Goal: Task Accomplishment & Management: Complete application form

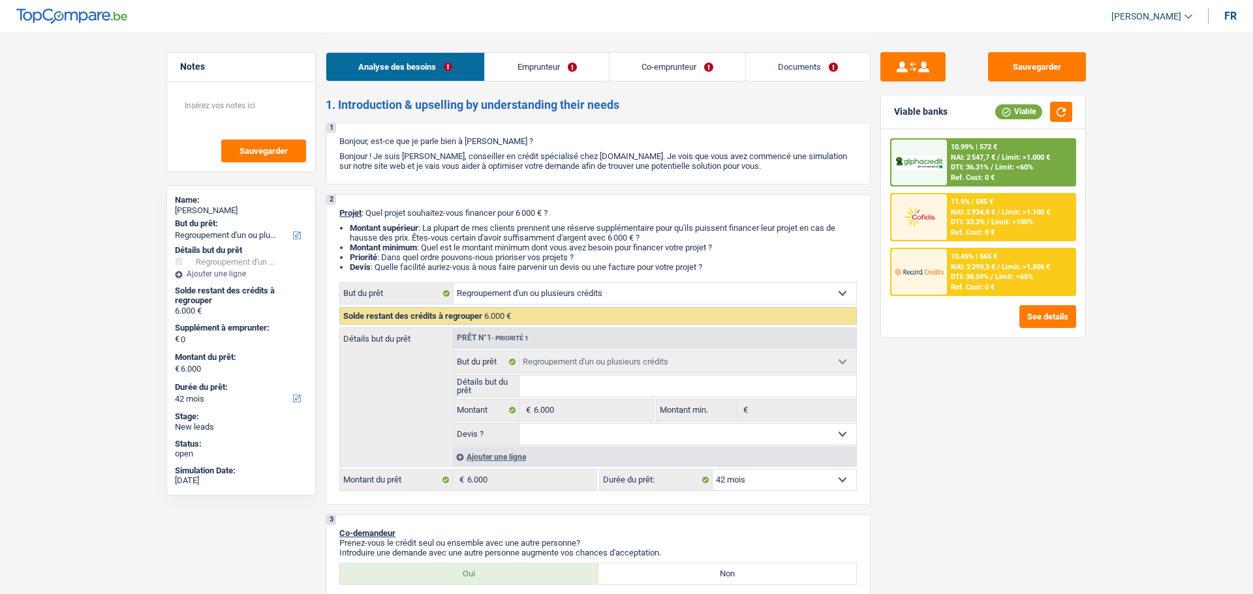
select select "refinancing"
select select "42"
select select "refinancing"
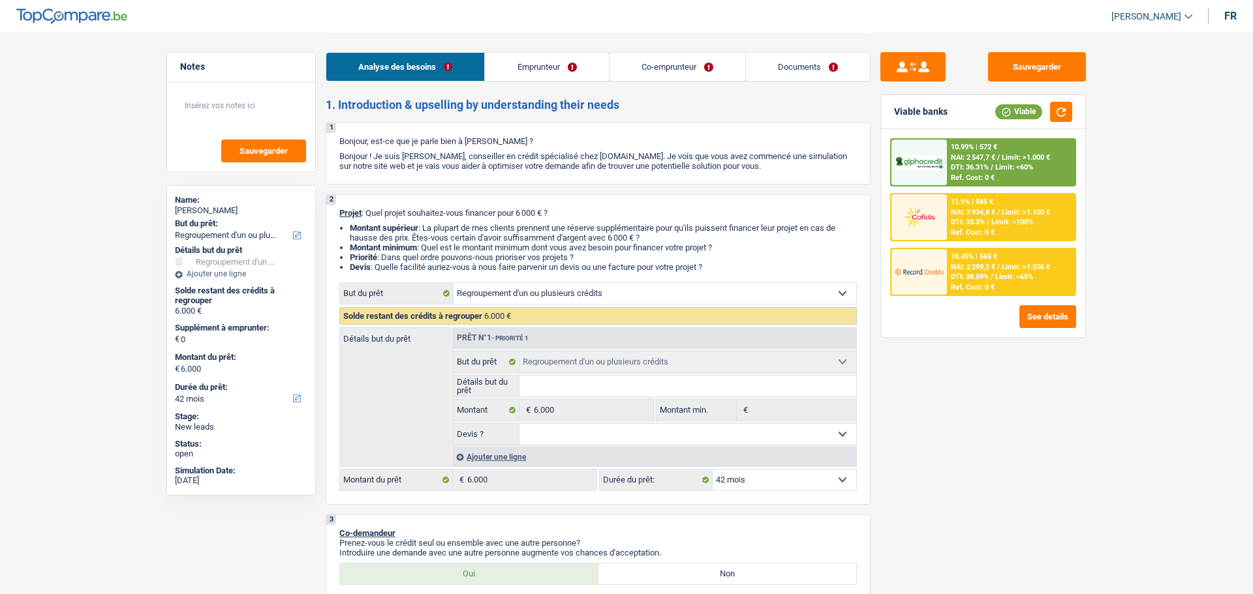
select select "42"
select select "publicEmployee"
select select "worker"
select select "familyAllowances"
select select "netSalary"
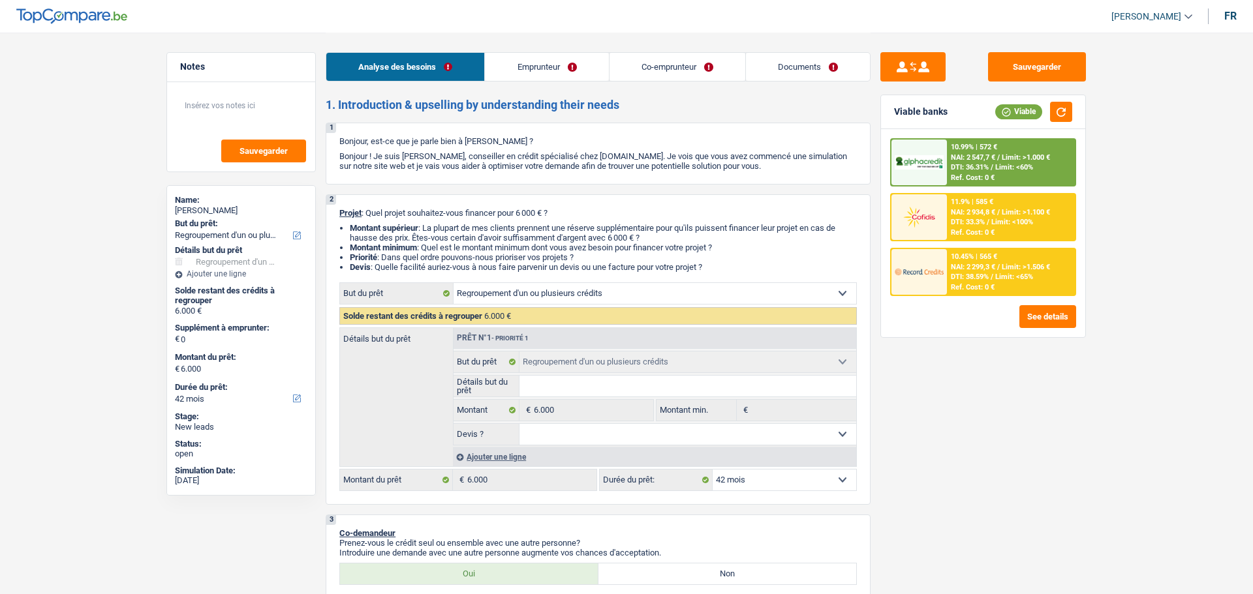
select select "mealVouchers"
select select "netSalary"
select select "ownerWithMortgage"
select select "mortgage"
select select "360"
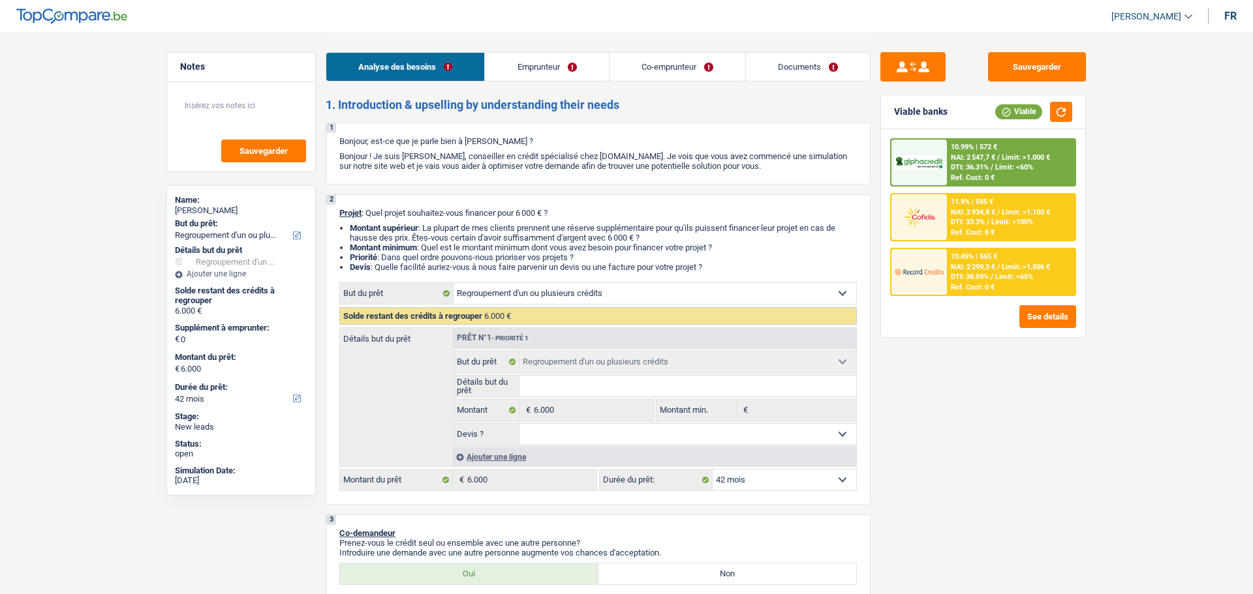
select select "refinancing"
select select "42"
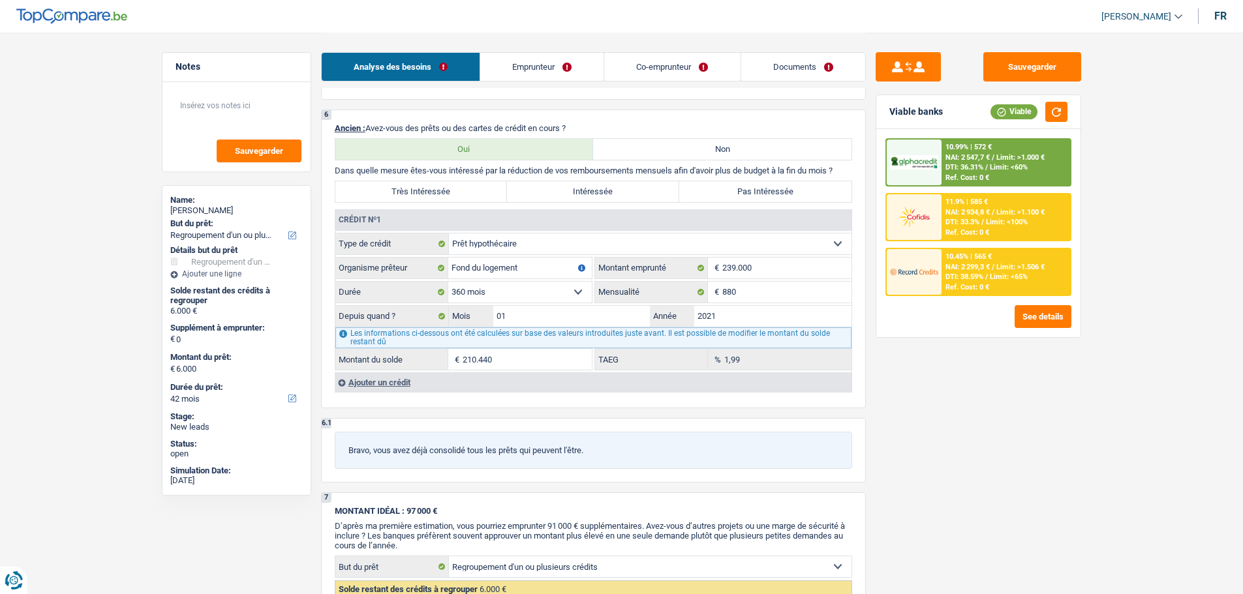
scroll to position [1109, 0]
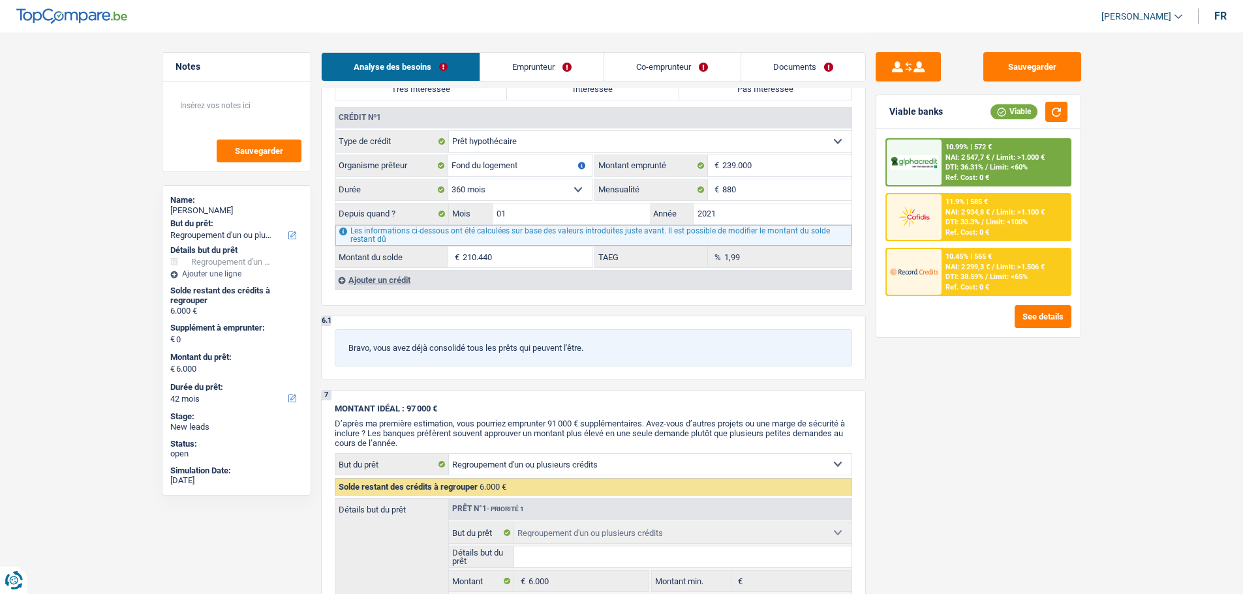
click at [394, 283] on div "Ajouter un crédit" at bounding box center [593, 280] width 517 height 20
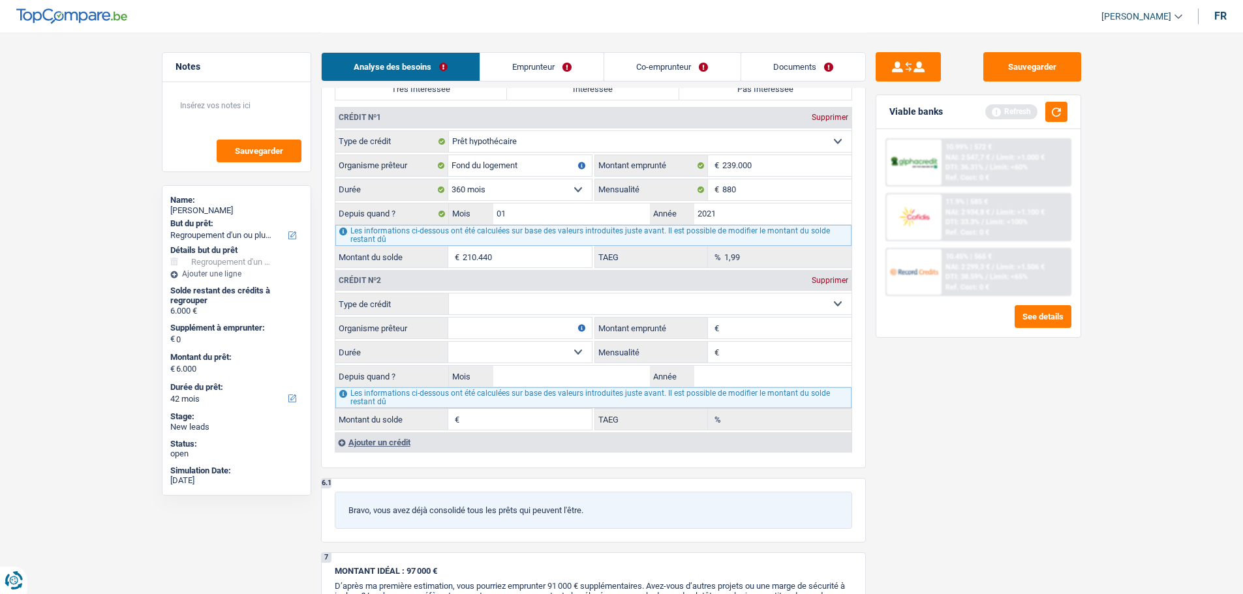
click at [488, 307] on select "Carte ou ouverture de crédit Prêt hypothécaire Vente à tempérament Prêt à tempé…" at bounding box center [650, 304] width 403 height 21
select select "carLoan"
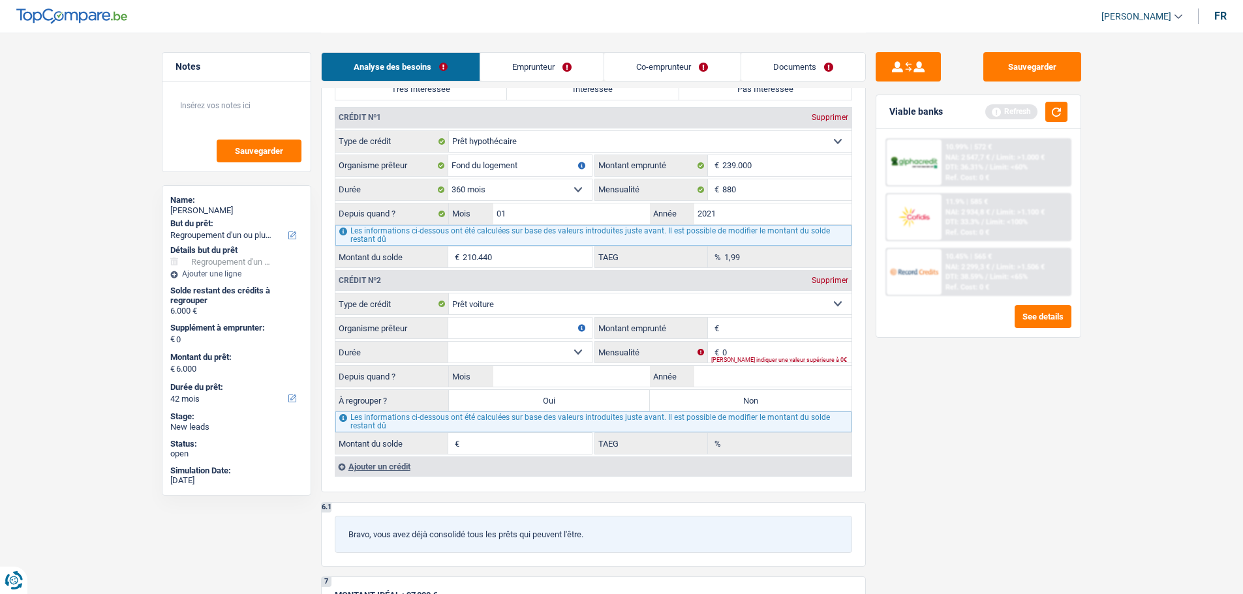
click at [747, 341] on fieldset "Carte ou ouverture de crédit Prêt hypothécaire Vente à tempérament Prêt à tempé…" at bounding box center [593, 374] width 516 height 162
click at [752, 354] on input "0" at bounding box center [786, 352] width 129 height 21
type input "412"
click at [468, 332] on input "Organisme prêteur" at bounding box center [520, 328] width 144 height 21
type input "Fortis"
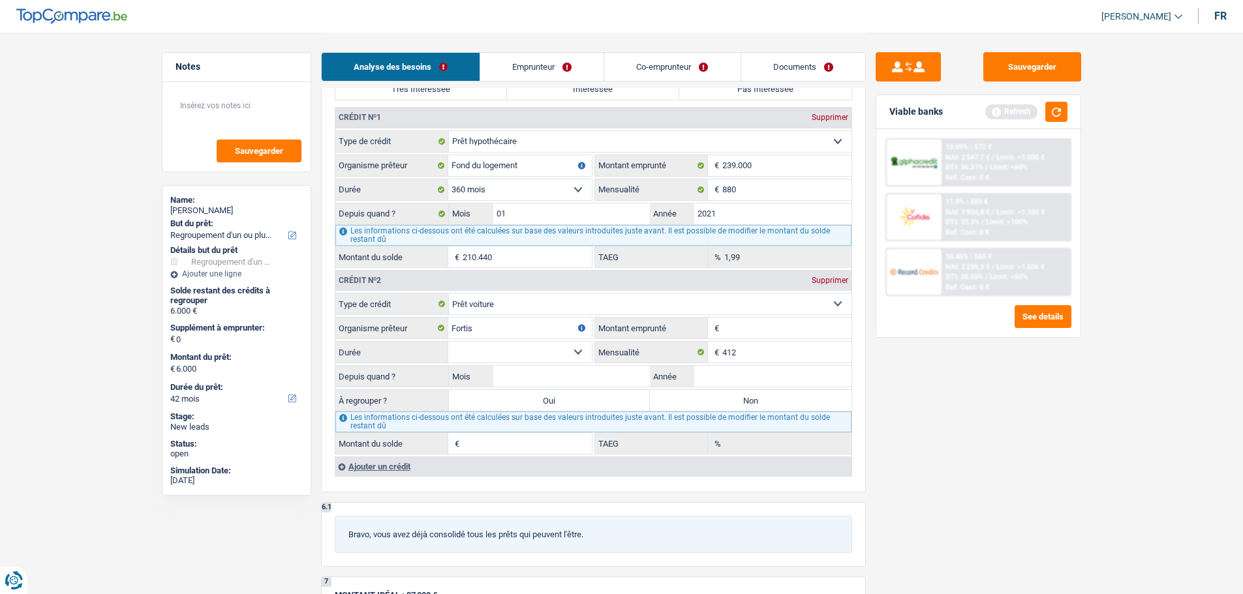
click at [776, 328] on input "Montant emprunté" at bounding box center [786, 328] width 129 height 21
click at [648, 297] on select "Carte ou ouverture de crédit Prêt hypothécaire Vente à tempérament Prêt à tempé…" at bounding box center [650, 304] width 403 height 21
select select "personalLoan"
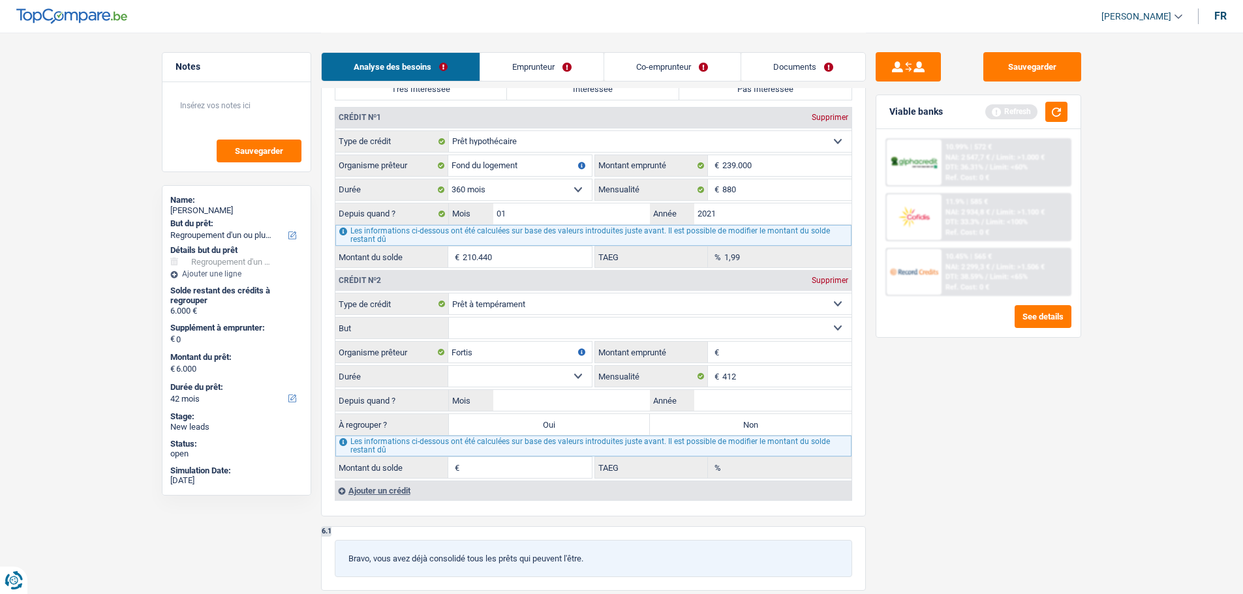
click at [511, 331] on select "Confort maison: meubles, textile, peinture, électroménager, outillage non-profe…" at bounding box center [650, 328] width 403 height 21
select select "other"
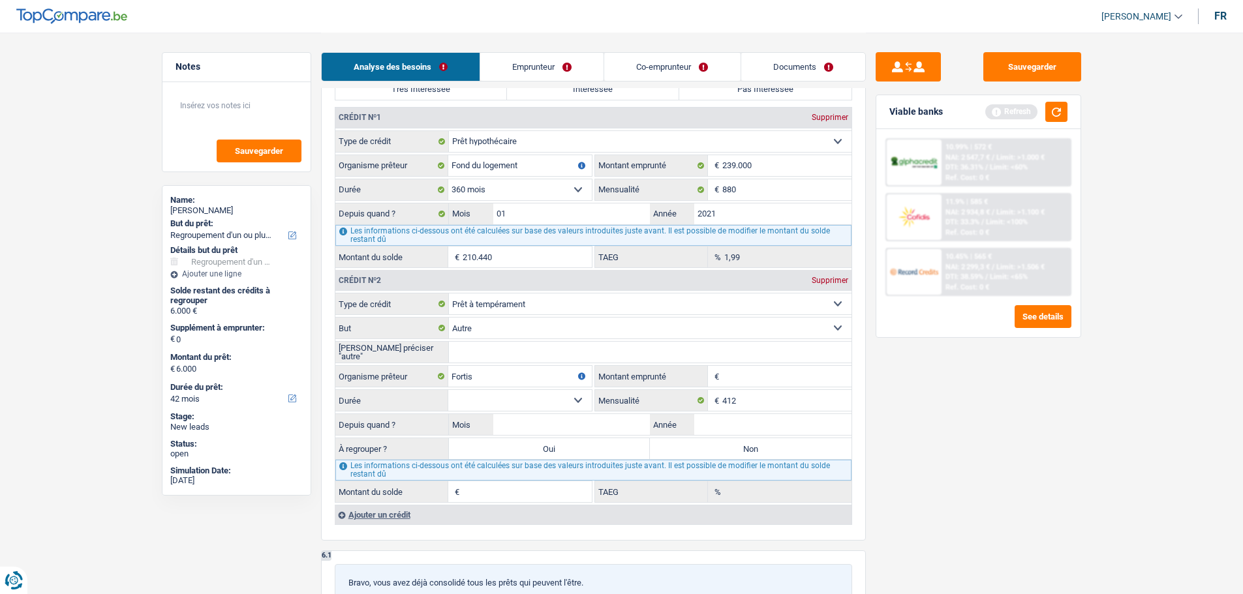
click at [494, 362] on input "Veuillez préciser "autre"" at bounding box center [650, 352] width 403 height 21
type input "Voiture"
click at [750, 381] on input "Montant emprunté" at bounding box center [786, 376] width 129 height 21
type input "44.000"
click at [553, 404] on select "12 mois 18 mois 24 mois 30 mois 36 mois 42 mois 48 mois 60 mois 72 mois 84 mois…" at bounding box center [520, 400] width 144 height 21
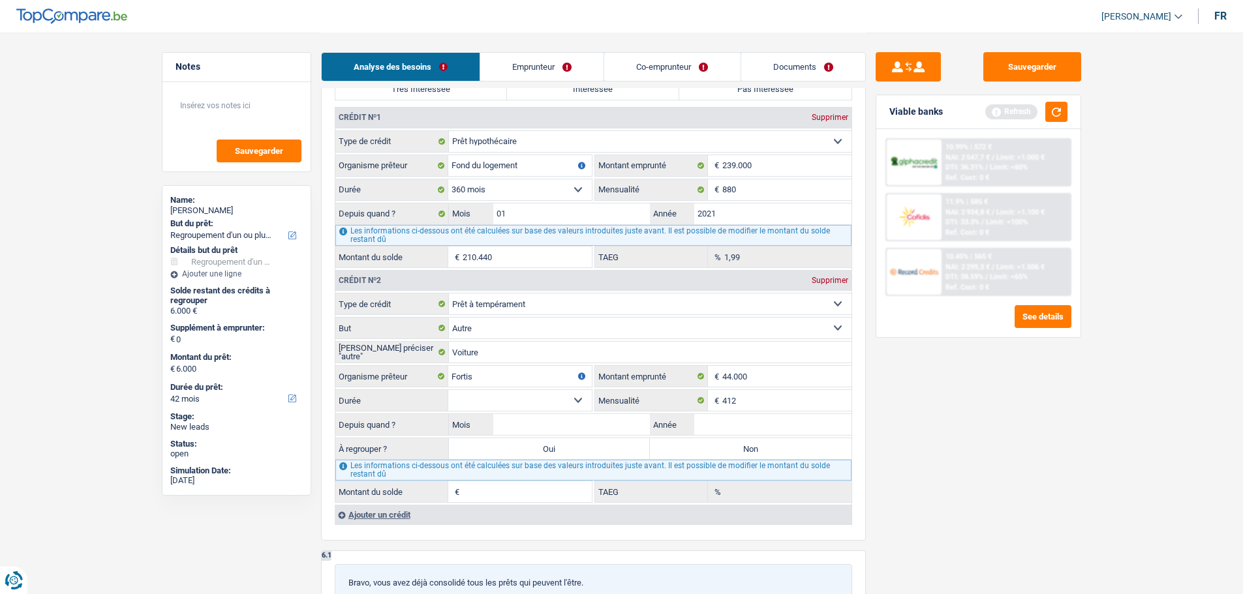
select select "120"
click at [448, 390] on select "12 mois 18 mois 24 mois 30 mois 36 mois 42 mois 48 mois 60 mois 72 mois 84 mois…" at bounding box center [520, 400] width 144 height 21
click at [748, 427] on input "Année" at bounding box center [772, 424] width 157 height 21
type input "2022"
click at [525, 418] on input "Mois" at bounding box center [571, 424] width 157 height 21
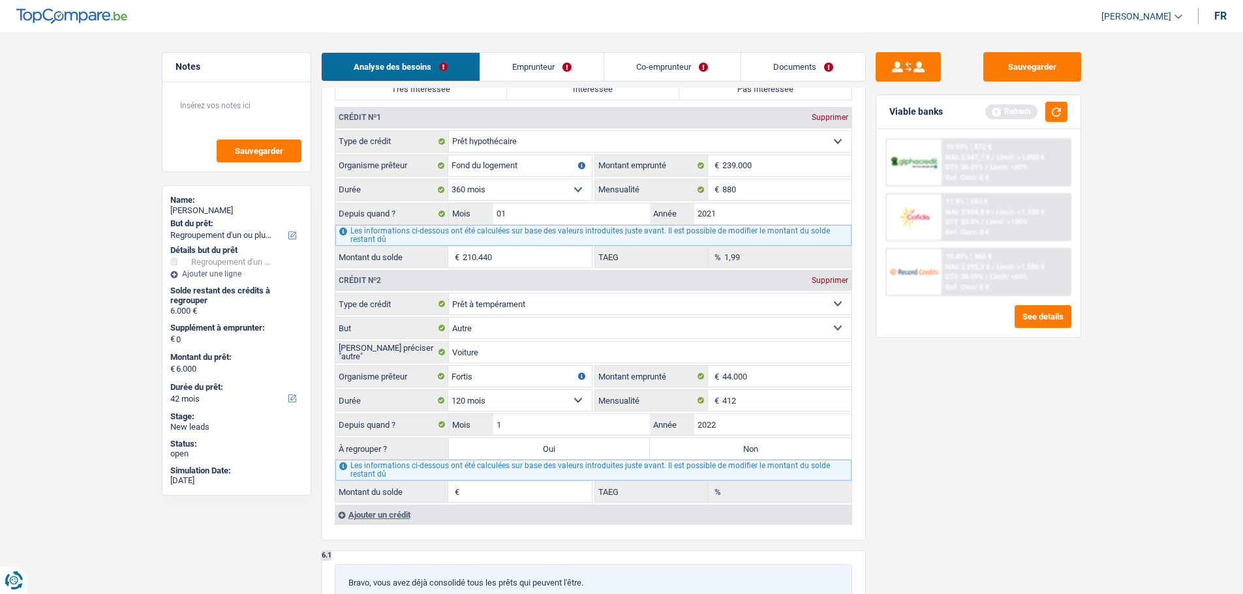
type input "10"
type input "32.220"
type input "2,39"
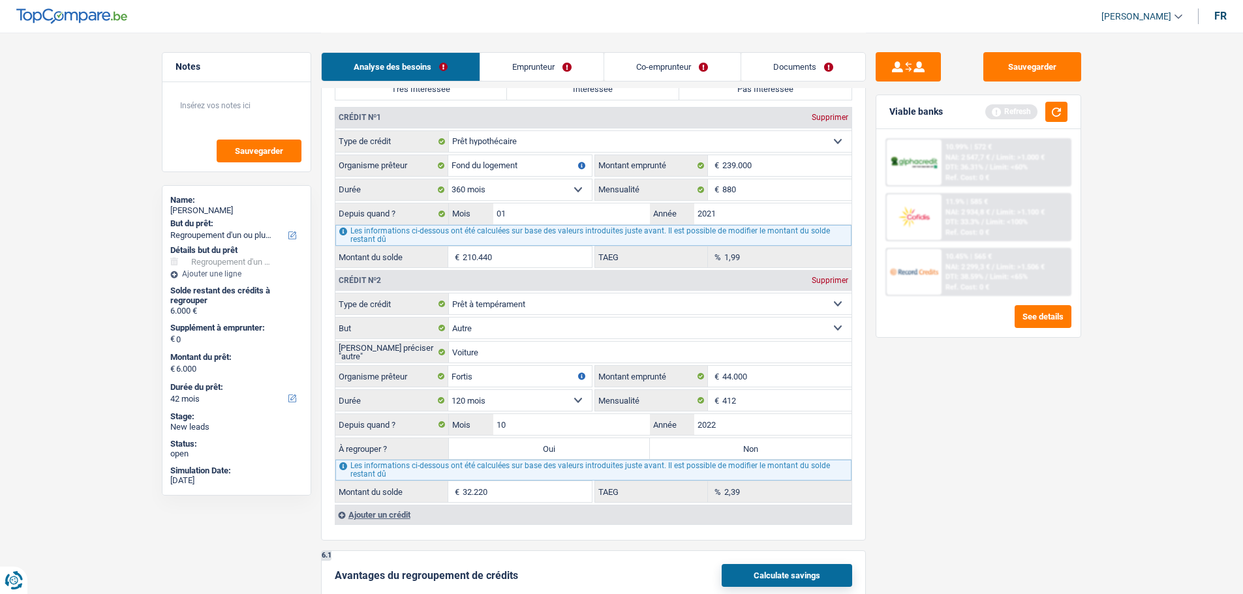
click at [1039, 529] on div "Sauvegarder Viable banks Refresh 10.99% | 572 € NAI: 2 547,7 € / Limit: >1.000 …" at bounding box center [978, 312] width 225 height 521
click at [528, 446] on label "Oui" at bounding box center [550, 448] width 202 height 21
click at [528, 446] on input "Oui" at bounding box center [550, 448] width 202 height 21
radio input "true"
type input "38.220"
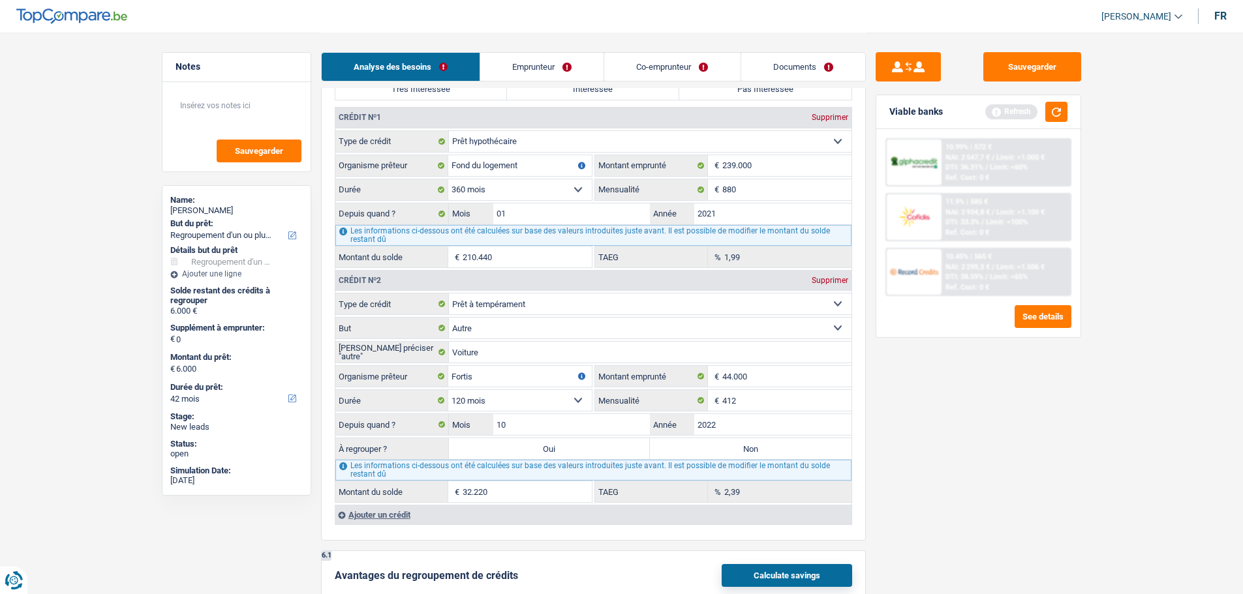
type input "38.220"
select select "144"
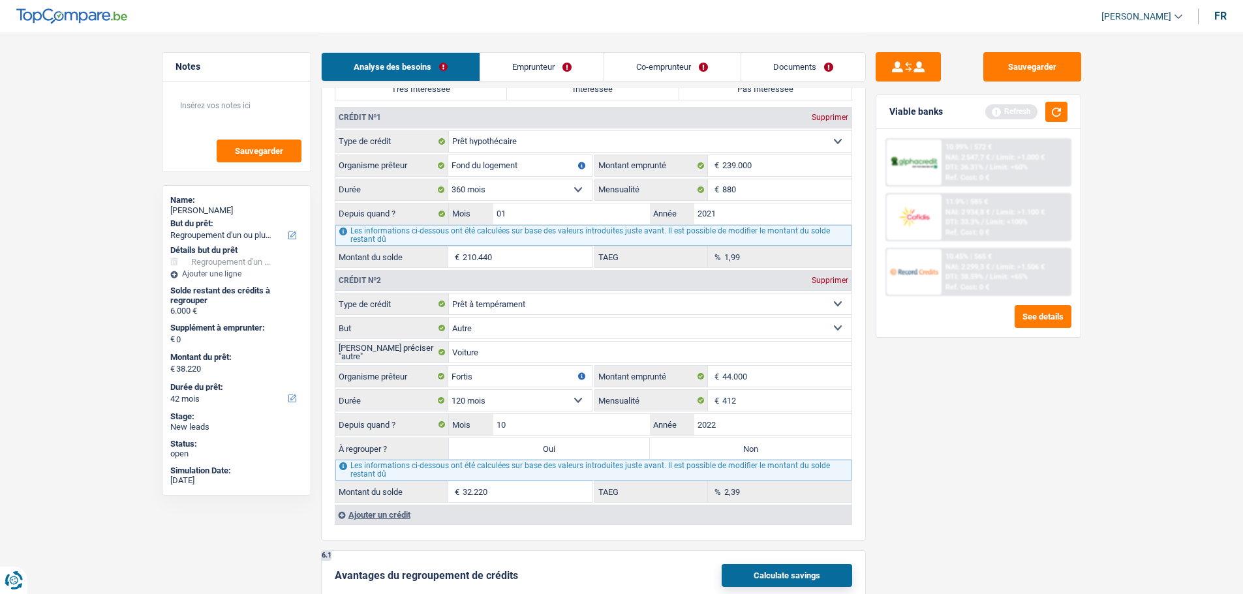
select select "144"
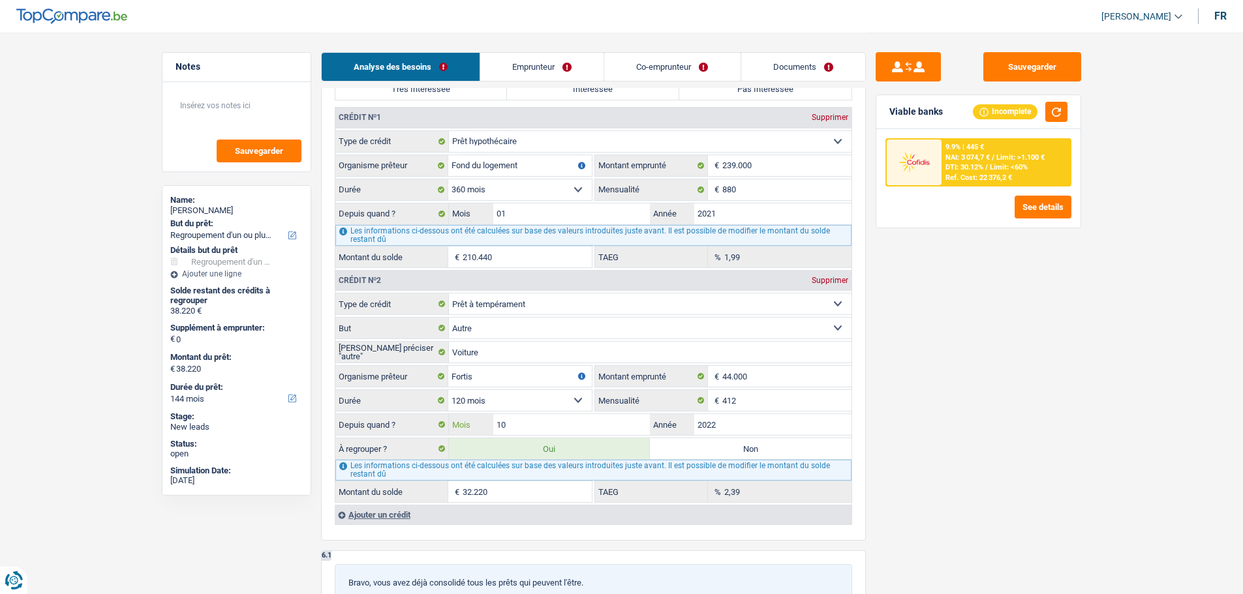
click at [524, 422] on input "10" at bounding box center [571, 424] width 157 height 21
type input "1"
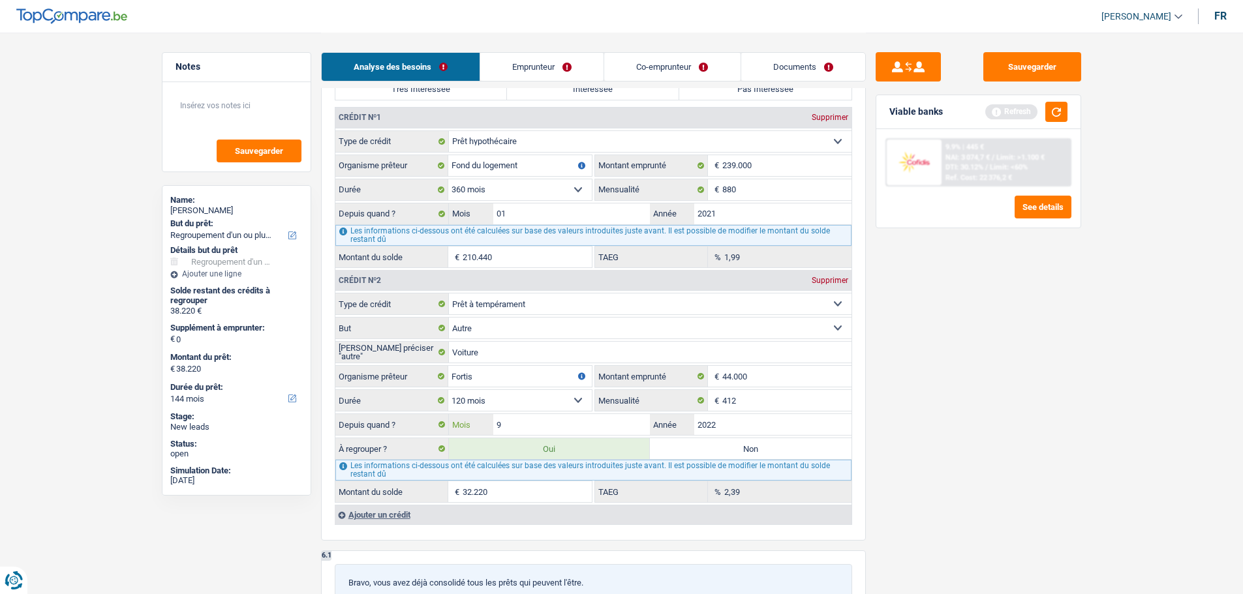
type input "9"
click at [1035, 401] on div "Sauvegarder Viable banks Refresh 9.9% | 445 € NAI: 3 074,7 € / Limit: >1.100 € …" at bounding box center [978, 312] width 225 height 521
type input "37.872"
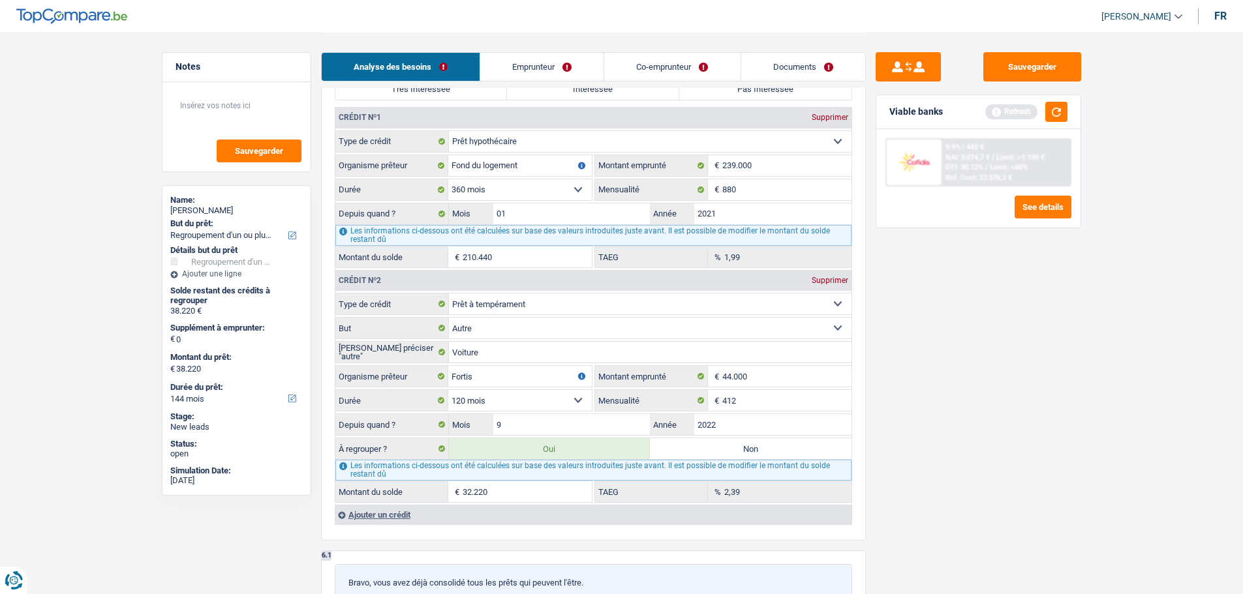
type input "37.872"
type input "31.872"
click at [536, 430] on input "9" at bounding box center [571, 424] width 157 height 21
type input "10"
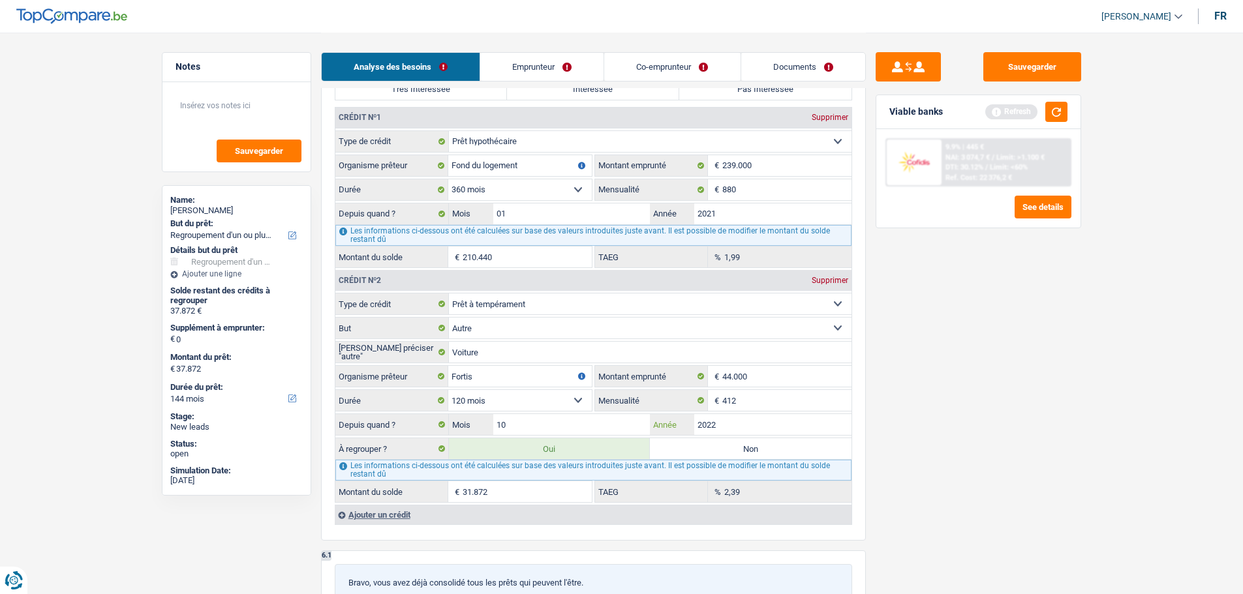
type input "38.220"
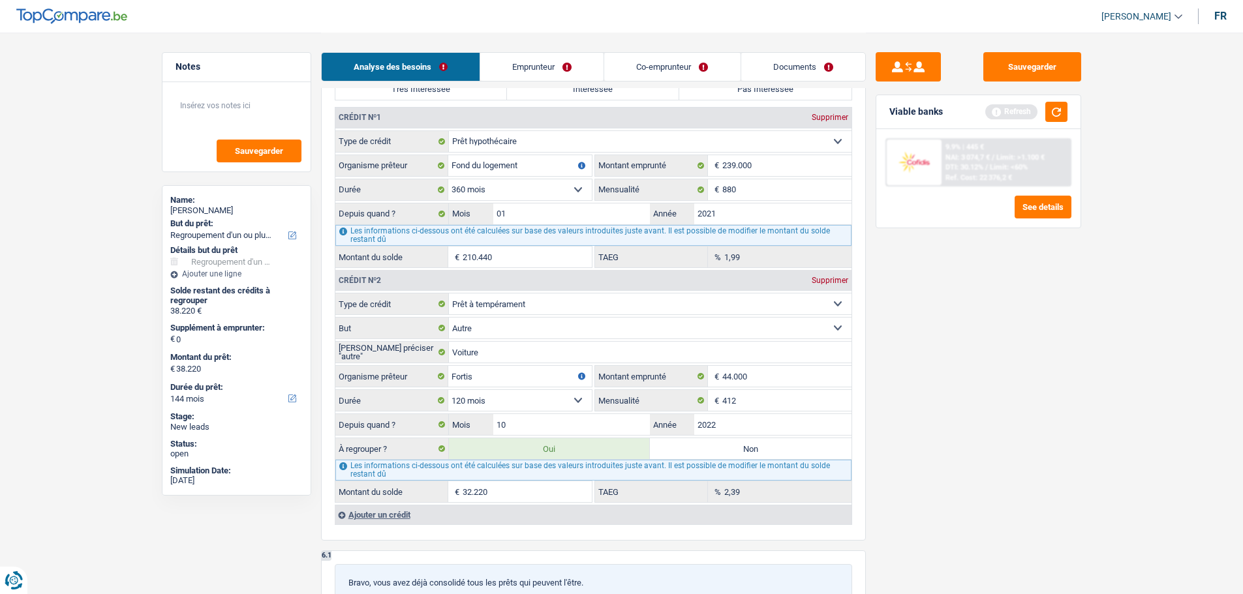
click at [538, 489] on input "32.220" at bounding box center [527, 491] width 129 height 21
type input "3.222"
type input "9.222"
select select "48"
type input "9.222"
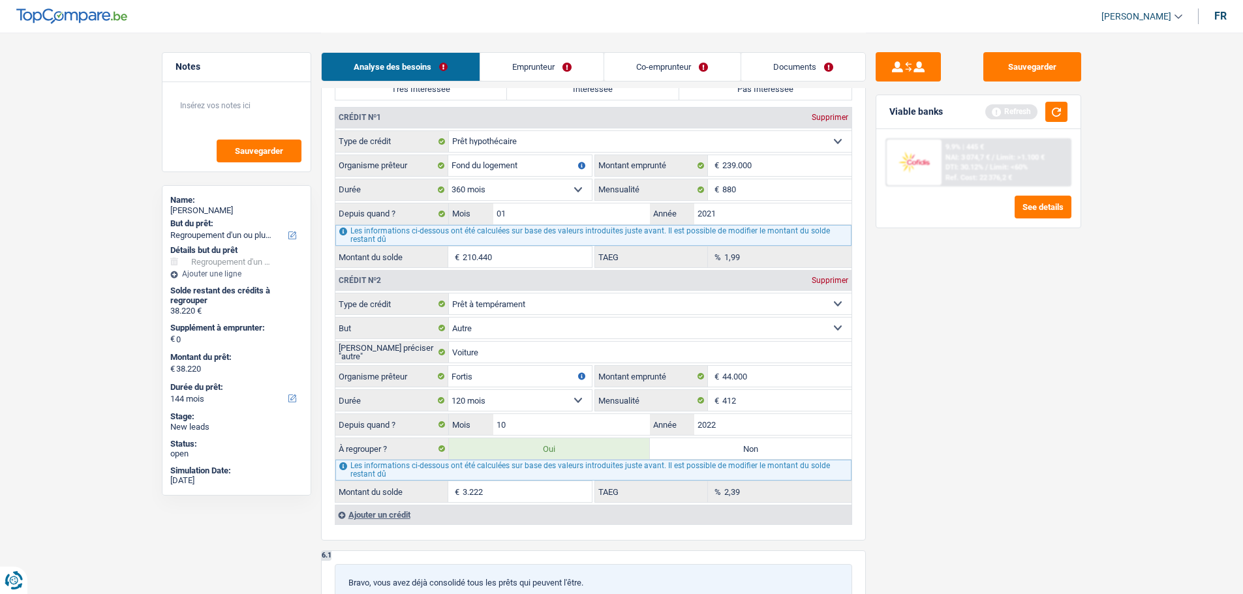
type input "9.222"
select select "48"
type input "9.222"
select select "48"
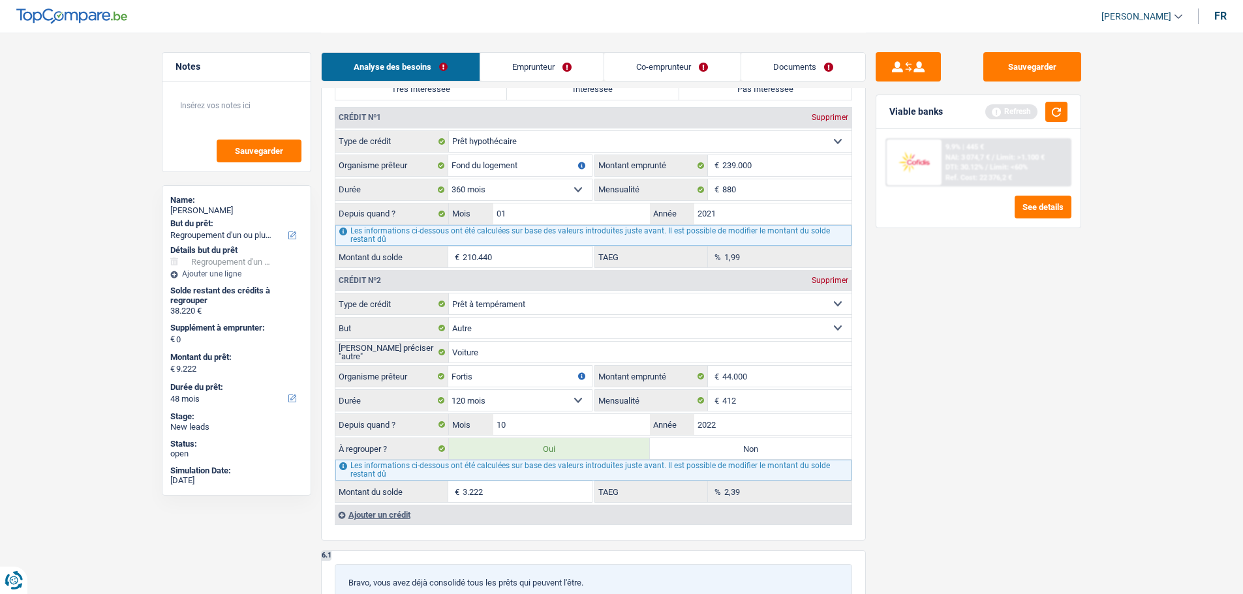
type input "6.322"
select select "42"
type input "6.322"
select select "42"
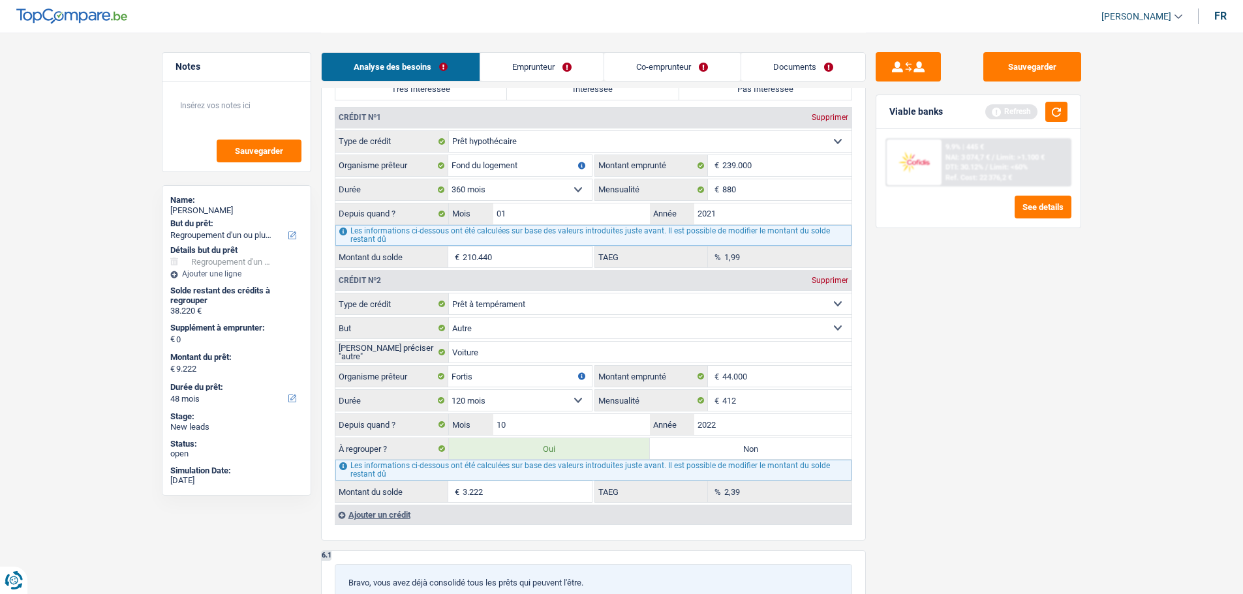
type input "6.322"
select select "42"
type input "322"
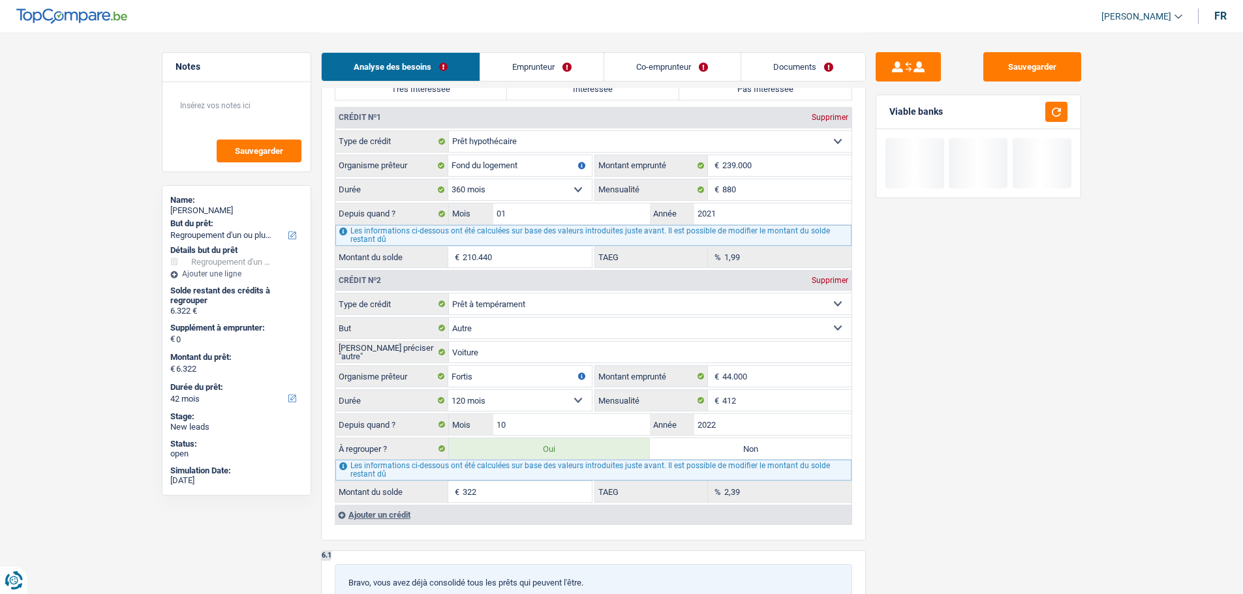
type input "6.032"
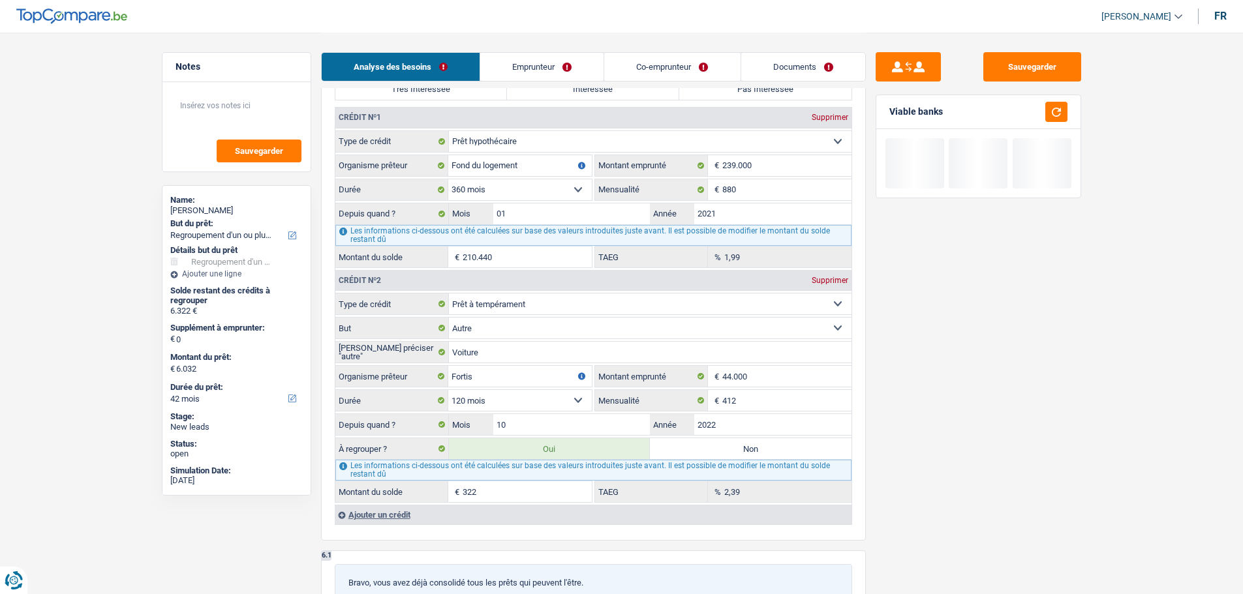
type input "32"
type input "6.003"
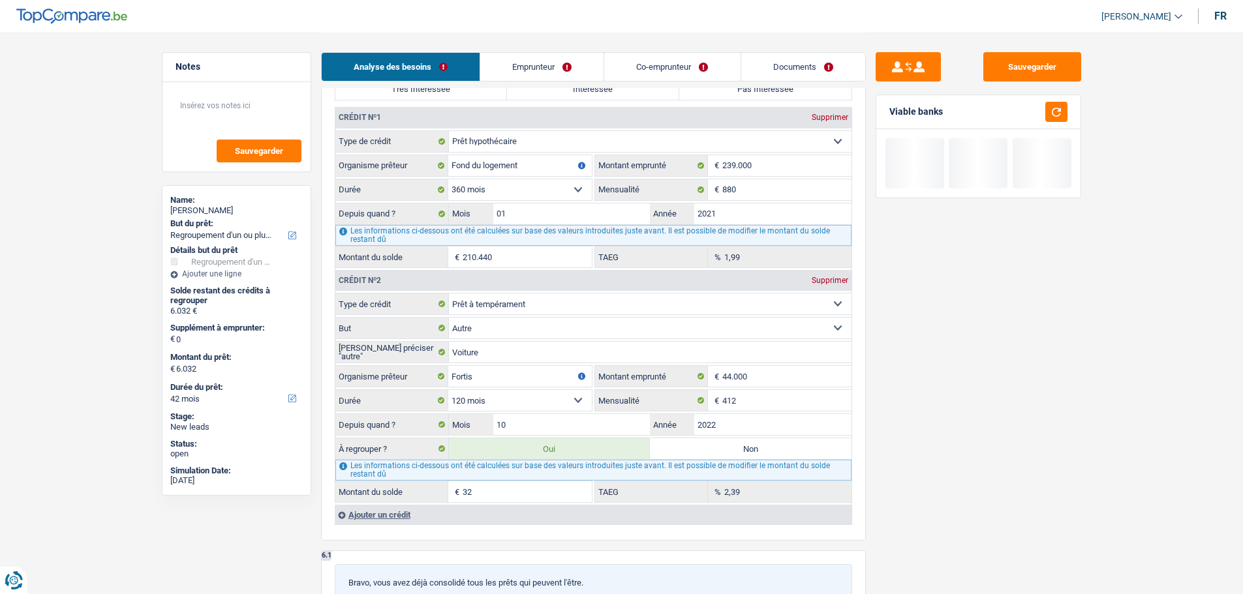
type input "6.003"
type input "3"
type input "30.500"
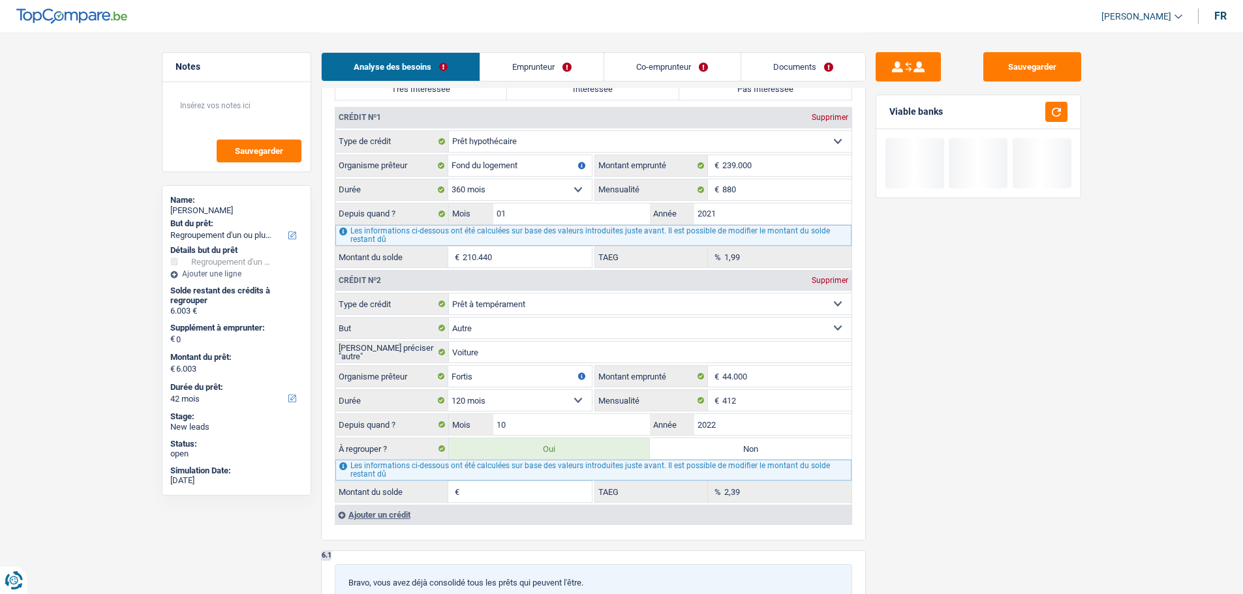
type input "30.500"
select select "120"
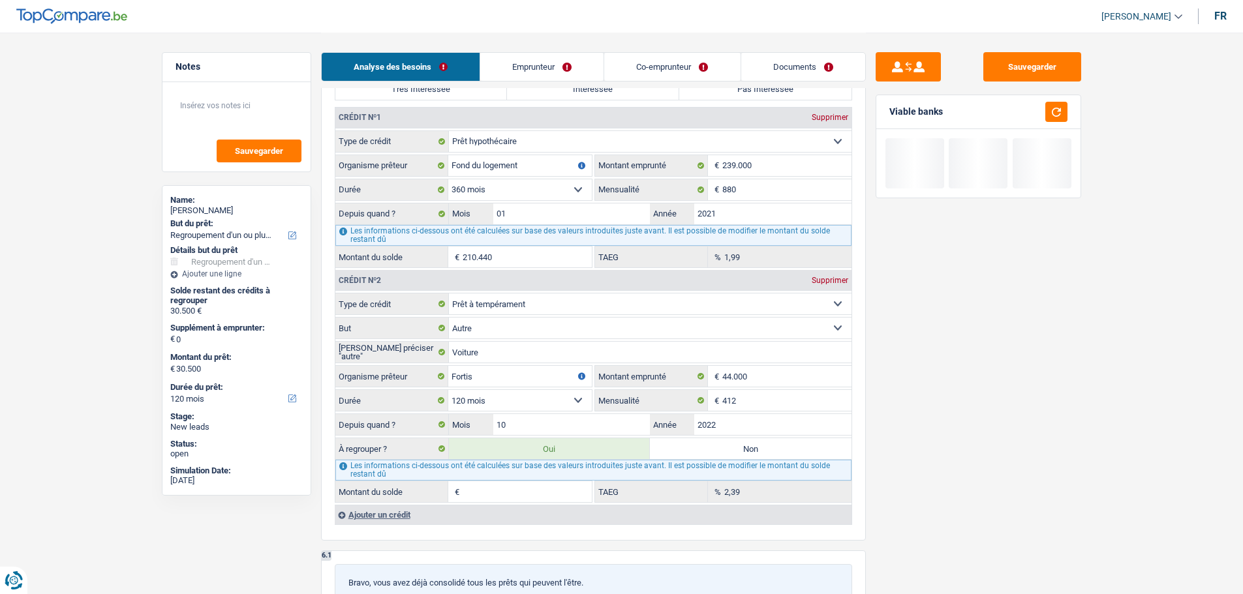
type input "3"
type input "6.003"
select select "42"
type input "6.003"
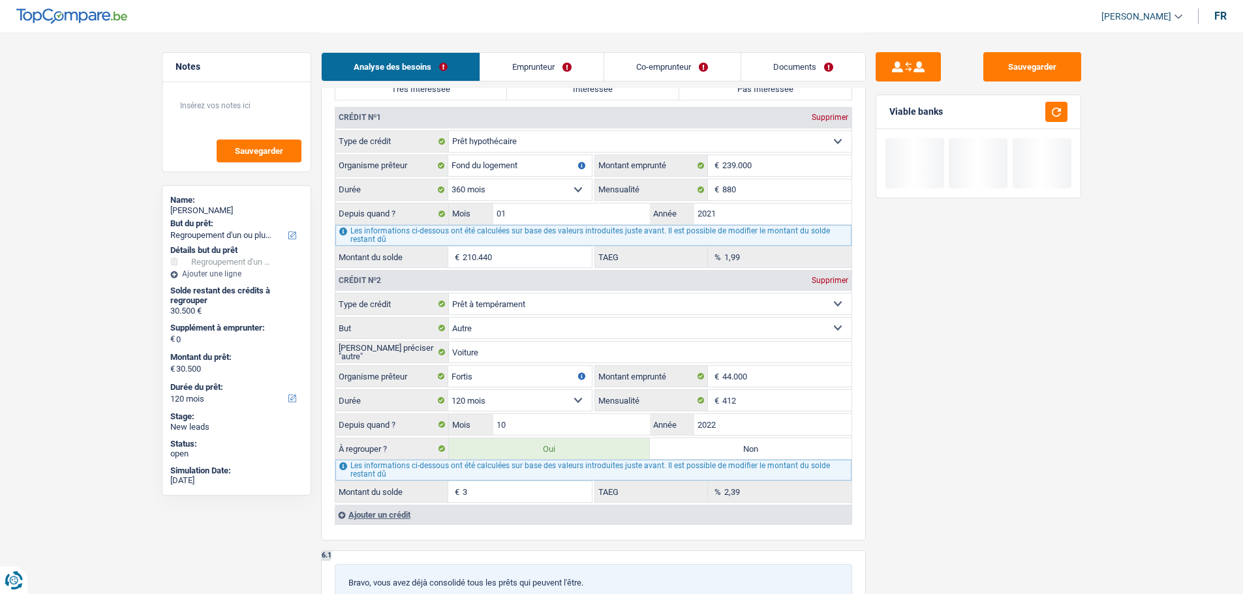
select select "42"
type input "6.003"
select select "42"
type input "30"
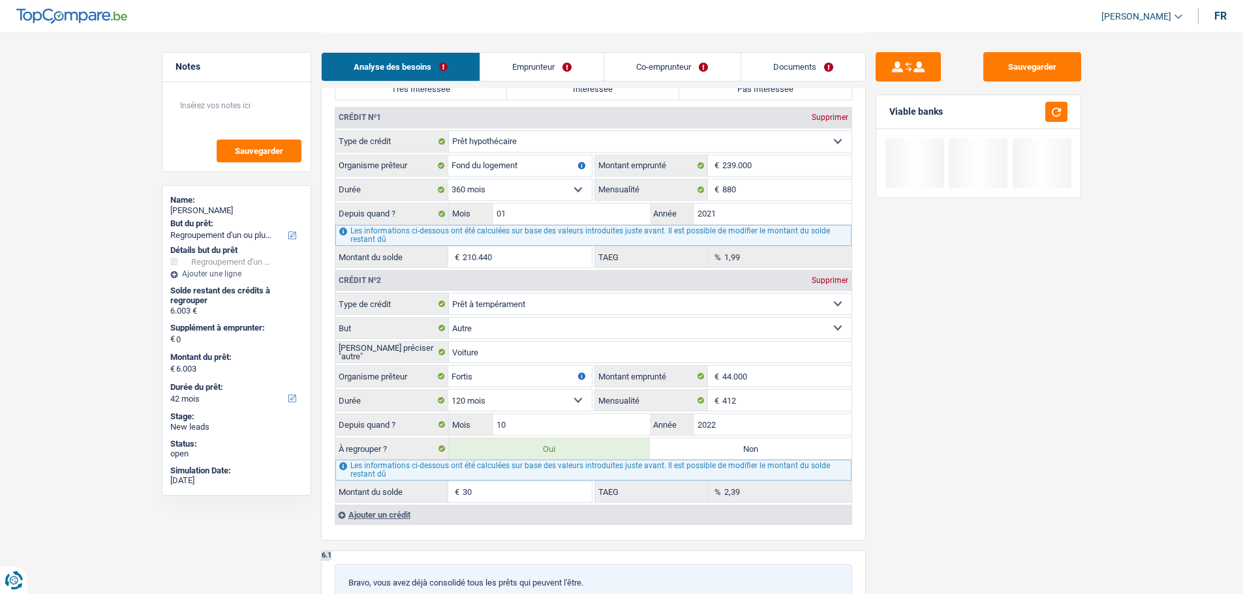
type input "6.030"
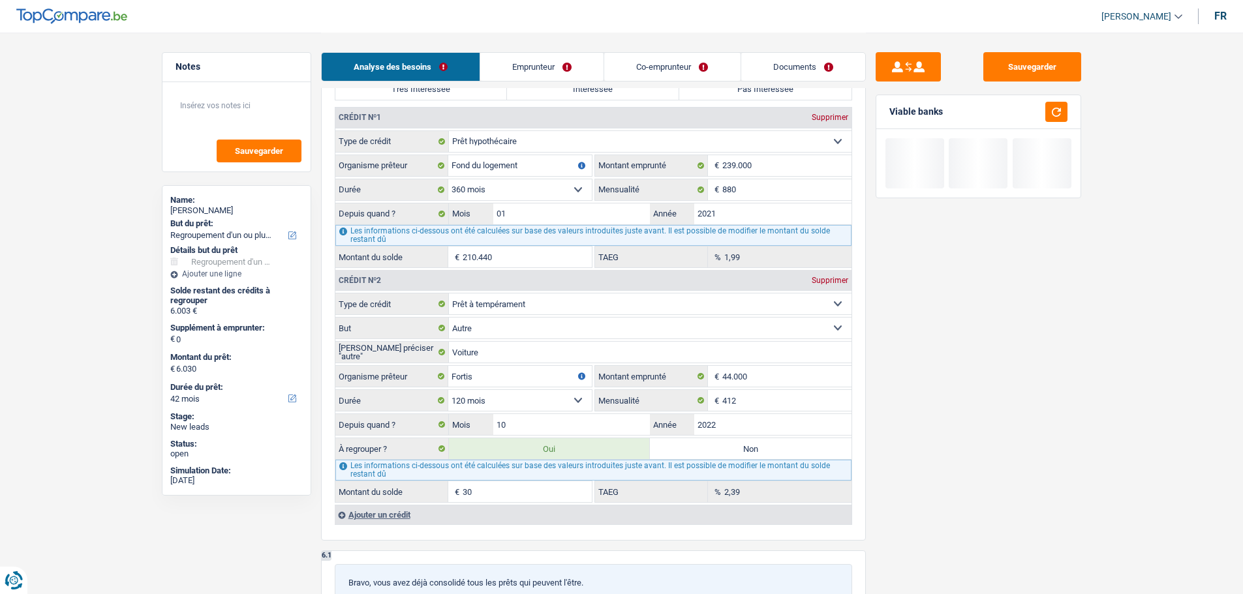
type input "6.300"
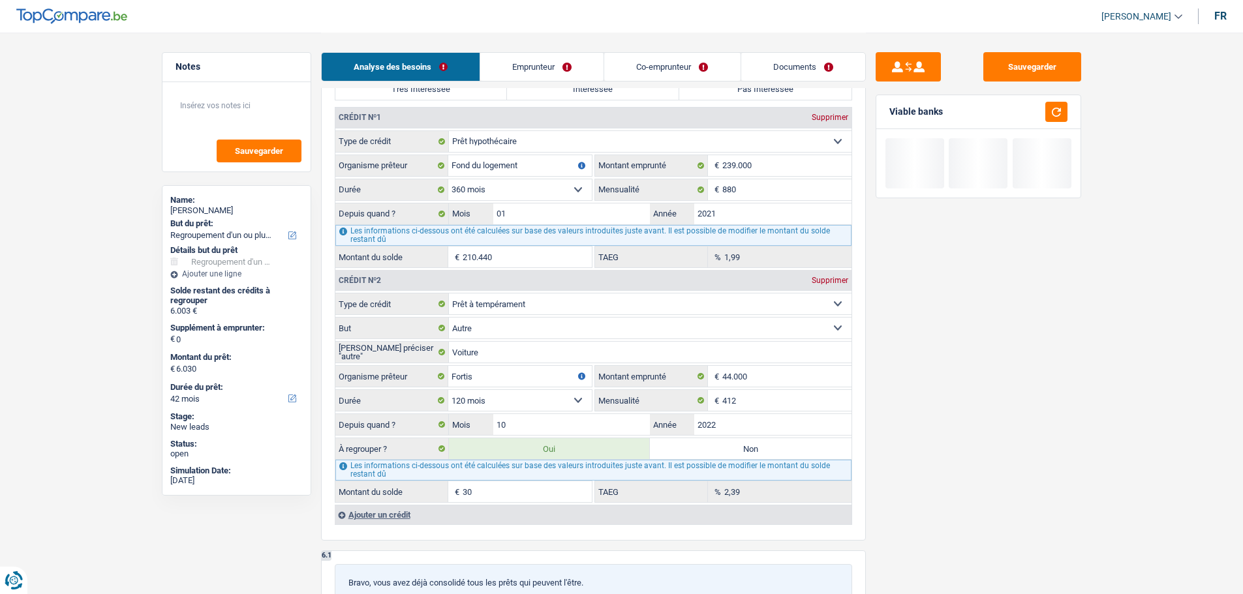
type input "300"
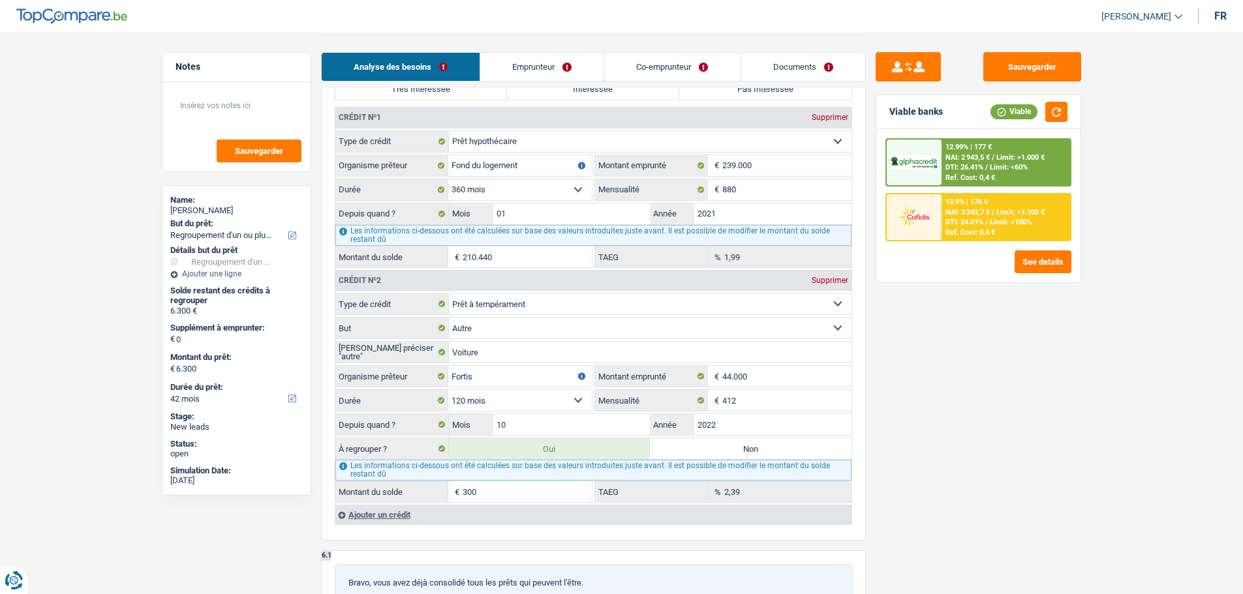
type input "9.000"
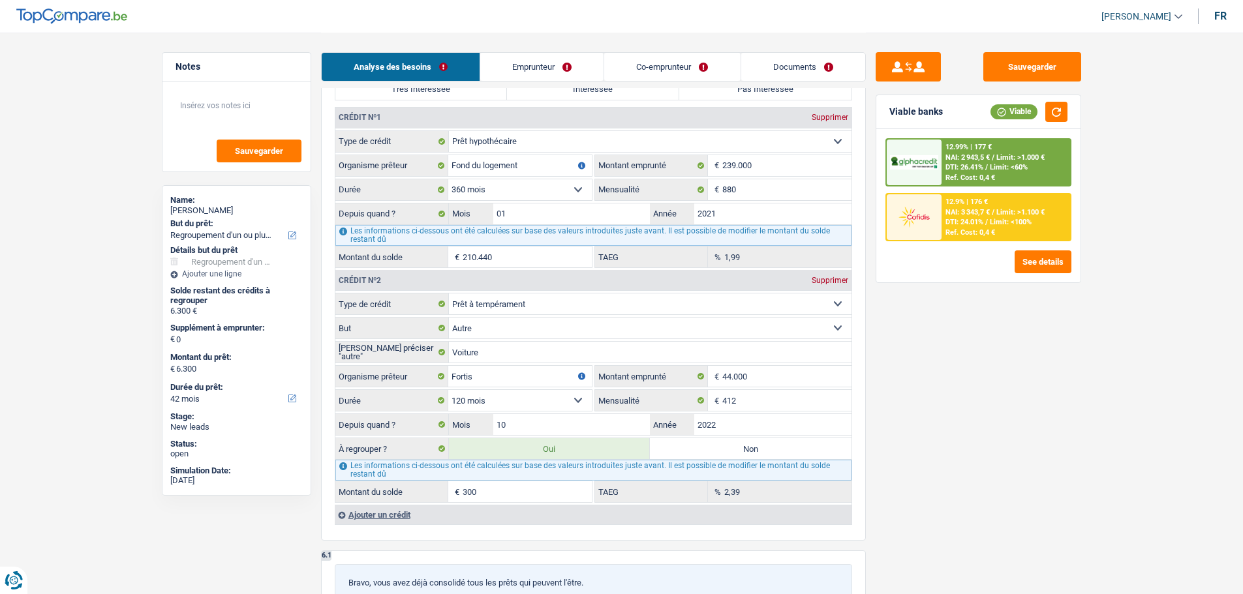
type input "3.000"
select select "48"
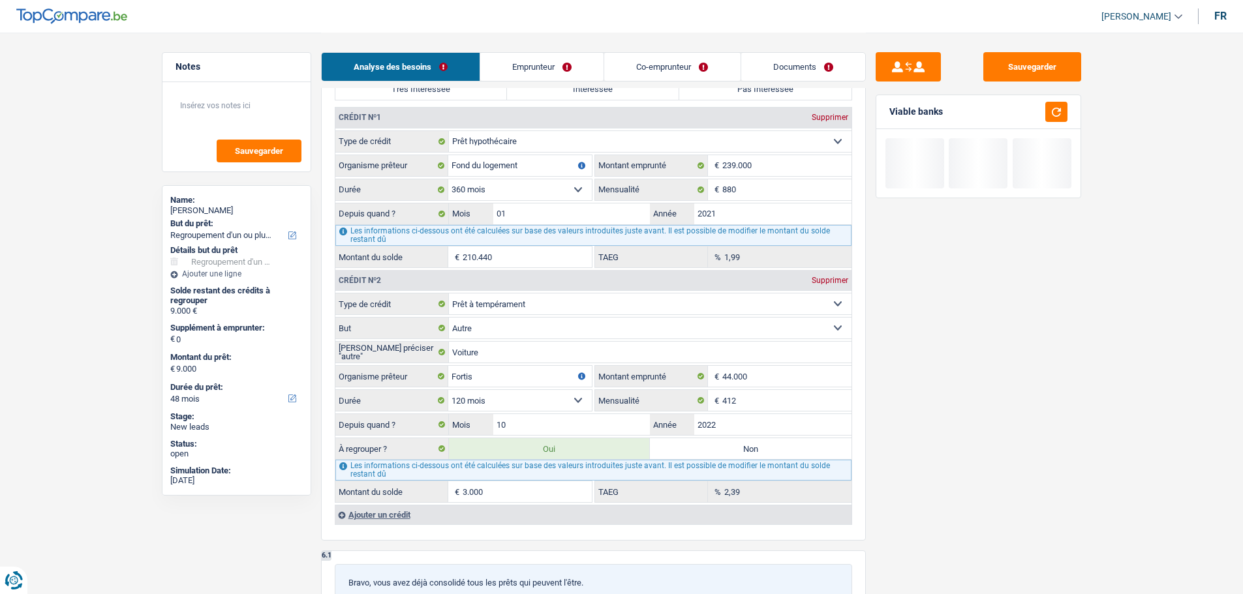
type input "30.000"
type input "36.000"
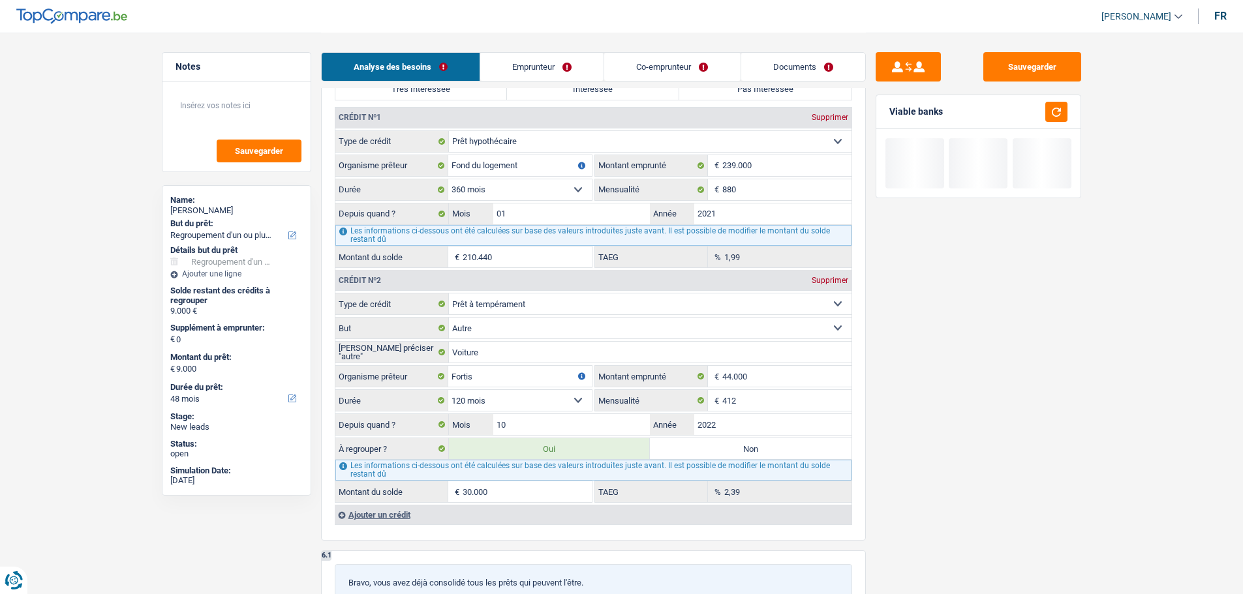
type input "36.000"
select select "120"
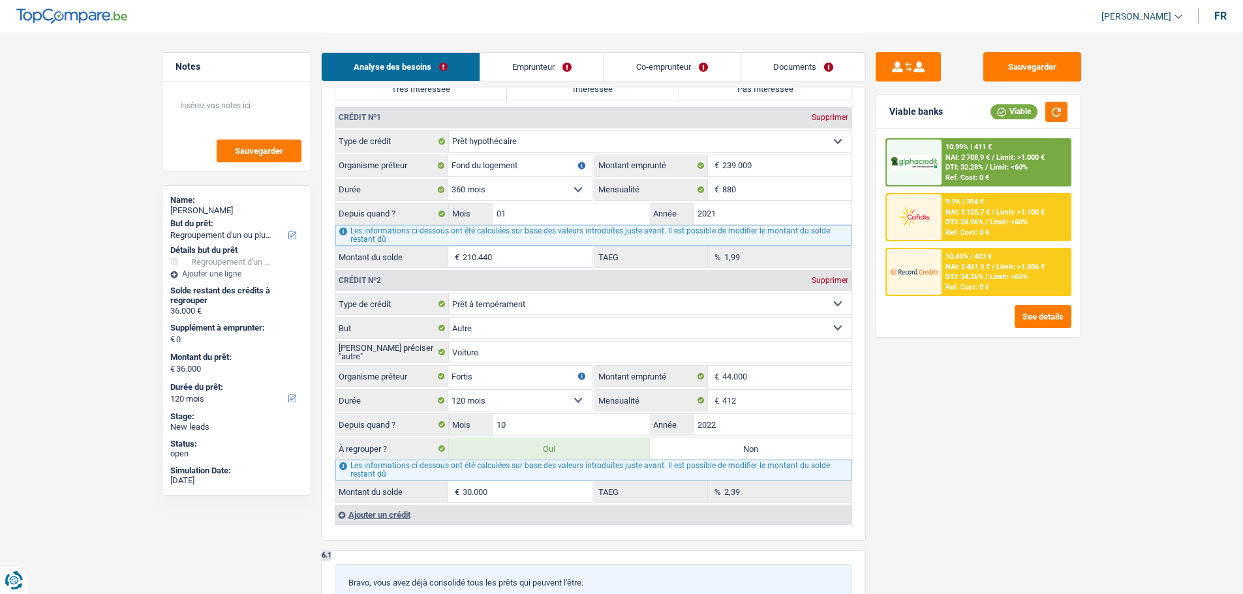
type input "30.000"
click at [1099, 508] on main "Notes Sauvegarder Name: Jonathan Pozo But du prêt: Confort maison: meubles, tex…" at bounding box center [621, 112] width 1243 height 2443
click at [701, 455] on label "Non" at bounding box center [751, 448] width 202 height 21
click at [701, 455] on input "Non" at bounding box center [751, 448] width 202 height 21
radio input "true"
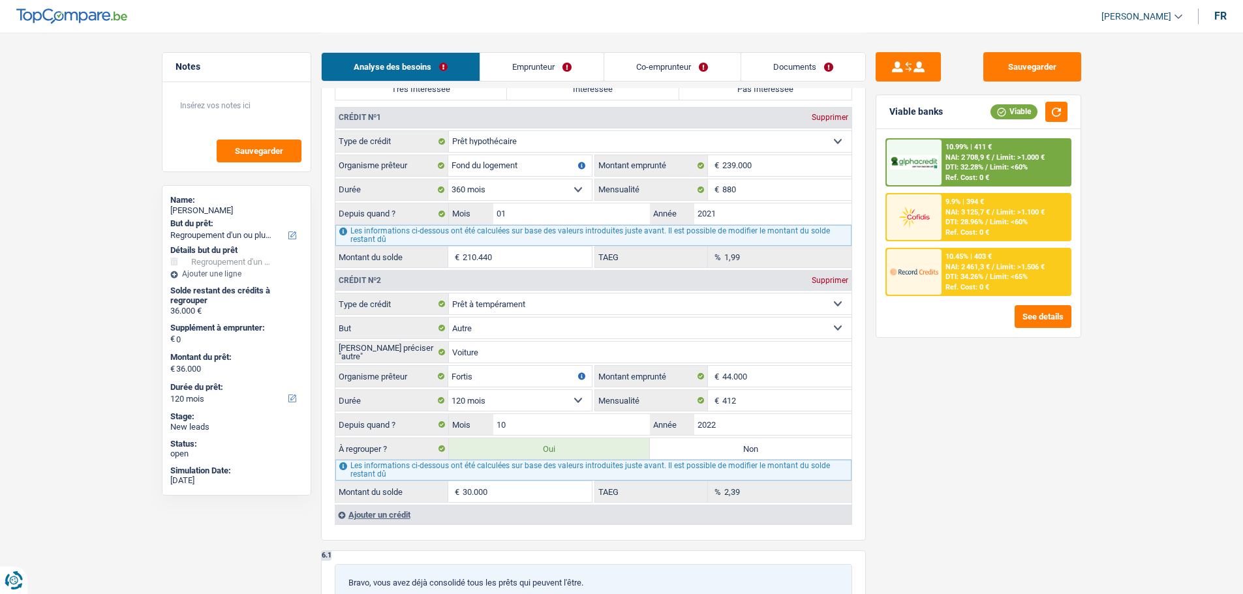
type input "6.000"
select select "42"
type input "6.000"
select select "42"
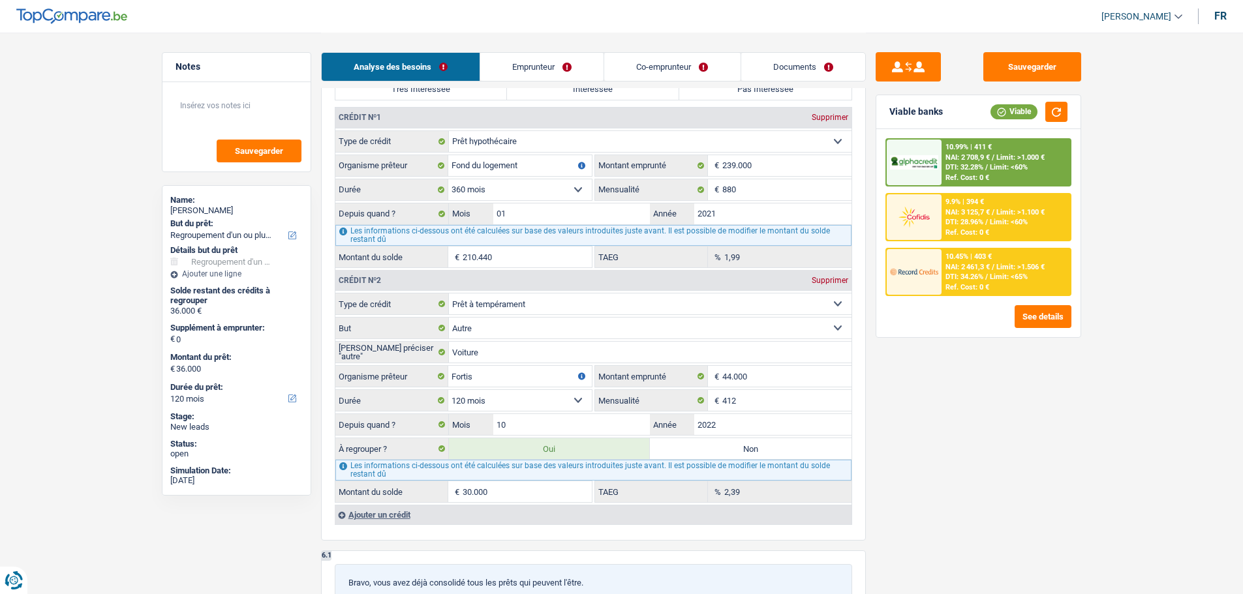
type input "6.000"
select select "42"
radio input "false"
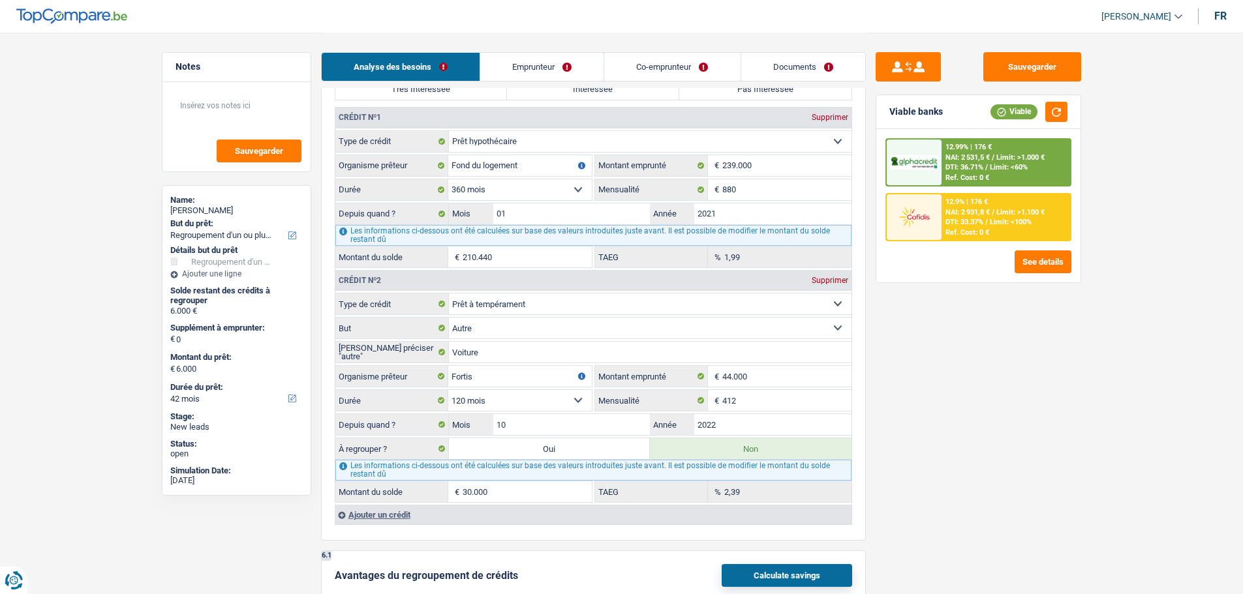
click at [396, 519] on div "Ajouter un crédit" at bounding box center [593, 515] width 517 height 20
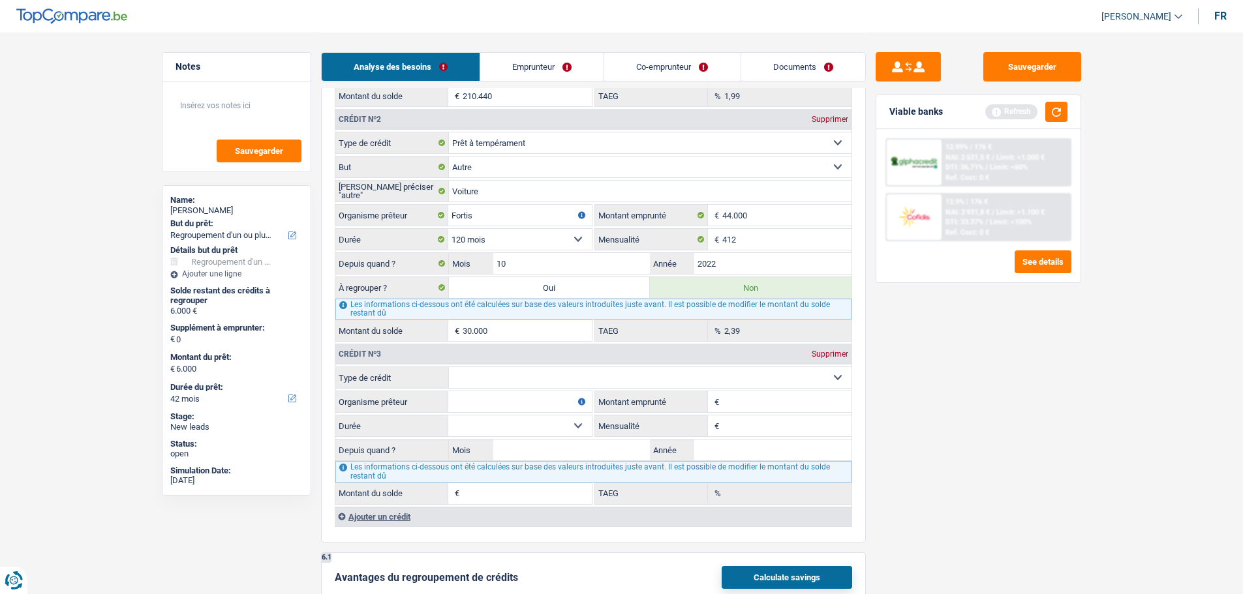
scroll to position [1370, 0]
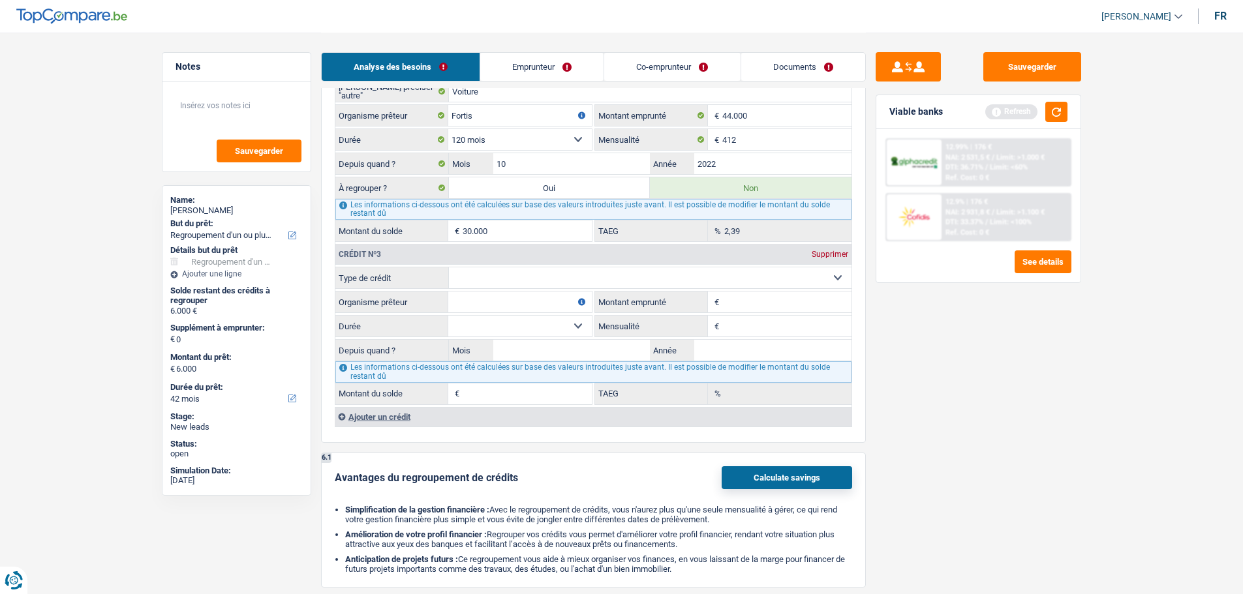
click at [532, 279] on select "Carte ou ouverture de crédit Prêt hypothécaire Vente à tempérament Prêt à tempé…" at bounding box center [650, 277] width 403 height 21
select select "personalLoan"
type input "0"
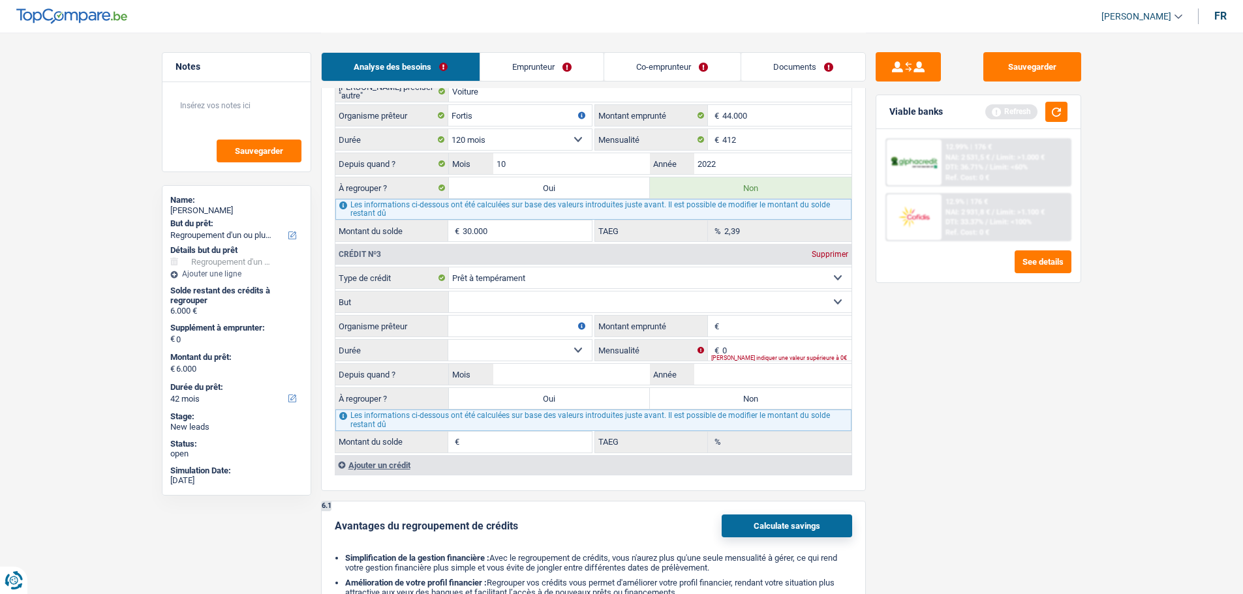
click at [488, 305] on select "Confort maison: meubles, textile, peinture, électroménager, outillage non-profe…" at bounding box center [650, 302] width 403 height 21
click at [549, 279] on select "Carte ou ouverture de crédit Prêt hypothécaire Vente à tempérament Prêt à tempé…" at bounding box center [650, 277] width 403 height 21
drag, startPoint x: 562, startPoint y: 275, endPoint x: 550, endPoint y: 278, distance: 12.2
click at [562, 275] on select "Carte ou ouverture de crédit Prêt hypothécaire Vente à tempérament Prêt à tempé…" at bounding box center [650, 277] width 403 height 21
click at [487, 311] on select "Confort maison: meubles, textile, peinture, électroménager, outillage non-profe…" at bounding box center [650, 302] width 403 height 21
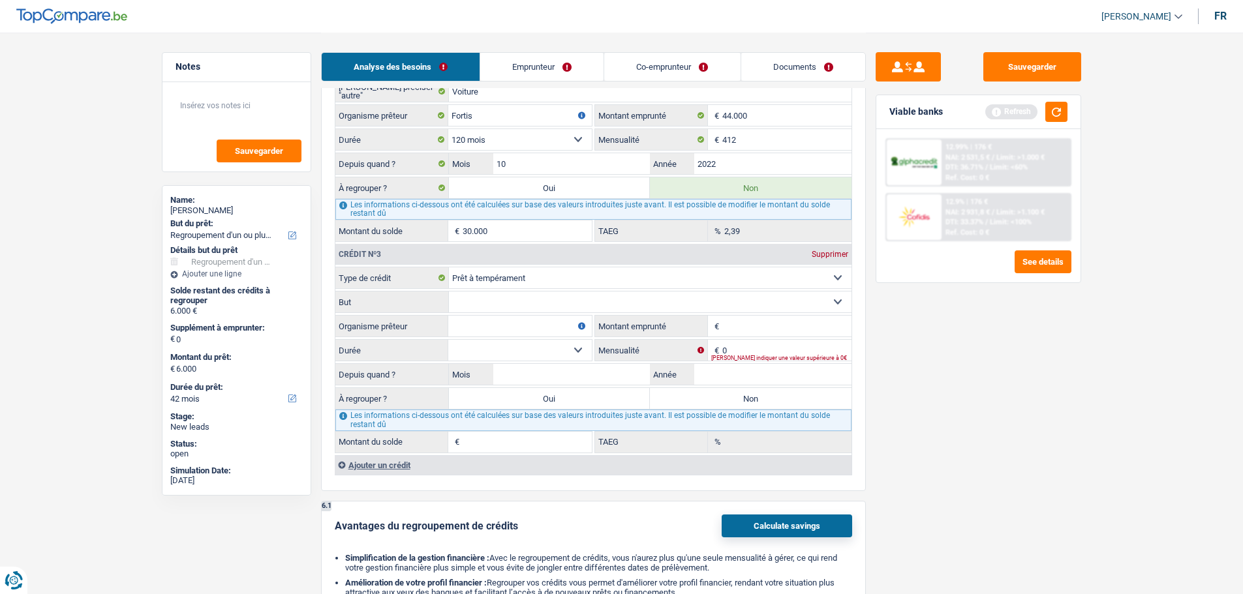
select select "other"
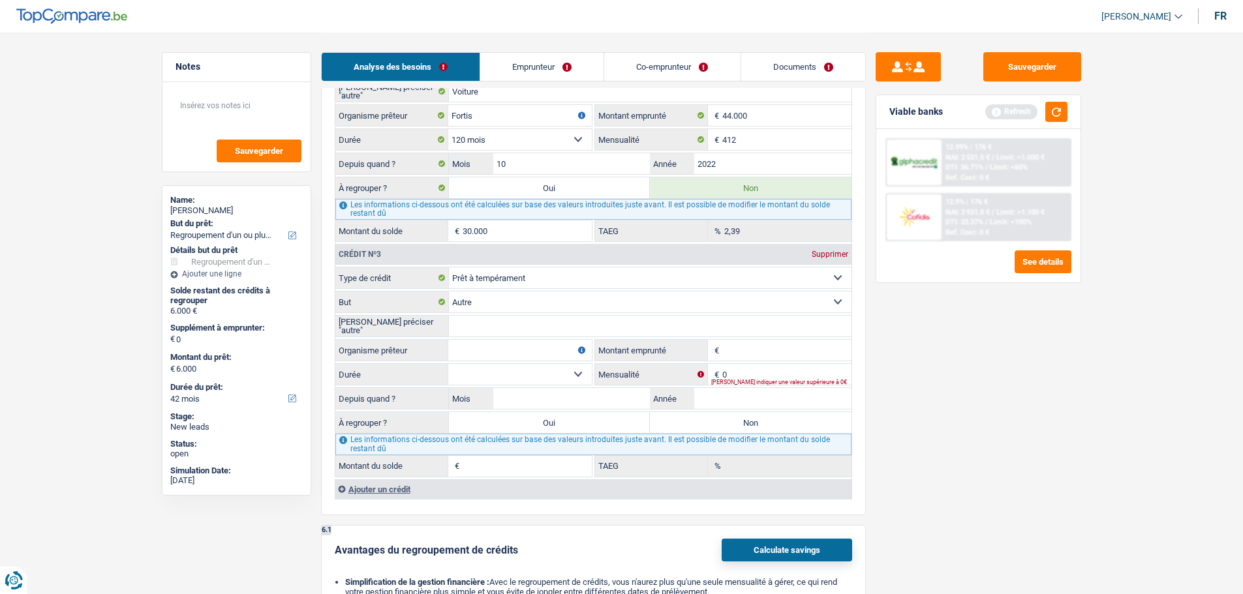
click at [506, 321] on input "Veuillez préciser "autre"" at bounding box center [650, 326] width 403 height 21
click at [496, 338] on fieldset "Carte ou ouverture de crédit Prêt hypothécaire Vente à tempérament Prêt à tempé…" at bounding box center [593, 372] width 516 height 210
click at [496, 352] on input "Organisme prêteur" at bounding box center [520, 350] width 144 height 21
type input "Fortis"
click at [782, 344] on input "Montant emprunté" at bounding box center [786, 350] width 129 height 21
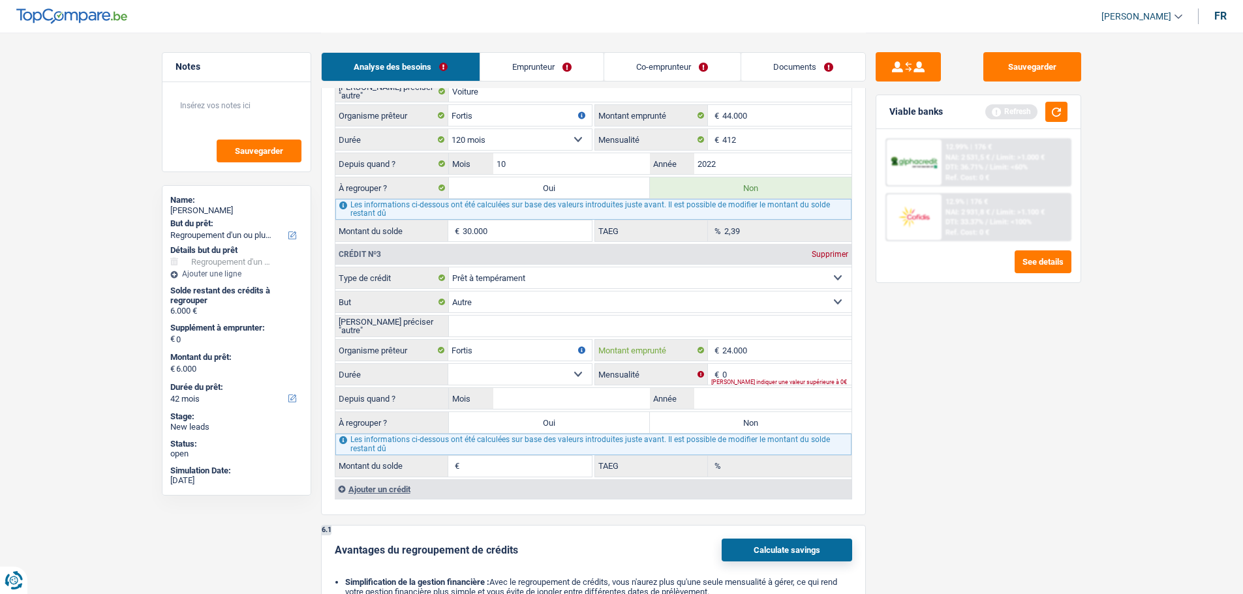
type input "24.000"
click at [755, 365] on input "0" at bounding box center [786, 374] width 129 height 21
type input "2"
type input "450"
click at [568, 370] on select "12 mois 18 mois 24 mois 30 mois 36 mois 42 mois 48 mois 60 mois 72 mois 84 mois…" at bounding box center [520, 374] width 144 height 21
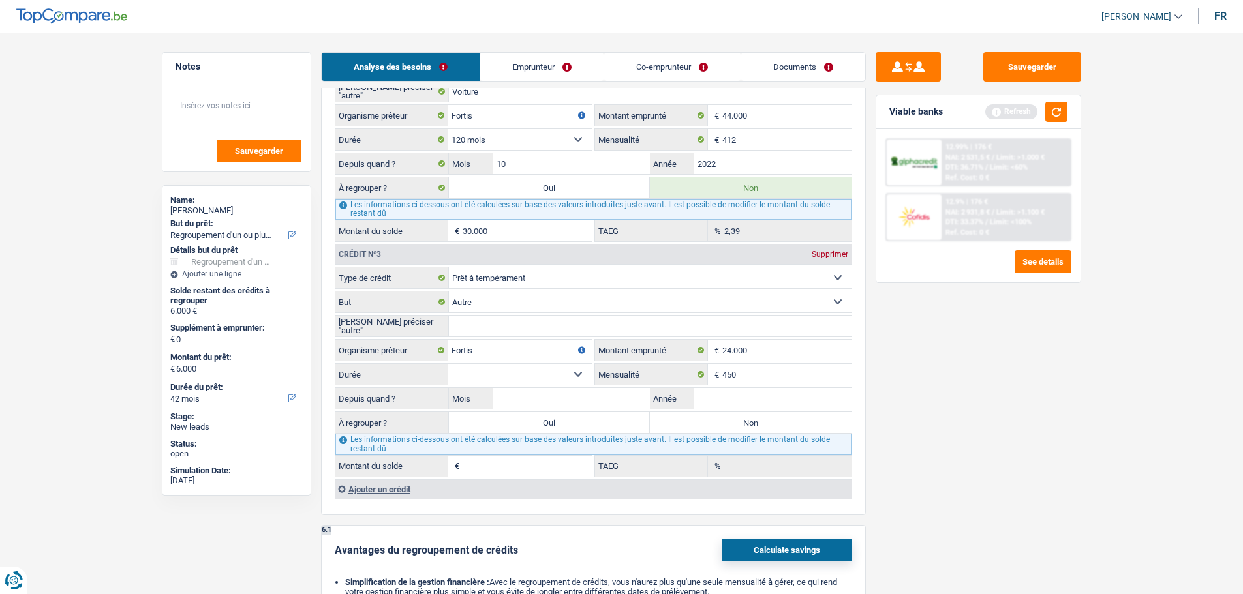
click at [448, 364] on select "12 mois 18 mois 24 mois 30 mois 36 mois 42 mois 48 mois 60 mois 72 mois 84 mois…" at bounding box center [520, 374] width 144 height 21
click at [564, 374] on select "12 mois 18 mois 24 mois 30 mois 36 mois 42 mois 48 mois 60 mois 72 mois 84 mois…" at bounding box center [520, 374] width 144 height 21
select select "84"
click at [448, 364] on select "12 mois 18 mois 24 mois 30 mois 36 mois 42 mois 48 mois 60 mois 72 mois 84 mois…" at bounding box center [520, 374] width 144 height 21
click at [759, 373] on input "450" at bounding box center [786, 374] width 129 height 21
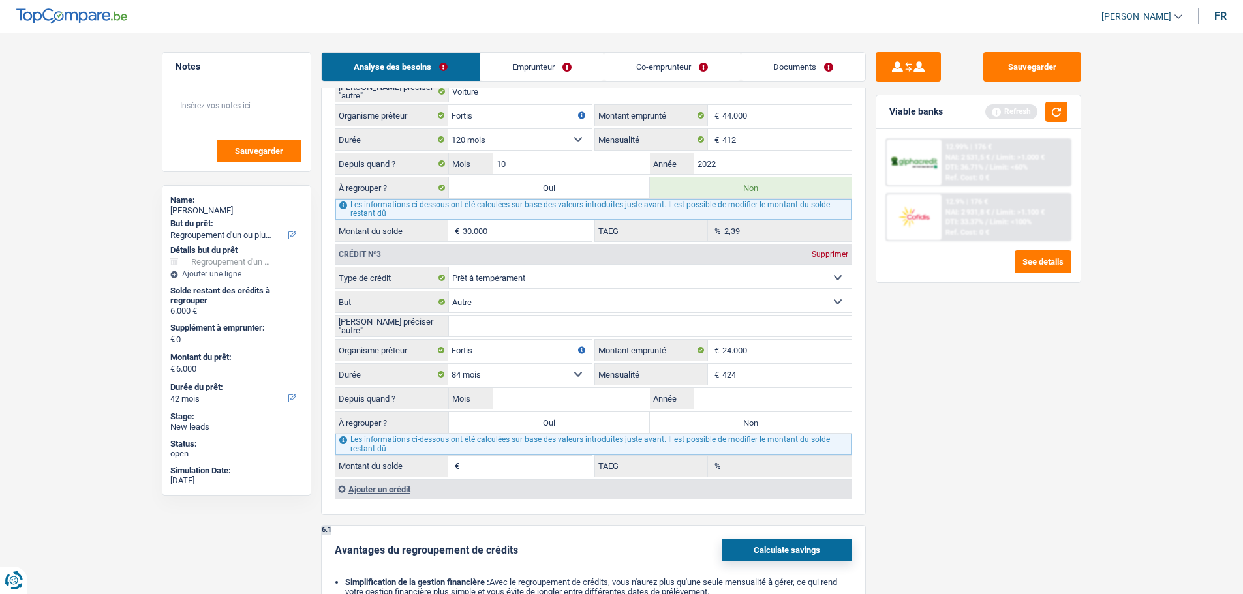
type input "424"
click at [703, 391] on input "Année" at bounding box center [772, 398] width 157 height 21
type input "2022"
click at [517, 393] on input "Mois" at bounding box center [571, 398] width 157 height 21
type input "5"
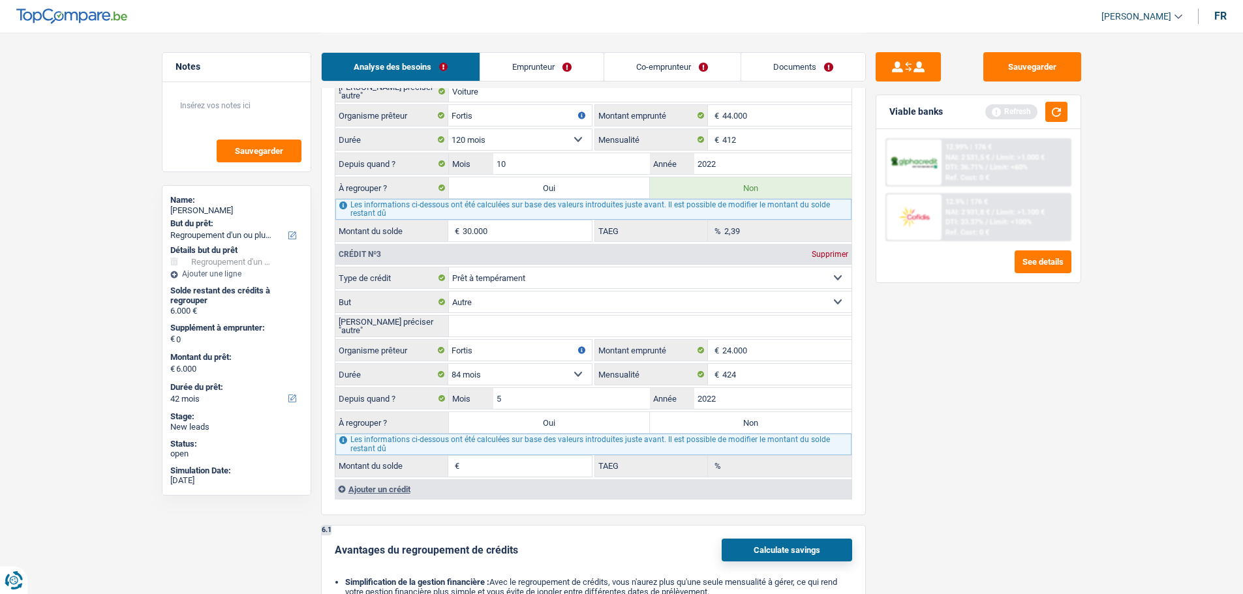
type input "15.027"
type input "12,71"
click at [606, 429] on label "Oui" at bounding box center [550, 422] width 202 height 21
click at [606, 429] on input "Oui" at bounding box center [550, 422] width 202 height 21
radio input "true"
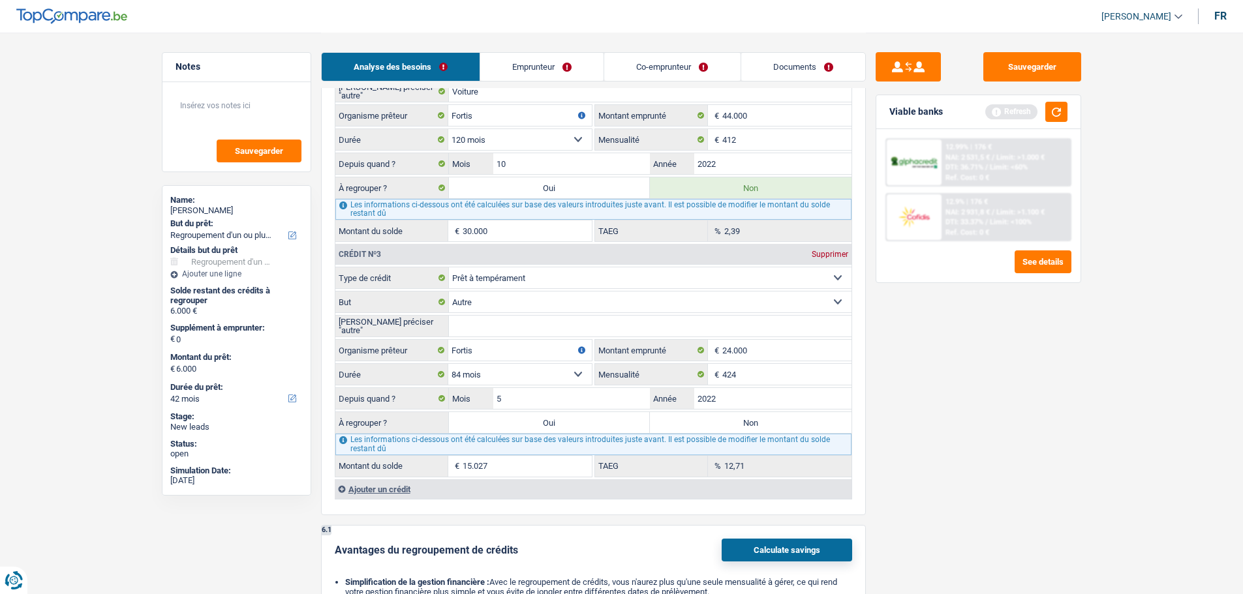
type input "21.027"
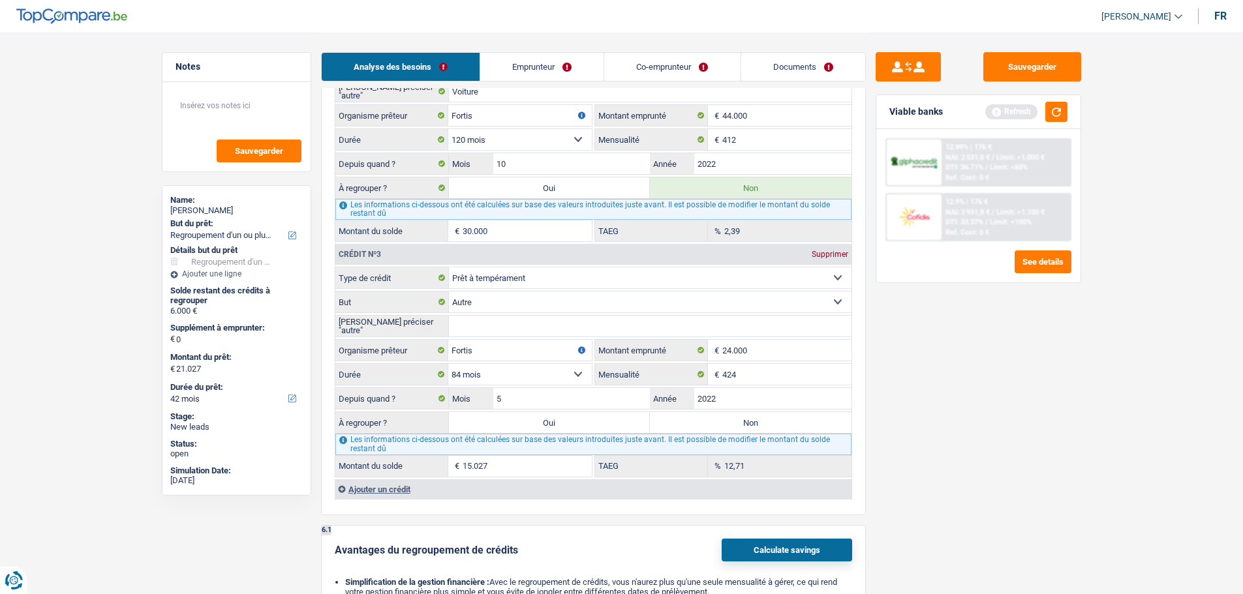
select select "120"
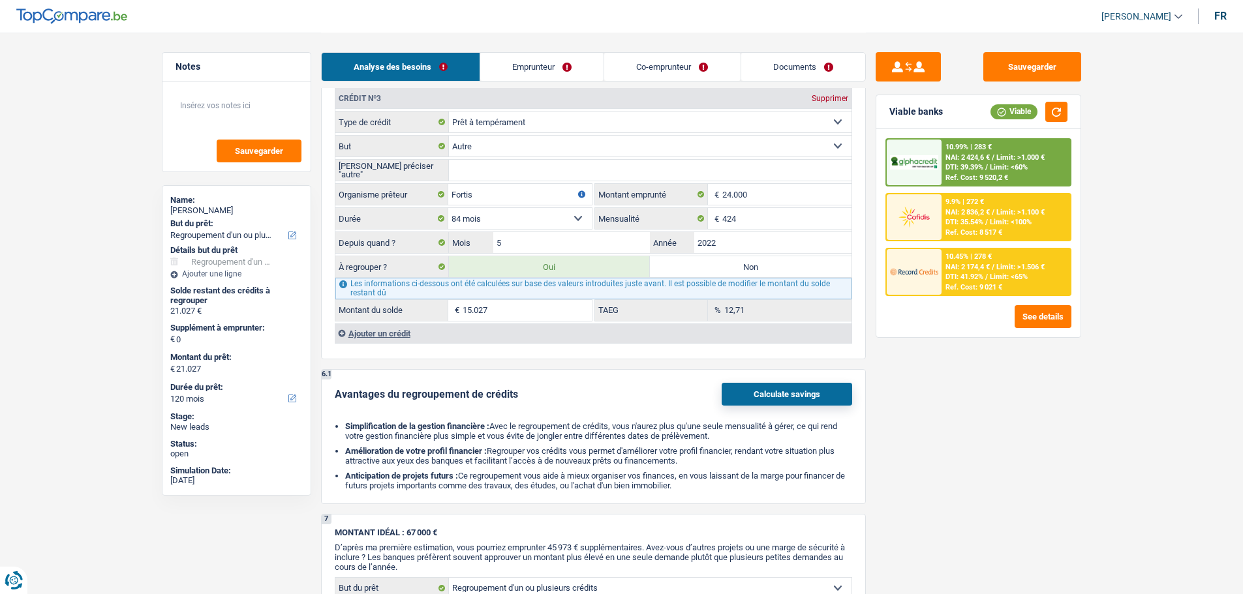
scroll to position [1435, 0]
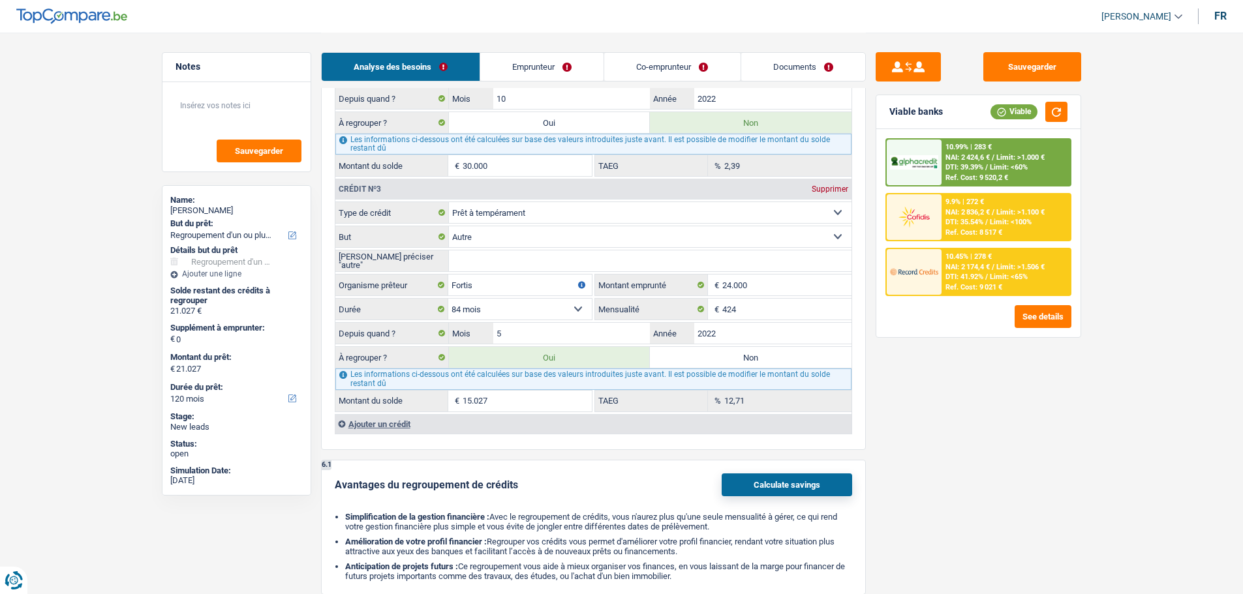
click at [498, 406] on input "15.027" at bounding box center [527, 401] width 129 height 21
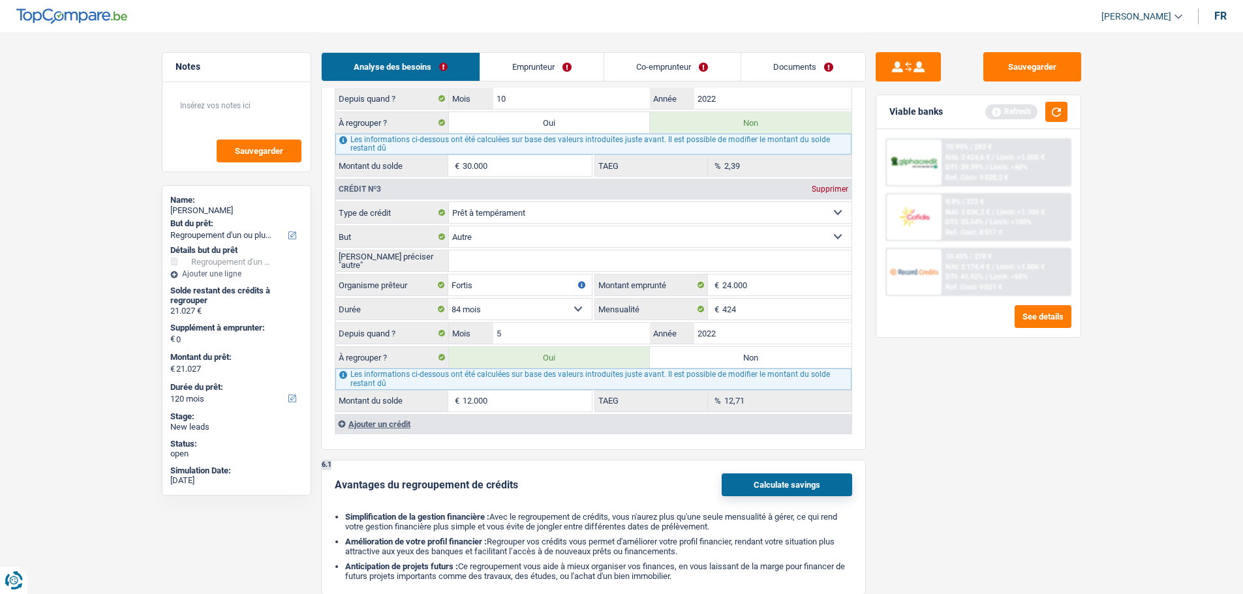
type input "12.000"
click at [934, 546] on div "Sauvegarder Viable banks Refresh 10.99% | 283 € NAI: 2 424,6 € / Limit: >1.000 …" at bounding box center [978, 312] width 225 height 521
click at [1061, 460] on div "Sauvegarder Viable banks Refresh 10.99% | 283 € NAI: 2 424,6 € / Limit: >1.000 …" at bounding box center [978, 312] width 225 height 521
click at [401, 425] on div "Ajouter un crédit" at bounding box center [593, 424] width 517 height 20
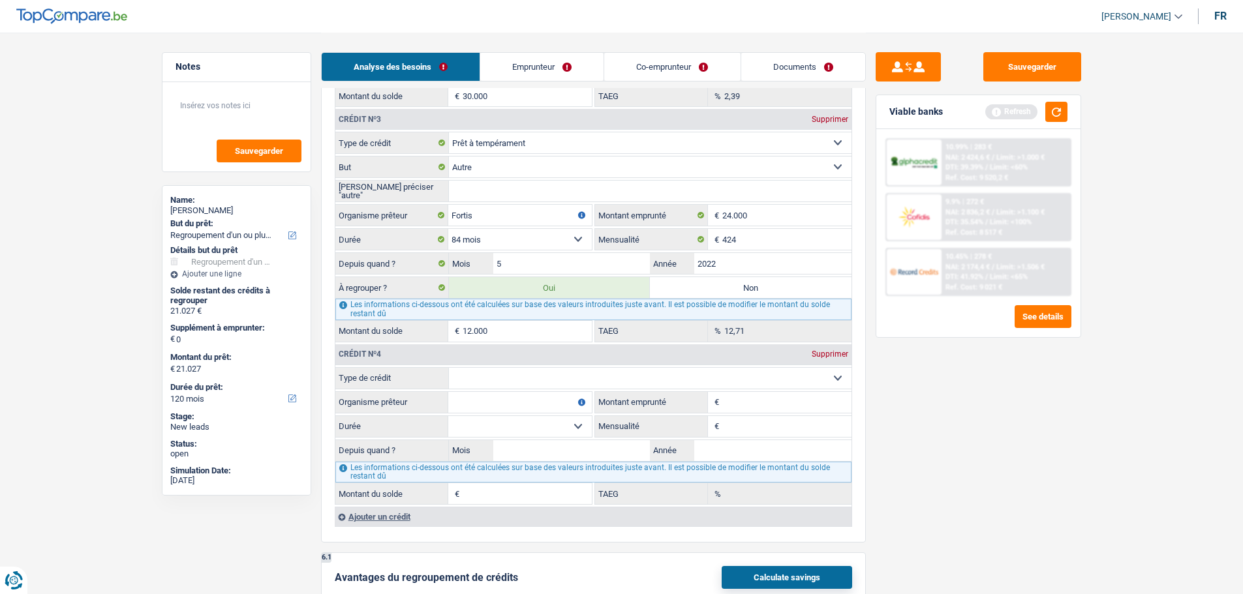
scroll to position [1631, 0]
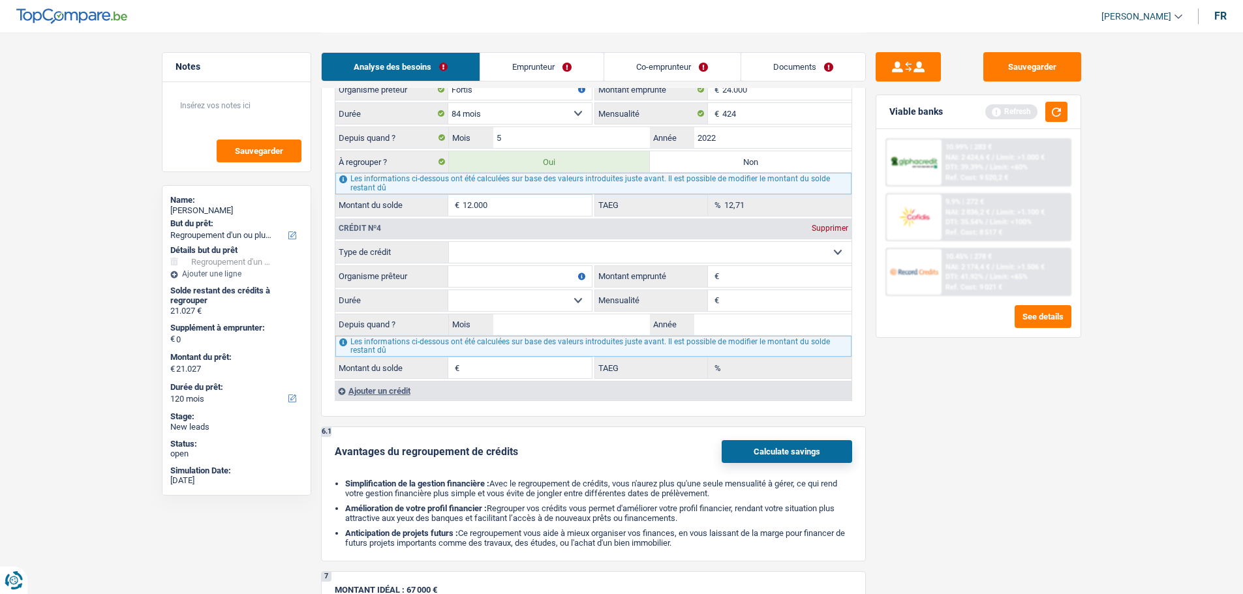
click at [513, 253] on select "Carte ou ouverture de crédit Prêt hypothécaire Vente à tempérament Prêt à tempé…" at bounding box center [650, 252] width 403 height 21
select select "cardOrCredit"
type input "0"
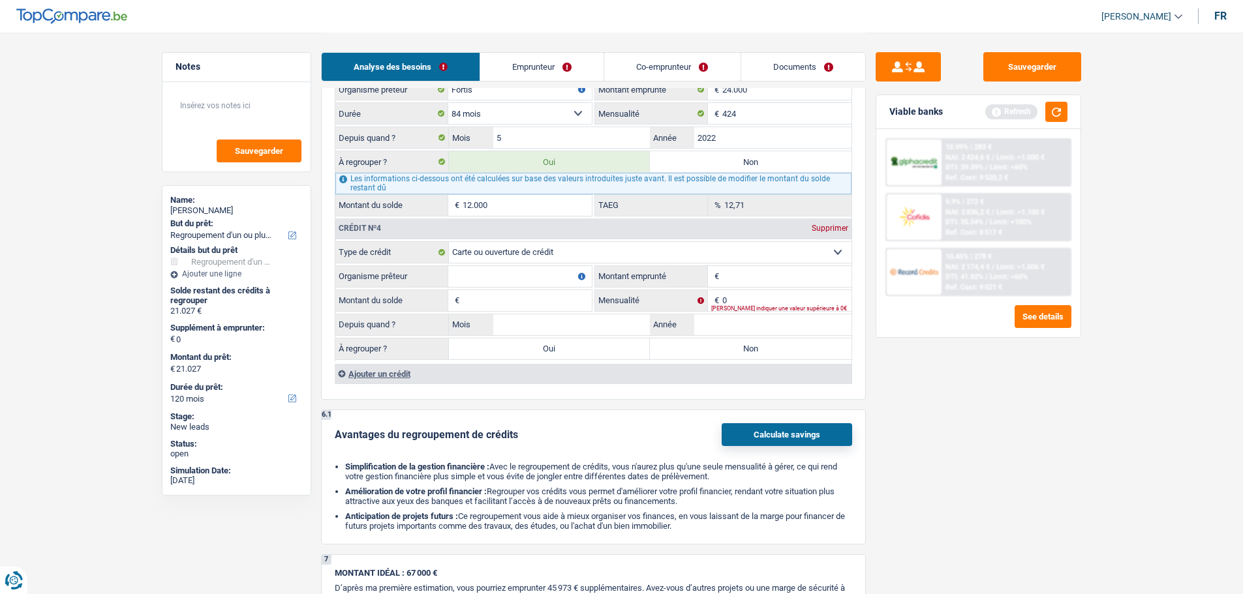
click at [490, 274] on input "Organisme prêteur" at bounding box center [520, 276] width 144 height 21
type input "Cofidis"
click at [738, 281] on input "Montant emprunté" at bounding box center [786, 276] width 129 height 21
type input "6.000"
click at [540, 303] on input "Montant du solde" at bounding box center [527, 300] width 129 height 21
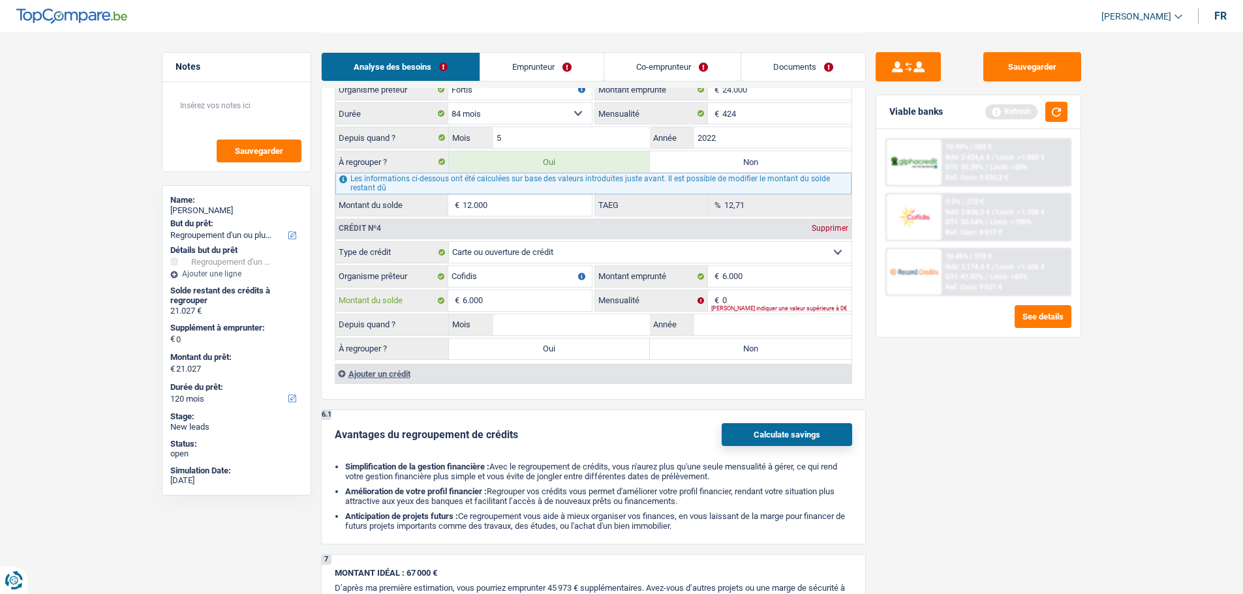
type input "6.000"
click at [738, 303] on input "0" at bounding box center [786, 300] width 129 height 21
type input "259"
click at [626, 322] on input "Mois" at bounding box center [571, 324] width 157 height 21
click at [757, 318] on input "Année" at bounding box center [772, 324] width 157 height 21
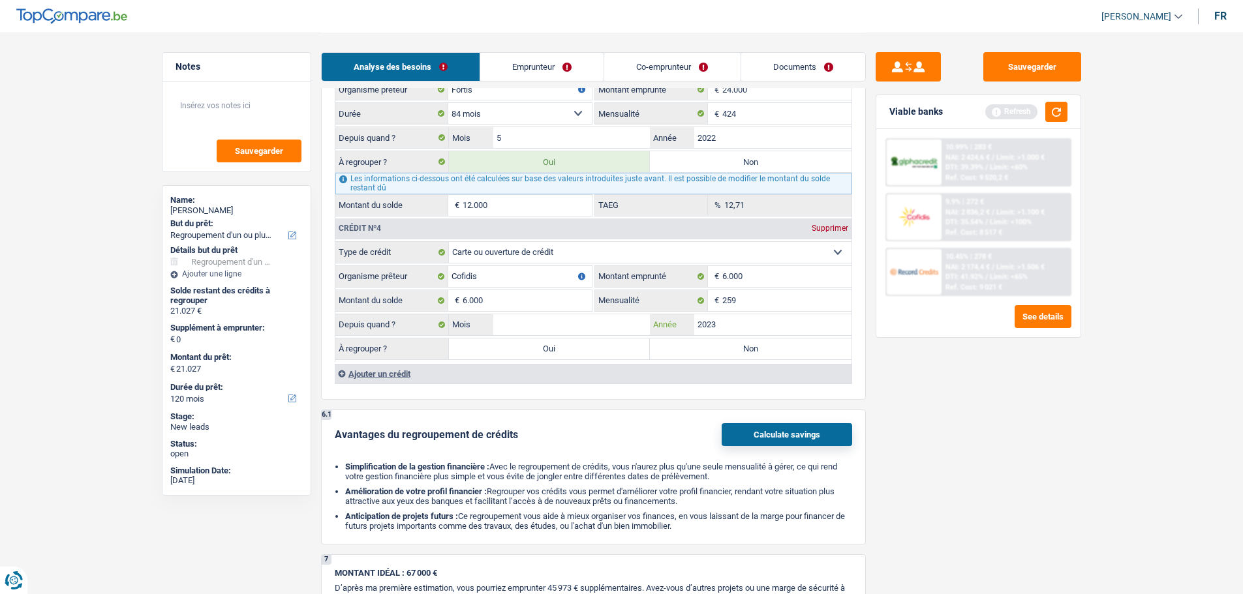
type input "2023"
click at [593, 322] on input "Mois" at bounding box center [571, 324] width 157 height 21
type input "5"
click at [594, 346] on label "Oui" at bounding box center [550, 349] width 202 height 21
click at [594, 346] on input "Oui" at bounding box center [550, 349] width 202 height 21
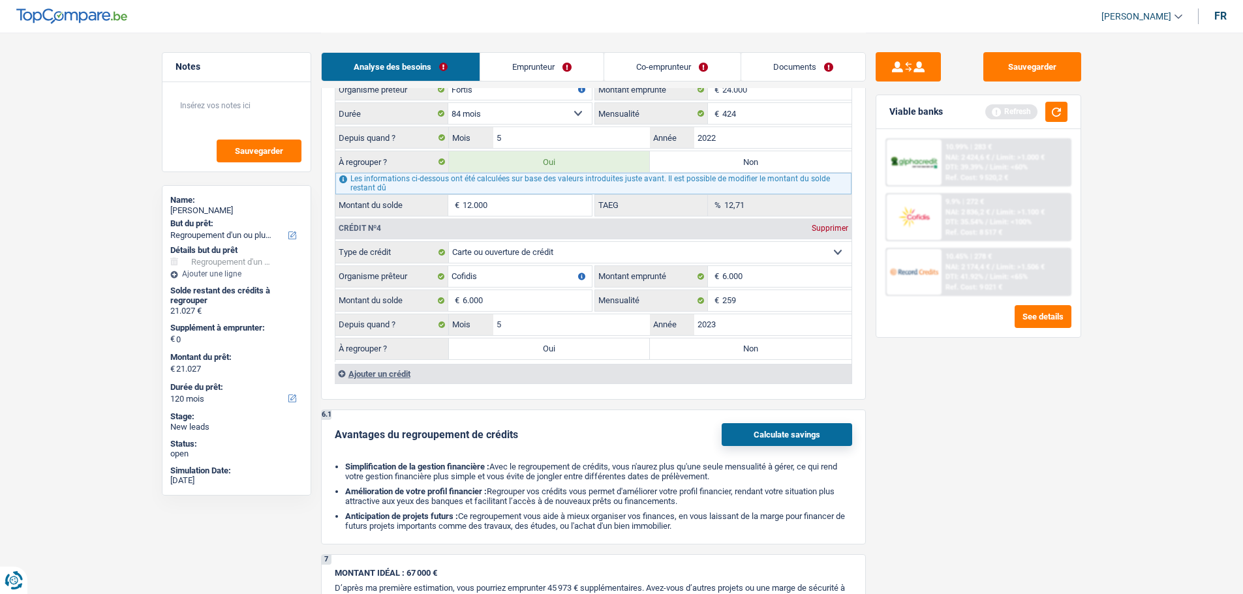
radio input "true"
type input "24.000"
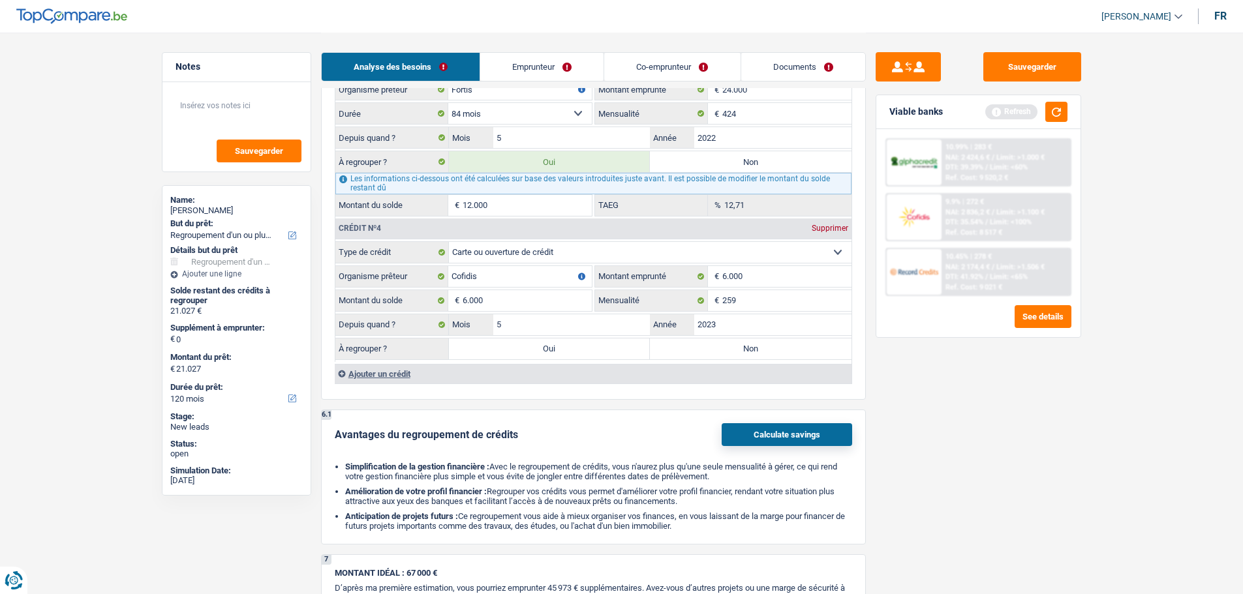
type input "24.000"
click at [373, 374] on div "Ajouter un crédit" at bounding box center [593, 374] width 517 height 20
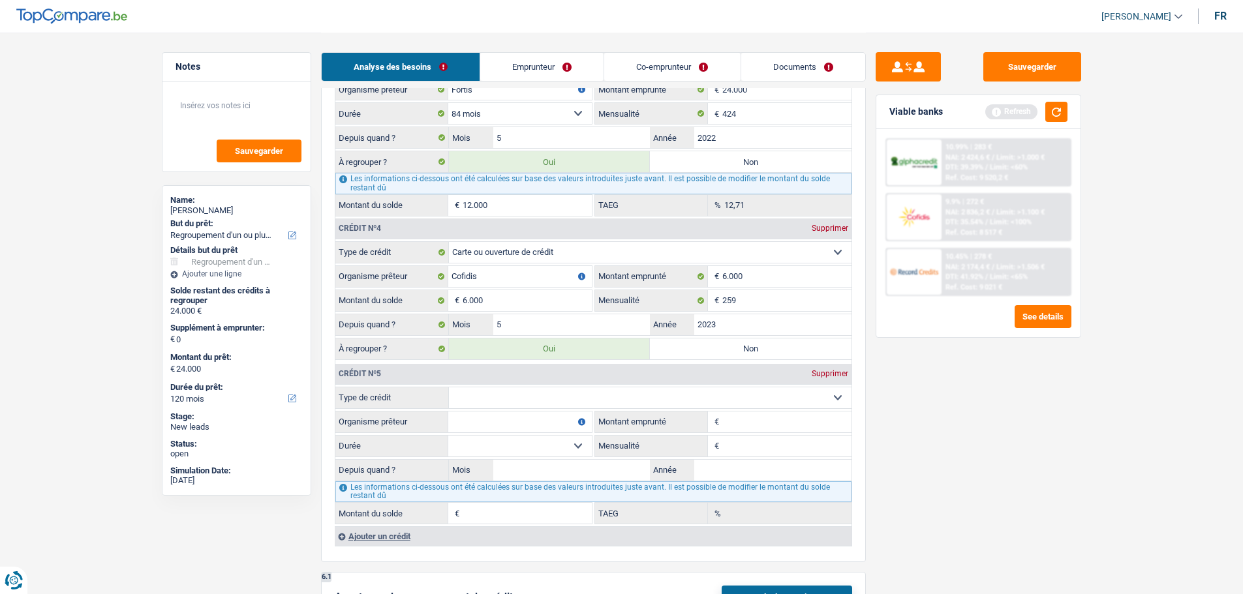
click at [504, 406] on select "Carte ou ouverture de crédit Prêt hypothécaire Vente à tempérament Prêt à tempé…" at bounding box center [650, 398] width 403 height 21
select select "personalLoan"
type input "0"
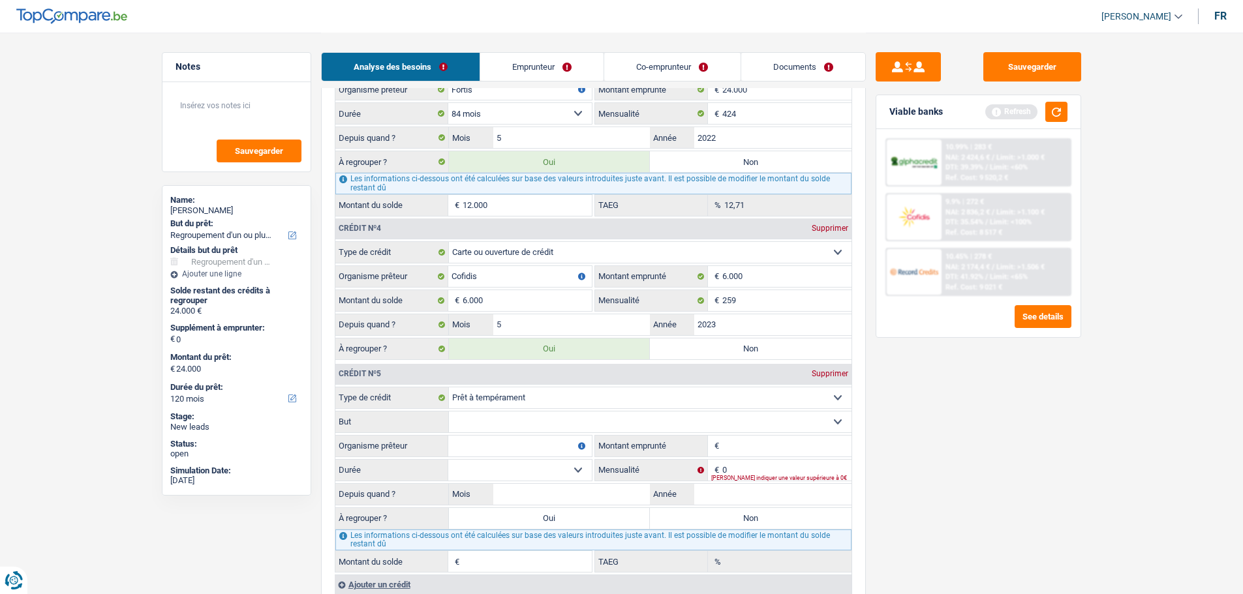
click at [504, 423] on select "Confort maison: meubles, textile, peinture, électroménager, outillage non-profe…" at bounding box center [650, 422] width 403 height 21
select select "other"
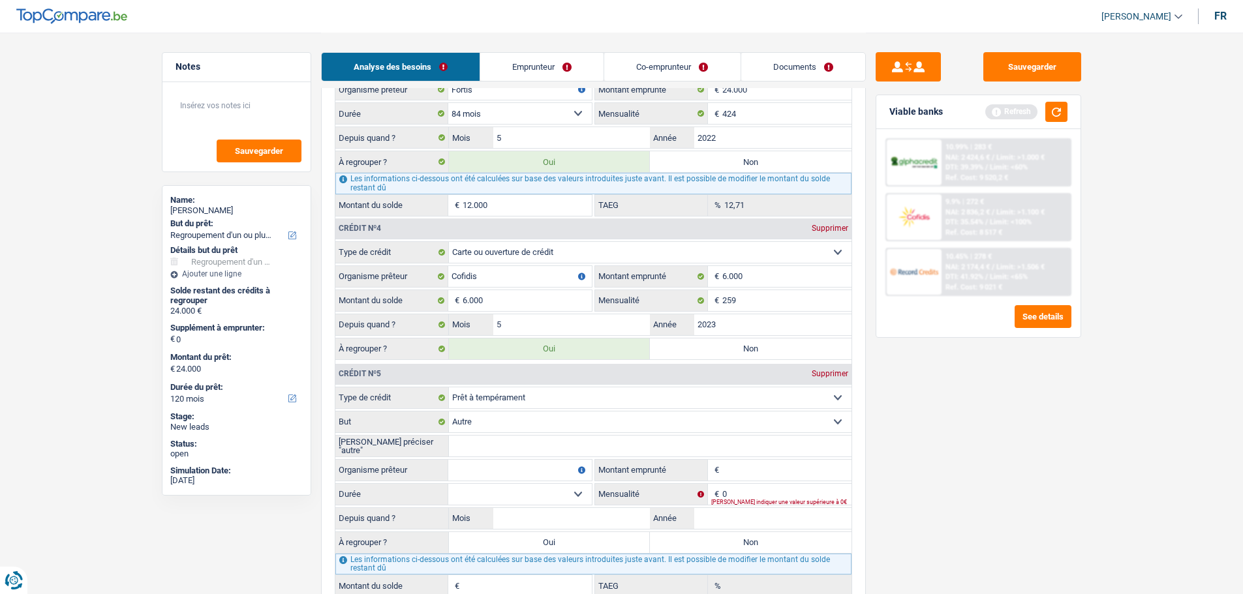
click at [489, 466] on input "Organisme prêteur" at bounding box center [520, 470] width 144 height 21
type input "Cofidis"
click at [746, 478] on input "Montant emprunté" at bounding box center [786, 470] width 129 height 21
type input "6.000"
click at [572, 491] on select "12 mois 18 mois 24 mois 30 mois 36 mois 42 mois Sélectionner une option" at bounding box center [520, 494] width 144 height 21
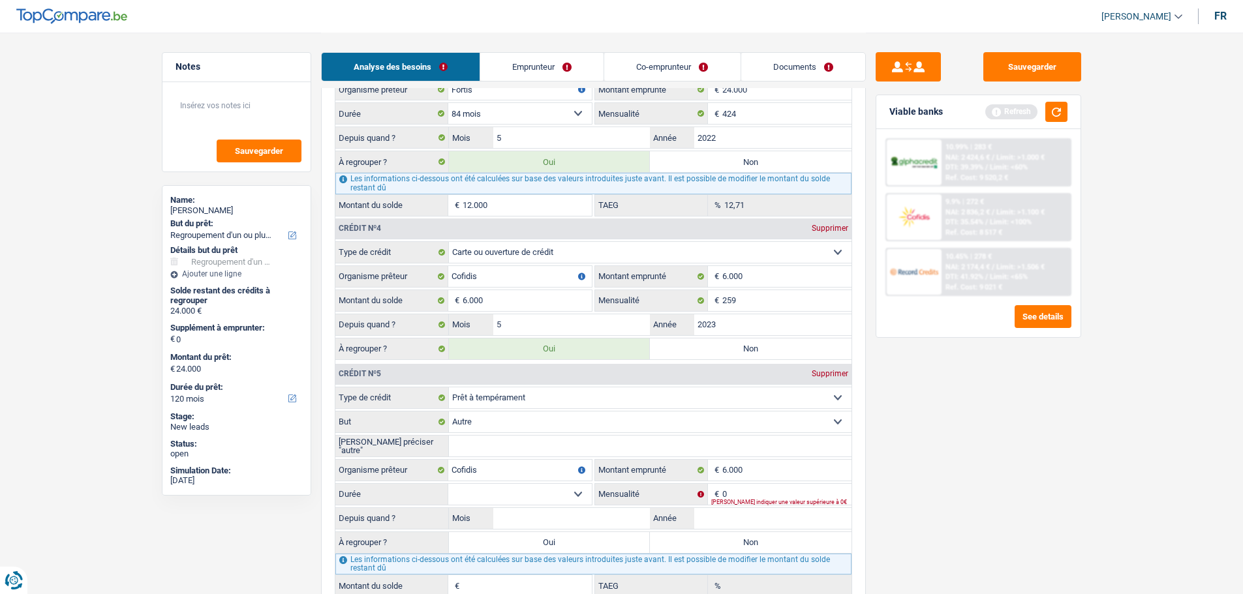
select select "36"
click at [448, 484] on select "12 mois 18 mois 24 mois 30 mois 36 mois 42 mois Sélectionner une option" at bounding box center [520, 494] width 144 height 21
click at [756, 478] on input "6.000" at bounding box center [786, 470] width 129 height 21
click at [754, 487] on input "0" at bounding box center [786, 494] width 129 height 21
type input "212"
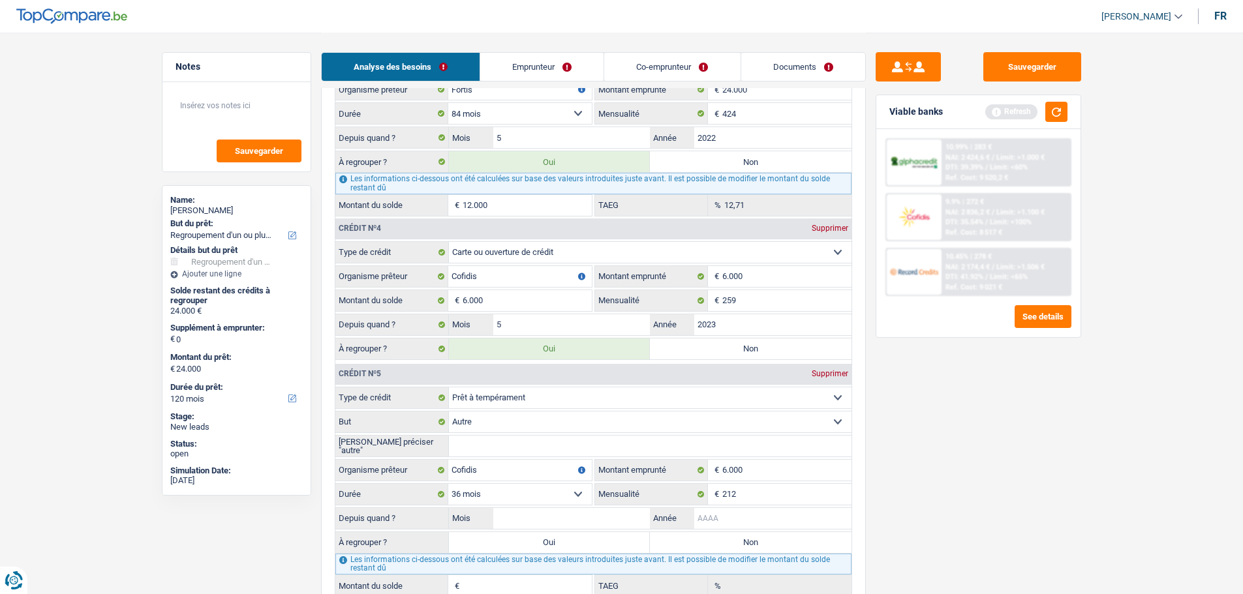
click at [789, 523] on input "Année" at bounding box center [772, 518] width 157 height 21
type input "2025"
click at [618, 526] on input "Mois" at bounding box center [571, 518] width 157 height 21
type input "4"
type input "5.331"
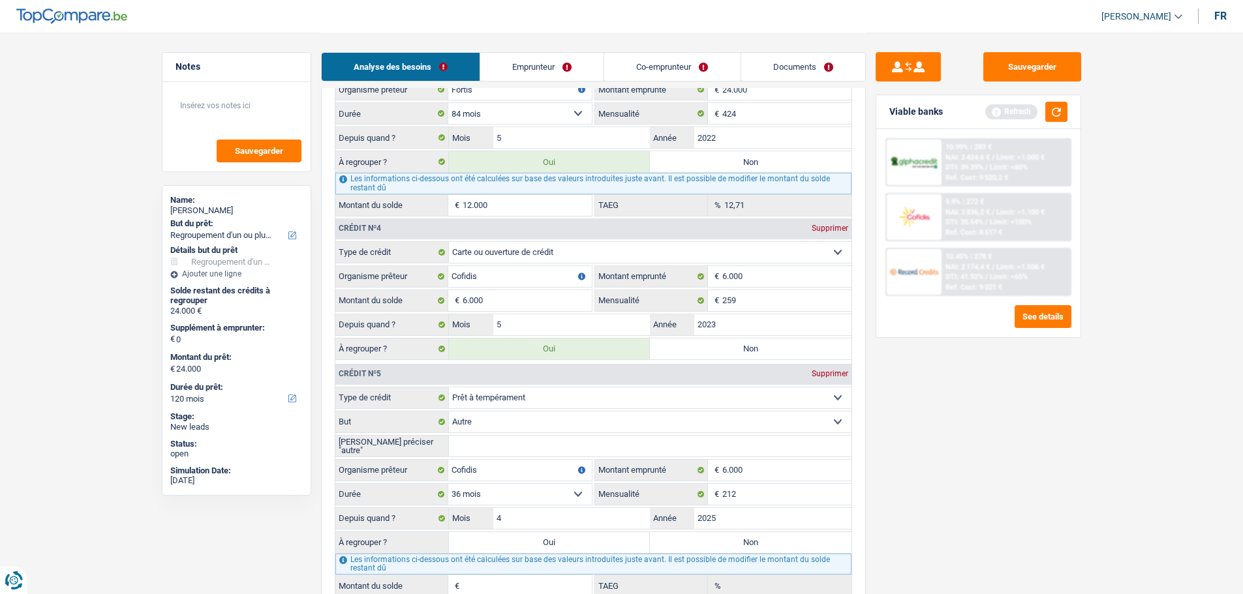
type input "17,64"
click at [996, 461] on div "Sauvegarder Viable banks Refresh 10.99% | 283 € NAI: 2 424,6 € / Limit: >1.000 …" at bounding box center [978, 312] width 225 height 521
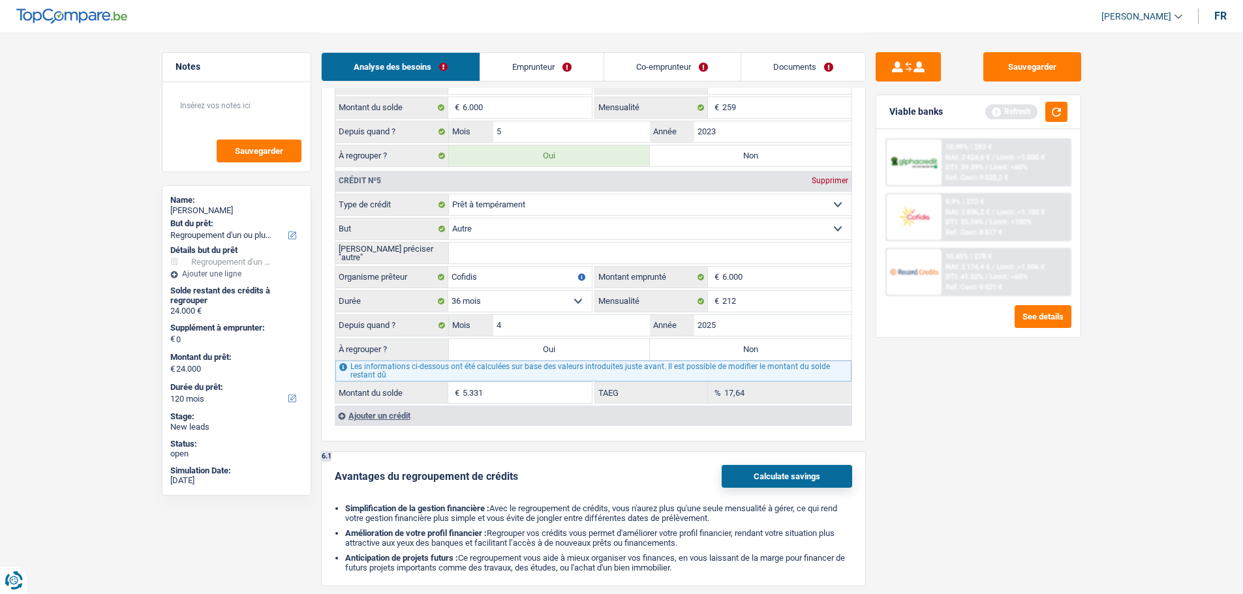
scroll to position [1827, 0]
click at [559, 350] on label "Oui" at bounding box center [550, 347] width 202 height 21
click at [559, 350] on input "Oui" at bounding box center [550, 347] width 202 height 21
radio input "true"
type input "29.331"
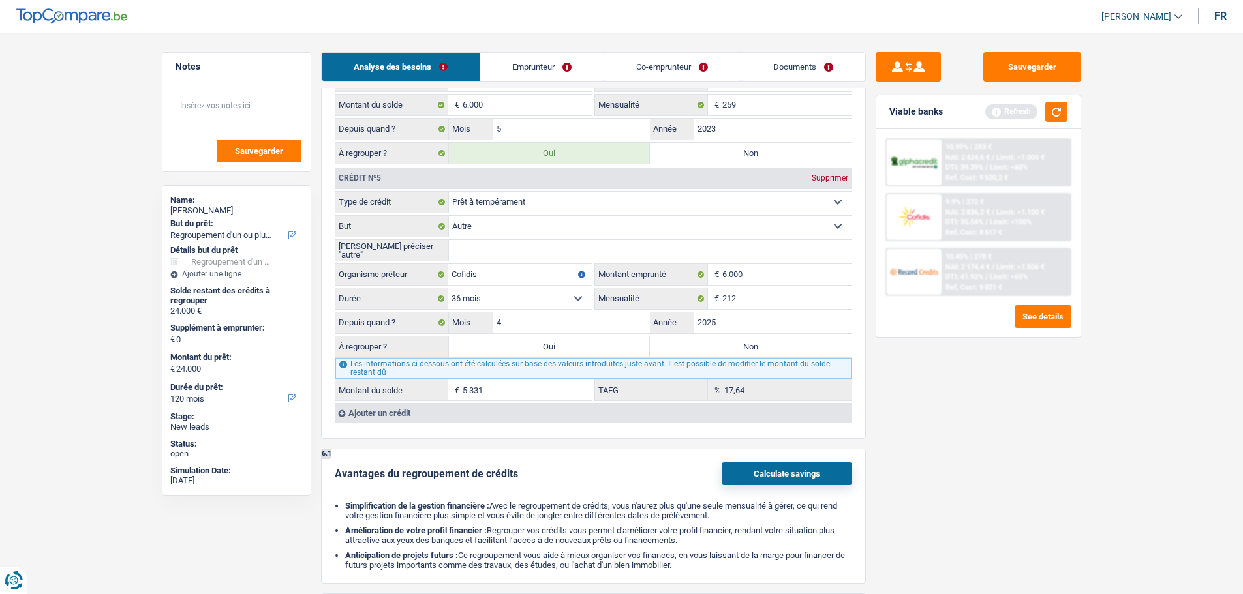
type input "29.331"
click at [1054, 106] on button "button" at bounding box center [1056, 112] width 22 height 20
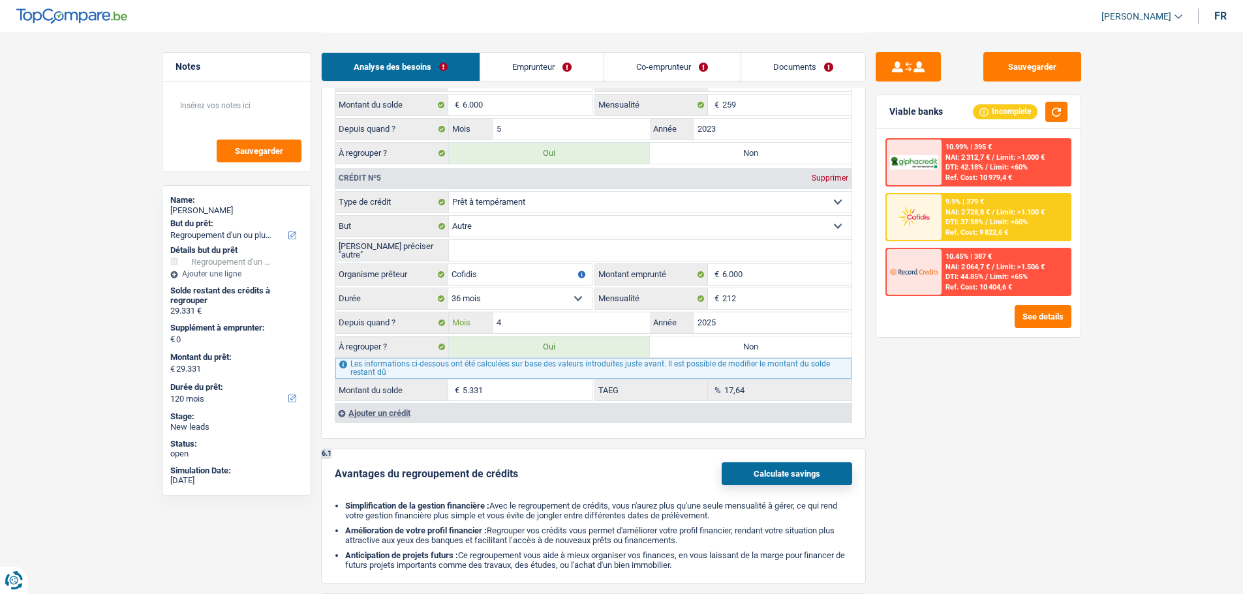
click at [549, 326] on input "4" at bounding box center [571, 322] width 157 height 21
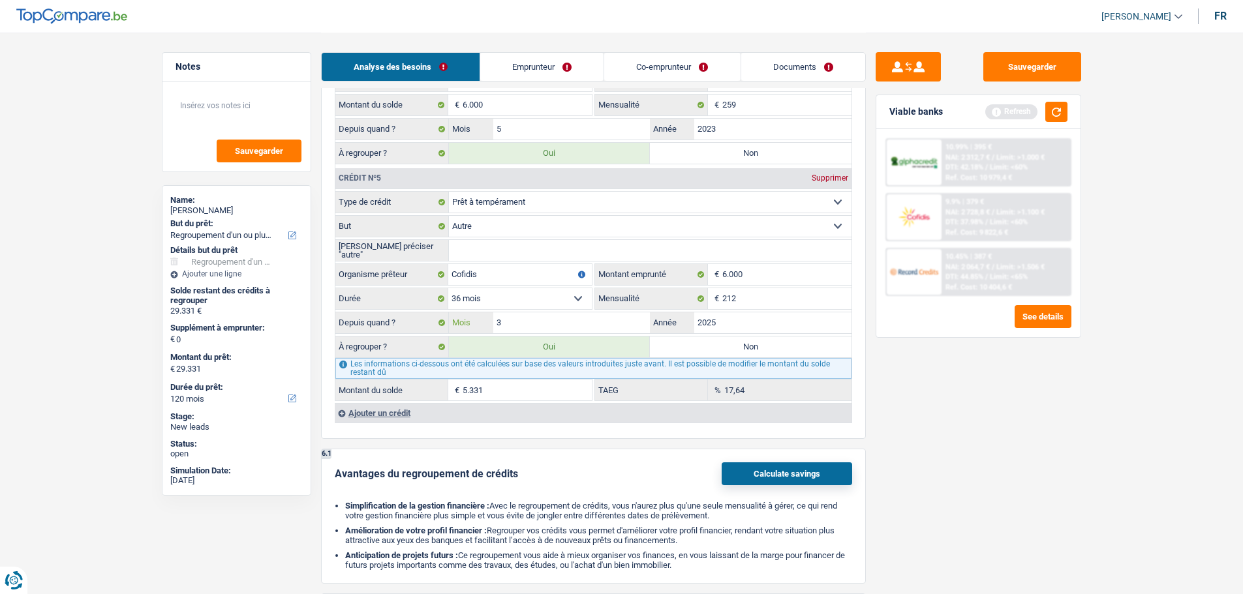
type input "3"
type input "5.192"
click at [1043, 115] on div "Refresh" at bounding box center [1026, 112] width 82 height 20
click at [1054, 113] on button "button" at bounding box center [1056, 112] width 22 height 20
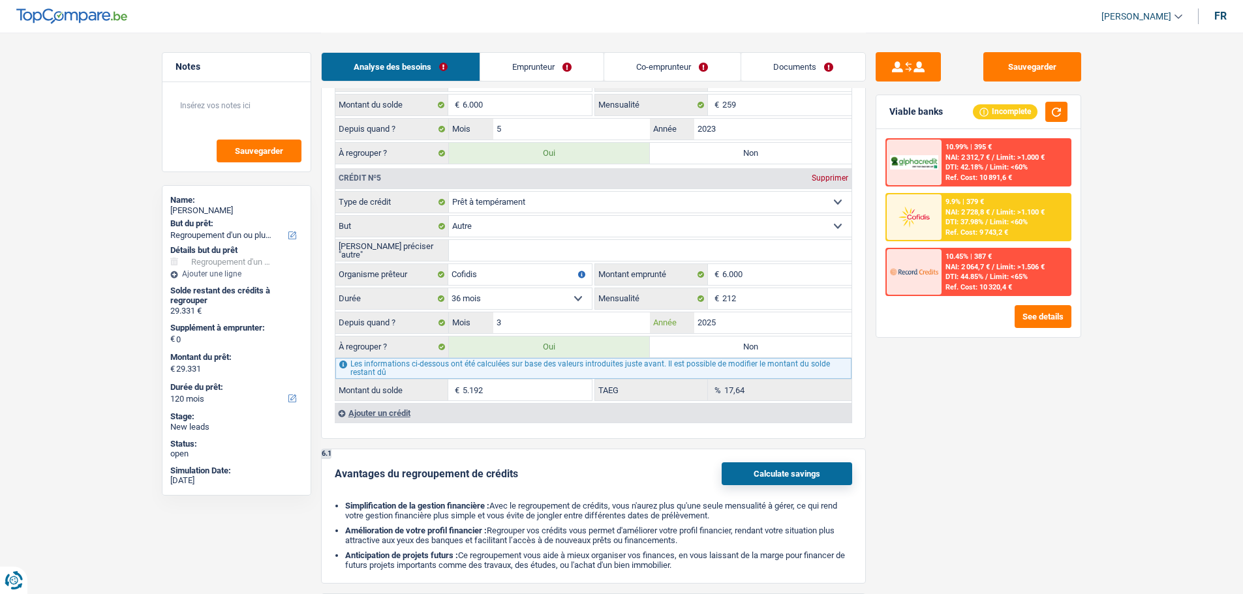
click at [740, 318] on input "2025" at bounding box center [772, 322] width 157 height 21
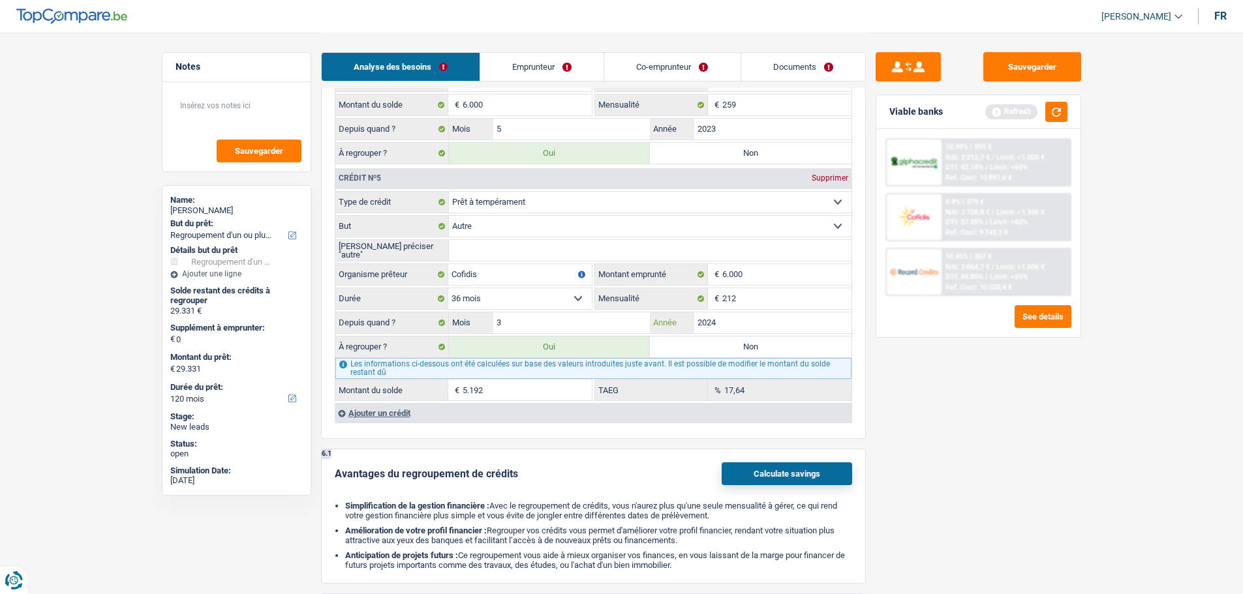
type input "2024"
type input "3.364"
click at [572, 327] on input "3" at bounding box center [571, 322] width 157 height 21
click at [971, 449] on div "Sauvegarder Viable banks Refresh 10.99% | 395 € NAI: 2 312,7 € / Limit: >1.000 …" at bounding box center [978, 312] width 225 height 521
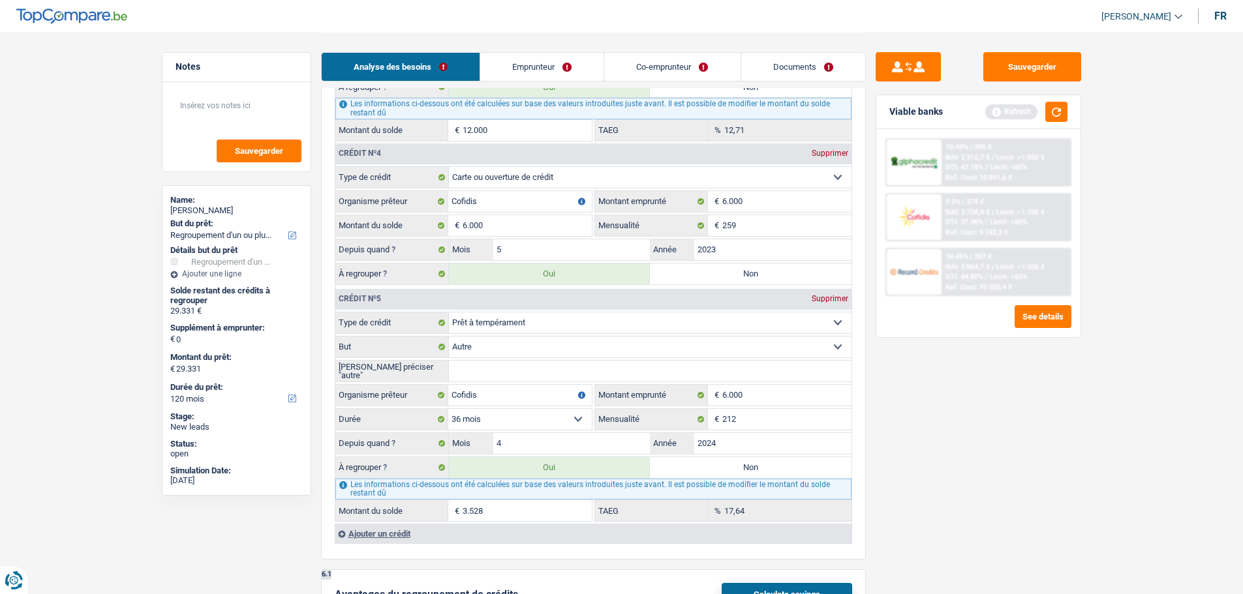
scroll to position [1696, 0]
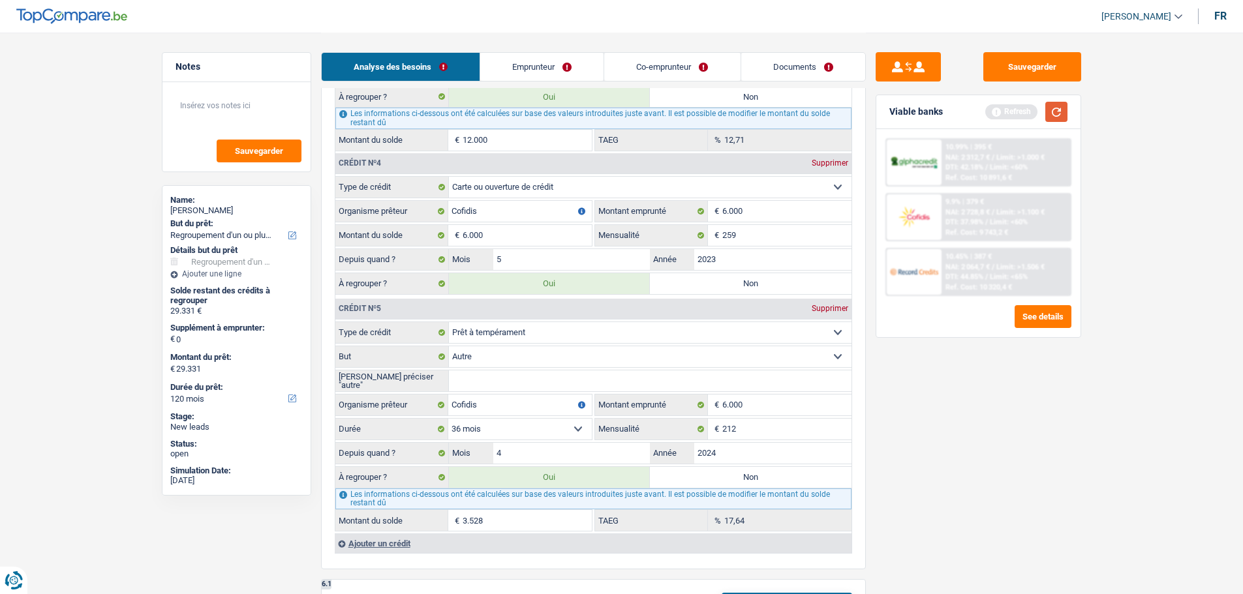
click at [1056, 116] on button "button" at bounding box center [1056, 112] width 22 height 20
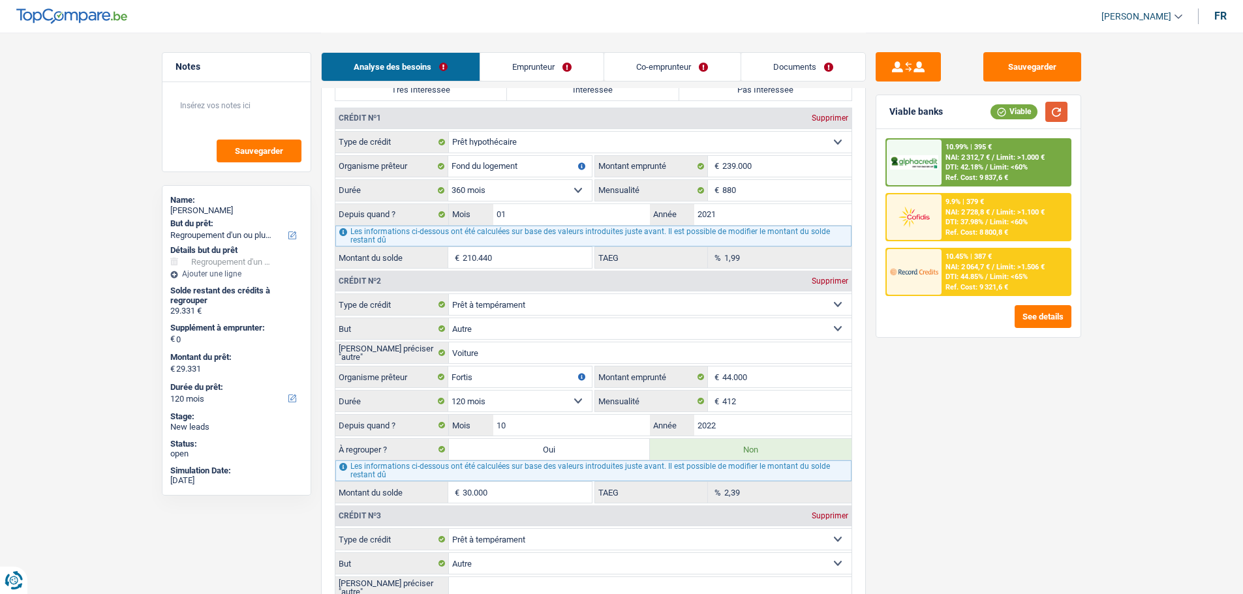
scroll to position [979, 0]
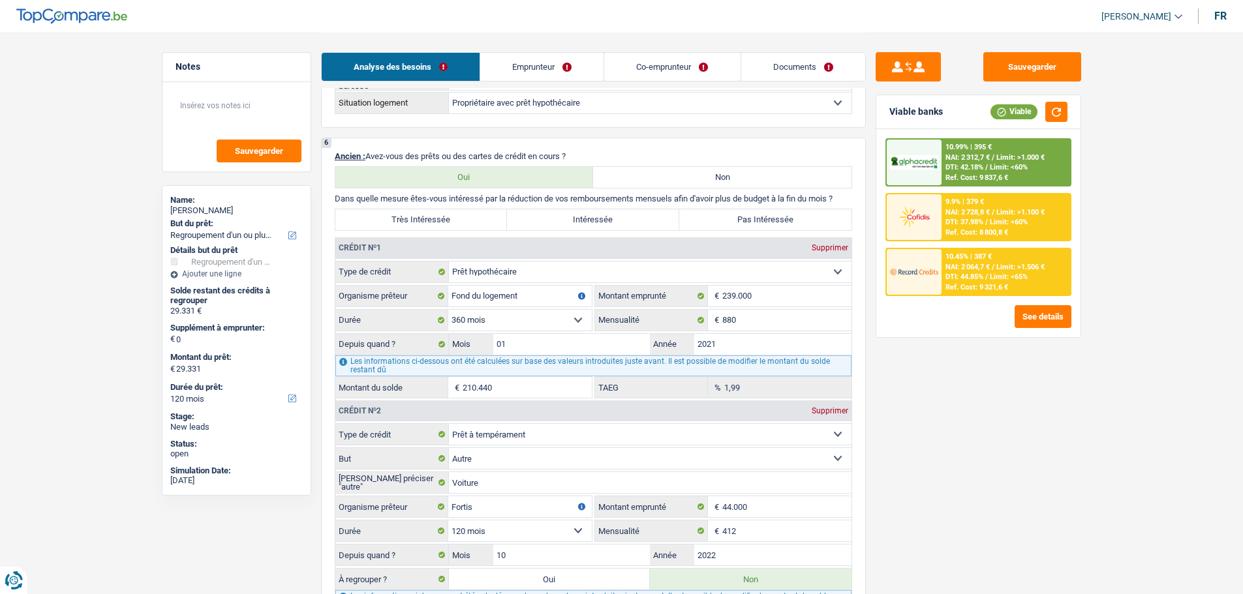
click at [498, 228] on label "Très Intéressée" at bounding box center [421, 219] width 172 height 21
click at [498, 228] on input "Très Intéressée" at bounding box center [421, 219] width 172 height 21
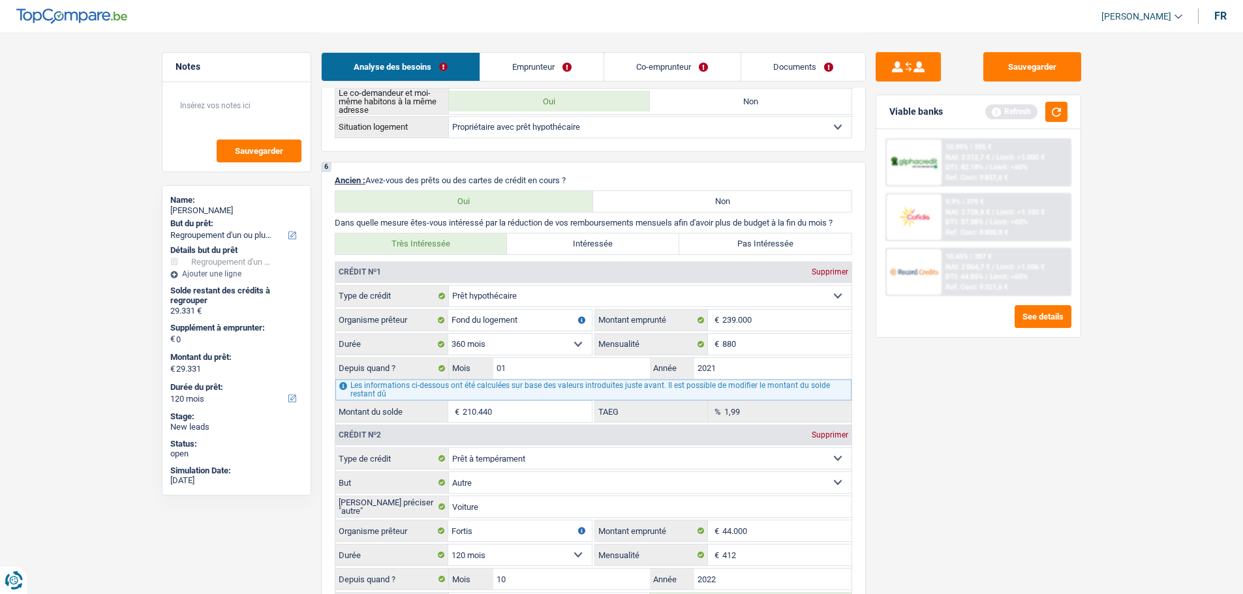
scroll to position [718, 0]
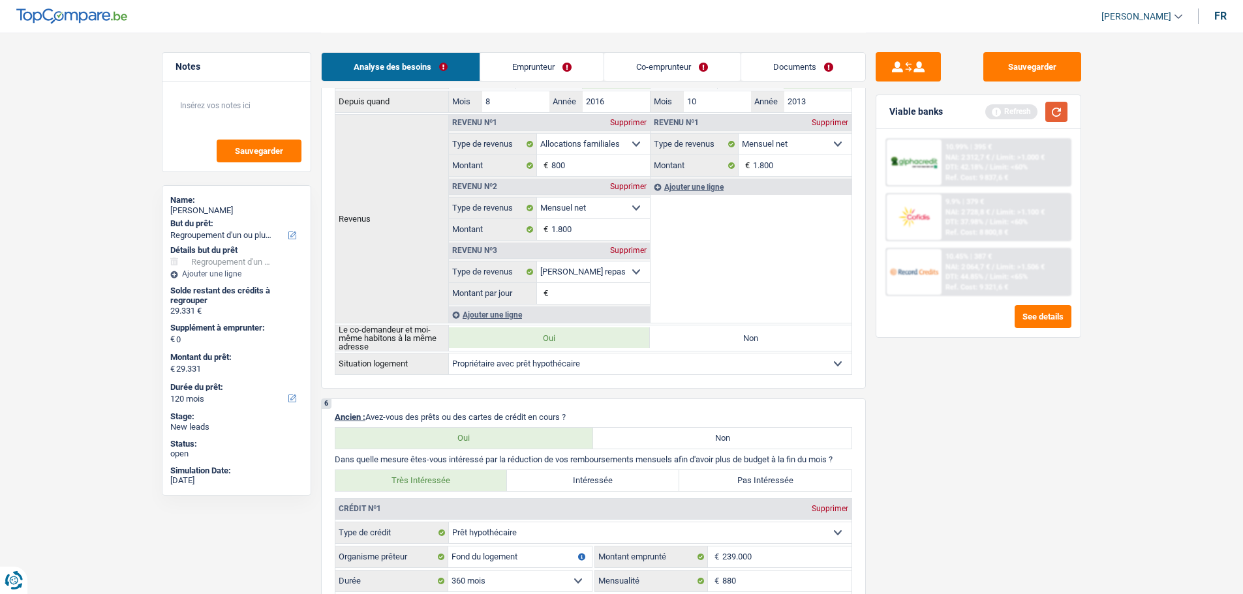
click at [1059, 102] on button "button" at bounding box center [1056, 112] width 22 height 20
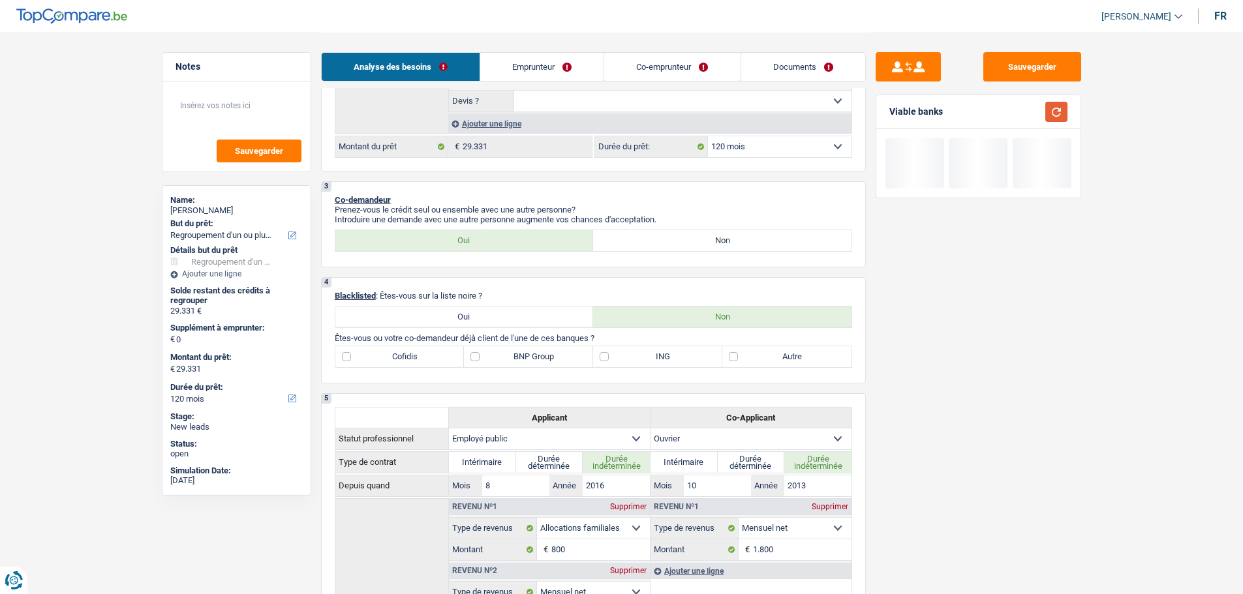
scroll to position [261, 0]
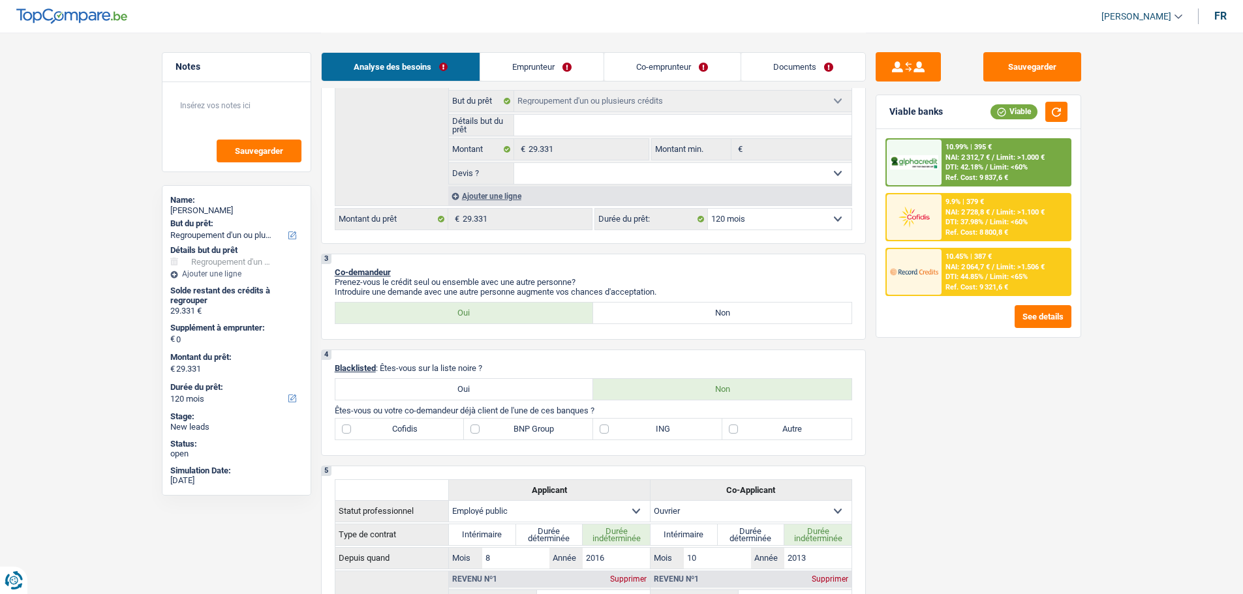
click at [528, 436] on label "BNP Group" at bounding box center [528, 429] width 129 height 21
click at [528, 436] on input "BNP Group" at bounding box center [528, 429] width 129 height 21
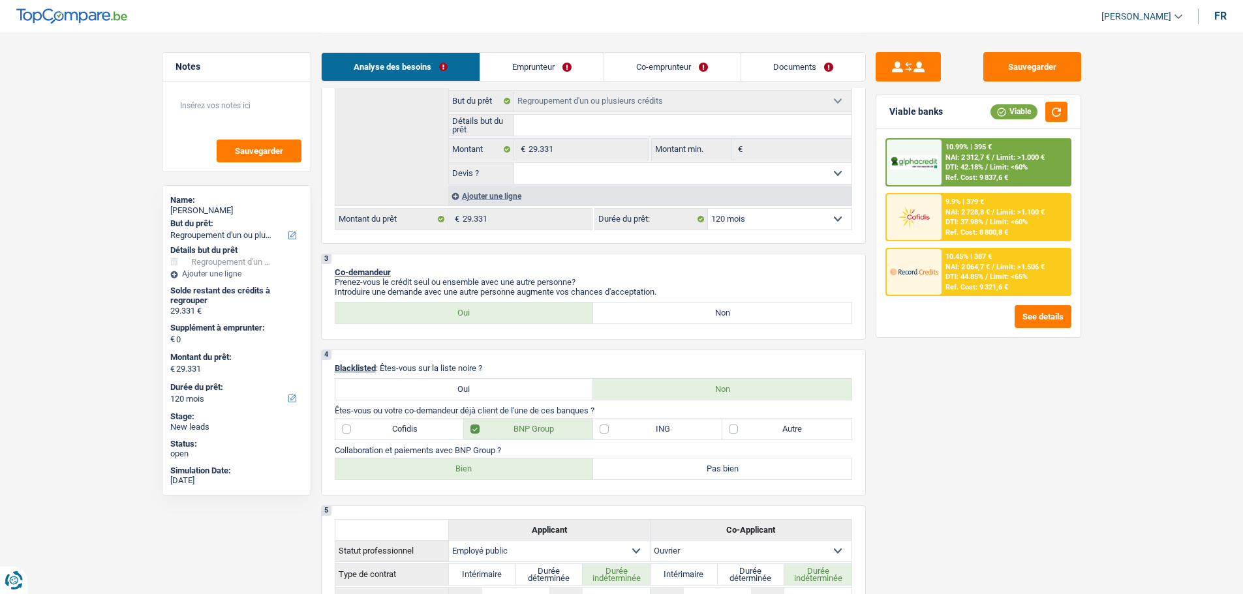
click at [389, 424] on label "Cofidis" at bounding box center [399, 429] width 129 height 21
click at [389, 424] on input "Cofidis" at bounding box center [399, 429] width 129 height 21
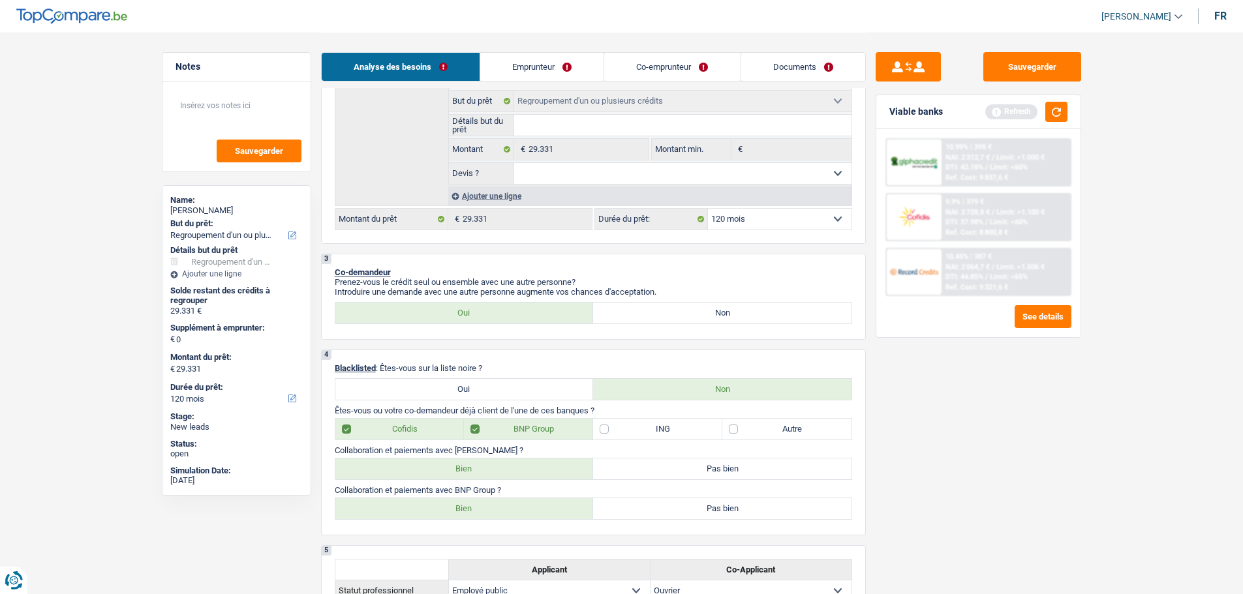
click at [487, 476] on label "Bien" at bounding box center [464, 469] width 258 height 21
click at [487, 476] on input "Bien" at bounding box center [464, 469] width 258 height 21
click at [429, 504] on label "Bien" at bounding box center [464, 508] width 258 height 21
click at [429, 504] on input "Bien" at bounding box center [464, 508] width 258 height 21
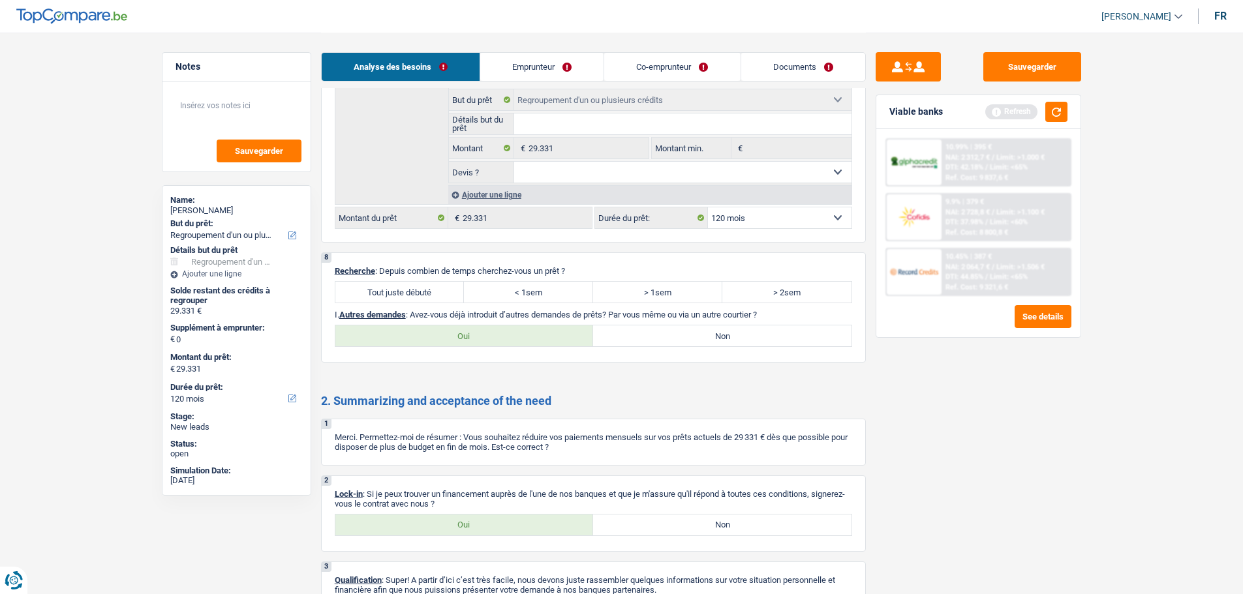
scroll to position [2544, 0]
click at [406, 277] on div "8 Recherche : Depuis combien de temps cherchez-vous un prêt ? Tout juste débuté…" at bounding box center [593, 306] width 545 height 110
click at [410, 292] on label "Tout juste débuté" at bounding box center [399, 291] width 129 height 21
click at [410, 292] on input "Tout juste débuté" at bounding box center [399, 291] width 129 height 21
click at [667, 329] on label "Non" at bounding box center [722, 334] width 258 height 21
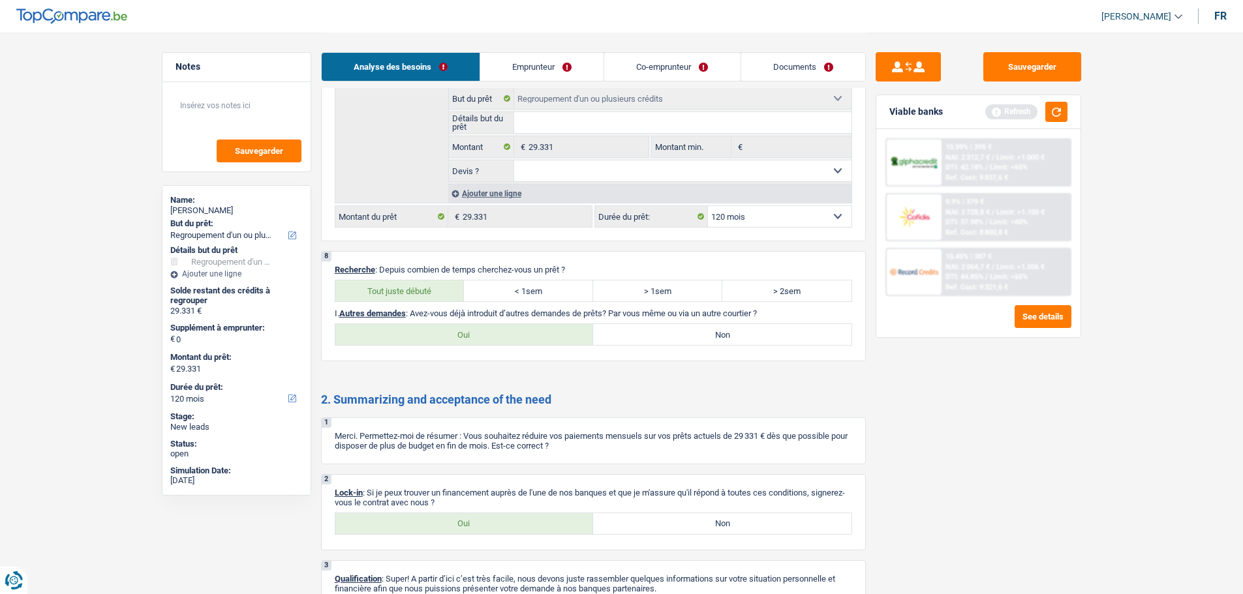
click at [667, 329] on input "Non" at bounding box center [722, 334] width 258 height 21
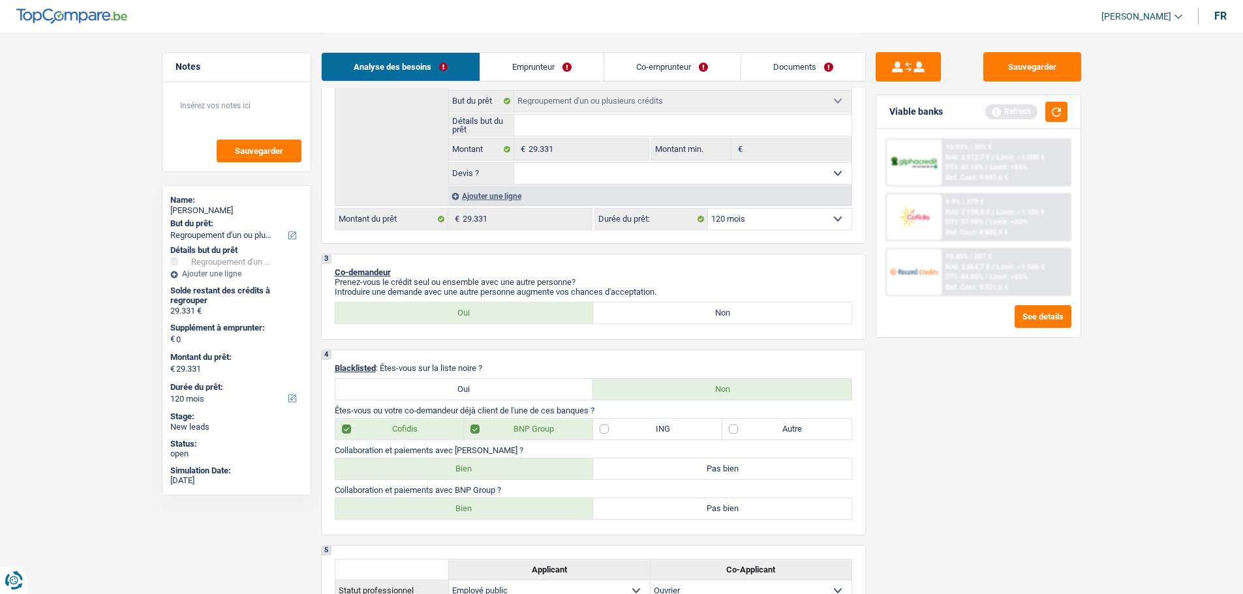
scroll to position [65, 0]
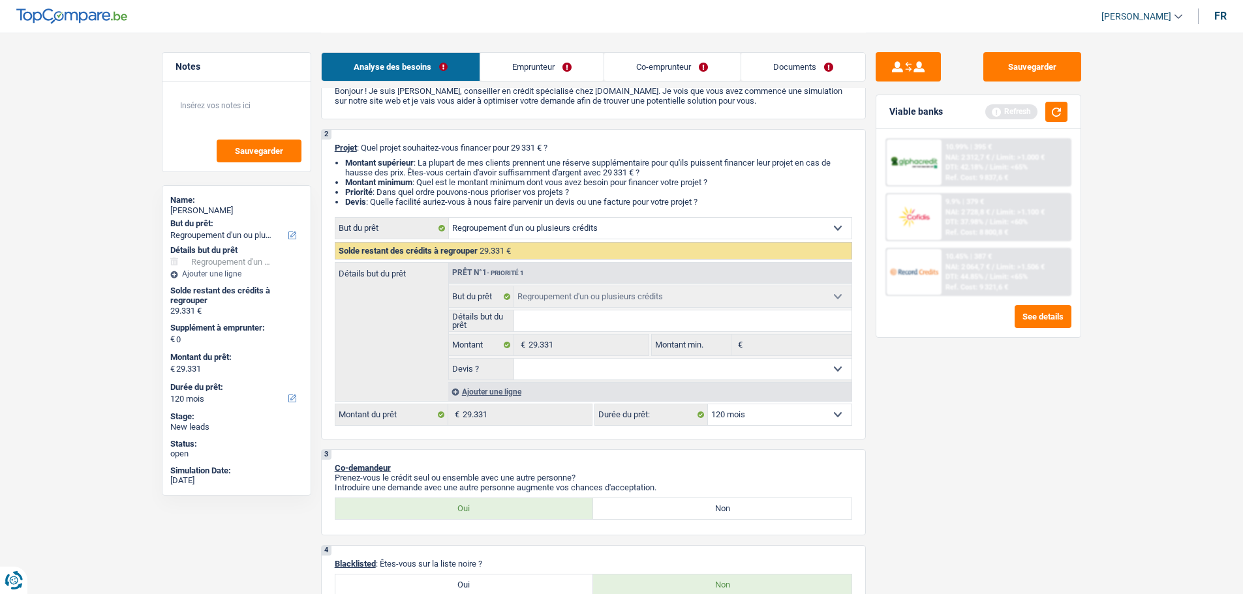
click at [512, 392] on div "Ajouter une ligne" at bounding box center [649, 391] width 403 height 19
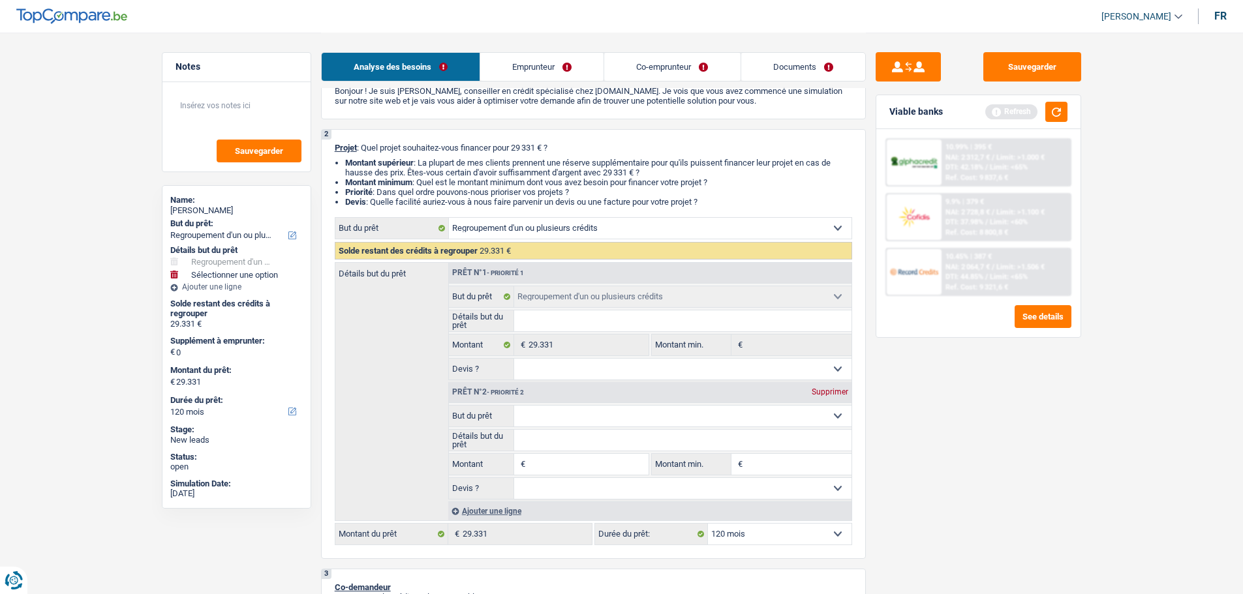
click at [557, 414] on select "Confort maison: meubles, textile, peinture, électroménager, outillage non-profe…" at bounding box center [682, 416] width 337 height 21
click at [514, 406] on select "Confort maison: meubles, textile, peinture, électroménager, outillage non-profe…" at bounding box center [682, 416] width 337 height 21
click at [561, 421] on select "Confort maison: meubles, textile, peinture, électroménager, outillage non-profe…" at bounding box center [682, 416] width 337 height 21
click at [514, 406] on select "Confort maison: meubles, textile, peinture, électroménager, outillage non-profe…" at bounding box center [682, 416] width 337 height 21
click at [581, 466] on input "Montant" at bounding box center [587, 464] width 119 height 21
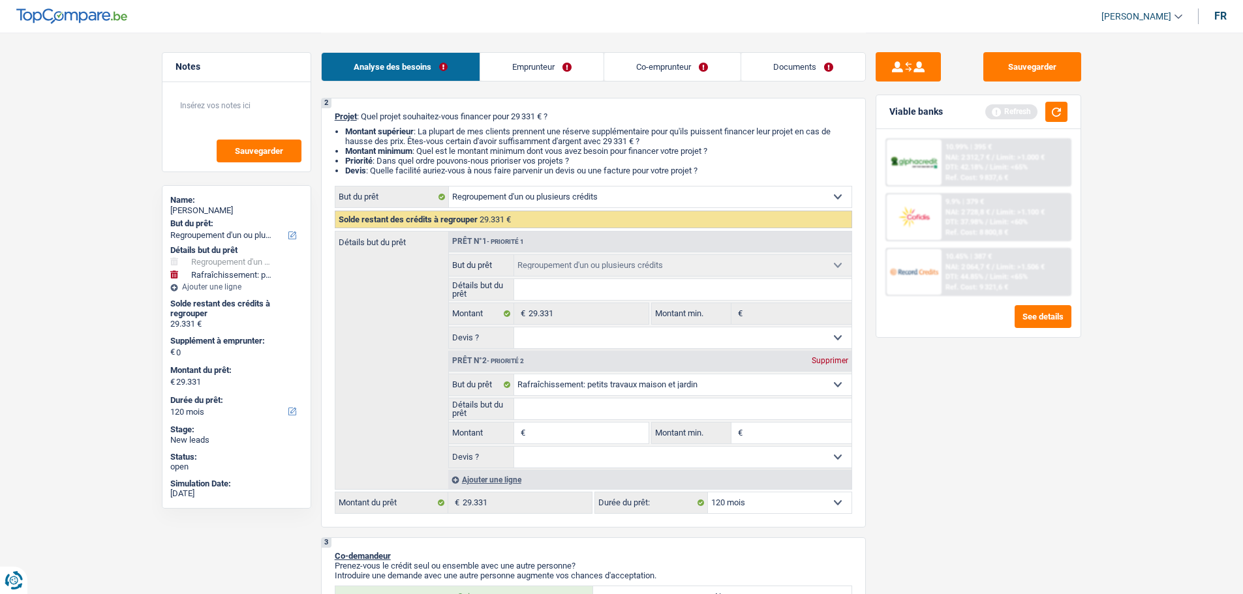
scroll to position [0, 0]
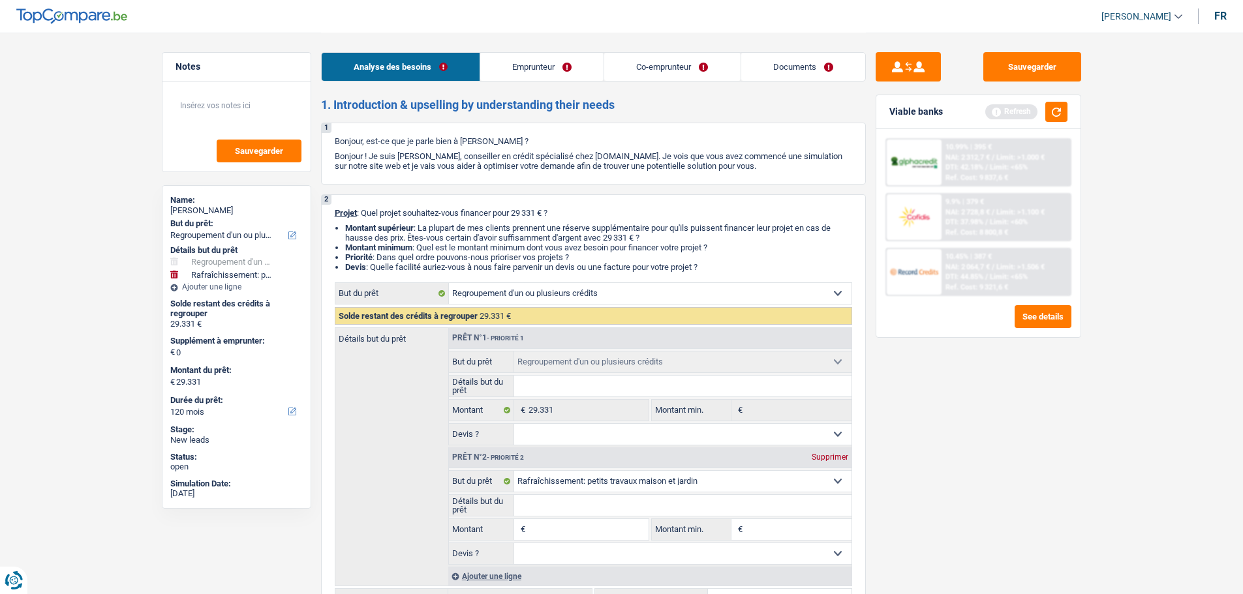
click at [831, 457] on div "Supprimer" at bounding box center [829, 457] width 43 height 8
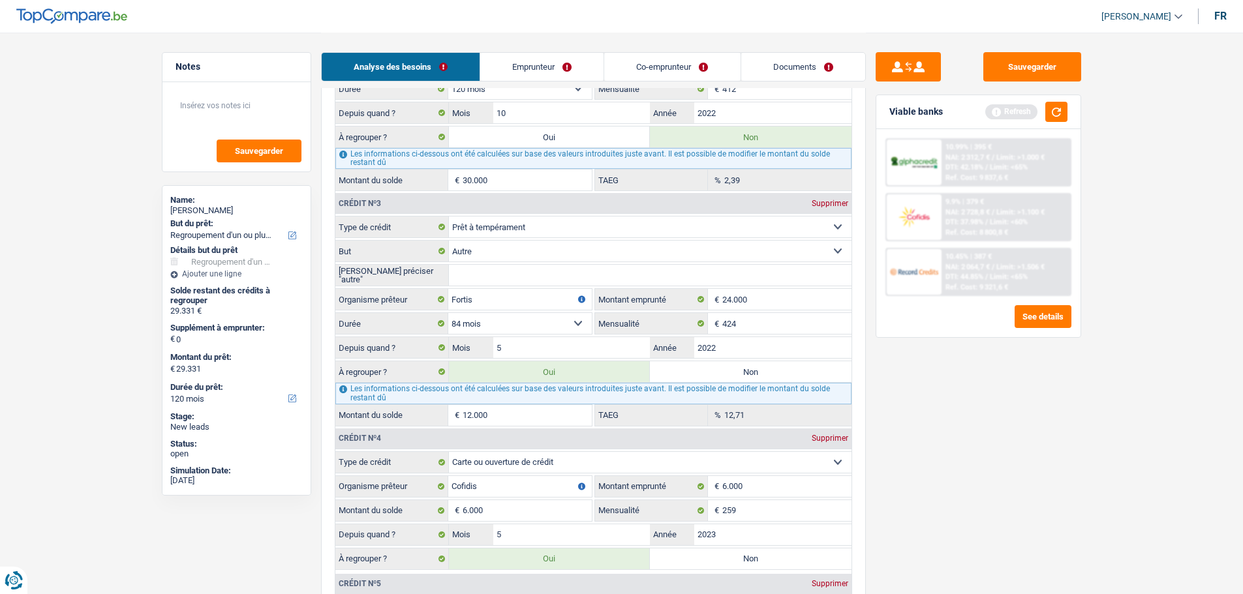
scroll to position [1827, 0]
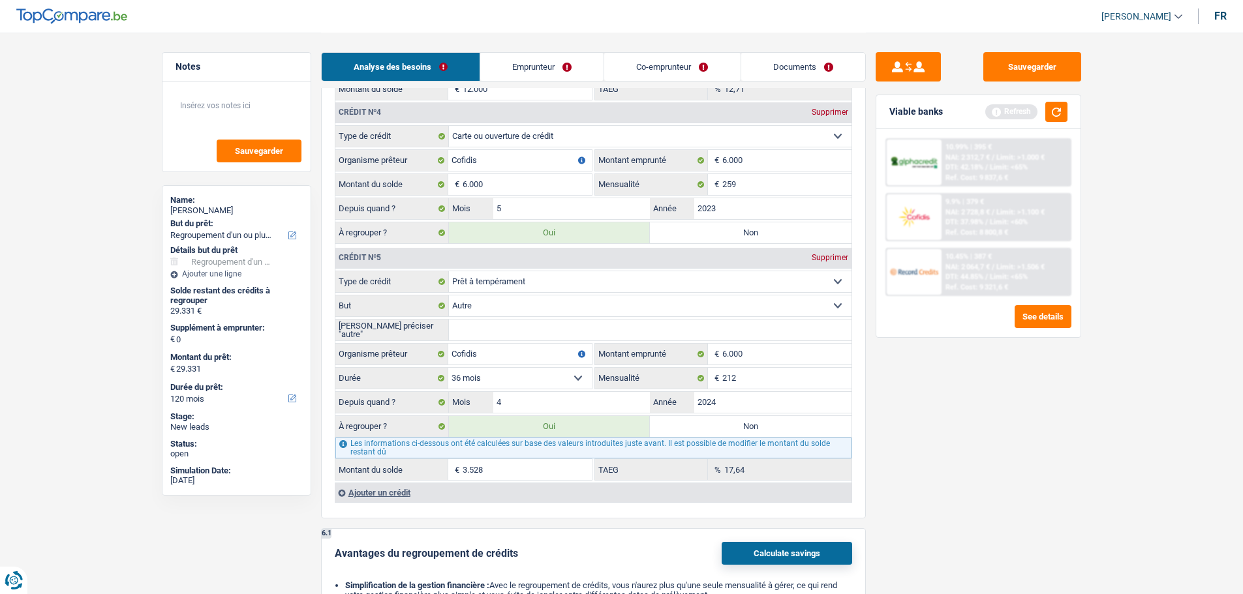
click at [703, 425] on label "Non" at bounding box center [751, 426] width 202 height 21
click at [703, 425] on input "Non" at bounding box center [751, 426] width 202 height 21
click at [708, 236] on label "Non" at bounding box center [751, 232] width 202 height 21
click at [708, 236] on input "Non" at bounding box center [751, 232] width 202 height 21
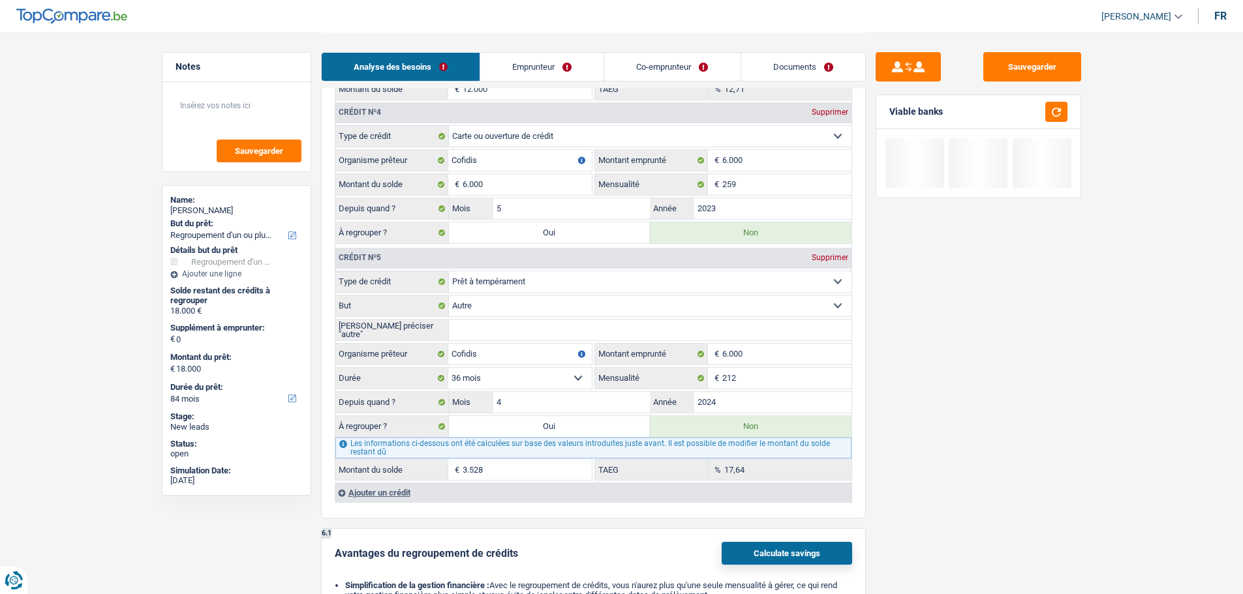
scroll to position [1566, 0]
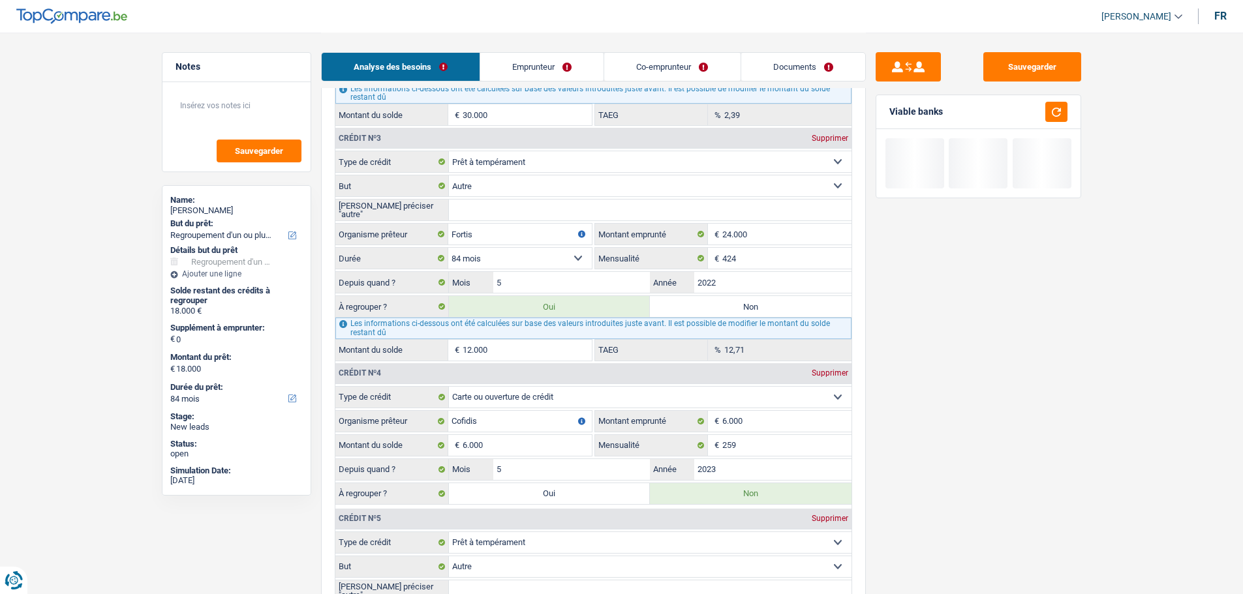
click at [723, 314] on label "Non" at bounding box center [751, 306] width 202 height 21
click at [723, 314] on input "Non" at bounding box center [751, 306] width 202 height 21
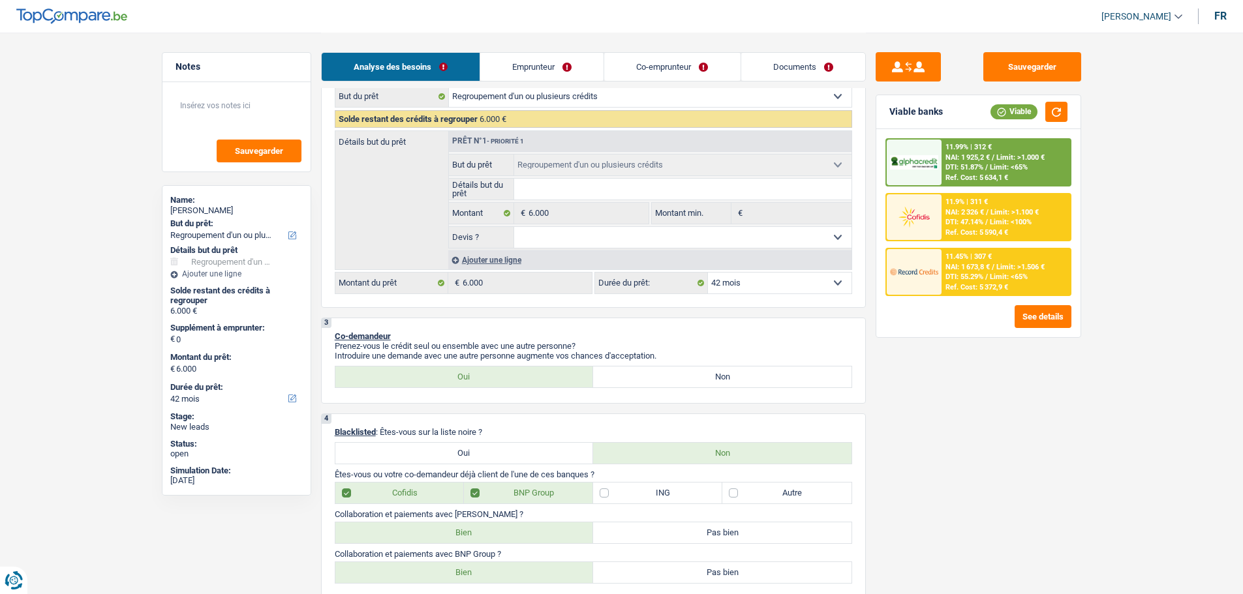
scroll to position [65, 0]
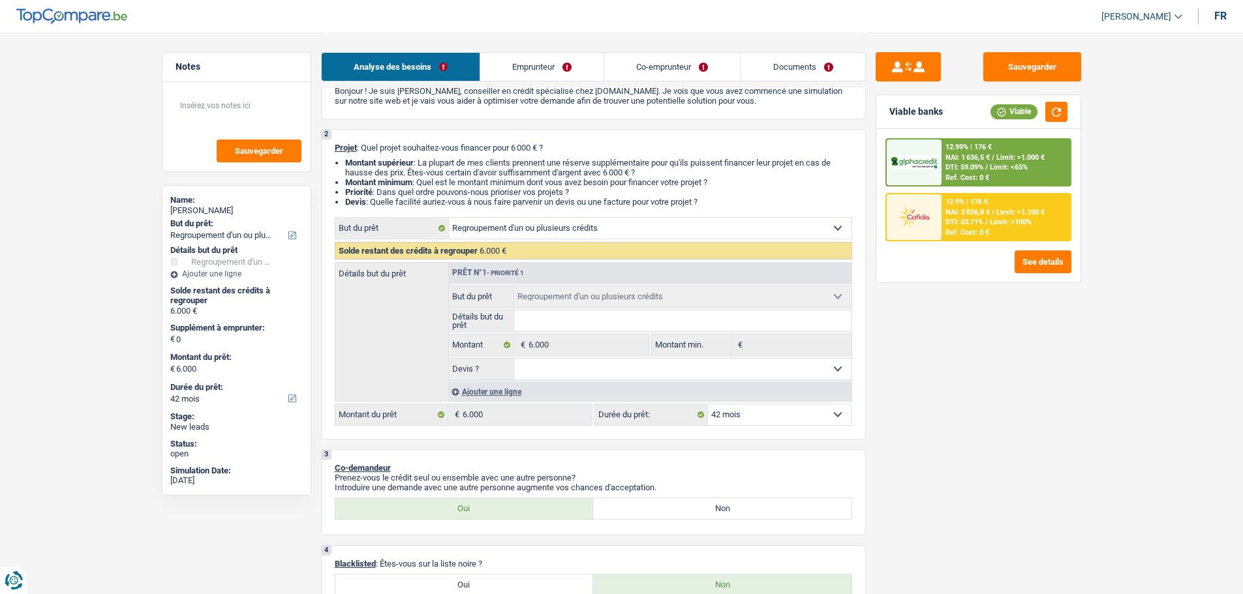
click at [598, 235] on select "Confort maison: meubles, textile, peinture, électroménager, outillage non-profe…" at bounding box center [650, 228] width 403 height 21
click at [449, 218] on select "Confort maison: meubles, textile, peinture, électroménager, outillage non-profe…" at bounding box center [650, 228] width 403 height 21
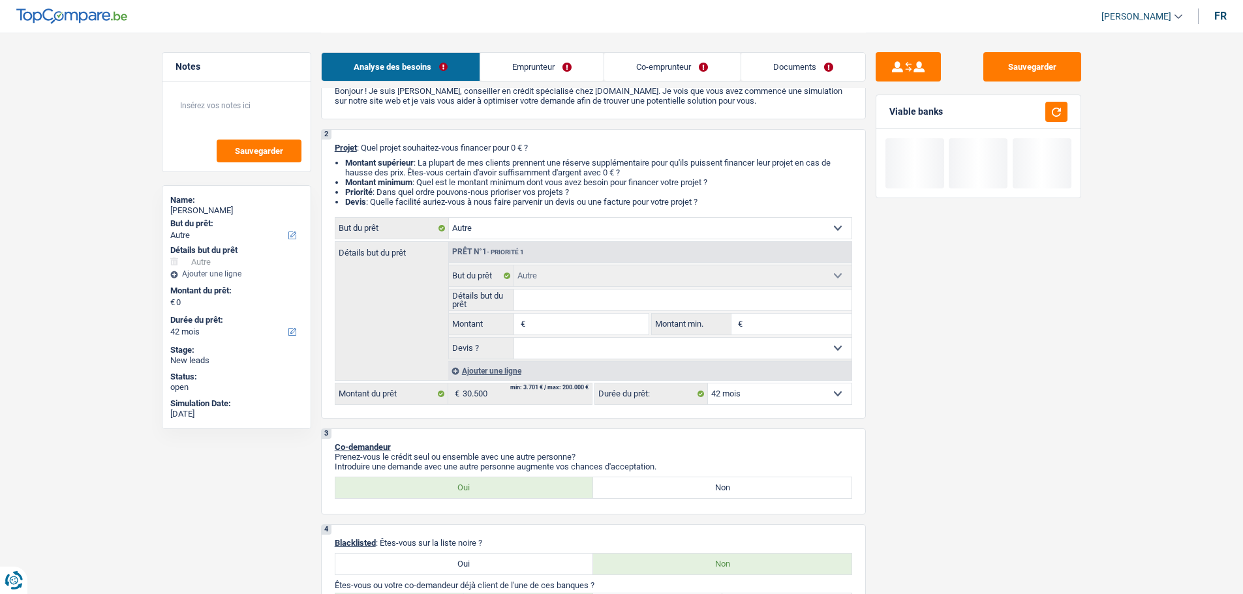
click at [562, 225] on select "Confort maison: meubles, textile, peinture, électroménager, outillage non-profe…" at bounding box center [650, 228] width 403 height 21
click at [449, 218] on select "Confort maison: meubles, textile, peinture, électroménager, outillage non-profe…" at bounding box center [650, 228] width 403 height 21
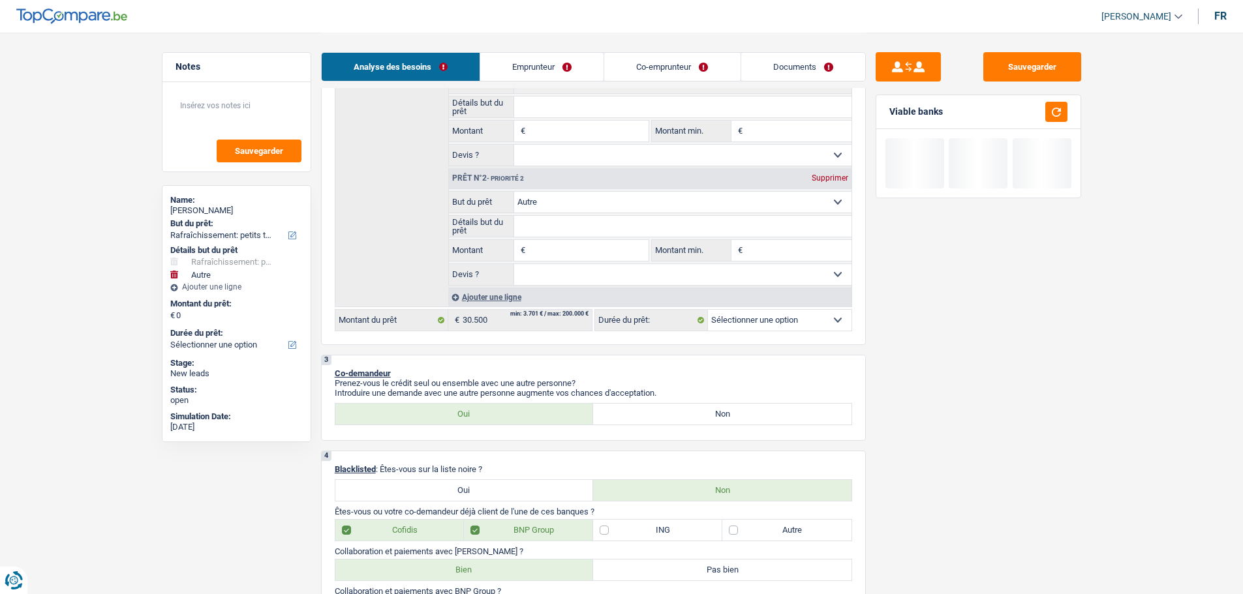
scroll to position [130, 0]
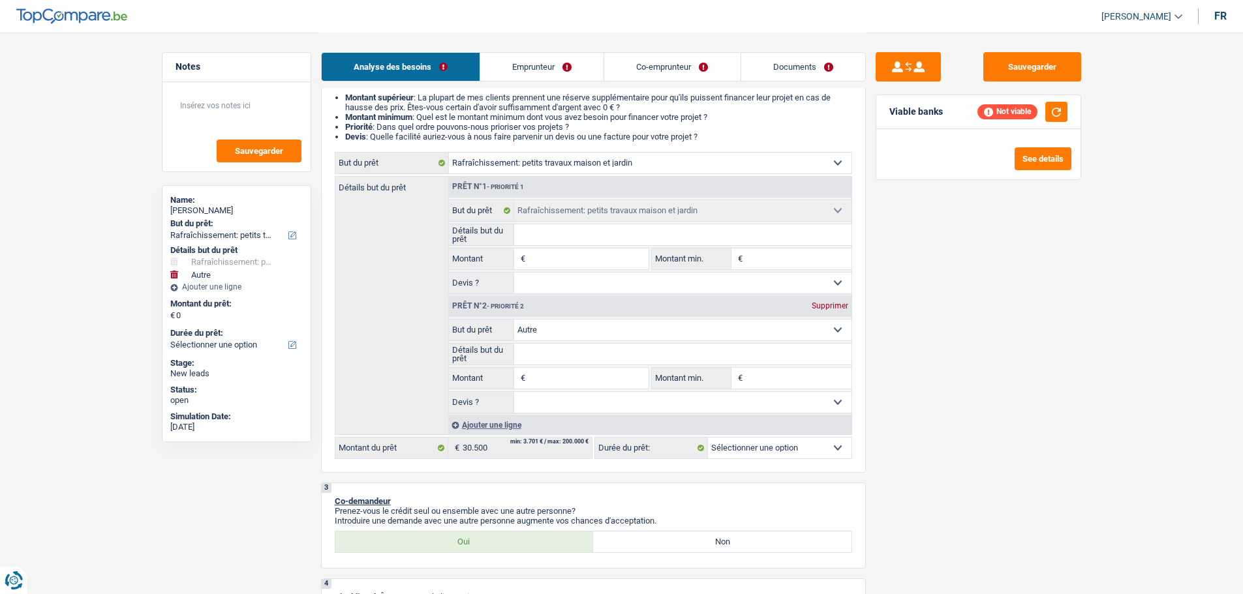
click at [816, 309] on div "Supprimer" at bounding box center [829, 306] width 43 height 8
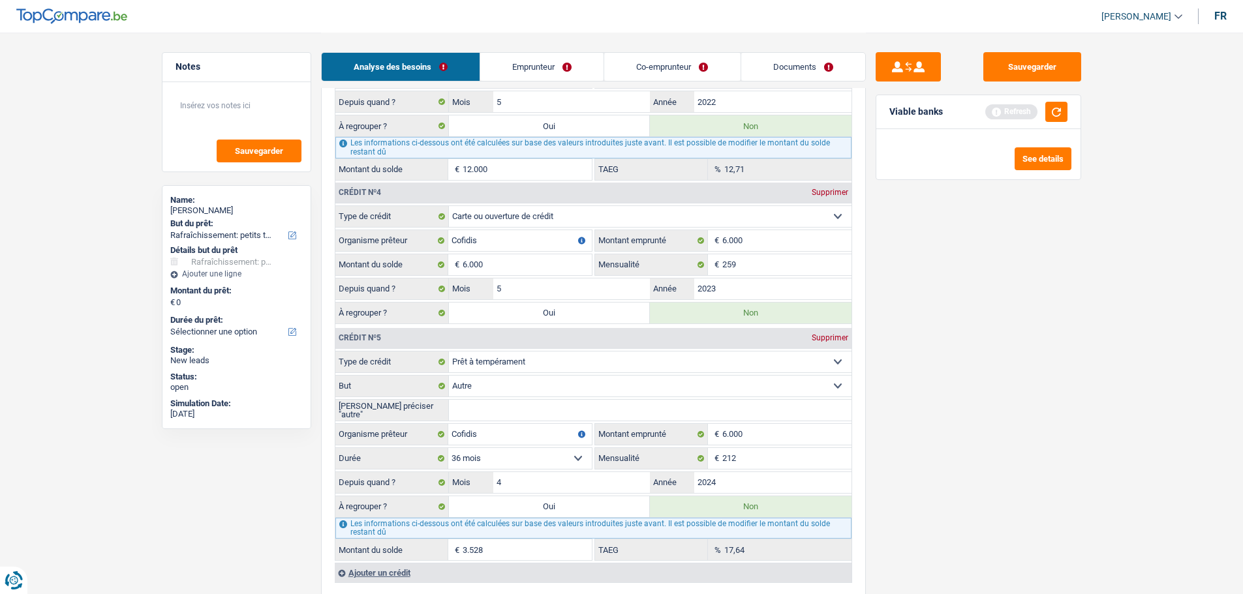
scroll to position [1827, 0]
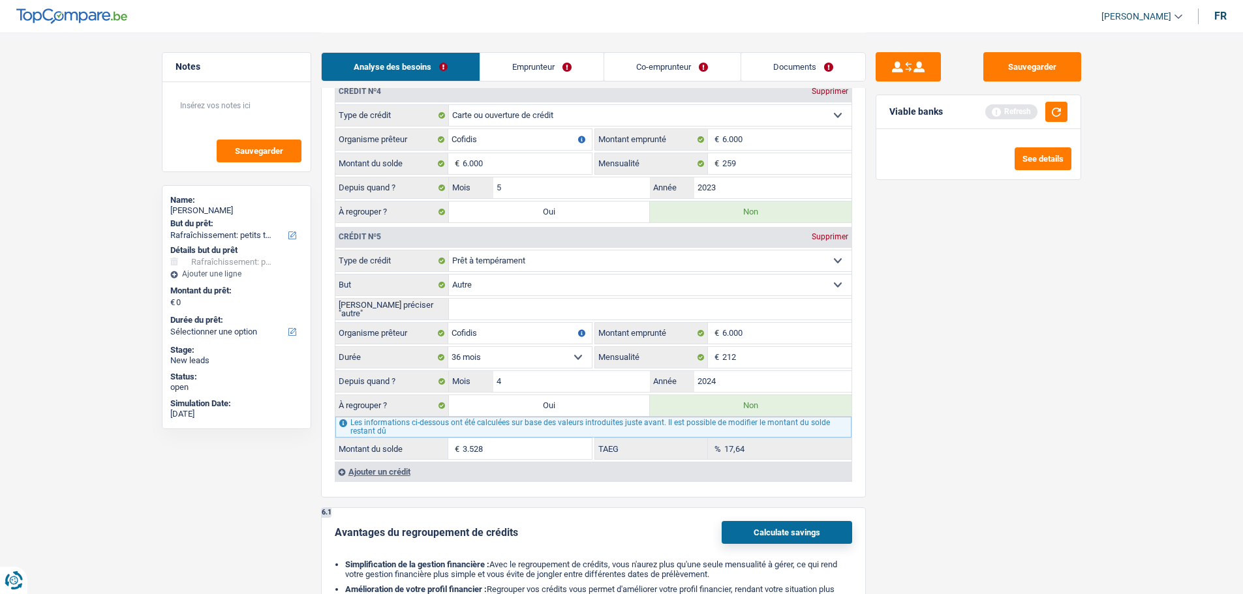
click at [530, 399] on label "Oui" at bounding box center [550, 405] width 202 height 21
click at [530, 399] on input "Oui" at bounding box center [550, 405] width 202 height 21
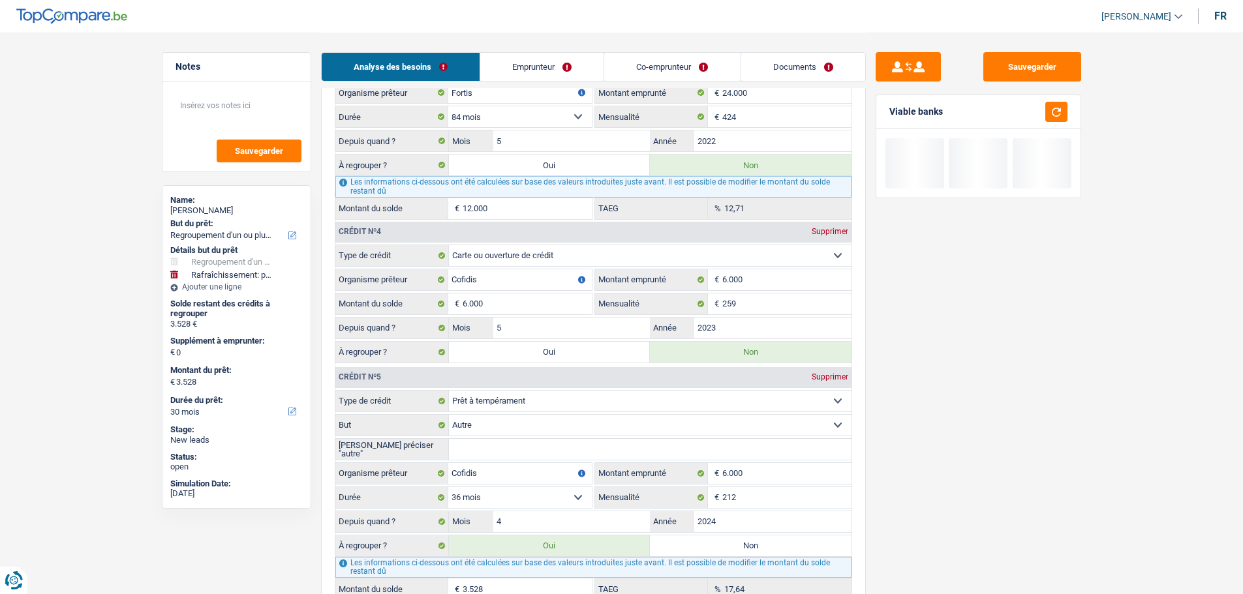
click at [556, 339] on div "Depuis quand ? 5 Mois / 2023 Année" at bounding box center [593, 328] width 516 height 22
click at [553, 346] on label "Oui" at bounding box center [550, 352] width 202 height 21
click at [553, 346] on input "Oui" at bounding box center [550, 352] width 202 height 21
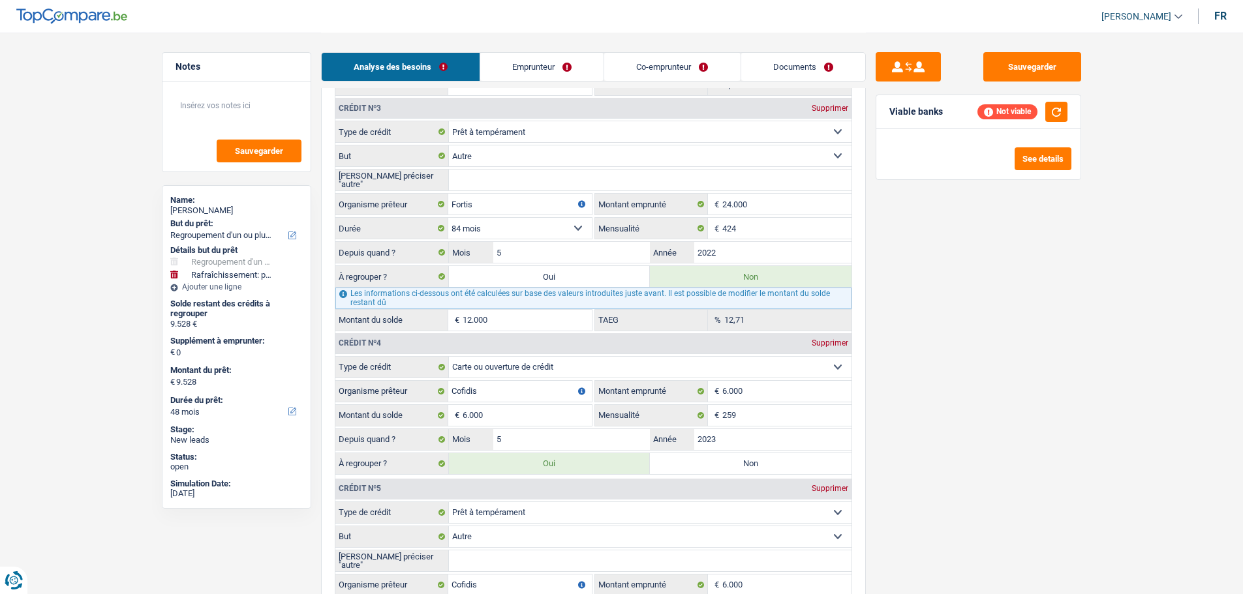
scroll to position [1566, 0]
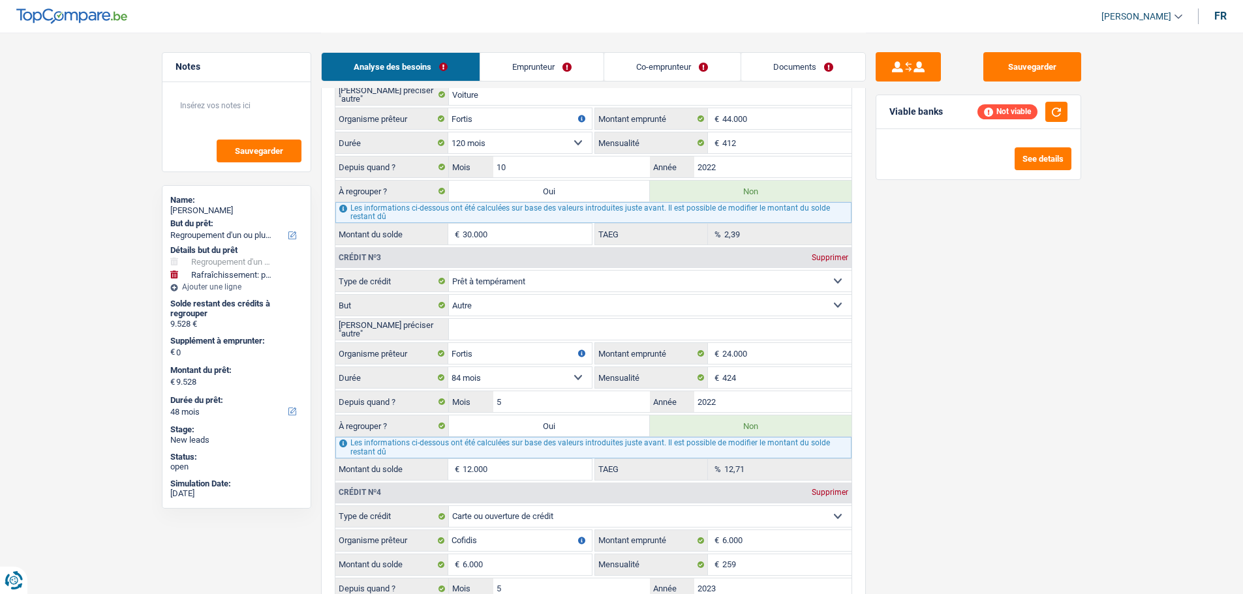
click at [542, 427] on label "Oui" at bounding box center [550, 426] width 202 height 21
click at [542, 427] on input "Oui" at bounding box center [550, 426] width 202 height 21
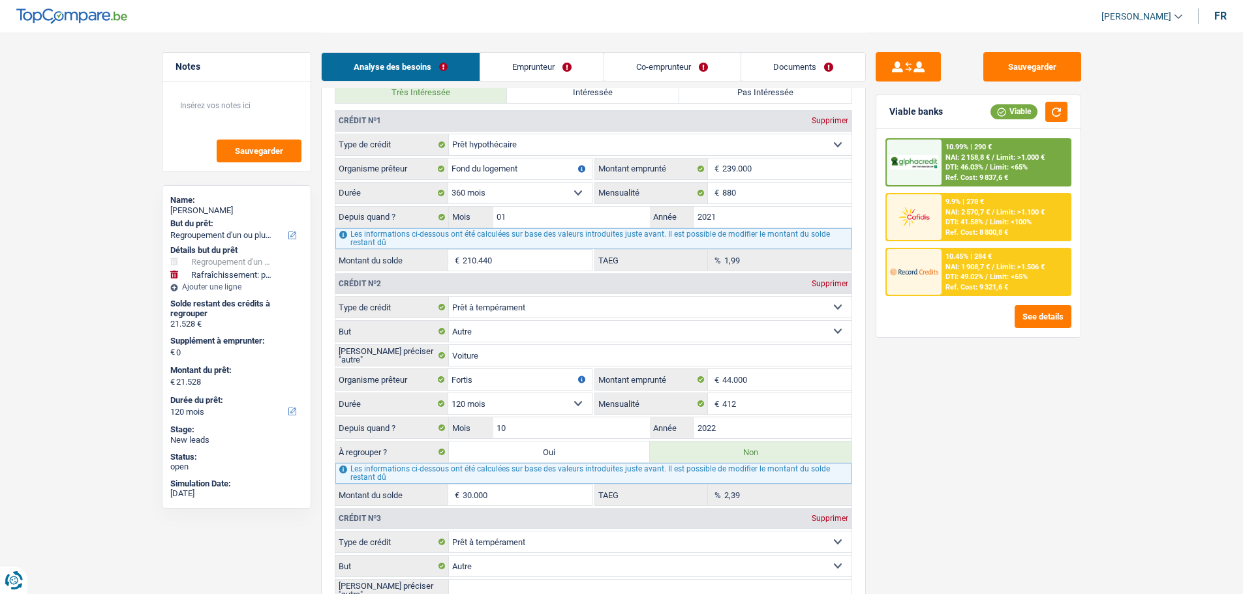
scroll to position [1631, 0]
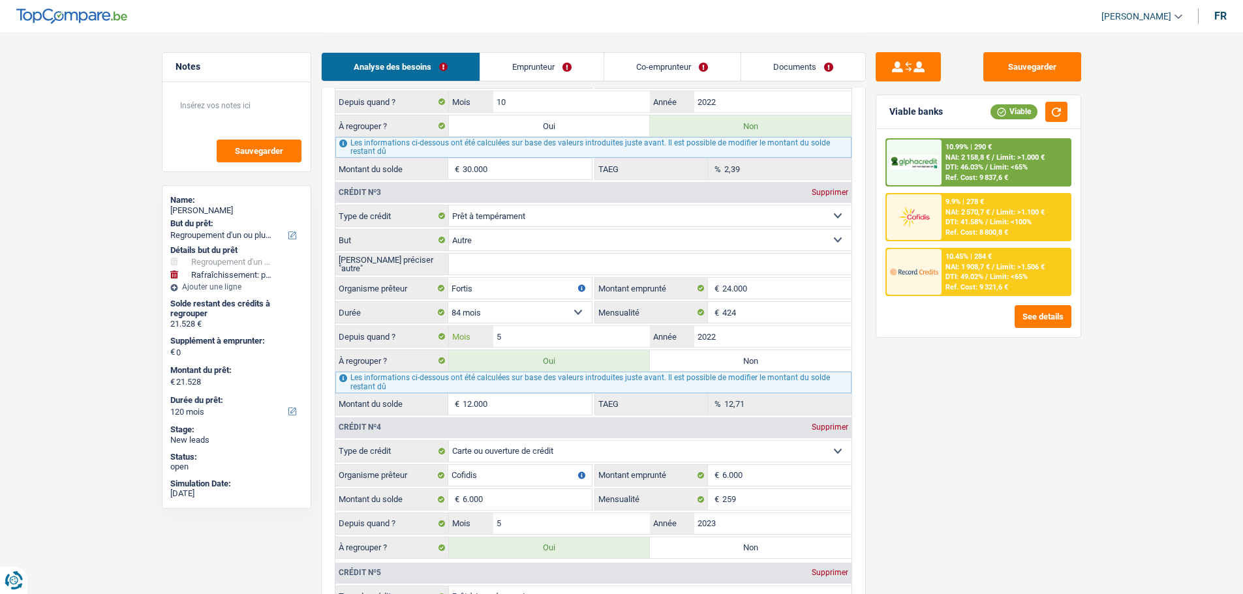
click at [608, 341] on input "5" at bounding box center [571, 336] width 157 height 21
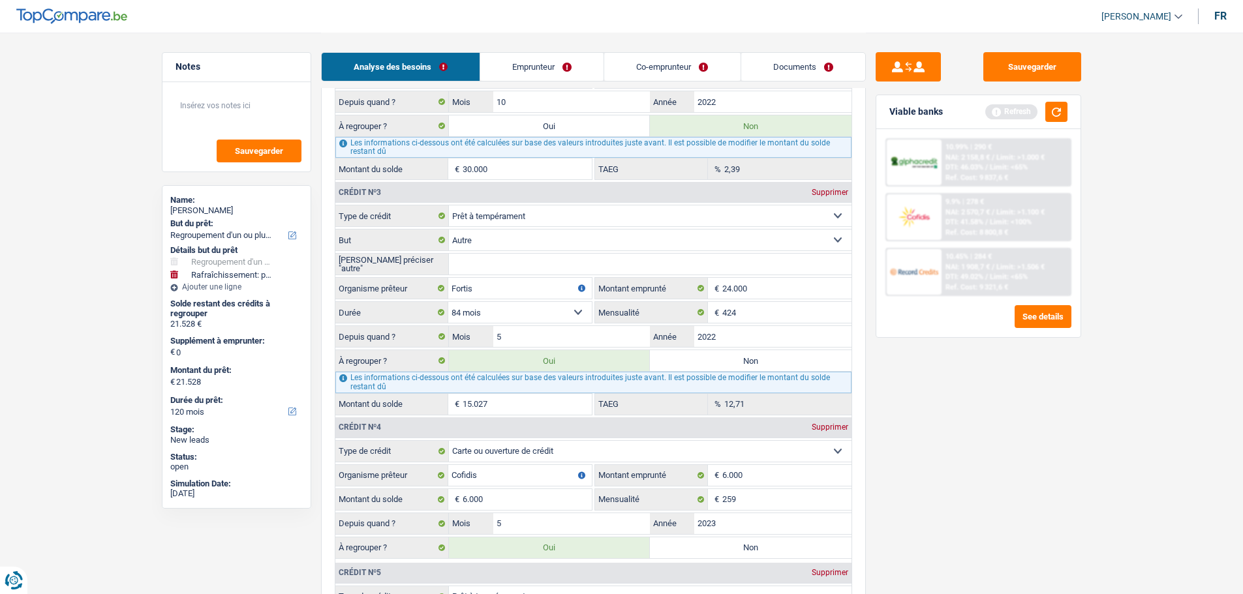
click at [1009, 444] on div "Sauvegarder Viable banks Refresh 10.99% | 290 € NAI: 2 158,8 € / Limit: >1.000 …" at bounding box center [978, 312] width 225 height 521
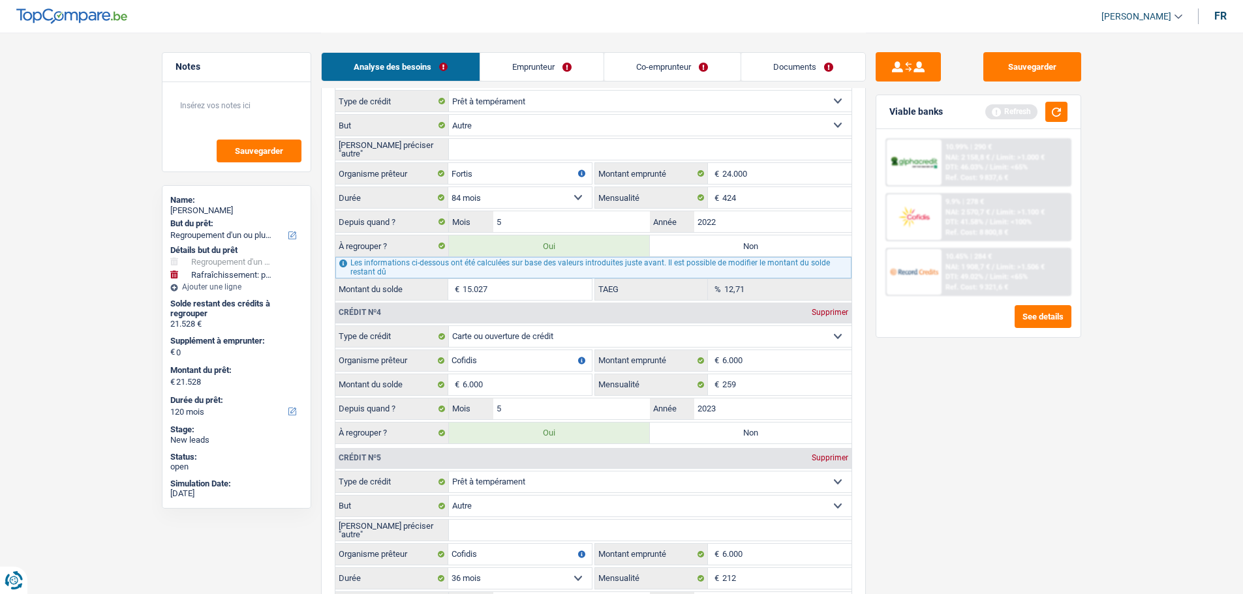
scroll to position [1827, 0]
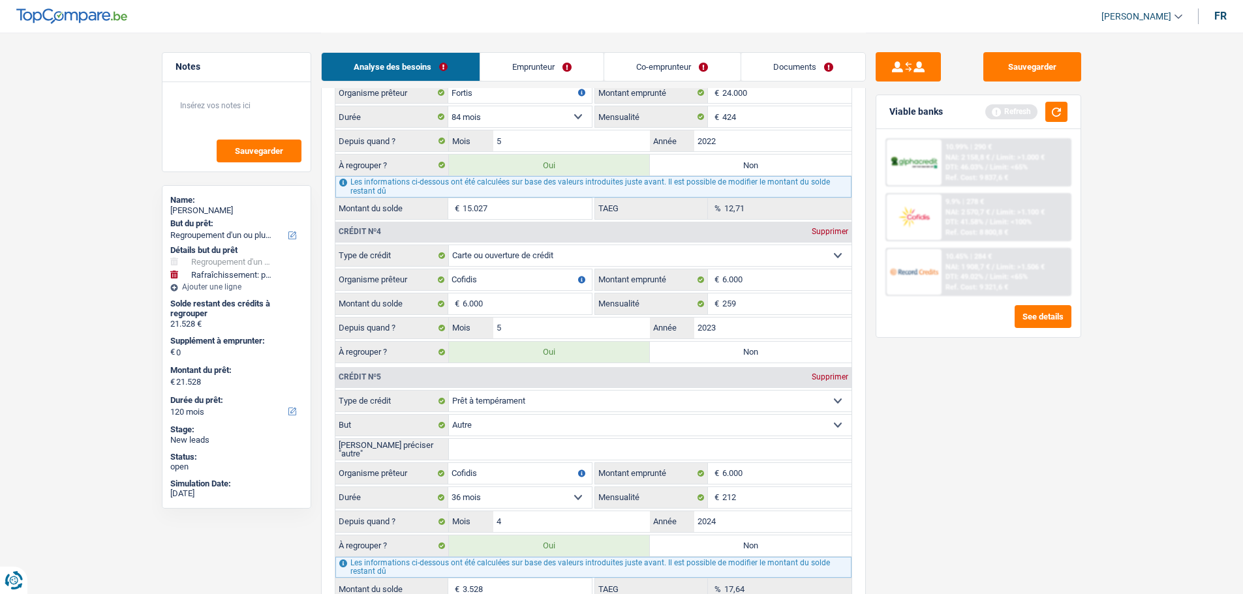
click at [693, 159] on label "Non" at bounding box center [751, 165] width 202 height 21
click at [693, 159] on input "Non" at bounding box center [751, 165] width 202 height 21
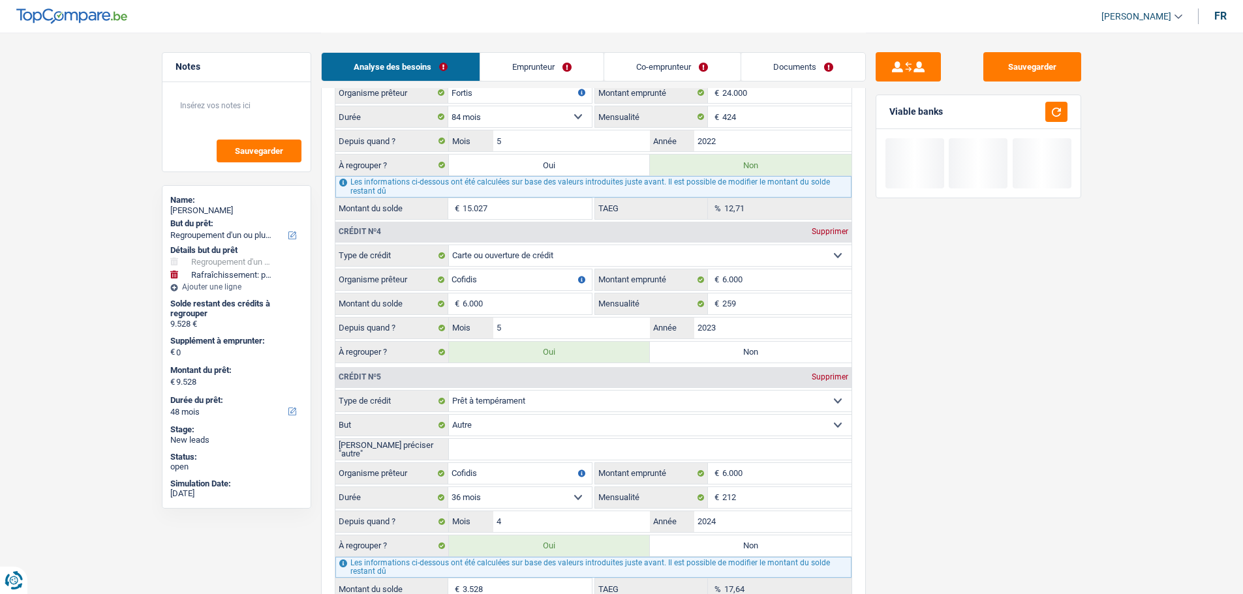
click at [590, 167] on label "Oui" at bounding box center [550, 165] width 202 height 21
click at [590, 167] on input "Oui" at bounding box center [550, 165] width 202 height 21
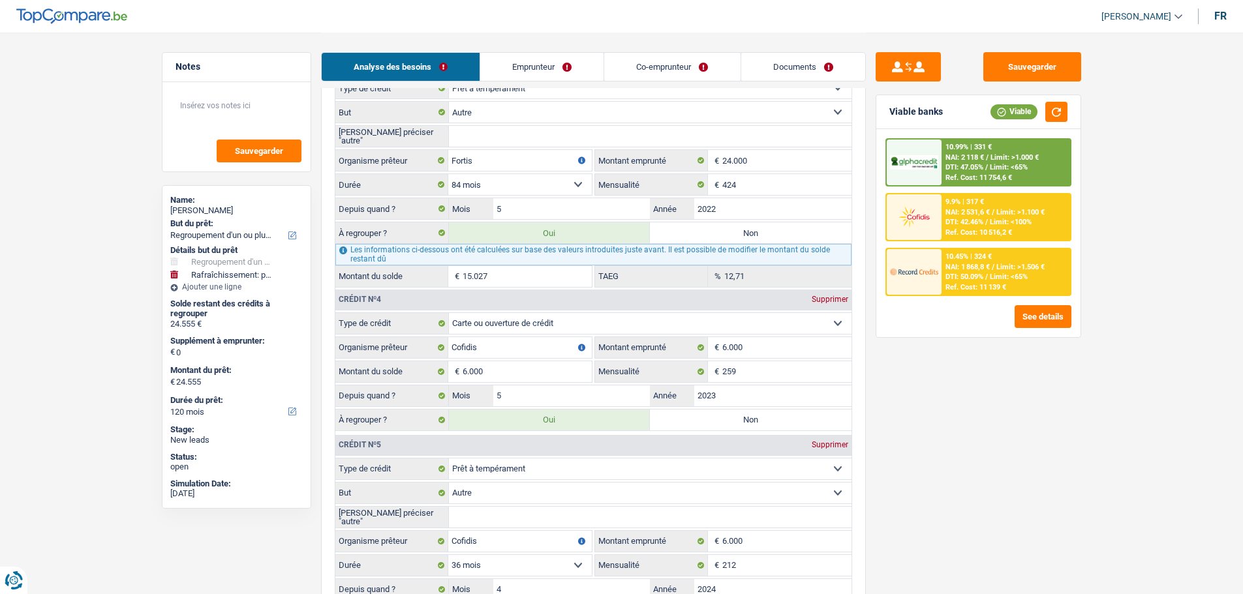
scroll to position [1631, 0]
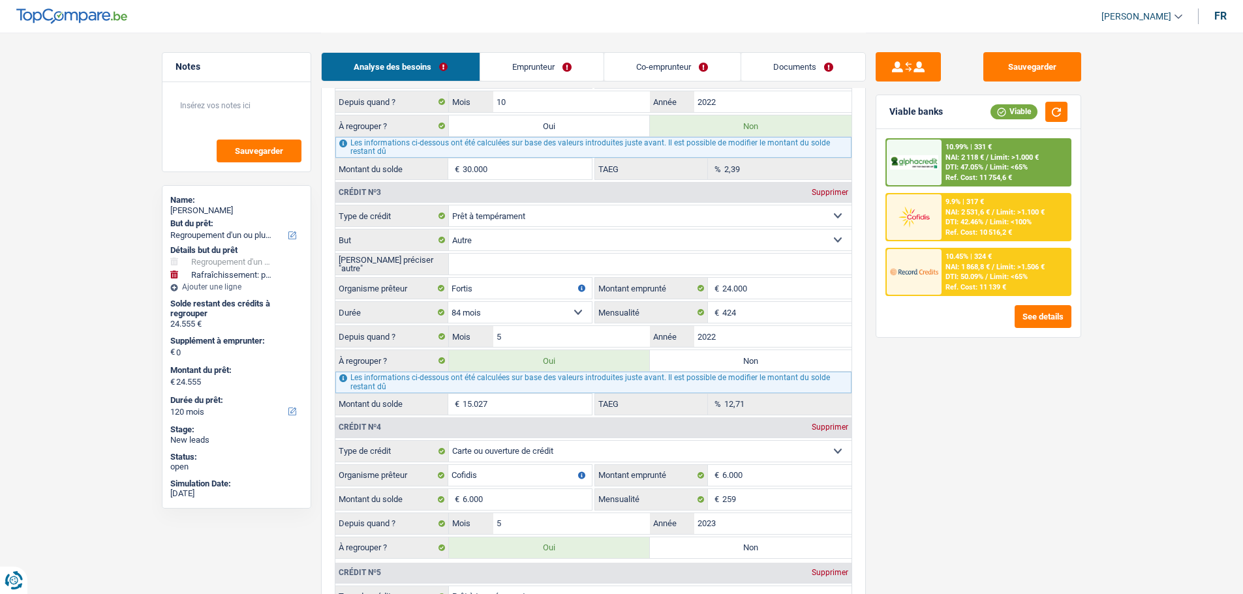
click at [503, 397] on input "15.027" at bounding box center [527, 404] width 129 height 21
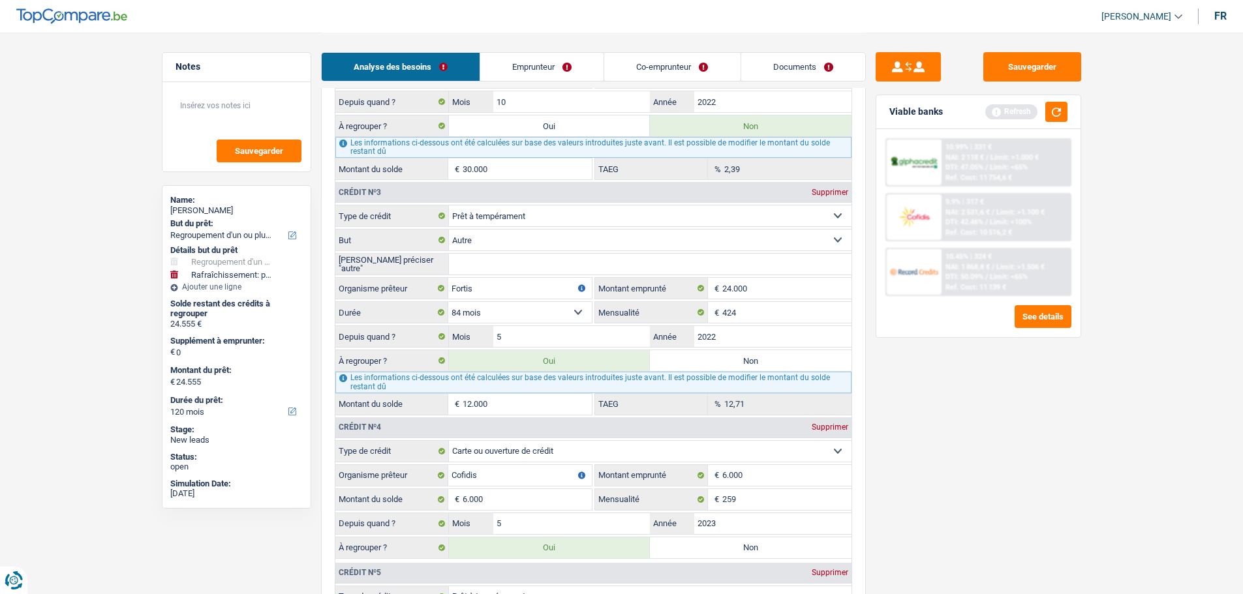
click at [1031, 533] on div "Sauvegarder Viable banks Refresh 10.99% | 331 € NAI: 2 118 € / Limit: >1.000 € …" at bounding box center [978, 312] width 225 height 521
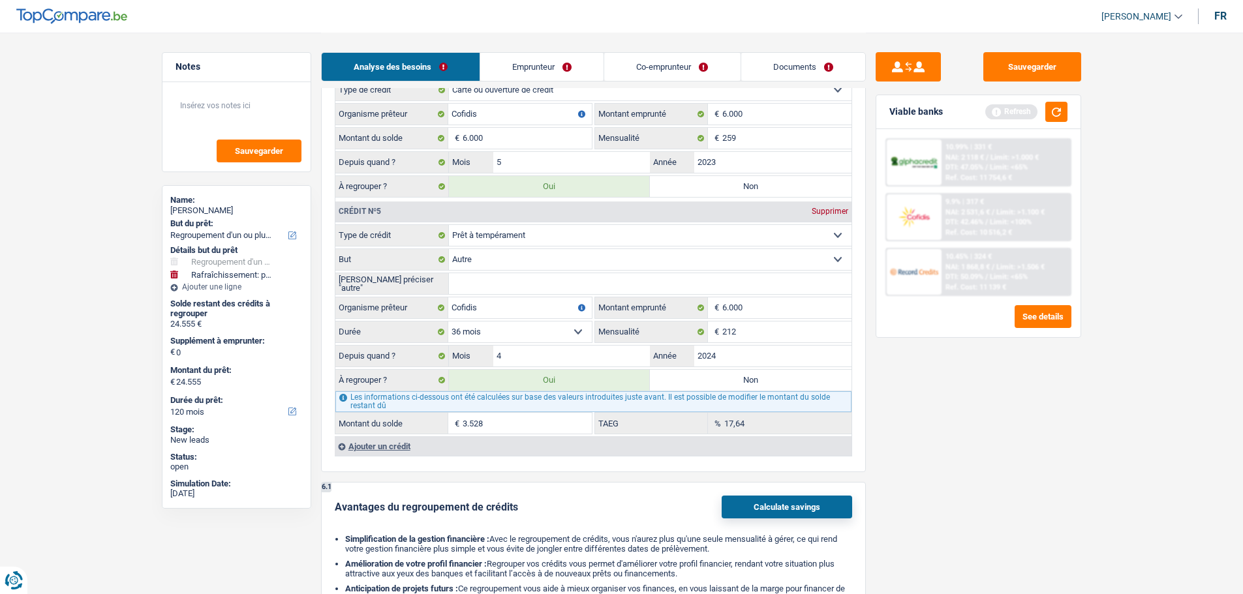
scroll to position [2088, 0]
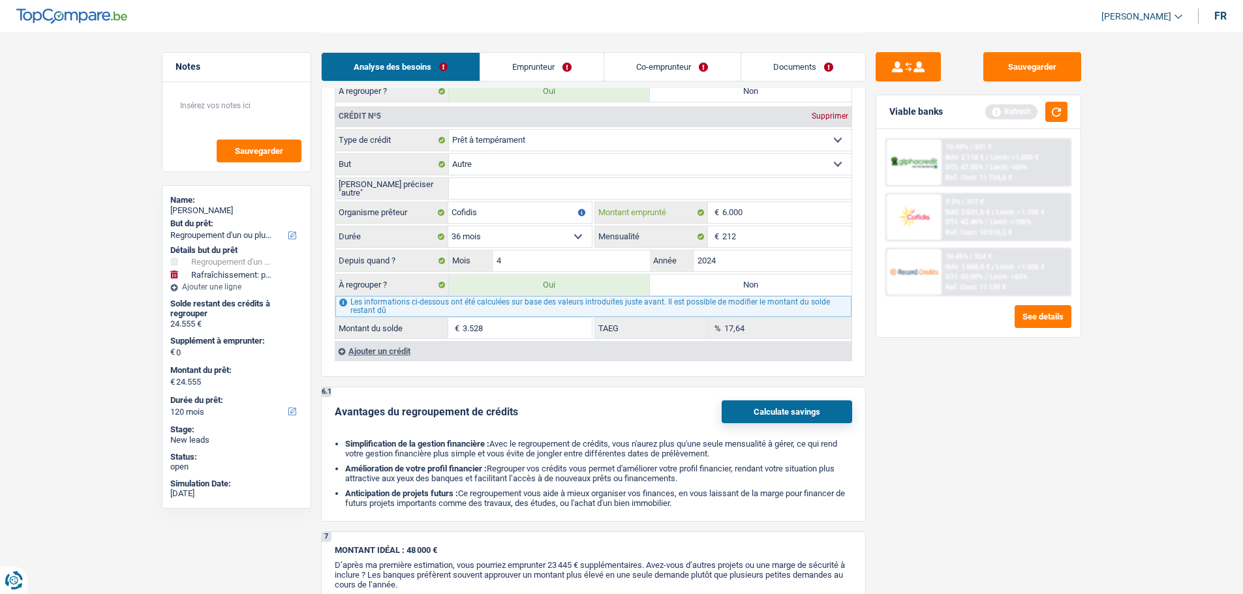
click at [782, 211] on input "6.000" at bounding box center [786, 212] width 129 height 21
click at [553, 243] on div "Tous les champs sont obligatoires. Veuillez fournir une réponse plus longue" at bounding box center [521, 244] width 140 height 5
click at [556, 226] on select "12 mois 18 mois 24 mois 30 mois 36 mois 42 mois 48 mois Sélectionner une option" at bounding box center [520, 236] width 144 height 21
click at [448, 226] on select "12 mois 18 mois 24 mois 30 mois 36 mois 42 mois 48 mois Sélectionner une option" at bounding box center [520, 236] width 144 height 21
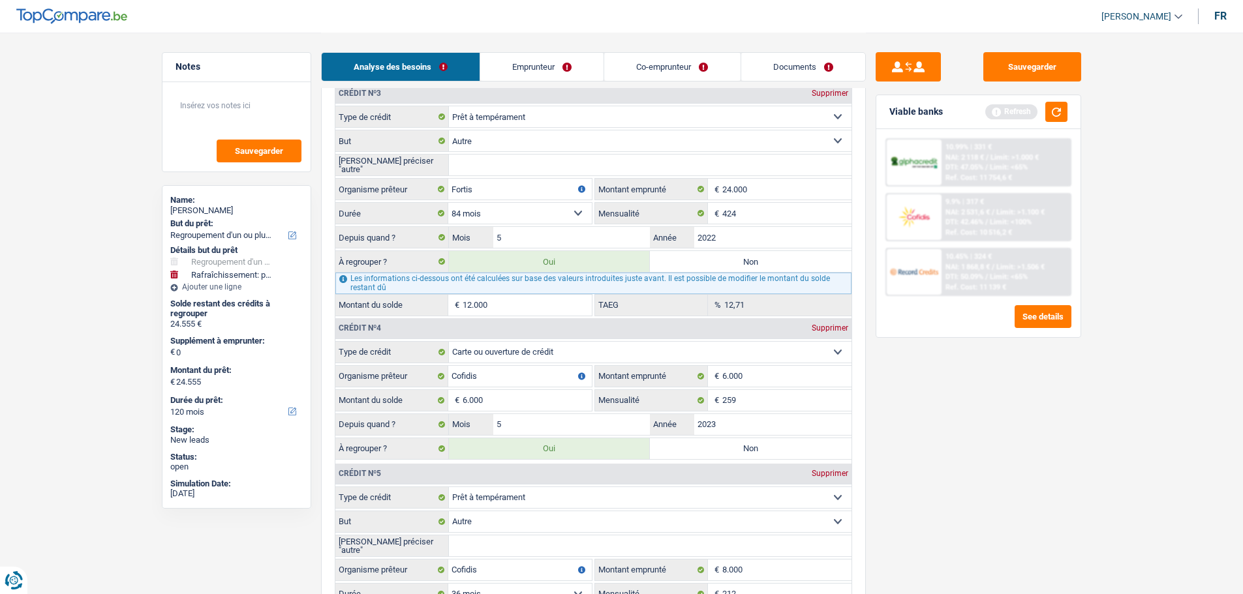
scroll to position [1761, 0]
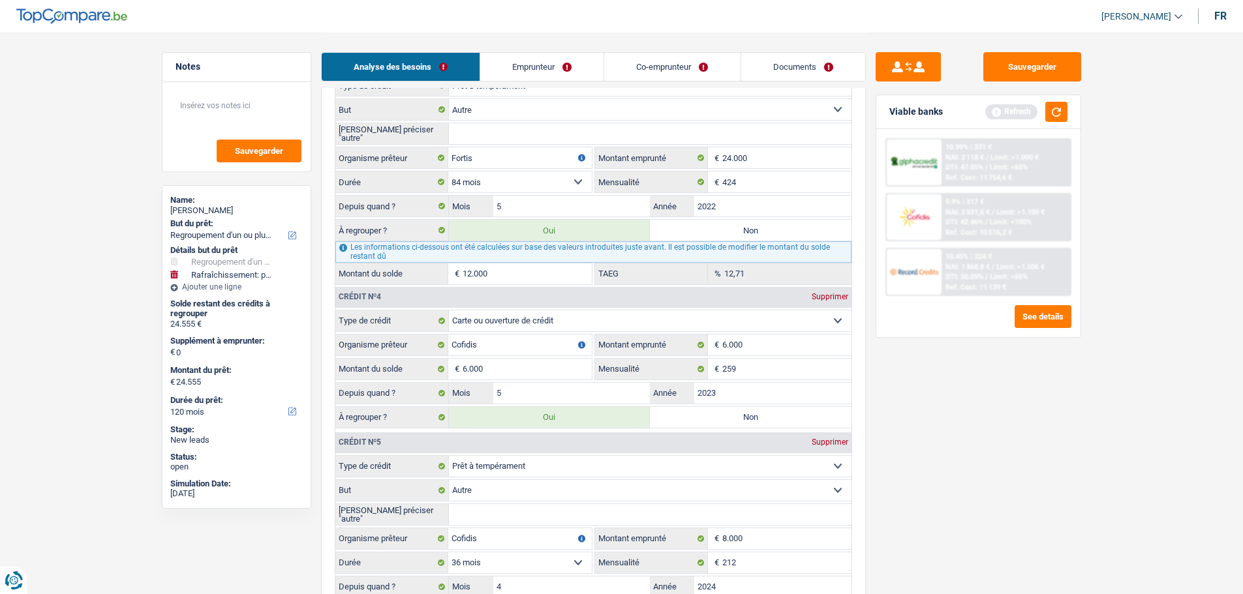
click at [710, 228] on label "Non" at bounding box center [751, 230] width 202 height 21
click at [710, 228] on input "Non" at bounding box center [751, 230] width 202 height 21
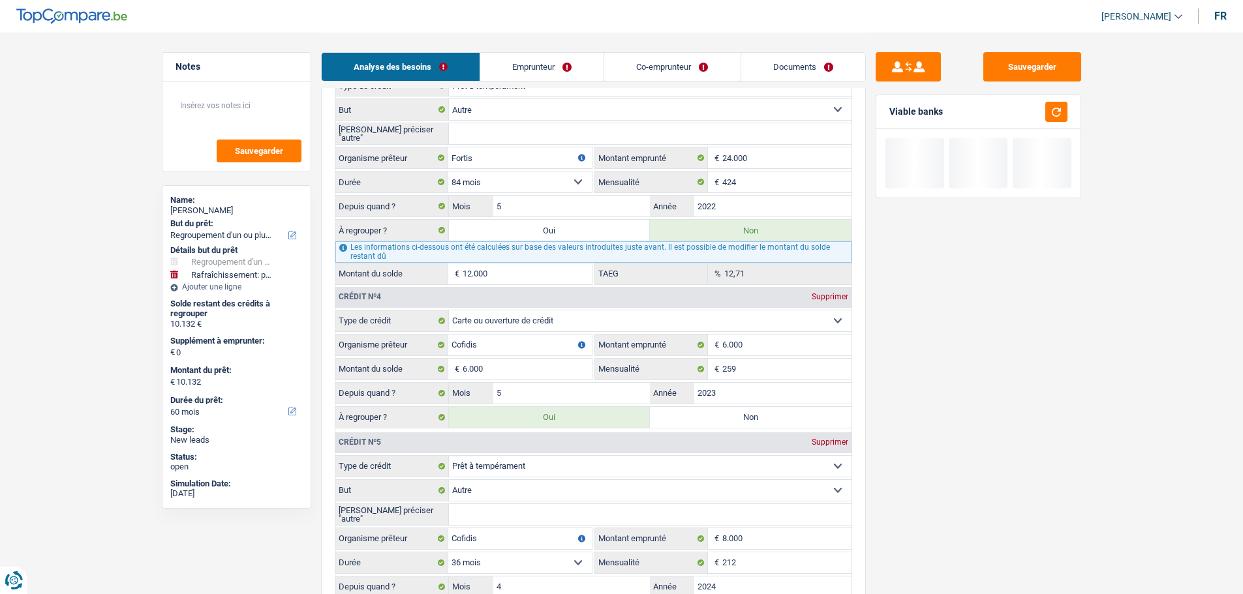
click at [640, 229] on label "Oui" at bounding box center [550, 230] width 202 height 21
click at [640, 229] on input "Oui" at bounding box center [550, 230] width 202 height 21
click at [703, 414] on label "Non" at bounding box center [751, 417] width 202 height 21
click at [703, 414] on input "Non" at bounding box center [751, 417] width 202 height 21
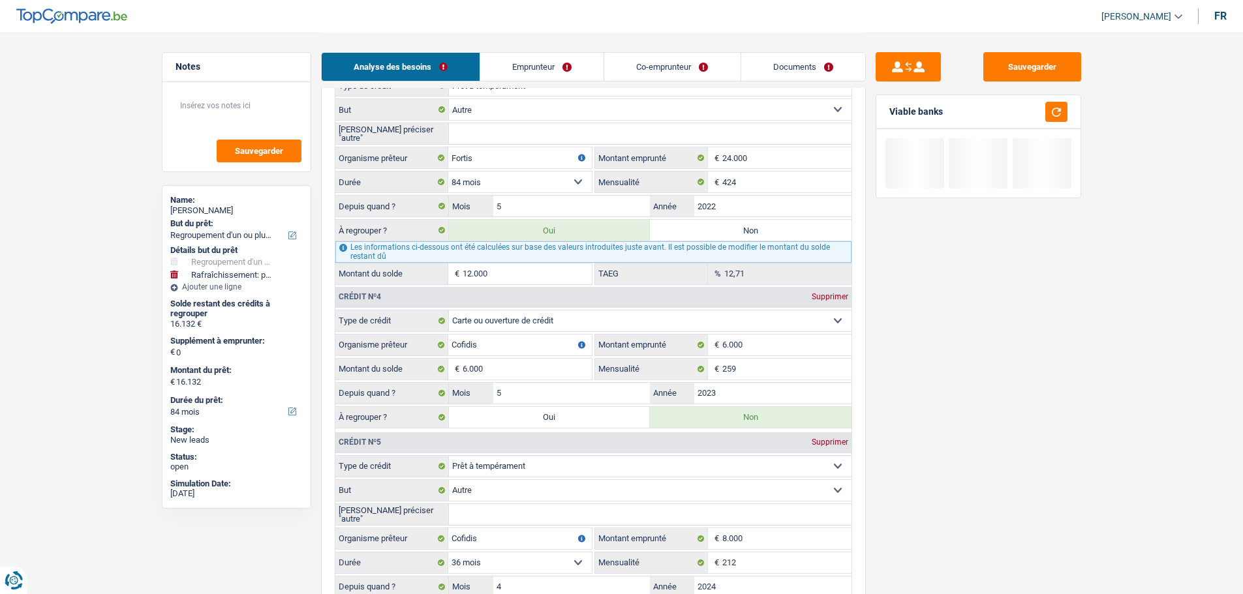
click at [553, 416] on label "Oui" at bounding box center [550, 417] width 202 height 21
click at [553, 416] on input "Oui" at bounding box center [550, 417] width 202 height 21
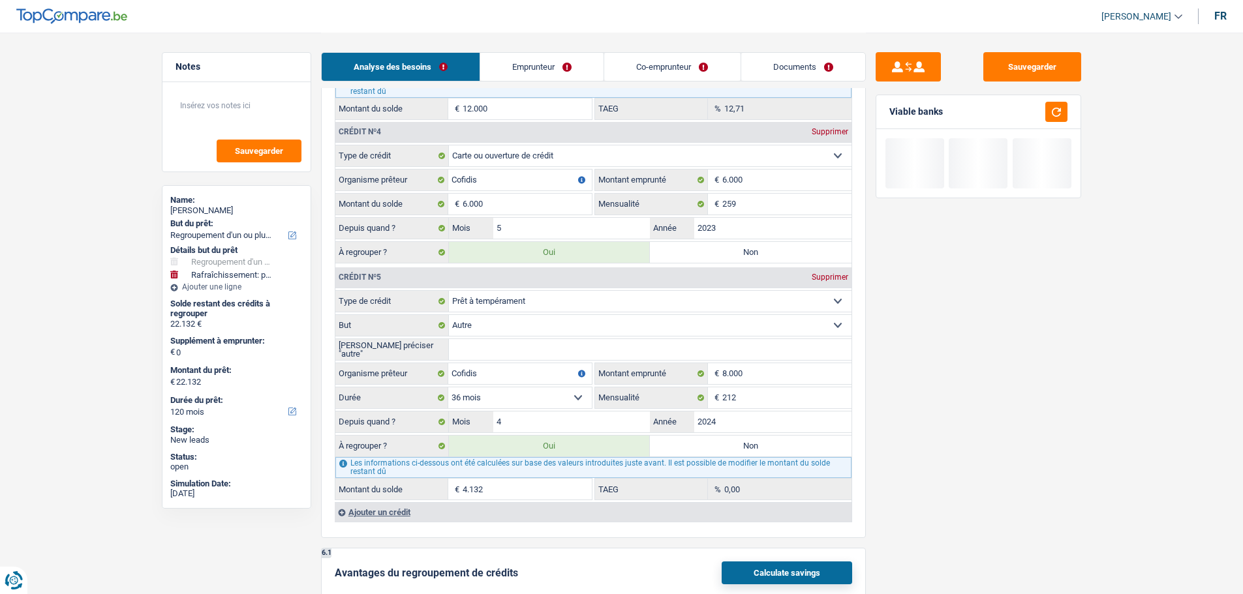
scroll to position [2088, 0]
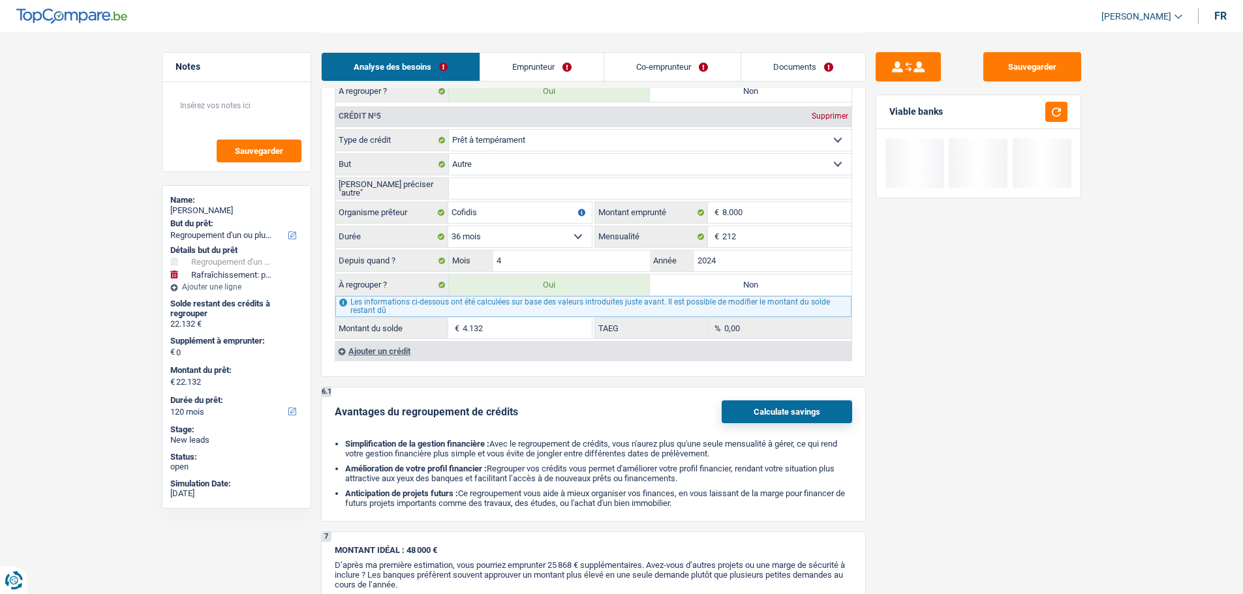
click at [722, 287] on label "Non" at bounding box center [751, 285] width 202 height 21
click at [722, 287] on input "Non" at bounding box center [751, 285] width 202 height 21
click at [585, 285] on label "Oui" at bounding box center [550, 285] width 202 height 21
click at [585, 285] on input "Oui" at bounding box center [550, 285] width 202 height 21
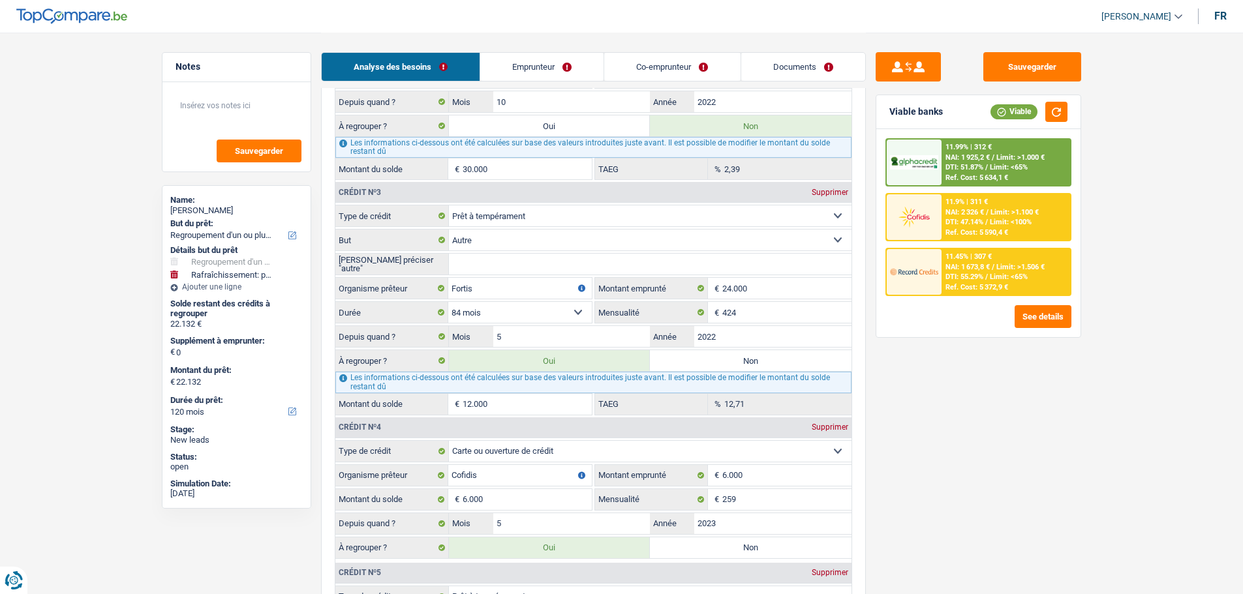
scroll to position [1892, 0]
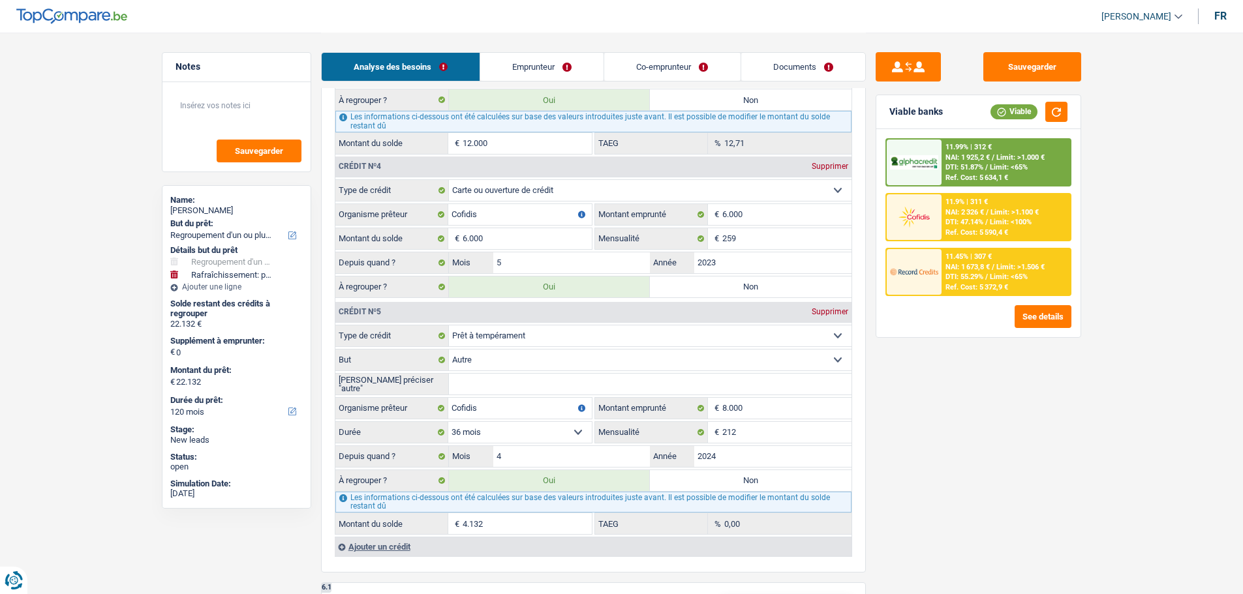
click at [501, 519] on input "4.132" at bounding box center [527, 523] width 129 height 21
click at [541, 451] on input "4" at bounding box center [571, 456] width 157 height 21
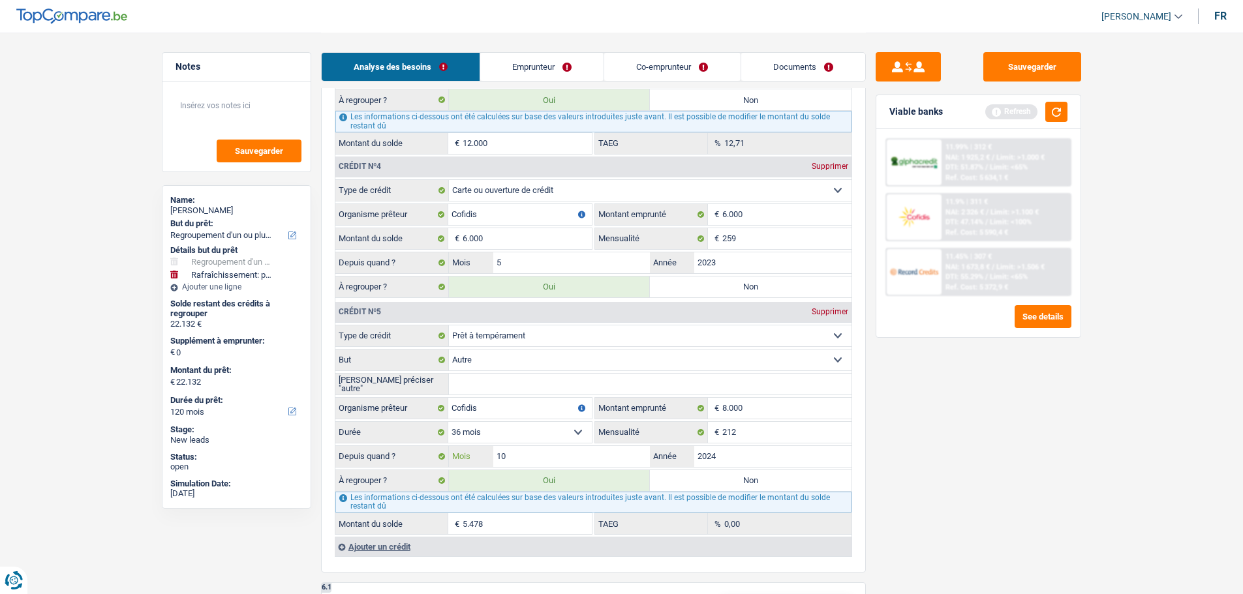
click at [517, 463] on input "10" at bounding box center [571, 456] width 157 height 21
click at [1026, 488] on div "Sauvegarder Viable banks Refresh 11.99% | 312 € NAI: 1 925,2 € / Limit: >1.000 …" at bounding box center [978, 312] width 225 height 521
click at [1050, 465] on div "Sauvegarder Viable banks Refresh 11.99% | 312 € NAI: 1 925,2 € / Limit: >1.000 …" at bounding box center [978, 312] width 225 height 521
click at [570, 461] on input "11" at bounding box center [571, 456] width 157 height 21
click at [1021, 494] on div "Sauvegarder Viable banks Refresh 11.99% | 312 € NAI: 1 925,2 € / Limit: >1.000 …" at bounding box center [978, 312] width 225 height 521
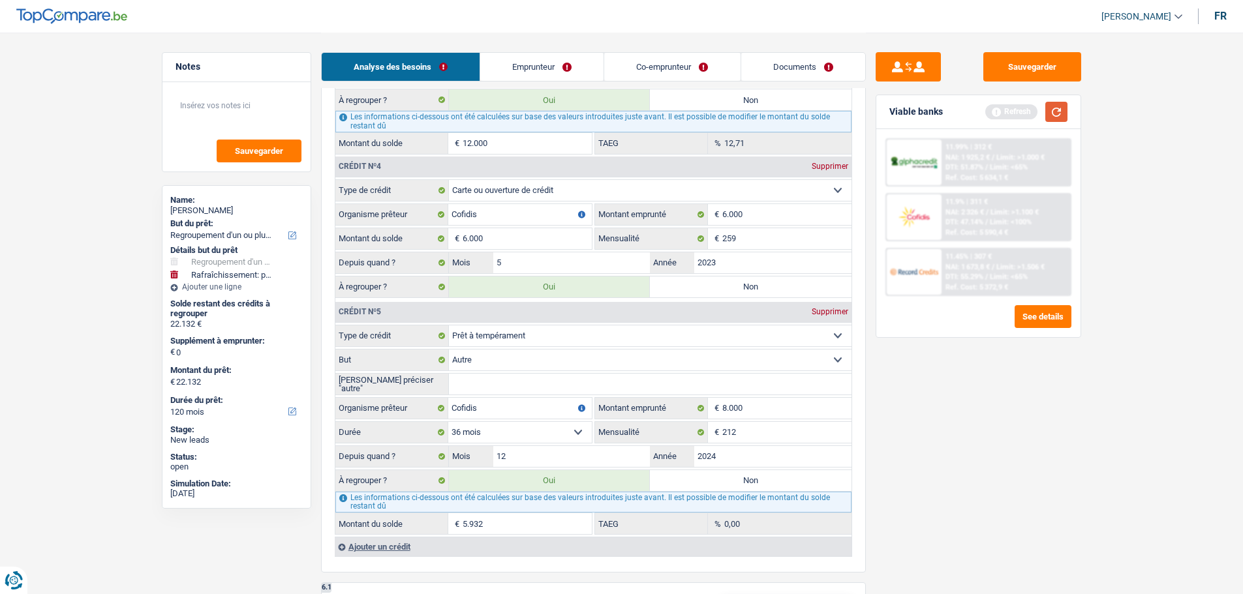
click at [1056, 101] on div "Viable banks Refresh" at bounding box center [978, 112] width 204 height 34
click at [1057, 114] on button "button" at bounding box center [1056, 112] width 22 height 20
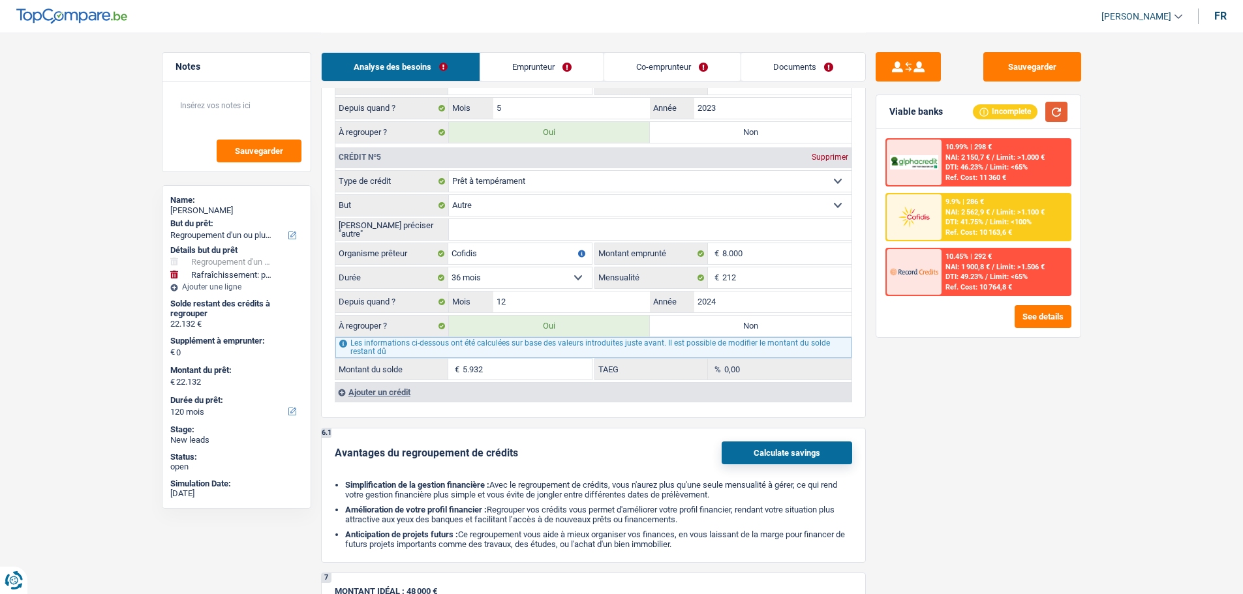
scroll to position [1957, 0]
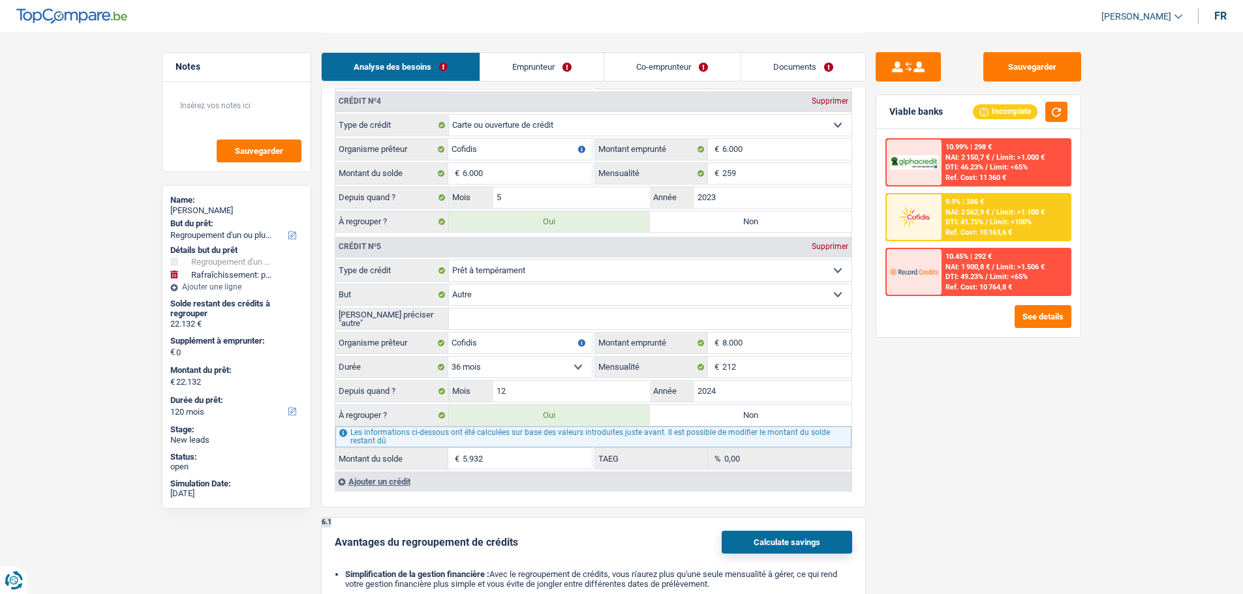
click at [671, 417] on label "Non" at bounding box center [751, 415] width 202 height 21
click at [671, 417] on input "Non" at bounding box center [751, 415] width 202 height 21
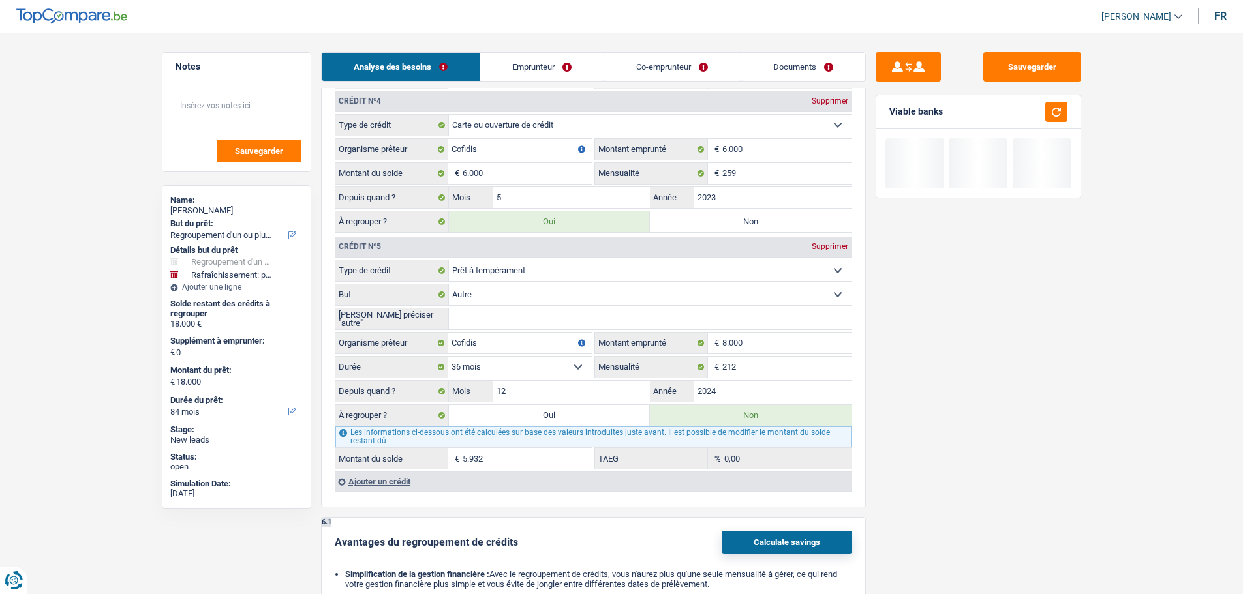
click at [605, 412] on label "Oui" at bounding box center [550, 415] width 202 height 21
click at [605, 412] on input "Oui" at bounding box center [550, 415] width 202 height 21
click at [722, 218] on label "Non" at bounding box center [751, 221] width 202 height 21
click at [722, 218] on input "Non" at bounding box center [751, 221] width 202 height 21
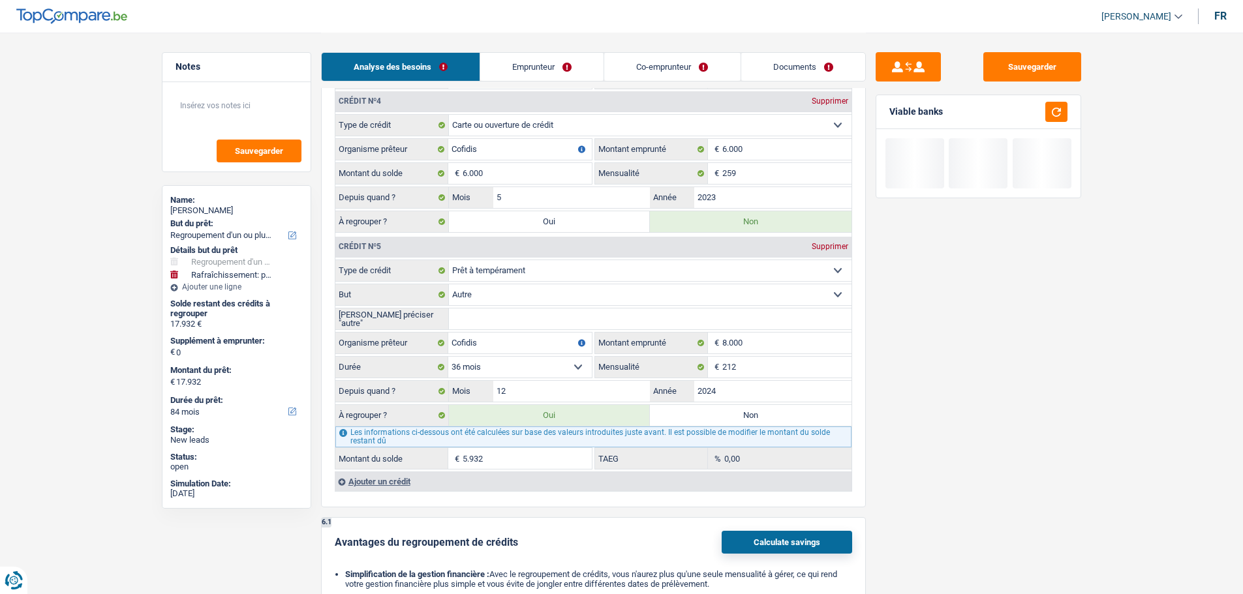
click at [628, 218] on label "Oui" at bounding box center [550, 221] width 202 height 21
click at [628, 218] on input "Oui" at bounding box center [550, 221] width 202 height 21
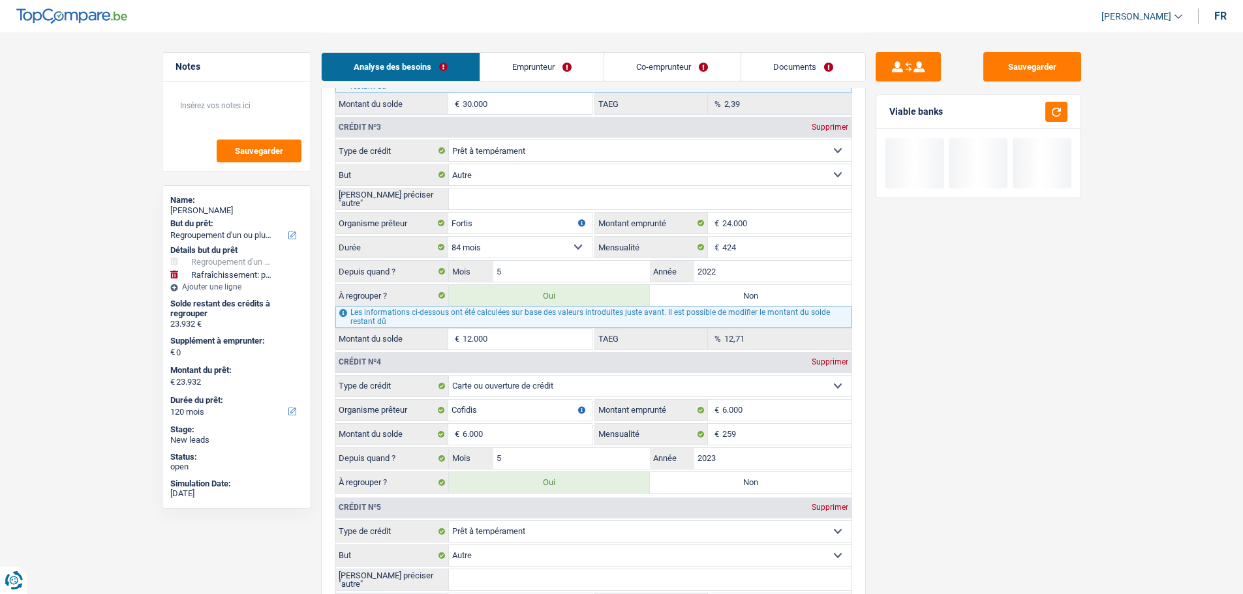
click at [678, 286] on label "Non" at bounding box center [751, 295] width 202 height 21
click at [678, 286] on input "Non" at bounding box center [751, 295] width 202 height 21
click at [617, 290] on label "Oui" at bounding box center [550, 295] width 202 height 21
click at [617, 290] on input "Oui" at bounding box center [550, 295] width 202 height 21
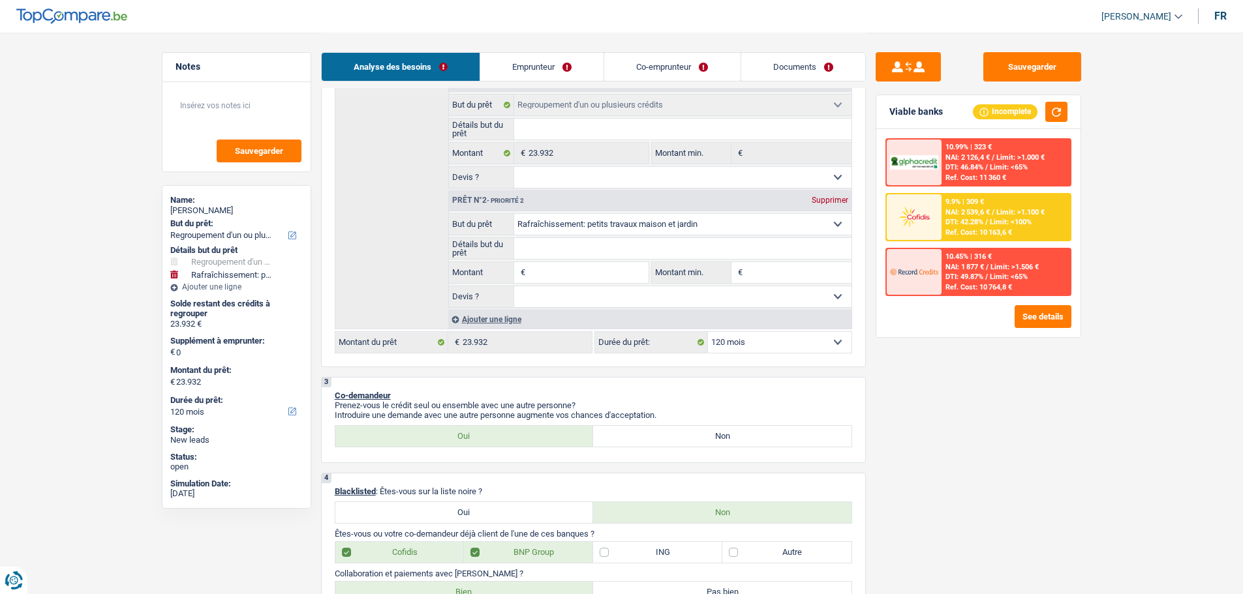
scroll to position [130, 0]
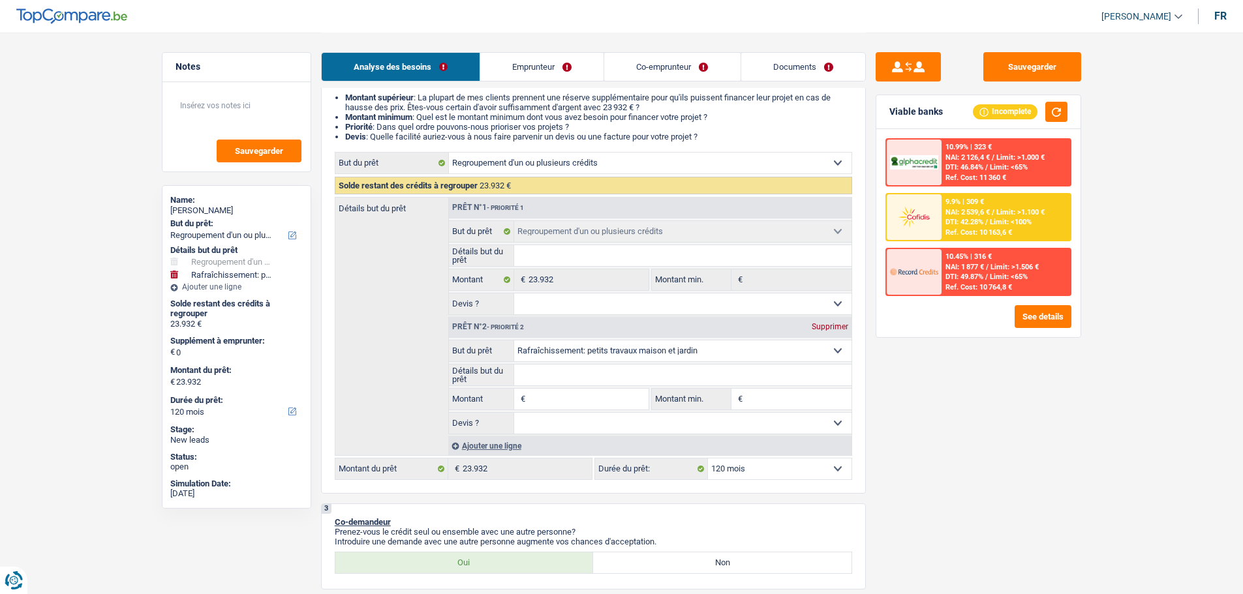
click at [571, 402] on input "Montant" at bounding box center [587, 399] width 119 height 21
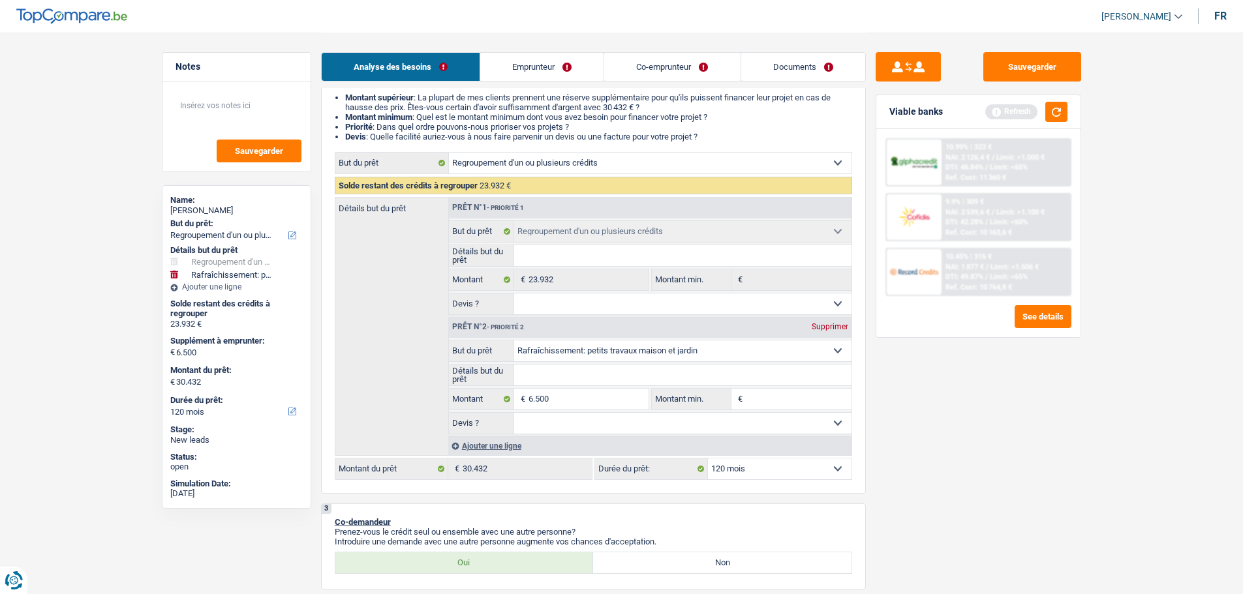
click at [564, 377] on input "Détails but du prêt" at bounding box center [682, 375] width 337 height 21
click at [528, 375] on input "Détails but du prêt" at bounding box center [682, 375] width 337 height 21
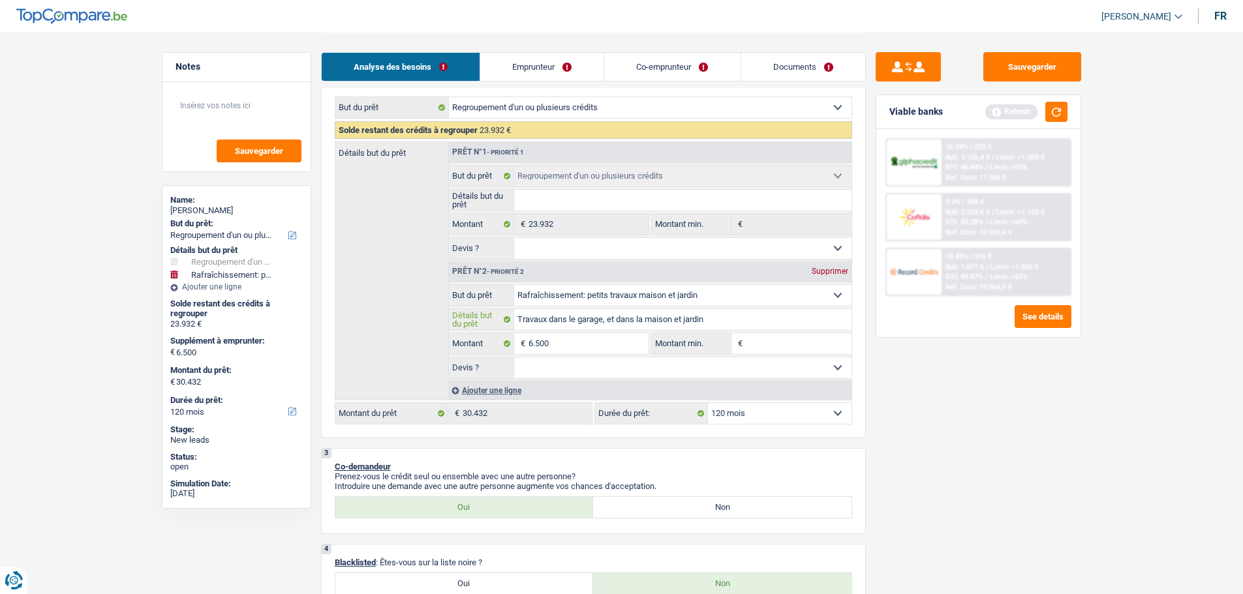
scroll to position [261, 0]
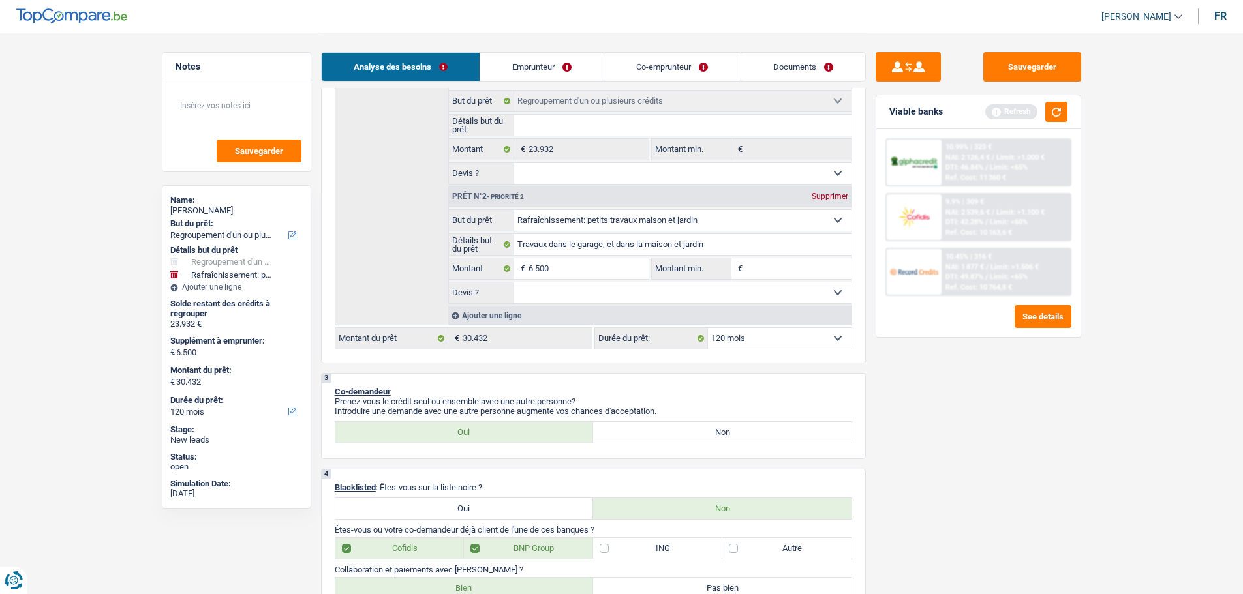
click at [607, 301] on select "Oui Non Non répondu Sélectionner une option" at bounding box center [682, 292] width 337 height 21
click at [514, 282] on select "Oui Non Non répondu Sélectionner une option" at bounding box center [682, 292] width 337 height 21
click at [759, 266] on input "Montant min." at bounding box center [799, 268] width 106 height 21
click at [971, 442] on div "Sauvegarder Viable banks Refresh 10.99% | 323 € NAI: 2 126,4 € / Limit: >1.000 …" at bounding box center [978, 312] width 225 height 521
click at [1061, 118] on button "button" at bounding box center [1056, 112] width 22 height 20
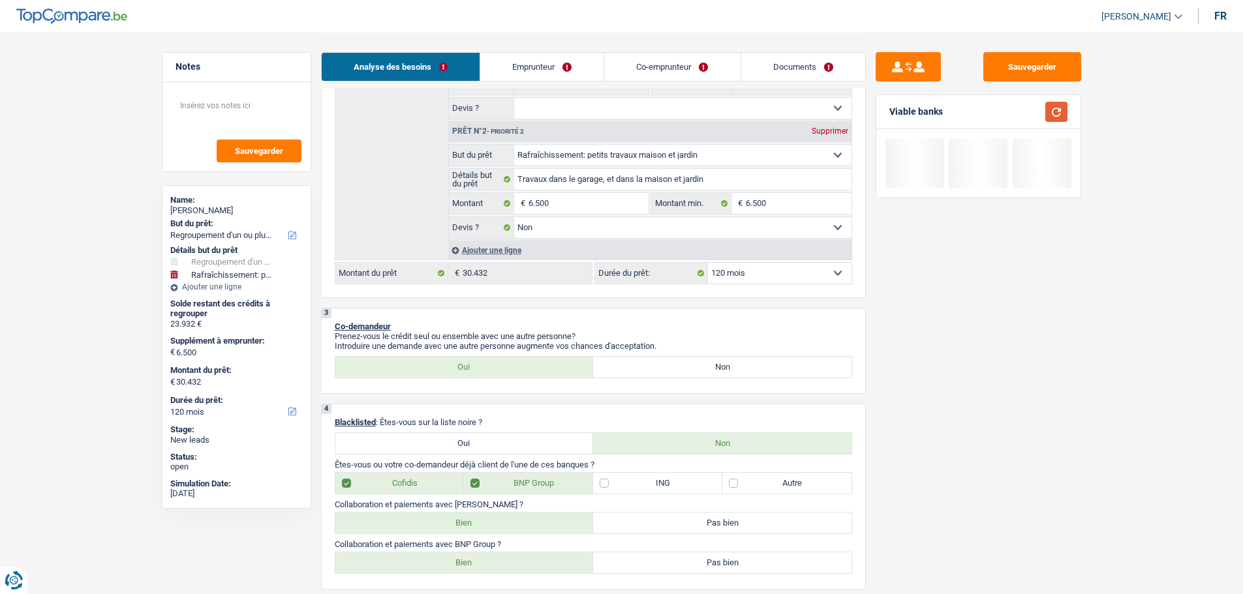
scroll to position [457, 0]
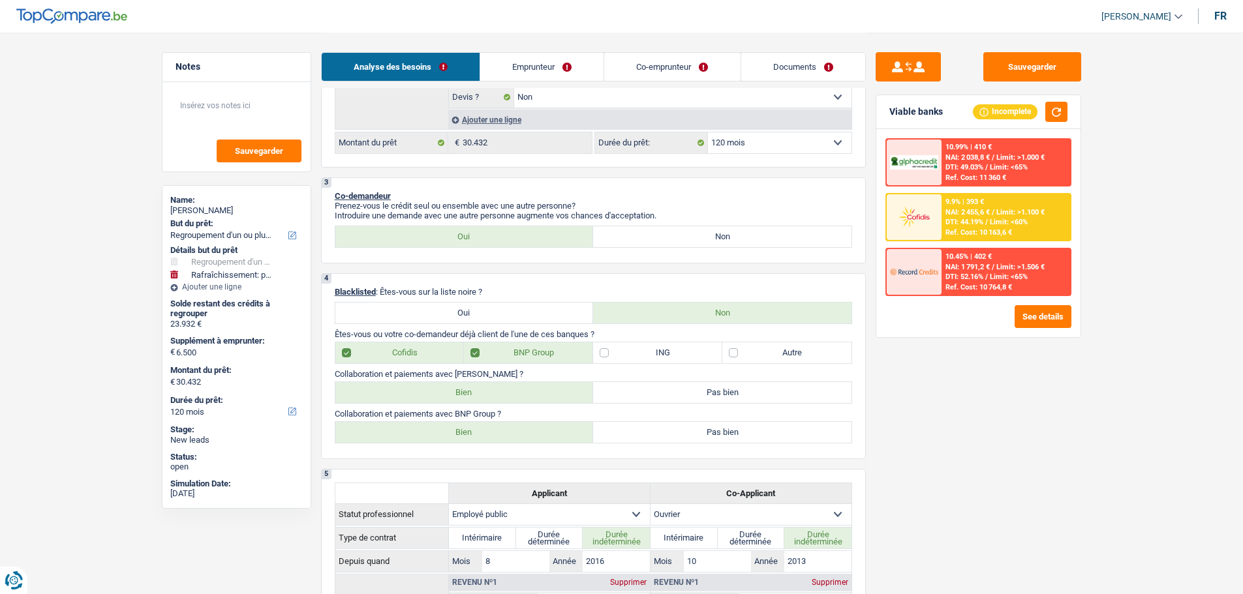
click at [583, 66] on link "Emprunteur" at bounding box center [541, 67] width 123 height 28
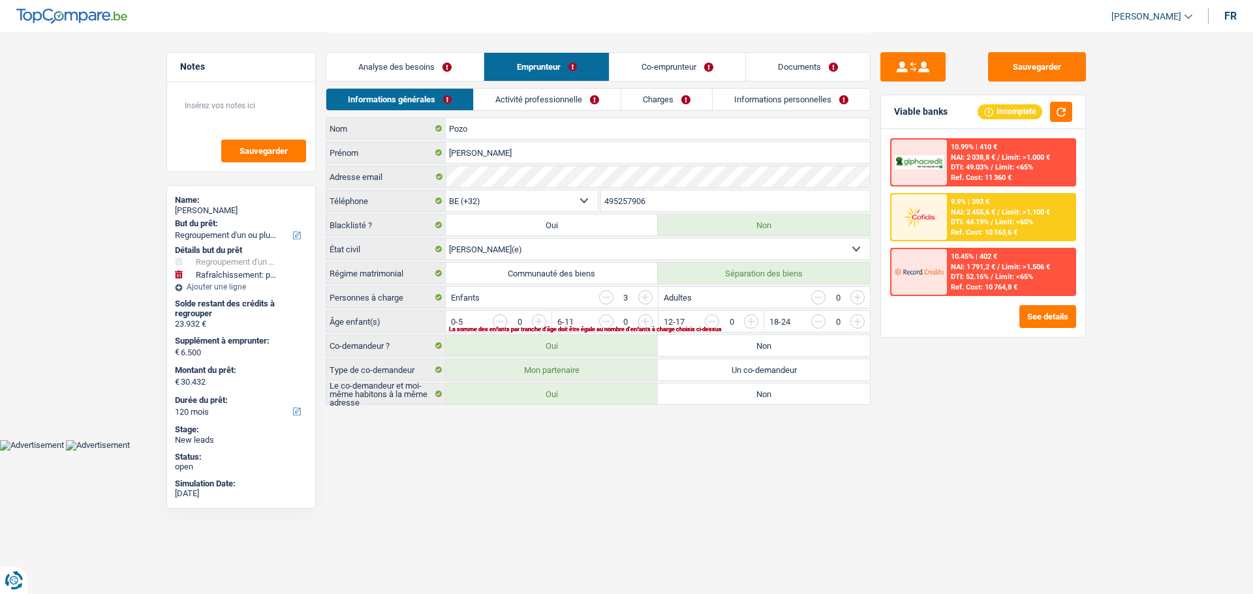
click at [461, 65] on link "Analyse des besoins" at bounding box center [404, 67] width 157 height 28
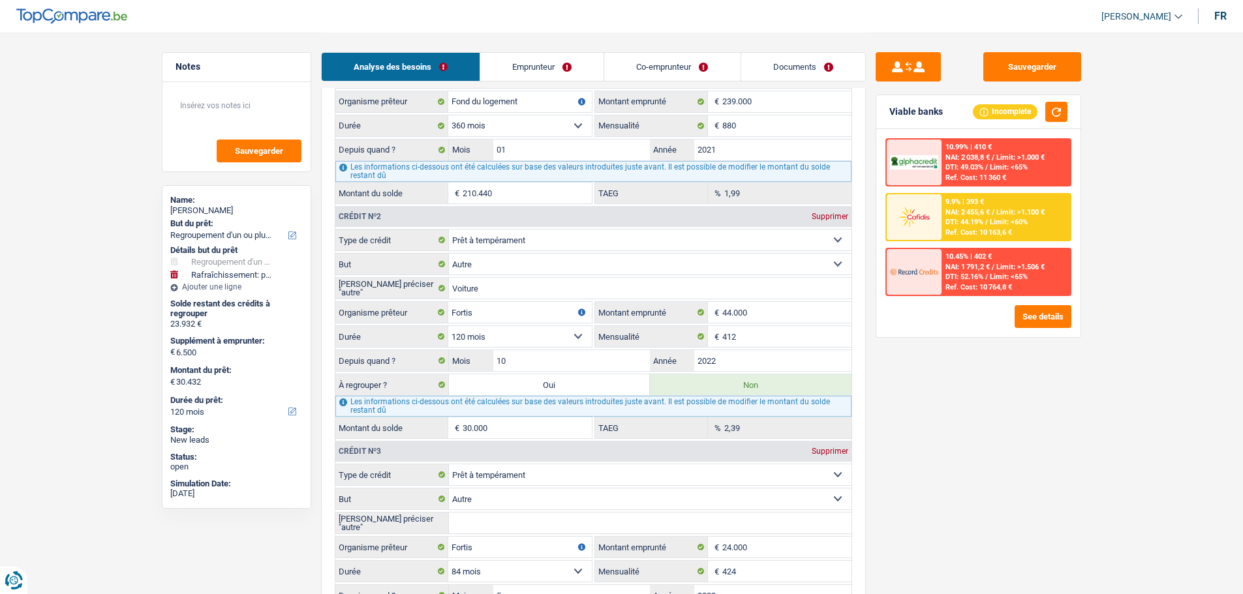
scroll to position [1240, 0]
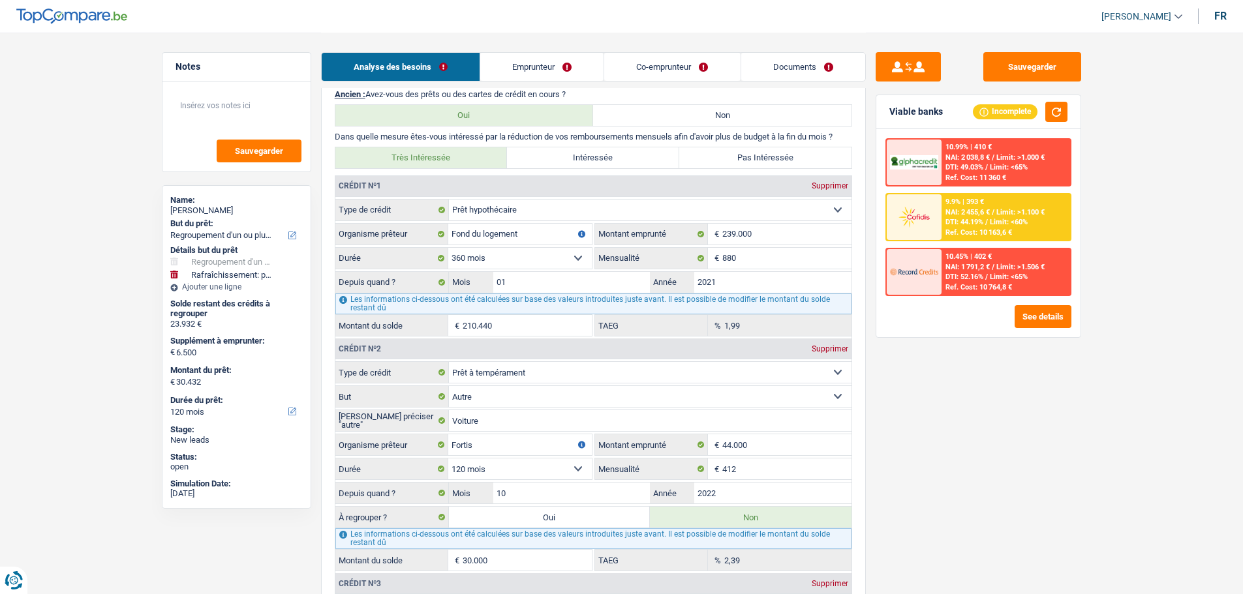
click at [565, 65] on link "Emprunteur" at bounding box center [541, 67] width 123 height 28
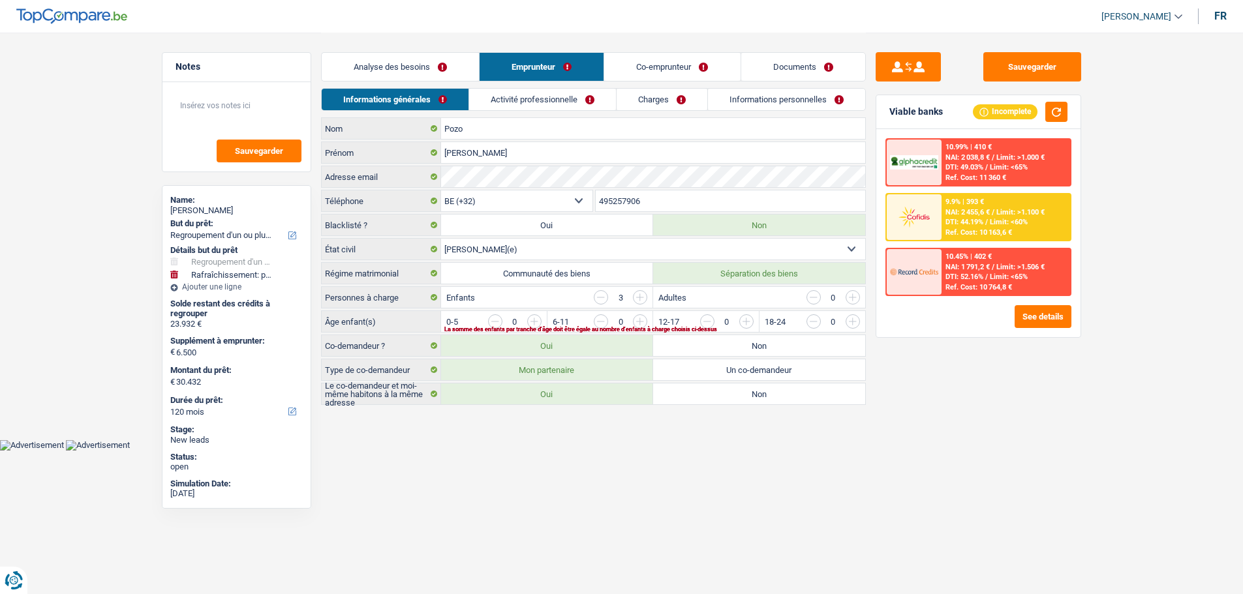
scroll to position [0, 0]
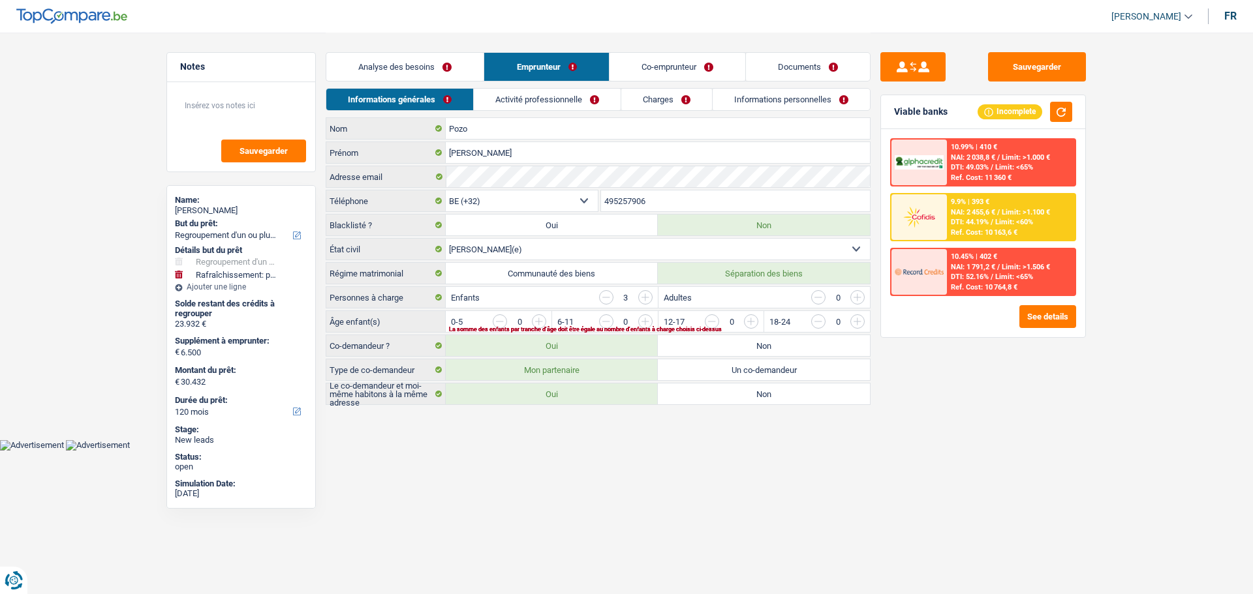
click at [853, 324] on input "button" at bounding box center [1121, 324] width 543 height 21
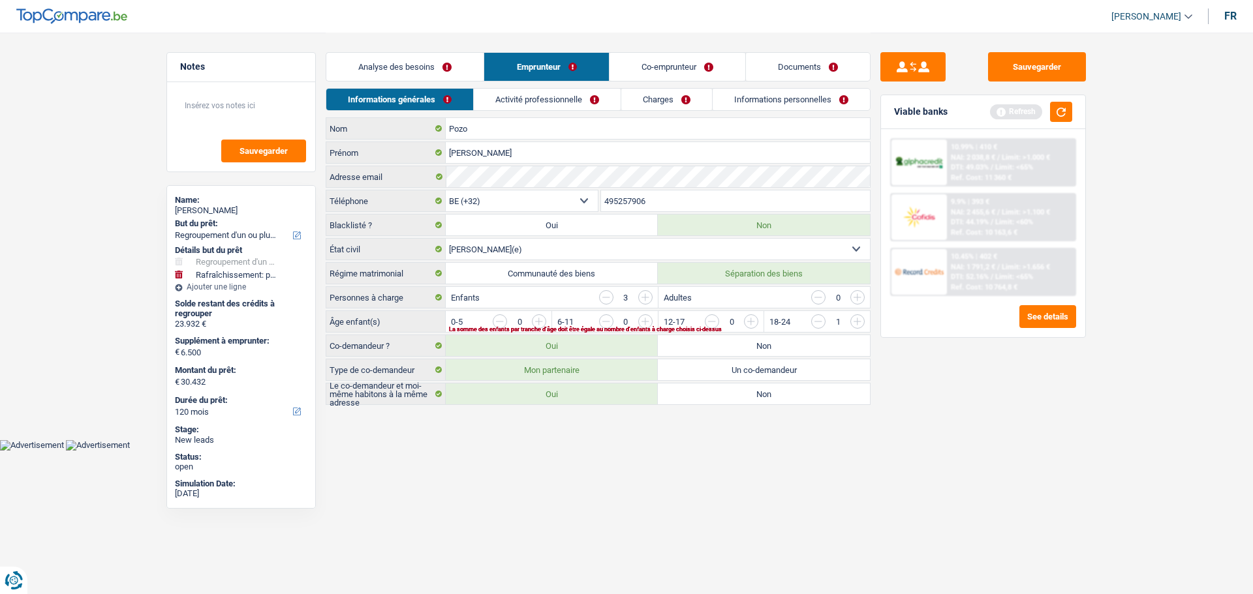
click at [849, 320] on input "button" at bounding box center [1015, 324] width 543 height 21
click at [641, 322] on input "button" at bounding box center [909, 324] width 543 height 21
click at [861, 328] on input "button" at bounding box center [1121, 324] width 543 height 21
click at [717, 319] on input "button" at bounding box center [712, 321] width 14 height 14
click at [857, 325] on input "button" at bounding box center [1121, 324] width 543 height 21
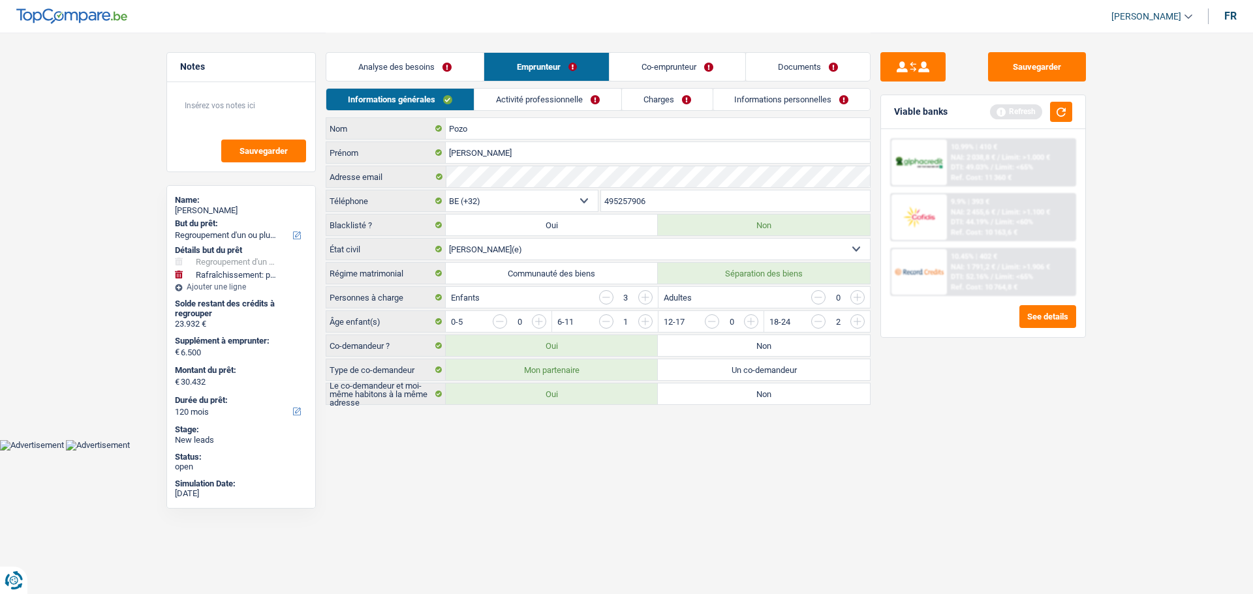
click at [592, 102] on link "Activité professionnelle" at bounding box center [547, 100] width 147 height 22
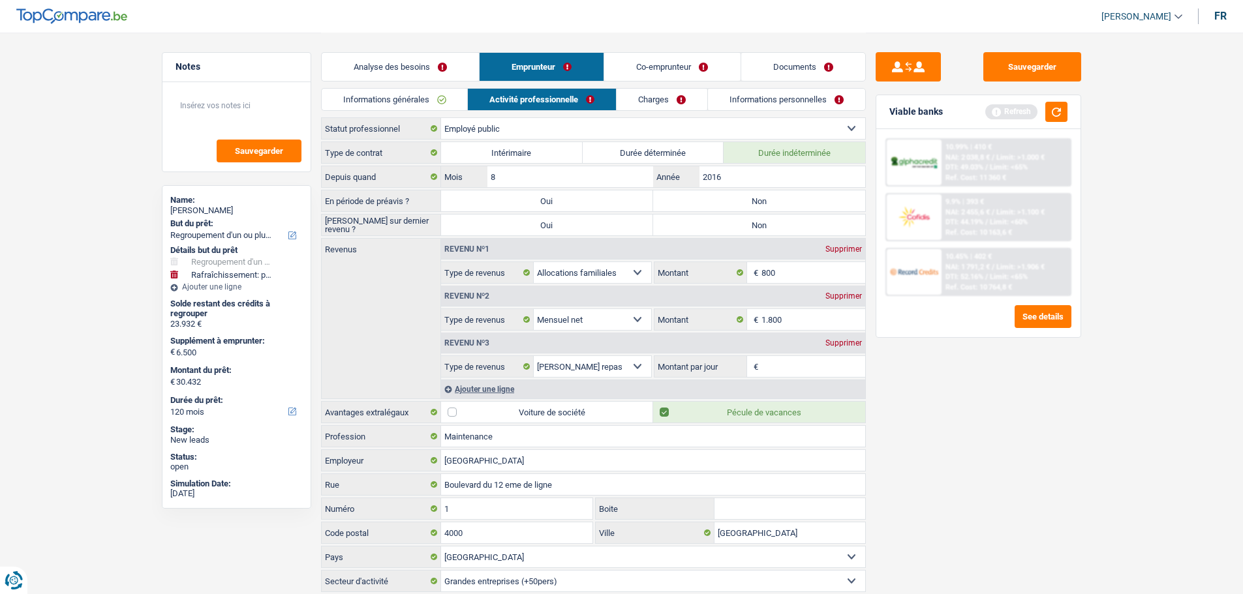
click at [742, 207] on label "Non" at bounding box center [759, 200] width 212 height 21
click at [742, 207] on input "Non" at bounding box center [759, 200] width 212 height 21
click at [741, 223] on label "Non" at bounding box center [759, 225] width 212 height 21
click at [741, 223] on input "Non" at bounding box center [759, 225] width 212 height 21
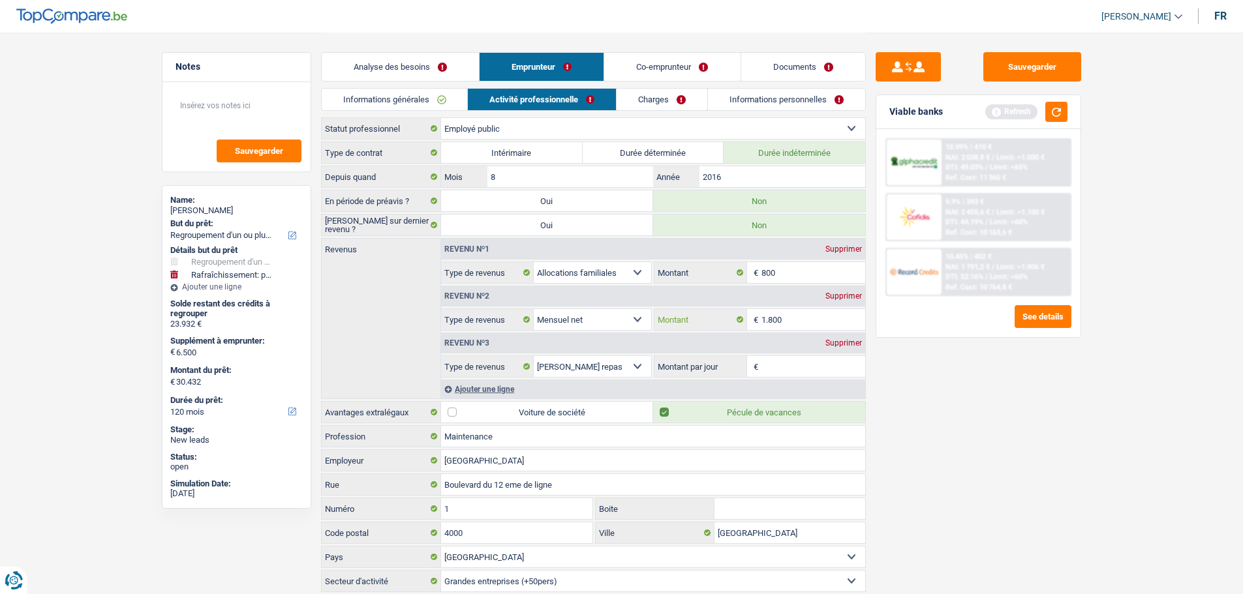
click at [819, 318] on input "1.800" at bounding box center [813, 319] width 104 height 21
click at [412, 101] on link "Informations générales" at bounding box center [395, 100] width 146 height 22
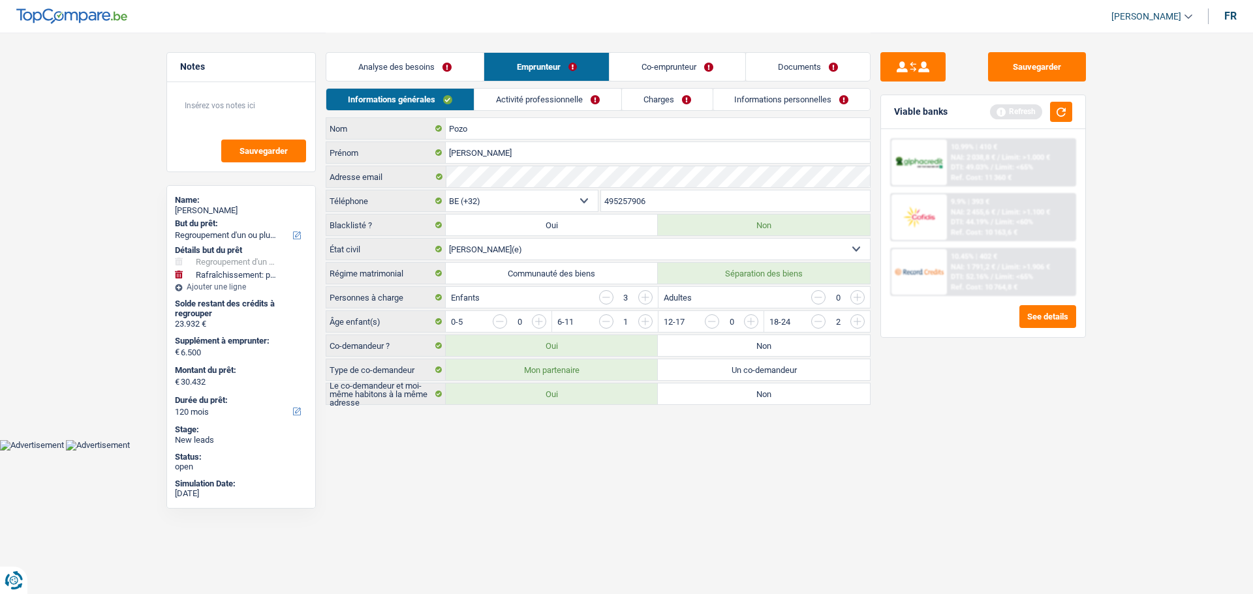
click at [521, 100] on link "Activité professionnelle" at bounding box center [547, 100] width 147 height 22
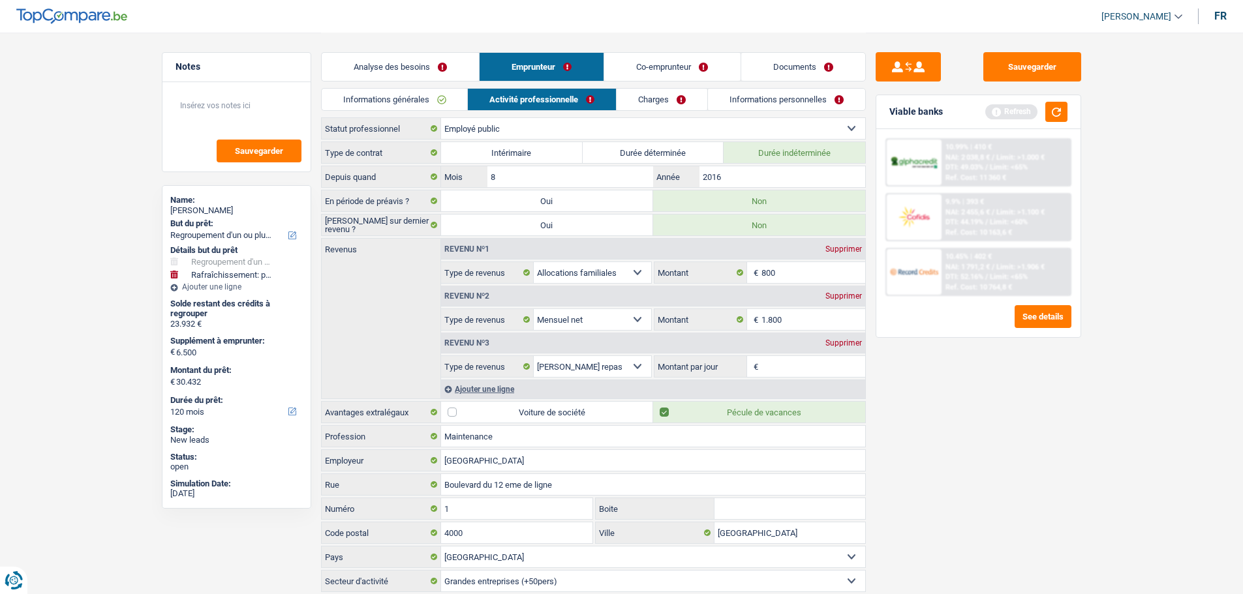
click at [659, 61] on link "Co-emprunteur" at bounding box center [672, 67] width 136 height 28
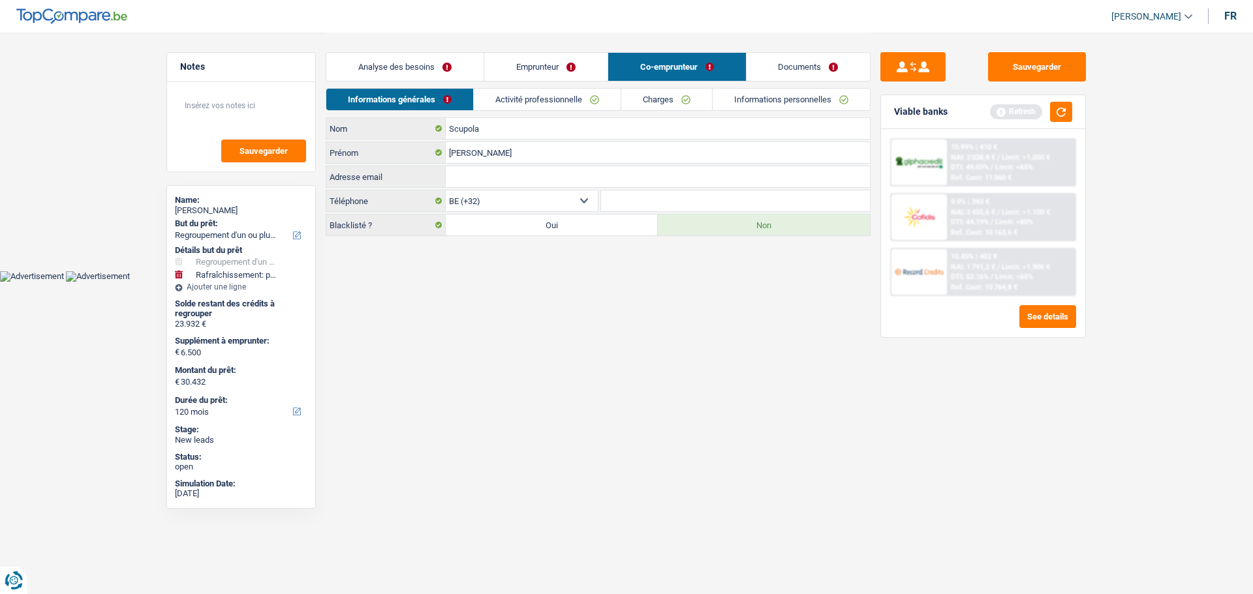
click at [575, 67] on link "Emprunteur" at bounding box center [545, 67] width 123 height 28
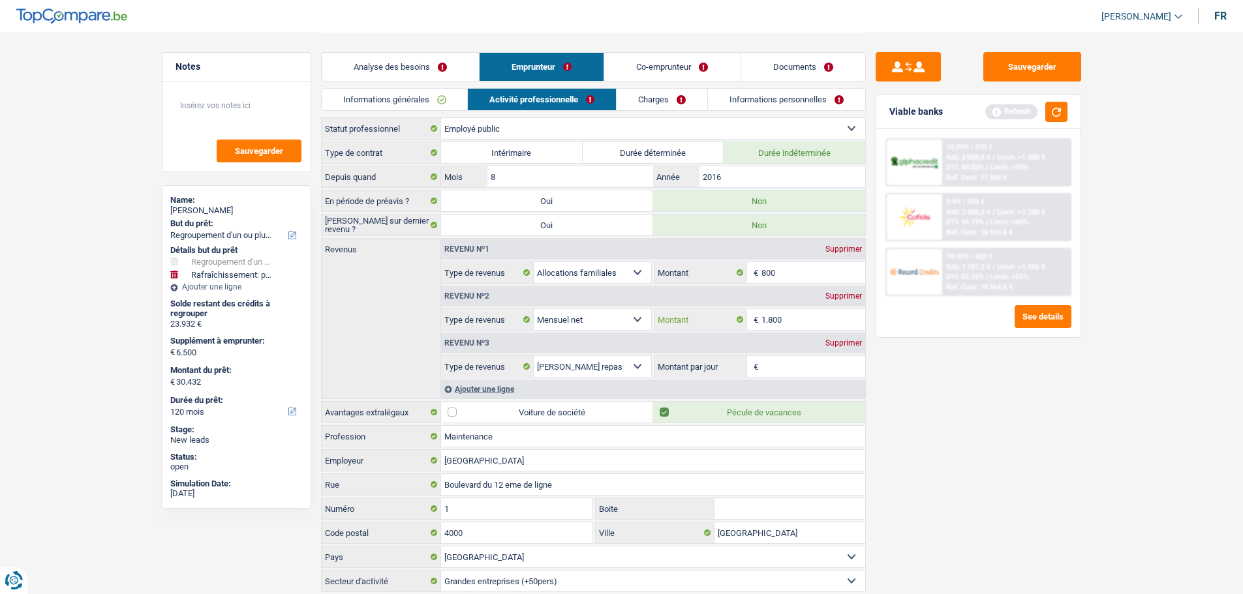
click at [803, 316] on input "1.800" at bounding box center [813, 319] width 104 height 21
click at [799, 281] on input "800" at bounding box center [813, 272] width 104 height 21
click at [840, 251] on div "Supprimer" at bounding box center [843, 249] width 43 height 8
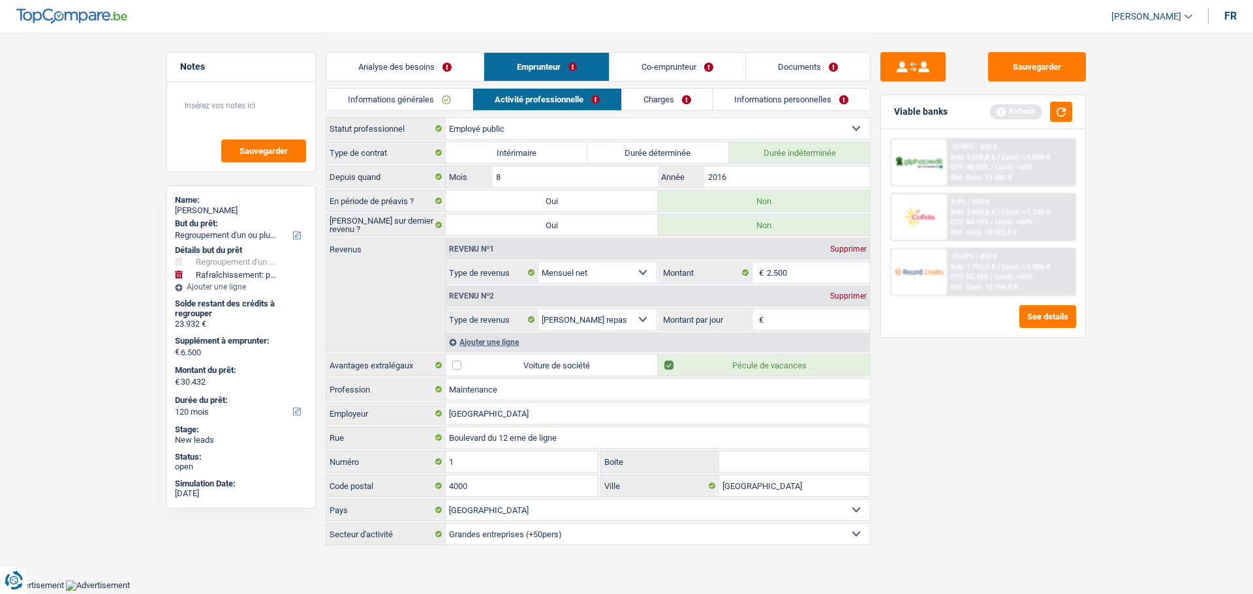
click at [839, 301] on div "Revenu nº2 Supprimer" at bounding box center [658, 296] width 424 height 21
click at [842, 292] on div "Supprimer" at bounding box center [848, 296] width 43 height 8
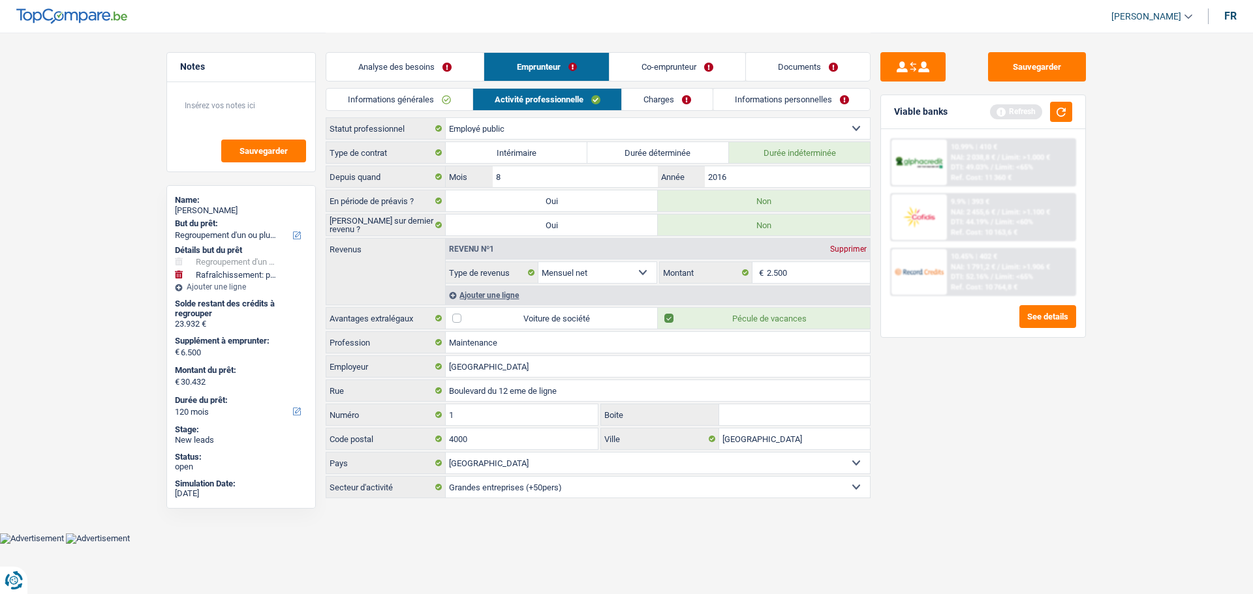
click at [690, 96] on link "Charges" at bounding box center [667, 100] width 91 height 22
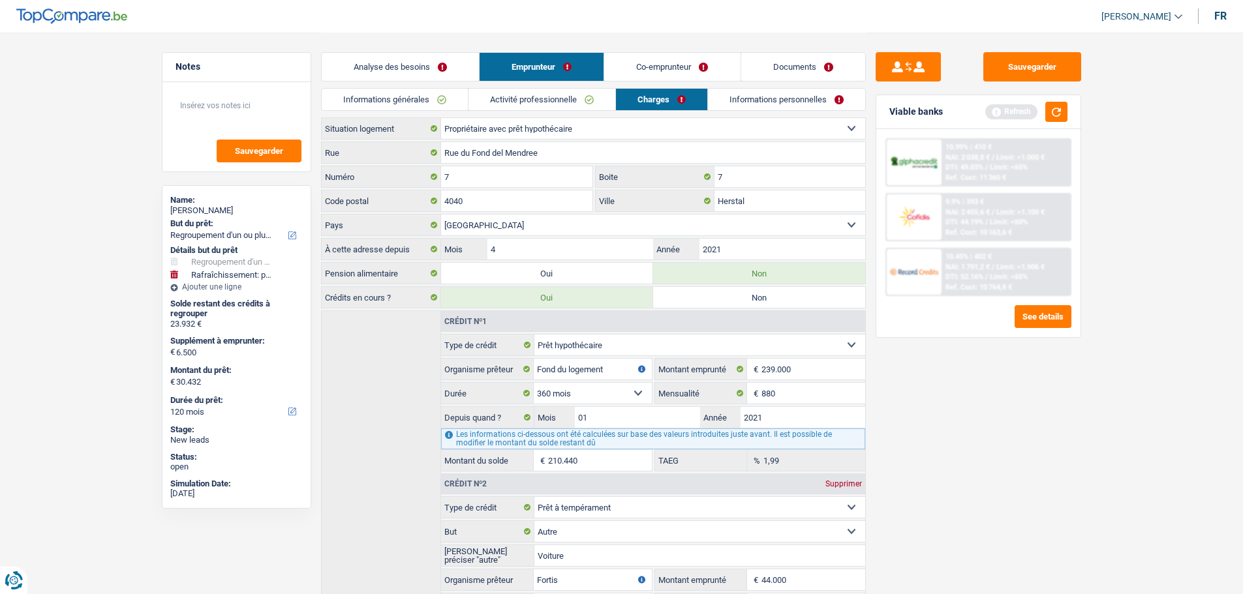
click at [782, 93] on link "Informations personnelles" at bounding box center [786, 100] width 157 height 22
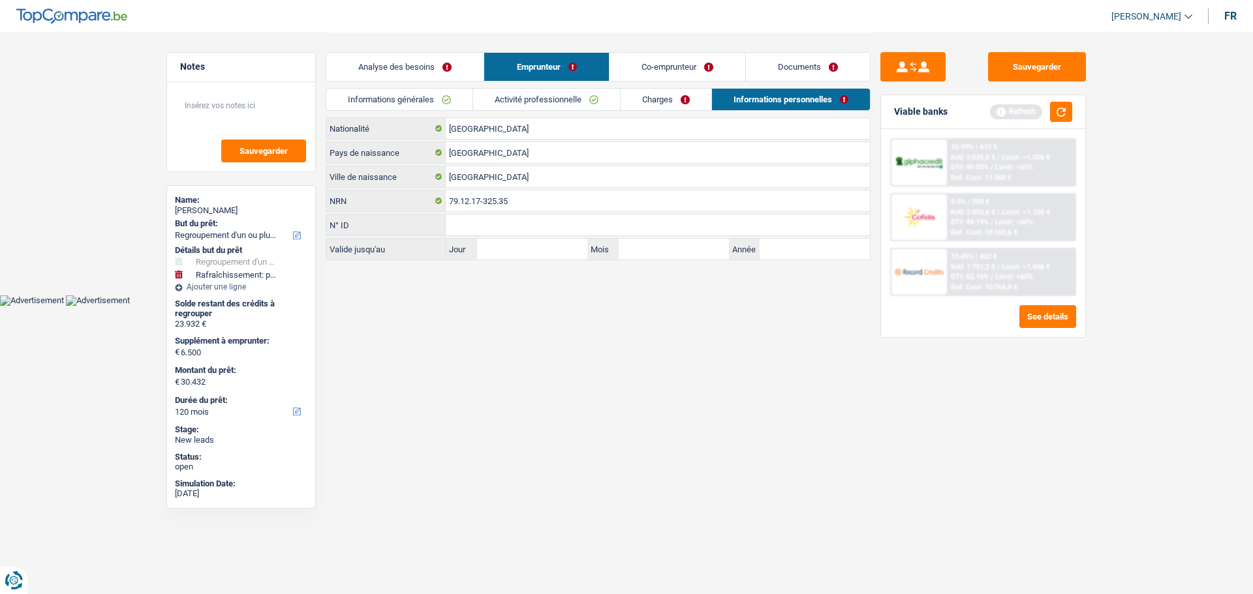
click at [678, 58] on link "Co-emprunteur" at bounding box center [677, 67] width 136 height 28
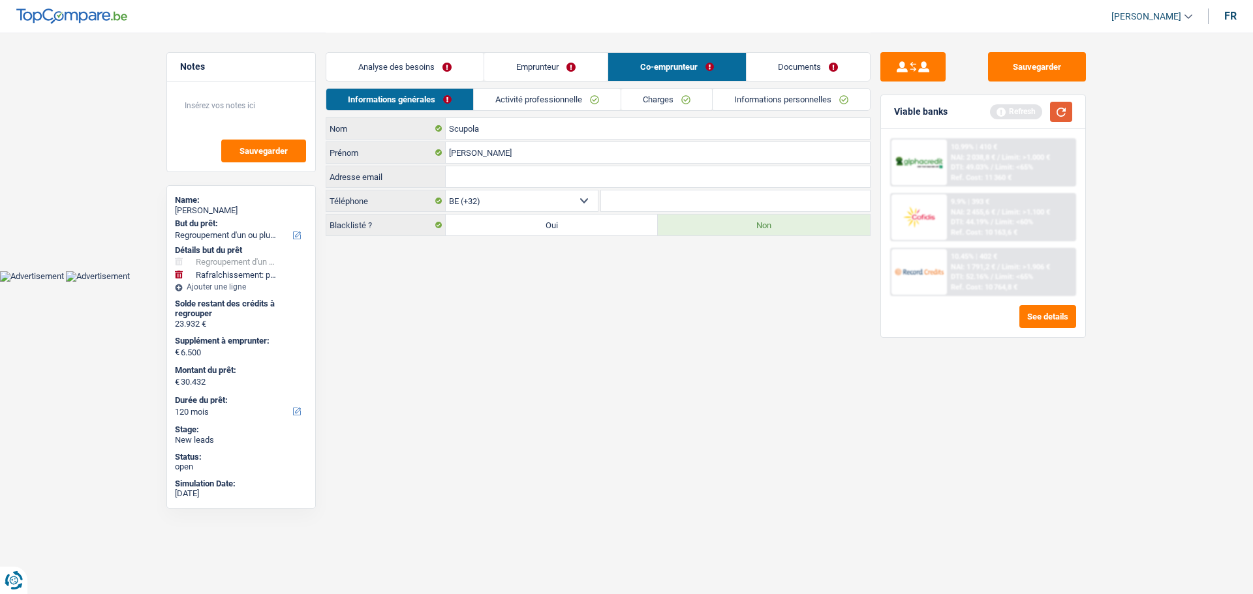
click at [1061, 111] on button "button" at bounding box center [1061, 112] width 22 height 20
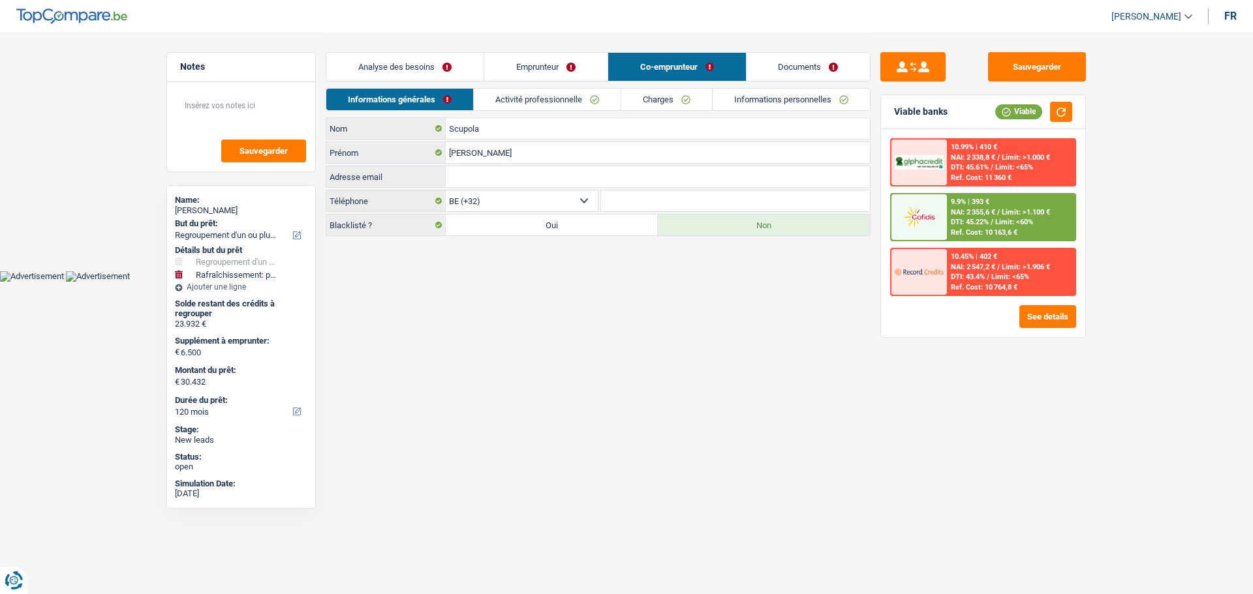
click at [534, 97] on link "Activité professionnelle" at bounding box center [547, 100] width 147 height 22
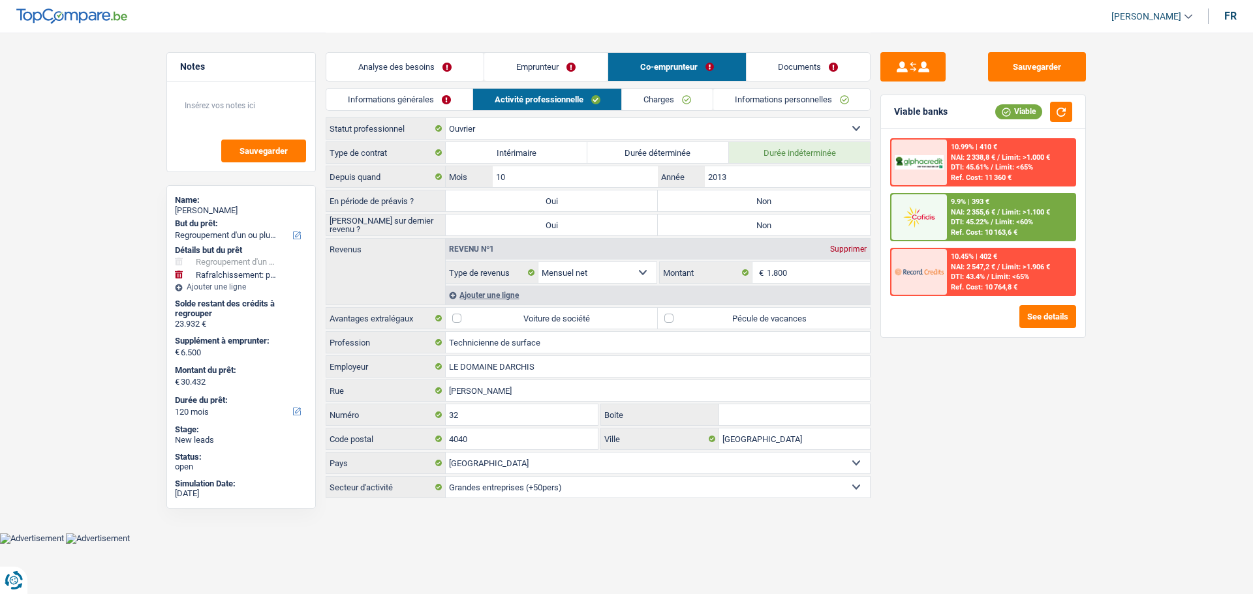
click at [785, 204] on label "Non" at bounding box center [764, 200] width 212 height 21
click at [785, 204] on input "Non" at bounding box center [764, 200] width 212 height 21
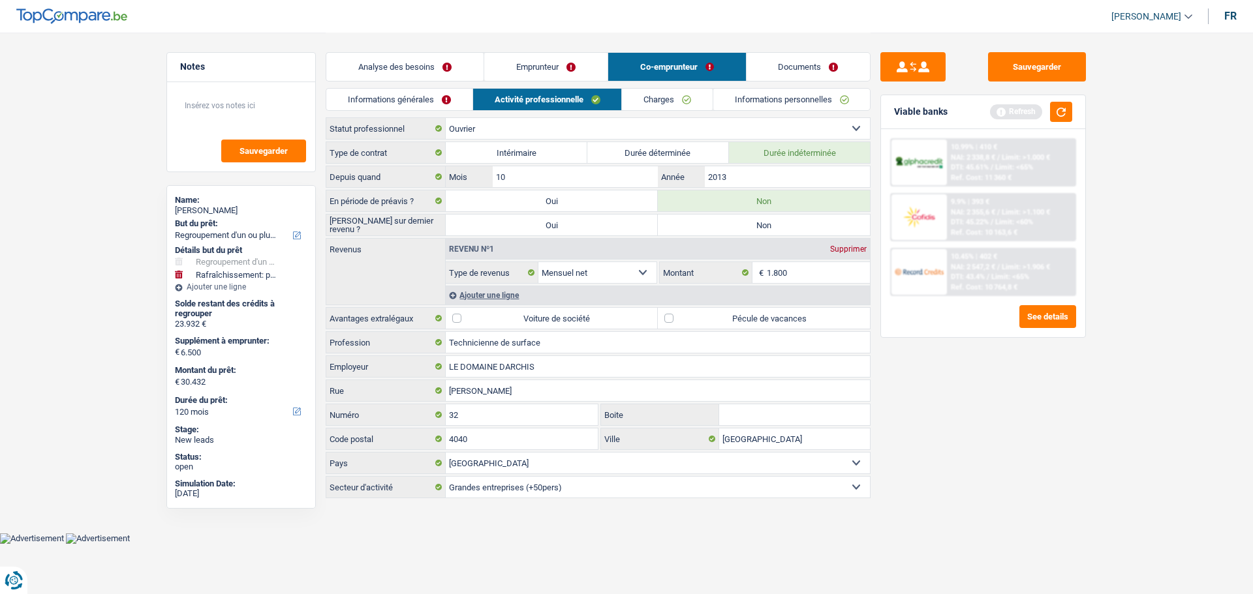
click at [776, 231] on label "Non" at bounding box center [764, 225] width 212 height 21
click at [776, 231] on input "Non" at bounding box center [764, 225] width 212 height 21
click at [506, 291] on div "Ajouter une ligne" at bounding box center [658, 295] width 424 height 19
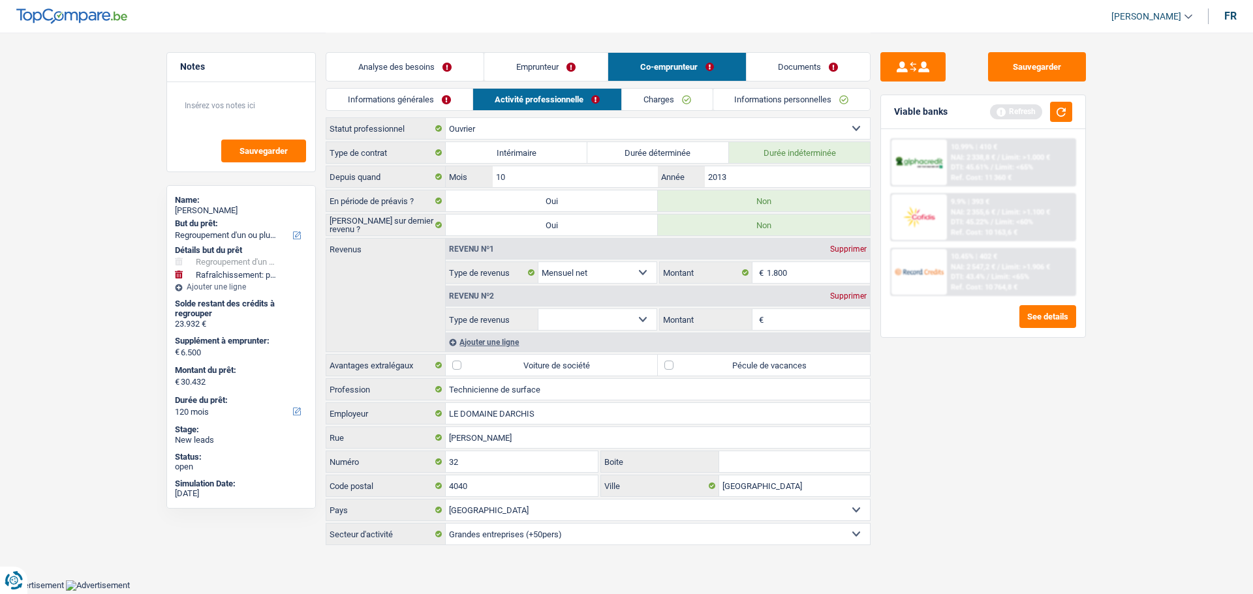
click at [617, 318] on select "Allocation d'handicap Allocations chômage Allocations familiales Chèques repas …" at bounding box center [597, 319] width 118 height 21
click at [538, 309] on select "Allocation d'handicap Allocations chômage Allocations familiales Chèques repas …" at bounding box center [597, 319] width 118 height 21
click at [806, 315] on input "Montant" at bounding box center [819, 319] width 104 height 21
click at [1032, 575] on main "Notes Sauvegarder Name: Jonathan Pozo But du prêt: Confort maison: meubles, tex…" at bounding box center [626, 290] width 1253 height 580
drag, startPoint x: 699, startPoint y: 358, endPoint x: 676, endPoint y: 369, distance: 25.4
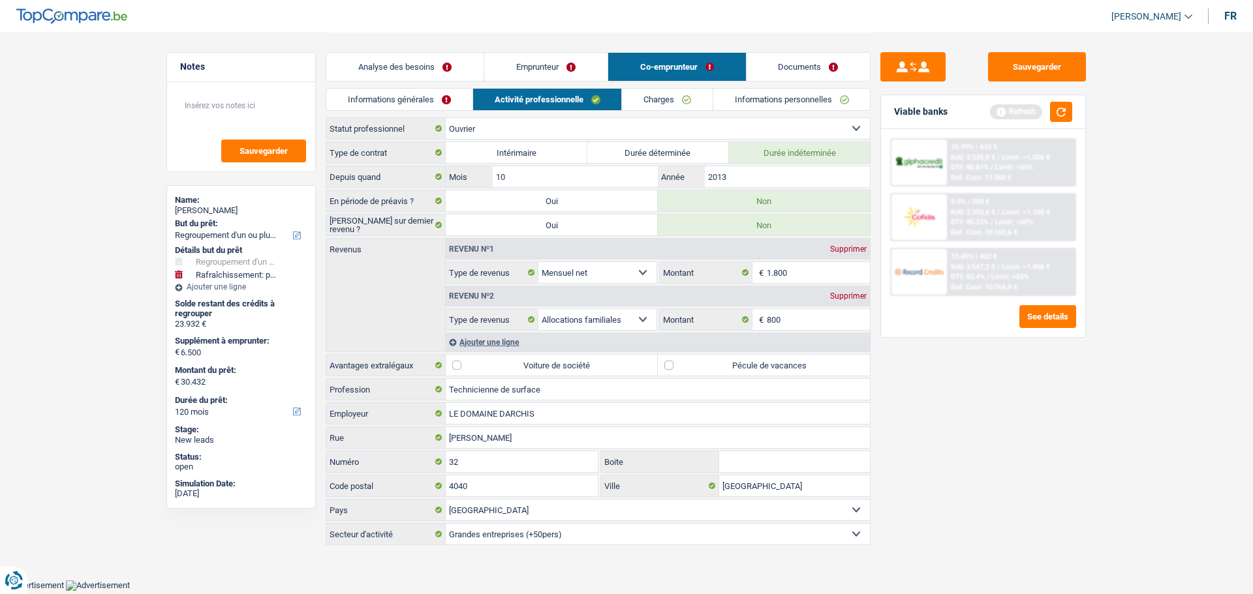
click at [684, 365] on label "Pécule de vacances" at bounding box center [764, 365] width 212 height 21
click at [684, 365] on input "Pécule de vacances" at bounding box center [764, 365] width 212 height 21
click at [1066, 114] on button "button" at bounding box center [1061, 112] width 22 height 20
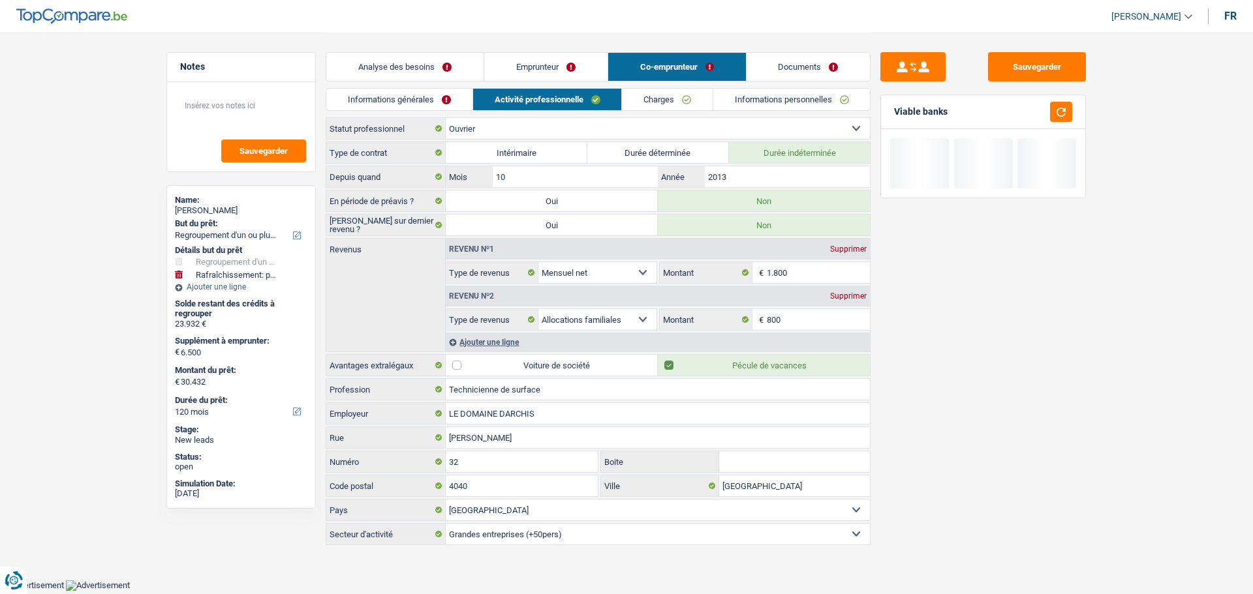
click at [668, 97] on link "Charges" at bounding box center [667, 100] width 91 height 22
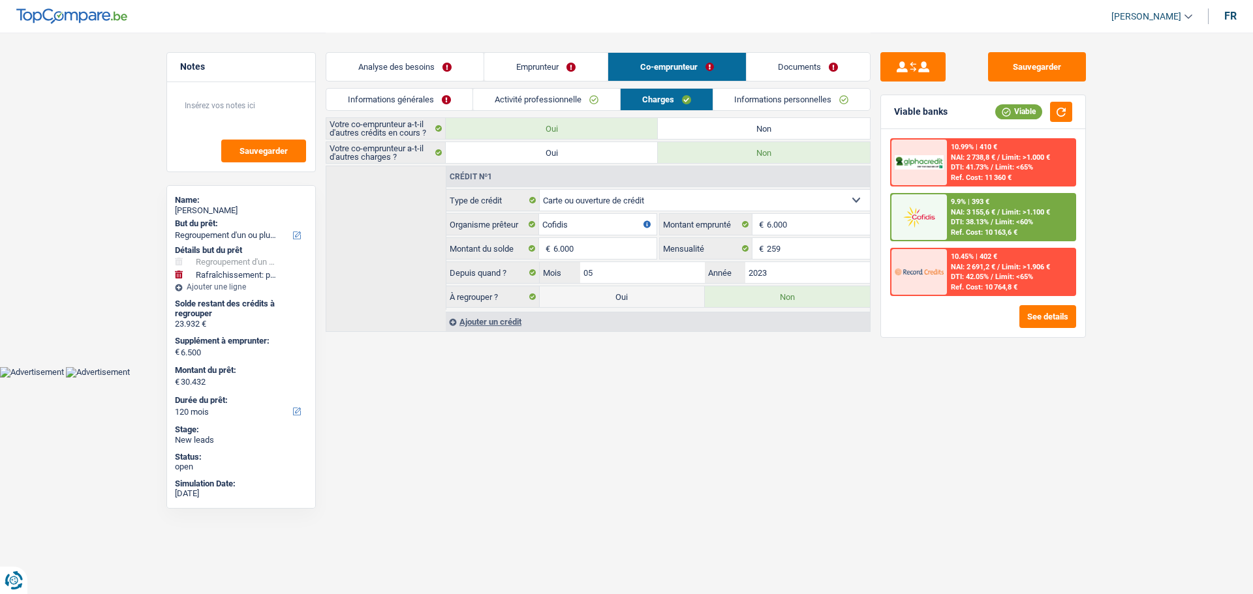
click at [729, 131] on label "Non" at bounding box center [764, 128] width 212 height 21
click at [729, 131] on input "Non" at bounding box center [764, 128] width 212 height 21
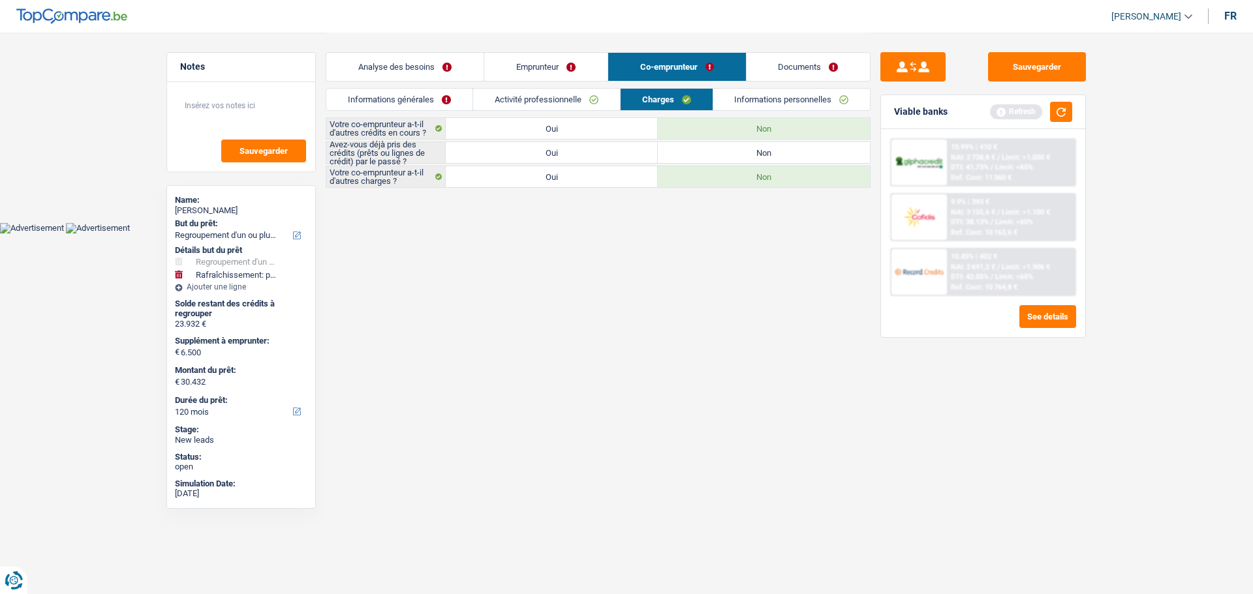
click at [397, 68] on link "Analyse des besoins" at bounding box center [404, 67] width 157 height 28
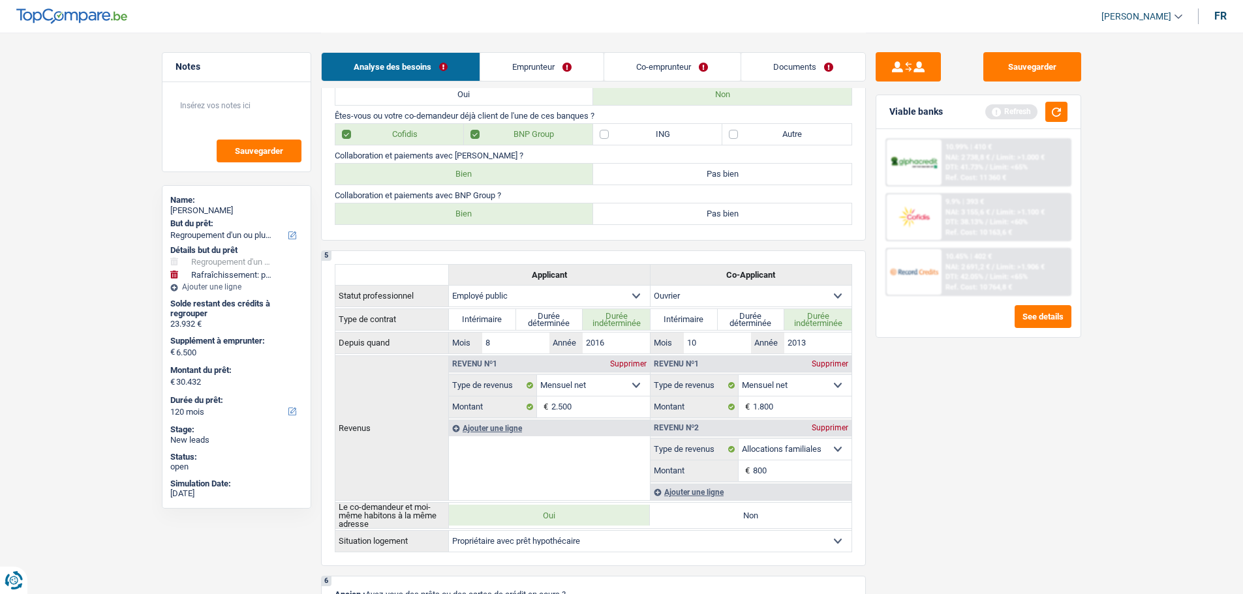
scroll to position [652, 0]
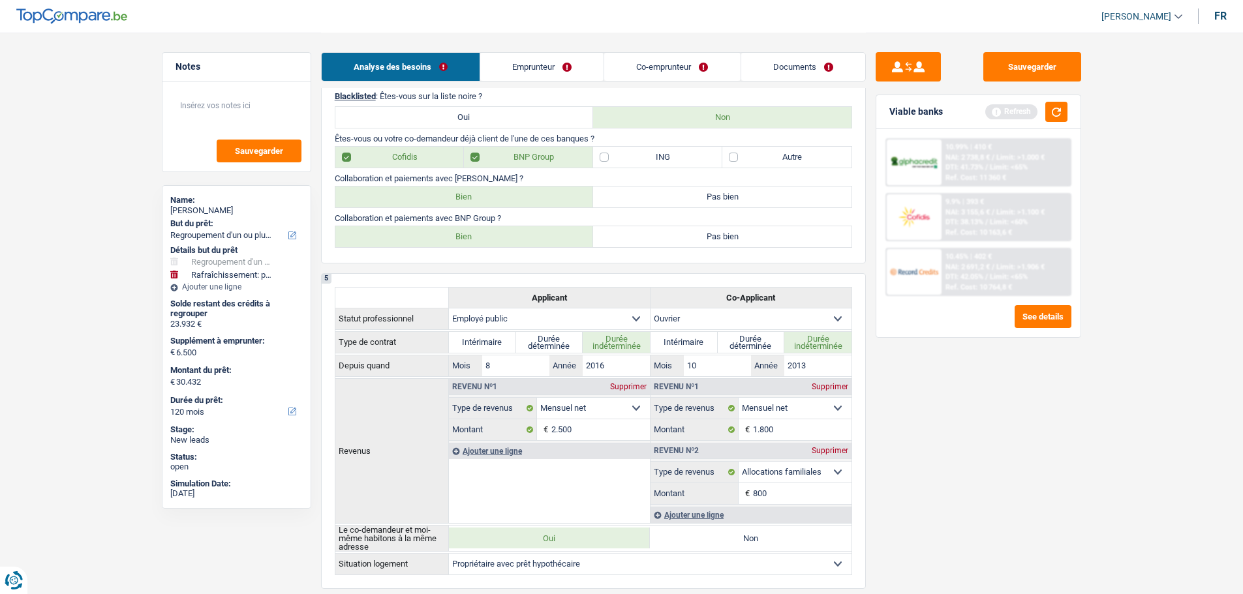
click at [571, 55] on link "Emprunteur" at bounding box center [541, 67] width 123 height 28
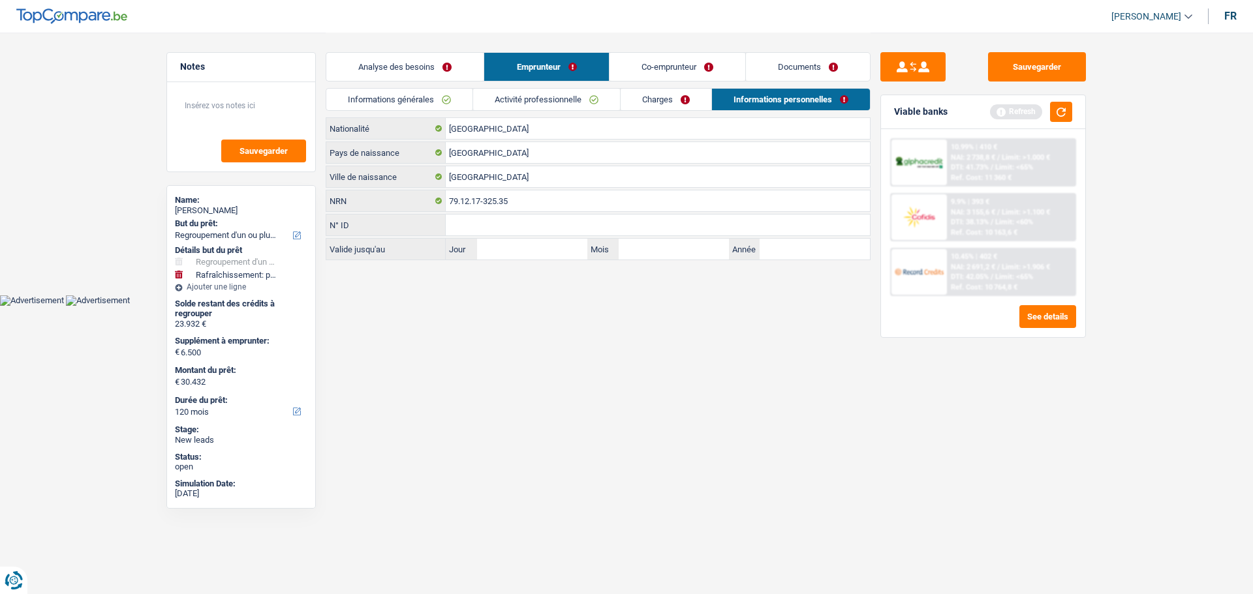
click at [646, 75] on link "Co-emprunteur" at bounding box center [677, 67] width 136 height 28
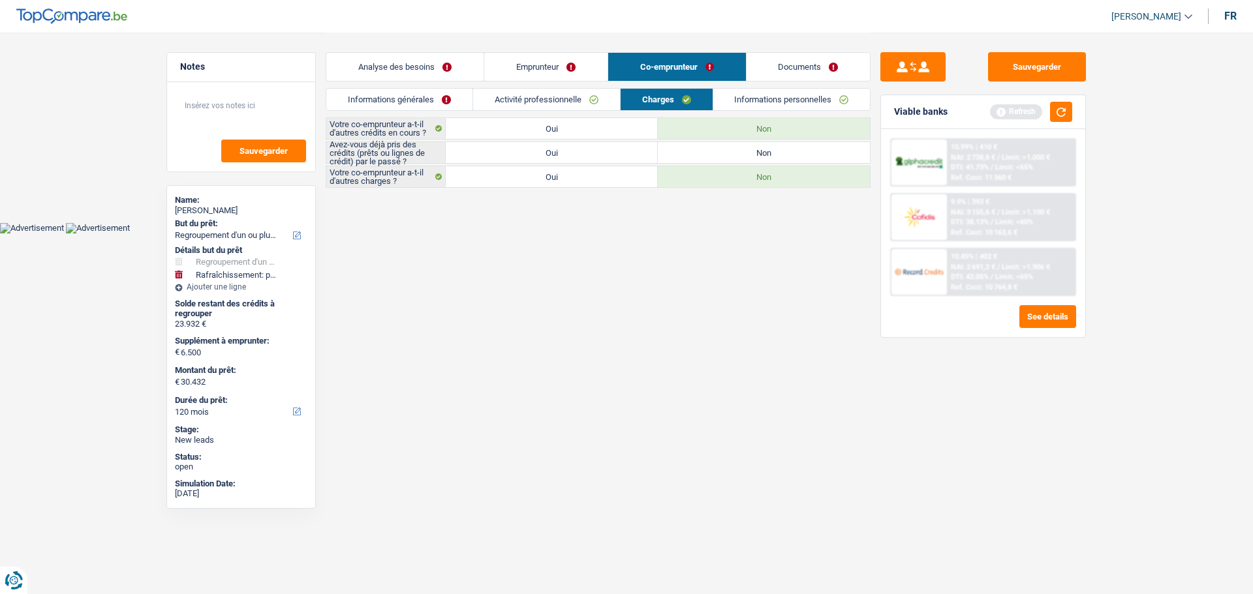
click at [568, 155] on label "Oui" at bounding box center [552, 152] width 212 height 21
click at [568, 155] on input "Oui" at bounding box center [552, 152] width 212 height 21
click at [765, 96] on link "Informations personnelles" at bounding box center [791, 100] width 157 height 22
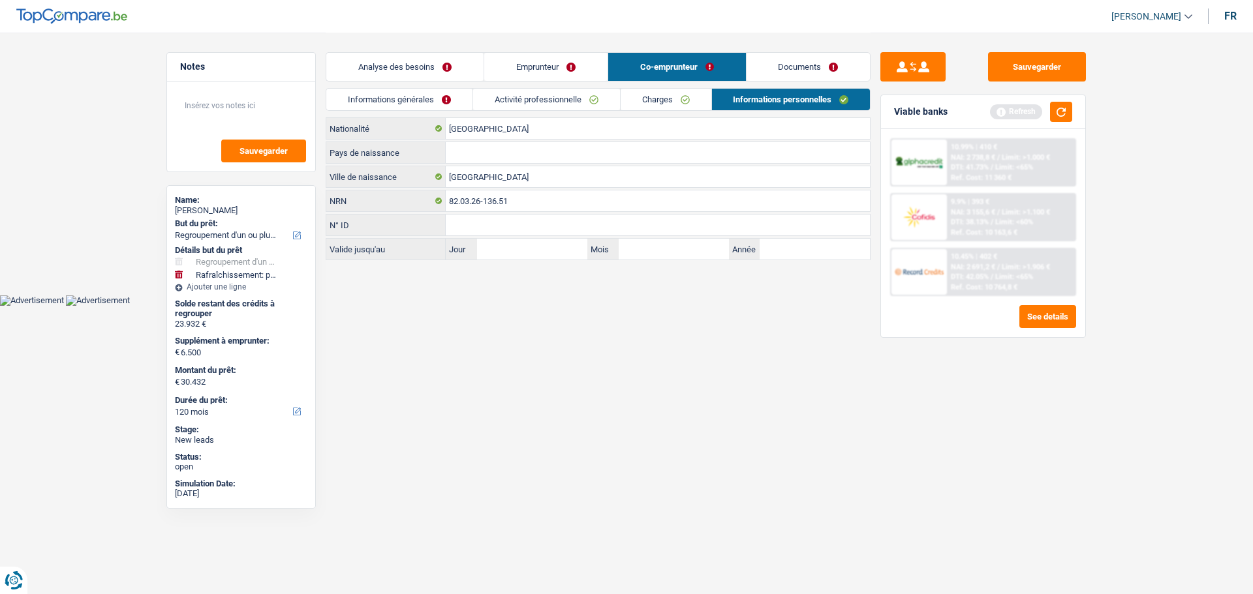
click at [672, 100] on link "Charges" at bounding box center [665, 100] width 91 height 22
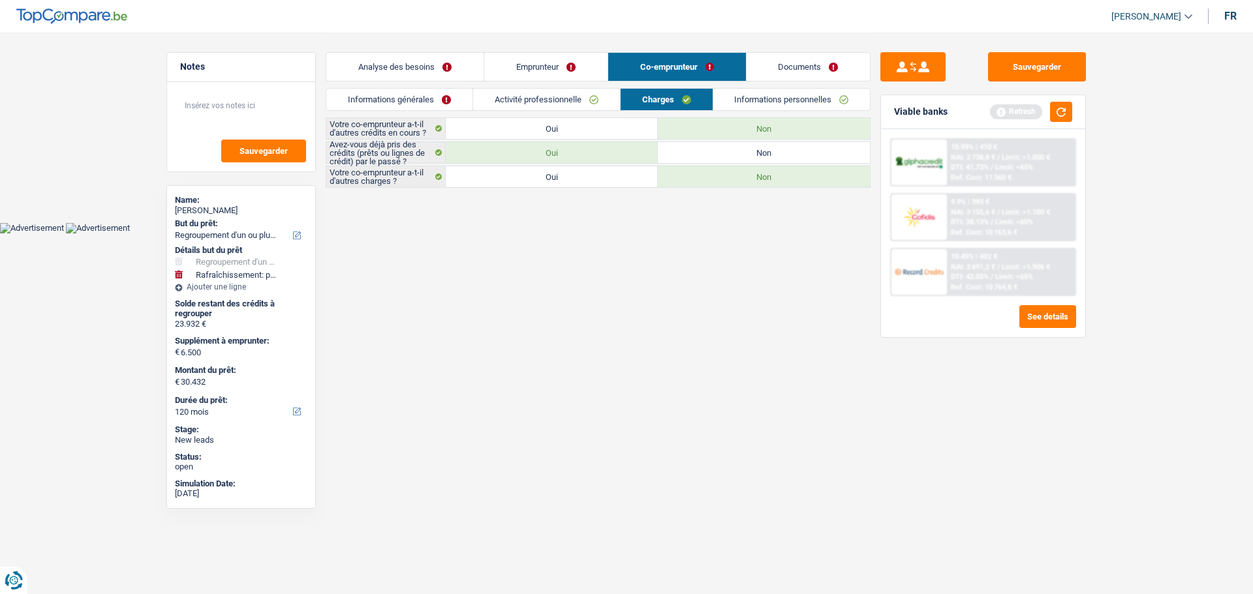
click at [724, 158] on label "Non" at bounding box center [764, 152] width 212 height 21
click at [724, 158] on input "Non" at bounding box center [764, 152] width 212 height 21
click at [793, 104] on link "Informations personnelles" at bounding box center [791, 100] width 157 height 22
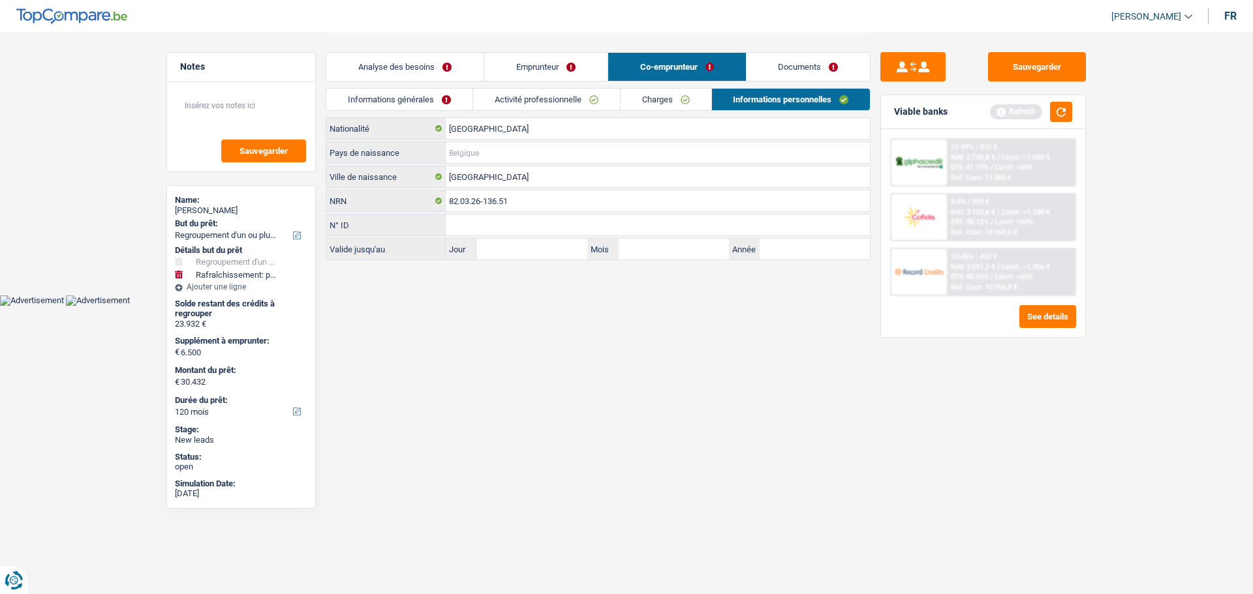
click at [497, 161] on input "Pays de naissance" at bounding box center [658, 152] width 424 height 21
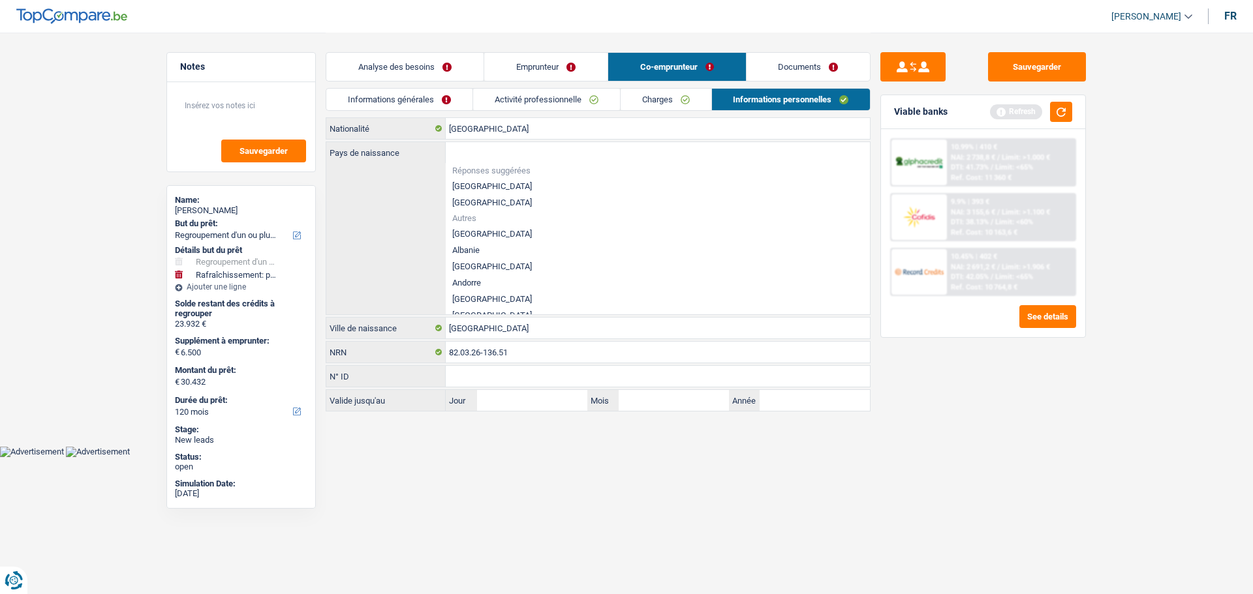
click at [462, 178] on li "[GEOGRAPHIC_DATA]" at bounding box center [658, 186] width 424 height 16
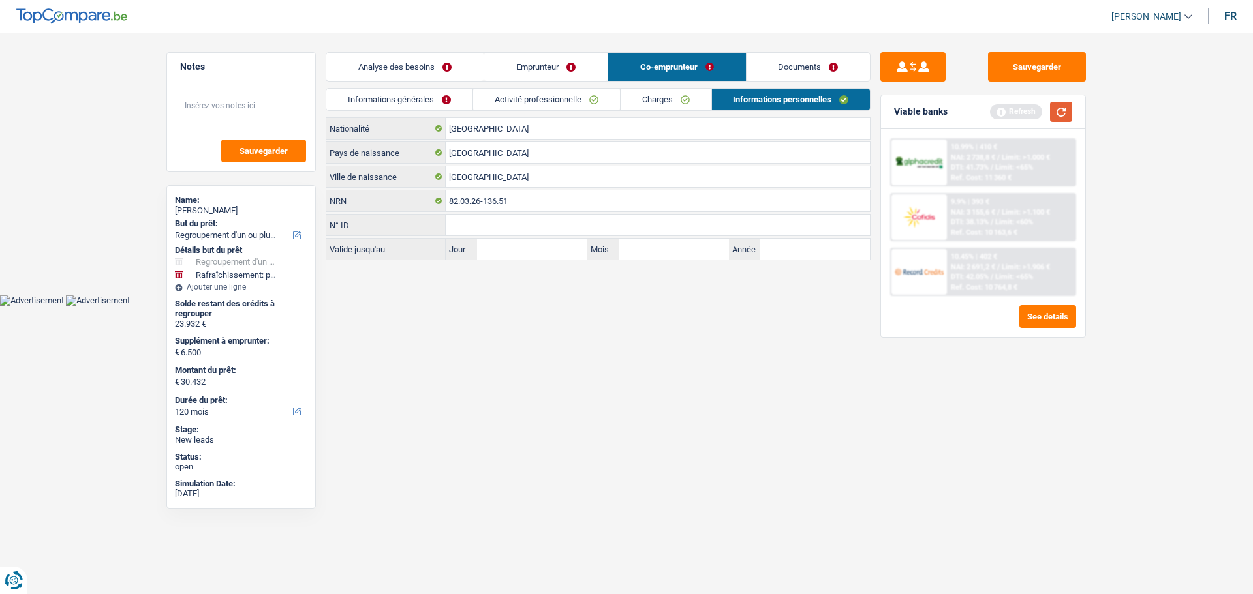
click at [1059, 121] on button "button" at bounding box center [1061, 112] width 22 height 20
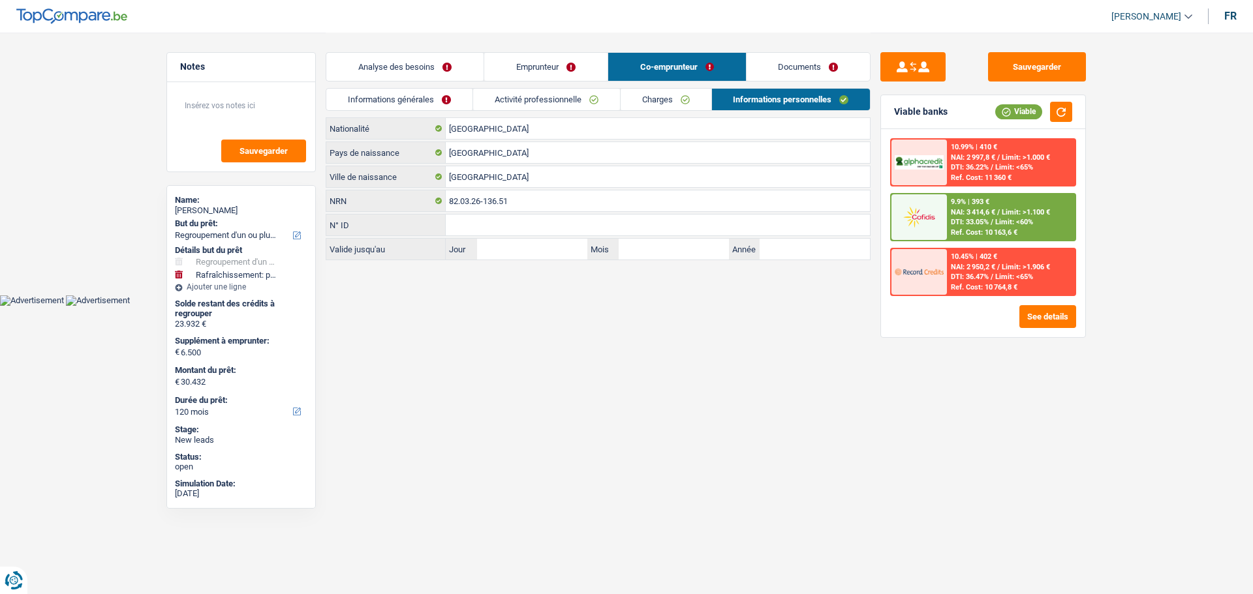
click at [441, 69] on link "Analyse des besoins" at bounding box center [404, 67] width 157 height 28
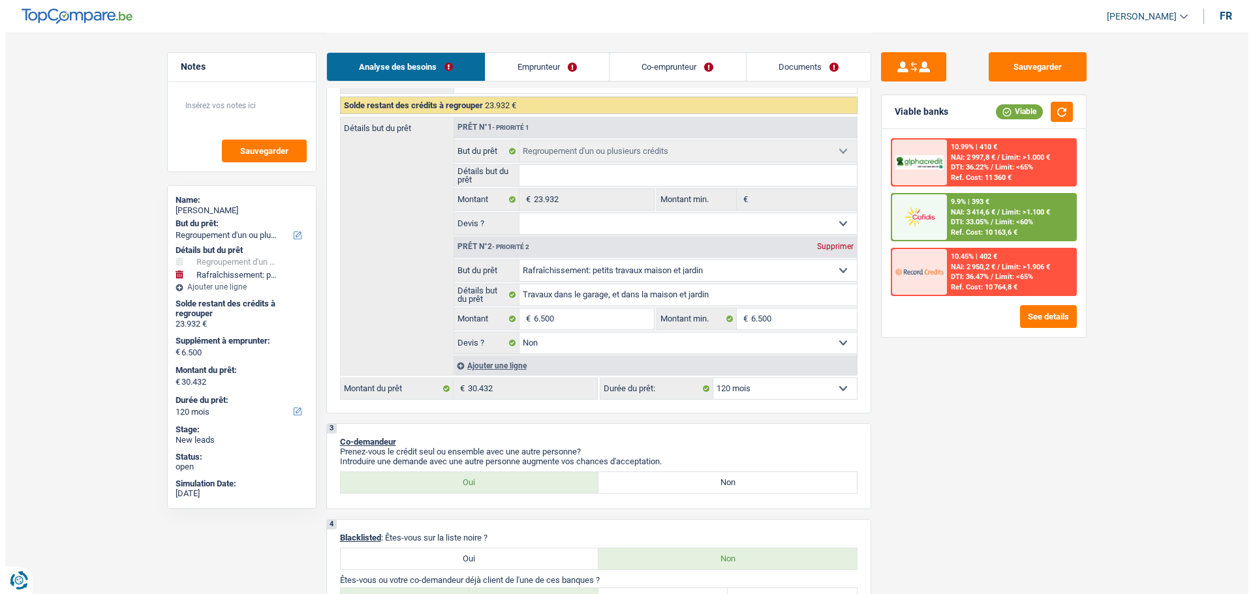
scroll to position [326, 0]
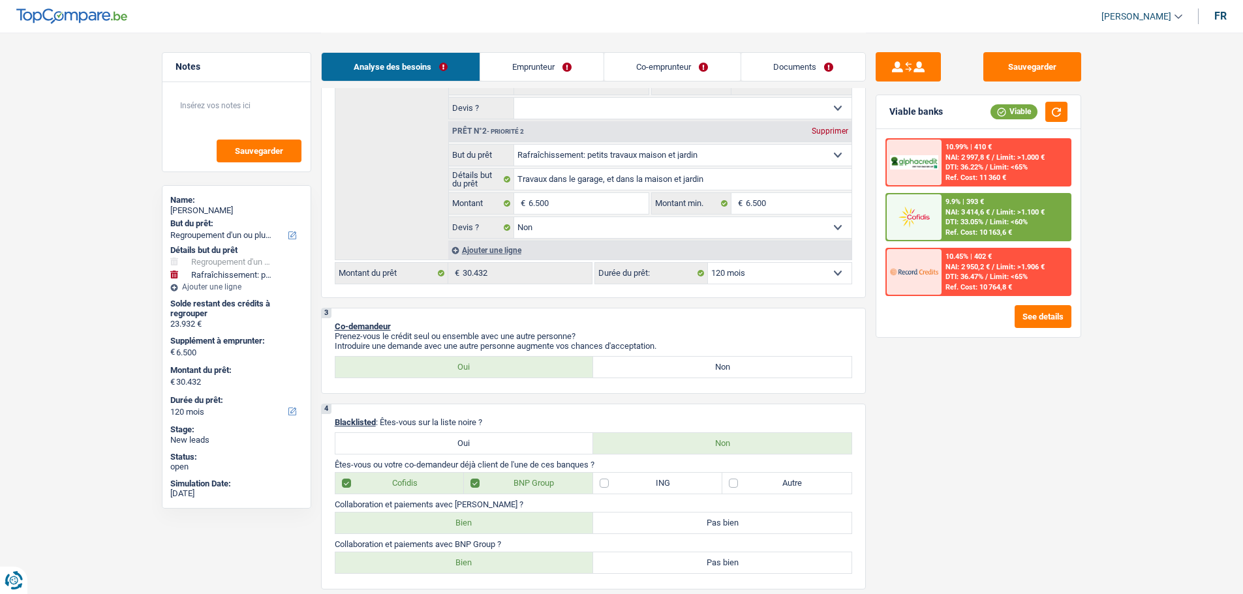
click at [1021, 216] on span "Limit: >1.100 €" at bounding box center [1020, 212] width 48 height 8
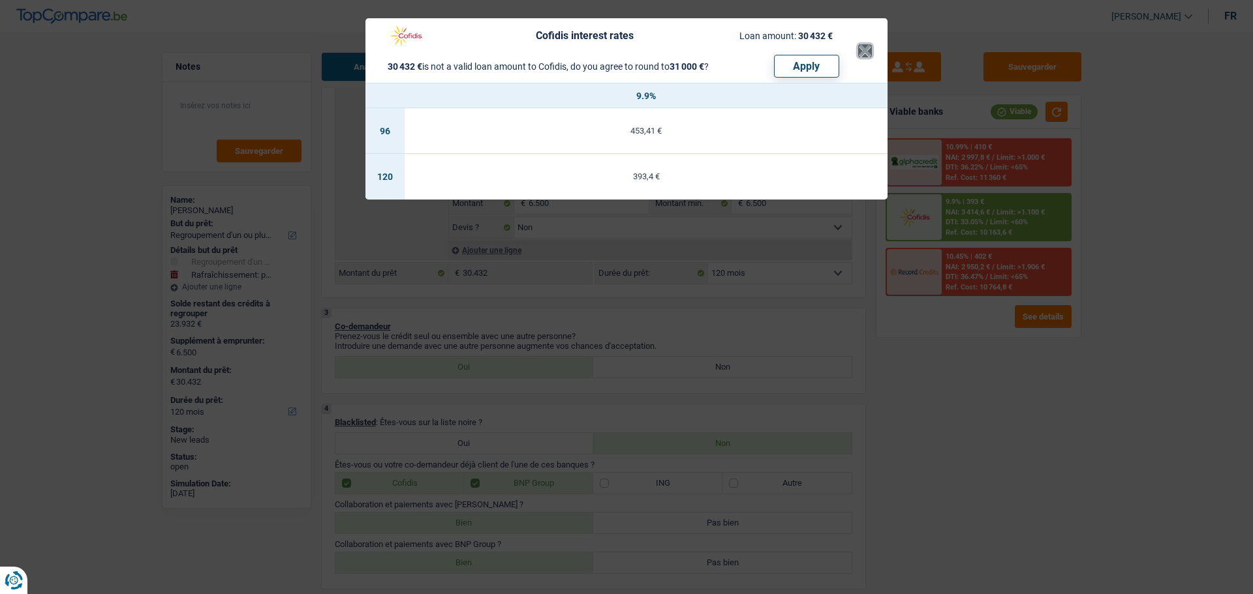
click at [859, 48] on button "×" at bounding box center [865, 50] width 14 height 13
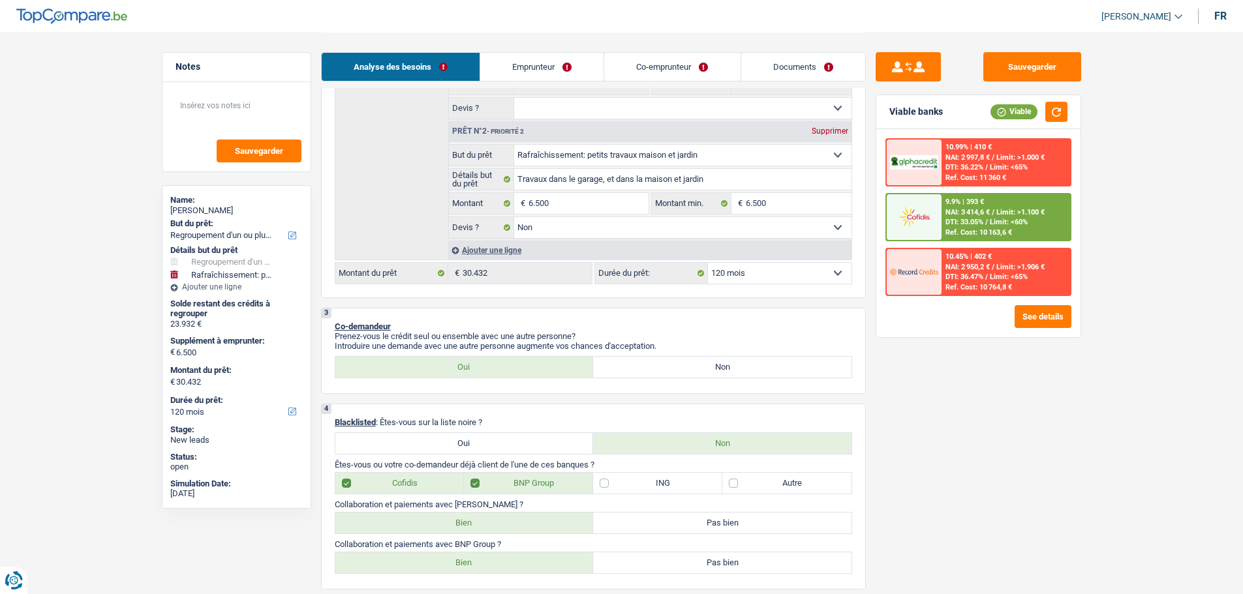
click at [809, 267] on select "12 mois 18 mois 24 mois 30 mois 36 mois 42 mois 48 mois 60 mois 72 mois 84 mois…" at bounding box center [780, 273] width 144 height 21
click at [708, 263] on select "12 mois 18 mois 24 mois 30 mois 36 mois 42 mois 48 mois 60 mois 72 mois 84 mois…" at bounding box center [780, 273] width 144 height 21
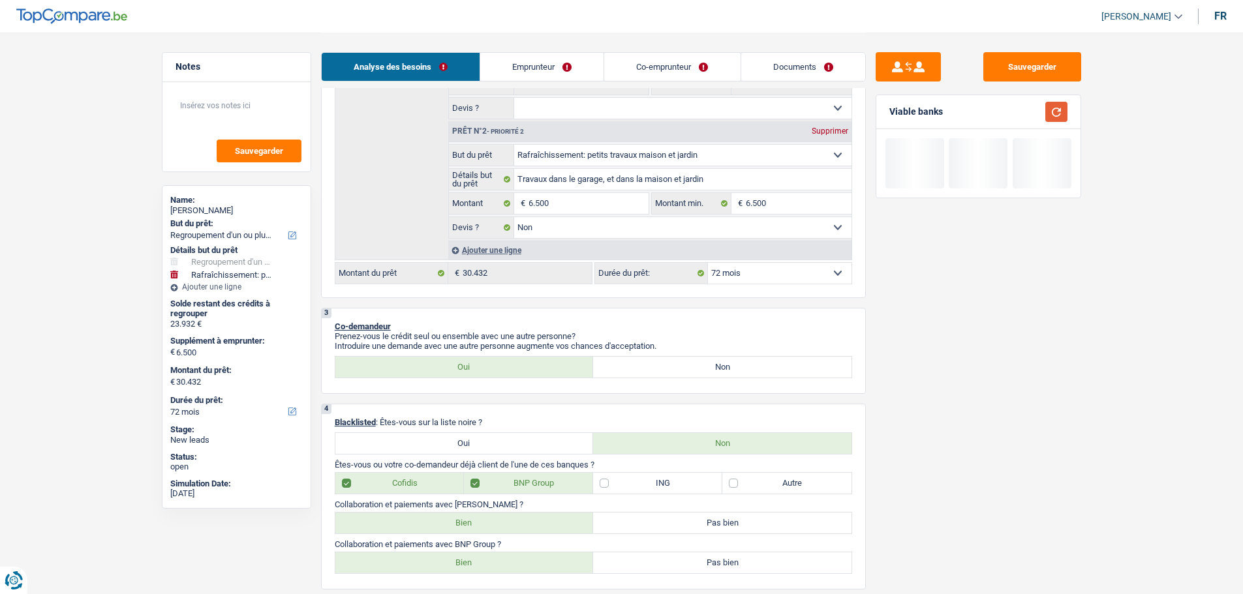
click at [1060, 113] on button "button" at bounding box center [1056, 112] width 22 height 20
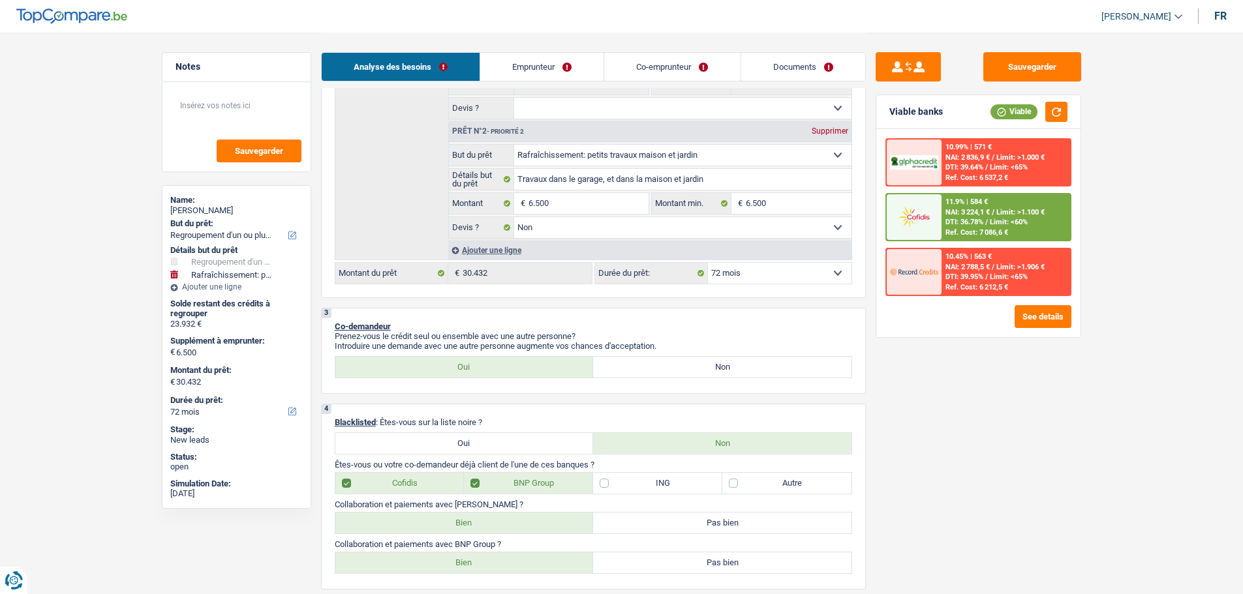
click at [1014, 219] on span "Limit: <60%" at bounding box center [1009, 222] width 38 height 8
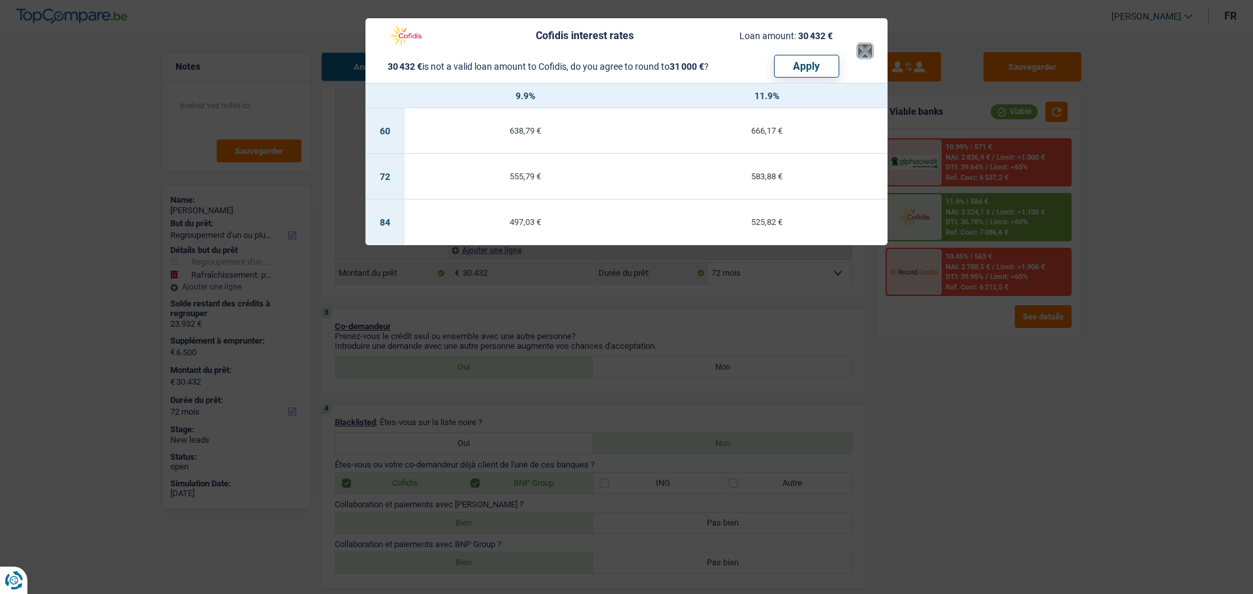
click at [870, 51] on button "×" at bounding box center [865, 50] width 14 height 13
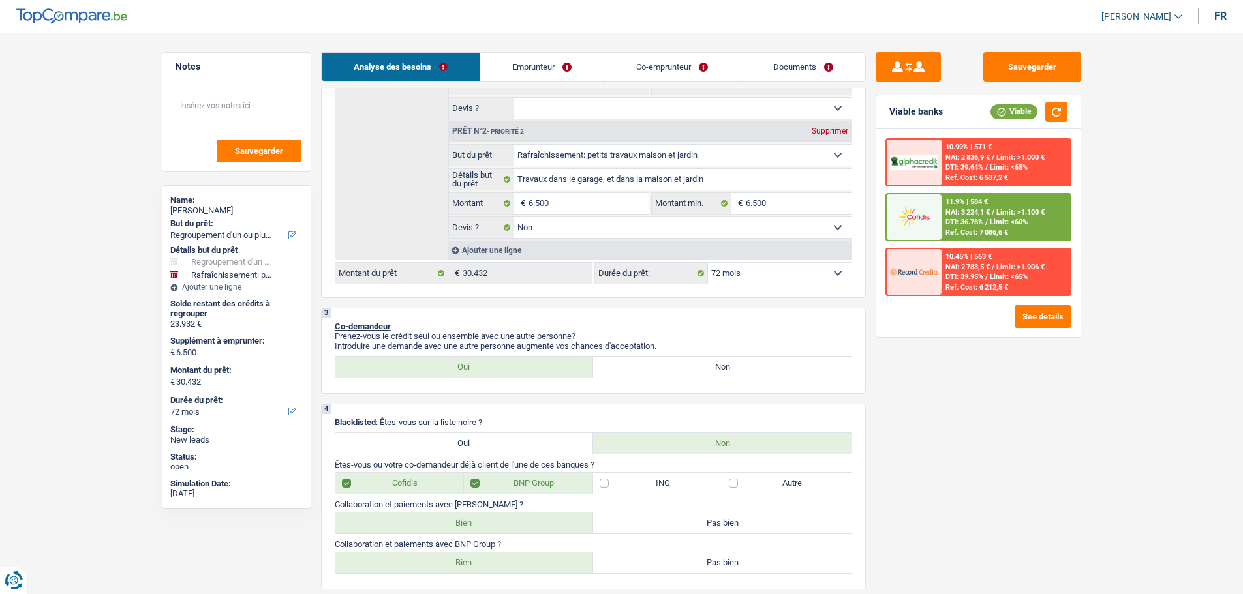
click at [989, 272] on div "10.45% | 563 € NAI: 2 788,5 € / Limit: >1.906 € DTI: 39.95% / Limit: <65% Ref. …" at bounding box center [1005, 272] width 129 height 46
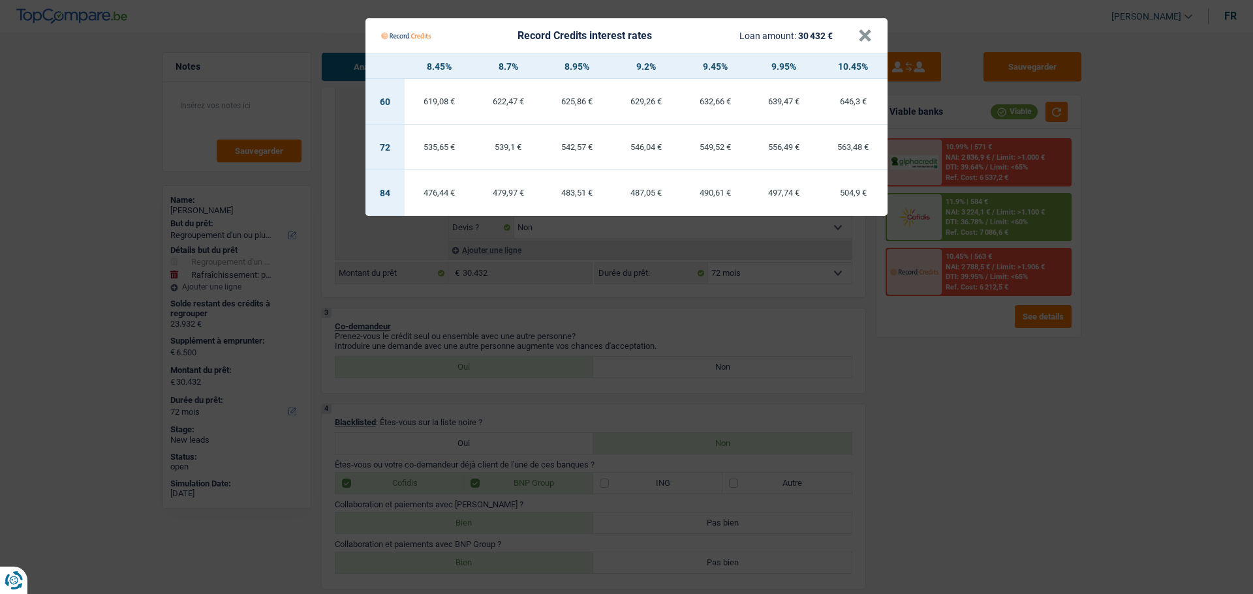
click at [1012, 329] on Credits "Record Credits interest rates Loan amount: 30 432 € × 8.45% 8.7% 8.95% 9.2% 9.4…" at bounding box center [626, 297] width 1253 height 594
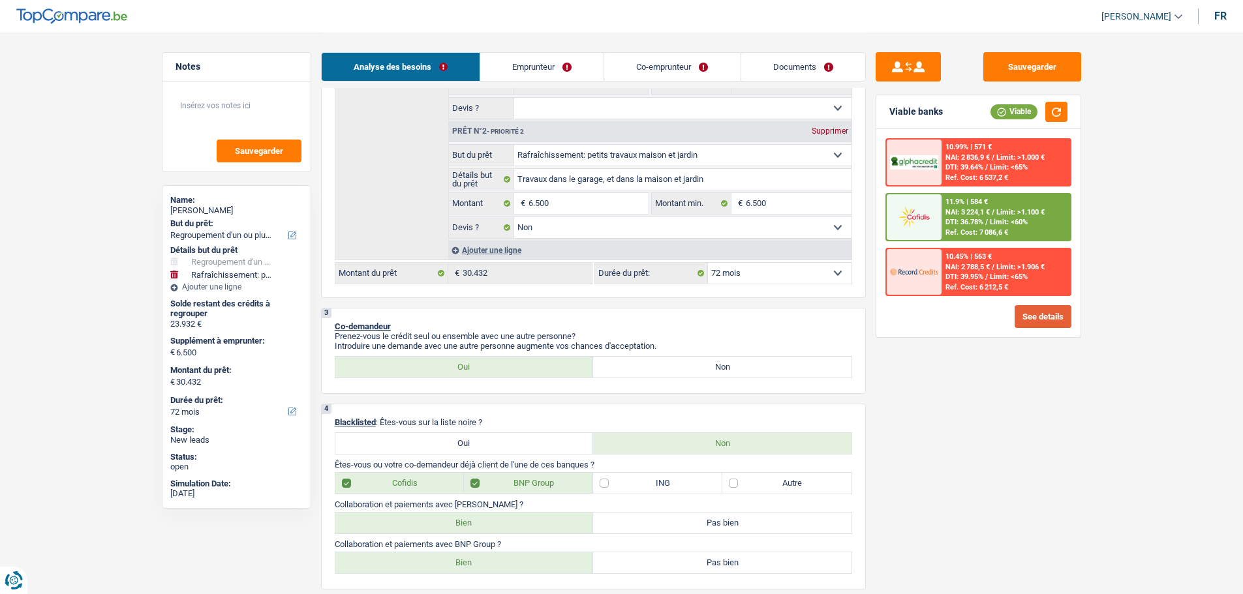
click at [1039, 320] on button "See details" at bounding box center [1042, 316] width 57 height 23
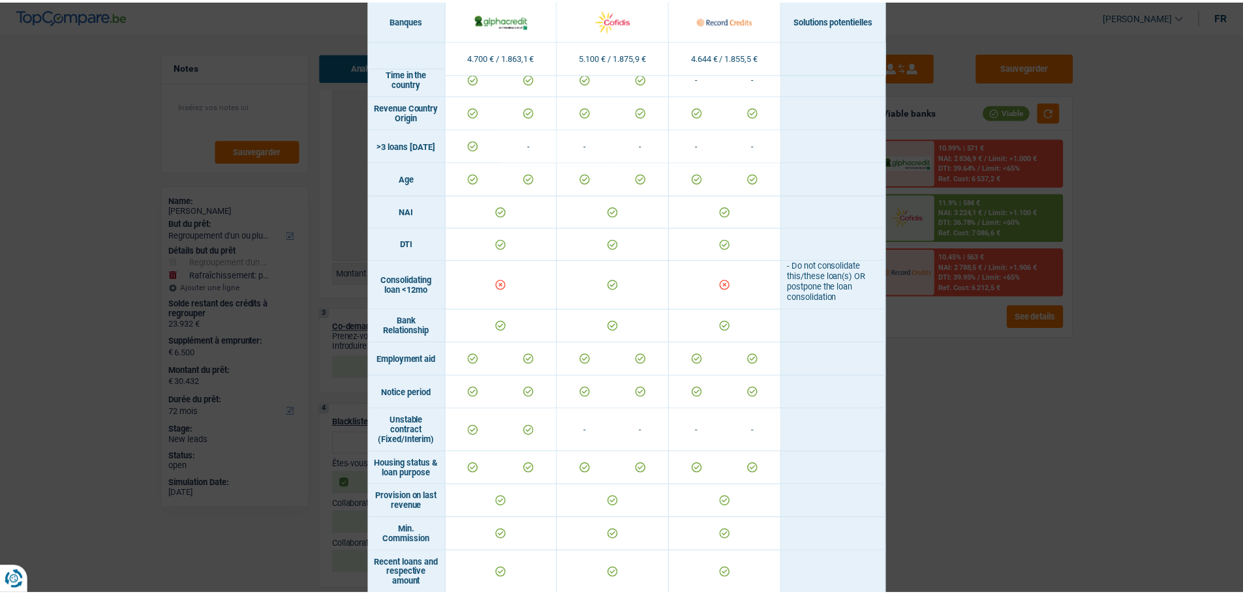
scroll to position [381, 0]
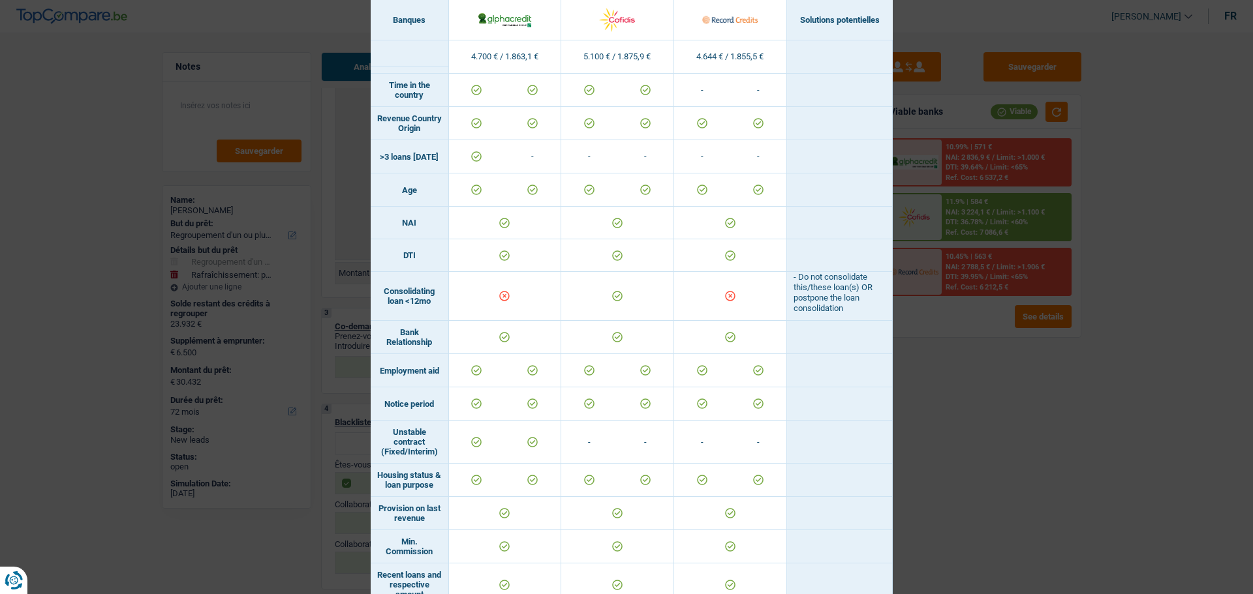
click at [976, 397] on div "Banks conditions × Banques Solutions potentielles Revenus / Charges 4.700 € / 1…" at bounding box center [626, 297] width 1253 height 594
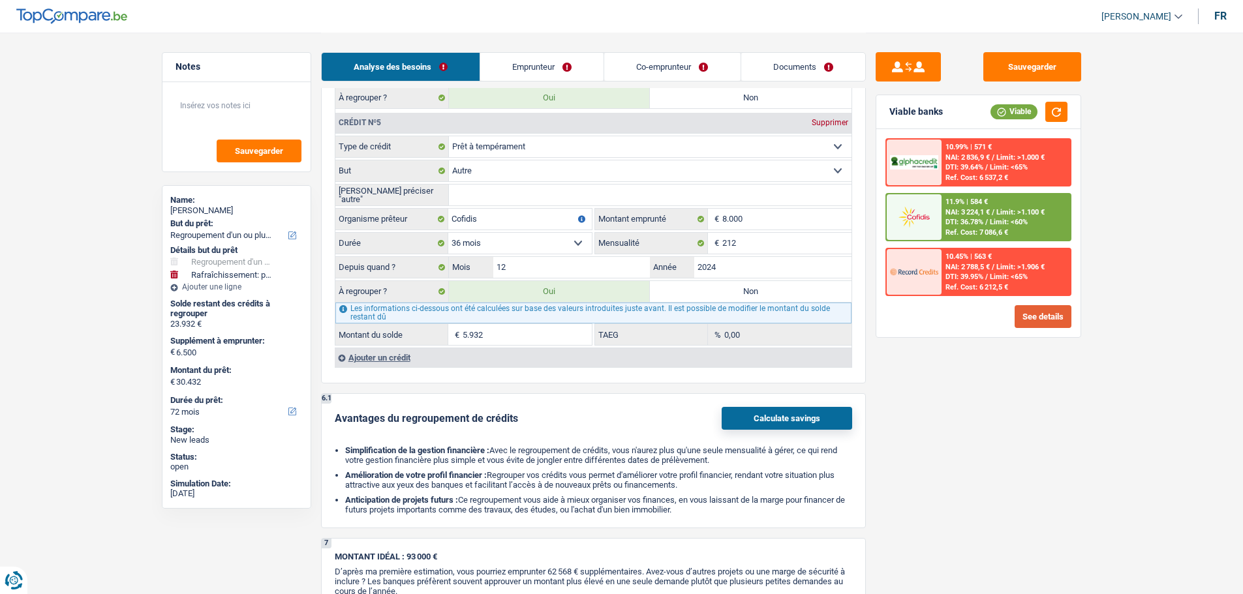
scroll to position [1957, 0]
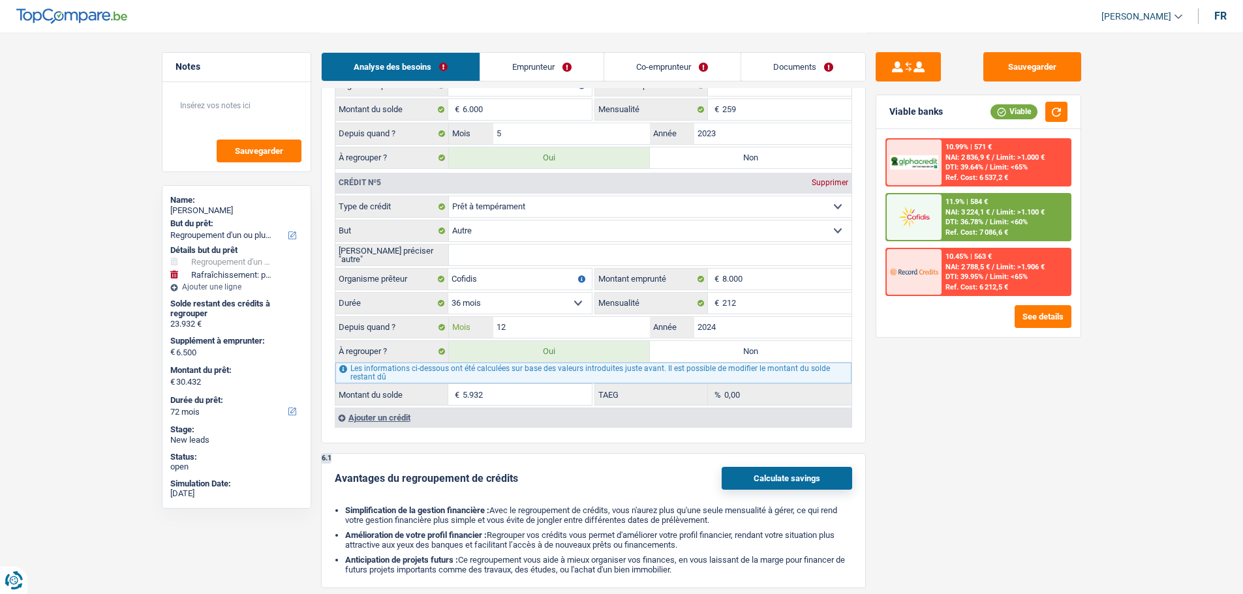
click at [539, 329] on input "12" at bounding box center [571, 327] width 157 height 21
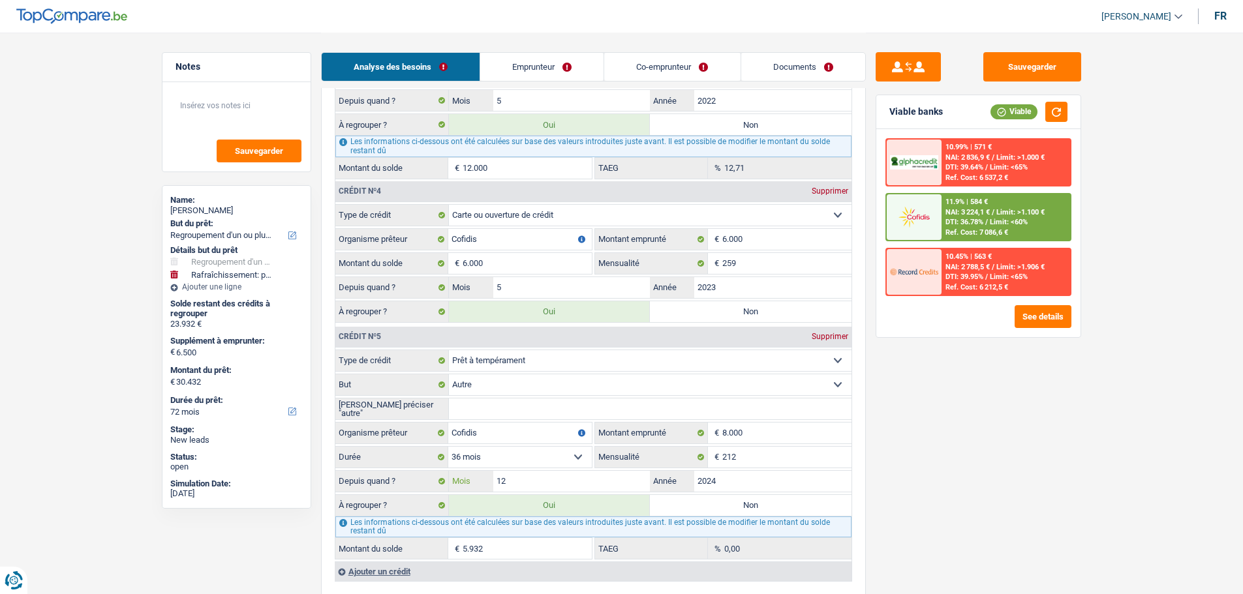
scroll to position [1827, 0]
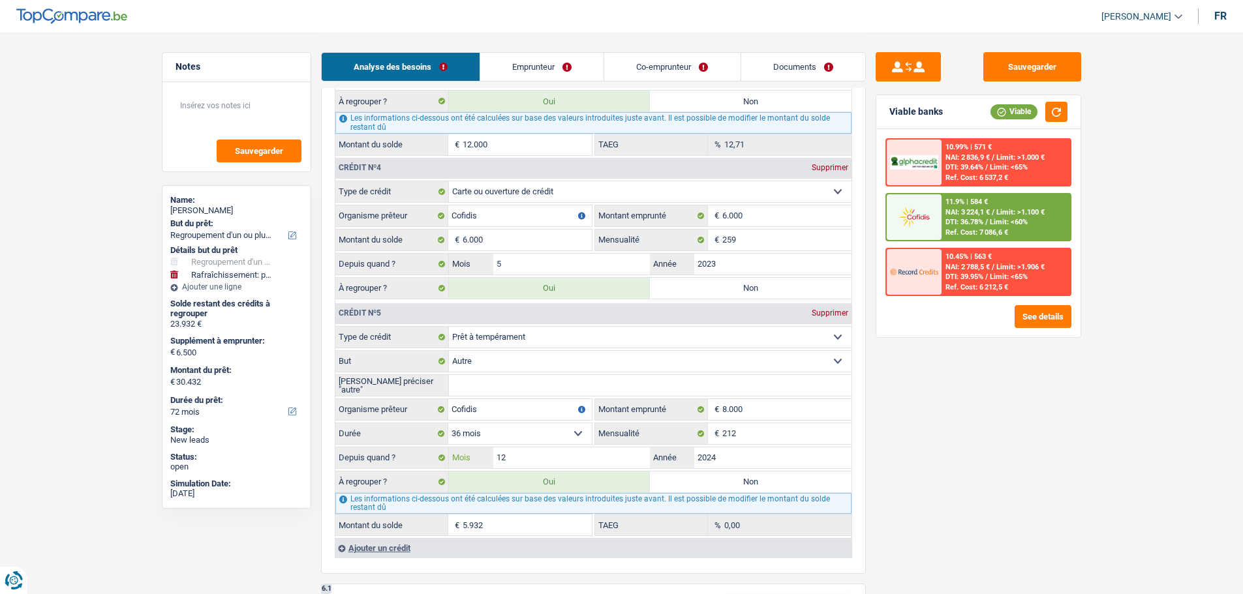
click at [526, 456] on input "12" at bounding box center [571, 458] width 157 height 21
click at [564, 263] on input "5" at bounding box center [571, 264] width 157 height 21
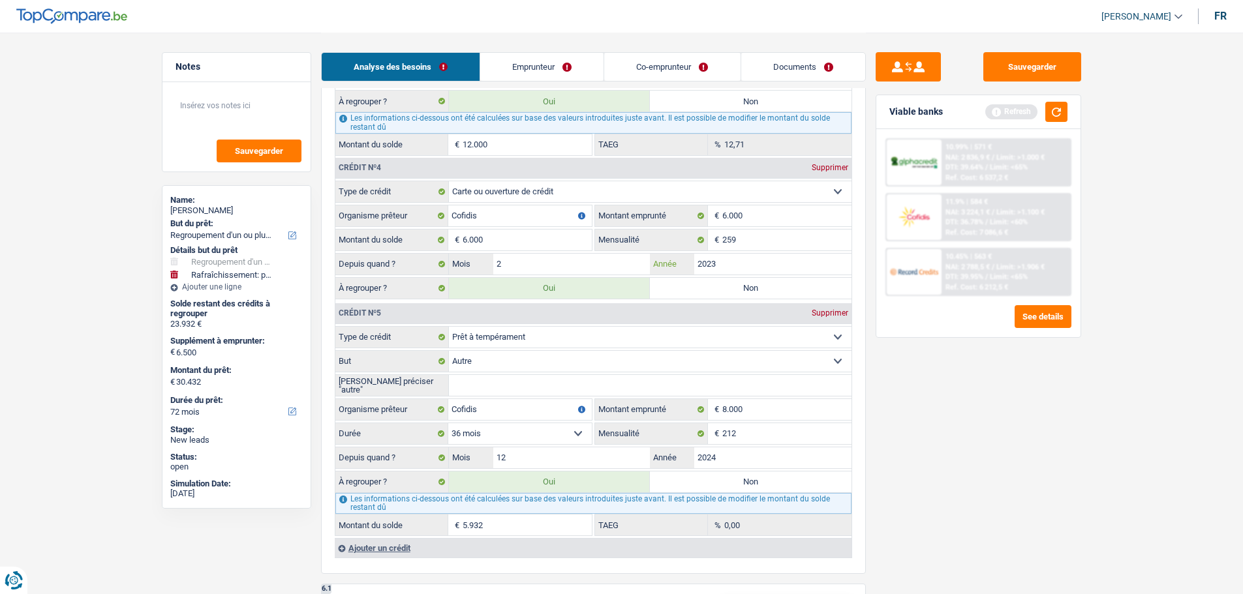
click at [749, 265] on input "2023" at bounding box center [772, 264] width 157 height 21
click at [539, 448] on input "12" at bounding box center [571, 458] width 157 height 21
click at [997, 429] on div "Sauvegarder Viable banks Refresh 10.99% | 571 € NAI: 2 836,9 € / Limit: >1.000 …" at bounding box center [978, 312] width 225 height 521
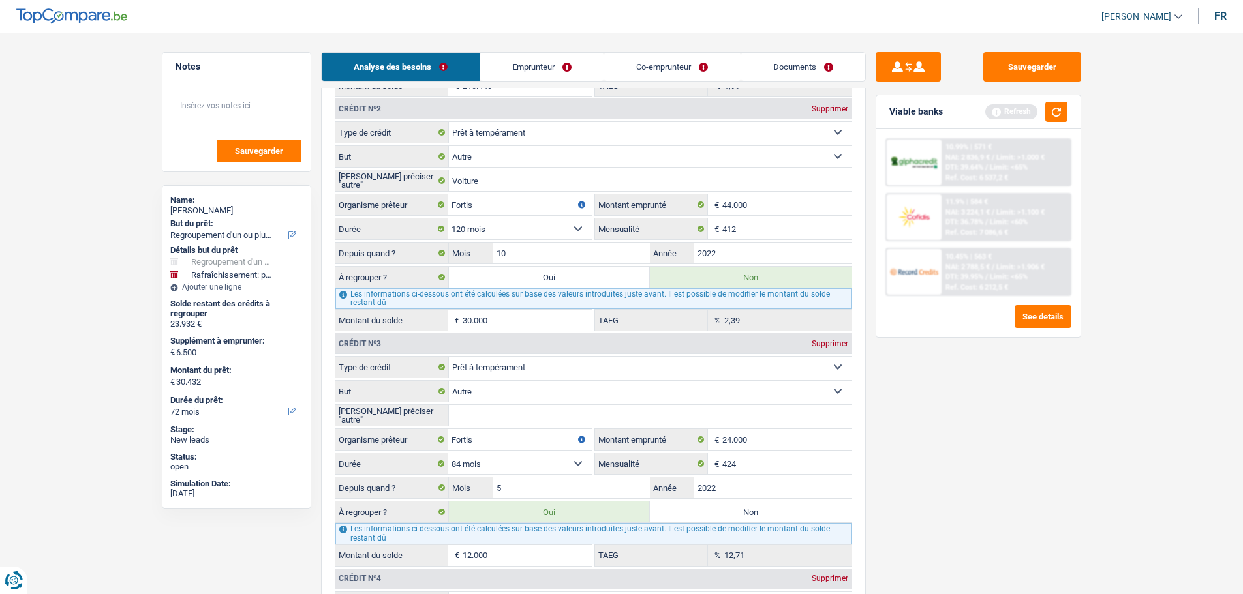
scroll to position [1305, 0]
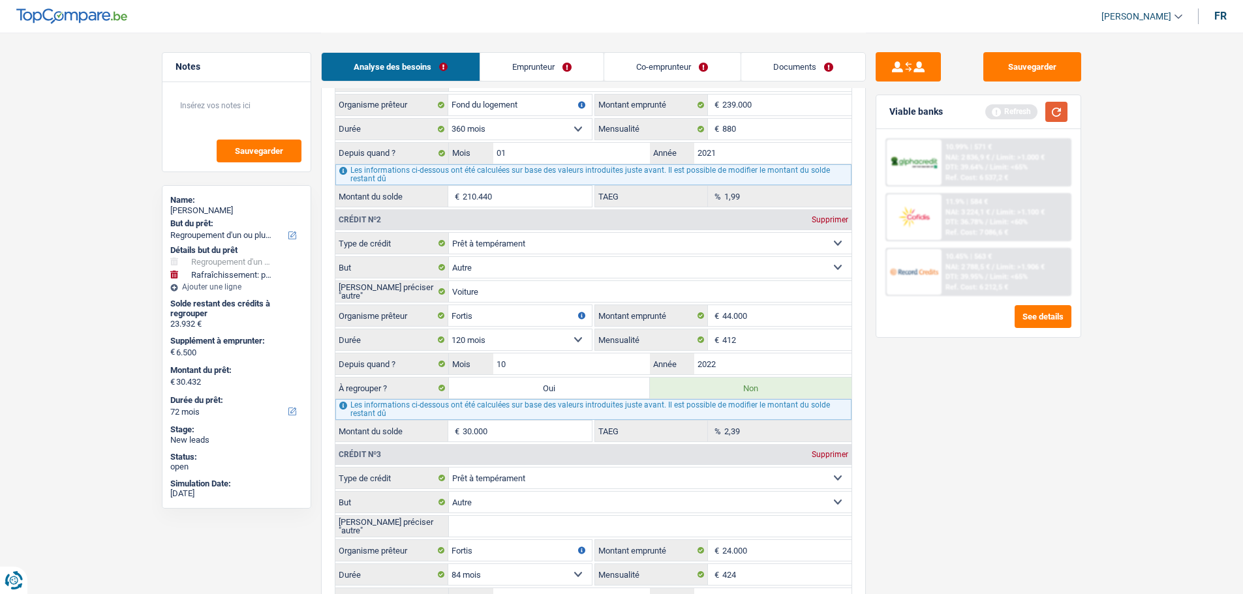
click at [1057, 121] on div "Viable banks Refresh" at bounding box center [978, 112] width 204 height 34
click at [1057, 121] on button "button" at bounding box center [1056, 112] width 22 height 20
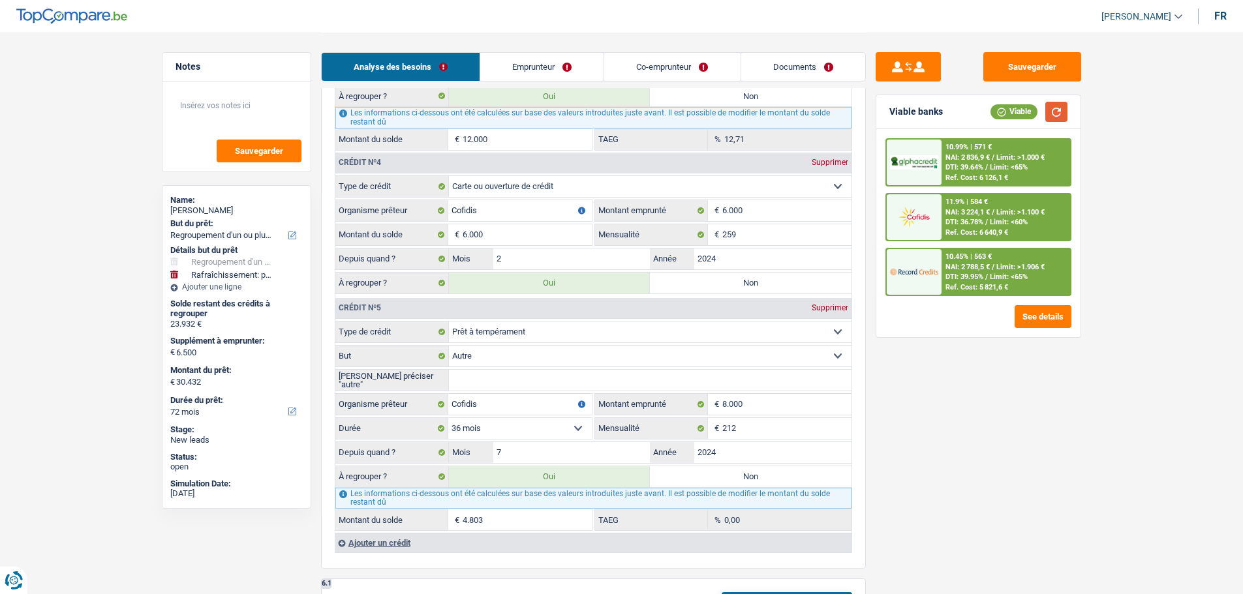
scroll to position [1827, 0]
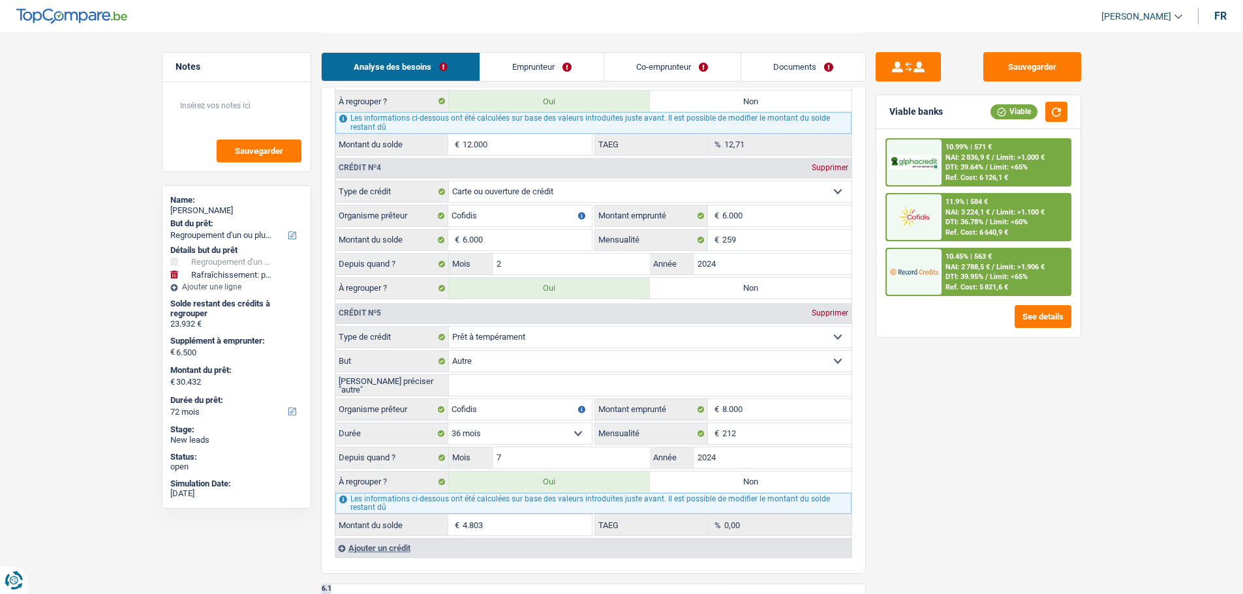
click at [701, 479] on label "Non" at bounding box center [751, 482] width 202 height 21
click at [701, 479] on input "Non" at bounding box center [751, 482] width 202 height 21
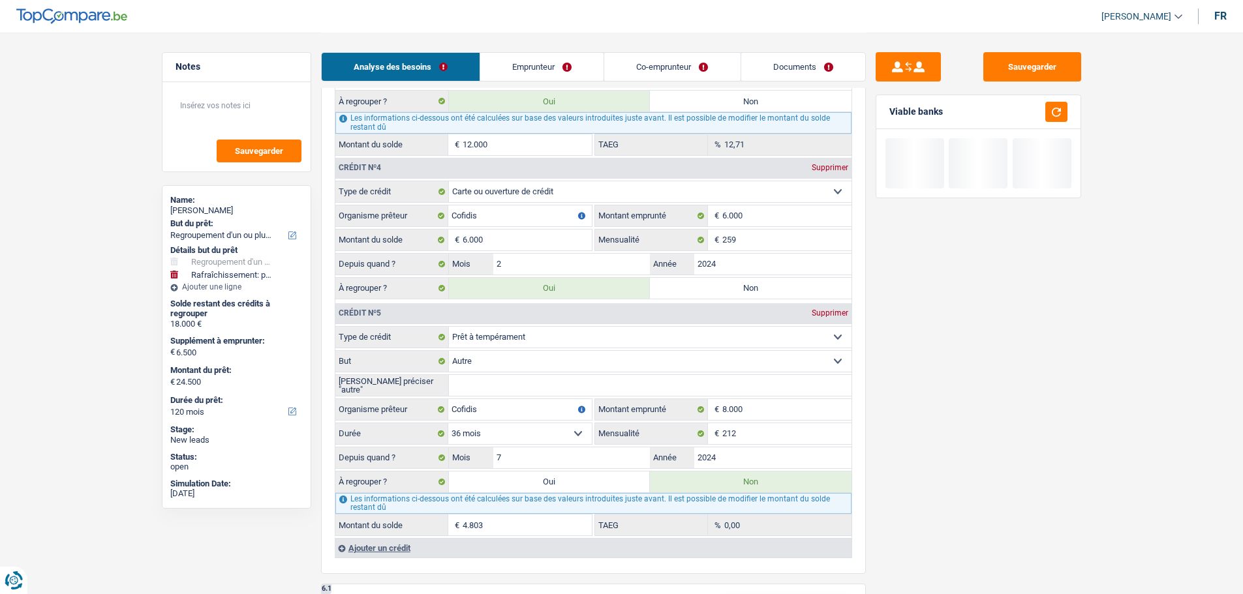
click at [595, 483] on label "Oui" at bounding box center [550, 482] width 202 height 21
click at [595, 483] on input "Oui" at bounding box center [550, 482] width 202 height 21
click at [703, 280] on label "Non" at bounding box center [751, 288] width 202 height 21
click at [703, 280] on input "Non" at bounding box center [751, 288] width 202 height 21
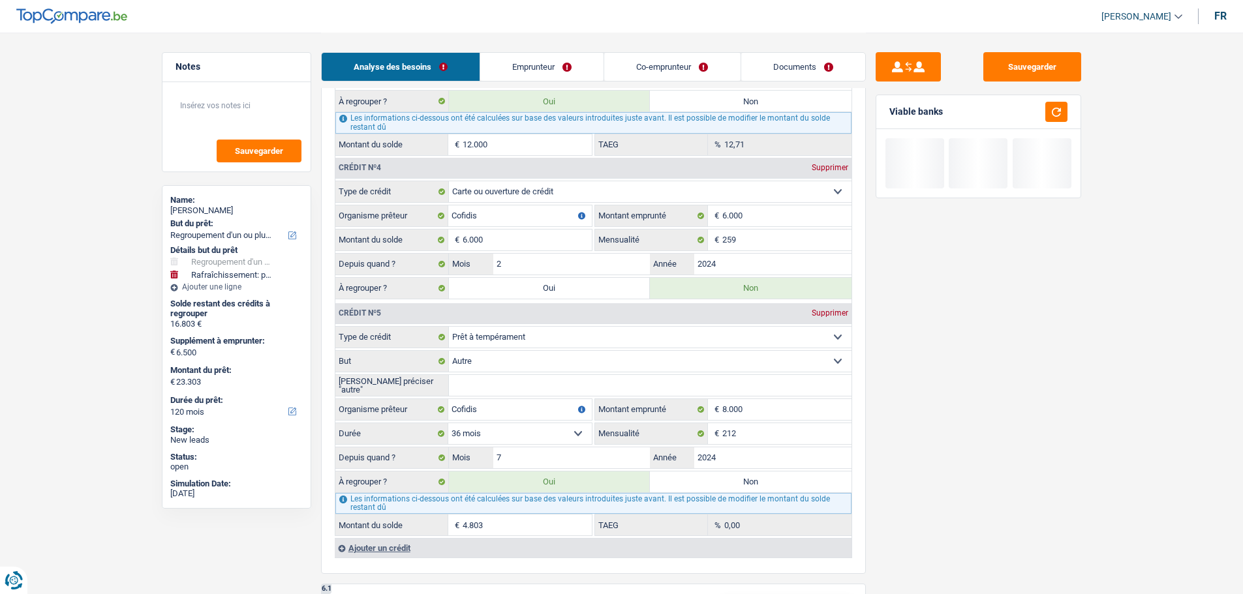
click at [594, 292] on label "Oui" at bounding box center [550, 288] width 202 height 21
click at [594, 292] on input "Oui" at bounding box center [550, 288] width 202 height 21
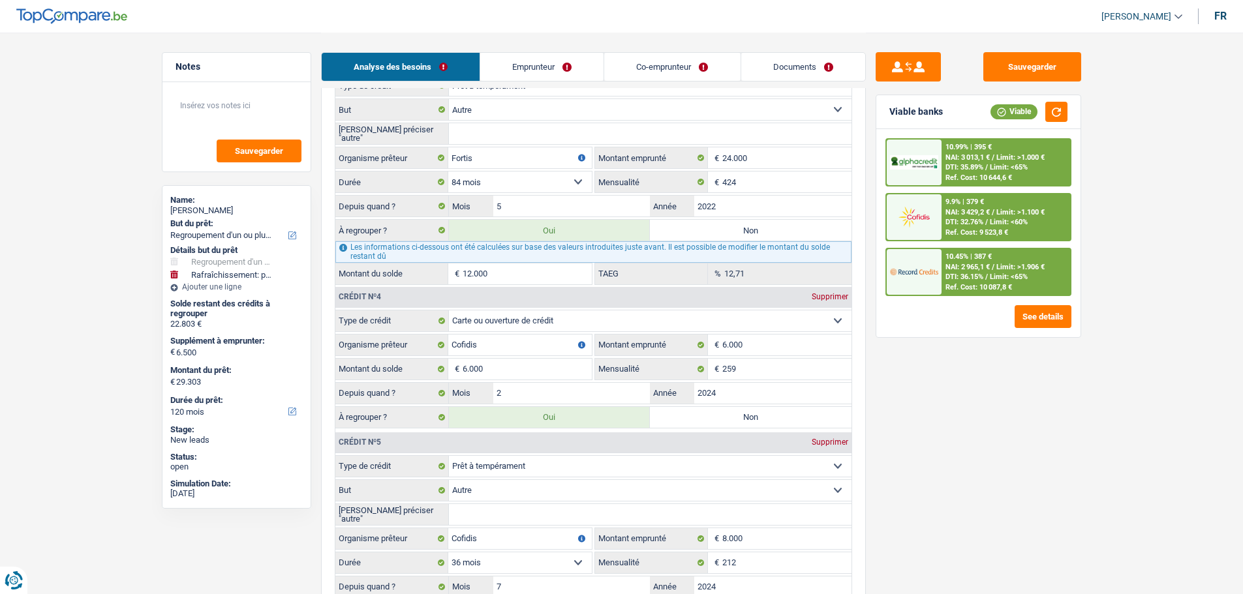
scroll to position [1696, 0]
click at [693, 226] on label "Non" at bounding box center [751, 231] width 202 height 21
click at [693, 226] on input "Non" at bounding box center [751, 231] width 202 height 21
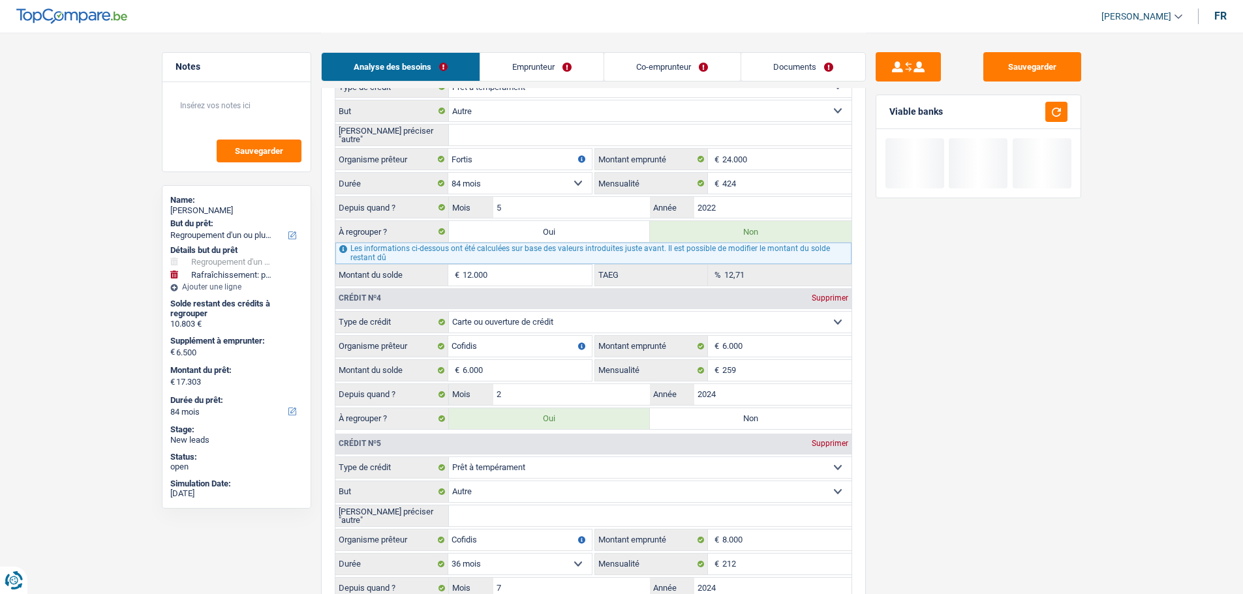
click at [609, 239] on label "Oui" at bounding box center [550, 231] width 202 height 21
click at [609, 239] on input "Oui" at bounding box center [550, 231] width 202 height 21
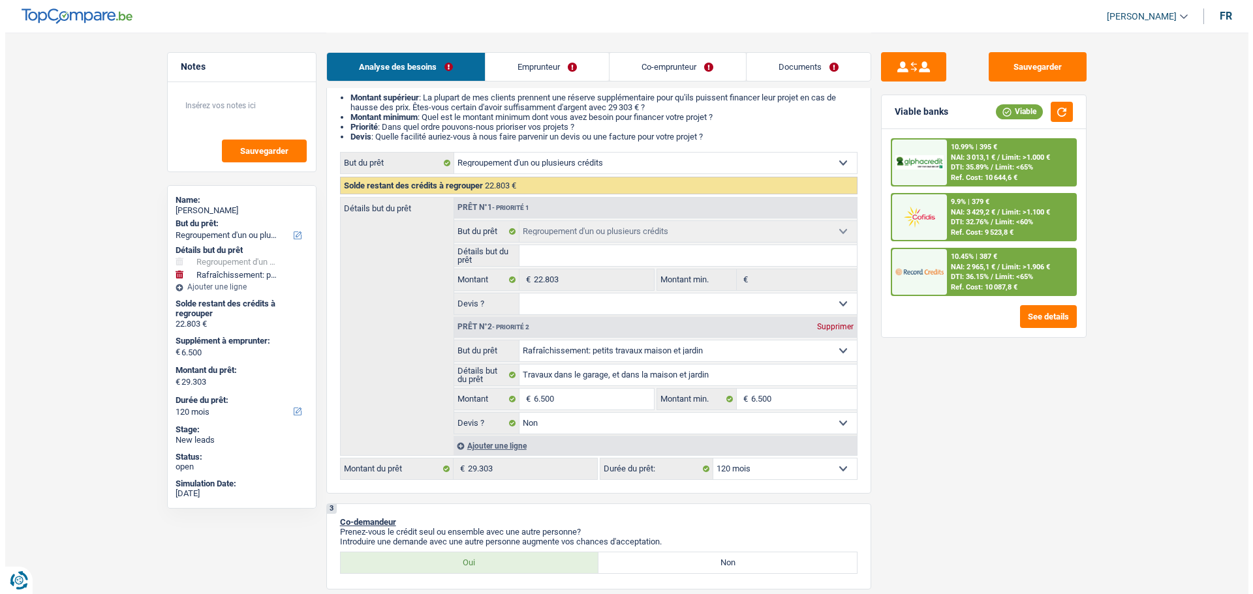
scroll to position [0, 0]
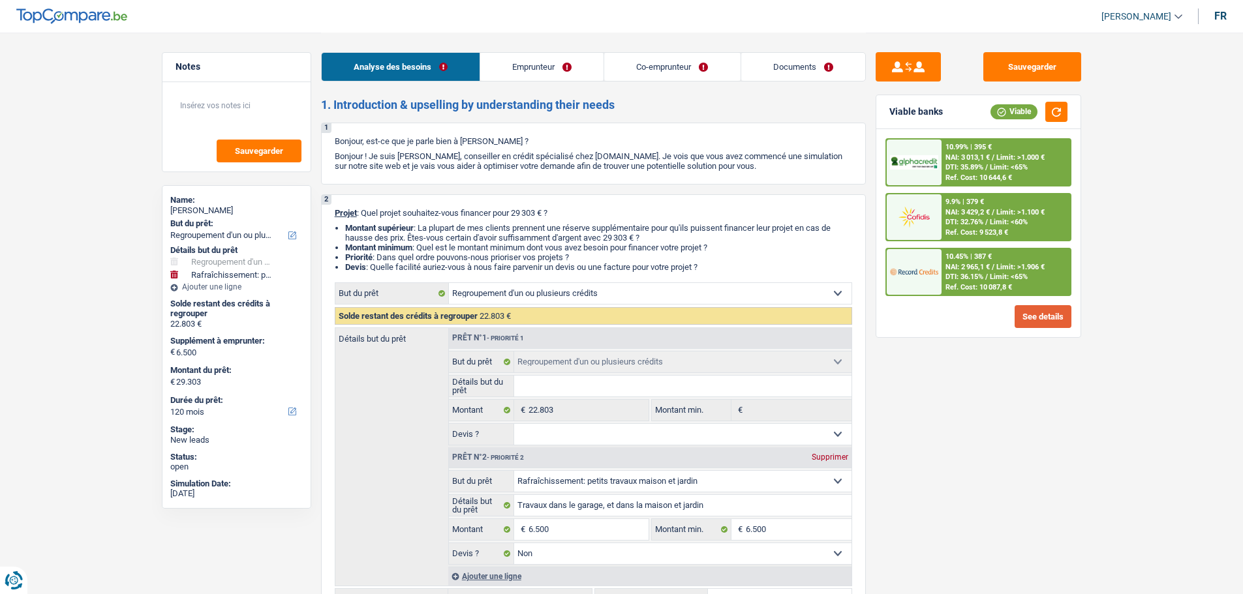
click at [1044, 312] on button "See details" at bounding box center [1042, 316] width 57 height 23
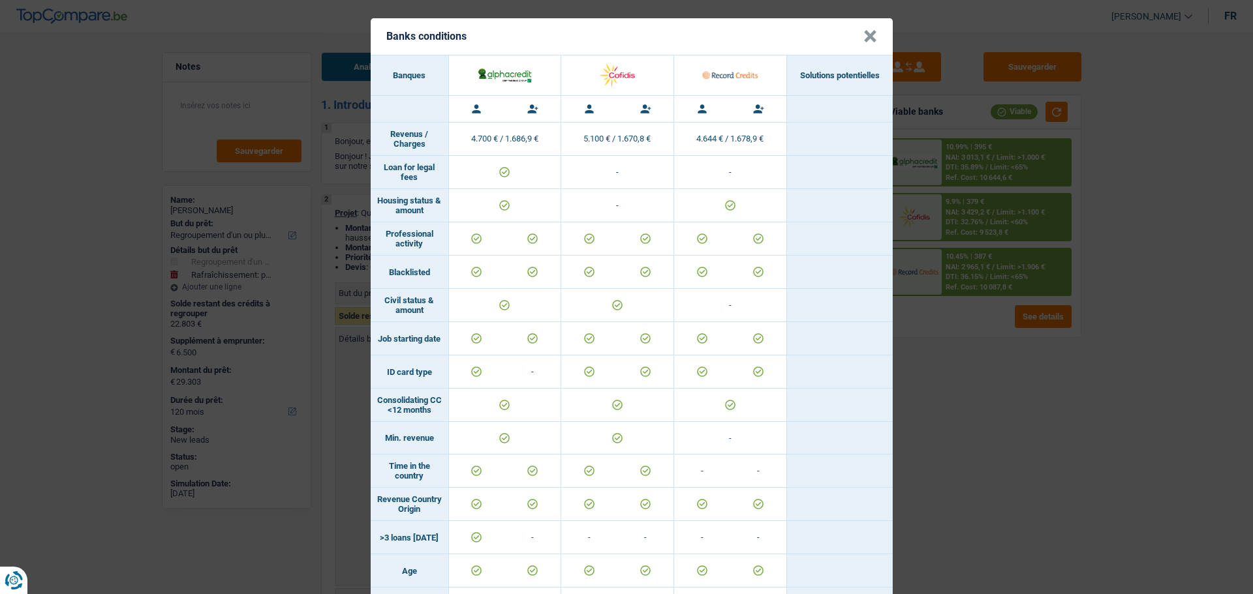
click at [863, 31] on button "×" at bounding box center [870, 36] width 14 height 13
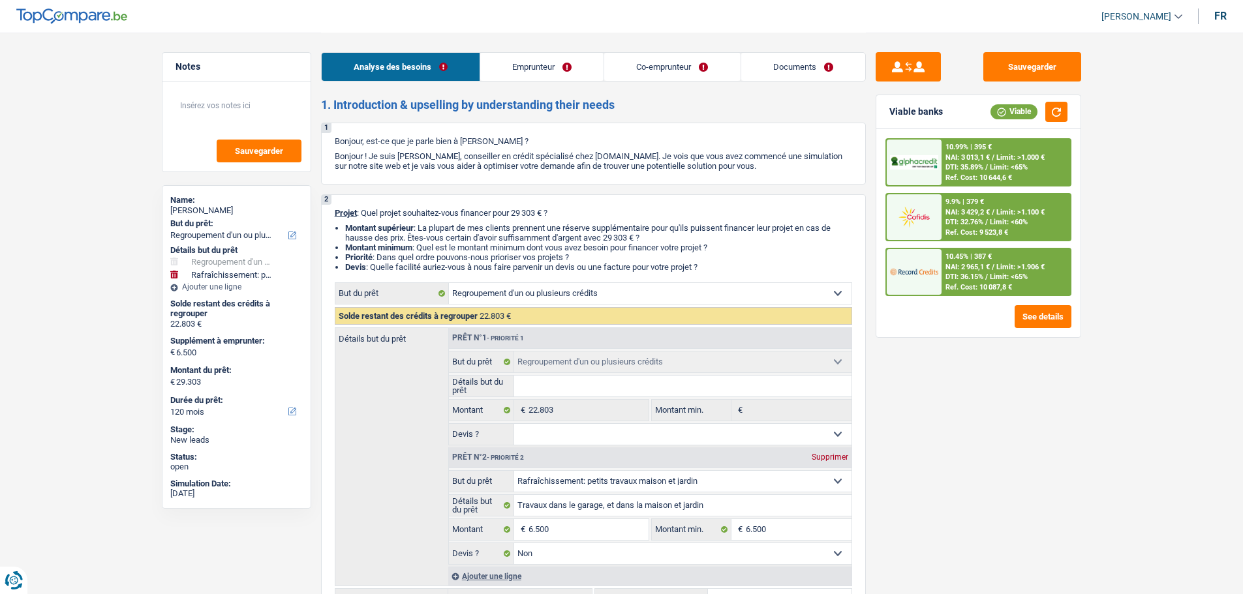
click at [973, 257] on div "10.45% | 387 €" at bounding box center [968, 256] width 46 height 8
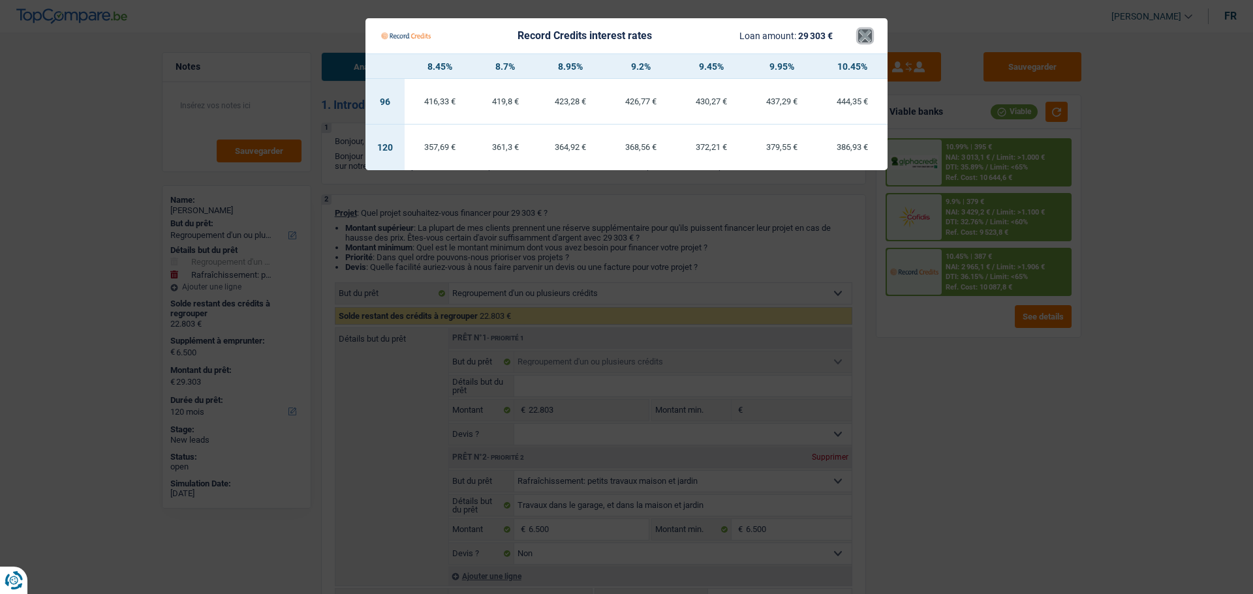
click at [871, 40] on button "×" at bounding box center [865, 35] width 14 height 13
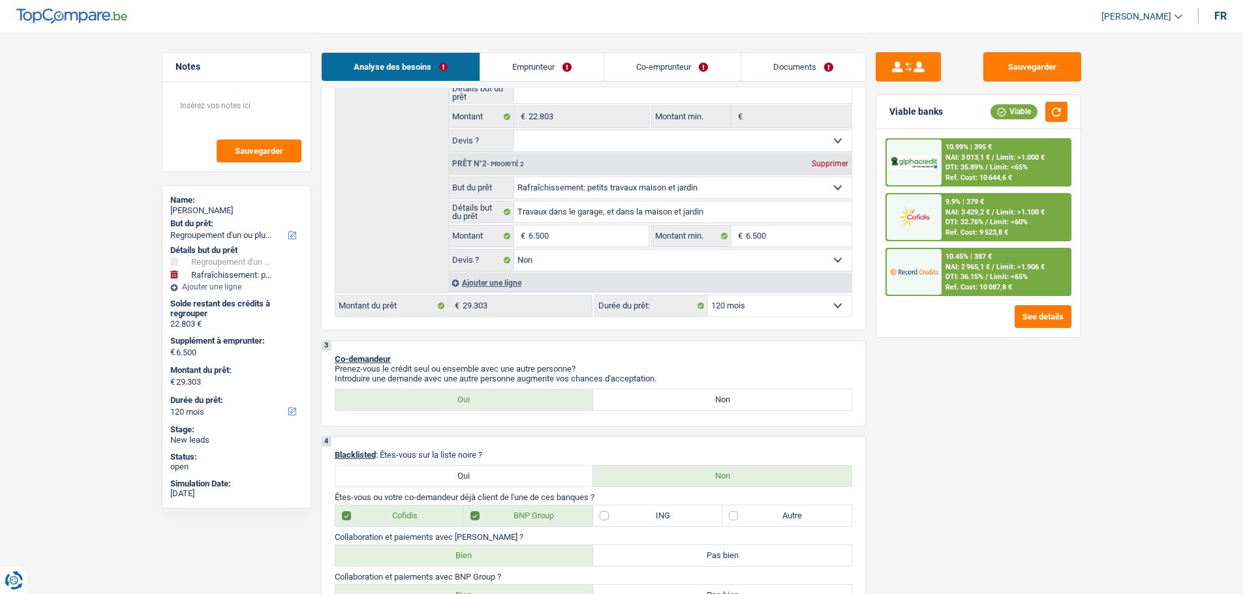
scroll to position [457, 0]
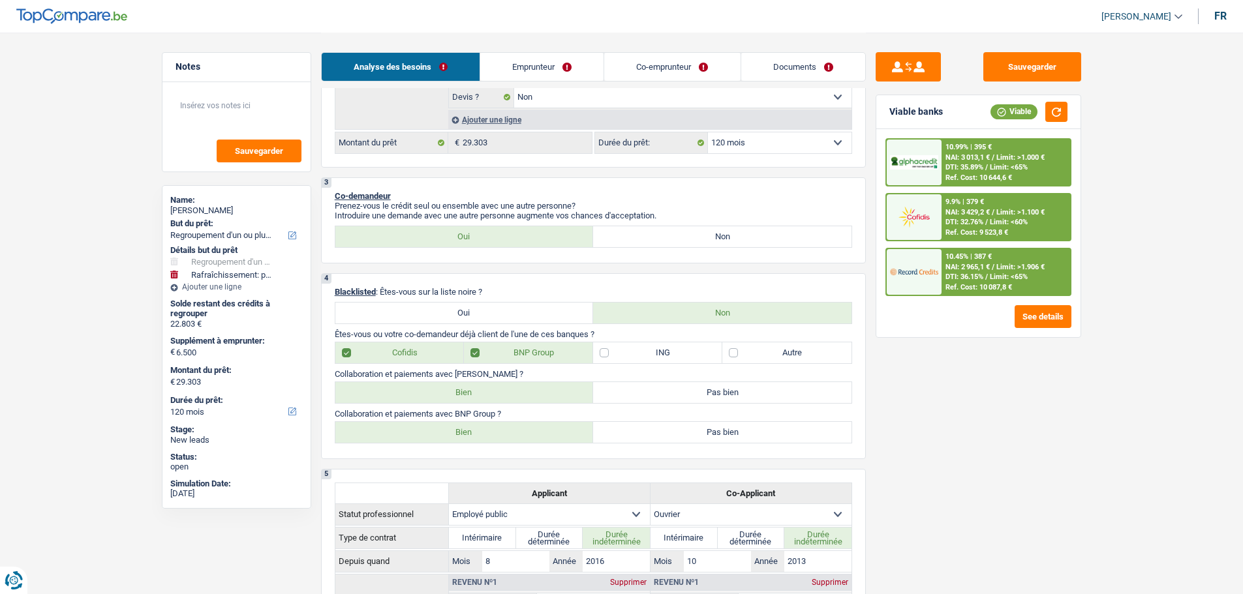
drag, startPoint x: 763, startPoint y: 137, endPoint x: 760, endPoint y: 148, distance: 11.4
click at [763, 137] on select "12 mois 18 mois 24 mois 30 mois 36 mois 42 mois 48 mois 60 mois 72 mois 84 mois…" at bounding box center [780, 142] width 144 height 21
click at [708, 132] on select "12 mois 18 mois 24 mois 30 mois 36 mois 42 mois 48 mois 60 mois 72 mois 84 mois…" at bounding box center [780, 142] width 144 height 21
click at [803, 146] on select "12 mois 18 mois 24 mois 30 mois 36 mois 42 mois 48 mois 60 mois 72 mois 84 mois…" at bounding box center [780, 142] width 144 height 21
click at [708, 132] on select "12 mois 18 mois 24 mois 30 mois 36 mois 42 mois 48 mois 60 mois 72 mois 84 mois…" at bounding box center [780, 142] width 144 height 21
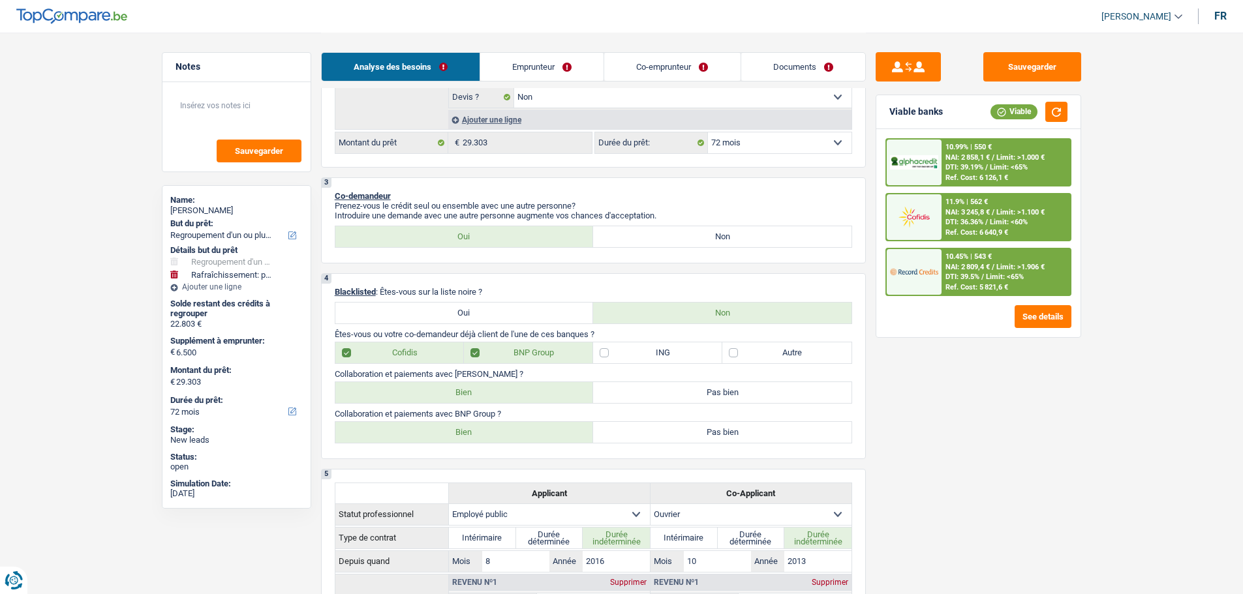
click at [953, 267] on span "NAI: 2 809,4 €" at bounding box center [967, 267] width 44 height 8
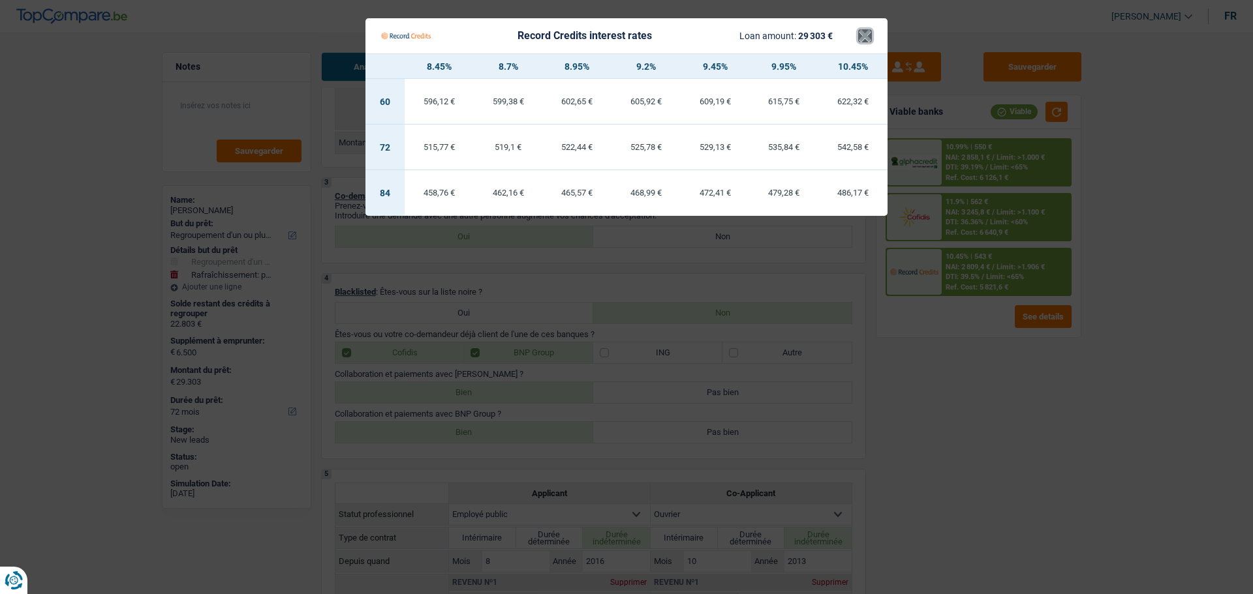
click at [860, 42] on button "×" at bounding box center [865, 35] width 14 height 13
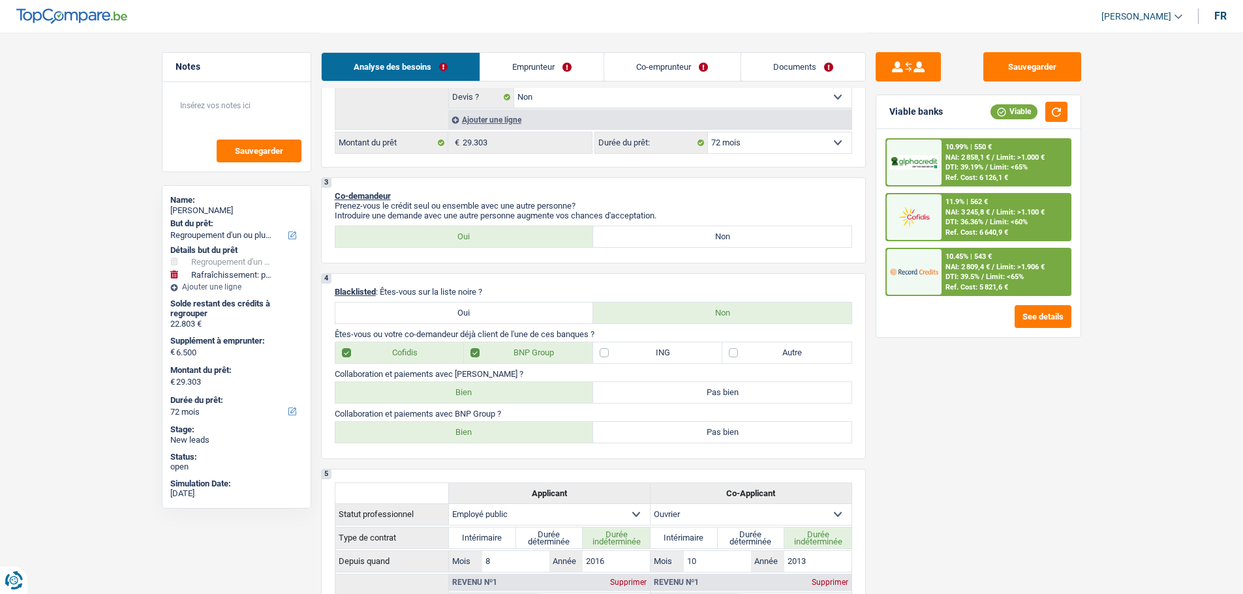
click at [951, 164] on span "DTI: 39.19%" at bounding box center [964, 167] width 38 height 8
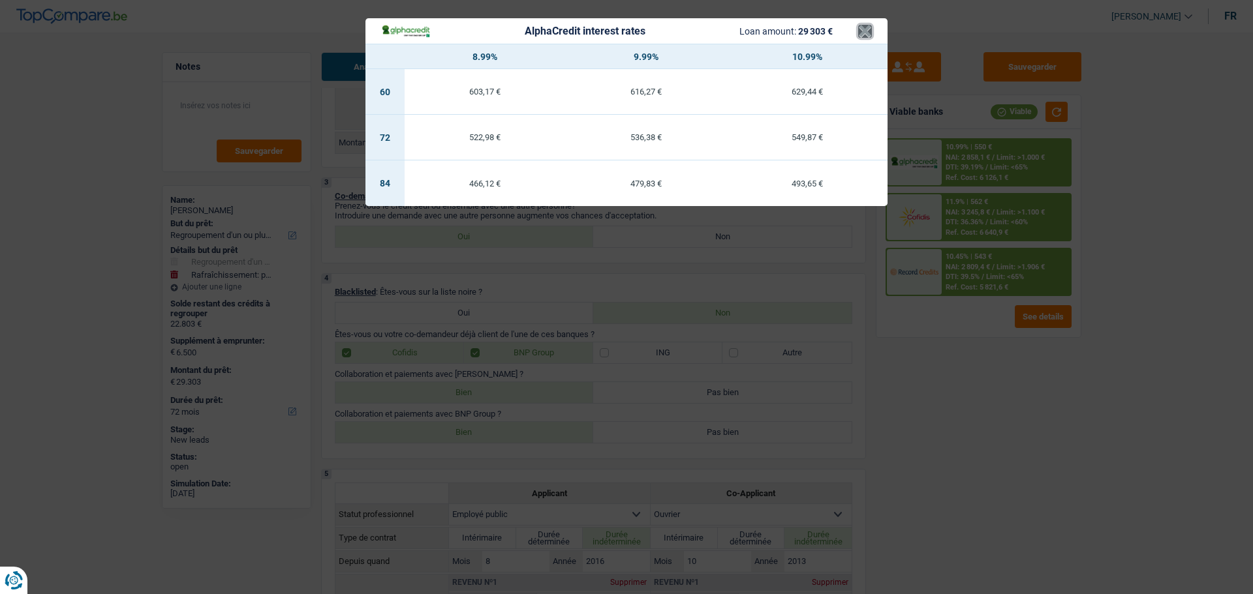
click at [864, 32] on button "×" at bounding box center [865, 31] width 14 height 13
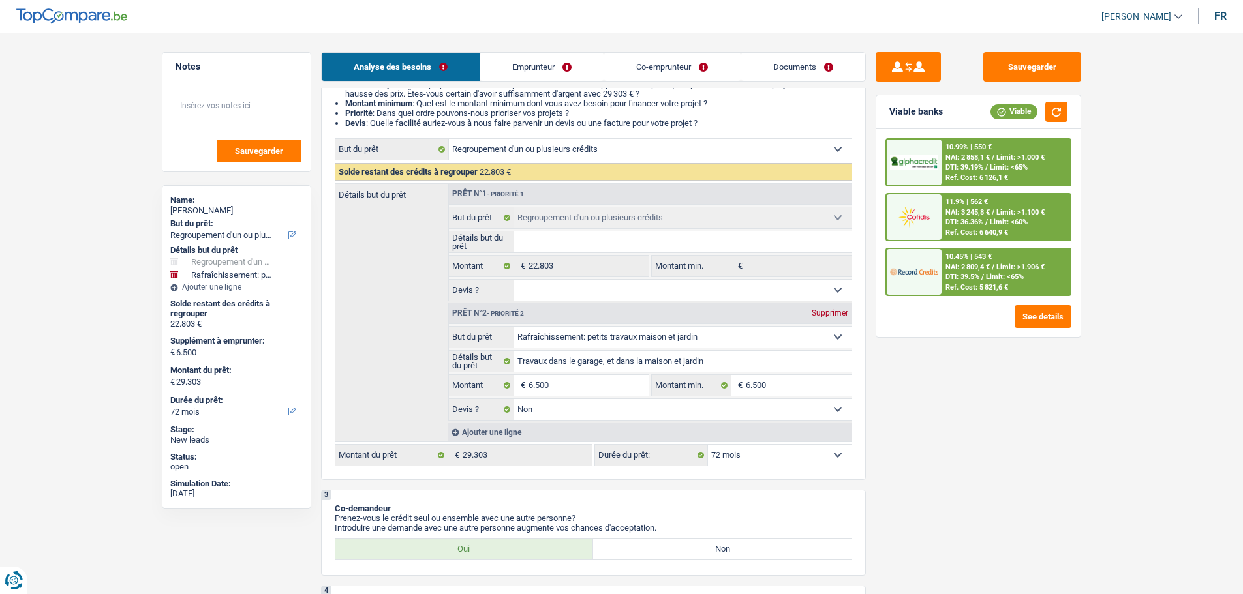
scroll to position [261, 0]
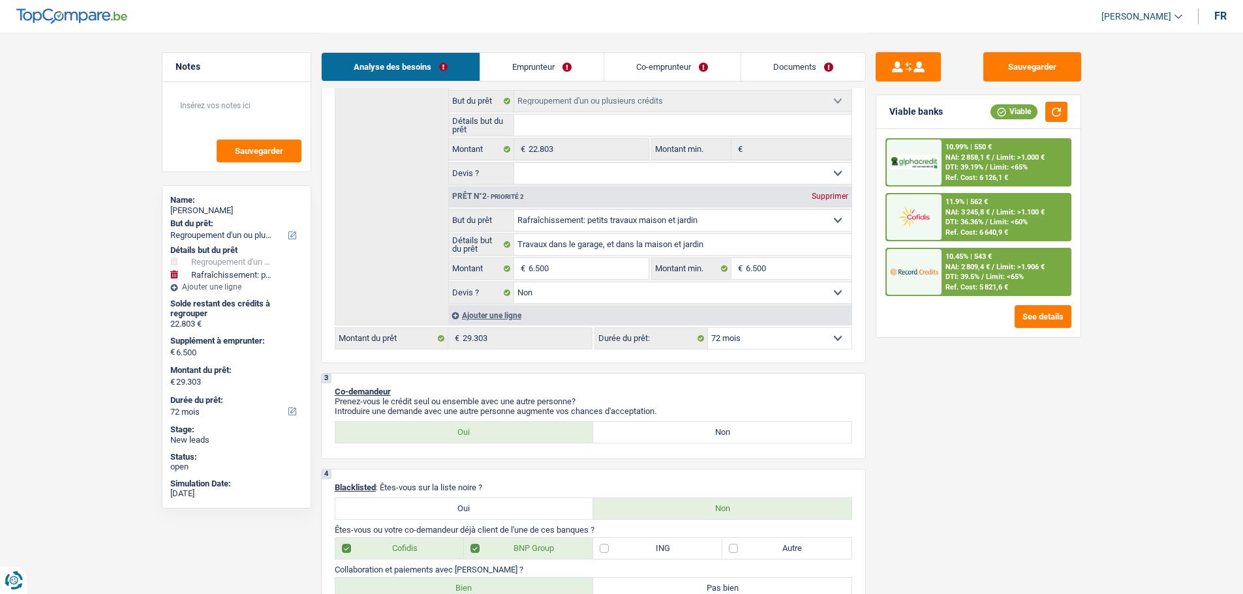
click at [968, 256] on div "10.45% | 543 €" at bounding box center [968, 256] width 46 height 8
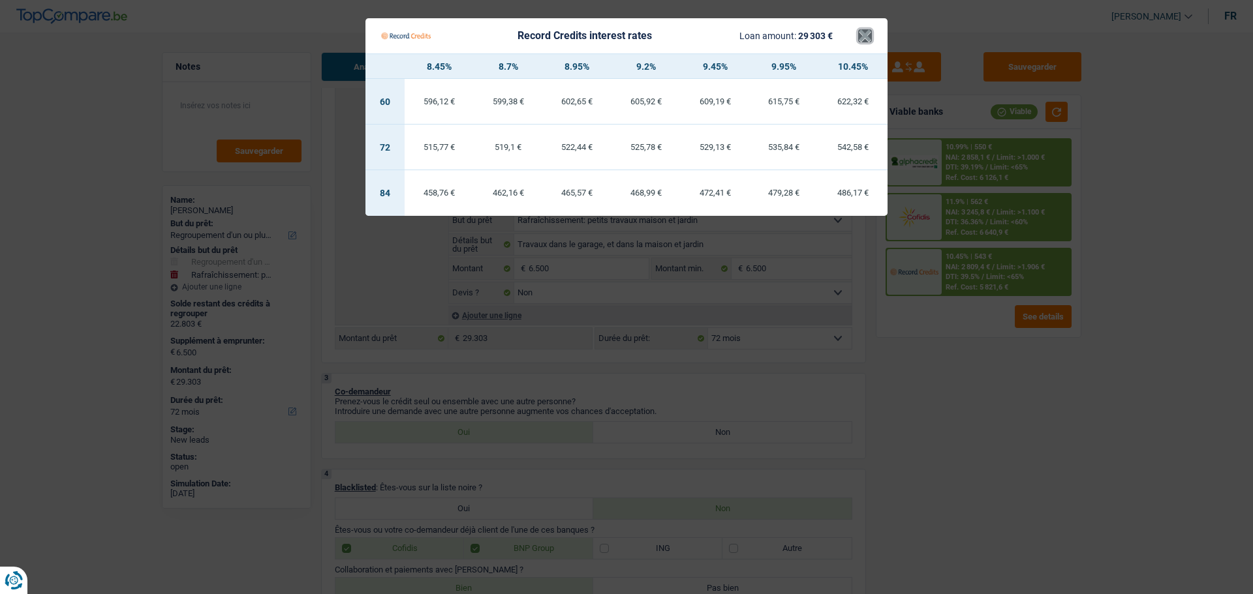
click at [869, 42] on button "×" at bounding box center [865, 35] width 14 height 13
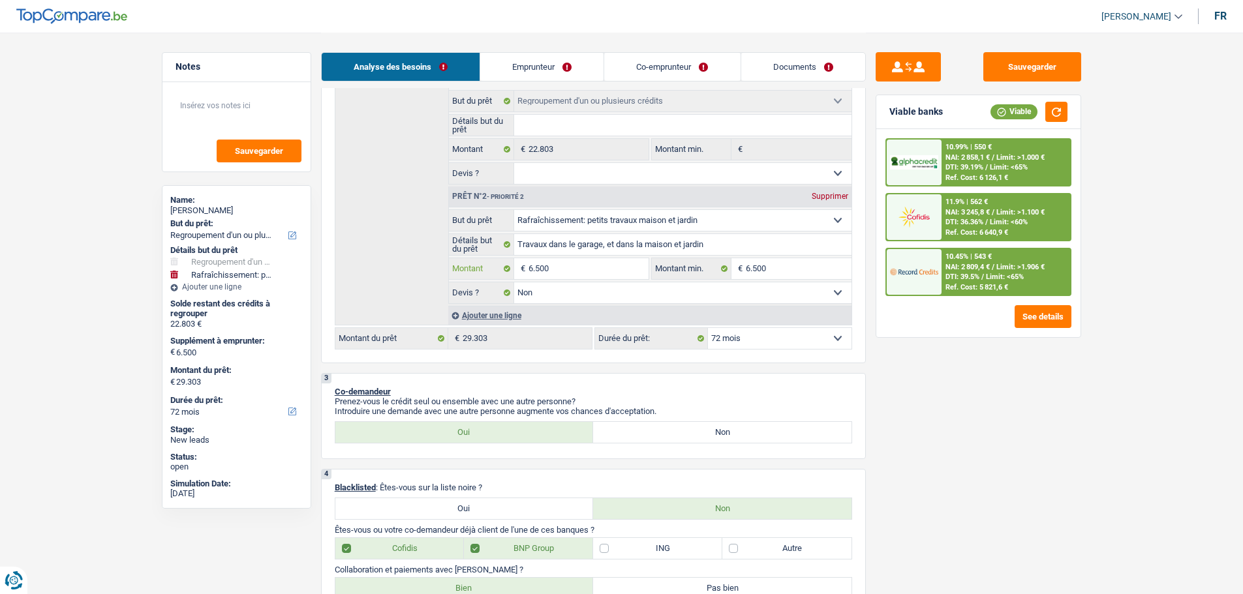
click at [570, 263] on input "6.500" at bounding box center [587, 268] width 119 height 21
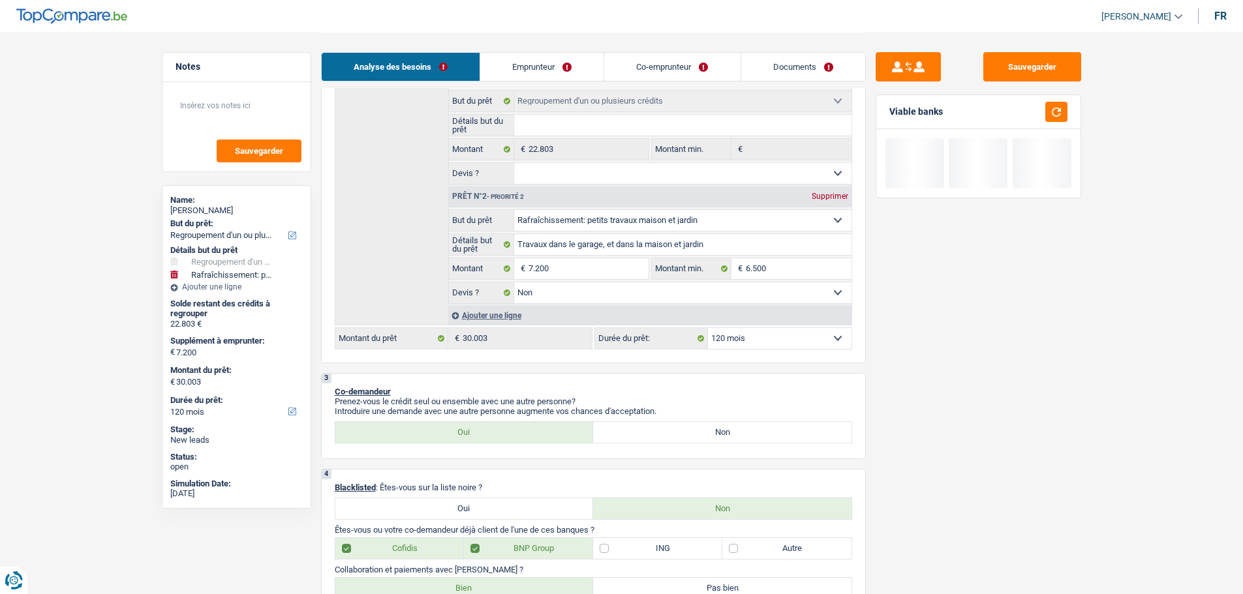
click at [960, 449] on div "Sauvegarder Viable banks" at bounding box center [978, 312] width 225 height 521
click at [602, 266] on input "7.200" at bounding box center [587, 268] width 119 height 21
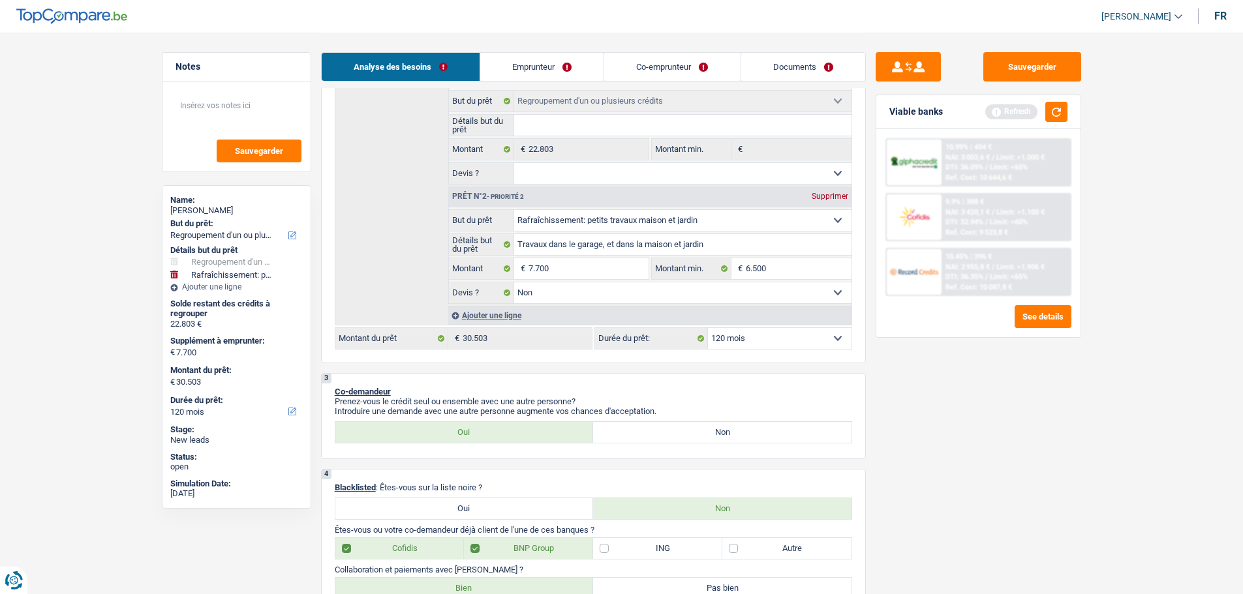
click at [1059, 110] on button "button" at bounding box center [1056, 112] width 22 height 20
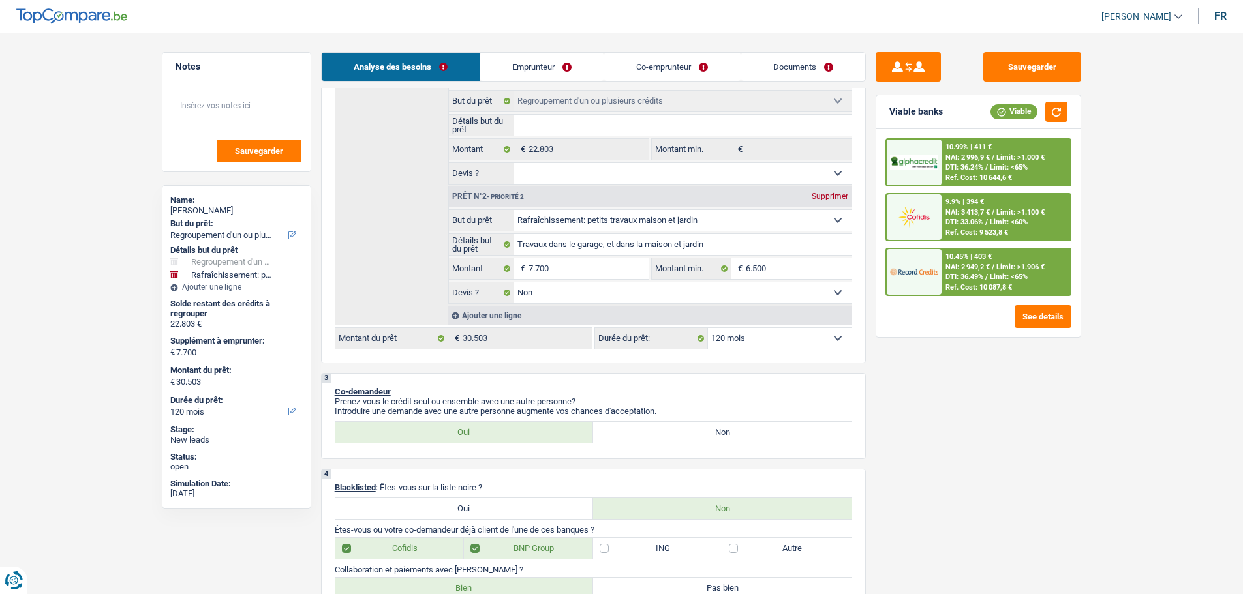
click at [788, 333] on select "12 mois 18 mois 24 mois 30 mois 36 mois 42 mois 48 mois 60 mois 72 mois 84 mois…" at bounding box center [780, 338] width 144 height 21
click at [708, 328] on select "12 mois 18 mois 24 mois 30 mois 36 mois 42 mois 48 mois 60 mois 72 mois 84 mois…" at bounding box center [780, 338] width 144 height 21
click at [1011, 256] on div "10.45% | 565 € NAI: 2 787,2 € / Limit: >1.906 € DTI: 39.98% / Limit: <65% Ref. …" at bounding box center [1005, 272] width 129 height 46
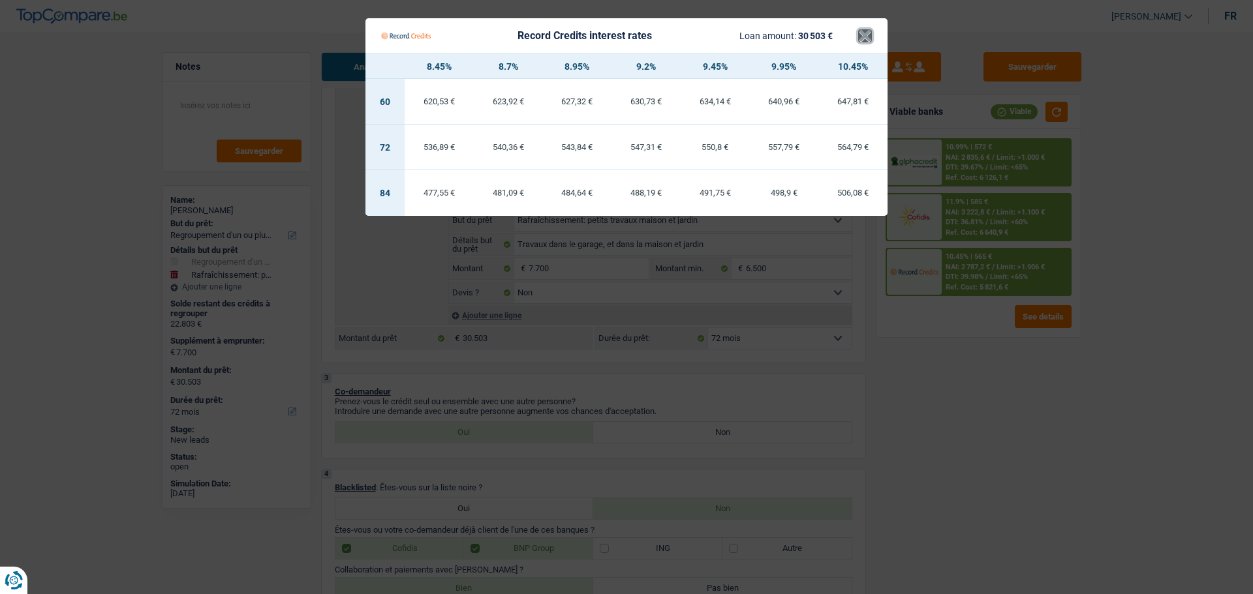
click at [860, 36] on button "×" at bounding box center [865, 35] width 14 height 13
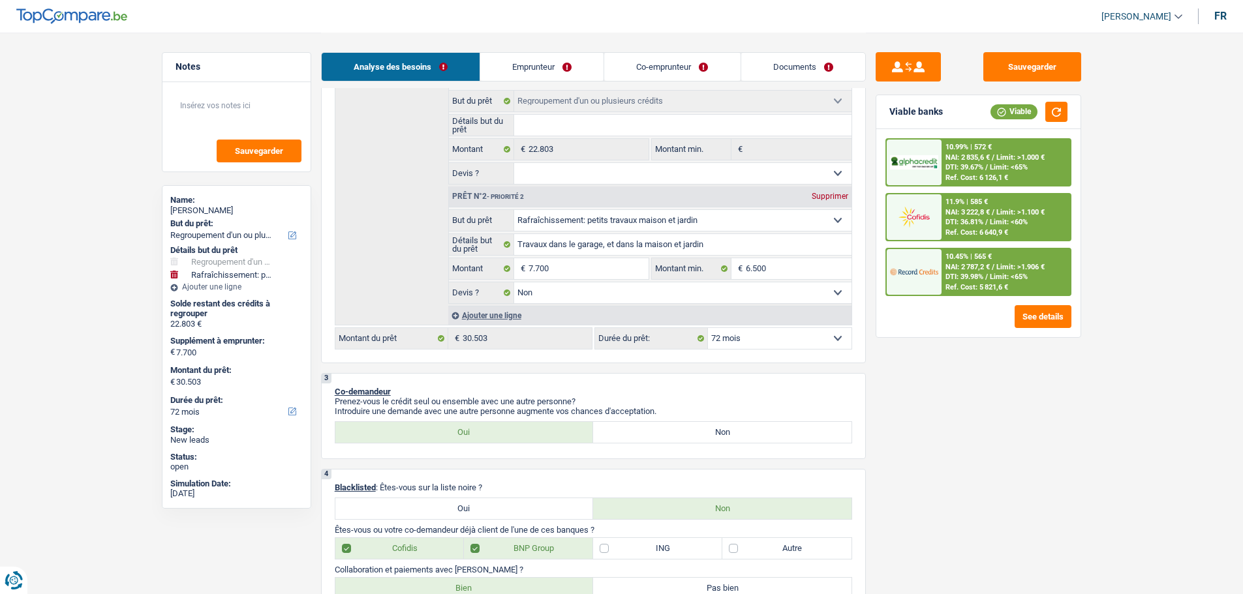
click at [988, 170] on div "DTI: 39.67% / Limit: <65%" at bounding box center [986, 167] width 82 height 8
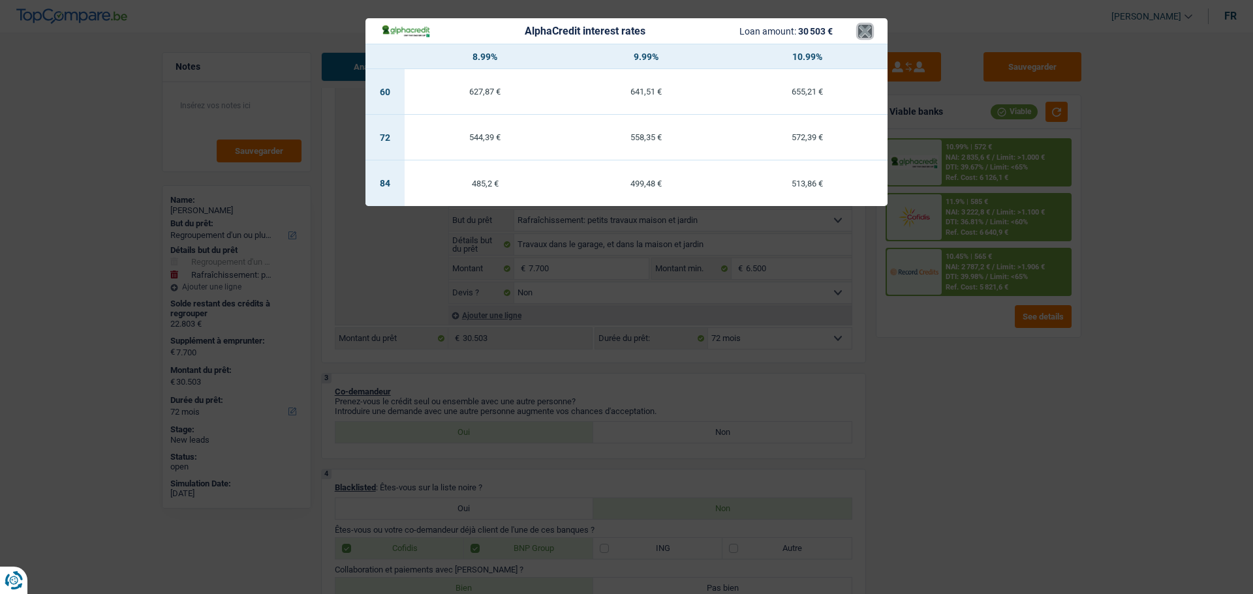
click at [868, 38] on button "×" at bounding box center [865, 31] width 14 height 13
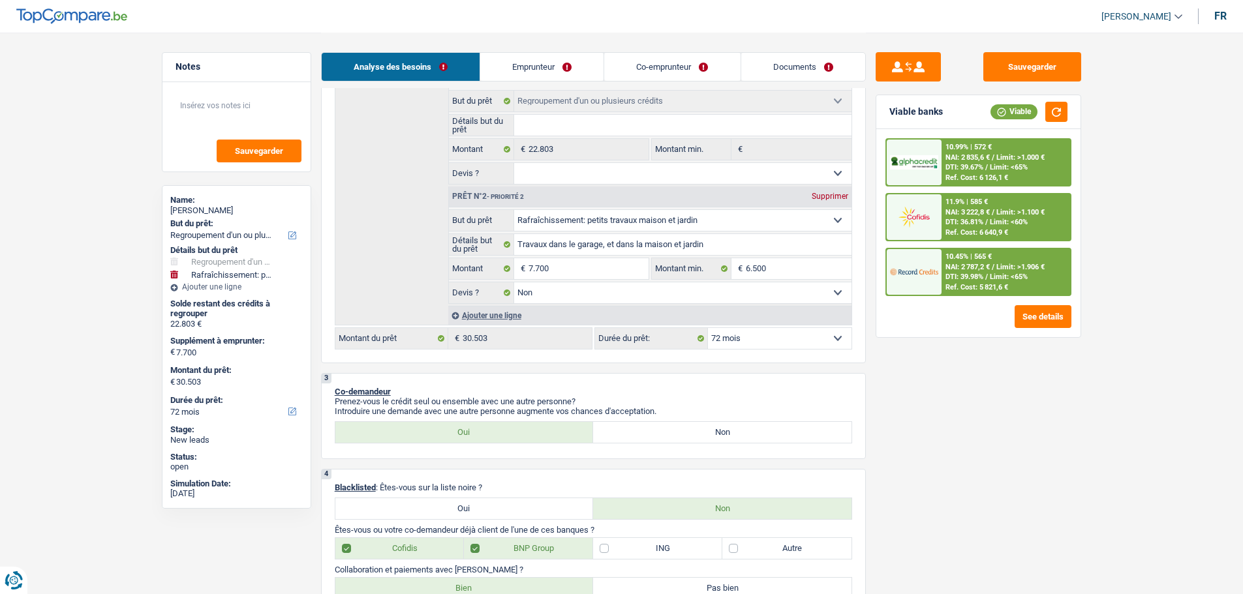
click at [963, 205] on div "11.9% | 585 €" at bounding box center [966, 202] width 42 height 8
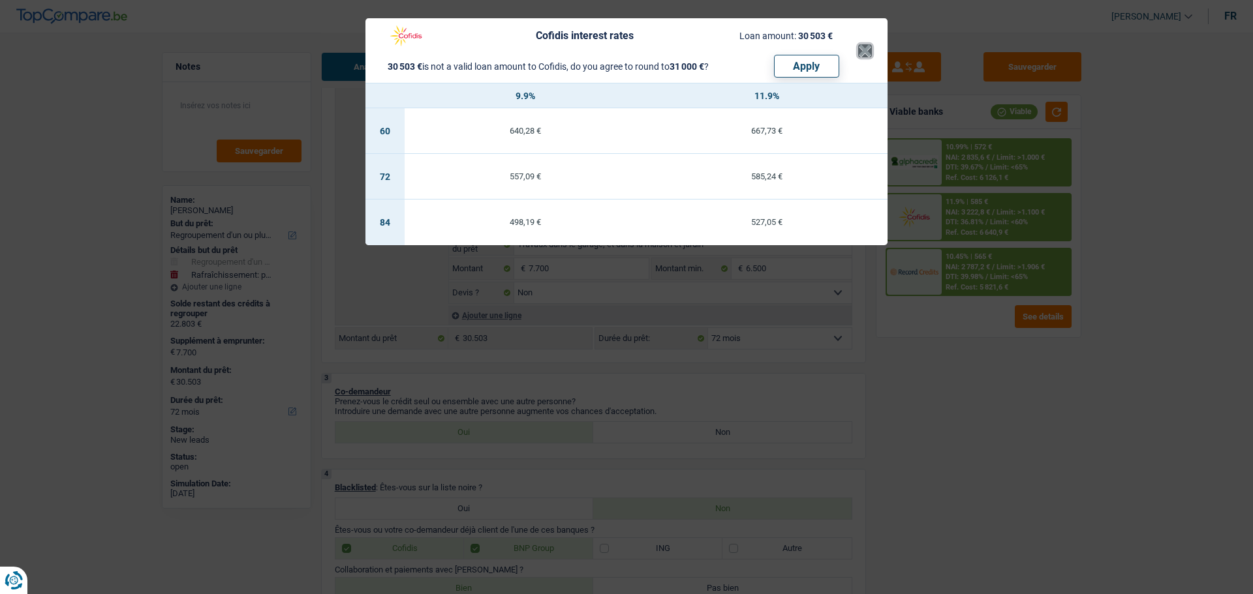
click at [859, 49] on button "×" at bounding box center [865, 50] width 14 height 13
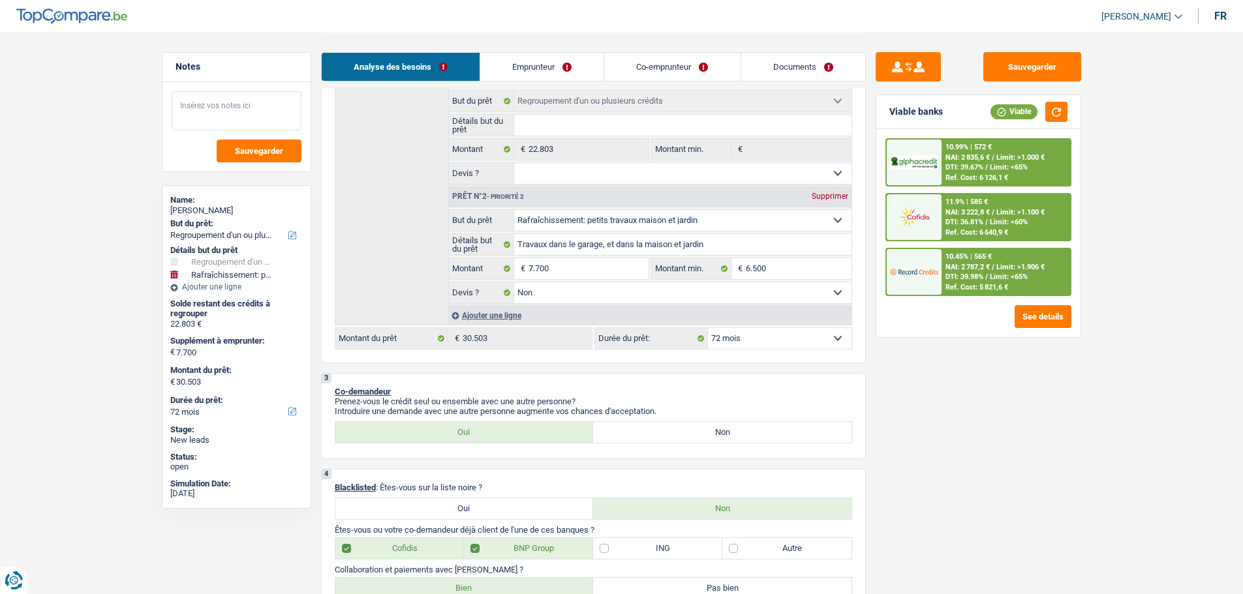
click at [213, 111] on textarea at bounding box center [237, 110] width 130 height 39
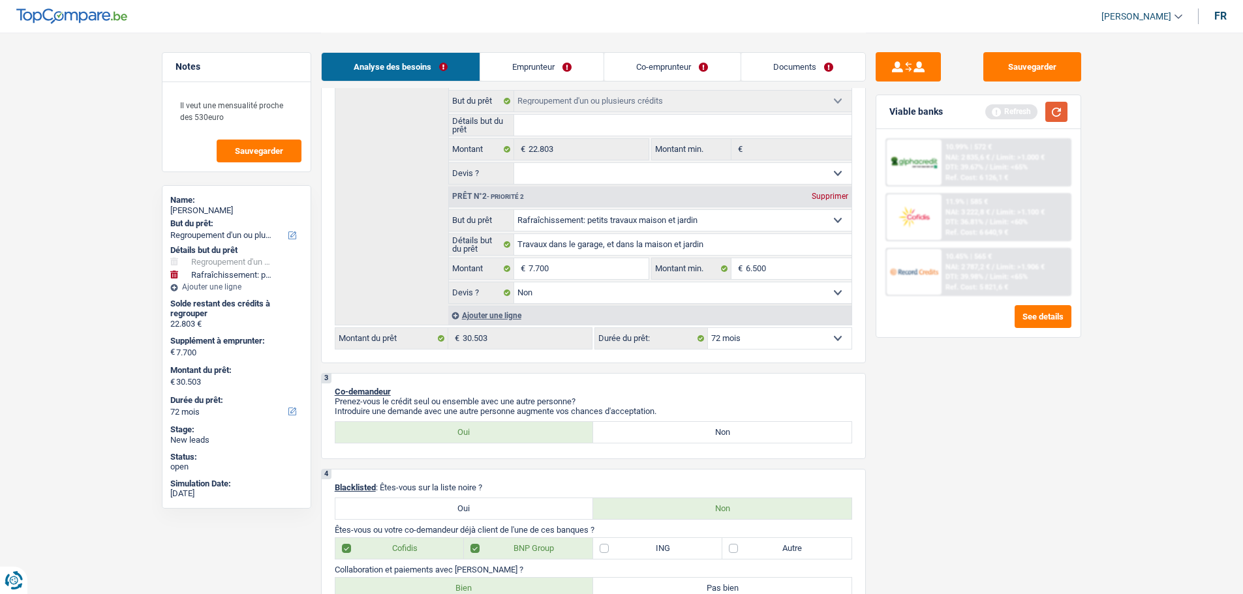
click at [1061, 107] on button "button" at bounding box center [1056, 112] width 22 height 20
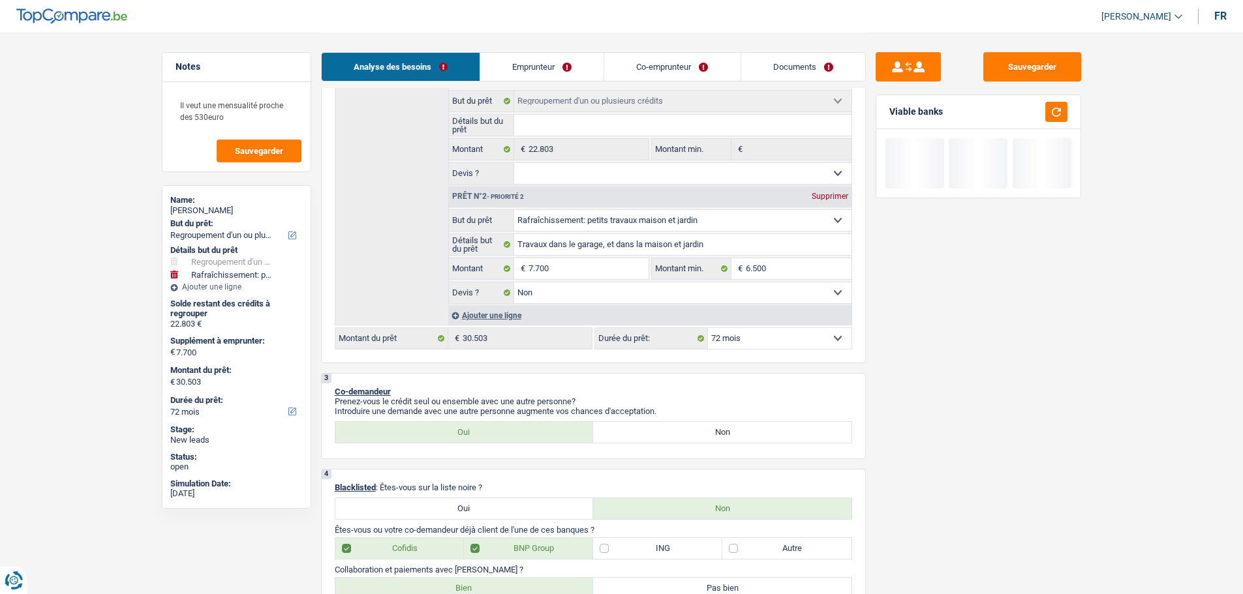
click at [690, 72] on link "Co-emprunteur" at bounding box center [672, 67] width 136 height 28
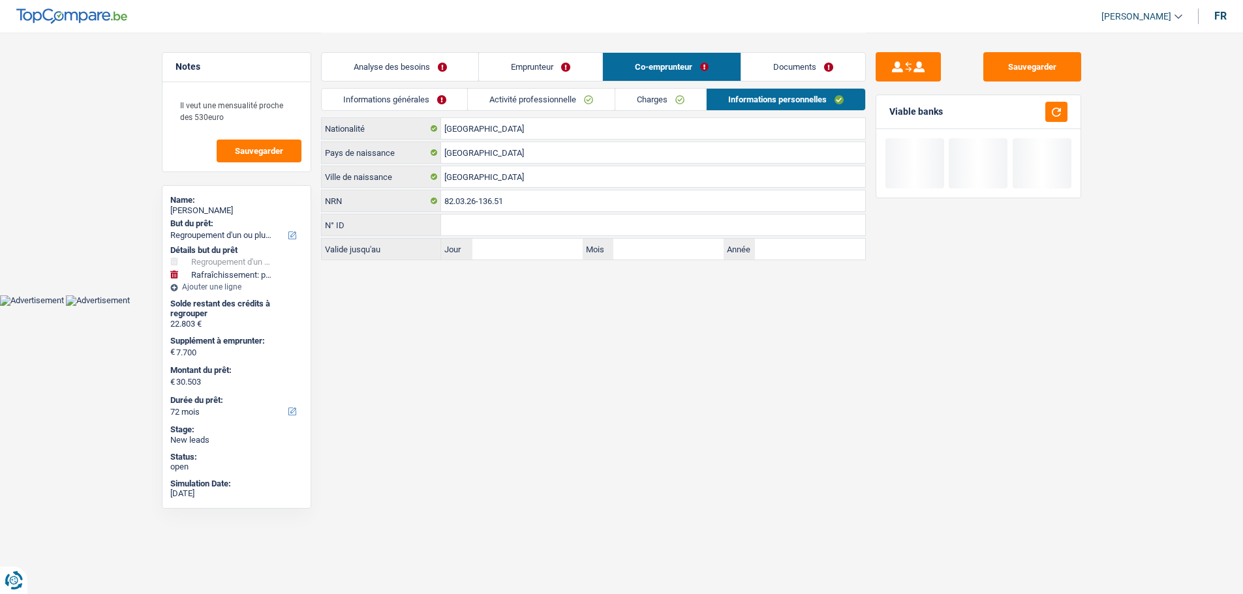
scroll to position [0, 0]
click at [538, 62] on link "Emprunteur" at bounding box center [545, 67] width 123 height 28
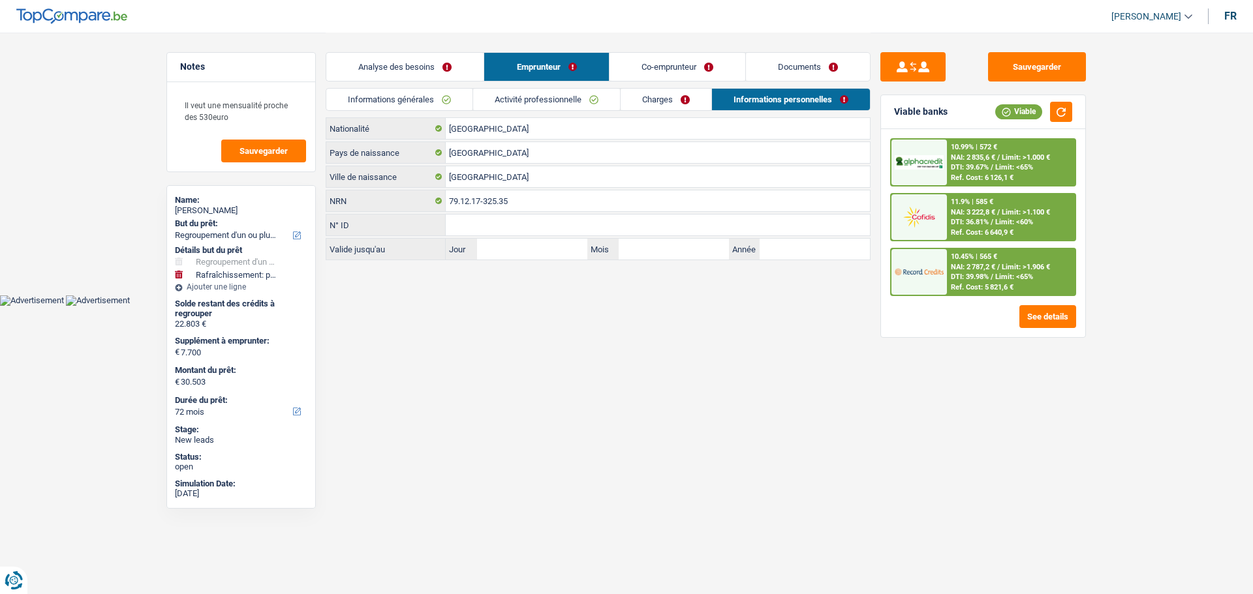
click at [423, 76] on link "Analyse des besoins" at bounding box center [404, 67] width 157 height 28
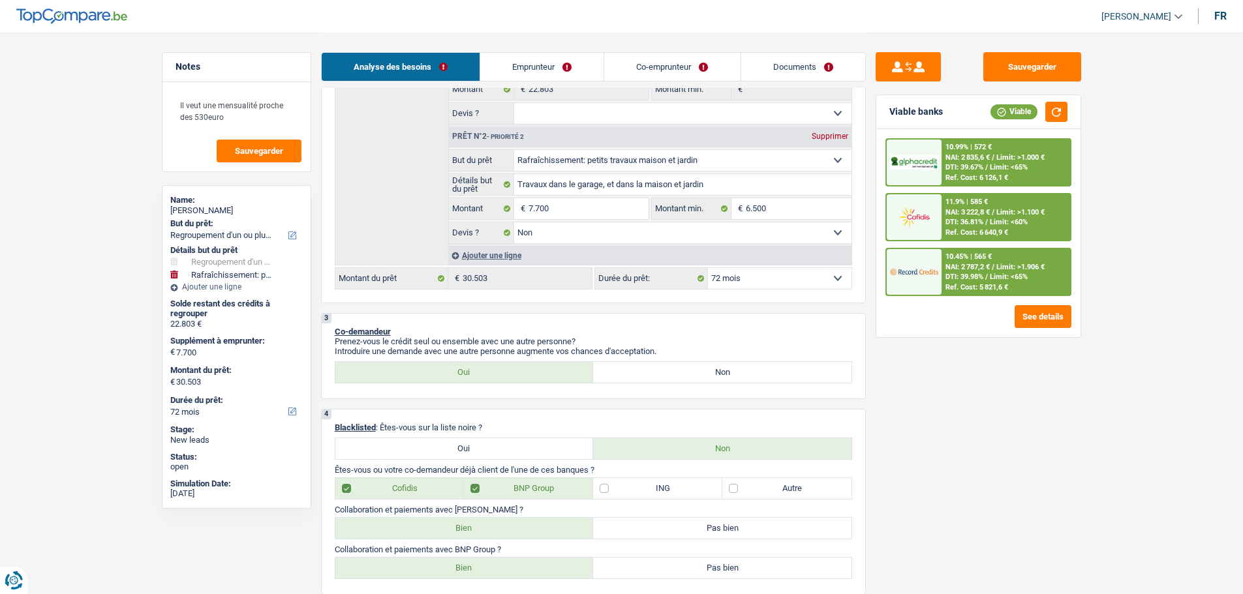
scroll to position [391, 0]
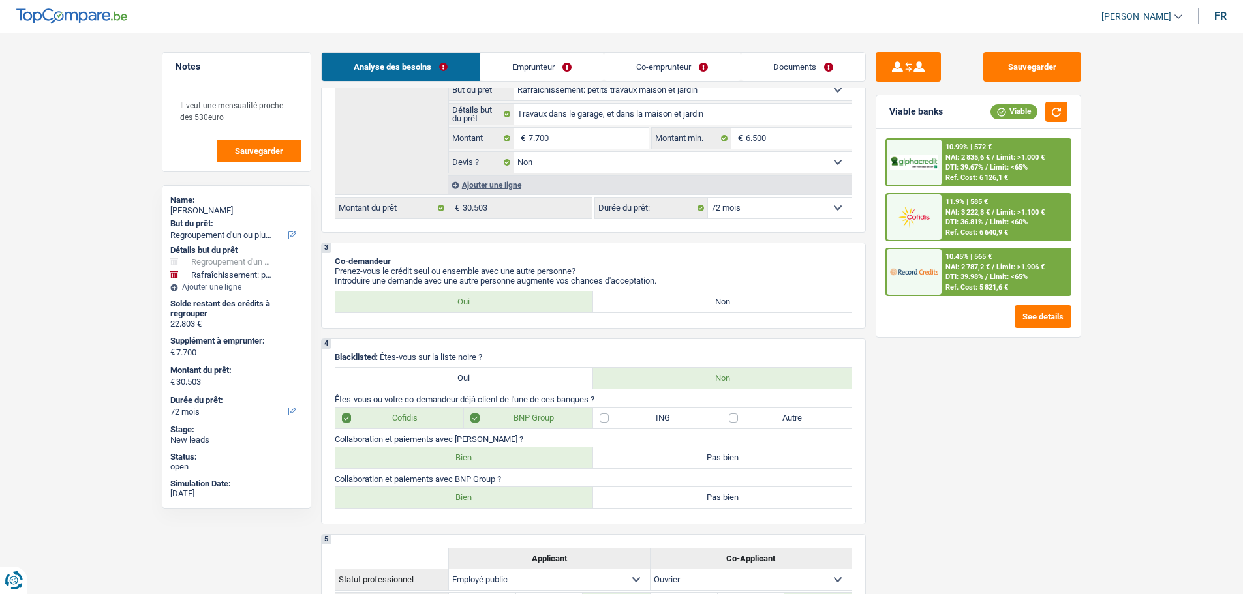
click at [774, 211] on select "12 mois 18 mois 24 mois 30 mois 36 mois 42 mois 48 mois 60 mois 72 mois 84 mois…" at bounding box center [780, 208] width 144 height 21
click at [708, 198] on select "12 mois 18 mois 24 mois 30 mois 36 mois 42 mois 48 mois 60 mois 72 mois 84 mois…" at bounding box center [780, 208] width 144 height 21
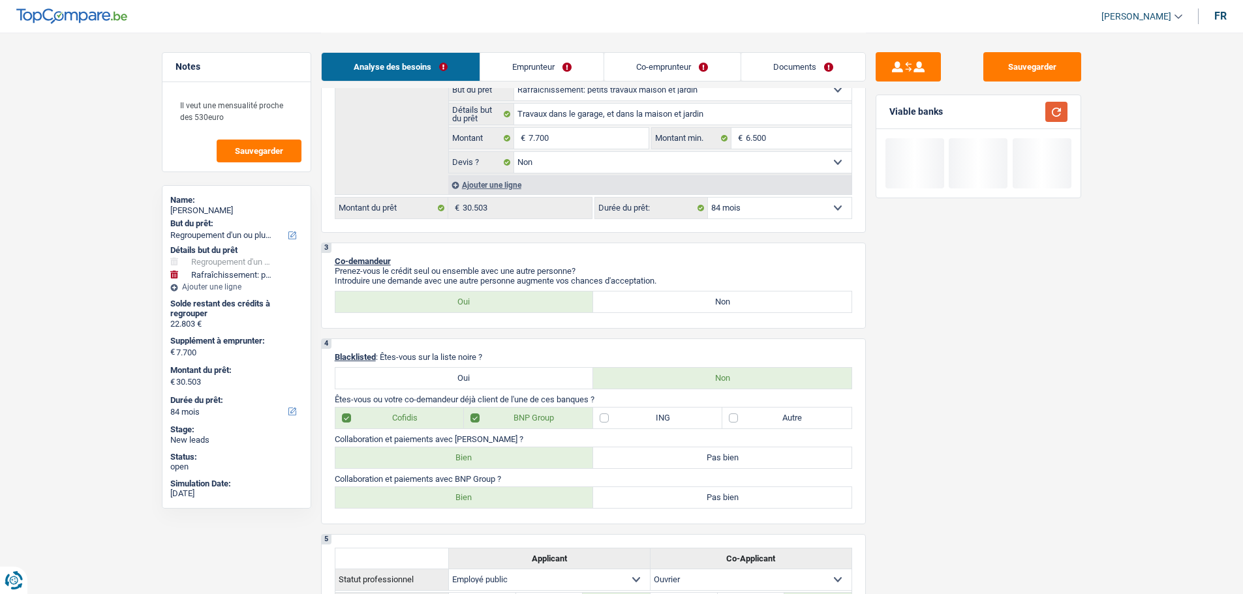
click at [1054, 110] on button "button" at bounding box center [1056, 112] width 22 height 20
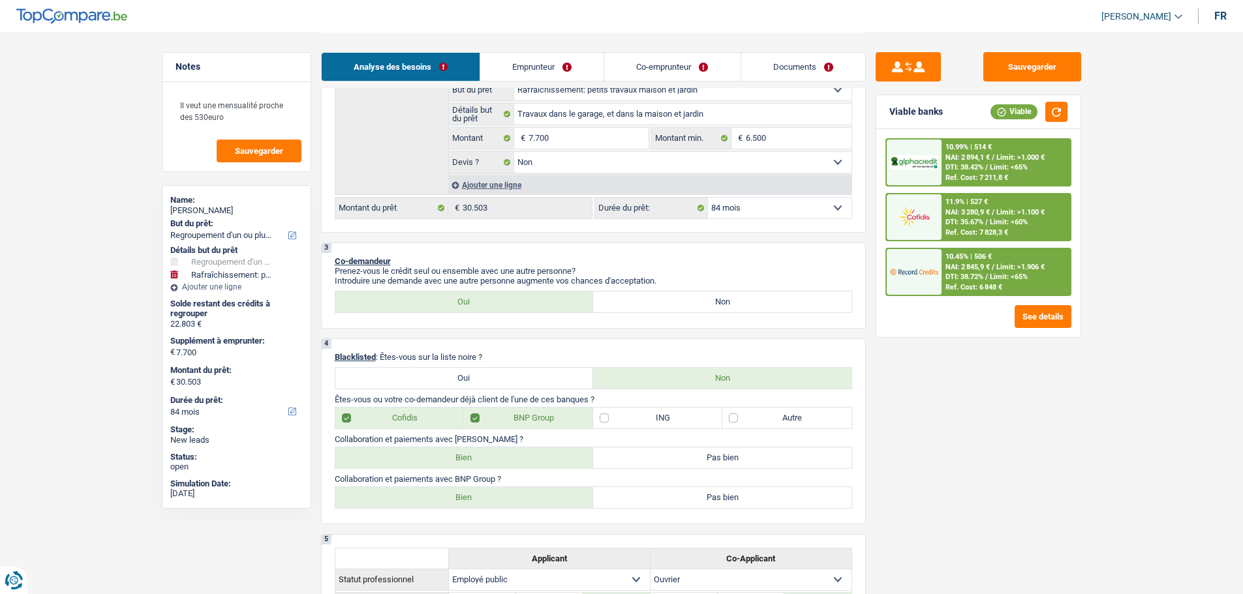
click at [952, 257] on div "10.45% | 506 €" at bounding box center [968, 256] width 46 height 8
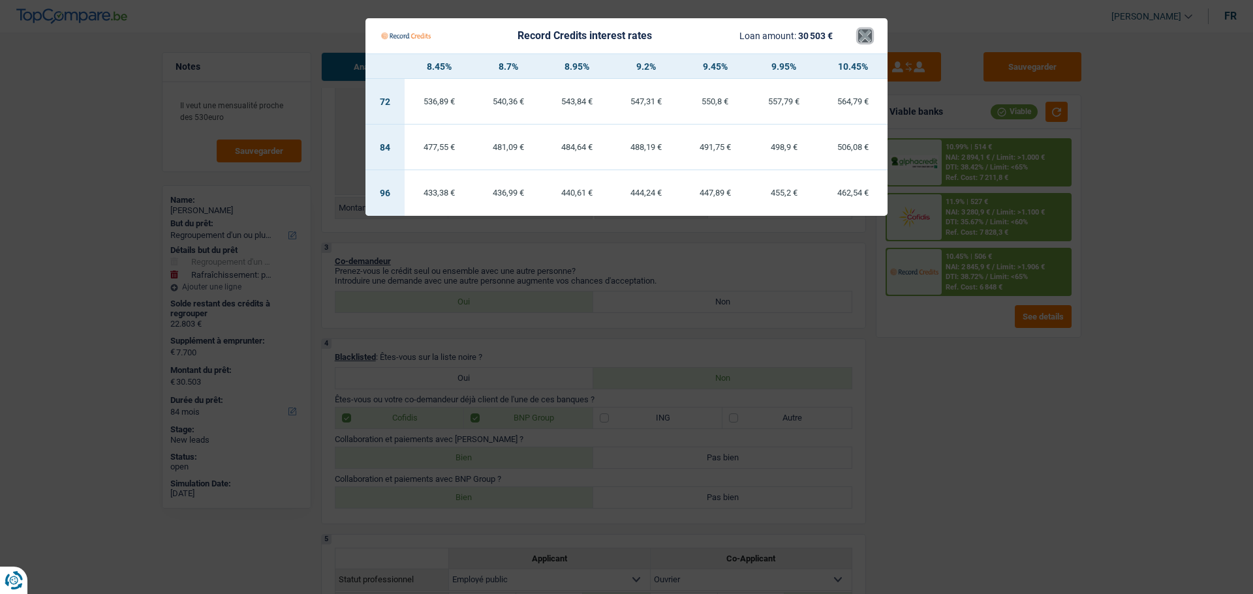
click at [866, 37] on button "×" at bounding box center [865, 35] width 14 height 13
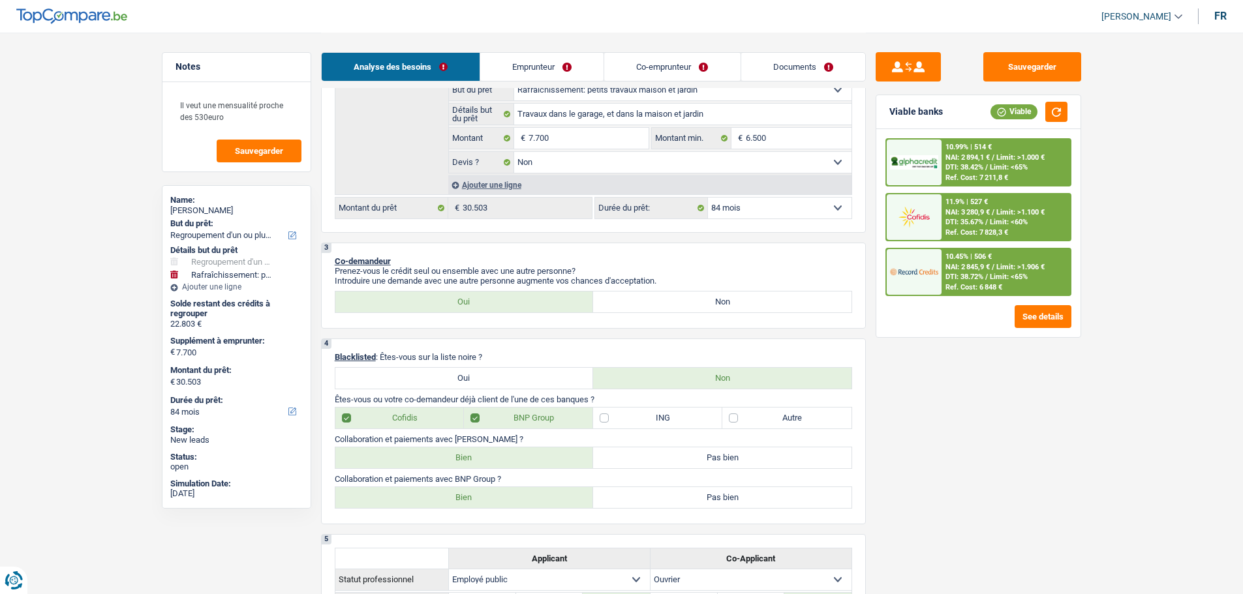
click at [949, 206] on div "11.9% | 527 €" at bounding box center [966, 202] width 42 height 8
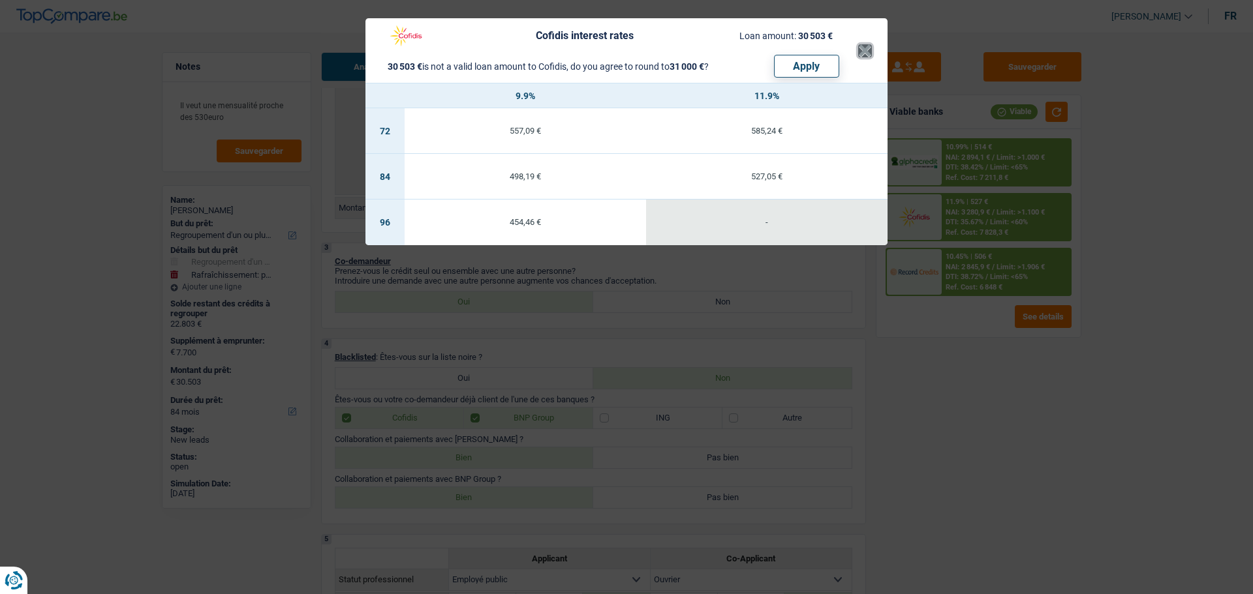
click at [860, 54] on button "×" at bounding box center [865, 50] width 14 height 13
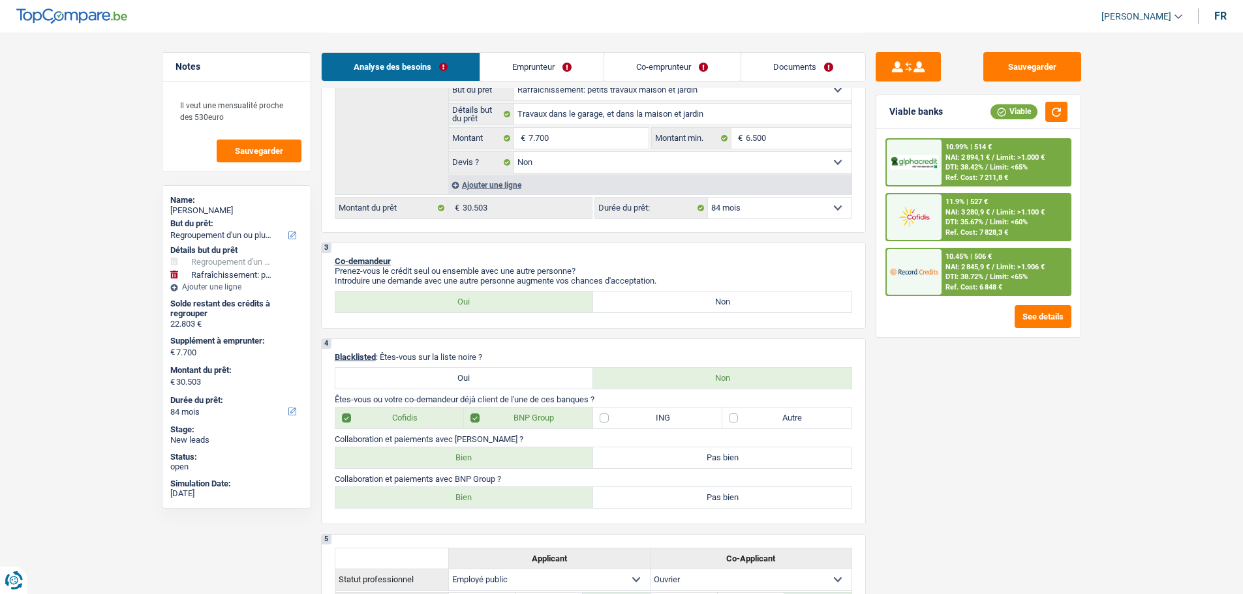
click at [939, 278] on div at bounding box center [914, 272] width 55 height 46
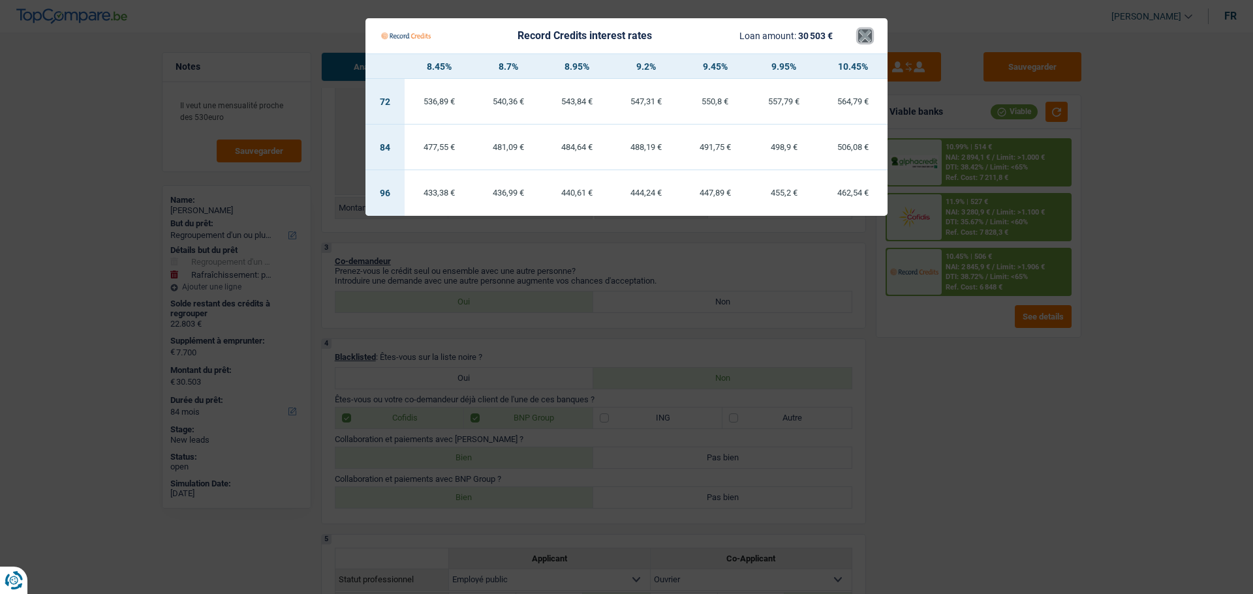
click at [867, 35] on button "×" at bounding box center [865, 35] width 14 height 13
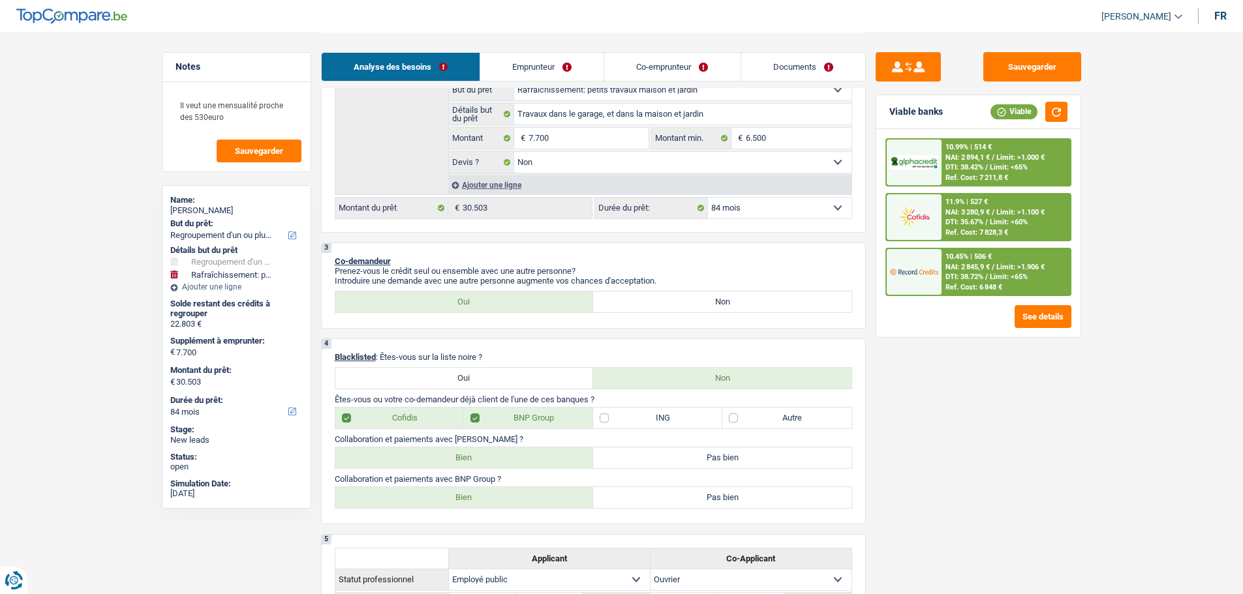
click at [926, 168] on img at bounding box center [914, 162] width 48 height 15
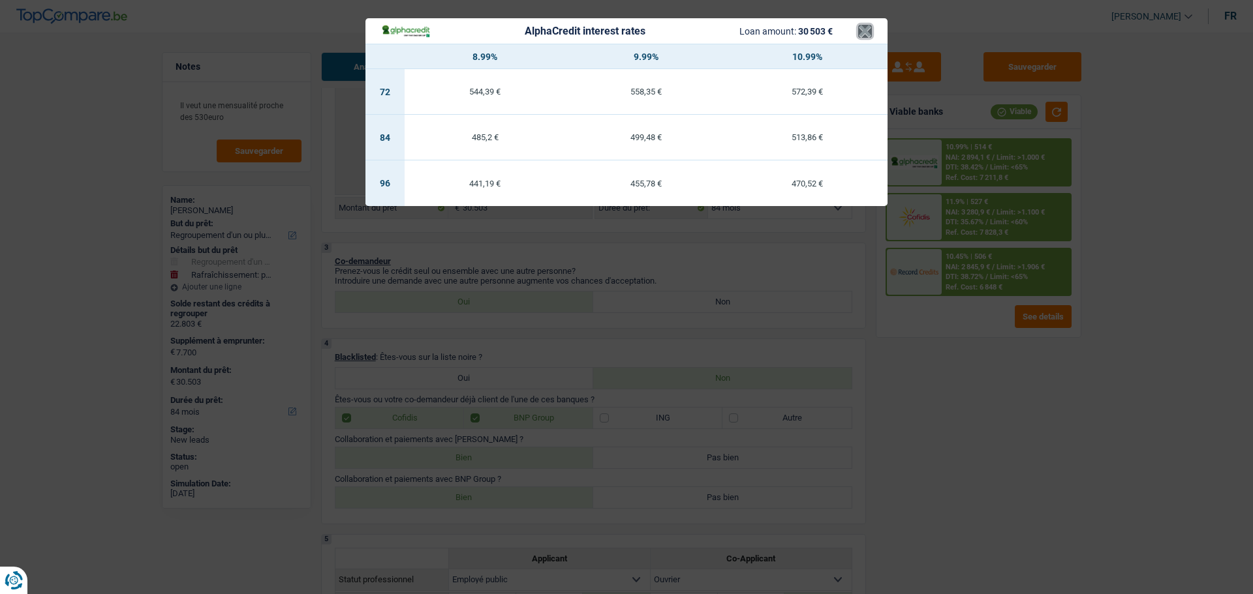
click at [865, 38] on button "×" at bounding box center [865, 31] width 14 height 13
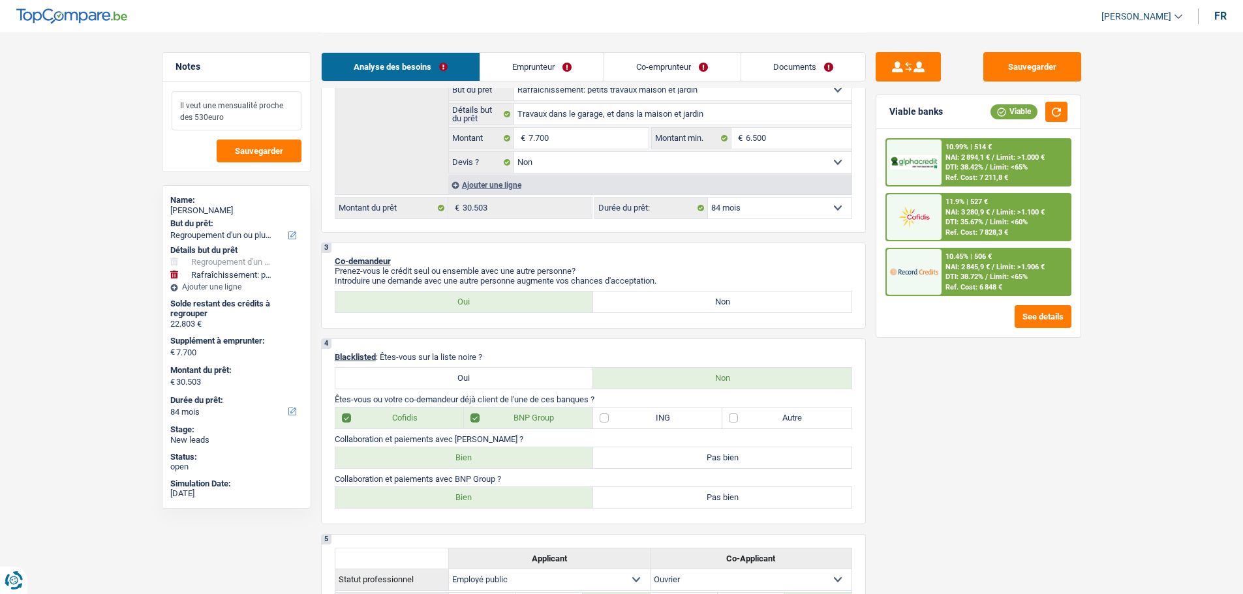
click at [269, 119] on textarea "Il veut une mensualité proche des 530euro" at bounding box center [237, 110] width 130 height 39
click at [264, 117] on textarea "Il veut une mensualité proche des 530euro" at bounding box center [237, 110] width 130 height 39
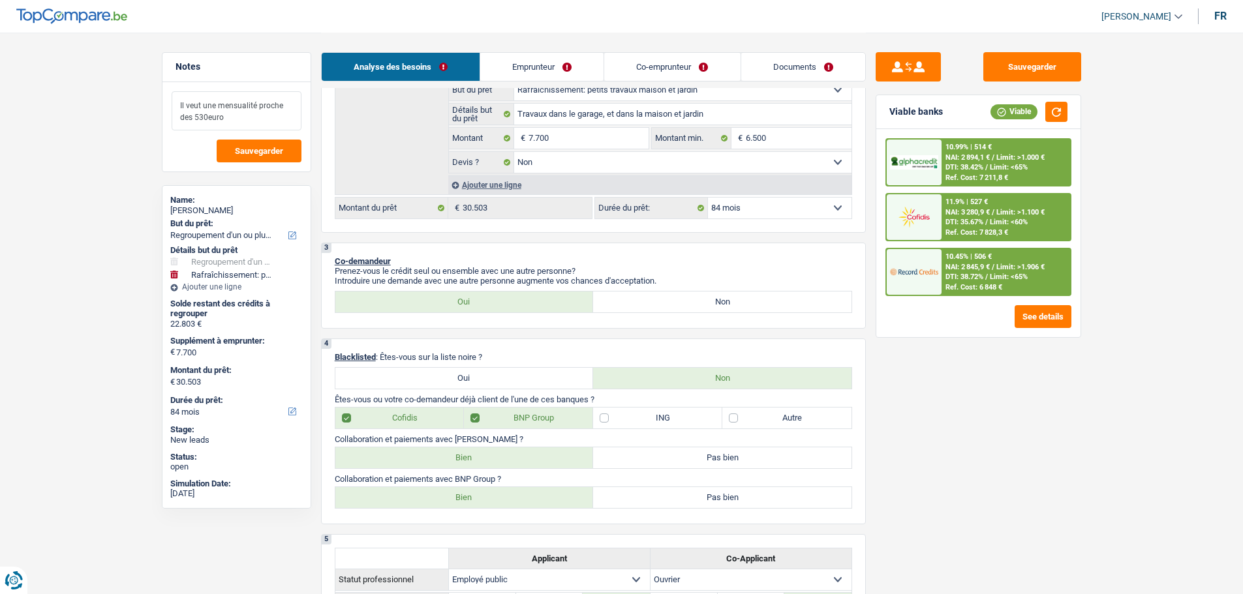
click at [264, 117] on textarea "Il veut une mensualité proche des 530euro" at bounding box center [237, 110] width 130 height 39
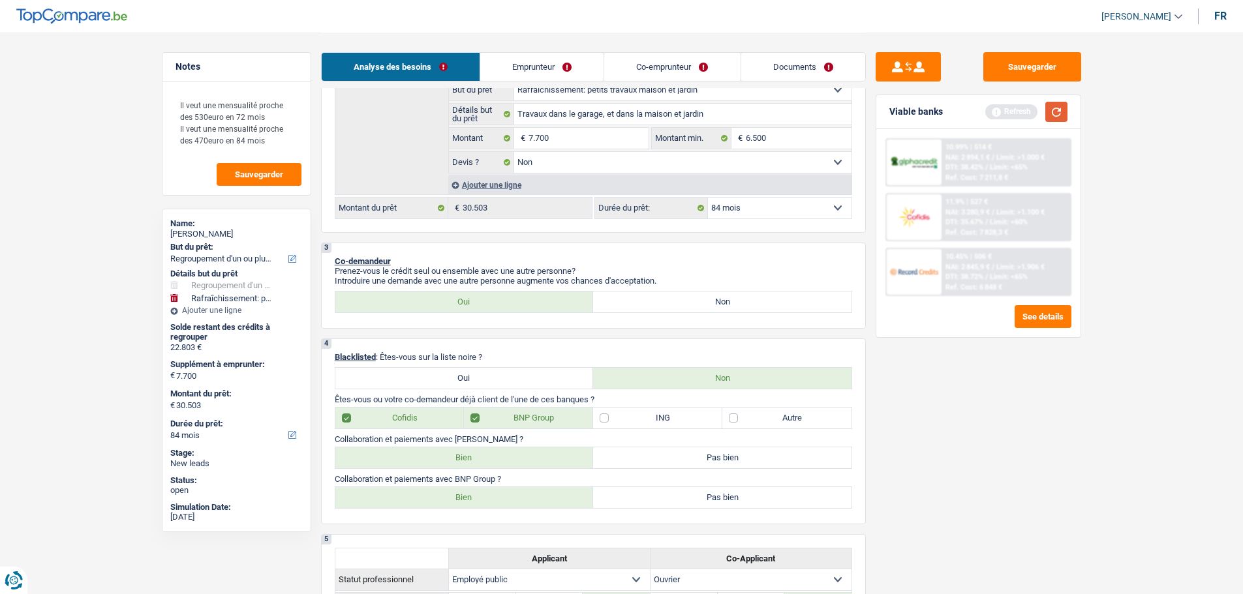
click at [1064, 119] on button "button" at bounding box center [1056, 112] width 22 height 20
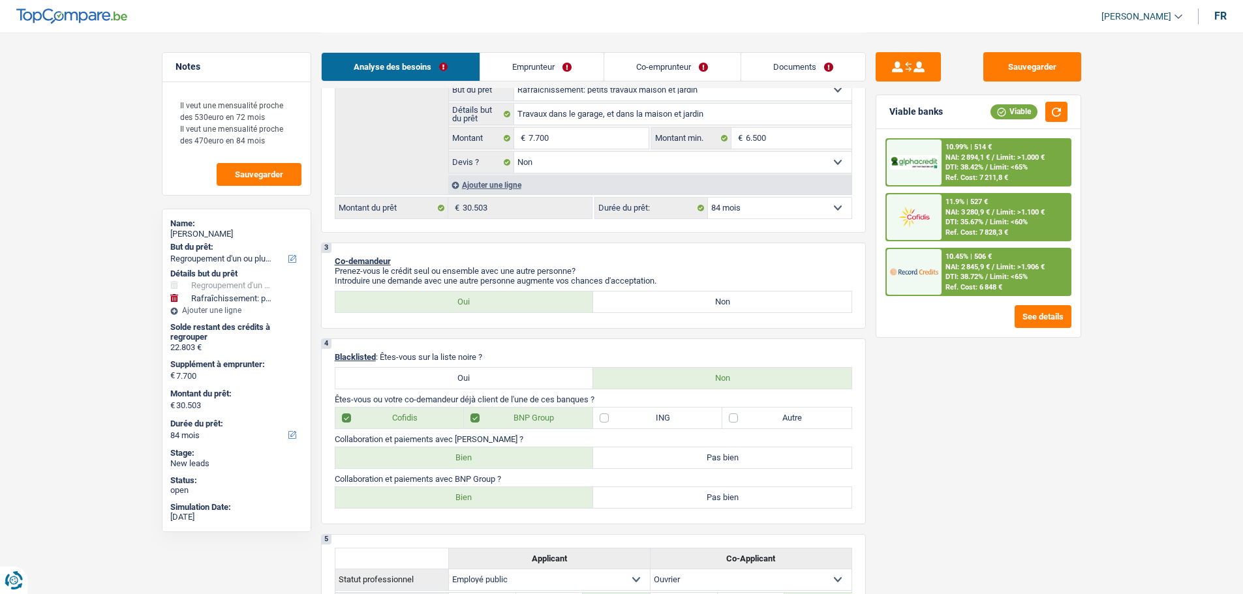
click at [1024, 270] on span "Limit: >1.906 €" at bounding box center [1020, 267] width 48 height 8
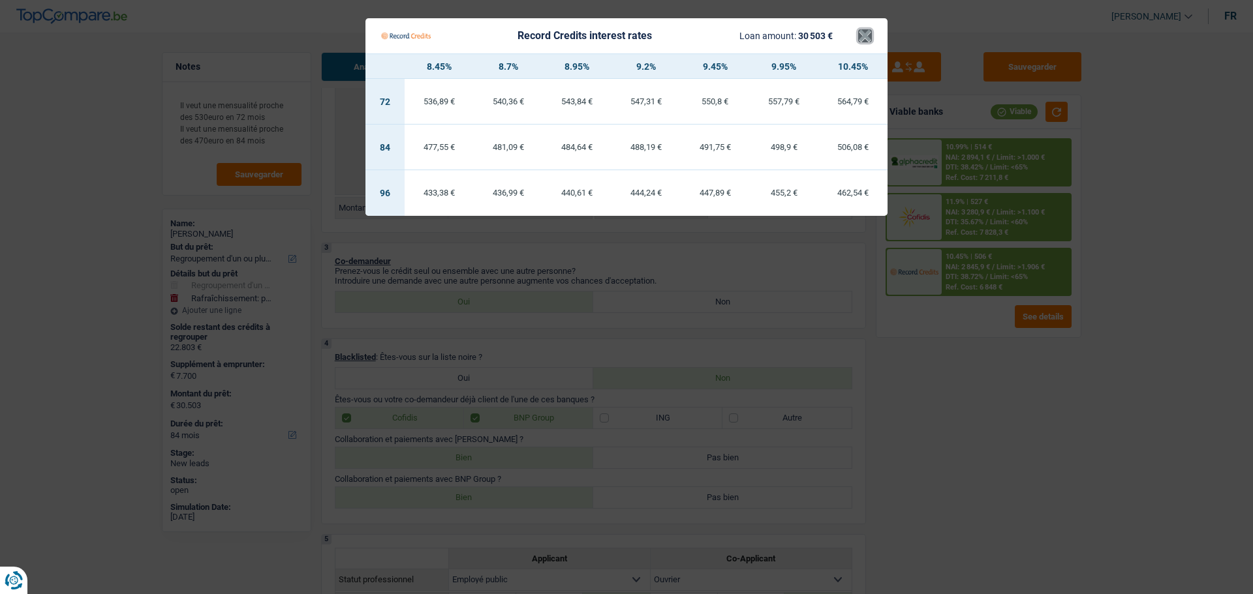
click at [866, 36] on button "×" at bounding box center [865, 35] width 14 height 13
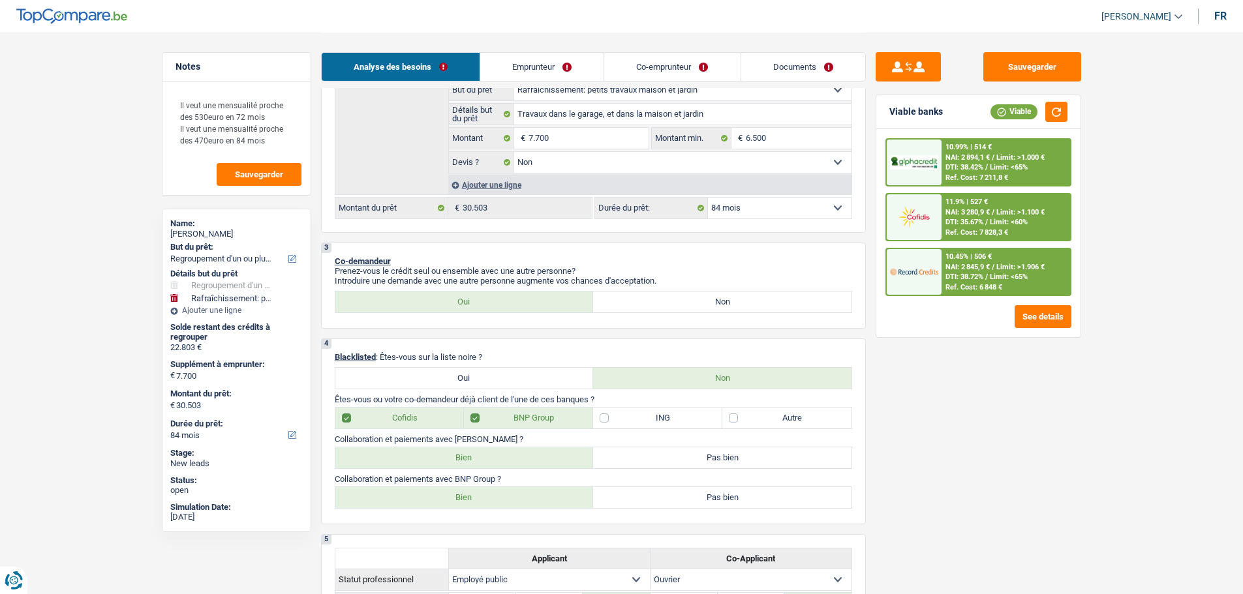
click at [1028, 206] on div "11.9% | 527 € NAI: 3 280,9 € / Limit: >1.100 € DTI: 35.67% / Limit: <60% Ref. C…" at bounding box center [1005, 217] width 129 height 46
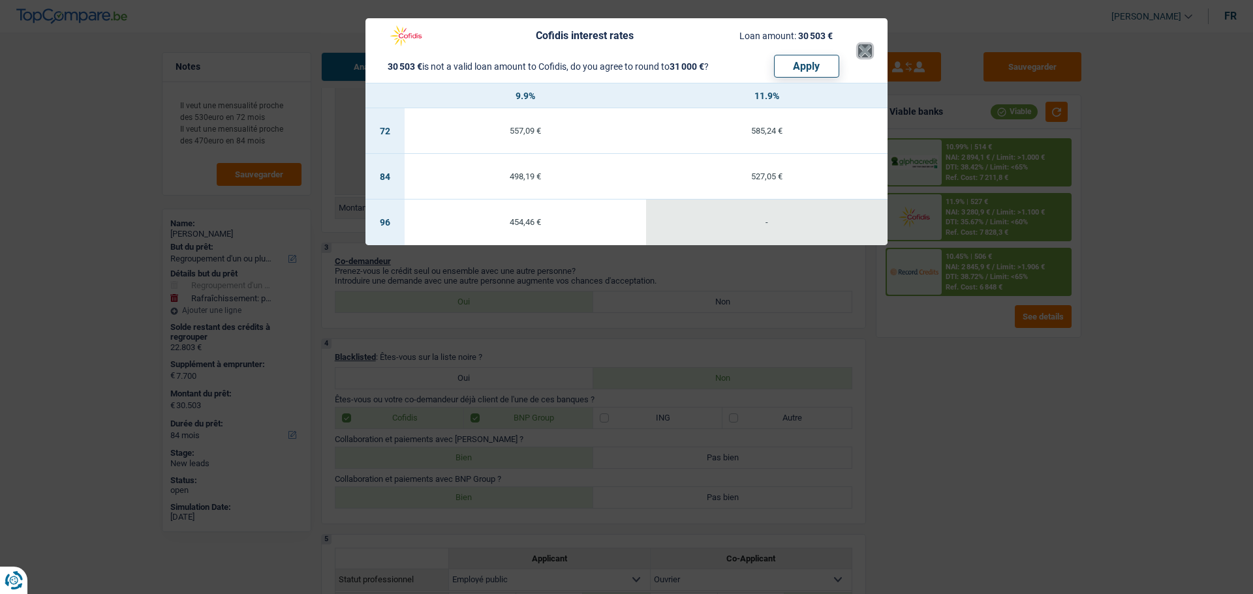
click at [868, 46] on button "×" at bounding box center [865, 50] width 14 height 13
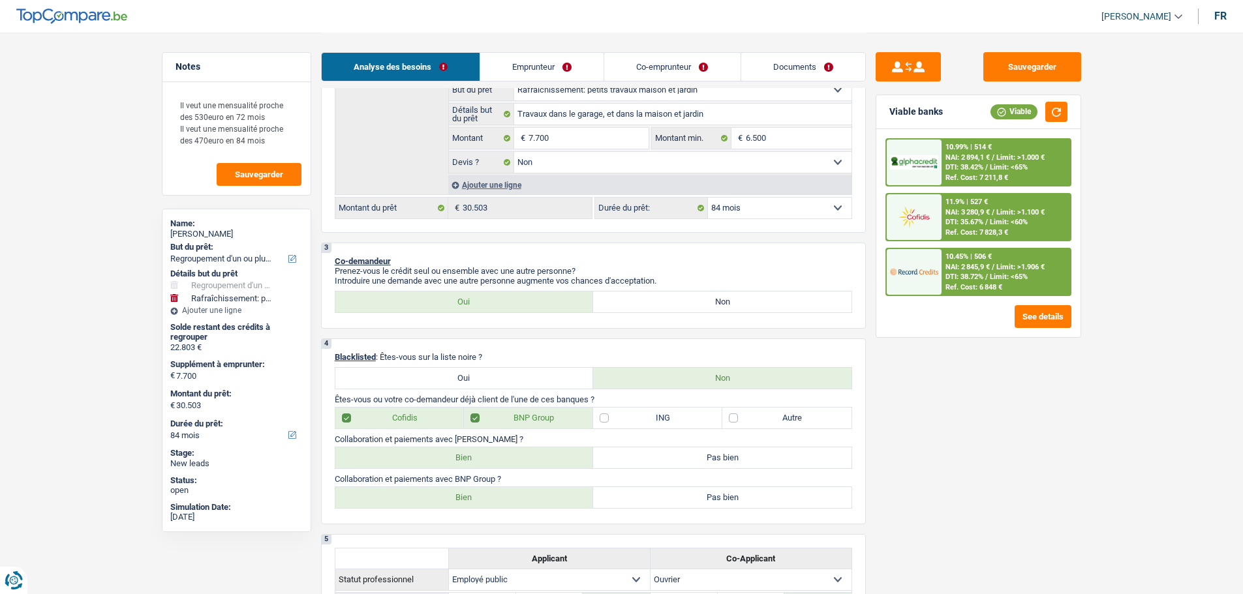
click at [935, 254] on div at bounding box center [914, 272] width 55 height 46
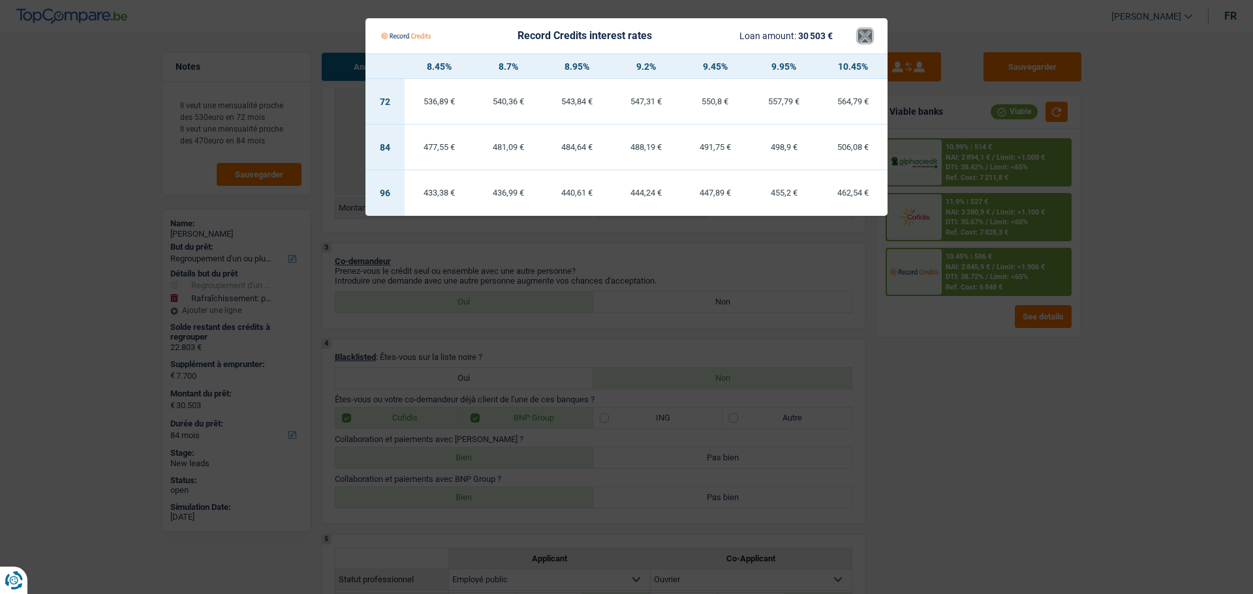
click at [871, 29] on button "×" at bounding box center [865, 35] width 14 height 13
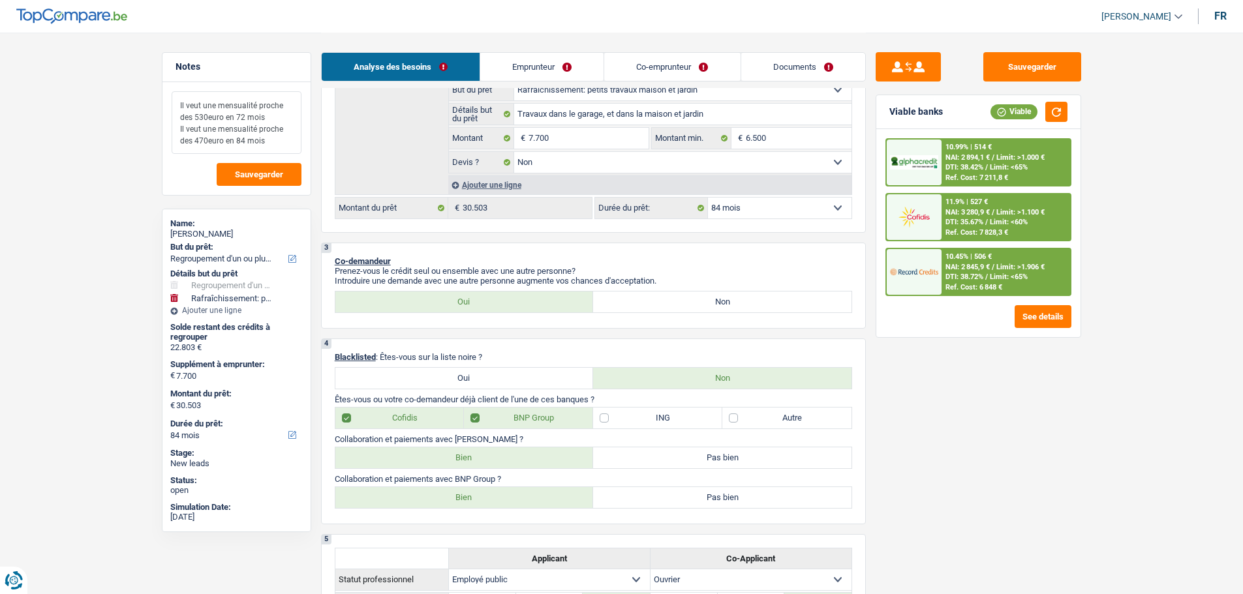
click at [279, 139] on textarea "Il veut une mensualité proche des 530euro en 72 mois Il veut une mensualité pro…" at bounding box center [237, 122] width 130 height 63
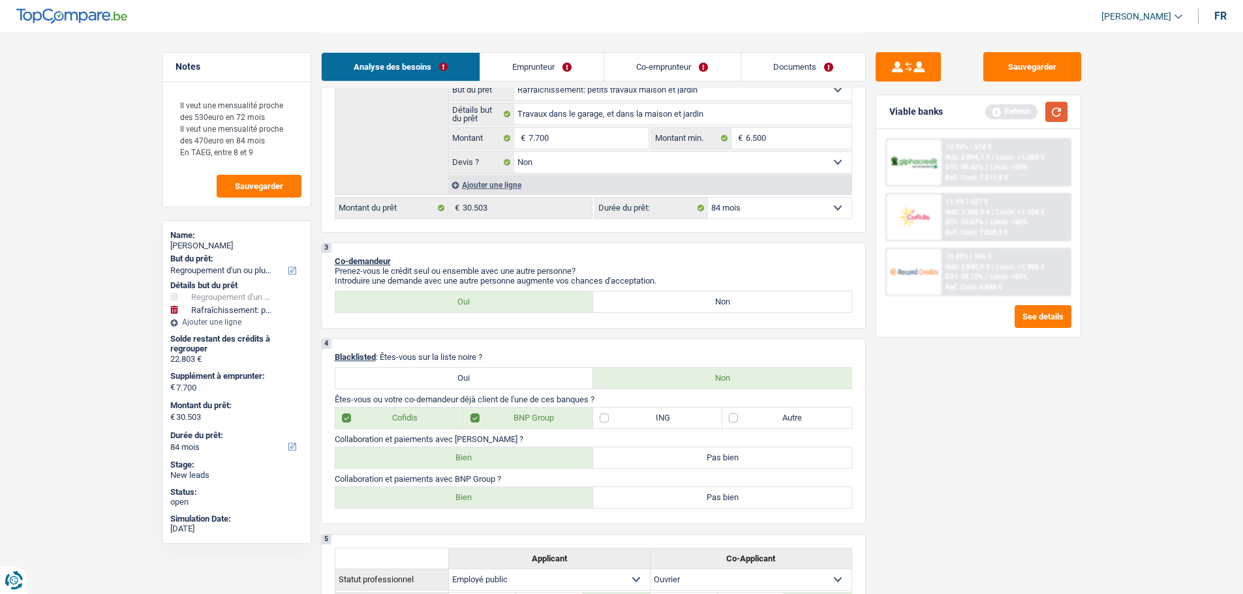
click at [1060, 120] on button "button" at bounding box center [1056, 112] width 22 height 20
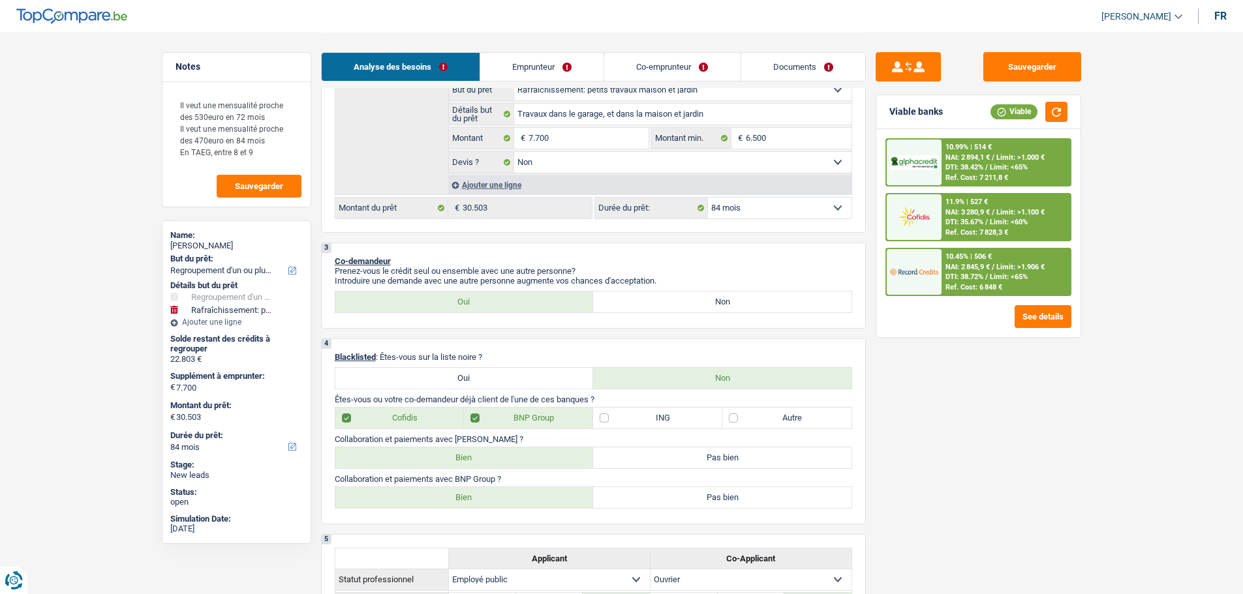
click at [787, 209] on select "12 mois 18 mois 24 mois 30 mois 36 mois 42 mois 48 mois 60 mois 72 mois 84 mois…" at bounding box center [780, 208] width 144 height 21
click at [1031, 398] on div "Sauvegarder Viable banks Viable 10.99% | 514 € NAI: 2 894,1 € / Limit: >1.000 €…" at bounding box center [978, 312] width 225 height 521
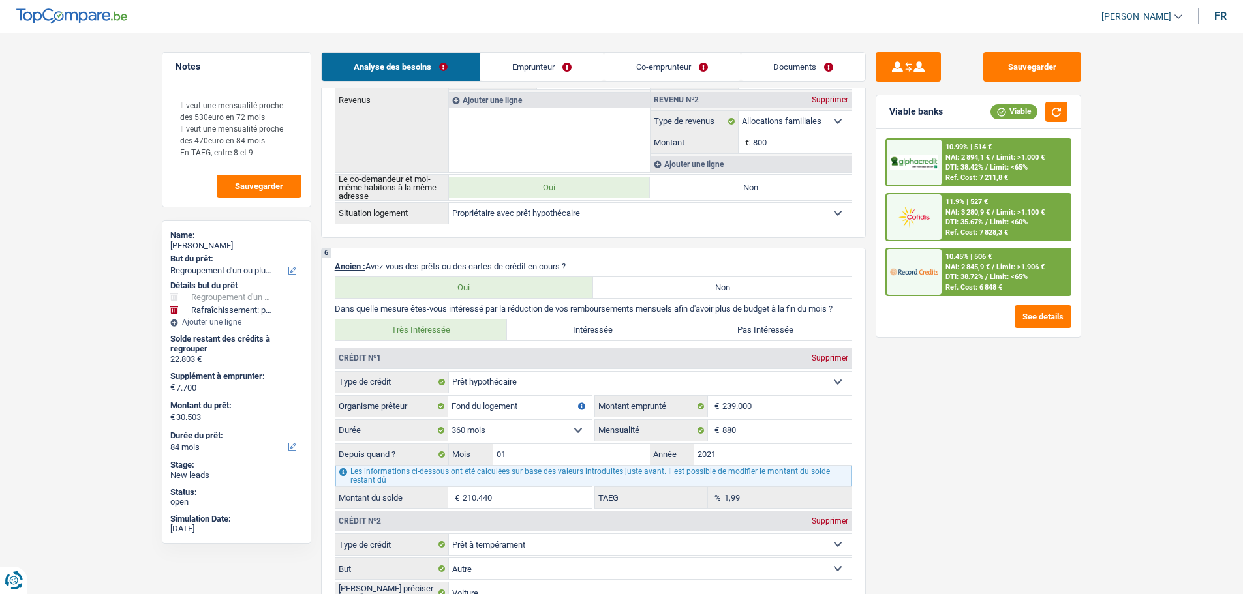
scroll to position [913, 0]
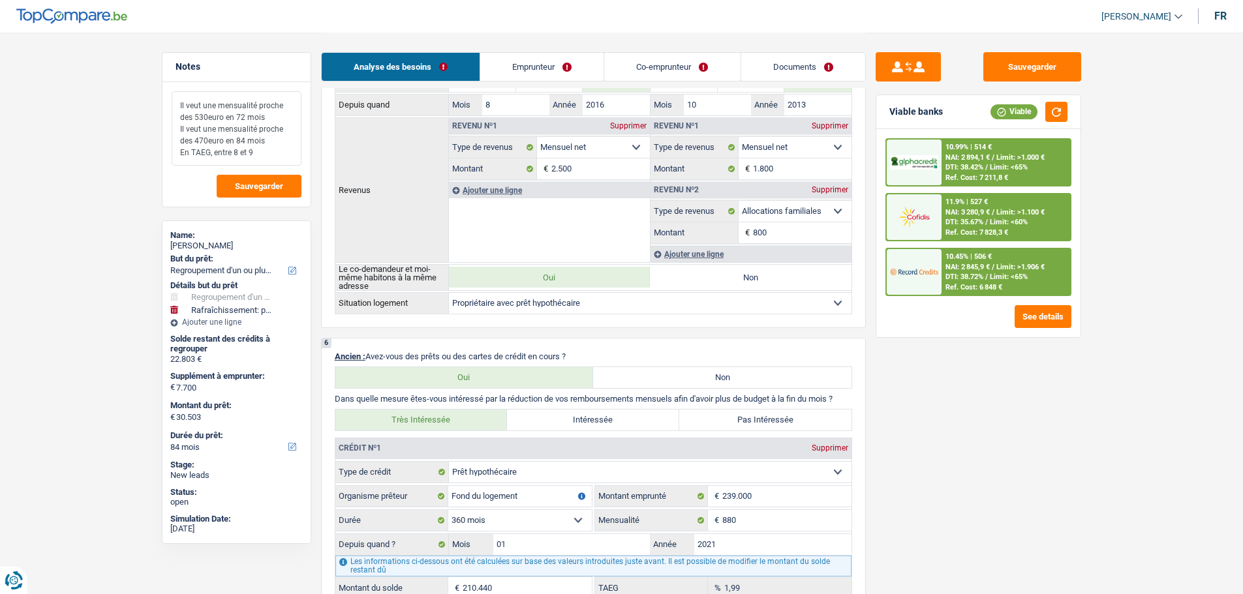
click at [263, 160] on textarea "Il veut une mensualité proche des 530euro en 72 mois Il veut une mensualité pro…" at bounding box center [237, 128] width 130 height 74
click at [934, 446] on div "Sauvegarder Viable banks Viable 10.99% | 514 € NAI: 2 894,1 € / Limit: >1.000 €…" at bounding box center [978, 312] width 225 height 521
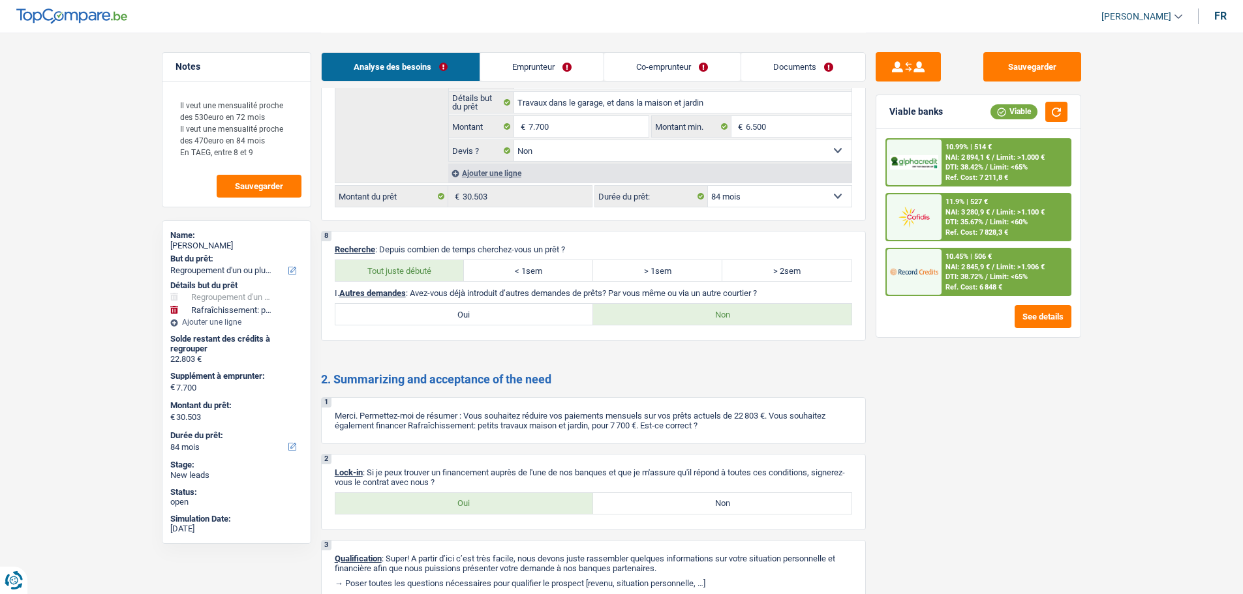
scroll to position [2740, 0]
click at [508, 504] on label "Oui" at bounding box center [464, 503] width 258 height 21
click at [508, 504] on input "Oui" at bounding box center [464, 503] width 258 height 21
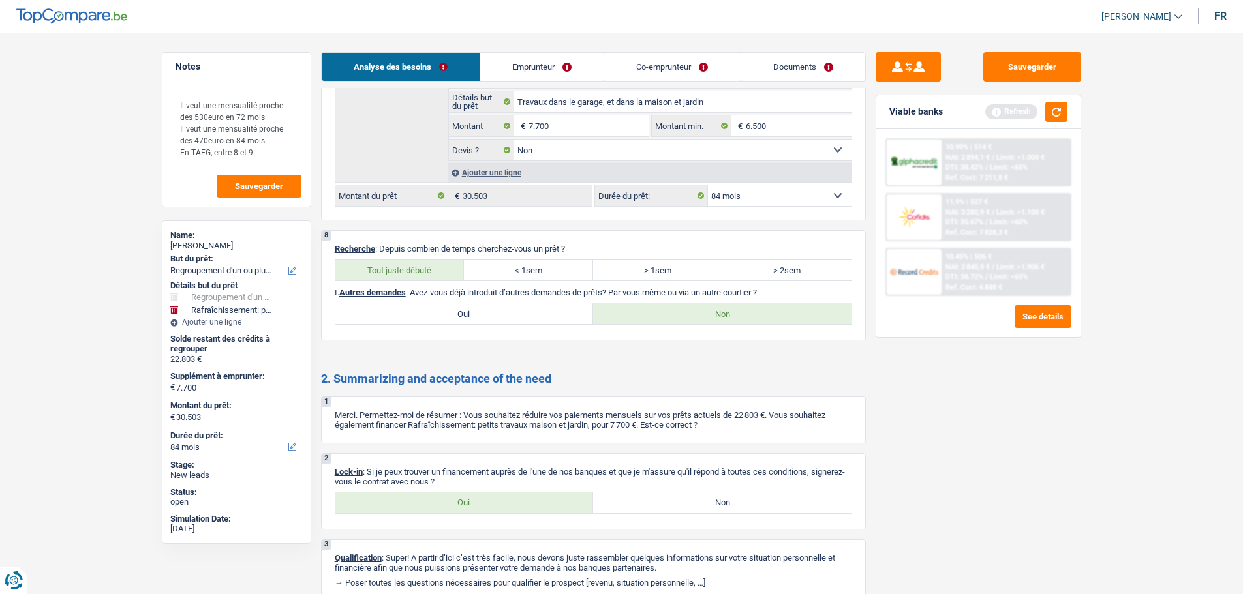
drag, startPoint x: 806, startPoint y: 69, endPoint x: 786, endPoint y: 82, distance: 23.5
click at [806, 69] on link "Documents" at bounding box center [803, 67] width 124 height 28
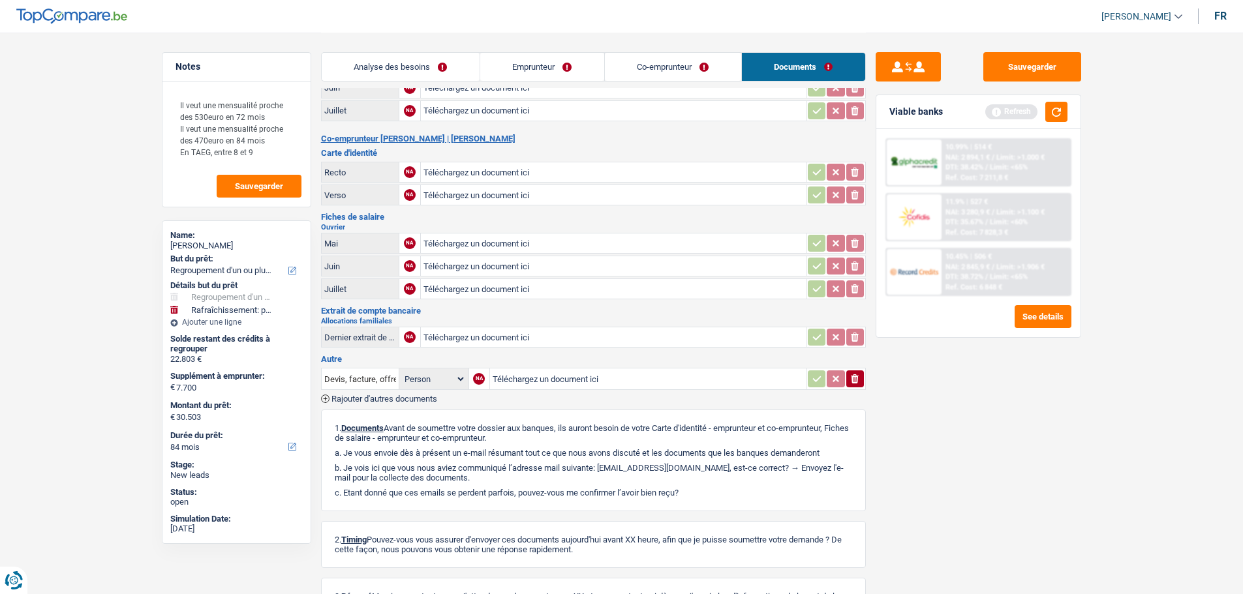
scroll to position [0, 0]
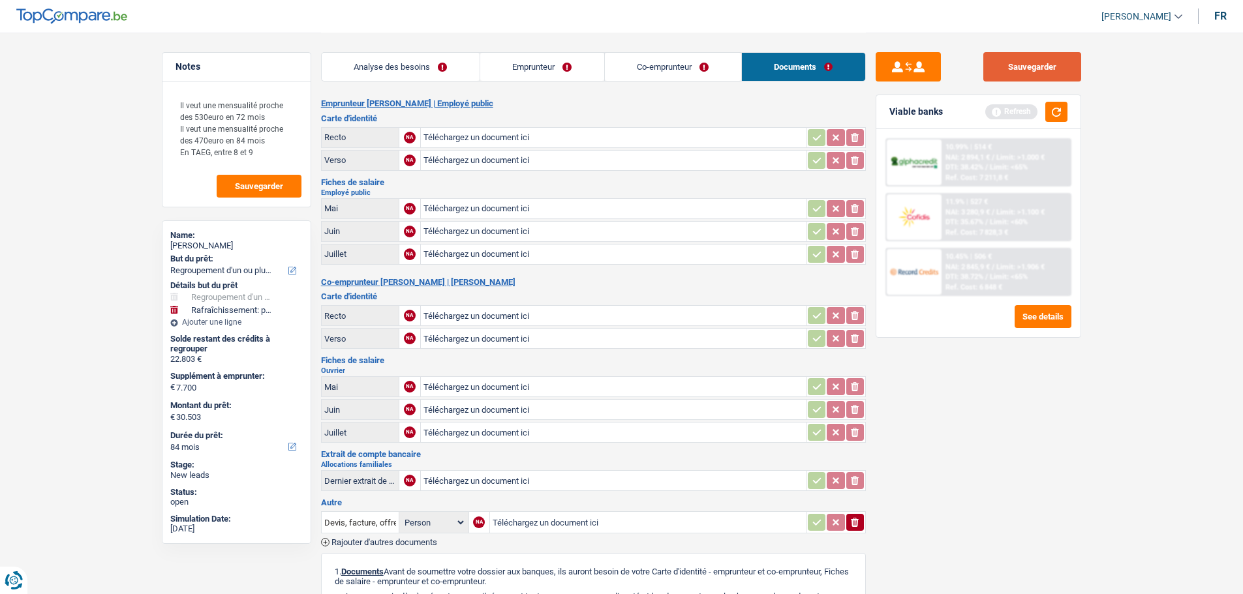
click at [1049, 68] on button "Sauvegarder" at bounding box center [1032, 66] width 98 height 29
click at [1065, 76] on button "Sauvegarder" at bounding box center [1032, 66] width 98 height 29
drag, startPoint x: 1052, startPoint y: 68, endPoint x: 993, endPoint y: 70, distance: 59.4
click at [1050, 70] on button "Sauvegarder" at bounding box center [1032, 66] width 98 height 29
click at [239, 182] on span "Sauvegarder" at bounding box center [259, 186] width 48 height 8
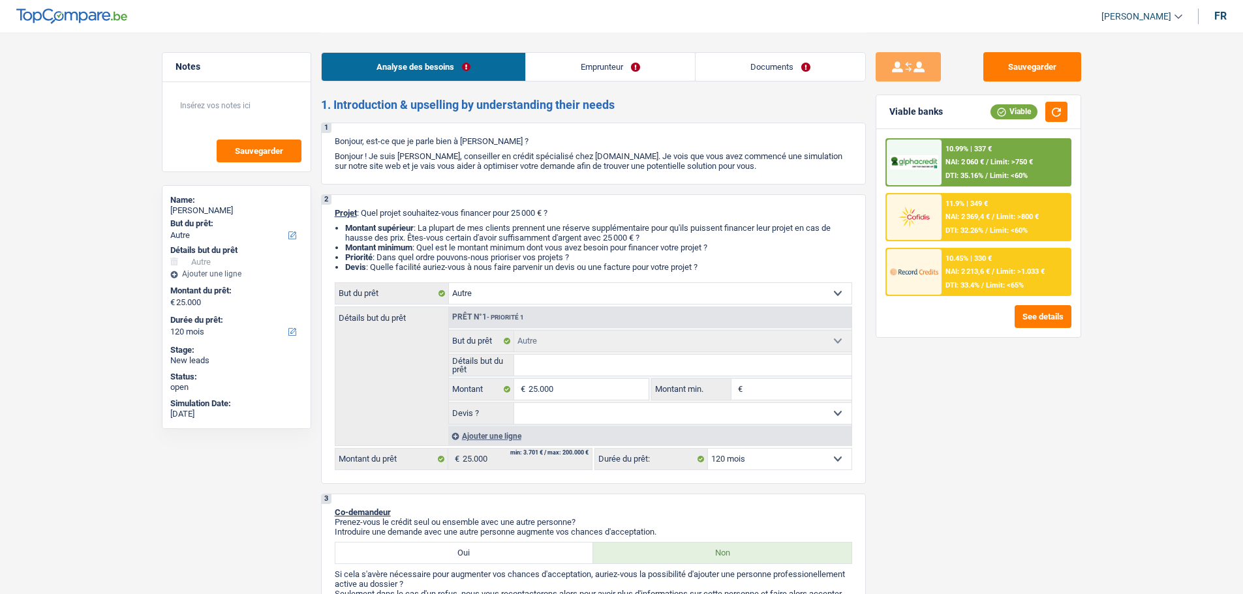
select select "other"
select select "120"
select select "other"
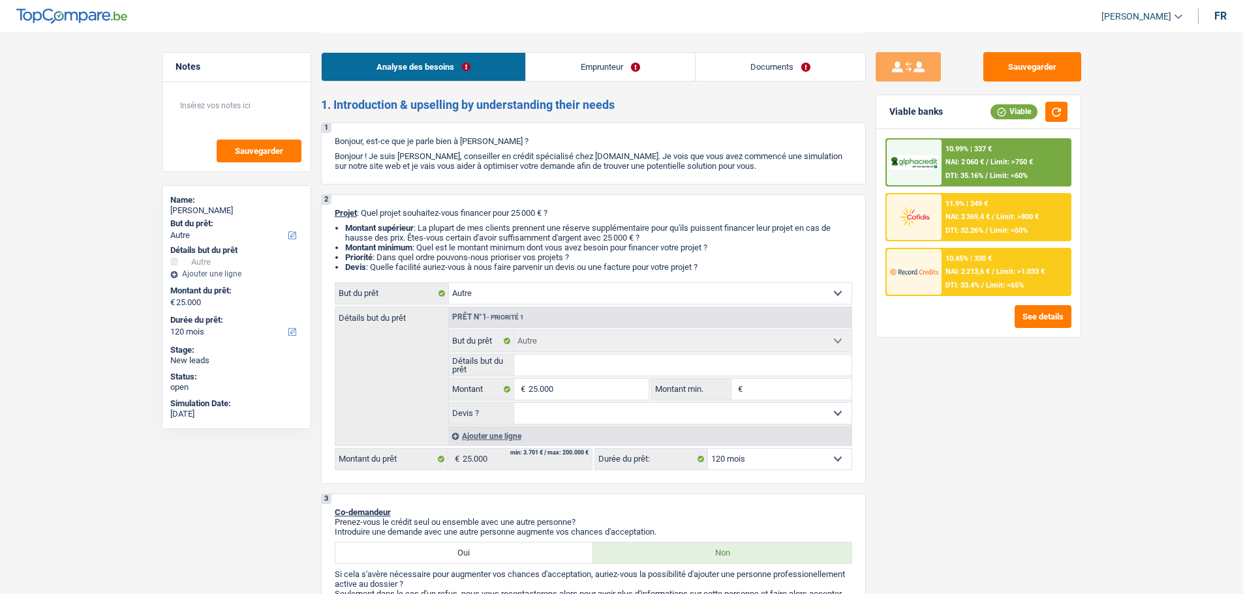
select select "120"
select select "publicEmployee"
select select "familyAllowances"
select select "netSalary"
select select "mealVouchers"
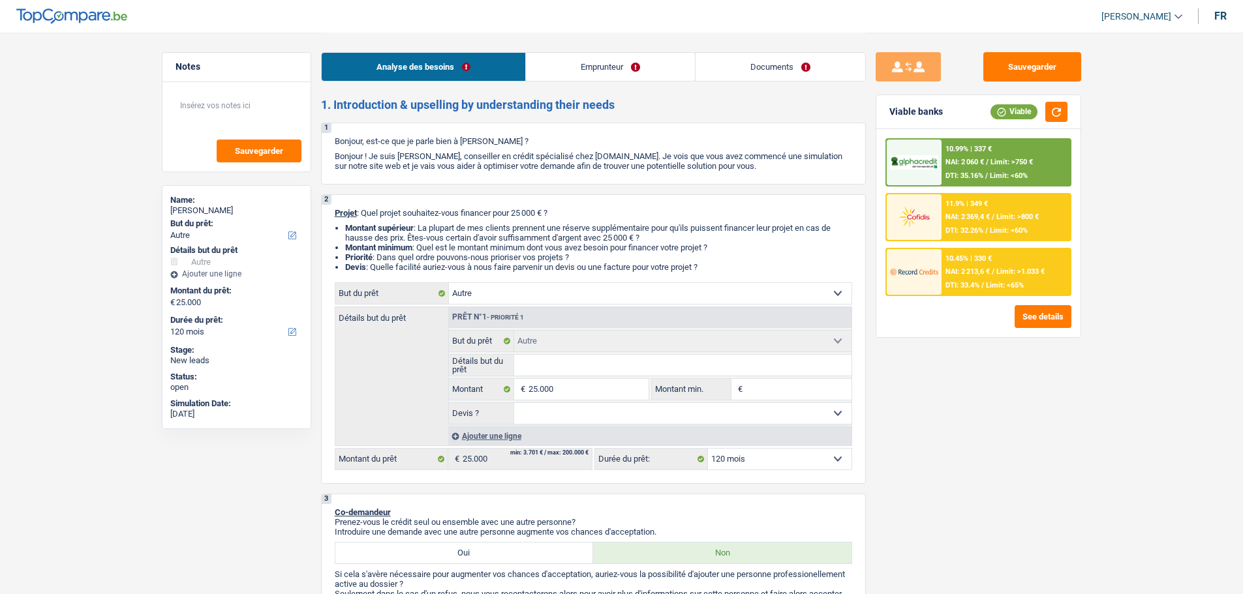
select select "ownerWithMortgage"
select select "mortgage"
select select "240"
select select "other"
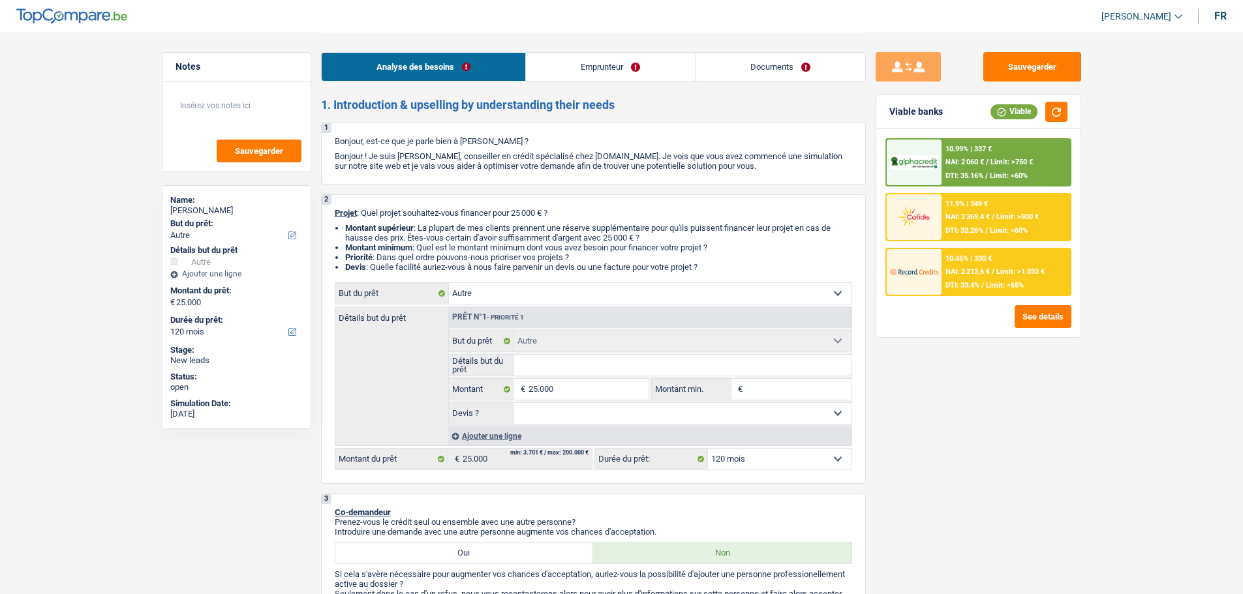
select select "120"
click at [559, 367] on input "Détails but du prêt" at bounding box center [682, 365] width 337 height 21
click at [584, 366] on input "Détails but du prêt" at bounding box center [682, 365] width 337 height 21
type input "I"
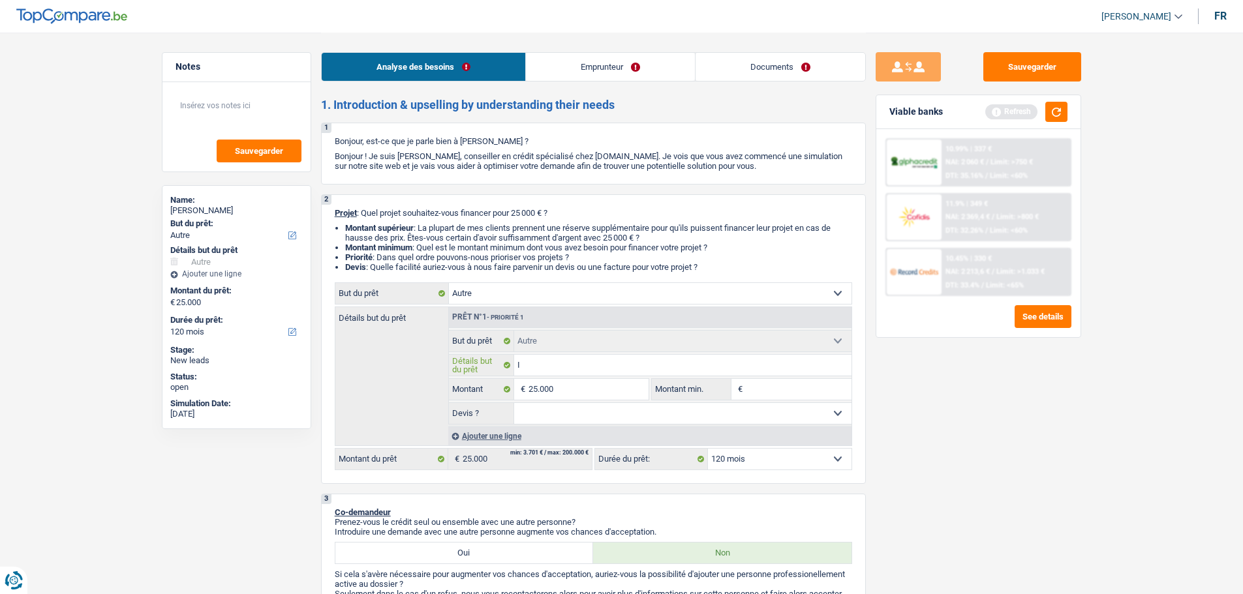
type input "Il"
type input "Ils"
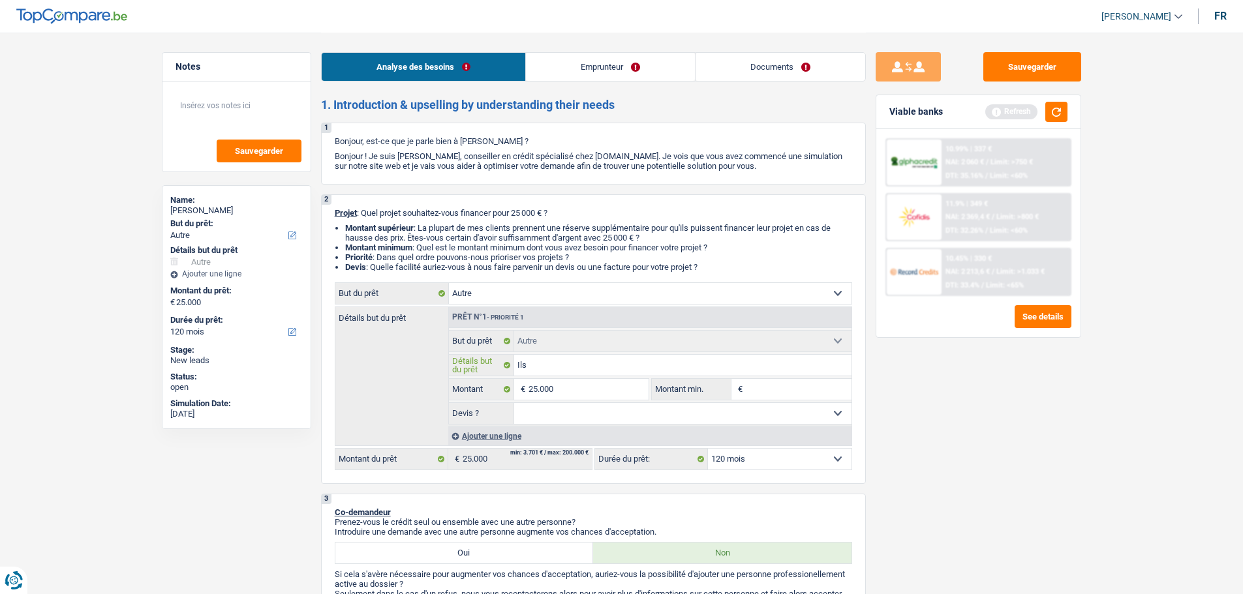
type input "Ils"
type input "Ils o"
type input "Ils on"
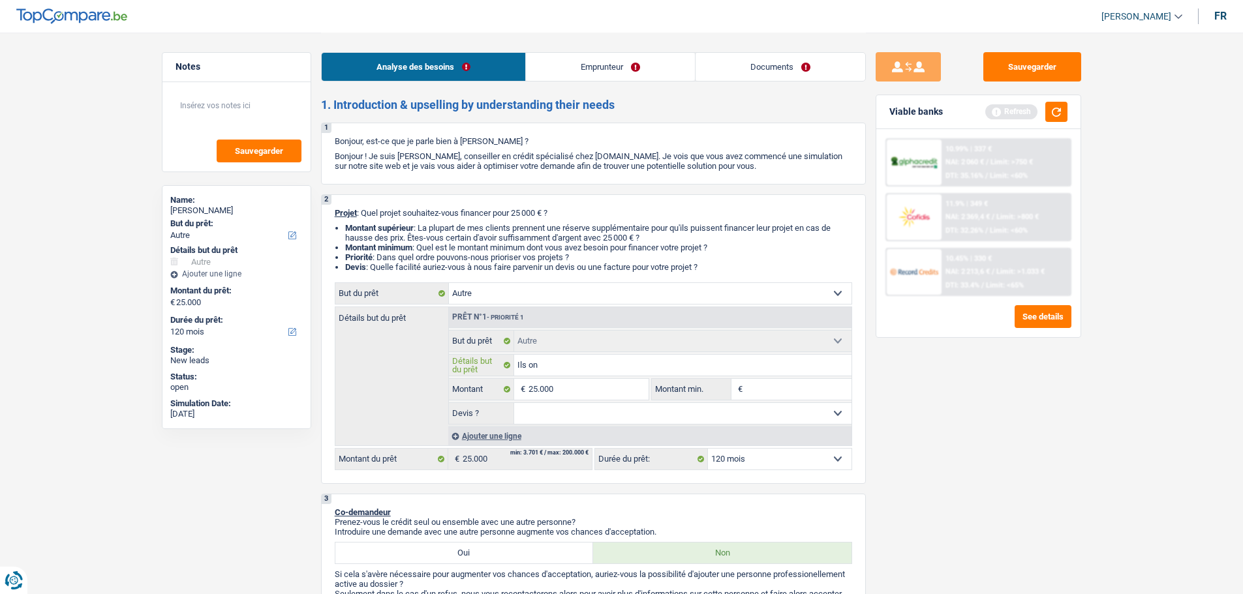
type input "Ils ont"
type input "Ils ont r"
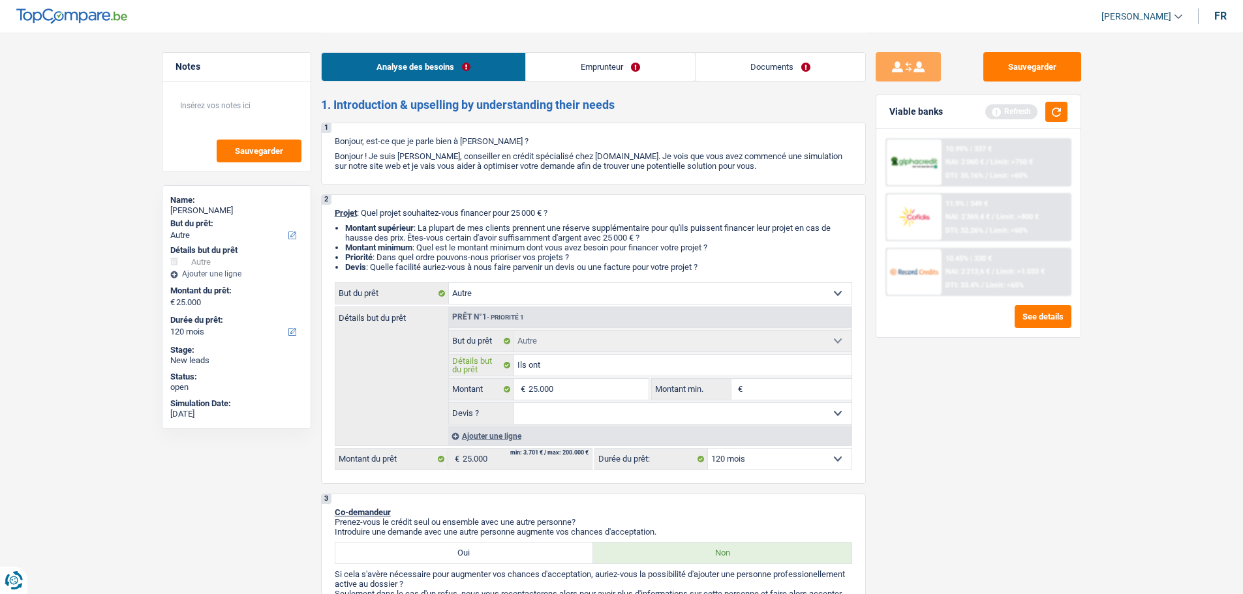
type input "Ils ont r"
type input "Ils ont re"
type input "Ils ont ref"
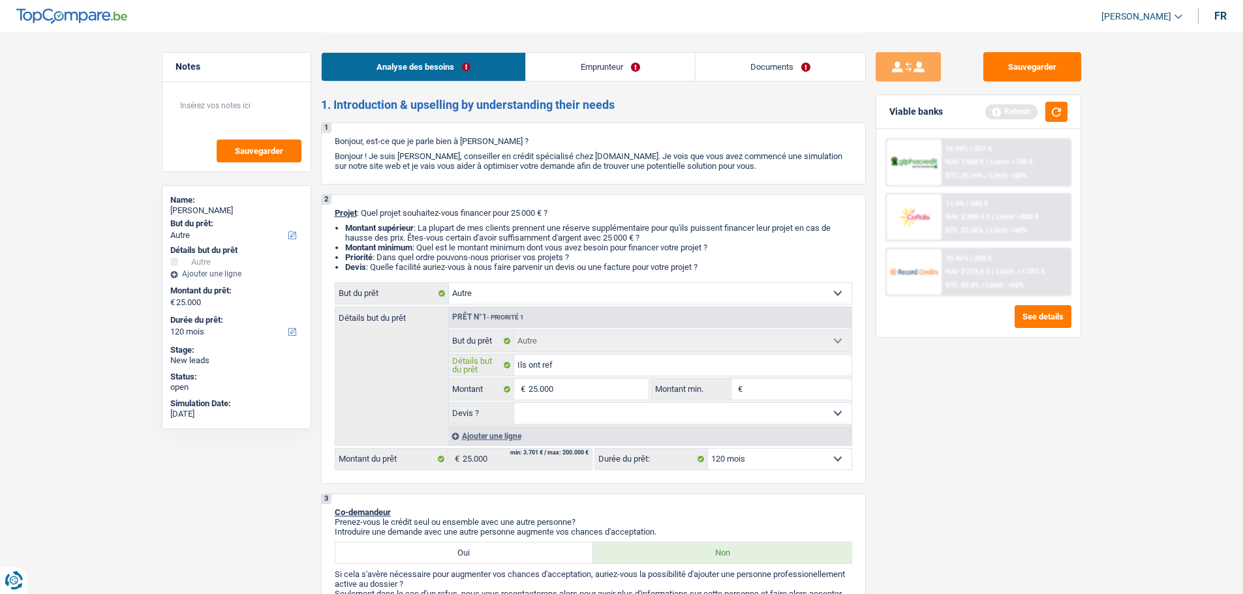
type input "Ils ont refa"
type input "Ils ont refai"
type input "Ils ont refait"
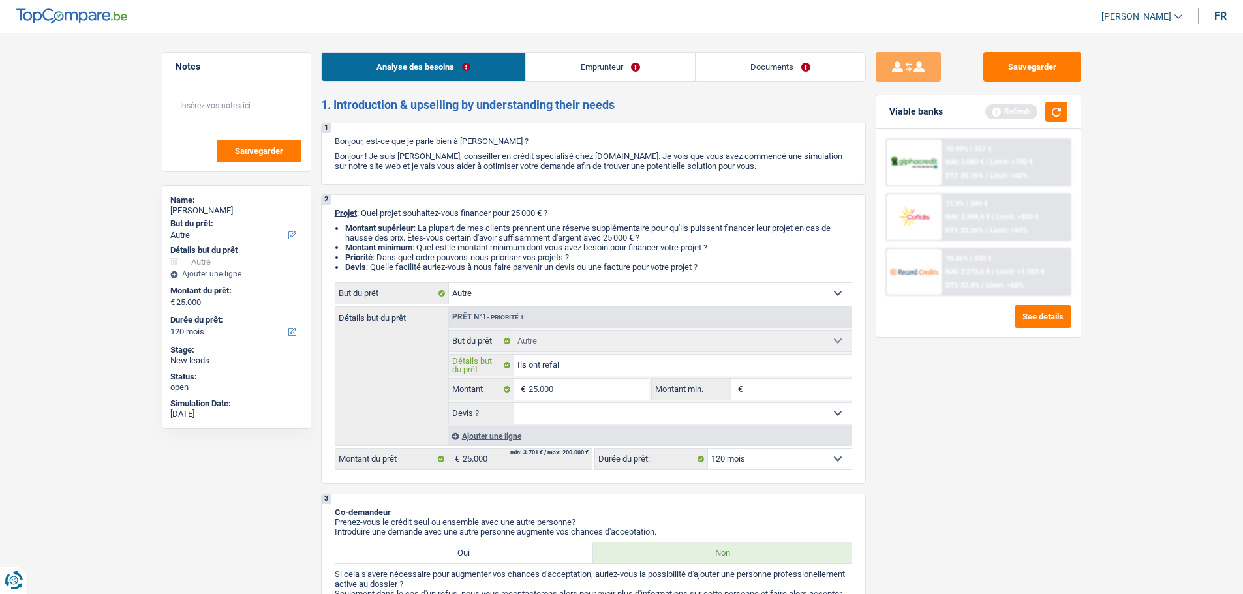
type input "Ils ont refait"
type input "Ils ont refait d"
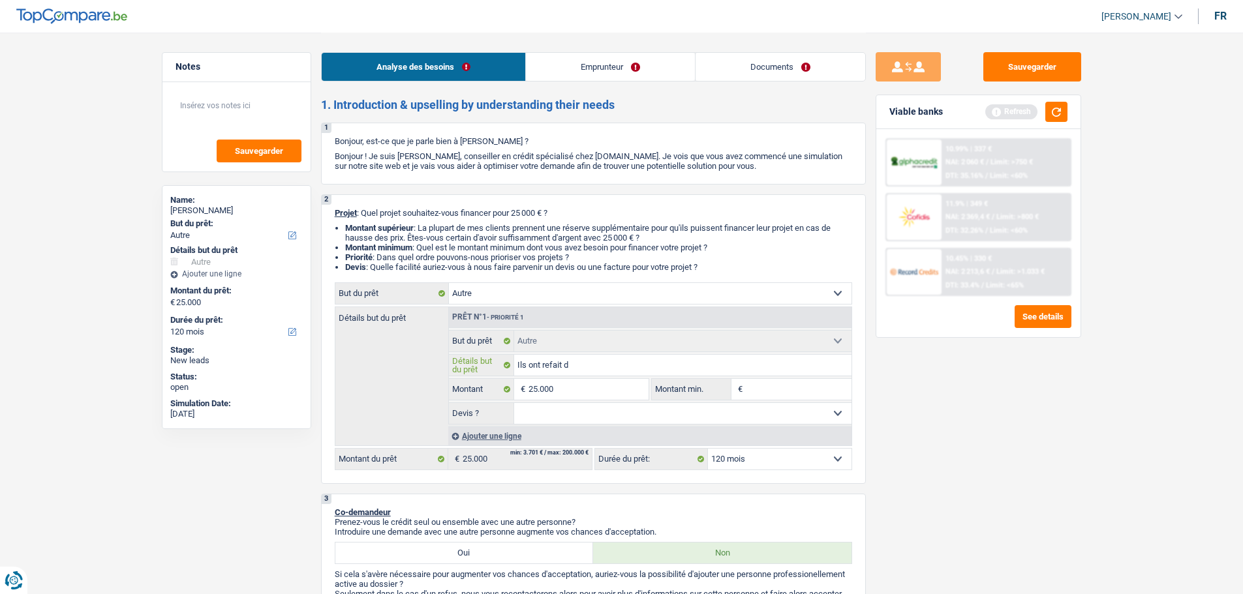
type input "Ils ont refait de"
type input "Ils ont refait des"
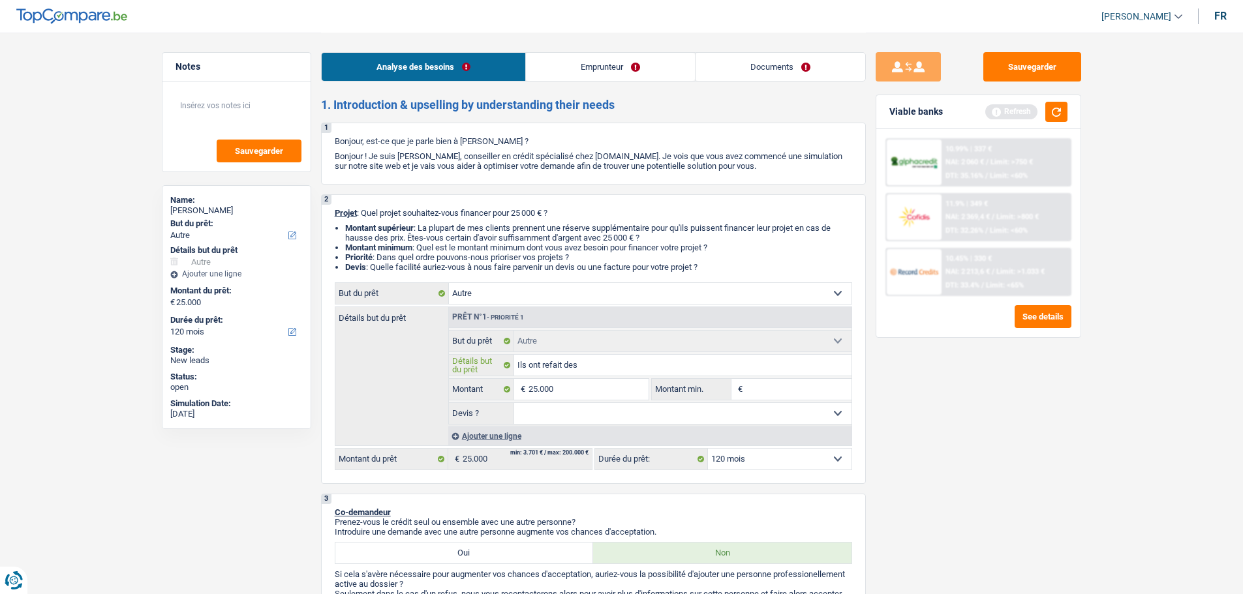
type input "Ils ont refait des"
type input "Ils ont refait des t"
type input "Ils ont refait des tr"
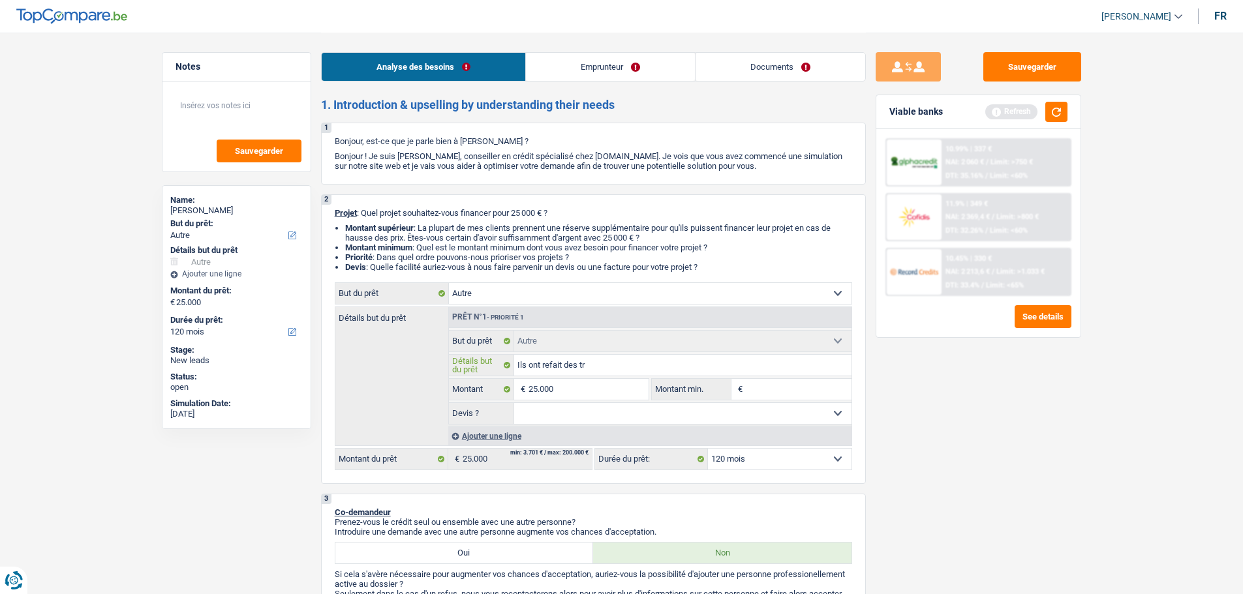
type input "Ils ont refait des tra"
type input "Ils ont refait des trav"
type input "Ils ont refait des trava"
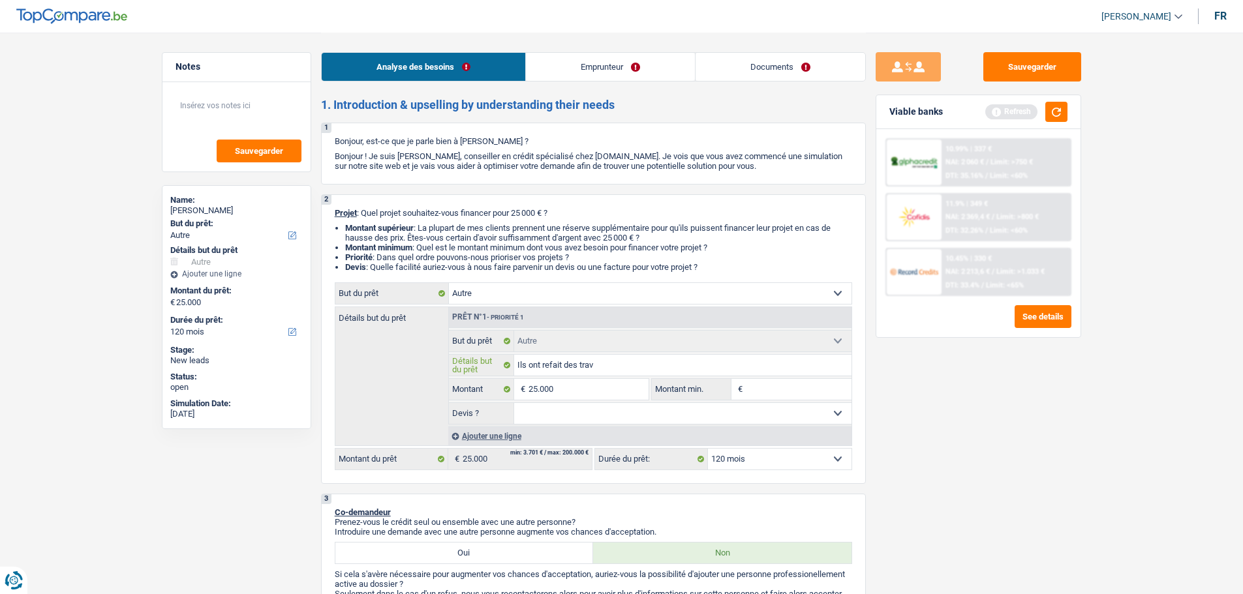
type input "Ils ont refait des trava"
type input "Ils ont refait des travau"
type input "Ils ont refait des travaux"
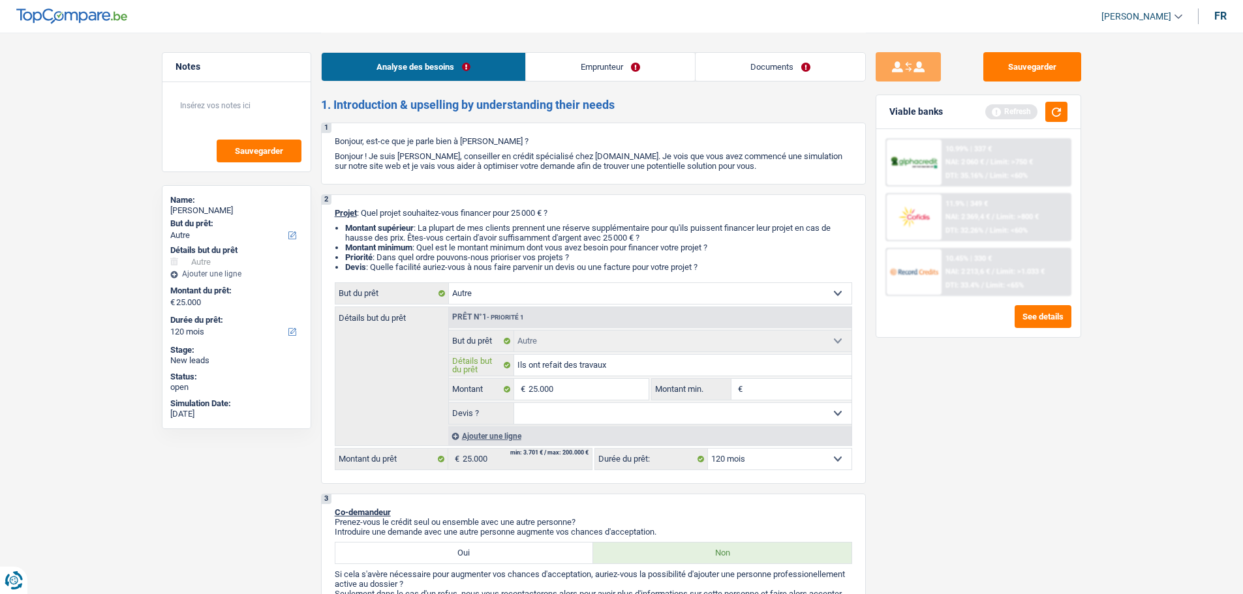
type input "Ils ont refait des travaux,"
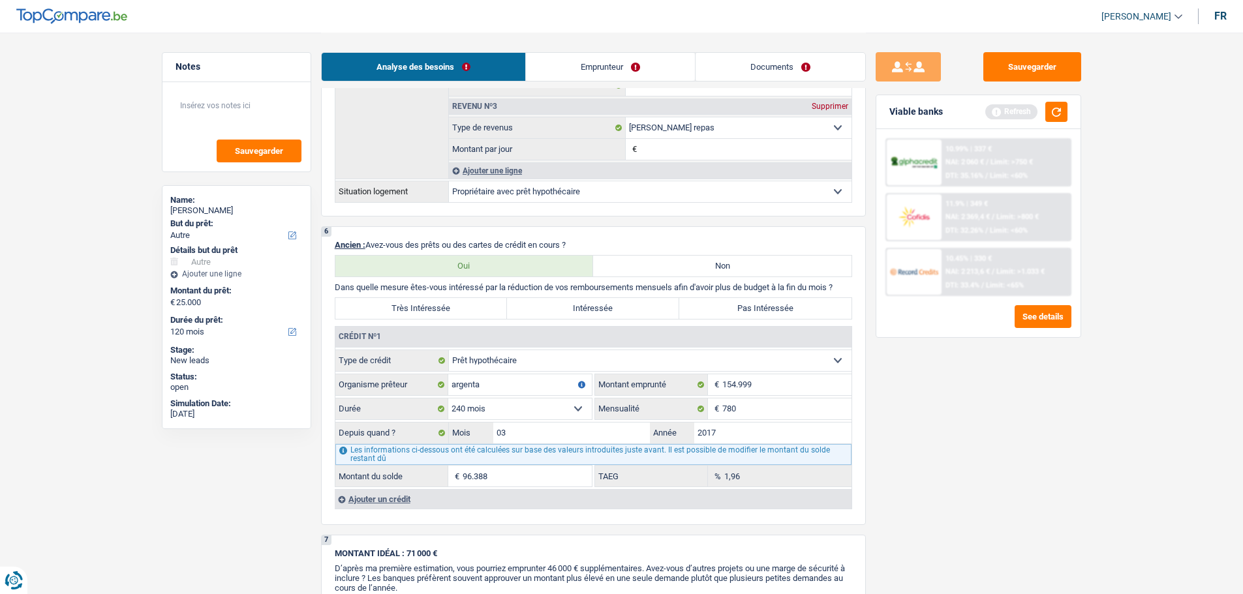
scroll to position [1044, 0]
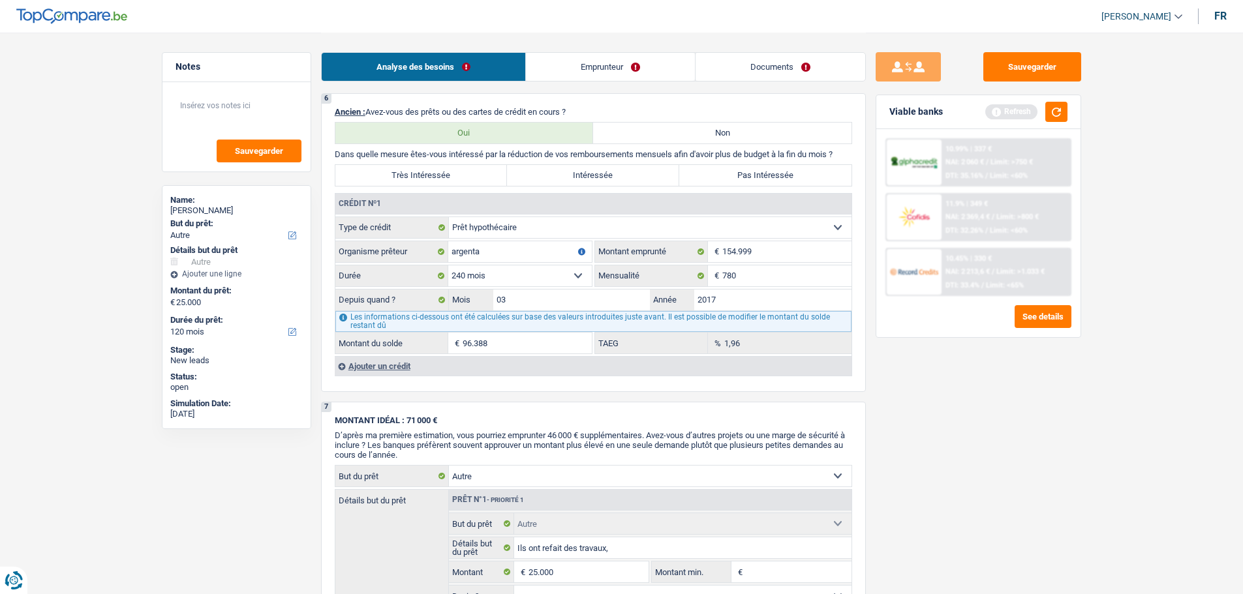
type input "Ils ont refait des travaux,"
click at [356, 373] on div "Ajouter un crédit" at bounding box center [593, 366] width 517 height 20
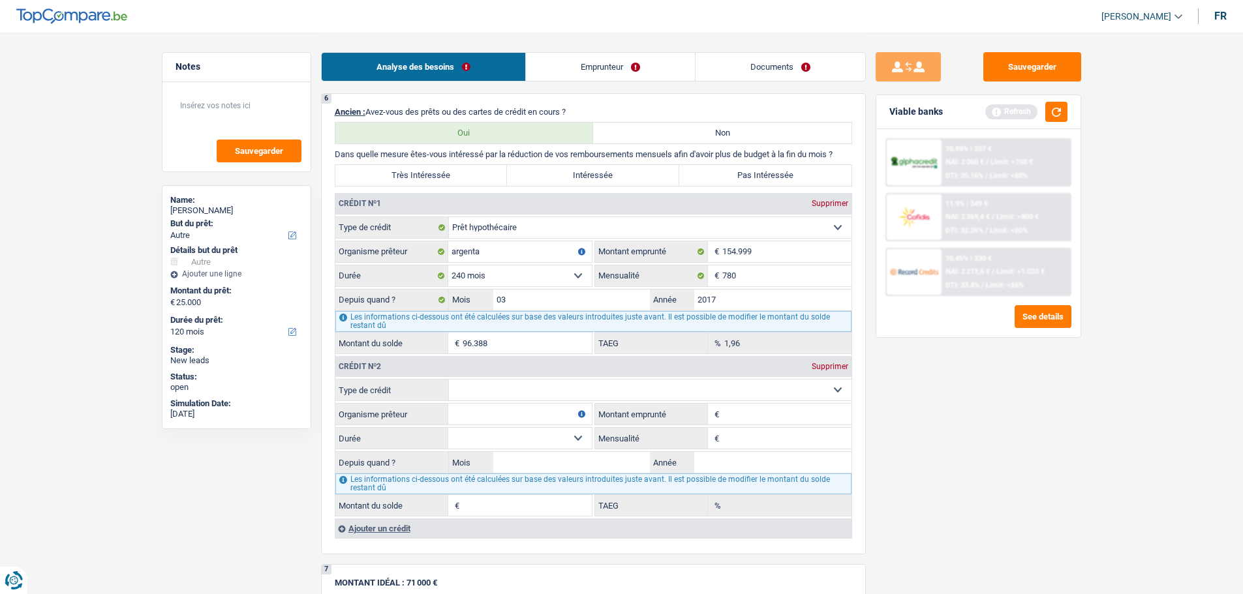
click at [481, 387] on select "Carte ou ouverture de crédit Prêt hypothécaire Vente à tempérament Prêt à tempé…" at bounding box center [650, 390] width 403 height 21
select select "personalSale"
type input "0"
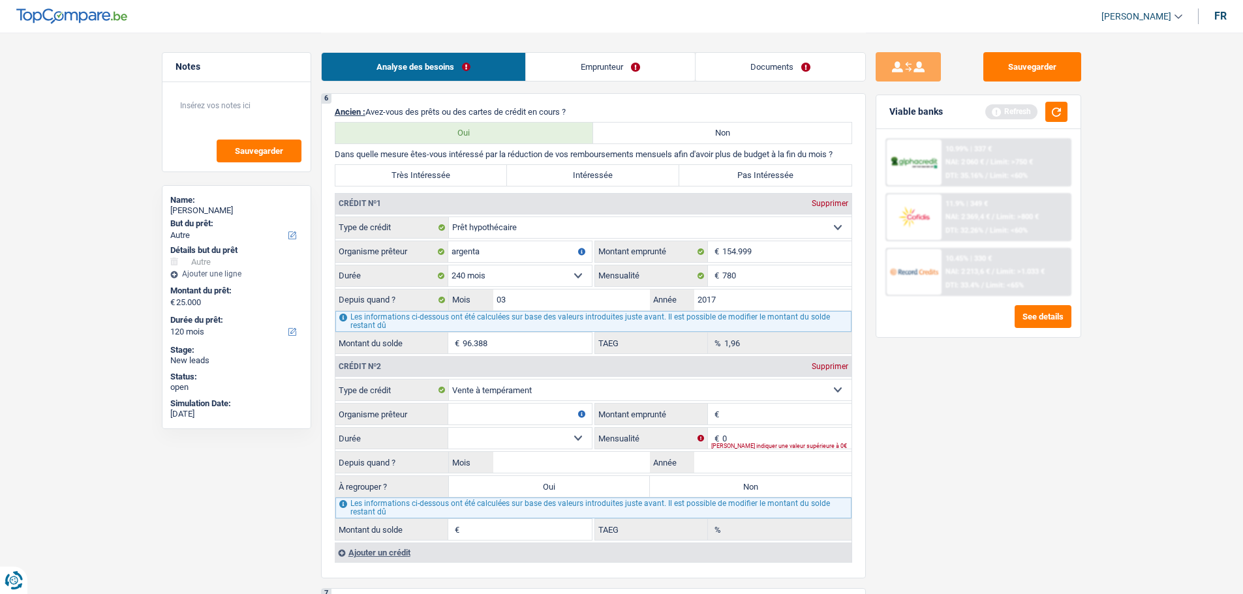
click at [493, 419] on input "Organisme prêteur" at bounding box center [520, 414] width 144 height 21
click at [739, 413] on input "Montant emprunté" at bounding box center [786, 414] width 129 height 21
type input "20.000"
click at [508, 416] on input "Organisme prêteur" at bounding box center [520, 414] width 144 height 21
click at [494, 443] on select "12 mois 18 mois 24 mois 30 mois 36 mois 42 mois 48 mois 60 mois 72 mois 84 mois…" at bounding box center [520, 438] width 144 height 21
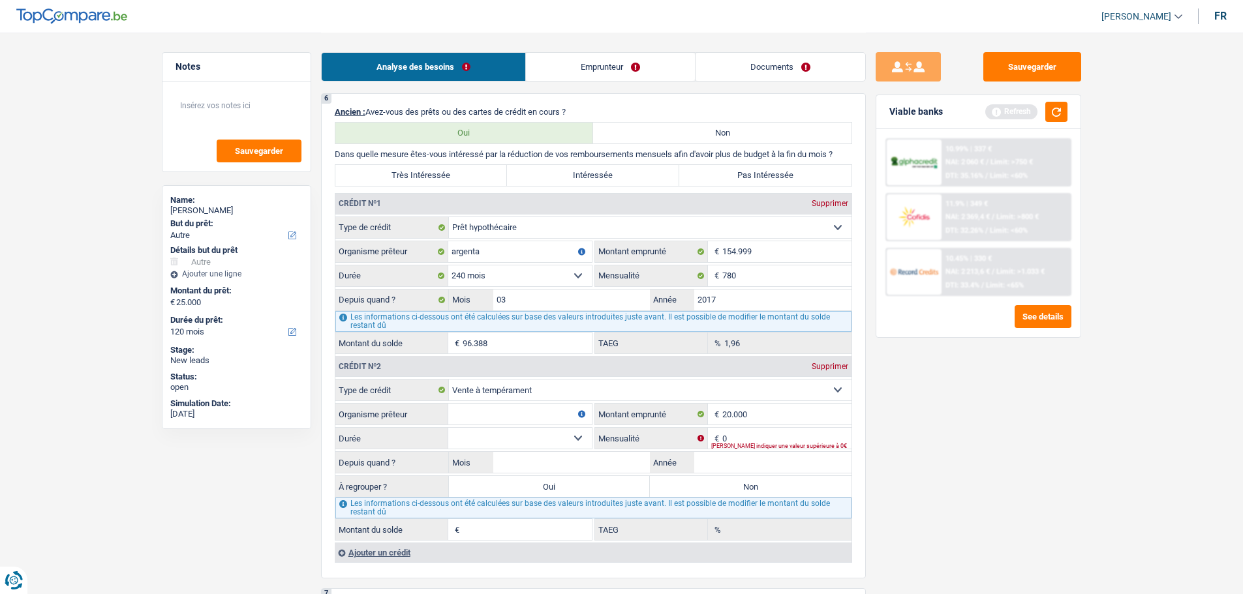
select select "84"
click at [448, 428] on select "12 mois 18 mois 24 mois 30 mois 36 mois 42 mois 48 mois 60 mois 72 mois 84 mois…" at bounding box center [520, 438] width 144 height 21
click at [520, 421] on input "Organisme prêteur" at bounding box center [520, 414] width 144 height 21
type input "Bye Way"
click at [778, 440] on input "0" at bounding box center [786, 438] width 129 height 21
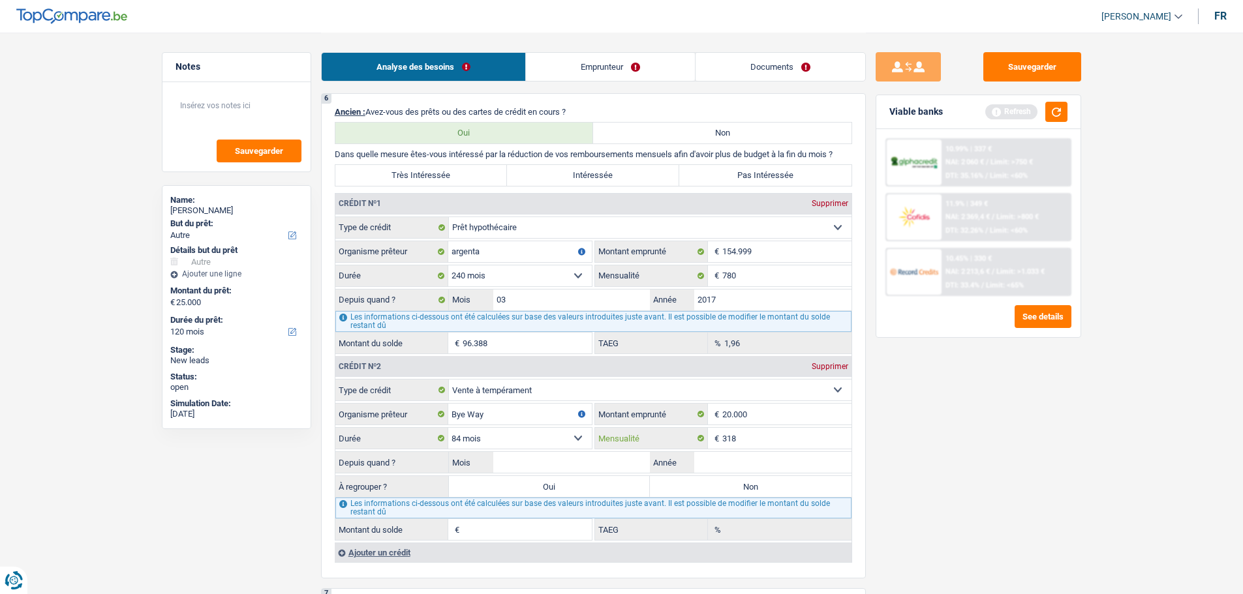
type input "318"
click at [776, 461] on input "Année" at bounding box center [772, 462] width 157 height 21
click at [606, 462] on input "Mois" at bounding box center [571, 462] width 157 height 21
type input "5"
click at [739, 456] on input "Année" at bounding box center [772, 462] width 157 height 21
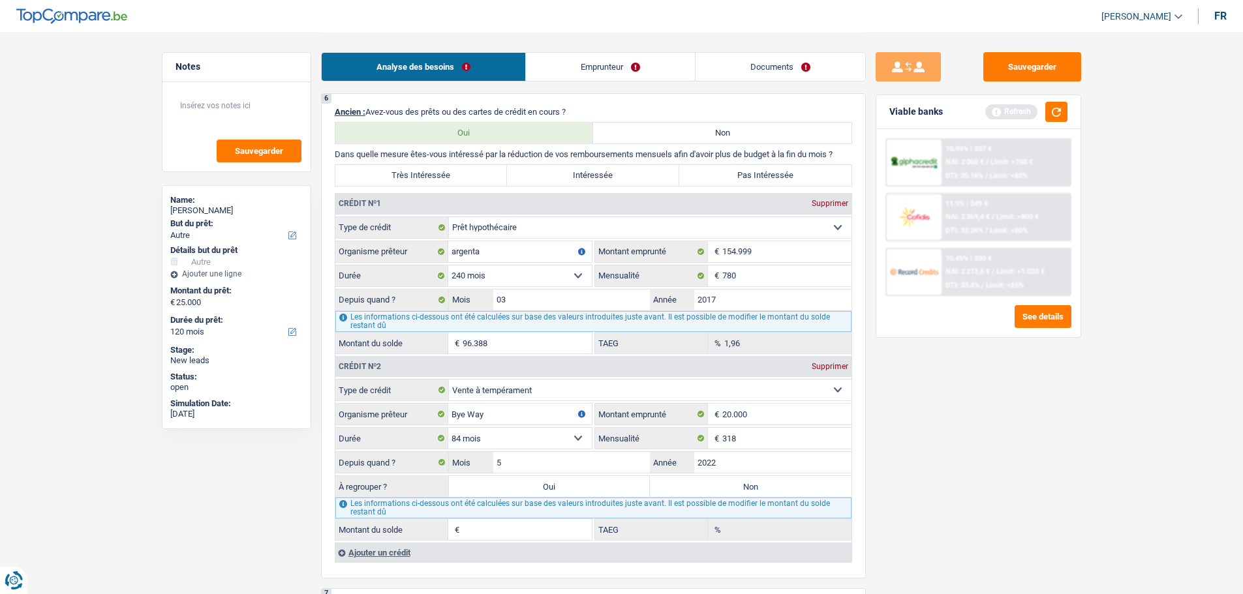
type input "2022"
type input "11.959"
type input "8,98"
click at [896, 438] on div "Sauvegarder Viable banks Refresh 10.99% | 337 € NAI: 2 060 € / Limit: >750 € DT…" at bounding box center [978, 312] width 225 height 521
click at [585, 486] on label "Oui" at bounding box center [550, 486] width 202 height 21
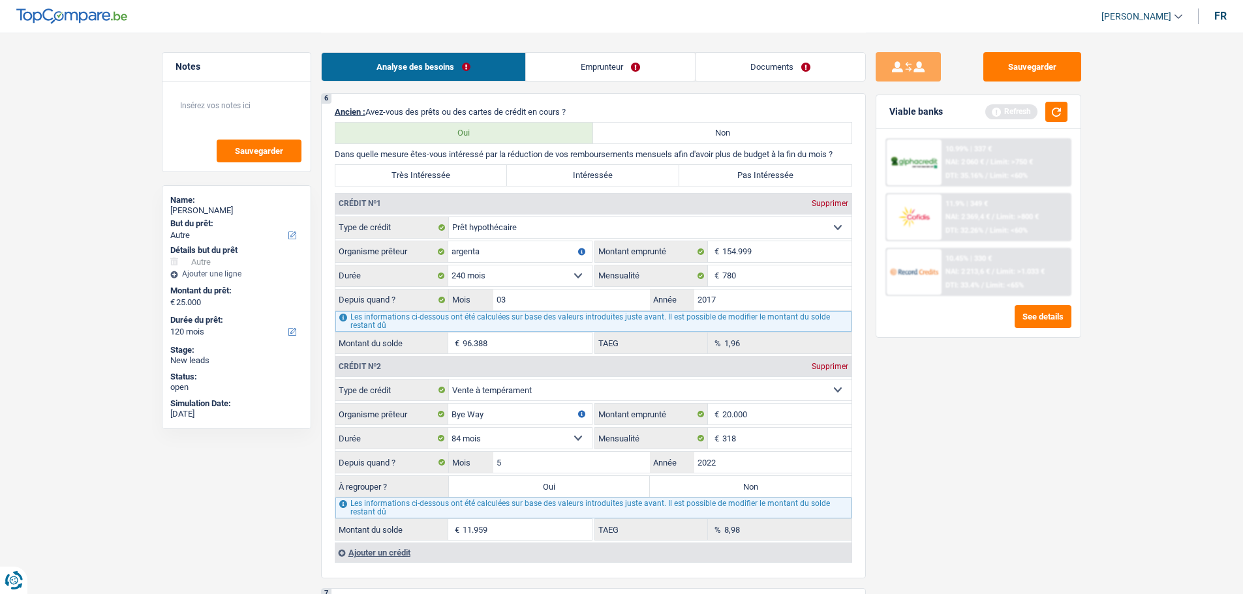
click at [585, 486] on input "Oui" at bounding box center [550, 486] width 202 height 21
radio input "true"
type input "36.959"
type input "11.959"
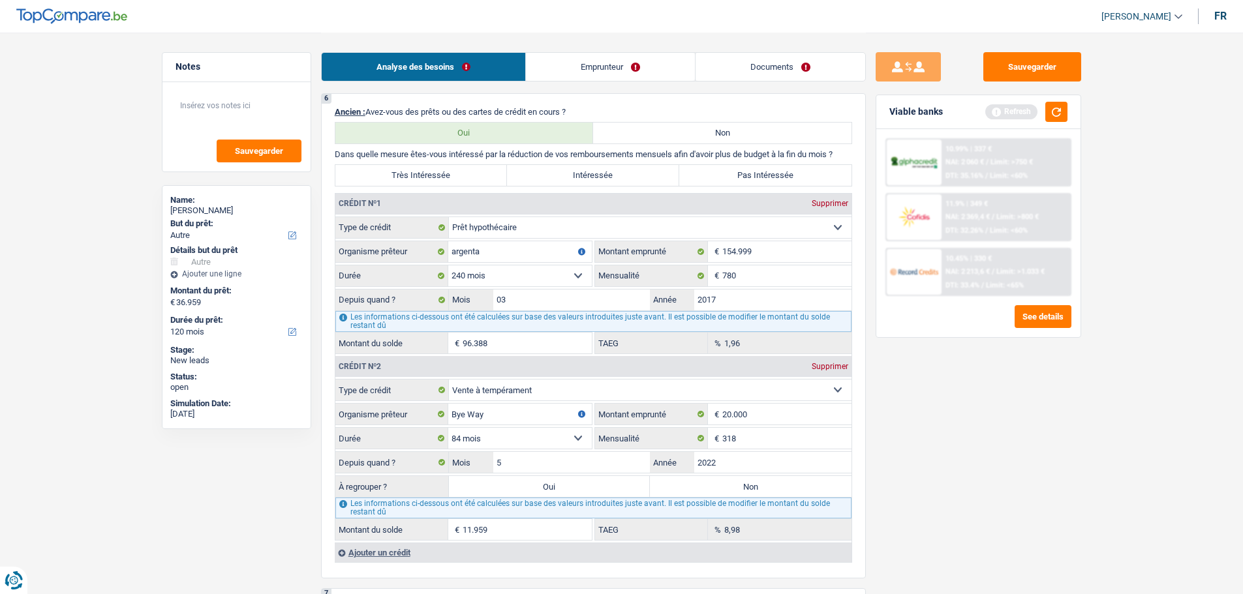
select select "refinancing"
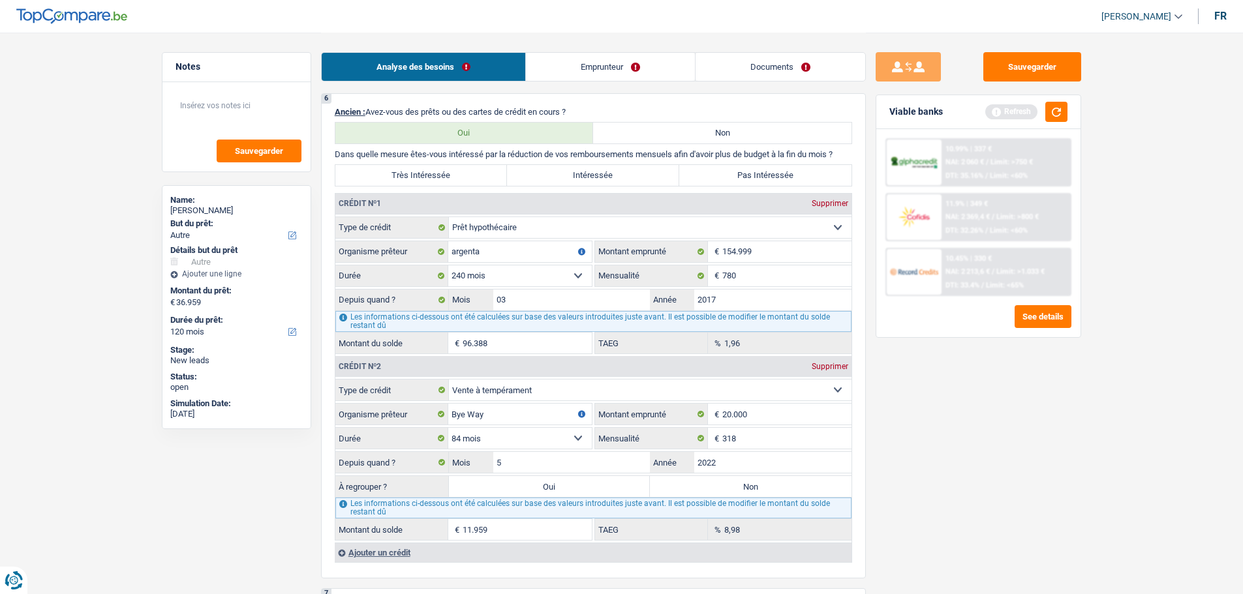
select select "refinancing"
select select "other"
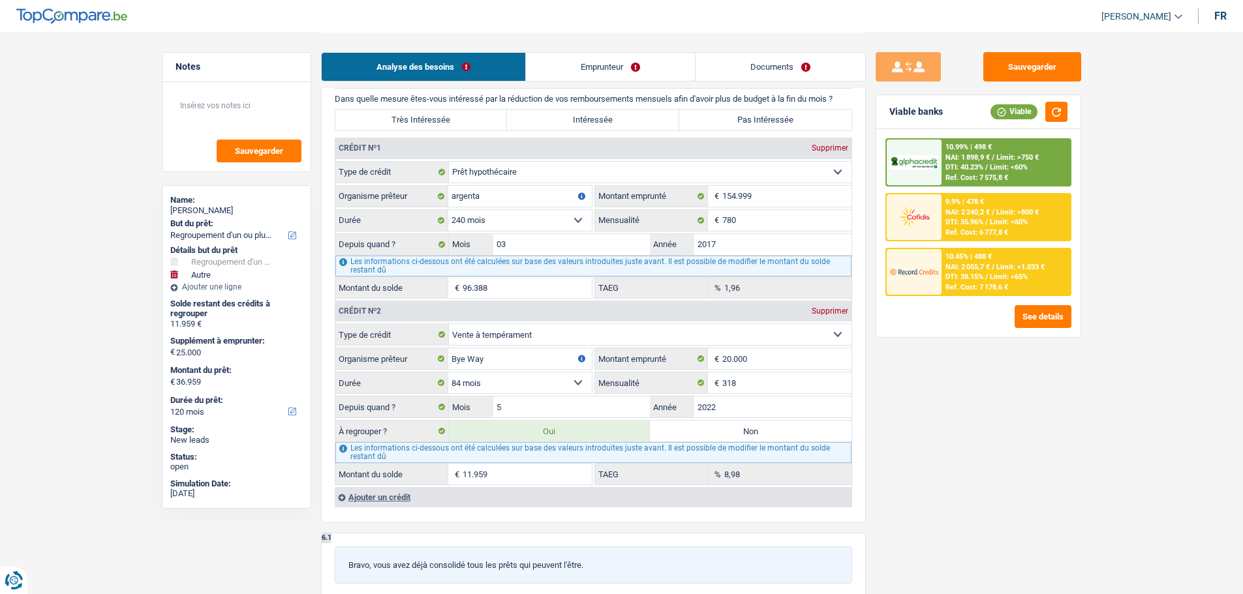
scroll to position [1435, 0]
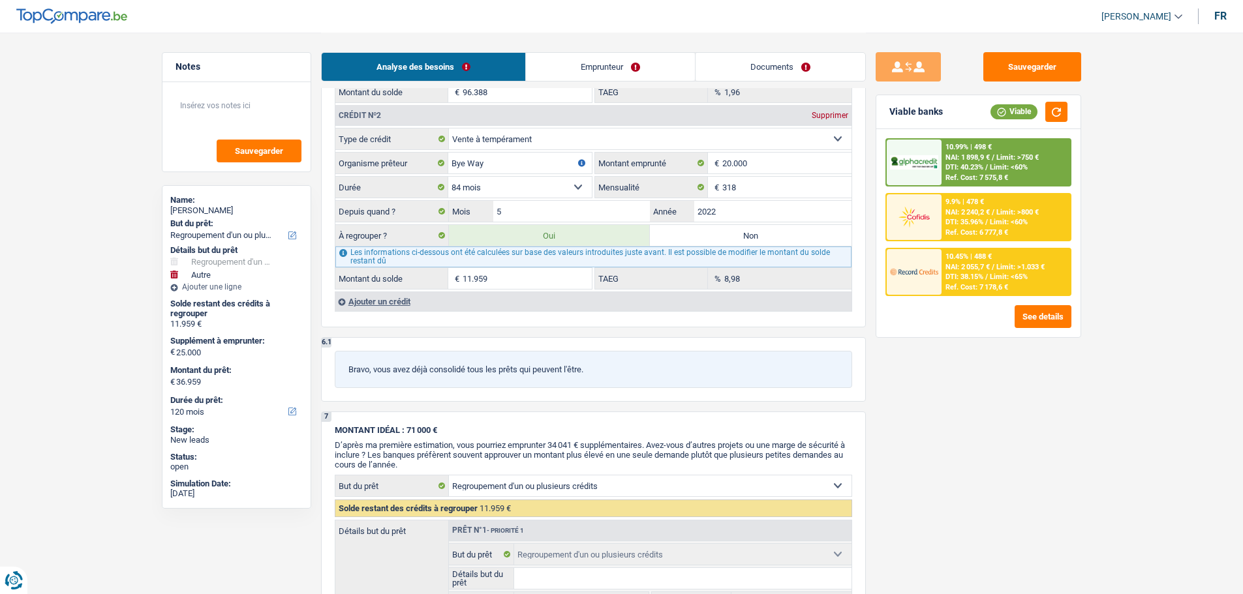
click at [372, 303] on div "Ajouter un crédit" at bounding box center [593, 302] width 517 height 20
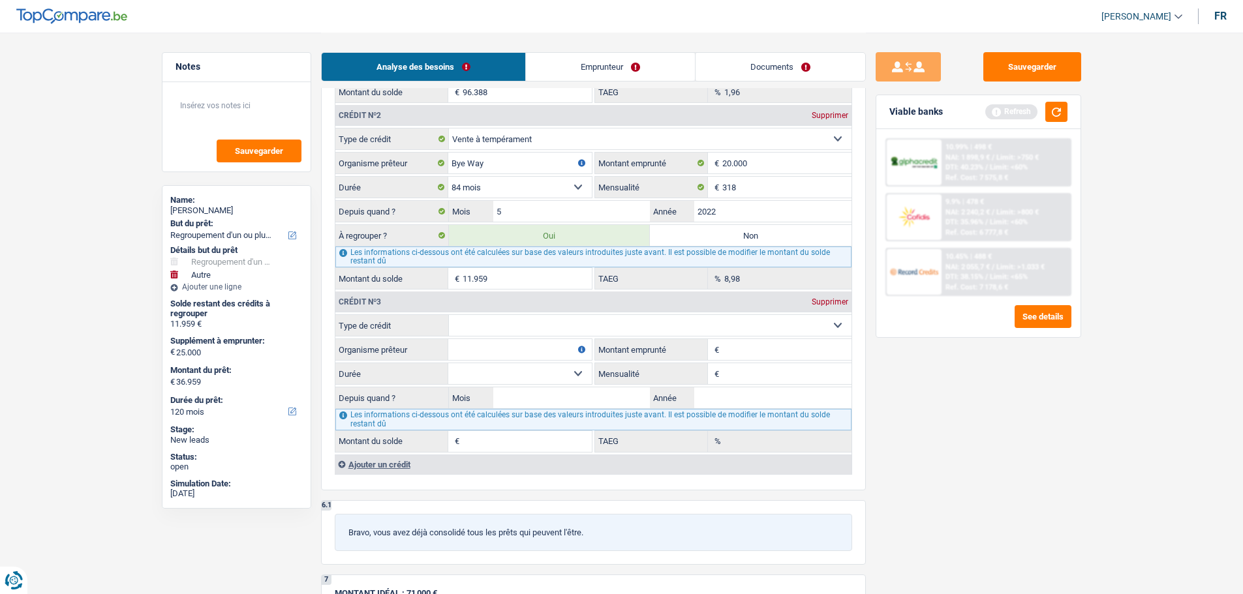
click at [513, 322] on select "Carte ou ouverture de crédit Prêt hypothécaire Vente à tempérament Prêt à tempé…" at bounding box center [650, 325] width 403 height 21
select select "cardOrCredit"
type input "0"
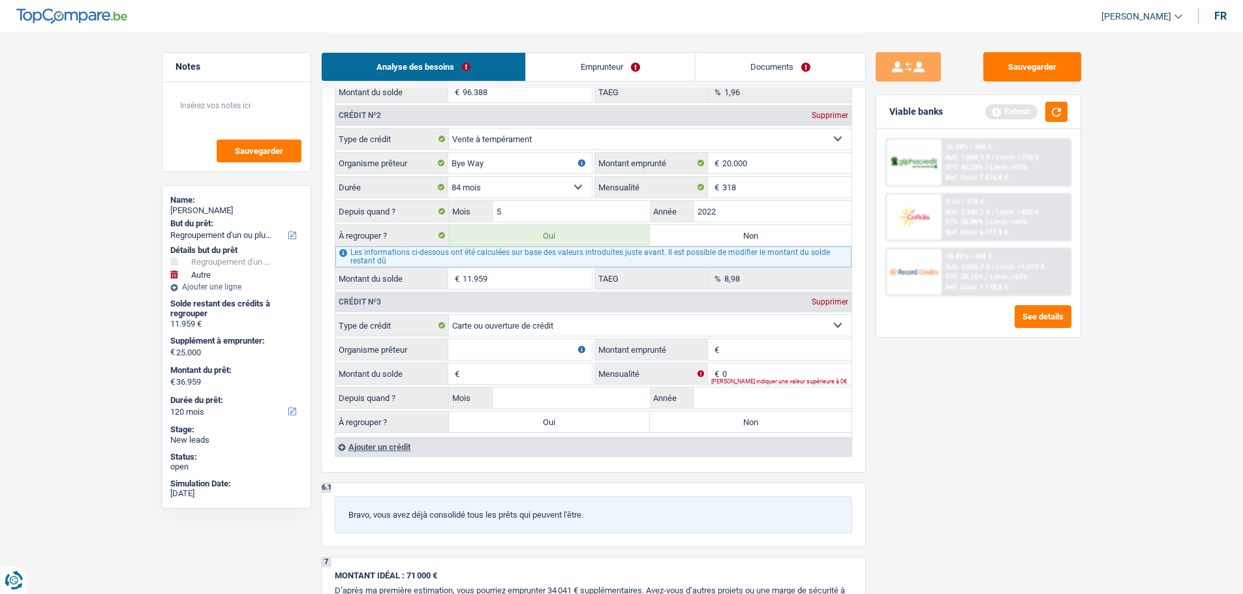
click at [497, 359] on input "Organisme prêteur" at bounding box center [520, 349] width 144 height 21
type input "Bye Way"
click at [739, 352] on input "Montant emprunté" at bounding box center [786, 349] width 129 height 21
type input "5.500"
click at [496, 368] on input "Montant du solde" at bounding box center [527, 373] width 129 height 21
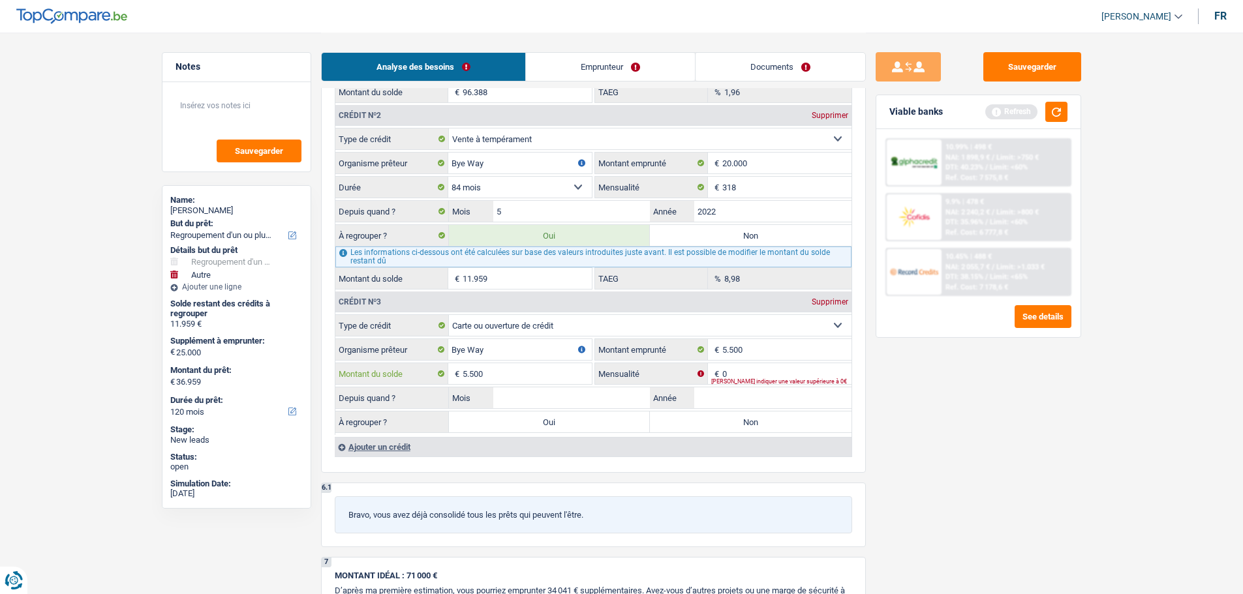
type input "5.500"
click at [775, 373] on input "0" at bounding box center [786, 373] width 129 height 21
type input "284"
click at [763, 399] on input "Année" at bounding box center [772, 398] width 157 height 21
click at [733, 404] on input "Année" at bounding box center [772, 398] width 157 height 21
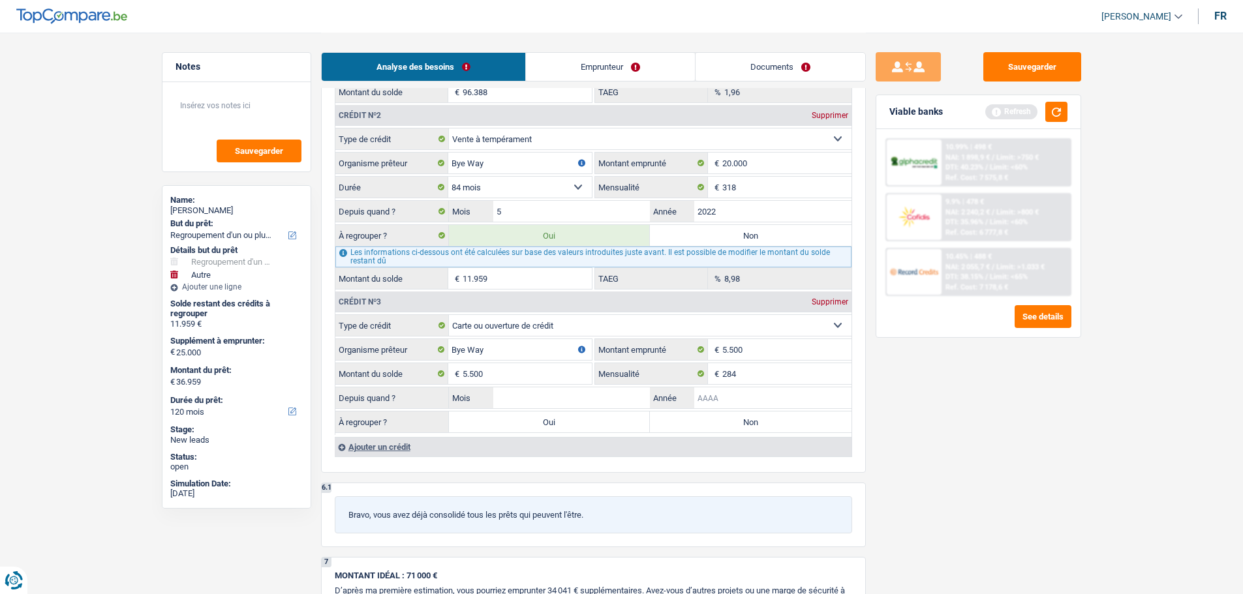
click at [733, 404] on input "Année" at bounding box center [772, 398] width 157 height 21
click at [748, 393] on input "Année" at bounding box center [772, 398] width 157 height 21
type input "2022"
click at [638, 401] on input "Mois" at bounding box center [571, 398] width 157 height 21
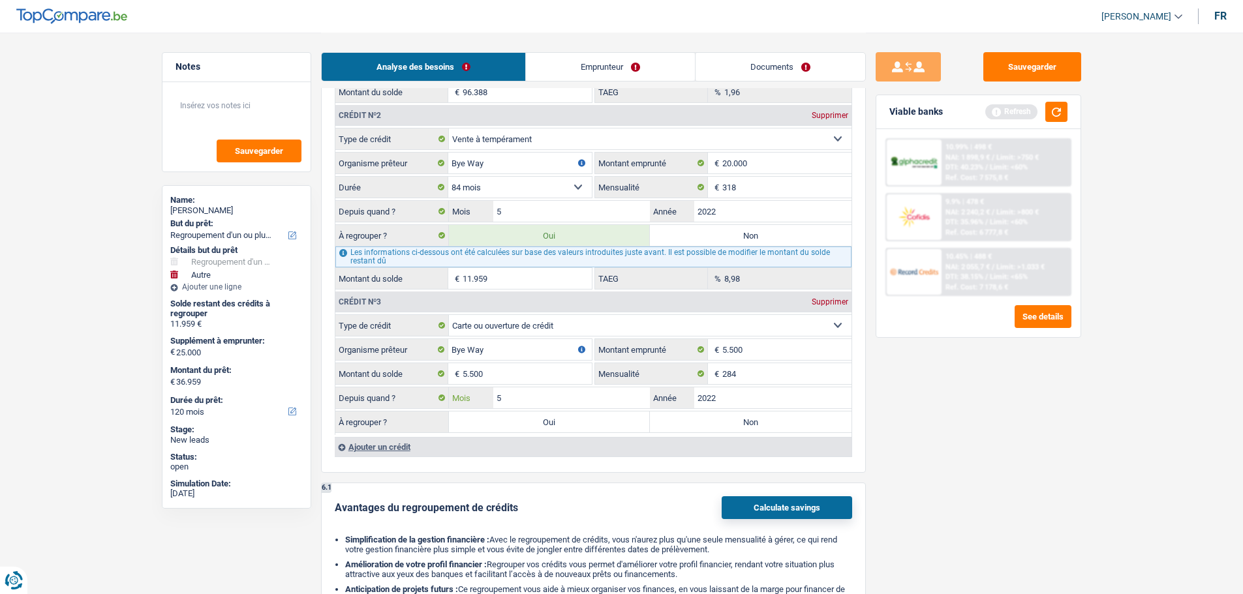
type input "5"
click at [541, 472] on div "6 Ancien : Avez-vous des prêts ou des cartes de crédit en cours ? Oui Non Dans …" at bounding box center [593, 157] width 545 height 631
click at [571, 426] on label "Oui" at bounding box center [550, 422] width 202 height 21
click at [571, 426] on input "Oui" at bounding box center [550, 422] width 202 height 21
radio input "true"
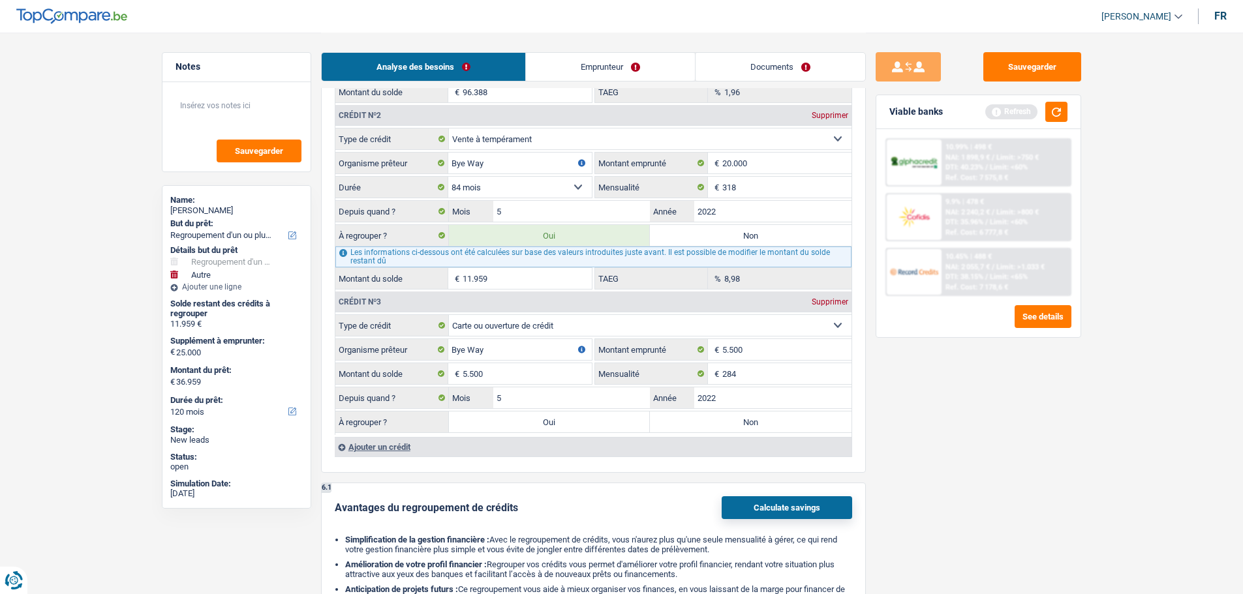
type input "17.459"
type input "42.459"
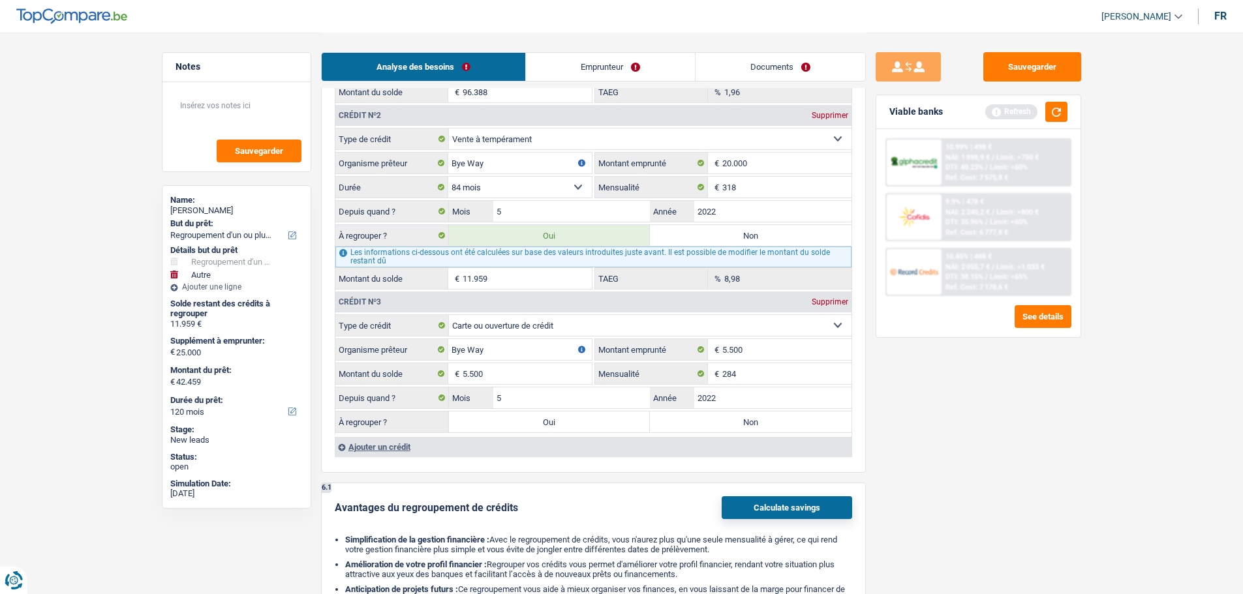
select select "144"
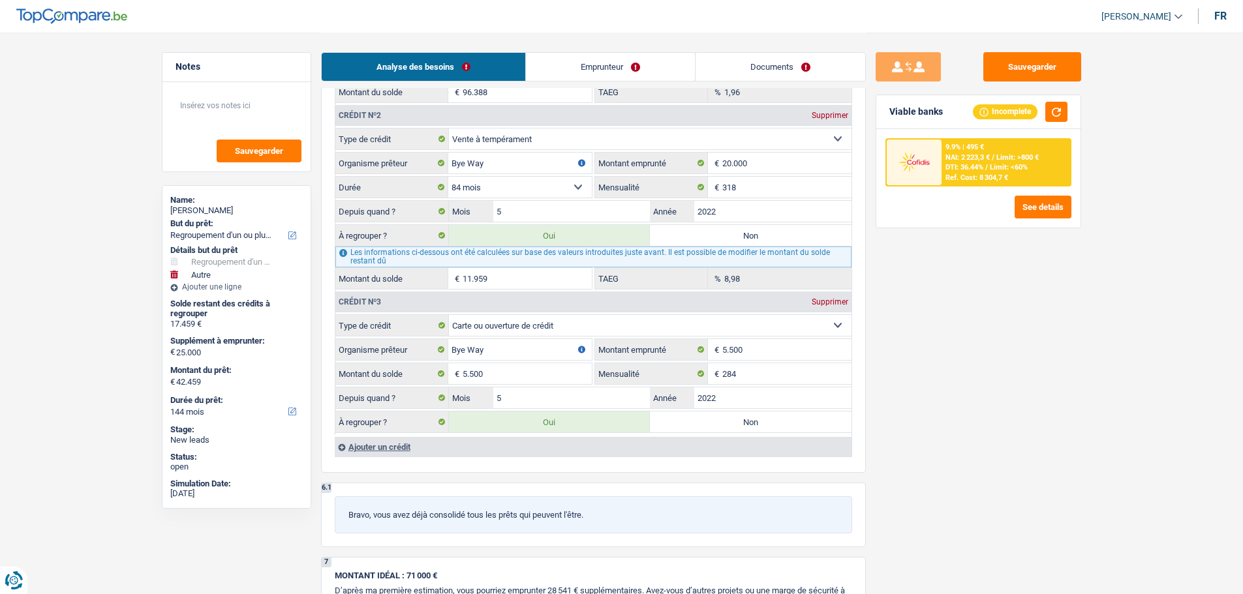
click at [407, 451] on div "Ajouter un crédit" at bounding box center [593, 447] width 517 height 20
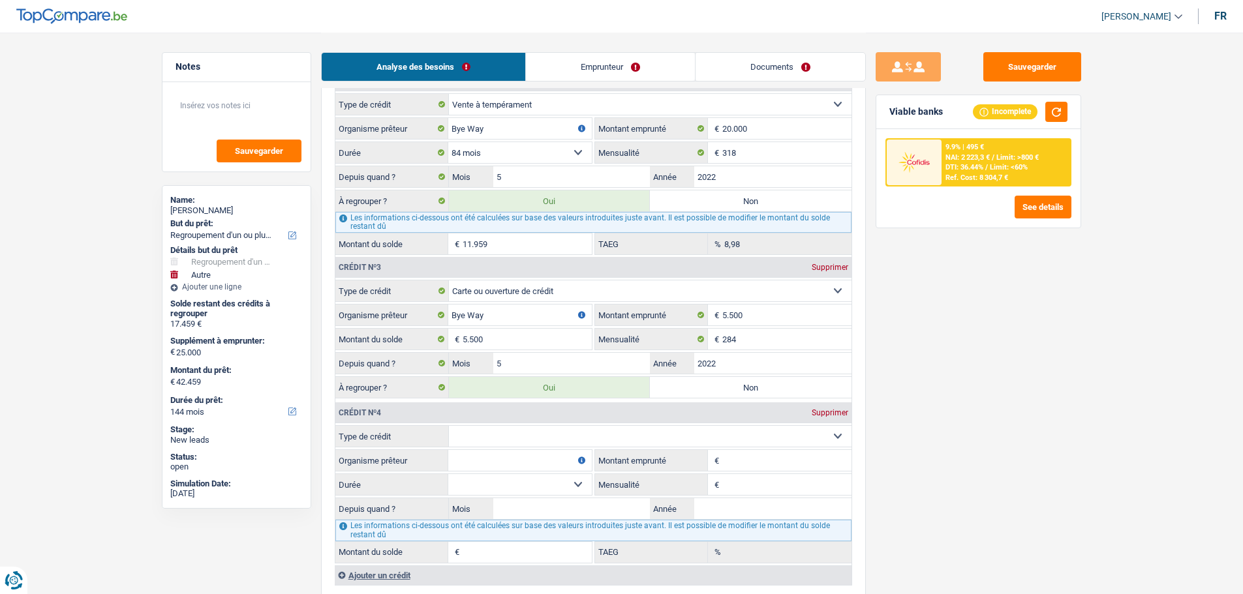
scroll to position [1500, 0]
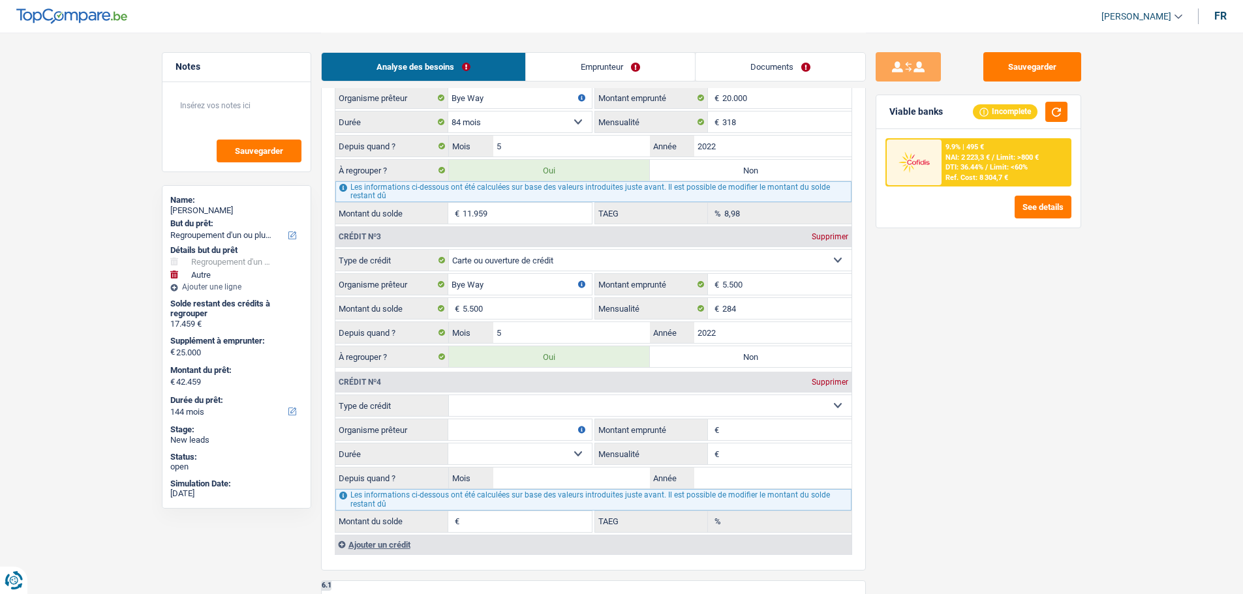
click at [466, 410] on select "Carte ou ouverture de crédit Prêt hypothécaire Vente à tempérament Prêt à tempé…" at bounding box center [650, 405] width 403 height 21
select select "cardOrCredit"
type input "0"
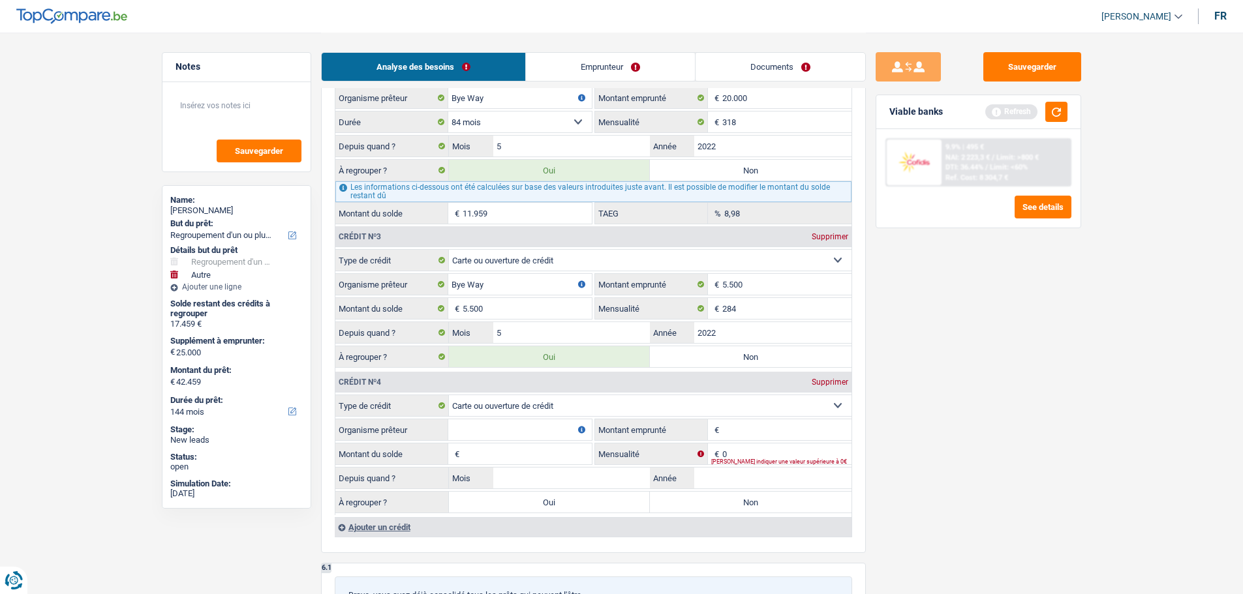
click at [493, 430] on input "Organisme prêteur" at bounding box center [520, 429] width 144 height 21
type input "M"
type input "ING"
click at [814, 426] on input "Montant emprunté" at bounding box center [786, 429] width 129 height 21
type input "5.000"
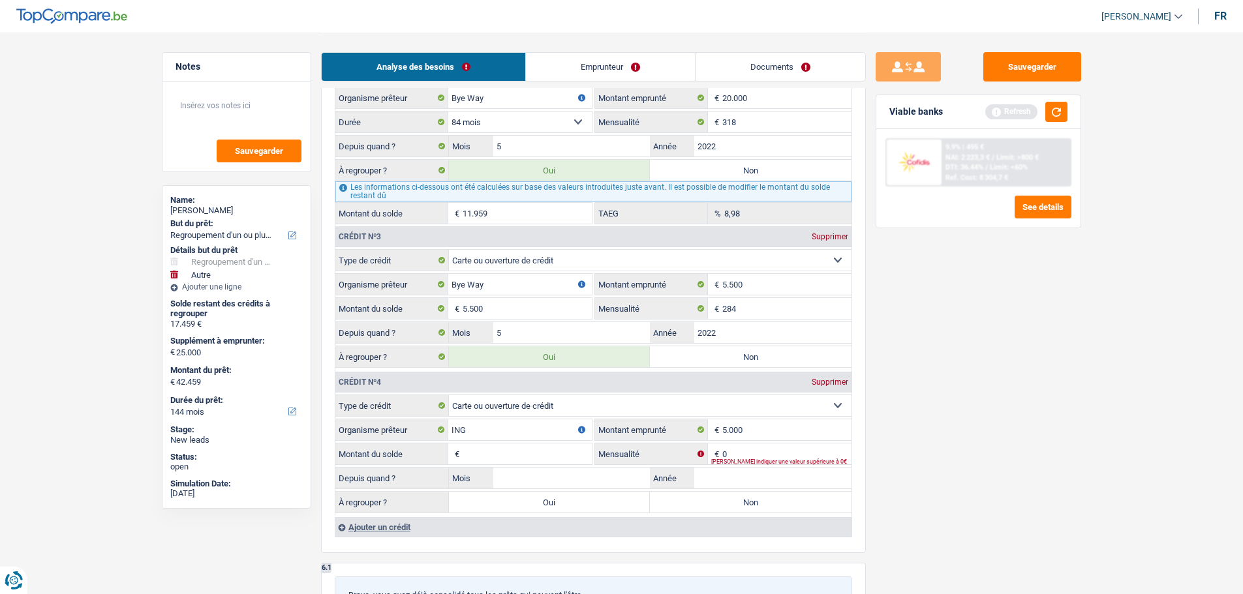
click at [537, 455] on input "Montant du solde" at bounding box center [527, 454] width 129 height 21
type input "5.000"
click at [767, 455] on input "0" at bounding box center [786, 454] width 129 height 21
type input "100"
click at [740, 483] on input "Année" at bounding box center [772, 478] width 157 height 21
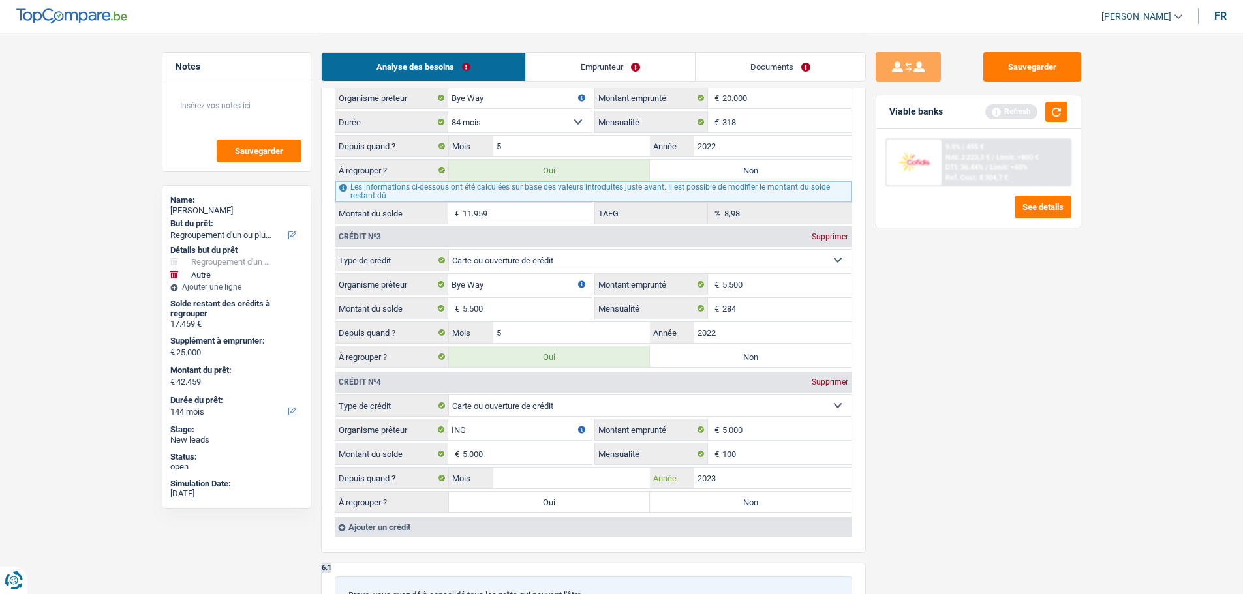
type input "2023"
click at [613, 478] on input "Mois" at bounding box center [571, 478] width 157 height 21
type input "11"
drag, startPoint x: 1136, startPoint y: 515, endPoint x: 1117, endPoint y: 513, distance: 19.0
click at [1135, 514] on main "Notes Sauvegarder Name: charline Roosens But du prêt: Confort maison: meubles, …" at bounding box center [621, 18] width 1243 height 3037
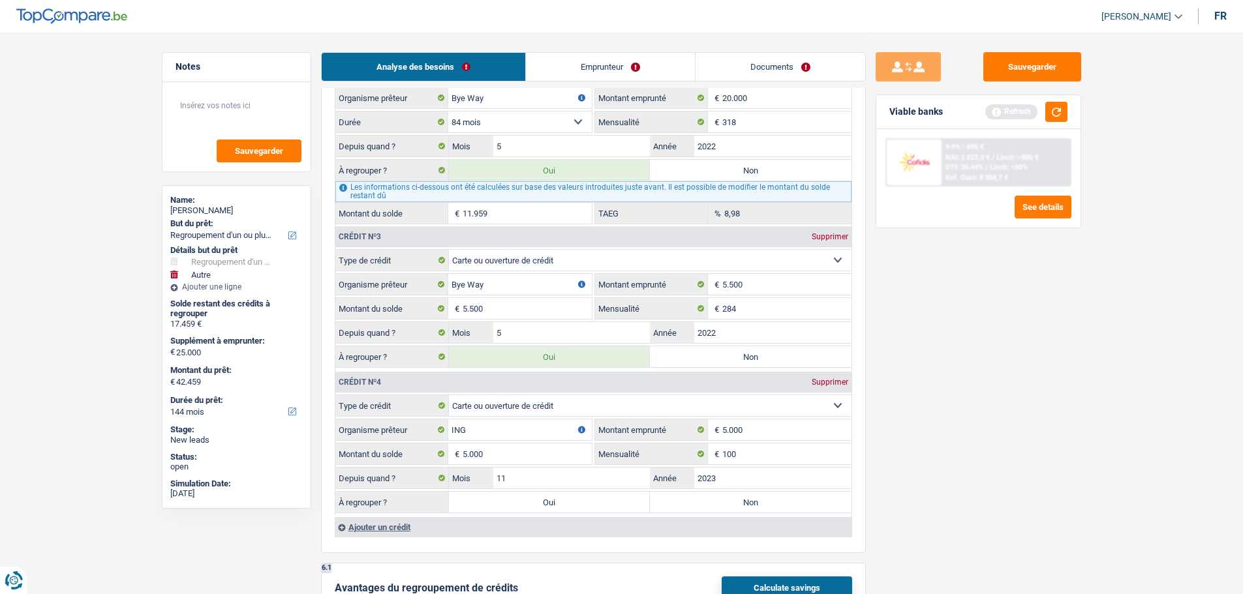
click at [574, 496] on label "Oui" at bounding box center [550, 502] width 202 height 21
click at [574, 496] on input "Oui" at bounding box center [550, 502] width 202 height 21
radio input "true"
type input "22.459"
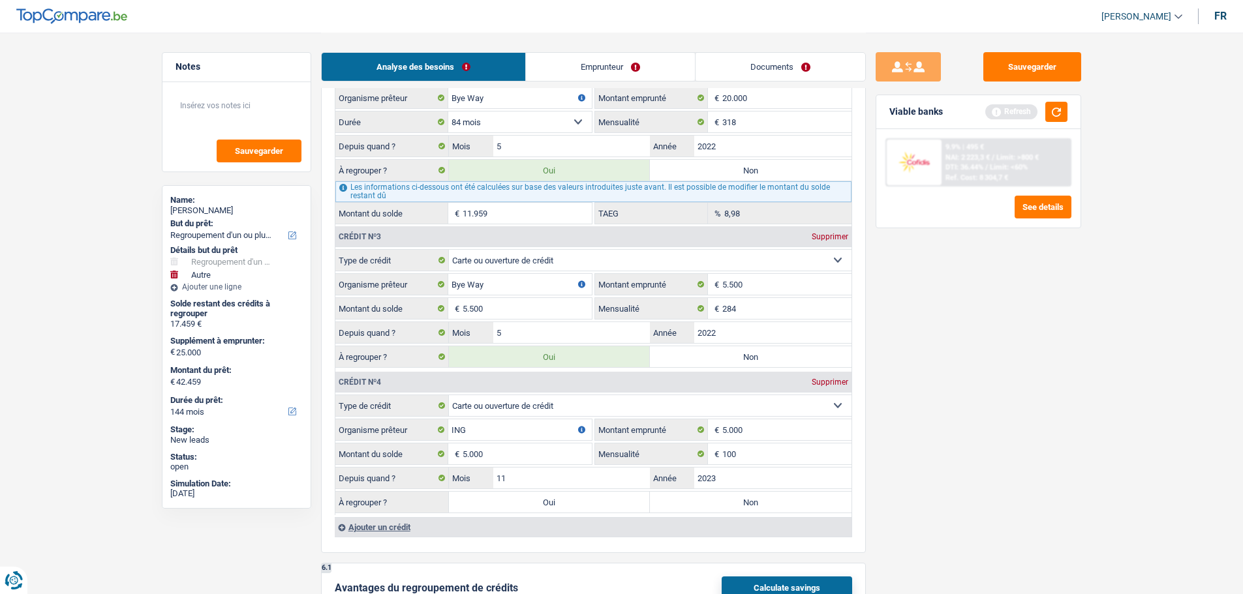
type input "47.459"
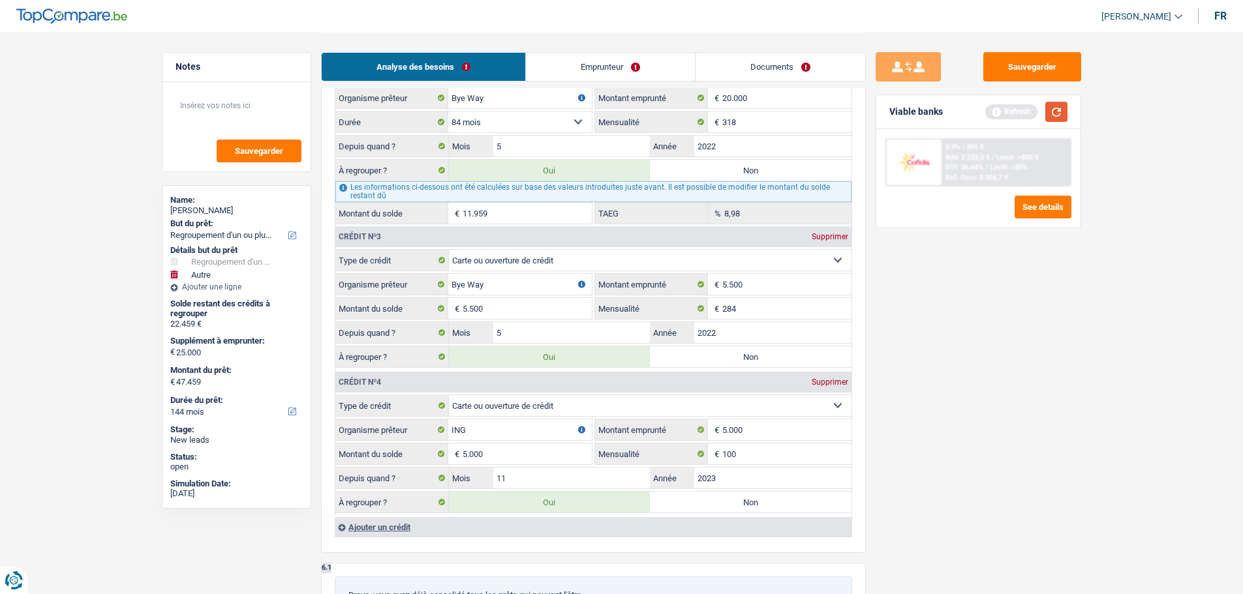
click at [1064, 116] on button "button" at bounding box center [1056, 112] width 22 height 20
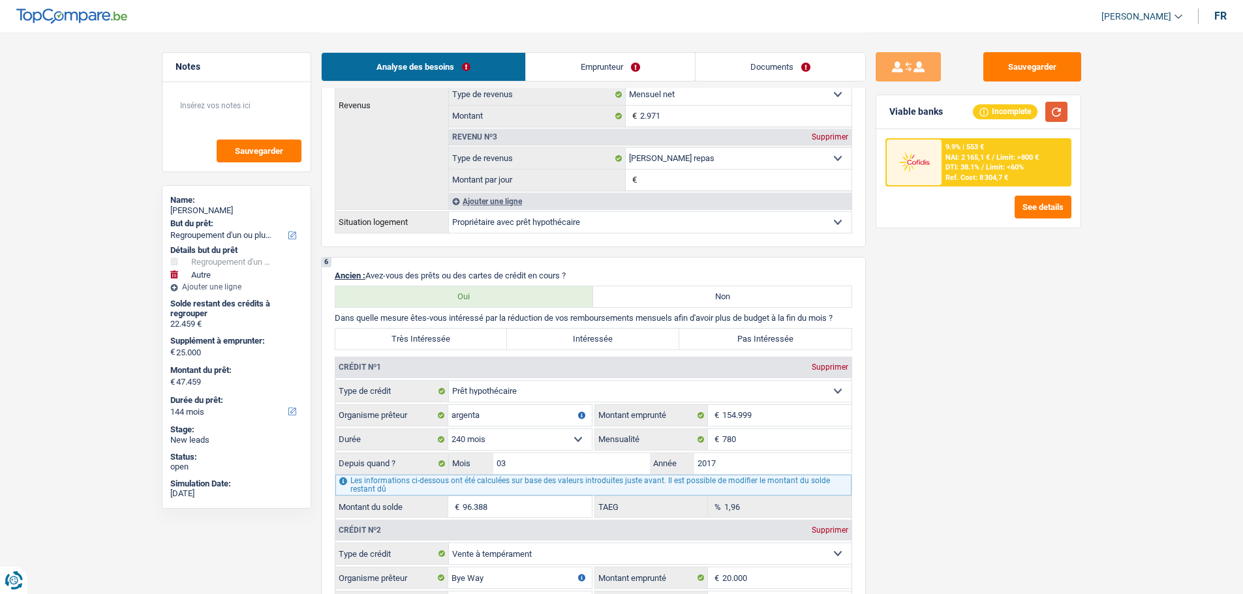
scroll to position [1044, 0]
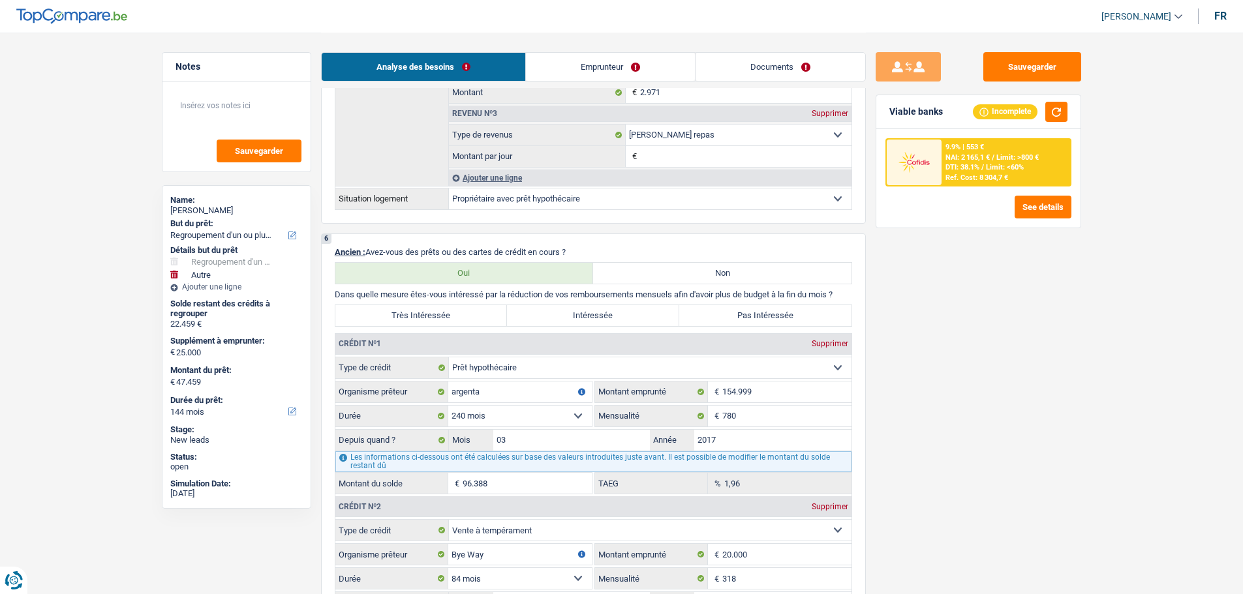
click at [479, 319] on label "Très Intéressée" at bounding box center [421, 315] width 172 height 21
click at [479, 319] on input "Très Intéressée" at bounding box center [421, 315] width 172 height 21
radio input "true"
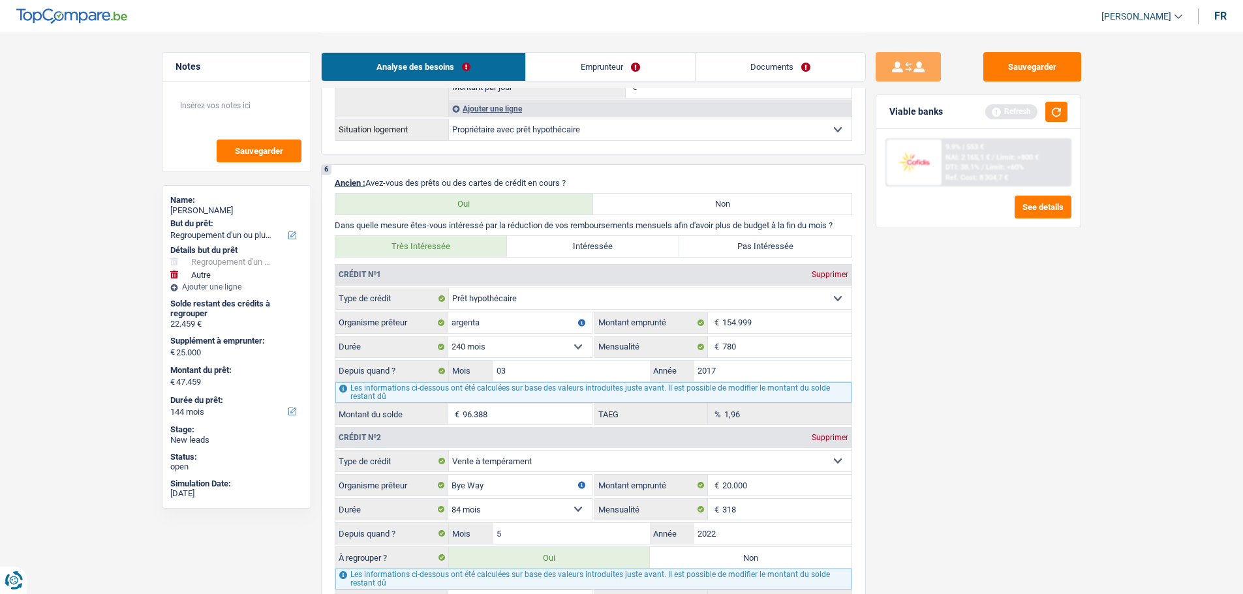
scroll to position [1240, 0]
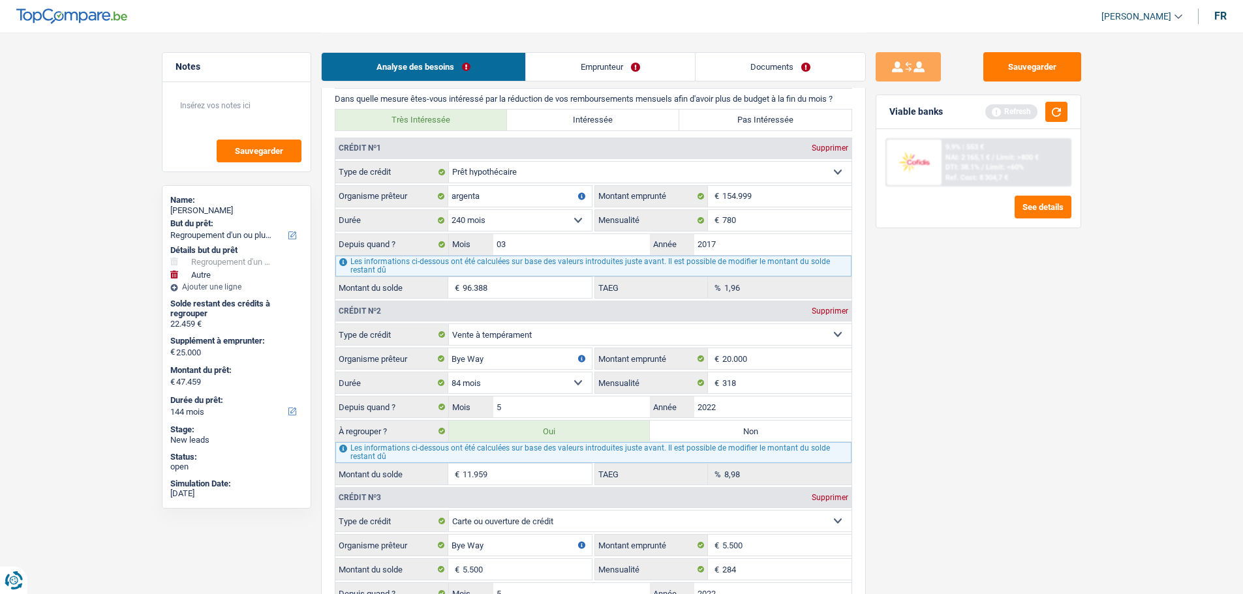
click at [686, 432] on label "Non" at bounding box center [751, 431] width 202 height 21
click at [686, 432] on input "Non" at bounding box center [751, 431] width 202 height 21
radio input "true"
select select "120"
type input "10.500"
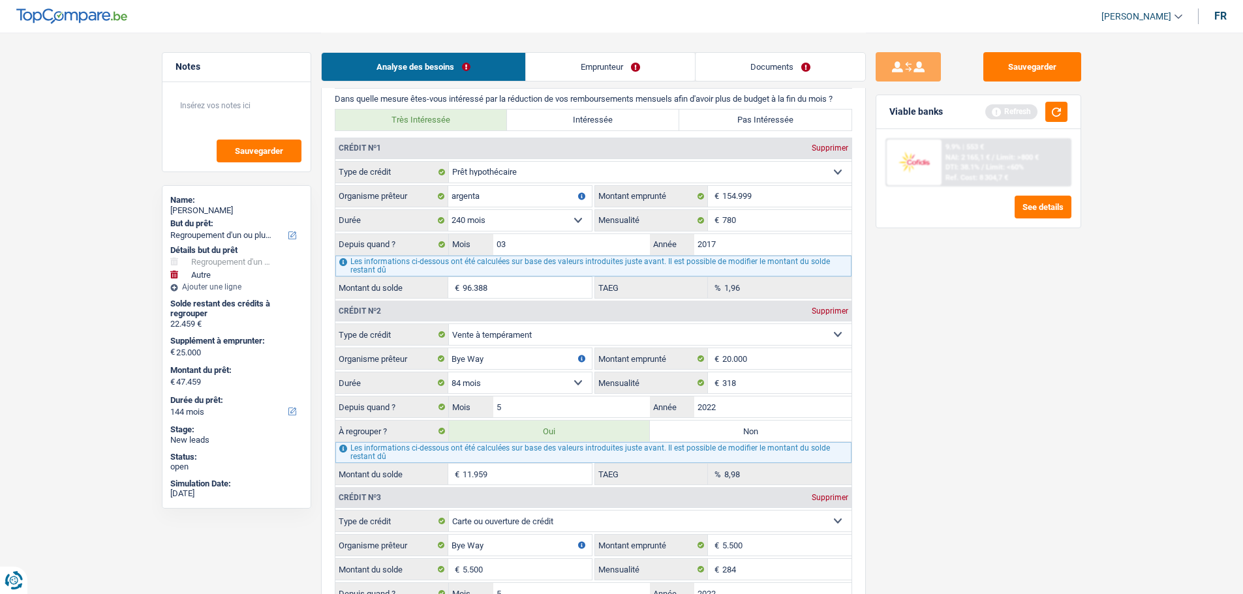
select select "120"
type input "10.500"
select select "120"
radio input "false"
type input "35.500"
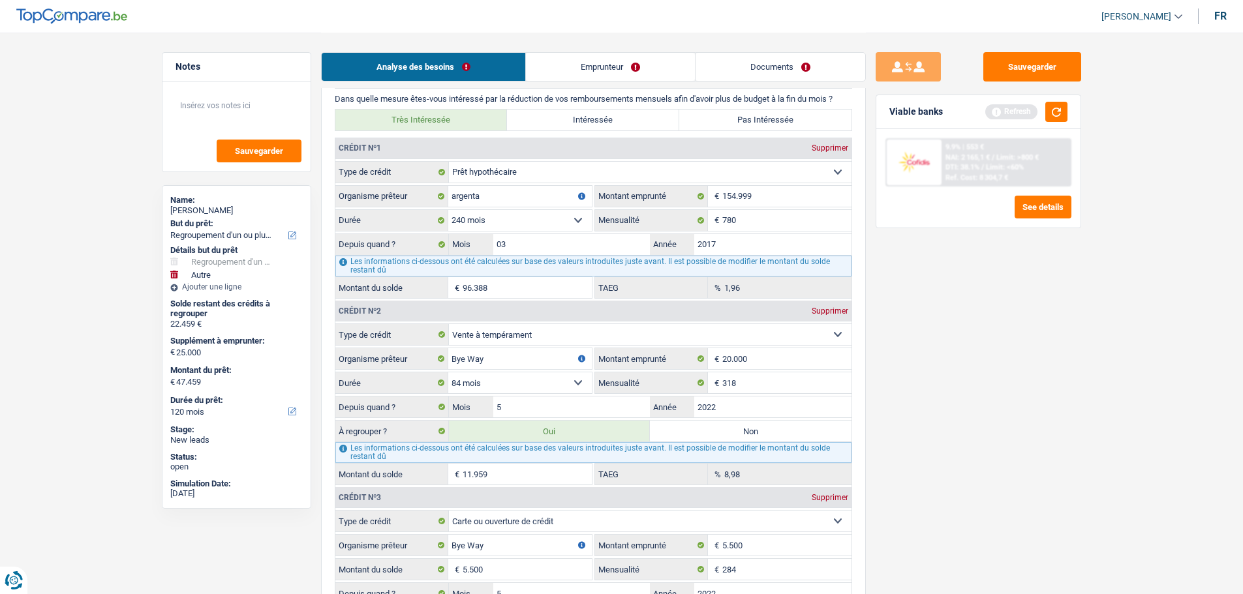
type input "35.500"
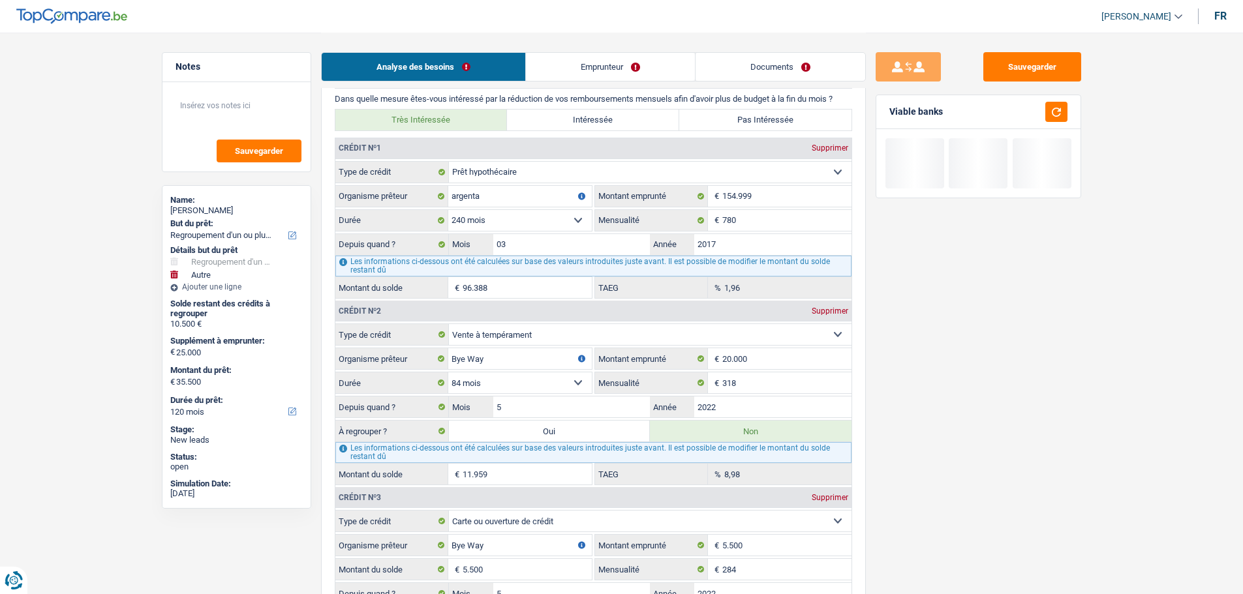
click at [606, 435] on label "Oui" at bounding box center [550, 431] width 202 height 21
click at [606, 435] on input "Oui" at bounding box center [550, 431] width 202 height 21
radio input "true"
type input "22.459"
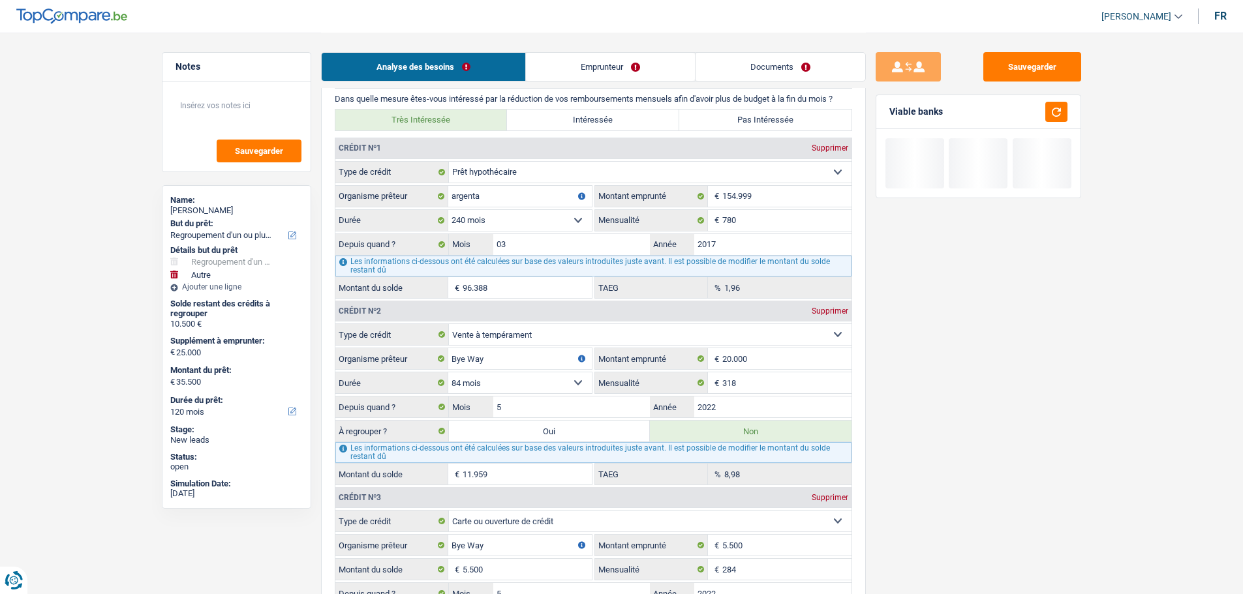
radio input "false"
type input "47.459"
select select "144"
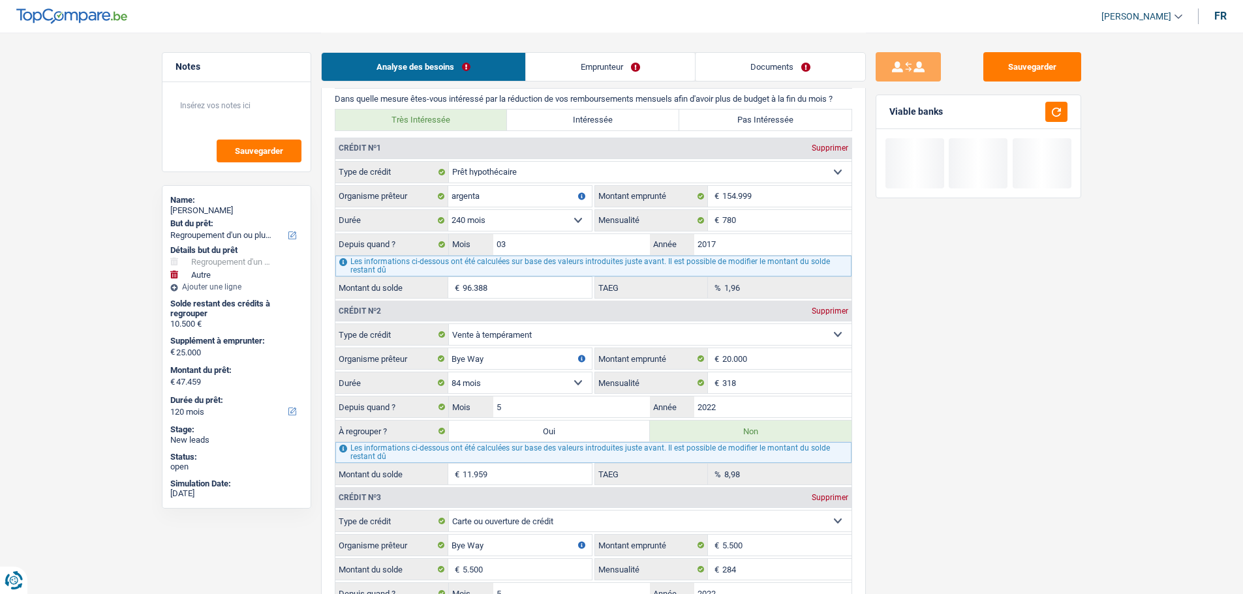
select select "144"
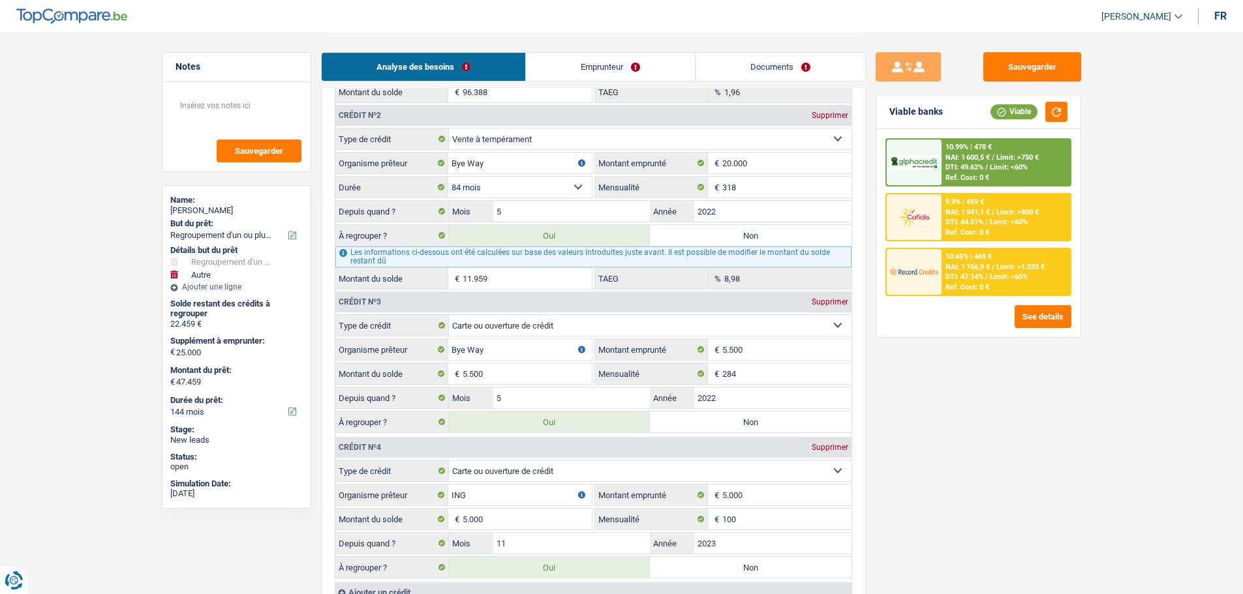
click at [718, 418] on label "Non" at bounding box center [751, 422] width 202 height 21
click at [718, 418] on input "Non" at bounding box center [751, 422] width 202 height 21
radio input "true"
type input "16.959"
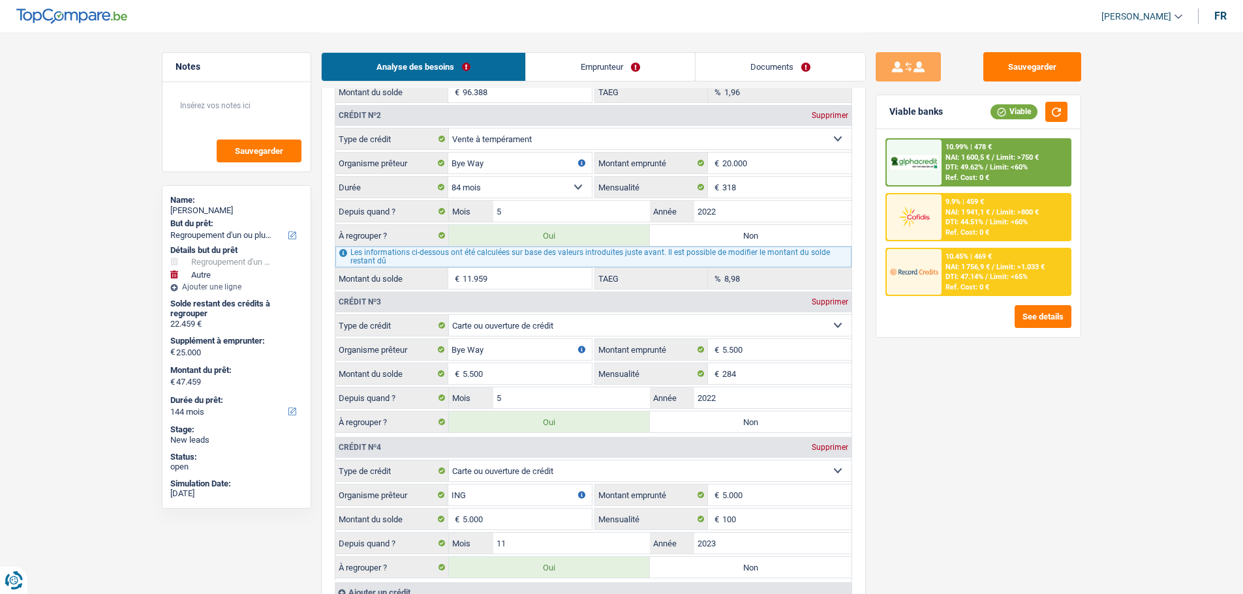
type input "41.959"
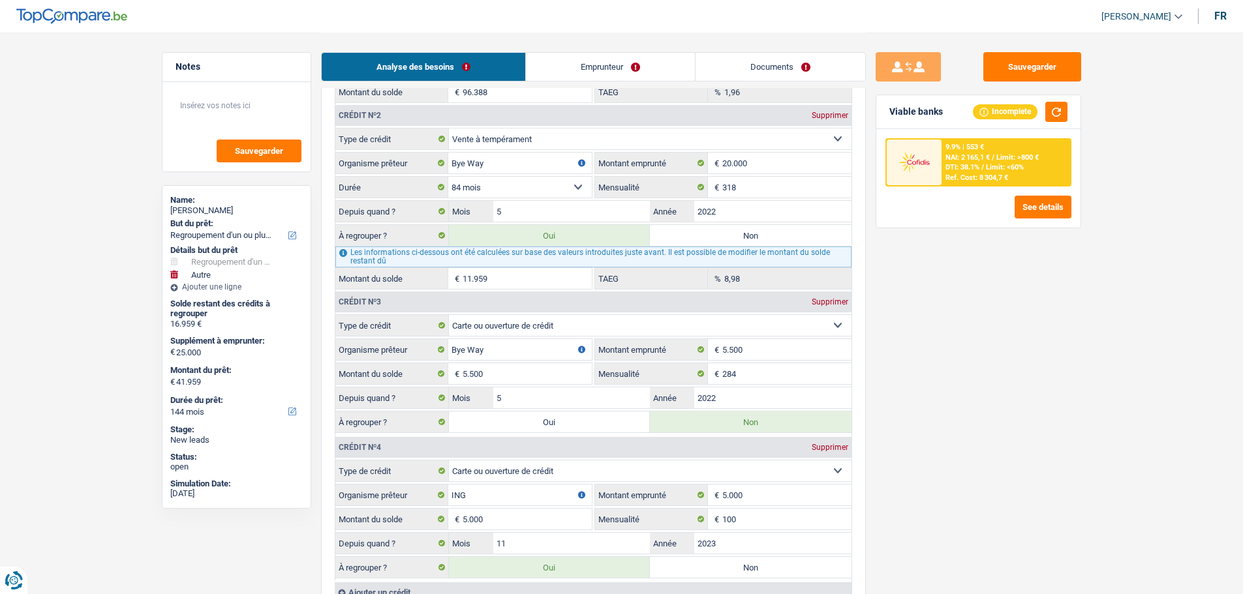
click at [597, 425] on label "Oui" at bounding box center [550, 422] width 202 height 21
click at [597, 425] on input "Oui" at bounding box center [550, 422] width 202 height 21
radio input "true"
type input "22.459"
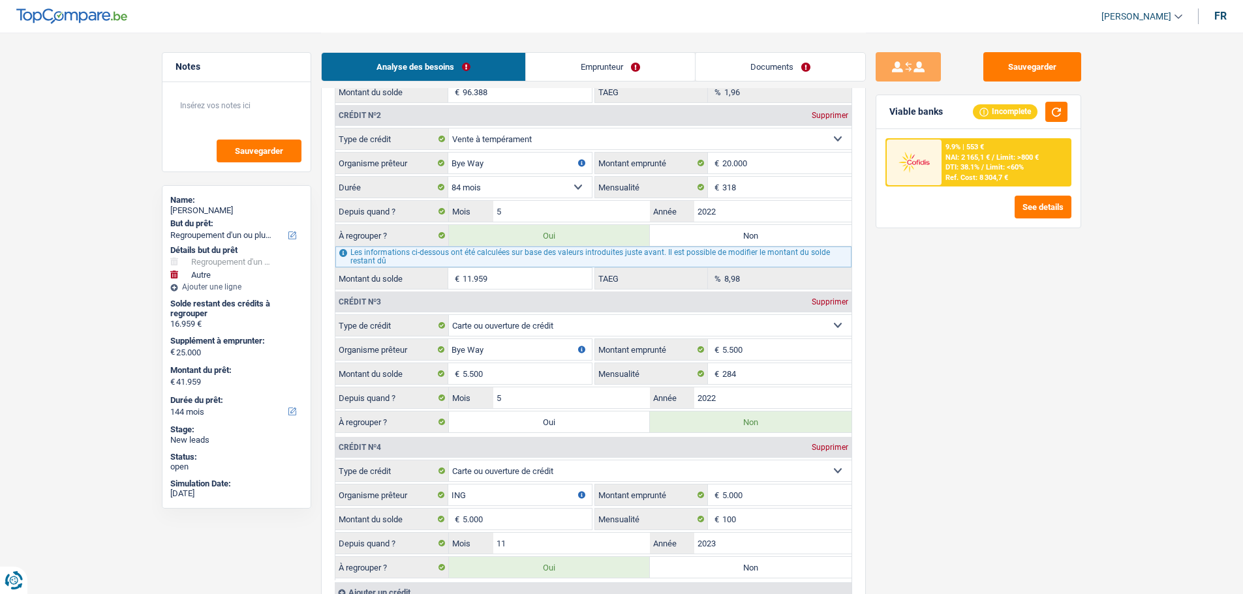
type input "47.459"
radio input "false"
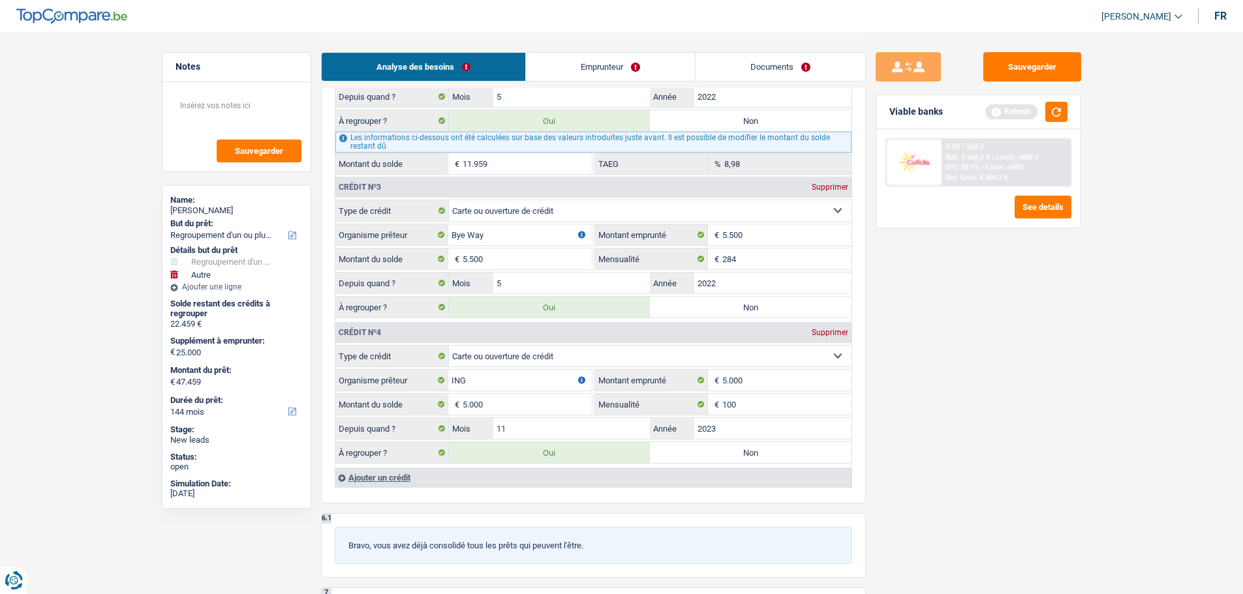
scroll to position [1631, 0]
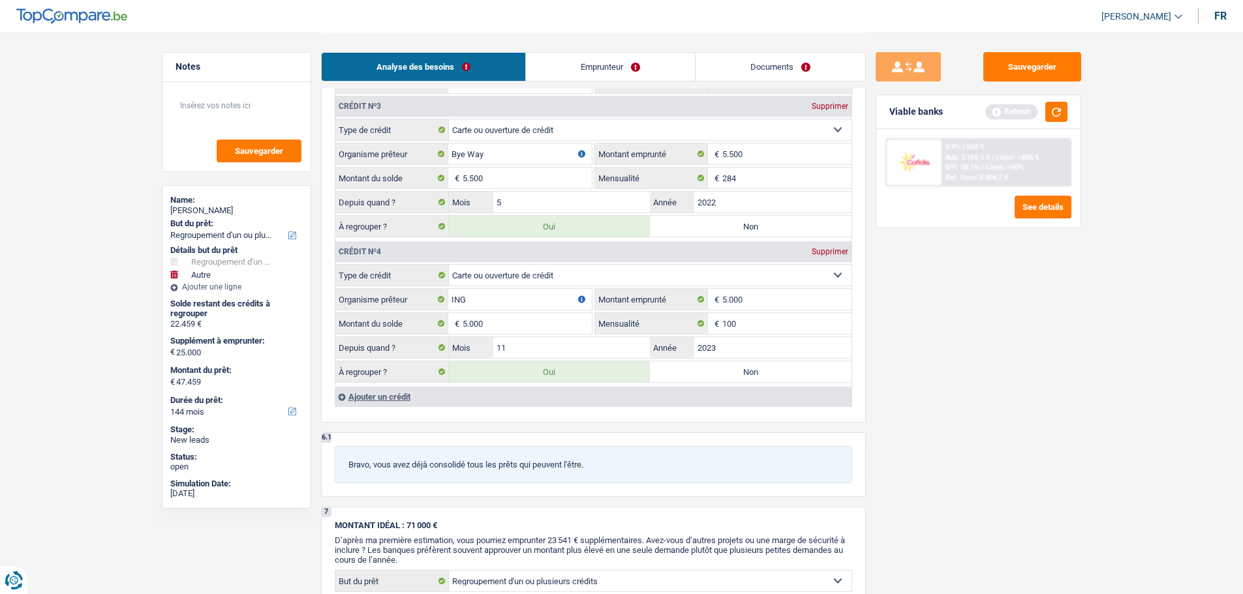
click at [735, 372] on label "Non" at bounding box center [751, 371] width 202 height 21
click at [735, 372] on input "Non" at bounding box center [751, 371] width 202 height 21
radio input "true"
type input "17.459"
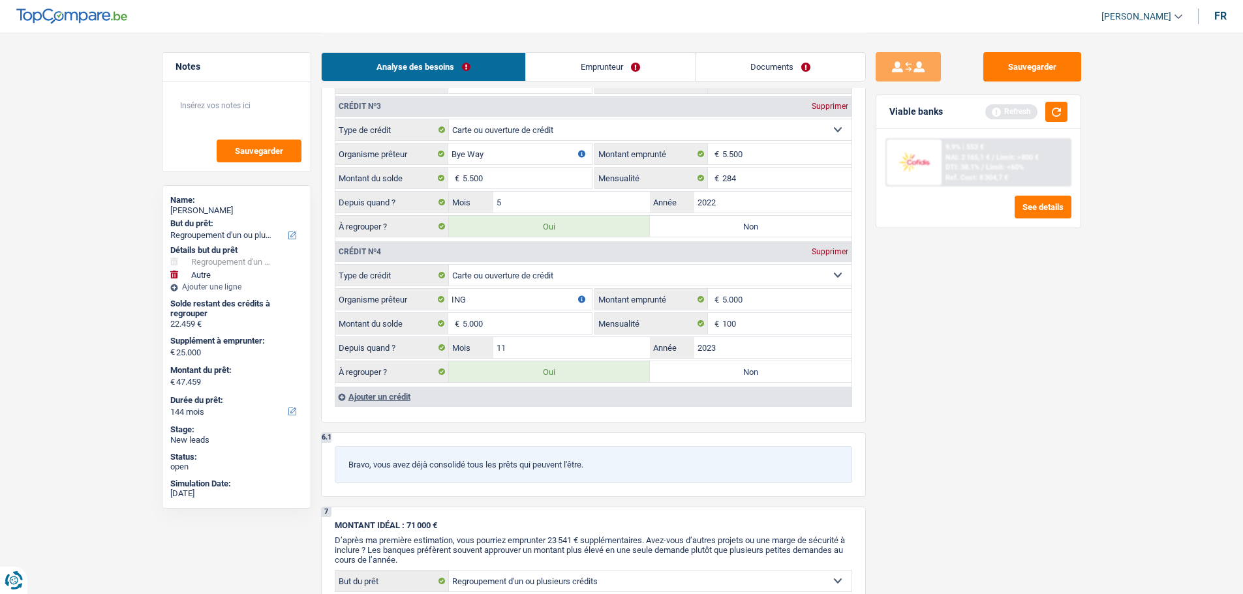
type input "42.459"
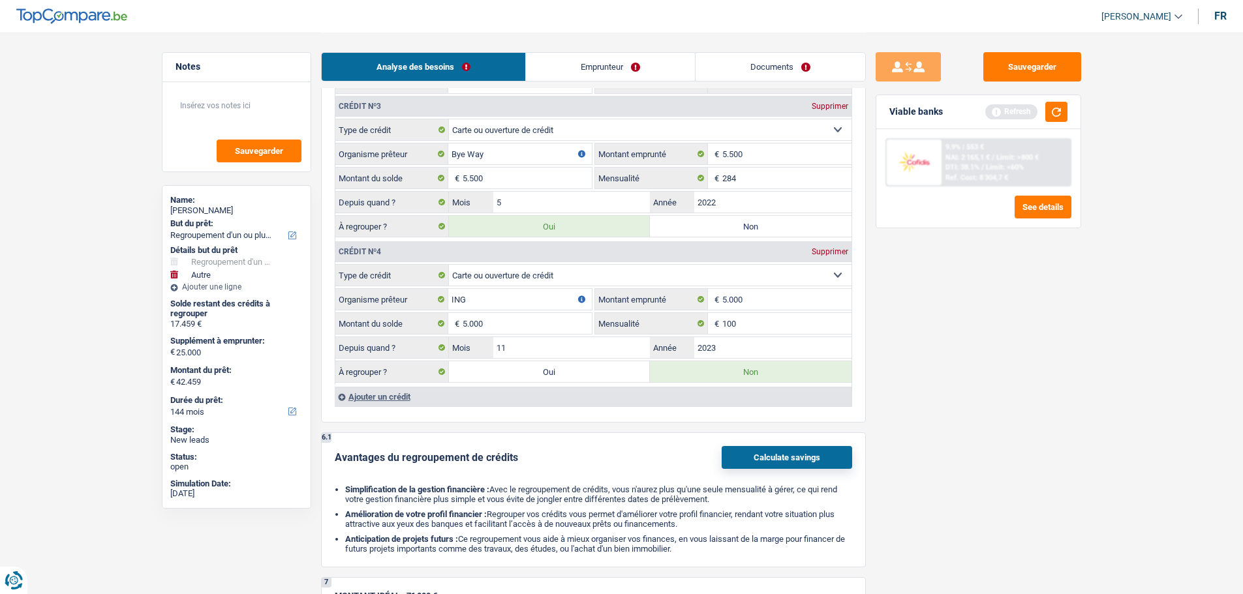
click at [622, 374] on label "Oui" at bounding box center [550, 371] width 202 height 21
click at [622, 374] on input "Oui" at bounding box center [550, 371] width 202 height 21
radio input "true"
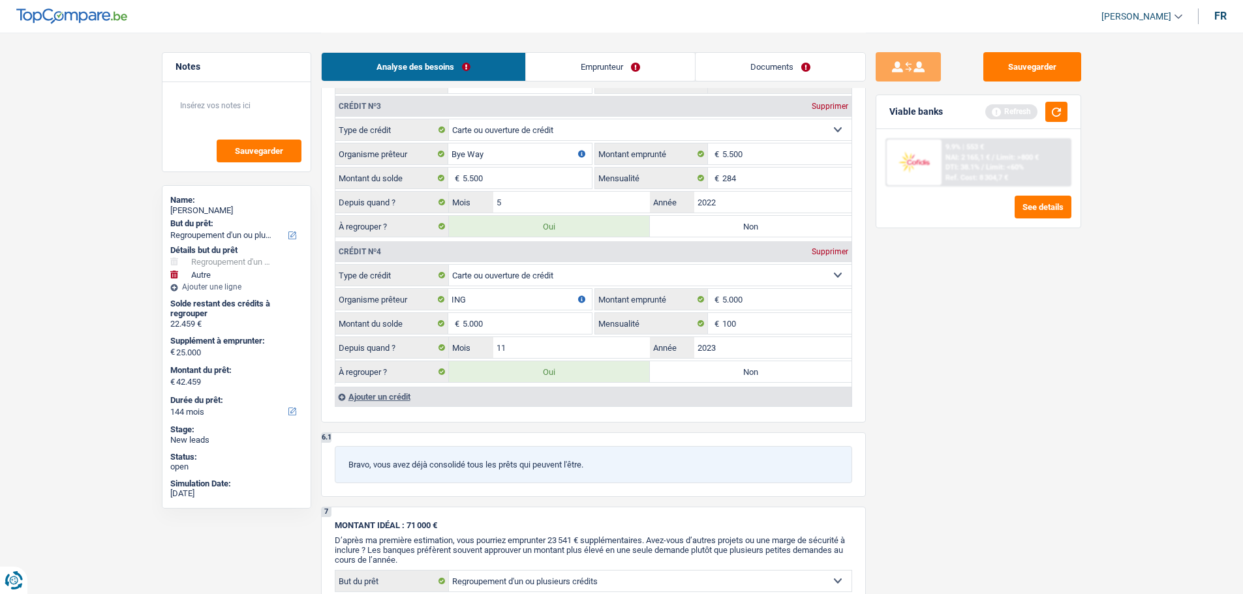
type input "22.459"
type input "47.459"
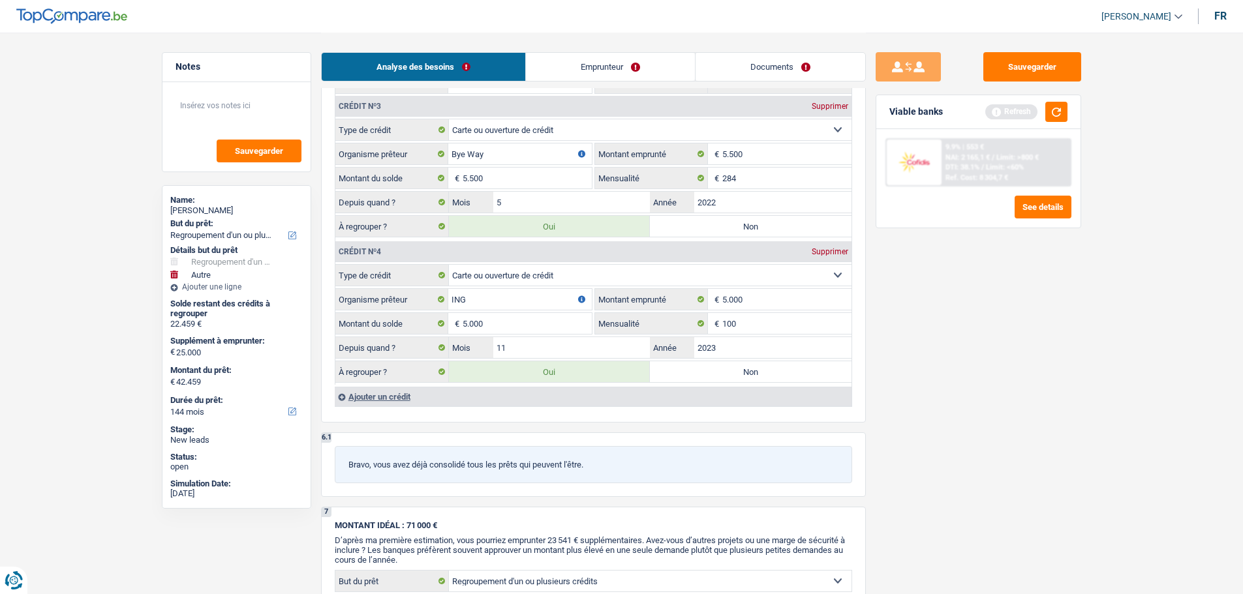
radio input "false"
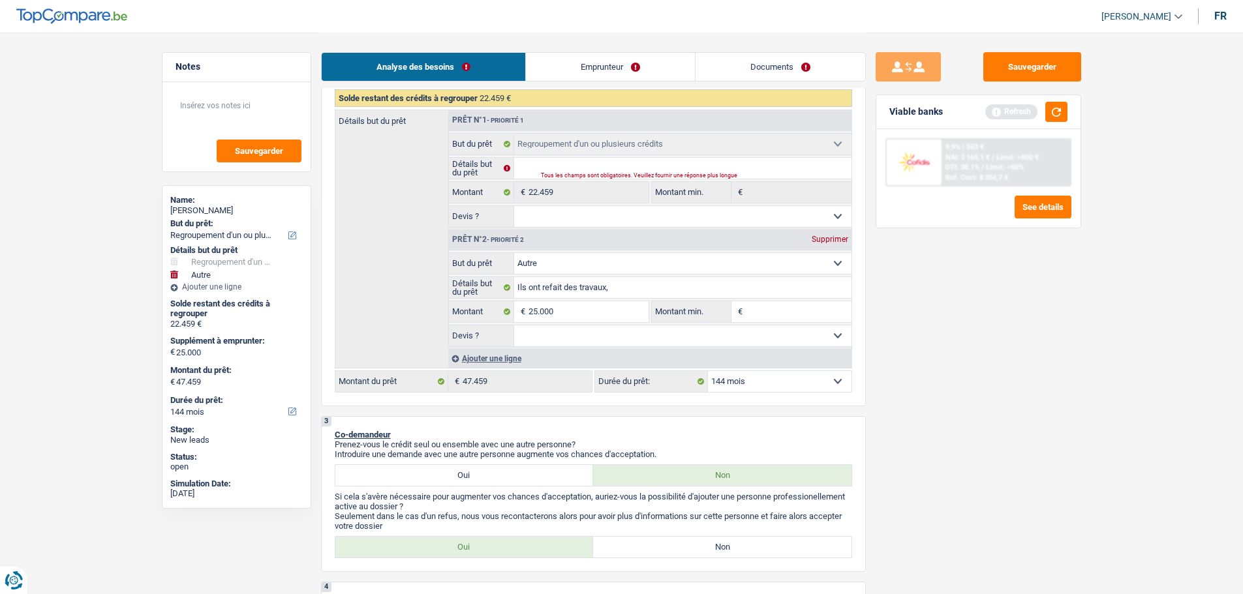
scroll to position [65, 0]
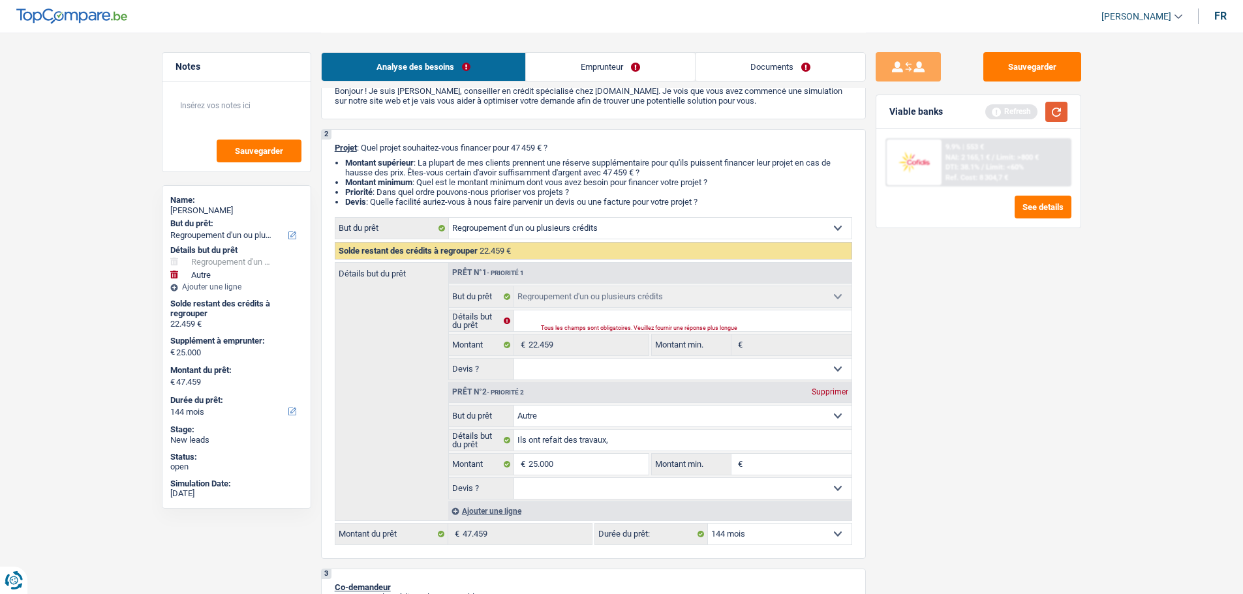
click at [1054, 108] on button "button" at bounding box center [1056, 112] width 22 height 20
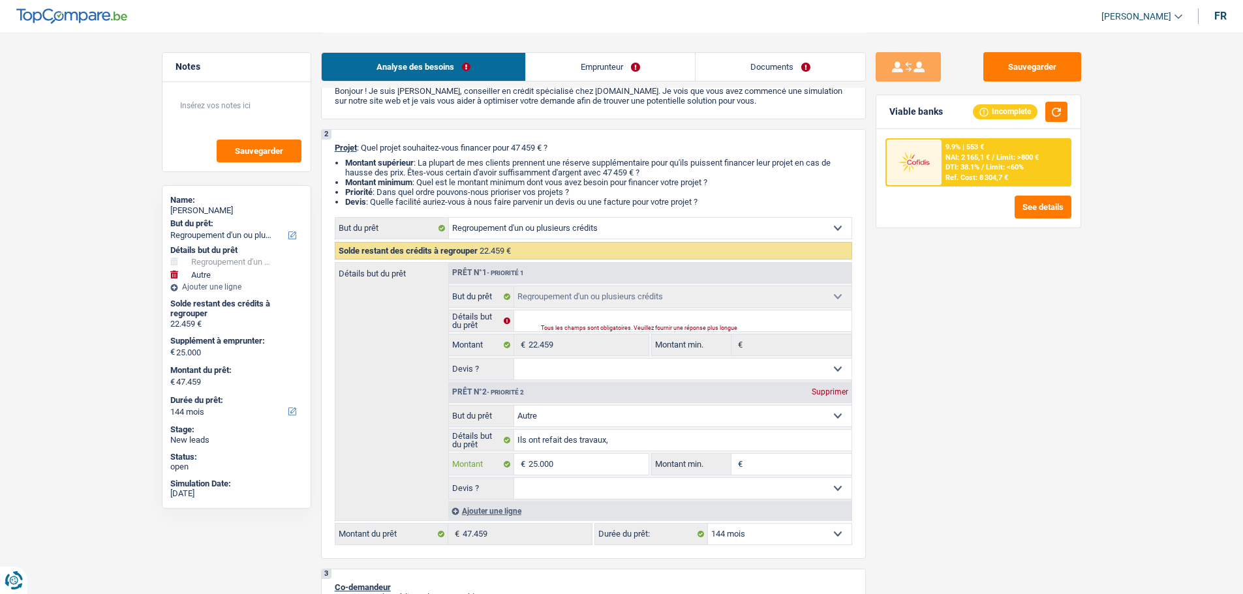
click at [571, 468] on input "25.000" at bounding box center [587, 464] width 119 height 21
click at [825, 394] on div "Supprimer" at bounding box center [829, 392] width 43 height 8
select select "120"
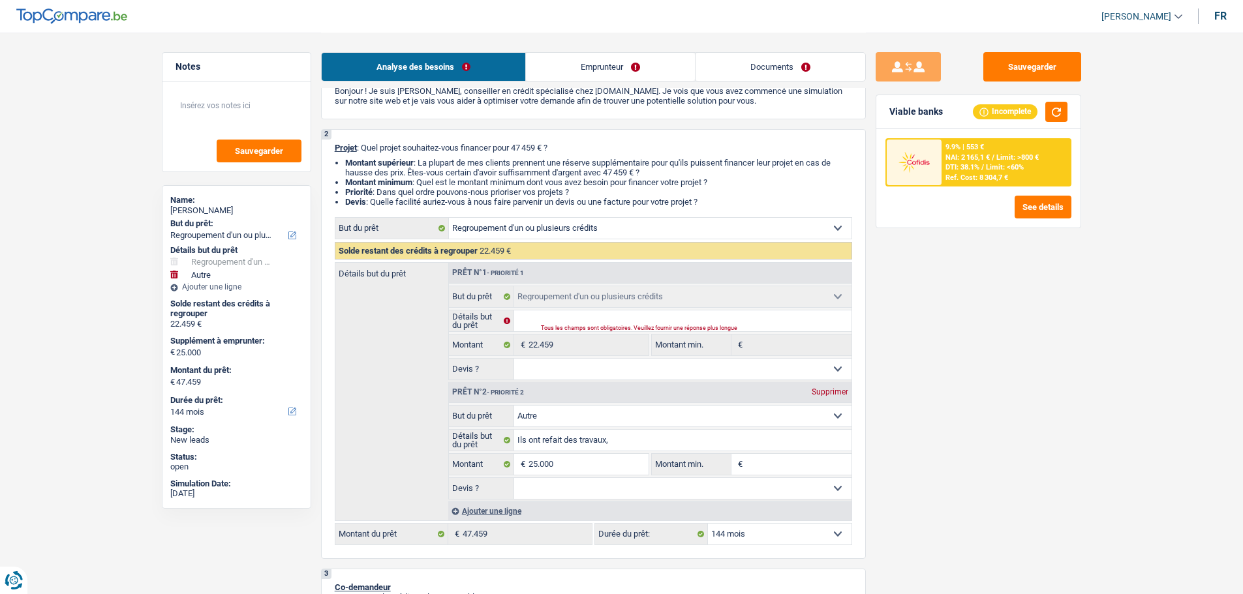
type input "0"
type input "22.459"
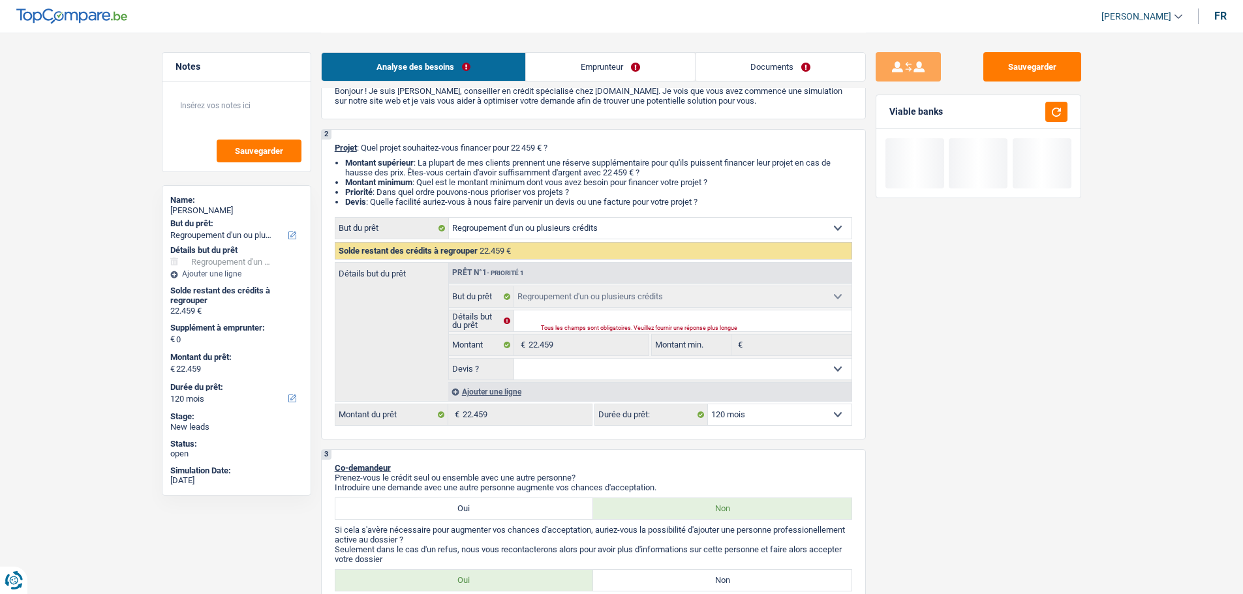
click at [503, 389] on div "Ajouter une ligne" at bounding box center [649, 391] width 403 height 19
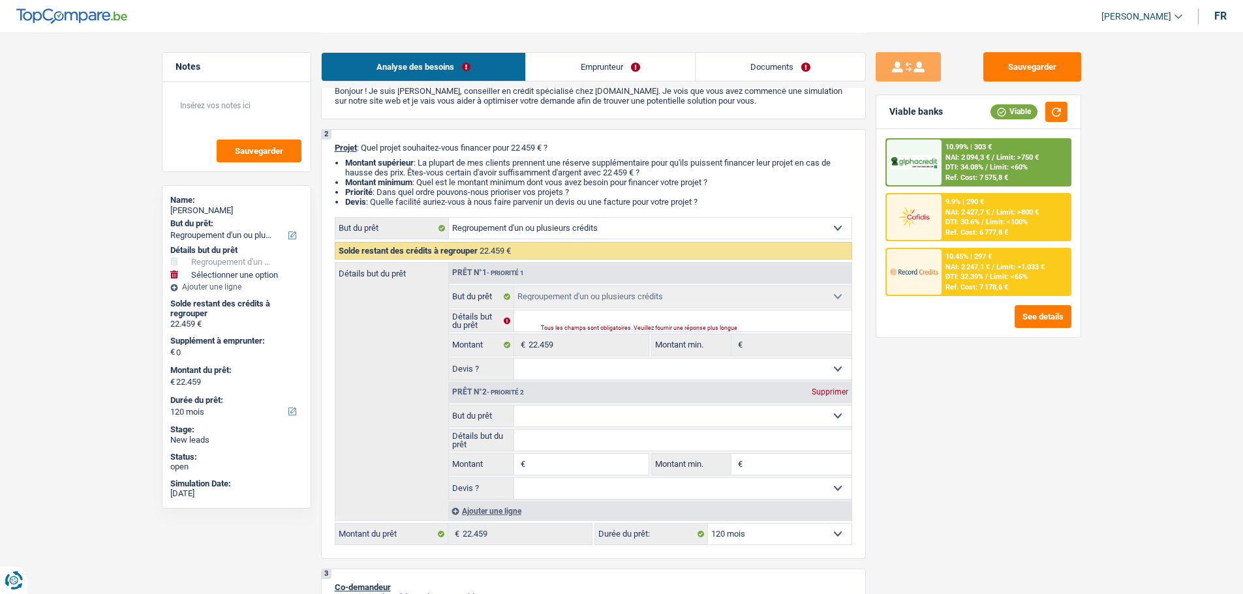
click at [825, 395] on div "Supprimer" at bounding box center [829, 392] width 43 height 8
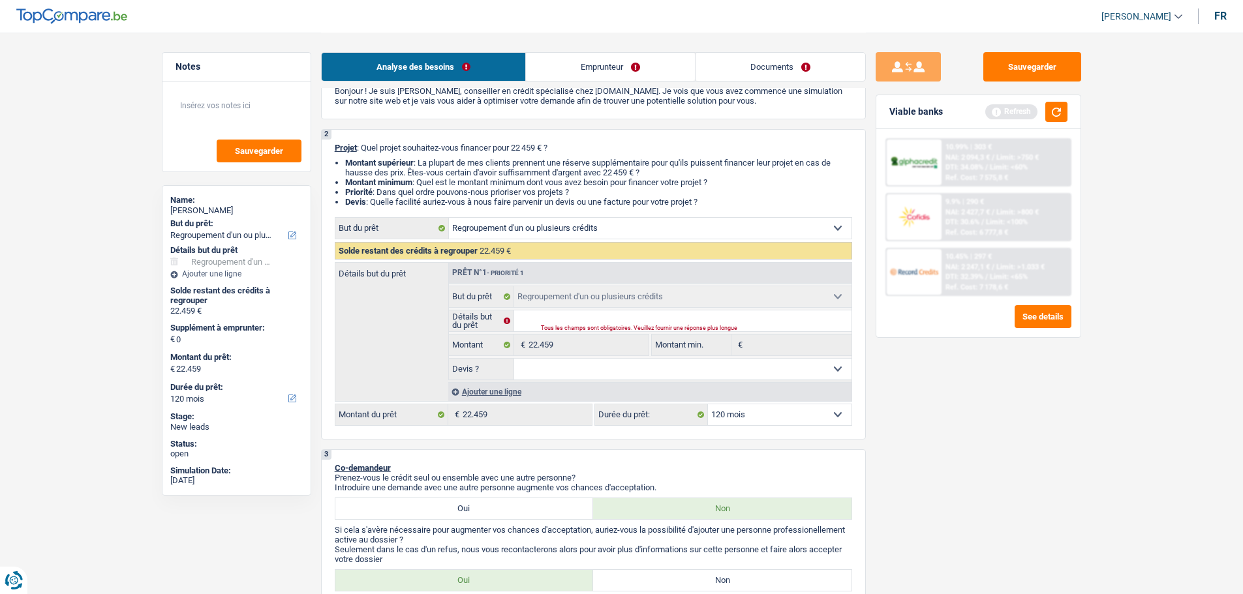
click at [1041, 112] on div "Refresh" at bounding box center [1026, 112] width 82 height 20
click at [1063, 115] on button "button" at bounding box center [1056, 112] width 22 height 20
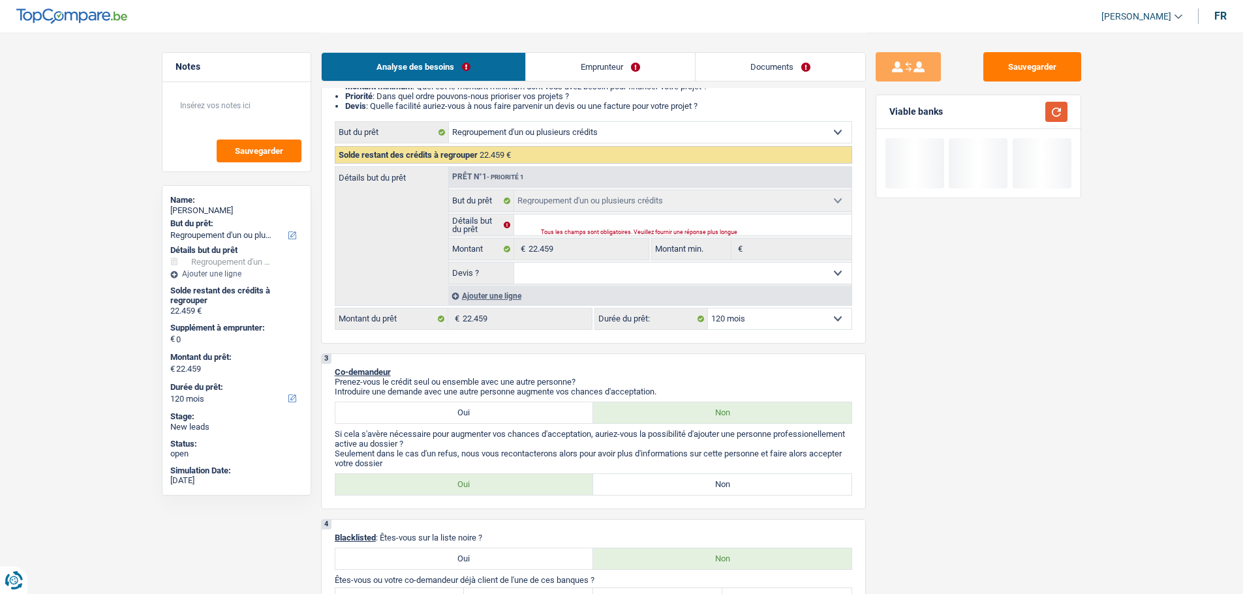
scroll to position [261, 0]
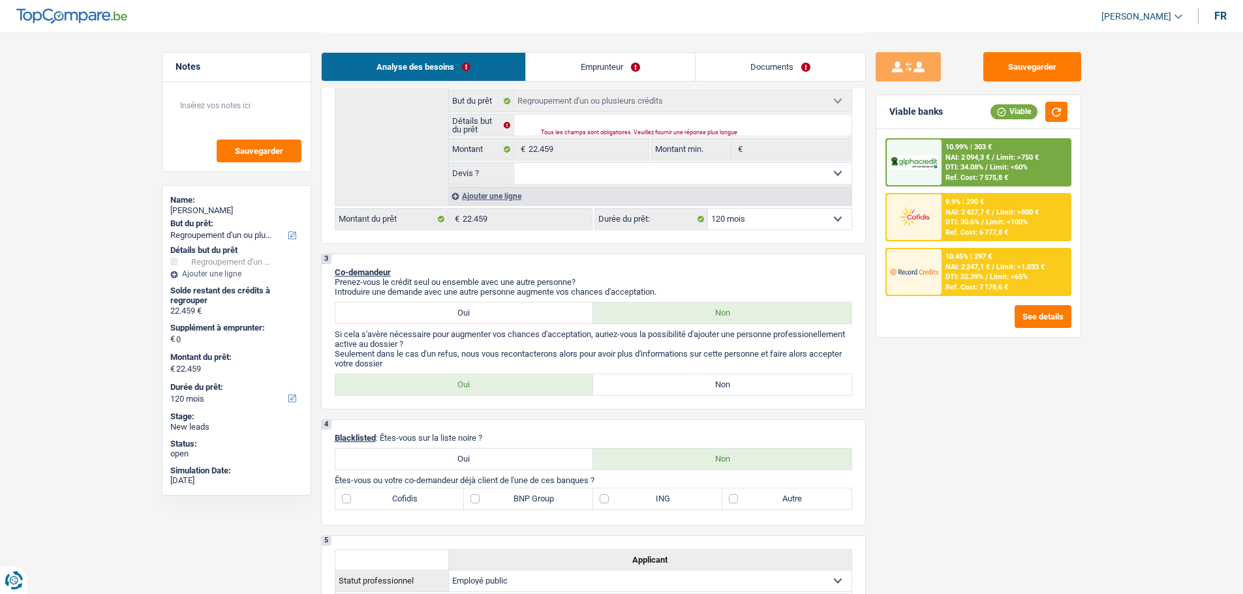
click at [698, 386] on label "Non" at bounding box center [722, 384] width 258 height 21
click at [698, 386] on input "Non" at bounding box center [722, 384] width 258 height 21
radio input "true"
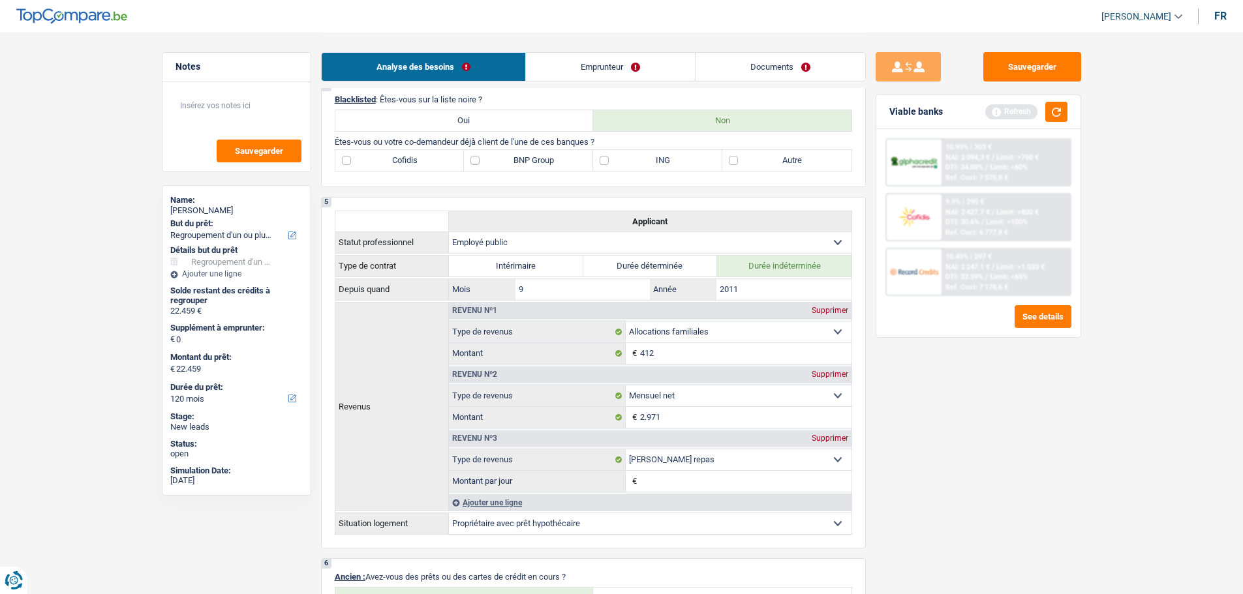
scroll to position [587, 0]
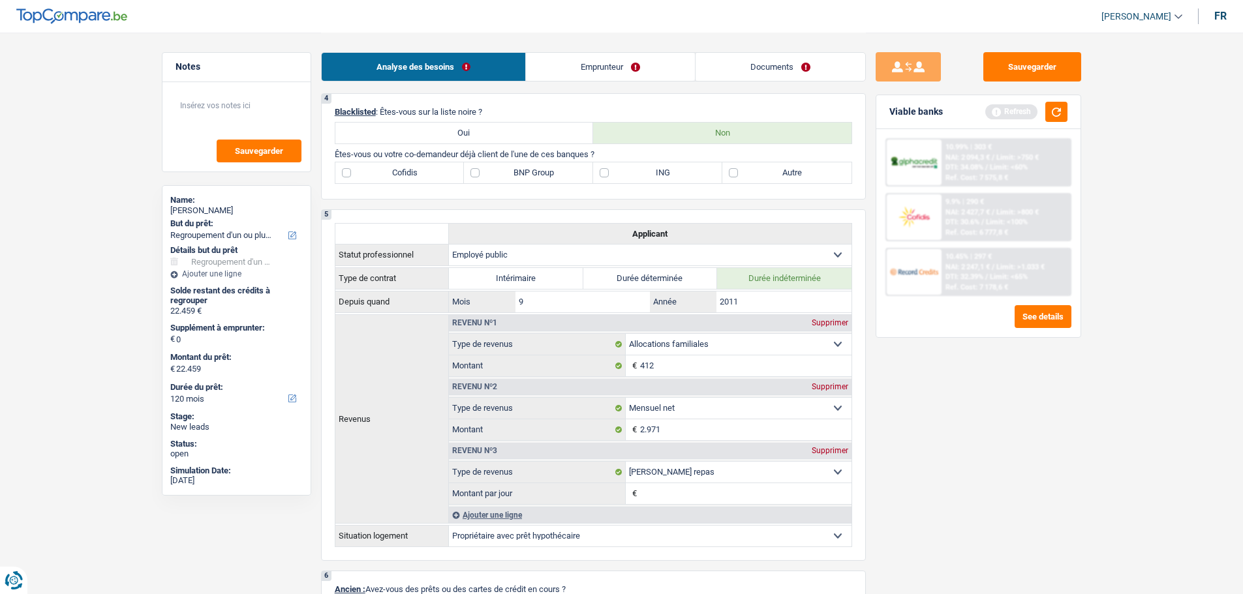
click at [631, 164] on label "ING" at bounding box center [657, 172] width 129 height 21
click at [631, 164] on input "ING" at bounding box center [657, 172] width 129 height 21
checkbox input "true"
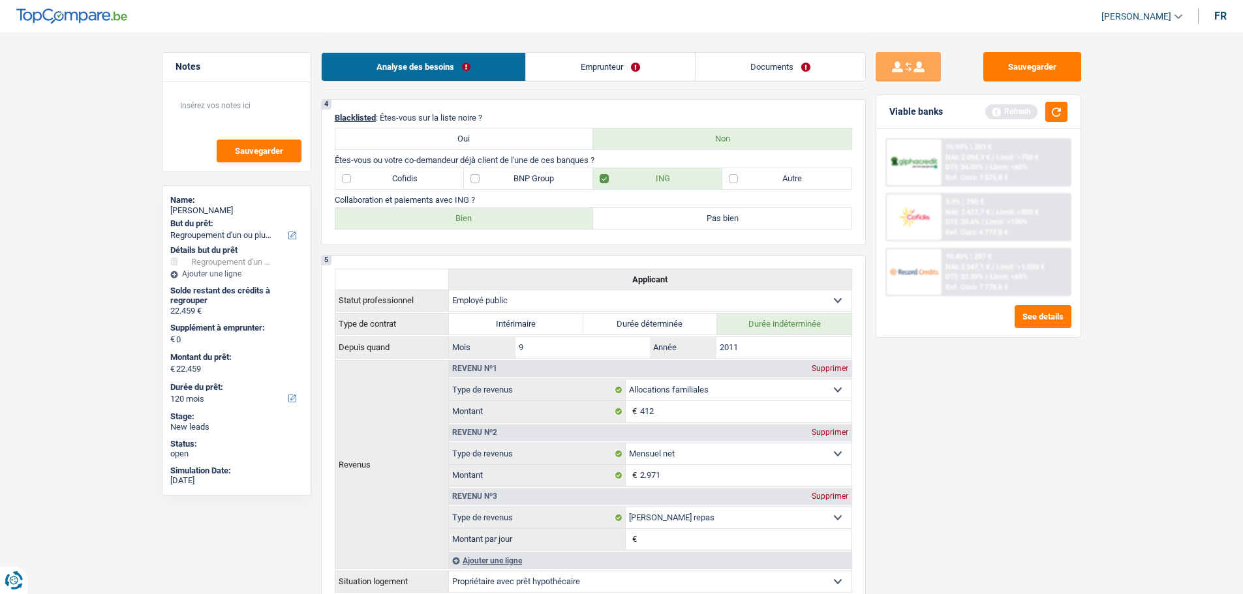
scroll to position [522, 0]
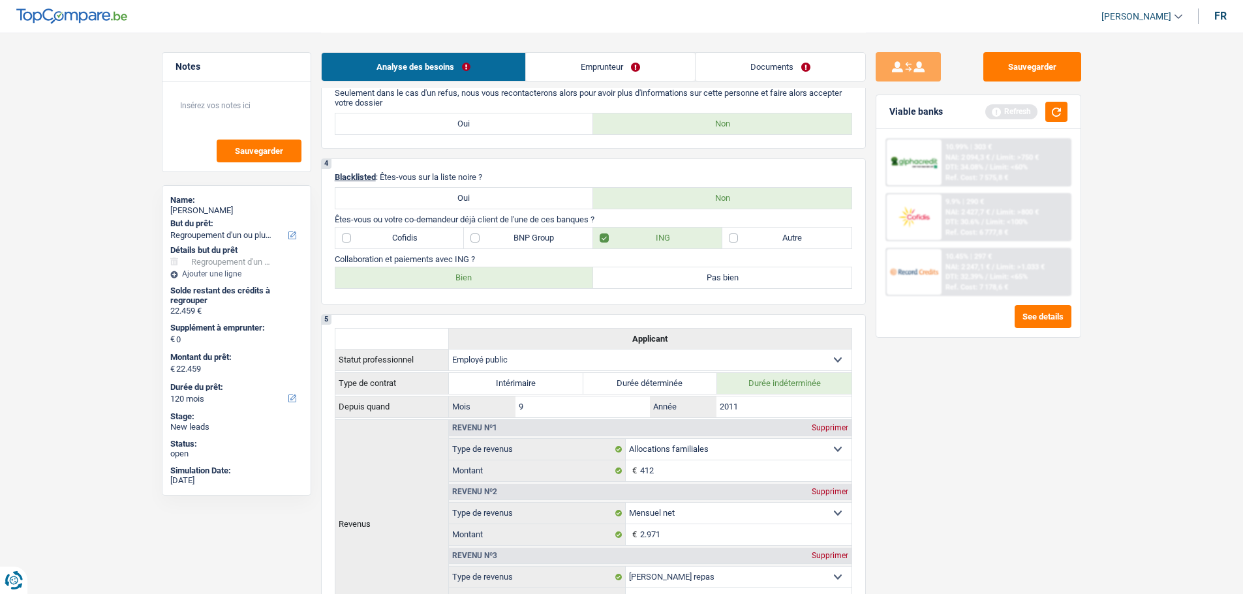
drag, startPoint x: 510, startPoint y: 238, endPoint x: 500, endPoint y: 238, distance: 10.4
click at [508, 238] on label "BNP Group" at bounding box center [528, 238] width 129 height 21
click at [508, 238] on input "BNP Group" at bounding box center [528, 238] width 129 height 21
checkbox input "true"
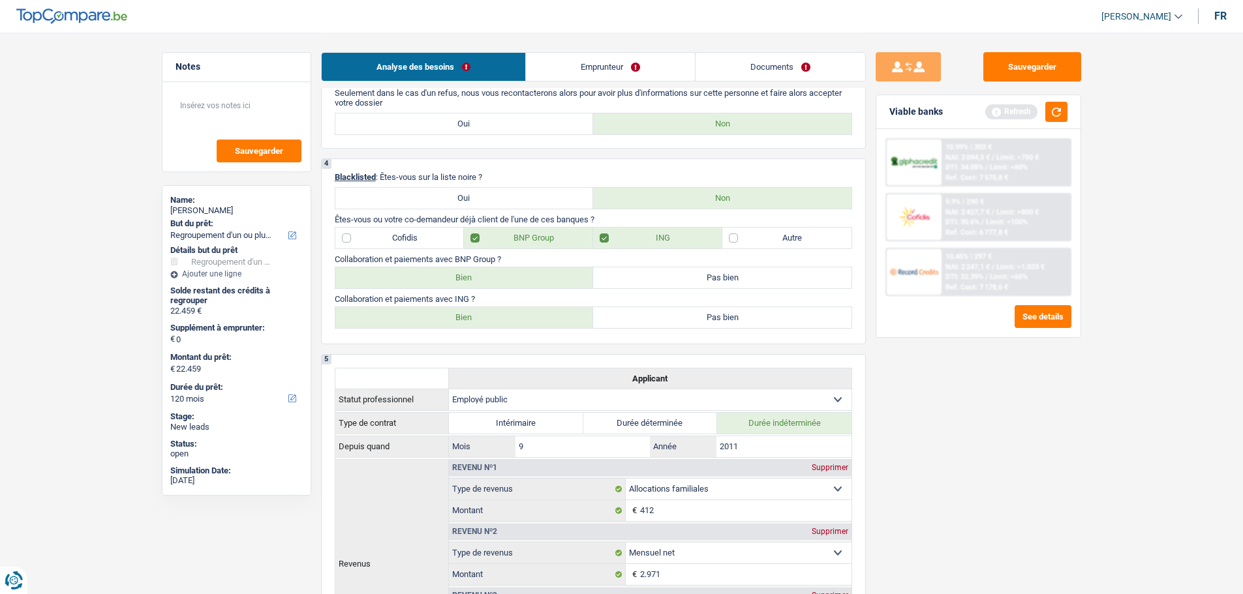
click at [524, 275] on label "Bien" at bounding box center [464, 277] width 258 height 21
click at [524, 275] on input "Bien" at bounding box center [464, 277] width 258 height 21
radio input "true"
click at [502, 319] on label "Bien" at bounding box center [464, 317] width 258 height 21
click at [502, 319] on input "Bien" at bounding box center [464, 317] width 258 height 21
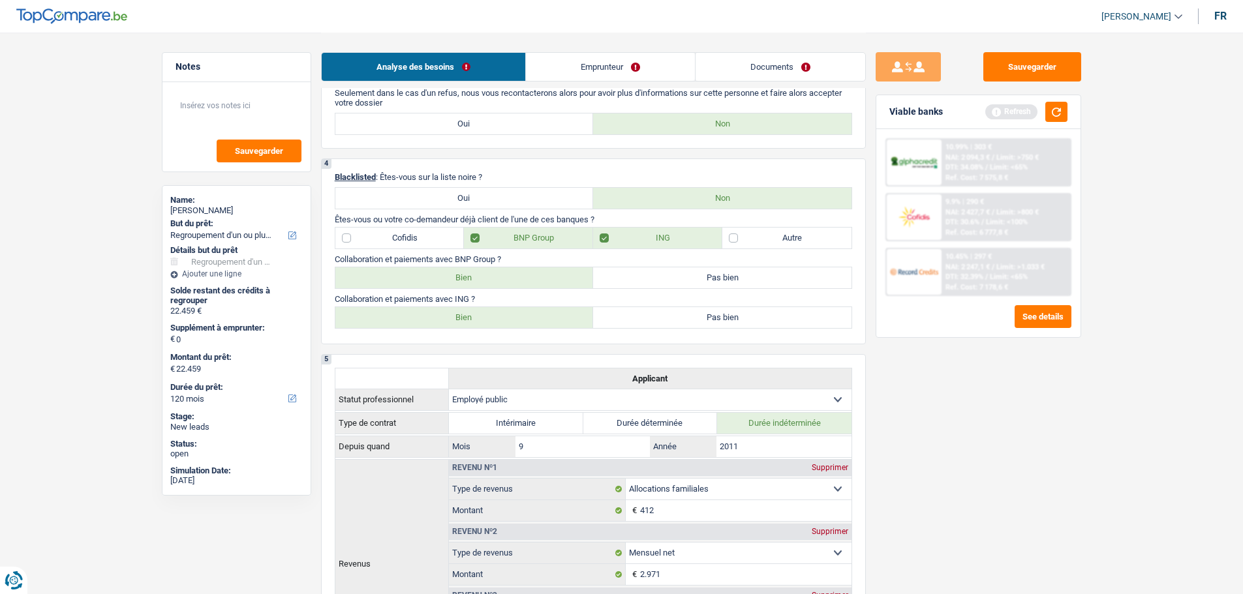
radio input "true"
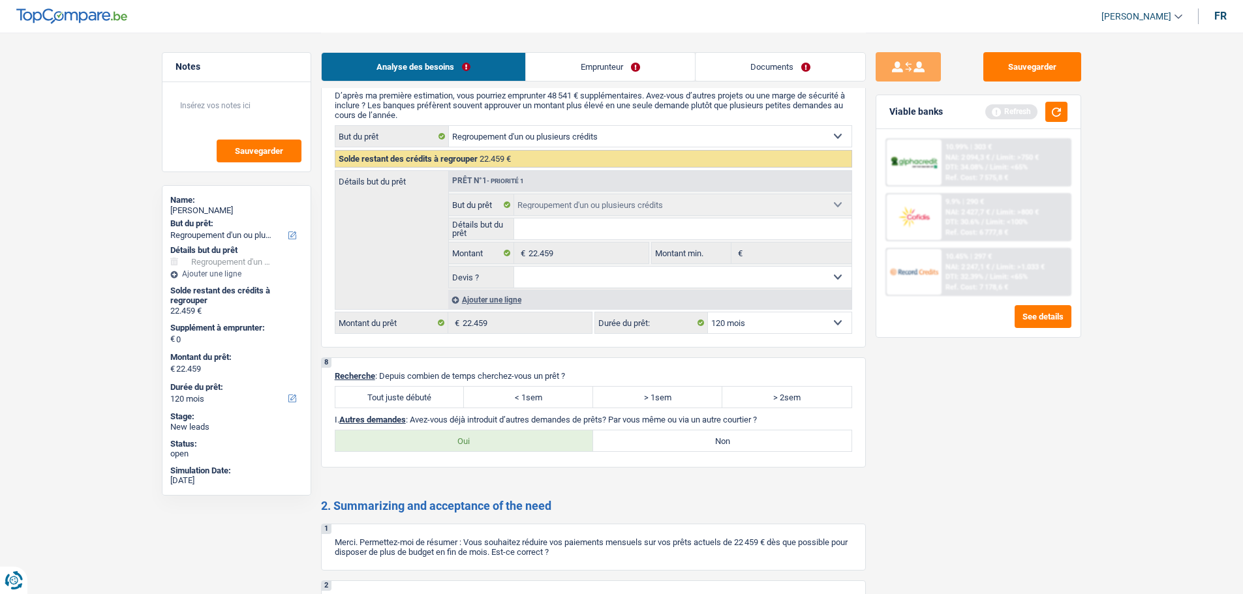
scroll to position [2153, 0]
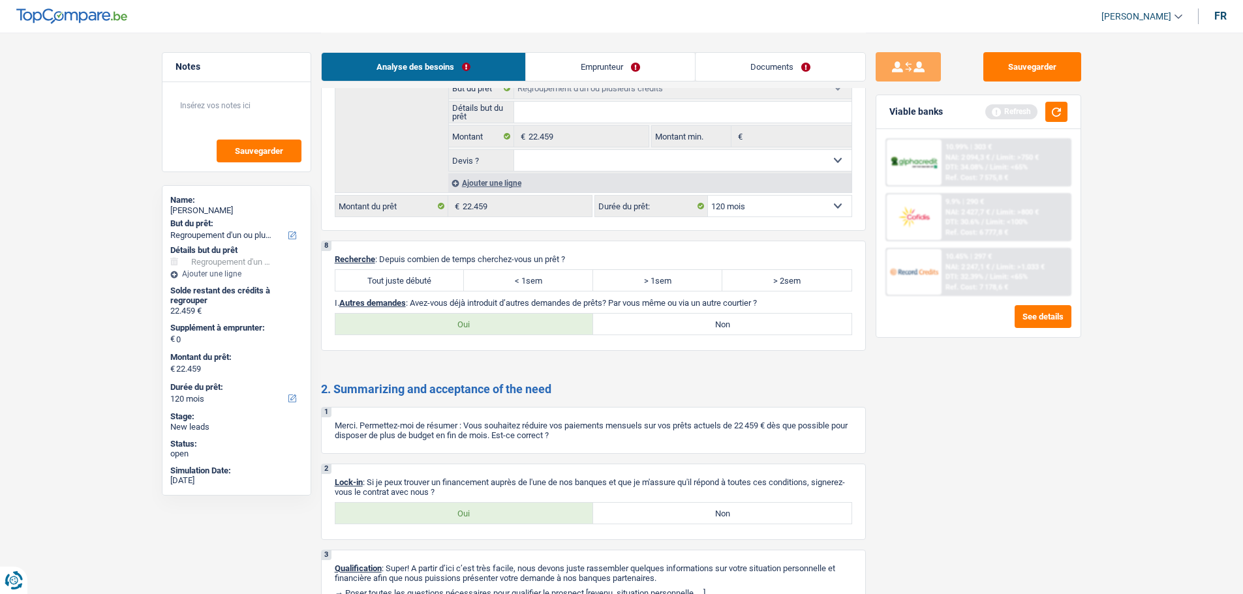
click at [429, 285] on label "Tout juste débuté" at bounding box center [399, 280] width 129 height 21
click at [429, 285] on input "Tout juste débuté" at bounding box center [399, 280] width 129 height 21
radio input "true"
click at [629, 328] on label "Non" at bounding box center [722, 324] width 258 height 21
click at [629, 328] on input "Non" at bounding box center [722, 324] width 258 height 21
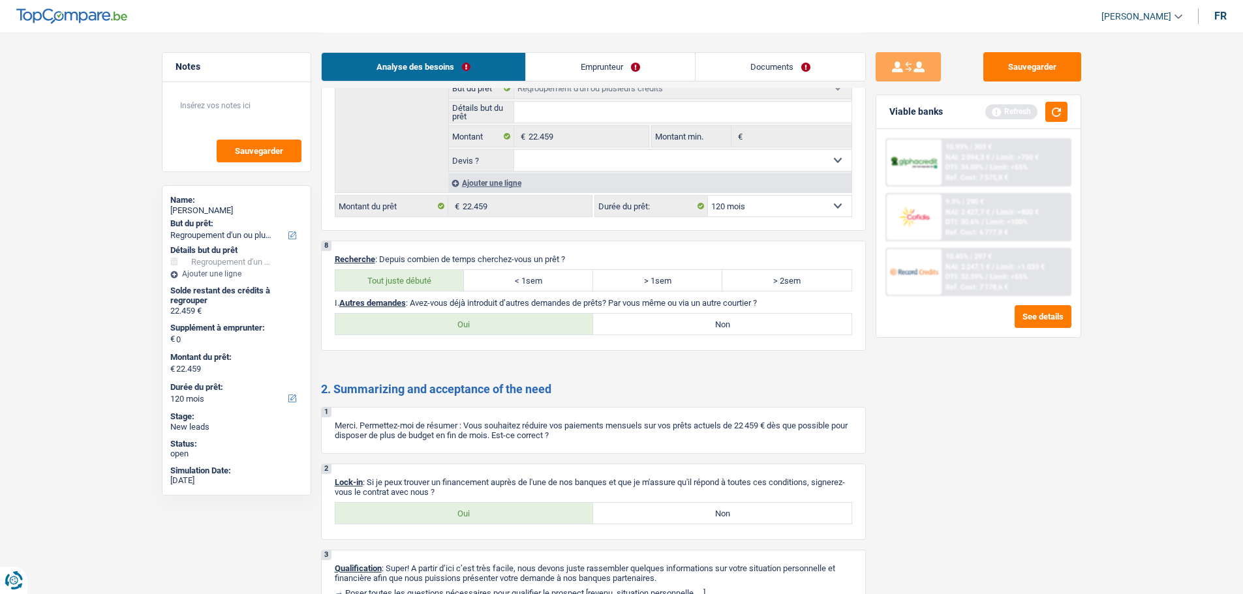
radio input "true"
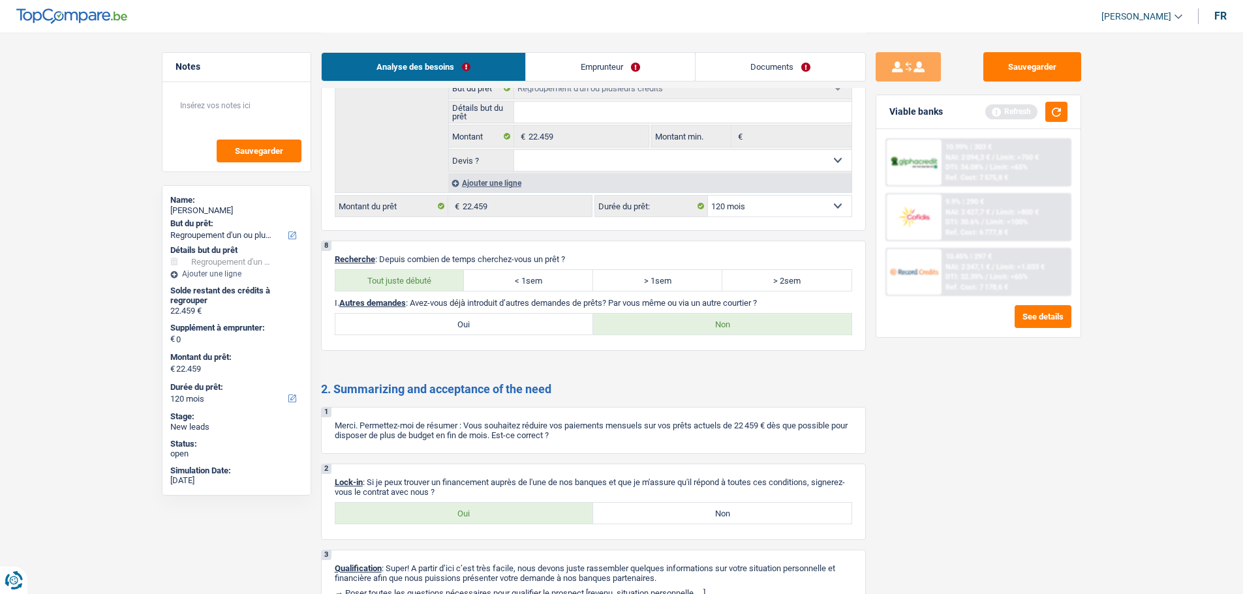
click at [568, 74] on link "Emprunteur" at bounding box center [610, 67] width 169 height 28
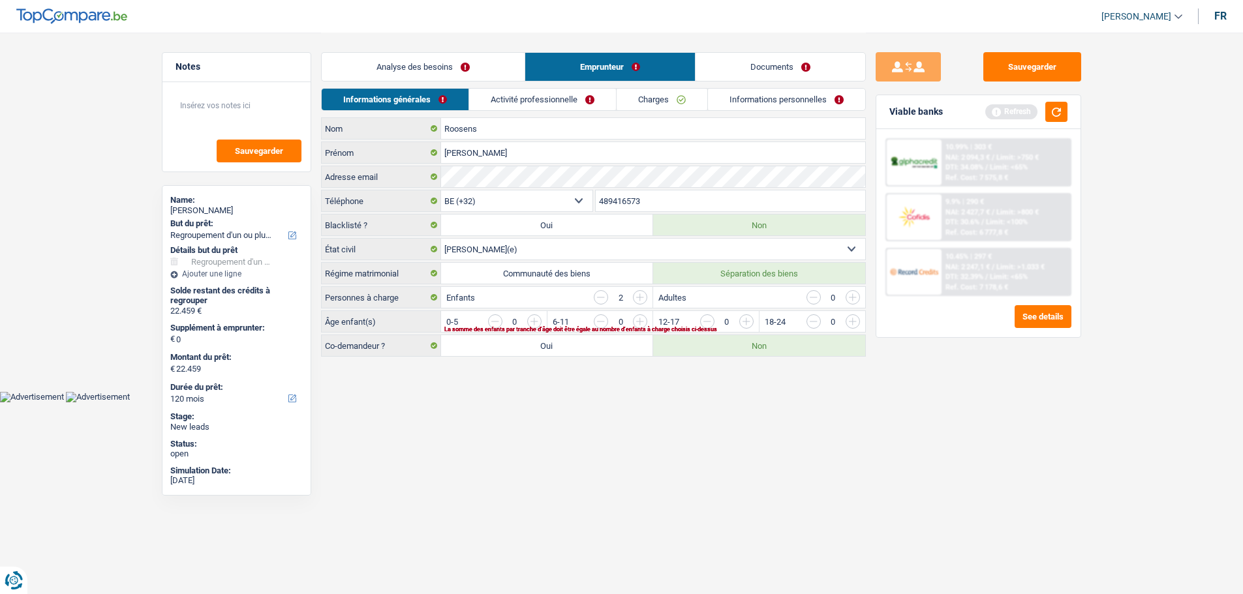
scroll to position [0, 0]
drag, startPoint x: 750, startPoint y: 318, endPoint x: 738, endPoint y: 322, distance: 12.4
click at [750, 318] on input "button" at bounding box center [1015, 324] width 543 height 21
click at [650, 327] on div "La somme des enfants par tranche d'âge doit être égale au nombre d'enfants à ch…" at bounding box center [637, 329] width 377 height 5
click at [647, 324] on input "button" at bounding box center [909, 324] width 543 height 21
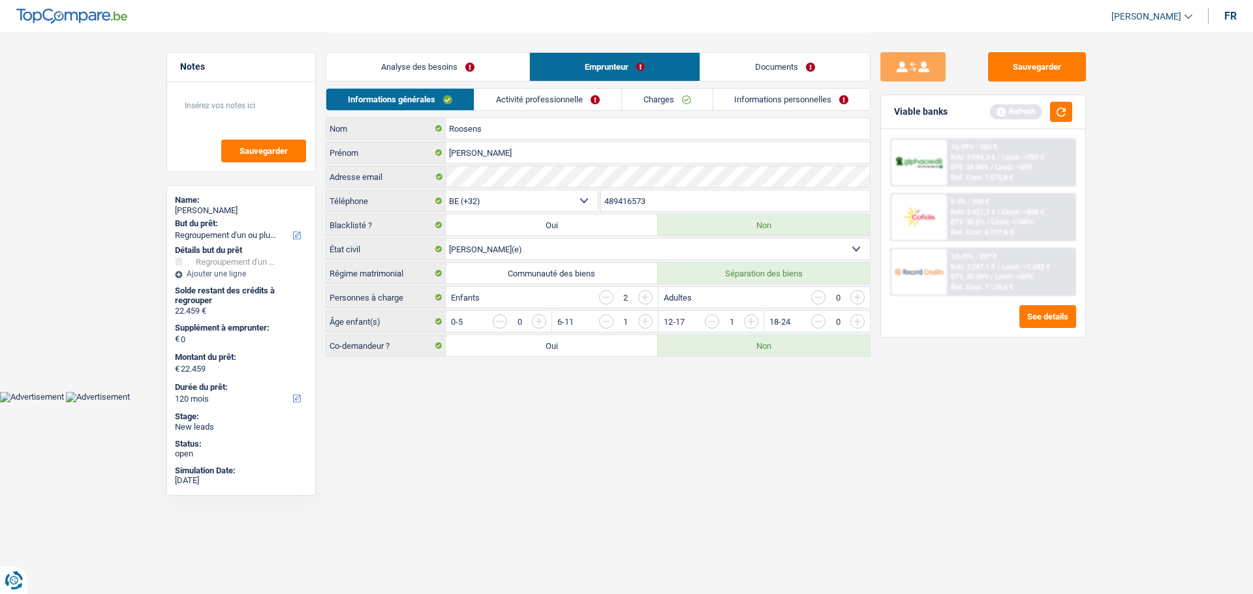
click at [562, 97] on link "Activité professionnelle" at bounding box center [547, 100] width 147 height 22
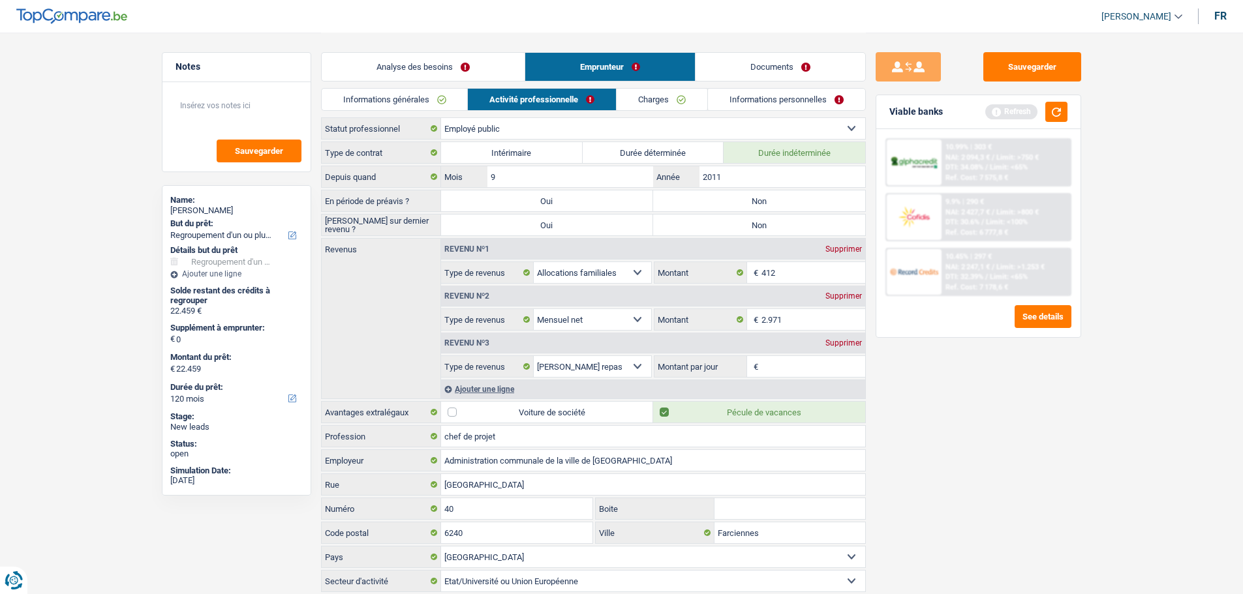
click at [819, 192] on label "Non" at bounding box center [759, 200] width 212 height 21
click at [819, 192] on input "Non" at bounding box center [759, 200] width 212 height 21
radio input "true"
click at [815, 223] on label "Non" at bounding box center [759, 225] width 212 height 21
click at [815, 223] on input "Non" at bounding box center [759, 225] width 212 height 21
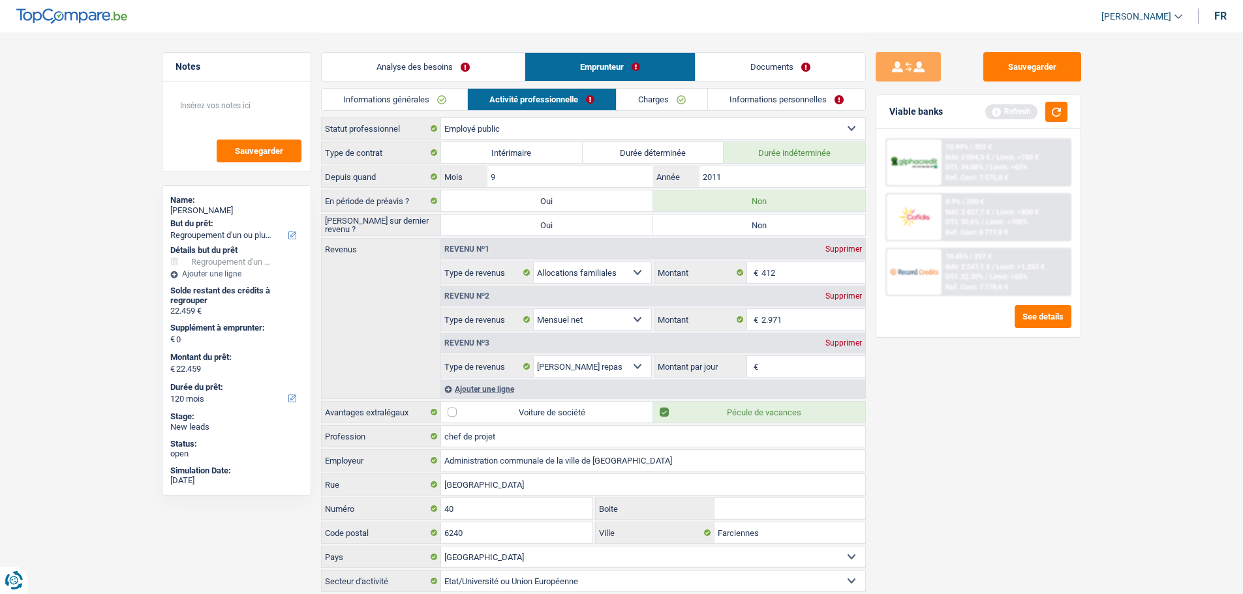
radio input "true"
click at [778, 366] on input "Montant par jour" at bounding box center [813, 366] width 104 height 21
click at [840, 342] on div "Supprimer" at bounding box center [843, 343] width 43 height 8
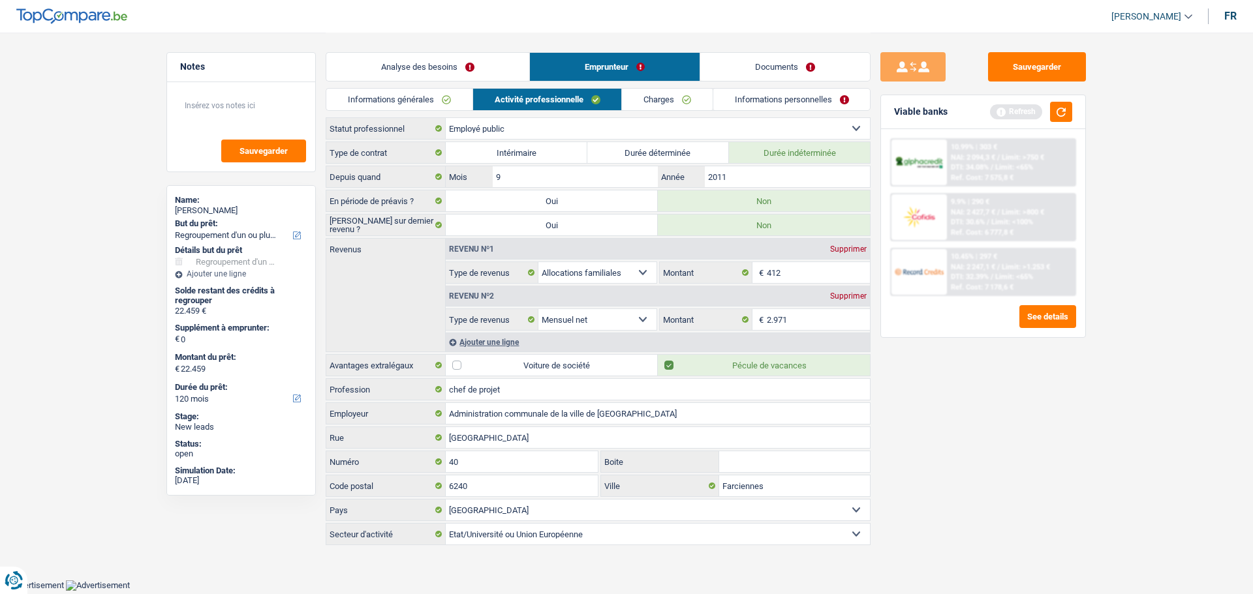
click at [645, 89] on link "Charges" at bounding box center [667, 100] width 91 height 22
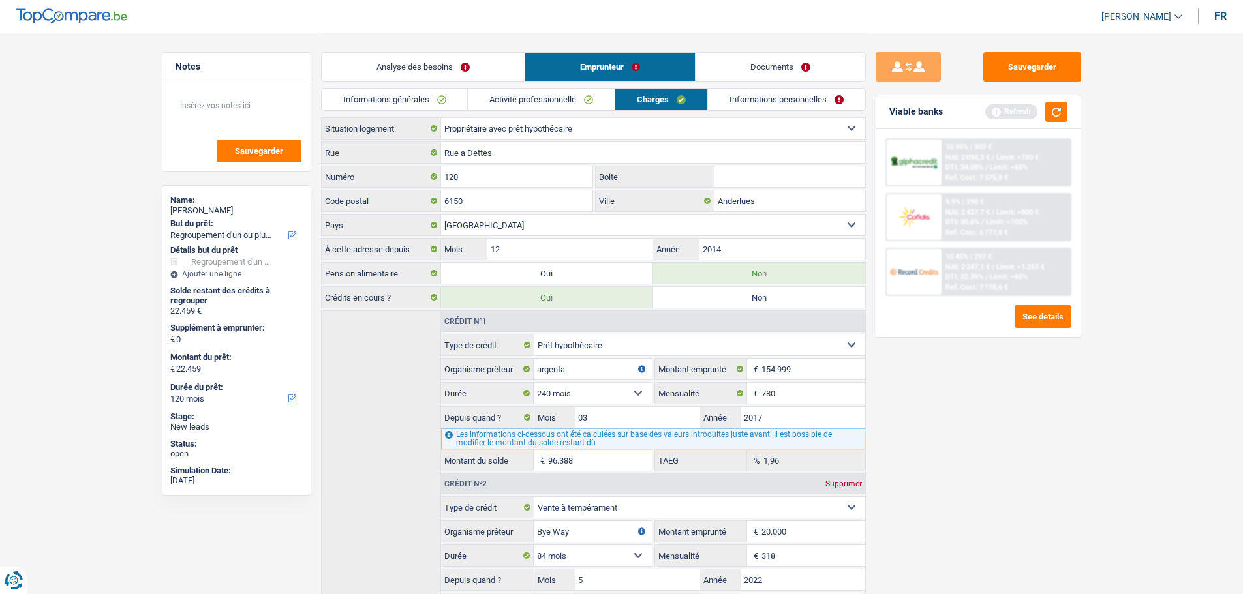
click at [778, 106] on link "Informations personnelles" at bounding box center [786, 100] width 157 height 22
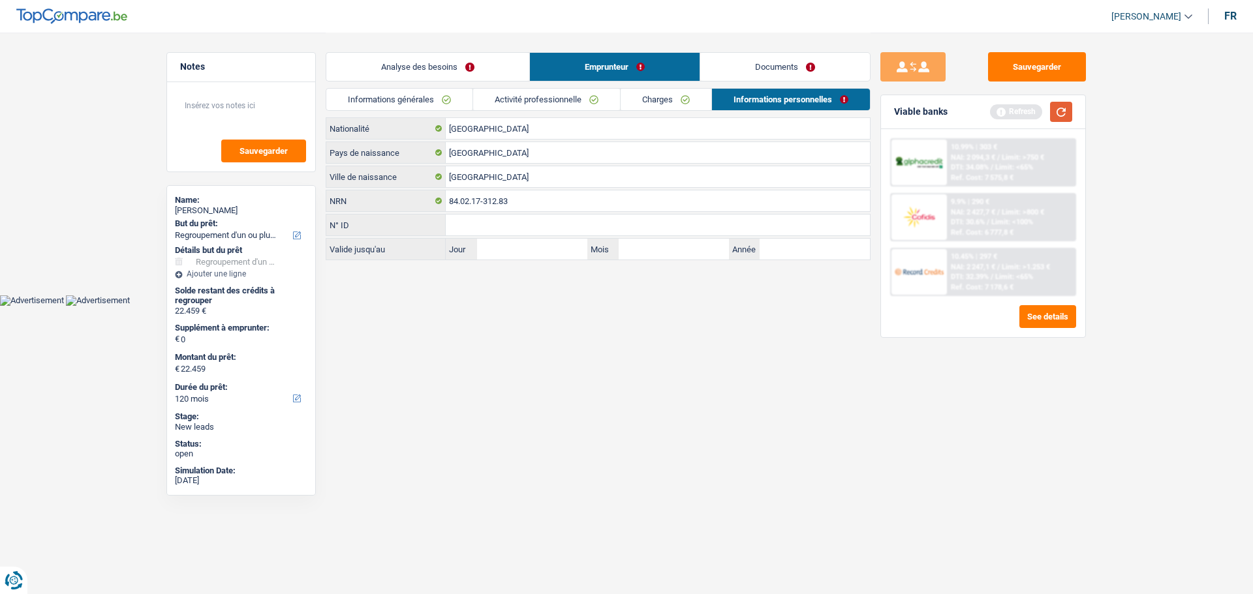
click at [1067, 113] on button "button" at bounding box center [1061, 112] width 22 height 20
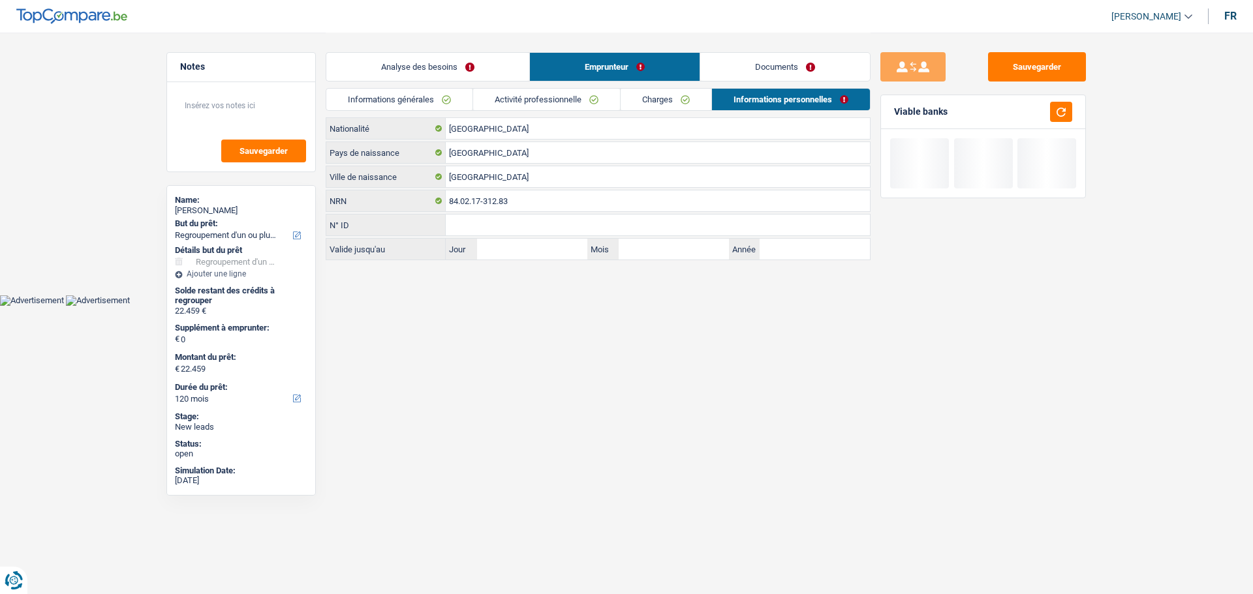
click at [761, 67] on link "Documents" at bounding box center [785, 67] width 170 height 28
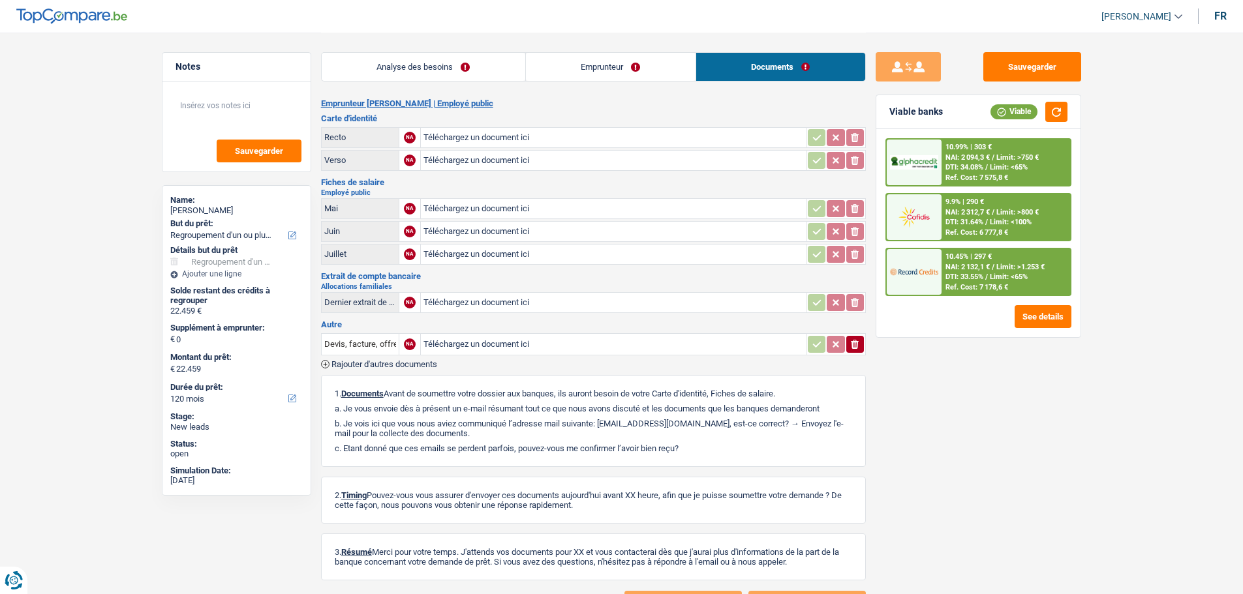
click at [471, 75] on link "Analyse des besoins" at bounding box center [424, 67] width 204 height 28
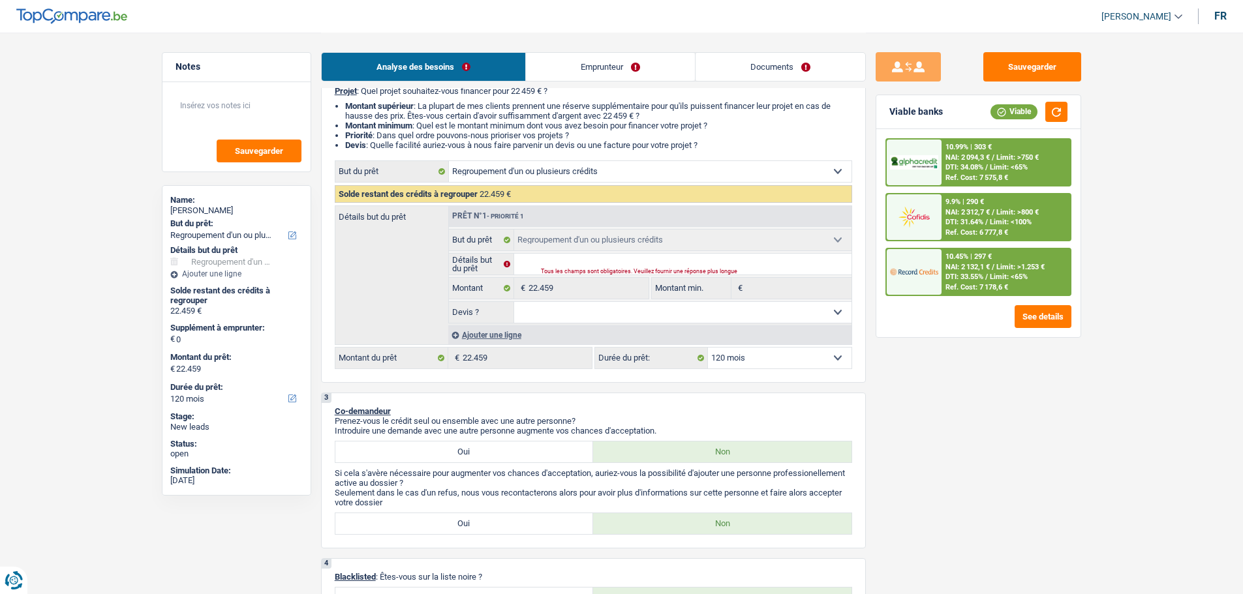
scroll to position [196, 0]
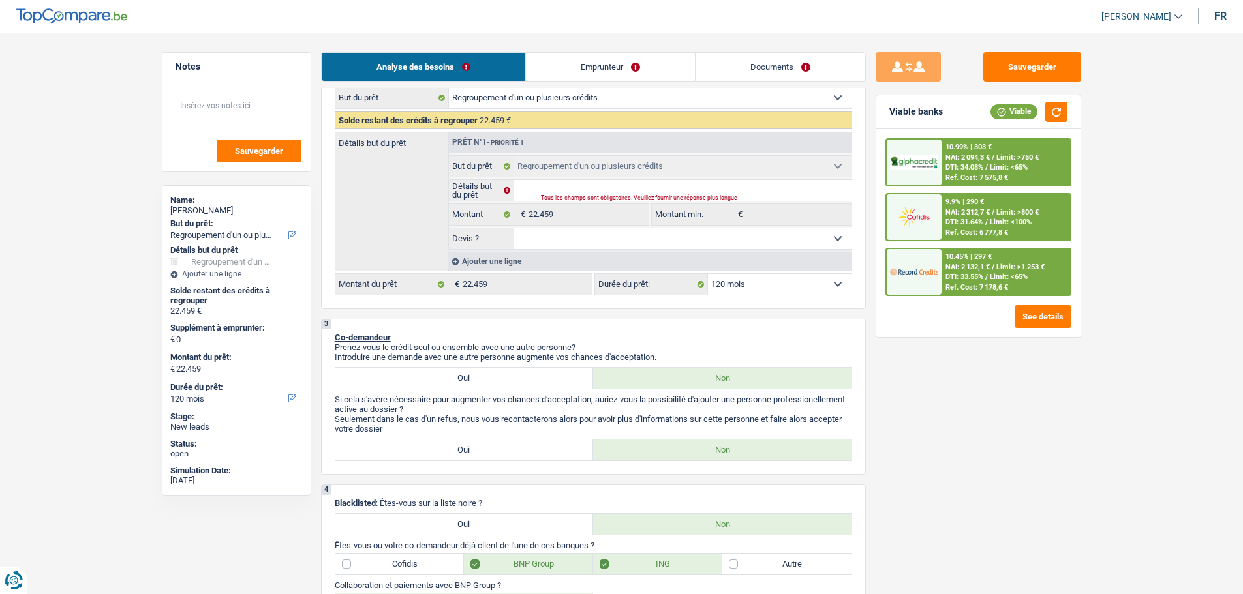
click at [802, 288] on select "12 mois 18 mois 24 mois 30 mois 36 mois 42 mois 48 mois 60 mois 72 mois 84 mois…" at bounding box center [780, 284] width 144 height 21
click at [959, 435] on div "Sauvegarder Viable banks Viable 10.99% | 303 € NAI: 2 094,3 € / Limit: >750 € D…" at bounding box center [978, 312] width 225 height 521
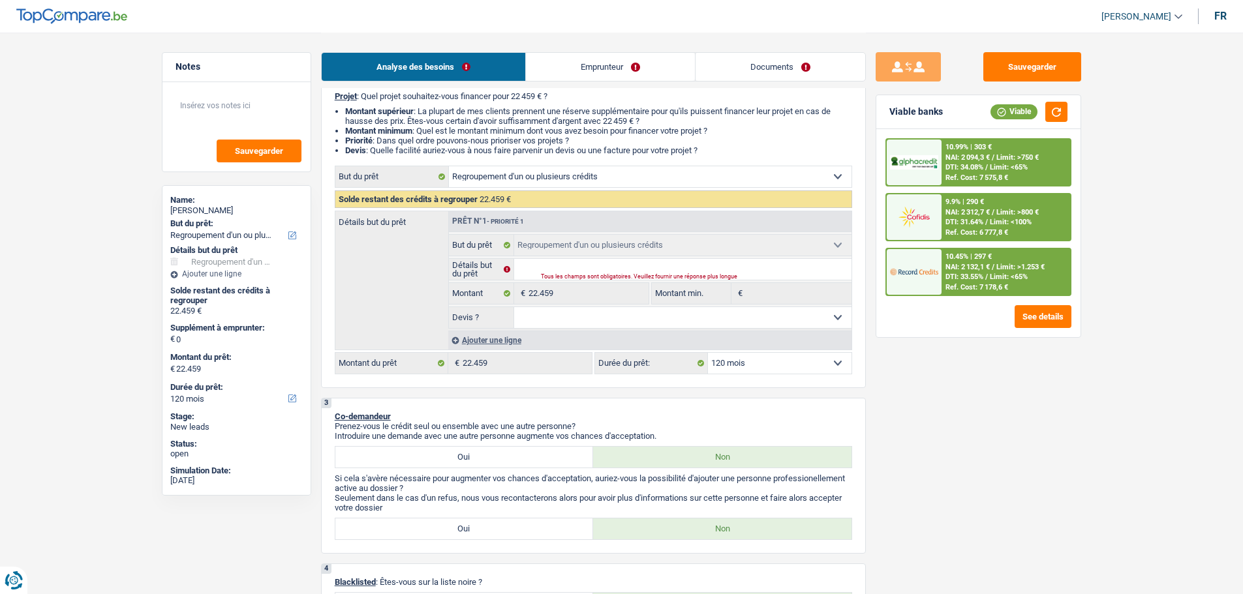
scroll to position [0, 0]
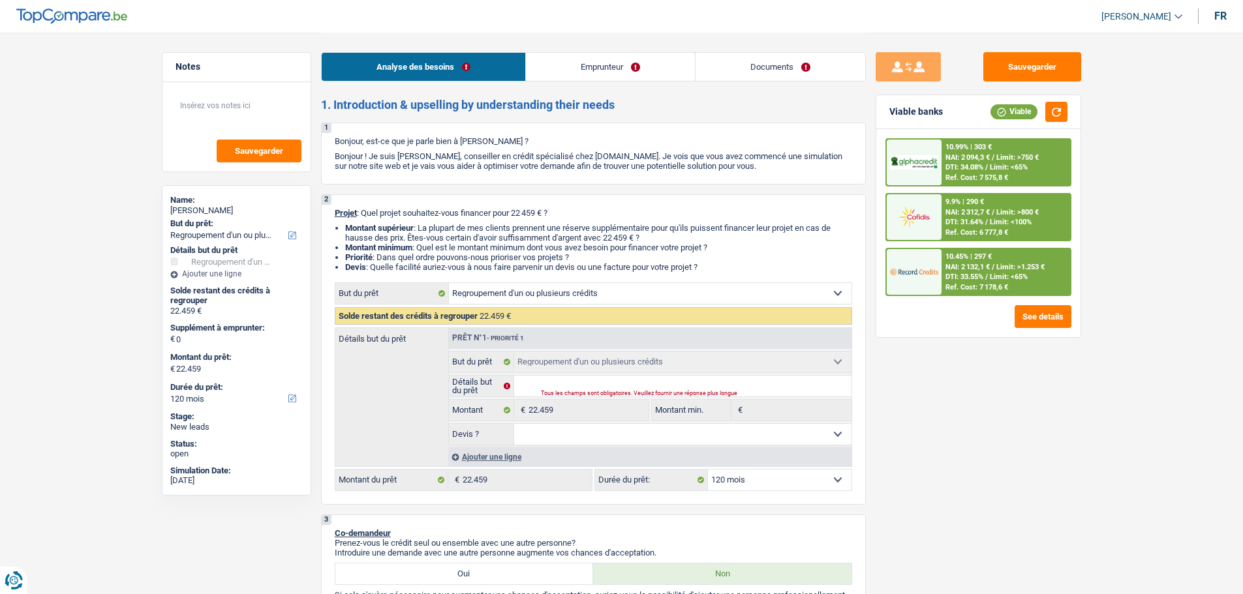
click at [791, 476] on select "12 mois 18 mois 24 mois 30 mois 36 mois 42 mois 48 mois 60 mois 72 mois 84 mois…" at bounding box center [780, 480] width 144 height 21
select select "84"
click at [708, 470] on select "12 mois 18 mois 24 mois 30 mois 36 mois 42 mois 48 mois 60 mois 72 mois 84 mois…" at bounding box center [780, 480] width 144 height 21
select select "84"
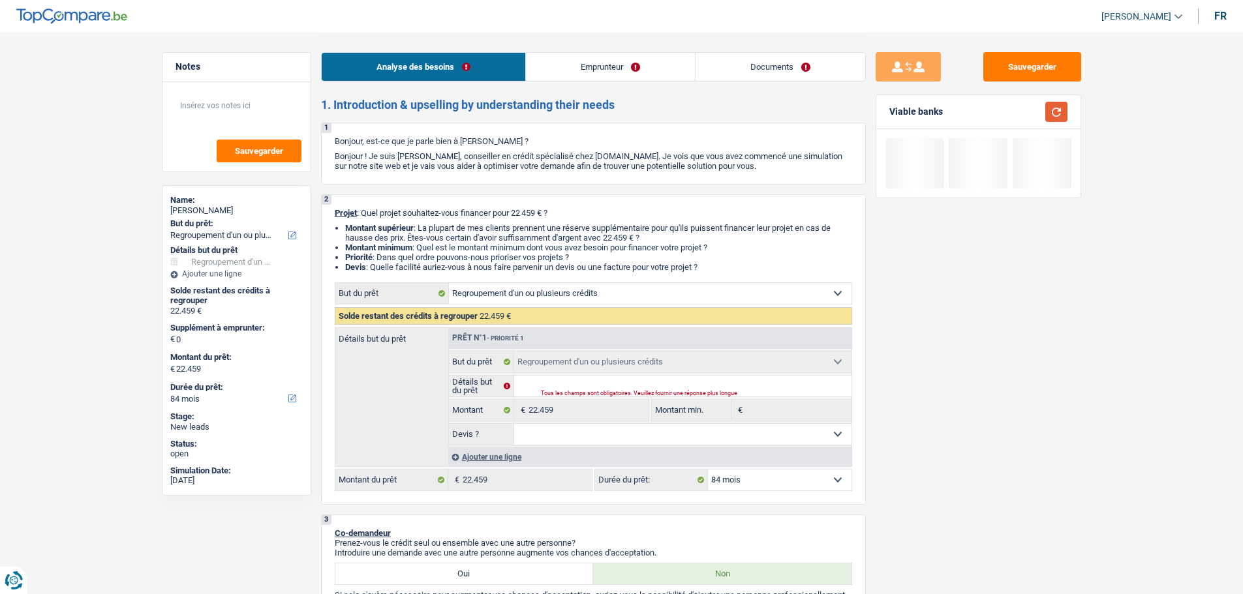
click at [1053, 121] on button "button" at bounding box center [1056, 112] width 22 height 20
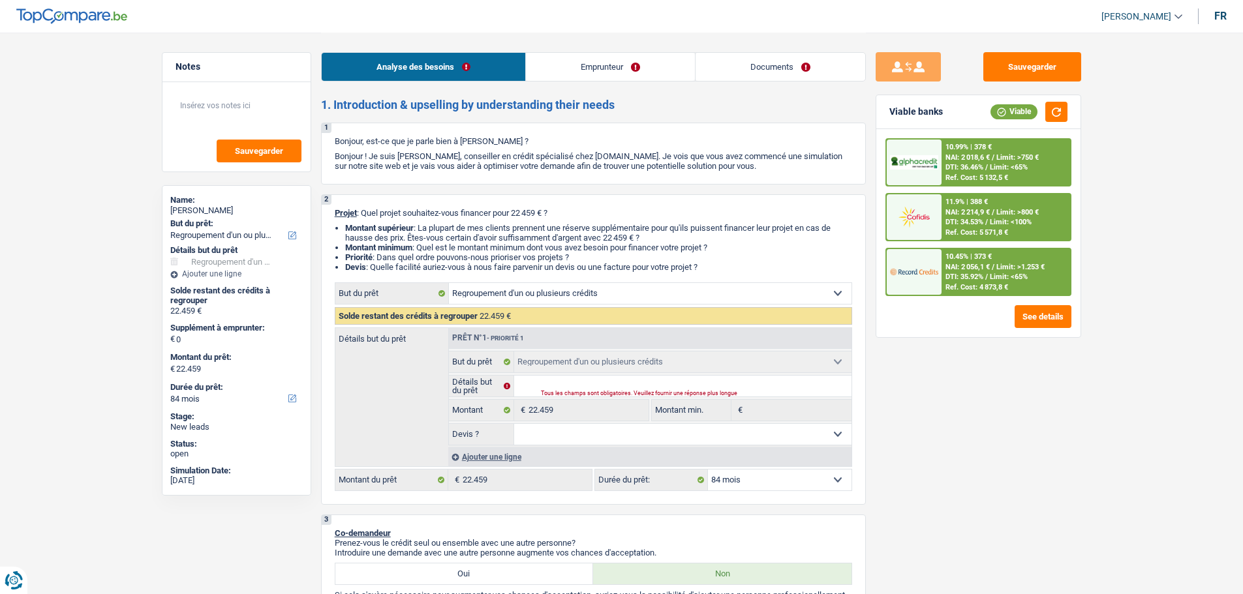
click at [1020, 251] on div "10.45% | 373 € NAI: 2 056,1 € / Limit: >1.253 € DTI: 35.92% / Limit: <65% Ref. …" at bounding box center [1005, 272] width 129 height 46
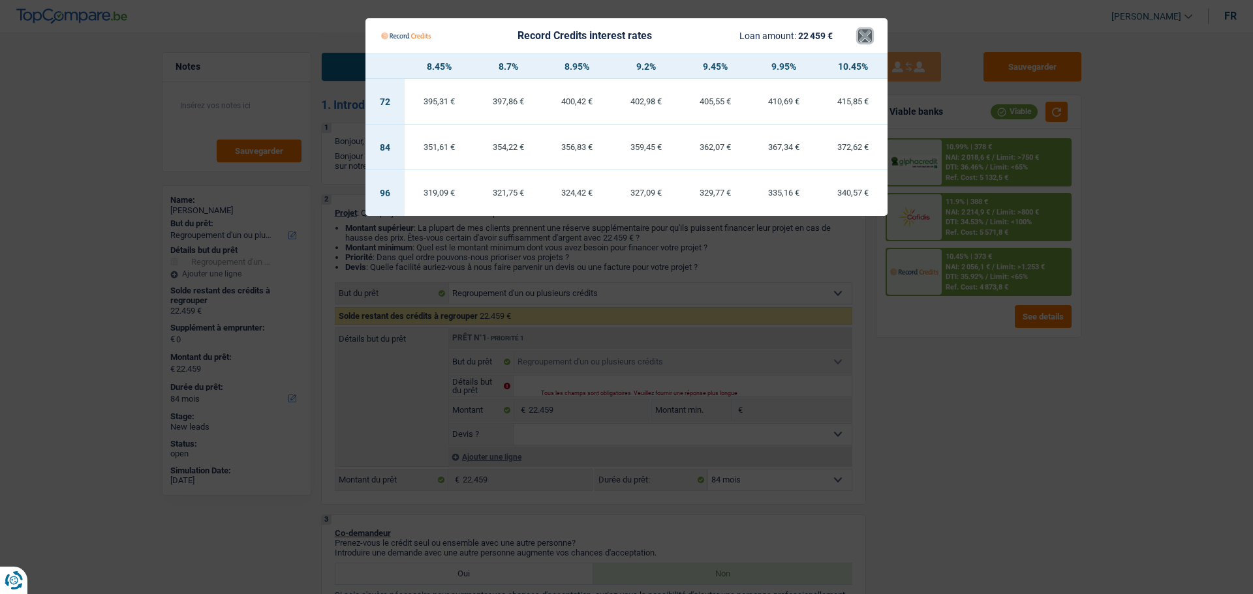
click at [868, 35] on button "×" at bounding box center [865, 35] width 14 height 13
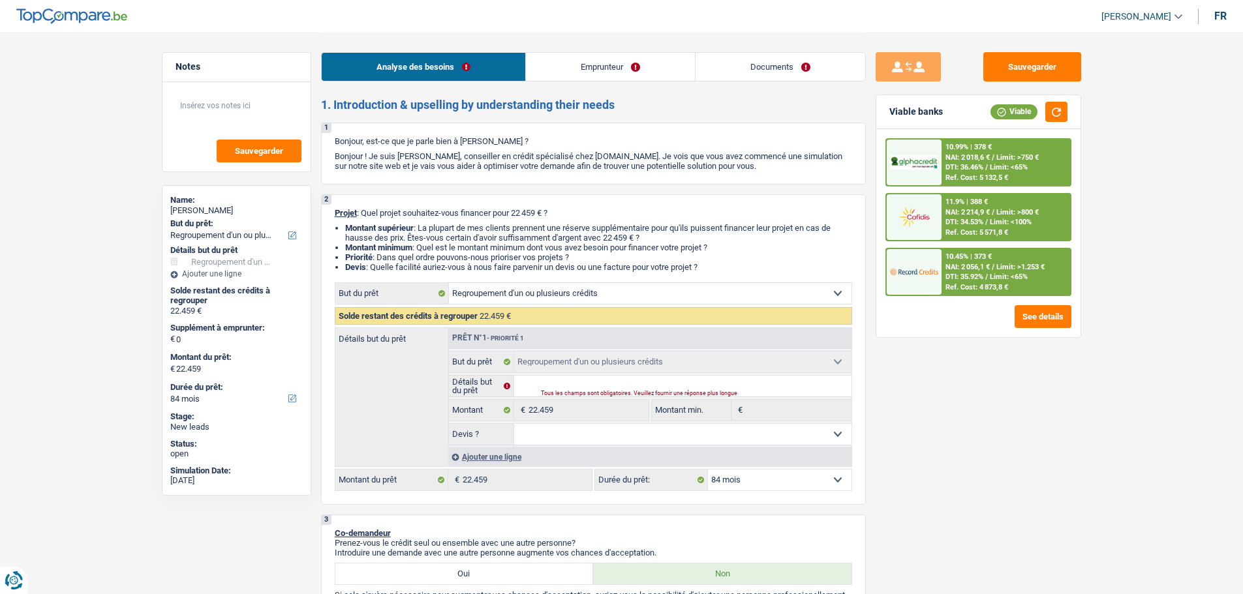
click at [995, 170] on span "Limit: <65%" at bounding box center [1009, 167] width 38 height 8
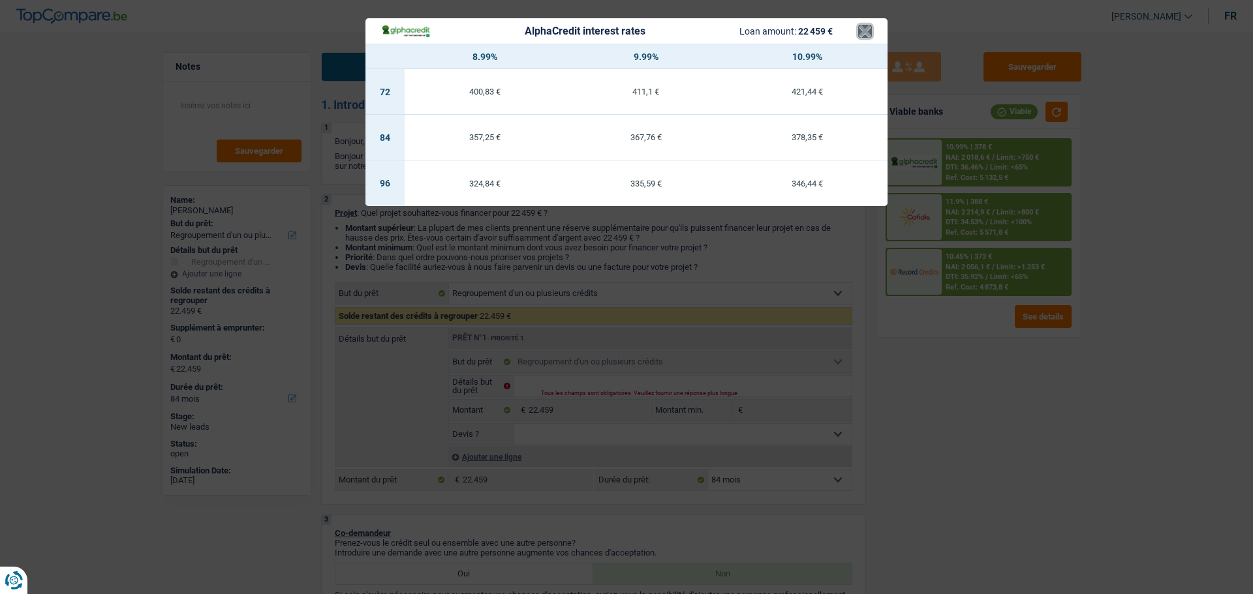
click at [865, 32] on button "×" at bounding box center [865, 31] width 14 height 13
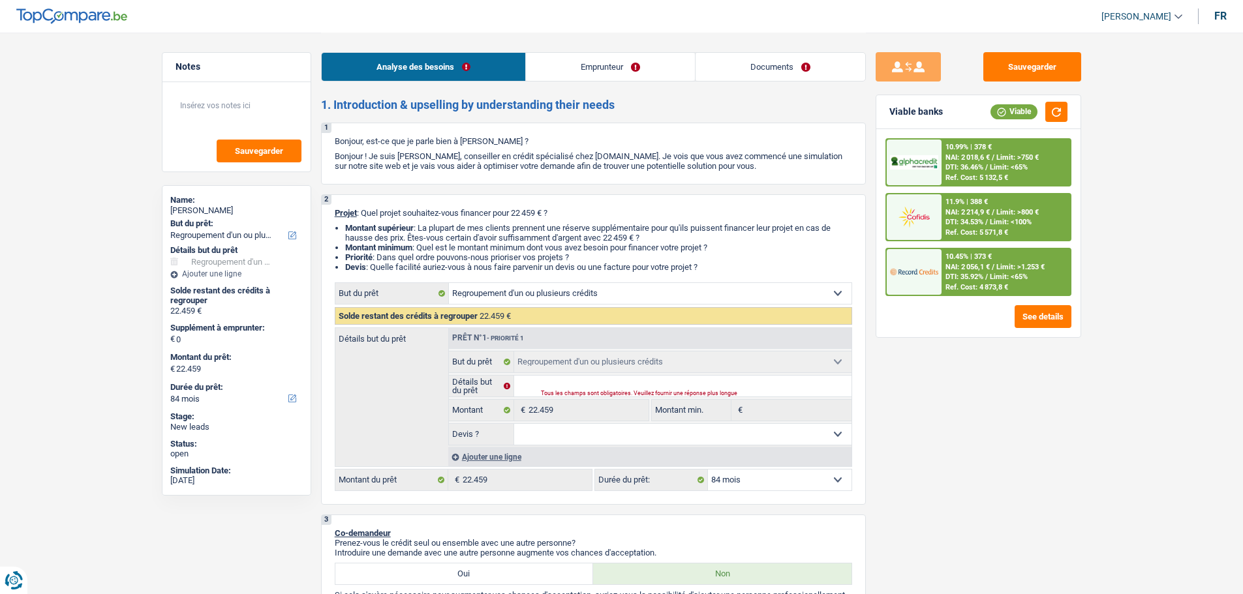
click at [969, 210] on span "NAI: 2 214,9 €" at bounding box center [967, 212] width 44 height 8
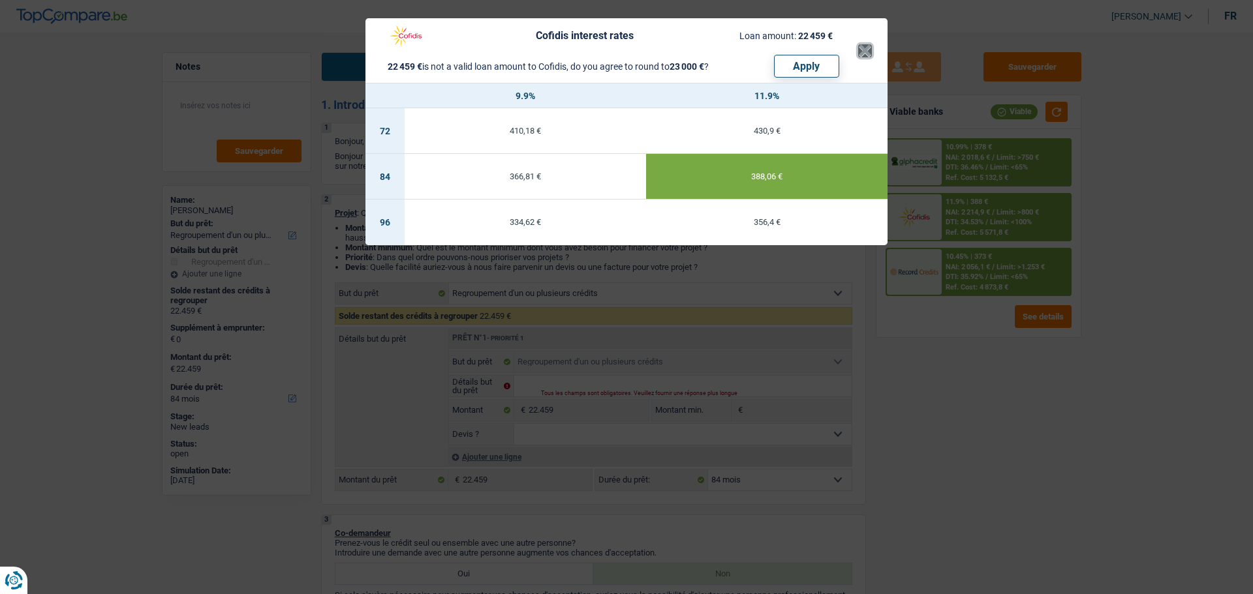
click at [870, 44] on button "×" at bounding box center [865, 50] width 14 height 13
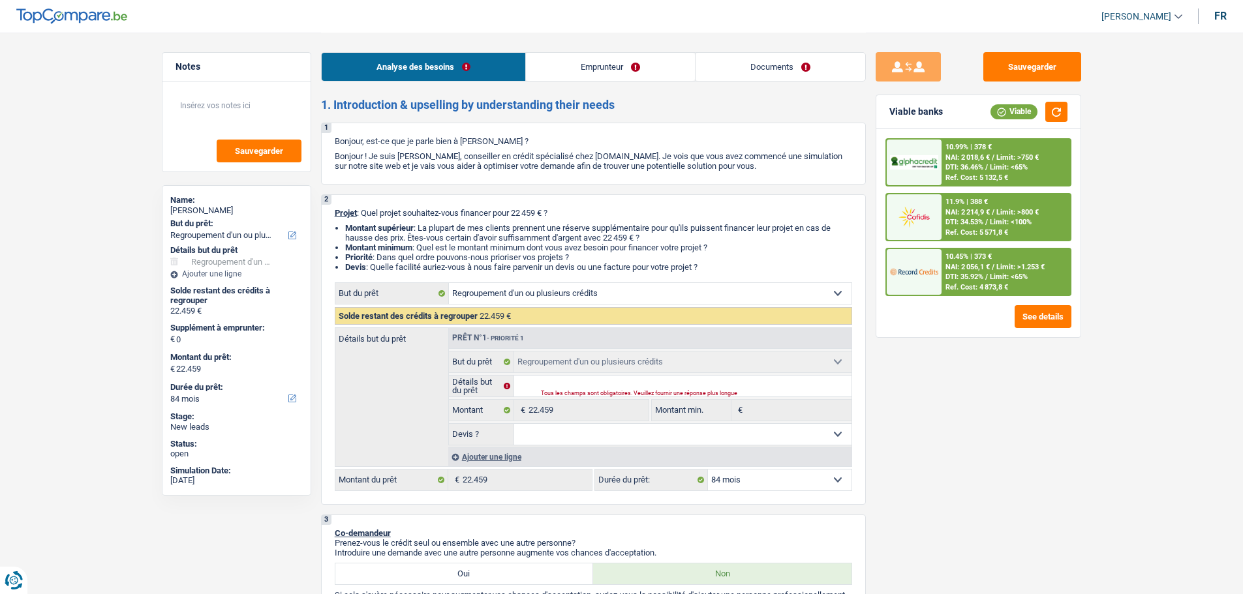
click at [978, 251] on div "10.45% | 373 € NAI: 2 056,1 € / Limit: >1.253 € DTI: 35.92% / Limit: <65% Ref. …" at bounding box center [1005, 272] width 129 height 46
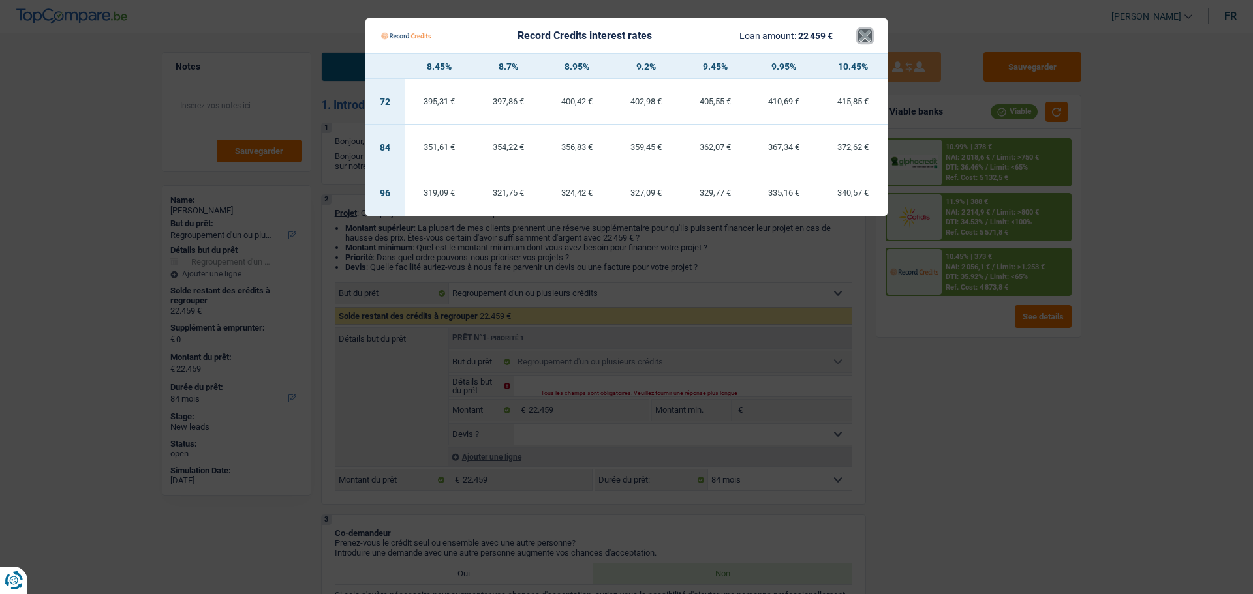
drag, startPoint x: 866, startPoint y: 32, endPoint x: 934, endPoint y: 148, distance: 134.8
click at [866, 33] on button "×" at bounding box center [865, 35] width 14 height 13
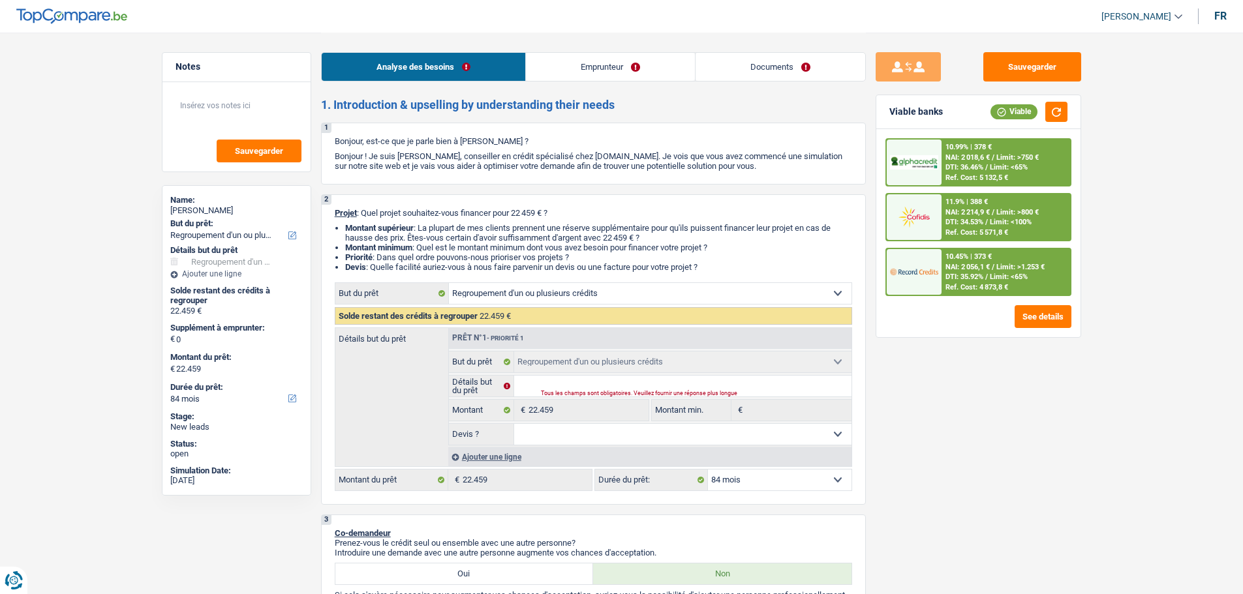
click at [981, 210] on span "NAI: 2 214,9 €" at bounding box center [967, 212] width 44 height 8
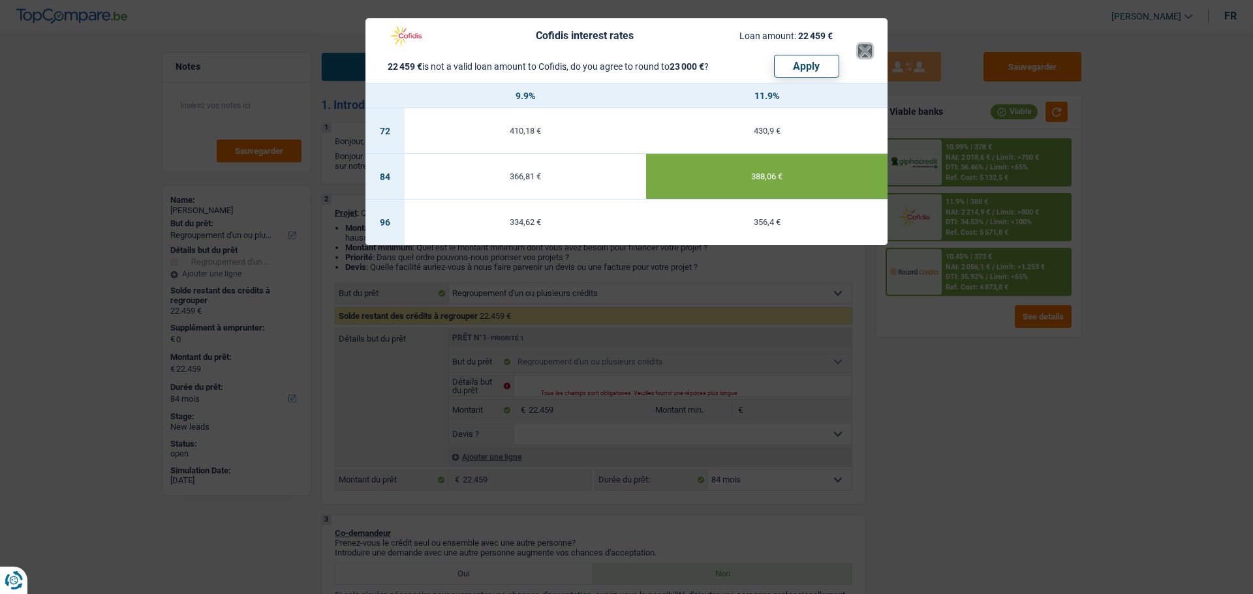
click at [862, 57] on button "×" at bounding box center [865, 50] width 14 height 13
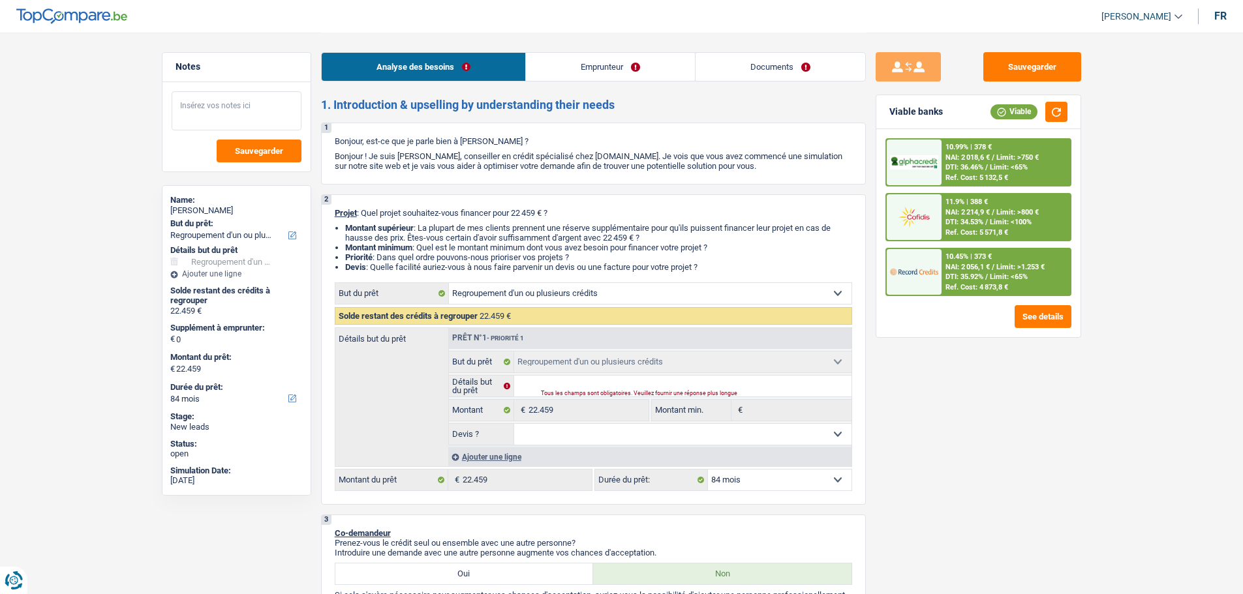
click at [290, 115] on textarea at bounding box center [237, 110] width 130 height 39
click at [233, 118] on textarea at bounding box center [237, 110] width 130 height 39
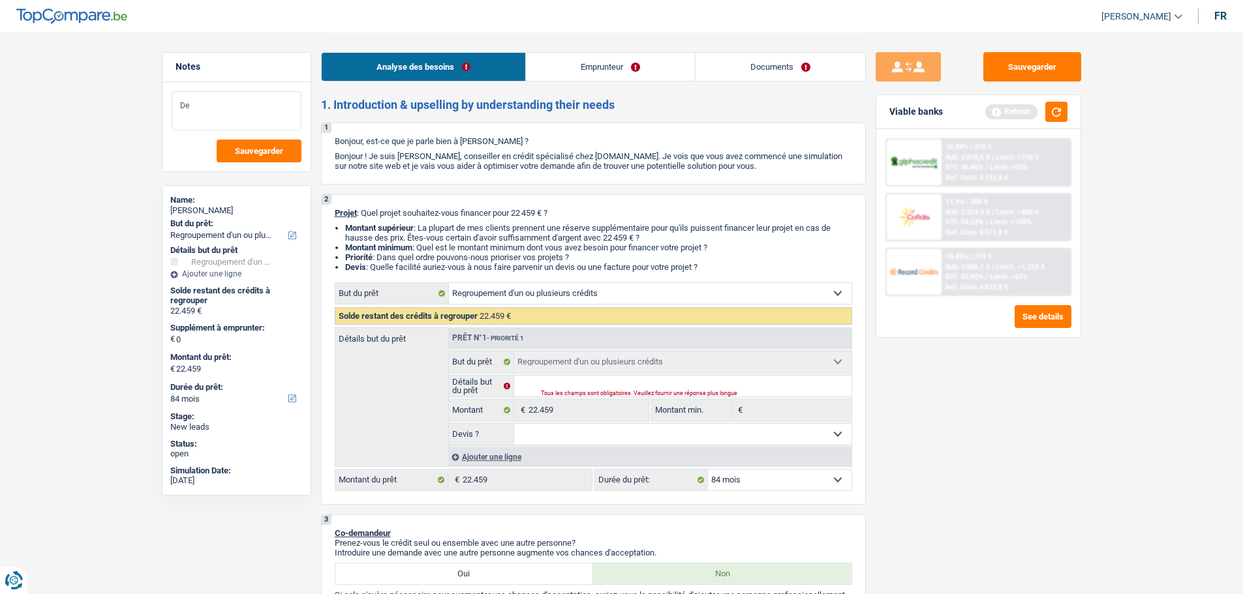
type textarea "D"
type textarea "Proposer le TAEG le plus bas, entre 8et 9 si possible"
click at [272, 115] on textarea "Proposer le TAEG le plus bas, entre 8et 9 si possible" at bounding box center [237, 110] width 130 height 39
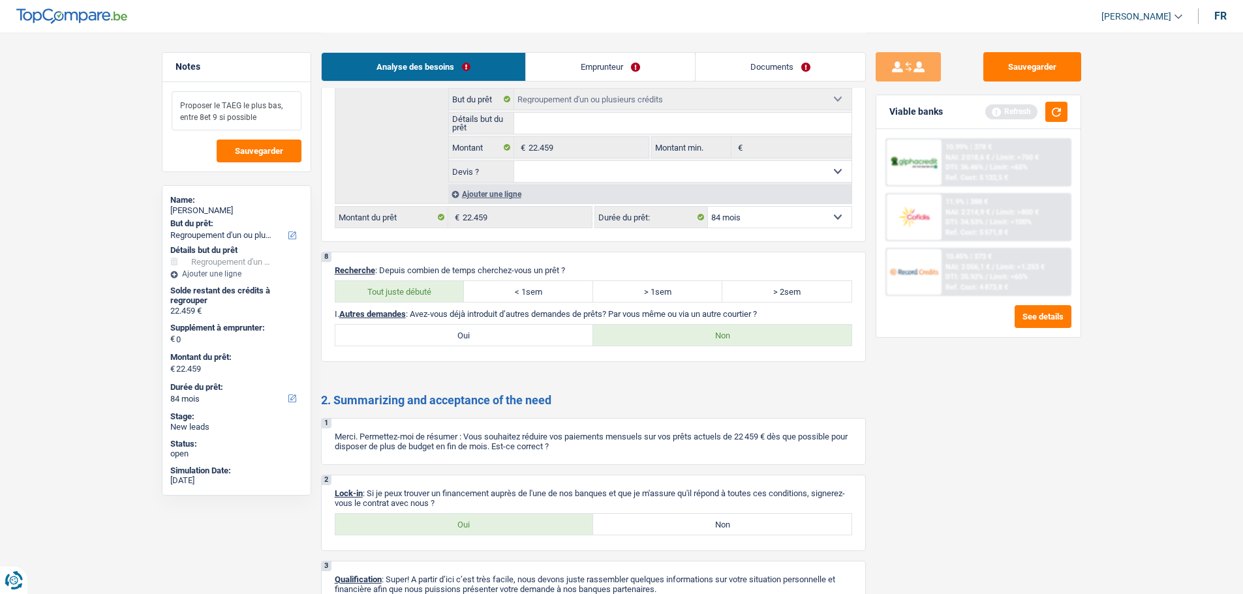
scroll to position [2159, 0]
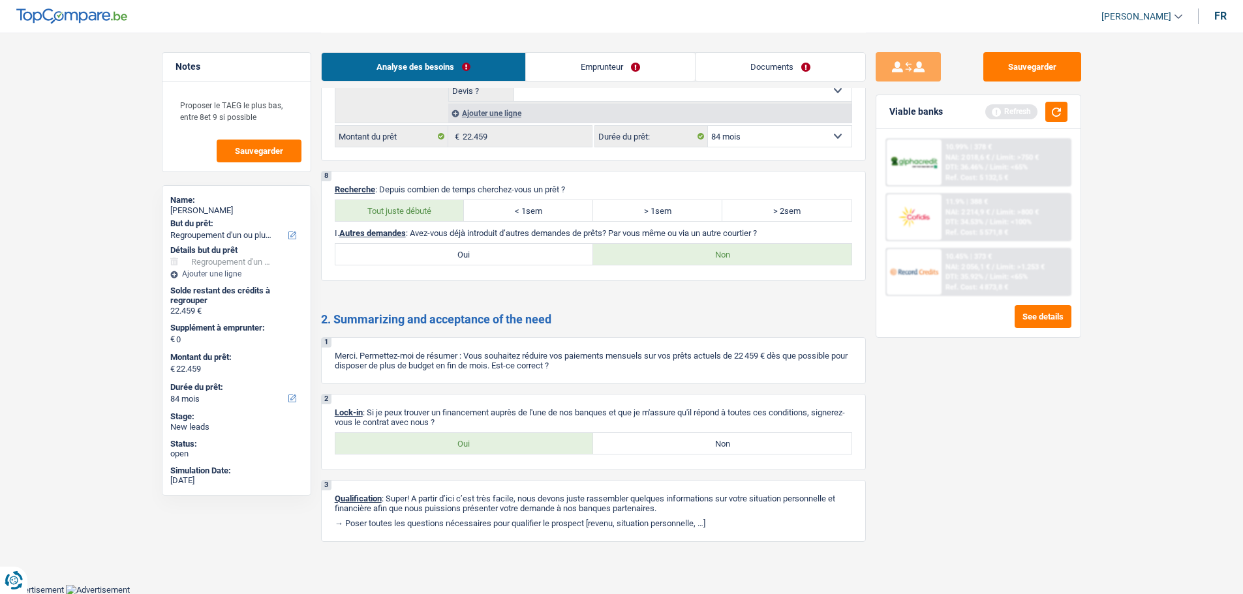
click at [521, 447] on label "Oui" at bounding box center [464, 443] width 258 height 21
click at [521, 447] on input "Oui" at bounding box center [464, 443] width 258 height 21
radio input "true"
click at [1050, 105] on button "button" at bounding box center [1056, 112] width 22 height 20
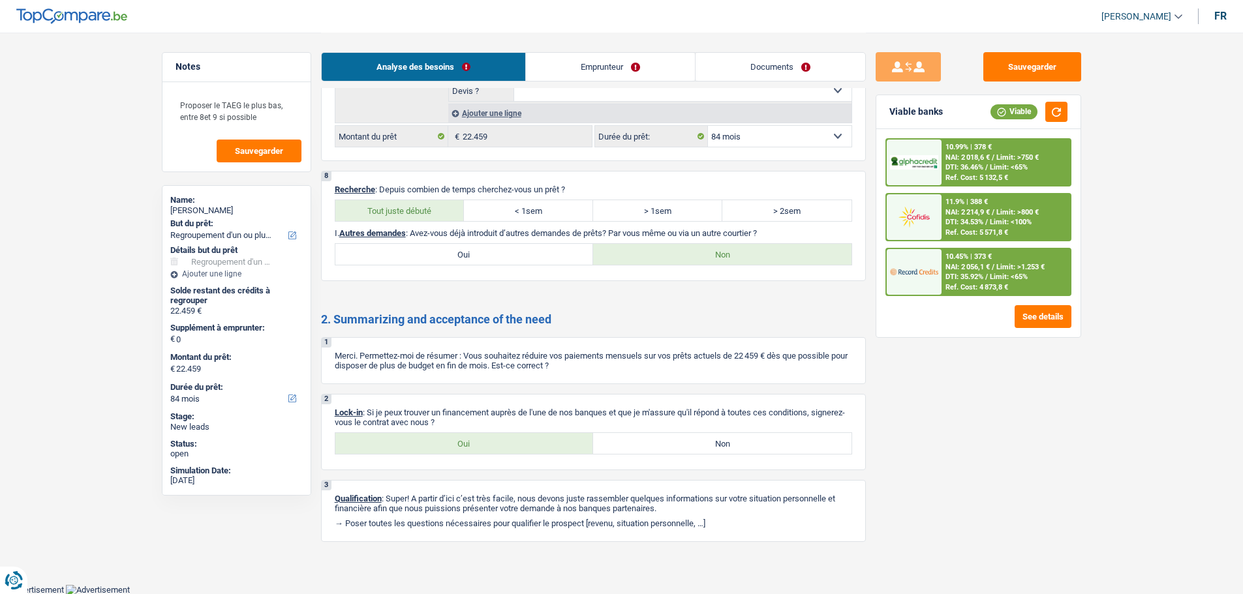
drag, startPoint x: 729, startPoint y: 72, endPoint x: 713, endPoint y: 74, distance: 16.4
click at [729, 72] on link "Documents" at bounding box center [780, 67] width 170 height 28
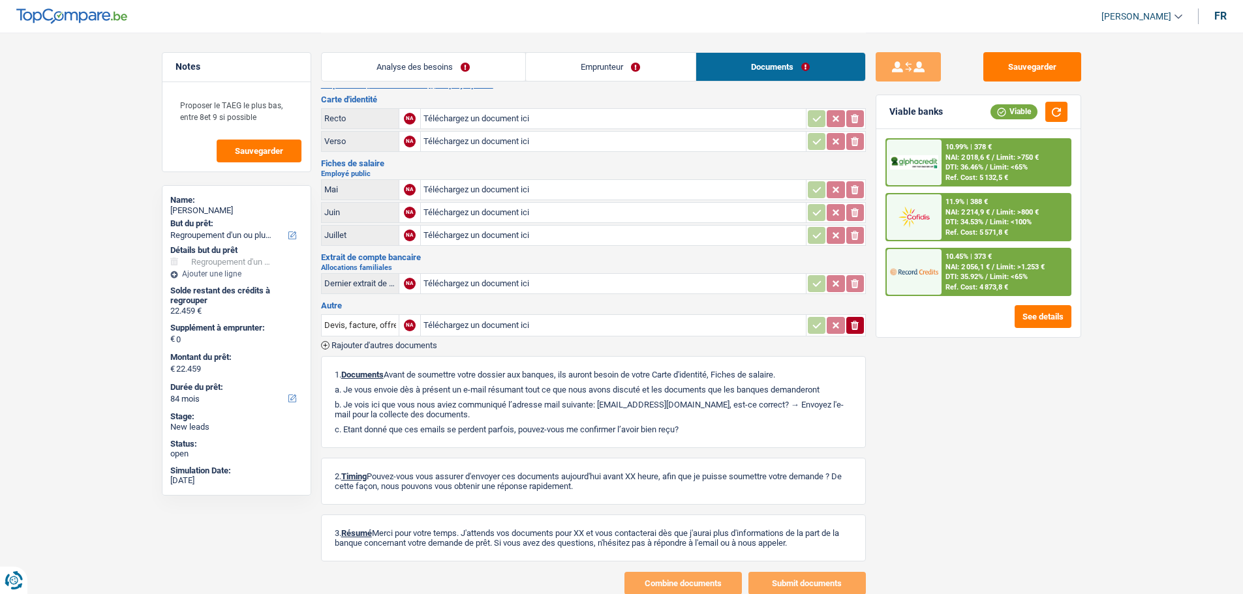
scroll to position [0, 0]
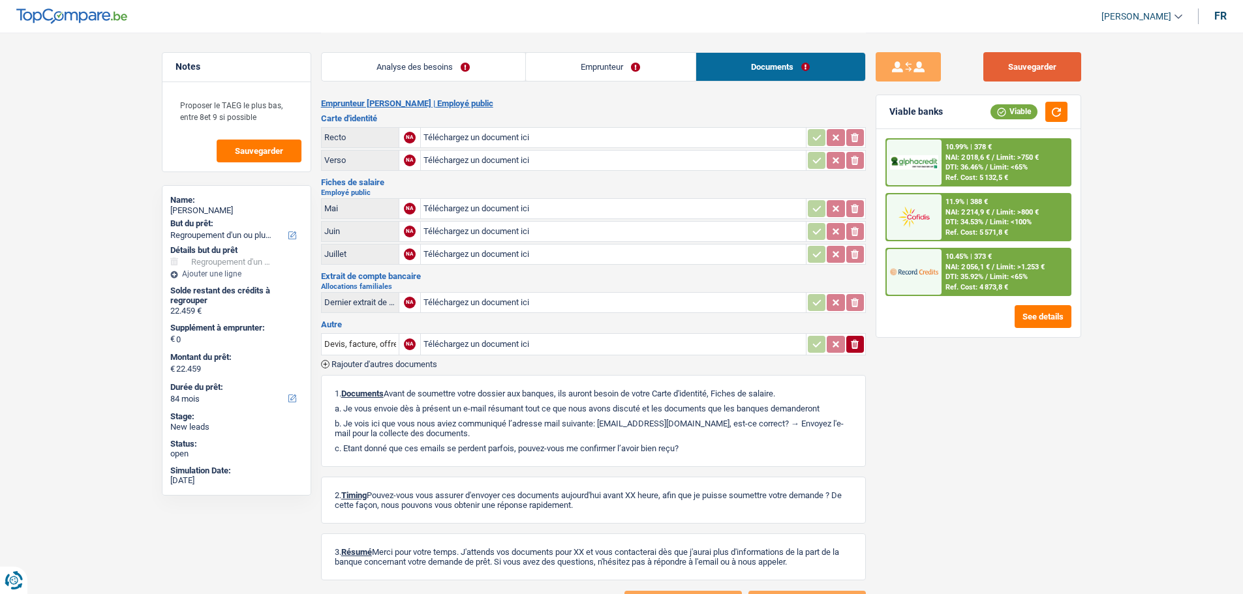
click at [1059, 72] on button "Sauvegarder" at bounding box center [1032, 66] width 98 height 29
click at [1022, 59] on button "Sauvegarder" at bounding box center [1032, 66] width 98 height 29
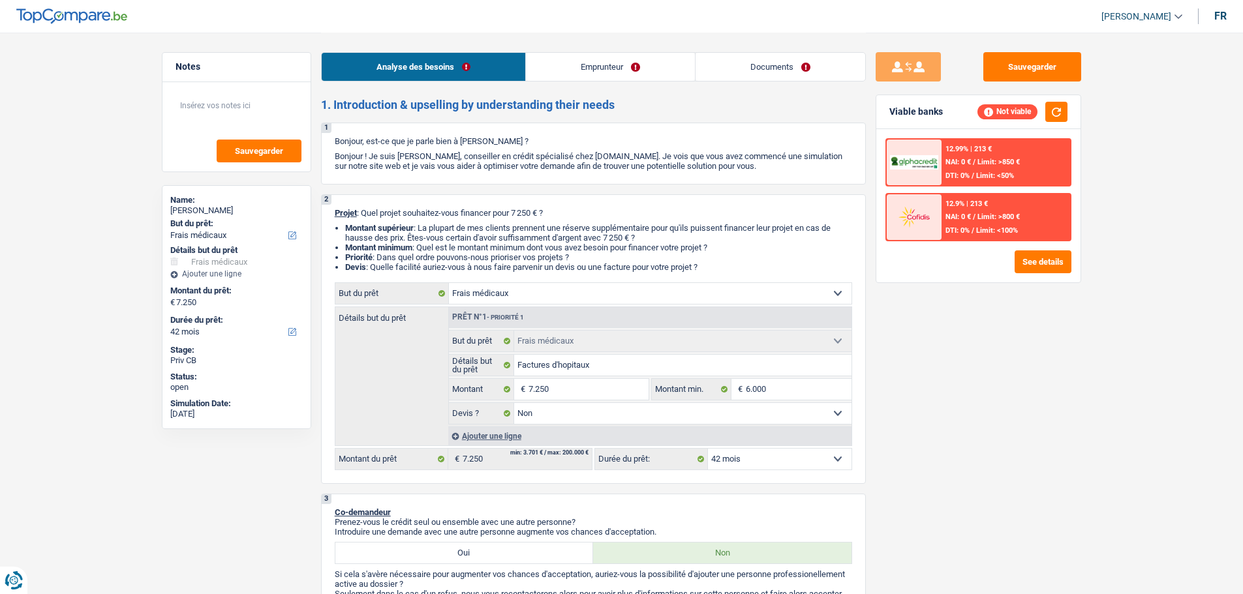
select select "medical"
select select "42"
select select "medical"
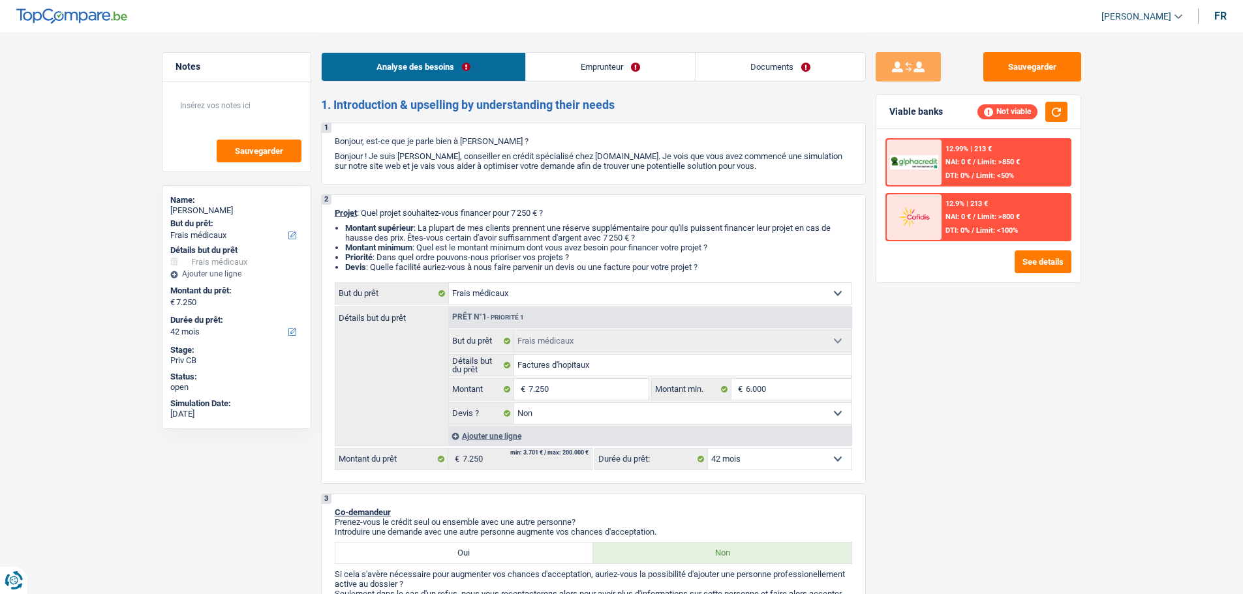
select select "false"
select select "42"
select select "mutuality"
select select "familyAllowances"
select select "mutualityIndemnity"
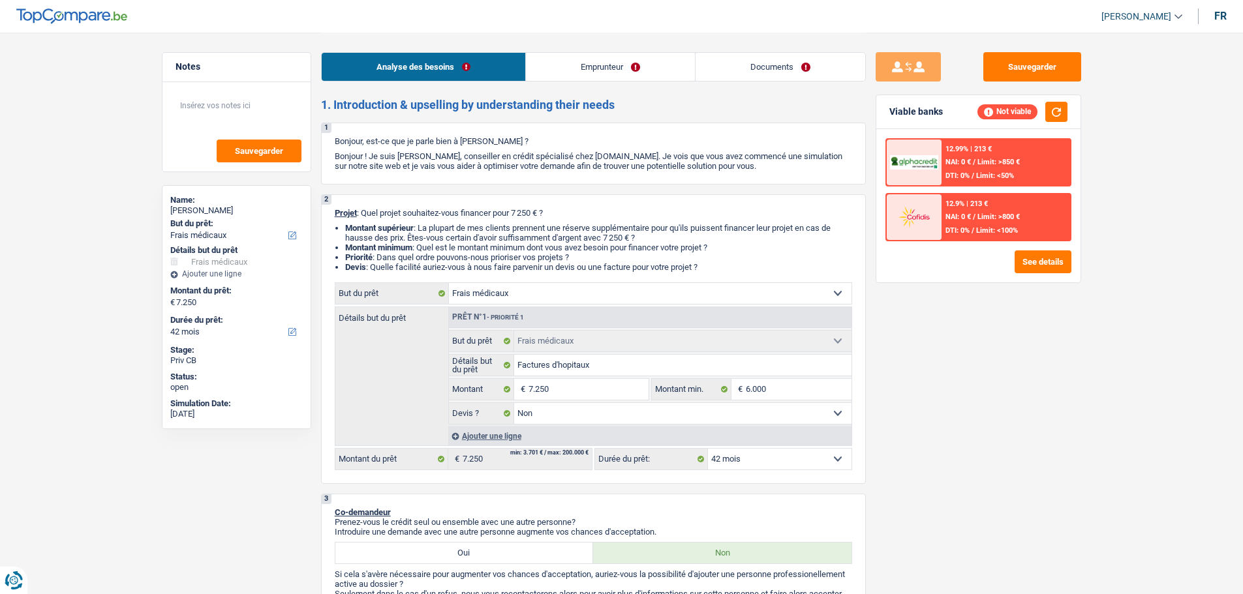
select select "rents"
select select "medical"
select select "false"
select select "42"
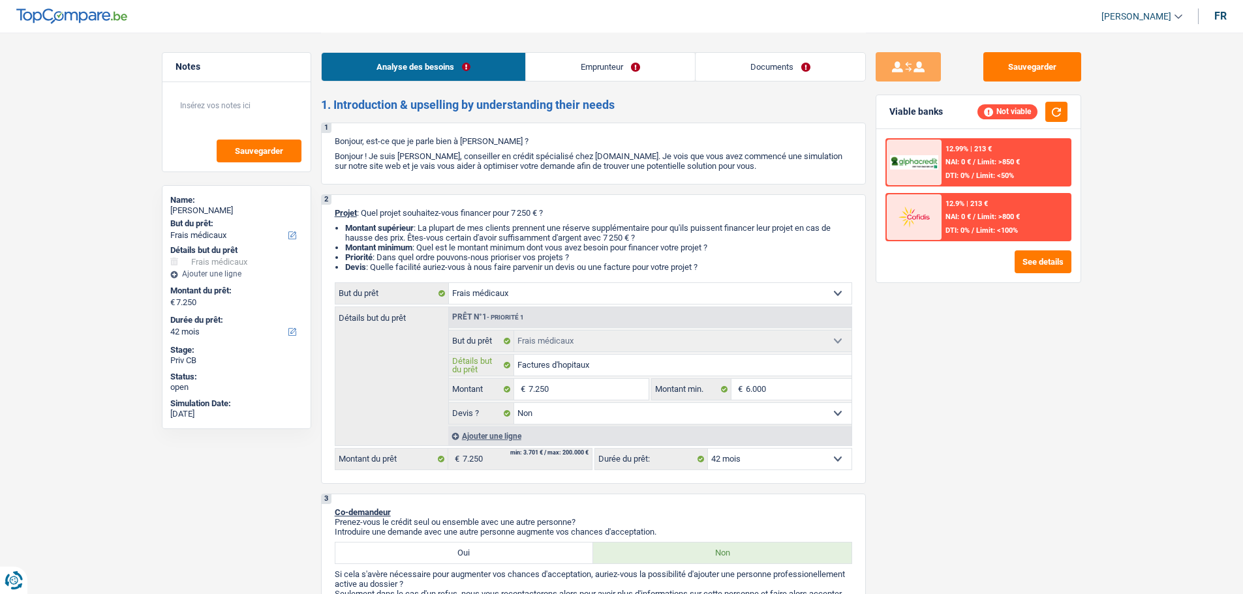
click at [615, 369] on input "Factures d'hopitaux" at bounding box center [682, 365] width 337 height 21
type input "Factures d'hopitauxf"
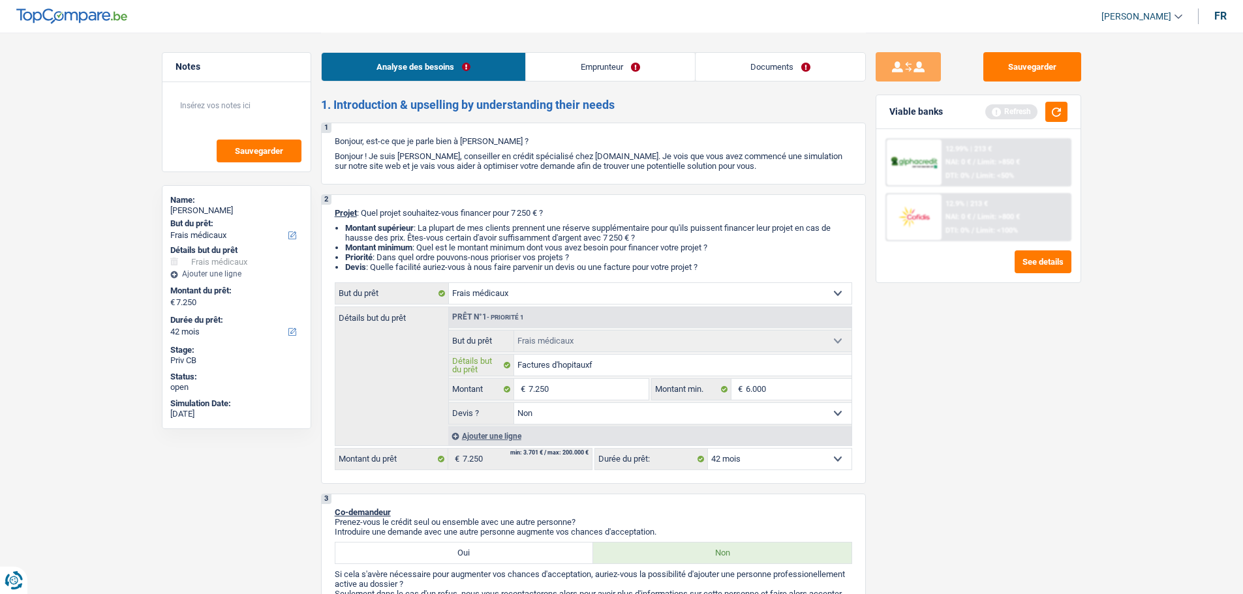
type input "Factures d'hopitauxfr"
type input "Factures d'hopitauxfra"
type input "Factures d'hopitauxfrai"
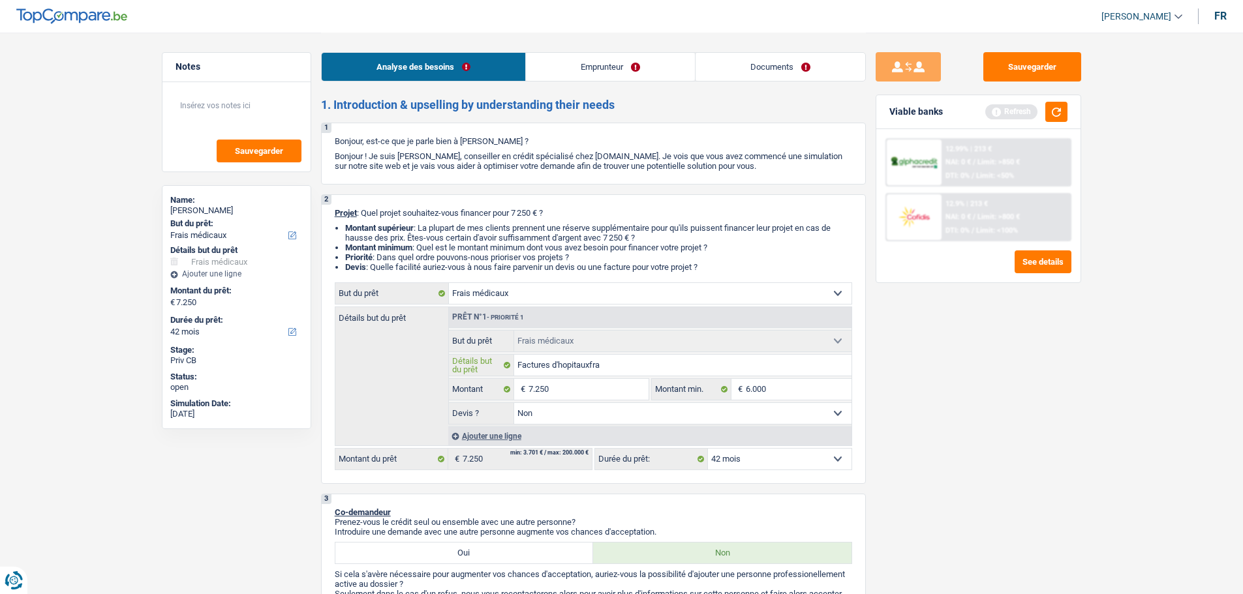
type input "Factures d'hopitauxfrai"
type input "Factures d'hopitauxfrais"
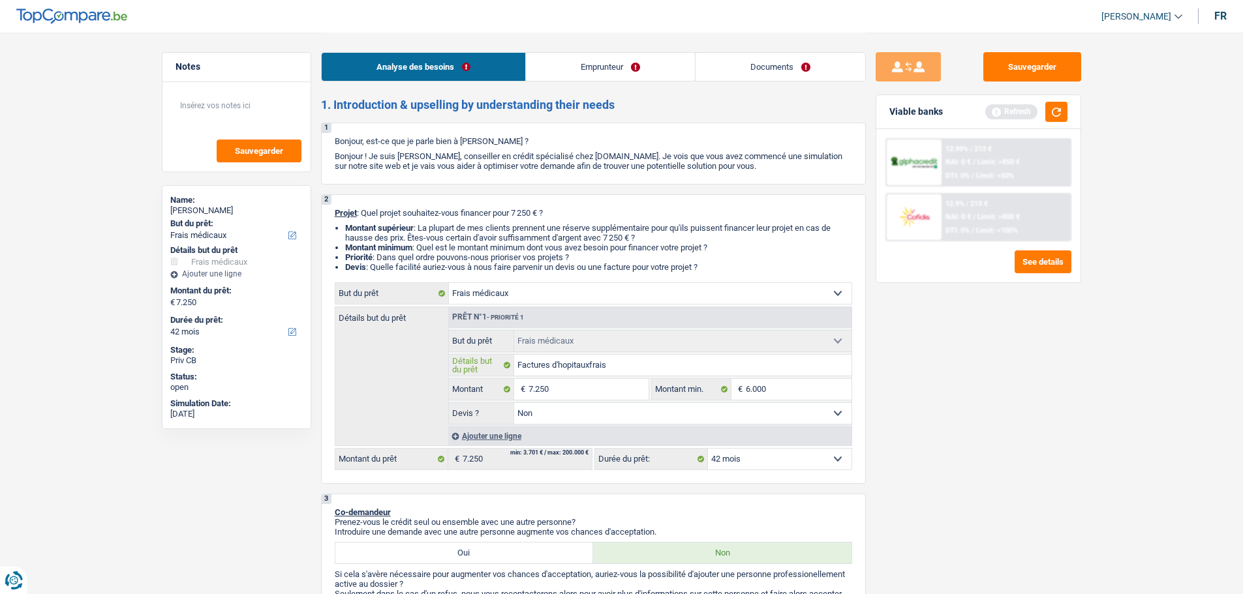
type input "Factures d'hopitauxfrais d"
type input "Factures d'hopitauxfrais d'"
type input "Factures d'hopitauxfrais d'a"
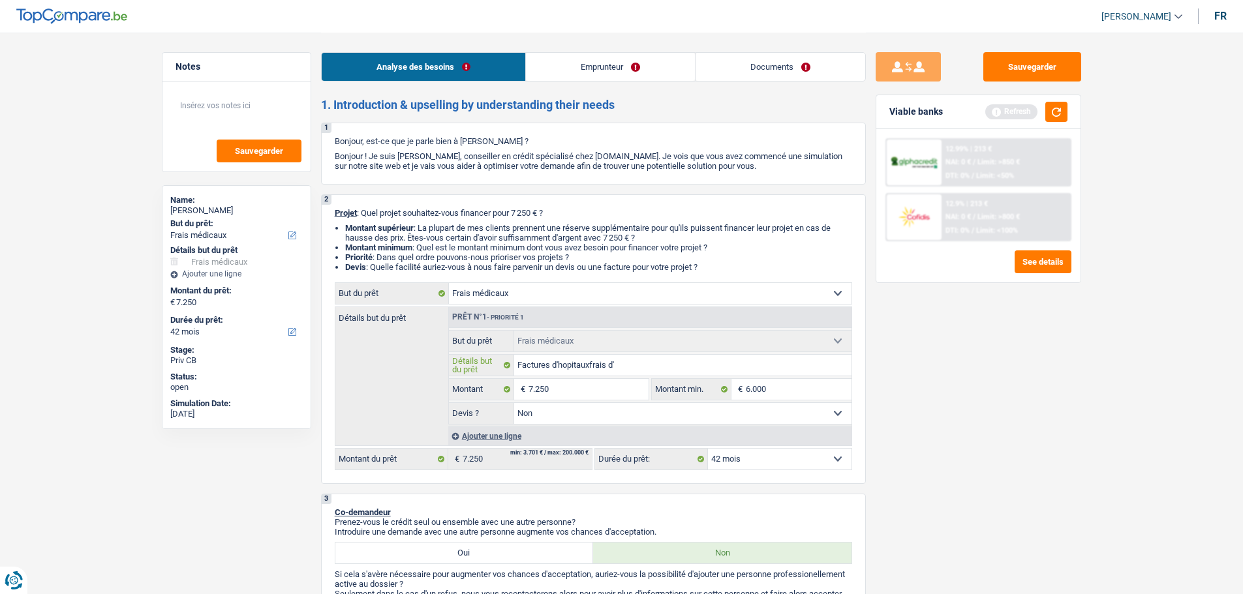
type input "Factures d'hopitauxfrais d'a"
type input "Factures d'hopitauxfrais d'am"
type input "Factures d'hopitauxfrais d'amb"
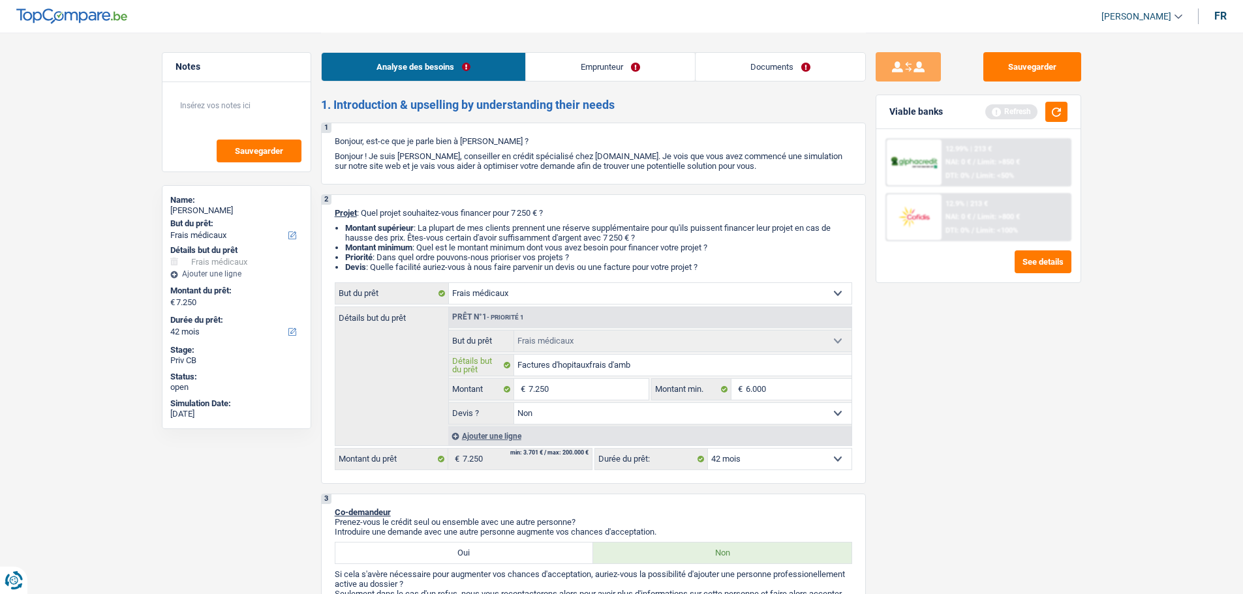
type input "Factures d'hopitauxfrais d'ambu"
type input "Factures d'hopitauxfrais d'ambul"
type input "Factures d'hopitauxfrais d'ambula"
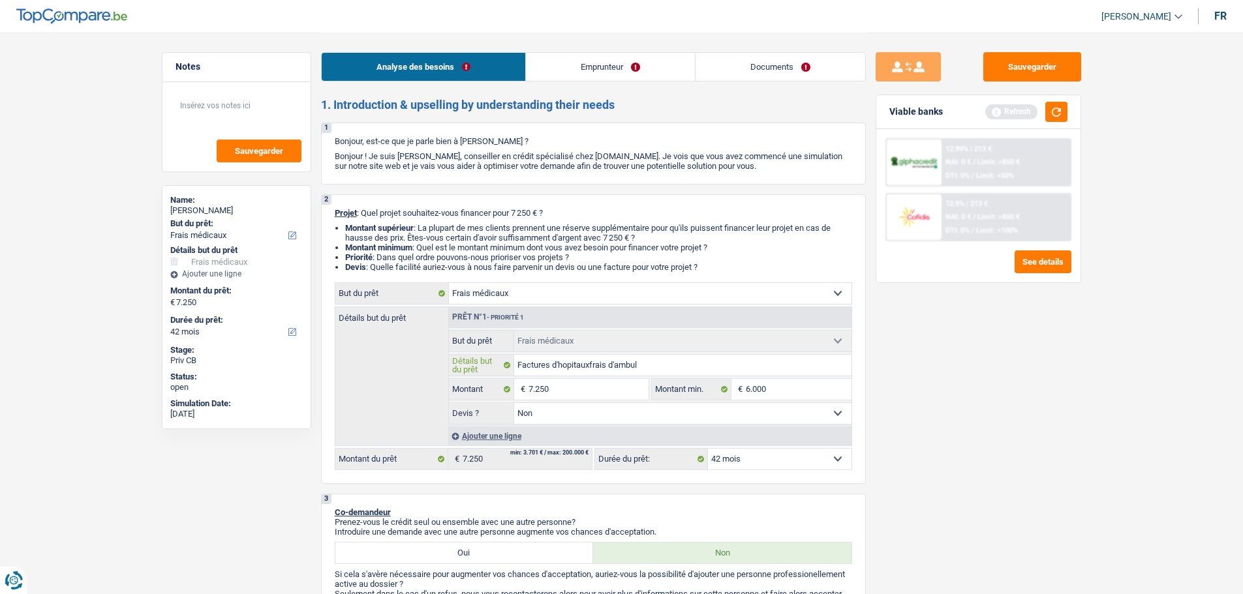
type input "Factures d'hopitauxfrais d'ambula"
type input "Factures d'hopitauxfrais d'ambulan"
type input "Factures d'hopitauxfrais d'ambulanc"
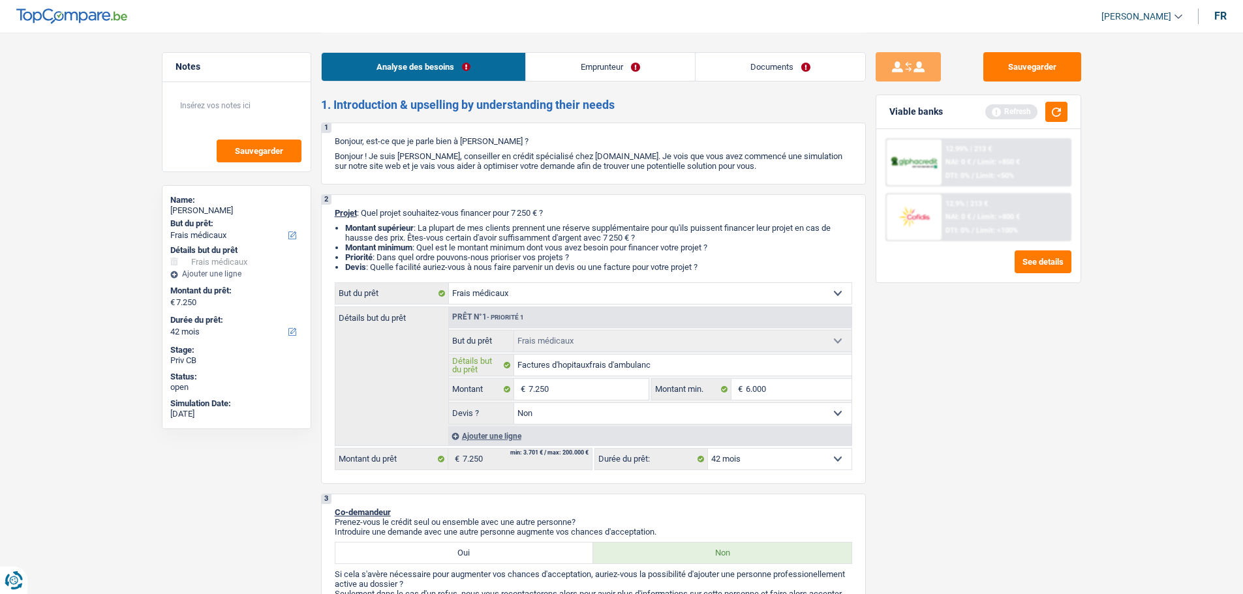
type input "Factures d'hopitauxfrais d'ambulance"
click at [592, 365] on input "Factures d'hopitauxfrais d'ambulance" at bounding box center [682, 365] width 337 height 21
type input "Factures d'hopitaux,frais d'ambulance"
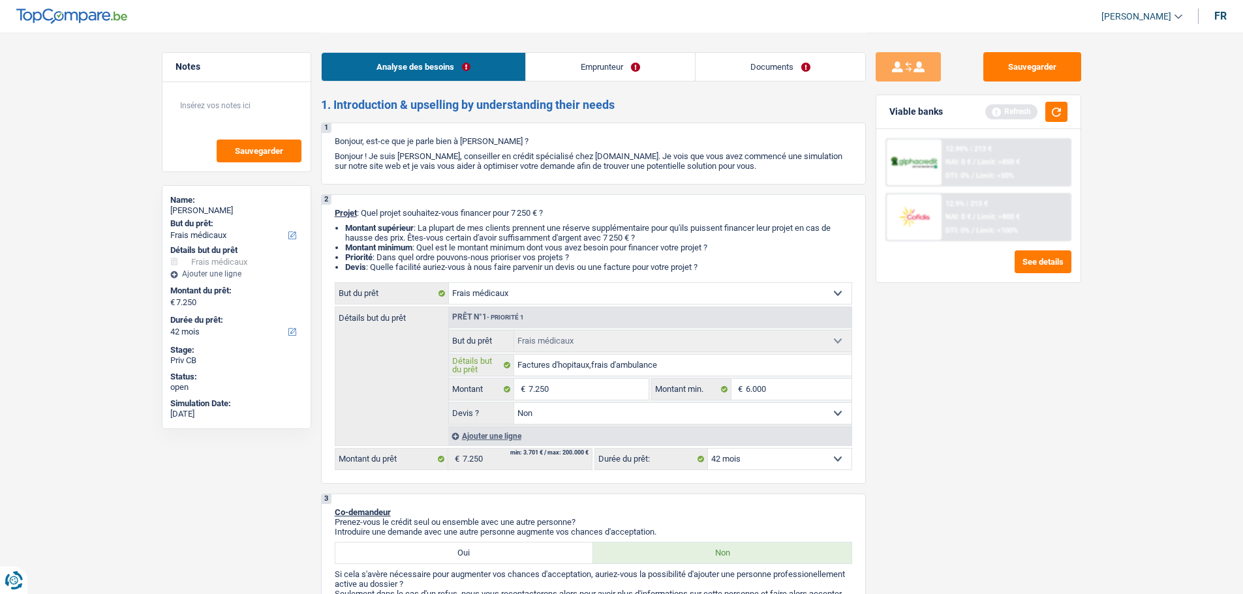
type input "Factures d'hopitaux, frais d'ambulance"
click at [1056, 394] on div "Sauvegarder Viable banks Refresh 12.99% | 213 € NAI: 0 € / Limit: >850 € DTI: 0…" at bounding box center [978, 312] width 225 height 521
click at [1050, 116] on button "button" at bounding box center [1056, 112] width 22 height 20
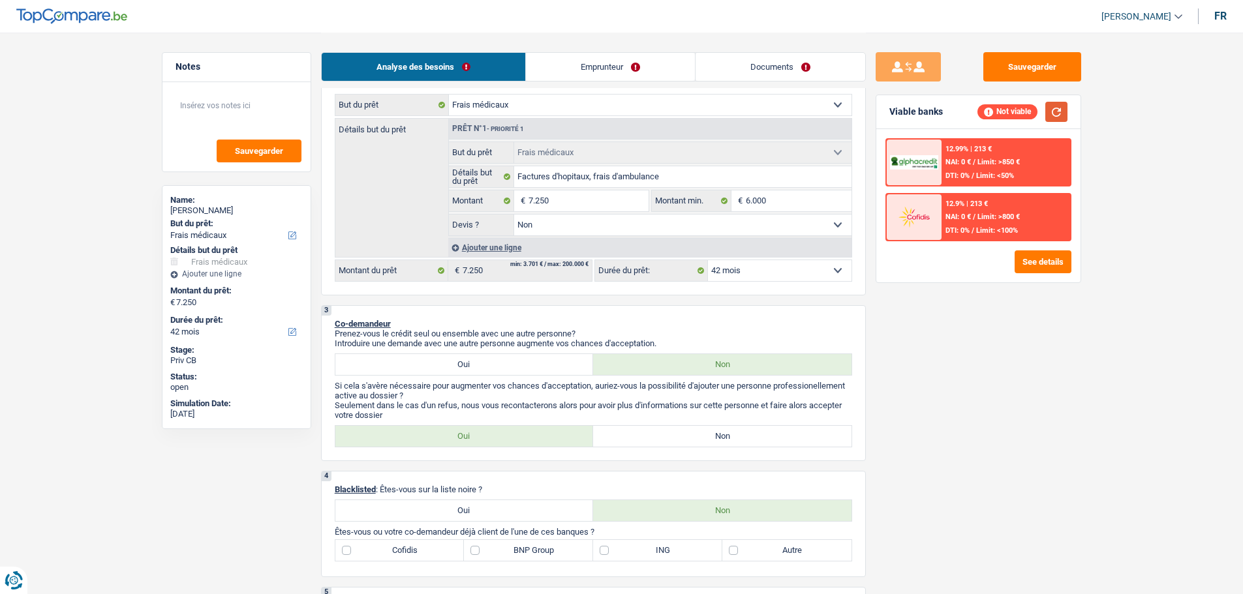
scroll to position [65, 0]
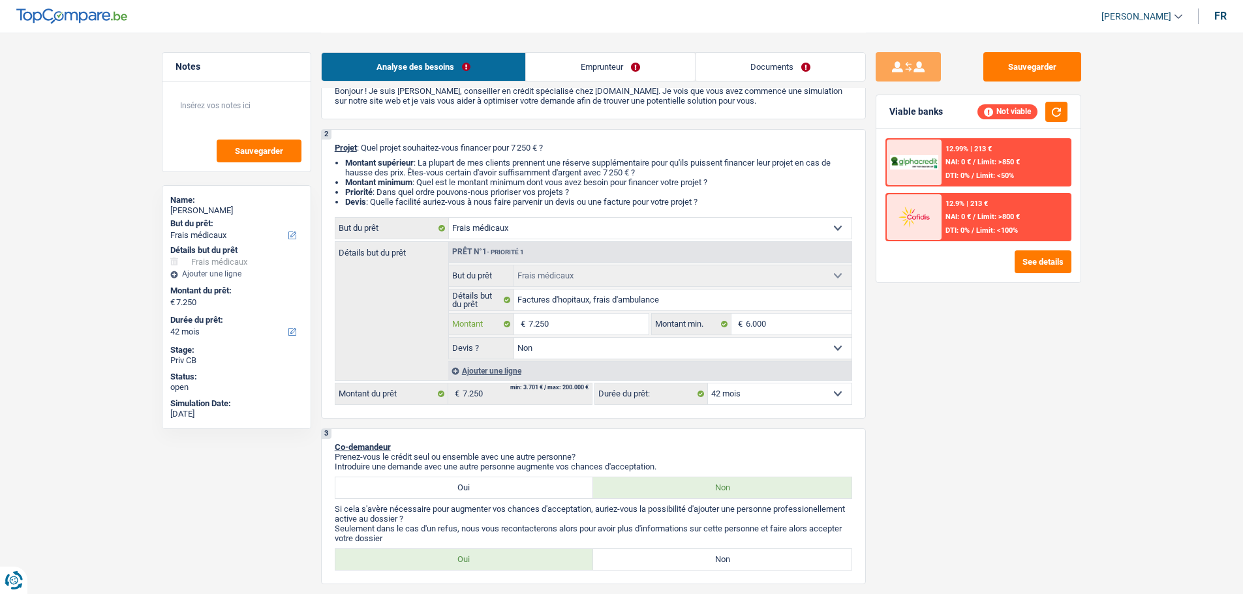
click at [552, 333] on input "7.250" at bounding box center [587, 324] width 119 height 21
type input "725"
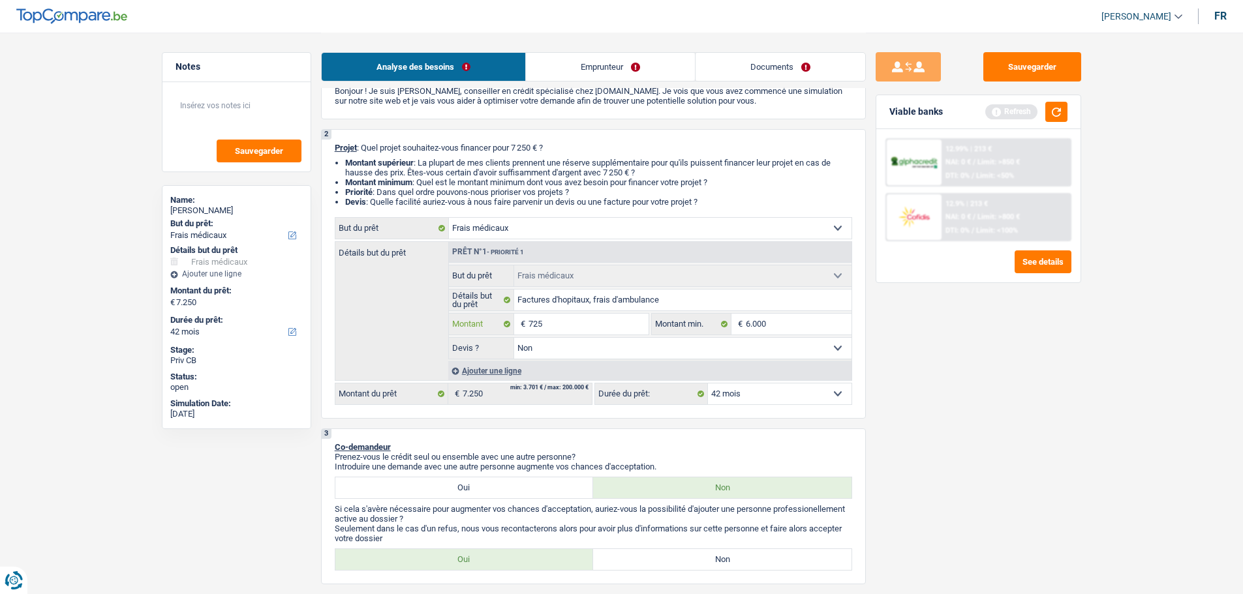
type input "72"
type input "7"
type input "9"
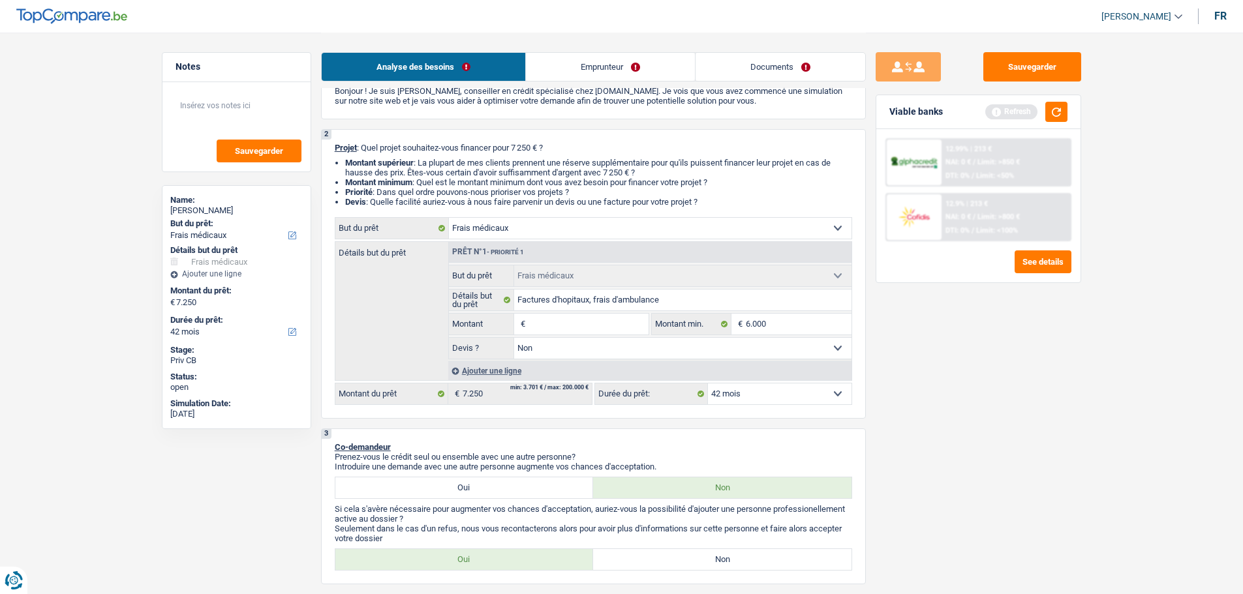
type input "9"
type input "90"
type input "900"
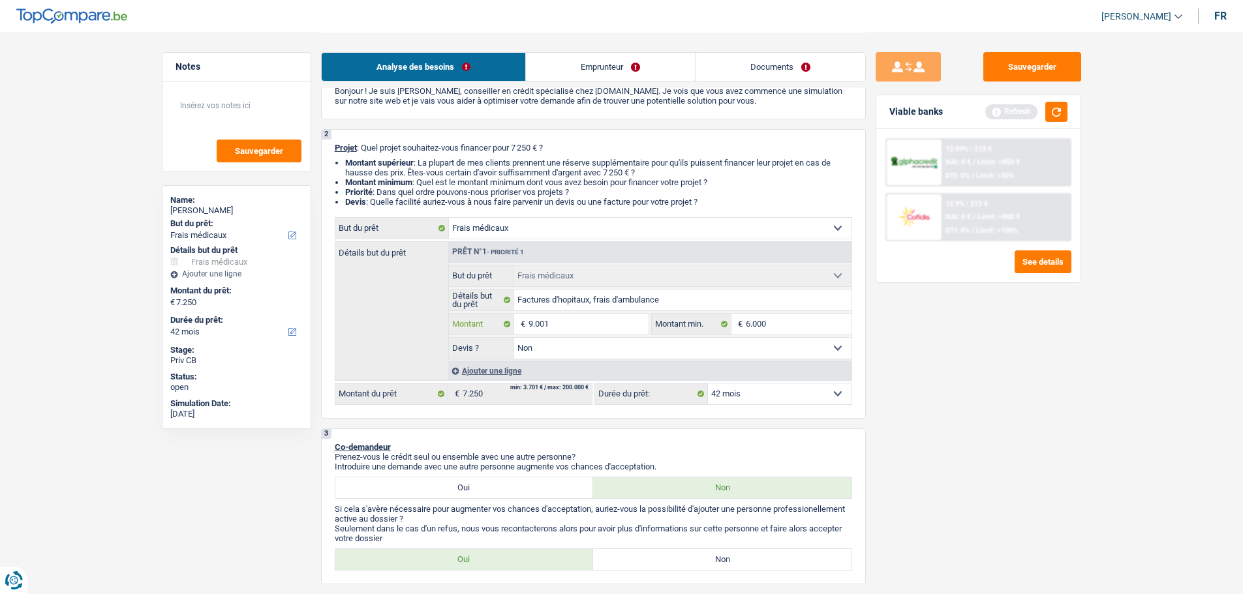
type input "90.010"
type input "9.001"
type input "900"
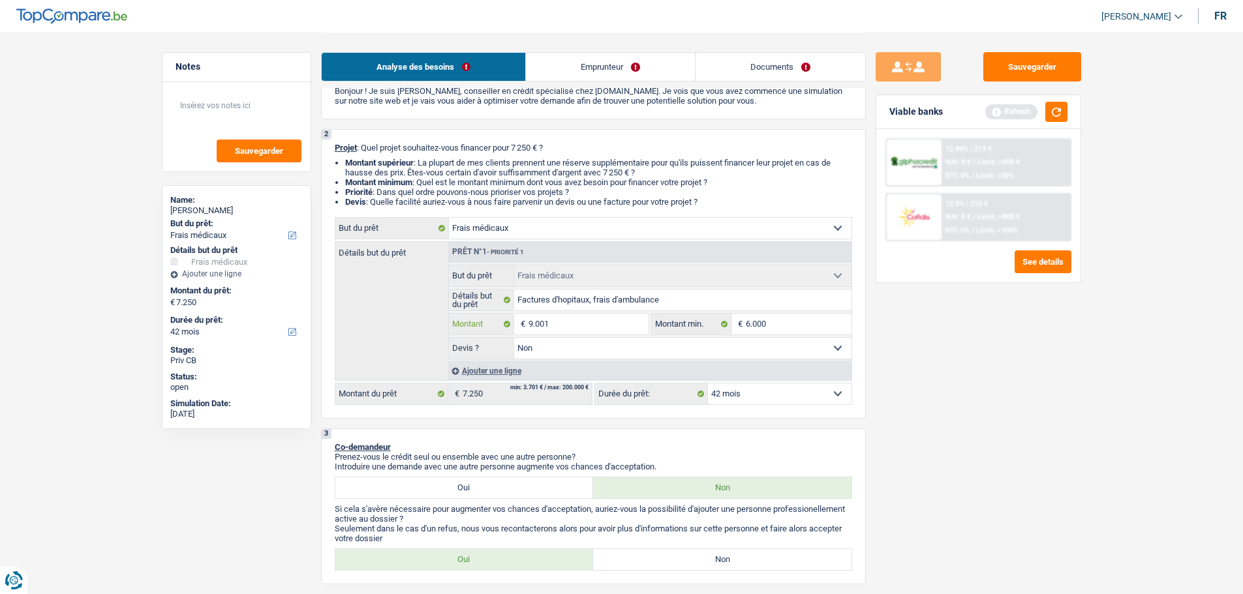
type input "900"
type input "9.000"
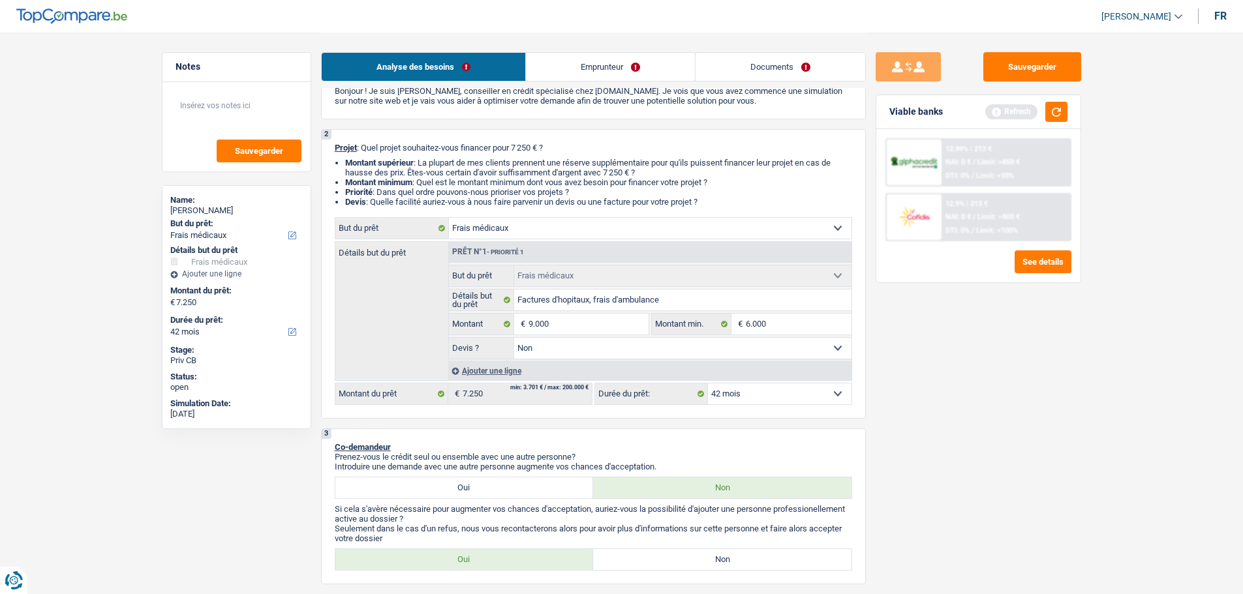
type input "9.000"
select select "48"
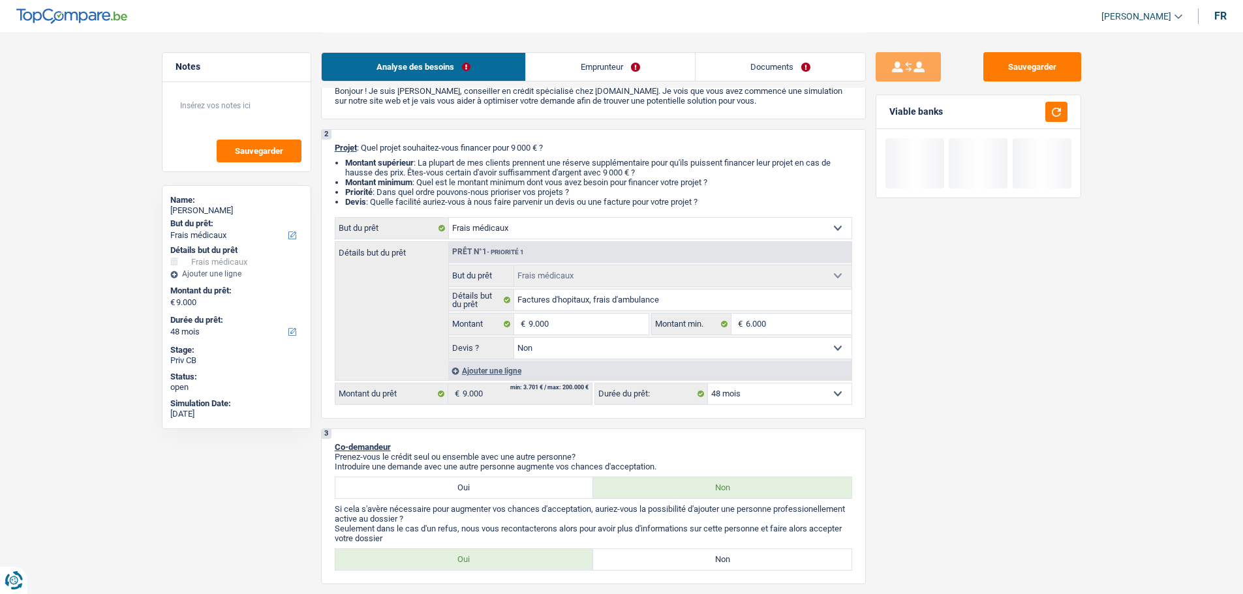
click at [934, 373] on div "Sauvegarder Viable banks" at bounding box center [978, 312] width 225 height 521
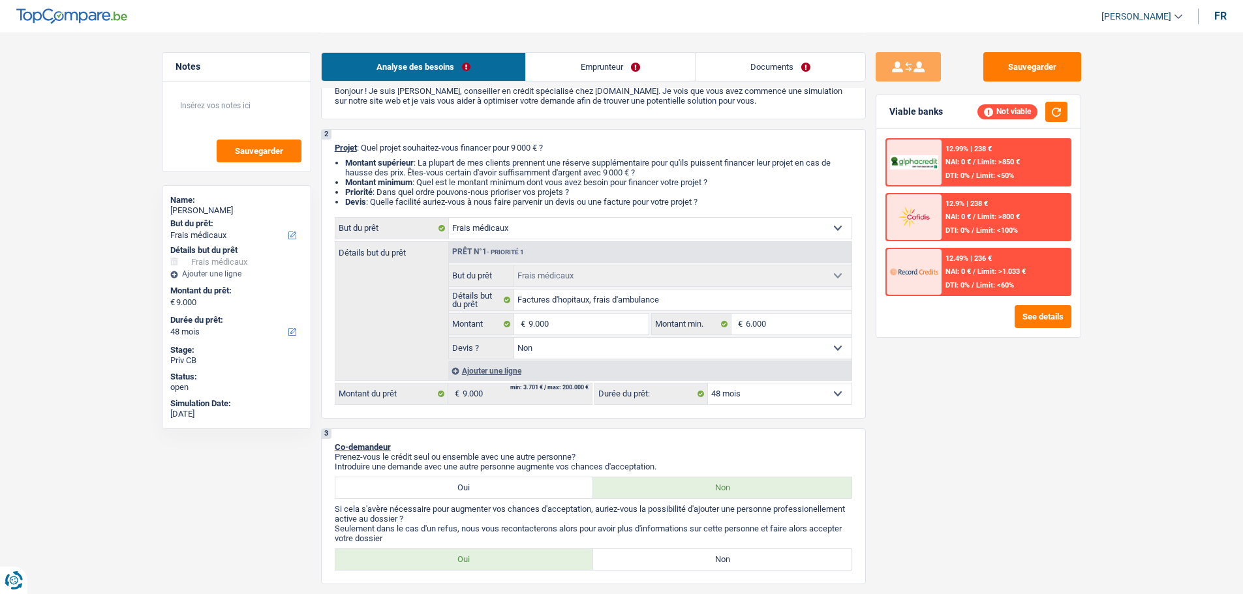
click at [997, 266] on div "12.49% | 236 € NAI: 0 € / Limit: >1.033 € DTI: 0% / Limit: <60%" at bounding box center [1005, 272] width 129 height 46
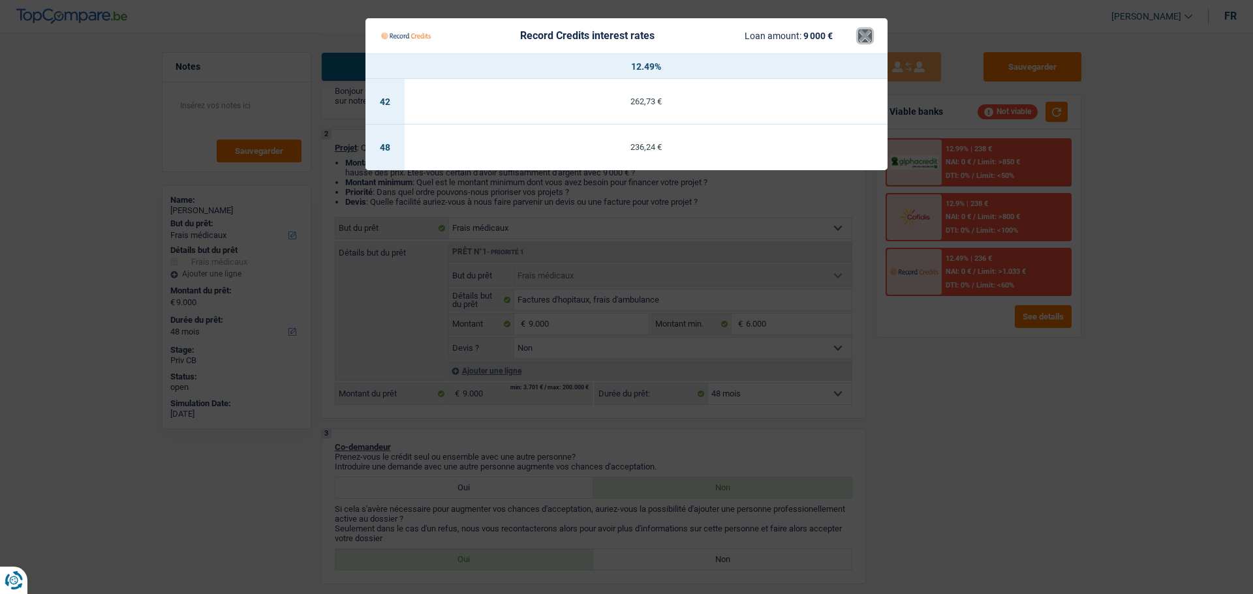
click at [863, 35] on button "×" at bounding box center [865, 35] width 14 height 13
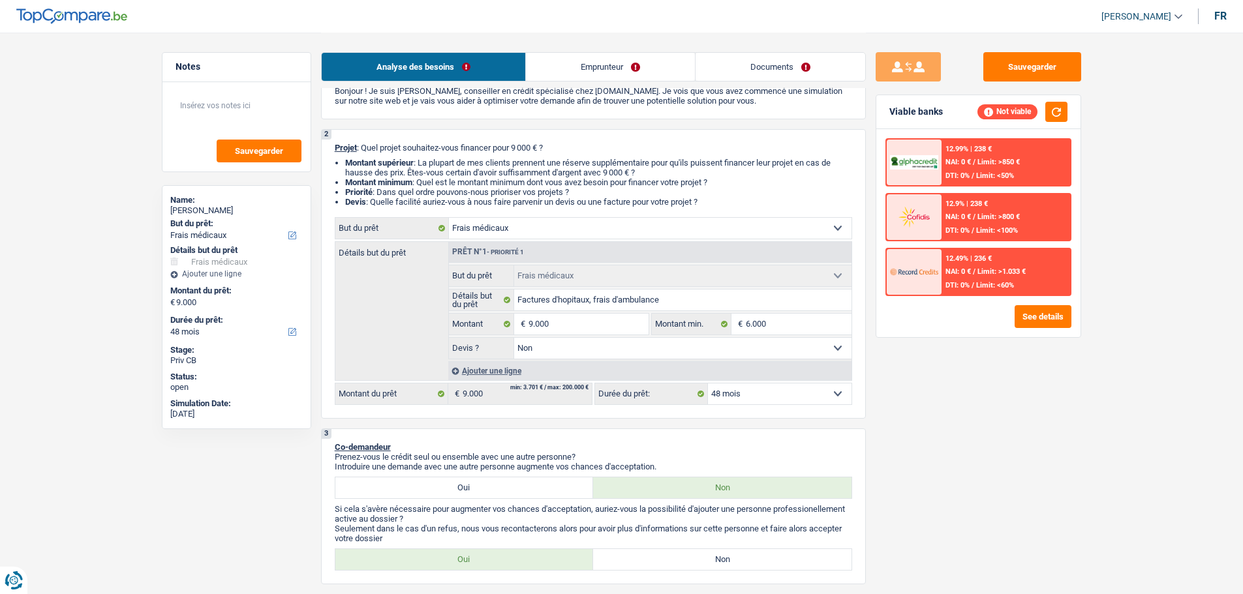
click at [982, 155] on div "12.99% | 238 € NAI: 0 € / Limit: >850 € DTI: 0% / Limit: <50%" at bounding box center [1005, 163] width 129 height 46
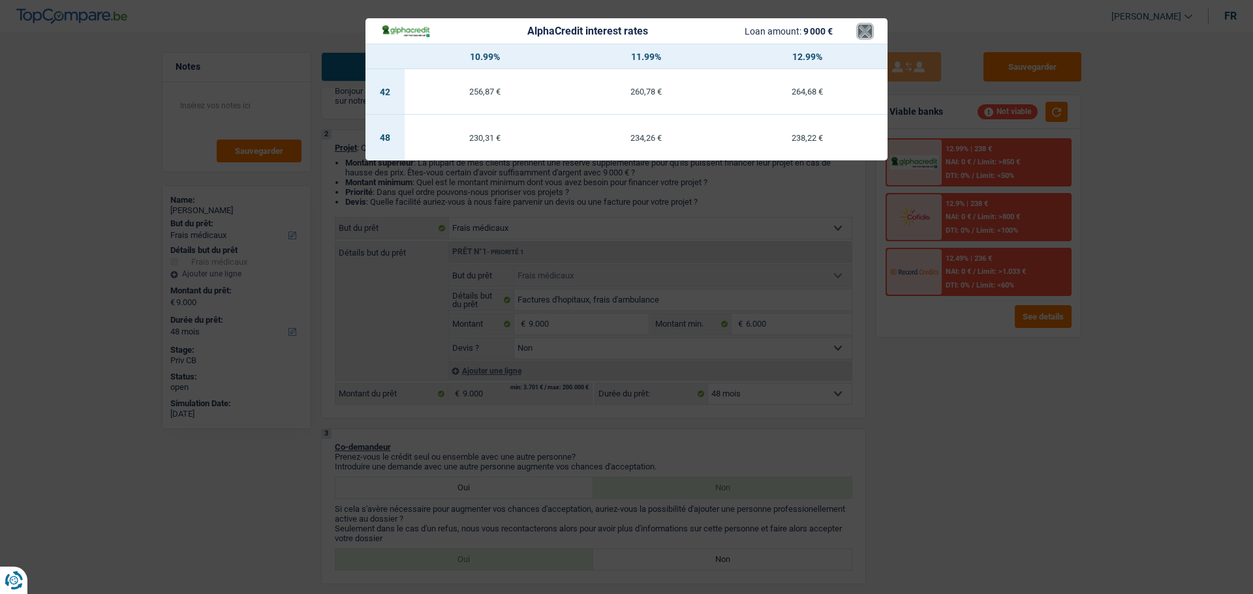
click at [859, 31] on button "×" at bounding box center [865, 31] width 14 height 13
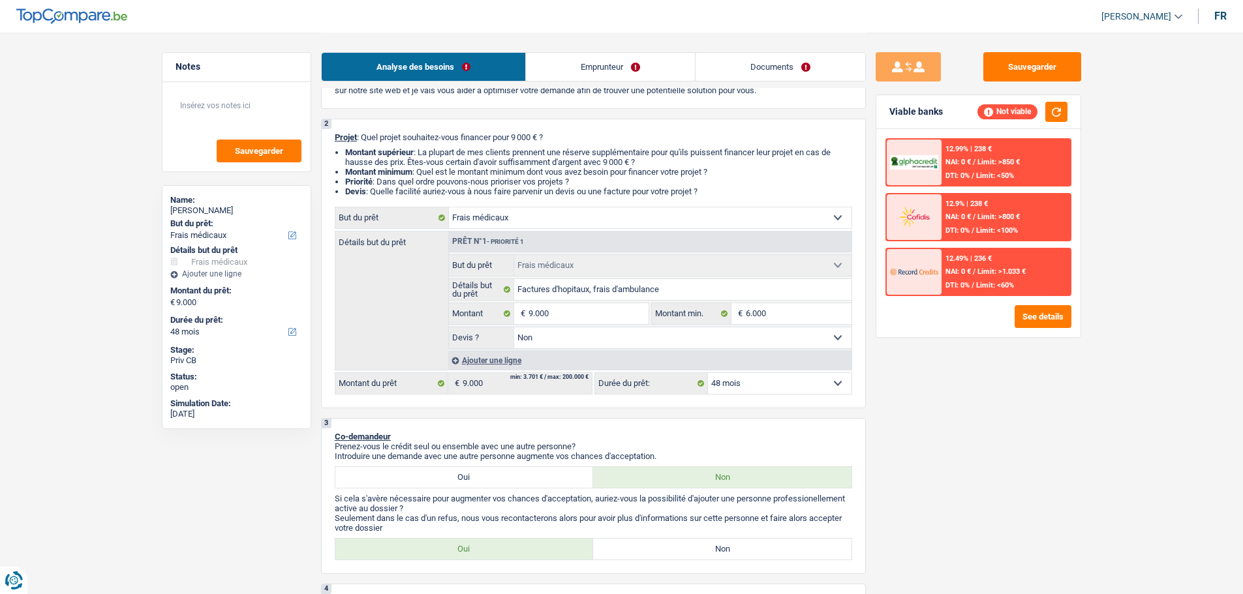
scroll to position [261, 0]
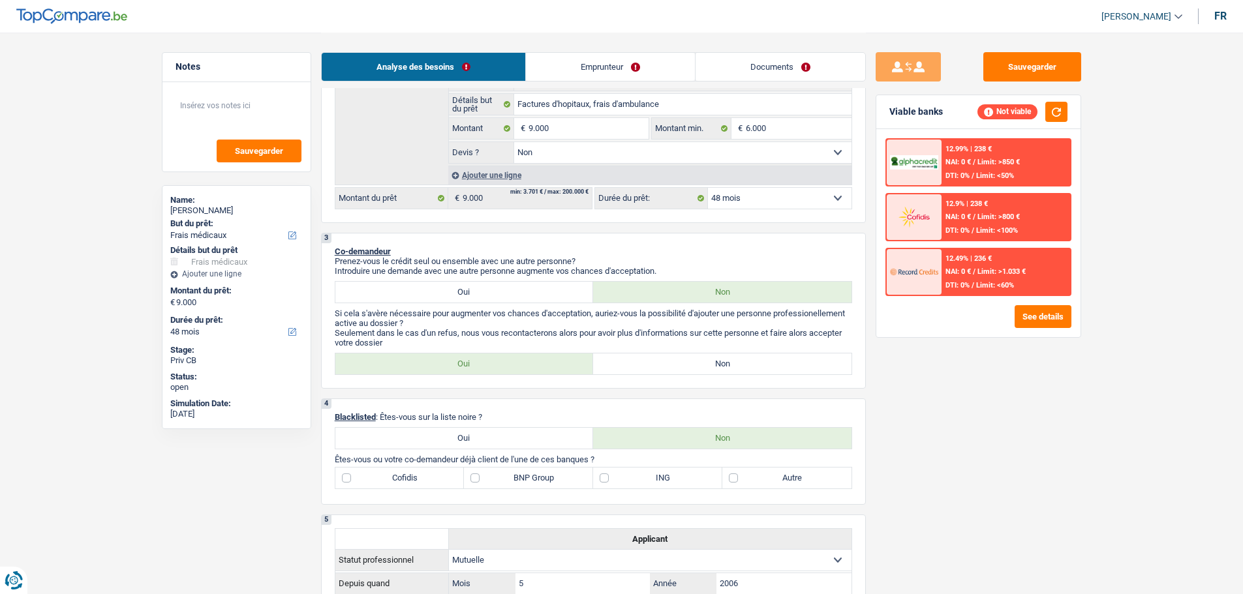
click at [667, 367] on label "Non" at bounding box center [722, 364] width 258 height 21
click at [667, 367] on input "Non" at bounding box center [722, 364] width 258 height 21
radio input "true"
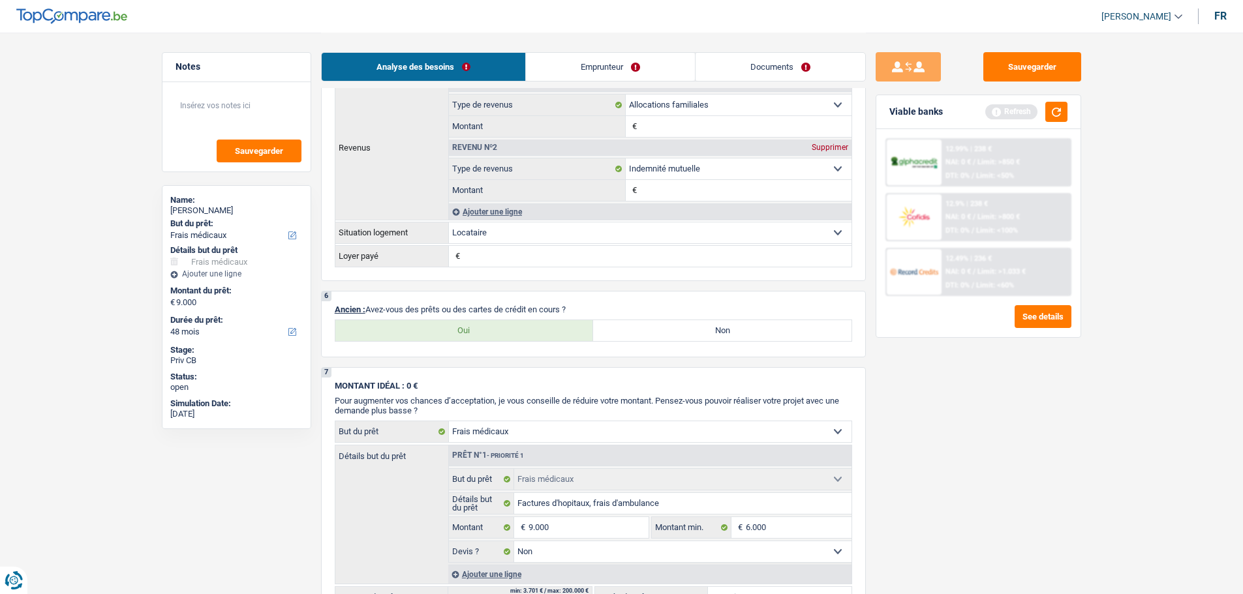
scroll to position [783, 0]
click at [714, 341] on div "Oui Non Tous les champs sont obligatoires. Veuillez sélectionner une option" at bounding box center [593, 330] width 517 height 22
click at [478, 326] on label "Oui" at bounding box center [464, 330] width 258 height 21
click at [478, 326] on input "Oui" at bounding box center [464, 330] width 258 height 21
radio input "true"
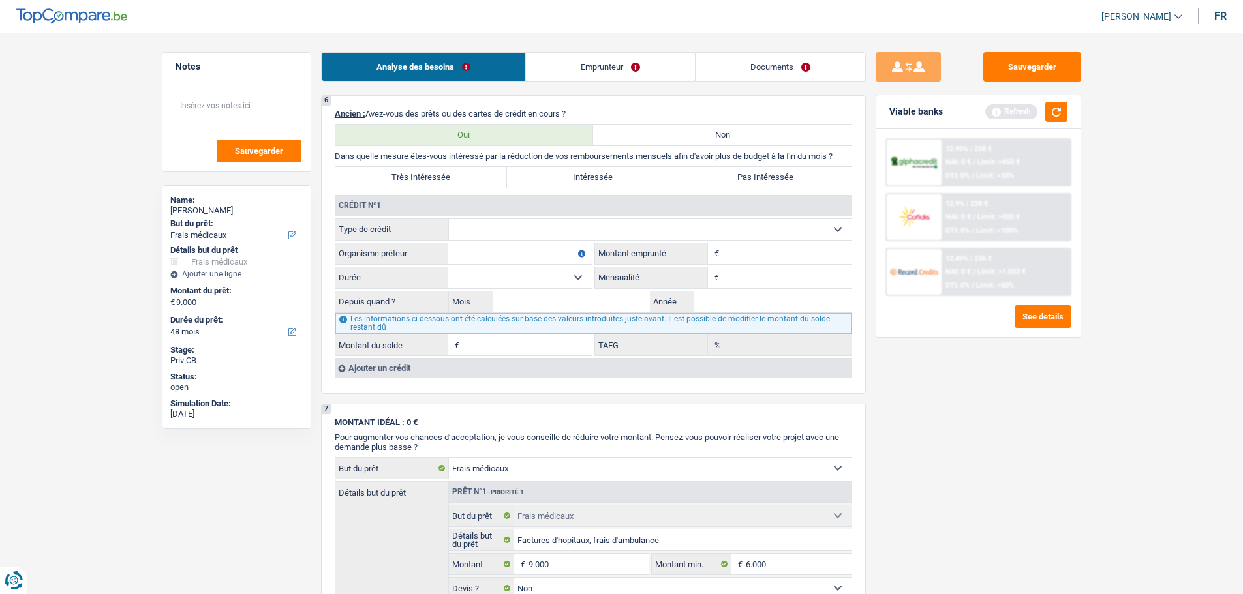
scroll to position [979, 0]
click at [472, 258] on input "Organisme prêteur" at bounding box center [520, 253] width 144 height 21
type input "Delta Credit"
click at [513, 224] on select "Carte ou ouverture de crédit Prêt hypothécaire Vente à tempérament Prêt à tempé…" at bounding box center [650, 229] width 403 height 21
select select "creditConsolidation"
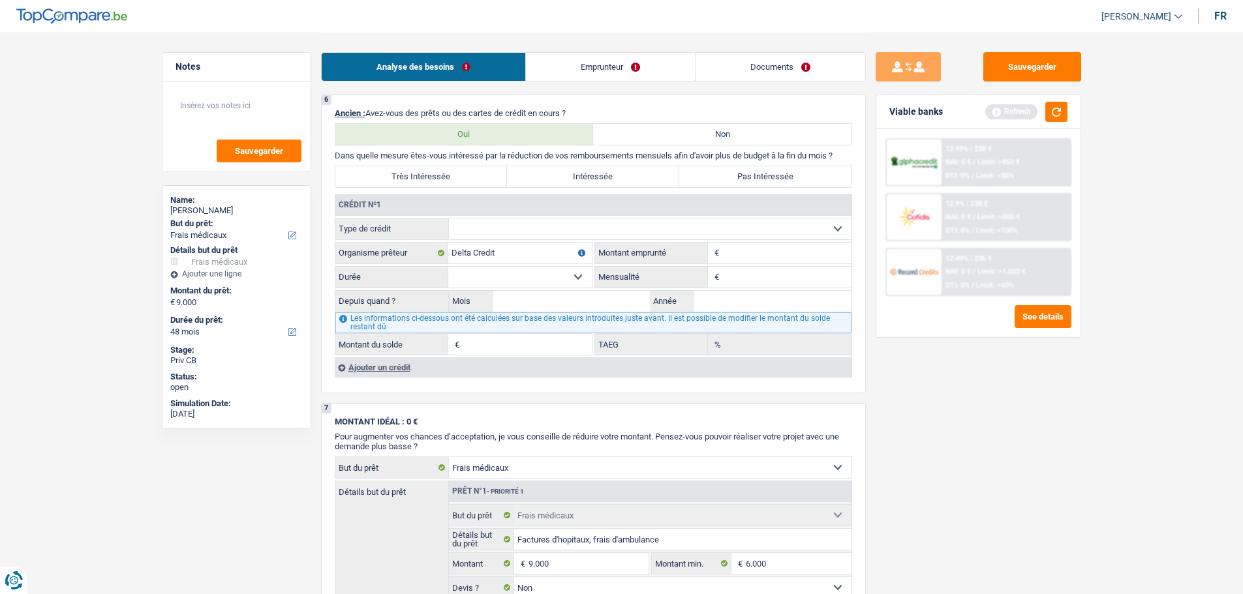
type input "0"
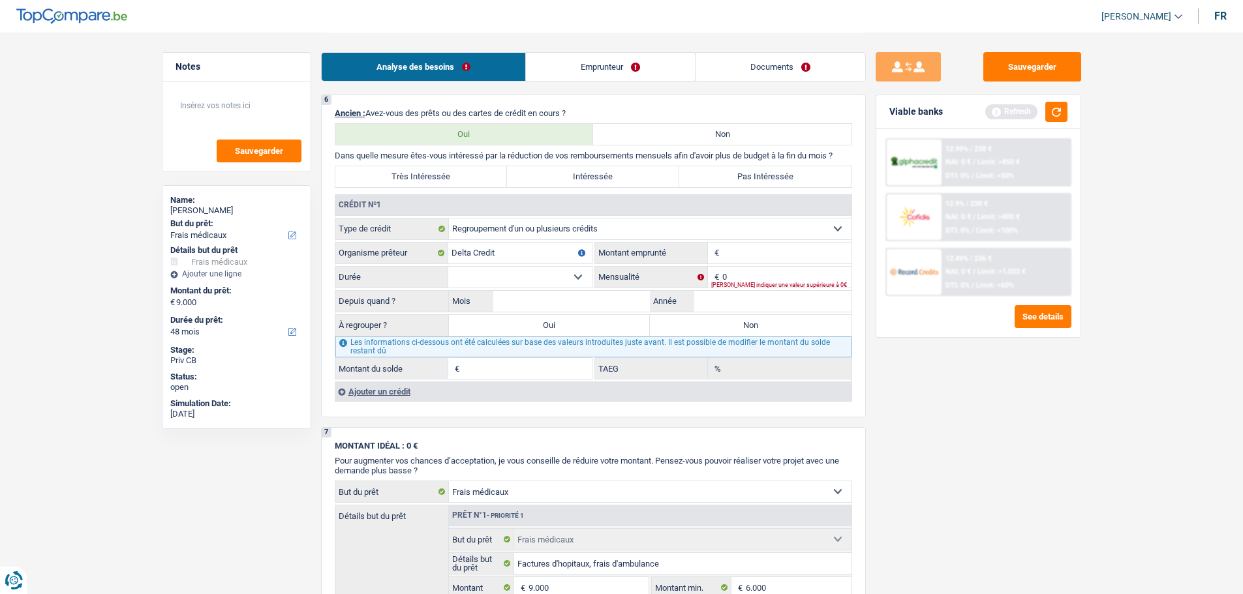
click at [756, 254] on input "Montant" at bounding box center [786, 253] width 129 height 21
type input "35.000"
click at [526, 279] on select "12 mois 18 mois 24 mois 30 mois 36 mois 42 mois 48 mois 60 mois 72 mois 84 mois…" at bounding box center [520, 277] width 144 height 21
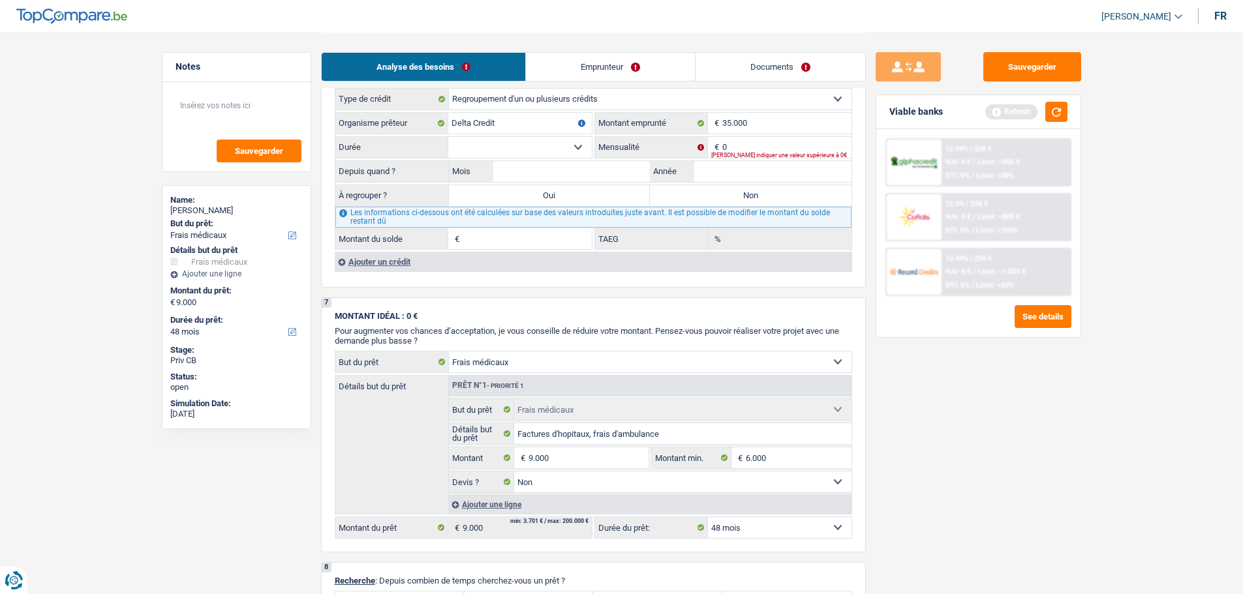
scroll to position [1109, 0]
click at [540, 157] on fieldset "12 mois 18 mois 24 mois 30 mois 36 mois 42 mois 48 mois 60 mois 72 mois 84 mois…" at bounding box center [463, 147] width 256 height 22
click at [553, 154] on select "12 mois 18 mois 24 mois 30 mois 36 mois 42 mois 48 mois 60 mois 72 mois 84 mois…" at bounding box center [520, 146] width 144 height 21
select select "120"
click at [448, 136] on select "12 mois 18 mois 24 mois 30 mois 36 mois 42 mois 48 mois 60 mois 72 mois 84 mois…" at bounding box center [520, 146] width 144 height 21
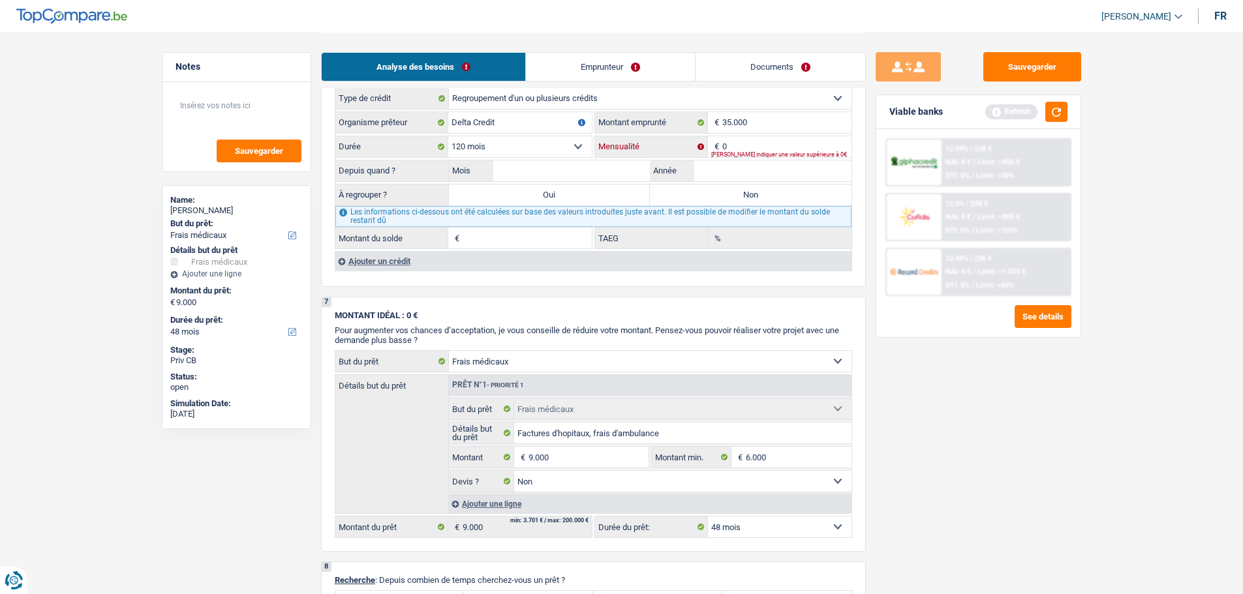
click at [799, 150] on input "0" at bounding box center [786, 146] width 129 height 21
type input "404"
click at [738, 168] on input "Année" at bounding box center [772, 170] width 157 height 21
type input "2025"
click at [563, 168] on input "Mois" at bounding box center [571, 170] width 157 height 21
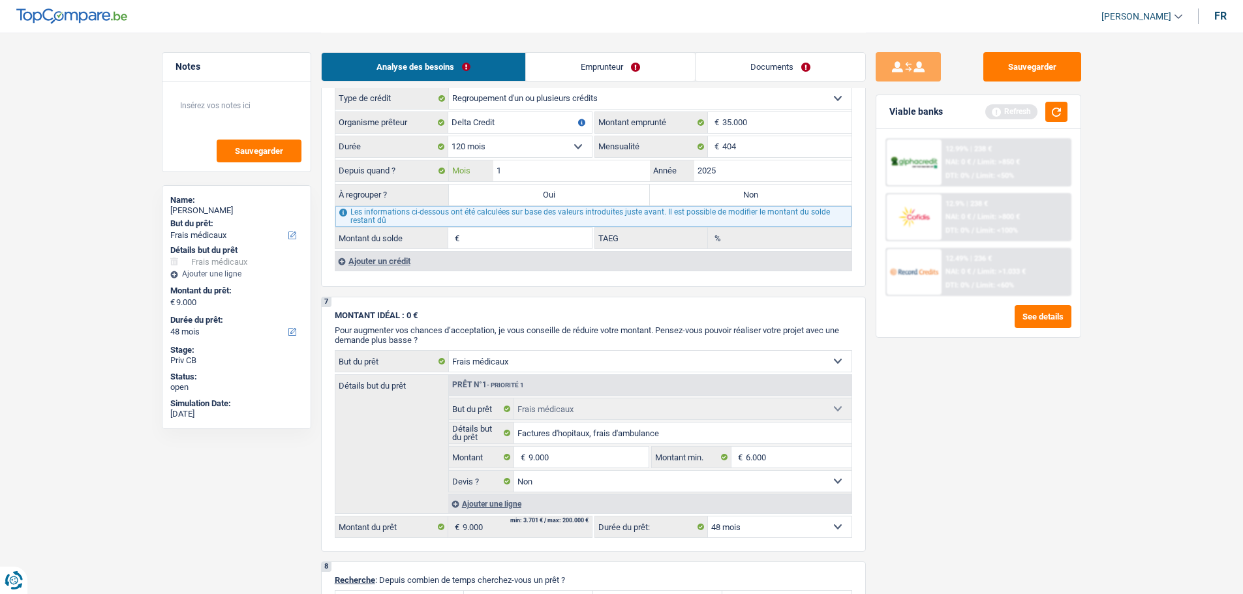
type input "1"
type input "33.338"
type input "7,09"
click at [1046, 438] on div "Sauvegarder Viable banks Refresh 12.99% | 238 € NAI: 0 € / Limit: >850 € DTI: 0…" at bounding box center [978, 312] width 225 height 521
click at [708, 189] on label "Non" at bounding box center [751, 195] width 202 height 21
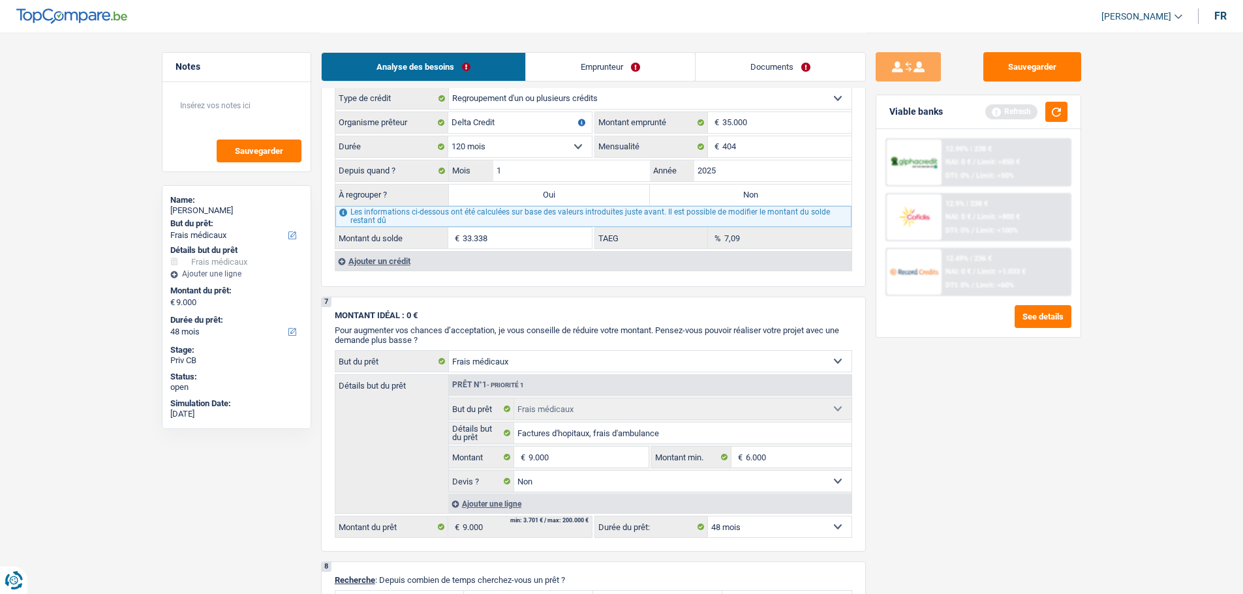
click at [708, 189] on input "Non" at bounding box center [751, 195] width 202 height 21
radio input "true"
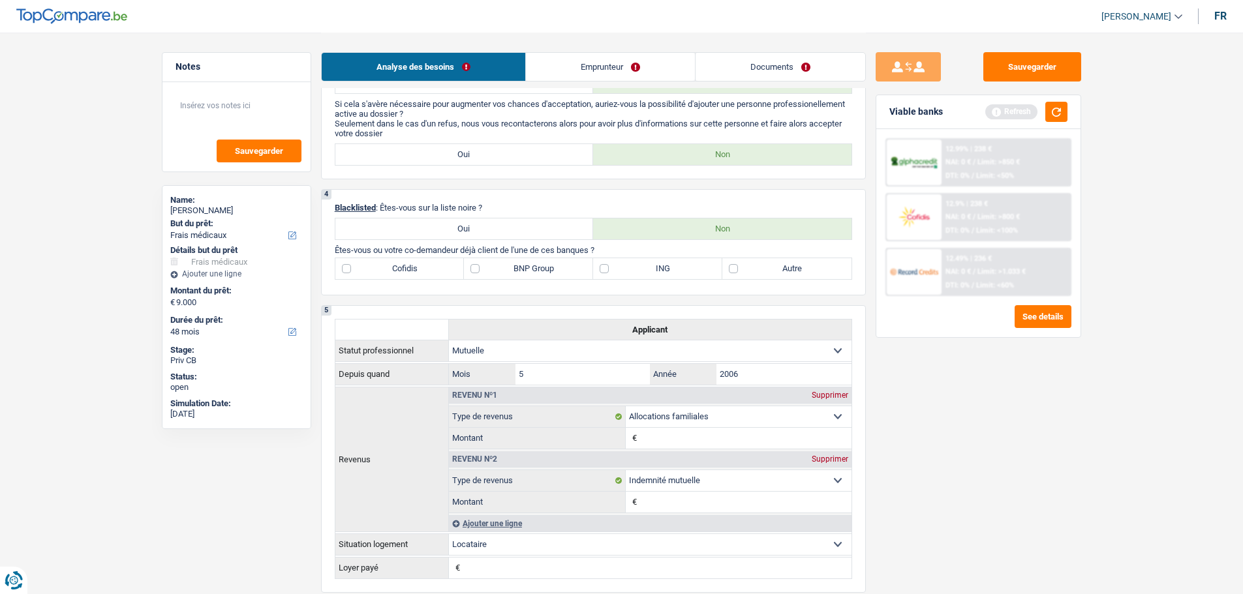
click at [771, 265] on label "Autre" at bounding box center [786, 268] width 129 height 21
click at [771, 265] on input "Autre" at bounding box center [786, 268] width 129 height 21
checkbox input "true"
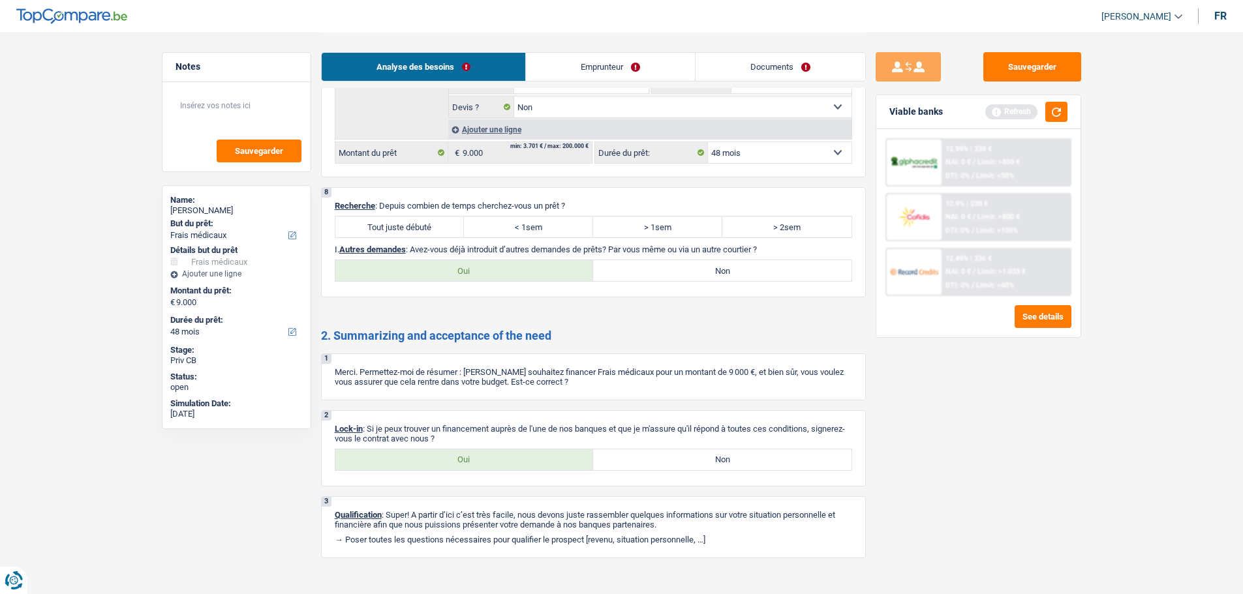
scroll to position [1579, 0]
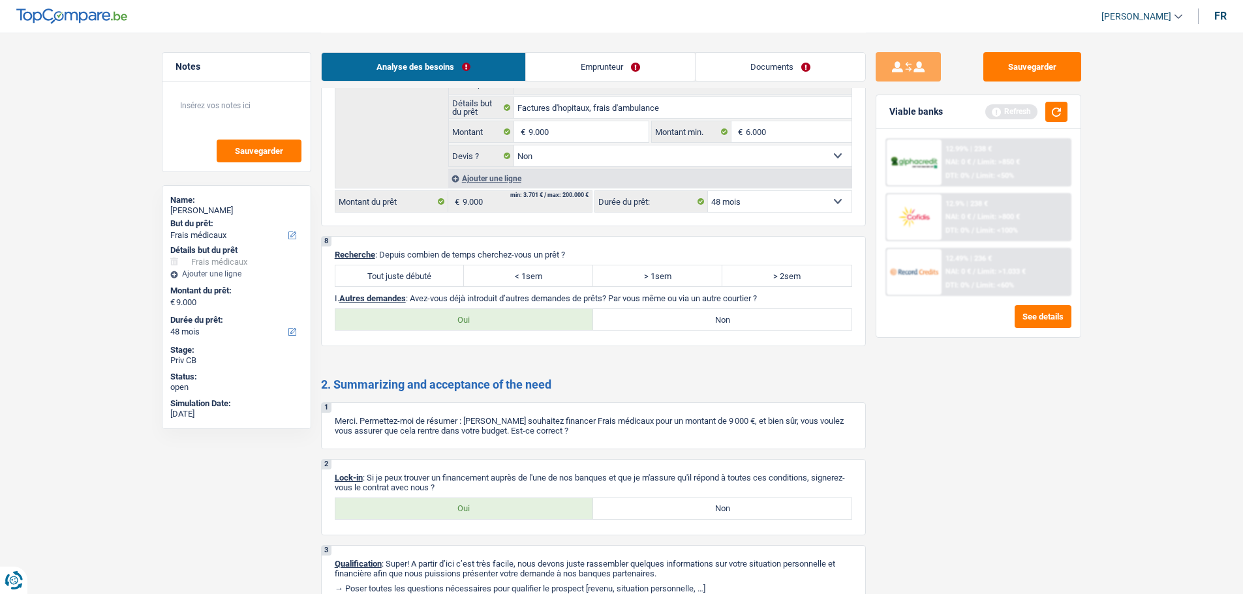
click at [413, 279] on label "Tout juste débuté" at bounding box center [399, 276] width 129 height 21
click at [413, 279] on input "Tout juste débuté" at bounding box center [399, 276] width 129 height 21
radio input "true"
click at [678, 332] on div "8 Recherche : Depuis combien de temps cherchez-vous un prêt ? Tout juste débuté…" at bounding box center [593, 291] width 545 height 110
click at [720, 317] on label "Non" at bounding box center [722, 319] width 258 height 21
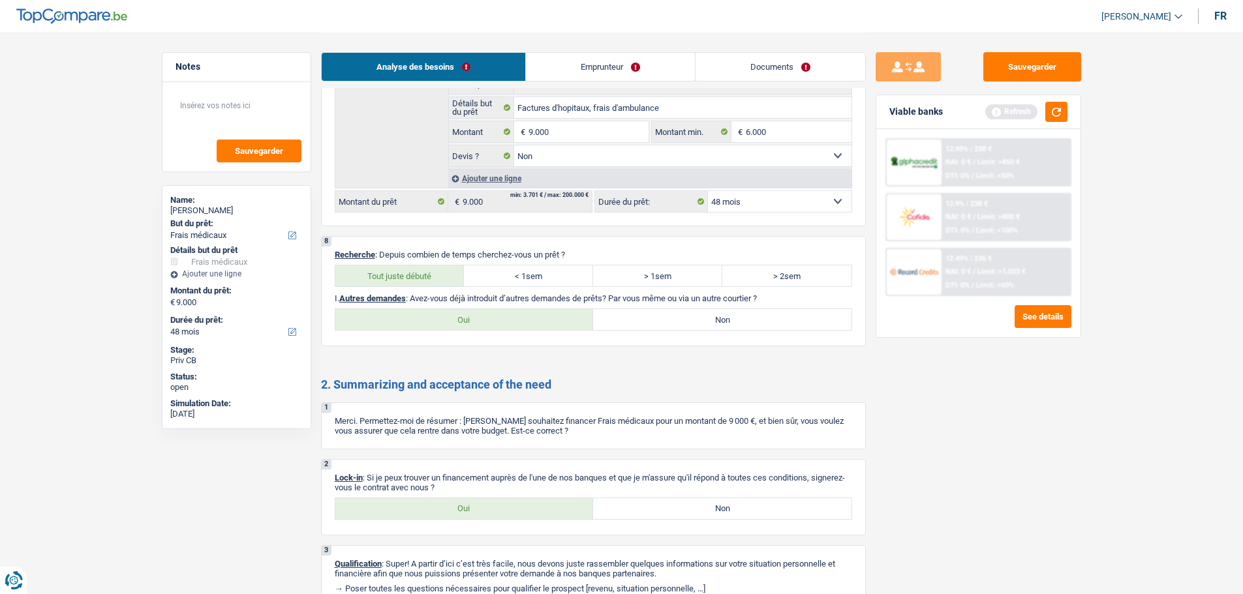
click at [720, 317] on input "Non" at bounding box center [722, 319] width 258 height 21
radio input "true"
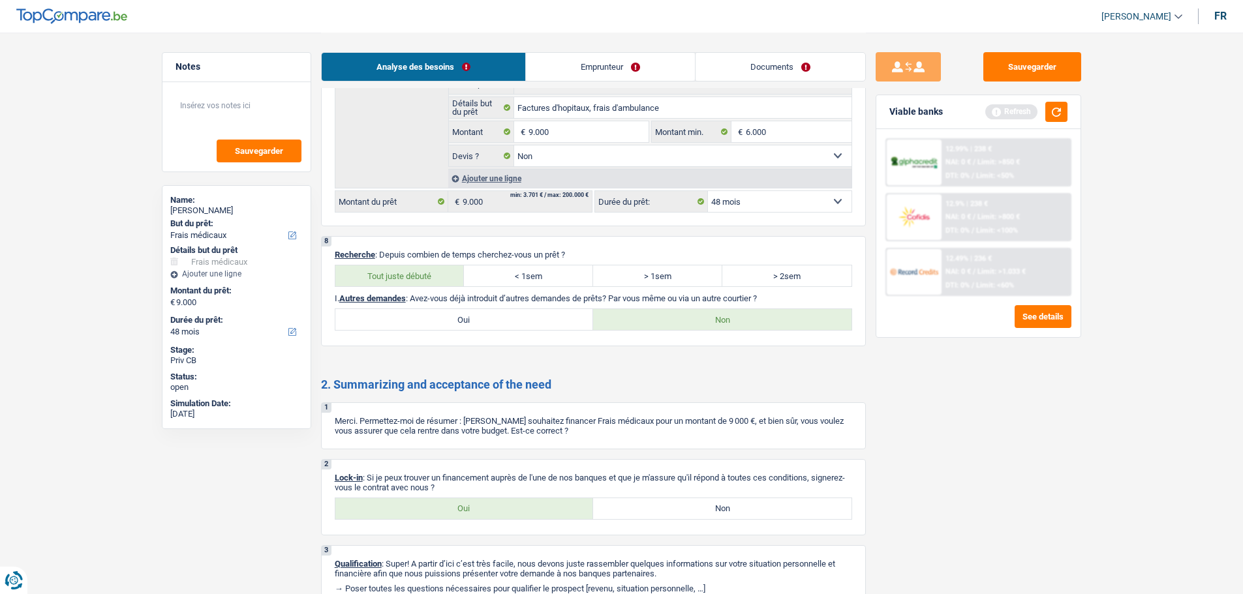
click at [615, 69] on link "Emprunteur" at bounding box center [610, 67] width 169 height 28
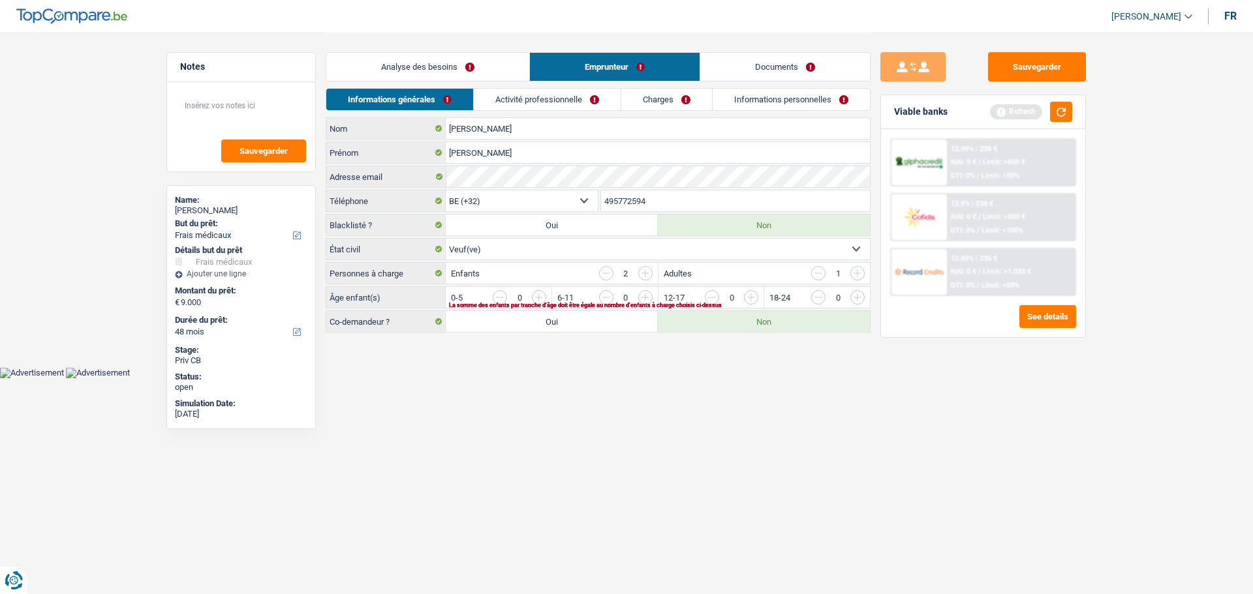
click at [863, 276] on input "button" at bounding box center [857, 273] width 14 height 14
click at [859, 299] on input "button" at bounding box center [1121, 300] width 543 height 21
click at [215, 104] on textarea at bounding box center [241, 110] width 130 height 39
click at [817, 279] on input "button" at bounding box center [818, 273] width 14 height 14
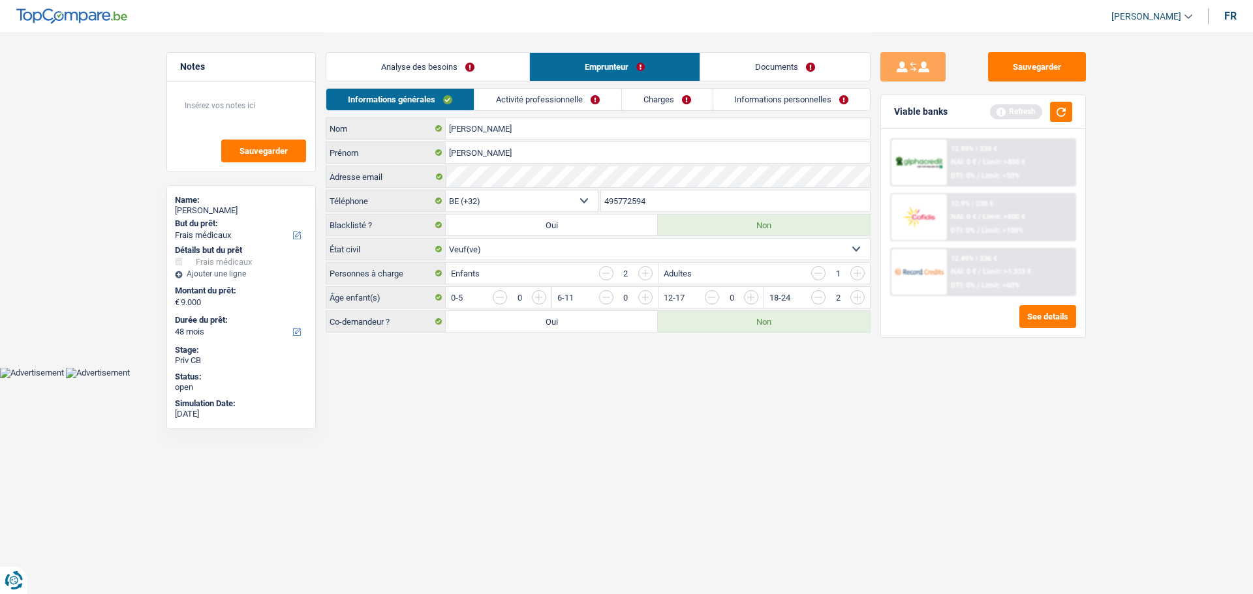
click at [817, 279] on input "button" at bounding box center [818, 273] width 14 height 14
click at [591, 96] on link "Activité professionnelle" at bounding box center [547, 100] width 147 height 22
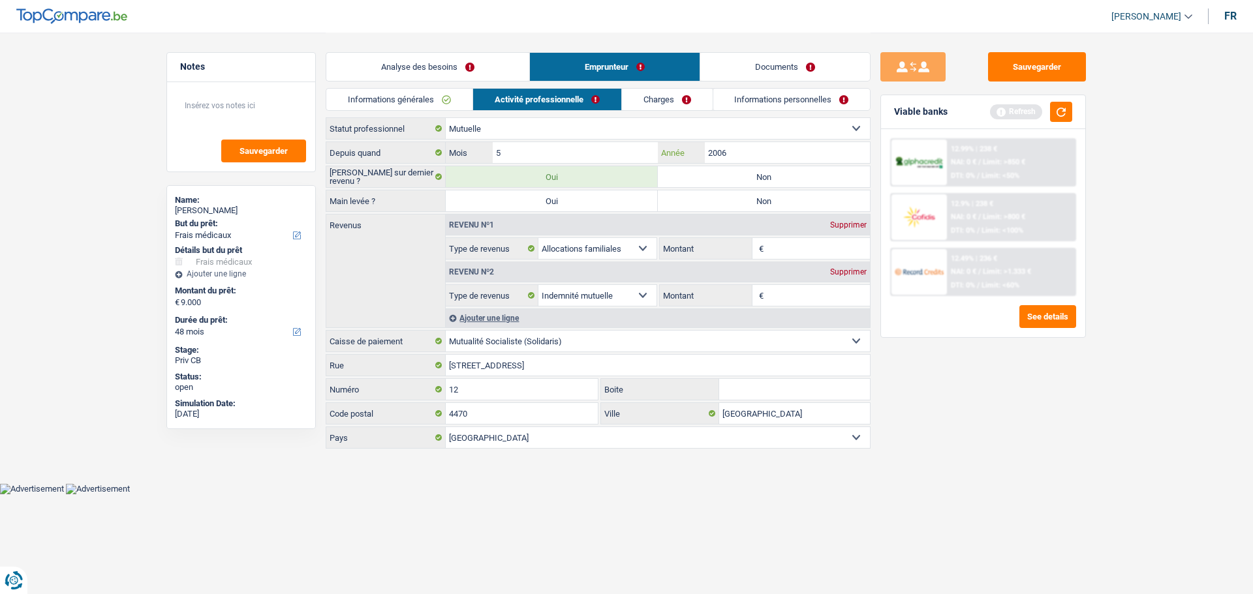
click at [748, 151] on input "2006" at bounding box center [787, 152] width 165 height 21
type input "2010"
click at [1056, 106] on button "button" at bounding box center [1061, 112] width 22 height 20
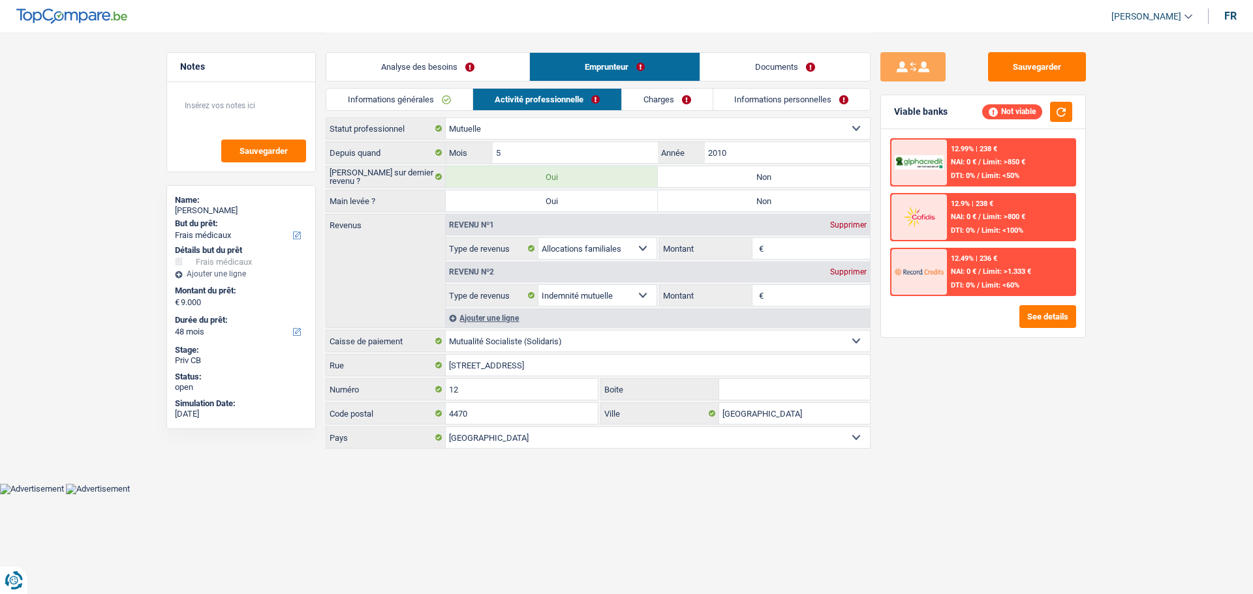
click at [787, 205] on label "Non" at bounding box center [764, 200] width 212 height 21
click at [787, 205] on input "Non" at bounding box center [764, 200] width 212 height 21
radio input "true"
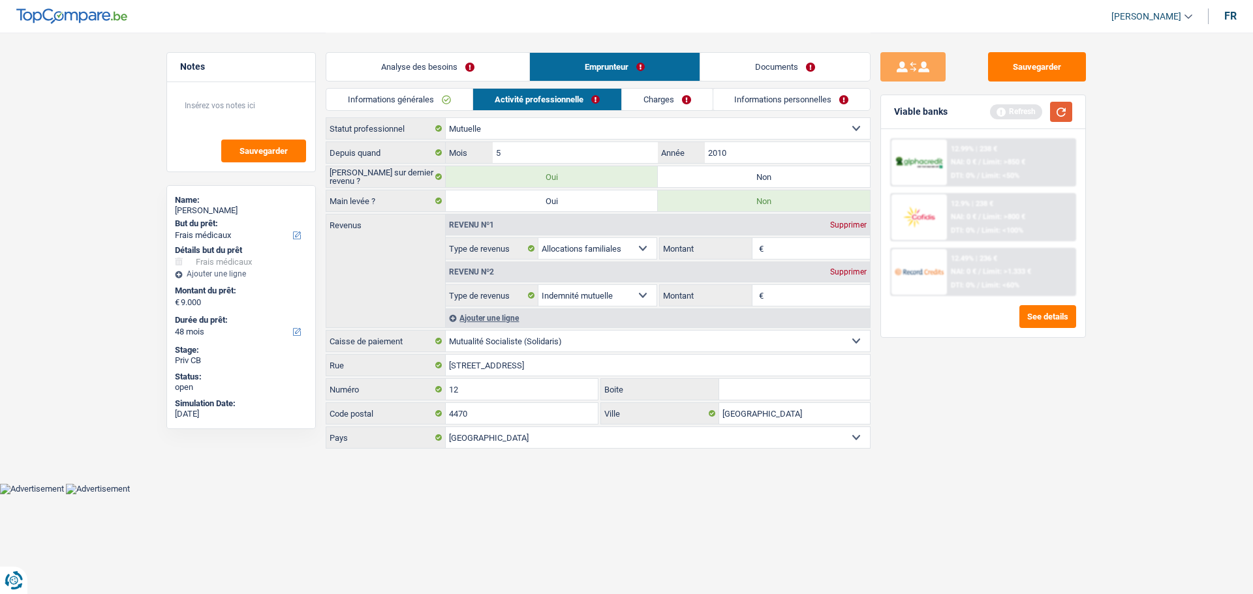
click at [1062, 115] on button "button" at bounding box center [1061, 112] width 22 height 20
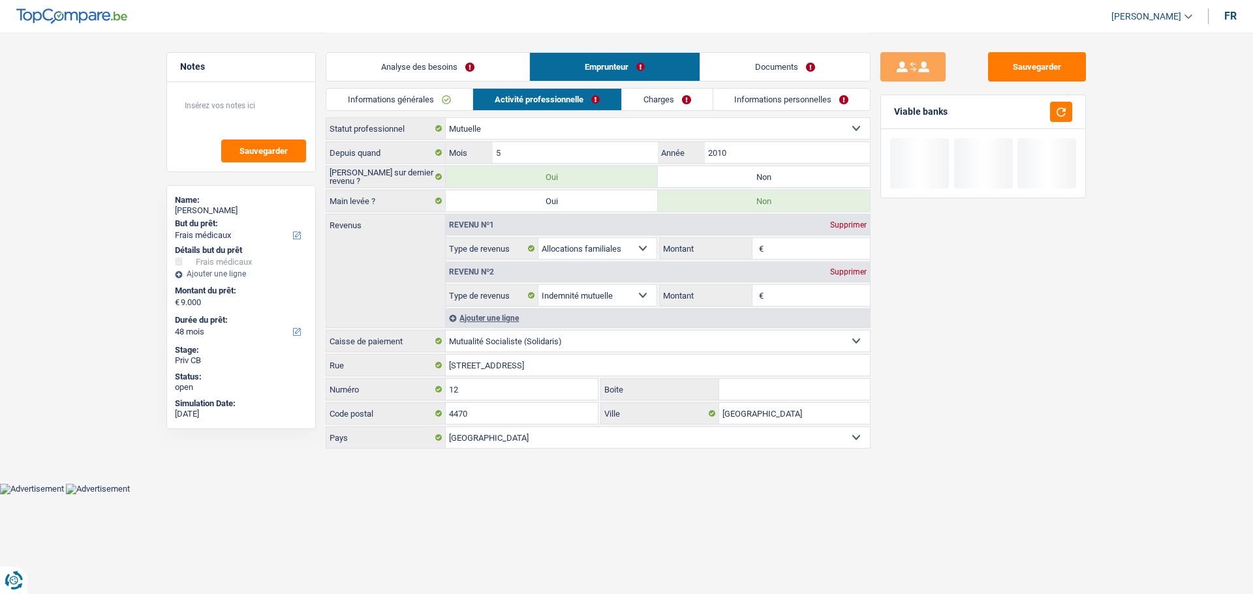
click at [819, 247] on input "Montant" at bounding box center [819, 248] width 104 height 21
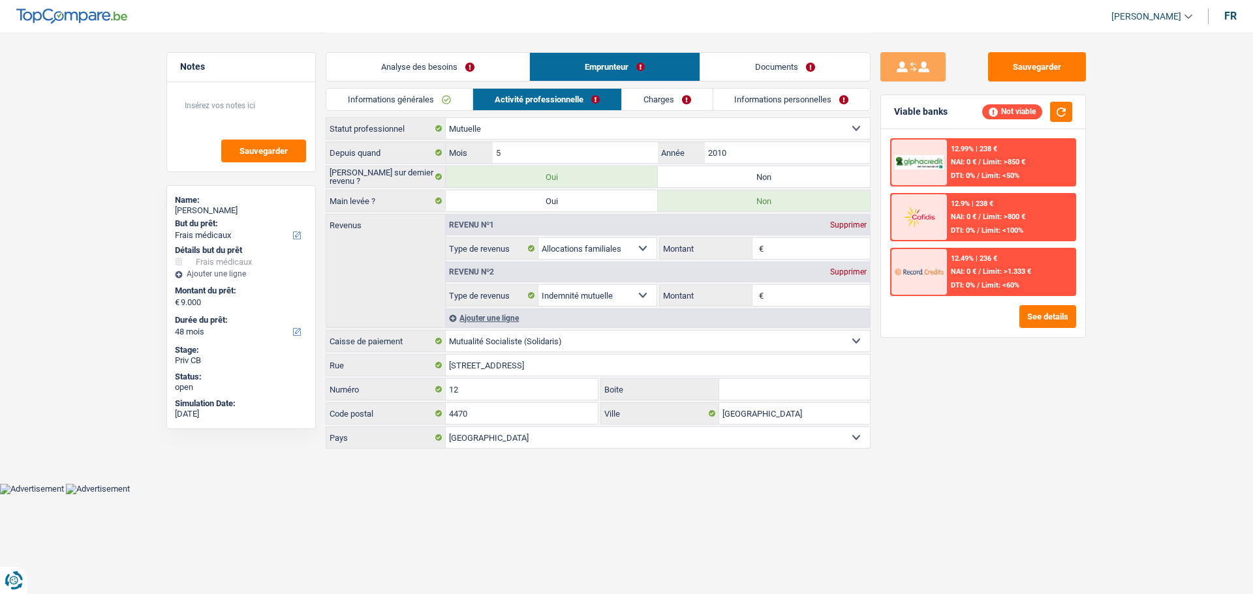
click at [810, 290] on input "Montant" at bounding box center [819, 295] width 104 height 21
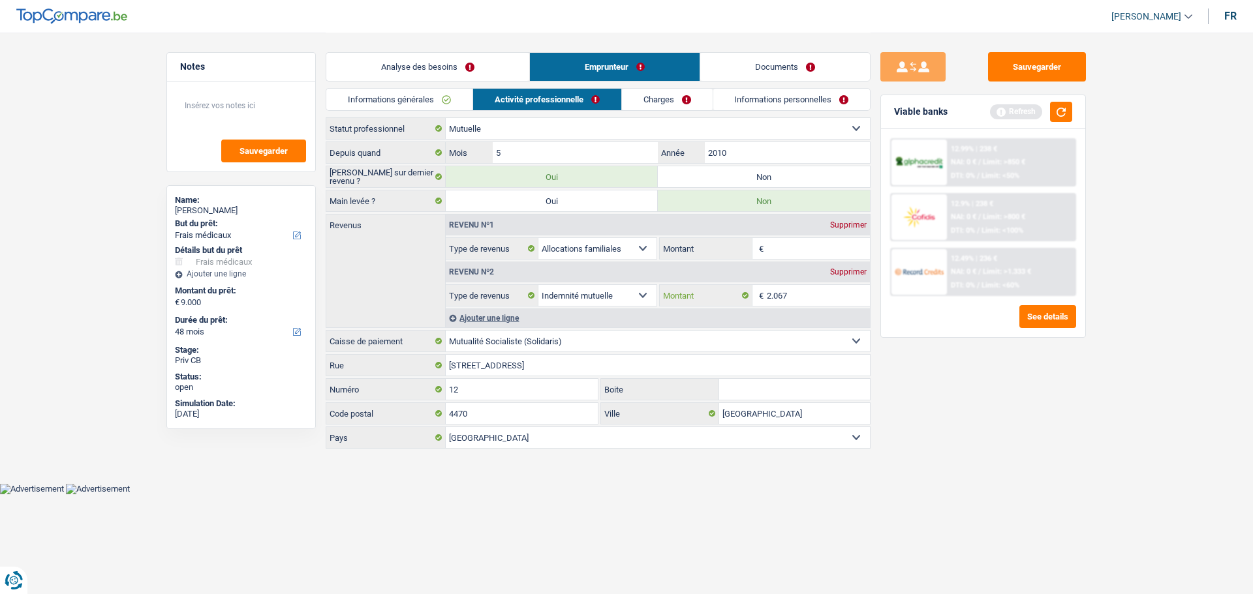
type input "2.067"
click at [803, 254] on input "Montant" at bounding box center [819, 248] width 104 height 21
type input "538"
click at [941, 423] on div "Sauvegarder Viable banks Refresh 12.99% | 238 € NAI: 0 € / Limit: >850 € DTI: 0…" at bounding box center [982, 312] width 225 height 521
click at [254, 104] on textarea at bounding box center [241, 110] width 130 height 39
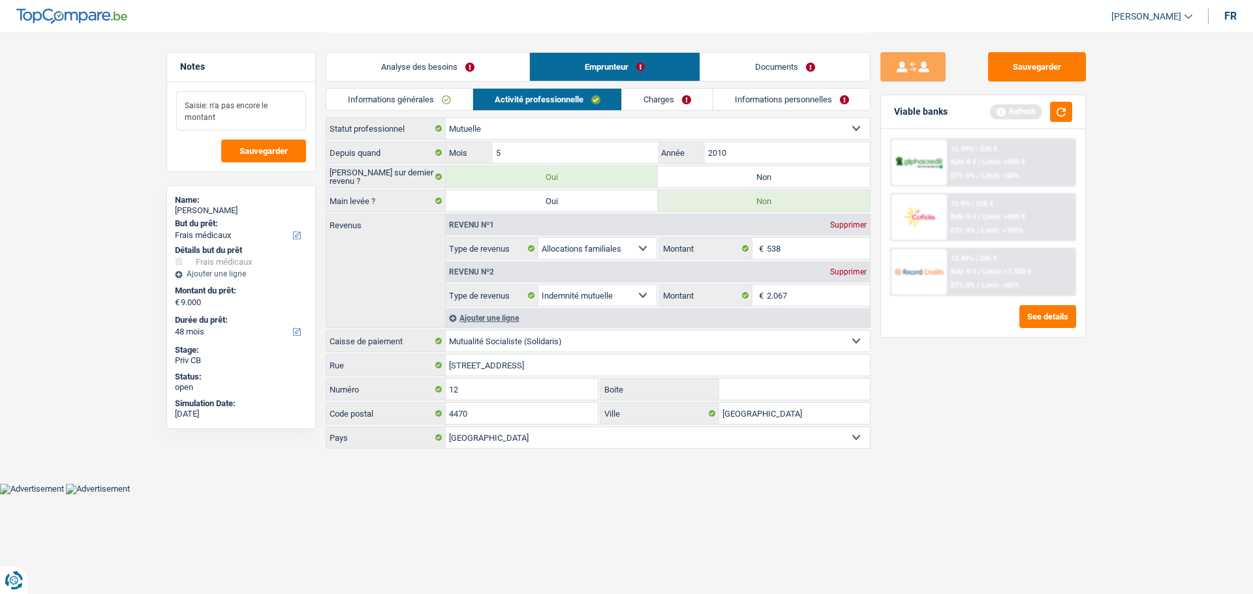
type textarea "Saisie: n'a pas encore le montant"
click at [643, 95] on link "Charges" at bounding box center [667, 100] width 91 height 22
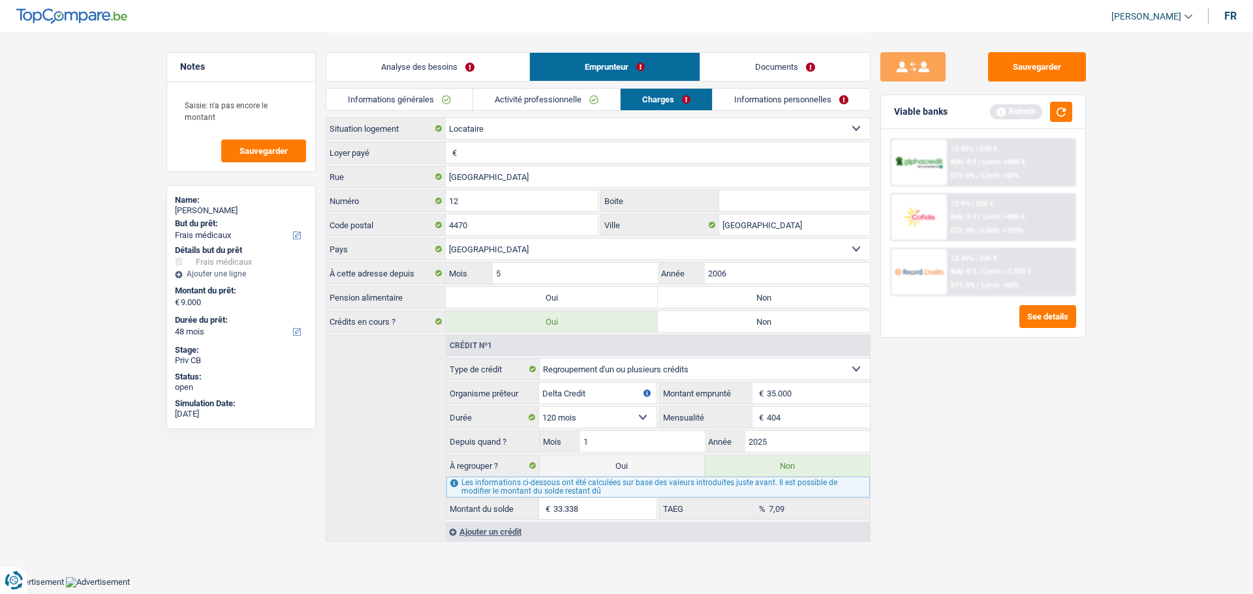
click at [559, 151] on input "Loyer payé" at bounding box center [665, 152] width 410 height 21
type input "386"
click at [728, 303] on label "Non" at bounding box center [764, 297] width 212 height 21
click at [728, 303] on input "Non" at bounding box center [764, 297] width 212 height 21
radio input "true"
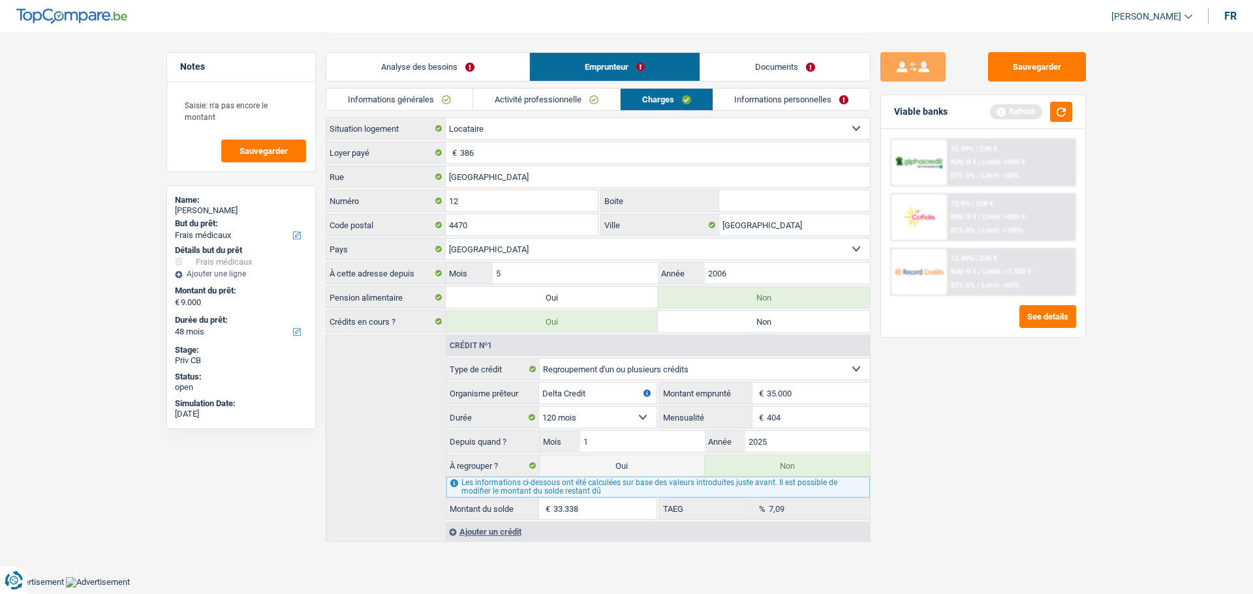
click at [830, 100] on link "Informations personnelles" at bounding box center [791, 100] width 157 height 22
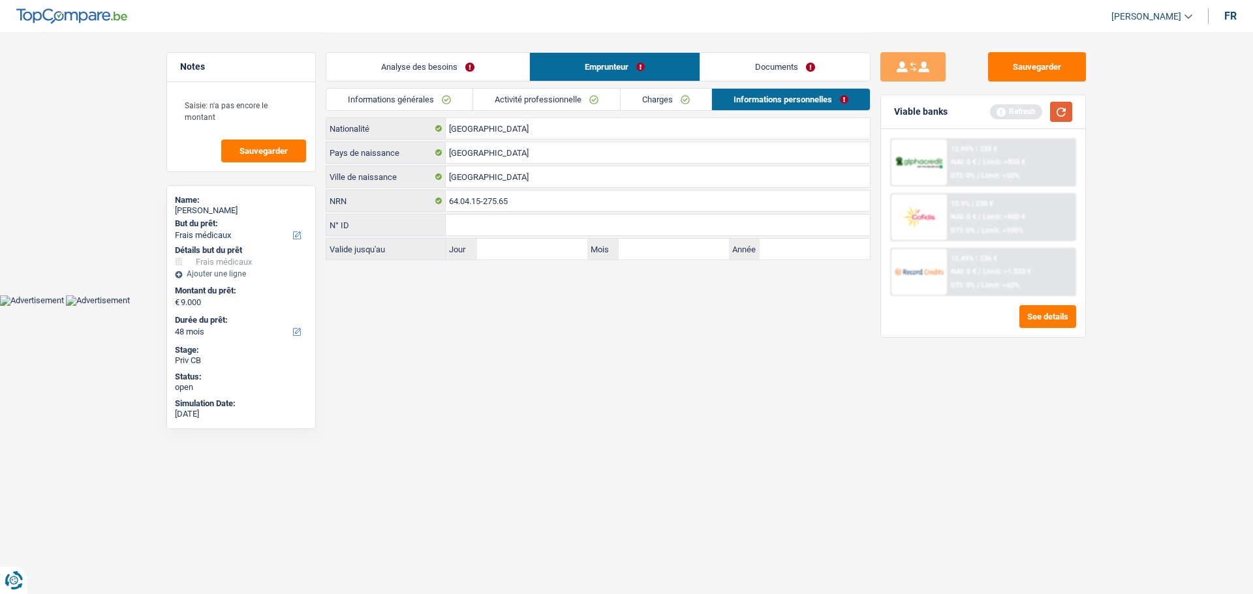
click at [1061, 116] on button "button" at bounding box center [1061, 112] width 22 height 20
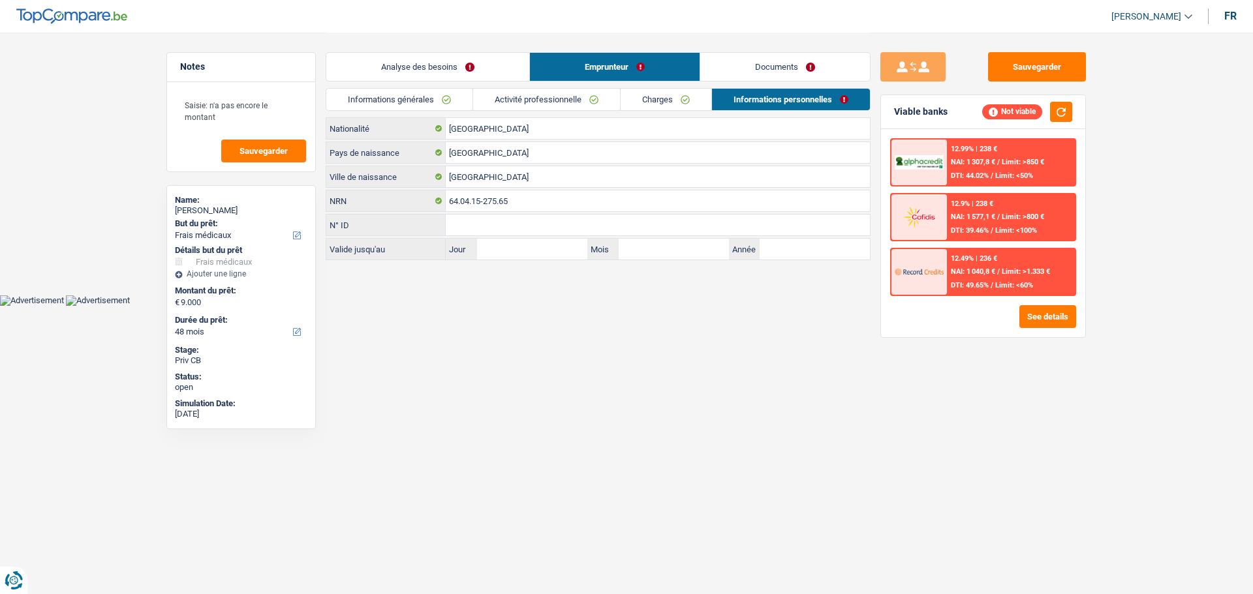
click at [463, 72] on link "Analyse des besoins" at bounding box center [427, 67] width 203 height 28
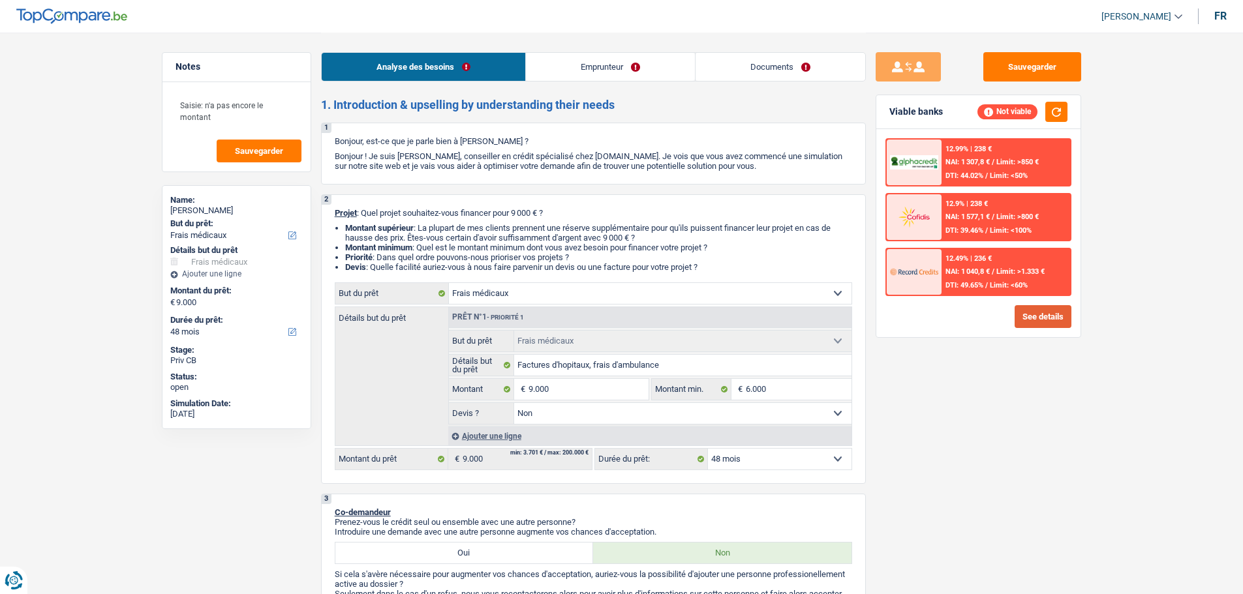
click at [1039, 316] on button "See details" at bounding box center [1042, 316] width 57 height 23
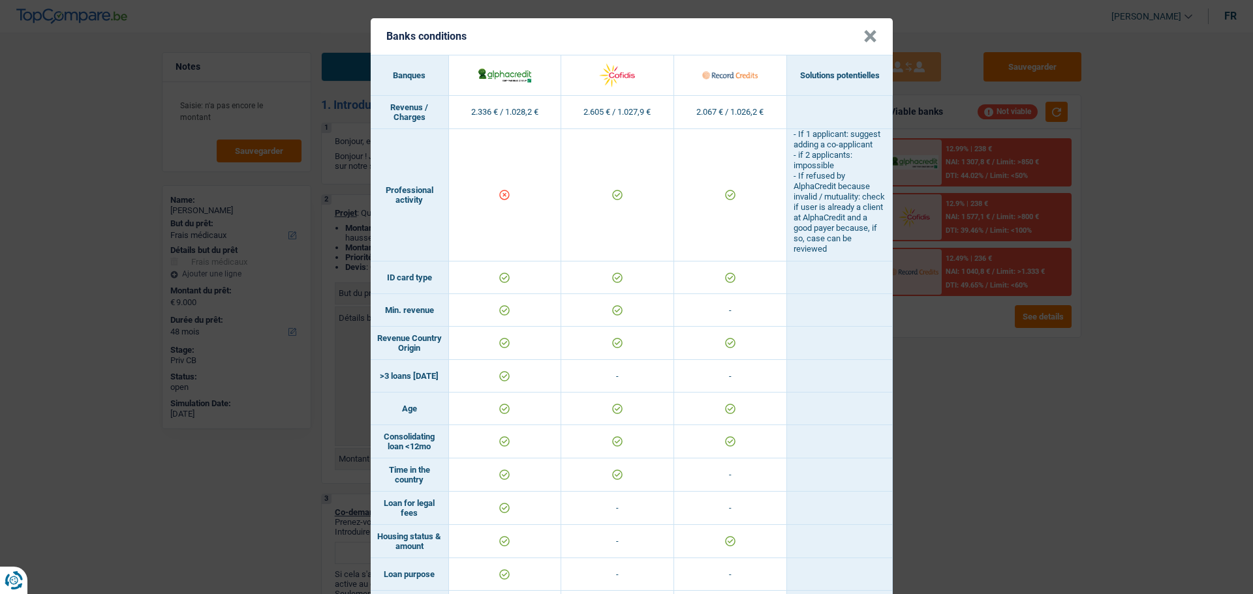
click at [869, 31] on button "×" at bounding box center [870, 36] width 14 height 13
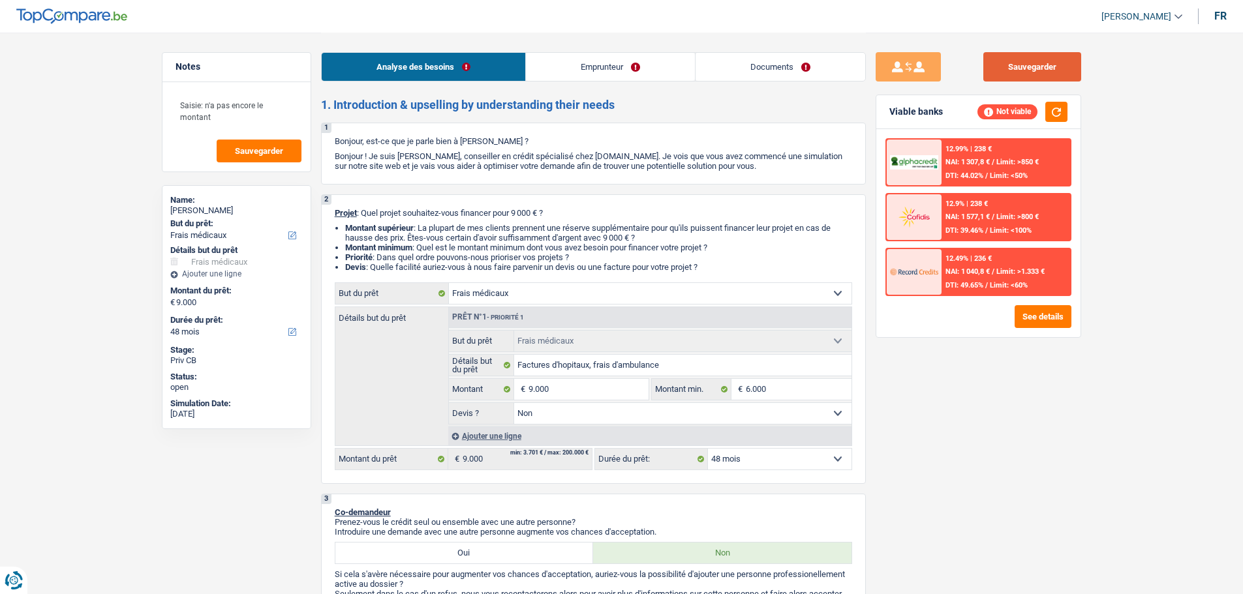
click at [1011, 72] on button "Sauvegarder" at bounding box center [1032, 66] width 98 height 29
click at [262, 114] on textarea "Saisie: n'a pas encore le montant" at bounding box center [237, 110] width 130 height 39
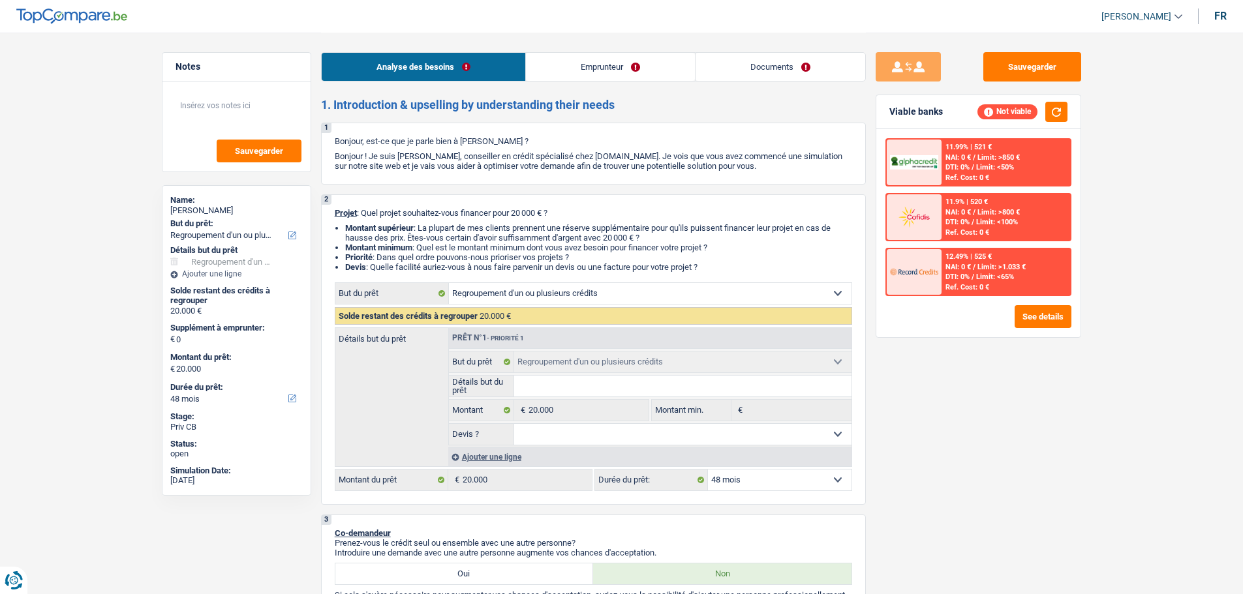
select select "refinancing"
select select "48"
select select "refinancing"
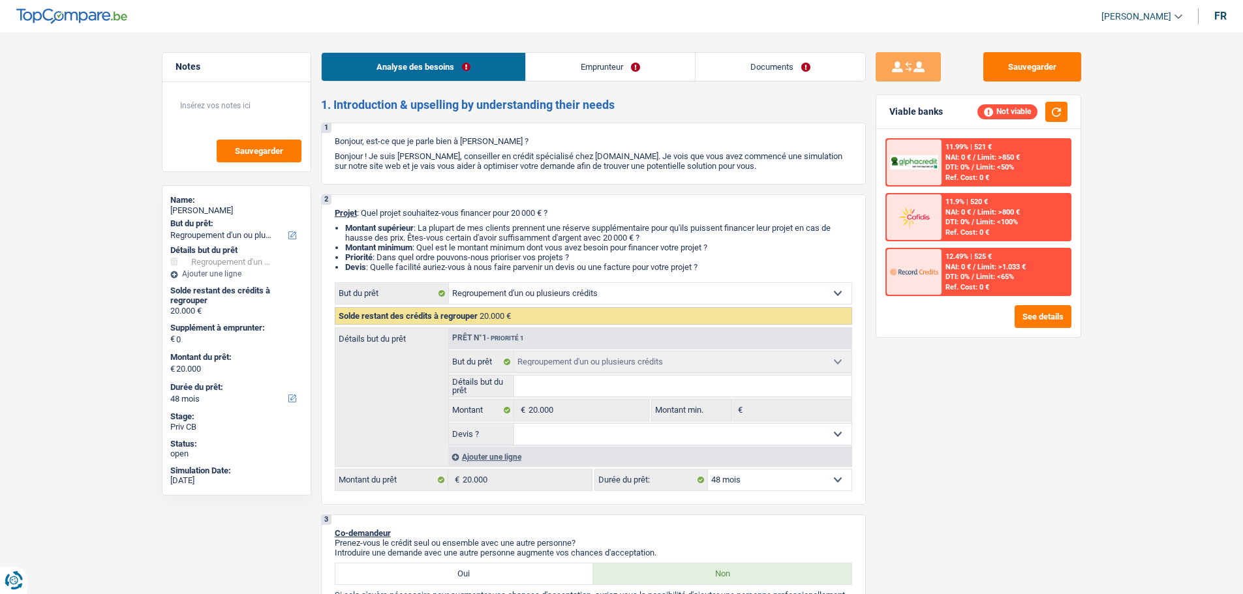
select select "48"
select select "privateEmployee"
select select "netSalary"
select select "mealVouchers"
select select "refinancing"
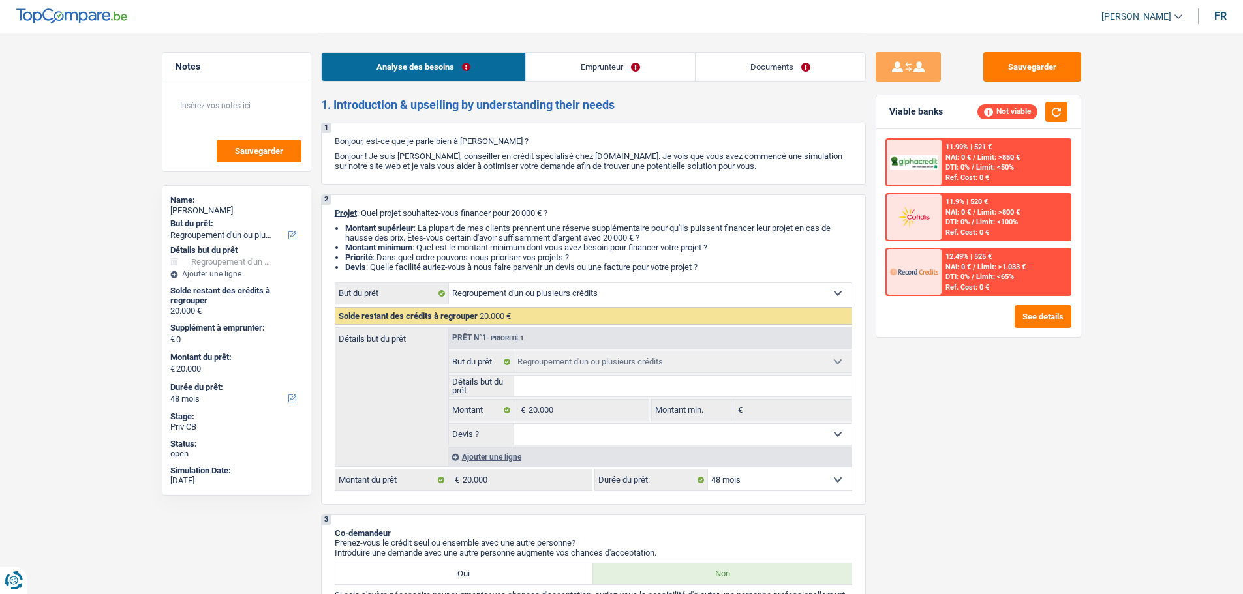
select select "refinancing"
select select "48"
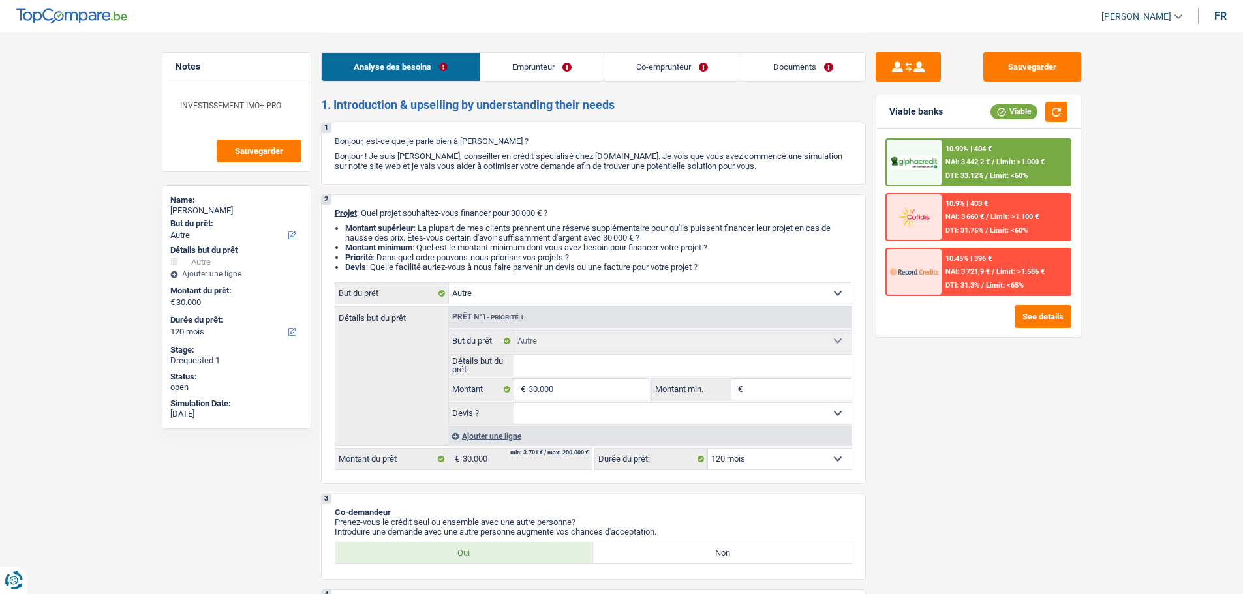
select select "other"
select select "120"
select select "other"
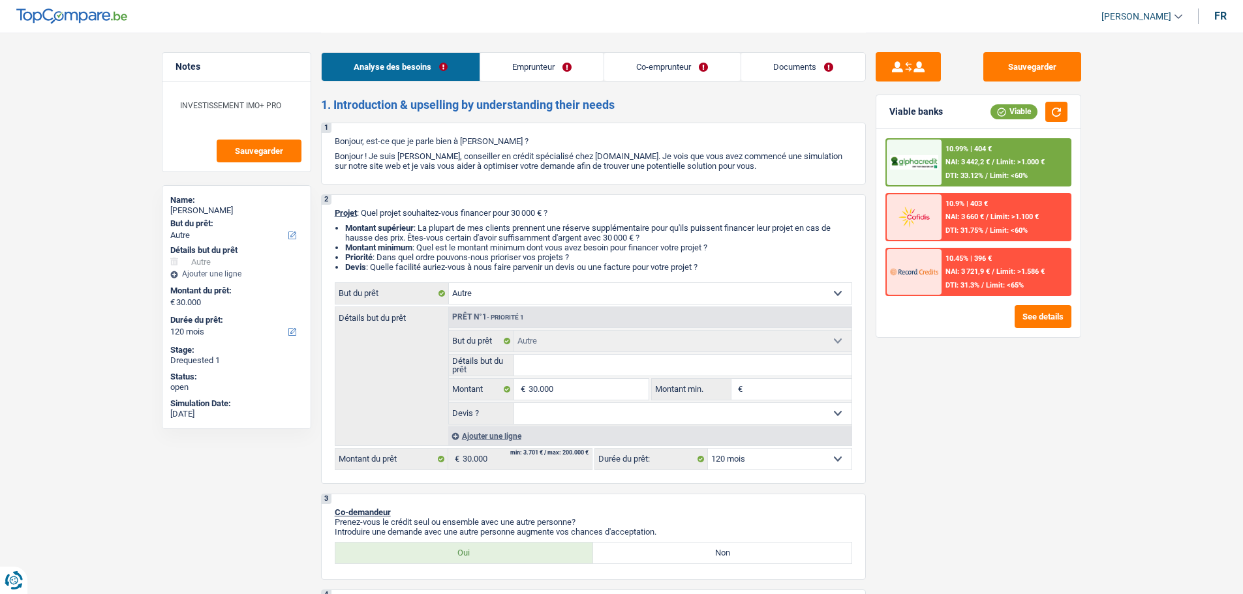
select select "120"
select select "unemployed"
select select "publicEmployee"
select select "unemployment"
select select "netSalary"
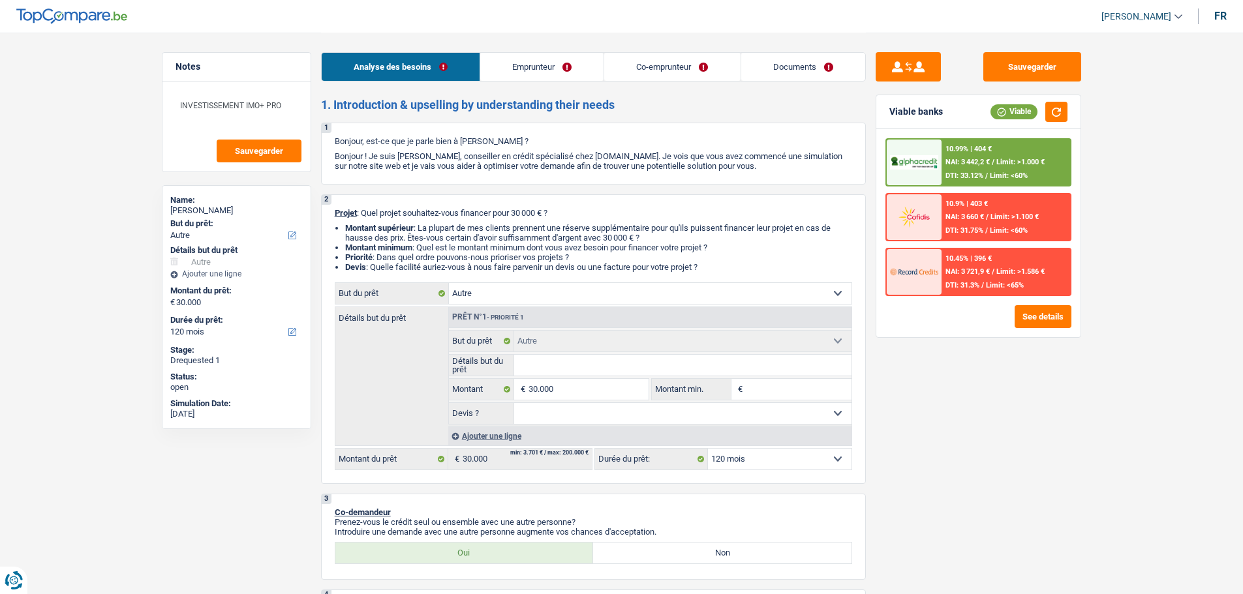
select select "familyAllowances"
select select "netSalary"
select select "mealVouchers"
select select "ownerWithMortgage"
select select "mortgage"
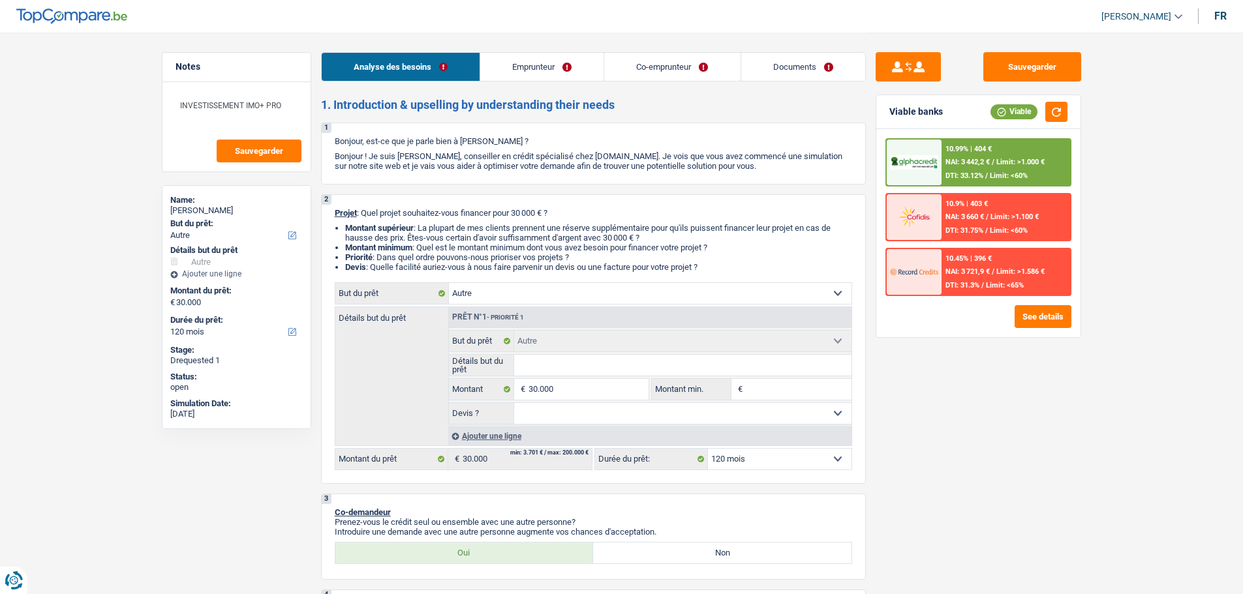
select select "300"
select select "cardOrCredit"
select select "other"
select select "120"
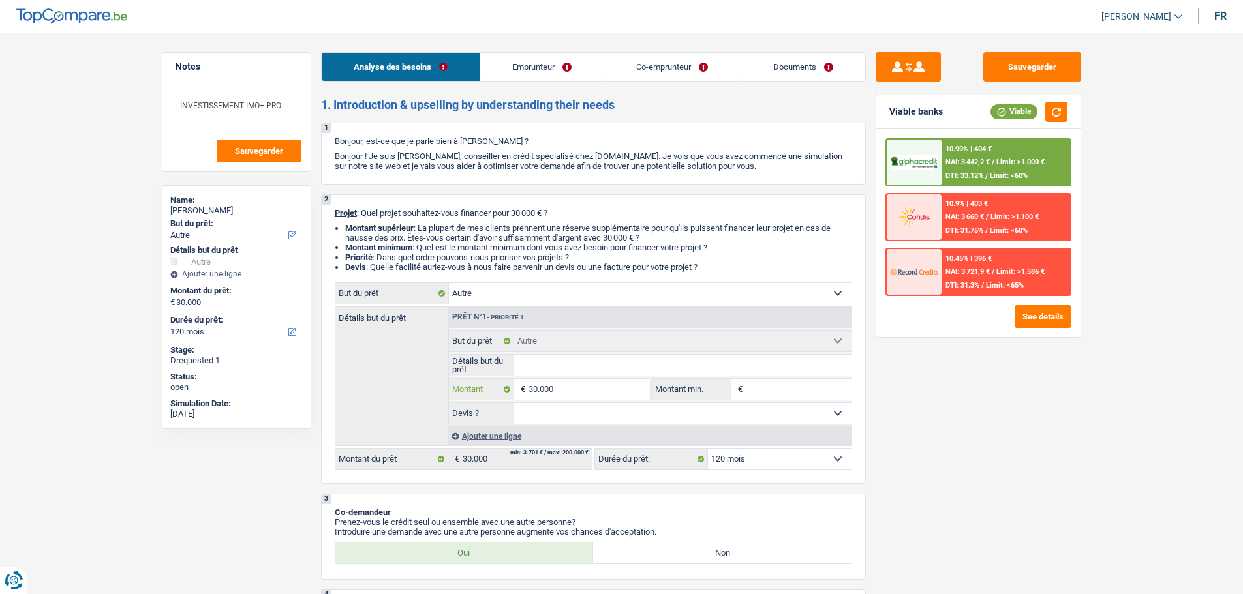
click at [556, 382] on input "30.000" at bounding box center [587, 389] width 119 height 21
click at [556, 373] on input "Détails but du prêt" at bounding box center [682, 365] width 337 height 21
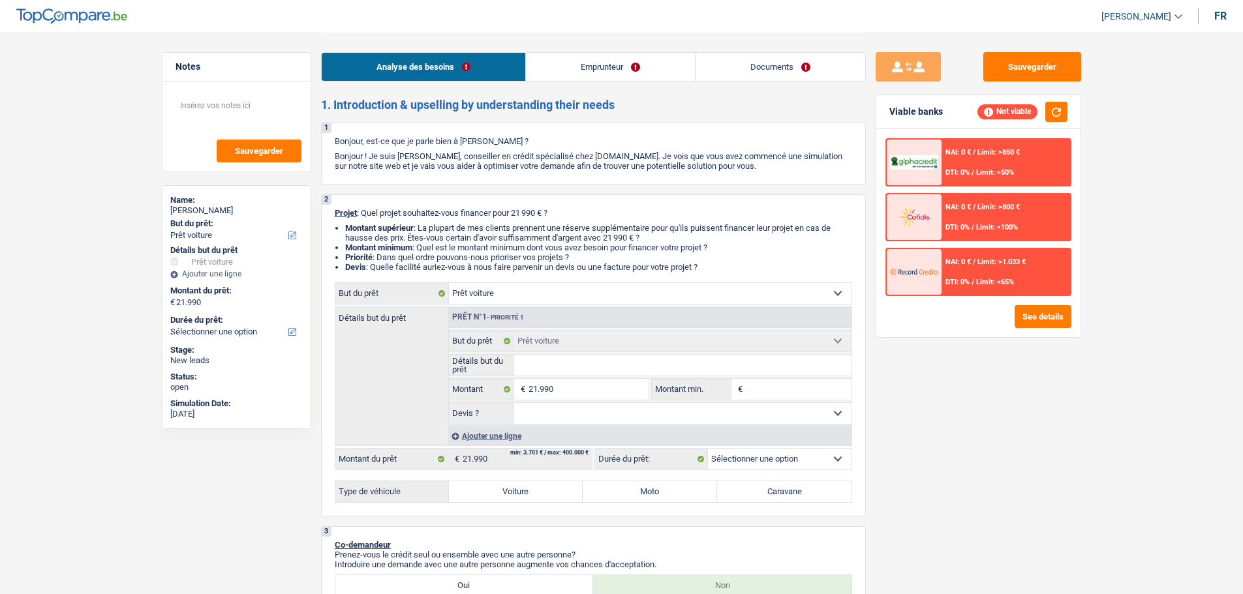
select select "car"
select select "privateEmployee"
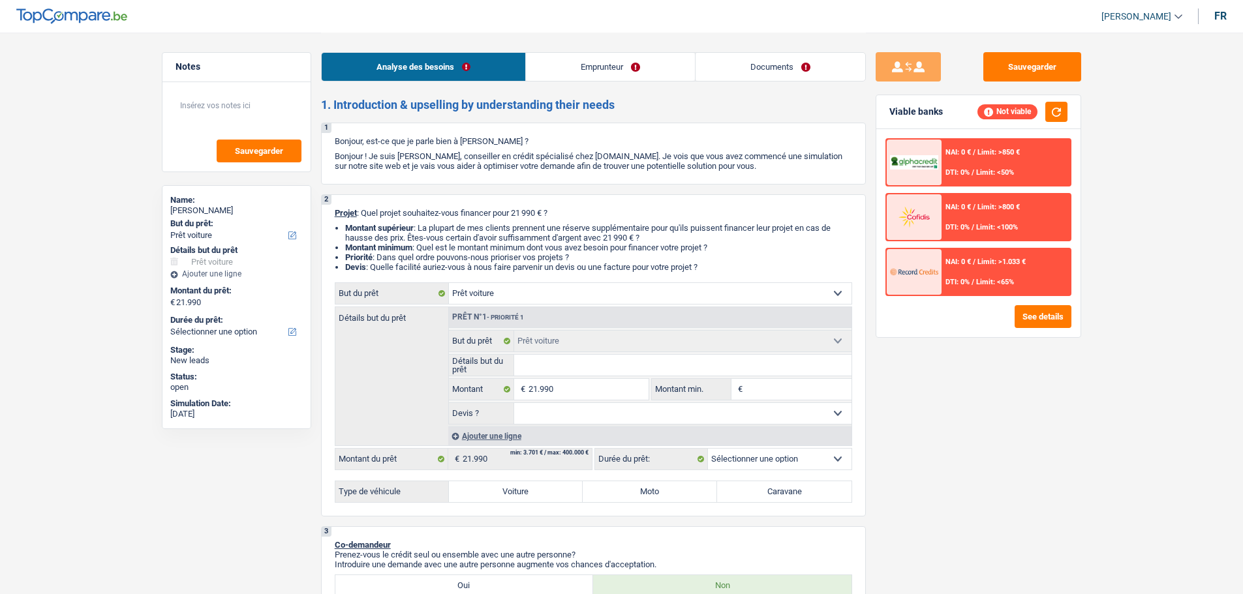
select select "netSalary"
select select "mealVouchers"
select select "car"
click at [521, 502] on div "Type de véhicule Voiture Moto Caravane Tous les champs sont obligatoires. Veuil…" at bounding box center [593, 492] width 517 height 22
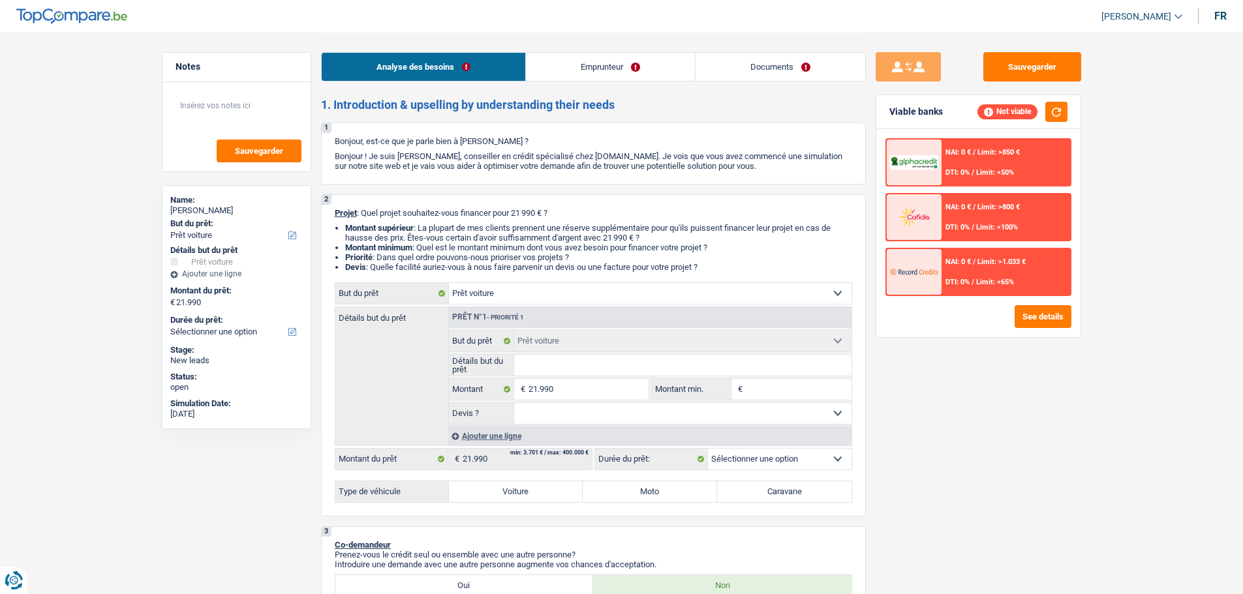
click at [525, 489] on label "Voiture" at bounding box center [516, 491] width 134 height 21
click at [525, 489] on input "Voiture" at bounding box center [516, 491] width 134 height 21
radio input "true"
select select "60"
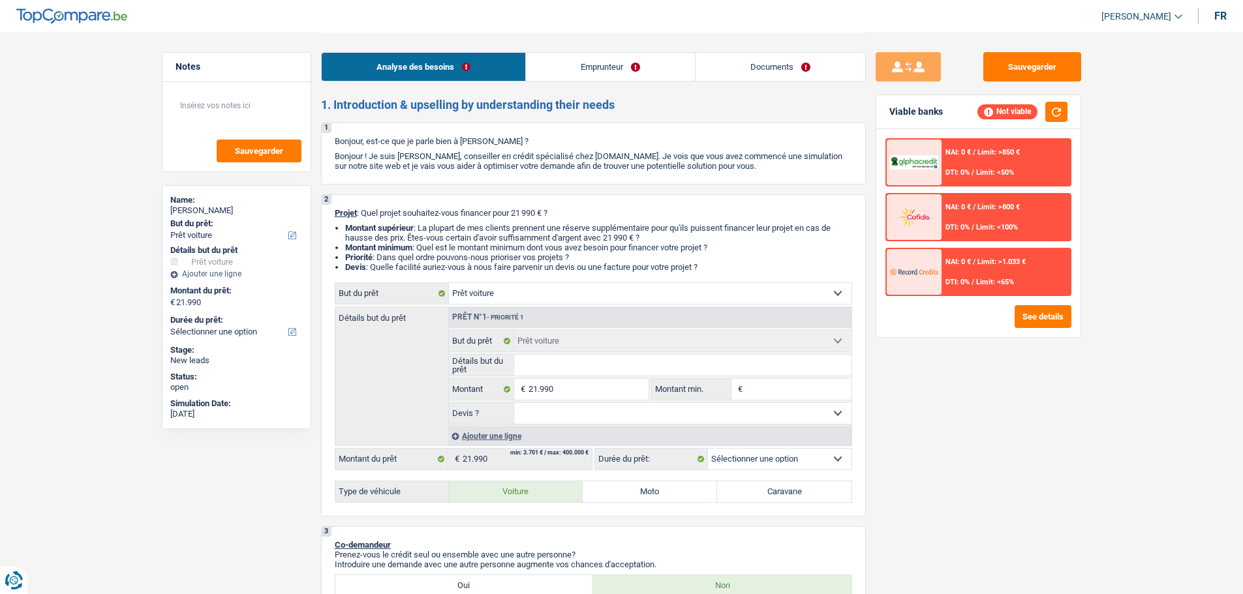
select select "60"
radio input "true"
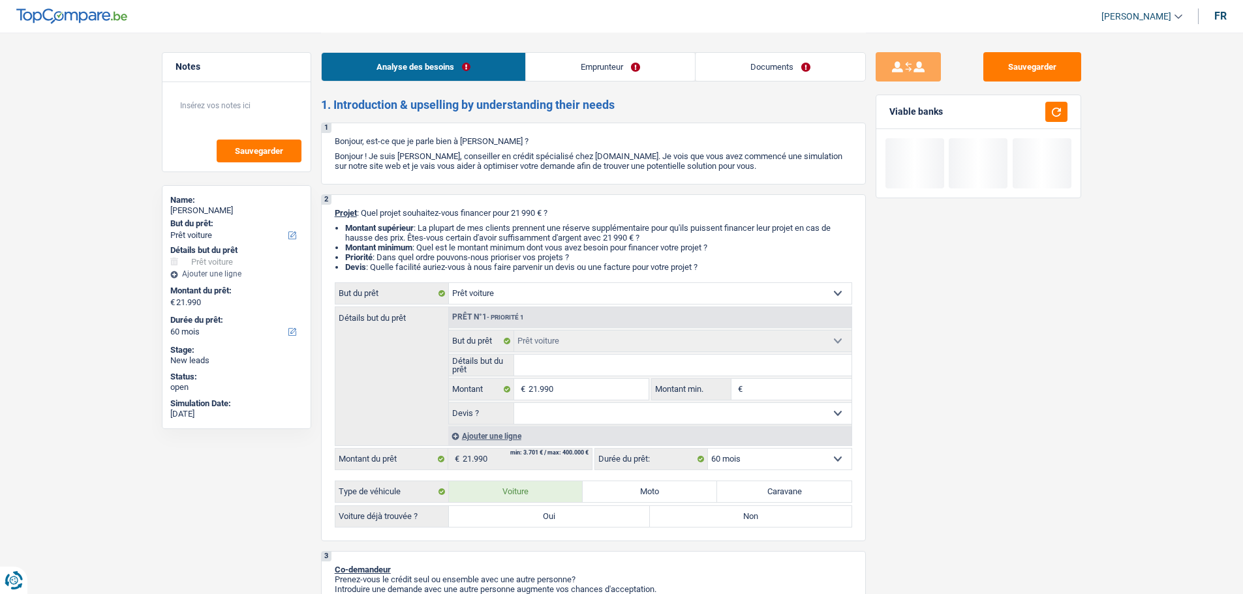
click at [566, 512] on label "Oui" at bounding box center [550, 516] width 202 height 21
click at [566, 512] on input "Oui" at bounding box center [550, 516] width 202 height 21
radio input "true"
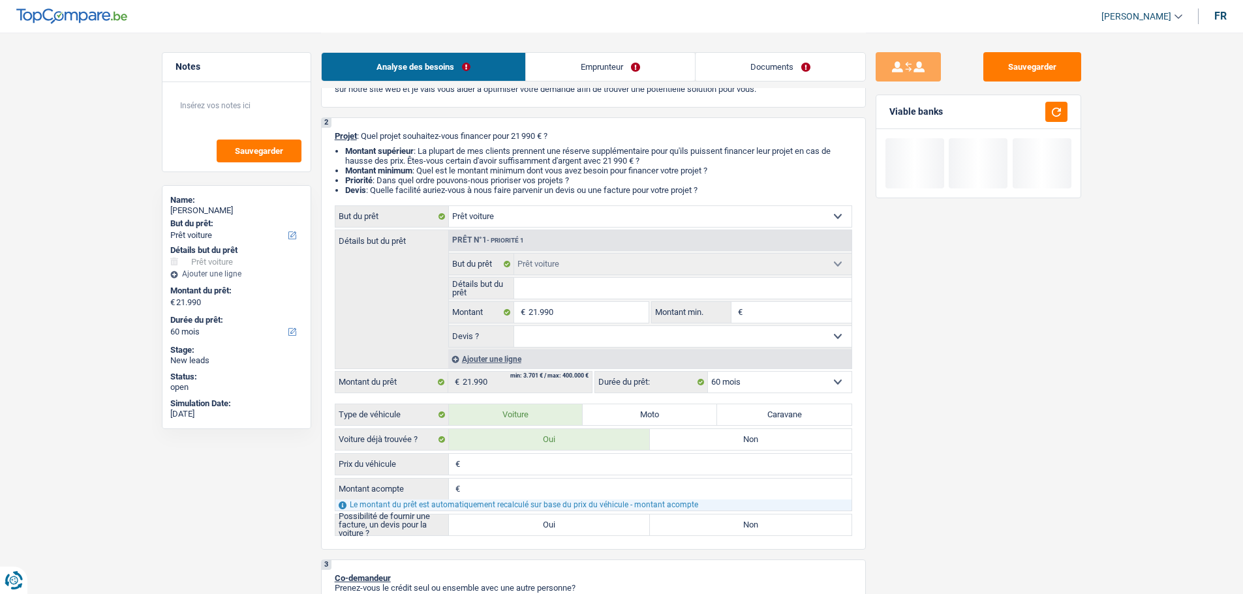
scroll to position [196, 0]
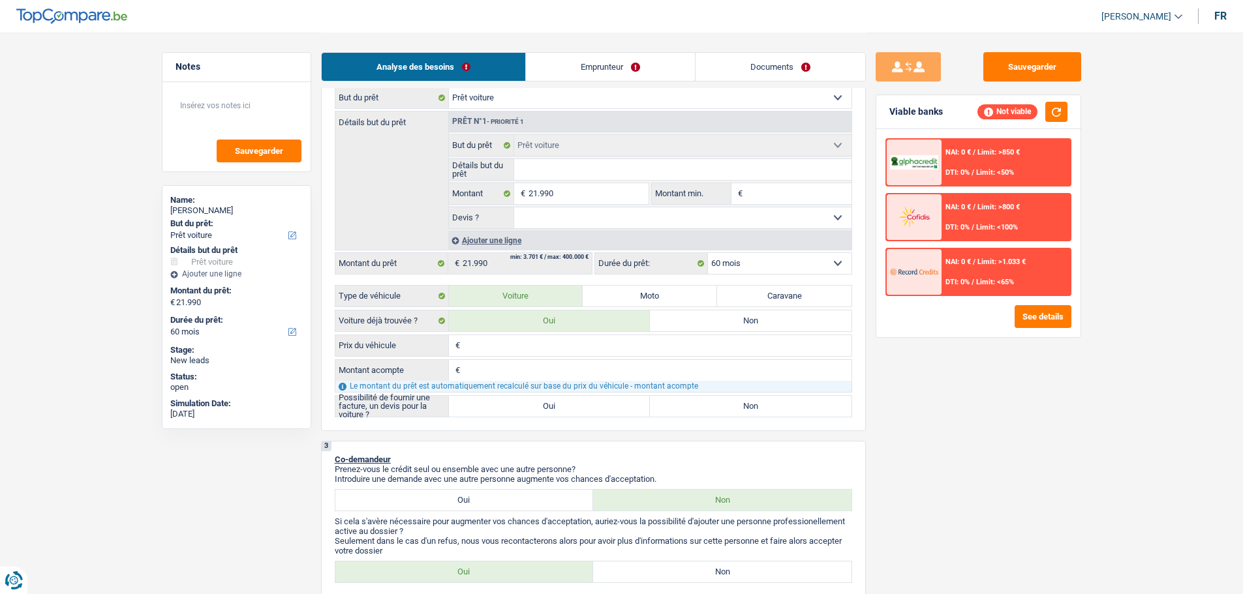
click at [523, 347] on input "Prix du véhicule" at bounding box center [657, 345] width 388 height 21
type input "2"
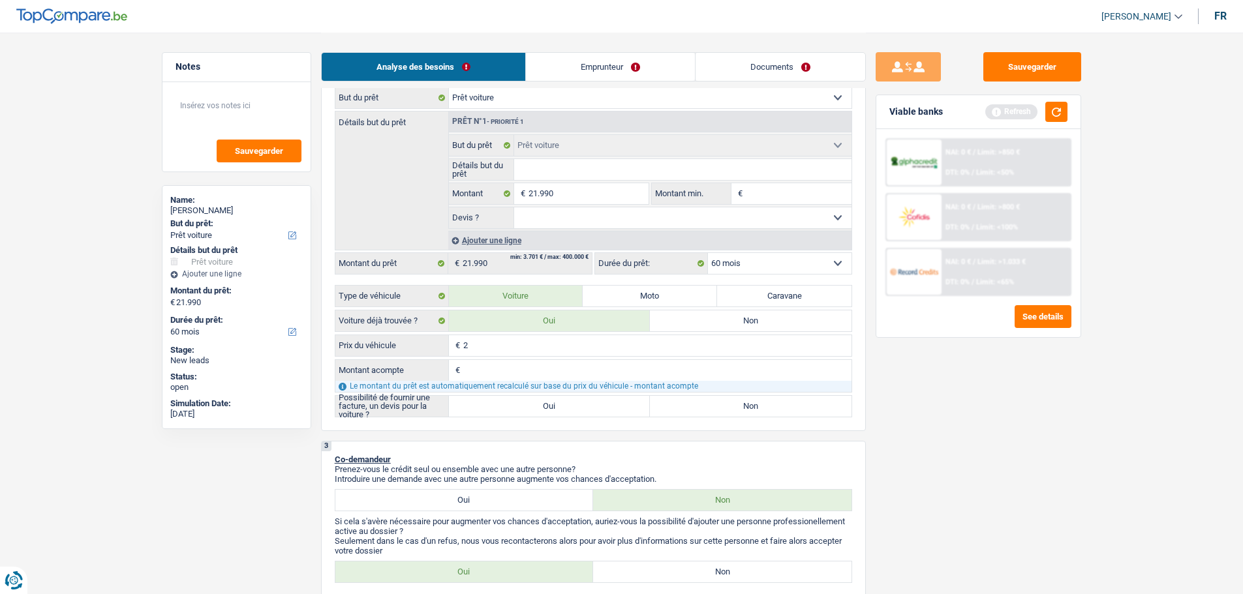
type input "21"
type input "219"
type input "2.199"
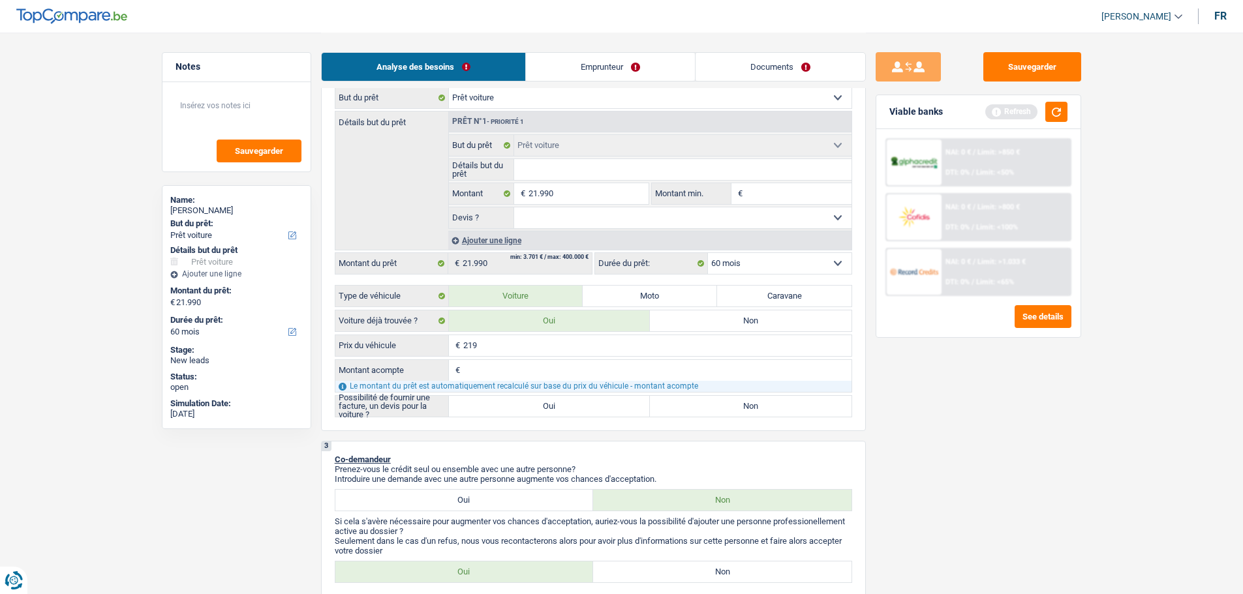
type input "2.199"
type input "21.990"
click at [517, 364] on input "Montant acompte" at bounding box center [657, 370] width 388 height 21
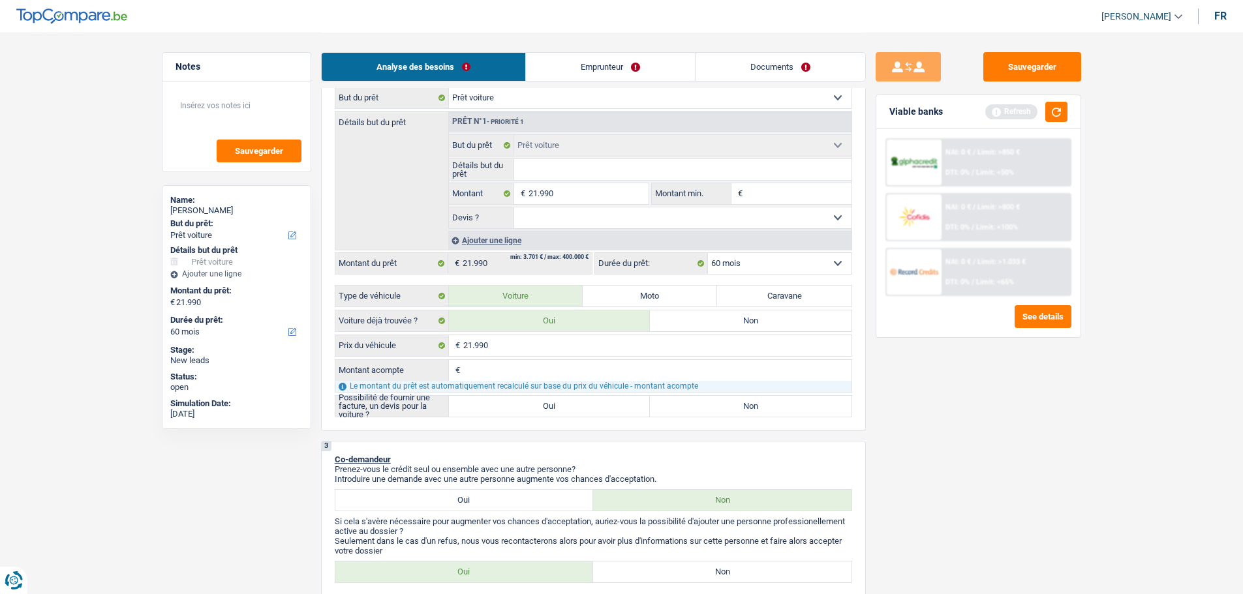
type input "0"
click at [518, 401] on label "Oui" at bounding box center [550, 406] width 202 height 21
click at [518, 401] on input "Oui" at bounding box center [550, 406] width 202 height 21
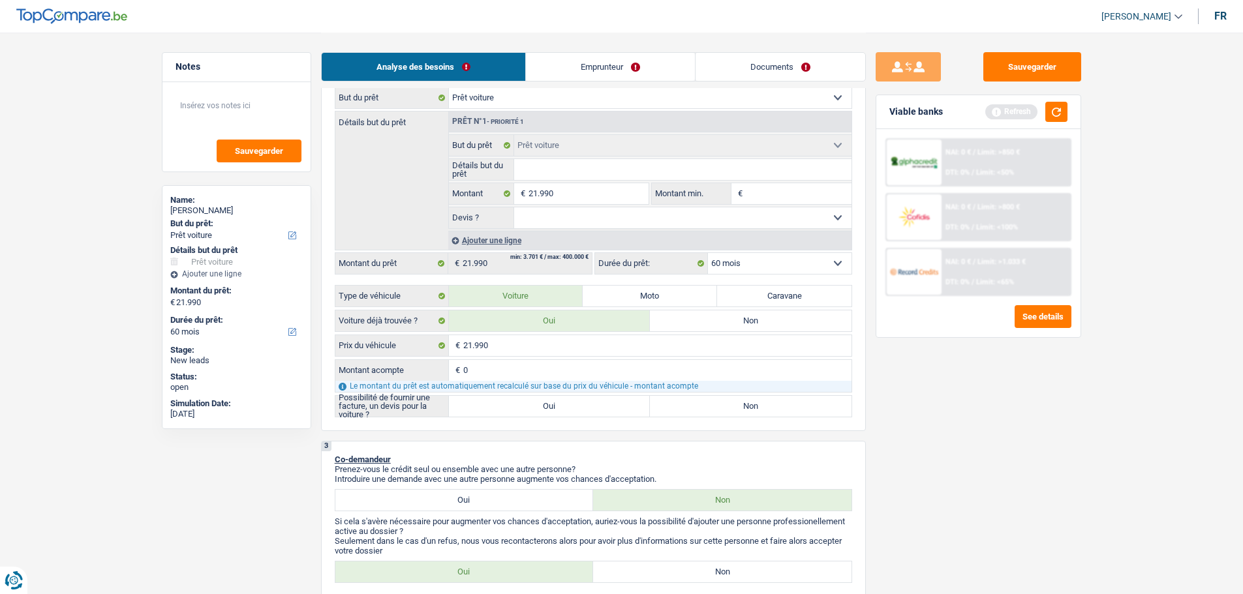
radio input "true"
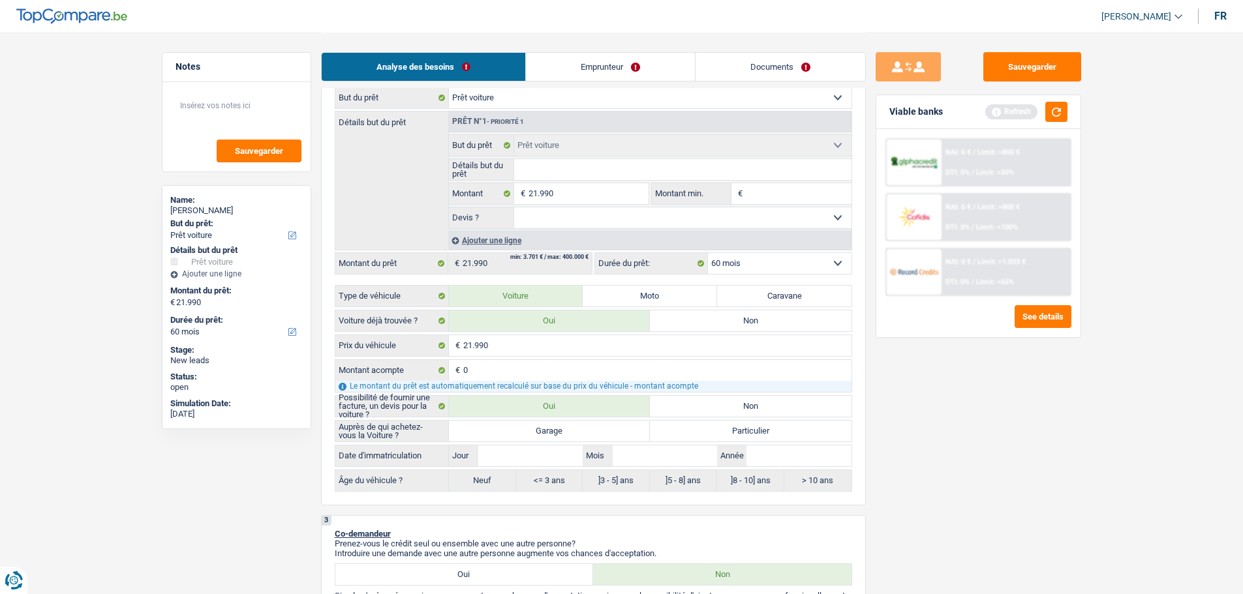
click at [630, 216] on select "Oui Non Non répondu Sélectionner une option" at bounding box center [682, 217] width 337 height 21
select select "false"
click at [514, 207] on select "Oui Non Non répondu Sélectionner une option" at bounding box center [682, 217] width 337 height 21
select select "false"
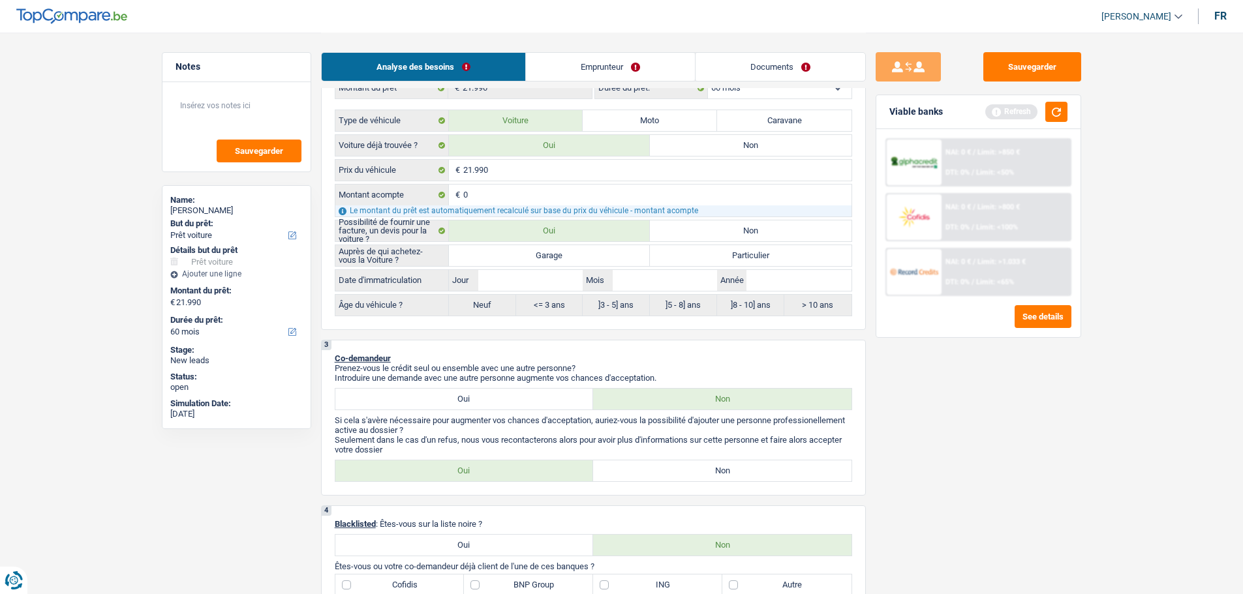
scroll to position [308, 0]
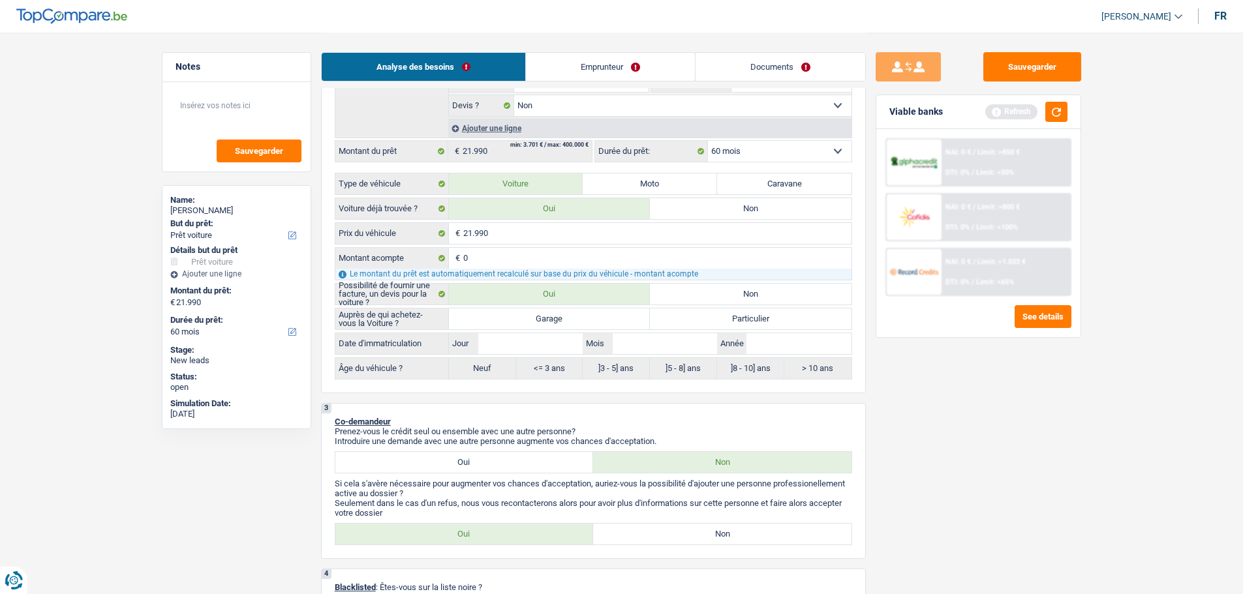
click at [533, 325] on label "Garage" at bounding box center [550, 319] width 202 height 21
click at [533, 325] on input "Garage" at bounding box center [550, 319] width 202 height 21
radio input "true"
click at [804, 353] on input "Année" at bounding box center [798, 343] width 104 height 21
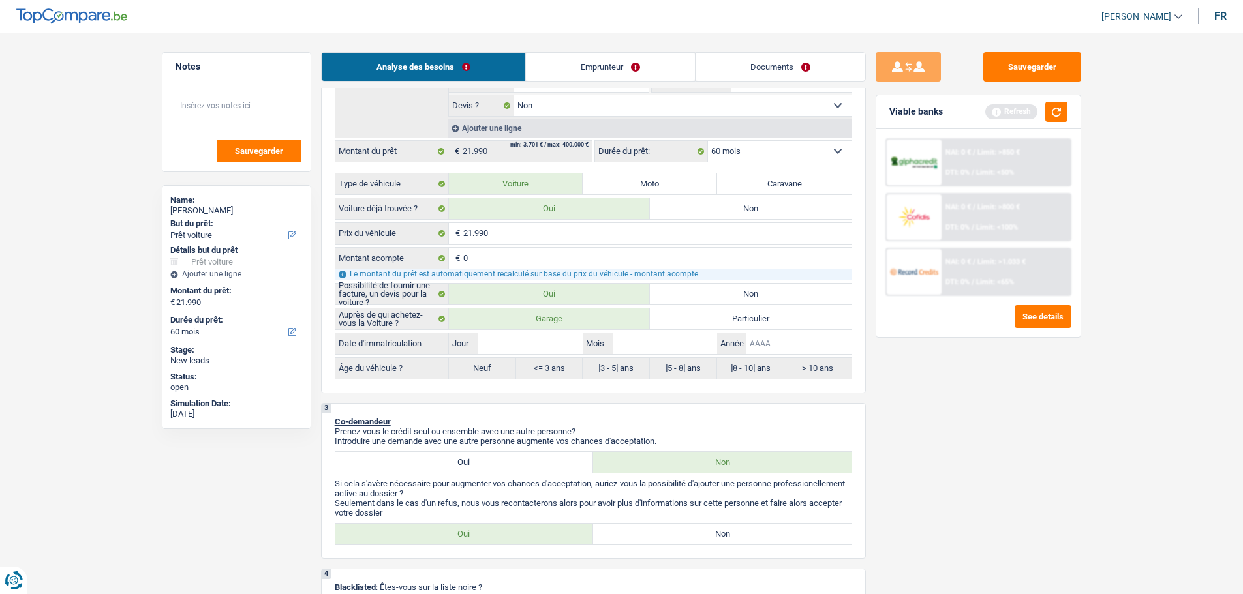
type input "2"
type input "20"
type input "201"
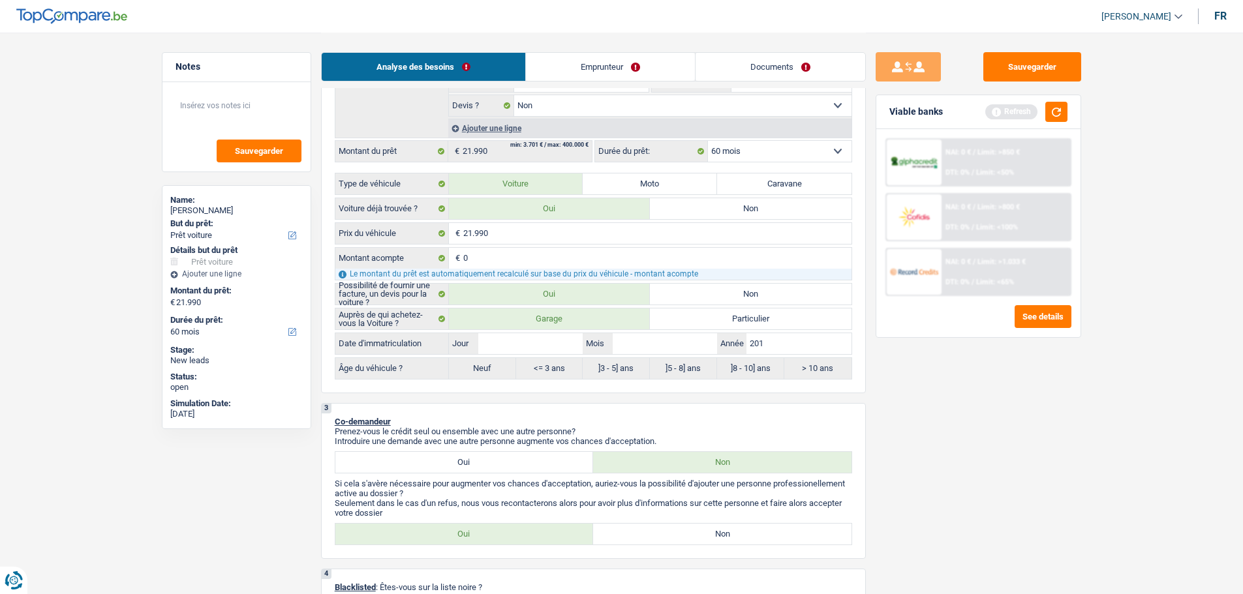
type input "201"
type input "2019"
click at [675, 344] on input "Mois" at bounding box center [665, 343] width 104 height 21
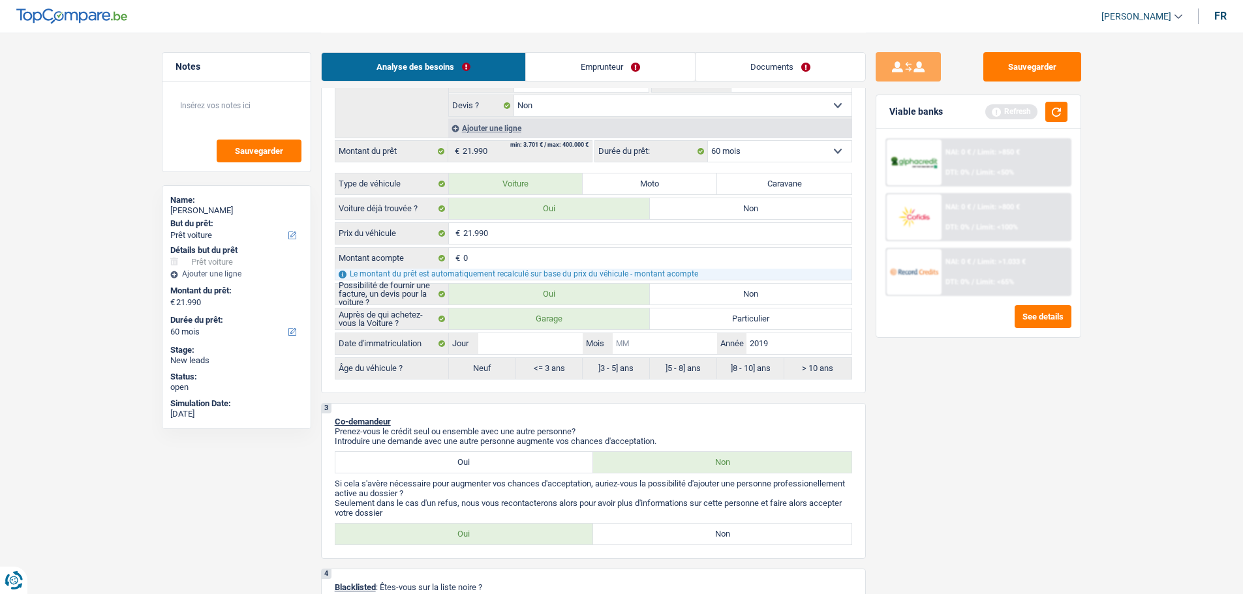
type input "5"
click at [543, 352] on input "Jour" at bounding box center [530, 343] width 104 height 21
type input "5"
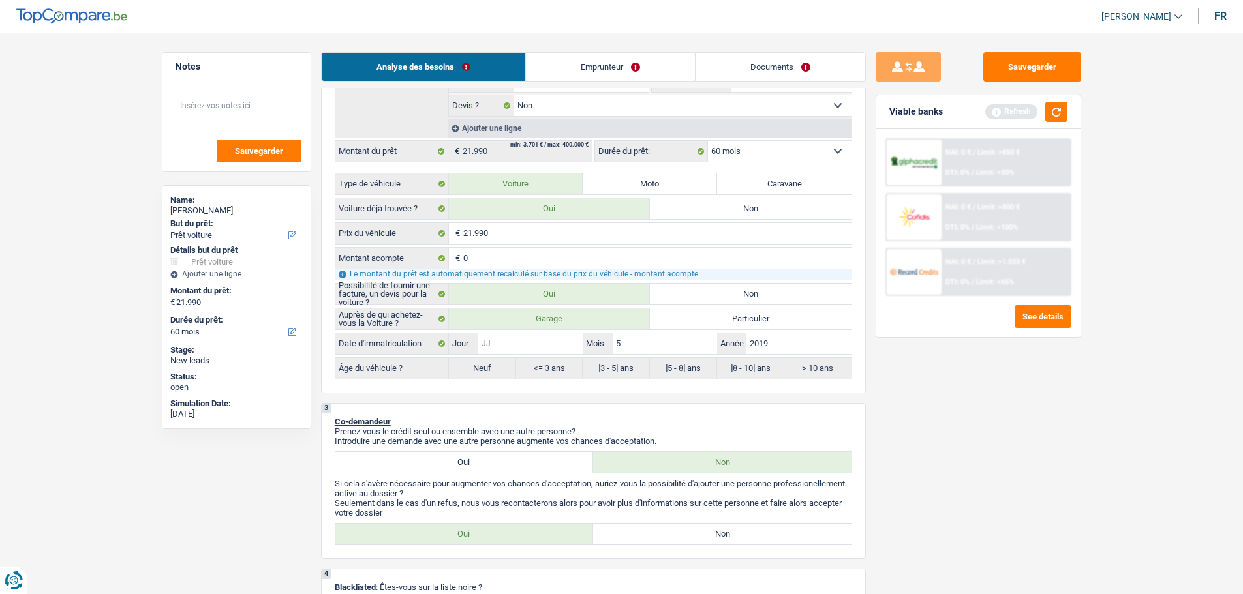
type input "5"
radio input "false"
radio input "true"
click at [971, 421] on div "Sauvegarder Viable banks Refresh NAI: 0 € / Limit: >850 € DTI: 0% / Limit: <50%…" at bounding box center [978, 312] width 225 height 521
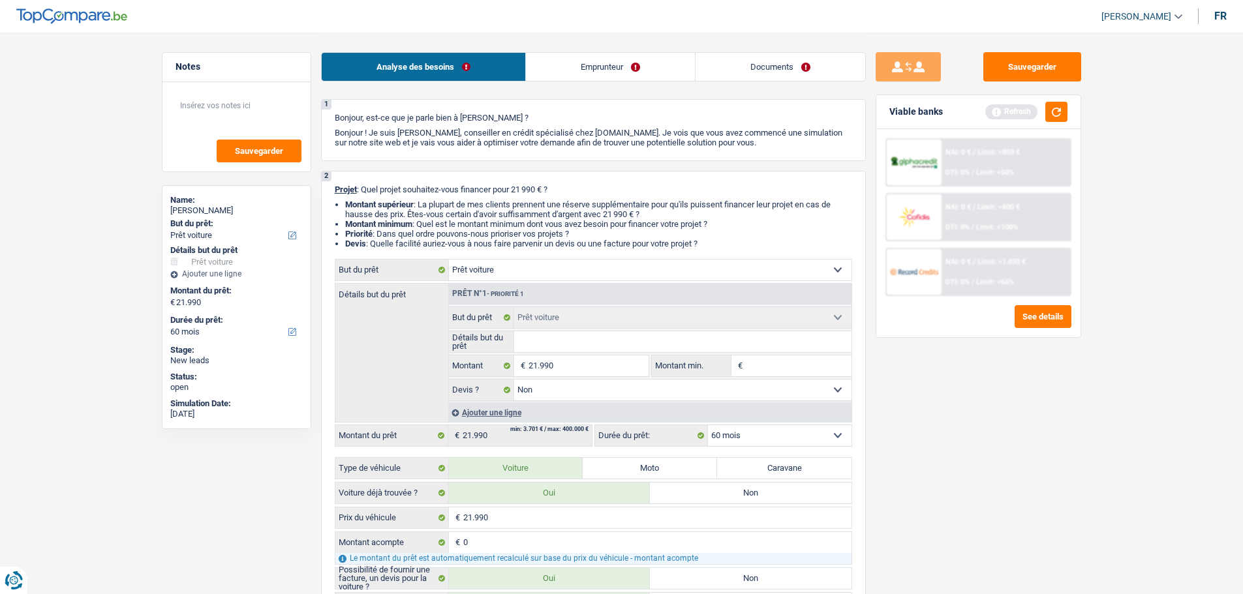
scroll to position [0, 0]
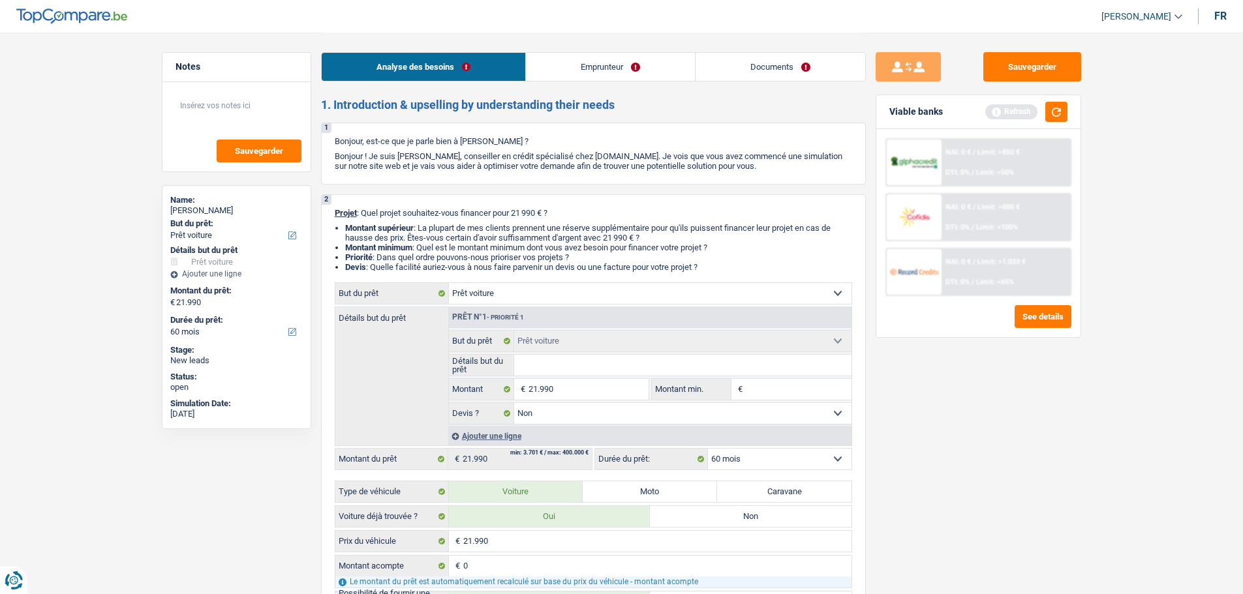
click at [604, 365] on input "Détails but du prêt" at bounding box center [682, 365] width 337 height 21
type input "3"
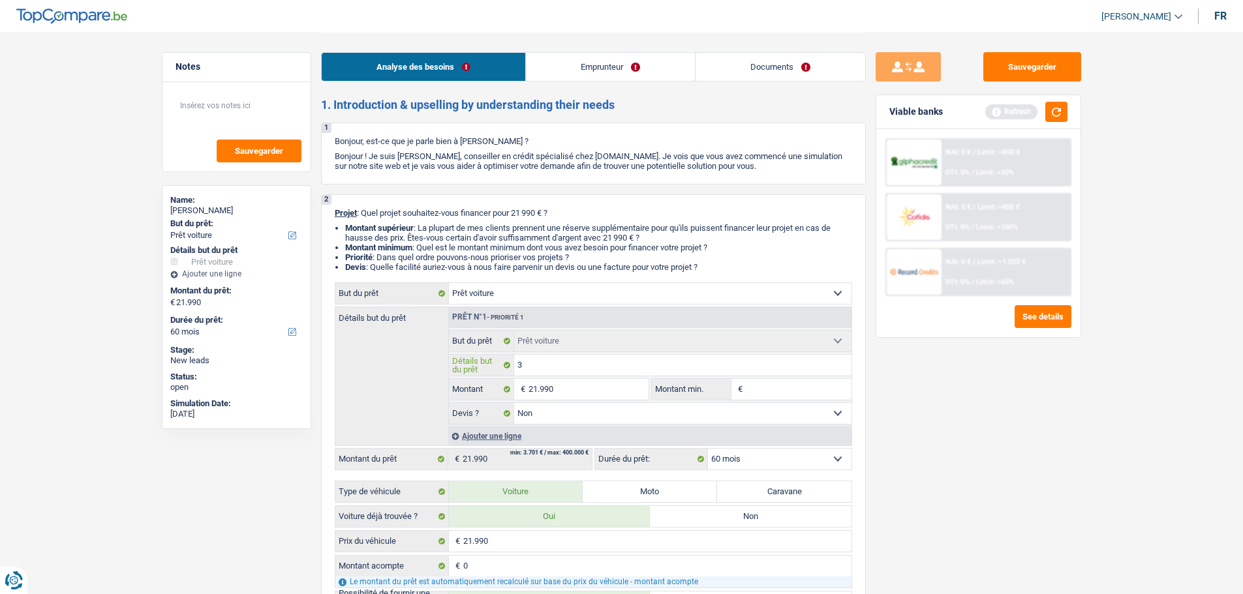
type input "3 D"
type input "3 Du"
type input "3 Dua"
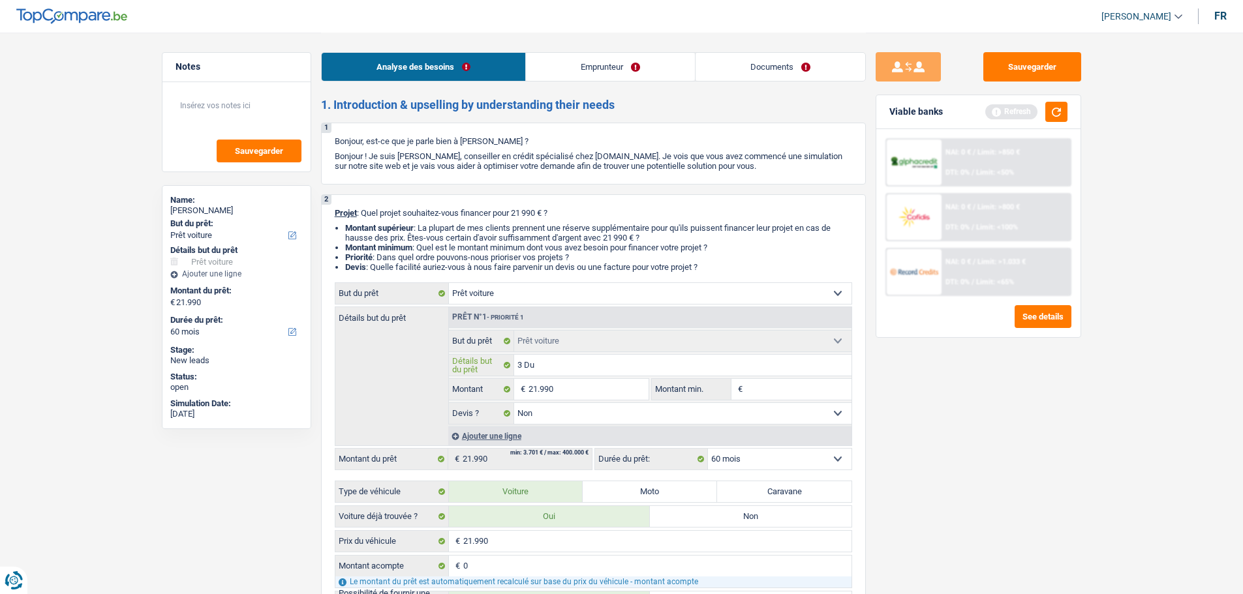
type input "3 Dua"
type input "3 Dual"
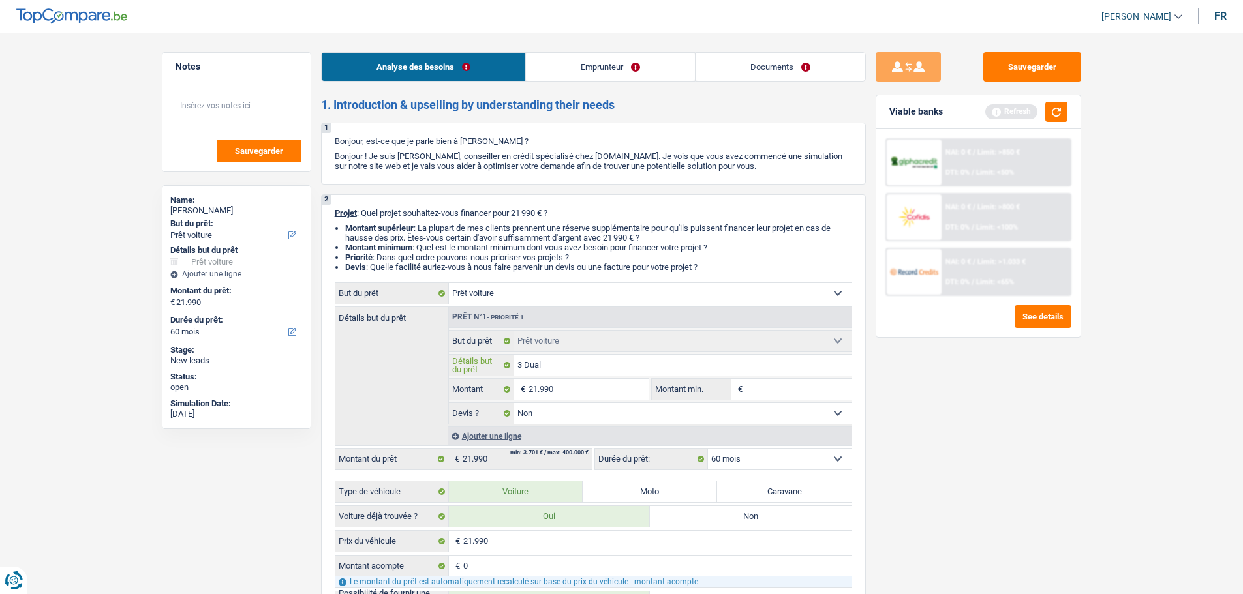
type input "3 Dual M"
type input "3 Dual Mo"
type input "3 Dual Mot"
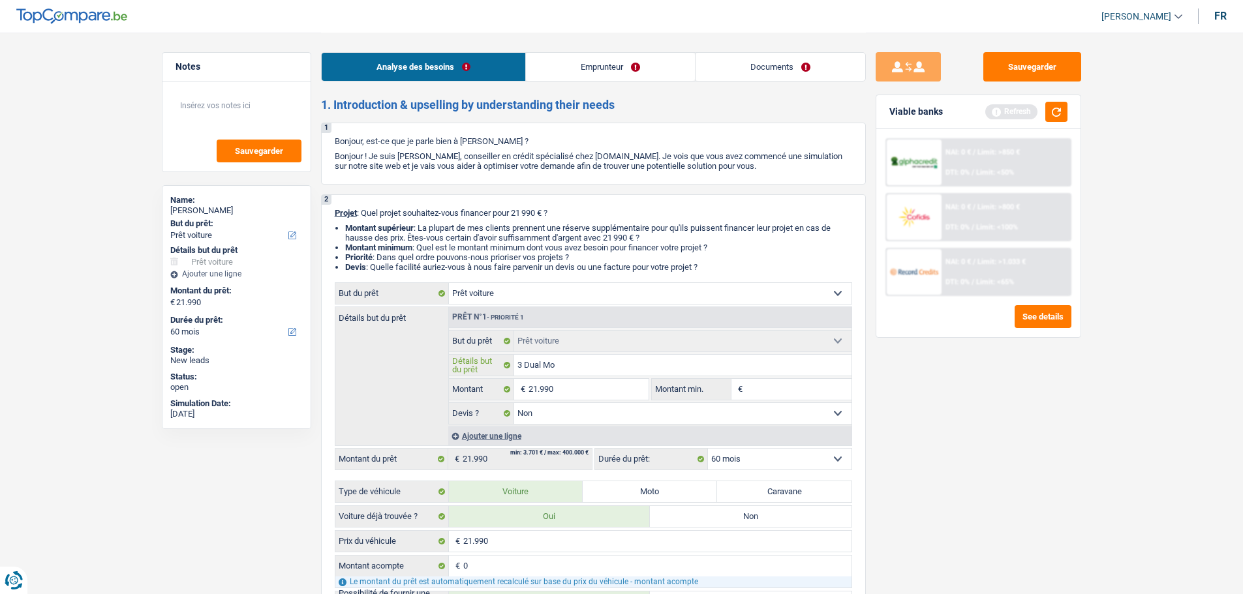
type input "3 Dual Mot"
type input "3 Dual Mote"
type input "3 Dual Moteu"
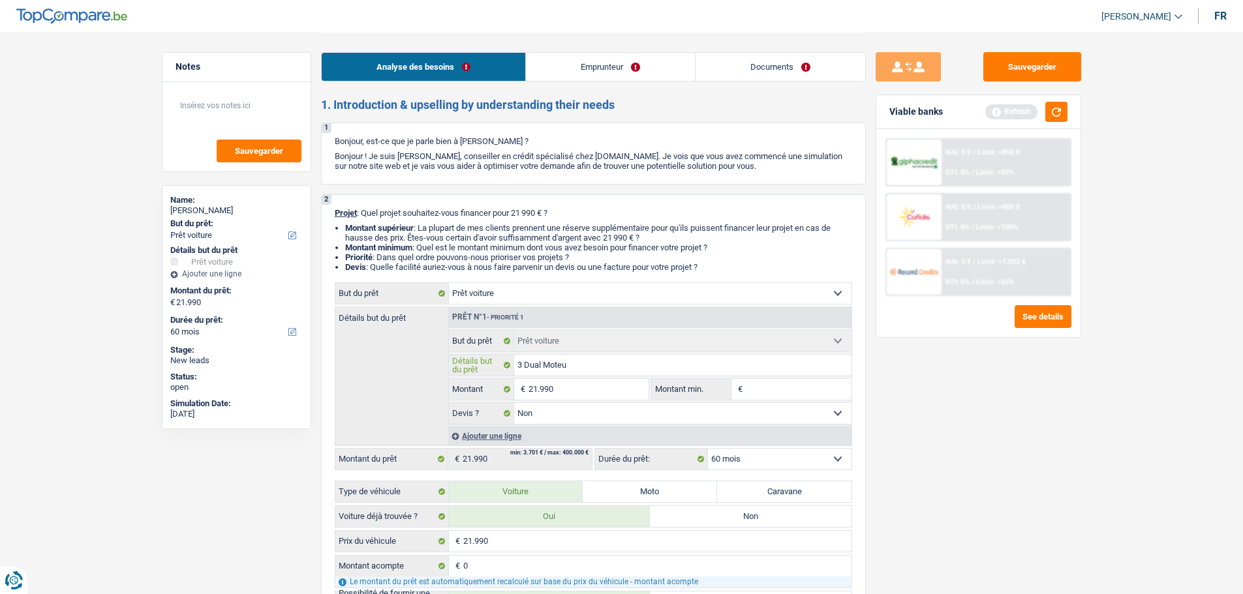
type input "3 Dual Moteur"
type input "3 Dual Moteur T"
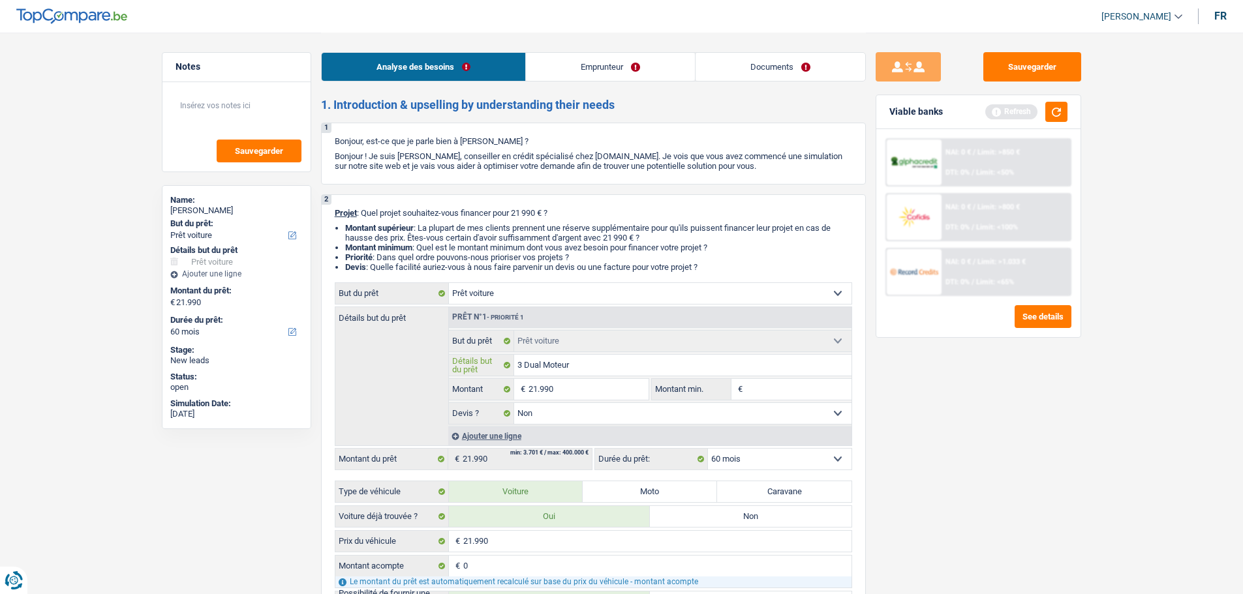
type input "3 Dual Moteur T"
type input "3 Dual Moteur Te"
type input "3 Dual Moteur Tes"
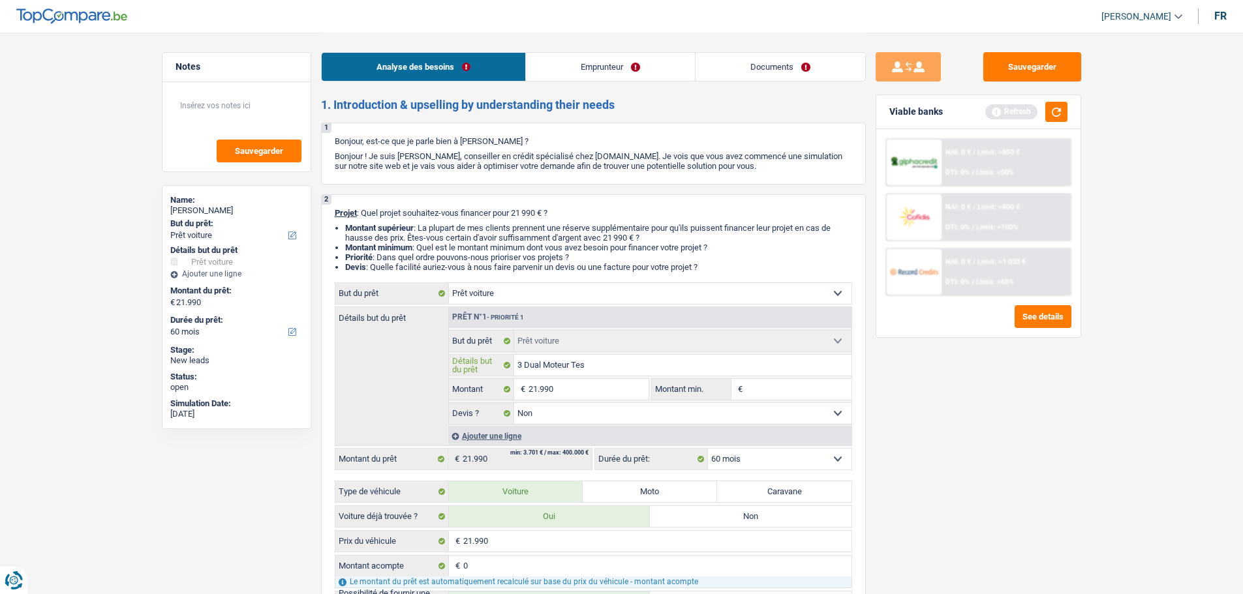
type input "3 Dual Moteur Tesl"
type input "3 Dual Moteur Tesla"
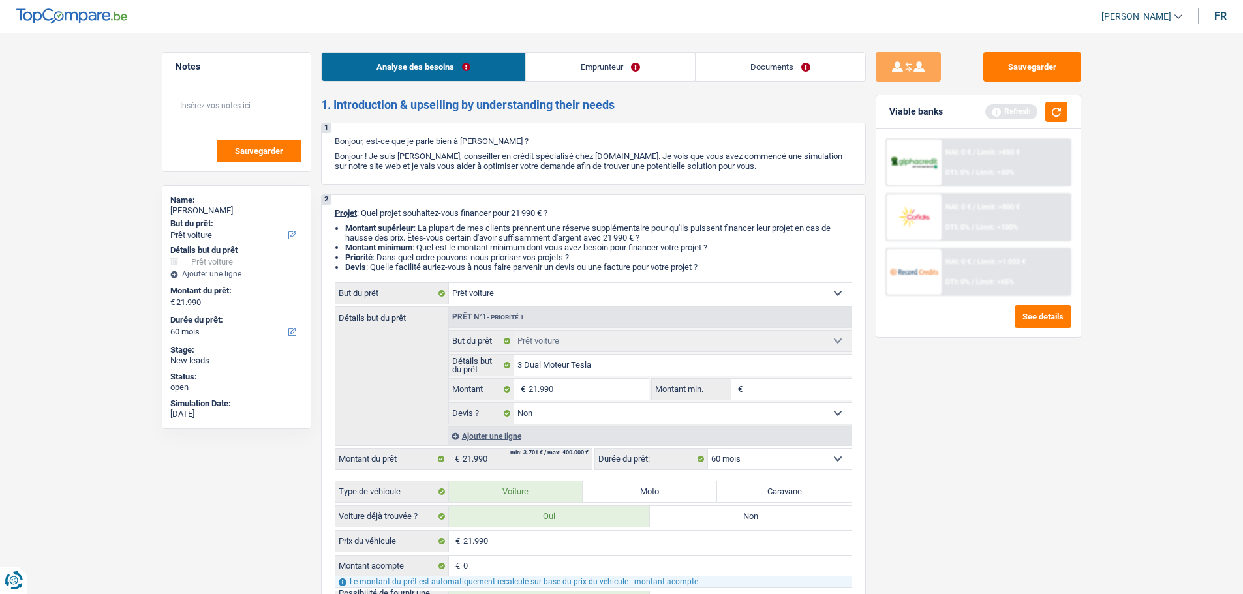
click at [804, 396] on input "Montant min." at bounding box center [799, 389] width 106 height 21
type input "2"
type input "21"
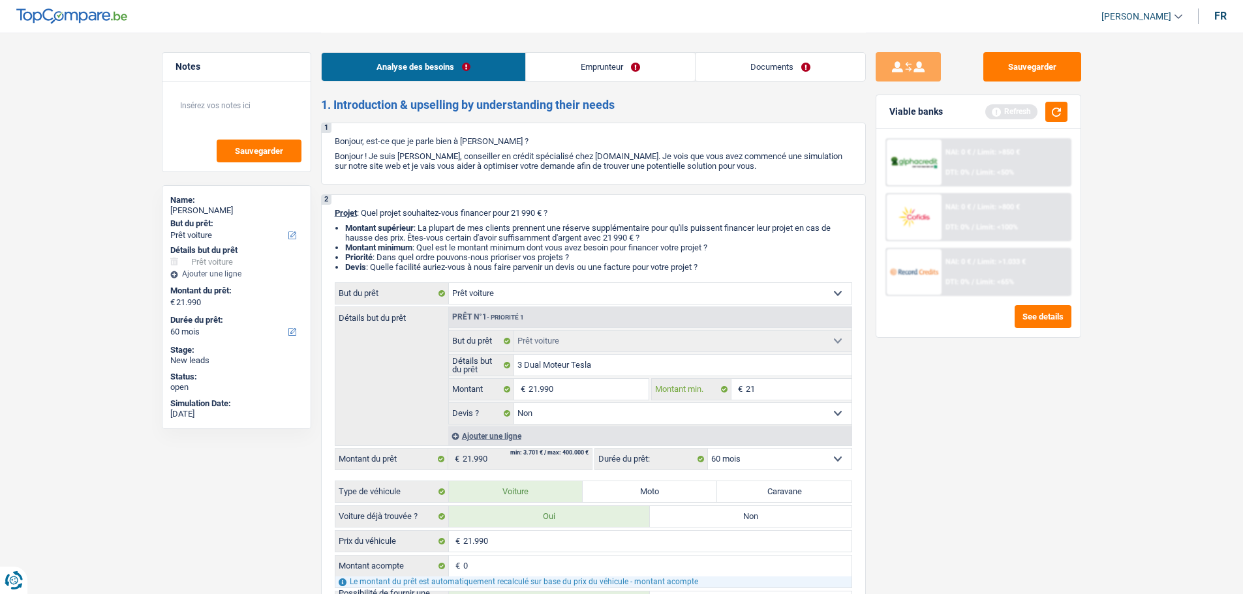
type input "219"
type input "2.199"
type input "21.990"
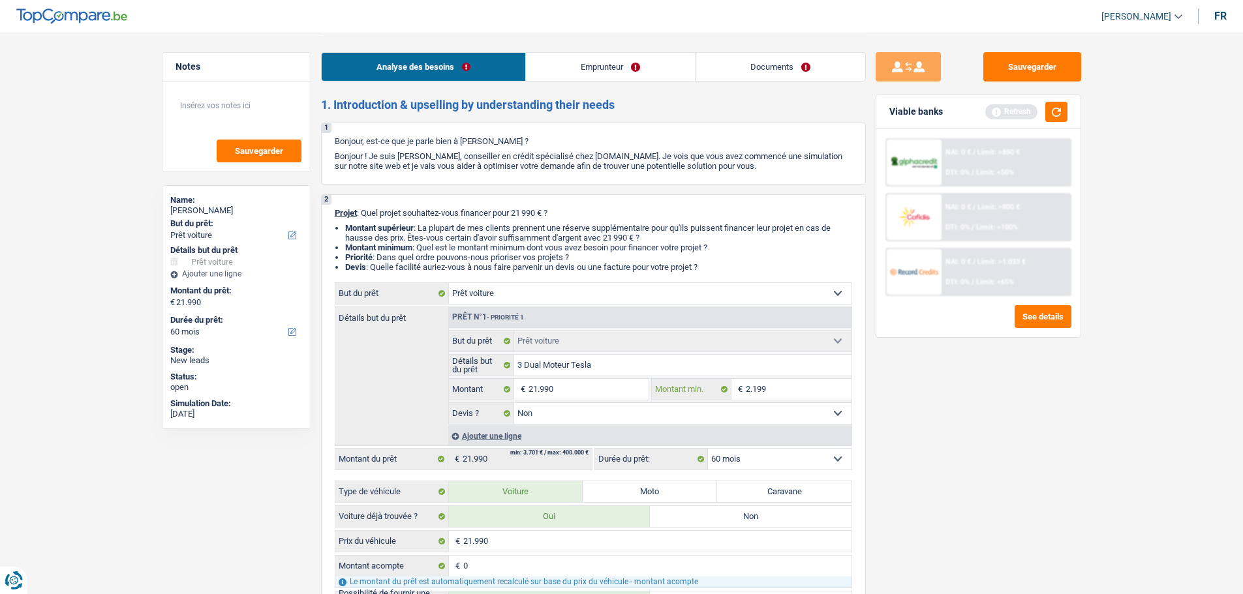
type input "21.990"
click at [999, 401] on div "Sauvegarder Viable banks Refresh NAI: 0 € / Limit: >850 € DTI: 0% / Limit: <50%…" at bounding box center [978, 312] width 225 height 521
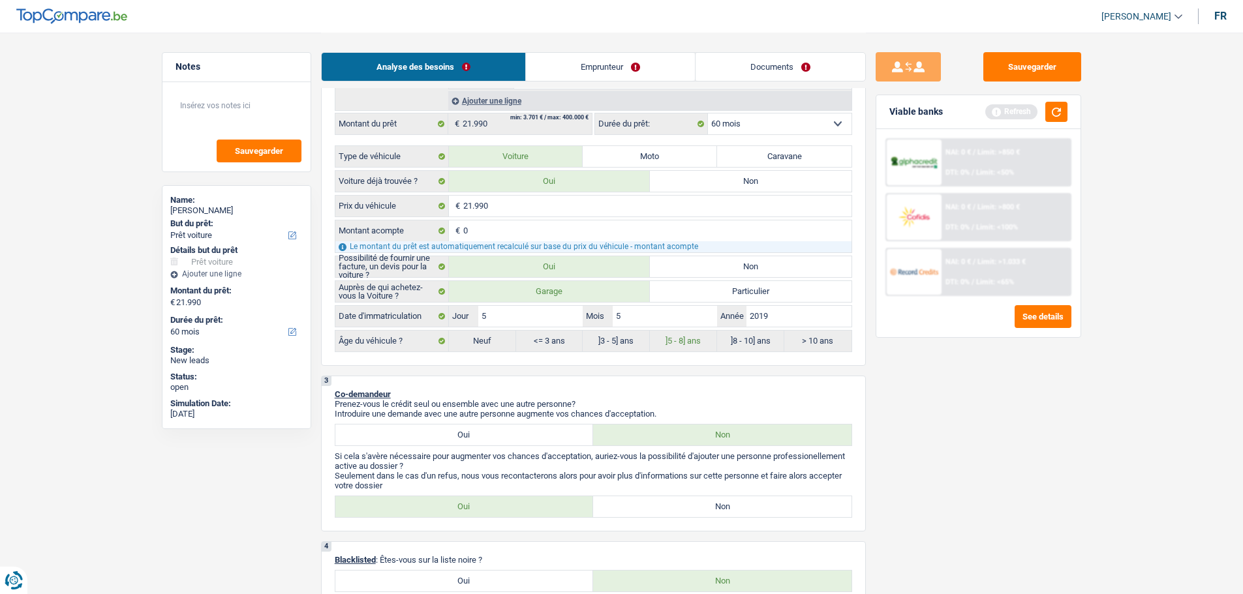
scroll to position [457, 0]
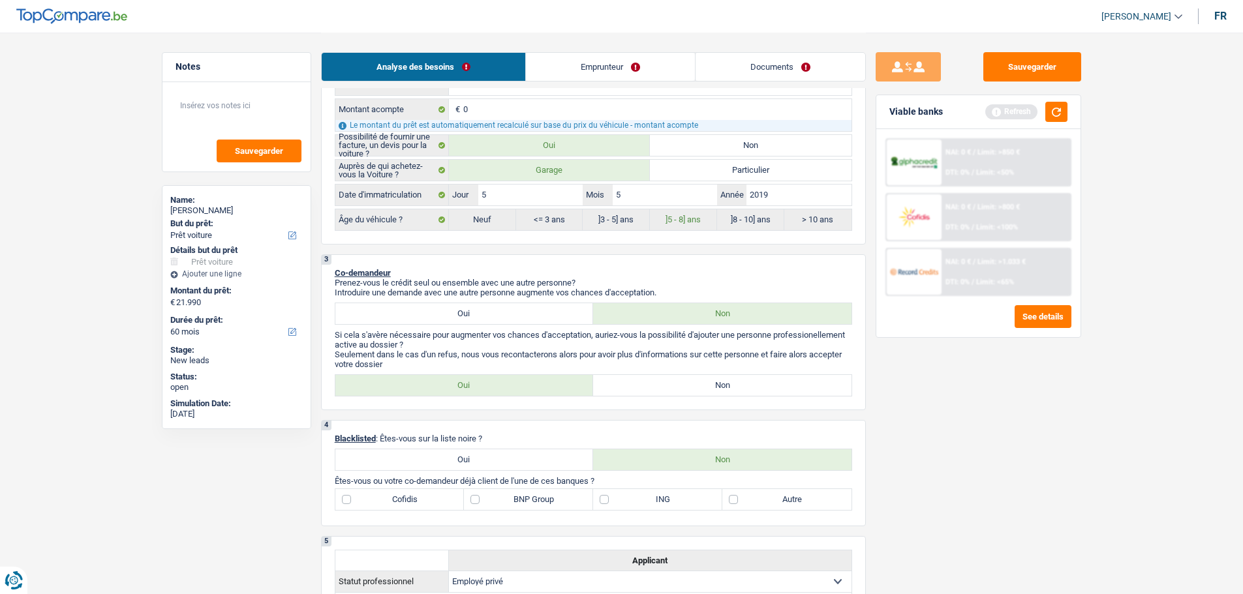
click at [650, 390] on label "Non" at bounding box center [722, 385] width 258 height 21
click at [650, 390] on input "Non" at bounding box center [722, 385] width 258 height 21
radio input "true"
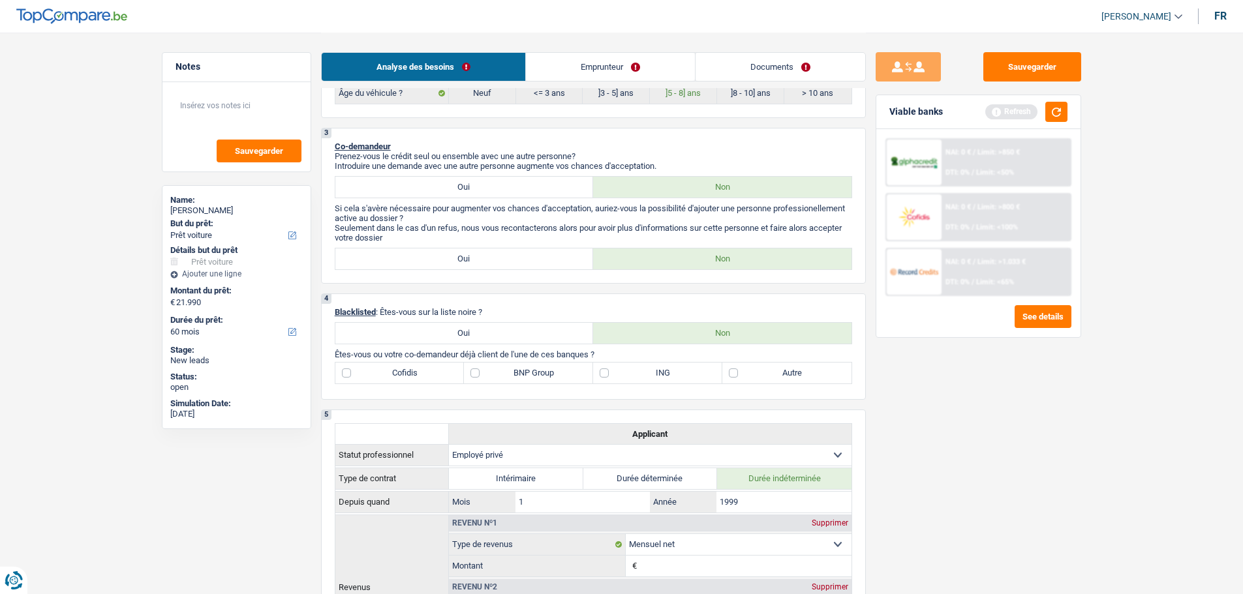
scroll to position [587, 0]
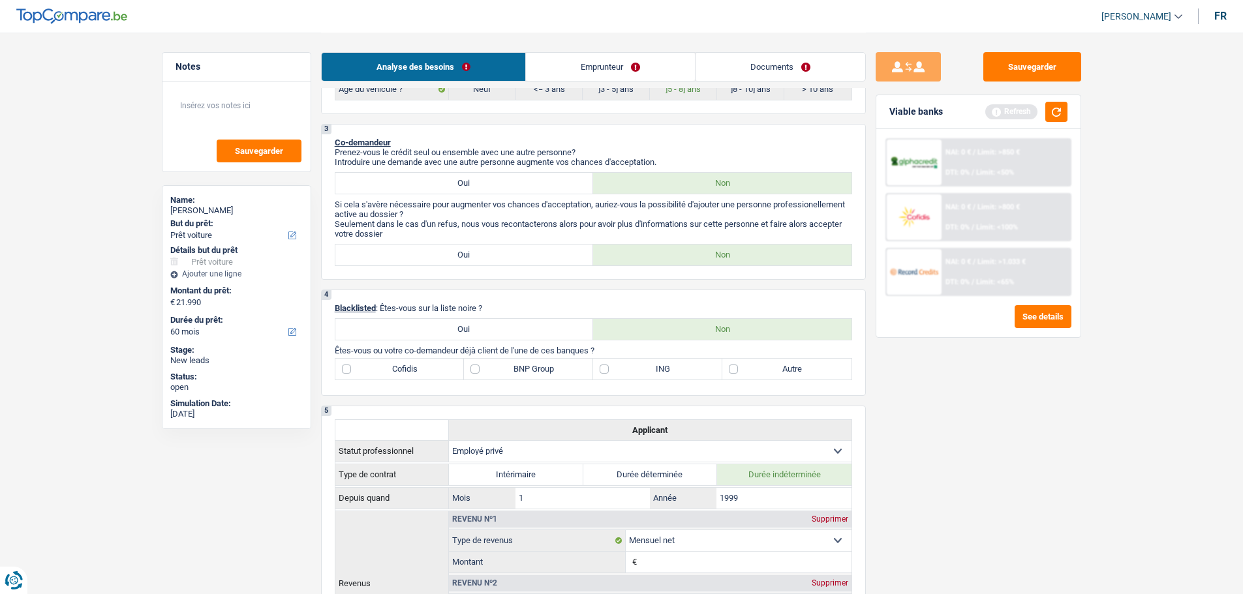
click at [547, 179] on label "Oui" at bounding box center [464, 183] width 258 height 21
click at [547, 179] on input "Oui" at bounding box center [464, 183] width 258 height 21
radio input "true"
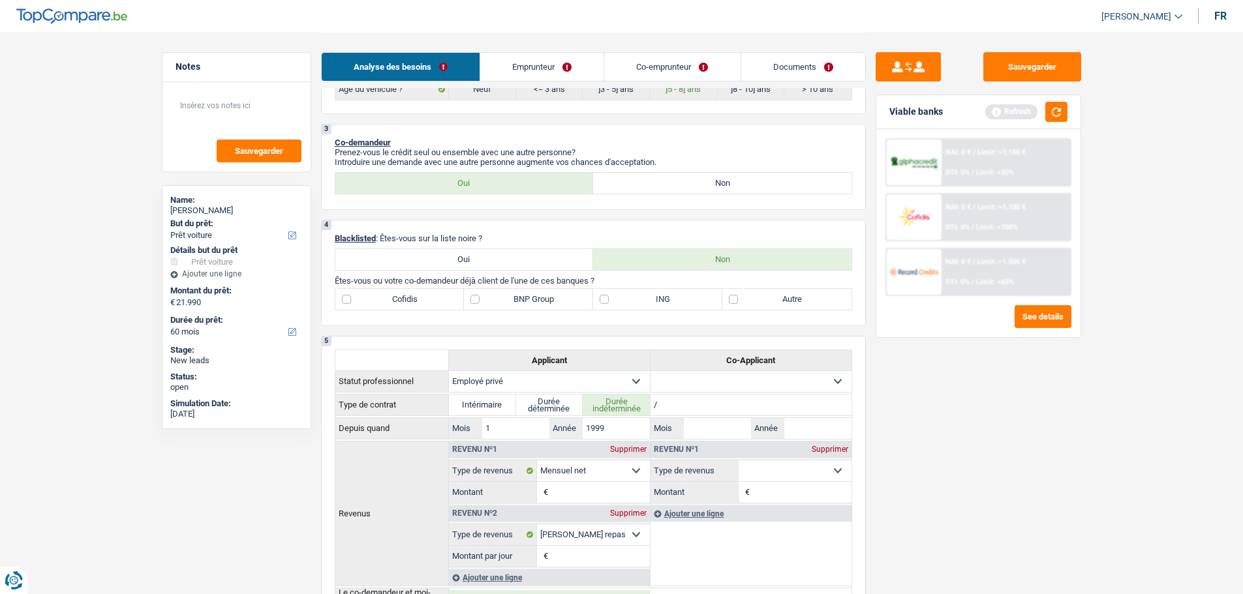
click at [536, 59] on link "Emprunteur" at bounding box center [541, 67] width 123 height 28
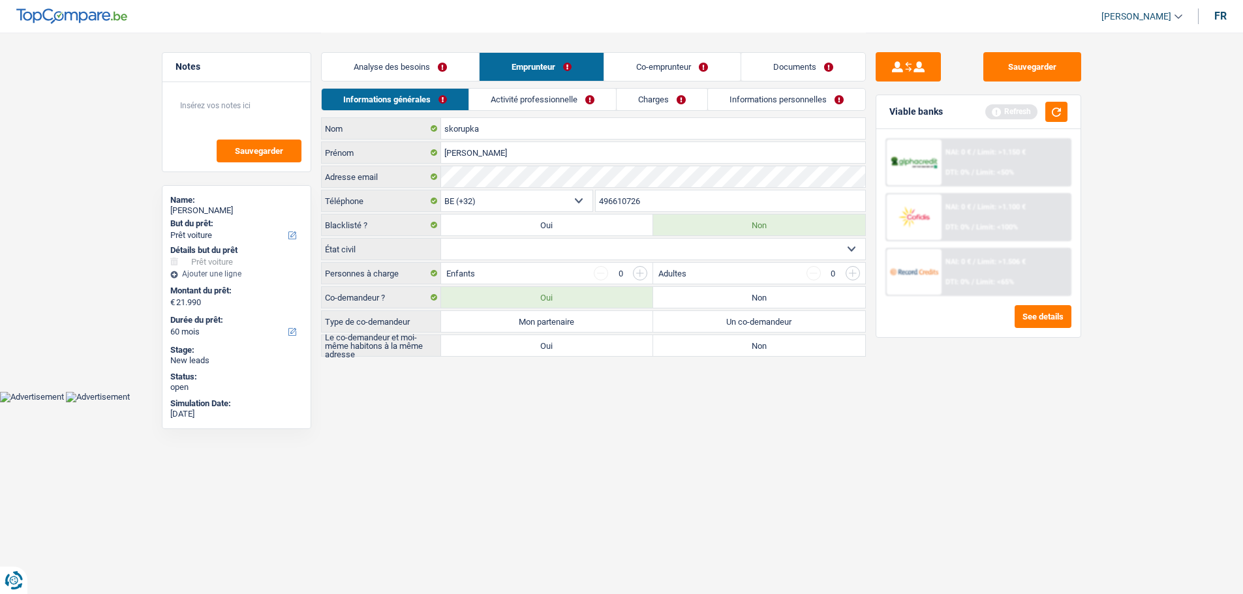
scroll to position [0, 0]
click at [434, 57] on link "Analyse des besoins" at bounding box center [404, 67] width 157 height 28
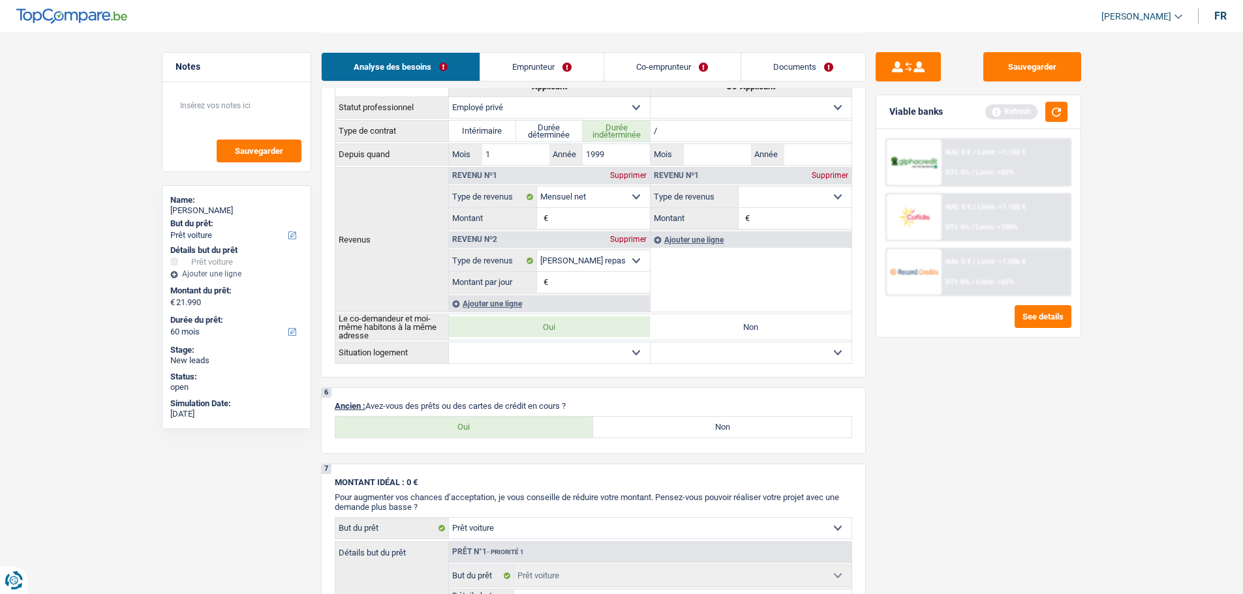
scroll to position [979, 0]
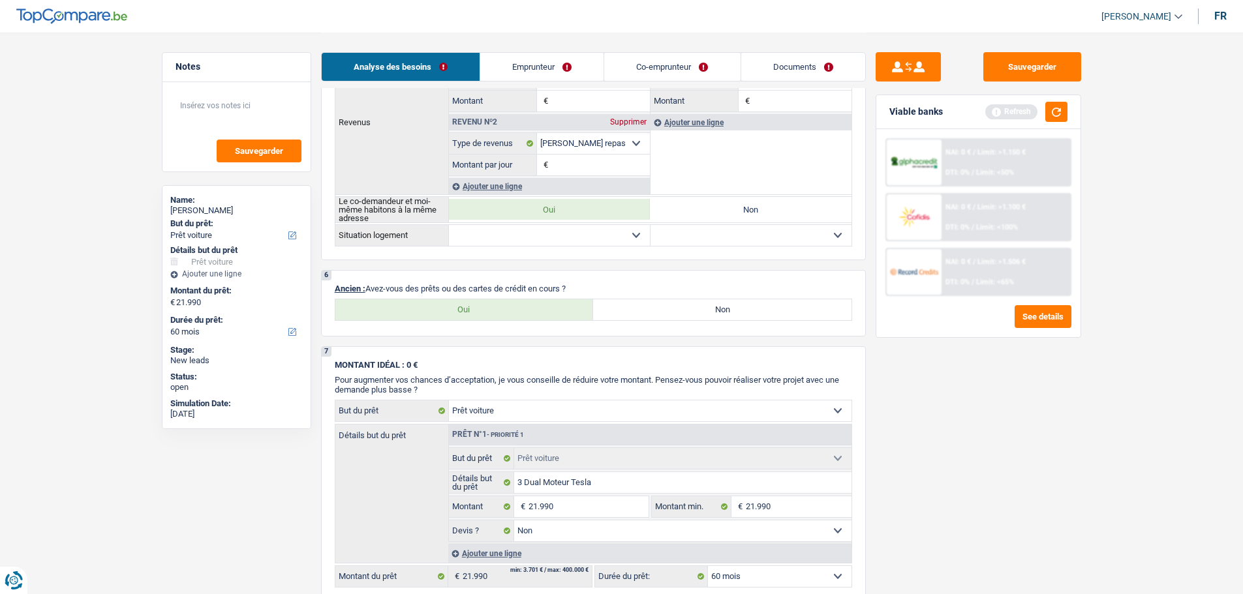
click at [509, 314] on label "Oui" at bounding box center [464, 309] width 258 height 21
click at [509, 314] on input "Oui" at bounding box center [464, 309] width 258 height 21
radio input "true"
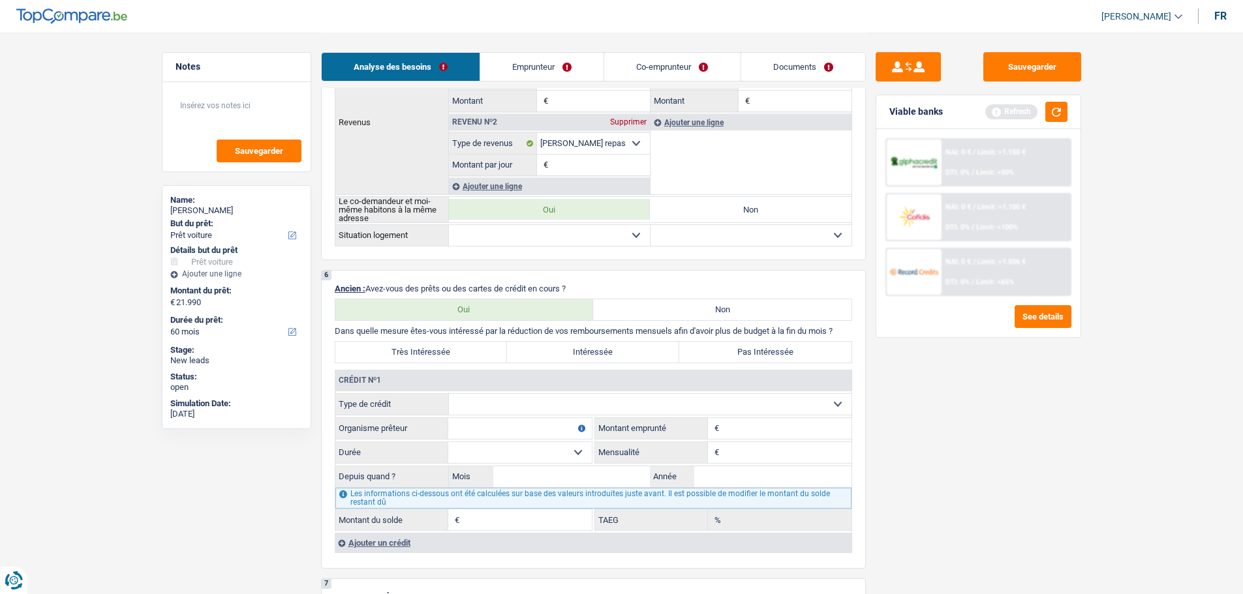
click at [501, 404] on select "Carte ou ouverture de crédit Prêt hypothécaire Vente à tempérament Prêt à tempé…" at bounding box center [650, 404] width 403 height 21
select select "mortgage"
click at [449, 394] on select "Carte ou ouverture de crédit Prêt hypothécaire Vente à tempérament Prêt à tempé…" at bounding box center [650, 404] width 403 height 21
click at [478, 433] on input "Organisme prêteur" at bounding box center [520, 428] width 144 height 21
click at [752, 458] on div "Veuillez indiquer une valeur supérieure à 0€" at bounding box center [781, 460] width 140 height 5
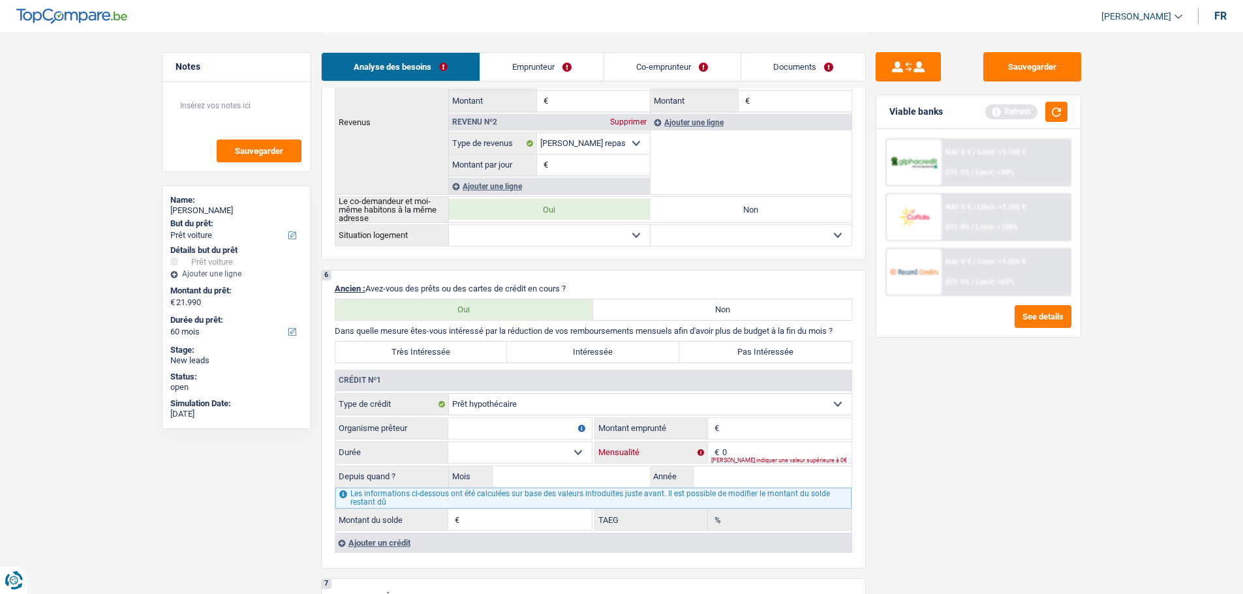
click at [758, 444] on input "0" at bounding box center [786, 452] width 129 height 21
type input "215"
click at [491, 423] on input "Organisme prêteur" at bounding box center [520, 428] width 144 height 21
type input "BNP"
click at [764, 427] on input "Montant" at bounding box center [786, 428] width 129 height 21
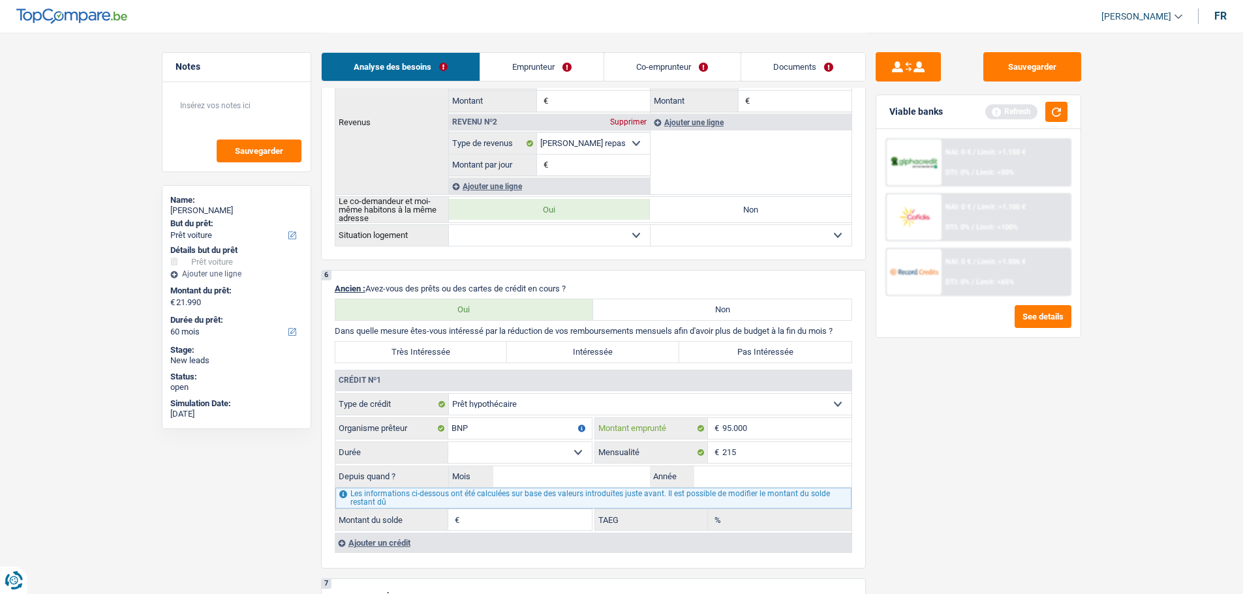
type input "95.000"
click at [548, 446] on select "120 mois 132 mois 144 mois 180 mois 240 mois 300 mois 360 mois 420 mois Sélecti…" at bounding box center [520, 452] width 144 height 21
click at [448, 442] on select "120 mois 132 mois 144 mois 180 mois 240 mois 300 mois 360 mois 420 mois Sélecti…" at bounding box center [520, 452] width 144 height 21
click at [541, 459] on select "120 mois 132 mois 144 mois 180 mois 240 mois 300 mois 360 mois 420 mois Sélecti…" at bounding box center [520, 452] width 144 height 21
select select "240"
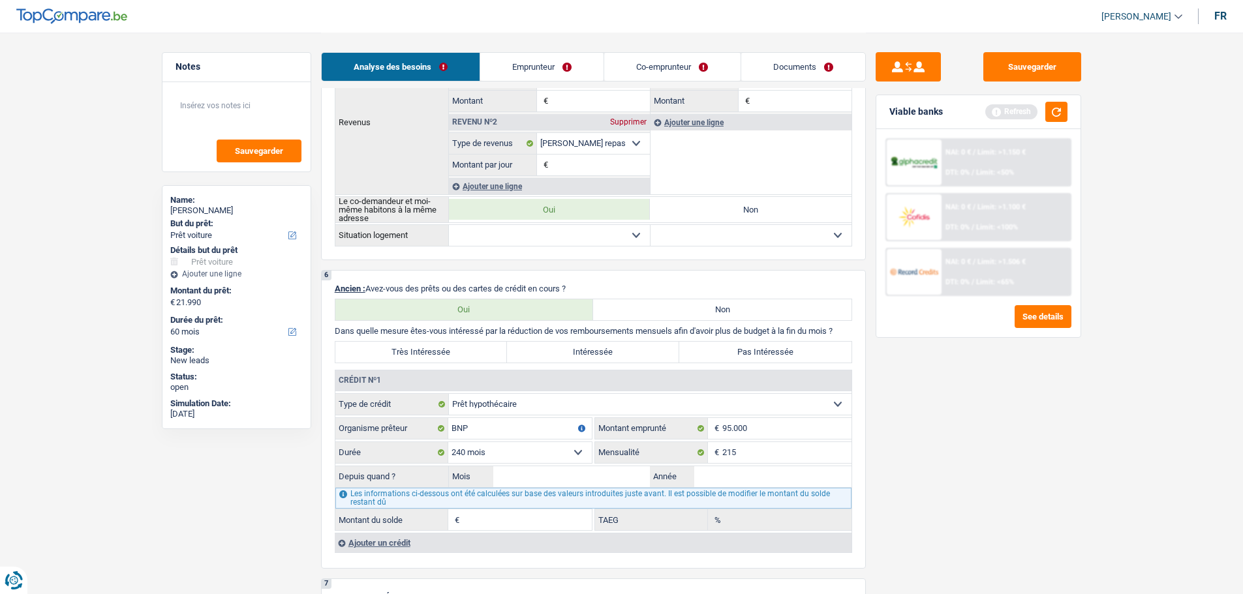
click at [448, 442] on select "120 mois 132 mois 144 mois 180 mois 240 mois 300 mois 360 mois 420 mois Sélecti…" at bounding box center [520, 452] width 144 height 21
click at [541, 483] on input "Mois" at bounding box center [571, 476] width 157 height 21
click at [553, 483] on input "Mois" at bounding box center [571, 476] width 157 height 21
click at [728, 479] on input "Année" at bounding box center [772, 476] width 157 height 21
click at [759, 486] on input "Année" at bounding box center [772, 476] width 157 height 21
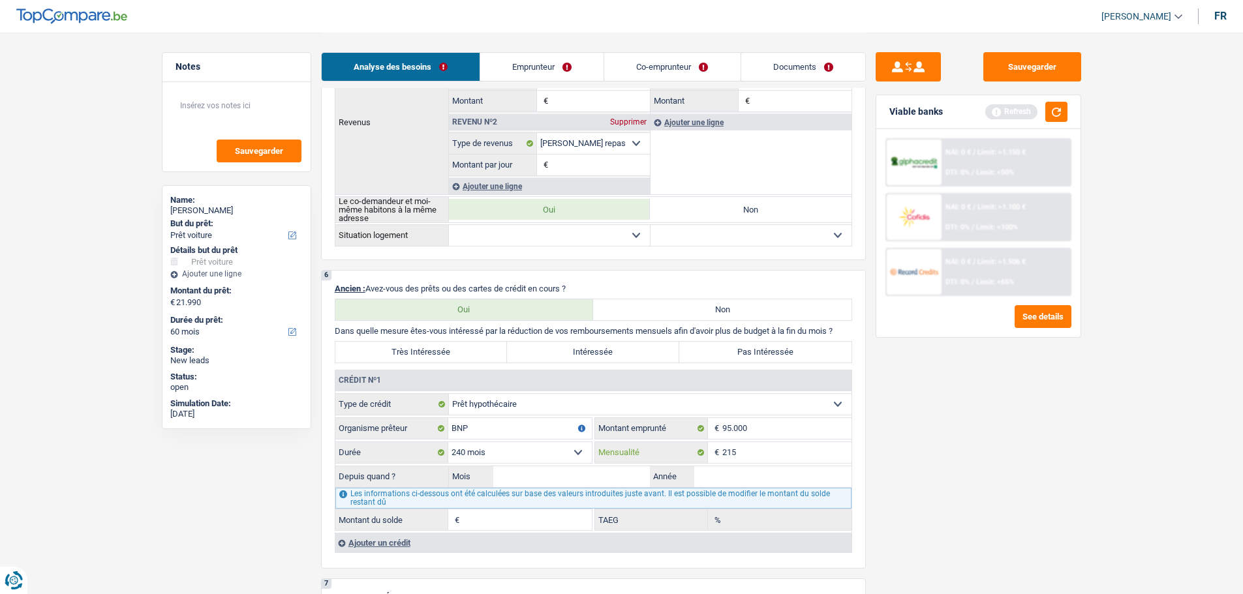
click at [738, 455] on input "215" at bounding box center [786, 452] width 129 height 21
click at [739, 481] on input "Année" at bounding box center [772, 476] width 157 height 21
type input "2008"
click at [516, 474] on input "Mois" at bounding box center [571, 476] width 157 height 21
type input "3"
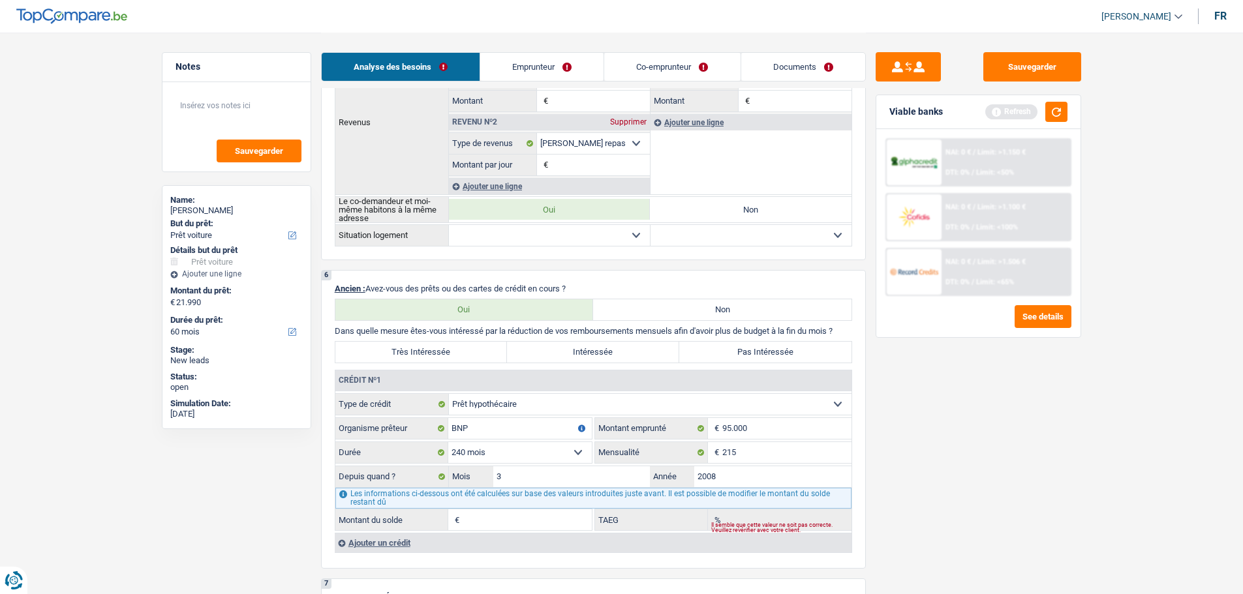
type input "6.937"
type input "0,00"
click at [1059, 411] on div "Sauvegarder Viable banks Refresh NAI: 0 € / Limit: >1.150 € DTI: 0% / Limit: <5…" at bounding box center [978, 312] width 225 height 521
click at [559, 483] on input "3" at bounding box center [571, 476] width 157 height 21
type input "12"
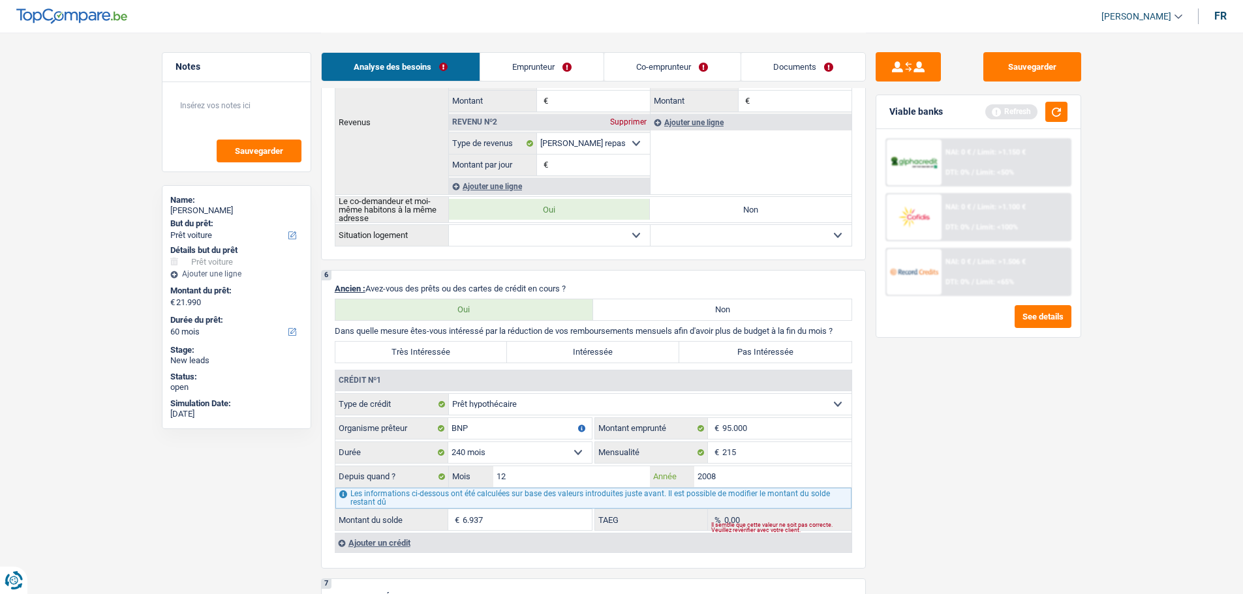
type input "9.214"
drag, startPoint x: 1057, startPoint y: 537, endPoint x: 645, endPoint y: 500, distance: 414.6
click at [1057, 536] on div "Sauvegarder Viable banks Refresh NAI: 0 € / Limit: >1.150 € DTI: 0% / Limit: <5…" at bounding box center [978, 312] width 225 height 521
click at [548, 472] on input "12" at bounding box center [571, 476] width 157 height 21
type input "1"
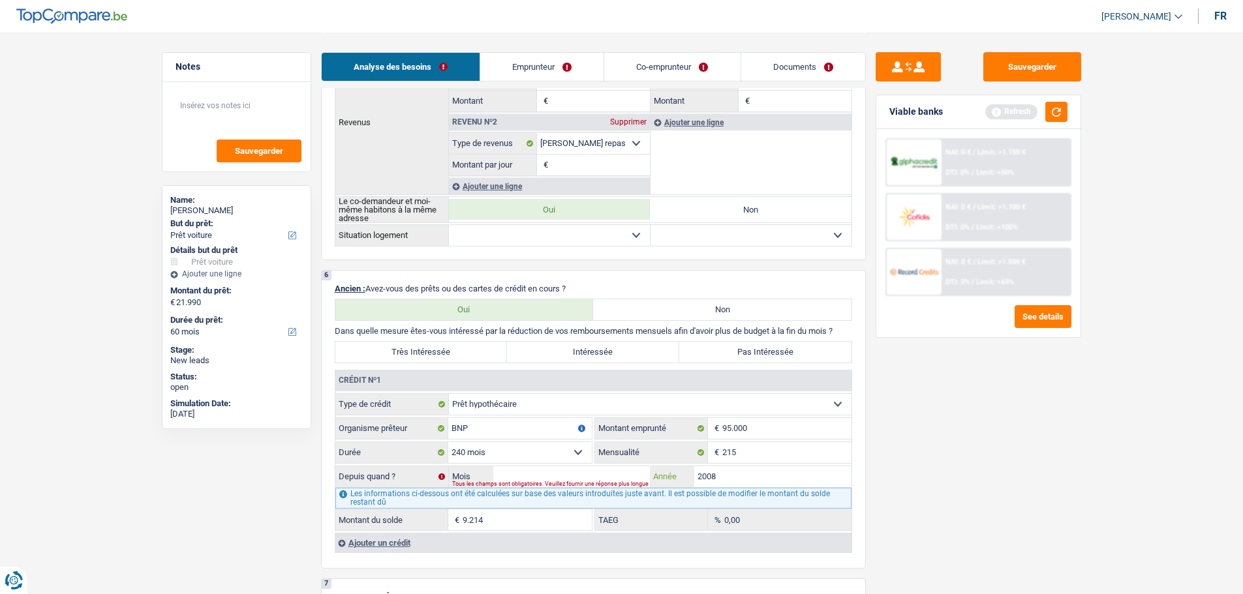
type input "1"
click at [733, 470] on input "2008" at bounding box center [772, 476] width 157 height 21
type input "2007"
click at [575, 478] on input "Mois" at bounding box center [571, 476] width 157 height 21
type input "12"
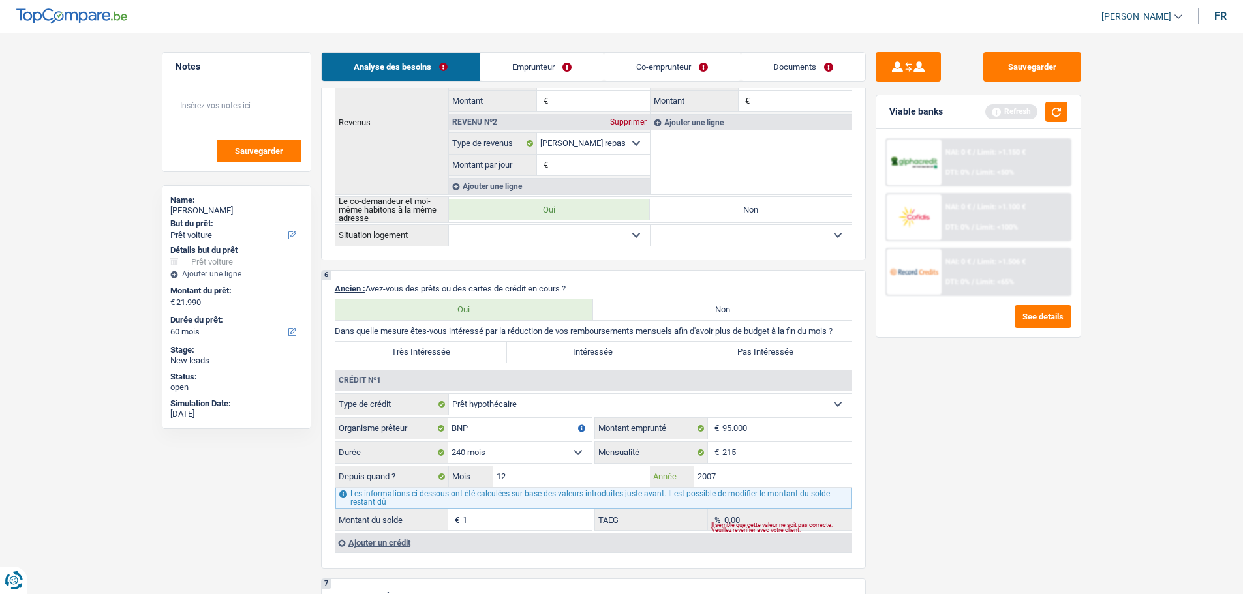
type input "6.199"
click at [930, 459] on div "Sauvegarder Viable banks Refresh NAI: 0 € / Limit: >1.150 € DTI: 0% / Limit: <5…" at bounding box center [978, 312] width 225 height 521
click at [1142, 479] on main "Notes Sauvegarder Name: david skorupka But du prêt: Confort maison: meubles, te…" at bounding box center [621, 247] width 1243 height 2453
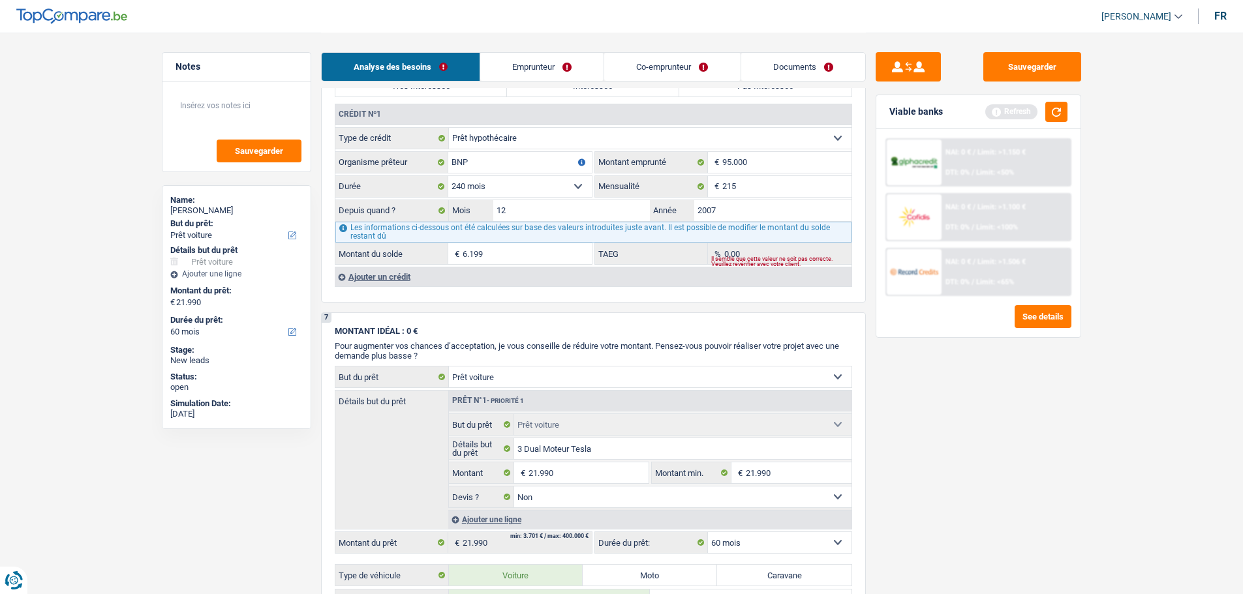
scroll to position [1109, 0]
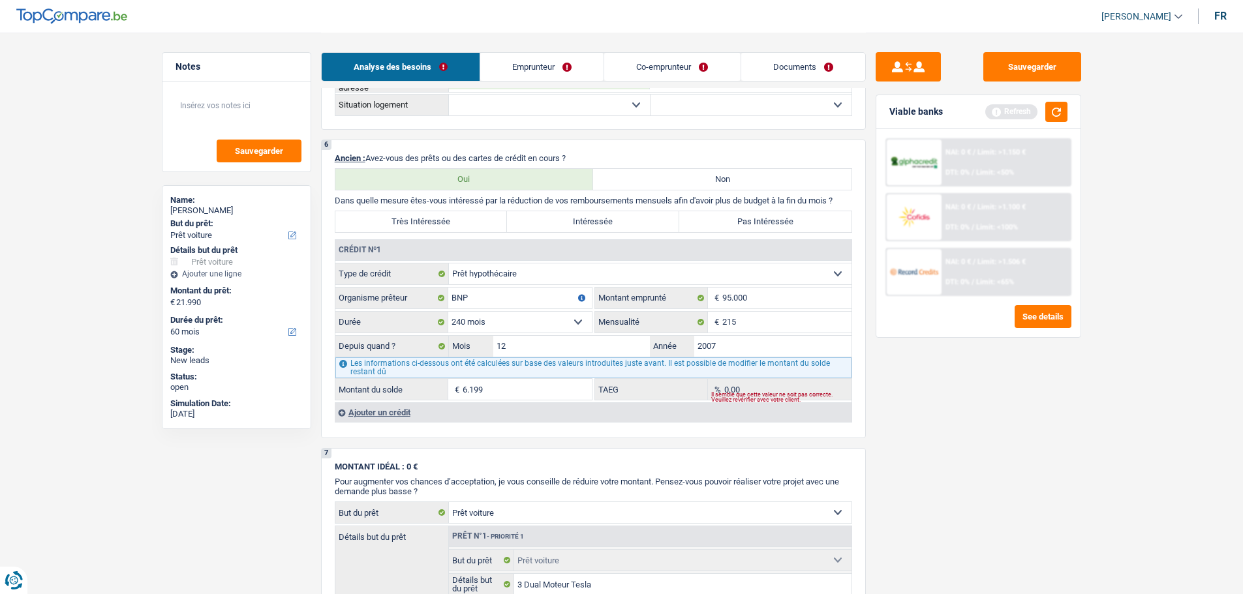
click at [412, 417] on div "Ajouter un crédit" at bounding box center [593, 413] width 517 height 20
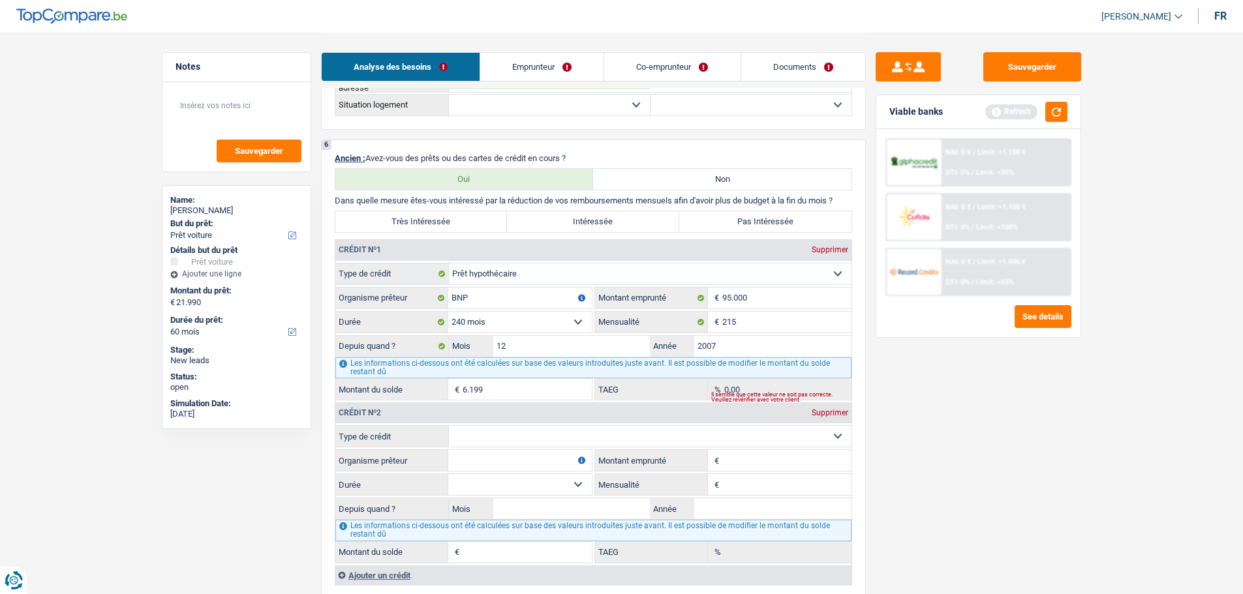
click at [496, 443] on select "Carte ou ouverture de crédit Prêt hypothécaire Vente à tempérament Prêt à tempé…" at bounding box center [650, 436] width 403 height 21
select select "personalLoan"
type input "0"
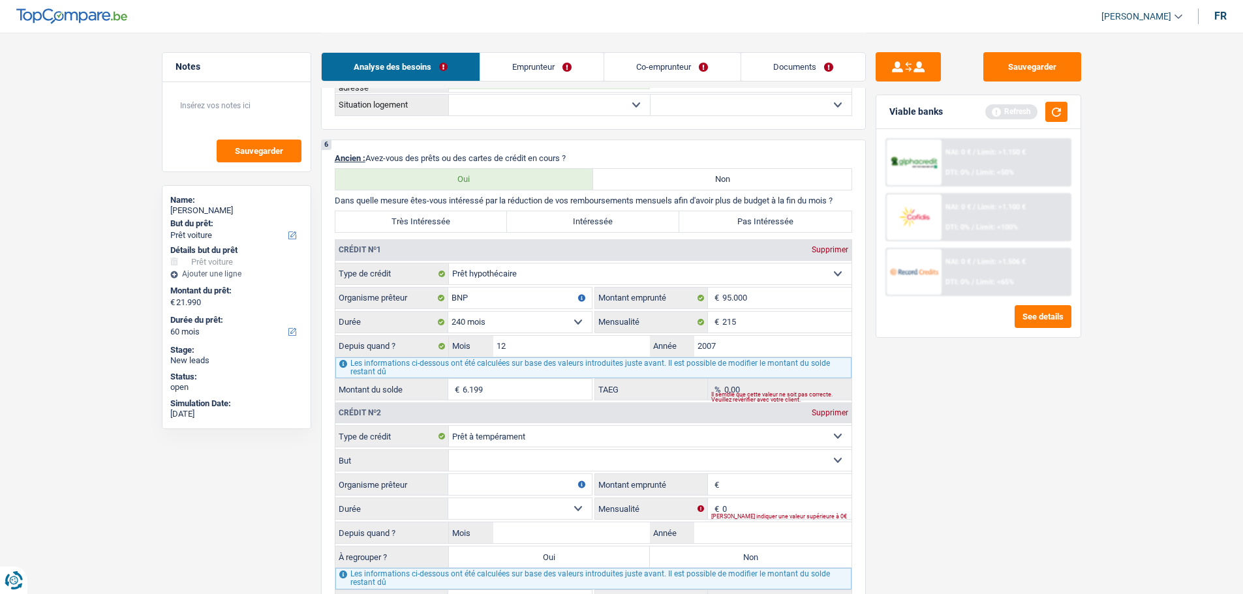
click at [482, 459] on select "Confort maison: meubles, textile, peinture, électroménager, outillage non-profe…" at bounding box center [650, 460] width 403 height 21
select select "smallWorks"
click at [449, 450] on select "Confort maison: meubles, textile, peinture, électroménager, outillage non-profe…" at bounding box center [650, 460] width 403 height 21
click at [549, 438] on select "Carte ou ouverture de crédit Prêt hypothécaire Vente à tempérament Prêt à tempé…" at bounding box center [650, 436] width 403 height 21
select select "creditConsolidation"
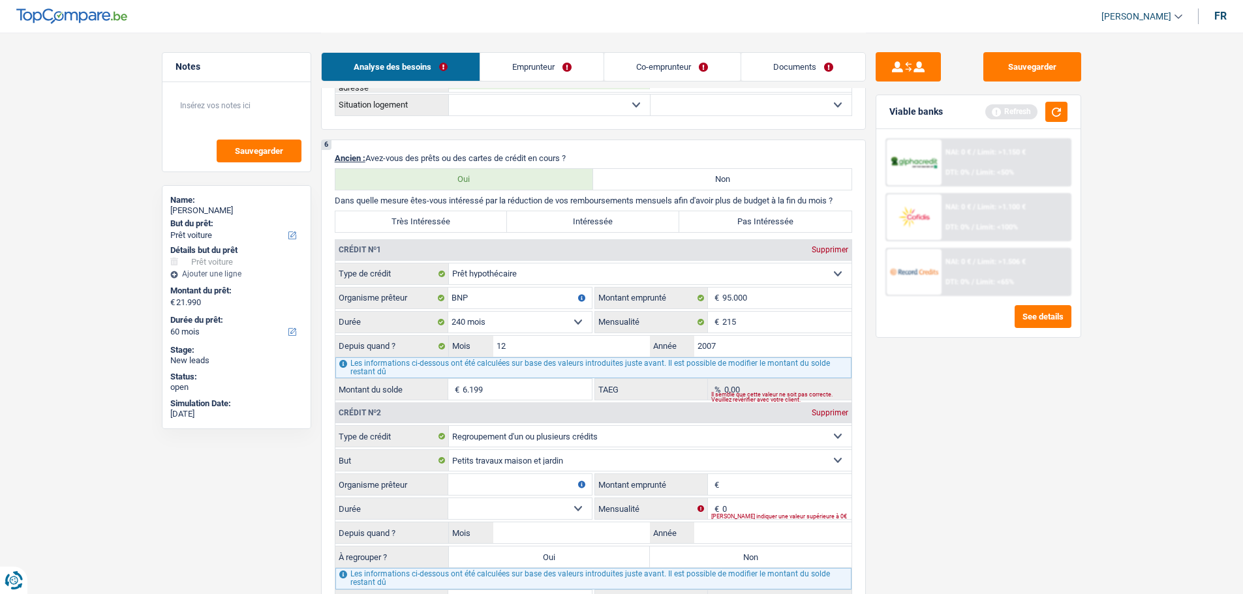
click at [449, 426] on select "Carte ou ouverture de crédit Prêt hypothécaire Vente à tempérament Prêt à tempé…" at bounding box center [650, 436] width 403 height 21
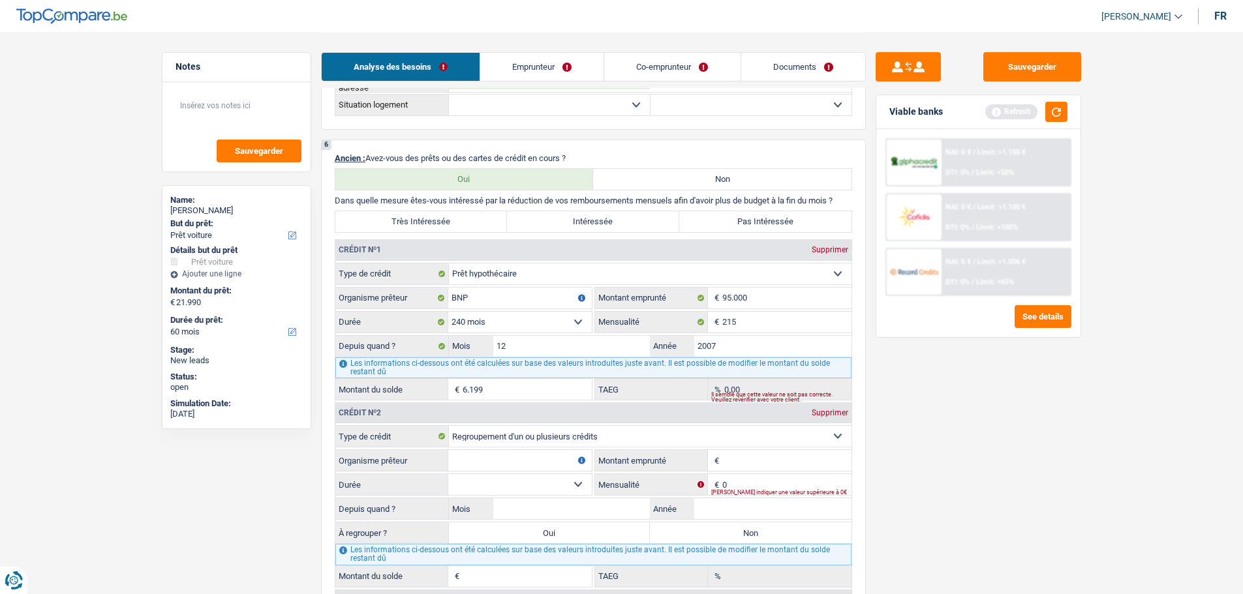
click at [517, 462] on input "Organisme prêteur" at bounding box center [520, 460] width 144 height 21
click at [750, 442] on select "Carte ou ouverture de crédit Prêt hypothécaire Vente à tempérament Prêt à tempé…" at bounding box center [650, 436] width 403 height 21
click at [1000, 519] on div "Sauvegarder Viable banks Refresh NAI: 0 € / Limit: >1.150 € DTI: 0% / Limit: <5…" at bounding box center [978, 312] width 225 height 521
click at [768, 460] on input "Montant emprunté" at bounding box center [786, 460] width 129 height 21
type input "100.000"
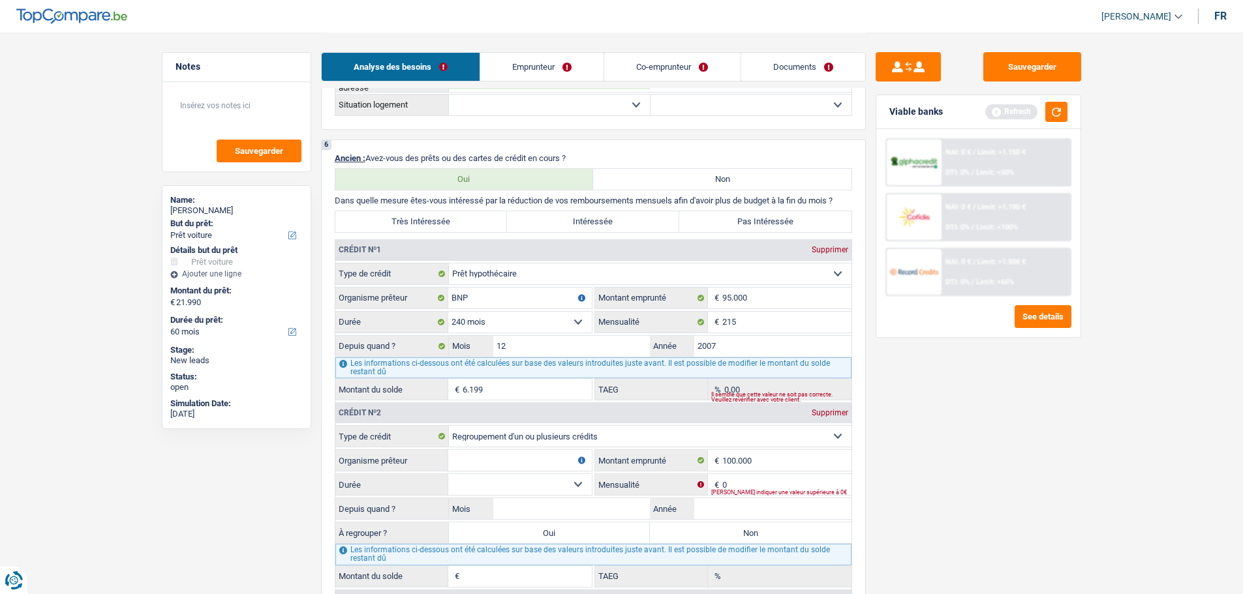
click at [522, 493] on select "12 mois 18 mois 24 mois 30 mois 36 mois 42 mois 48 mois 60 mois 72 mois 84 mois…" at bounding box center [520, 484] width 144 height 21
select select "120"
click at [448, 474] on select "12 mois 18 mois 24 mois 30 mois 36 mois 42 mois 48 mois 60 mois 72 mois 84 mois…" at bounding box center [520, 484] width 144 height 21
click at [747, 492] on div "Veuillez indiquer une valeur supérieure à 0€" at bounding box center [781, 492] width 140 height 5
click at [746, 478] on input "0" at bounding box center [786, 484] width 129 height 21
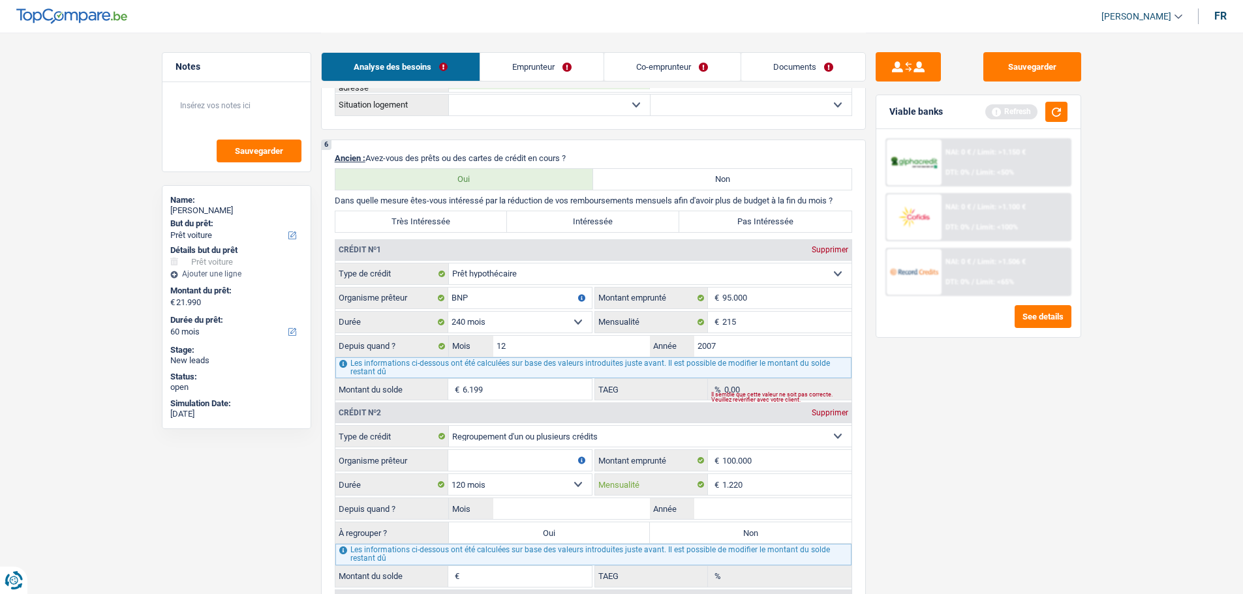
type input "1.220"
click at [538, 511] on input "Mois" at bounding box center [571, 508] width 157 height 21
click at [704, 511] on input "Année" at bounding box center [772, 508] width 157 height 21
type input "2024"
click at [635, 514] on input "Mois" at bounding box center [571, 508] width 157 height 21
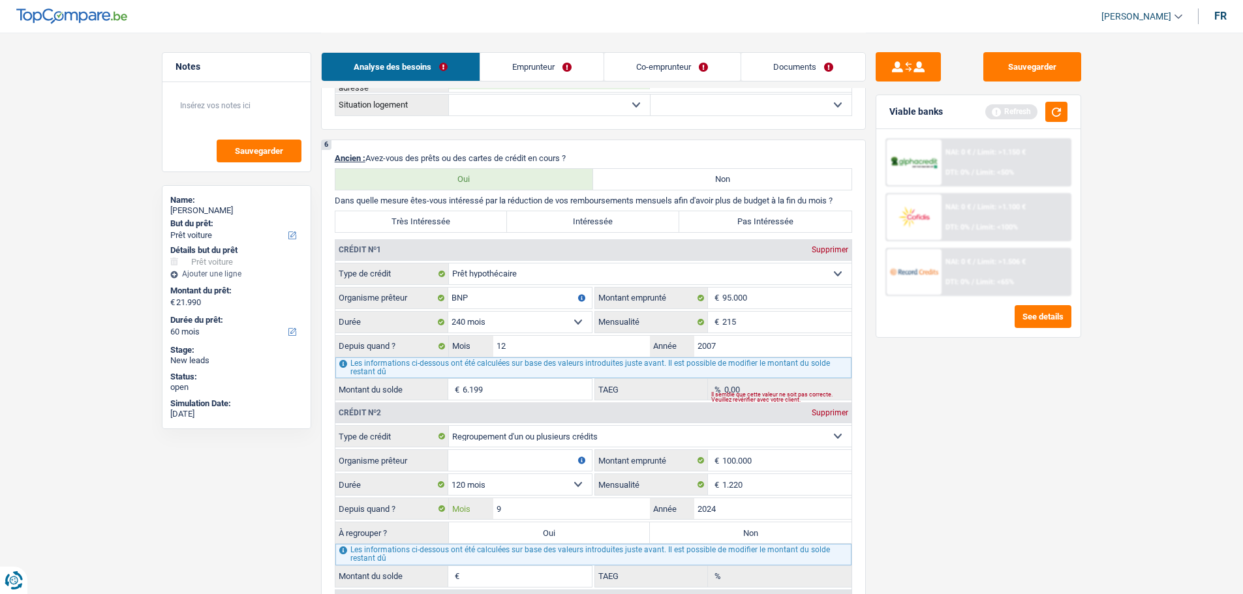
type input "9"
type input "93.239"
type input "8,44"
click at [1007, 461] on div "Sauvegarder Viable banks Refresh NAI: 0 € / Limit: >1.150 € DTI: 0% / Limit: <5…" at bounding box center [978, 312] width 225 height 521
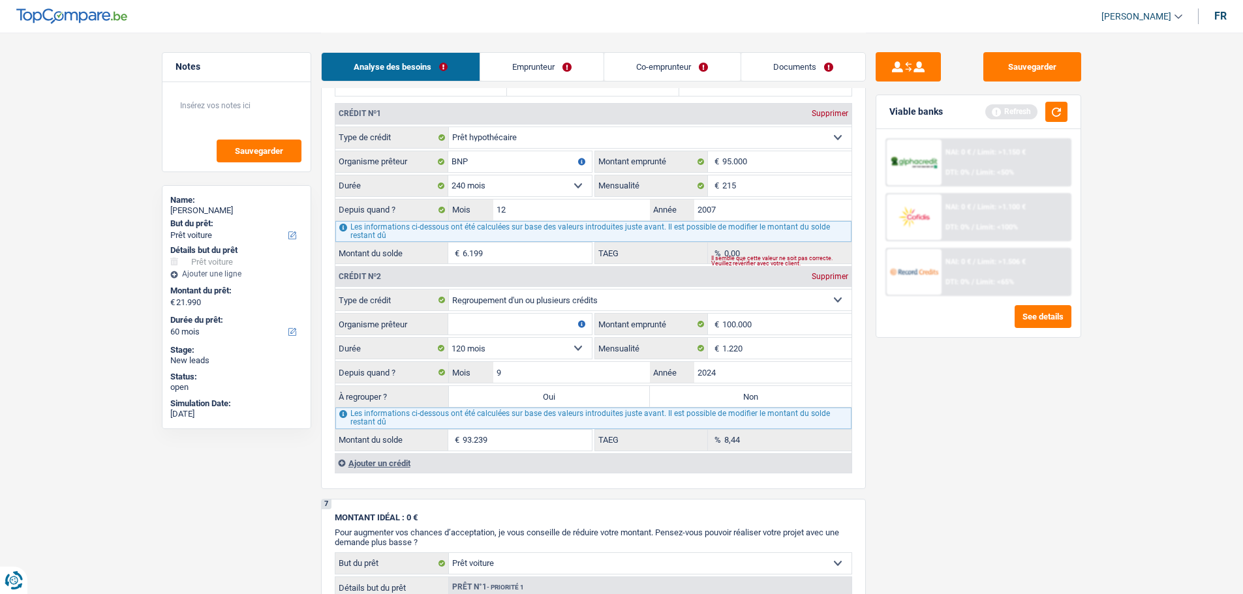
scroll to position [1240, 0]
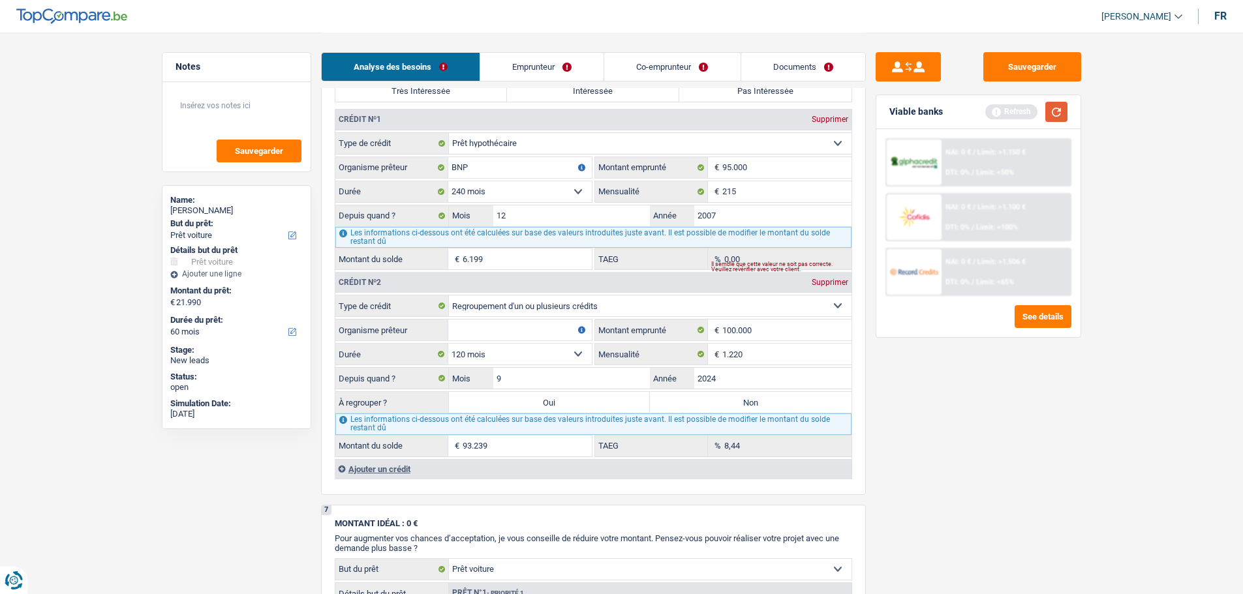
click at [1065, 114] on button "button" at bounding box center [1056, 112] width 22 height 20
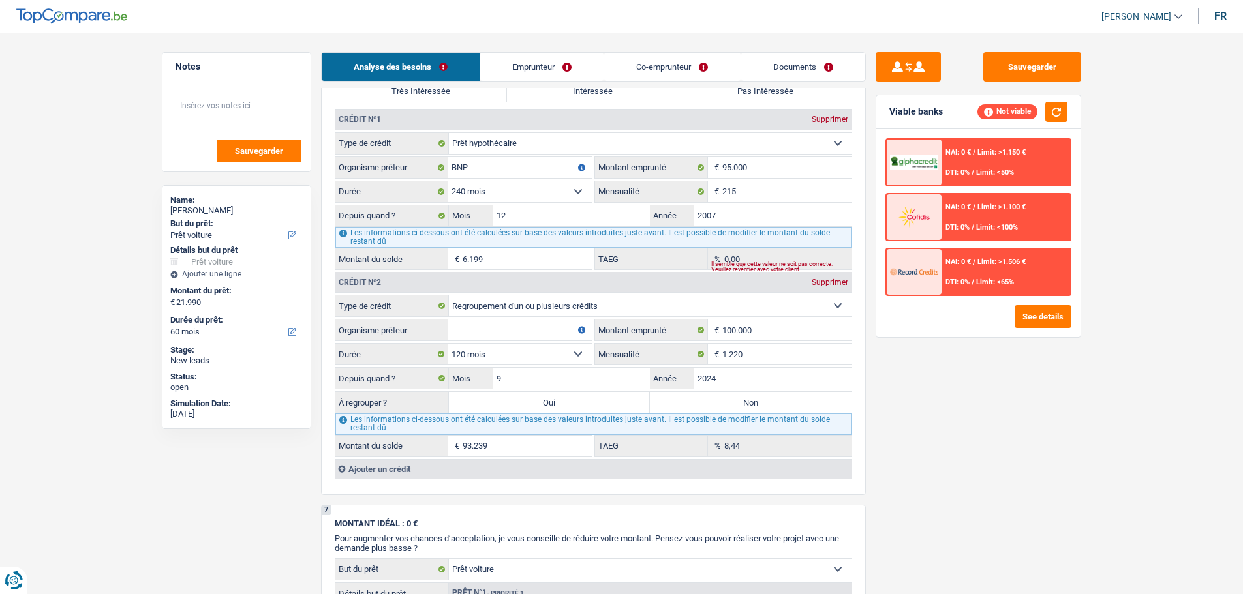
click at [399, 475] on div "Ajouter un crédit" at bounding box center [593, 469] width 517 height 20
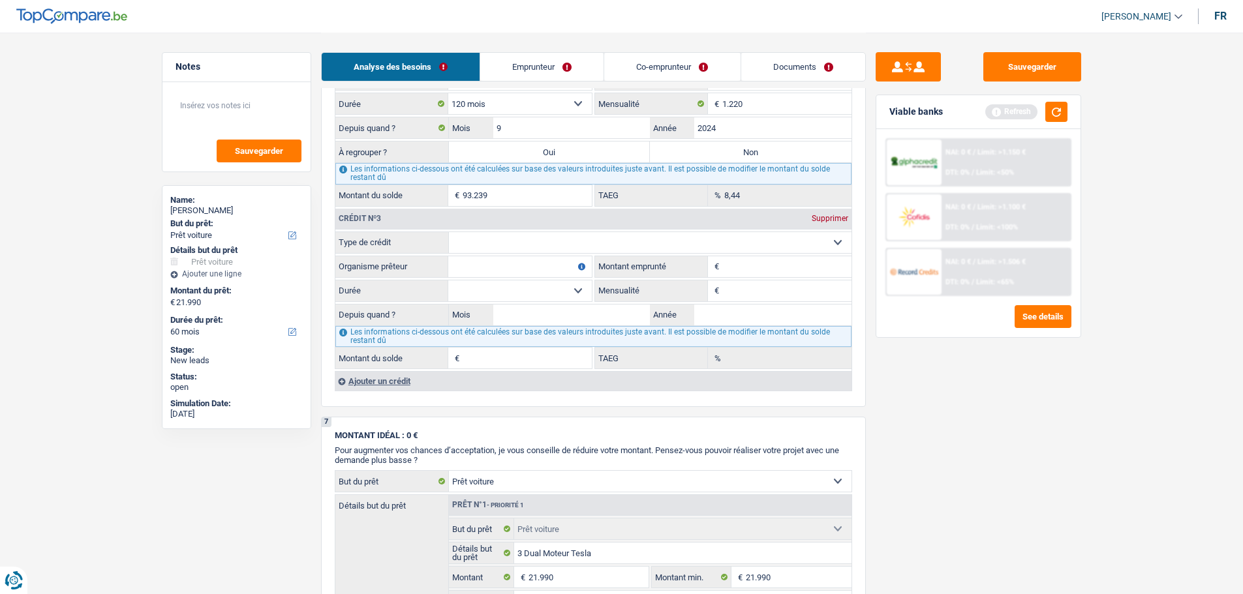
scroll to position [1370, 0]
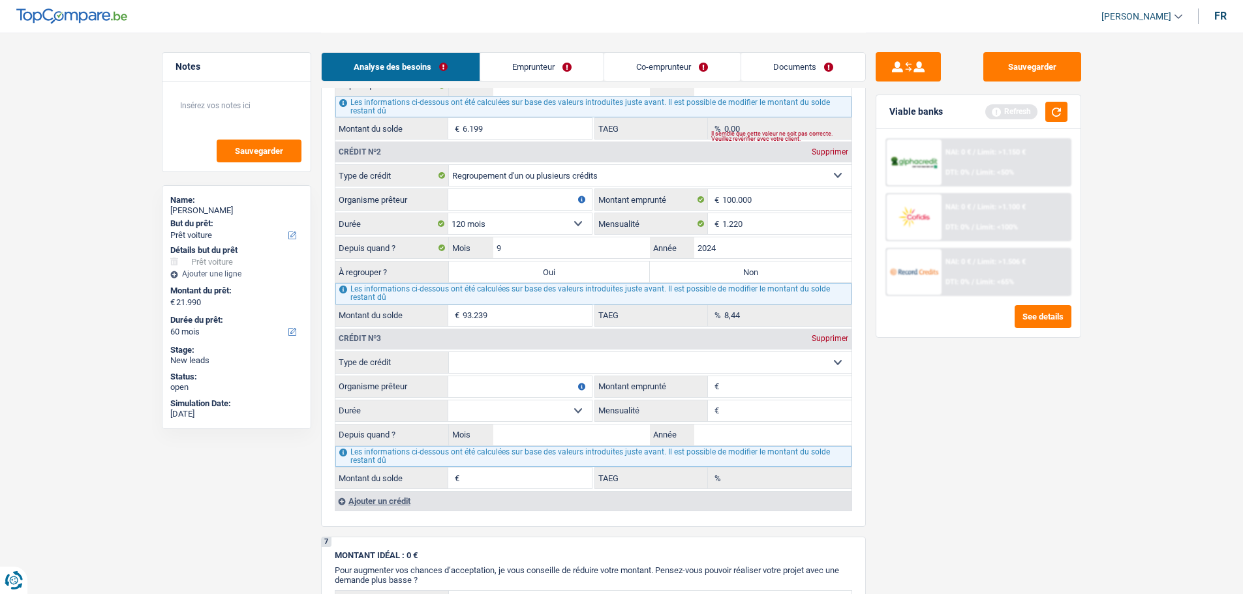
click at [562, 363] on select "Carte ou ouverture de crédit Prêt hypothécaire Vente à tempérament Prêt à tempé…" at bounding box center [650, 362] width 403 height 21
select select "personalLoan"
type input "0"
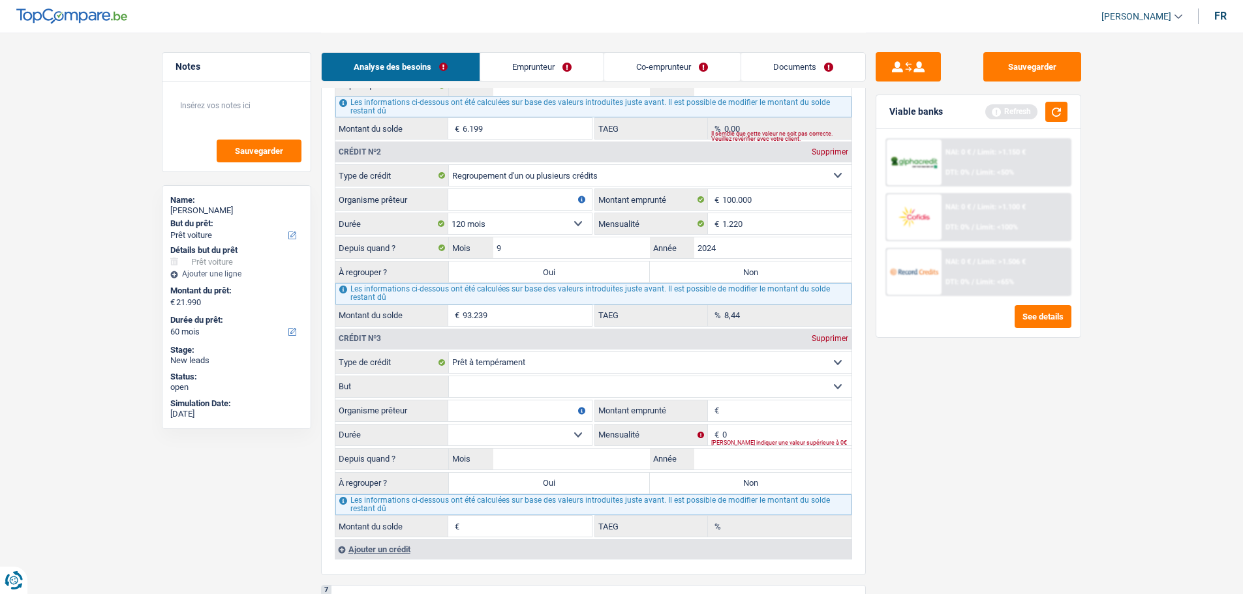
click at [551, 358] on select "Carte ou ouverture de crédit Prêt hypothécaire Vente à tempérament Prêt à tempé…" at bounding box center [650, 362] width 403 height 21
select select "renovationLoan"
click at [449, 352] on select "Carte ou ouverture de crédit Prêt hypothécaire Vente à tempérament Prêt à tempé…" at bounding box center [650, 362] width 403 height 21
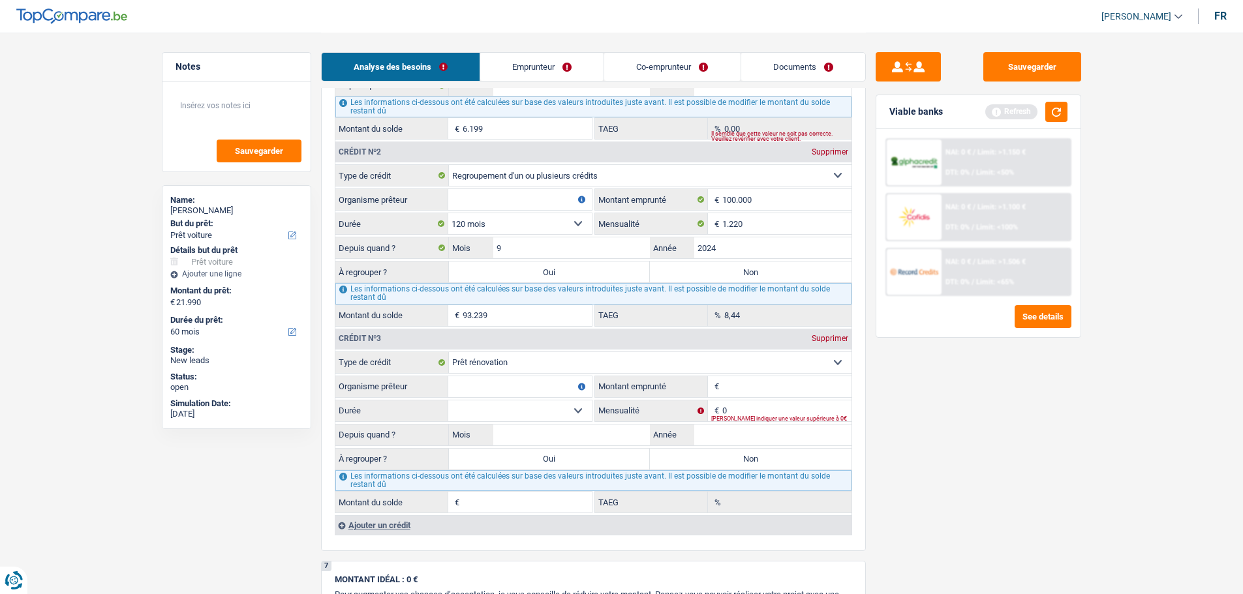
click at [505, 393] on input "Organisme prêteur" at bounding box center [520, 386] width 144 height 21
type input "Fortis"
click at [743, 394] on input "Montant emprunté" at bounding box center [786, 386] width 129 height 21
click at [568, 408] on select "12 mois 18 mois 24 mois 30 mois 36 mois 42 mois 48 mois Sélectionner une option" at bounding box center [520, 411] width 144 height 21
click at [814, 378] on input "10.000" at bounding box center [786, 386] width 129 height 21
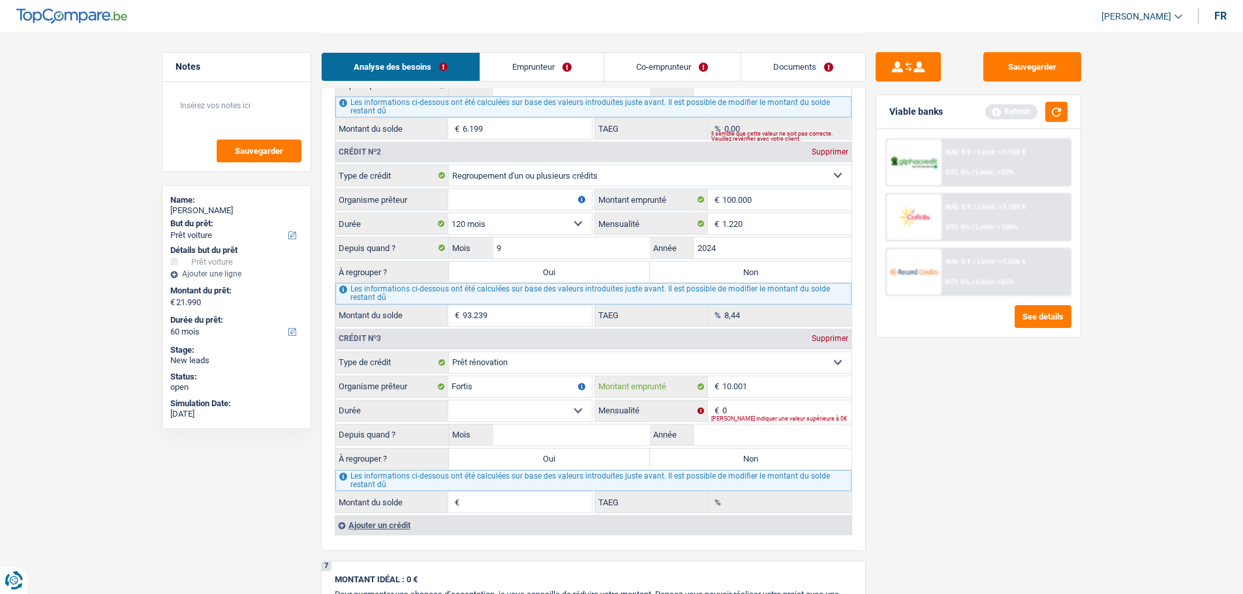
type input "10.001"
click at [496, 421] on select "12 mois 18 mois 24 mois 30 mois 36 mois 42 mois 48 mois 60 mois Sélectionner un…" at bounding box center [520, 411] width 144 height 21
select select "60"
click at [448, 401] on select "12 mois 18 mois 24 mois 30 mois 36 mois 42 mois 48 mois 60 mois Sélectionner un…" at bounding box center [520, 411] width 144 height 21
click at [748, 412] on input "0" at bounding box center [786, 411] width 129 height 21
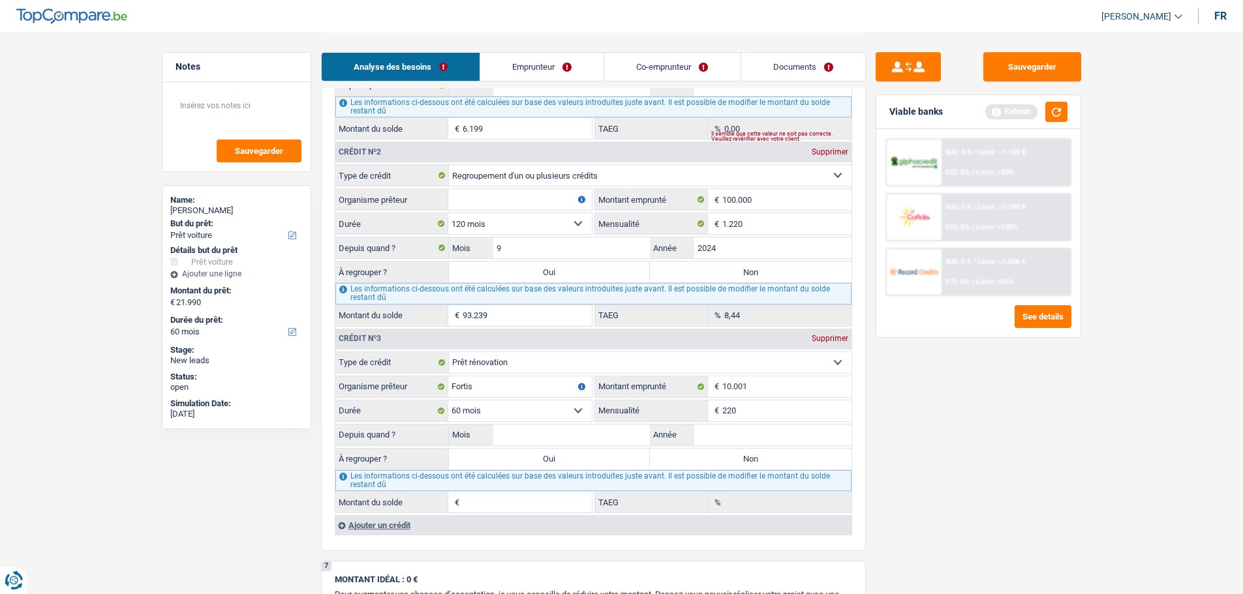
type input "220"
click at [737, 432] on input "Année" at bounding box center [772, 435] width 157 height 21
type input "2025"
click at [522, 431] on input "Mois" at bounding box center [571, 435] width 157 height 21
type input "6"
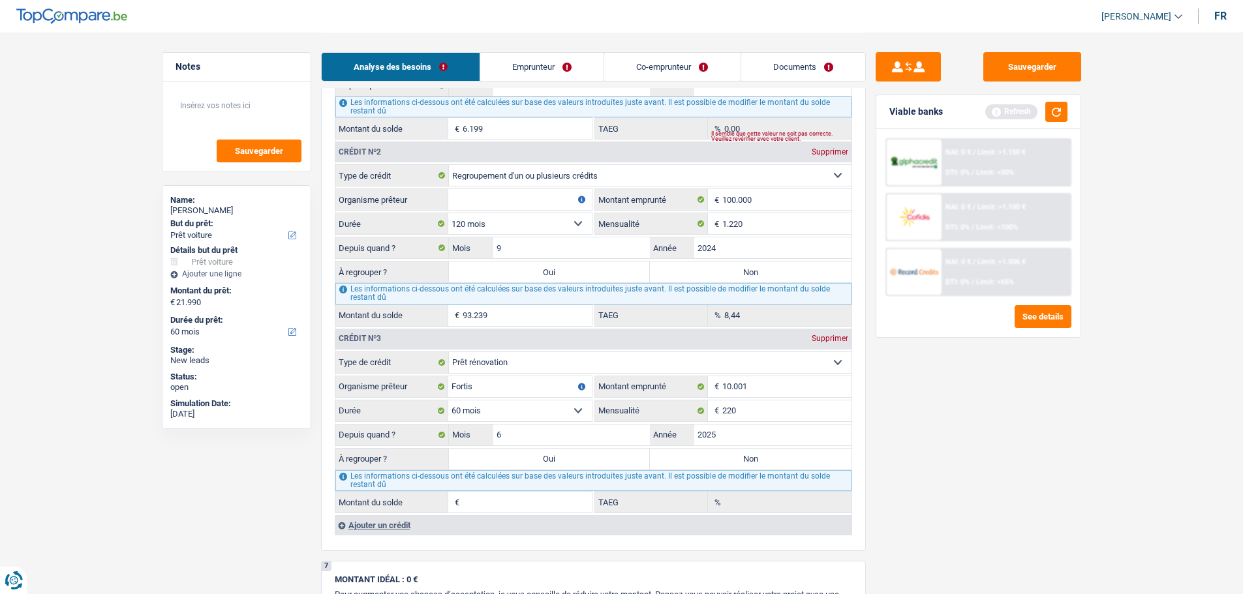
type input "9.626"
type input "12,14"
click at [957, 479] on div "Sauvegarder Viable banks Refresh NAI: 0 € / Limit: >1.150 € DTI: 0% / Limit: <5…" at bounding box center [978, 312] width 225 height 521
click at [611, 409] on label "Mensualité" at bounding box center [651, 411] width 113 height 21
click at [722, 409] on input "220" at bounding box center [786, 411] width 129 height 21
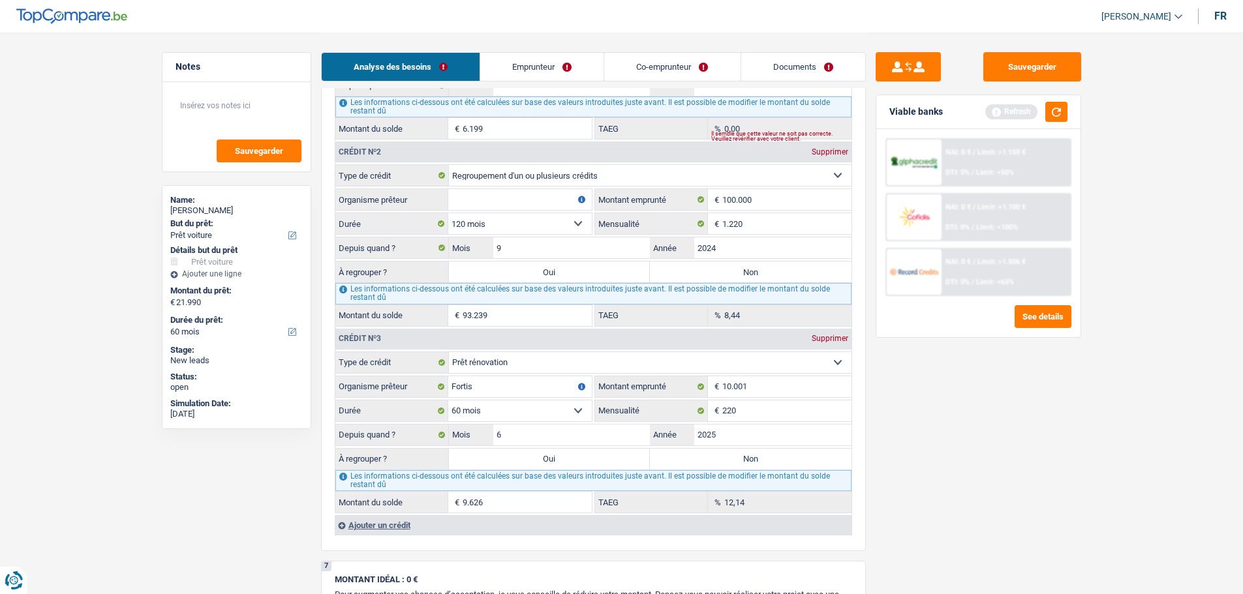
click at [605, 423] on fieldset "Carte ou ouverture de crédit Prêt hypothécaire Vente à tempérament Prêt à tempé…" at bounding box center [593, 433] width 516 height 162
click at [605, 438] on input "6" at bounding box center [571, 435] width 157 height 21
click at [984, 429] on div "Sauvegarder Viable banks Refresh NAI: 0 € / Limit: >1.150 € DTI: 0% / Limit: <5…" at bounding box center [978, 312] width 225 height 521
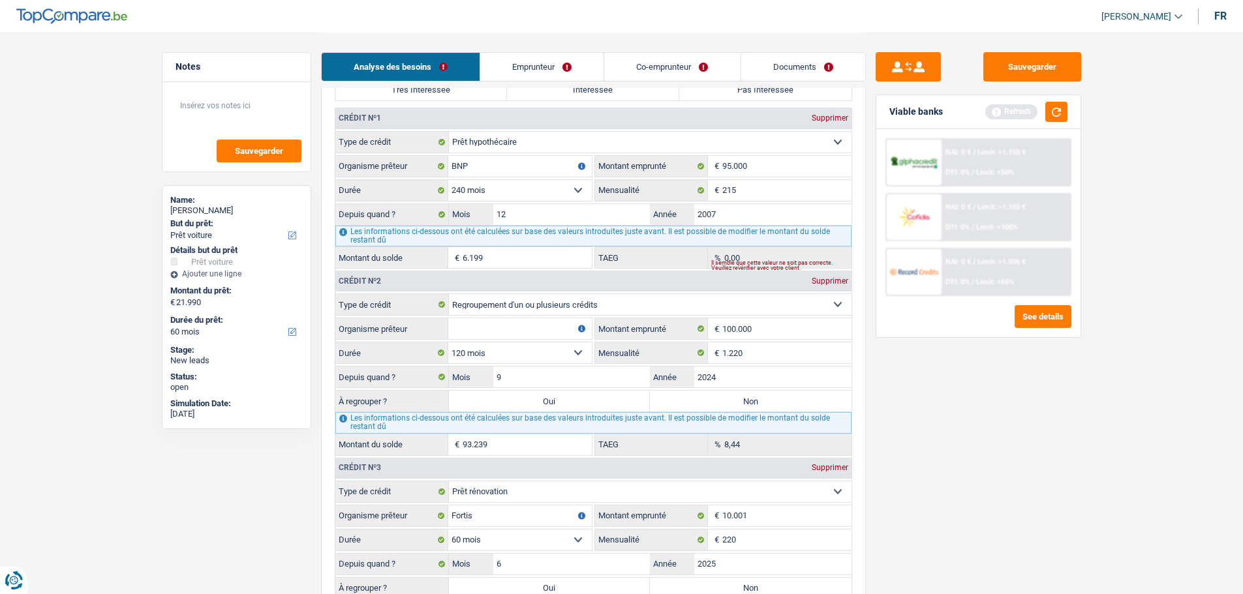
scroll to position [1264, 0]
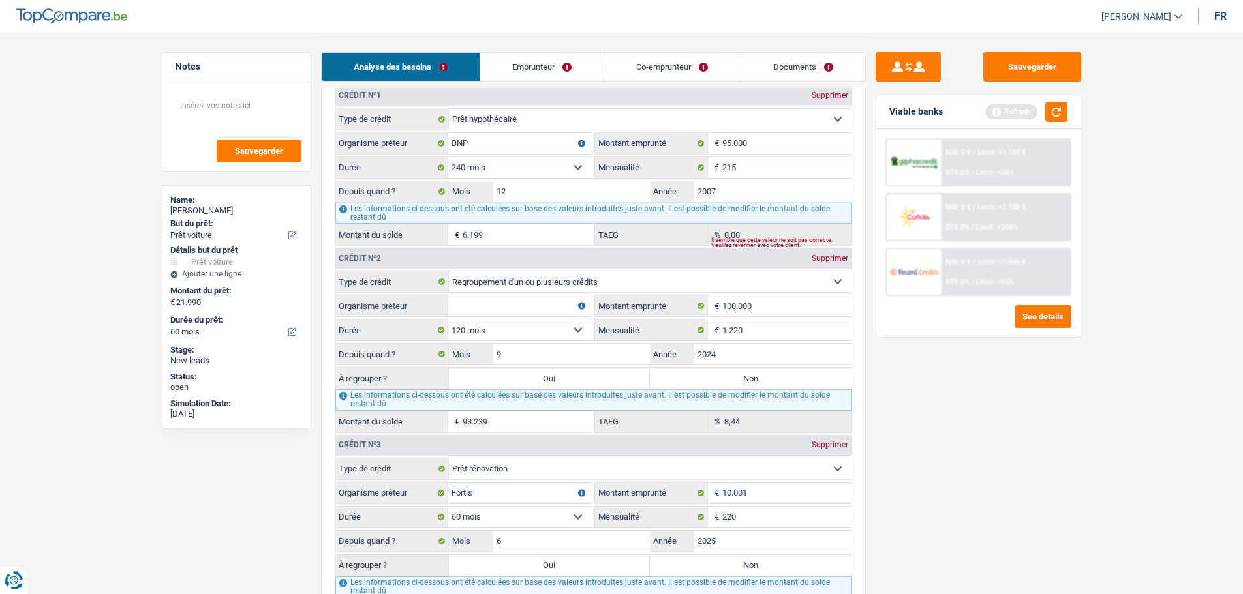
click at [691, 400] on div "Les informations ci-dessous ont été calculées sur base des valeurs introduites …" at bounding box center [593, 399] width 516 height 21
click at [709, 378] on label "Non" at bounding box center [751, 378] width 202 height 21
click at [709, 378] on input "Non" at bounding box center [751, 378] width 202 height 21
radio input "true"
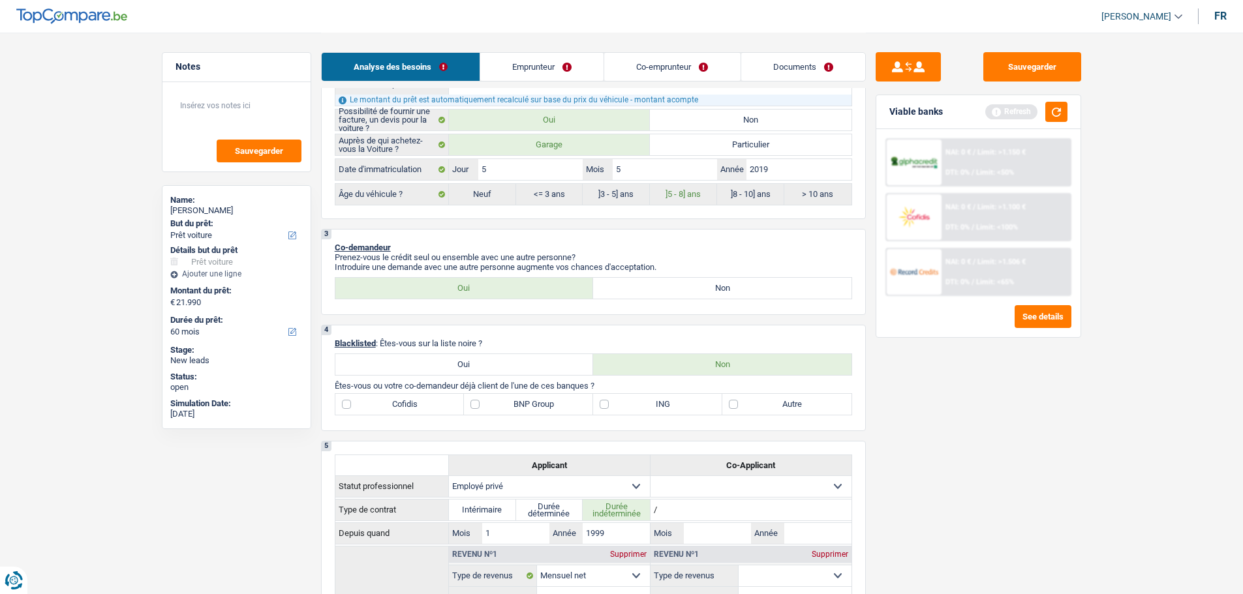
scroll to position [481, 0]
click at [532, 393] on div "4 Blacklisted : Êtes-vous sur la liste noire ? Oui Non Êtes-vous ou votre co-de…" at bounding box center [593, 379] width 545 height 106
click at [537, 410] on label "BNP Group" at bounding box center [528, 405] width 129 height 21
click at [537, 410] on input "BNP Group" at bounding box center [528, 405] width 129 height 21
checkbox input "true"
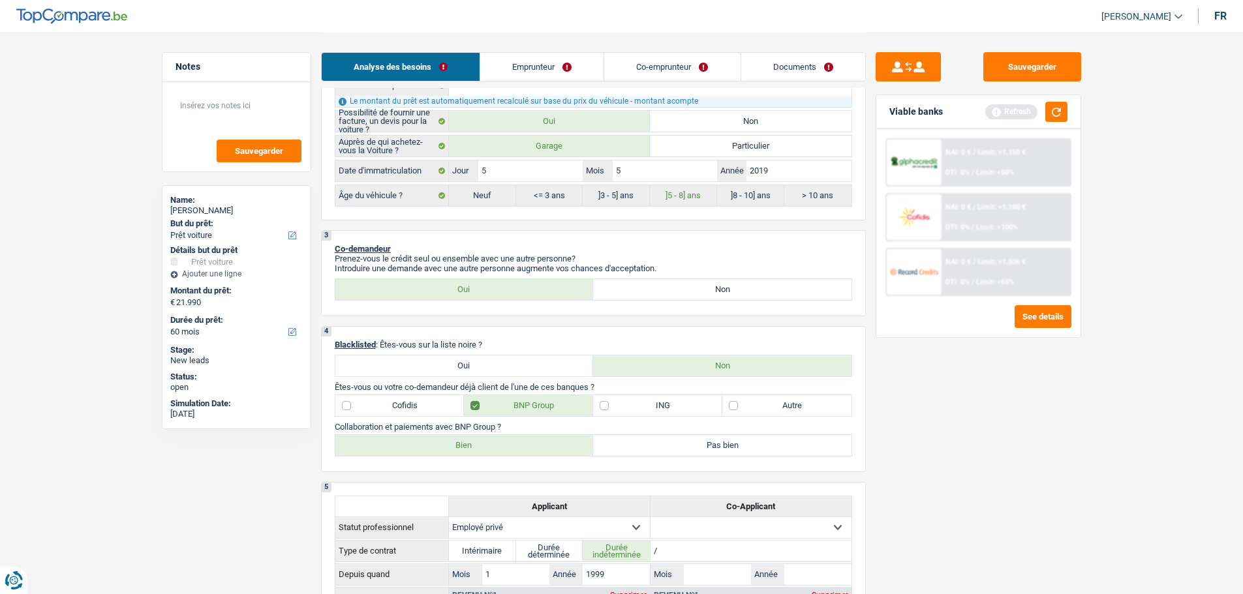
click at [485, 444] on label "Bien" at bounding box center [464, 445] width 258 height 21
click at [485, 444] on input "Bien" at bounding box center [464, 445] width 258 height 21
radio input "true"
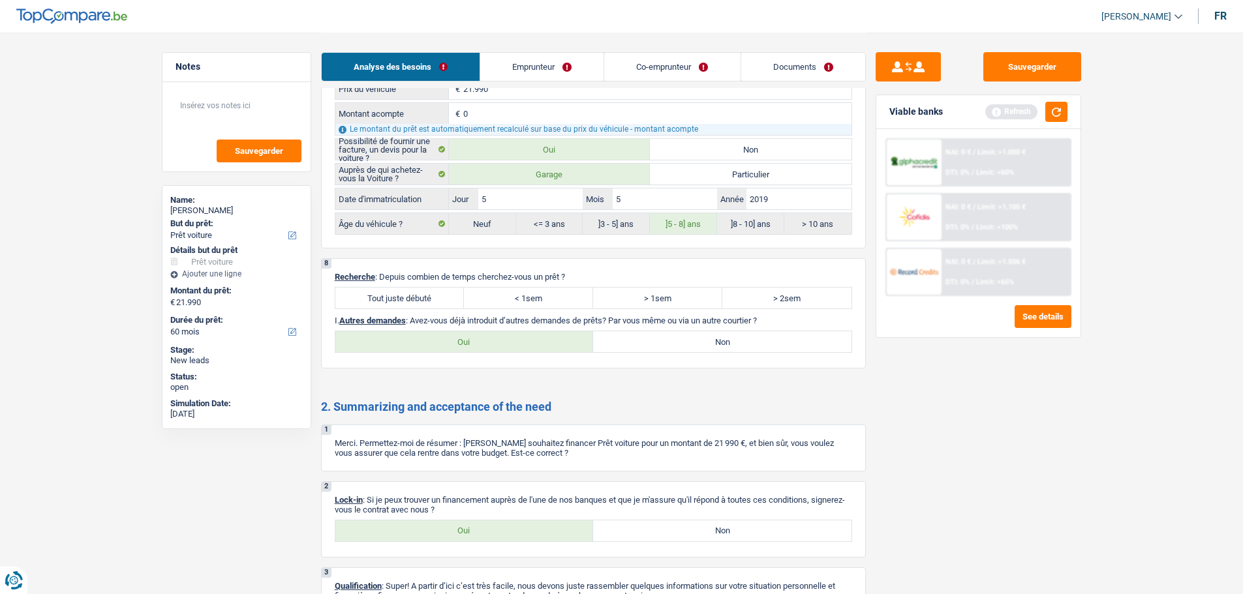
scroll to position [2427, 0]
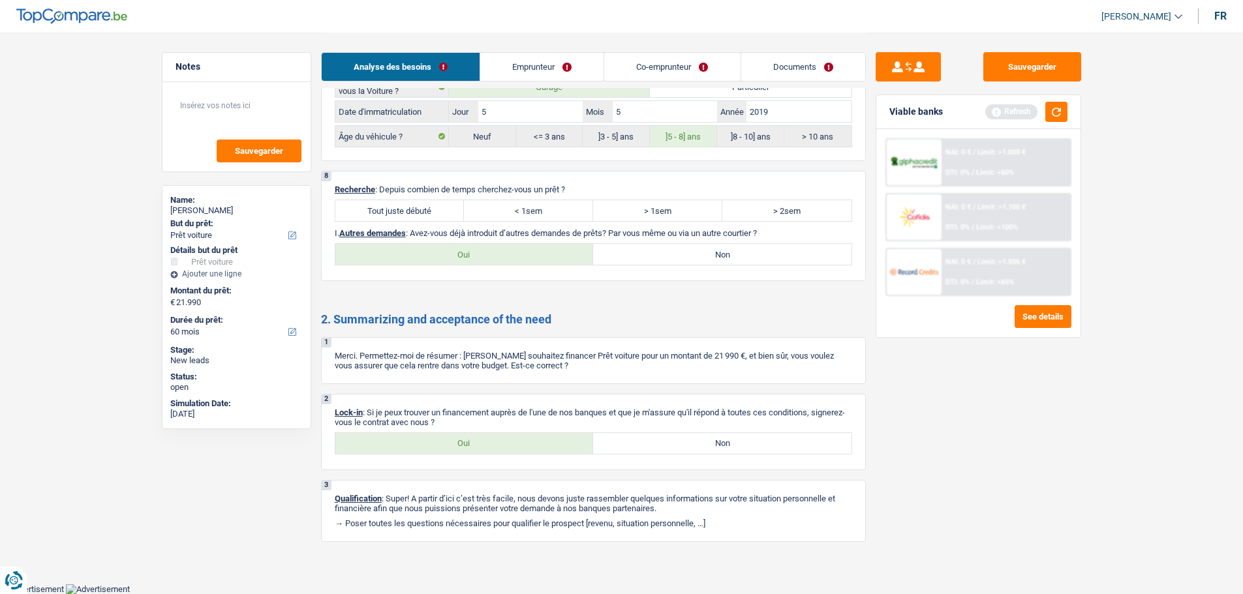
click at [390, 215] on label "Tout juste débuté" at bounding box center [399, 210] width 129 height 21
click at [390, 215] on input "Tout juste débuté" at bounding box center [399, 210] width 129 height 21
radio input "true"
click at [699, 261] on label "Non" at bounding box center [722, 254] width 258 height 21
click at [699, 261] on input "Non" at bounding box center [722, 254] width 258 height 21
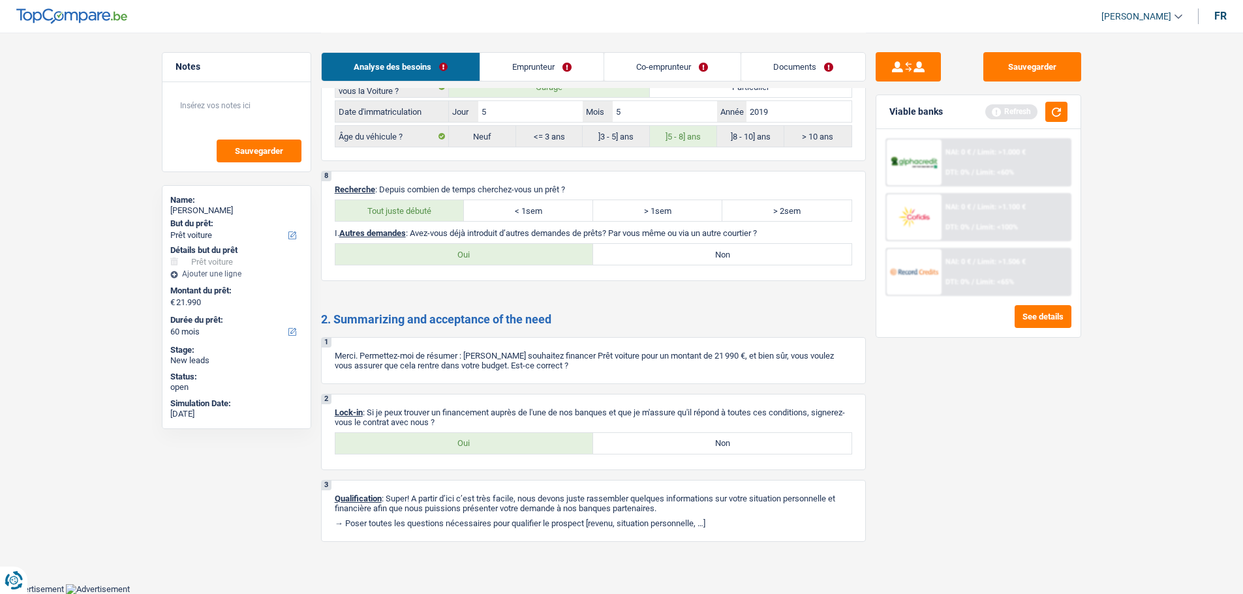
radio input "true"
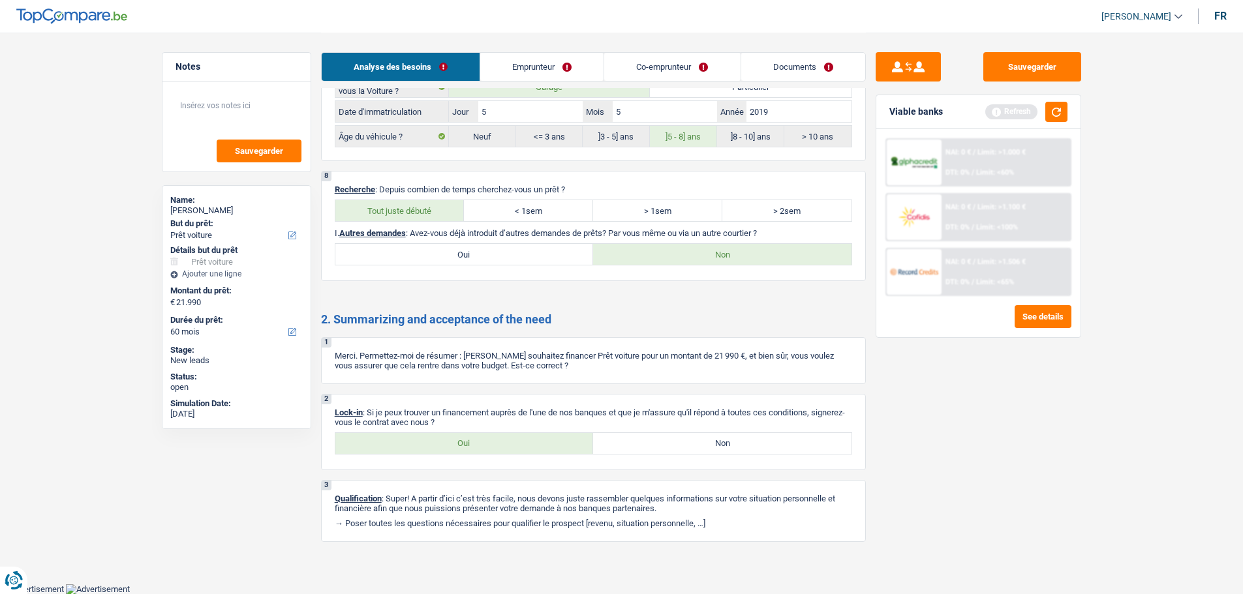
click at [542, 61] on link "Emprunteur" at bounding box center [541, 67] width 123 height 28
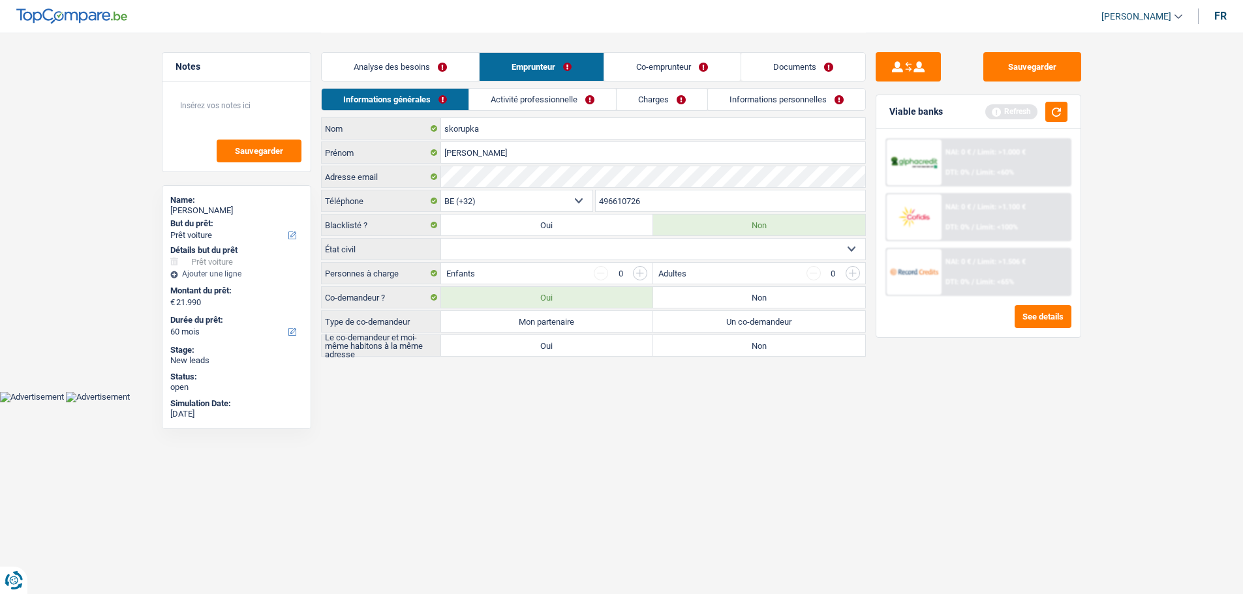
scroll to position [0, 0]
click at [453, 248] on select "Célibataire Marié(e) Cohabitant(e) légal(e) Divorcé(e) Veuf(ve) Séparé (de fait…" at bounding box center [658, 249] width 424 height 21
select select "married"
click at [446, 239] on select "Célibataire Marié(e) Cohabitant(e) légal(e) Divorcé(e) Veuf(ve) Séparé (de fait…" at bounding box center [658, 249] width 424 height 21
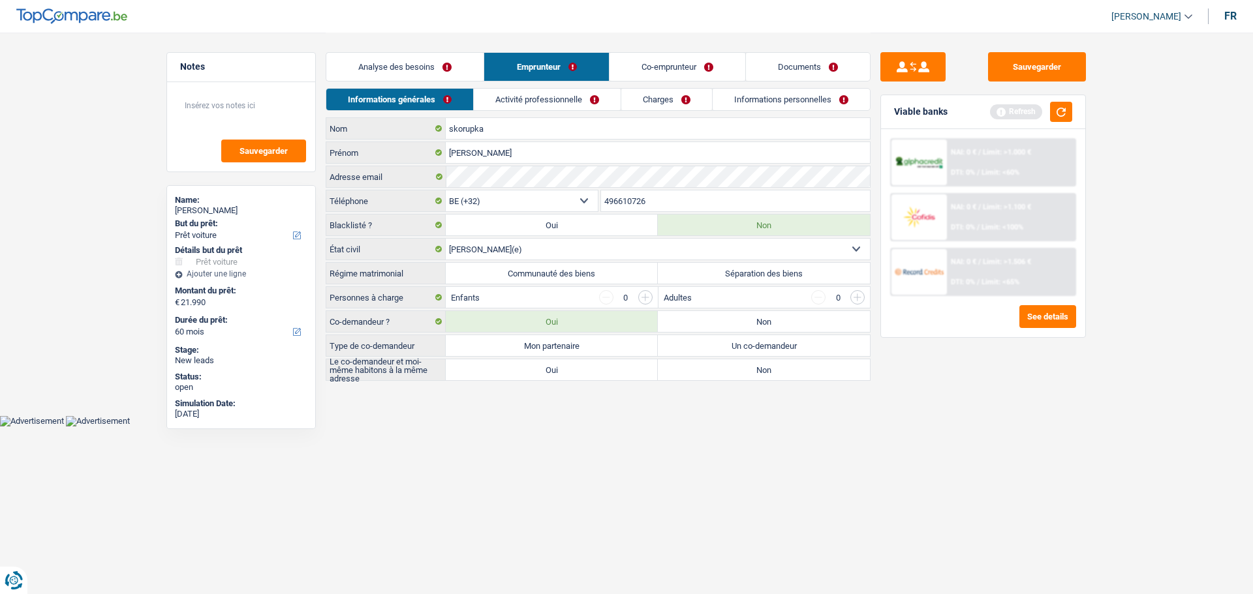
click at [598, 348] on label "Mon partenaire" at bounding box center [552, 345] width 212 height 21
click at [598, 348] on input "Mon partenaire" at bounding box center [552, 345] width 212 height 21
radio input "true"
click at [597, 369] on label "Oui" at bounding box center [552, 369] width 212 height 21
click at [597, 369] on input "Oui" at bounding box center [552, 369] width 212 height 21
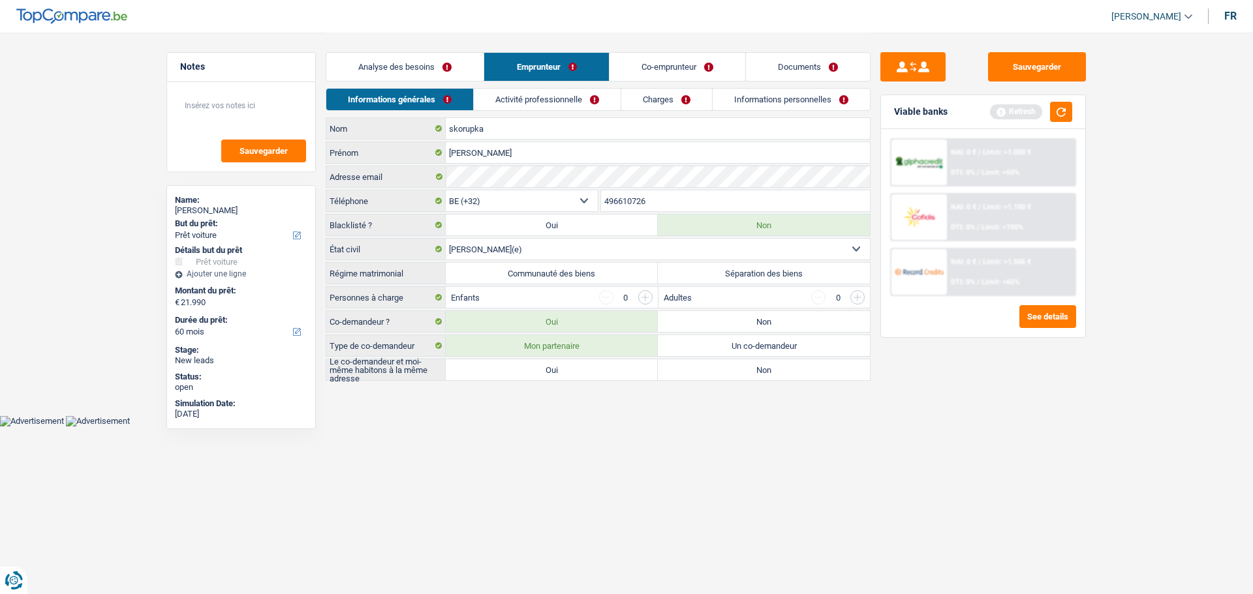
radio input "true"
click at [701, 276] on label "Séparation des biens" at bounding box center [764, 273] width 212 height 21
click at [701, 276] on input "Séparation des biens" at bounding box center [764, 273] width 212 height 21
radio input "true"
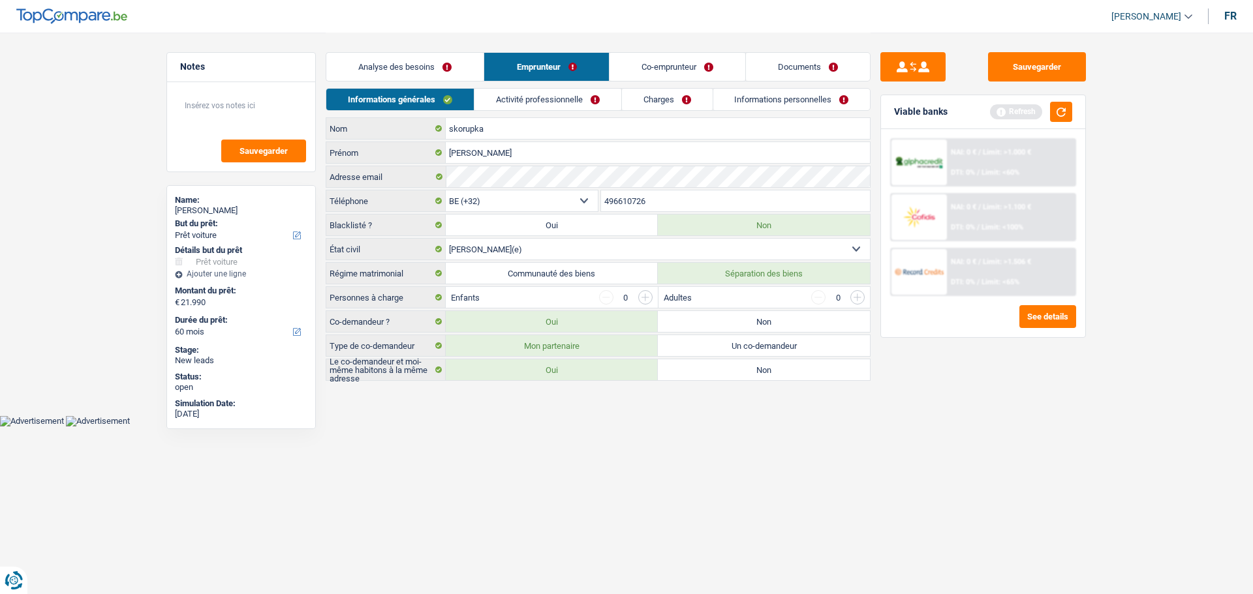
click at [583, 97] on link "Activité professionnelle" at bounding box center [547, 100] width 147 height 22
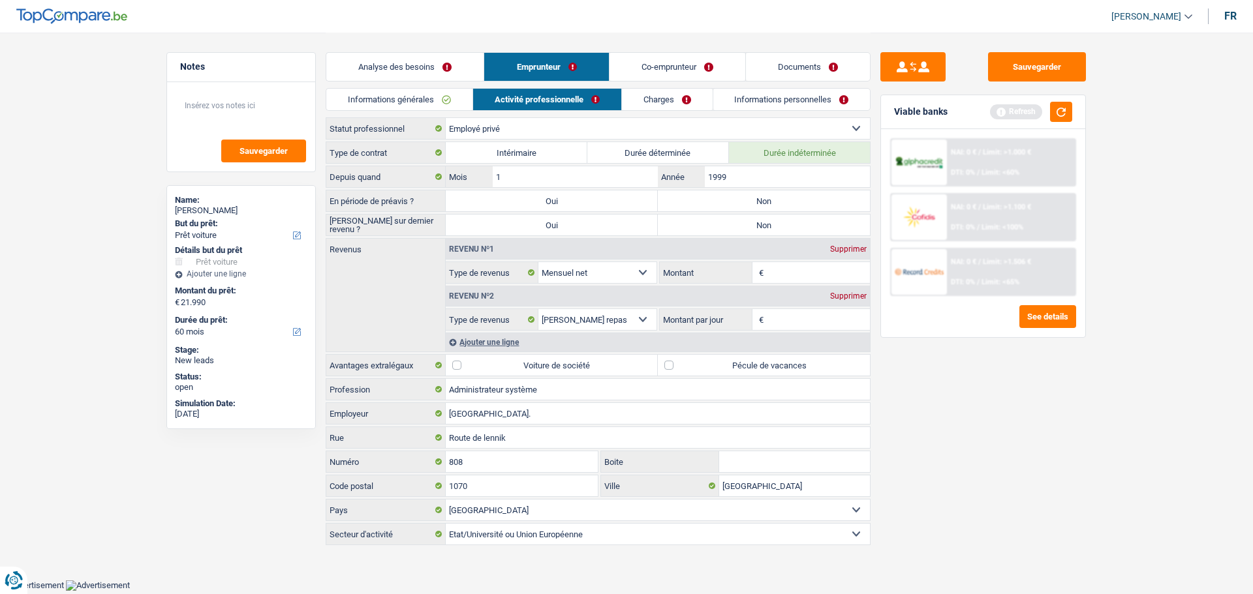
click at [738, 211] on div "En période de préavis ? Oui Non Tous les champs sont obligatoires. Veuillez sél…" at bounding box center [598, 201] width 545 height 22
click at [761, 203] on label "Non" at bounding box center [764, 200] width 212 height 21
click at [761, 203] on input "Non" at bounding box center [764, 200] width 212 height 21
radio input "true"
click at [763, 227] on label "Non" at bounding box center [764, 225] width 212 height 21
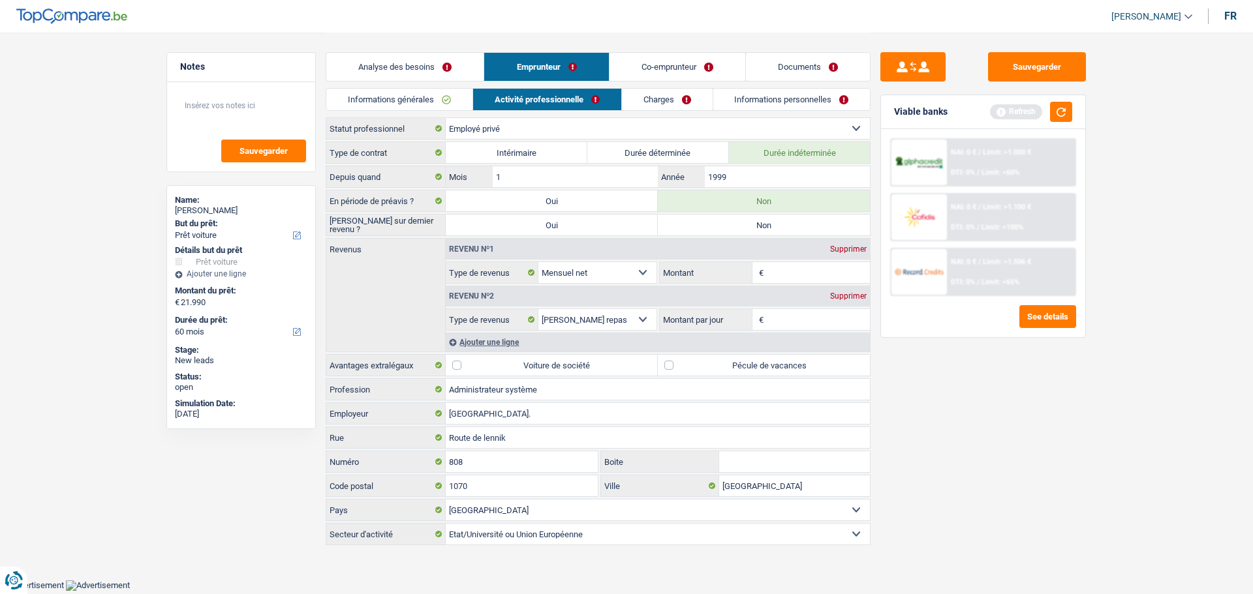
click at [763, 227] on input "Non" at bounding box center [764, 225] width 212 height 21
radio input "true"
click at [791, 277] on input "Montant" at bounding box center [819, 272] width 104 height 21
type input "3.650"
click at [925, 430] on div "Sauvegarder Viable banks Refresh NAI: 0 € / Limit: >1.000 € DTI: 0% / Limit: <6…" at bounding box center [982, 312] width 225 height 521
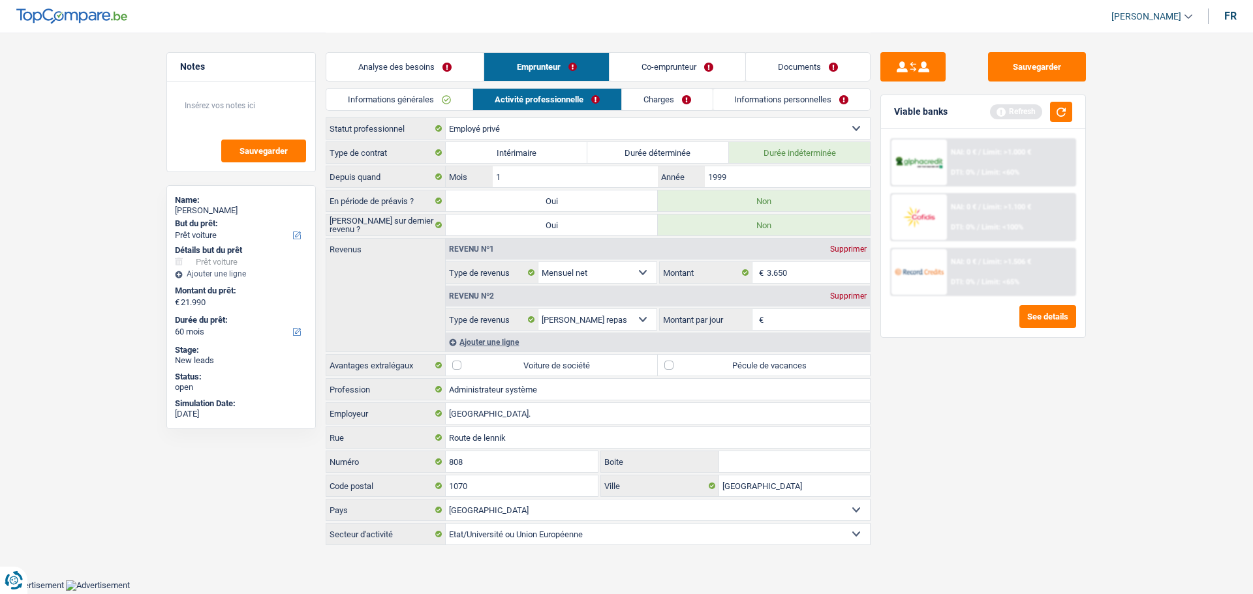
click at [691, 352] on div "Type de contrat Intérimaire Durée déterminée Durée indéterminée Depuis quand 1 …" at bounding box center [598, 344] width 545 height 404
click at [800, 320] on input "Montant par jour" at bounding box center [819, 319] width 104 height 21
type input "5,1"
click at [750, 384] on input "Administrateur système" at bounding box center [658, 389] width 424 height 21
click at [733, 370] on label "Pécule de vacances" at bounding box center [764, 365] width 212 height 21
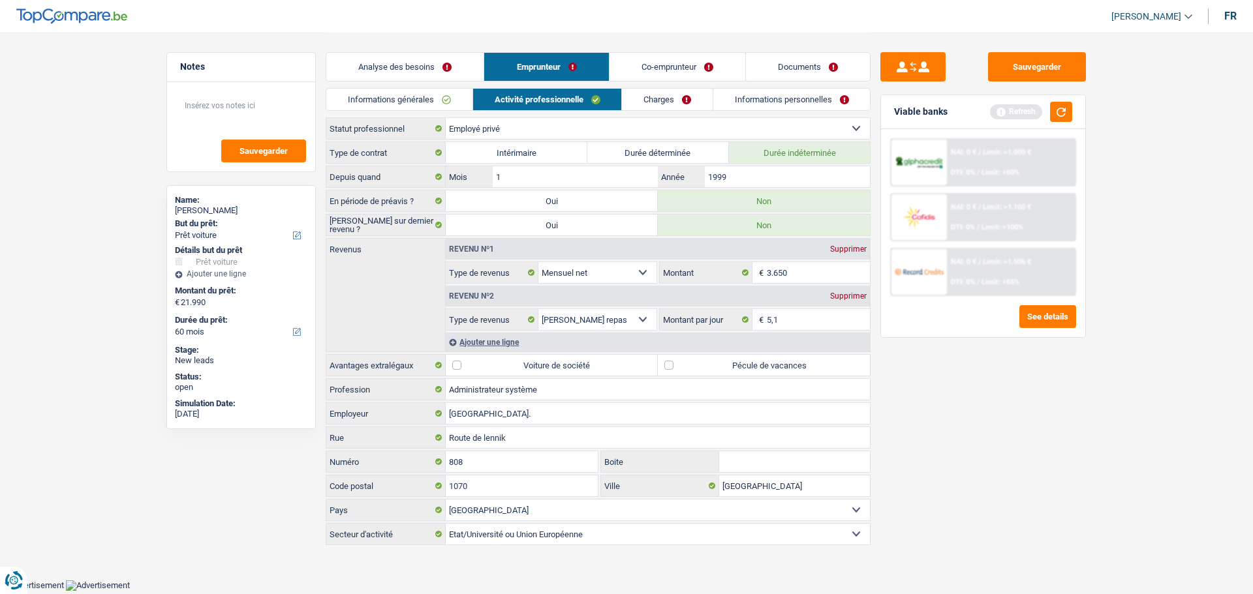
click at [733, 370] on input "Pécule de vacances" at bounding box center [764, 365] width 212 height 21
checkbox input "true"
click at [661, 97] on link "Charges" at bounding box center [667, 100] width 91 height 22
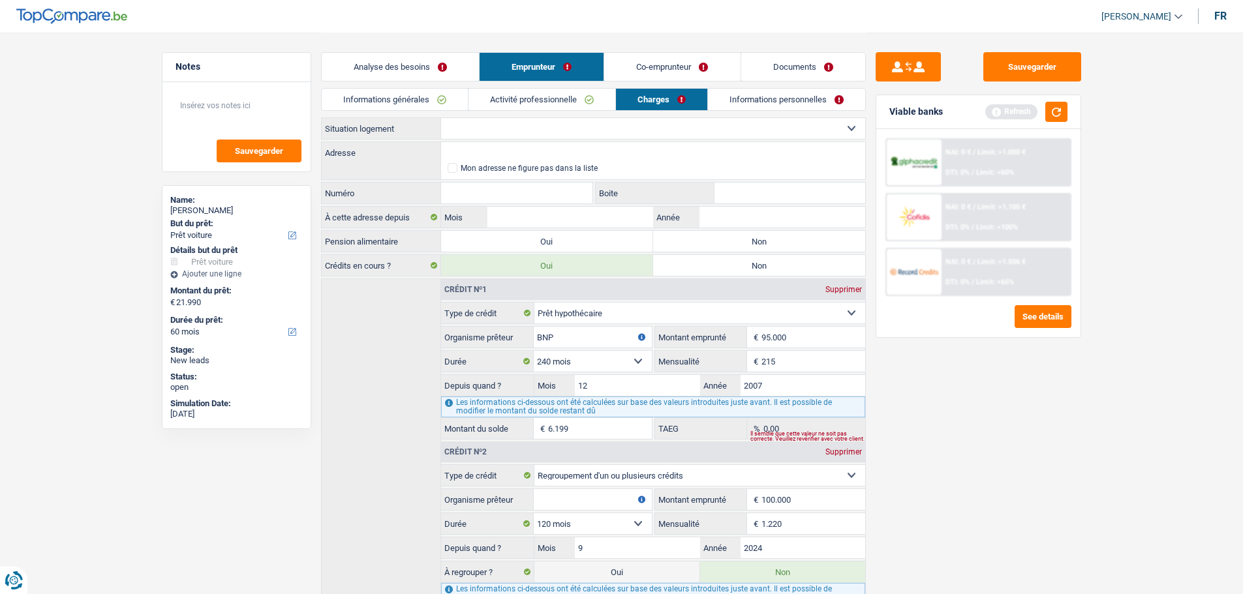
click at [483, 121] on select "Locataire Propriétaire avec prêt hypothécaire Propriétaire sans prêt hypothécai…" at bounding box center [653, 128] width 424 height 21
select select "ownerWithMortgage"
click at [441, 118] on select "Locataire Propriétaire avec prêt hypothécaire Propriétaire sans prêt hypothécai…" at bounding box center [653, 128] width 424 height 21
click at [526, 144] on input "Adresse" at bounding box center [653, 152] width 424 height 21
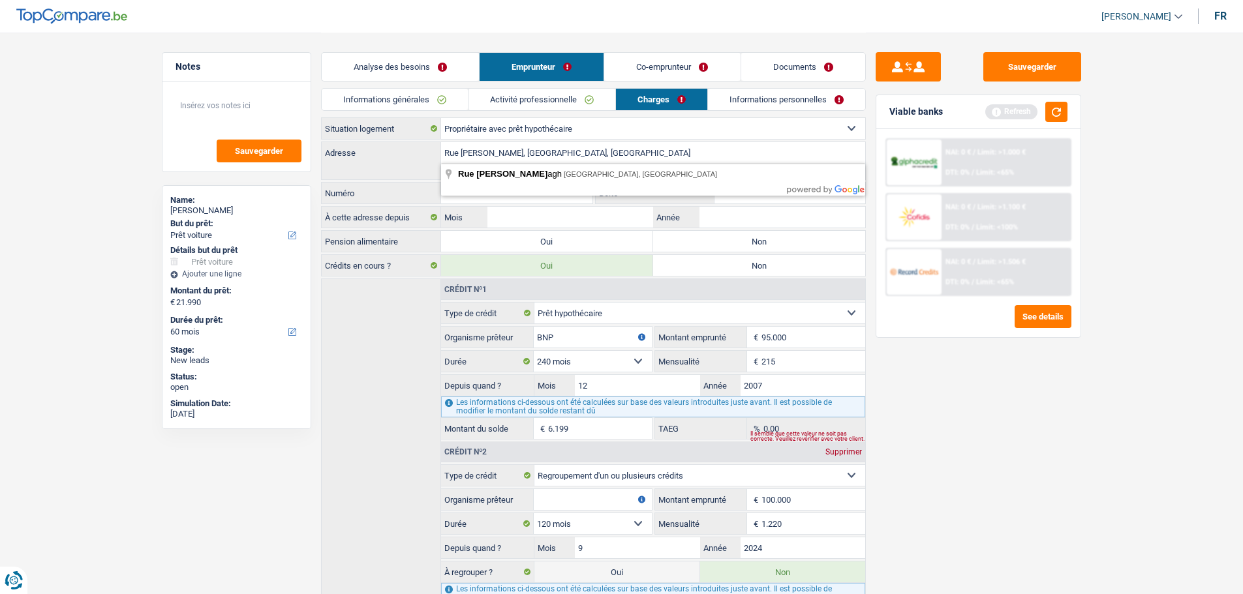
type input "Rue Joseph Mesdagh, 6040, Charleroi, BE"
click at [531, 190] on input "Numéro" at bounding box center [517, 193] width 152 height 21
type input "88"
click at [759, 199] on input "Boite" at bounding box center [789, 193] width 151 height 21
click at [744, 238] on label "Non" at bounding box center [759, 241] width 212 height 21
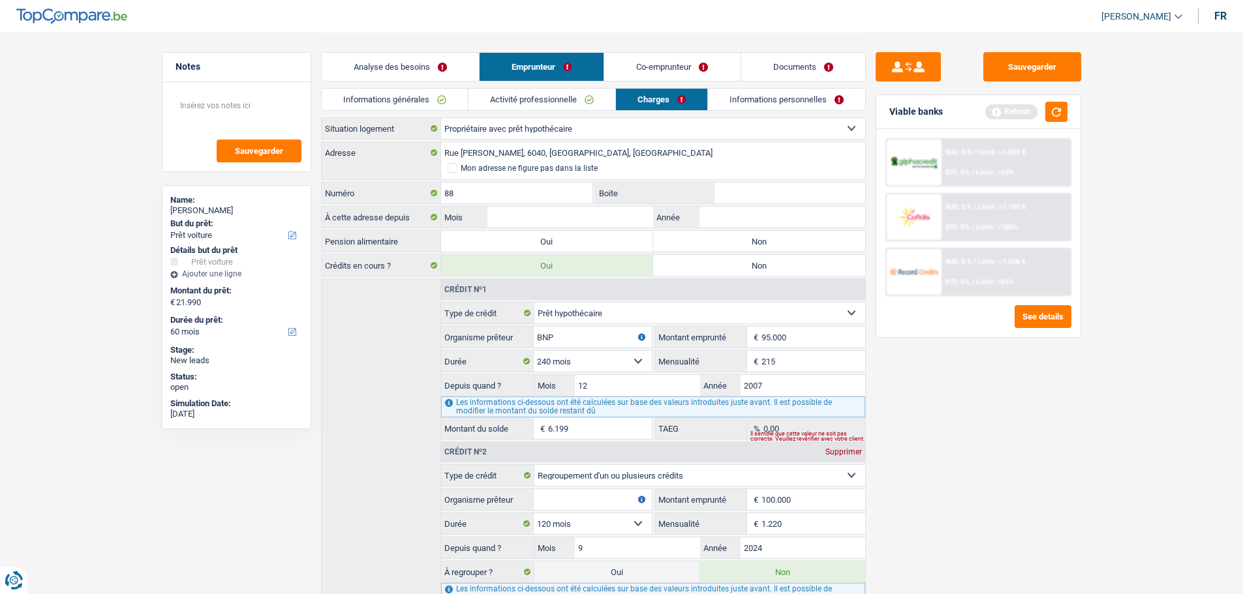
click at [744, 238] on input "Non" at bounding box center [759, 241] width 212 height 21
radio input "true"
click at [722, 223] on input "Année" at bounding box center [781, 217] width 165 height 21
click at [758, 216] on input "Année" at bounding box center [781, 217] width 165 height 21
type input "2000"
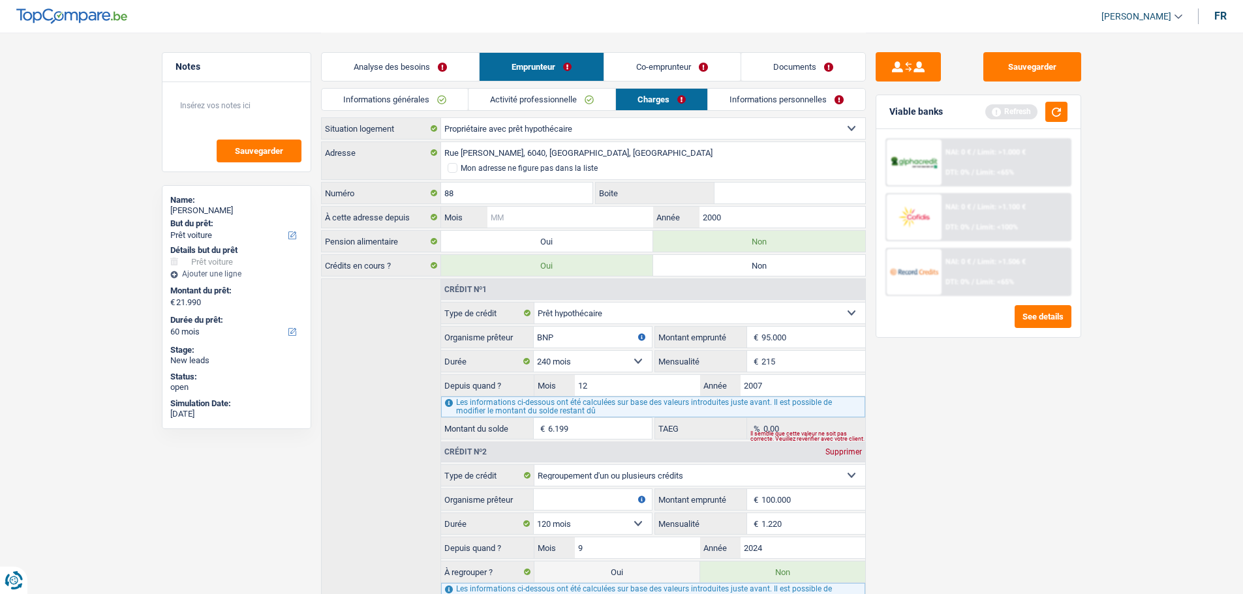
click at [545, 222] on input "Mois" at bounding box center [569, 217] width 165 height 21
type input "8"
click at [1027, 494] on div "Sauvegarder Viable banks Refresh NAI: 0 € / Limit: >1.000 € DTI: 0% / Limit: <6…" at bounding box center [978, 312] width 225 height 521
click at [716, 95] on link "Informations personnelles" at bounding box center [786, 100] width 157 height 22
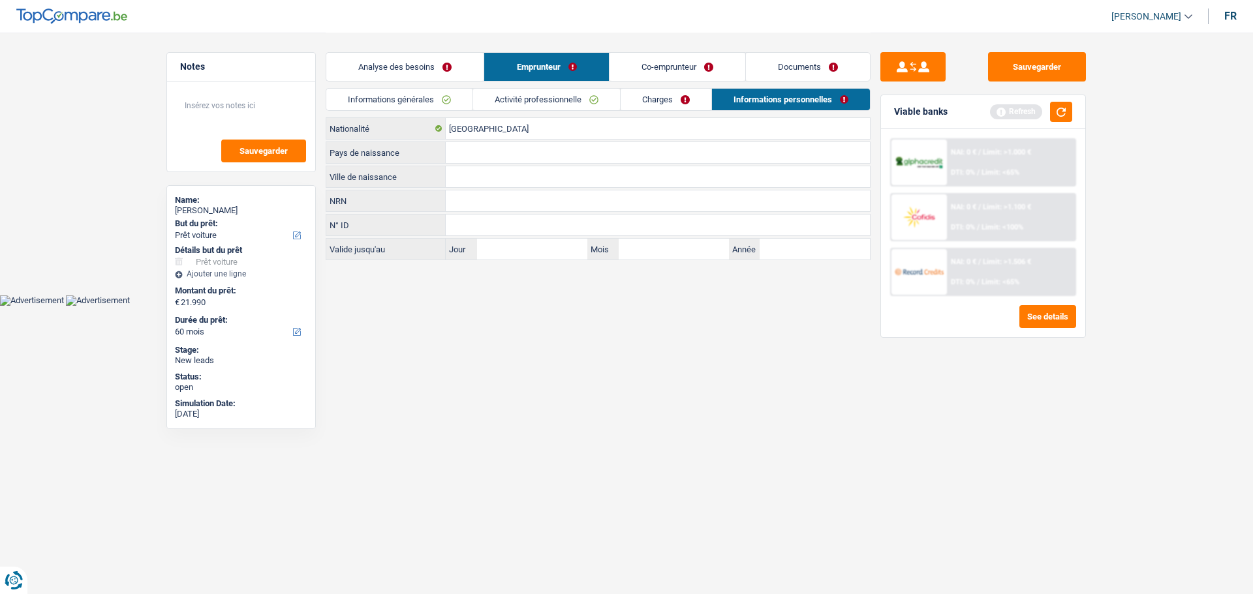
click at [668, 101] on link "Charges" at bounding box center [665, 100] width 91 height 22
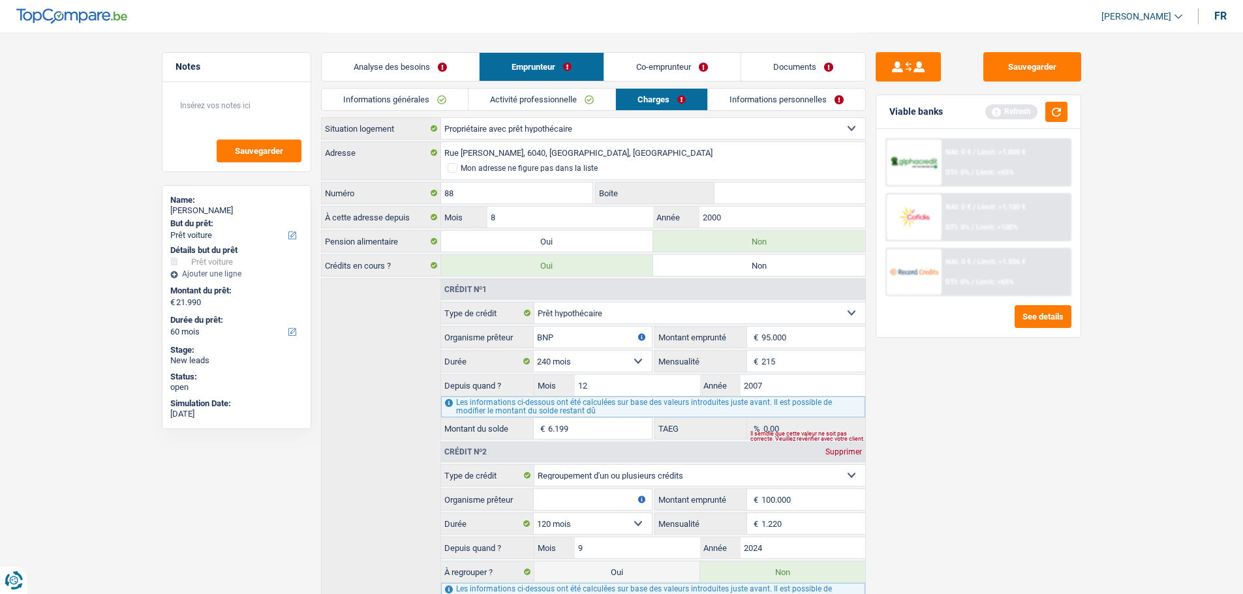
click at [740, 102] on link "Informations personnelles" at bounding box center [786, 100] width 157 height 22
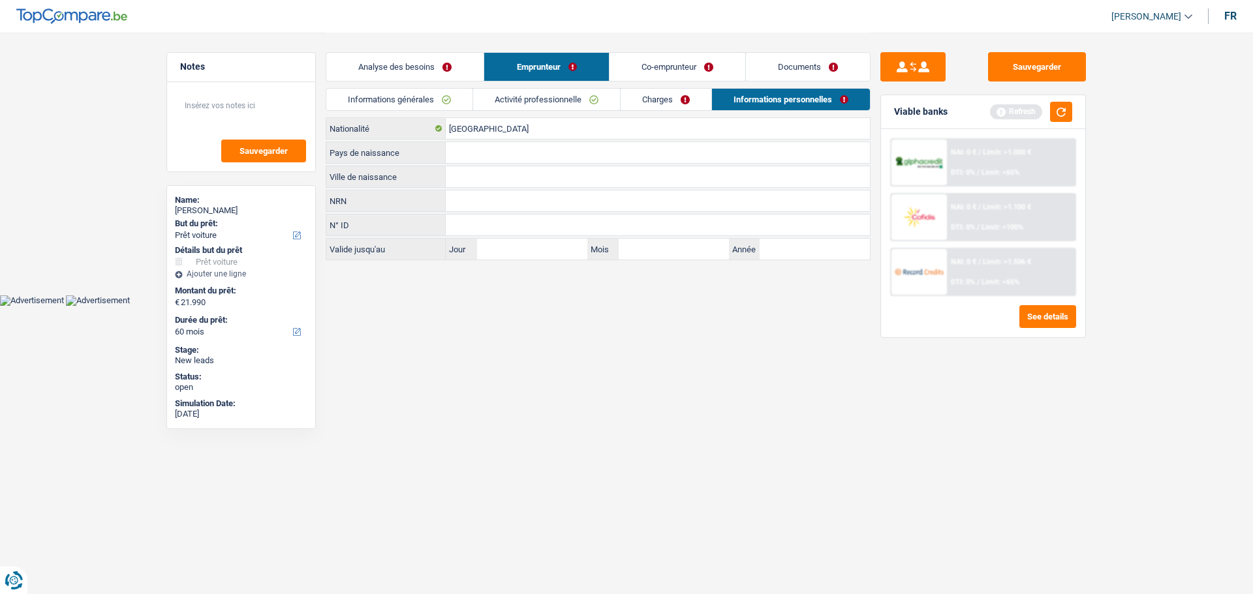
click at [476, 178] on input "Ville de naissance" at bounding box center [658, 176] width 424 height 21
type input "Charleroi"
click at [521, 145] on input "Pays de naissance" at bounding box center [658, 152] width 424 height 21
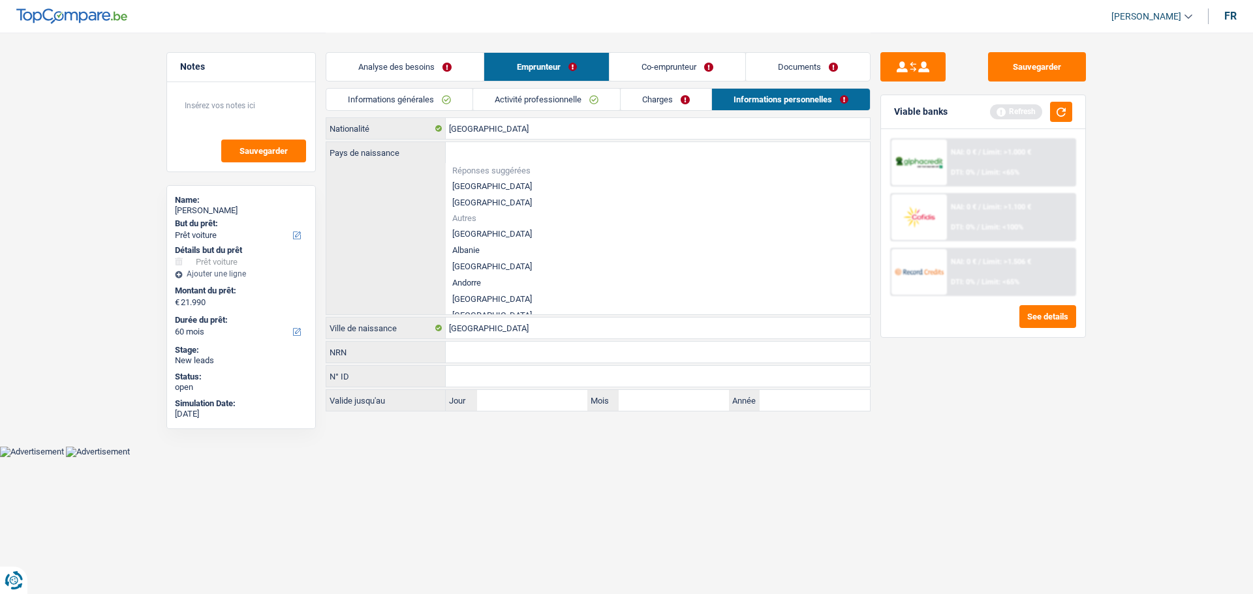
click at [480, 185] on li "[GEOGRAPHIC_DATA]" at bounding box center [658, 186] width 424 height 16
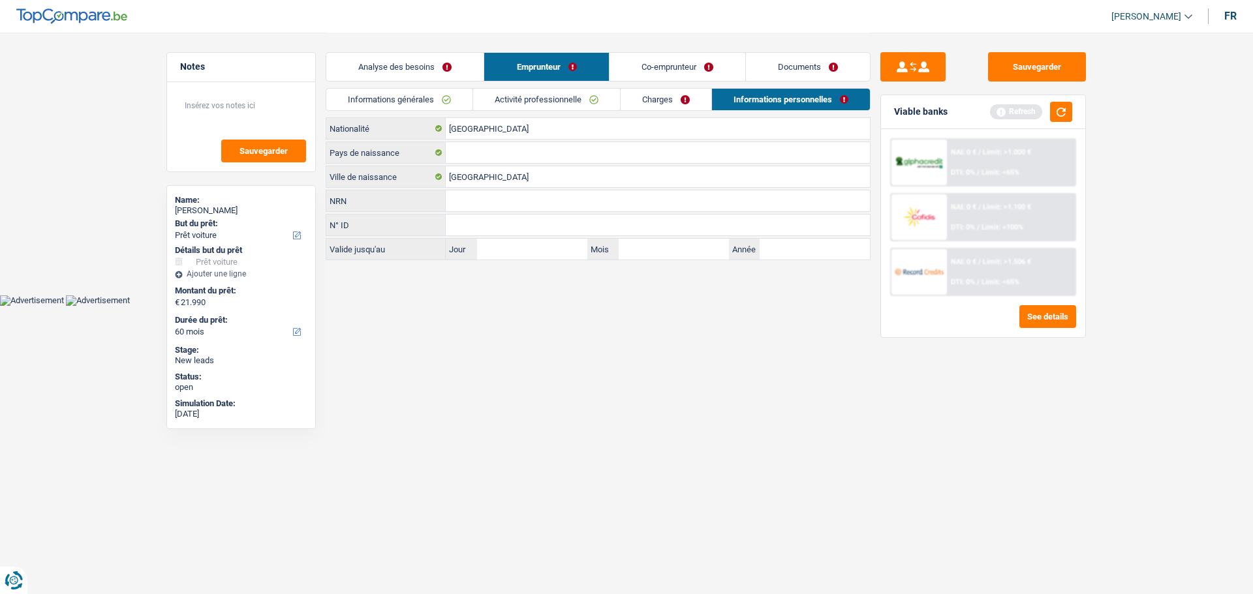
type input "[GEOGRAPHIC_DATA]"
click at [678, 65] on link "Co-emprunteur" at bounding box center [677, 67] width 136 height 28
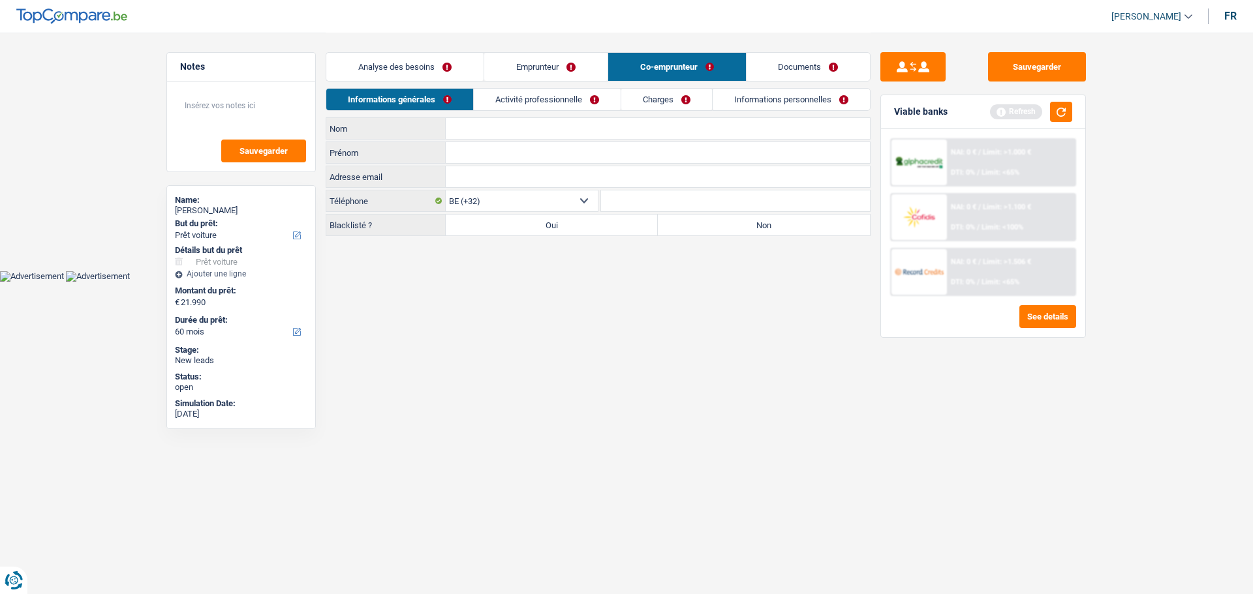
click at [492, 150] on input "Prénom" at bounding box center [658, 152] width 424 height 21
type input "Caroline"
click at [496, 138] on input "Nom" at bounding box center [658, 128] width 424 height 21
type input "Fantino"
click at [508, 108] on link "Activité professionnelle" at bounding box center [547, 100] width 147 height 22
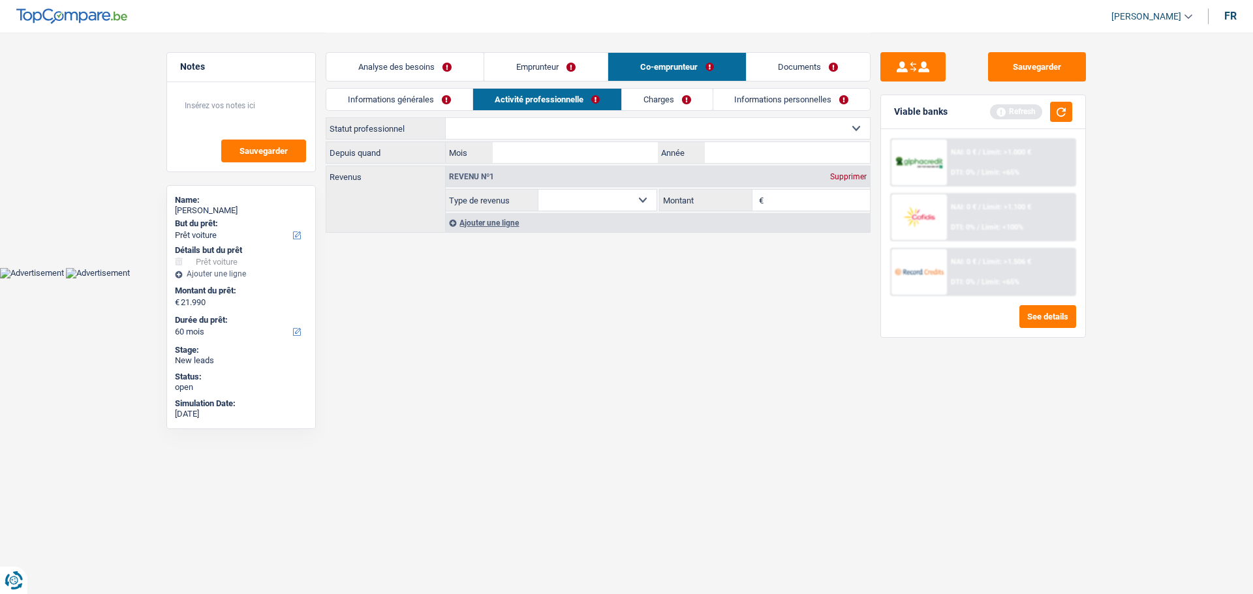
click at [508, 135] on select "Ouvrier Employé privé Employé public Invalide Indépendant Pensionné Chômeur Mut…" at bounding box center [658, 128] width 424 height 21
select select "publicEmployee"
click at [446, 118] on select "Ouvrier Employé privé Employé public Invalide Indépendant Pensionné Chômeur Mut…" at bounding box center [658, 128] width 424 height 21
select select "netSalary"
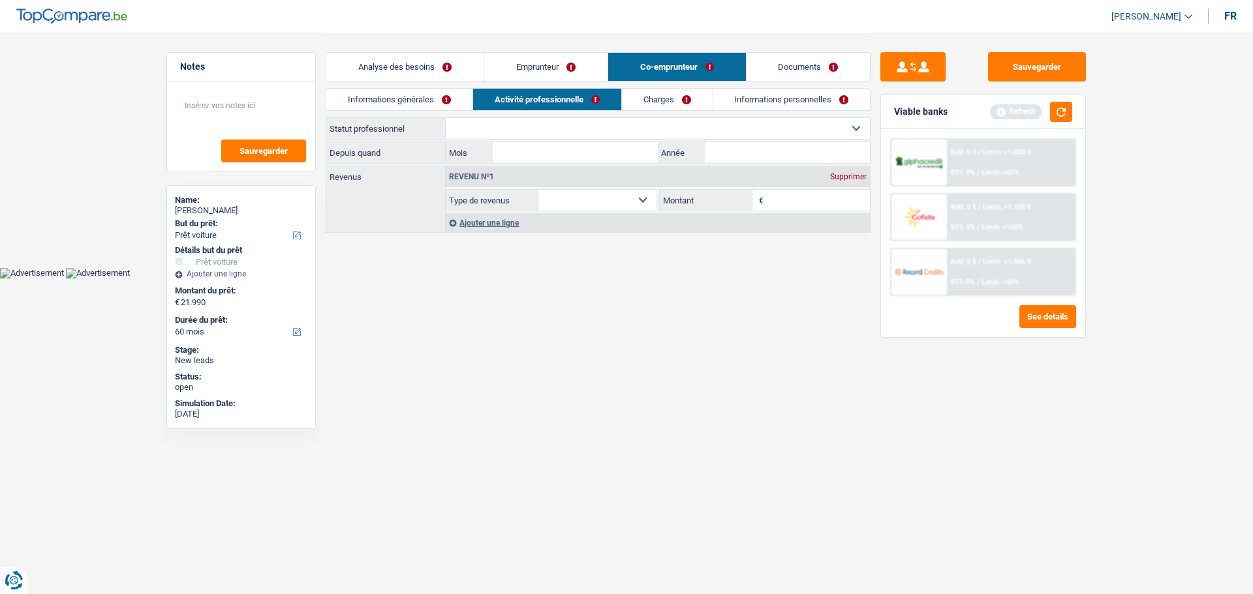
select select "mealVouchers"
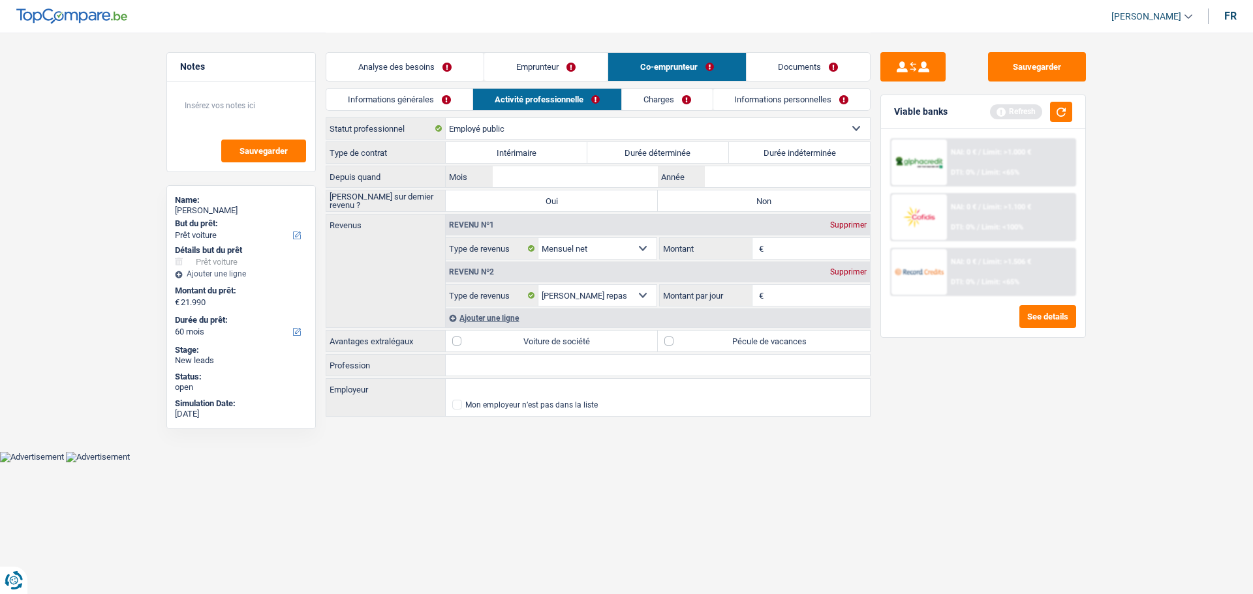
click at [762, 151] on label "Durée indéterminée" at bounding box center [800, 152] width 142 height 21
click at [762, 151] on input "Durée indéterminée" at bounding box center [800, 152] width 142 height 21
radio input "true"
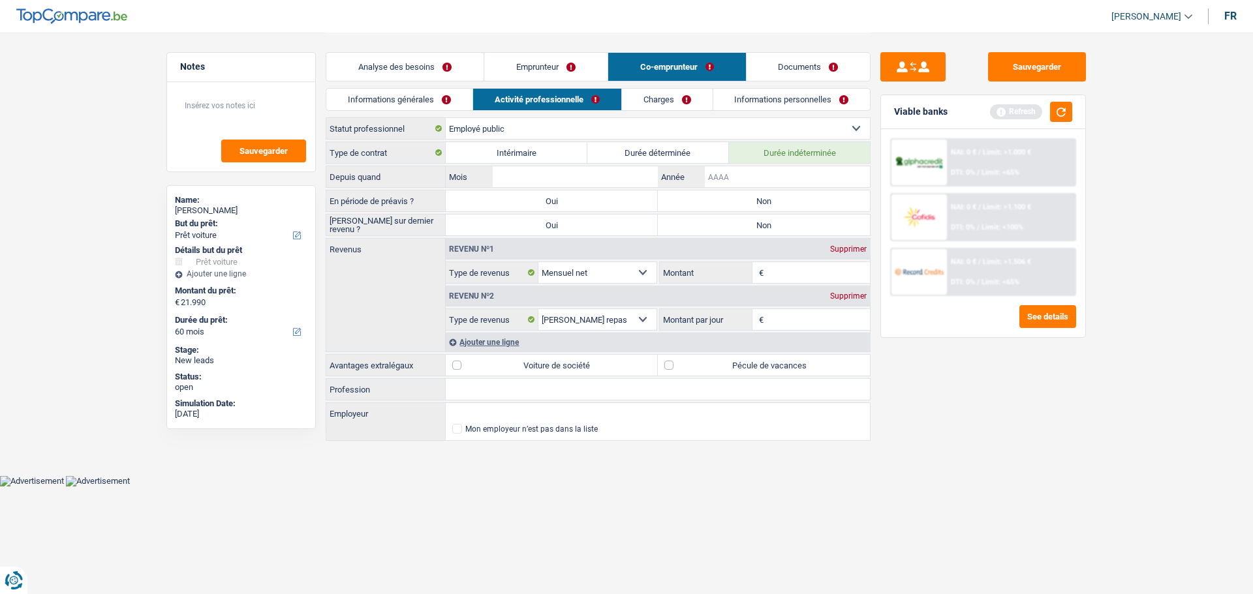
click at [744, 181] on input "Année" at bounding box center [787, 176] width 165 height 21
type input "2"
type input "1999"
click at [588, 172] on input "Mois" at bounding box center [575, 176] width 165 height 21
type input "1"
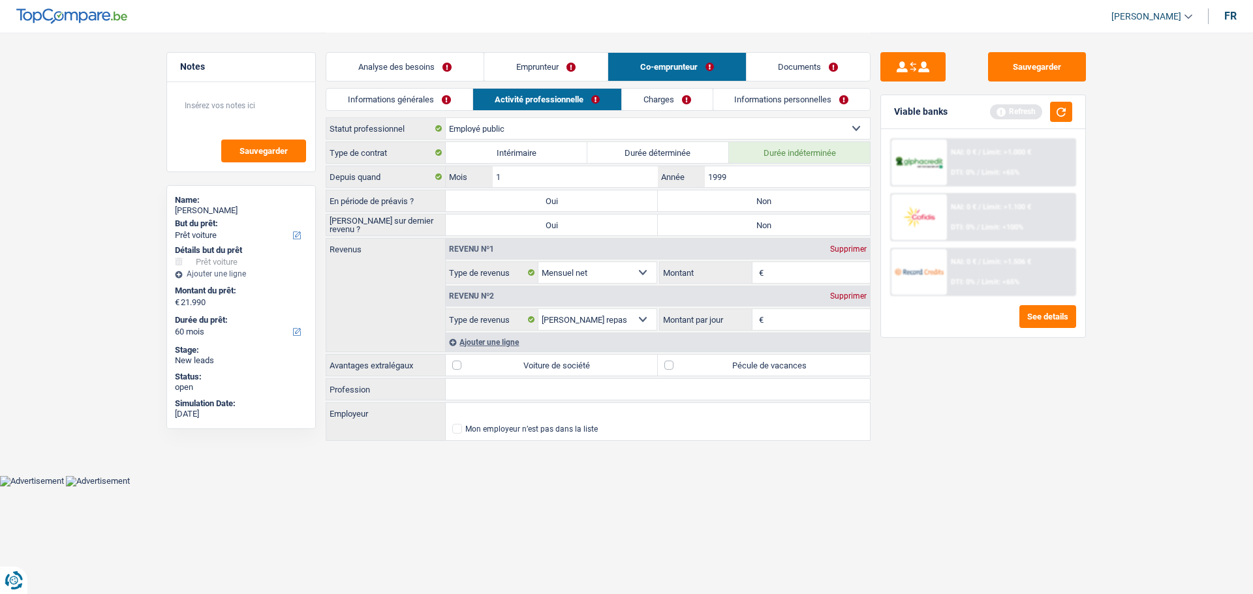
click at [750, 198] on label "Non" at bounding box center [764, 200] width 212 height 21
click at [750, 198] on input "Non" at bounding box center [764, 200] width 212 height 21
radio input "true"
click at [748, 237] on div "Type de contrat Intérimaire Durée déterminée Durée indéterminée Depuis quand 1 …" at bounding box center [598, 292] width 545 height 301
click at [767, 220] on label "Non" at bounding box center [764, 225] width 212 height 21
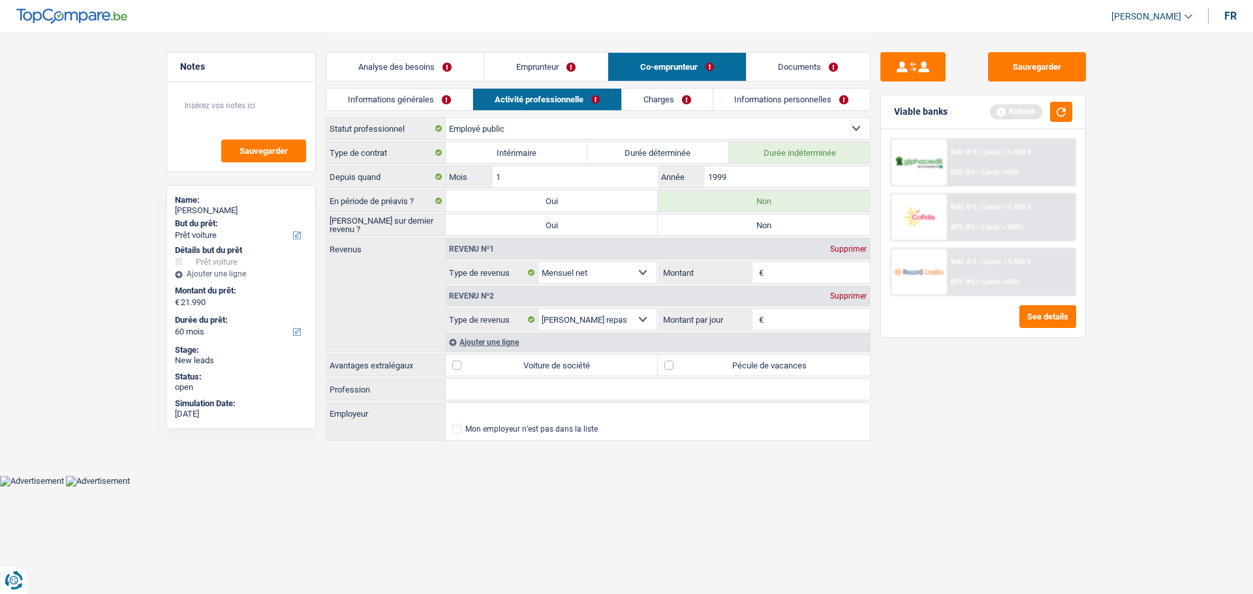
click at [767, 220] on input "Non" at bounding box center [764, 225] width 212 height 21
radio input "true"
click at [248, 100] on textarea at bounding box center [241, 110] width 130 height 39
type textarea "Madame est nommé"
click at [1063, 106] on button "button" at bounding box center [1061, 112] width 22 height 20
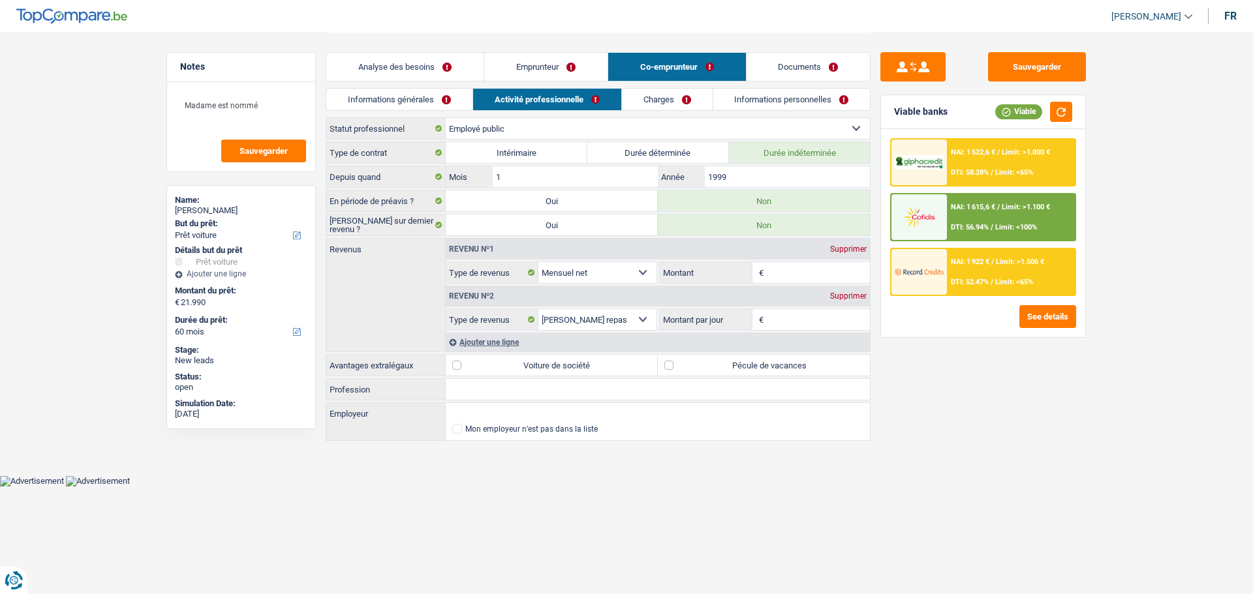
click at [801, 277] on input "Montant" at bounding box center [819, 272] width 104 height 21
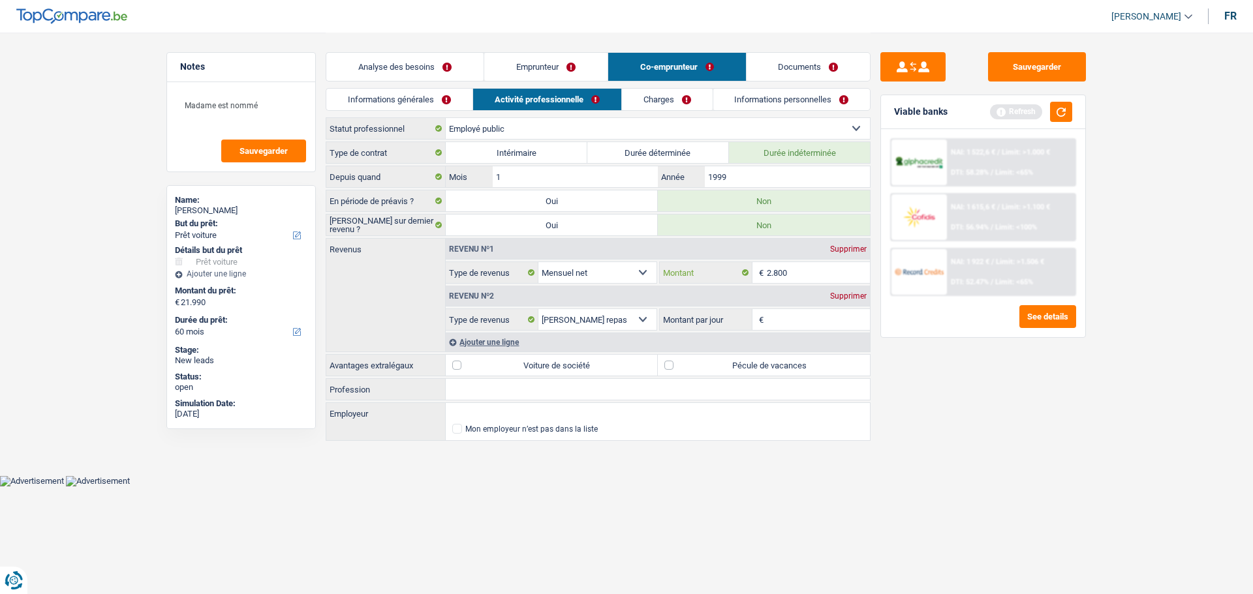
type input "2.800"
click at [585, 318] on select "Allocation d'handicap Allocations chômage Allocations familiales Chèques repas …" at bounding box center [597, 319] width 118 height 21
select select "familyAllowances"
click at [538, 309] on select "Allocation d'handicap Allocations chômage Allocations familiales Chèques repas …" at bounding box center [597, 319] width 118 height 21
click at [799, 318] on input "Montant" at bounding box center [819, 319] width 104 height 21
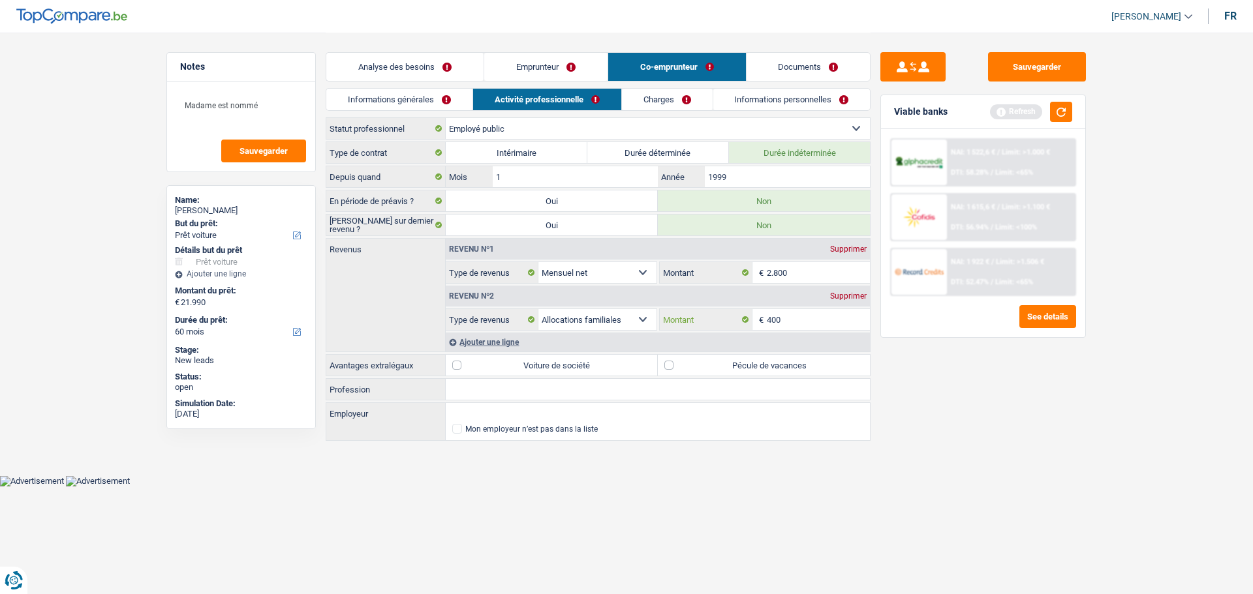
type input "400"
click at [902, 480] on div "Sauvegarder Viable banks Refresh NAI: 1 522,6 € / Limit: >1.000 € DTI: 58.28% /…" at bounding box center [982, 312] width 225 height 521
click at [515, 342] on div "Ajouter une ligne" at bounding box center [658, 342] width 424 height 19
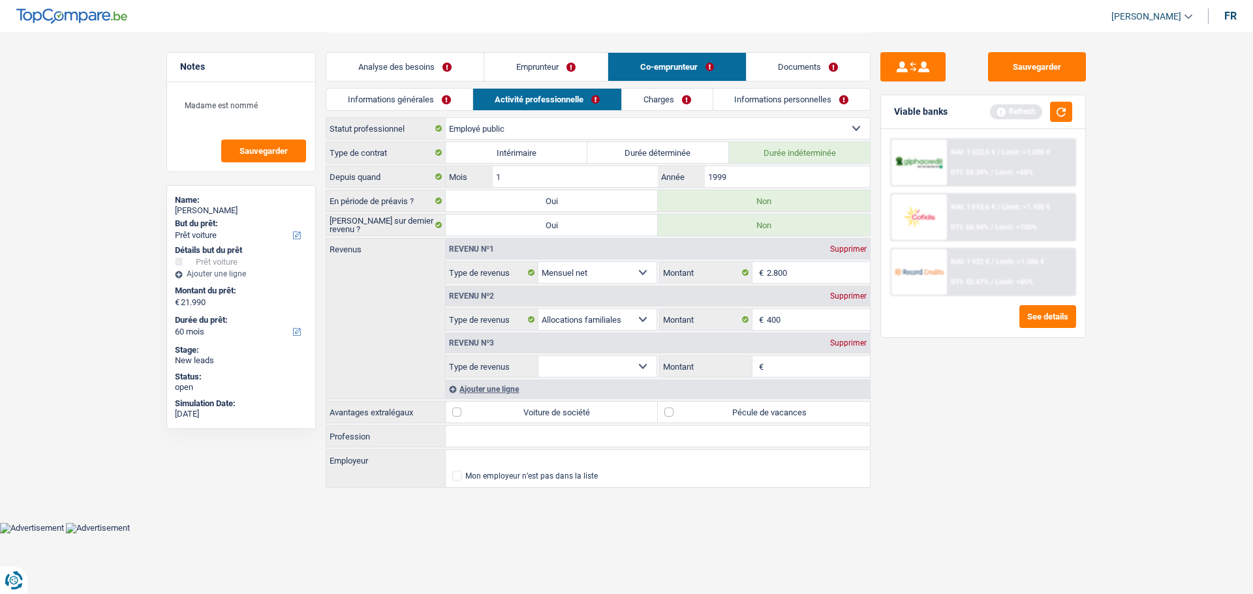
click at [589, 371] on select "Allocation d'handicap Allocations chômage Allocations familiales Chèques repas …" at bounding box center [597, 366] width 118 height 21
select select "mealVouchers"
click at [538, 356] on select "Allocation d'handicap Allocations chômage Allocations familiales Chèques repas …" at bounding box center [597, 366] width 118 height 21
click at [790, 361] on input "Montant par jour" at bounding box center [819, 366] width 104 height 21
type input "4,0"
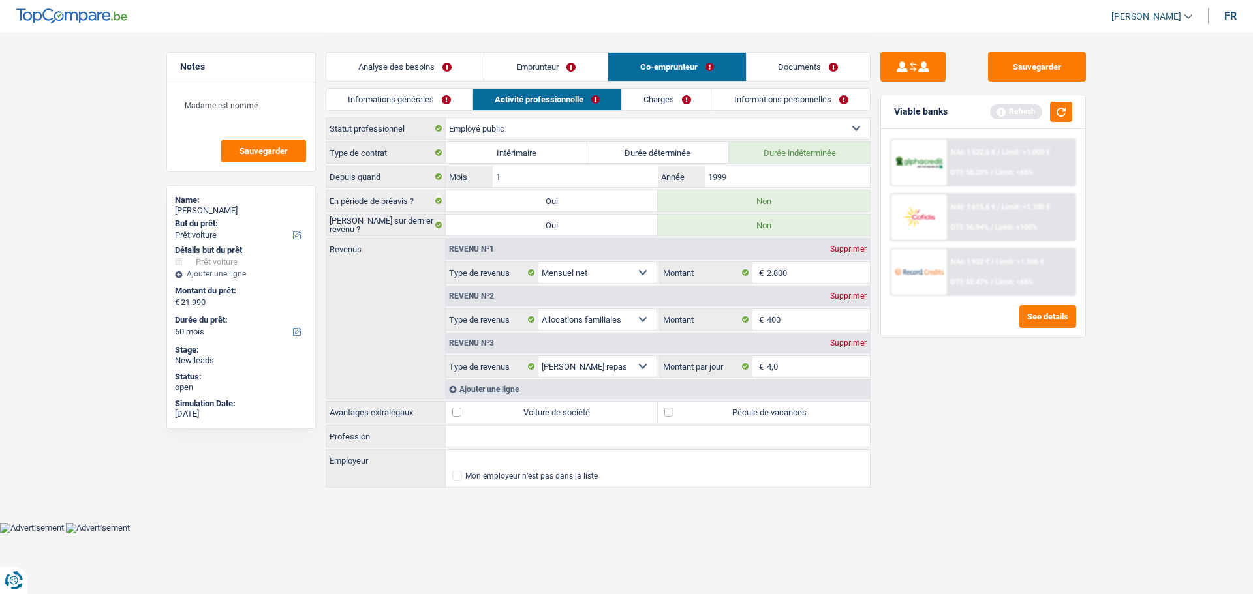
click at [1057, 424] on div "Sauvegarder Viable banks Refresh NAI: 1 522,6 € / Limit: >1.000 € DTI: 58.28% /…" at bounding box center [982, 312] width 225 height 521
click at [744, 415] on label "Pécule de vacances" at bounding box center [764, 412] width 212 height 21
click at [744, 415] on input "Pécule de vacances" at bounding box center [764, 412] width 212 height 21
checkbox input "true"
click at [656, 99] on link "Charges" at bounding box center [667, 100] width 91 height 22
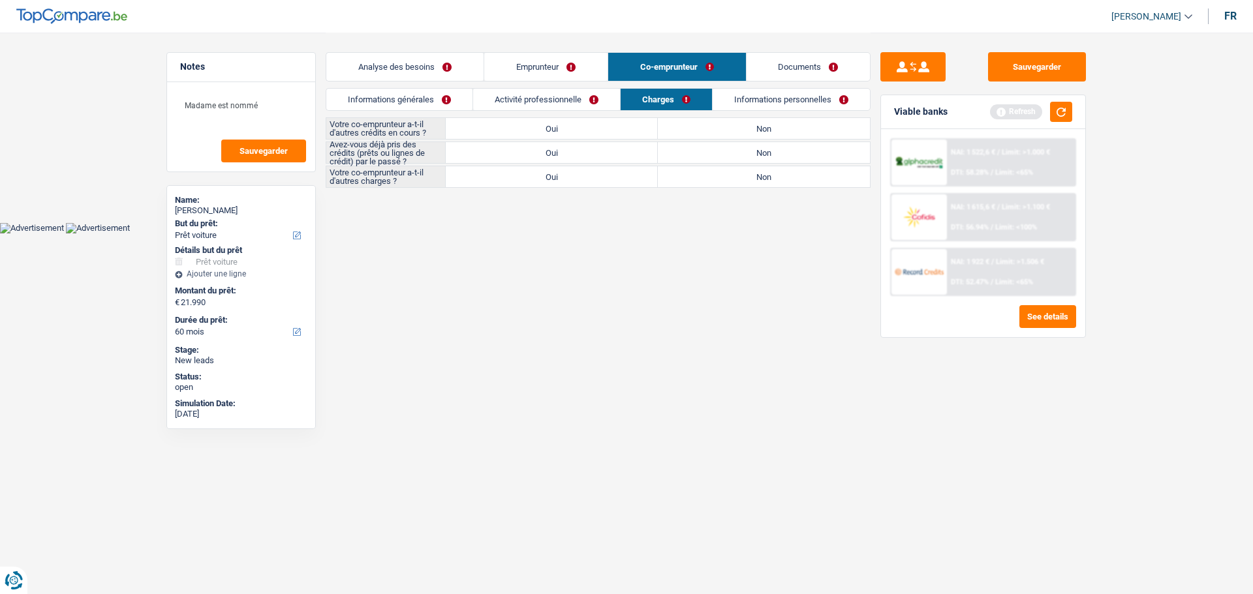
click at [409, 95] on link "Informations générales" at bounding box center [399, 100] width 146 height 22
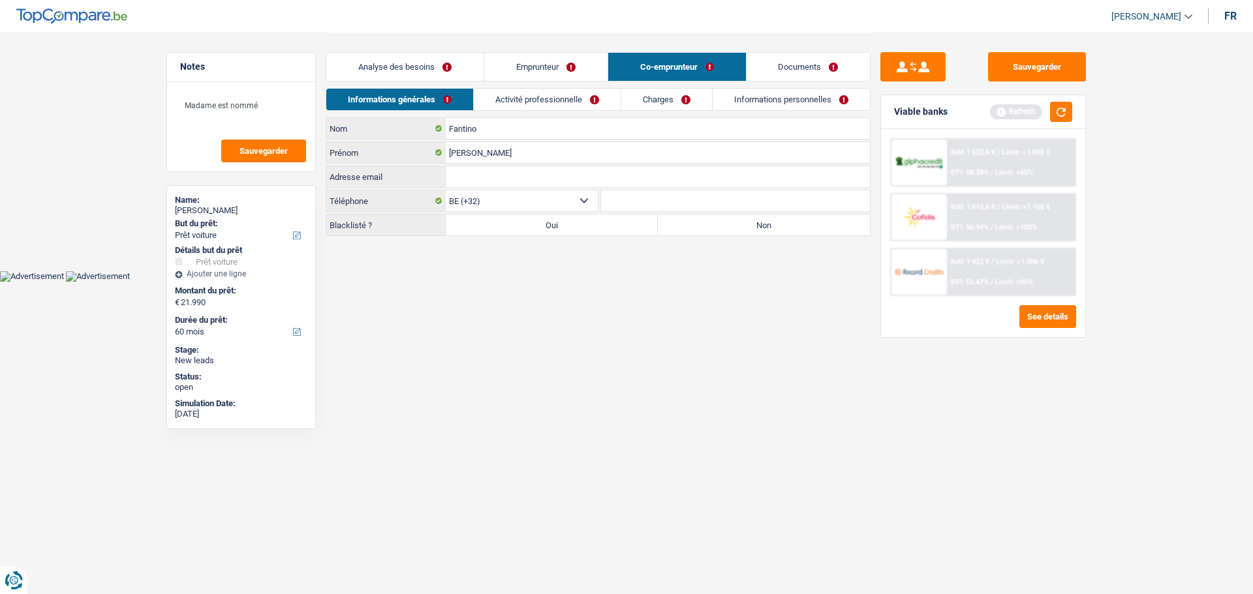
click at [655, 103] on link "Charges" at bounding box center [666, 100] width 91 height 22
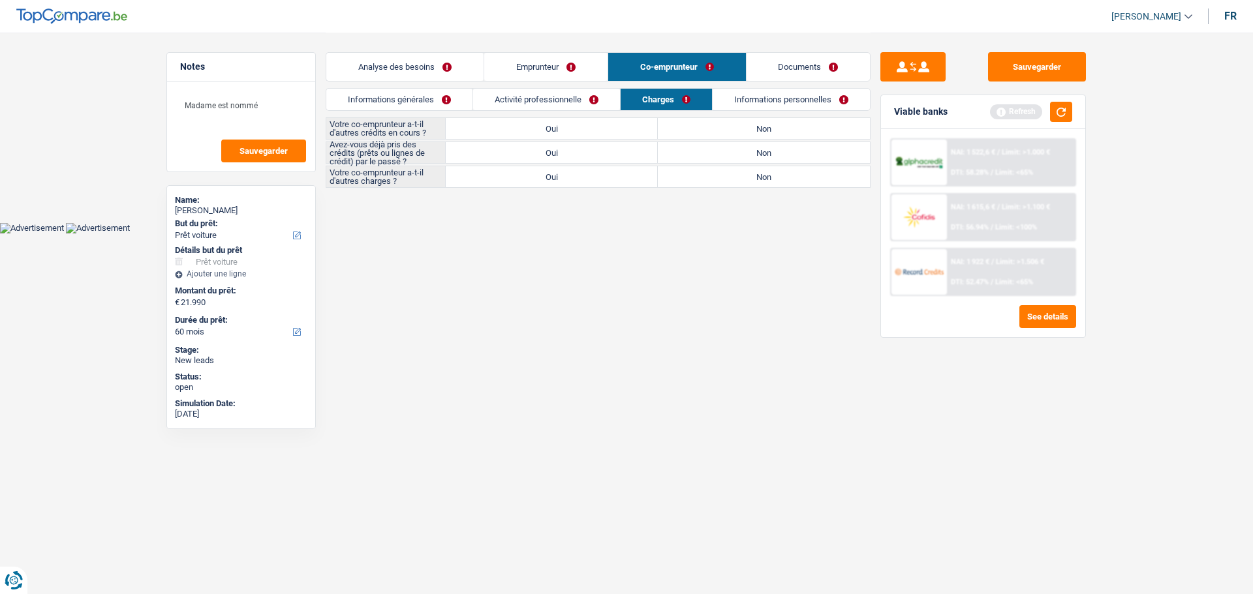
click at [705, 132] on label "Non" at bounding box center [764, 128] width 212 height 21
click at [705, 132] on input "Non" at bounding box center [764, 128] width 212 height 21
radio input "true"
click at [639, 150] on label "Oui" at bounding box center [552, 152] width 212 height 21
click at [639, 150] on input "Oui" at bounding box center [552, 152] width 212 height 21
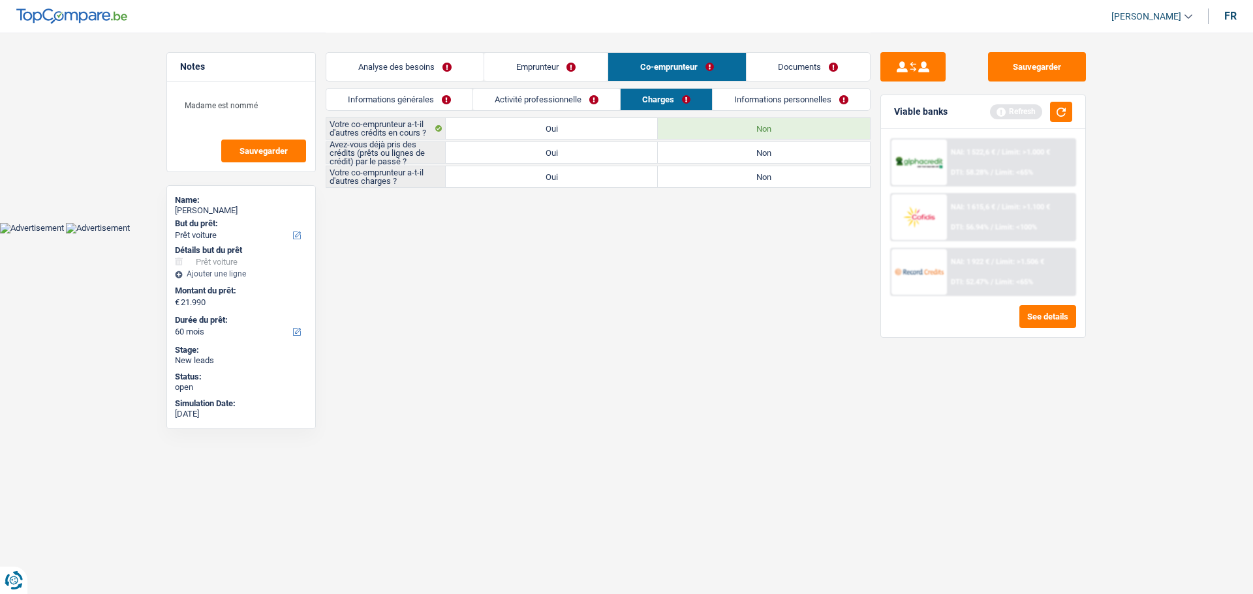
radio input "true"
click at [753, 178] on label "Non" at bounding box center [764, 176] width 212 height 21
click at [753, 178] on input "Non" at bounding box center [764, 176] width 212 height 21
radio input "true"
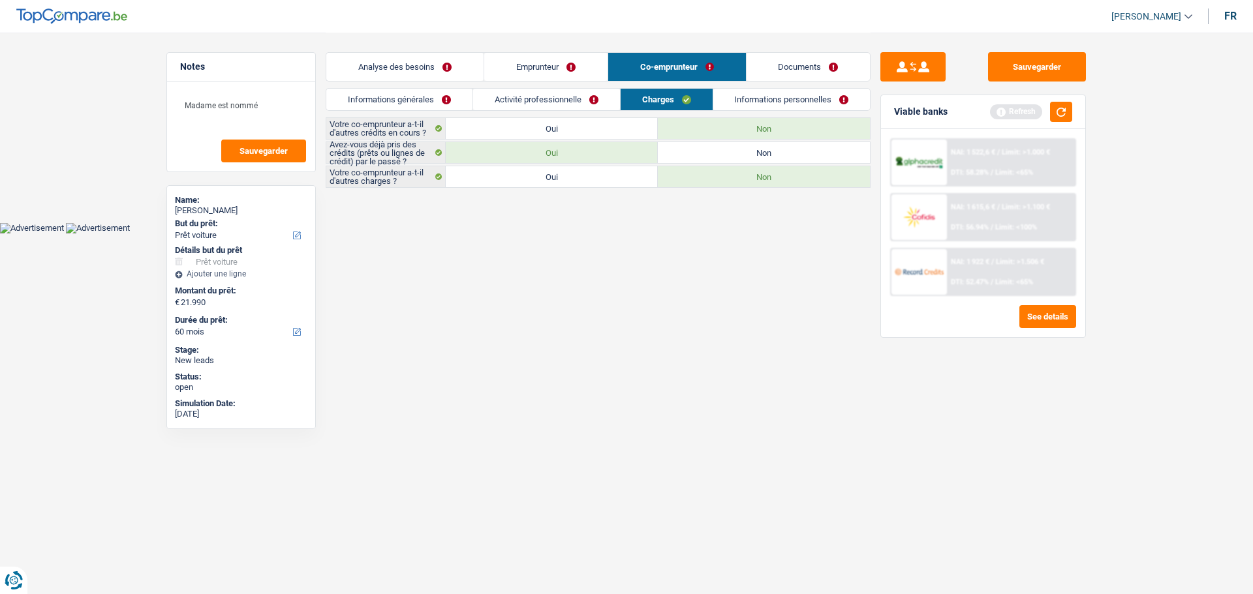
click at [768, 98] on link "Informations personnelles" at bounding box center [791, 100] width 157 height 22
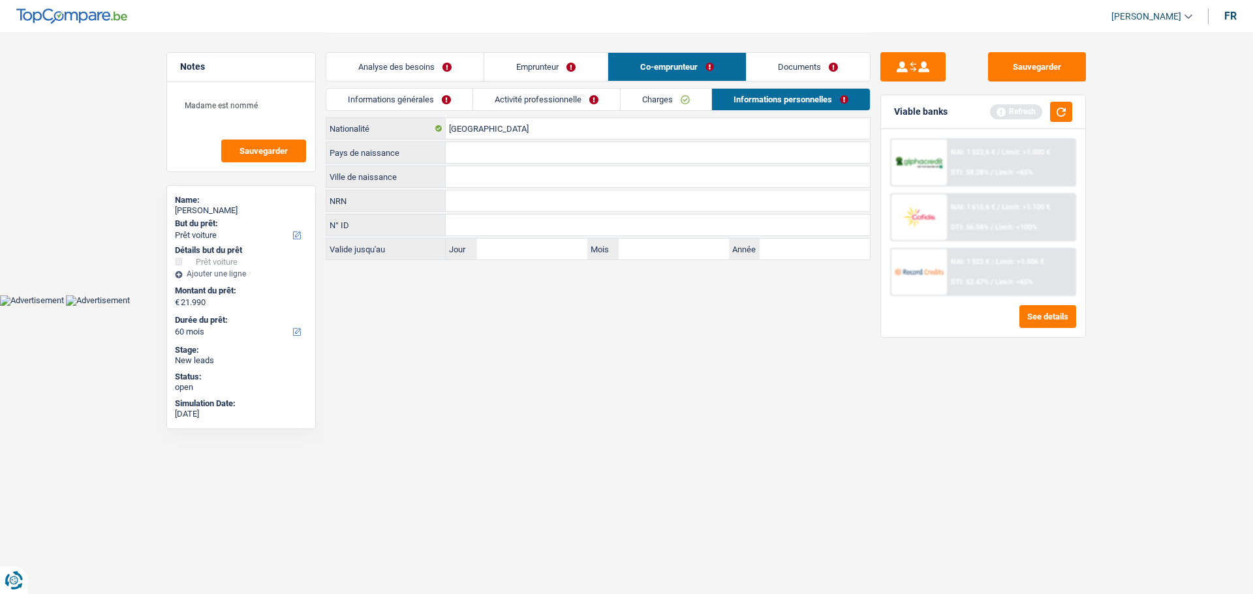
click at [471, 182] on input "Ville de naissance" at bounding box center [658, 176] width 424 height 21
click at [1070, 117] on button "button" at bounding box center [1061, 112] width 22 height 20
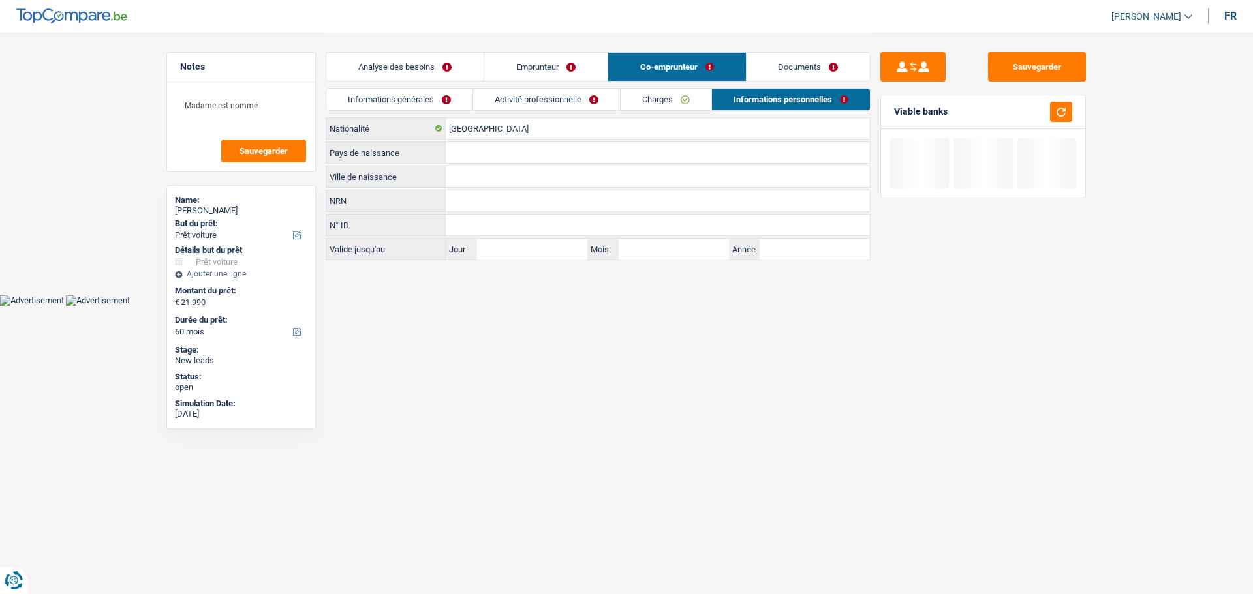
click at [461, 178] on input "Ville de naissance" at bounding box center [658, 176] width 424 height 21
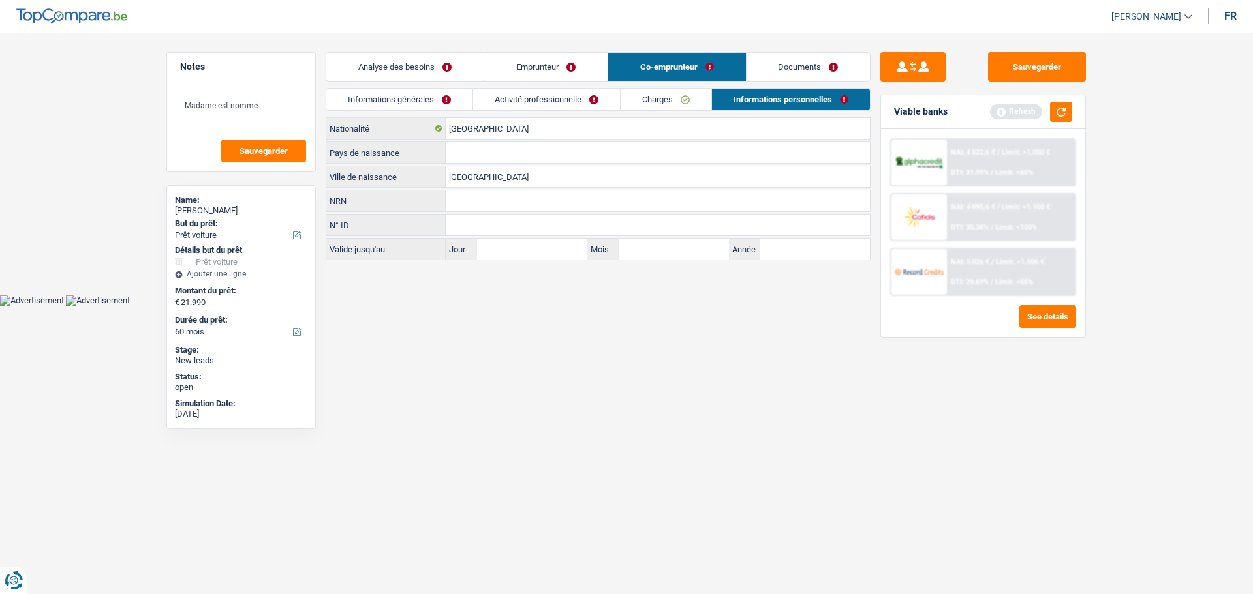
type input "Charleroi"
click at [506, 157] on input "Pays de naissance" at bounding box center [658, 152] width 424 height 21
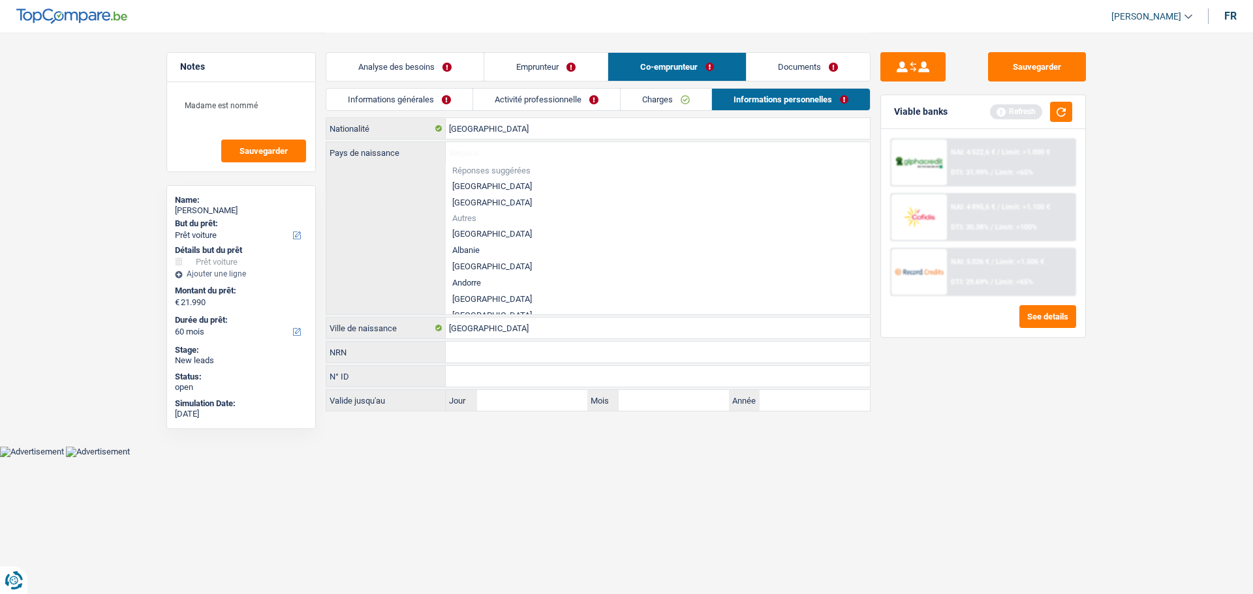
click at [478, 190] on li "[GEOGRAPHIC_DATA]" at bounding box center [658, 186] width 424 height 16
type input "[GEOGRAPHIC_DATA]"
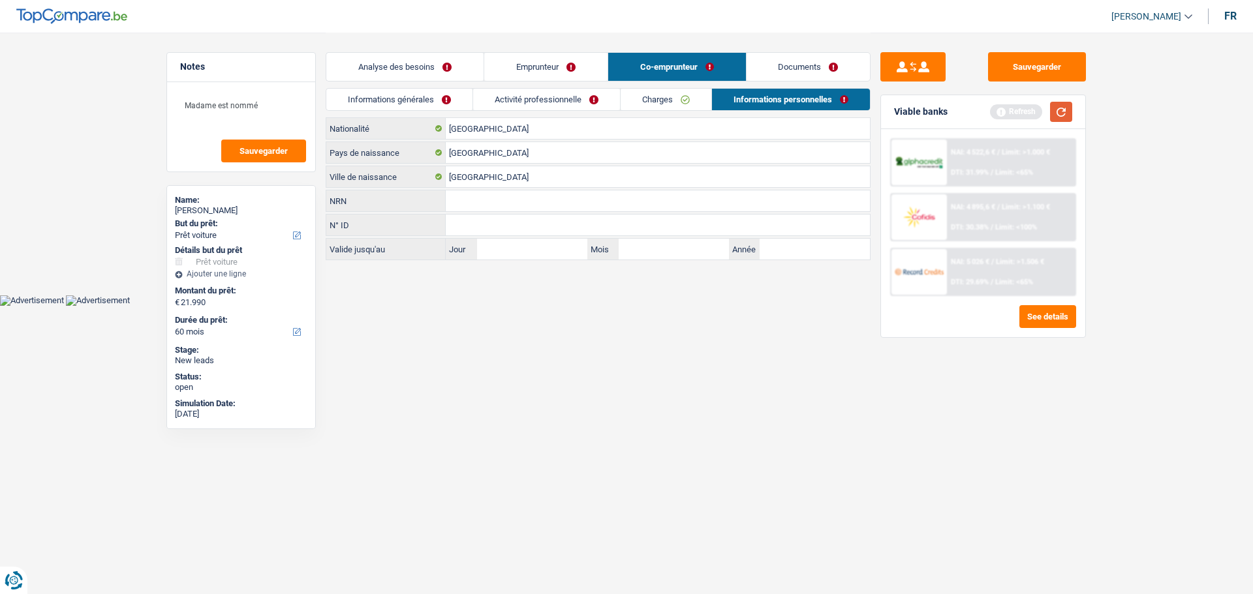
click at [1055, 117] on button "button" at bounding box center [1061, 112] width 22 height 20
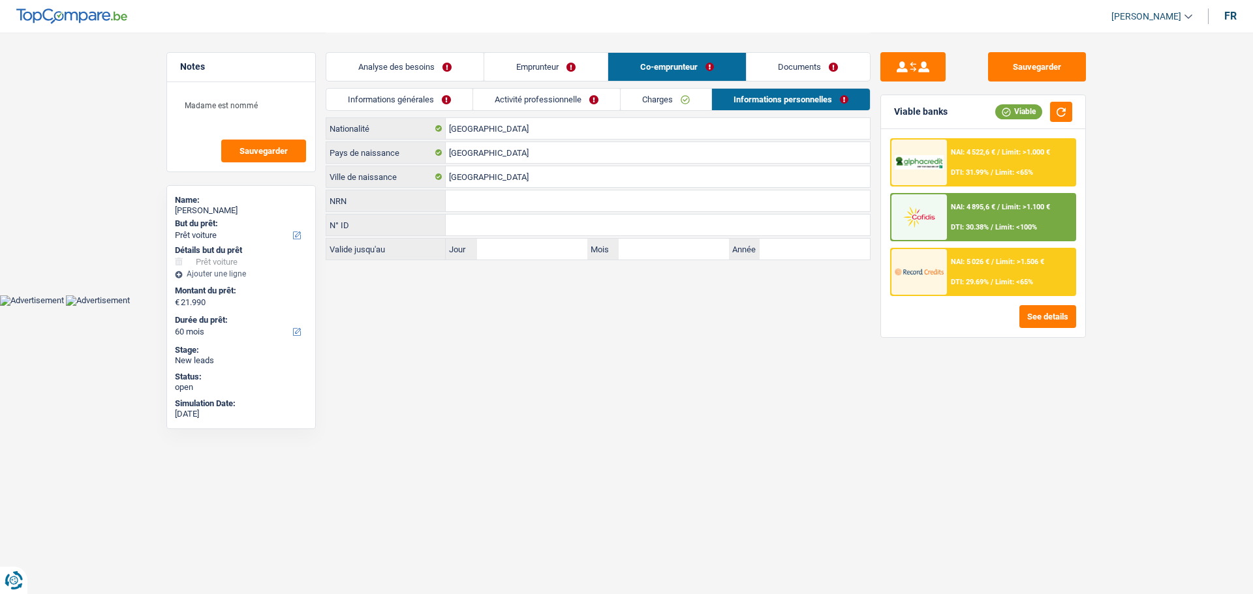
click at [426, 65] on link "Analyse des besoins" at bounding box center [404, 67] width 157 height 28
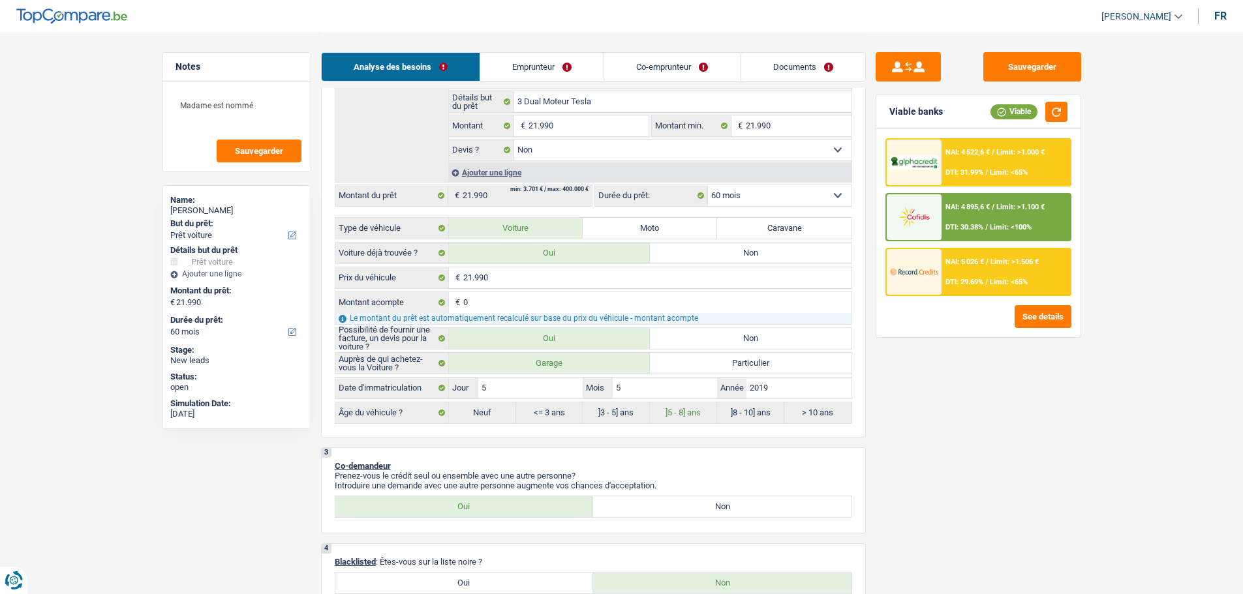
scroll to position [130, 0]
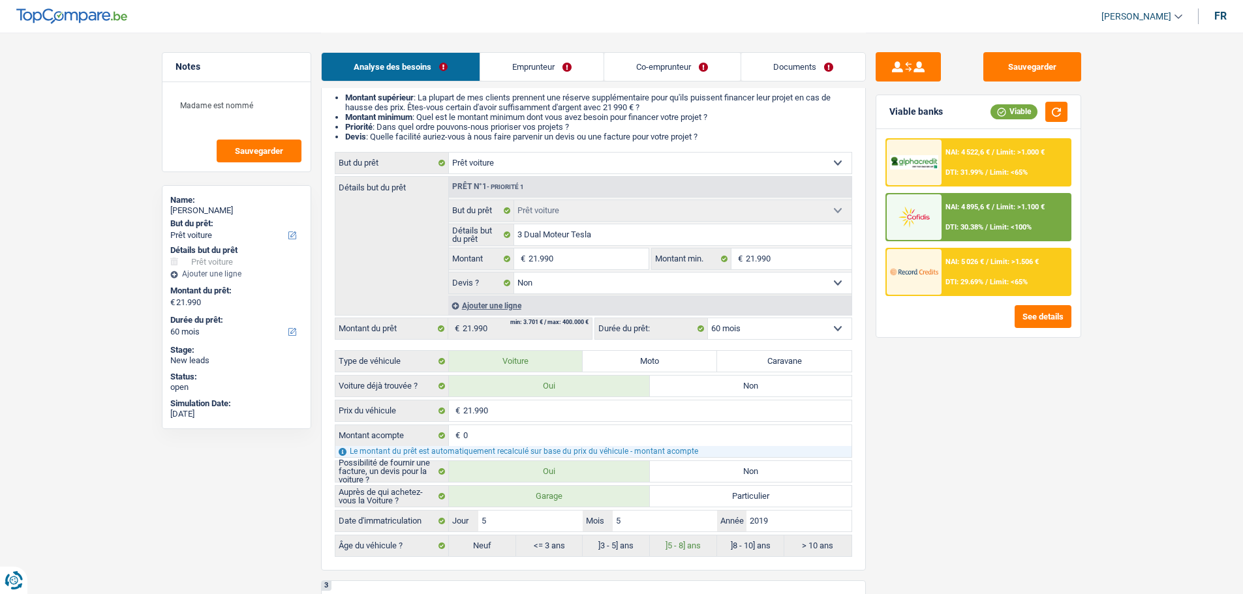
click at [764, 320] on select "12 mois 18 mois 24 mois 30 mois 36 mois 42 mois 48 mois 60 mois Sélectionner un…" at bounding box center [780, 328] width 144 height 21
click at [949, 405] on div "Sauvegarder Viable banks Viable NAI: 4 522,6 € / Limit: >1.000 € DTI: 31.99% / …" at bounding box center [978, 312] width 225 height 521
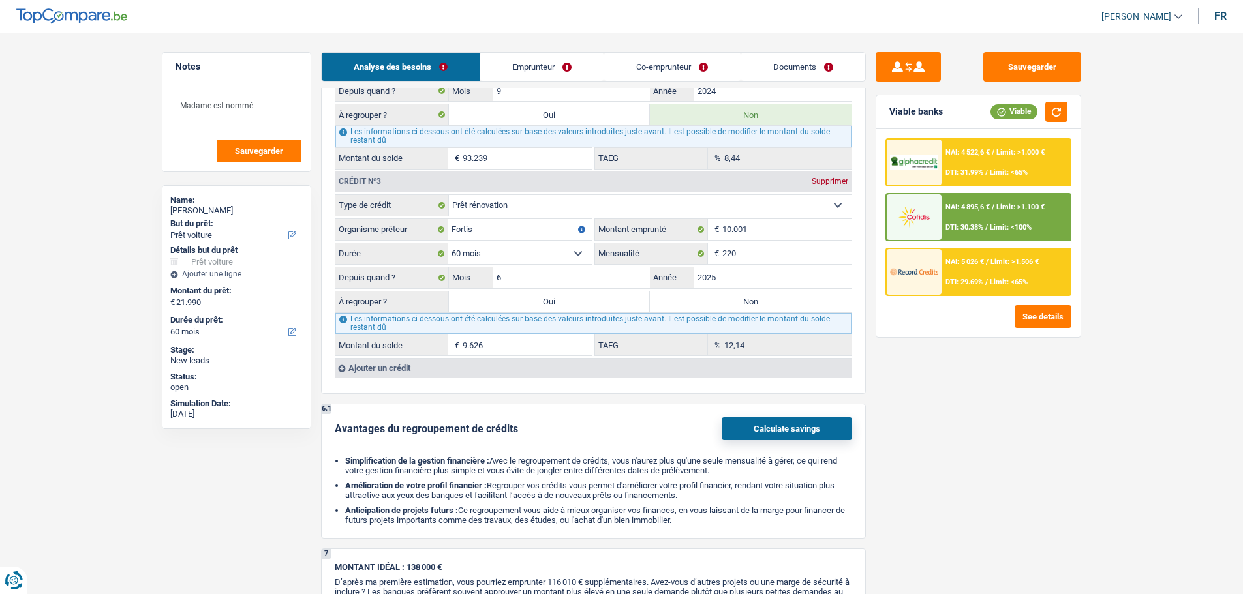
scroll to position [1500, 0]
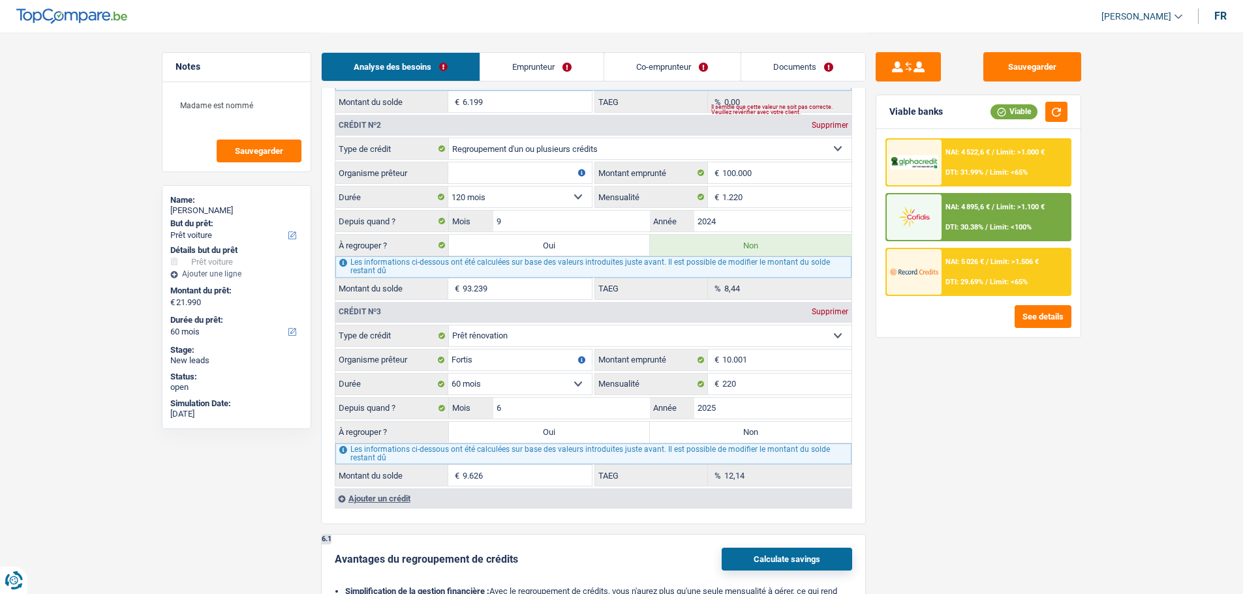
click at [718, 437] on label "Non" at bounding box center [751, 432] width 202 height 21
click at [718, 437] on input "Non" at bounding box center [751, 432] width 202 height 21
radio input "true"
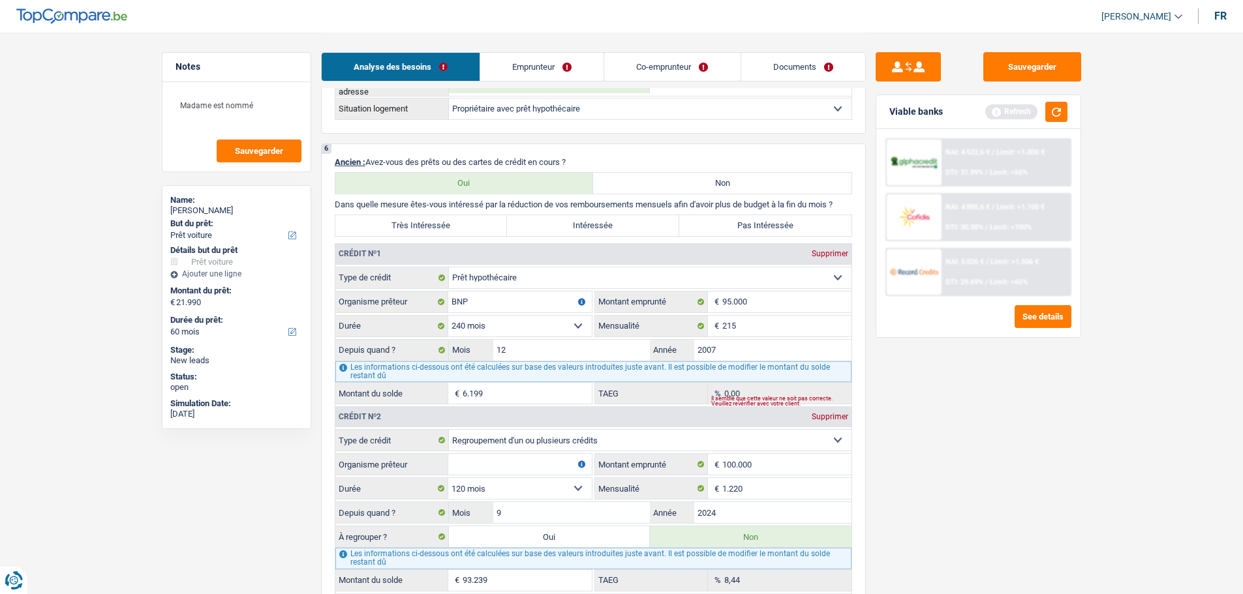
scroll to position [1240, 0]
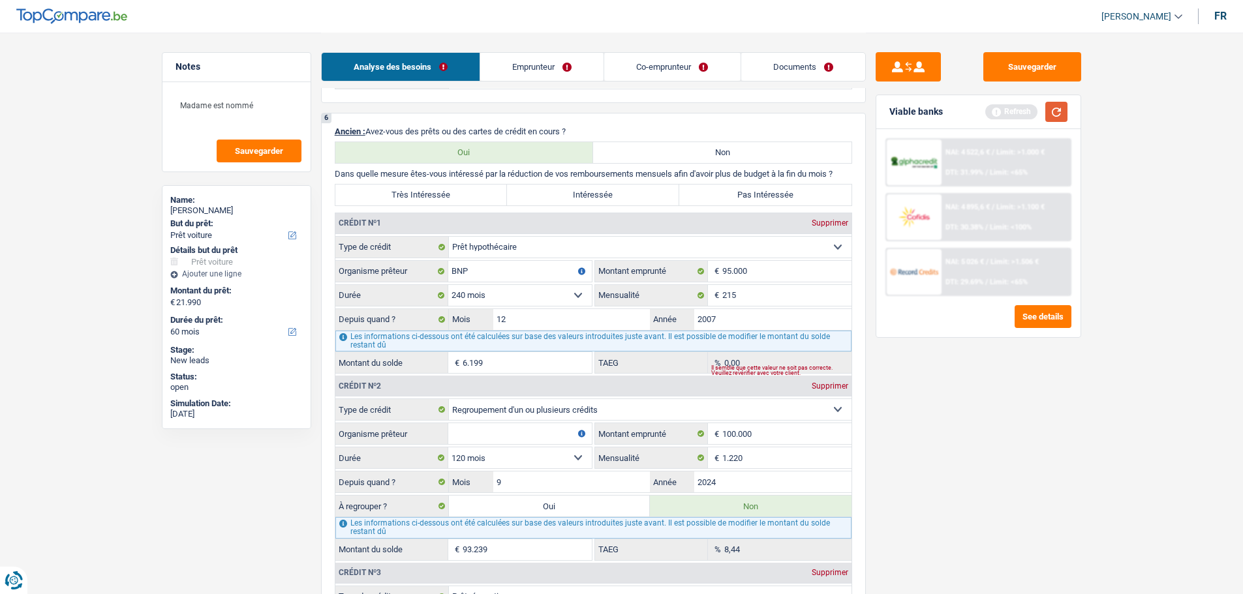
click at [1064, 112] on button "button" at bounding box center [1056, 112] width 22 height 20
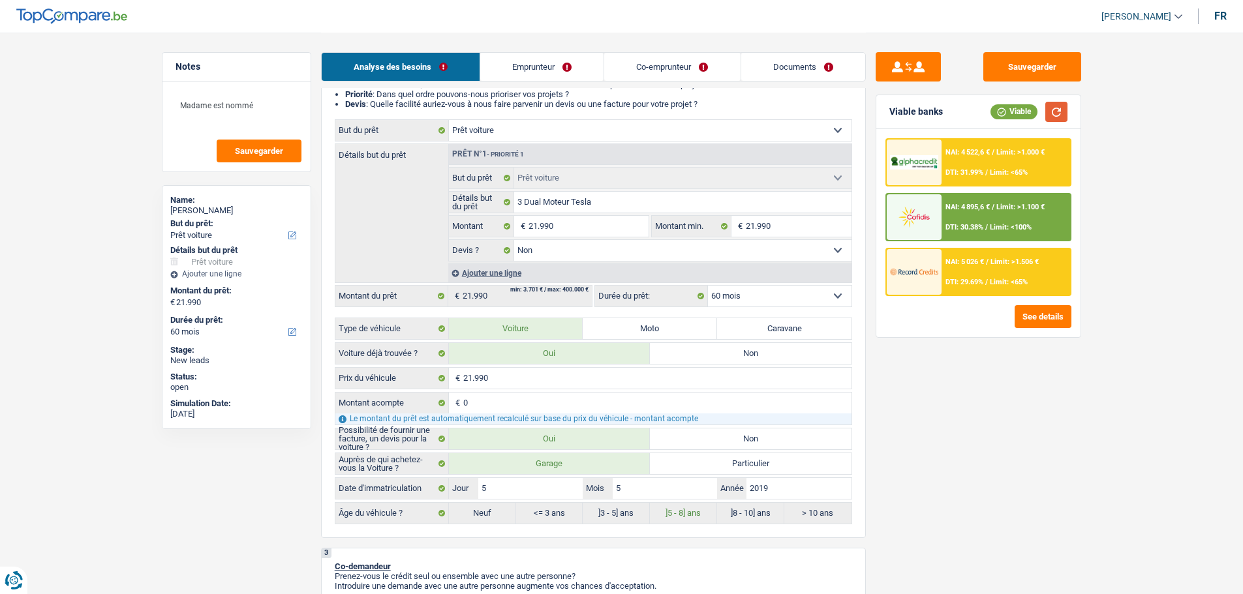
scroll to position [130, 0]
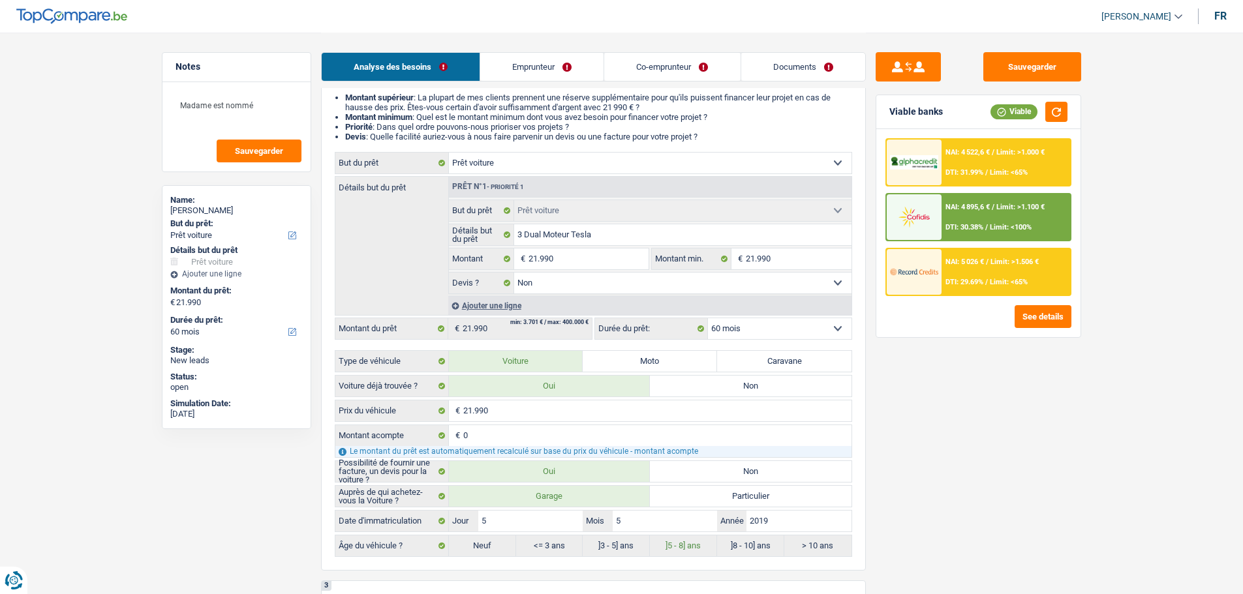
click at [798, 331] on select "12 mois 18 mois 24 mois 30 mois 36 mois 42 mois 48 mois 60 mois Sélectionner un…" at bounding box center [780, 328] width 144 height 21
click at [708, 318] on select "12 mois 18 mois 24 mois 30 mois 36 mois 42 mois 48 mois 60 mois Sélectionner un…" at bounding box center [780, 328] width 144 height 21
click at [984, 274] on div "NAI: 5 026 € / Limit: >1.506 € DTI: 29.69% / Limit: <65%" at bounding box center [1005, 272] width 129 height 46
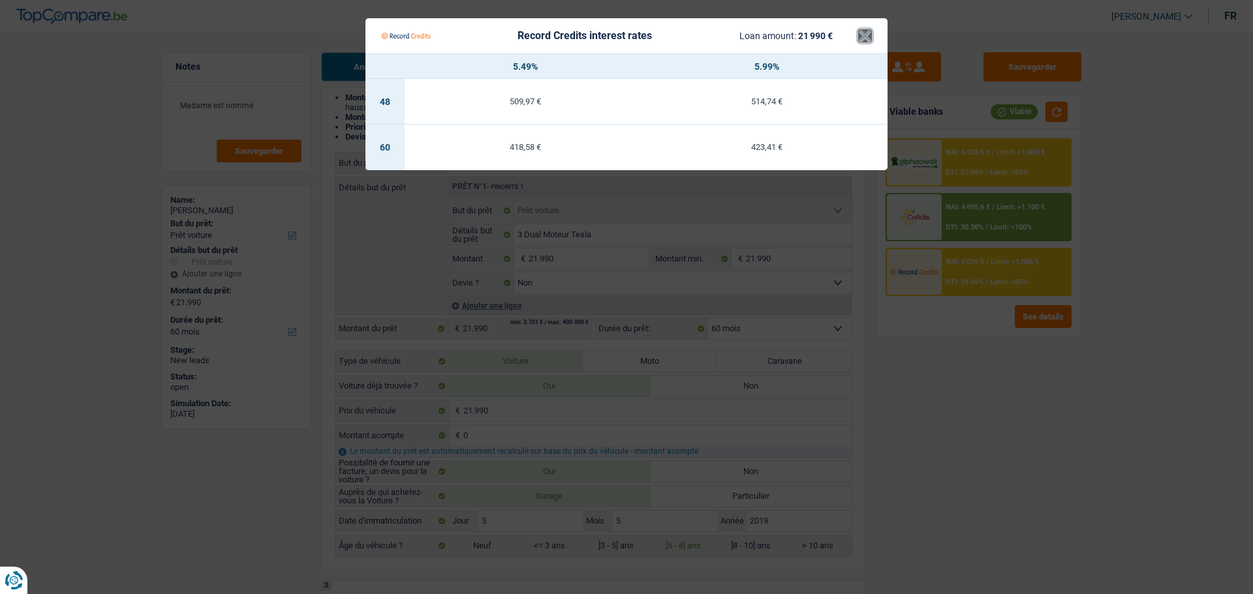
click at [864, 40] on button "×" at bounding box center [865, 35] width 14 height 13
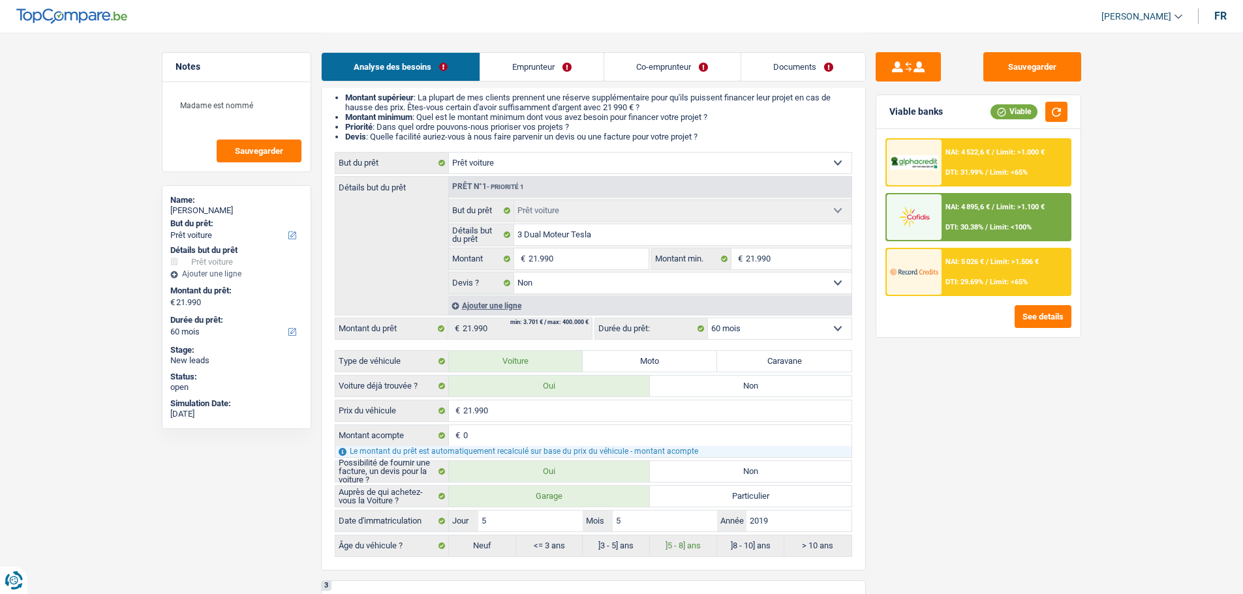
click at [949, 181] on div "NAI: 4 522,6 € / Limit: >1.000 € DTI: 31.99% / Limit: <65%" at bounding box center [1005, 163] width 129 height 46
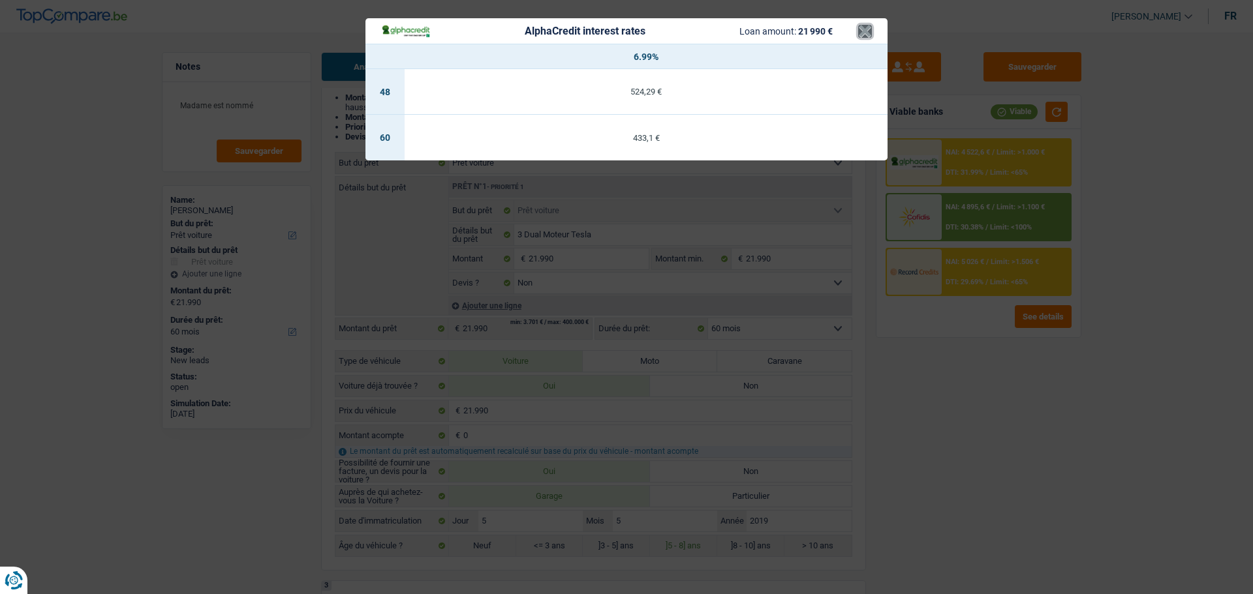
click at [866, 38] on button "×" at bounding box center [865, 31] width 14 height 13
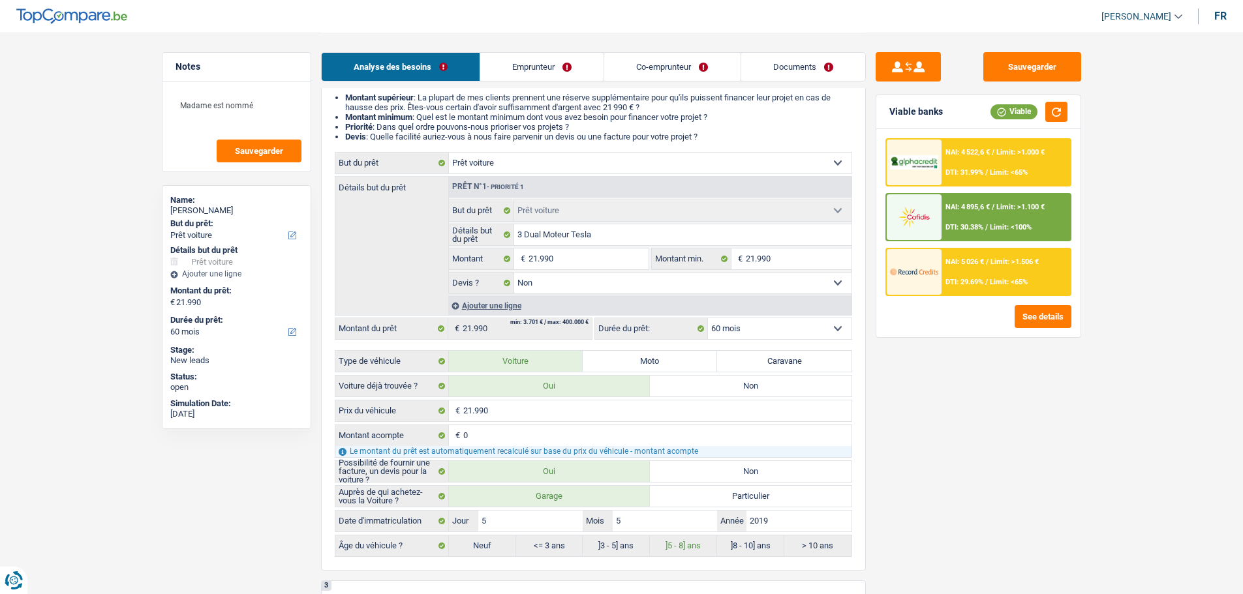
click at [944, 209] on div "NAI: 4 895,6 € / Limit: >1.100 € DTI: 30.38% / Limit: <100%" at bounding box center [1005, 217] width 129 height 46
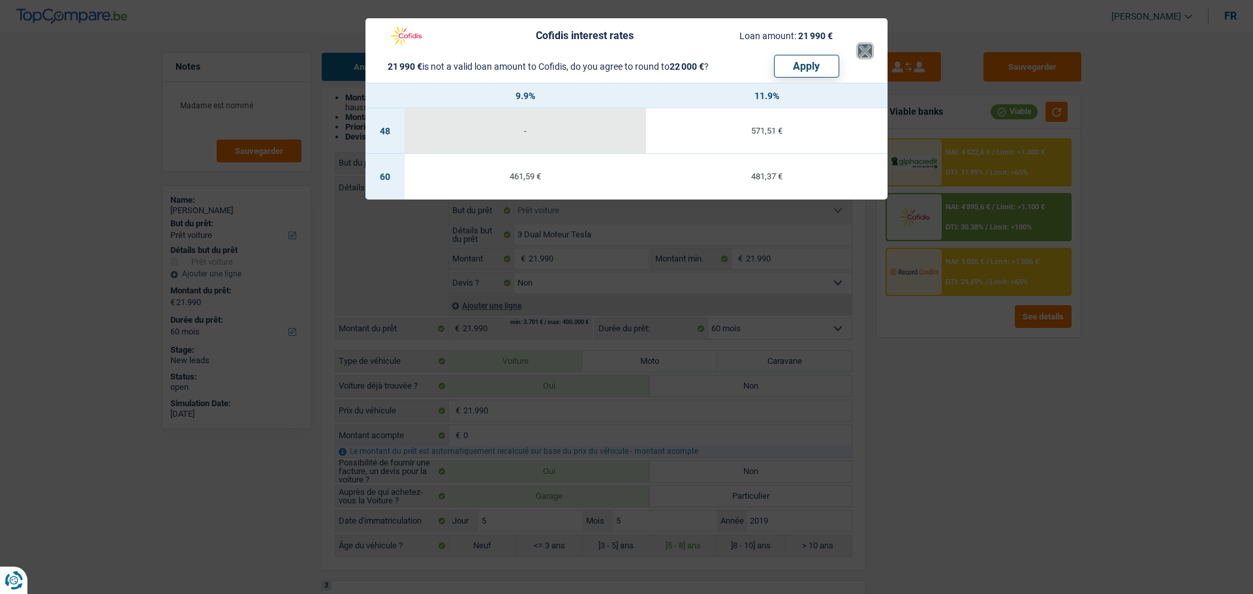
click at [871, 44] on button "×" at bounding box center [865, 50] width 14 height 13
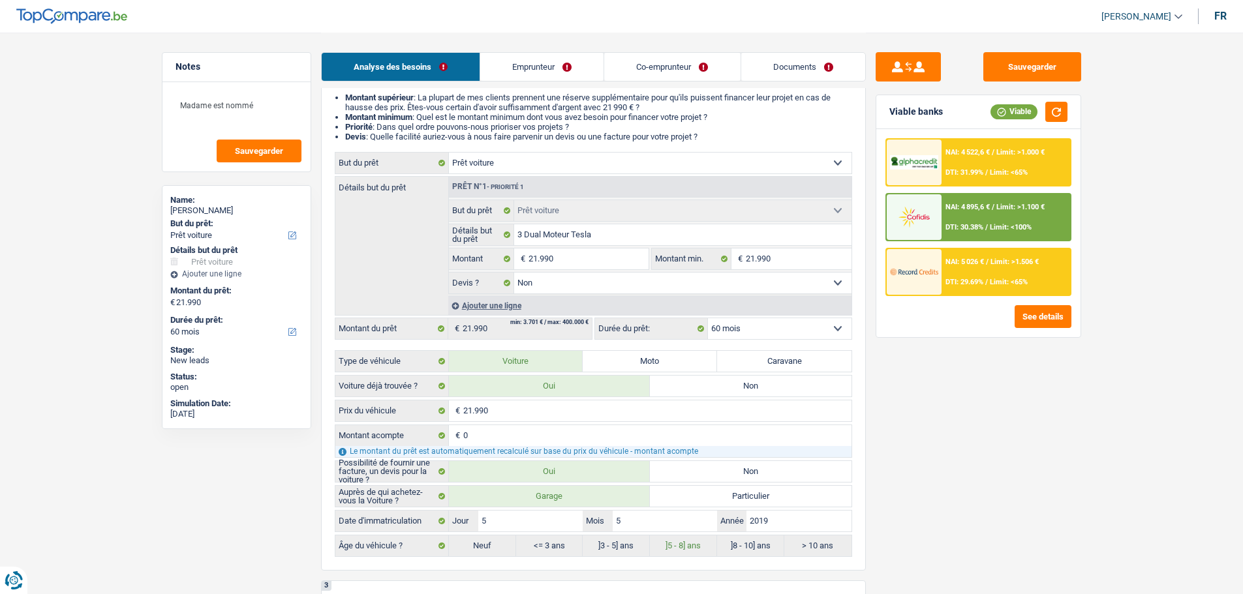
click at [934, 260] on img at bounding box center [914, 272] width 48 height 24
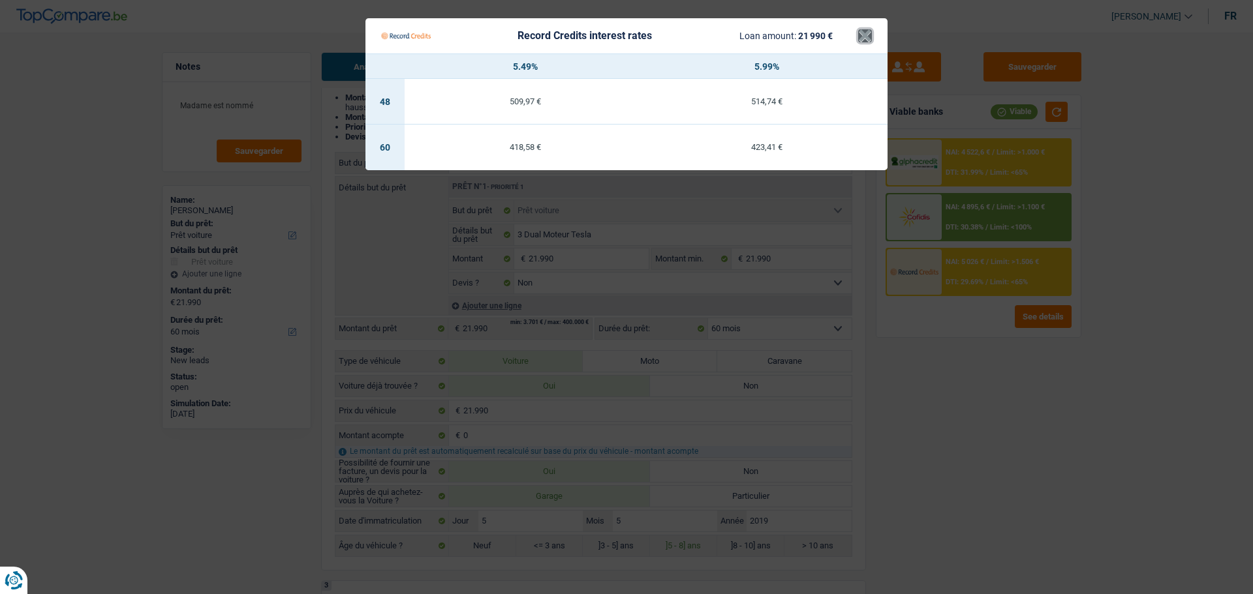
click at [858, 38] on button "×" at bounding box center [865, 35] width 14 height 13
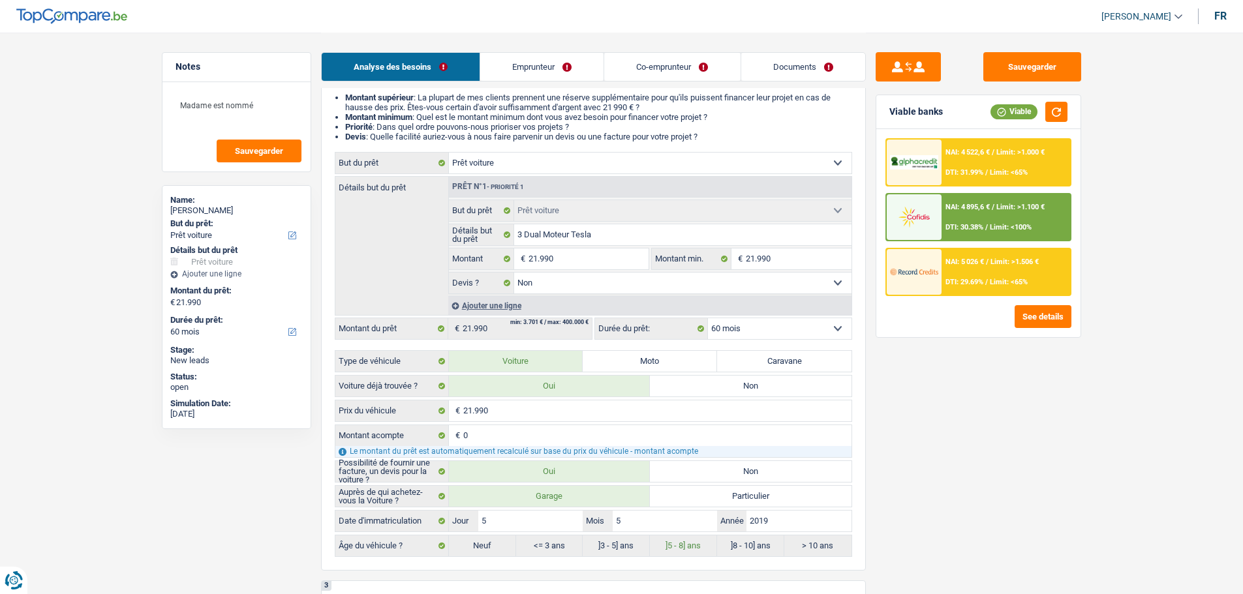
click at [943, 162] on div "NAI: 4 522,6 € / Limit: >1.000 € DTI: 31.99% / Limit: <65%" at bounding box center [1005, 163] width 129 height 46
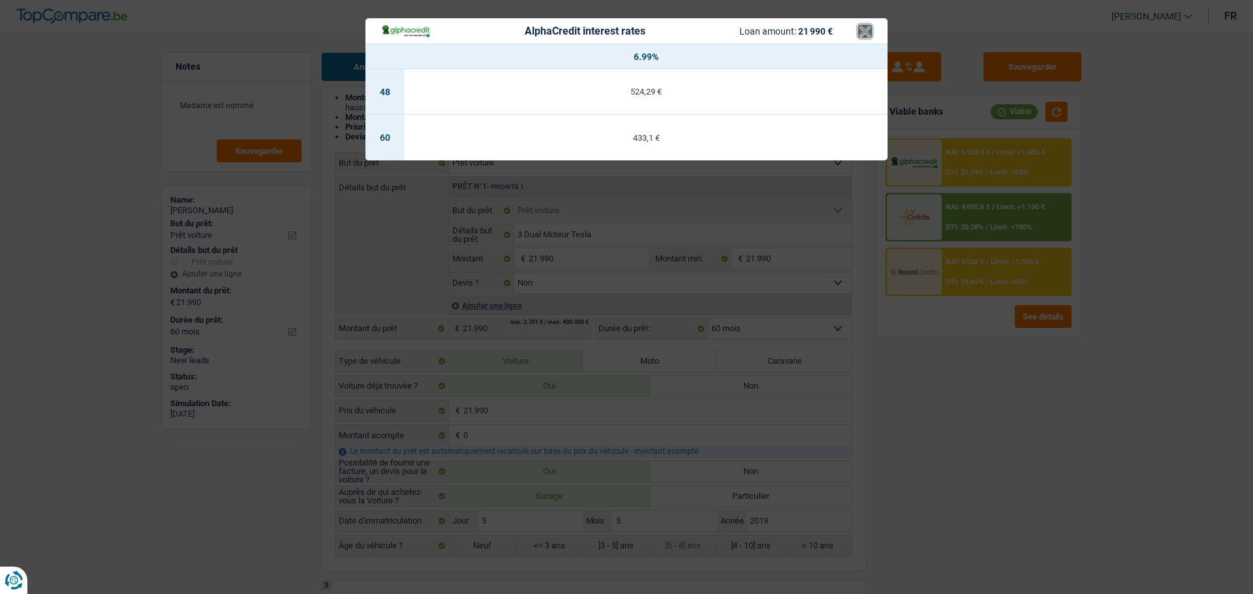
drag, startPoint x: 867, startPoint y: 31, endPoint x: 872, endPoint y: 52, distance: 21.4
click at [867, 37] on button "×" at bounding box center [865, 31] width 14 height 13
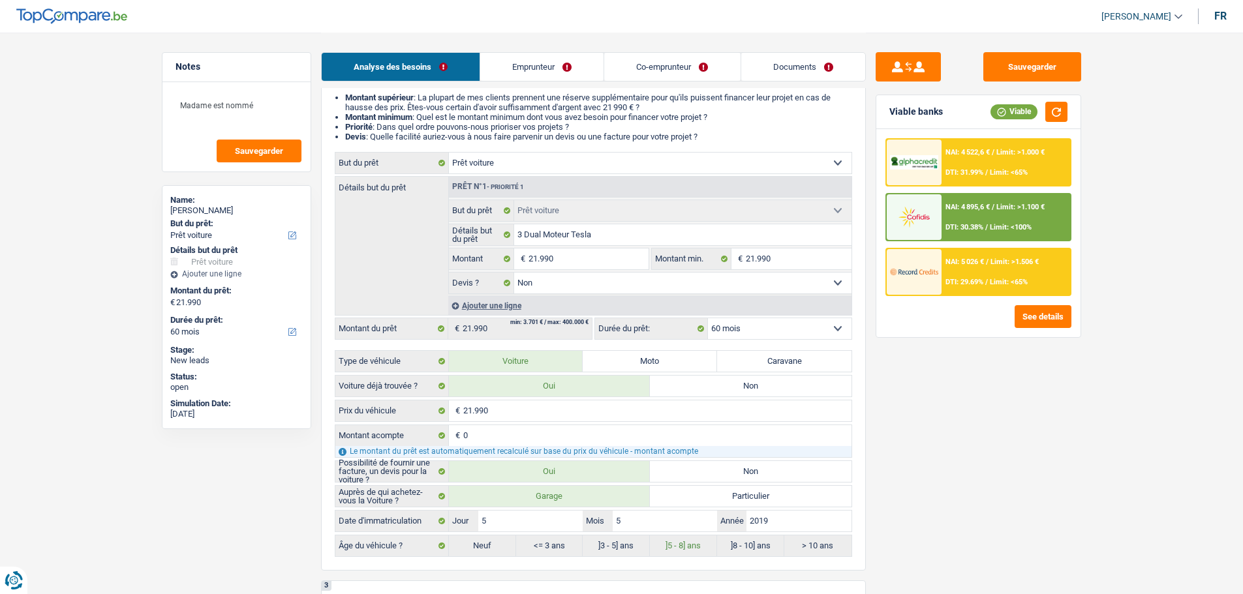
click at [994, 223] on span "Limit: <100%" at bounding box center [1011, 227] width 42 height 8
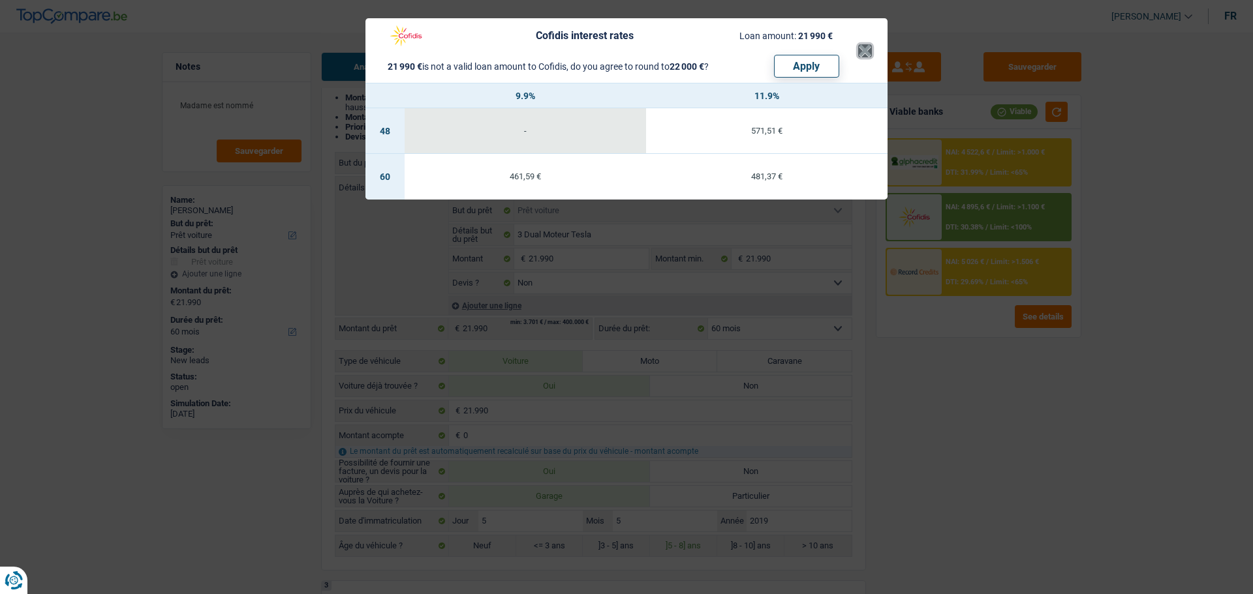
click at [862, 53] on button "×" at bounding box center [865, 50] width 14 height 13
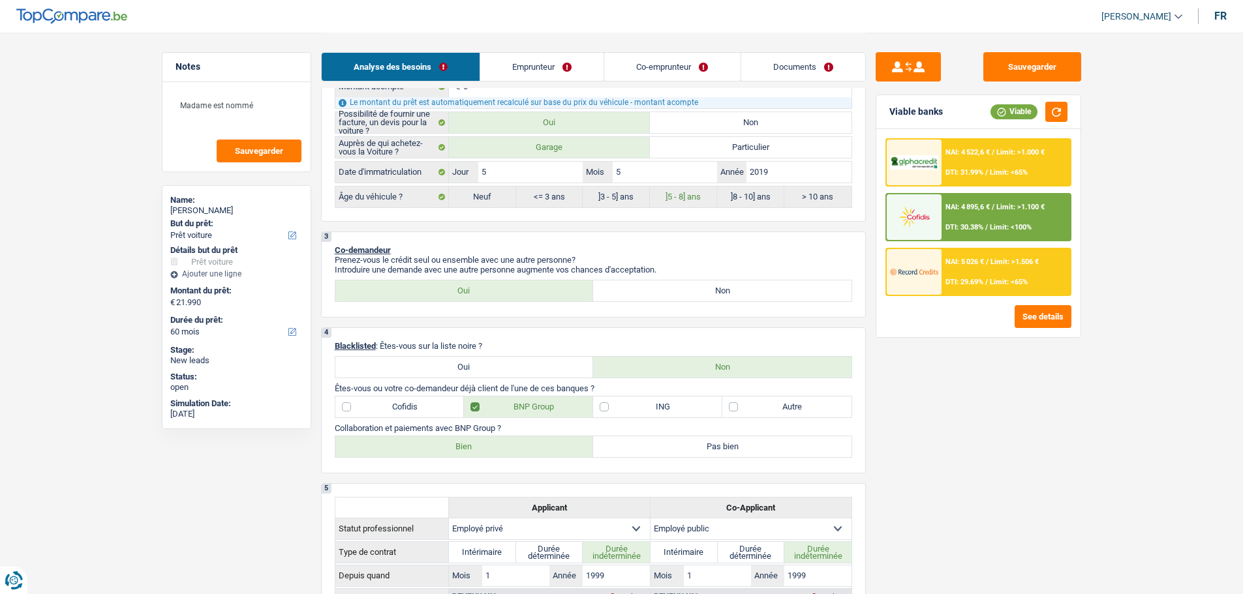
scroll to position [587, 0]
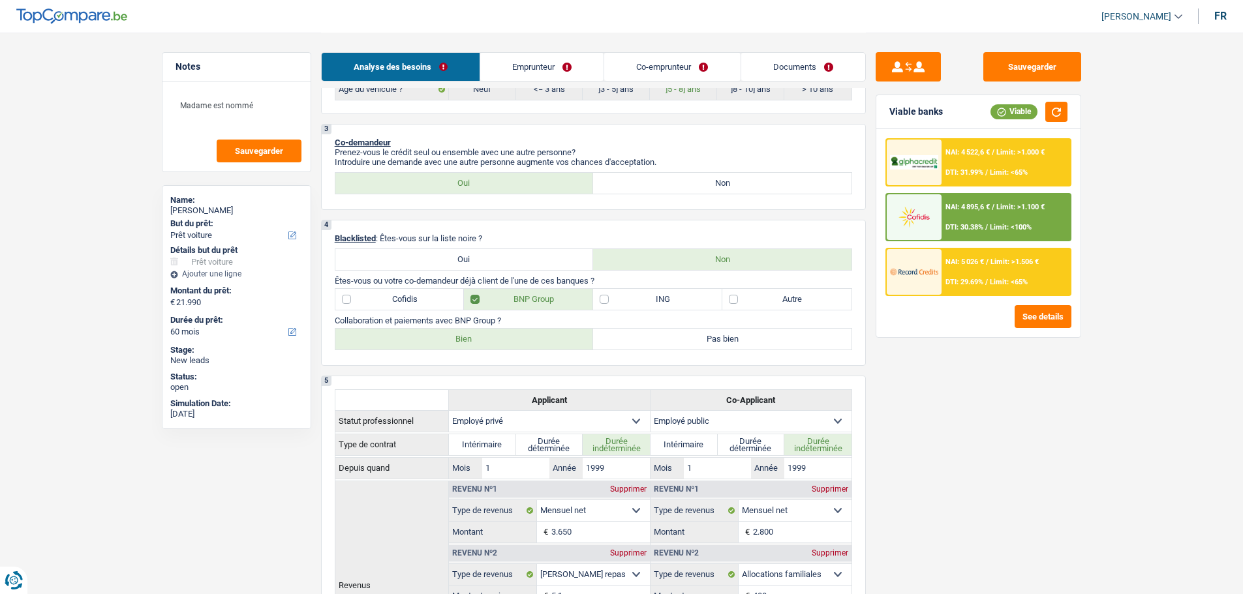
click at [942, 288] on div "NAI: 5 026 € / Limit: >1.506 € DTI: 29.69% / Limit: <65%" at bounding box center [1005, 272] width 129 height 46
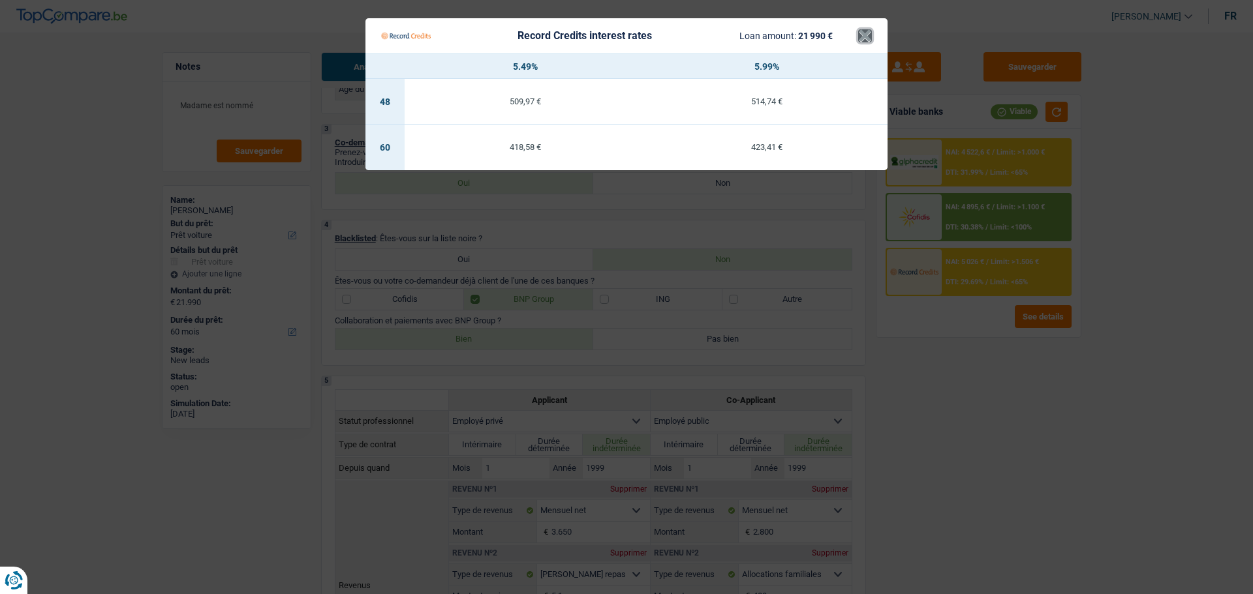
click at [864, 40] on button "×" at bounding box center [865, 35] width 14 height 13
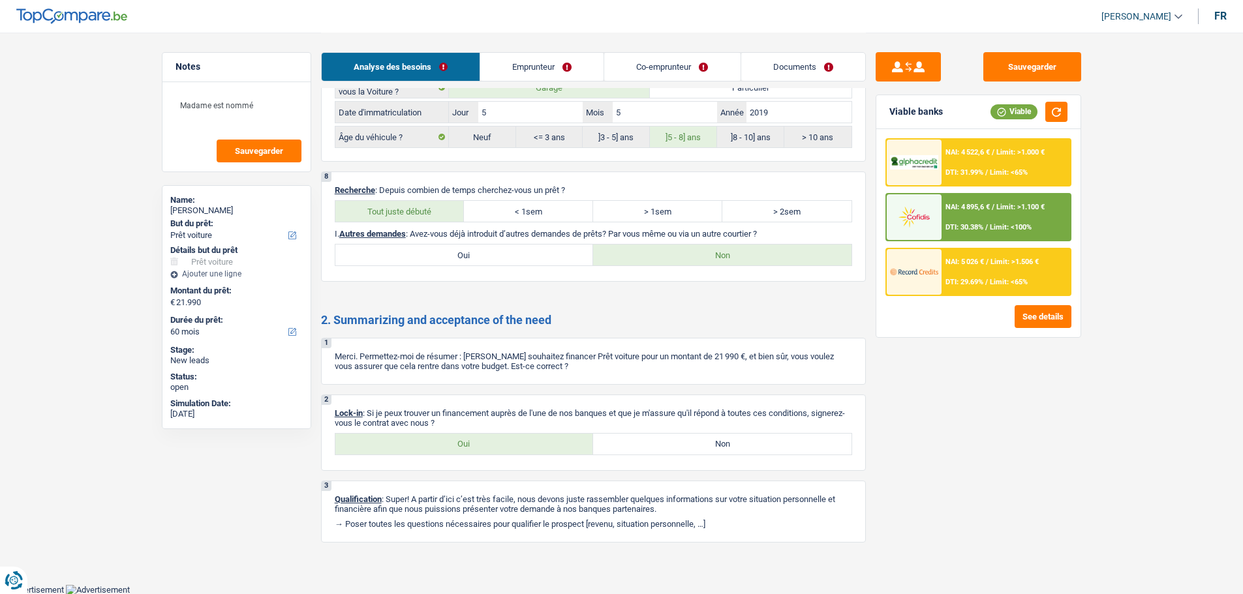
scroll to position [2501, 0]
click at [785, 61] on link "Documents" at bounding box center [803, 67] width 124 height 28
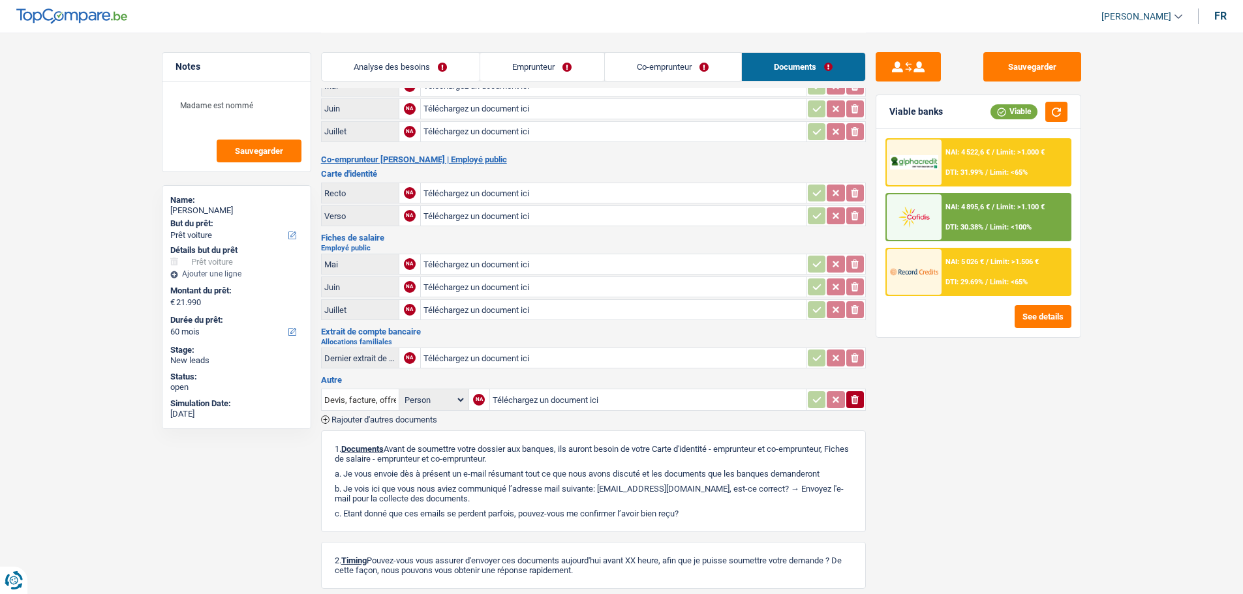
scroll to position [250, 0]
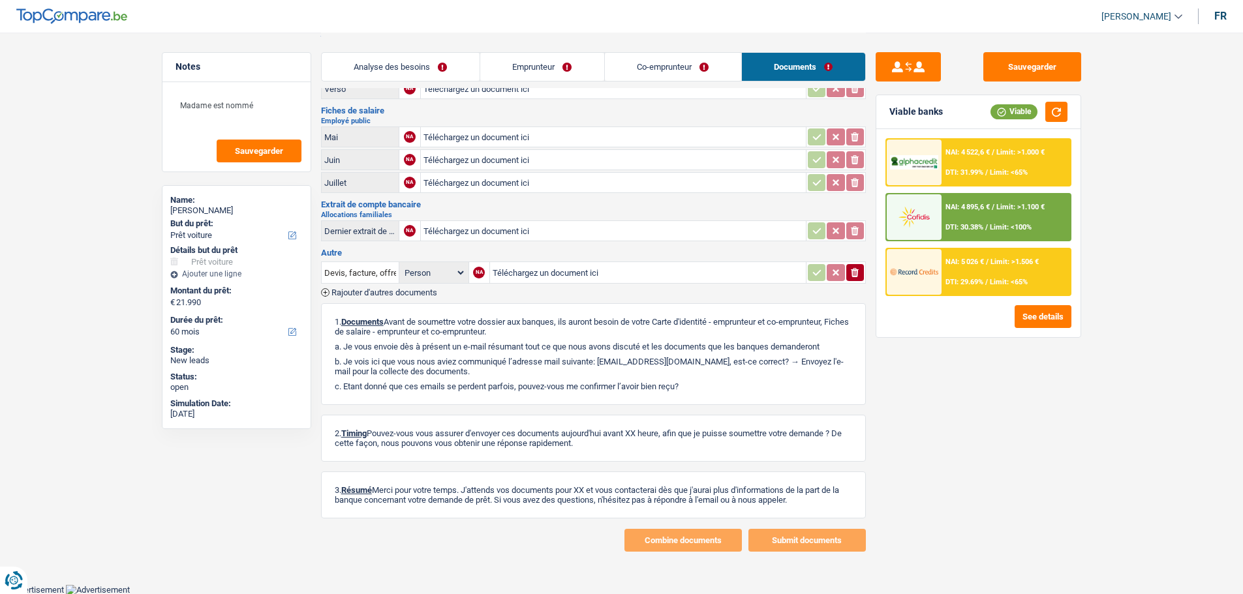
click at [427, 67] on link "Analyse des besoins" at bounding box center [401, 67] width 158 height 28
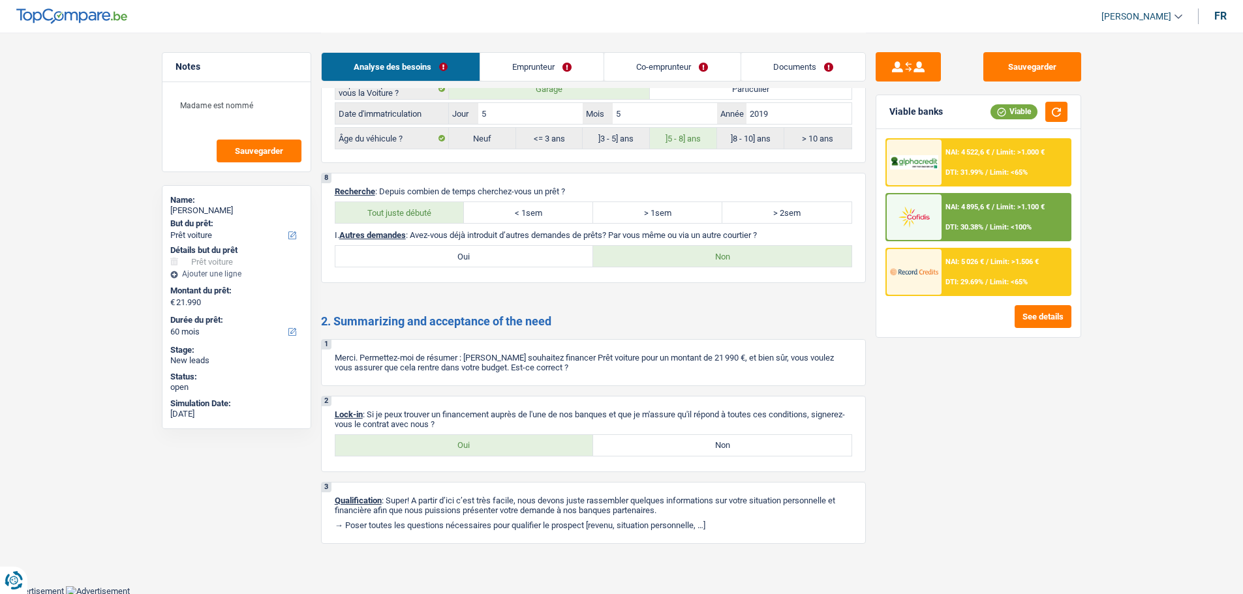
scroll to position [2501, 0]
click at [502, 444] on label "Oui" at bounding box center [464, 443] width 258 height 21
click at [502, 444] on input "Oui" at bounding box center [464, 443] width 258 height 21
radio input "true"
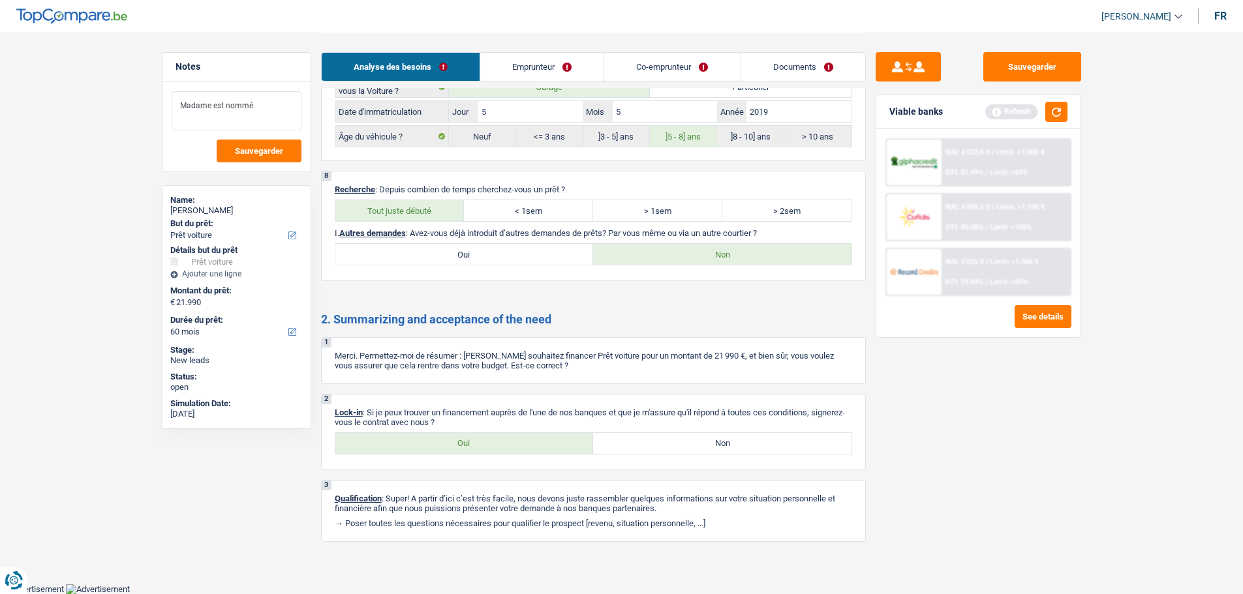
click at [289, 114] on textarea "Madame est nommé" at bounding box center [237, 110] width 130 height 39
click at [794, 62] on link "Documents" at bounding box center [803, 67] width 124 height 28
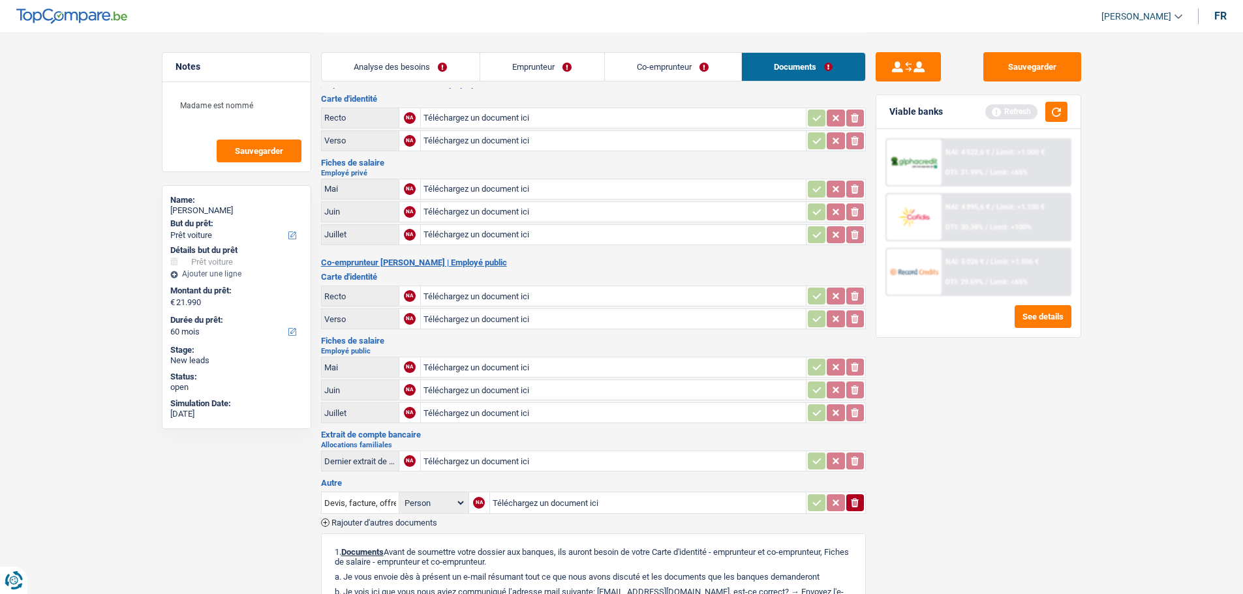
scroll to position [0, 0]
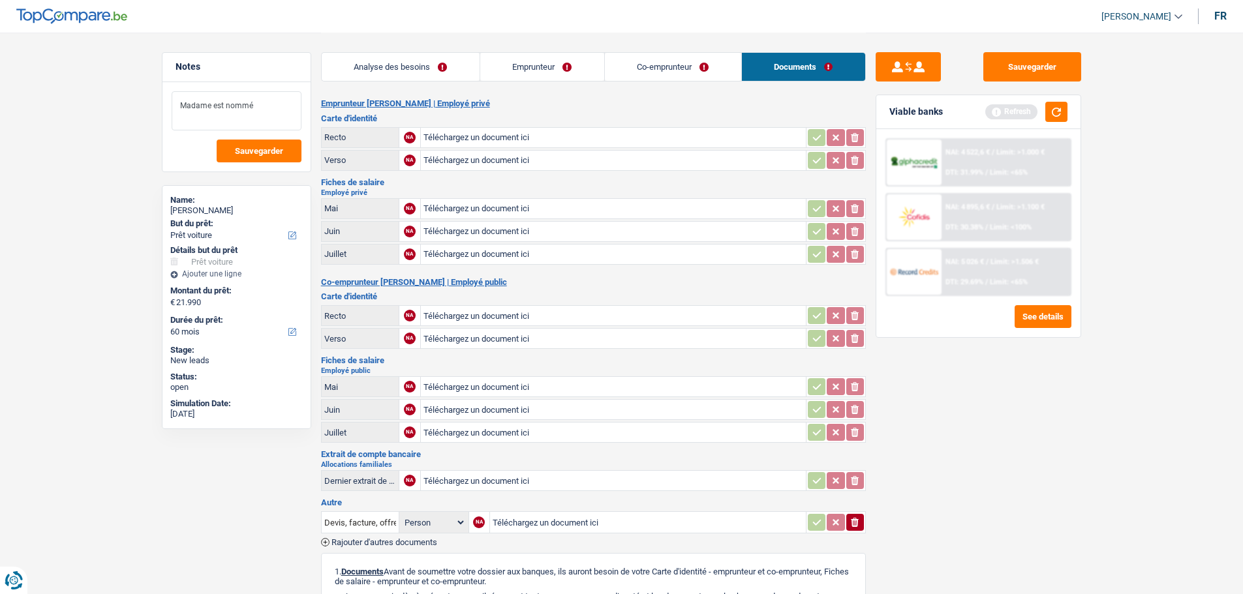
click at [281, 97] on textarea "Madame est nommé" at bounding box center [237, 110] width 130 height 39
click at [262, 114] on textarea "Madame est nommé" at bounding box center [237, 110] width 130 height 39
click at [1019, 54] on button "Sauvegarder" at bounding box center [1032, 66] width 98 height 29
click at [269, 144] on button "Sauvegarder" at bounding box center [259, 151] width 85 height 23
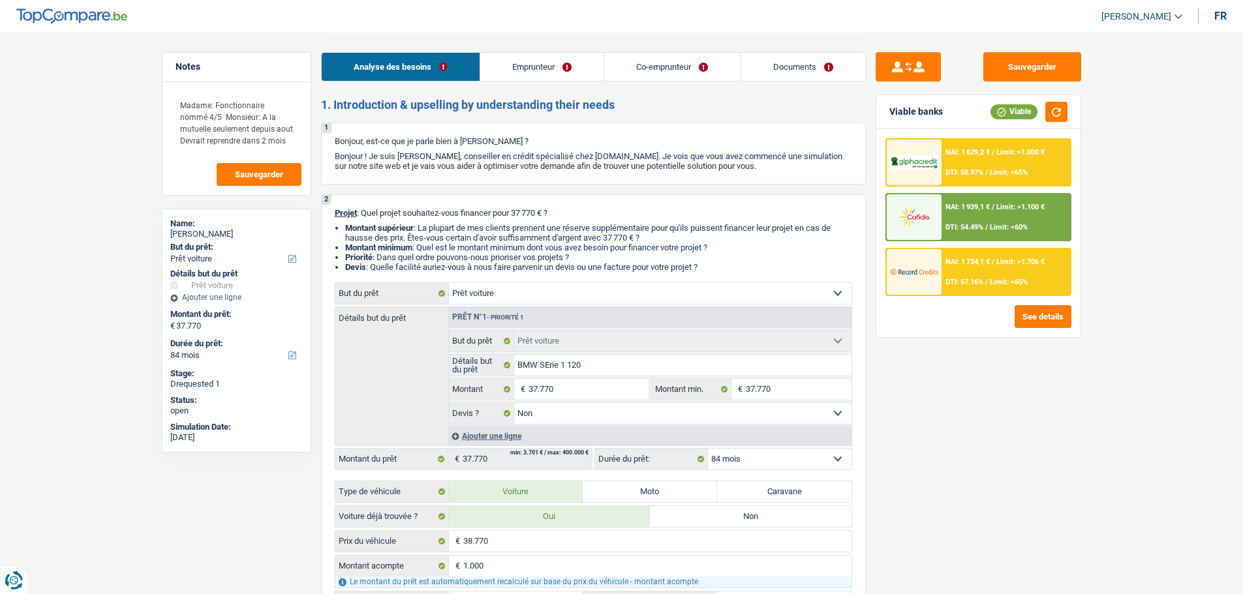
select select "car"
select select "84"
select select "car"
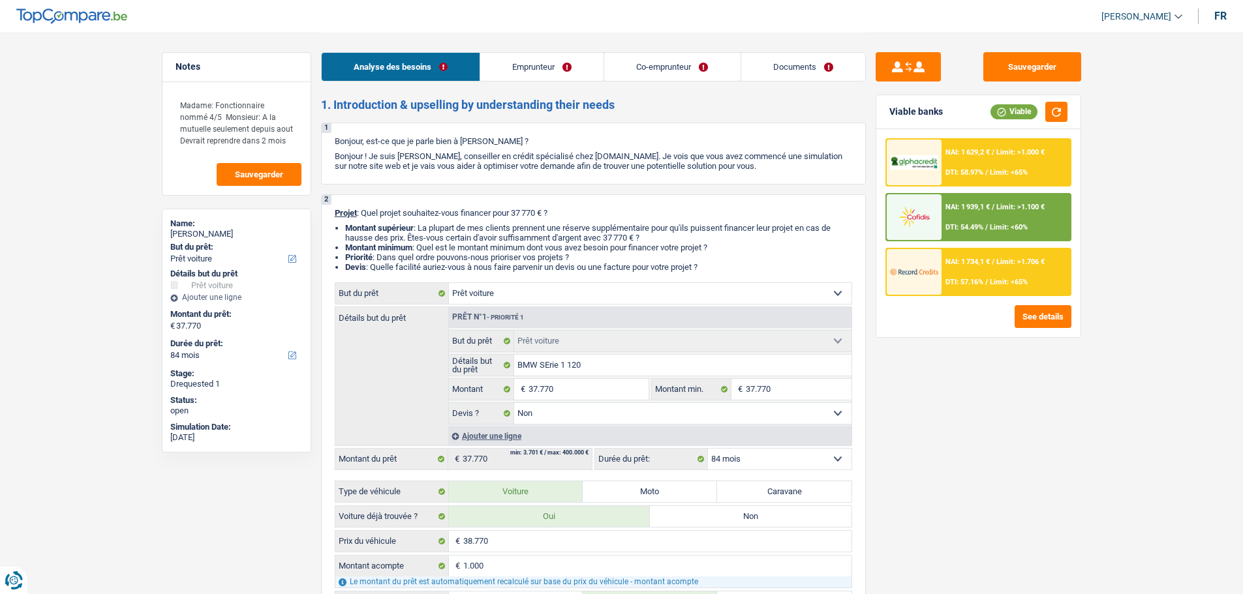
select select "false"
select select "84"
select select "mutuality"
select select "publicEmployee"
select select "mutualityIndemnity"
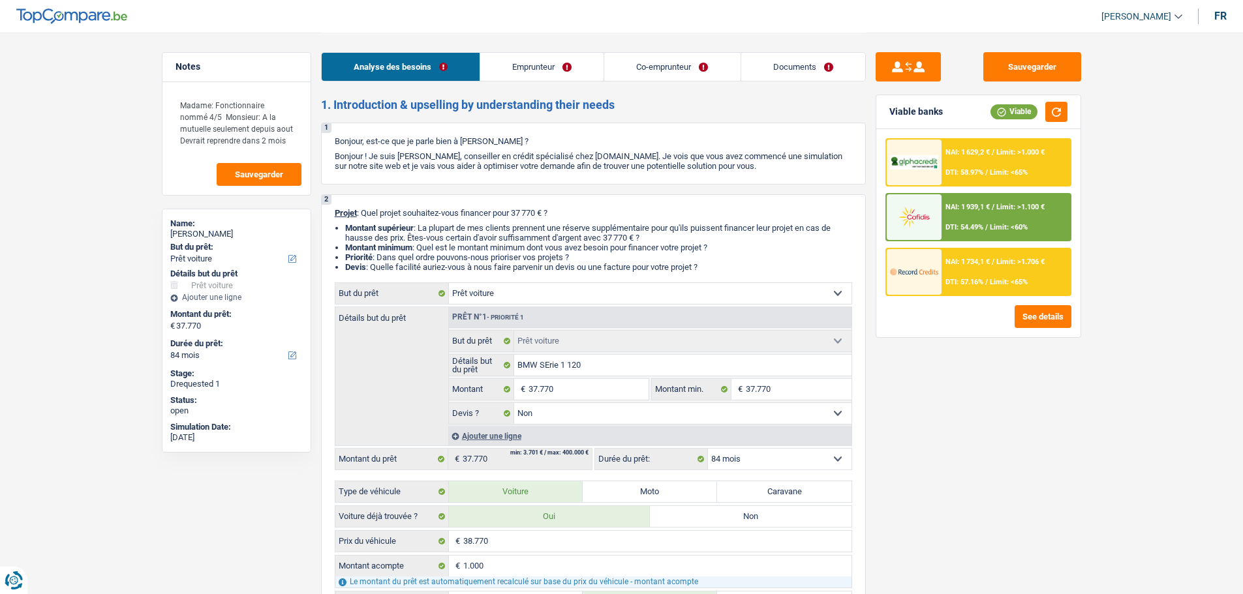
select select "familyAllowances"
select select "netSalary"
select select "mealVouchers"
select select "familyAllowances"
select select "ownerWithMortgage"
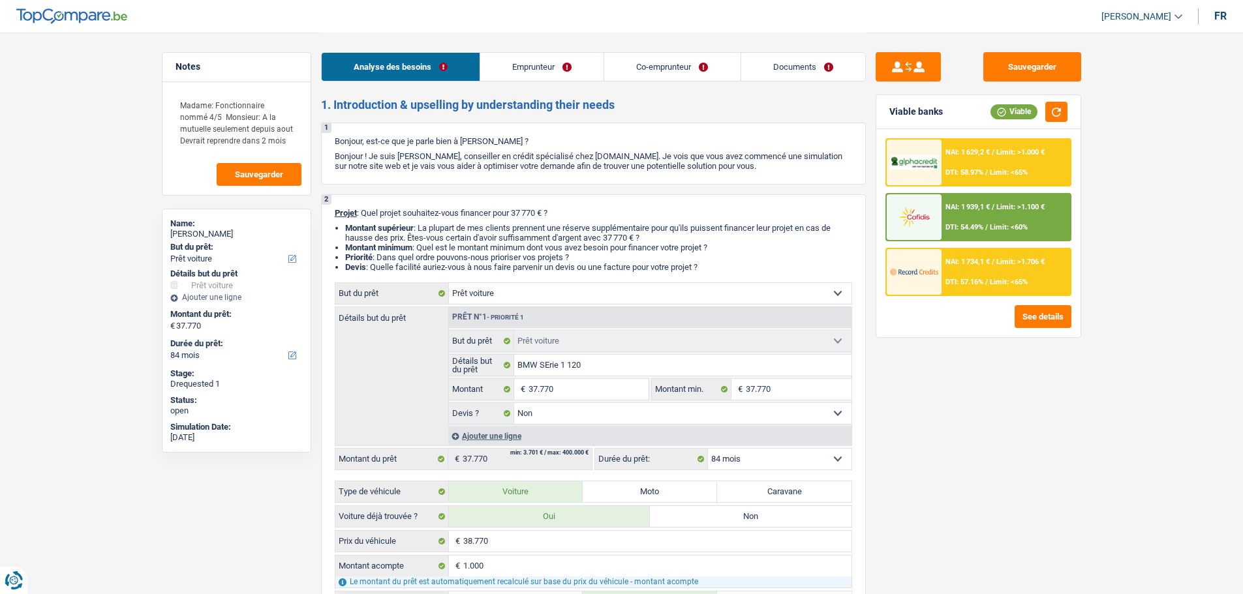
select select "mortgage"
select select "300"
select select "personalLoan"
select select "homeFurnishingOrRelocation"
select select "24"
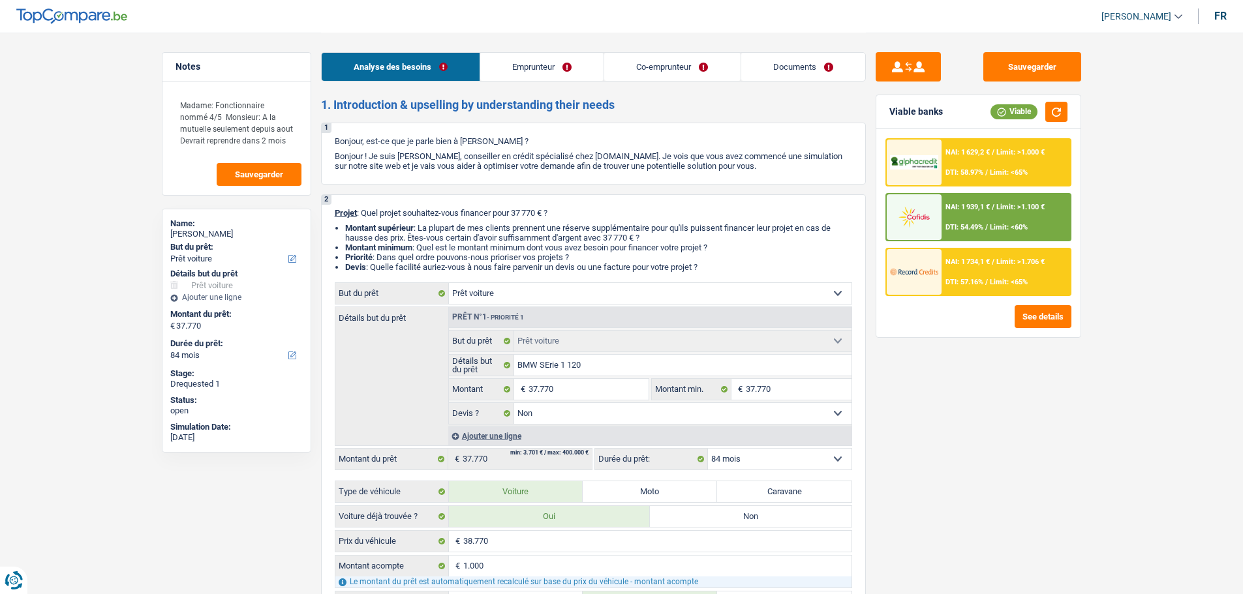
select select "carLoan"
select select "84"
select select "car"
select select "false"
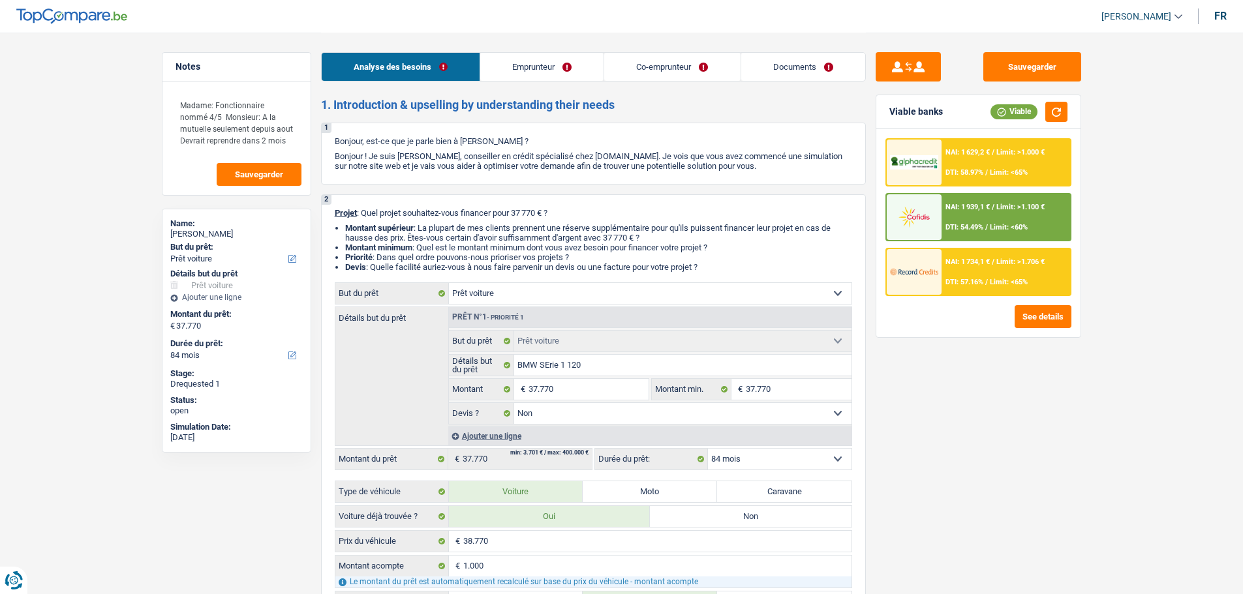
select select "84"
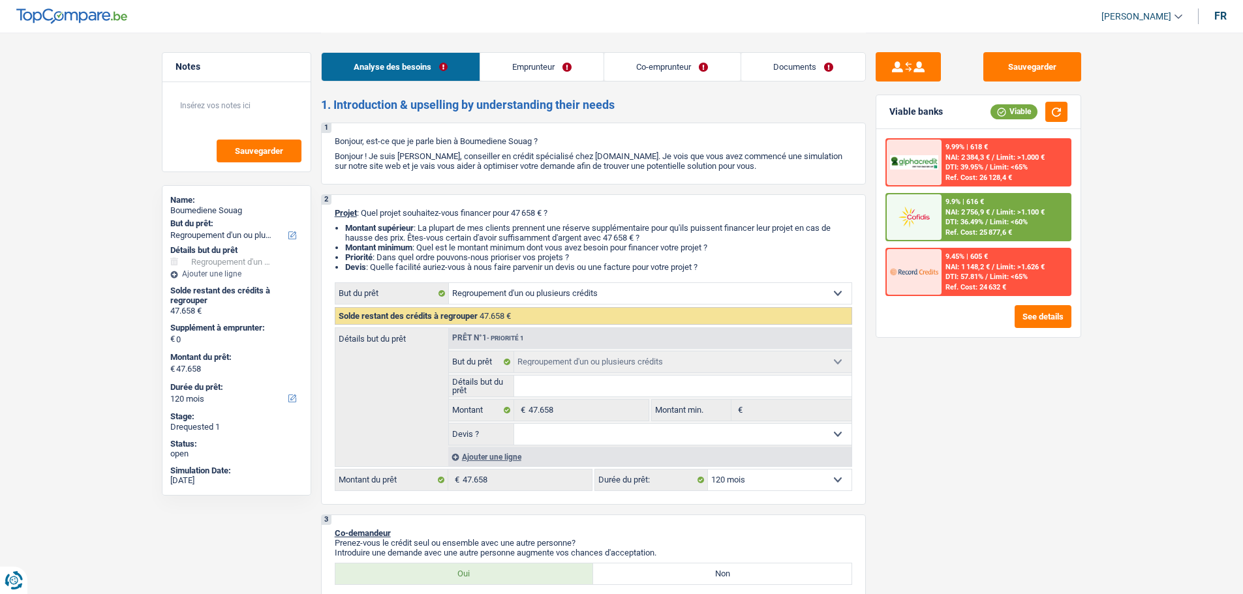
select select "refinancing"
select select "120"
select select "refinancing"
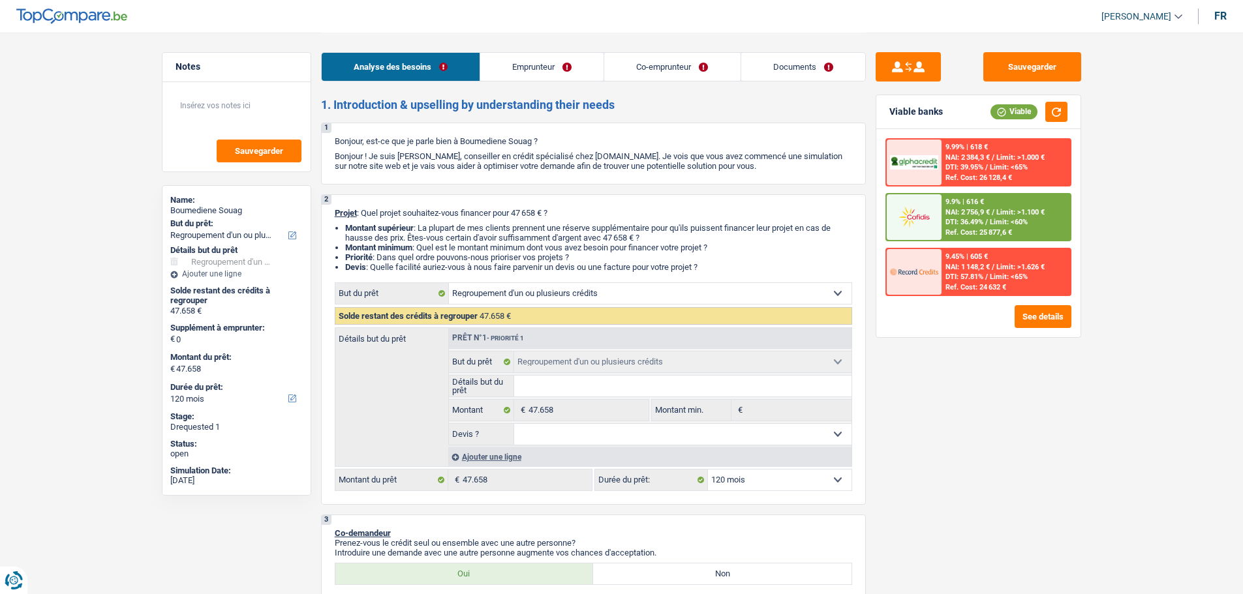
select select "120"
select select "worker"
select select "housewife"
select select "familyAllowances"
select select "netSalary"
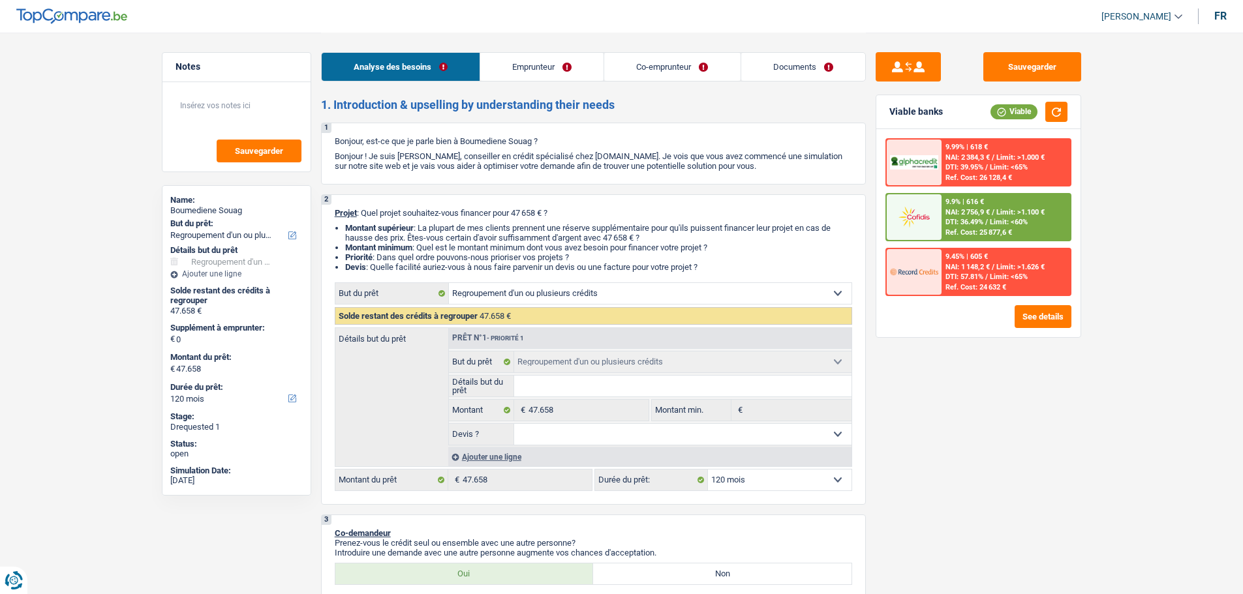
select select "familyAllowances"
select select "ownerWithMortgage"
select select "mortgage"
select select "300"
select select "creditConsolidation"
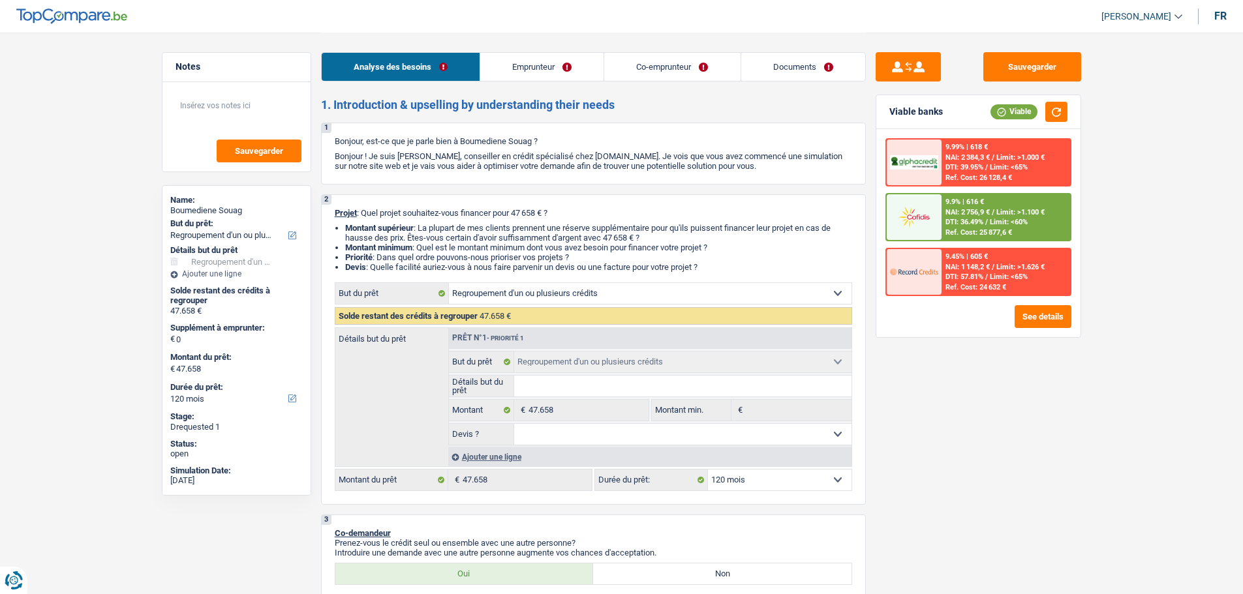
select select "48"
select select "cardOrCredit"
select select "renovationLoan"
select select "60"
select select "creditConsolidation"
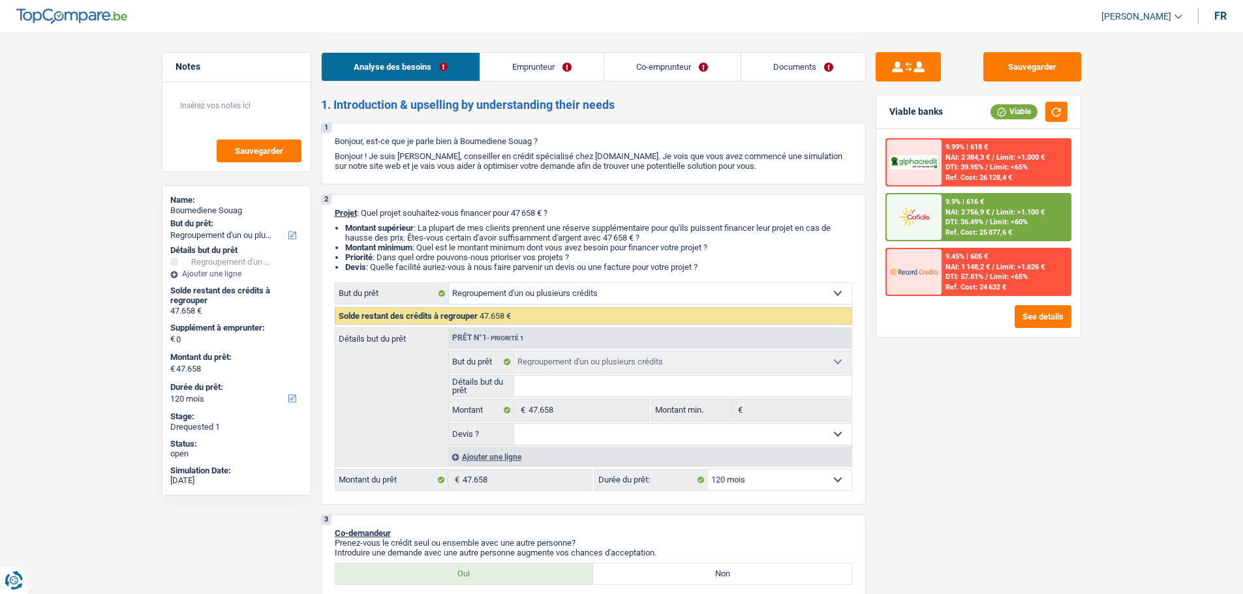
select select "84"
select select "refinancing"
select select "120"
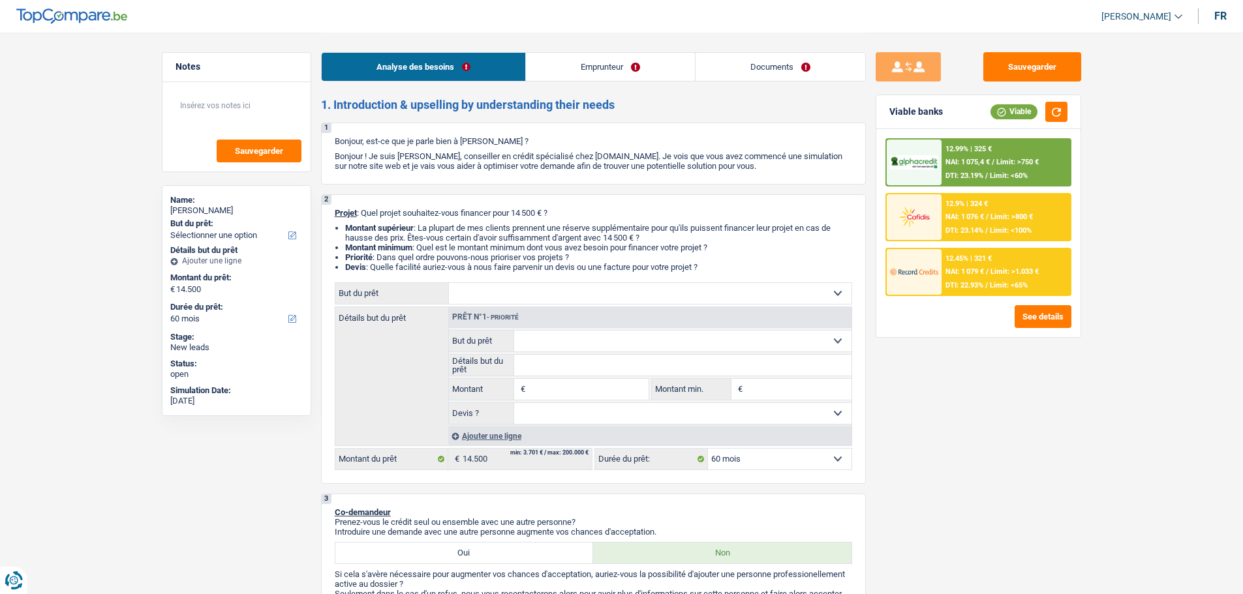
select select "60"
select select "invalid"
select select "disabilityPension"
select select "ownerWithoutMortgage"
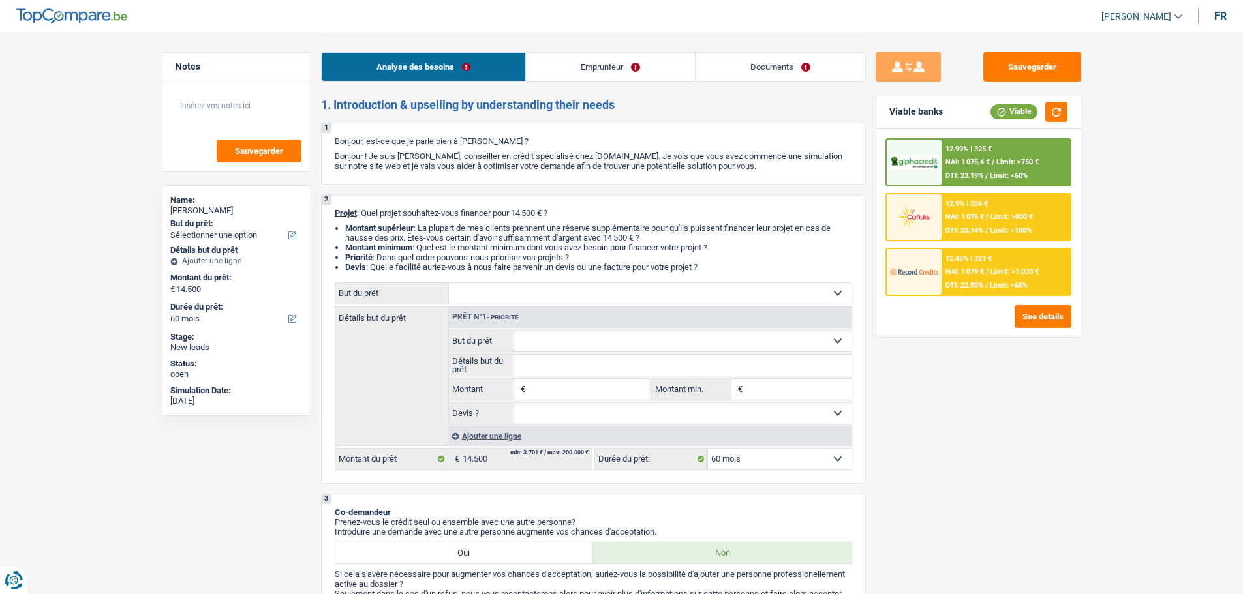
select select "60"
click at [1007, 164] on span "Limit: >750 €" at bounding box center [1017, 162] width 42 height 8
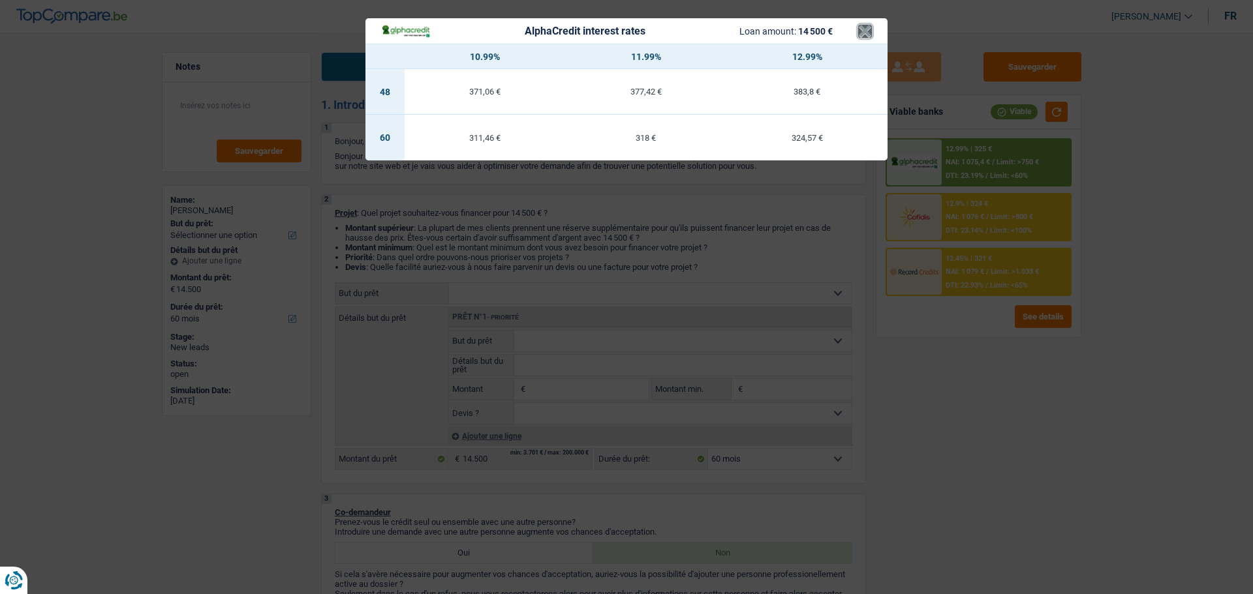
click at [869, 31] on button "×" at bounding box center [865, 31] width 14 height 13
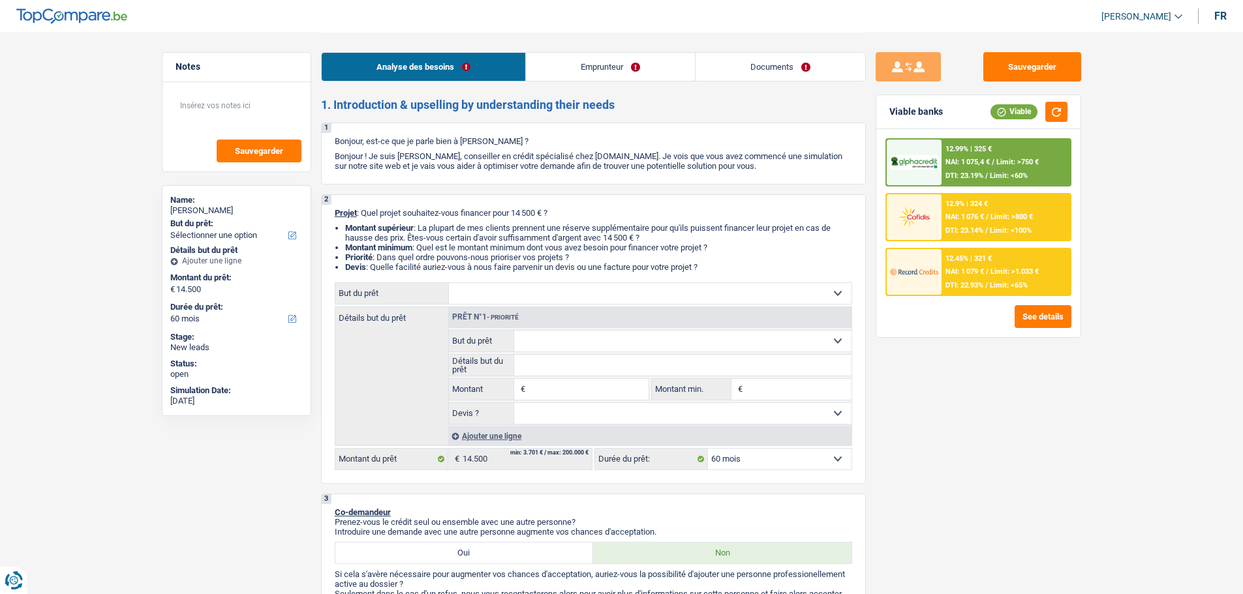
click at [915, 284] on div at bounding box center [914, 272] width 55 height 46
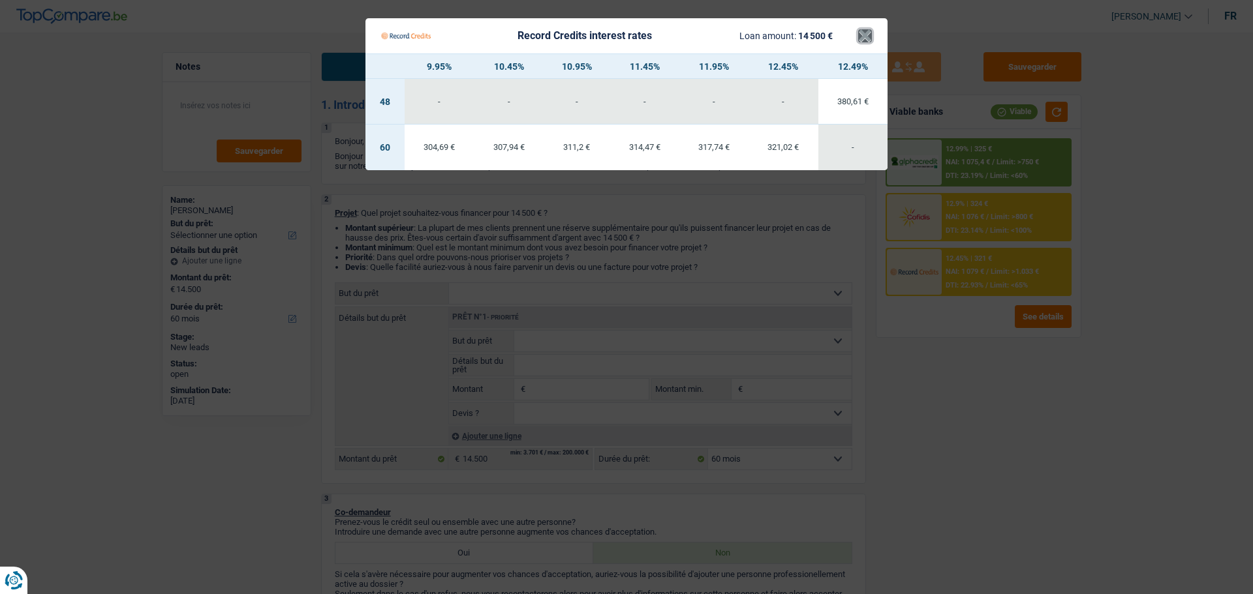
click at [870, 41] on button "×" at bounding box center [865, 35] width 14 height 13
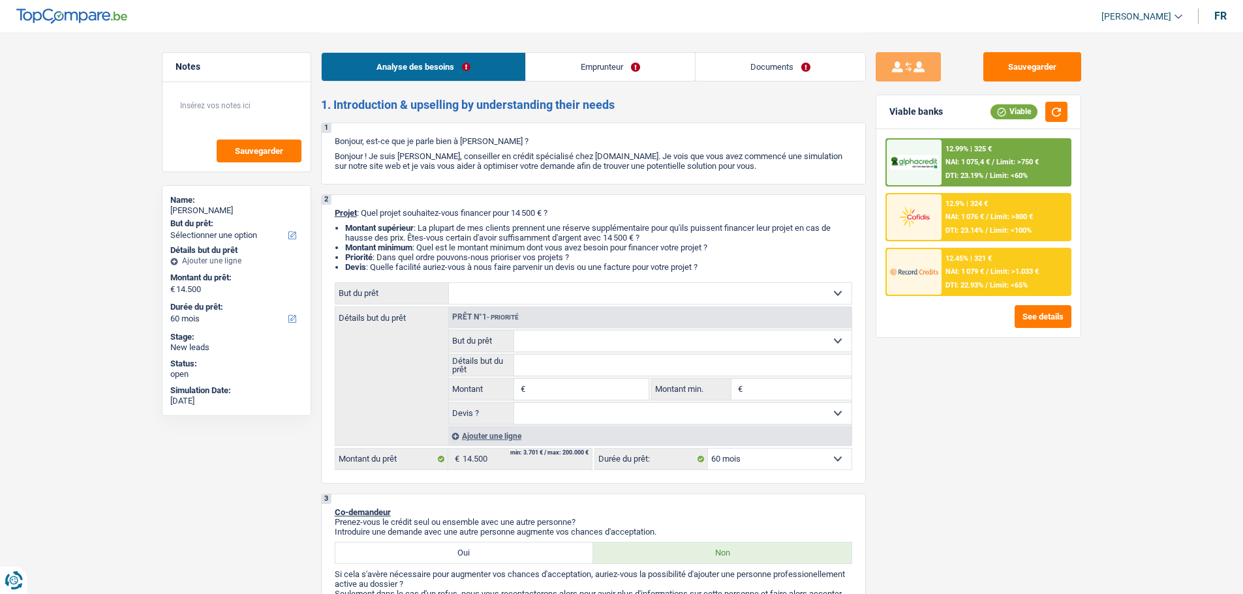
click at [633, 65] on link "Emprunteur" at bounding box center [610, 67] width 169 height 28
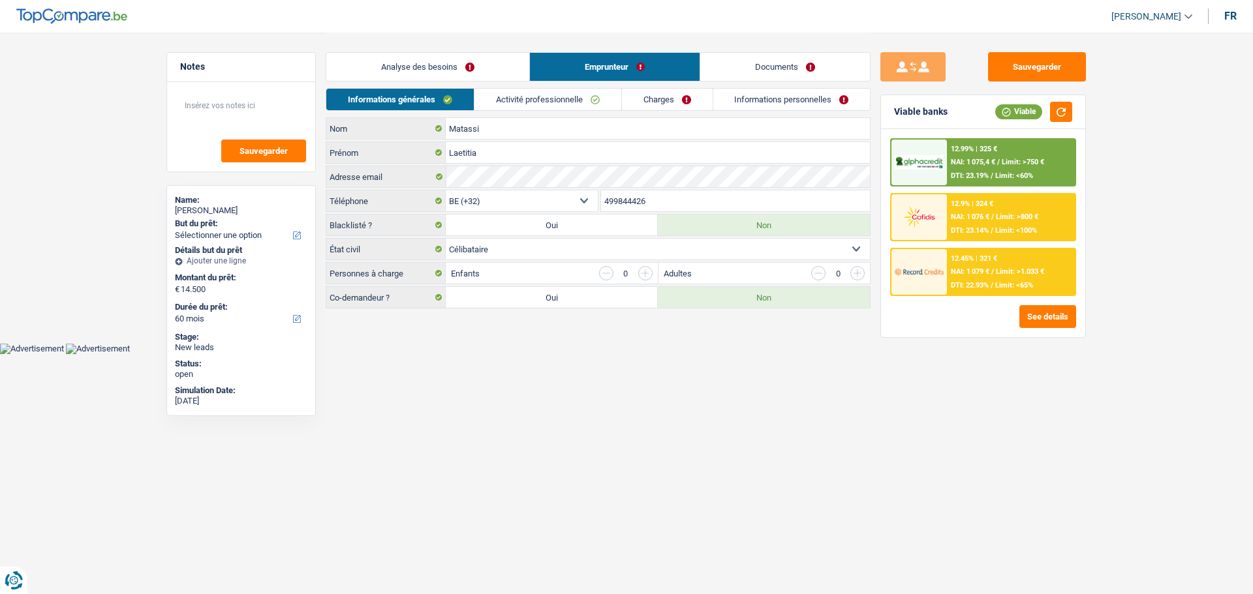
click at [682, 105] on link "Charges" at bounding box center [667, 100] width 91 height 22
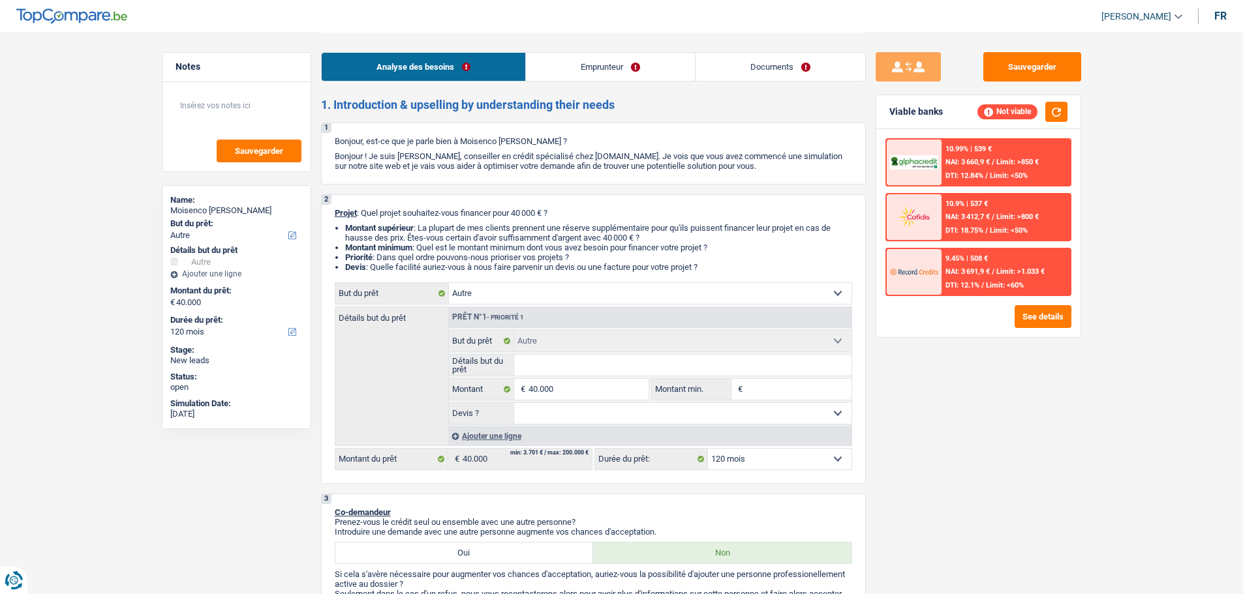
select select "other"
select select "120"
select select "other"
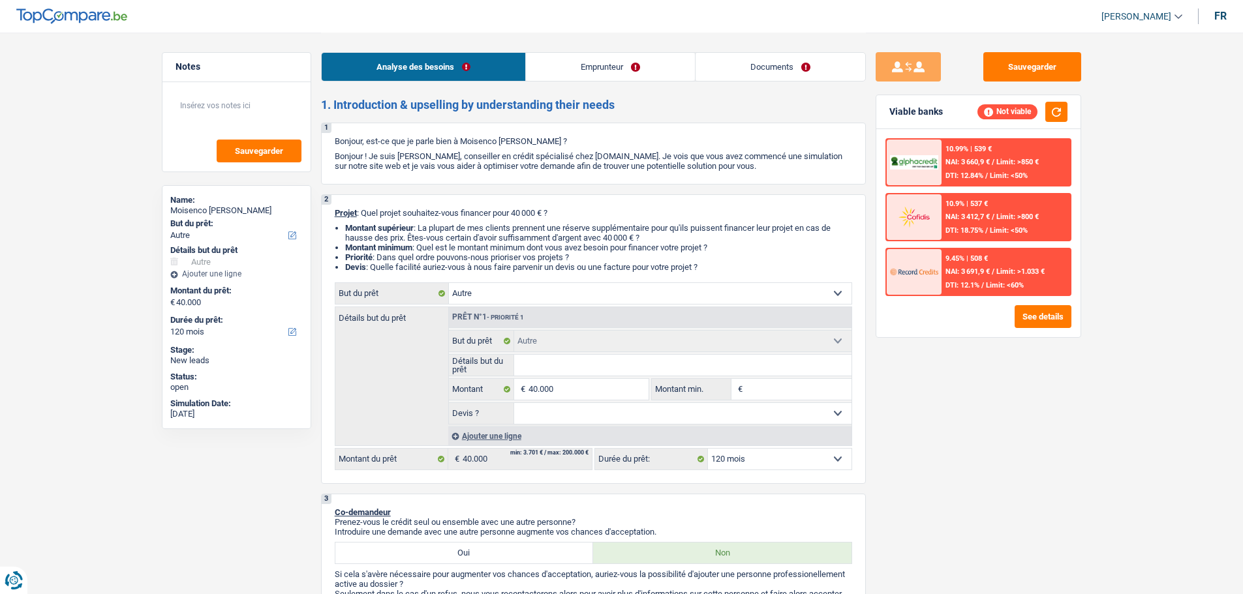
select select "120"
select select "privateEmployee"
select select "netSalary"
select select "mealVouchers"
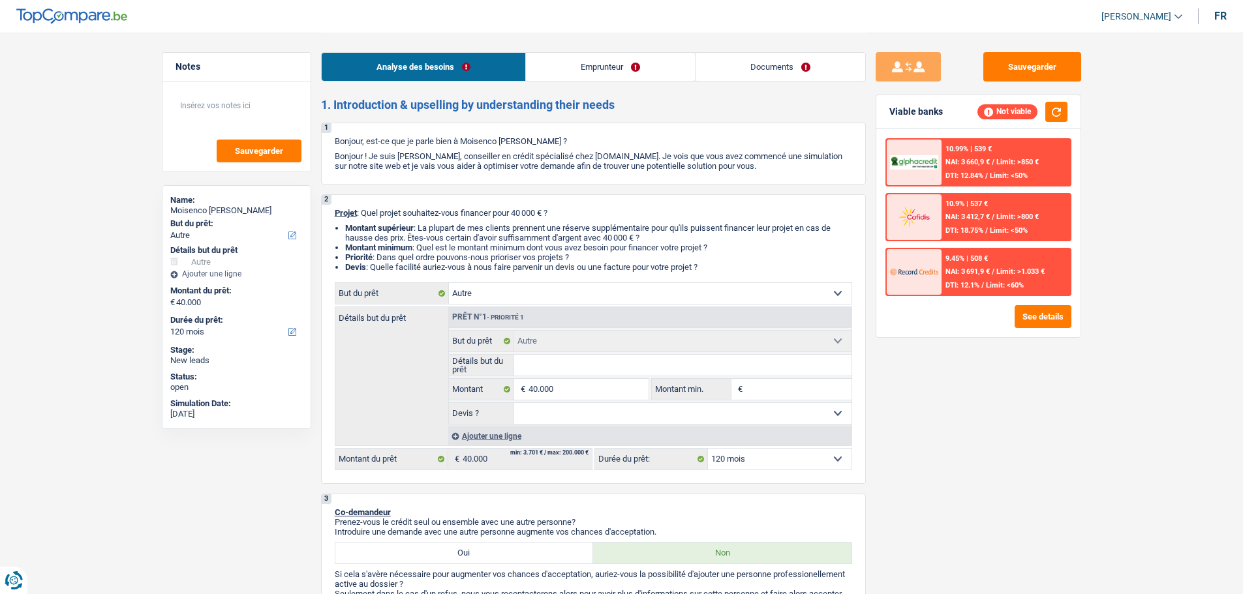
select select "liveWithParents"
select select "other"
select select "120"
click at [573, 389] on input "40.000" at bounding box center [587, 389] width 119 height 21
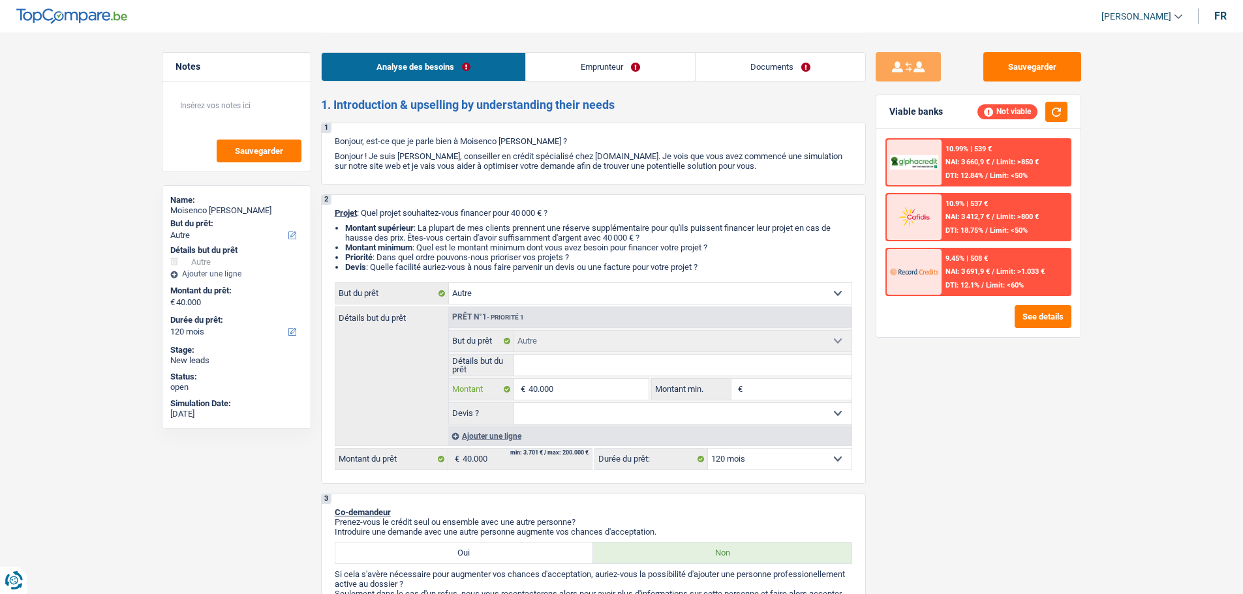
type input "4.000"
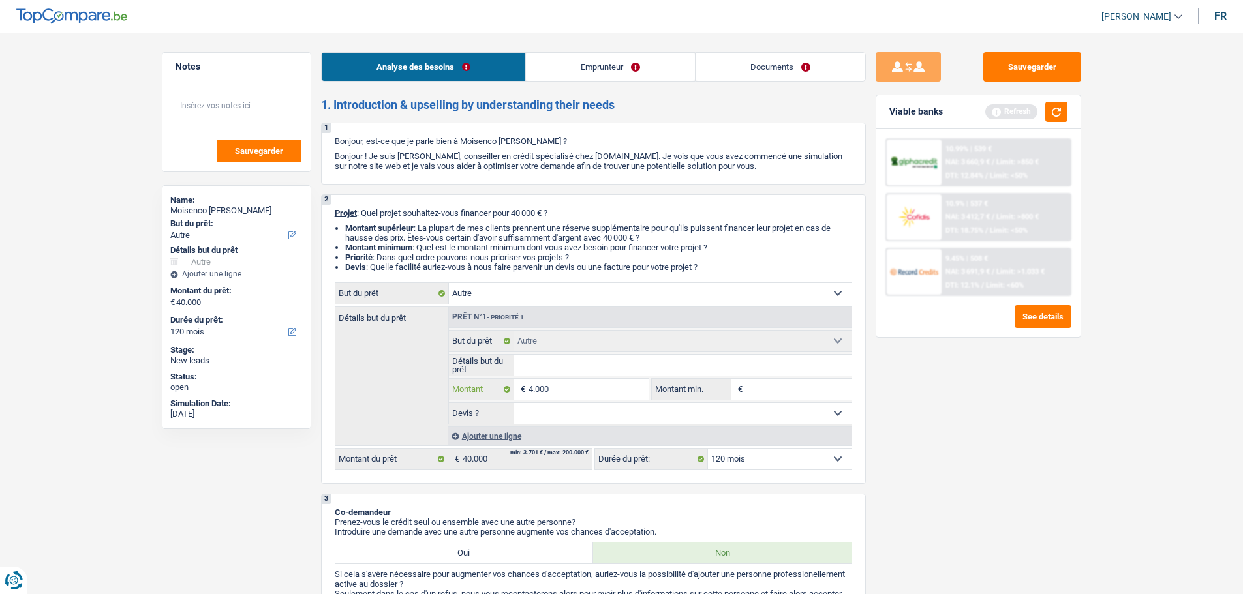
type input "400"
type input "40"
type input "4"
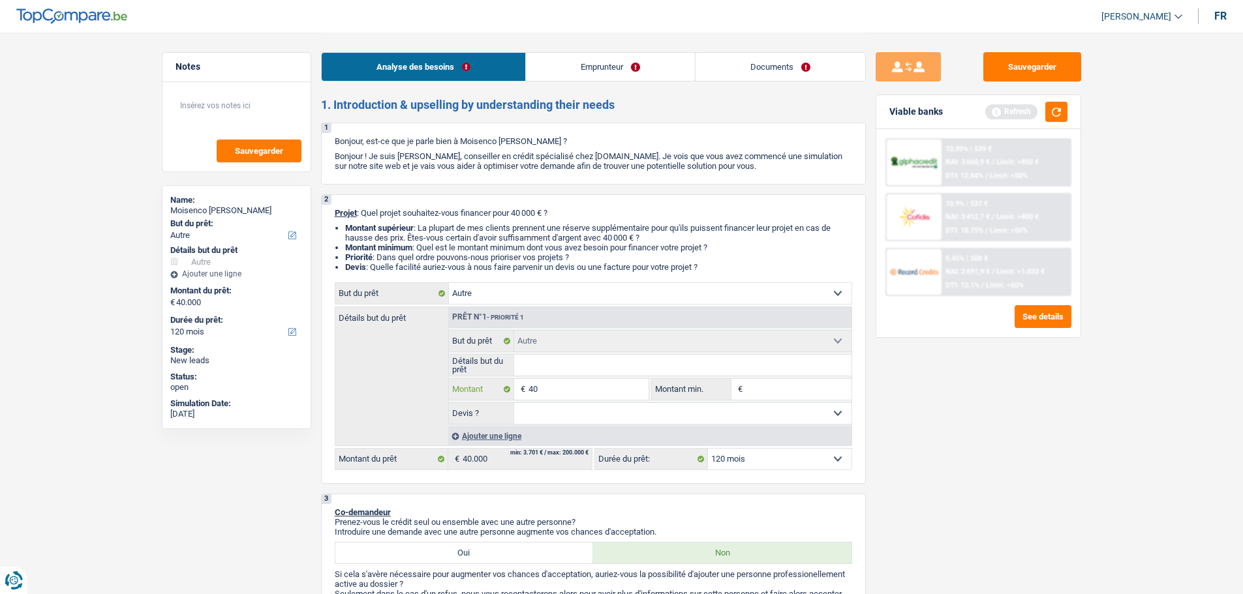
type input "4"
type input "5"
type input "50"
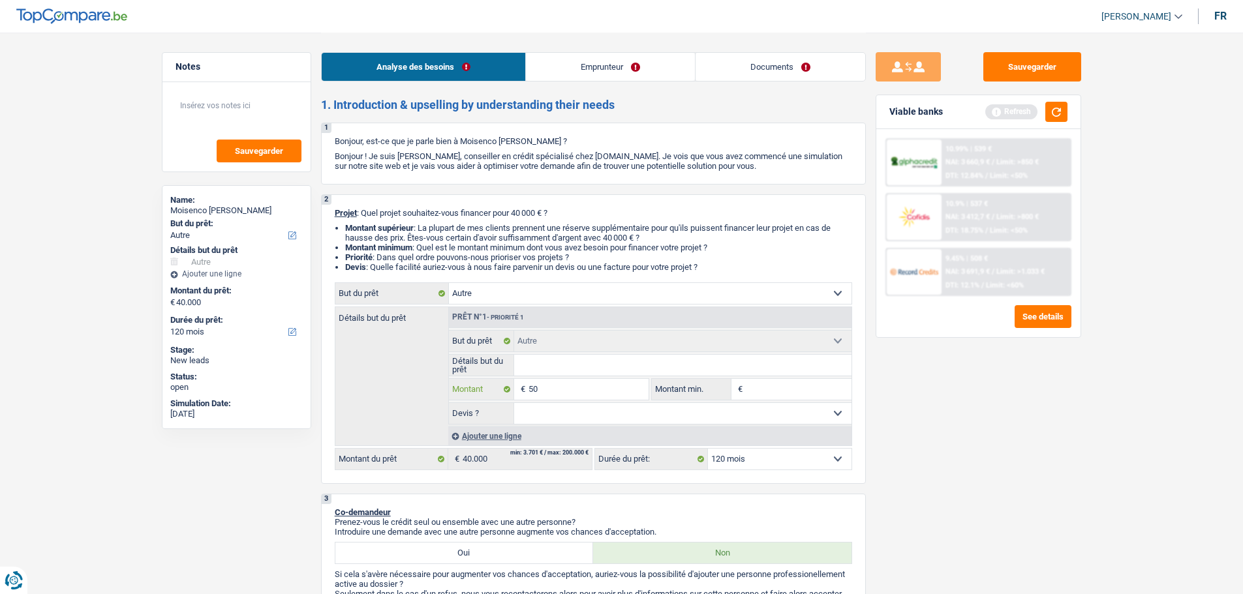
type input "500"
type input "5.000"
type input "50.000"
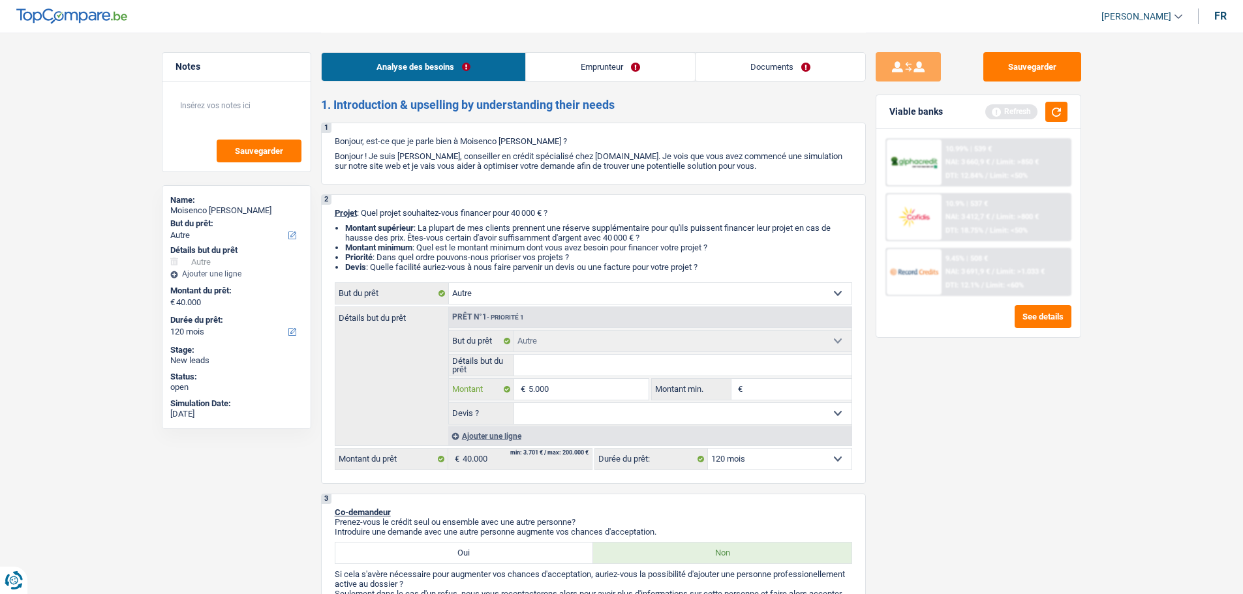
type input "50.000"
select select "144"
type input "50.000"
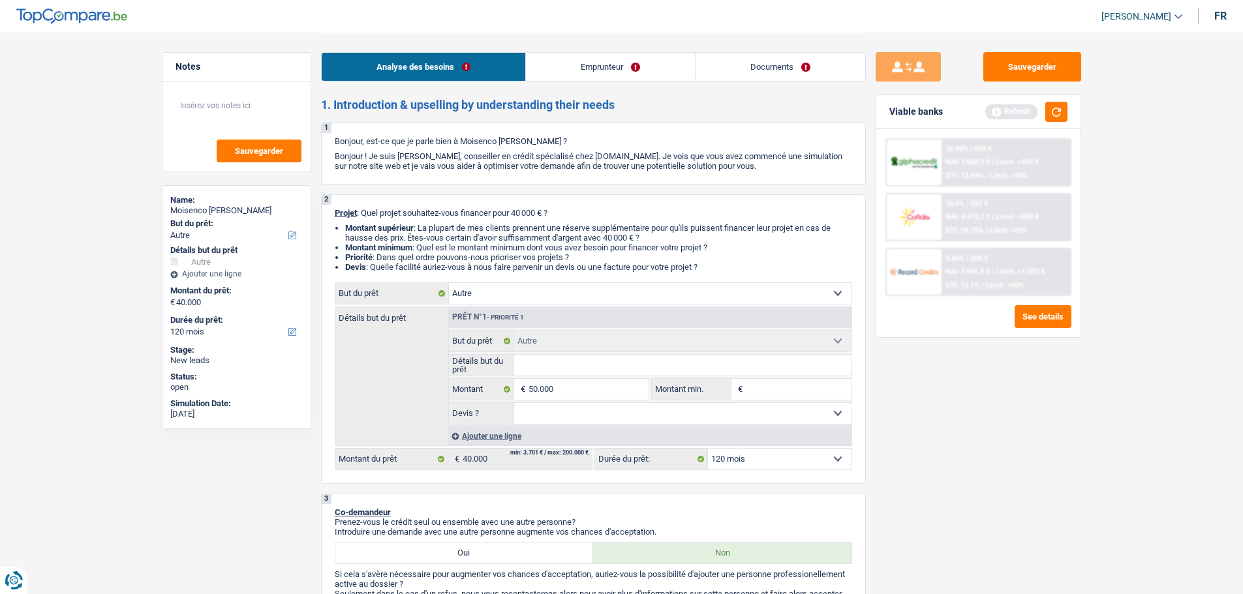
select select "144"
type input "50.000"
select select "144"
click at [505, 293] on select "Confort maison: meubles, textile, peinture, électroménager, outillage non-profe…" at bounding box center [650, 293] width 403 height 21
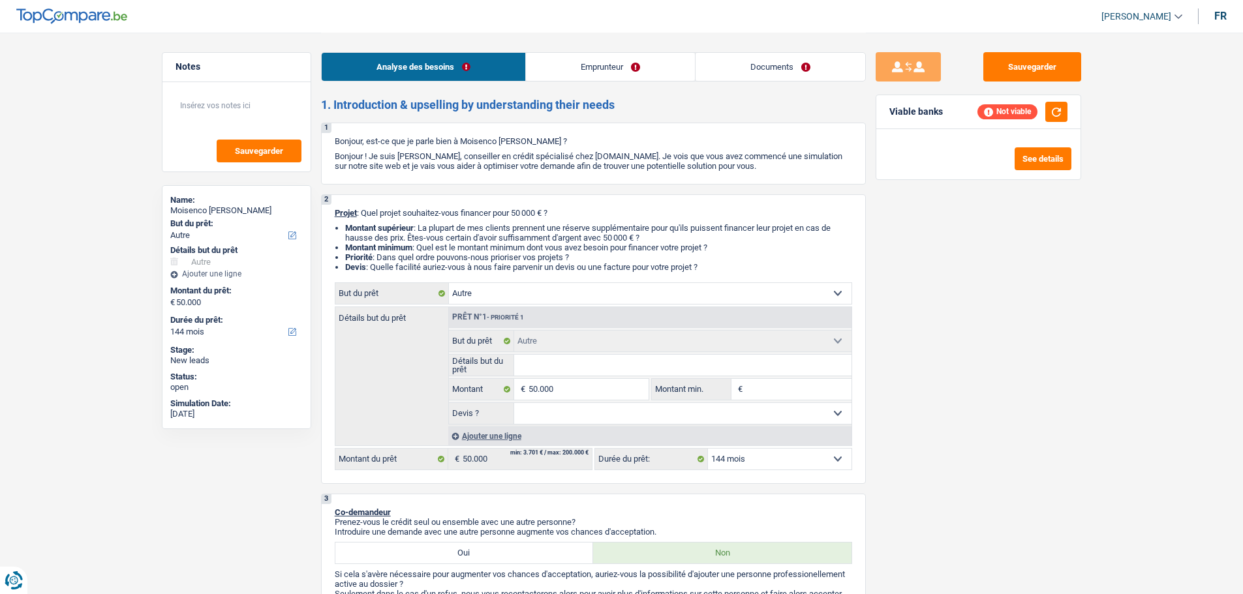
click at [1037, 266] on div "Sauvegarder Viable banks Not viable See details" at bounding box center [978, 312] width 225 height 521
click at [642, 70] on link "Emprunteur" at bounding box center [610, 67] width 169 height 28
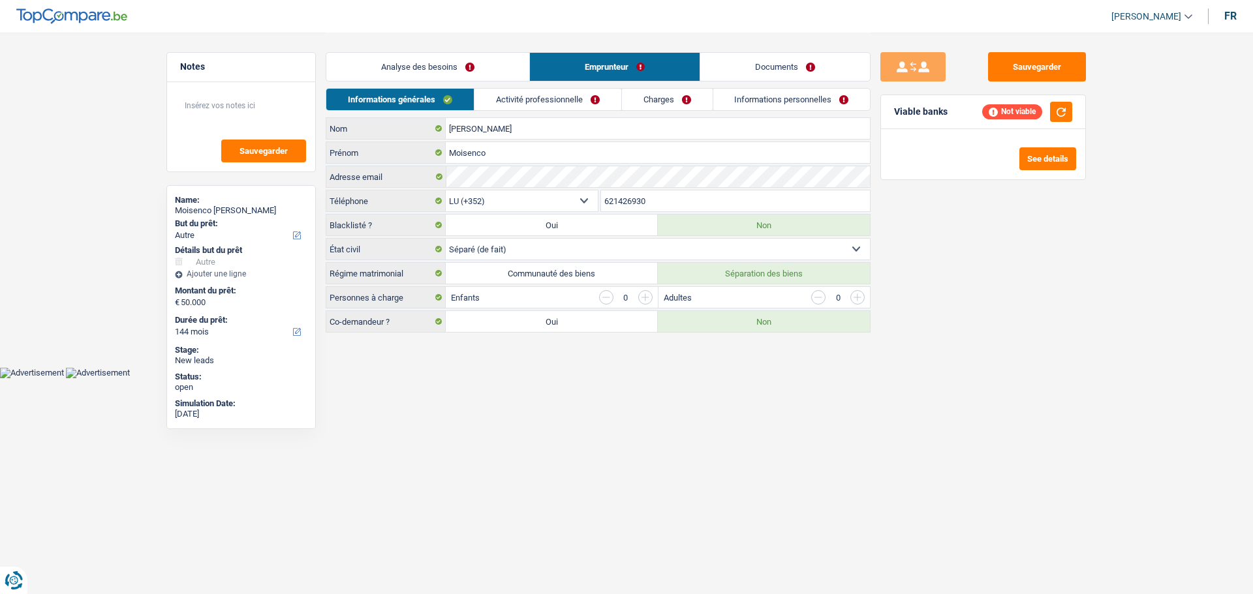
click at [534, 96] on link "Activité professionnelle" at bounding box center [547, 100] width 147 height 22
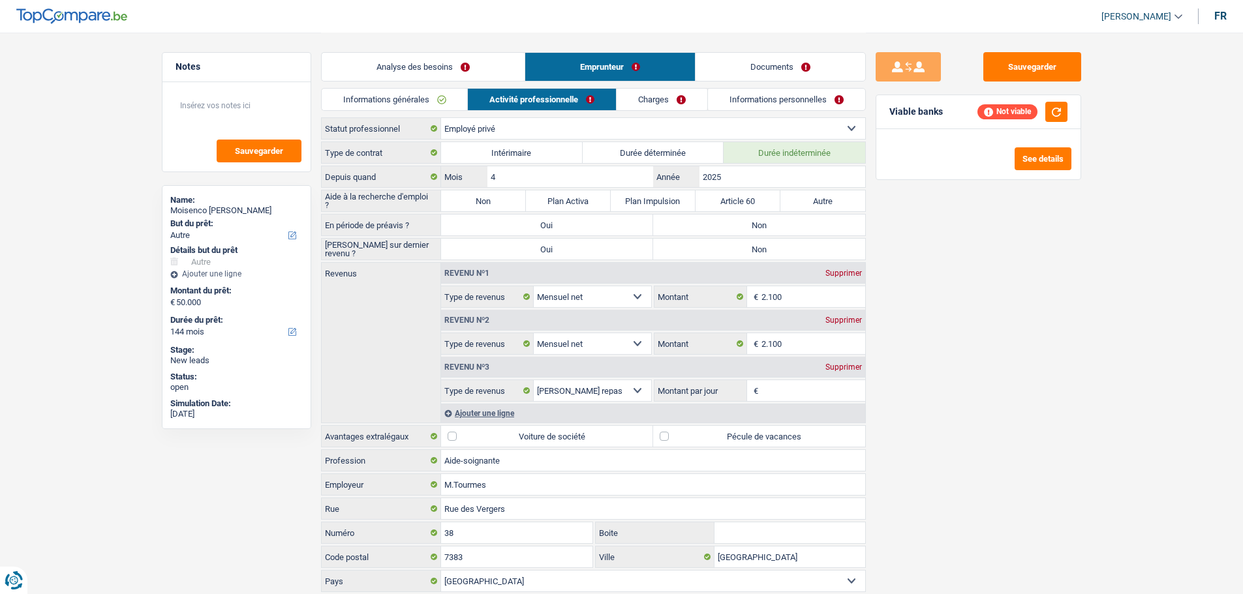
click at [667, 96] on link "Charges" at bounding box center [661, 100] width 91 height 22
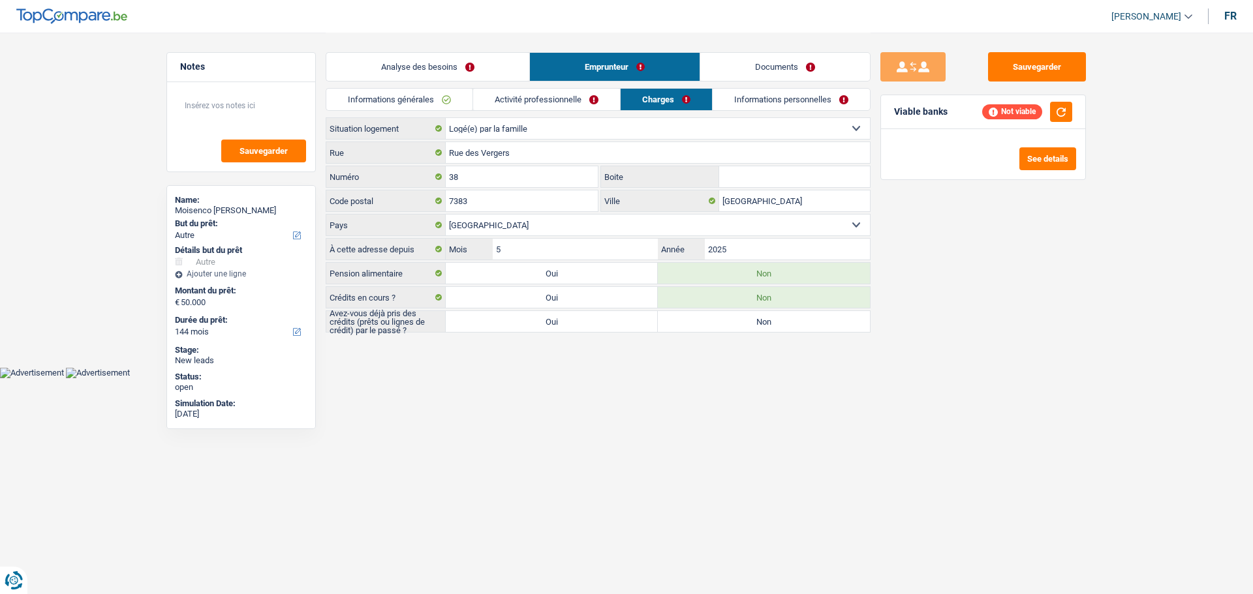
click at [478, 99] on link "Activité professionnelle" at bounding box center [546, 100] width 147 height 22
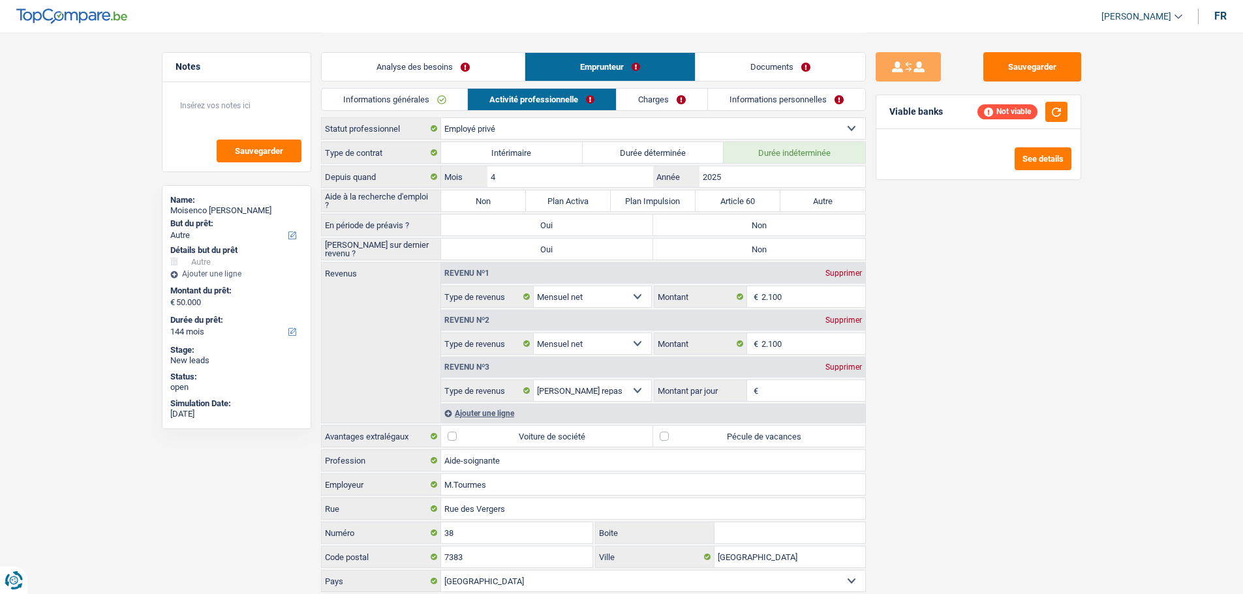
click at [418, 102] on link "Informations générales" at bounding box center [395, 100] width 146 height 22
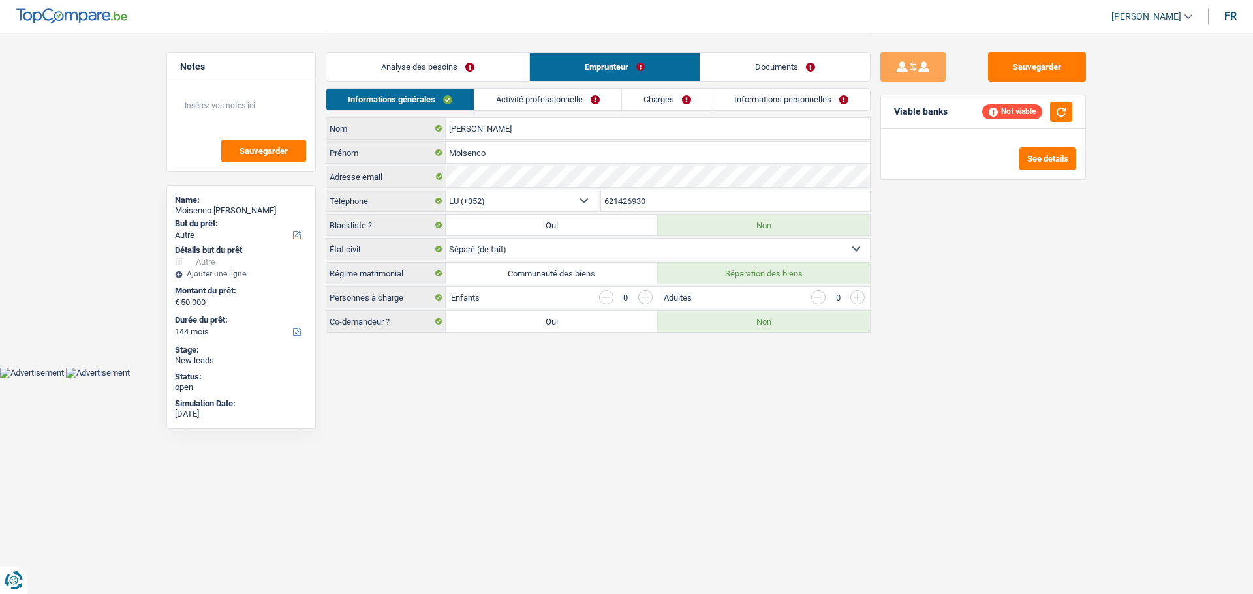
click at [590, 97] on link "Activité professionnelle" at bounding box center [547, 100] width 147 height 22
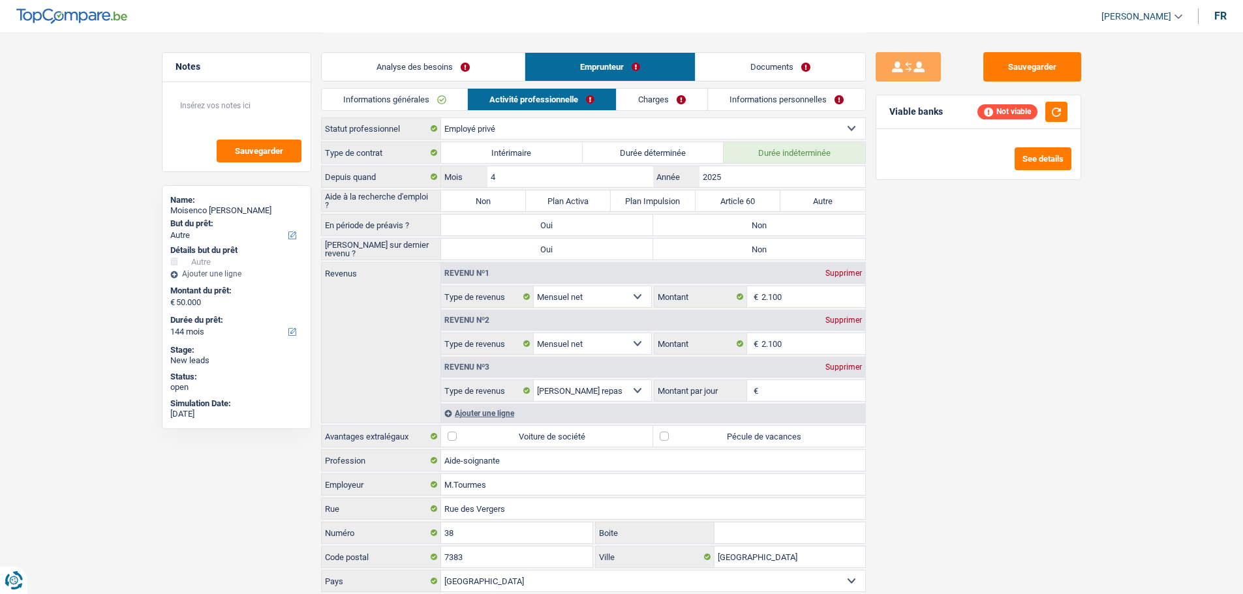
click at [476, 60] on link "Analyse des besoins" at bounding box center [423, 67] width 203 height 28
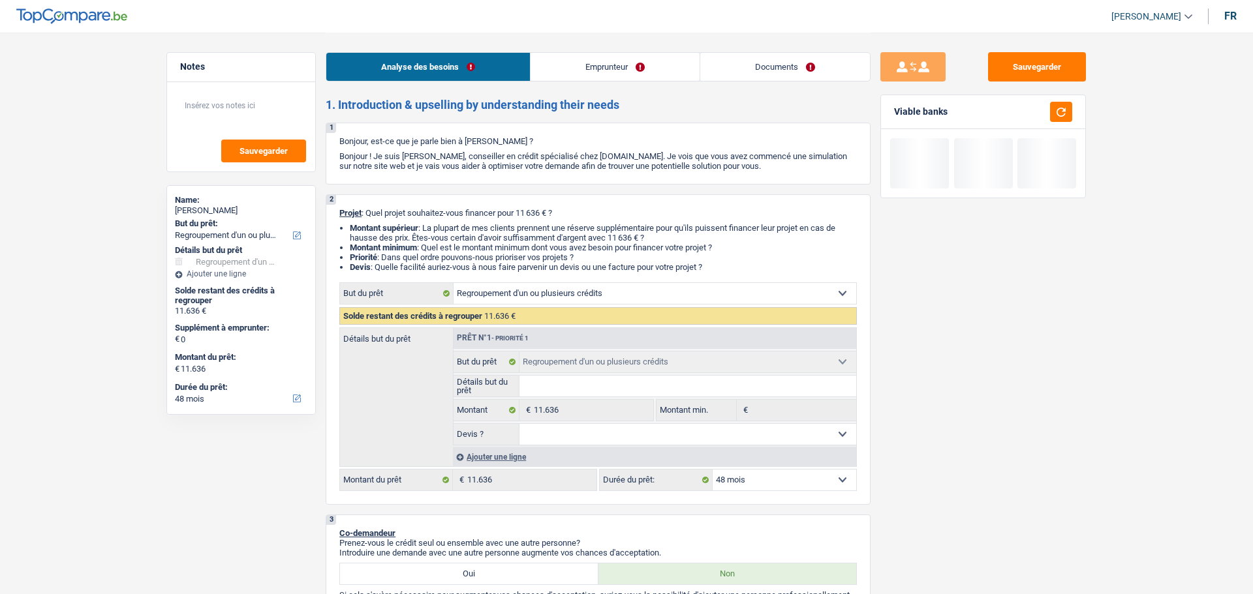
select select "refinancing"
select select "48"
select select "refinancing"
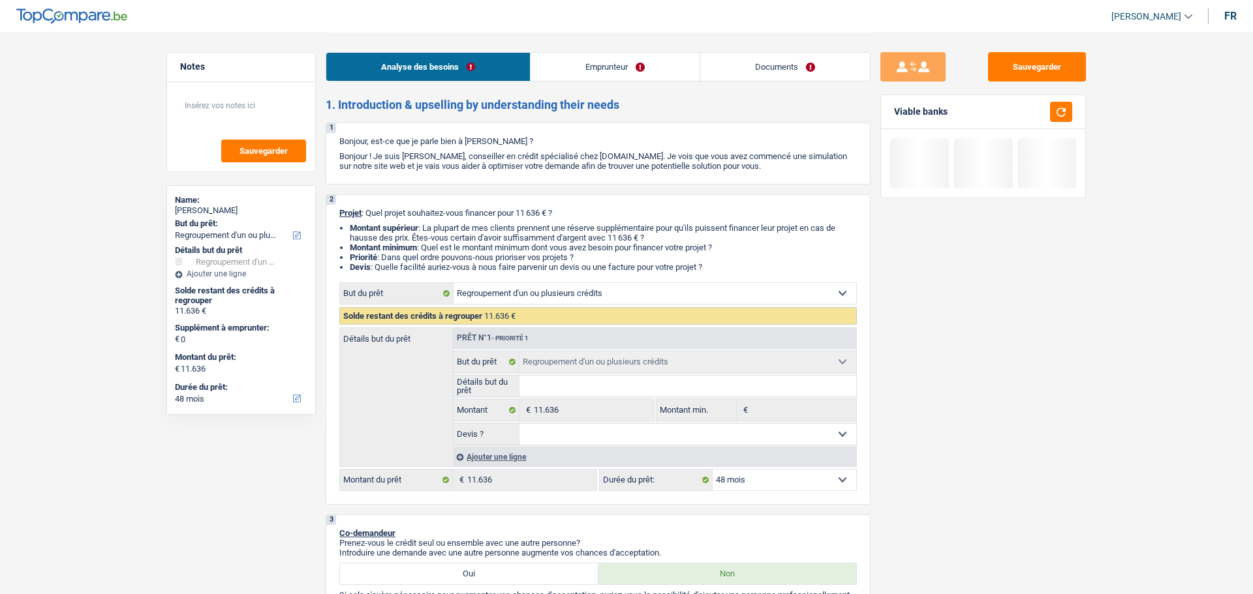
select select "48"
select select "privateEmployee"
select select "netSalary"
select select "mealVouchers"
select select "liveWithParents"
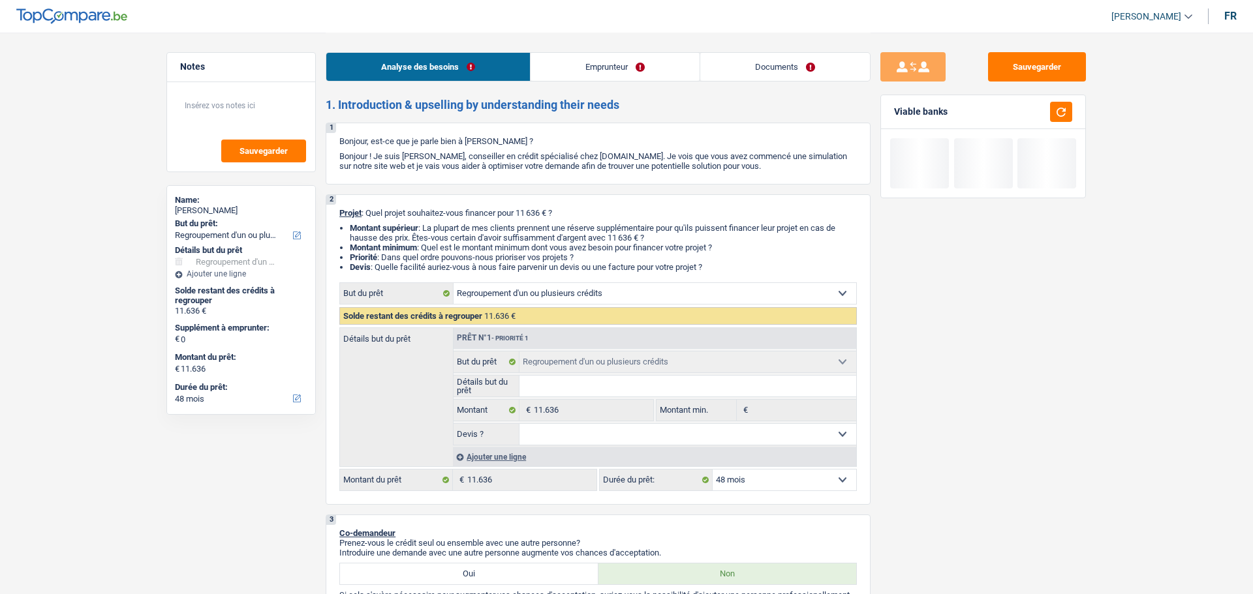
select select "carLoan"
select select "60"
select select "refinancing"
select select "48"
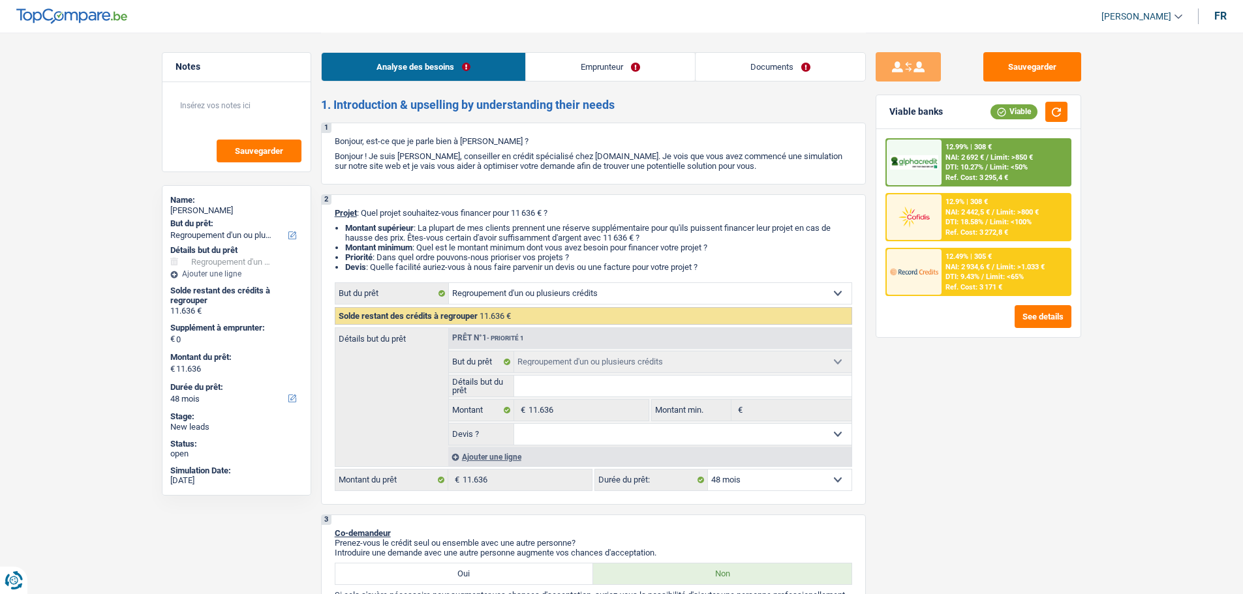
click at [969, 279] on span "DTI: 9.43%" at bounding box center [962, 277] width 34 height 8
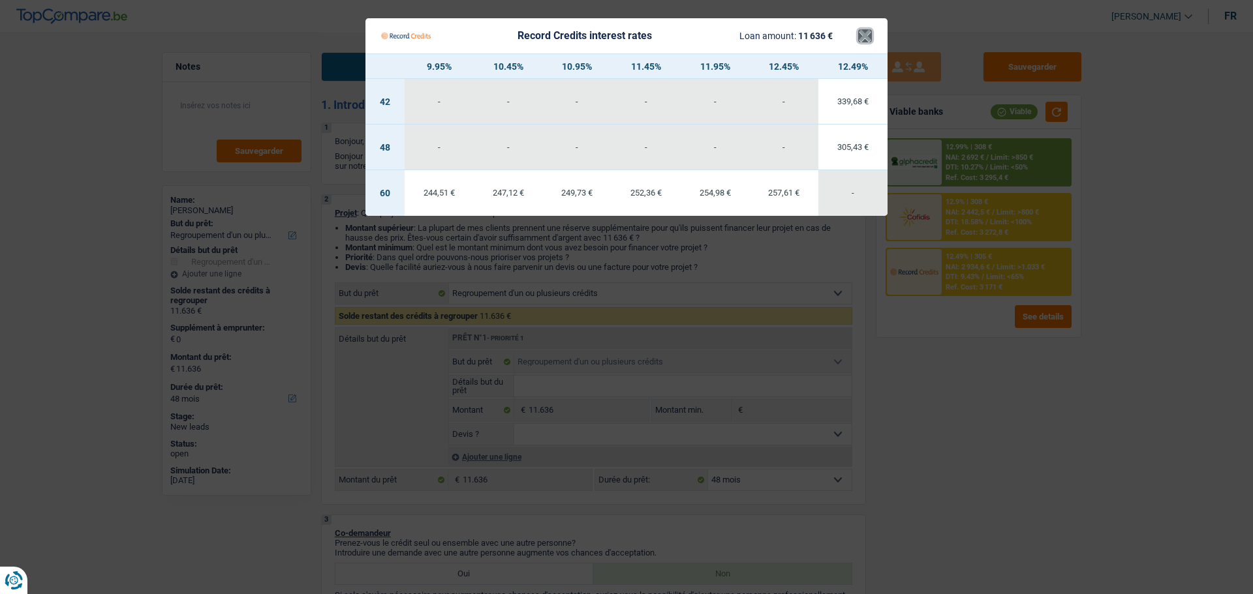
click at [864, 38] on button "×" at bounding box center [865, 35] width 14 height 13
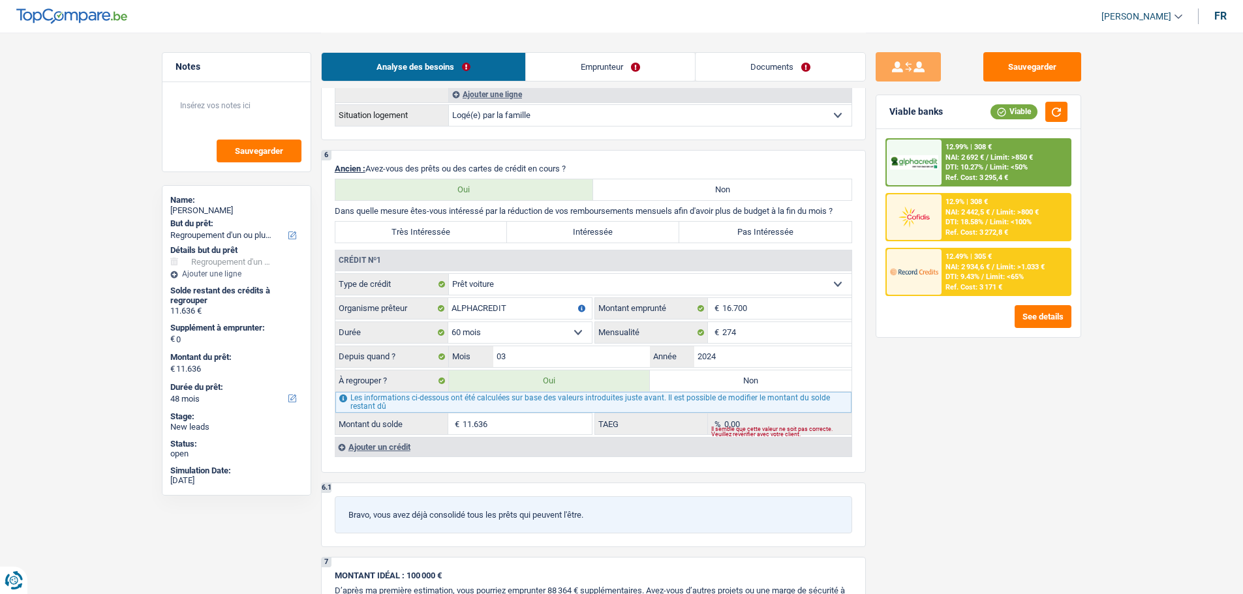
scroll to position [913, 0]
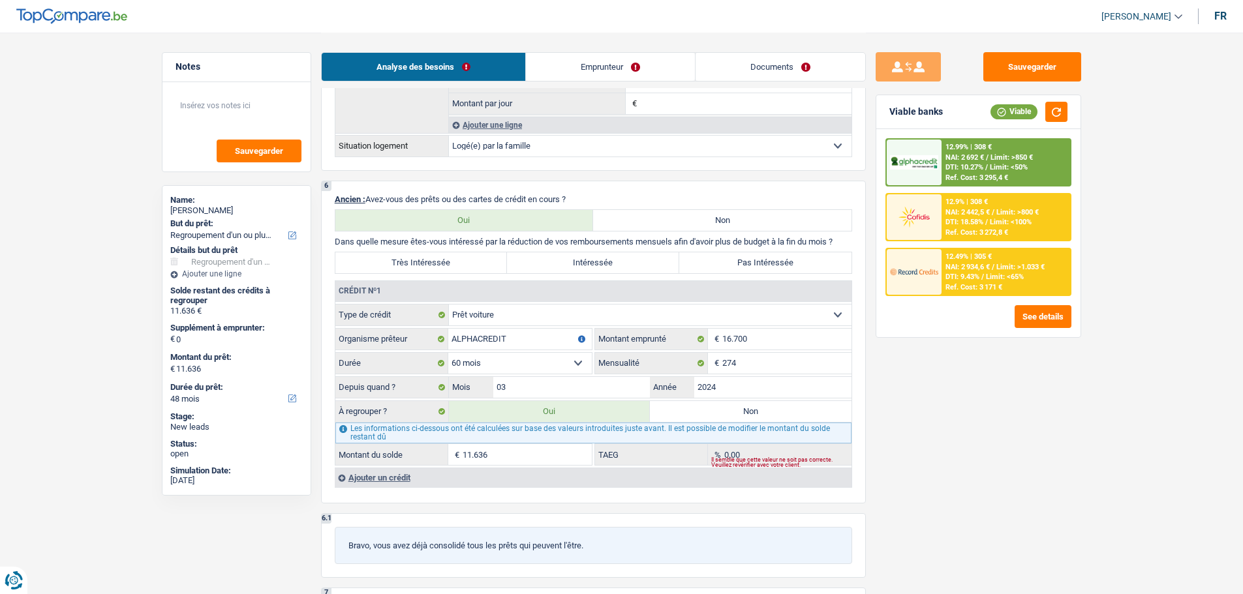
click at [961, 264] on span "NAI: 2 934,6 €" at bounding box center [967, 267] width 44 height 8
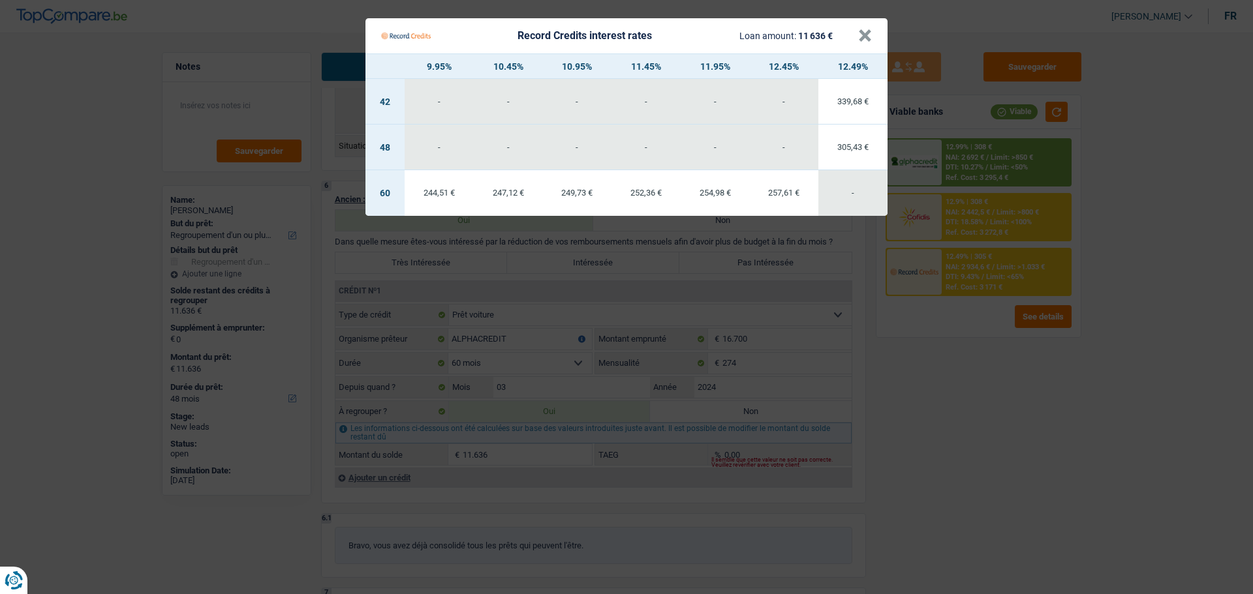
click at [974, 204] on Credits "Record Credits interest rates Loan amount: 11 636 € × 9.95% 10.45% 10.95% 11.45…" at bounding box center [626, 297] width 1253 height 594
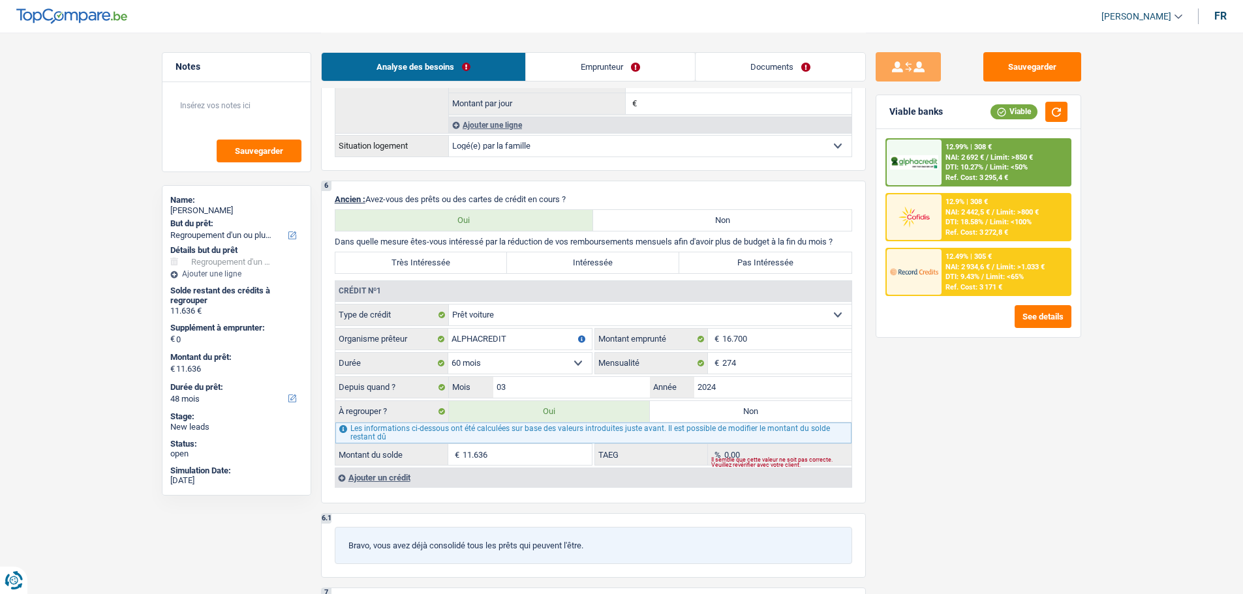
click at [945, 219] on span "DTI: 18.58%" at bounding box center [964, 222] width 38 height 8
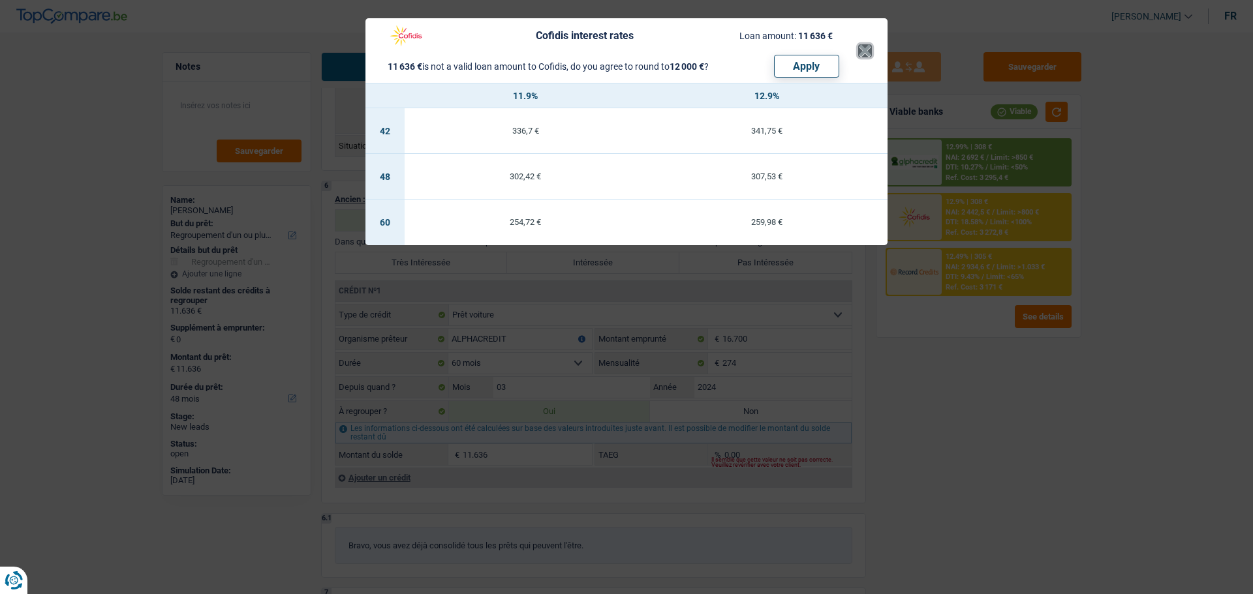
click at [863, 44] on button "×" at bounding box center [865, 50] width 14 height 13
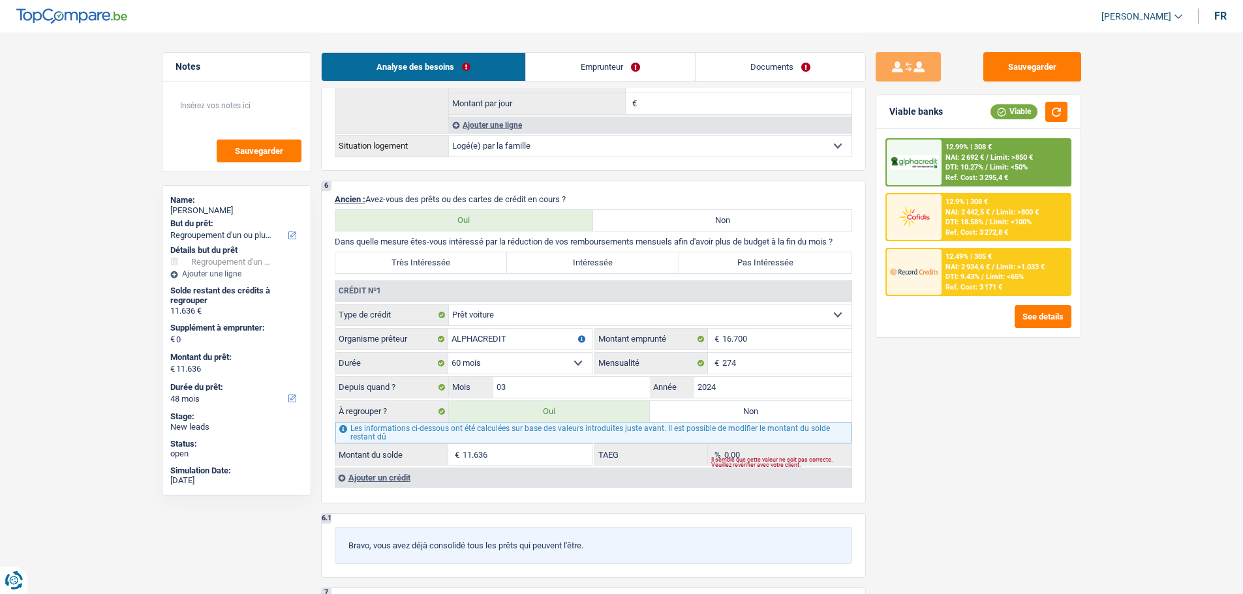
click at [981, 174] on div "Ref. Cost: 3 295,4 €" at bounding box center [976, 178] width 63 height 8
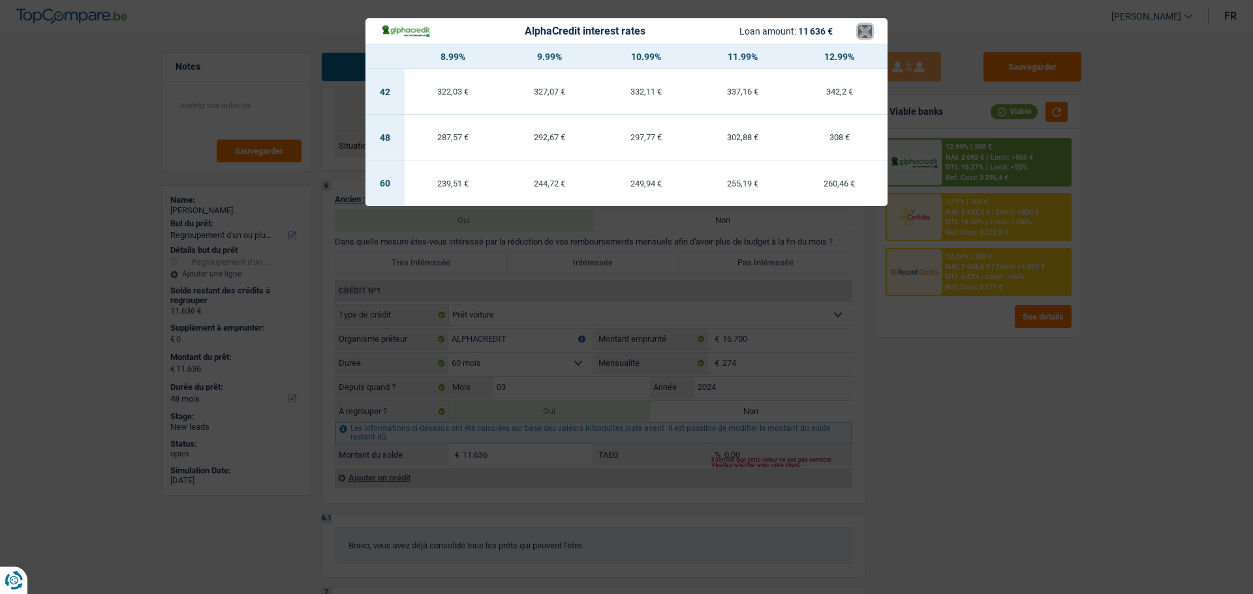
click at [871, 38] on button "×" at bounding box center [865, 31] width 14 height 13
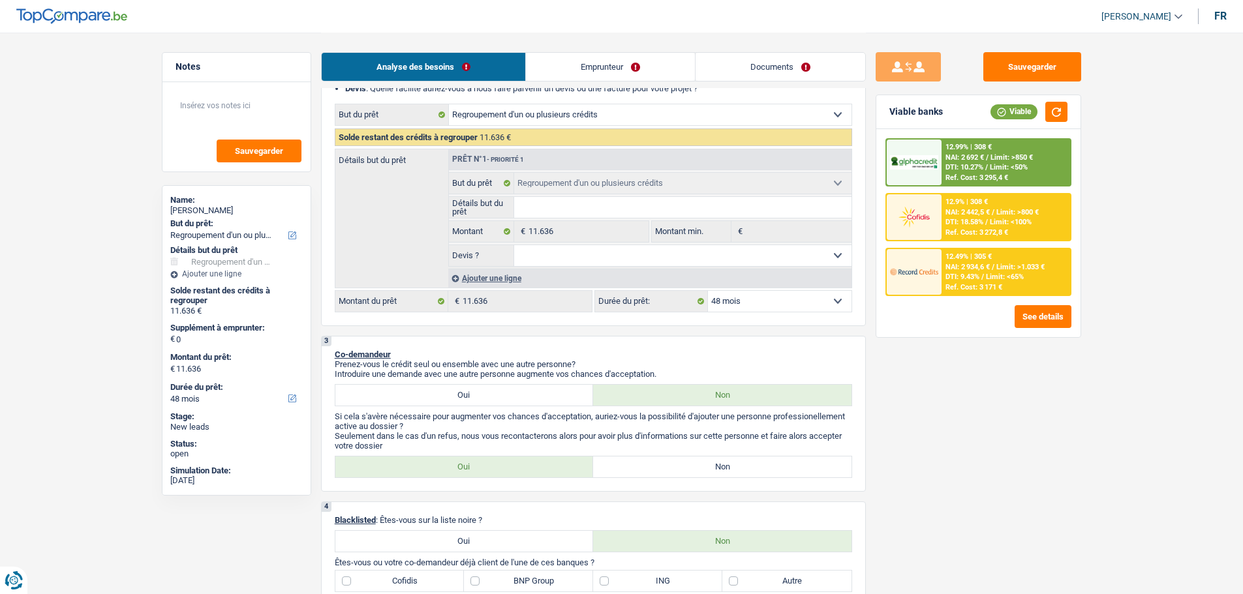
scroll to position [261, 0]
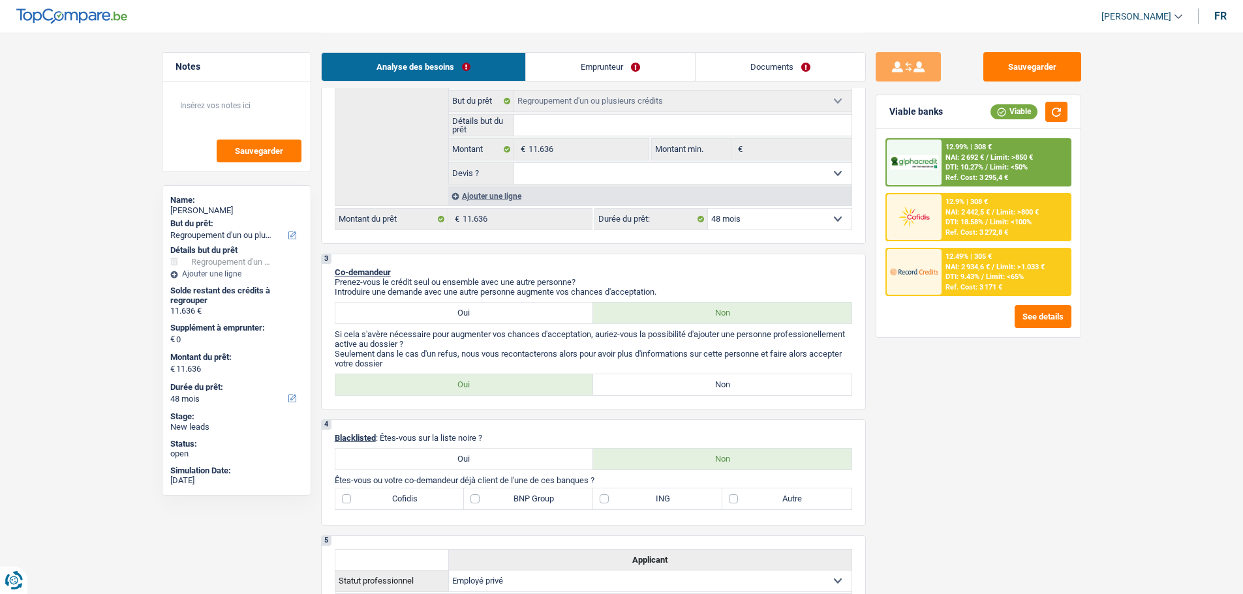
click at [799, 217] on select "12 mois 18 mois 24 mois 30 mois 36 mois 42 mois 48 mois 60 mois Sélectionner un…" at bounding box center [780, 219] width 144 height 21
click at [708, 209] on select "12 mois 18 mois 24 mois 30 mois 36 mois 42 mois 48 mois 60 mois Sélectionner un…" at bounding box center [780, 219] width 144 height 21
click at [947, 261] on div "12.49% | 305 €" at bounding box center [968, 256] width 46 height 8
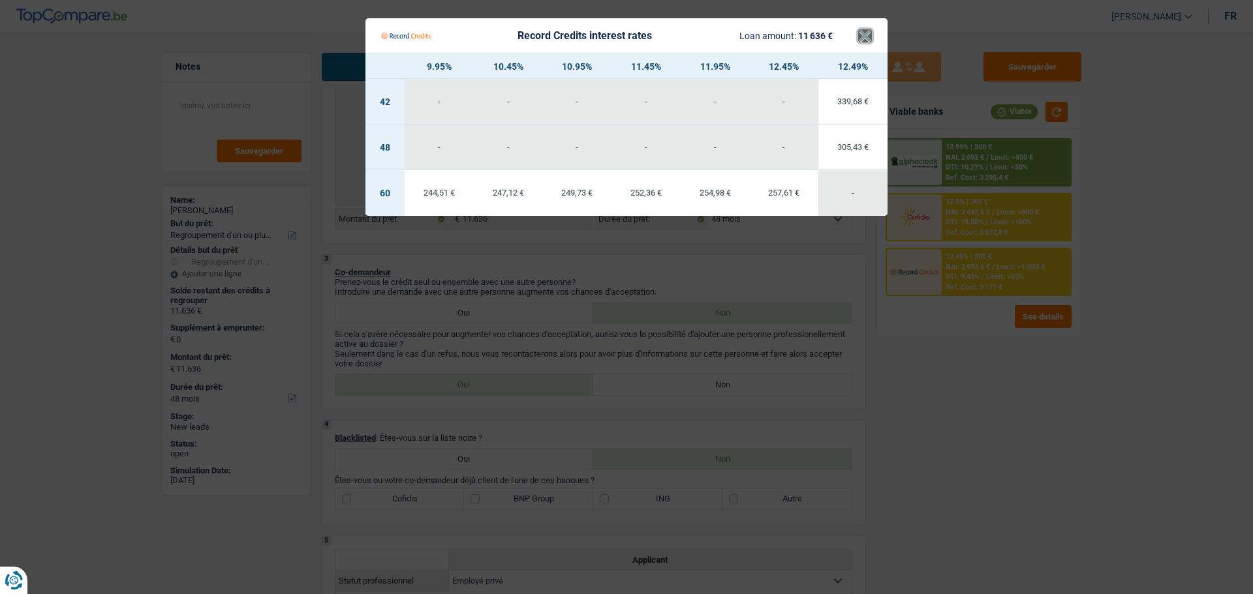
click at [862, 42] on button "×" at bounding box center [865, 35] width 14 height 13
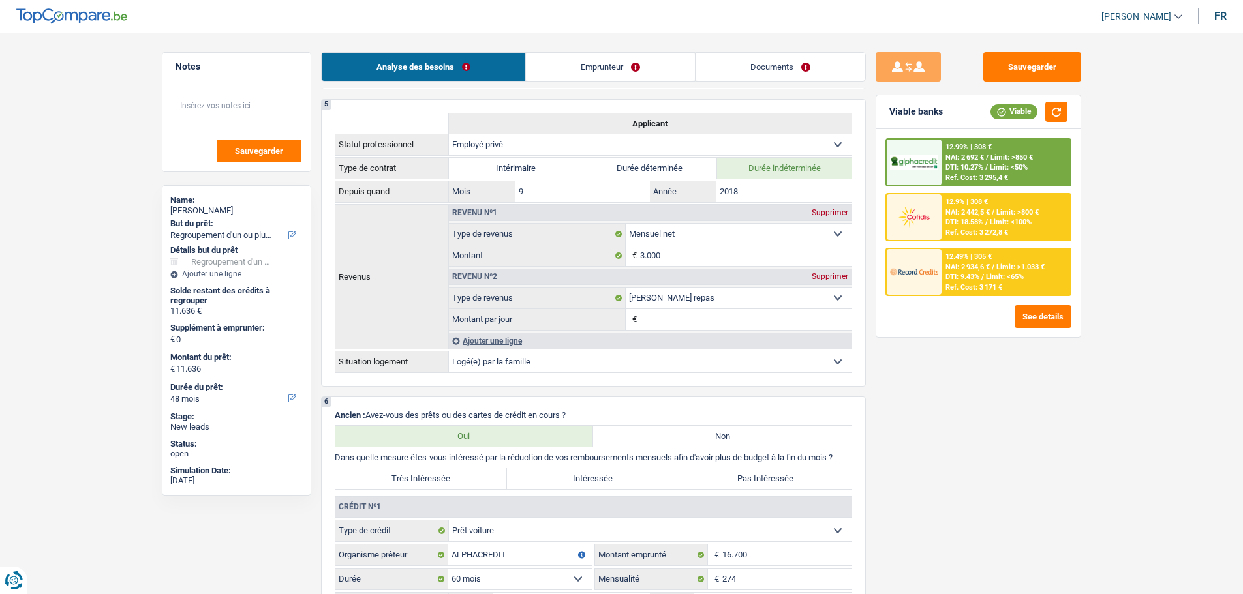
scroll to position [783, 0]
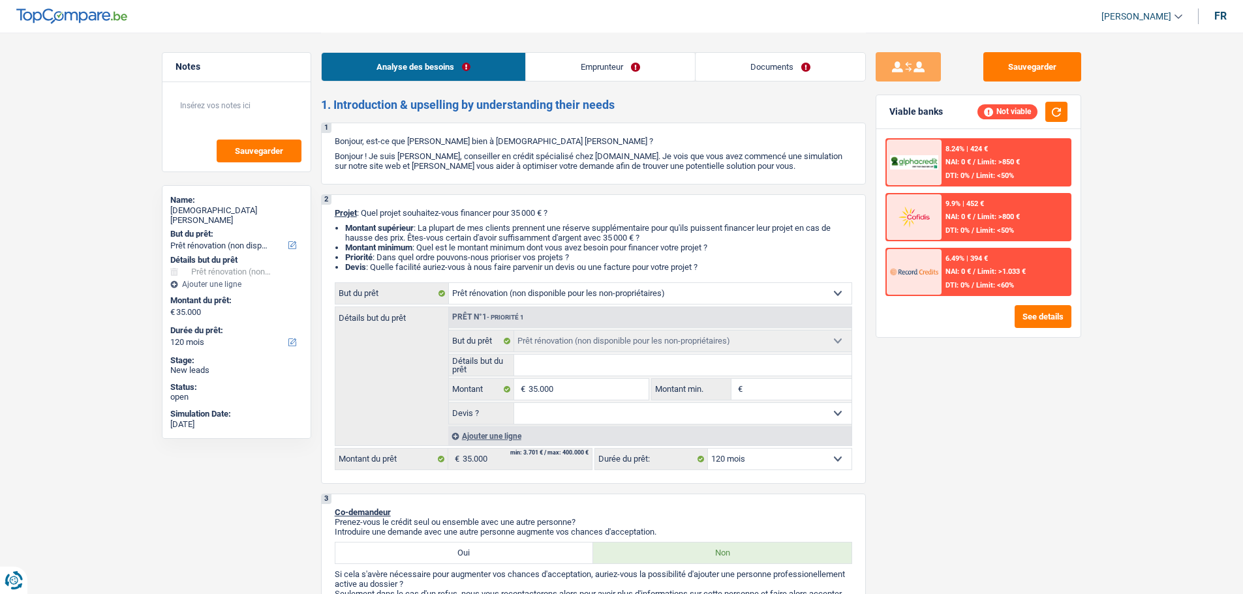
select select "renovation"
select select "120"
select select "renovation"
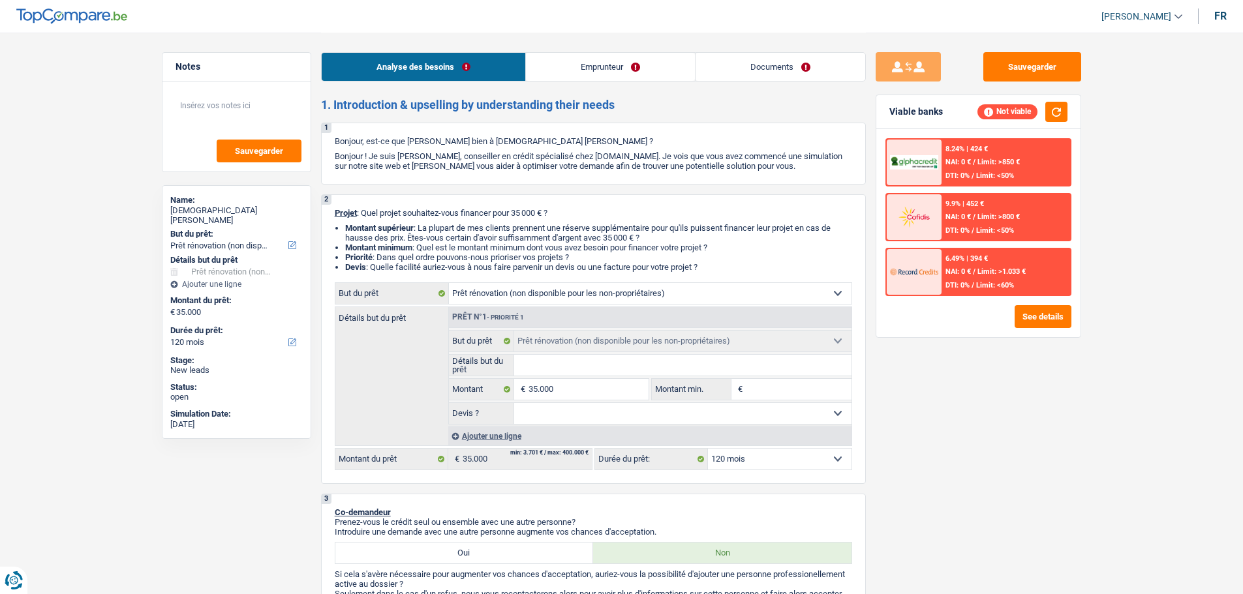
select select "120"
select select "unemployed"
select select "unemployment"
select select "renovation"
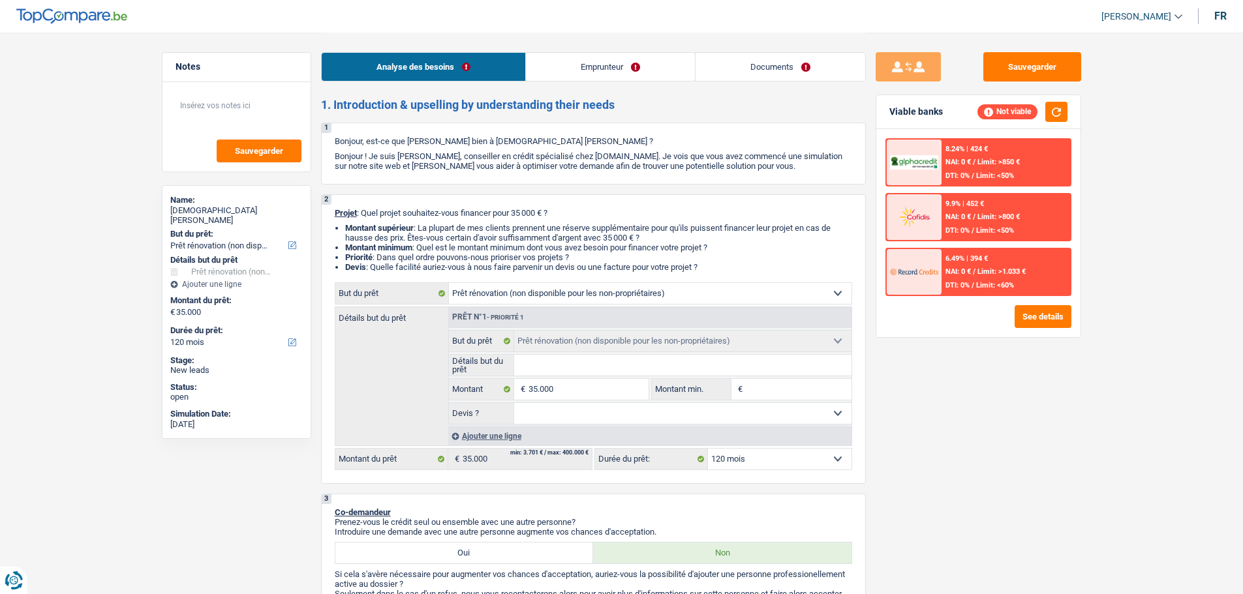
select select "120"
click at [621, 74] on link "Emprunteur" at bounding box center [610, 67] width 169 height 28
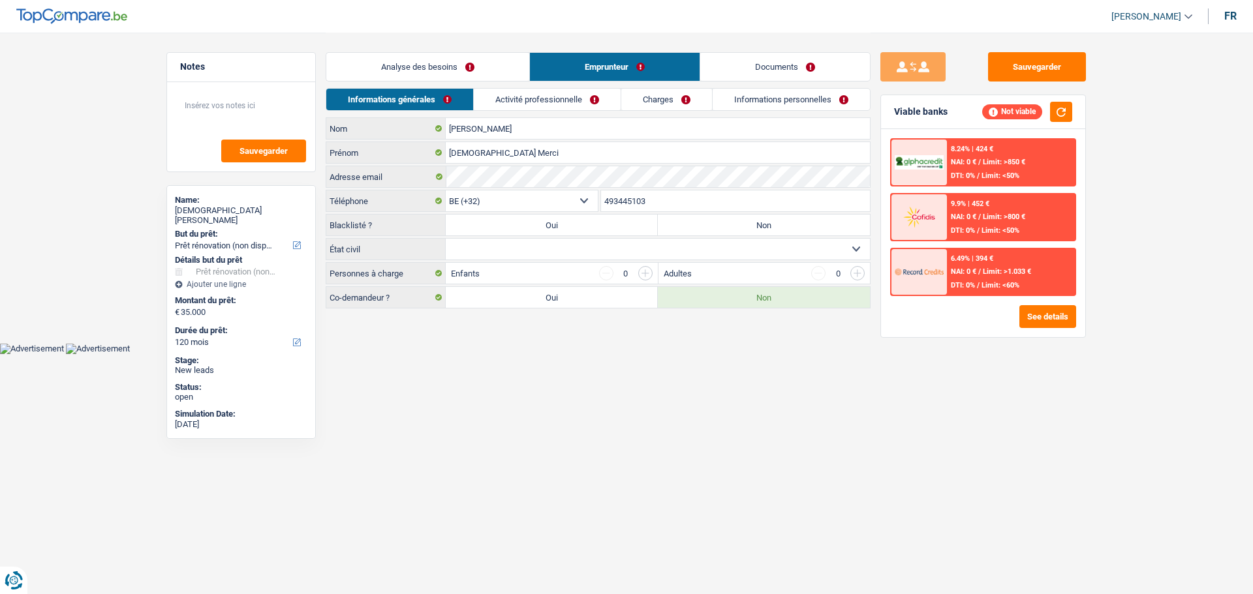
click at [633, 104] on link "Charges" at bounding box center [666, 100] width 91 height 22
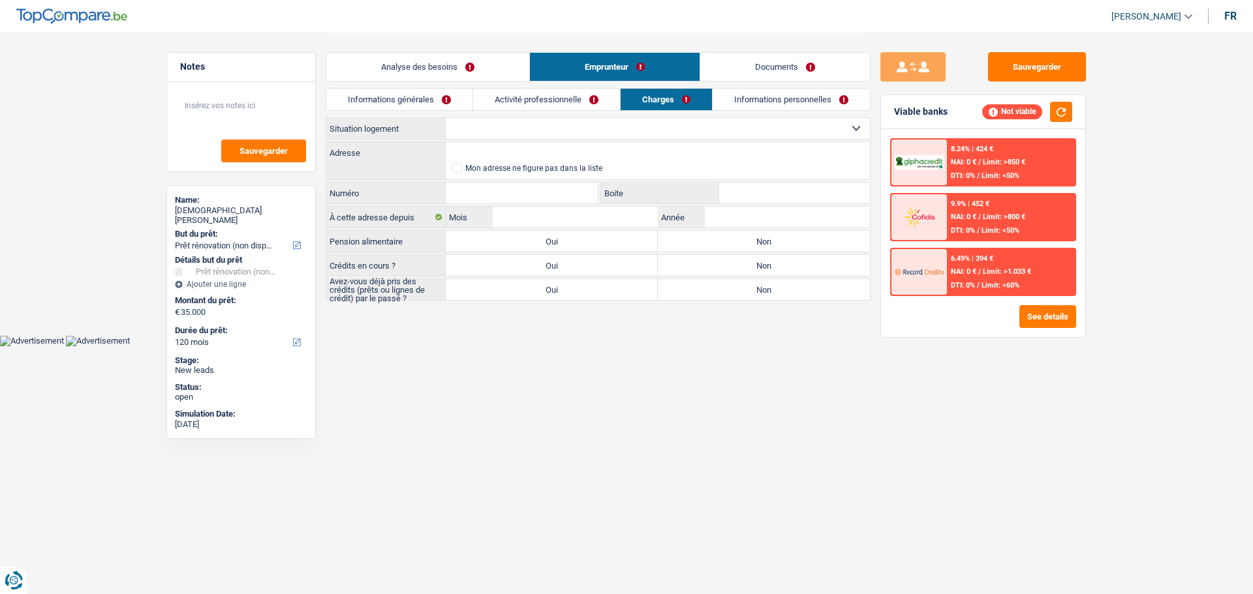
click at [623, 124] on select "Locataire Propriétaire avec prêt hypothécaire Propriétaire sans prêt hypothécai…" at bounding box center [658, 128] width 424 height 21
select select "ownerWithoutMortgage"
click at [446, 118] on select "Locataire Propriétaire avec prêt hypothécaire Propriétaire sans prêt hypothécai…" at bounding box center [658, 128] width 424 height 21
select select "ownerWithoutMortgage"
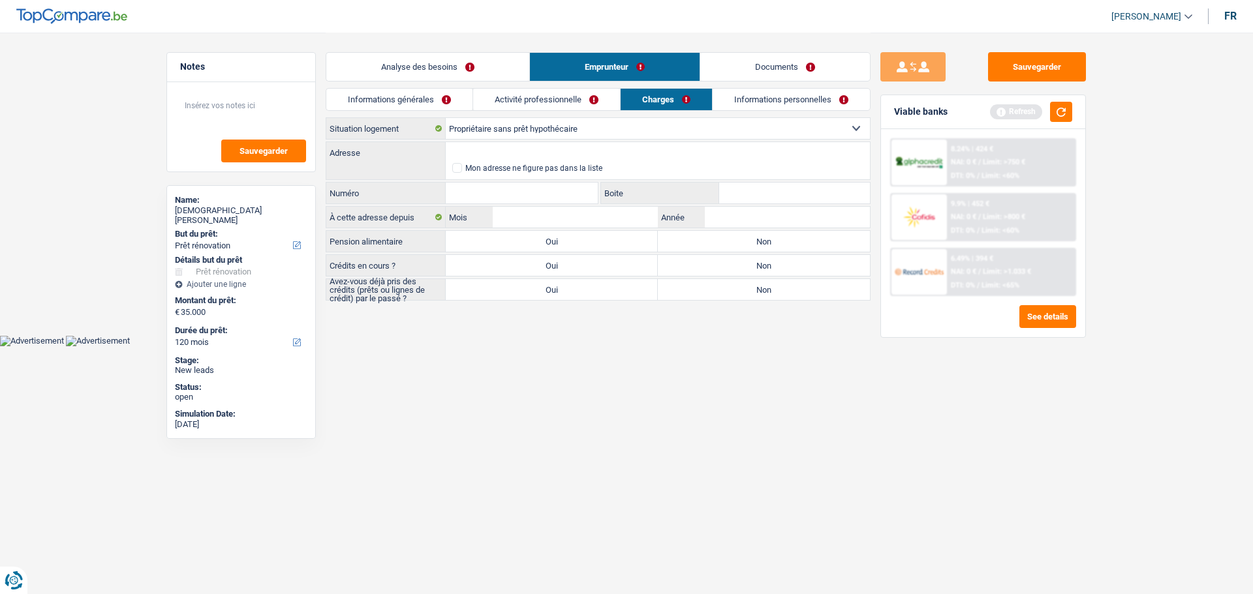
click at [462, 75] on link "Analyse des besoins" at bounding box center [427, 67] width 203 height 28
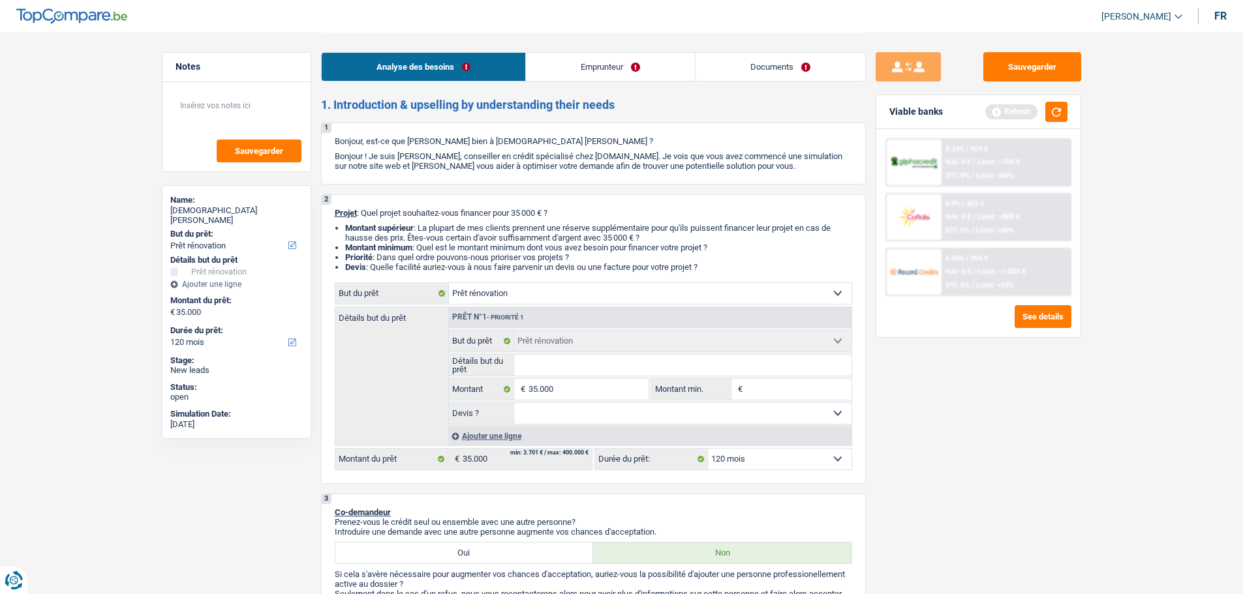
click at [590, 363] on input "Détails but du prêt" at bounding box center [682, 365] width 337 height 21
click at [590, 367] on input "Détails but du prêt" at bounding box center [682, 365] width 337 height 21
type input "T"
type input "Tr"
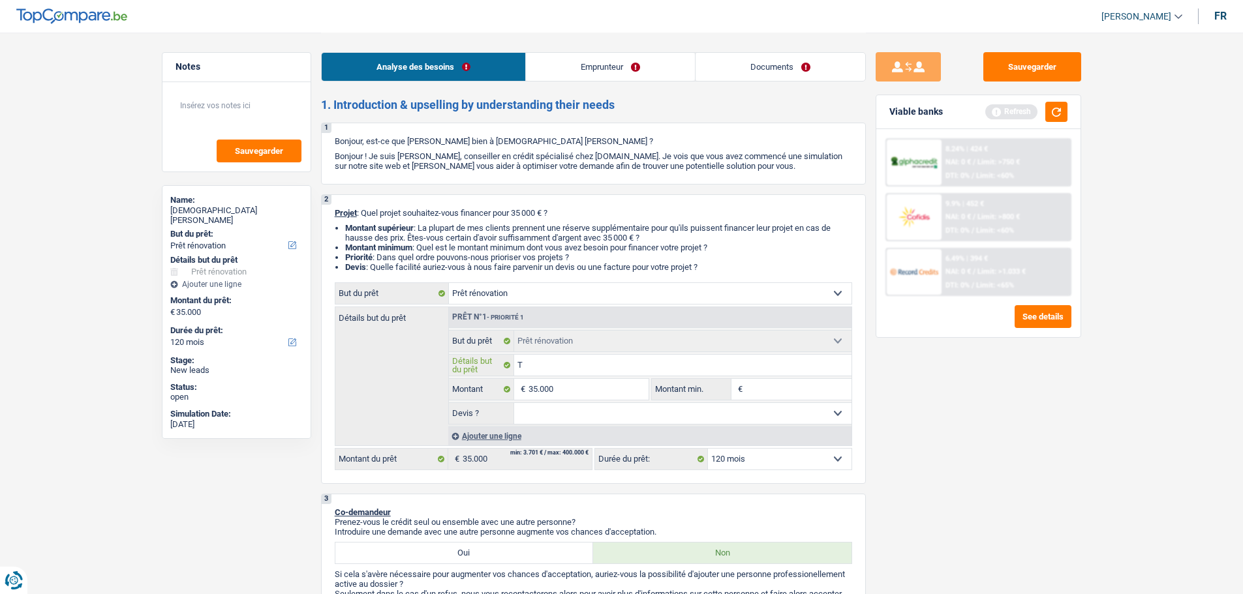
type input "Tr"
type input "Tra"
type input "Trav"
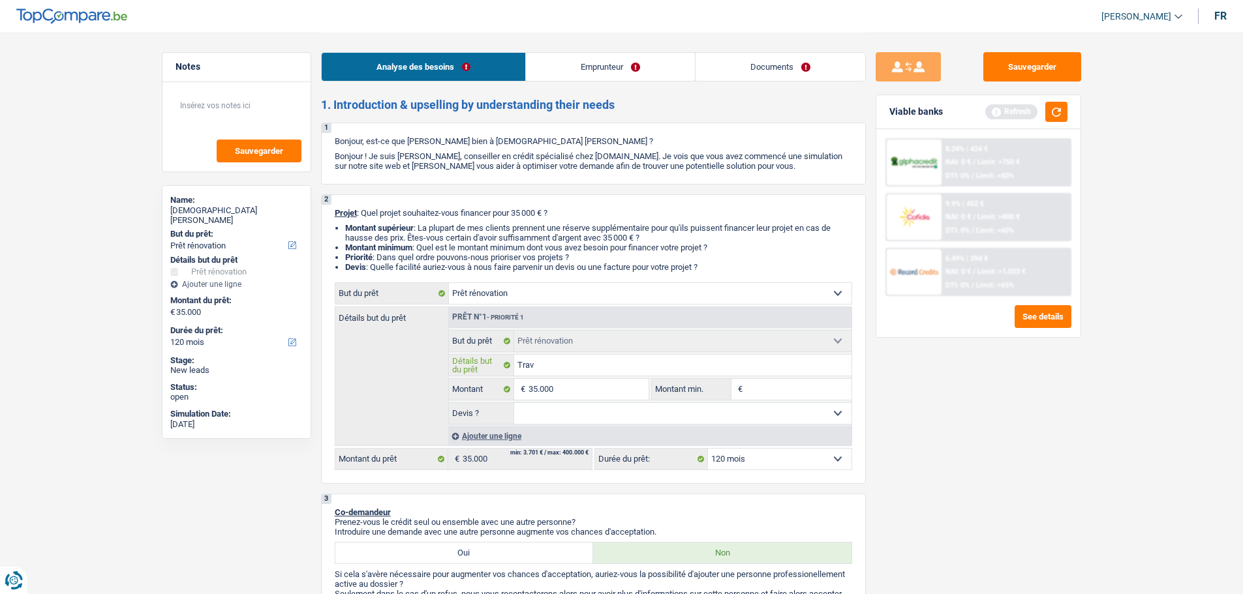
type input "Trava"
type input "Travau"
type input "Travaux"
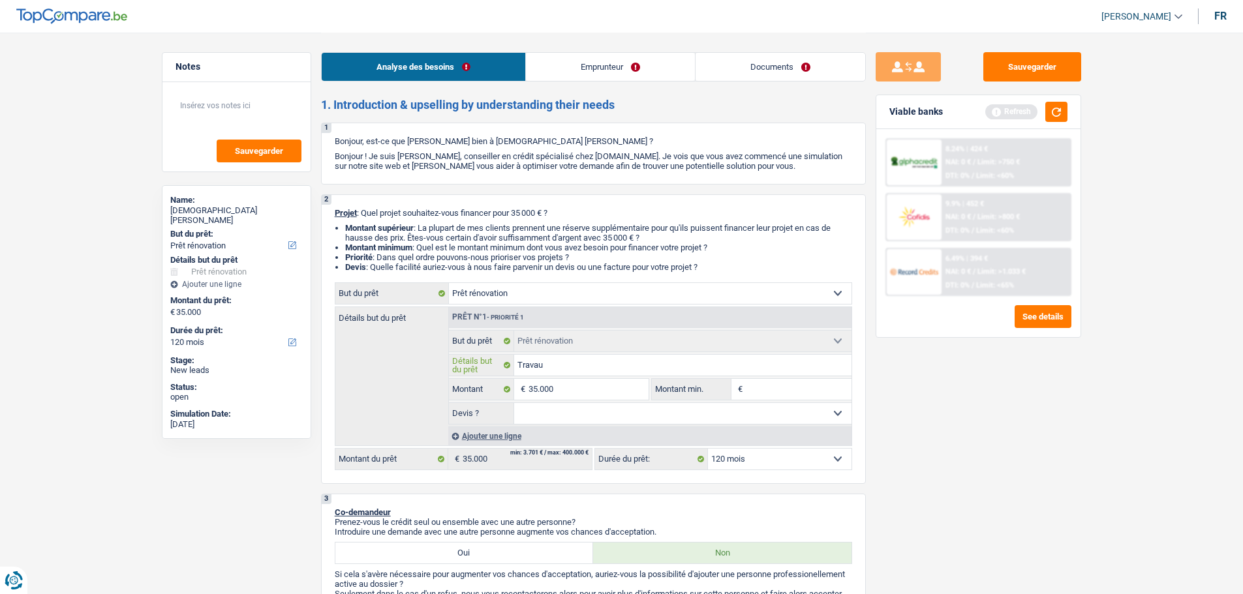
type input "Travaux"
type input "Travaux:"
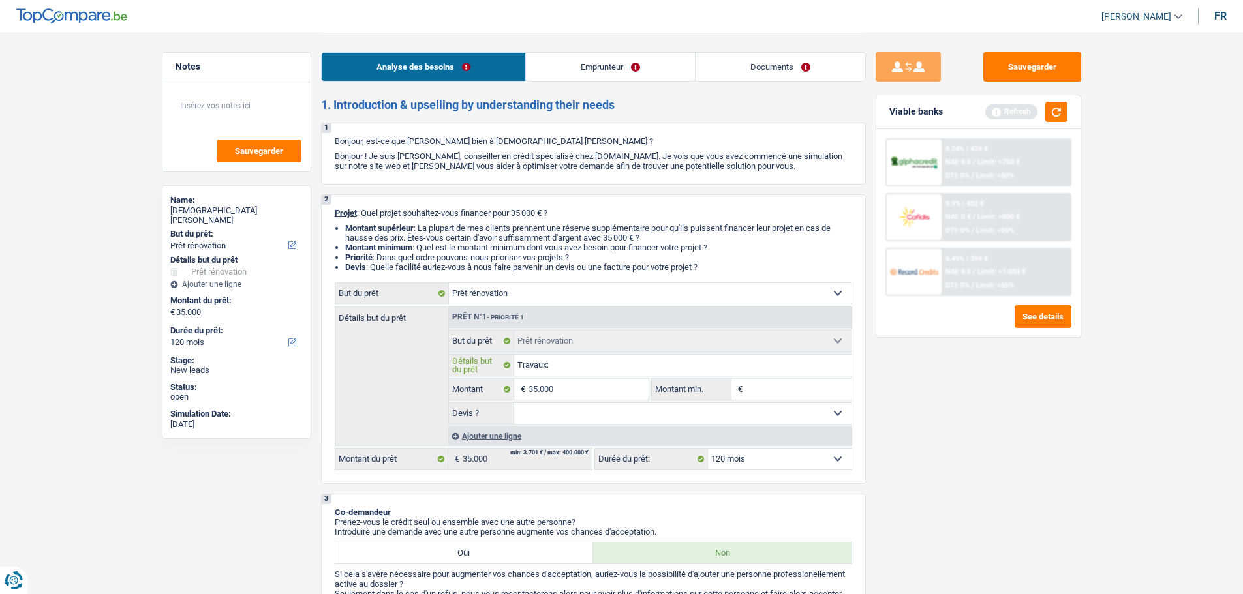
type input "Travaux: N"
type input "Travaux: No"
type input "Travaux: Nou"
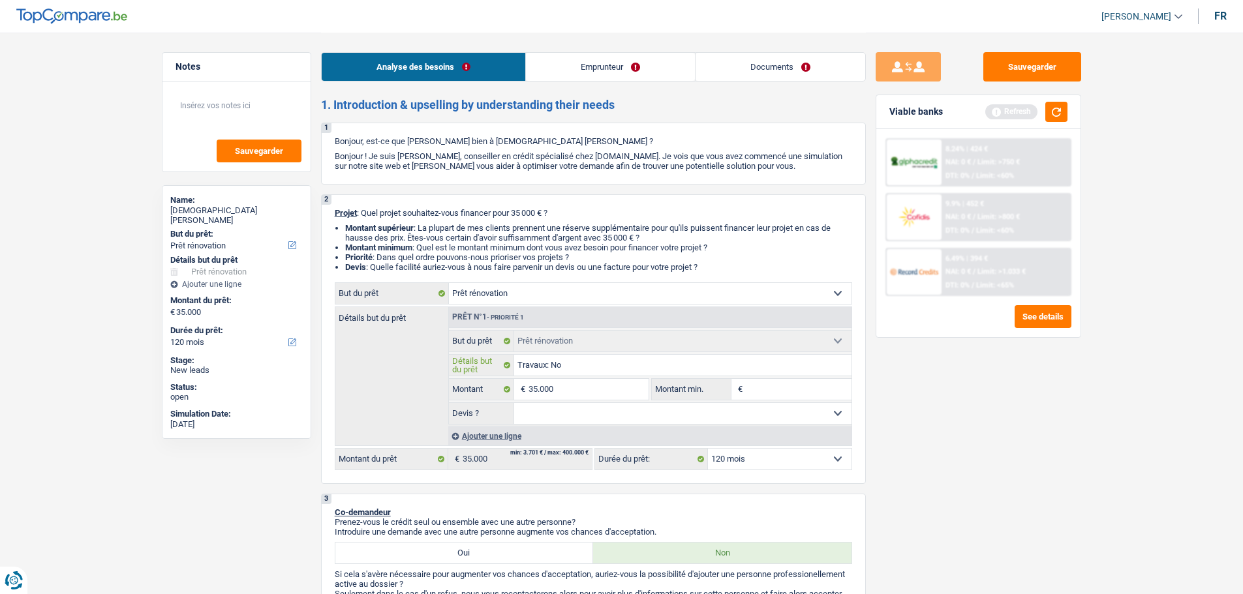
type input "Travaux: Nou"
type input "Travaux: Nouv"
type input "Travaux: Nouve"
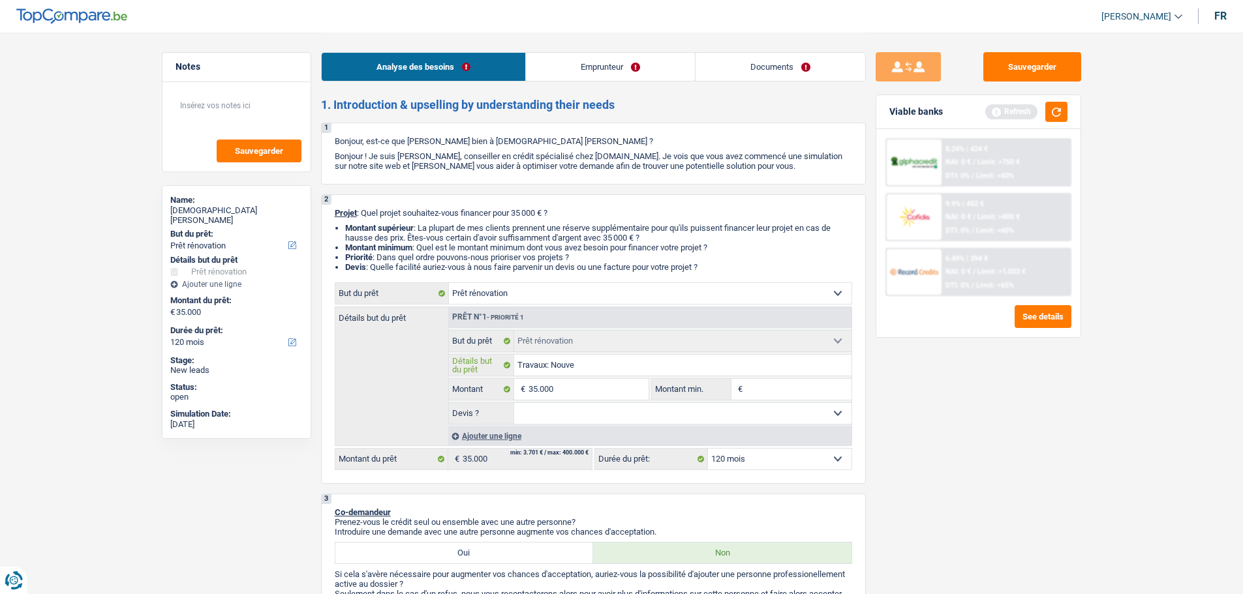
type input "Travaux: Nouvel"
type input "Travaux: Nouvell"
type input "Travaux: Nouvelle"
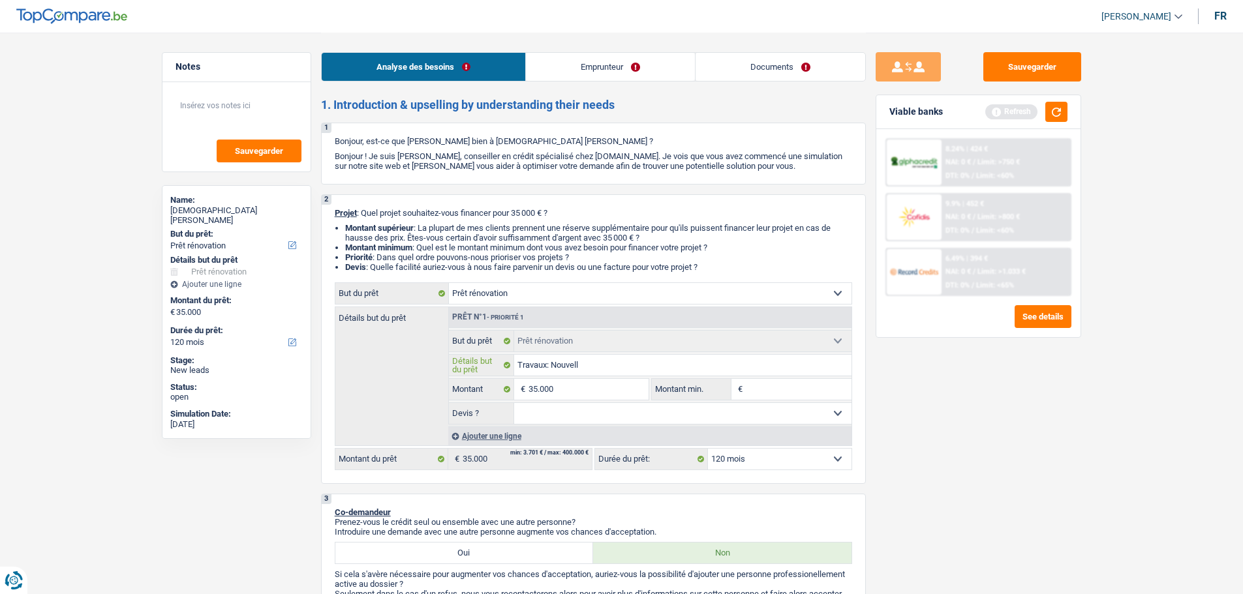
type input "Travaux: Nouvelle"
type input "Travaux: Nouvelle m"
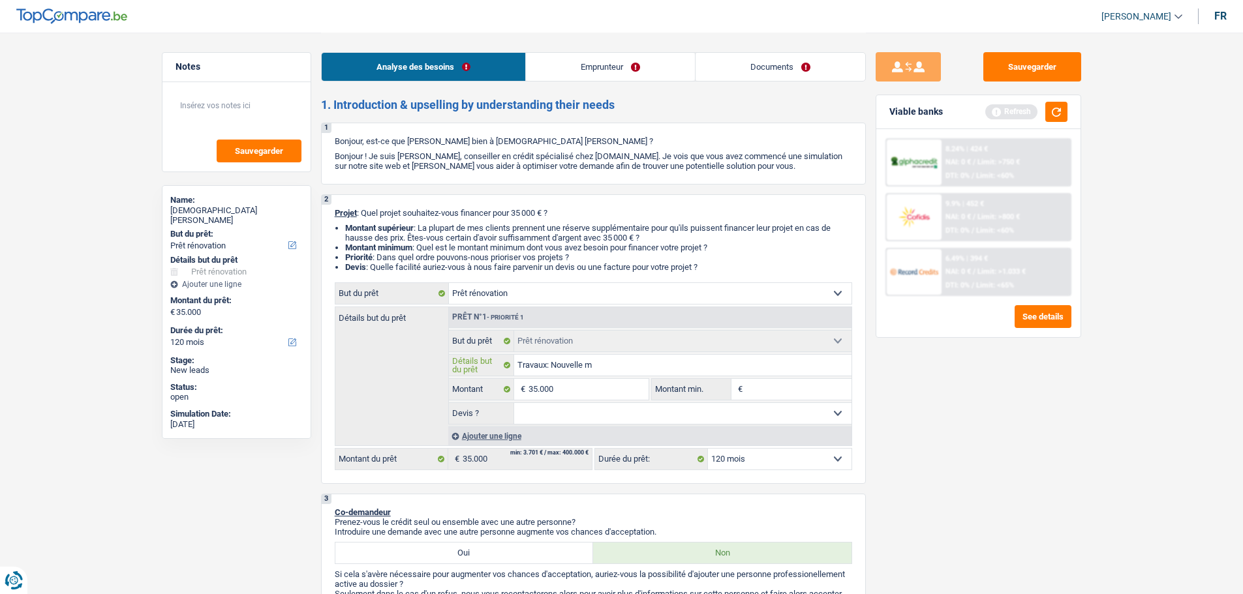
type input "Travaux: [GEOGRAPHIC_DATA]"
type input "Travaux: Nouvelle mai"
type input "Travaux: Nouvelle mais"
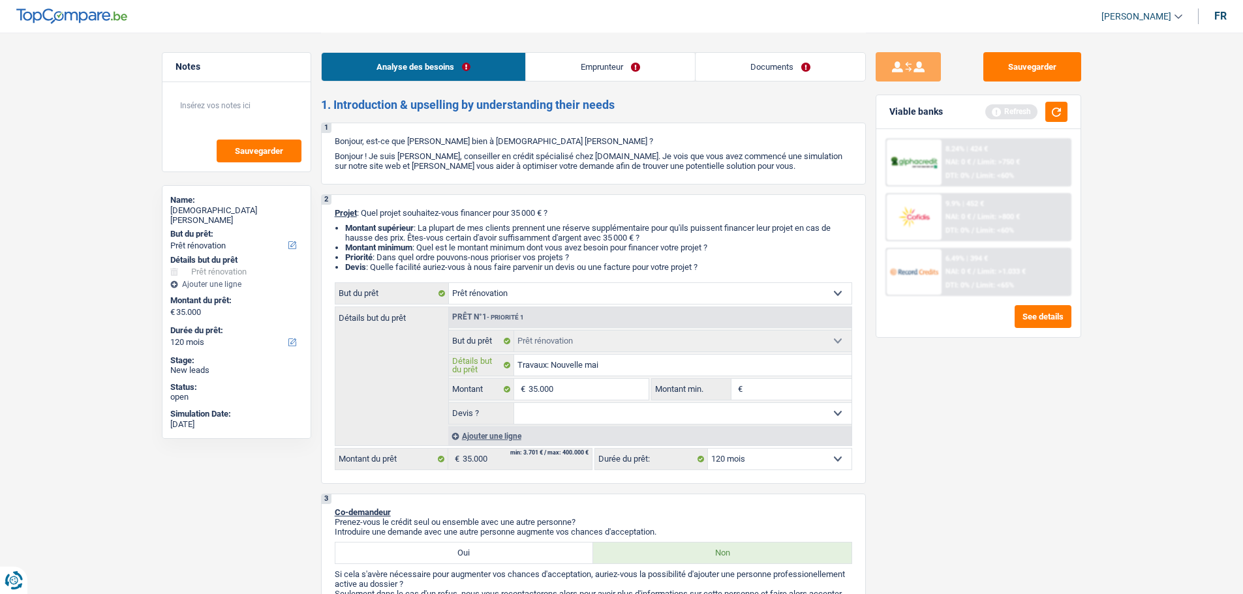
type input "Travaux: Nouvelle mais"
type input "Travaux: Nouvelle maiso"
type input "Travaux: Nouvelle maison"
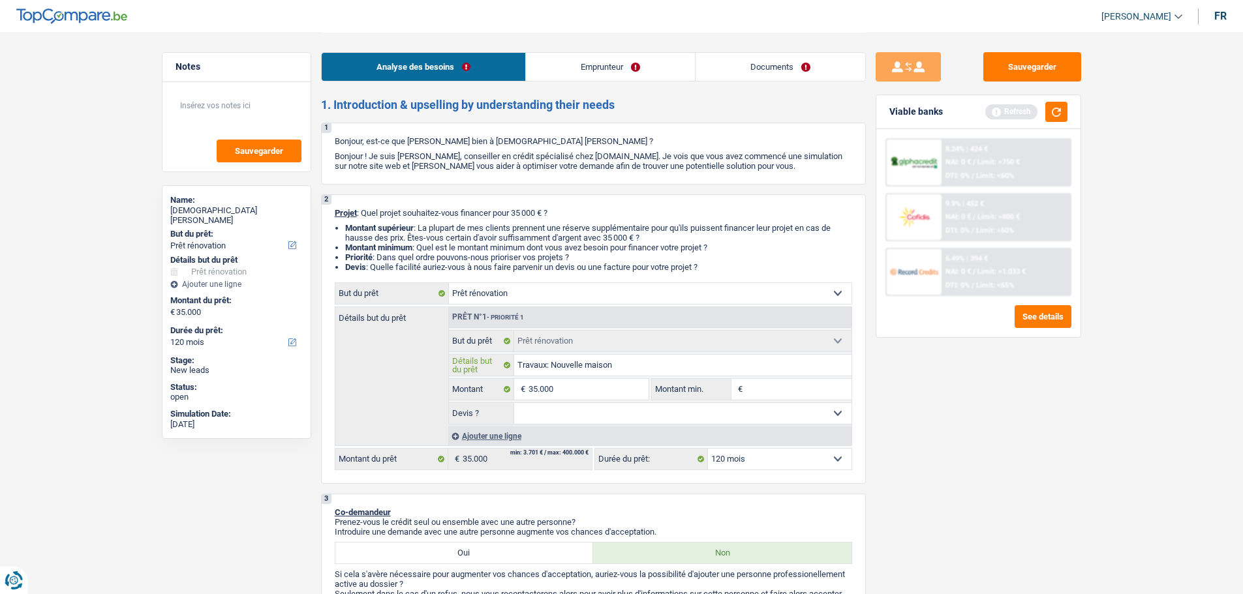
type input "Travaux: Nouvelle maison,"
type input "Travaux: Nouvelle maison, e"
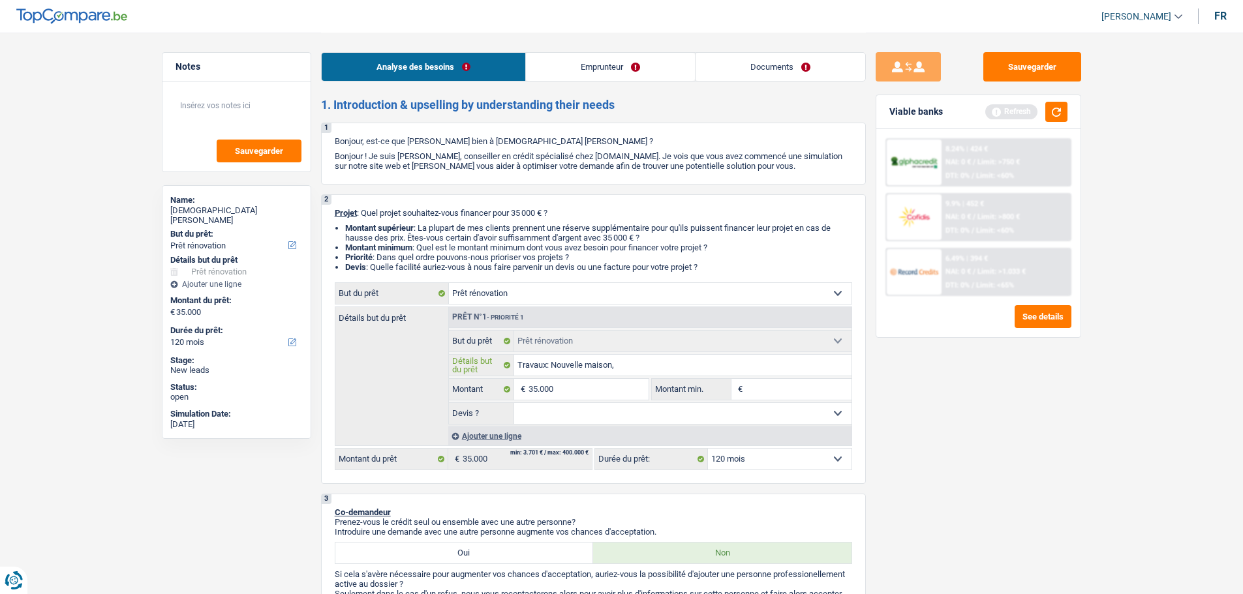
type input "Travaux: Nouvelle maison, e"
type input "Travaux: Nouvelle maison, en"
type input "Travaux: Nouvelle maison, enc"
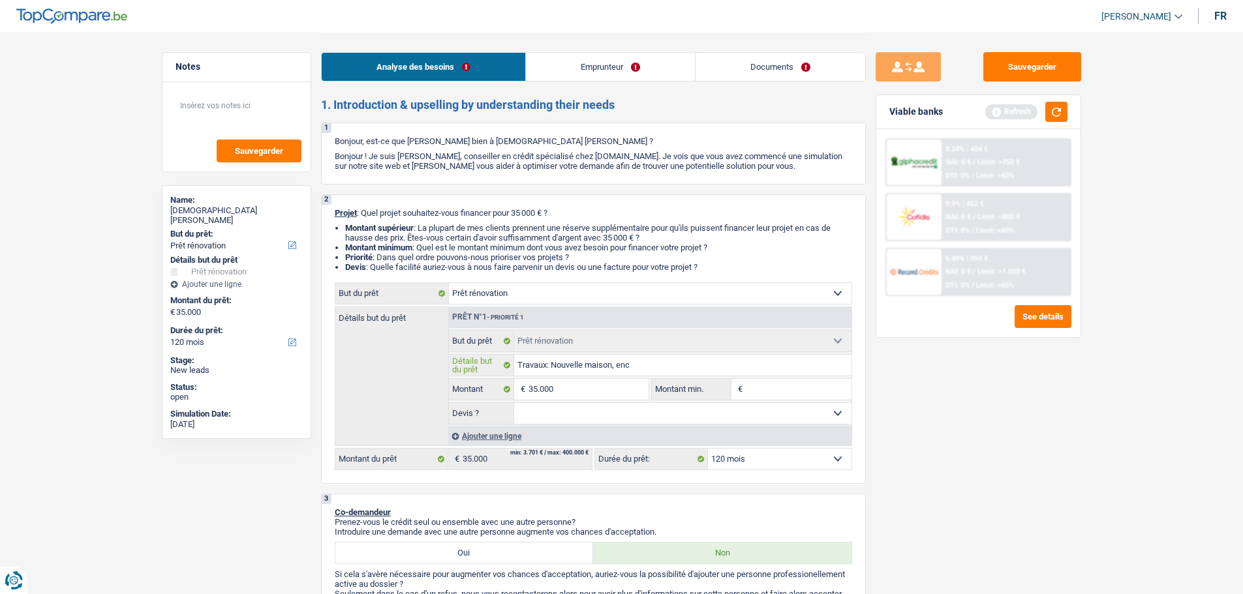
type input "Travaux: Nouvelle maison, enco"
type input "Travaux: Nouvelle maison, encor"
type input "Travaux: Nouvelle maison, encore"
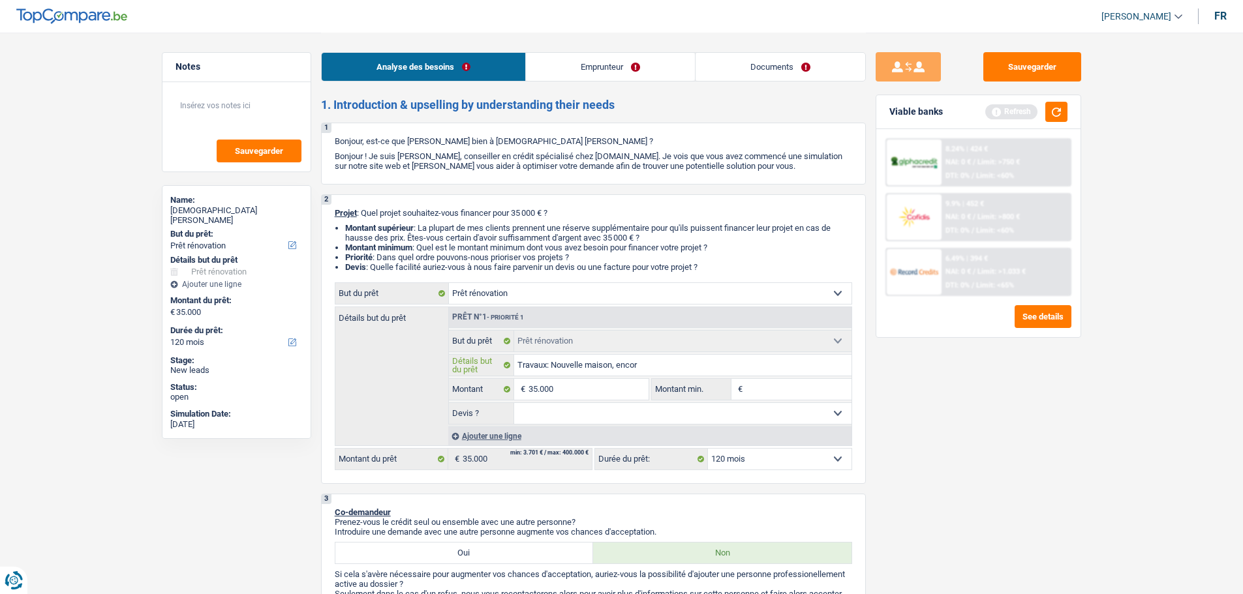
type input "Travaux: Nouvelle maison, encore"
type input "Travaux: Nouvelle maison, encore l"
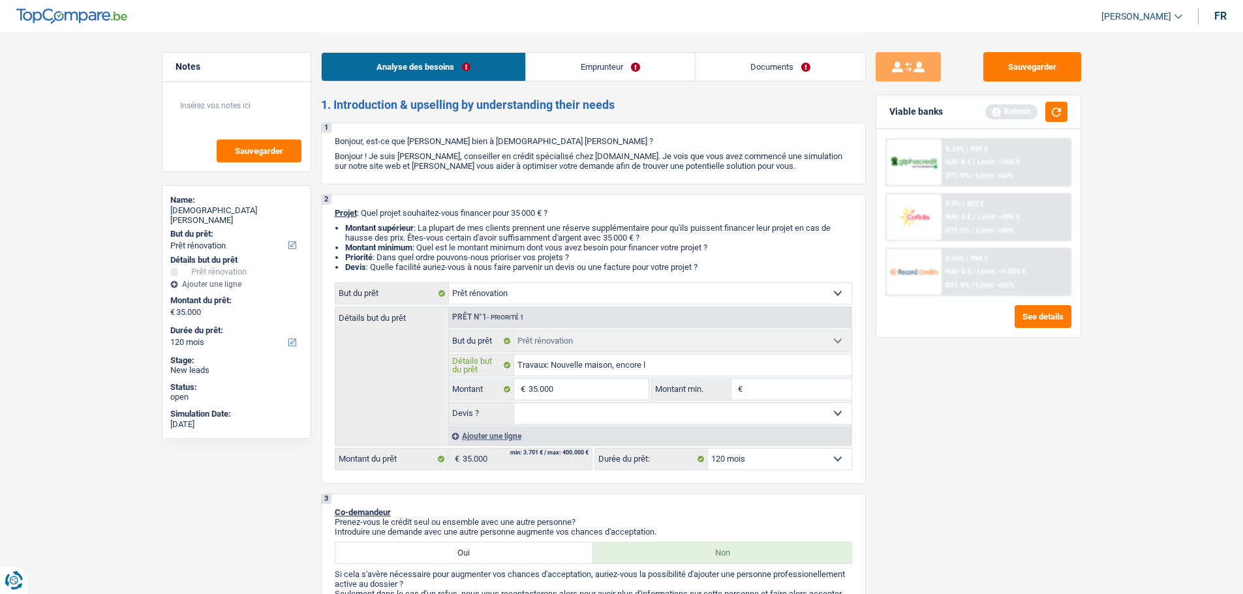
type input "Travaux: Nouvelle maison, encore l'"
type input "Travaux: Nouvelle maison, encore l'e"
type input "Travaux: Nouvelle maison, encore l'ex"
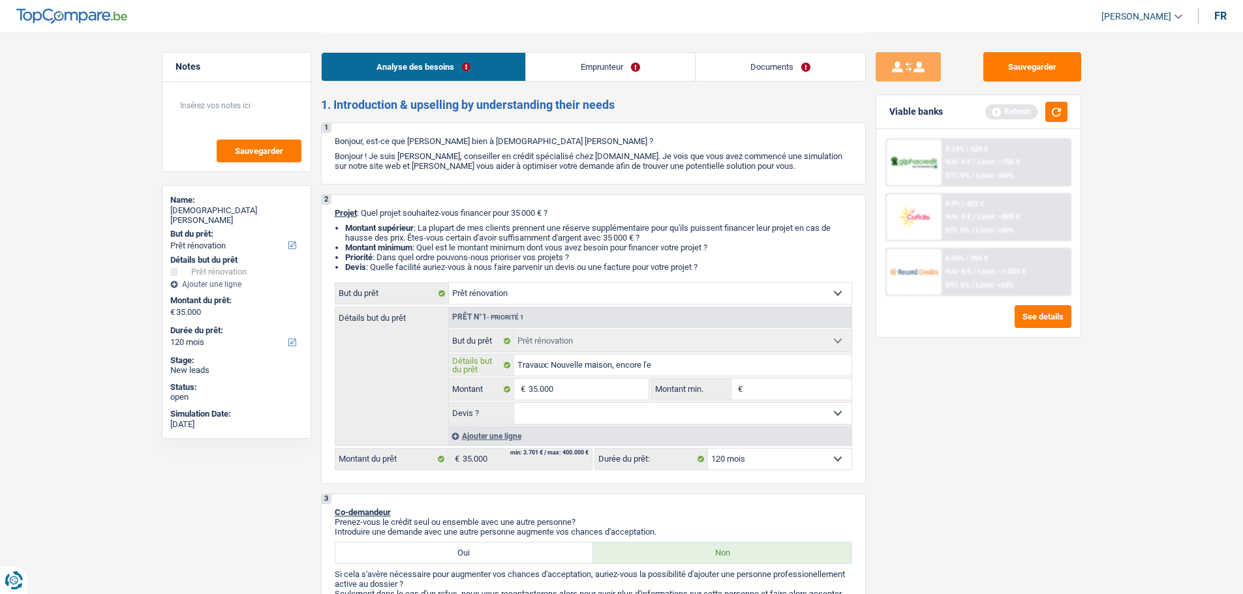
type input "Travaux: Nouvelle maison, encore l'ex"
type input "Travaux: Nouvelle maison, encore l'ext"
type input "Travaux: Nouvelle maison, encore l'exté"
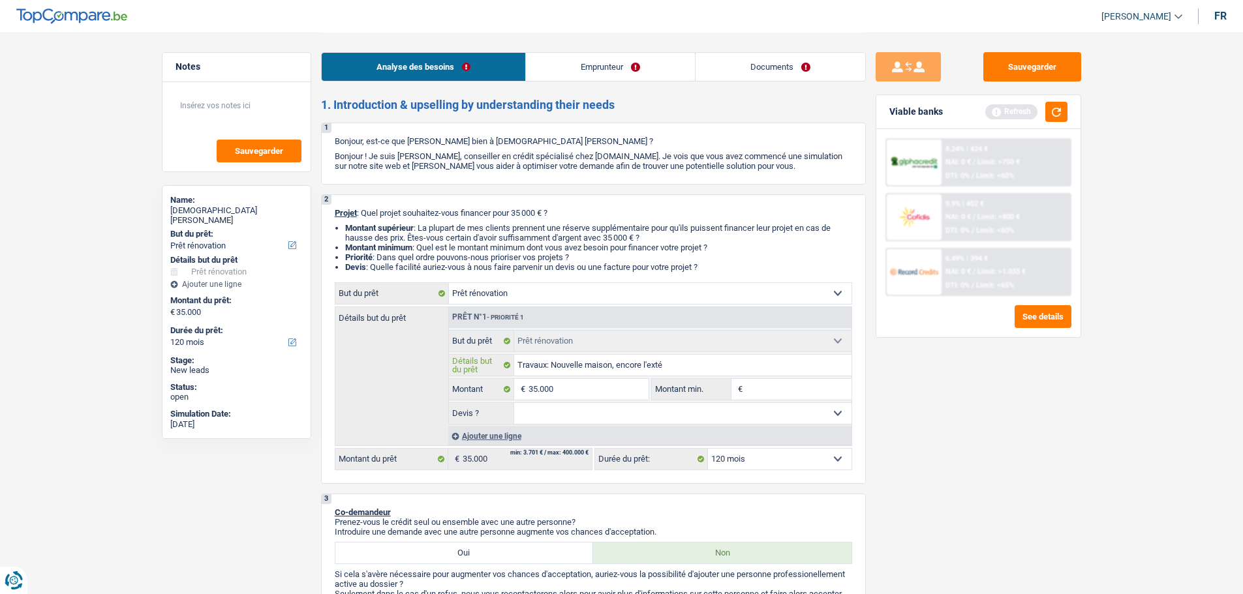
type input "Travaux: Nouvelle maison, encore l'extér"
type input "Travaux: Nouvelle maison, encore l'extéri"
type input "Travaux: Nouvelle maison, encore l'extérie"
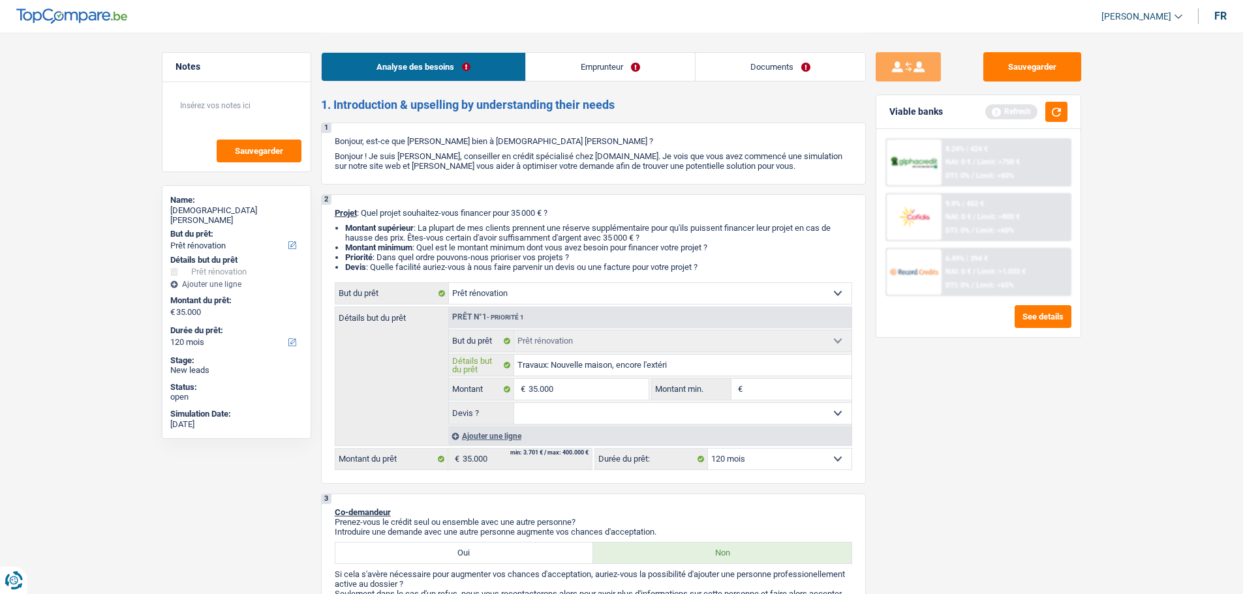
type input "Travaux: Nouvelle maison, encore l'extérie"
type input "Travaux: Nouvelle maison, encore l'extérieu"
type input "Travaux: Nouvelle maison, encore l'extérieur"
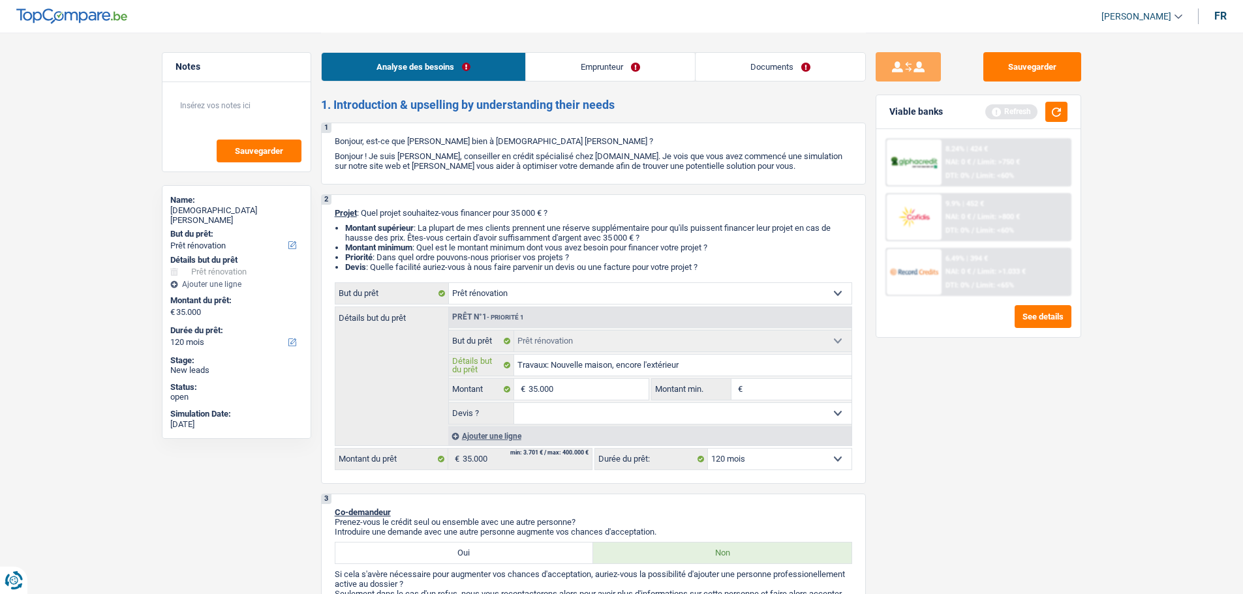
type input "Travaux: Nouvelle maison, encore l'extérieur"
type input "Travaux: Nouvelle maison, encore l'extérieur à"
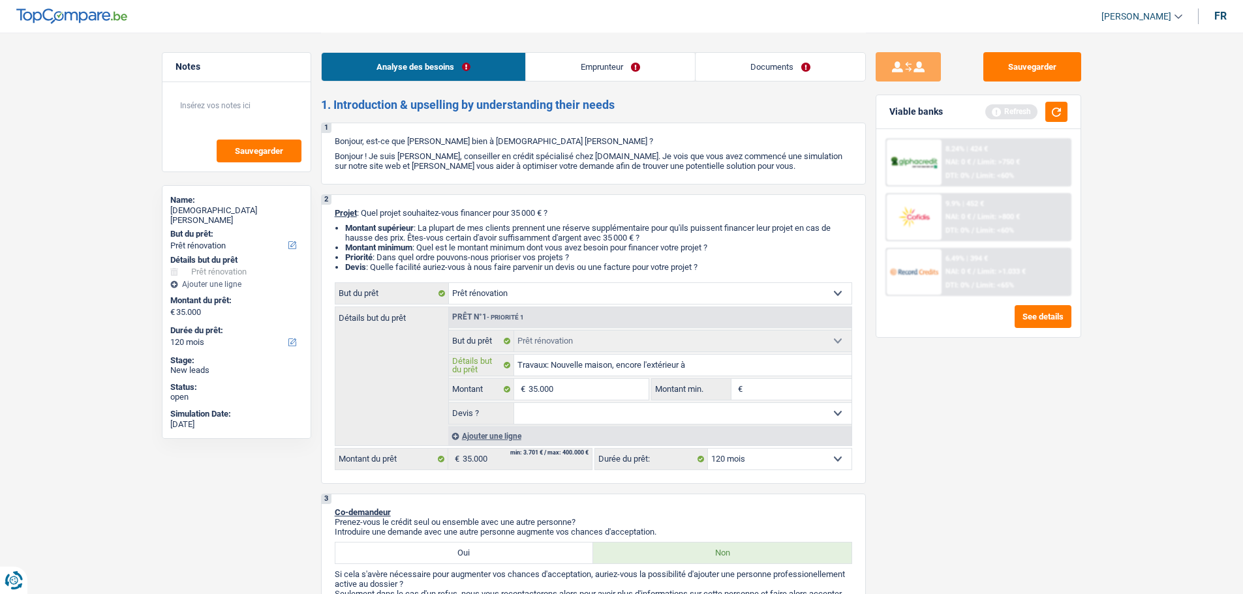
type input "Travaux: Nouvelle maison, encore l'extérieur à"
type input "Travaux: Nouvelle maison, encore l'extérieur à f"
type input "Travaux: Nouvelle maison, encore l'extérieur à fa"
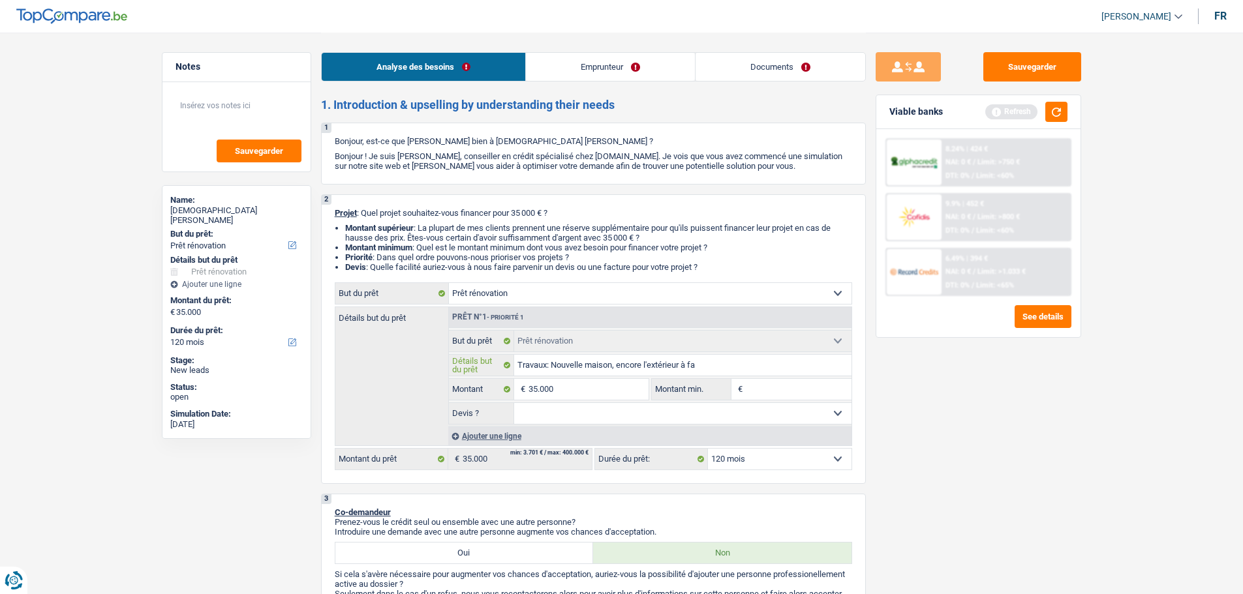
type input "Travaux: Nouvelle maison, encore l'extérieur à fai"
type input "Travaux: Nouvelle maison, encore l'extérieur à [GEOGRAPHIC_DATA]"
type input "Travaux: Nouvelle maison, encore l'extérieur à fai"
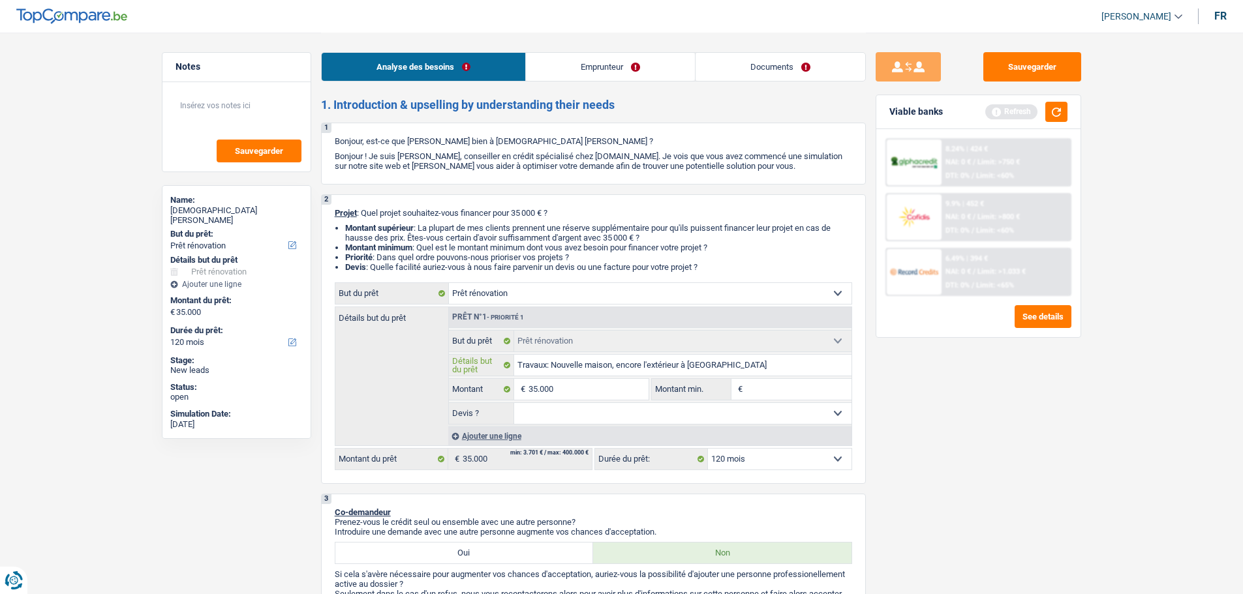
type input "Travaux: Nouvelle maison, encore l'extérieur à fai"
type input "Travaux: Nouvelle maison, encore l'extérieur à fair"
type input "Travaux: Nouvelle maison, encore l'extérieur à faire"
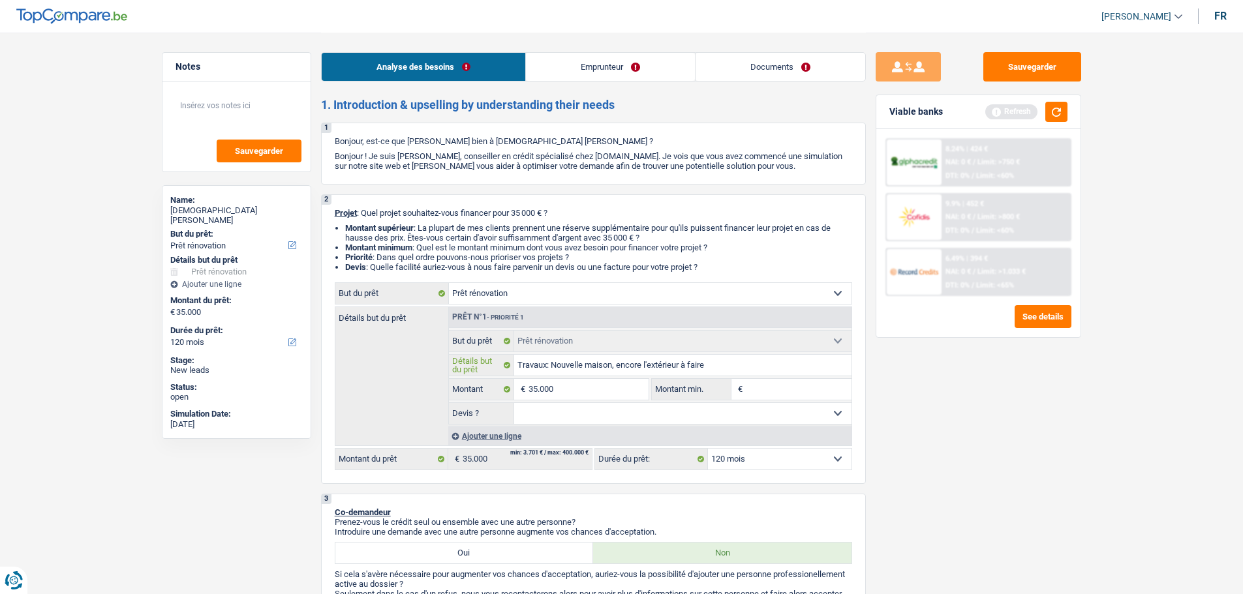
type input "Travaux: Nouvelle maison, encore l'extérieur à faire"
type input "Travaux: Nouvelle maison, encore l'extérieur à faire ("
type input "Travaux: Nouvelle maison, encore l'extérieur à faire (J"
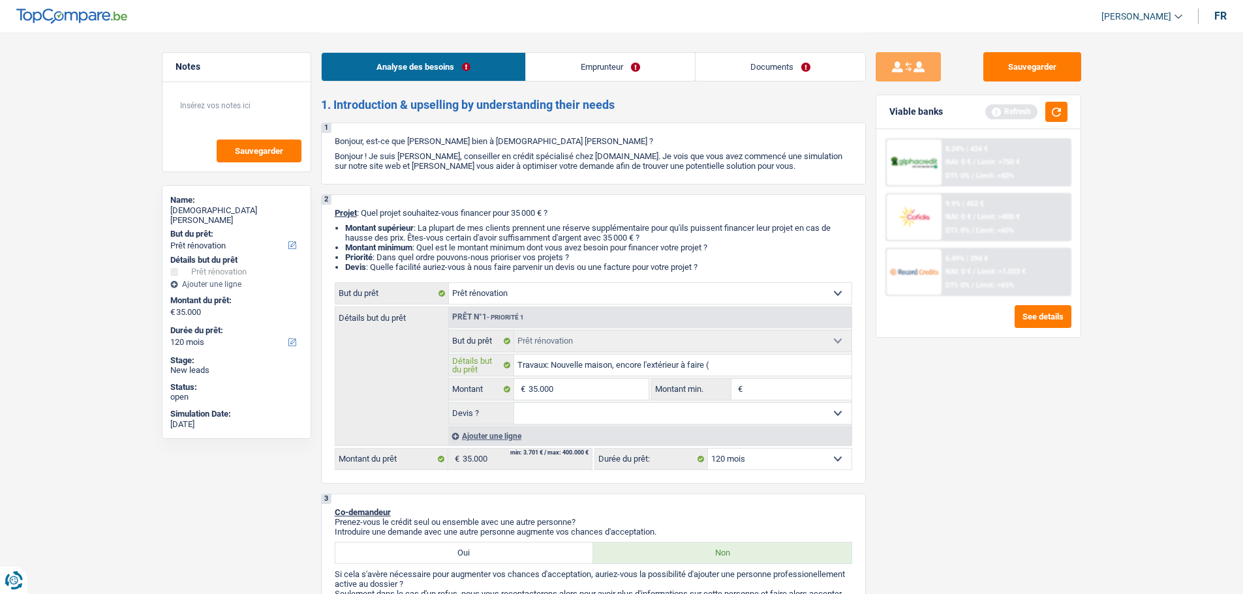
type input "Travaux: Nouvelle maison, encore l'extérieur à faire (J"
type input "Travaux: Nouvelle maison, encore l'extérieur à faire (Ja"
type input "Travaux: Nouvelle maison, encore l'extérieur à faire (Jar"
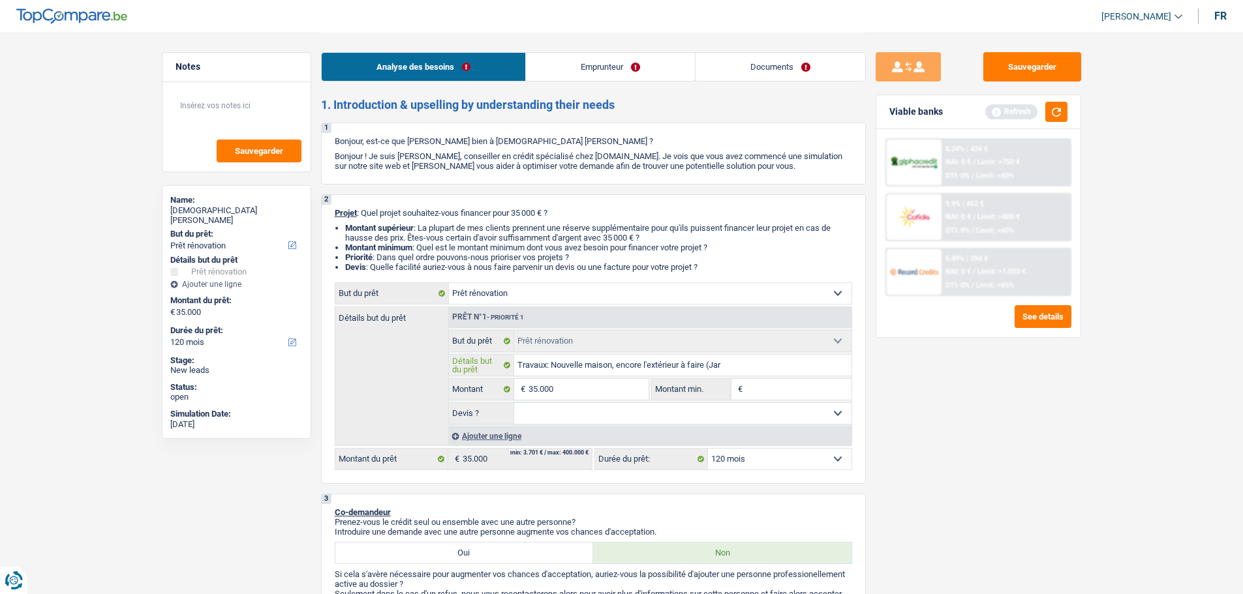
type input "Travaux: Nouvelle maison, encore l'extérieur à faire (Jard"
type input "Travaux: Nouvelle maison, encore l'extérieur à faire (Jardi"
type input "Travaux: Nouvelle maison, encore l'extérieur à faire (Jardin"
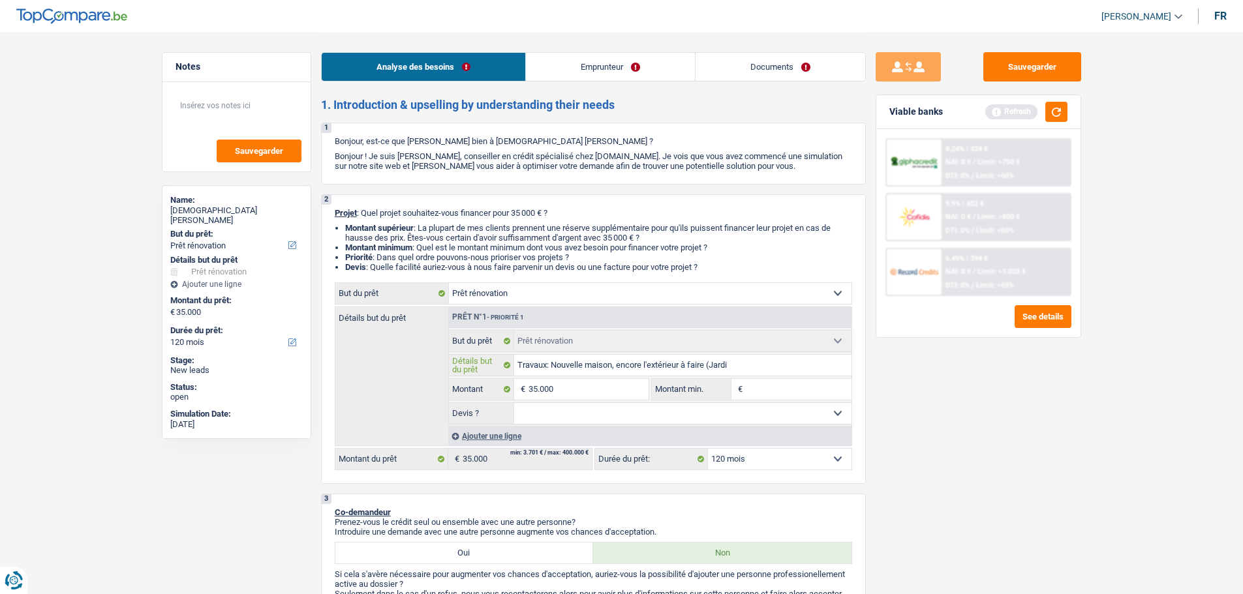
type input "Travaux: Nouvelle maison, encore l'extérieur à faire (Jardin"
type input "Travaux: Nouvelle maison, encore l'extérieur à faire (Jardin)"
click at [624, 417] on select "Oui Non Non répondu Sélectionner une option" at bounding box center [682, 413] width 337 height 21
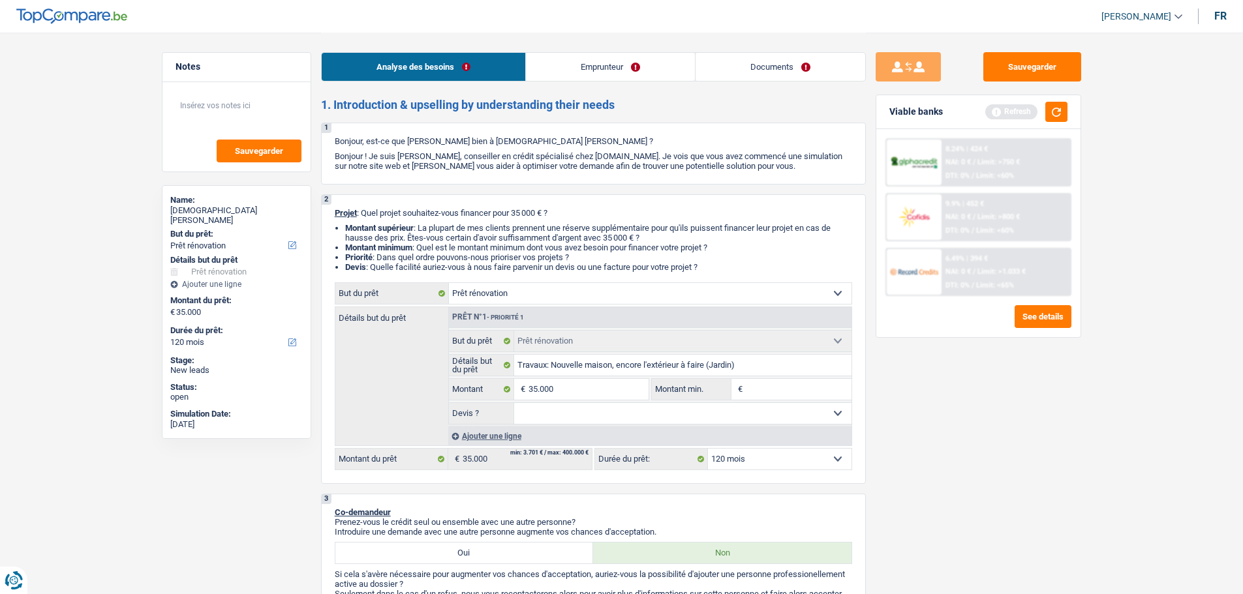
select select "yes"
click at [514, 403] on select "Oui Non Non répondu Sélectionner une option" at bounding box center [682, 413] width 337 height 21
select select "yes"
click at [601, 392] on input "35.000" at bounding box center [587, 389] width 119 height 21
click at [585, 391] on input "35.000" at bounding box center [587, 389] width 119 height 21
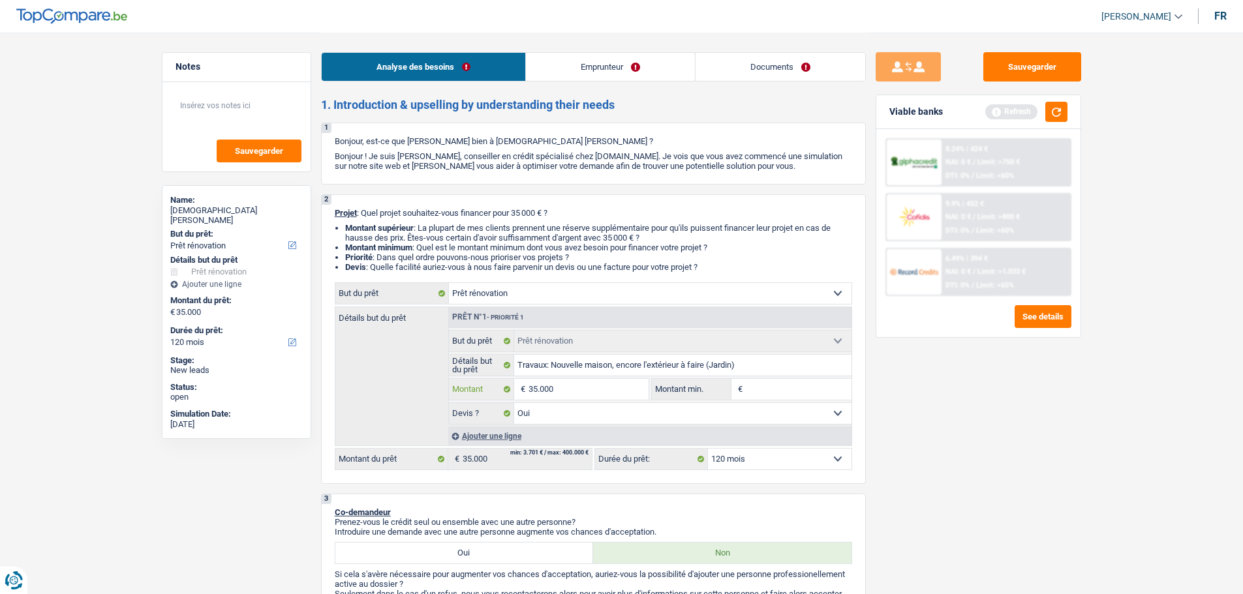
click at [601, 397] on input "35.000" at bounding box center [587, 389] width 119 height 21
click at [578, 399] on input "35.000" at bounding box center [587, 389] width 119 height 21
type input "3.500"
type input "350"
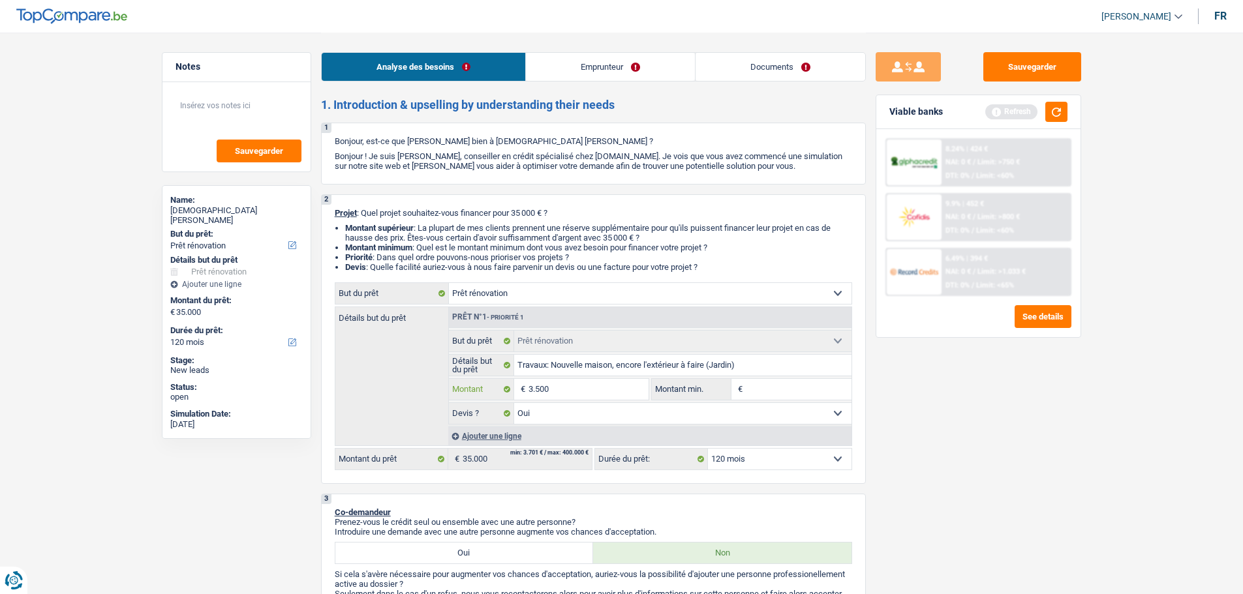
type input "350"
type input "35"
type input "3"
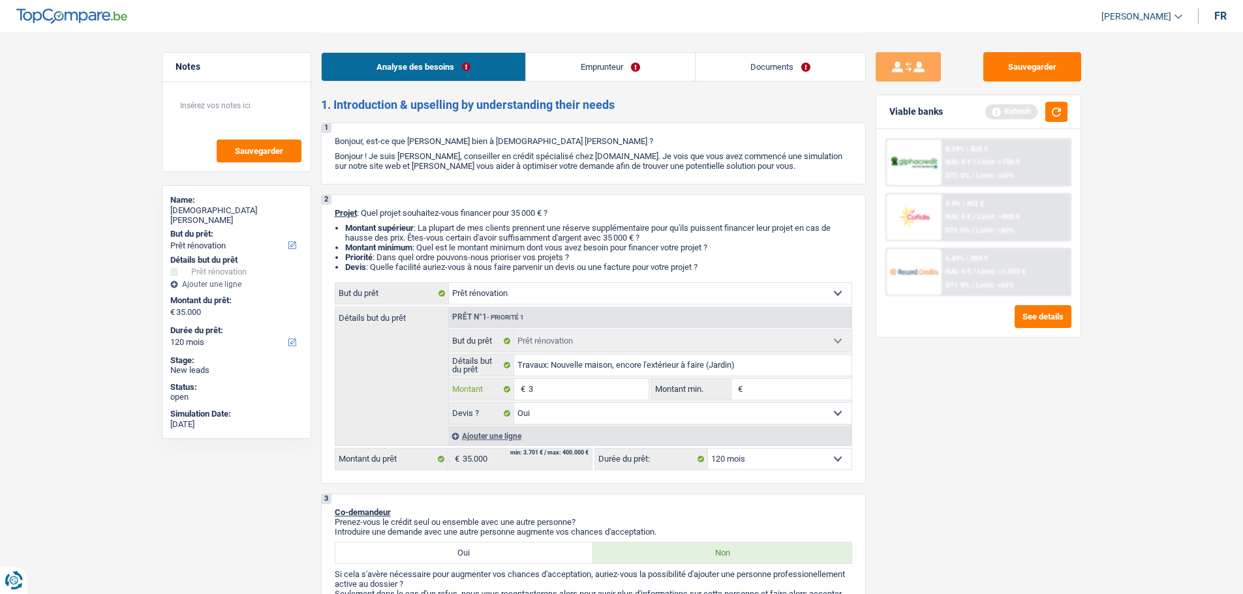
type input "38"
type input "385"
type input "3.850"
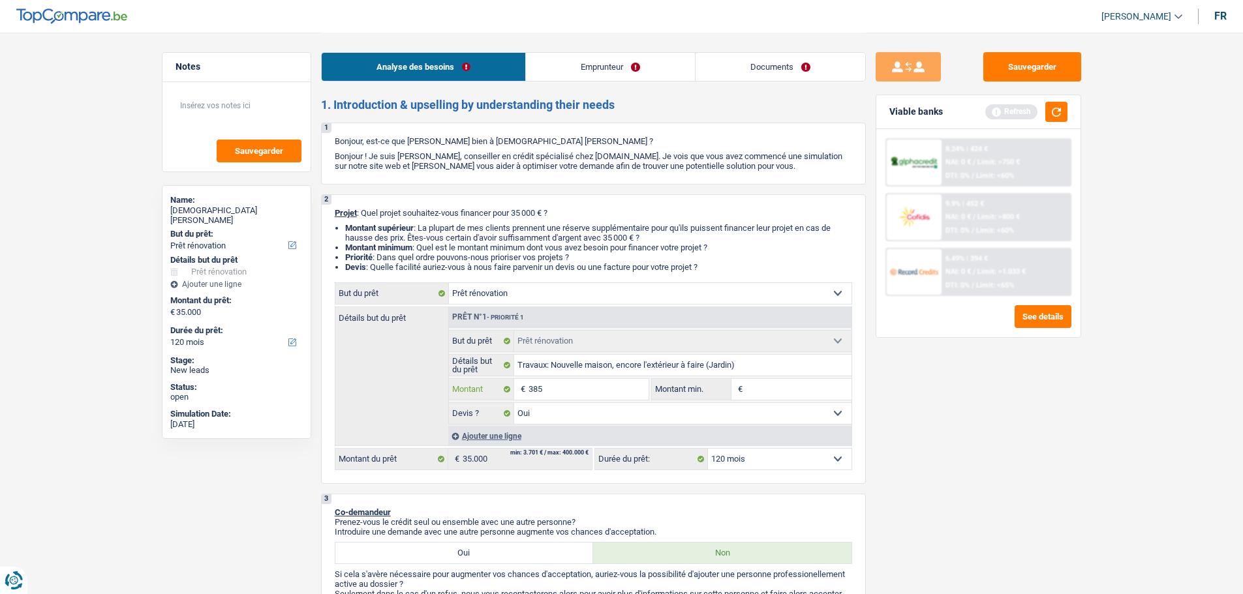
type input "3.850"
type input "38.500"
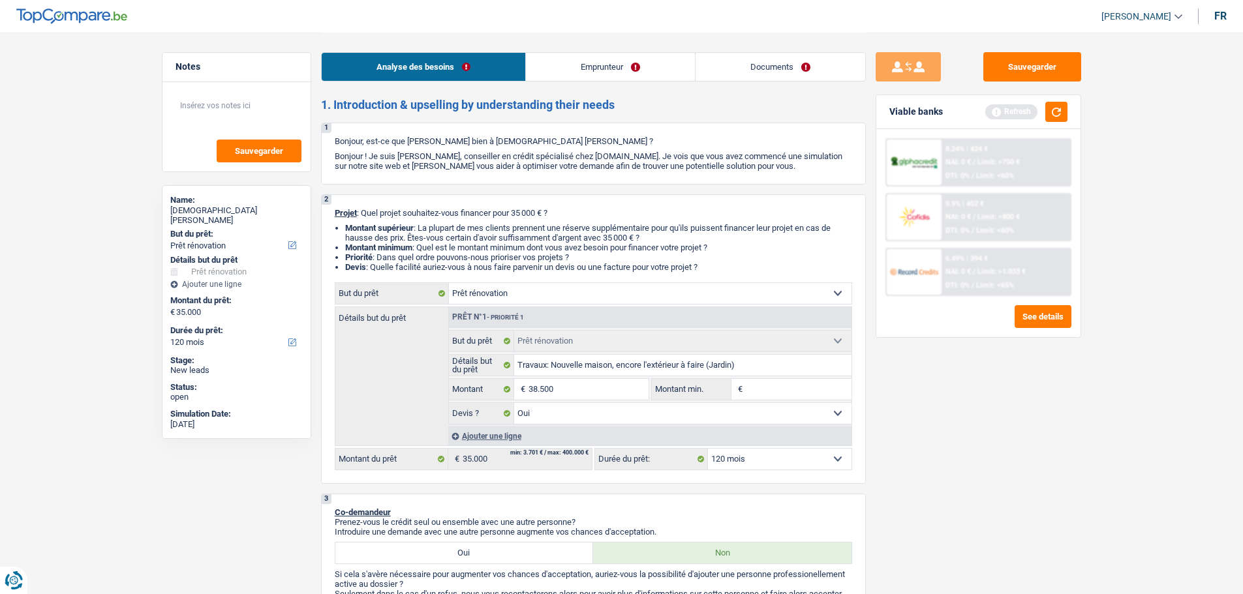
type input "38.500"
select select "144"
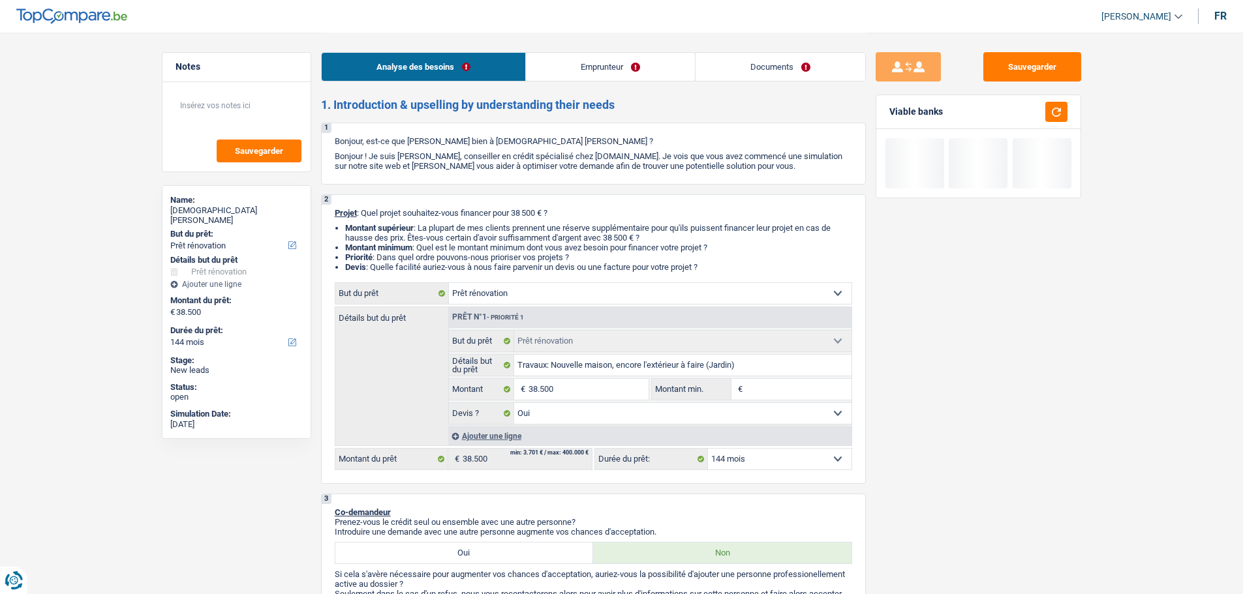
click at [789, 389] on input "Montant min." at bounding box center [799, 389] width 106 height 21
type input "3"
type input "35"
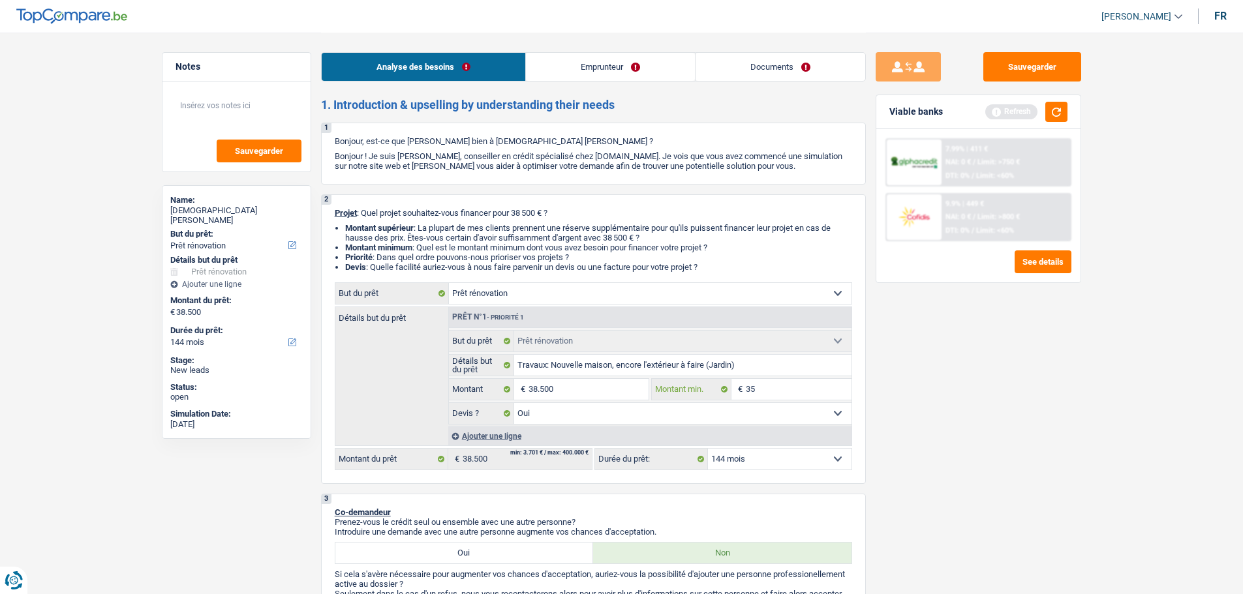
type input "350"
type input "3.500"
type input "35.000"
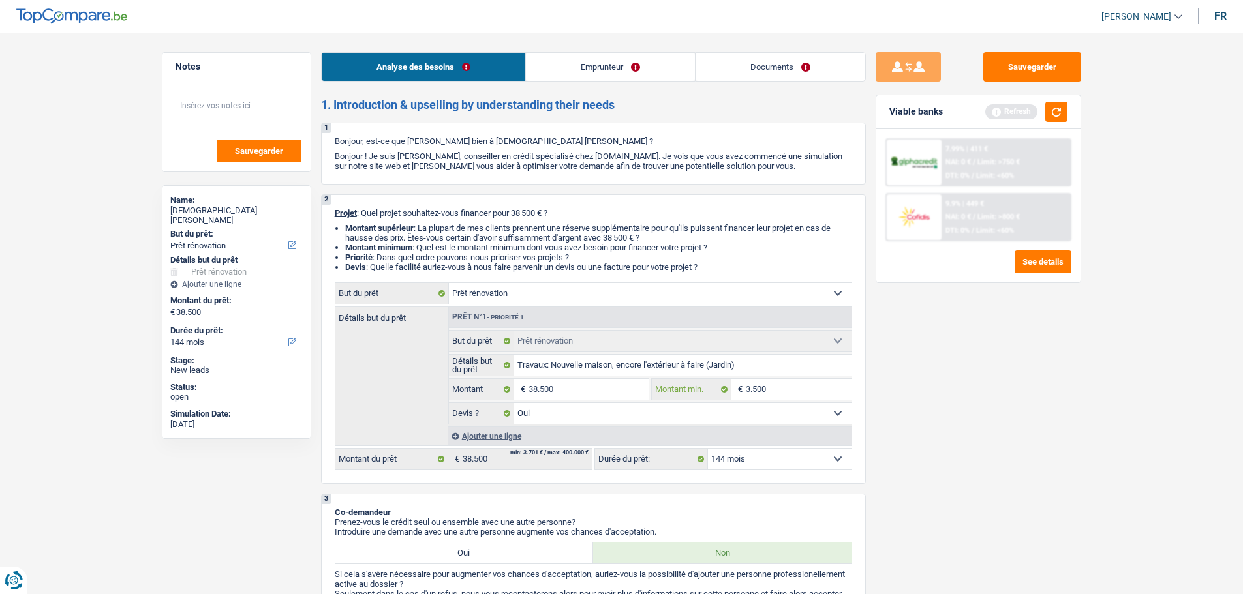
type input "35.000"
click at [1036, 357] on div "Sauvegarder Viable banks Refresh 7.99% | 411 € NAI: 0 € / Limit: >750 € DTI: 0%…" at bounding box center [978, 312] width 225 height 521
click at [741, 451] on select "12 mois 18 mois 24 mois 30 mois 36 mois 42 mois 48 mois 60 mois 72 mois 84 mois…" at bounding box center [780, 459] width 144 height 21
select select "120"
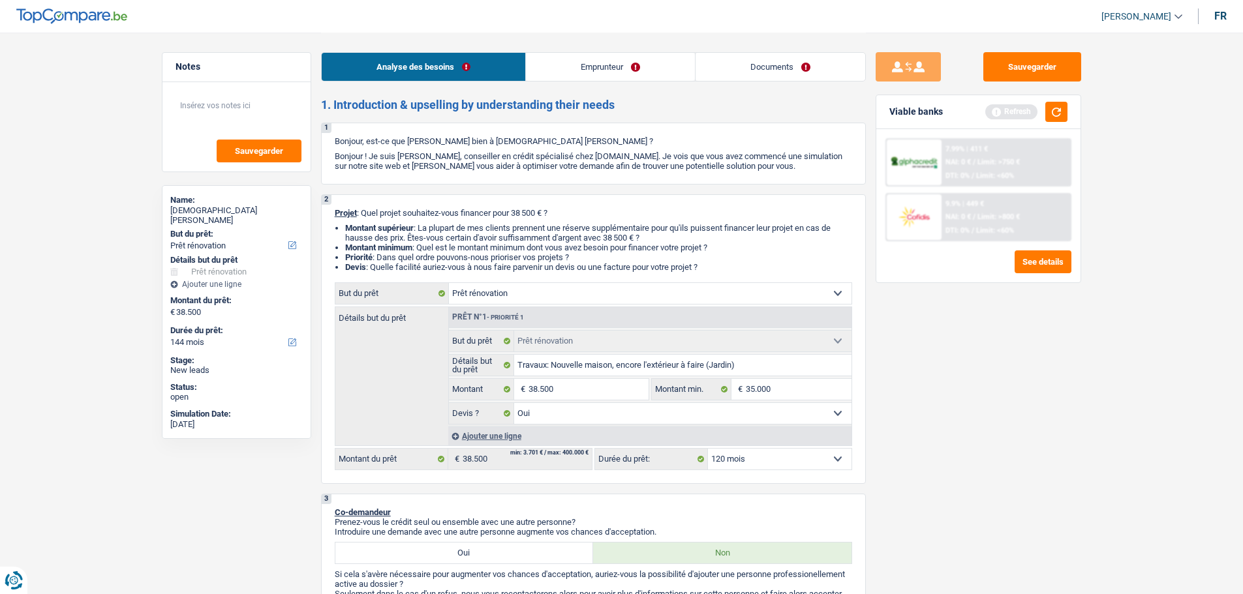
click at [708, 449] on select "12 mois 18 mois 24 mois 30 mois 36 mois 42 mois 48 mois 60 mois 72 mois 84 mois…" at bounding box center [780, 459] width 144 height 21
select select "120"
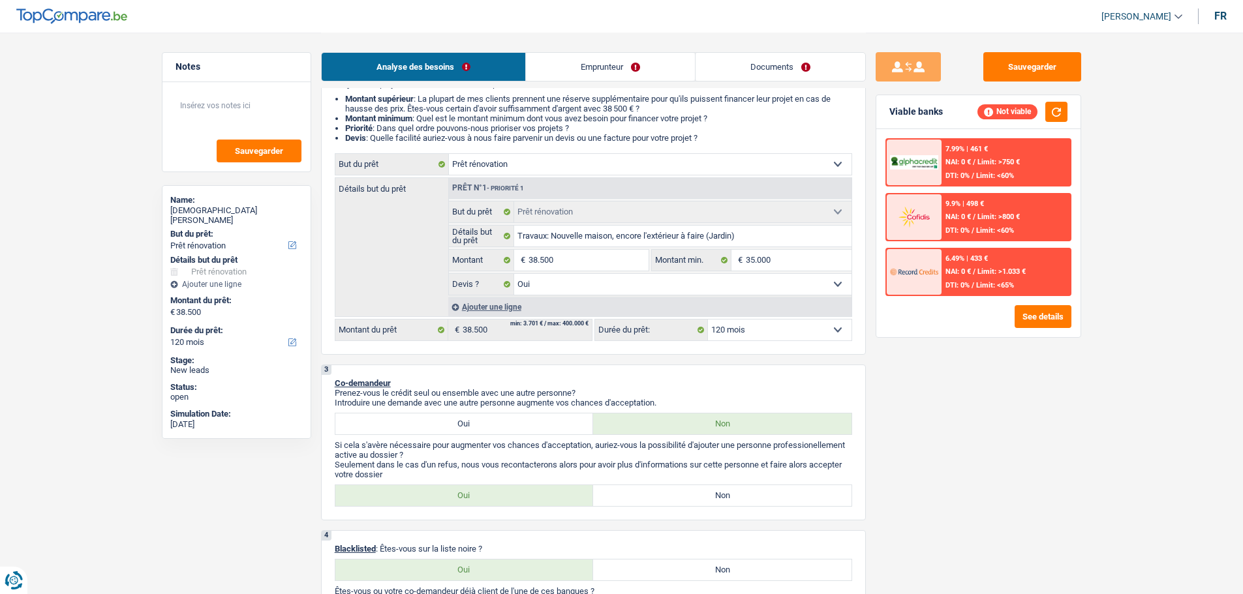
scroll to position [130, 0]
drag, startPoint x: 525, startPoint y: 424, endPoint x: 540, endPoint y: 472, distance: 49.9
click at [525, 424] on label "Oui" at bounding box center [464, 422] width 258 height 21
click at [525, 424] on input "Oui" at bounding box center [464, 422] width 258 height 21
radio input "true"
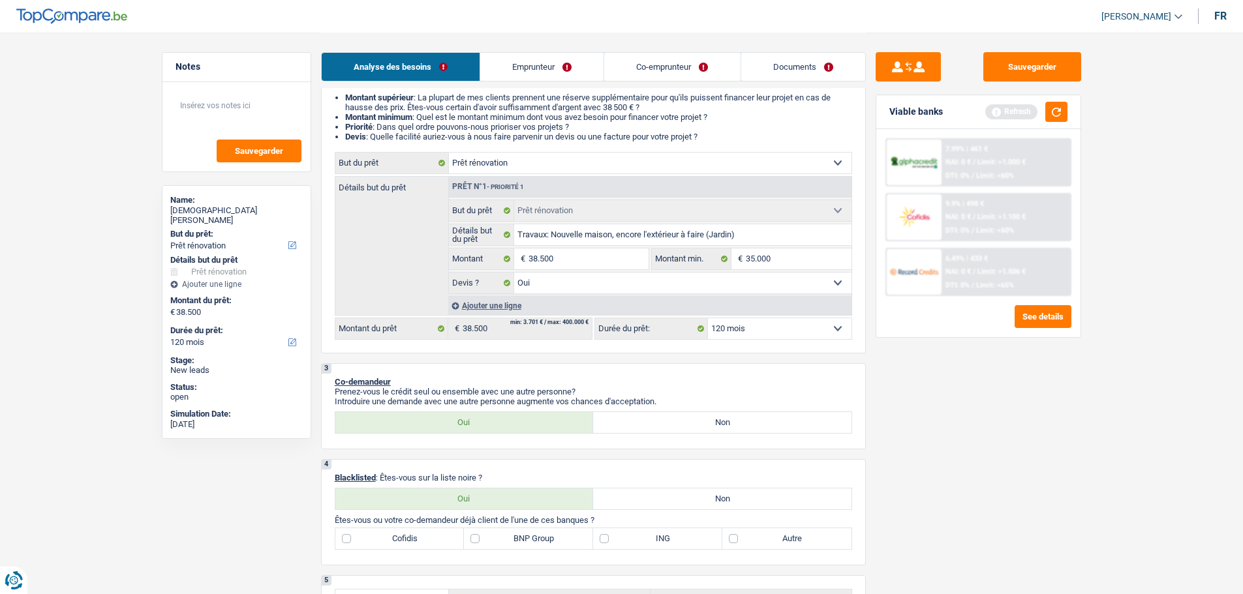
scroll to position [196, 0]
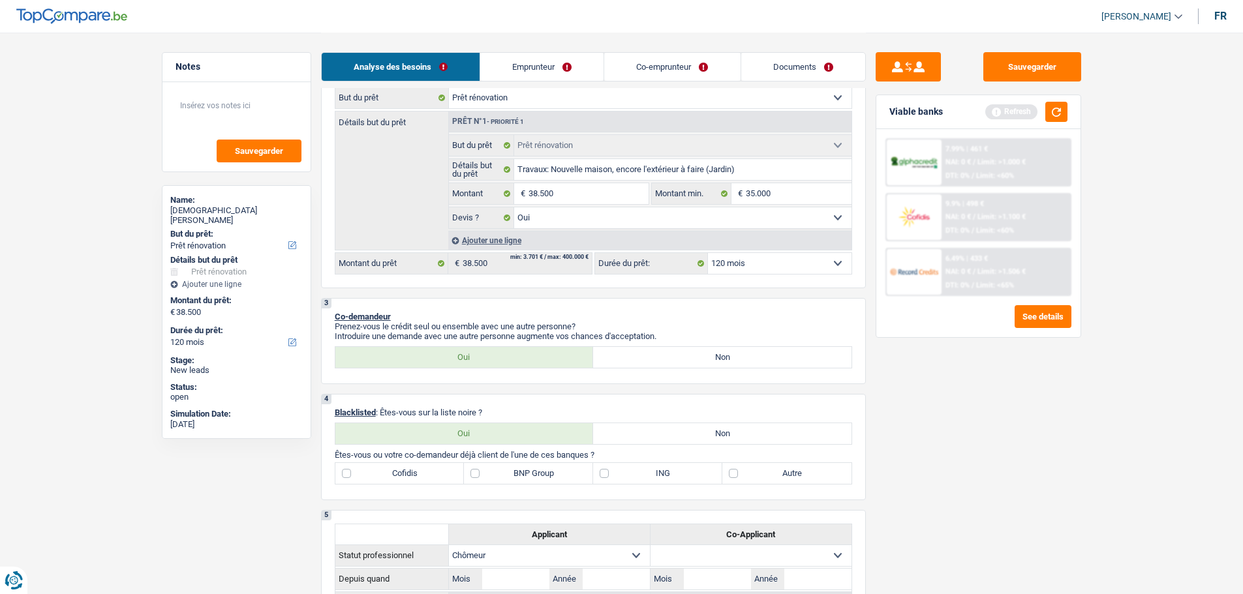
click at [662, 444] on div "Oui Non Tous les champs sont obligatoires. Veuillez sélectionner une option" at bounding box center [593, 434] width 517 height 22
click at [671, 437] on label "Non" at bounding box center [722, 433] width 258 height 21
click at [671, 437] on input "Non" at bounding box center [722, 433] width 258 height 21
radio input "true"
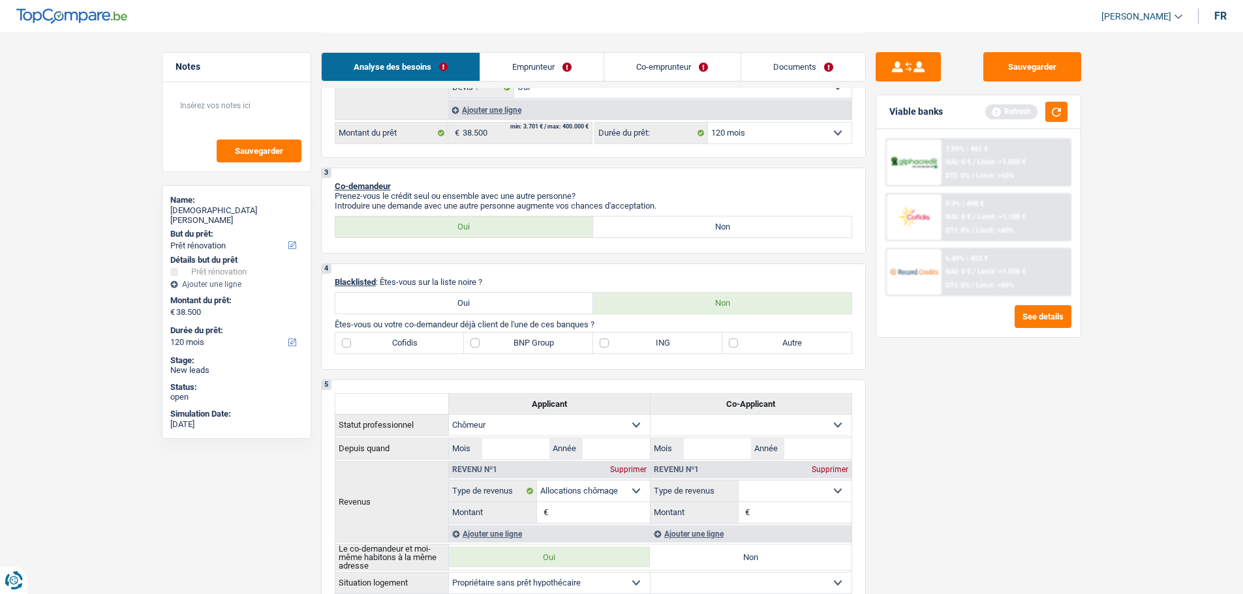
scroll to position [391, 0]
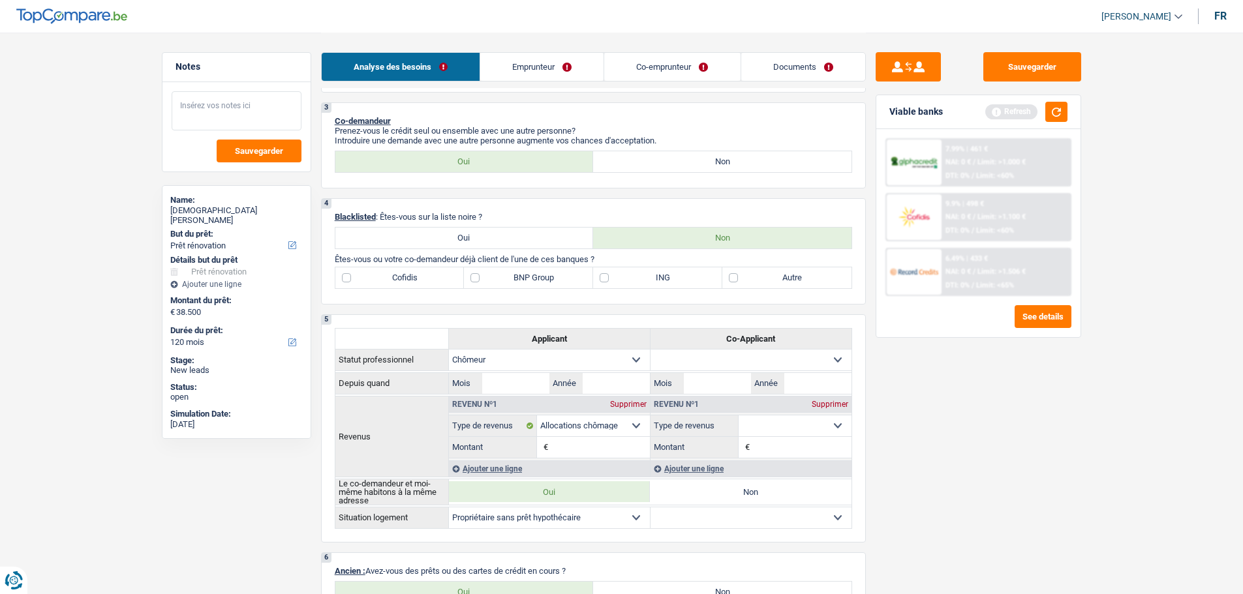
click at [237, 97] on textarea at bounding box center [237, 110] width 130 height 39
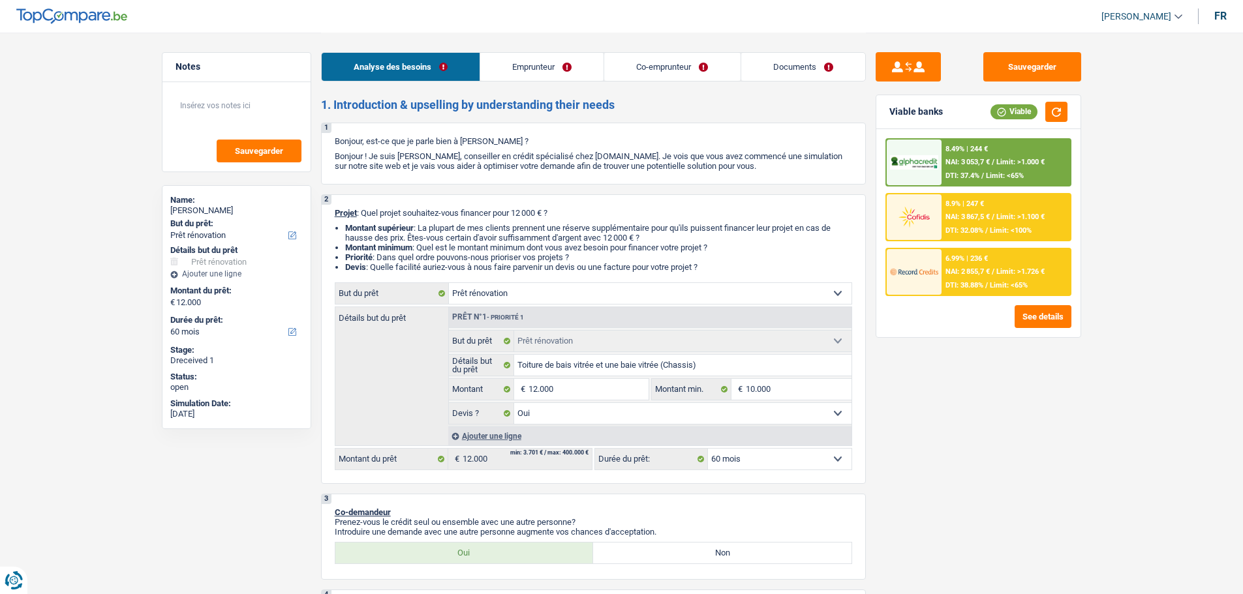
select select "renovation"
select select "60"
select select "renovation"
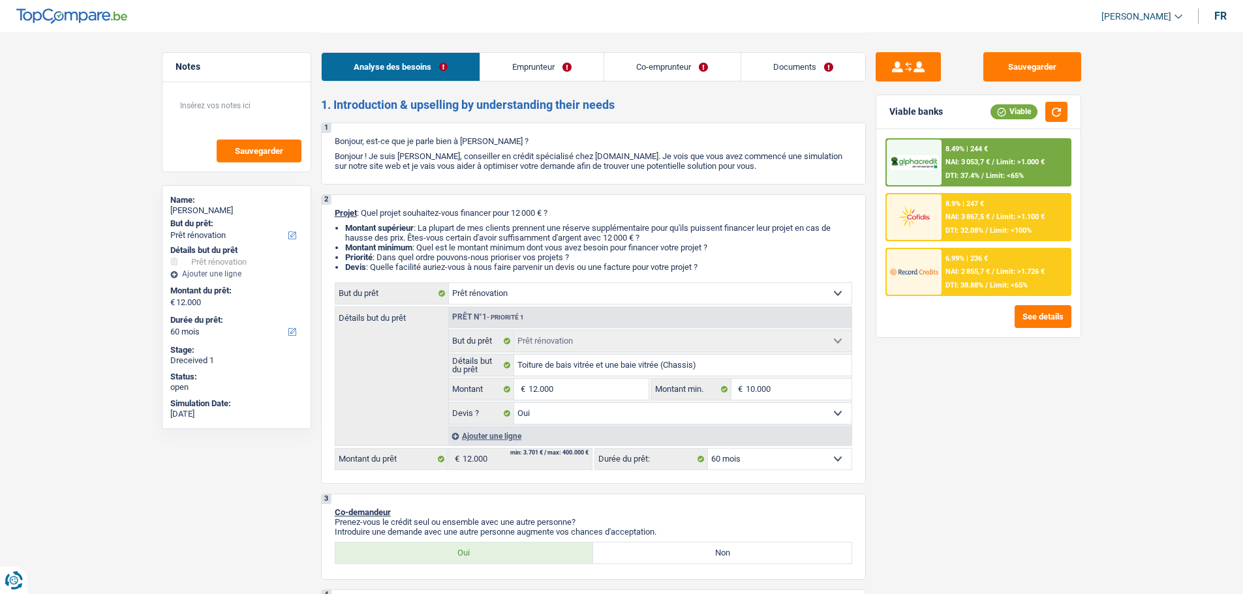
select select "yes"
select select "60"
select select "privateEmployee"
select select "netSalary"
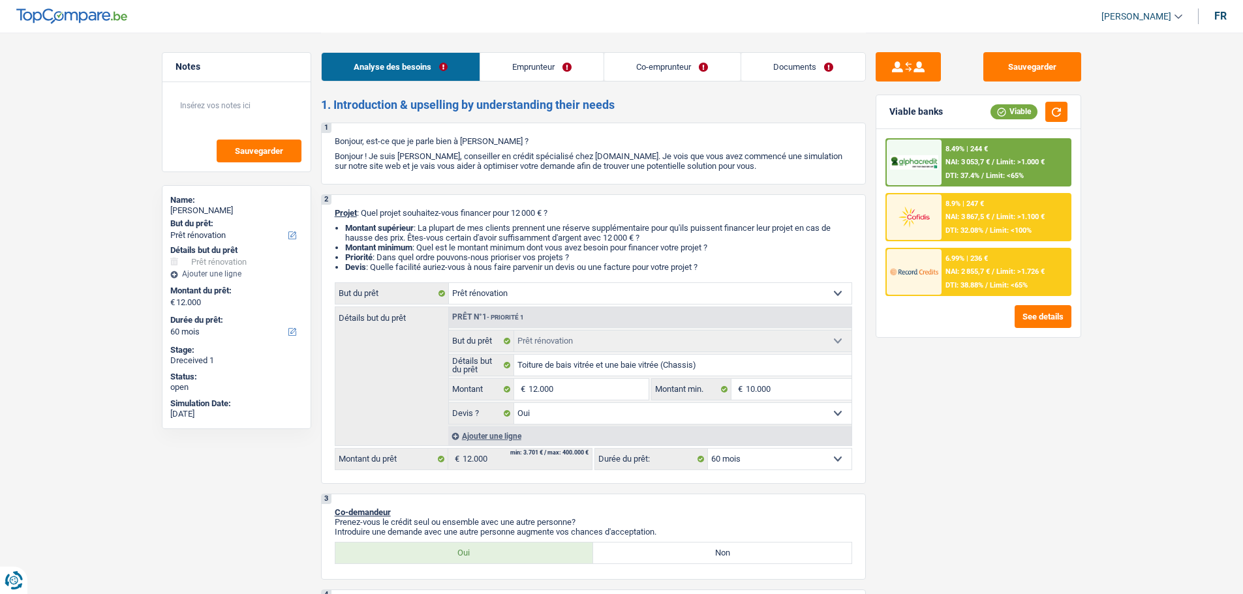
select select "mealVouchers"
select select "familyAllowances"
select select "netSalary"
select select "familyAllowances"
select select "mealVouchers"
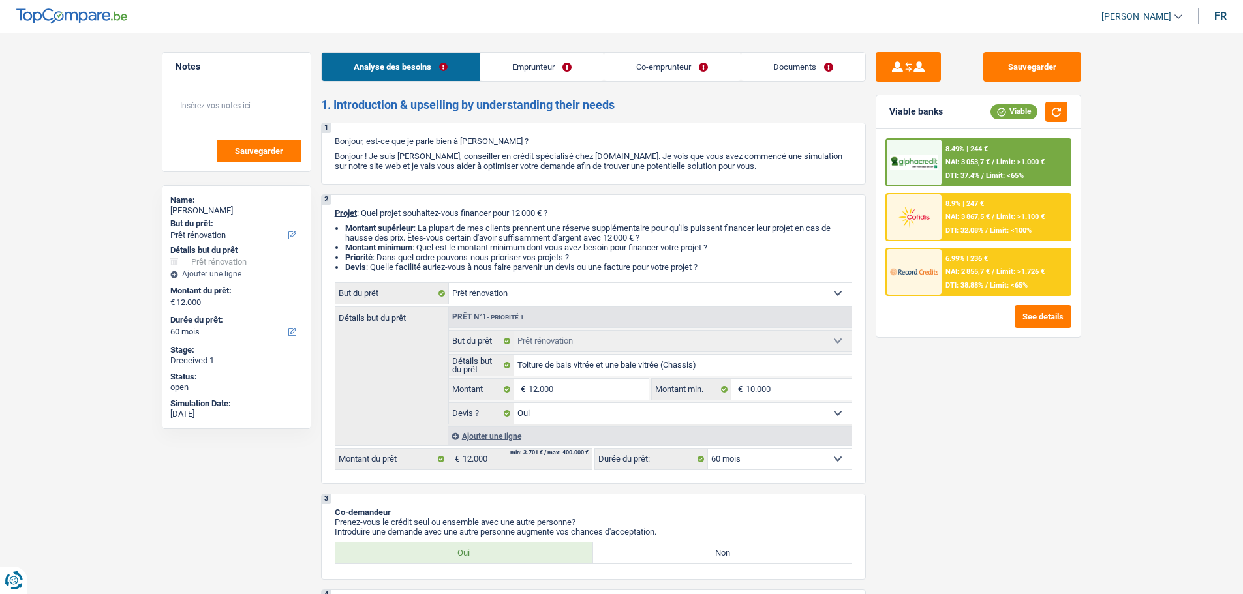
select select "ownerWithMortgage"
select select "renovation"
select select "yes"
select select "60"
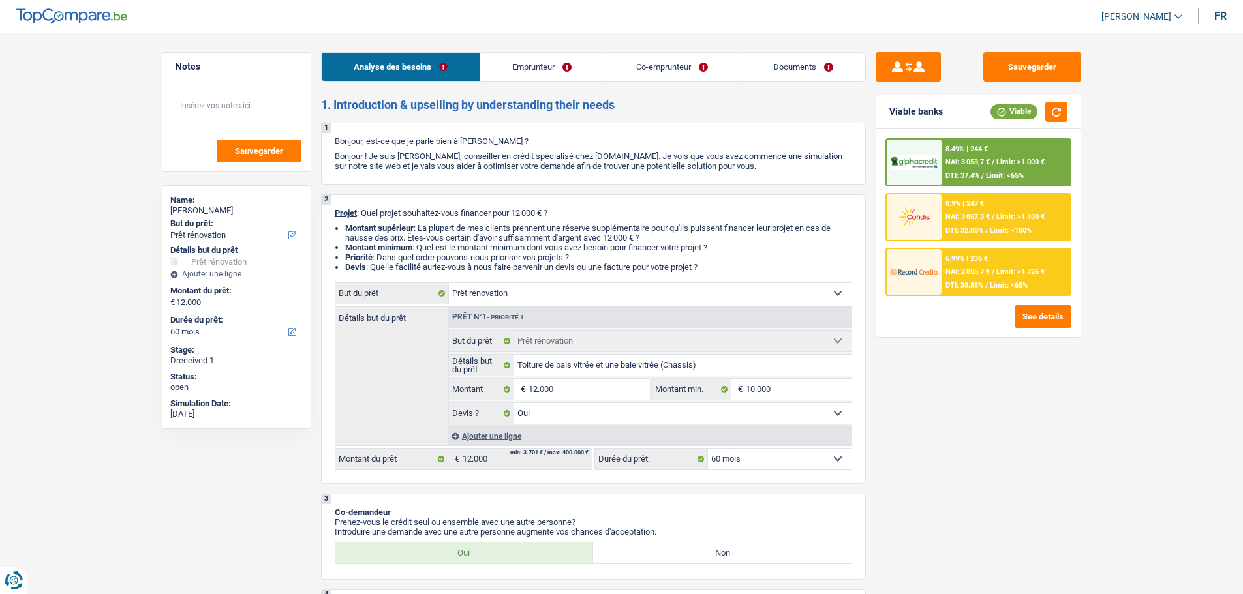
click at [815, 72] on link "Documents" at bounding box center [803, 67] width 124 height 28
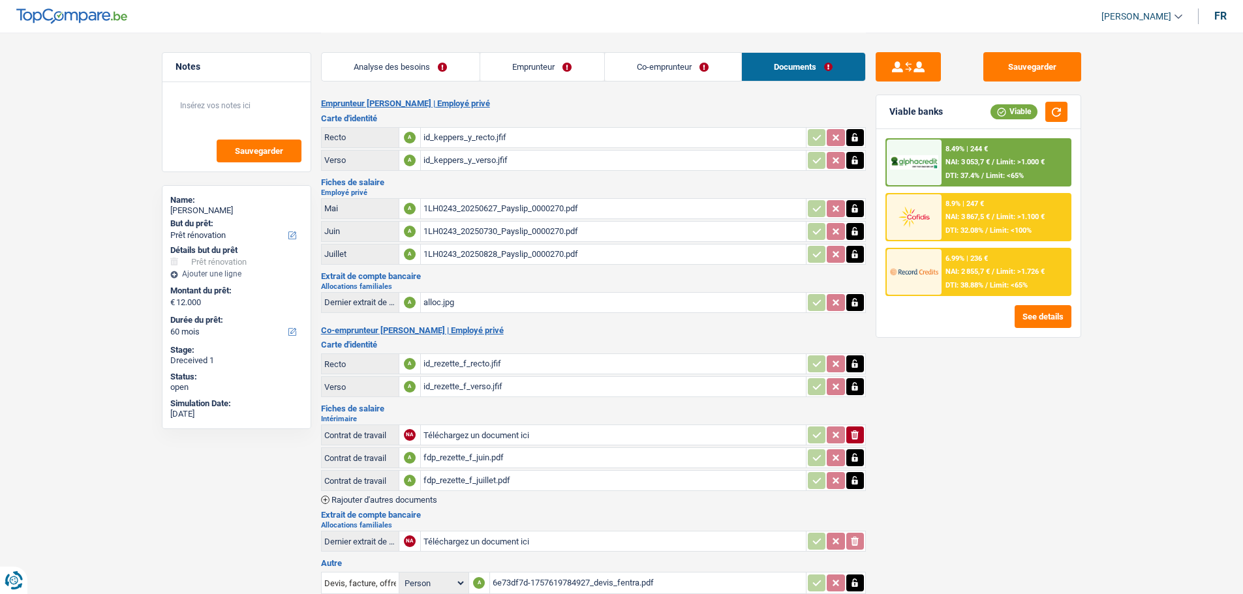
click at [557, 72] on link "Emprunteur" at bounding box center [542, 67] width 124 height 28
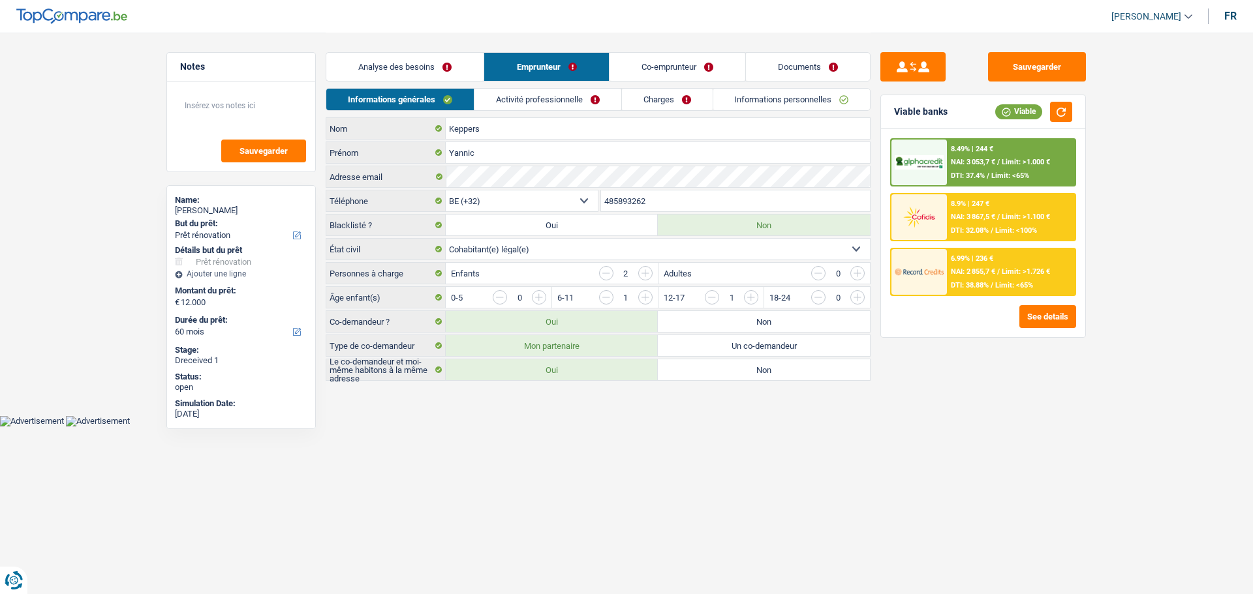
click at [596, 95] on link "Activité professionnelle" at bounding box center [547, 100] width 147 height 22
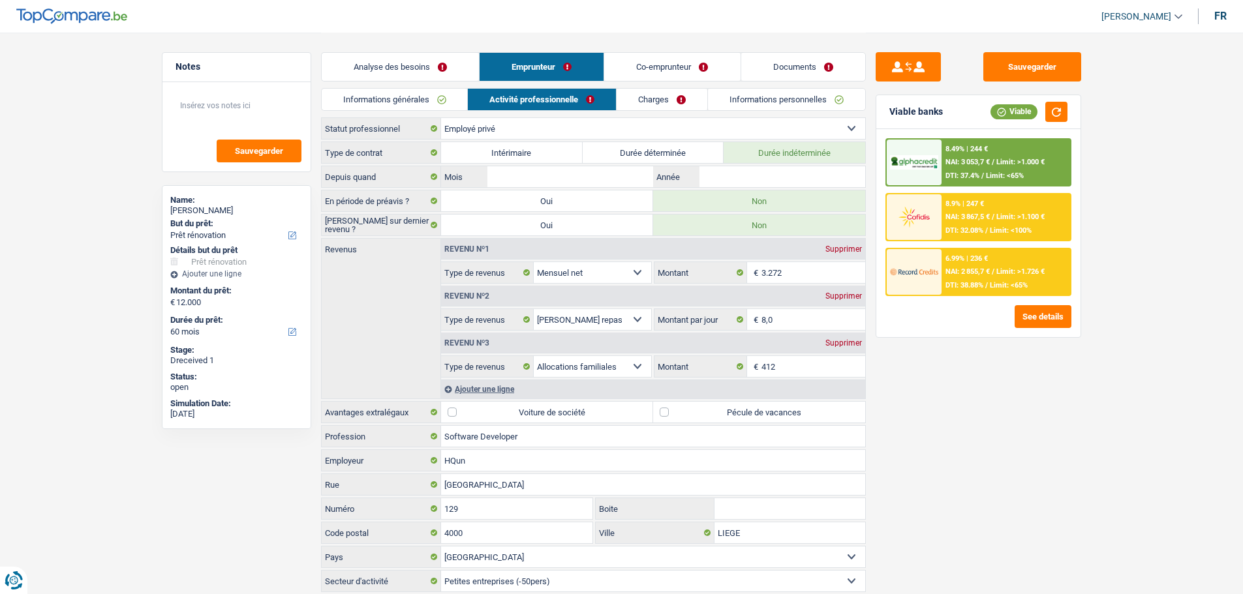
click at [830, 69] on link "Documents" at bounding box center [803, 67] width 124 height 28
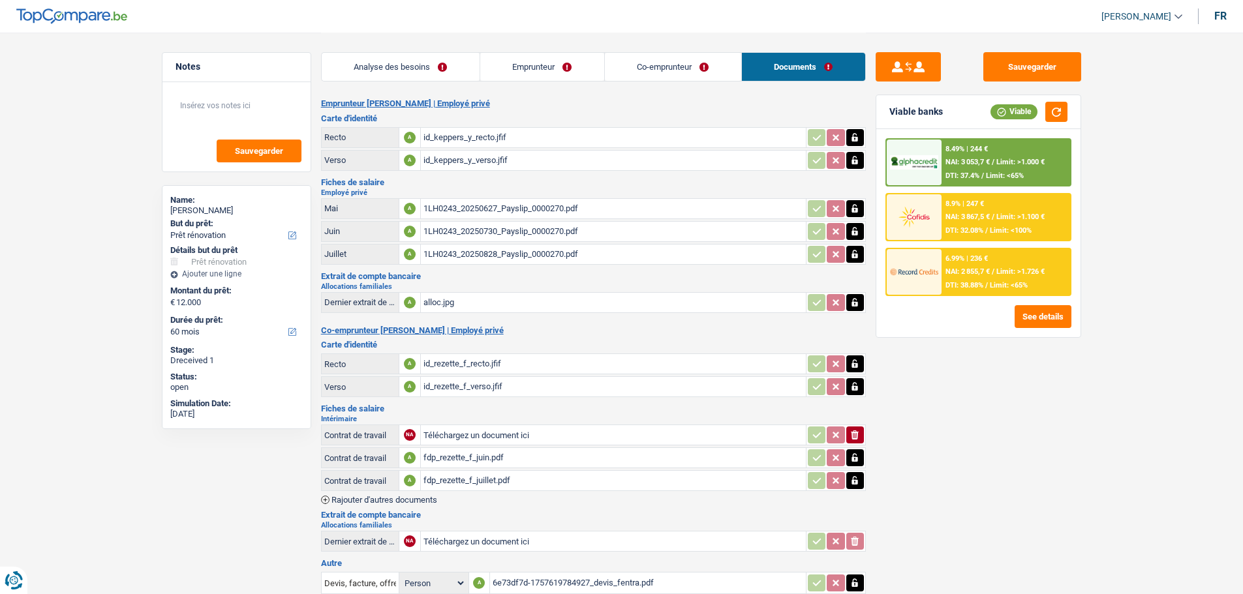
click at [487, 205] on div "1LH0243_20250627_Payslip_0000270.pdf" at bounding box center [613, 209] width 380 height 20
click at [556, 63] on link "Emprunteur" at bounding box center [542, 67] width 124 height 28
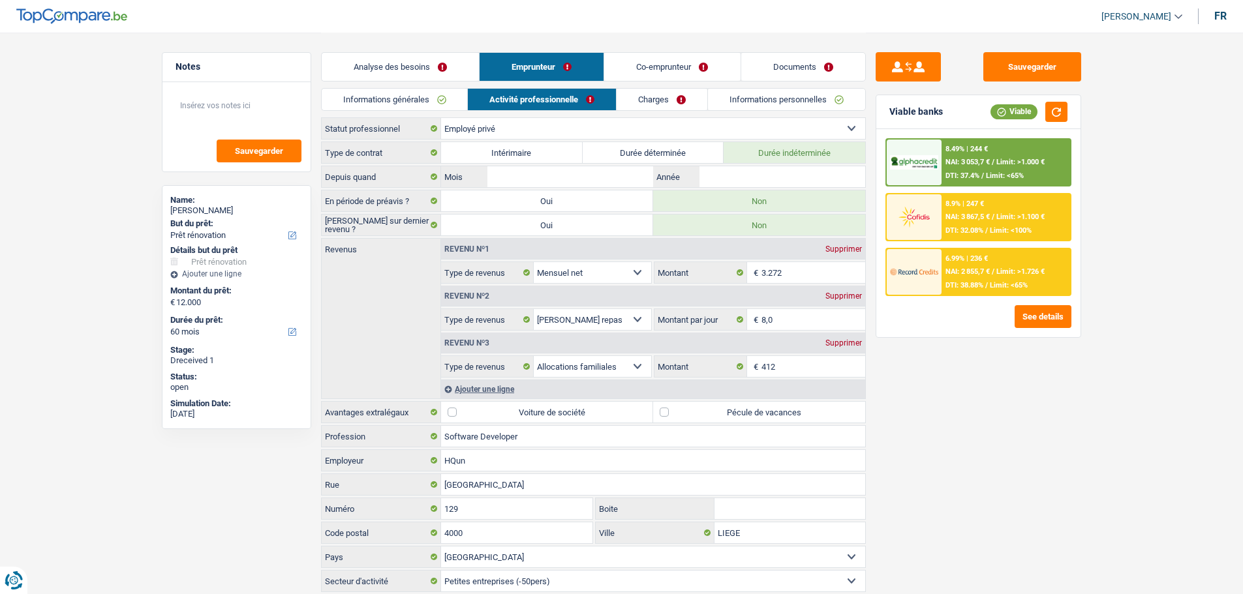
click at [650, 65] on link "Co-emprunteur" at bounding box center [672, 67] width 136 height 28
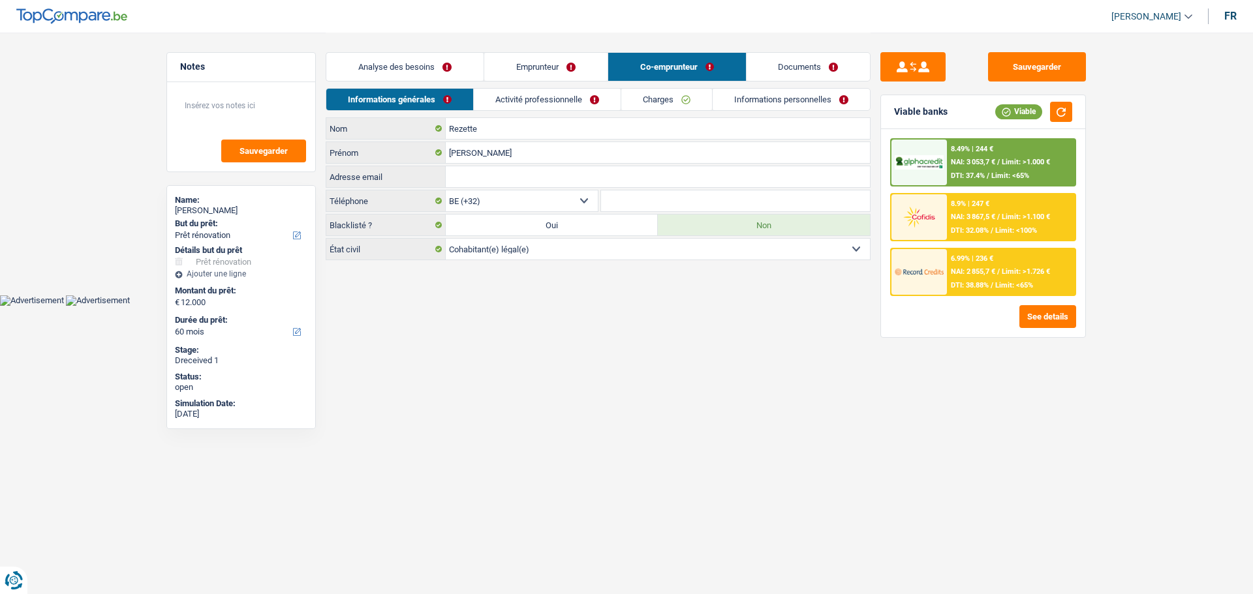
click at [562, 100] on link "Activité professionnelle" at bounding box center [547, 100] width 147 height 22
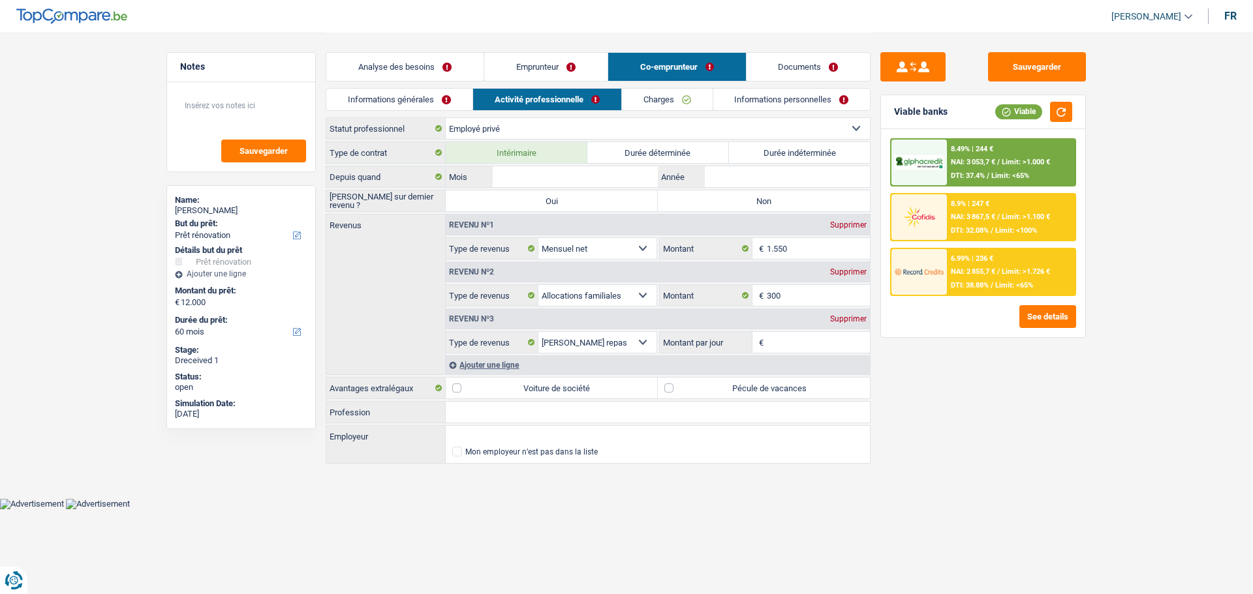
click at [776, 61] on link "Documents" at bounding box center [808, 67] width 124 height 28
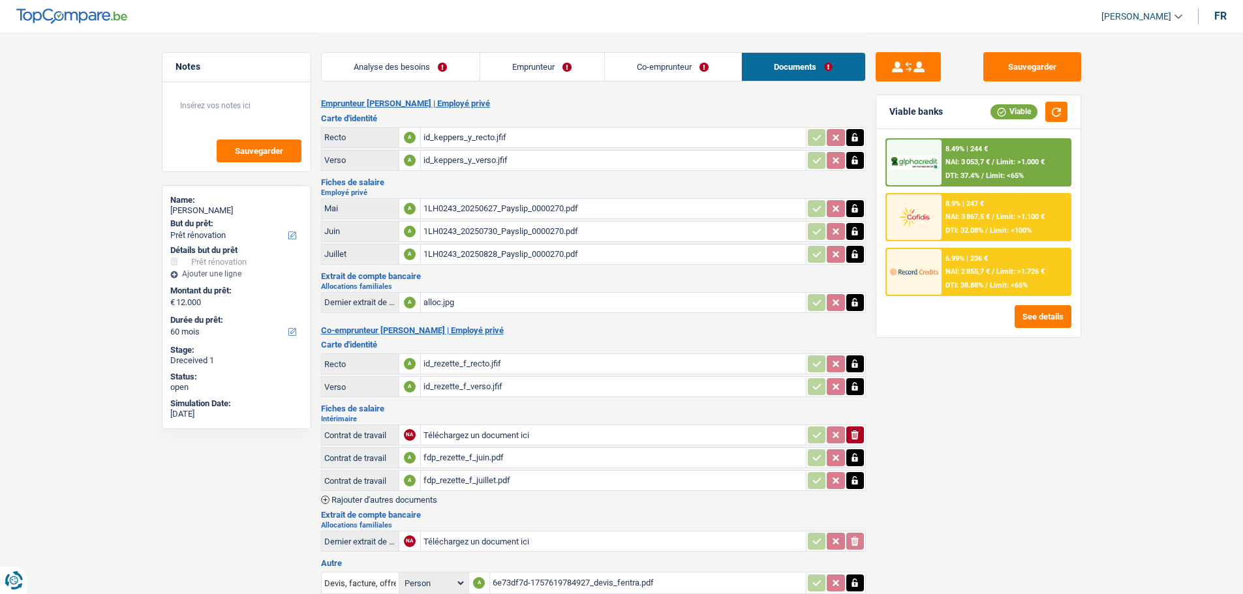
click at [513, 73] on link "Emprunteur" at bounding box center [542, 67] width 124 height 28
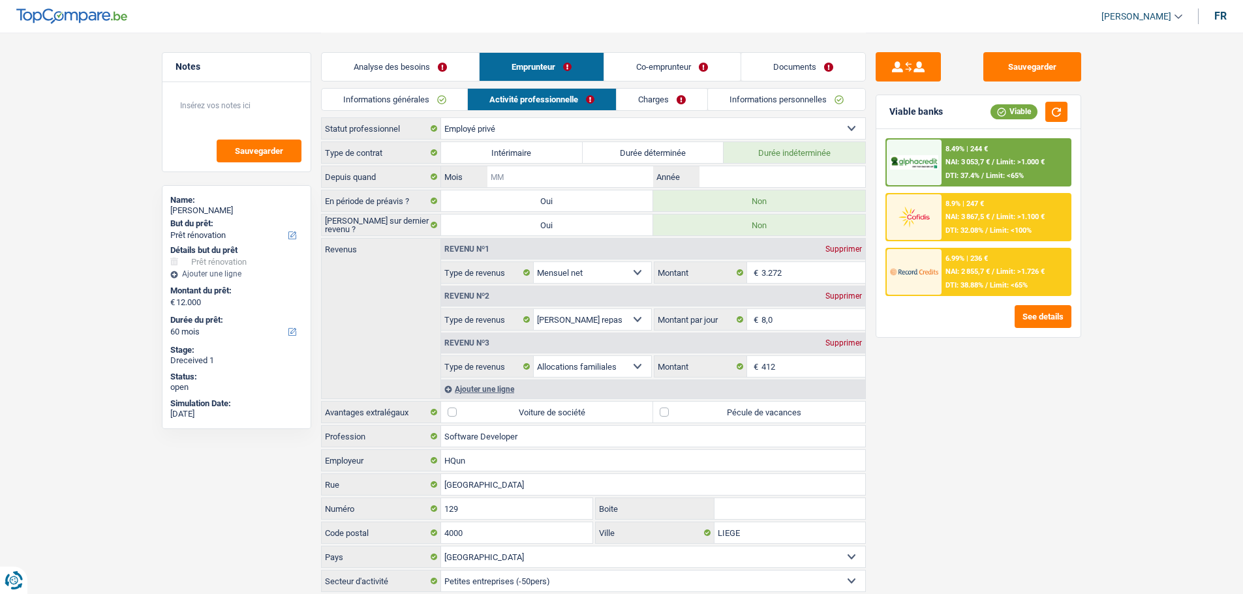
drag, startPoint x: 536, startPoint y: 171, endPoint x: 563, endPoint y: 155, distance: 31.9
click at [563, 155] on div "Type de contrat Intérimaire Durée déterminée Durée indéterminée Depuis quand Mo…" at bounding box center [593, 367] width 545 height 451
click at [571, 177] on input "Mois" at bounding box center [569, 176] width 165 height 21
click at [802, 183] on input "Année" at bounding box center [781, 176] width 165 height 21
click at [551, 173] on input "Mois" at bounding box center [569, 176] width 165 height 21
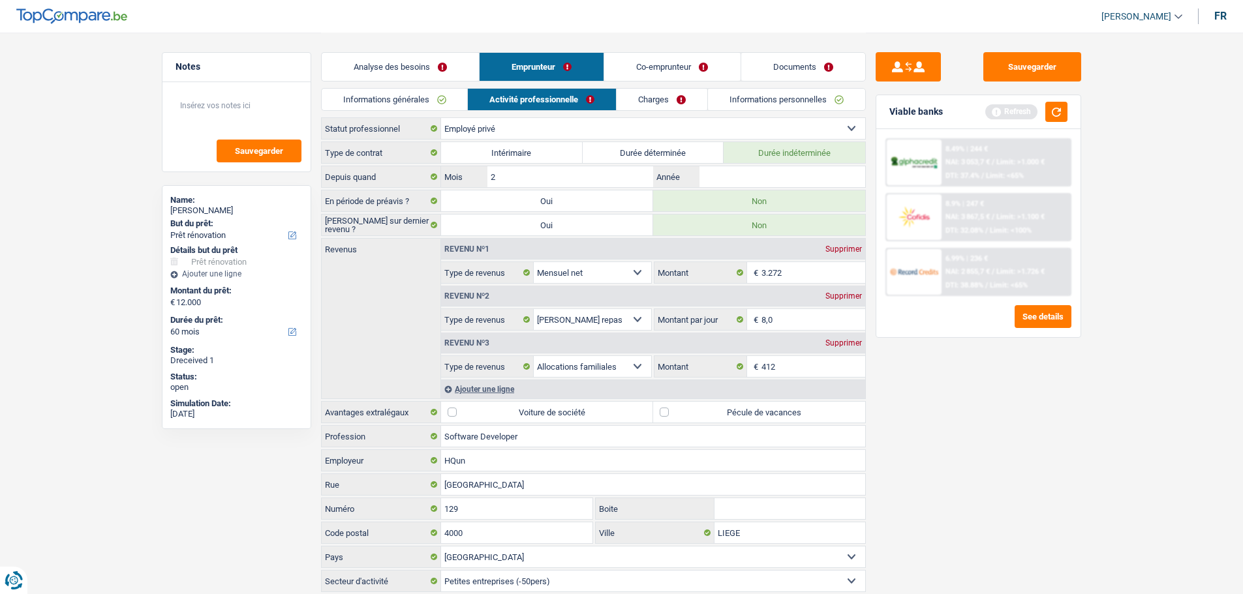
type input "2"
click at [757, 174] on input "Année" at bounding box center [781, 176] width 165 height 21
type input "2020"
click at [691, 61] on link "Co-emprunteur" at bounding box center [672, 67] width 136 height 28
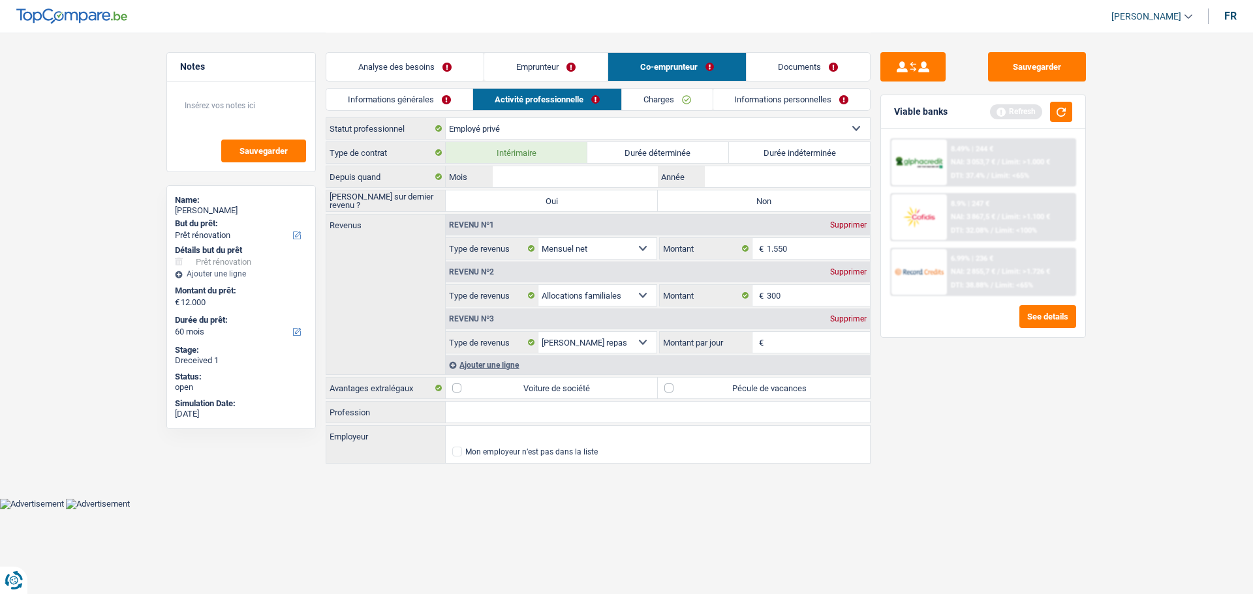
click at [432, 85] on div "Analyse des besoins Emprunteur Co-emprunteur Documents" at bounding box center [598, 60] width 545 height 55
click at [427, 95] on link "Informations générales" at bounding box center [399, 100] width 146 height 22
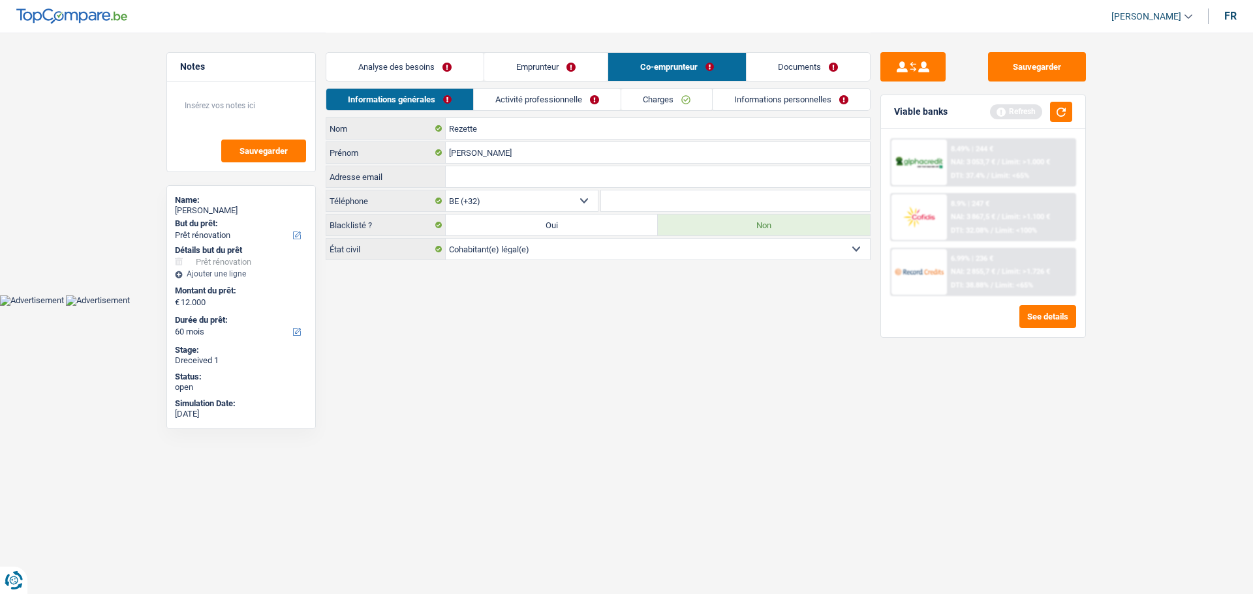
click at [660, 67] on link "Co-emprunteur" at bounding box center [677, 67] width 138 height 28
click at [536, 98] on link "Activité professionnelle" at bounding box center [547, 100] width 147 height 22
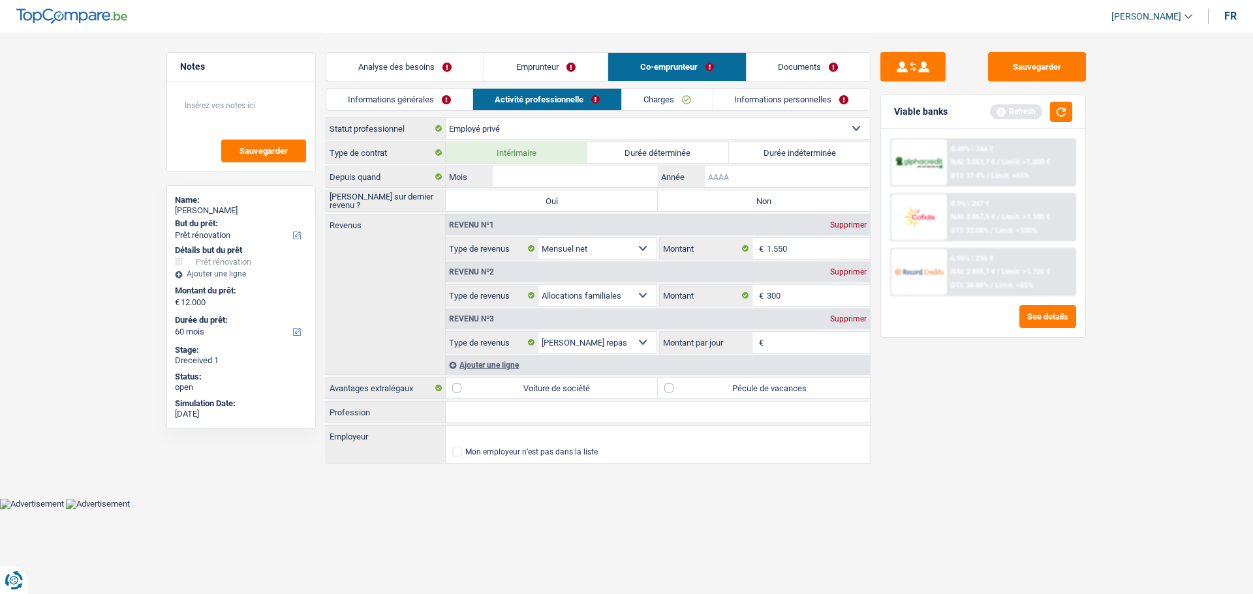
click at [727, 182] on input "Année" at bounding box center [787, 176] width 165 height 21
click at [845, 324] on div "Revenu nº3 Supprimer" at bounding box center [658, 319] width 424 height 21
click at [856, 315] on div "Supprimer" at bounding box center [848, 319] width 43 height 8
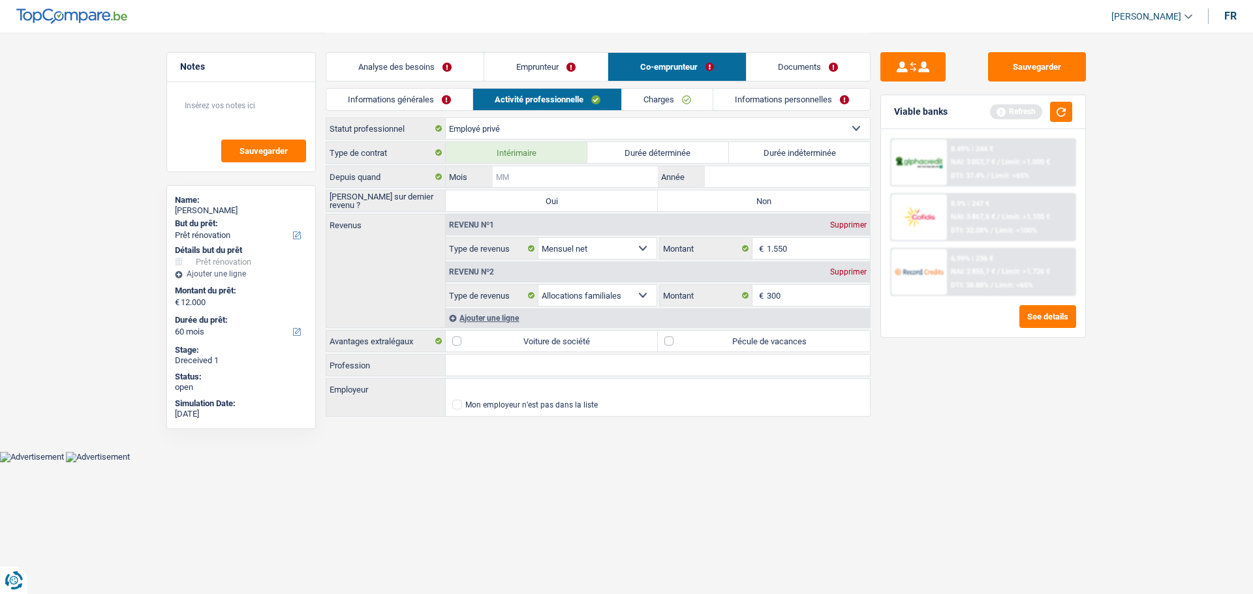
click at [594, 176] on input "Mois" at bounding box center [575, 176] width 165 height 21
type input "2"
click at [718, 185] on input "Année" at bounding box center [787, 176] width 165 height 21
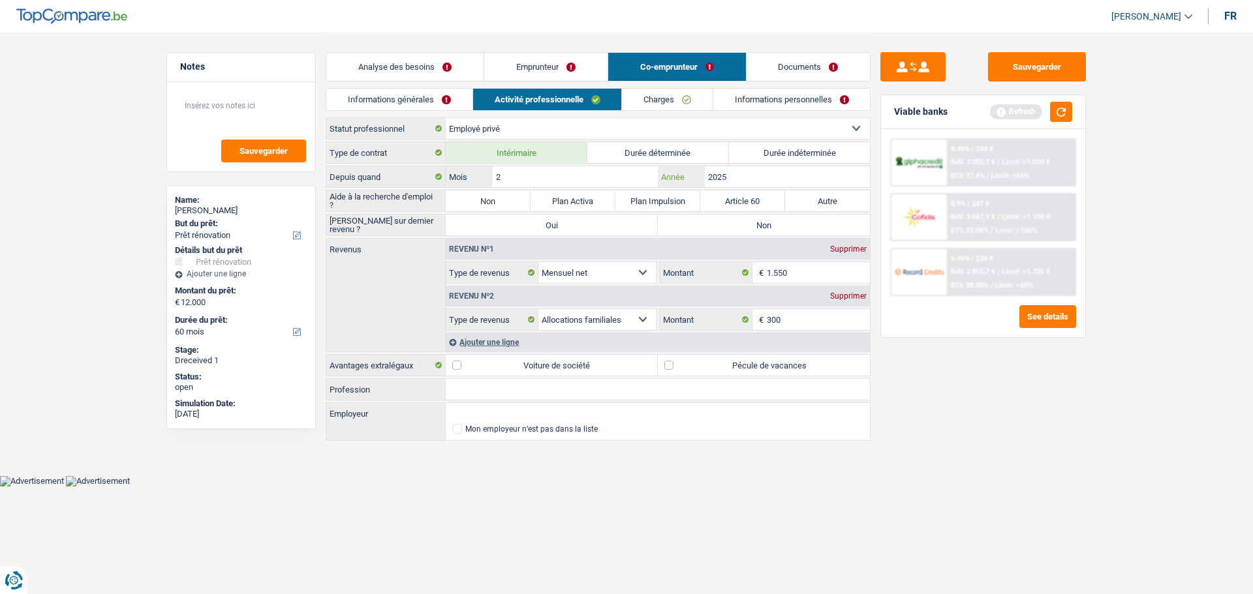
type input "2025"
click at [693, 219] on label "Non" at bounding box center [764, 225] width 212 height 21
click at [693, 219] on input "Non" at bounding box center [764, 225] width 212 height 21
radio input "true"
click at [1002, 65] on button "Sauvegarder" at bounding box center [1037, 66] width 98 height 29
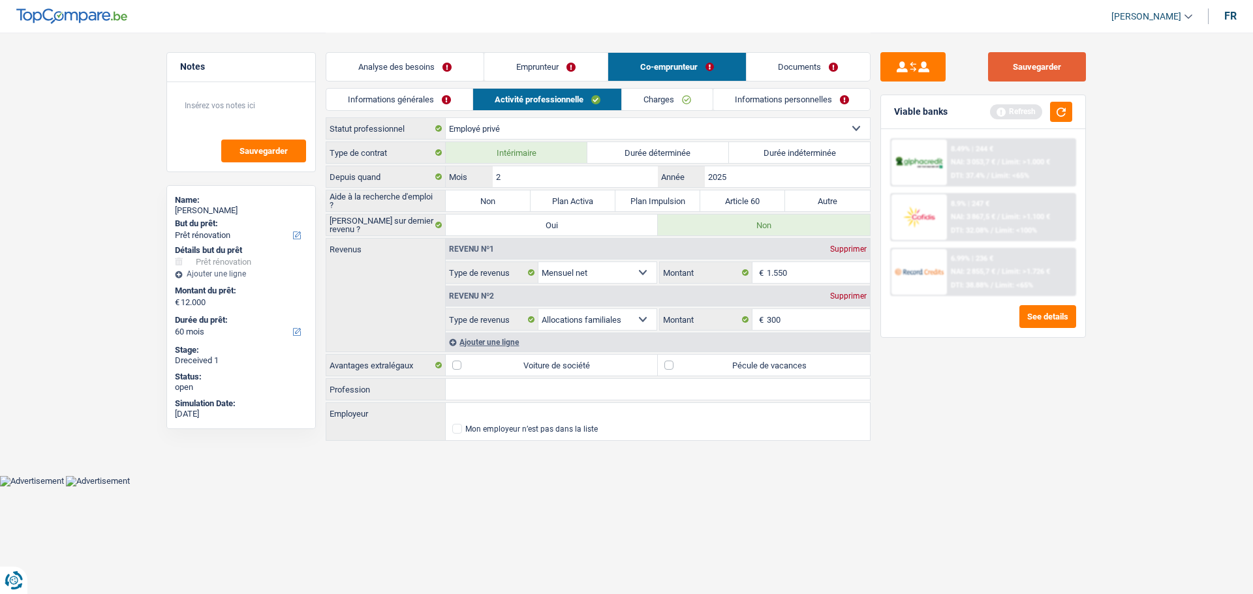
click at [1023, 64] on button "Sauvegarder" at bounding box center [1037, 66] width 98 height 29
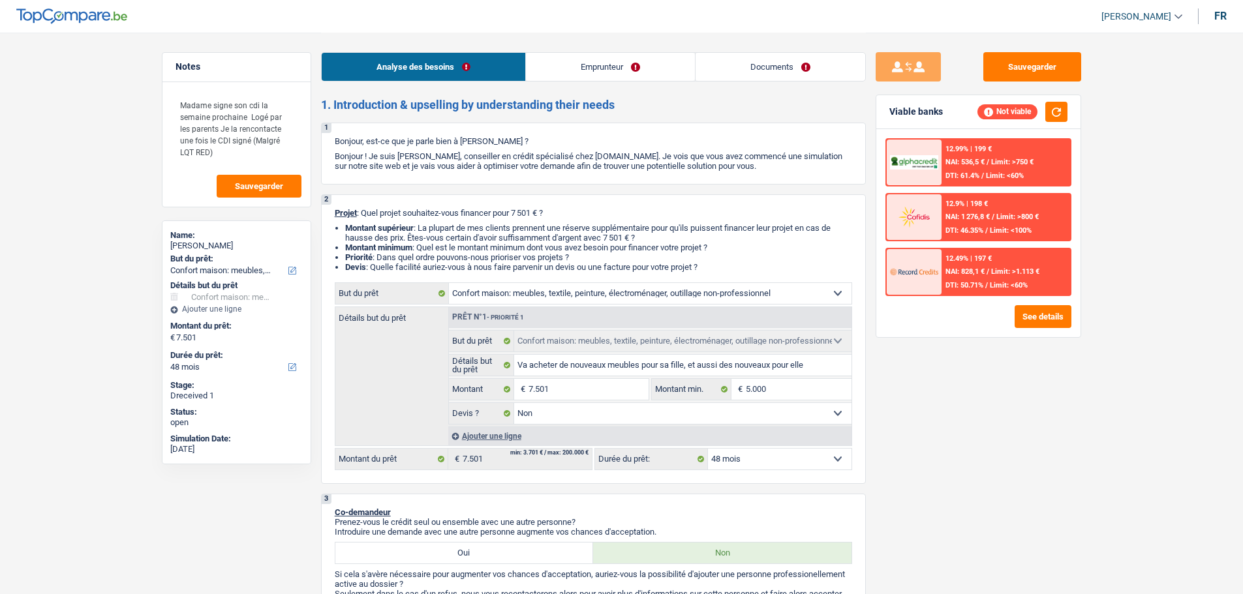
select select "household"
select select "48"
select select "household"
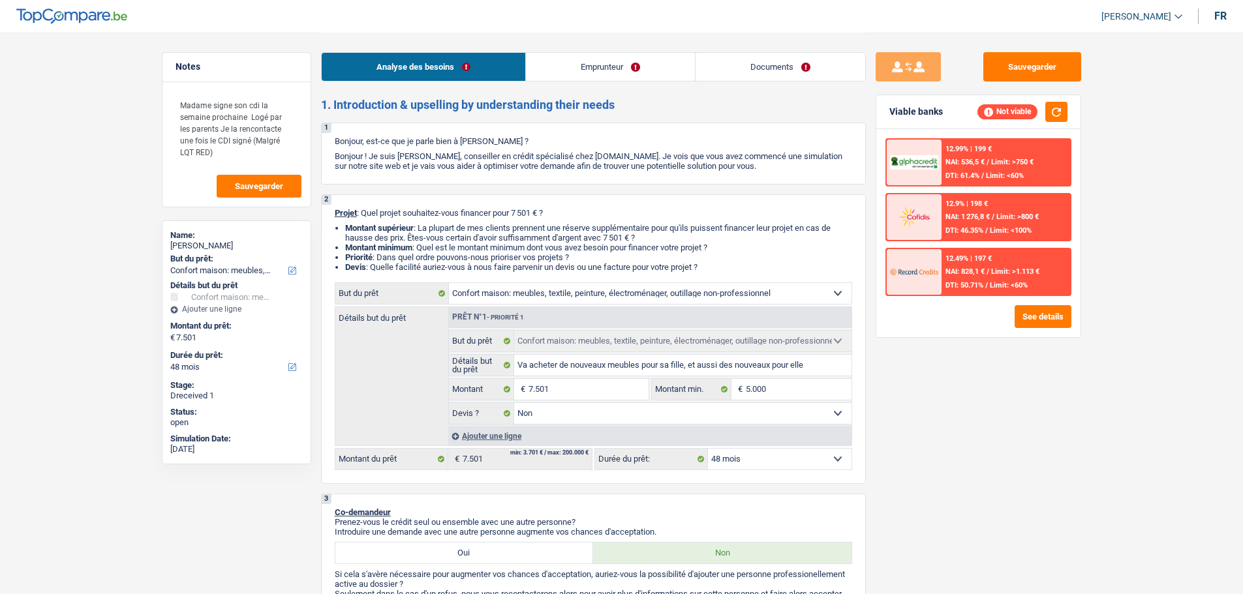
select select "false"
select select "48"
select select "privateEmployee"
select select "familyAllowances"
select select "netSalary"
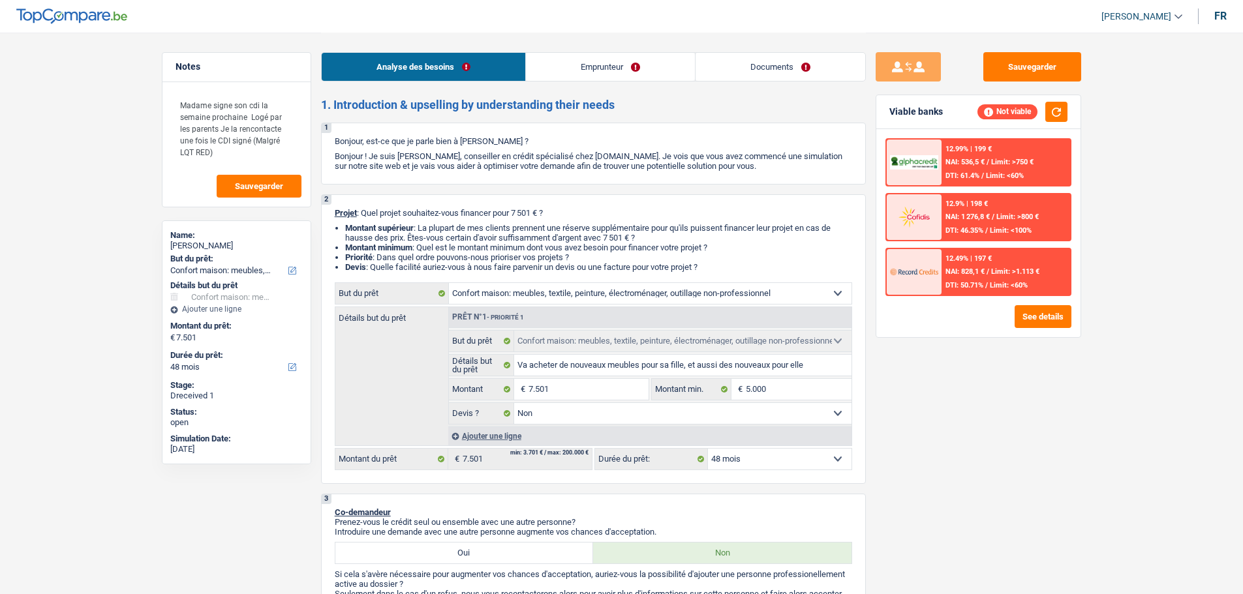
select select "mealVouchers"
select select "liveWithParents"
select select "carLoan"
select select "72"
select select "personalLoan"
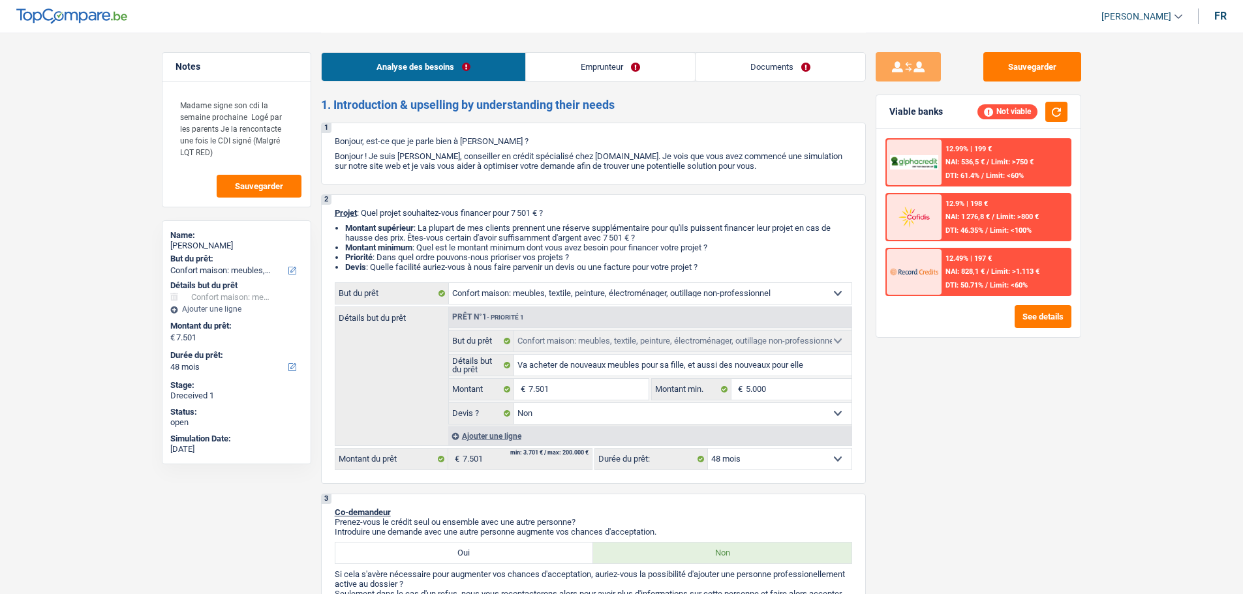
select select "homeFurnishingOrRelocation"
select select "60"
select select "household"
select select "false"
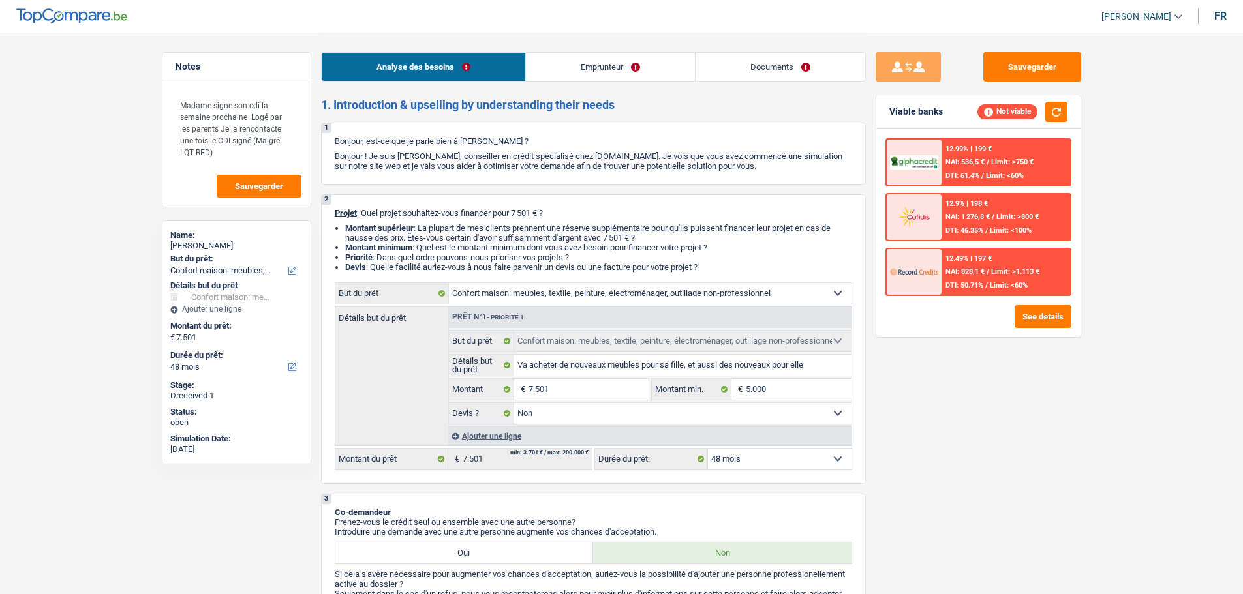
select select "48"
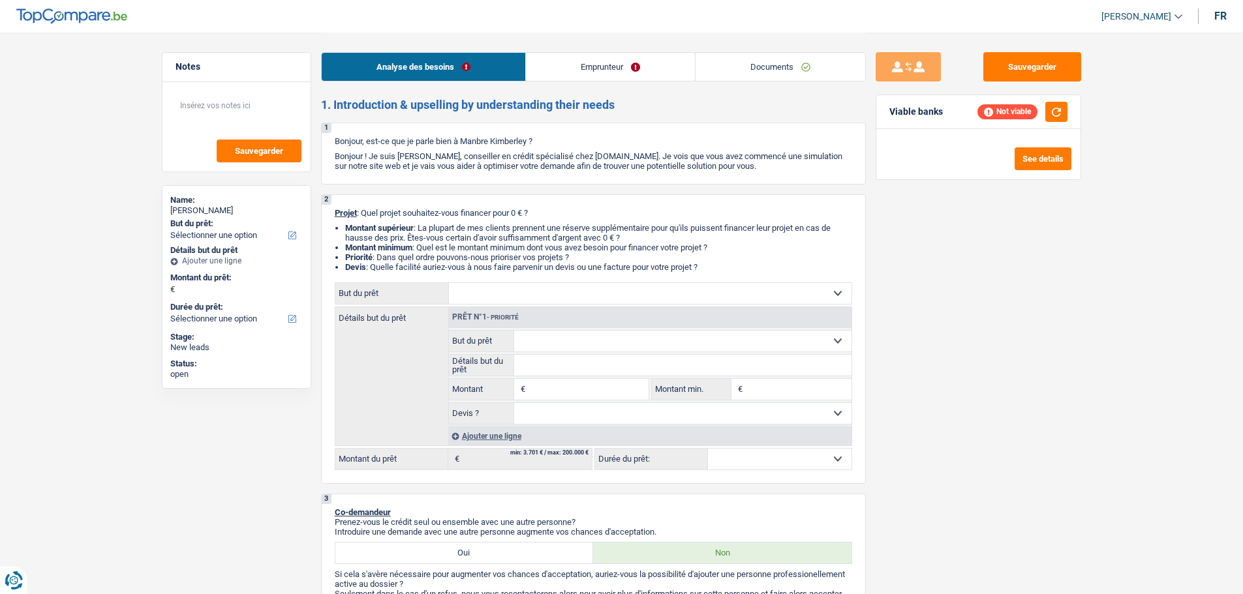
drag, startPoint x: 547, startPoint y: 71, endPoint x: 535, endPoint y: 95, distance: 26.8
click at [547, 71] on link "Emprunteur" at bounding box center [610, 67] width 169 height 28
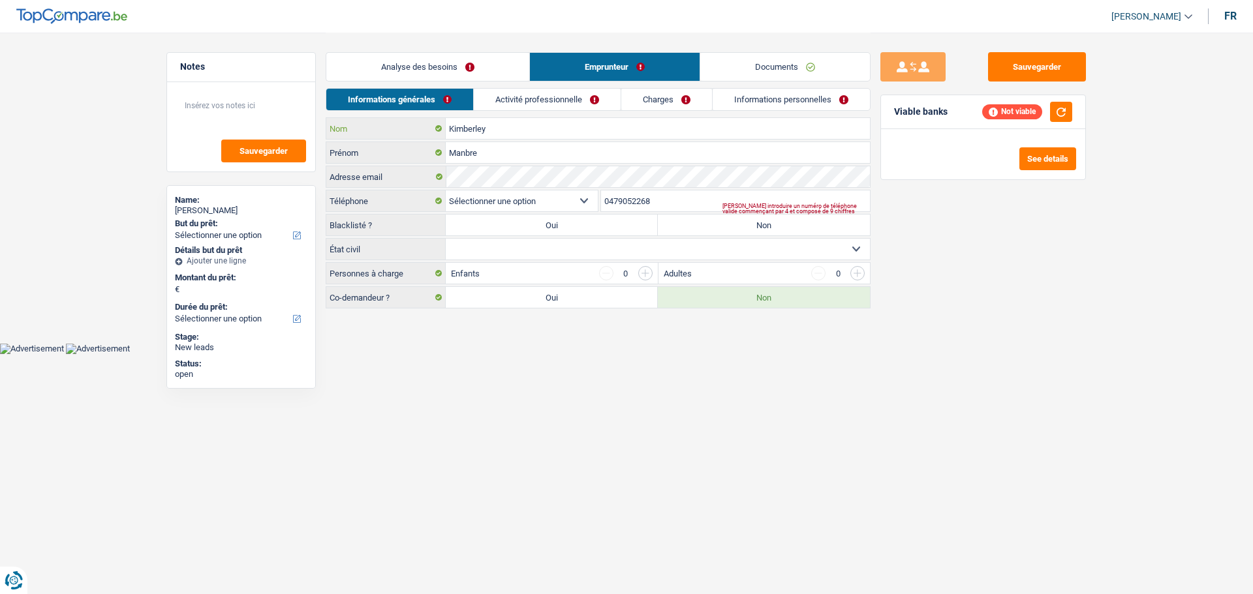
click at [532, 129] on input "Kimberley" at bounding box center [658, 128] width 424 height 21
click at [508, 156] on input "Manbre" at bounding box center [658, 152] width 424 height 21
click at [684, 202] on input "0479052268" at bounding box center [735, 200] width 269 height 21
type input "479052268"
click at [451, 74] on link "Analyse des besoins" at bounding box center [427, 67] width 203 height 28
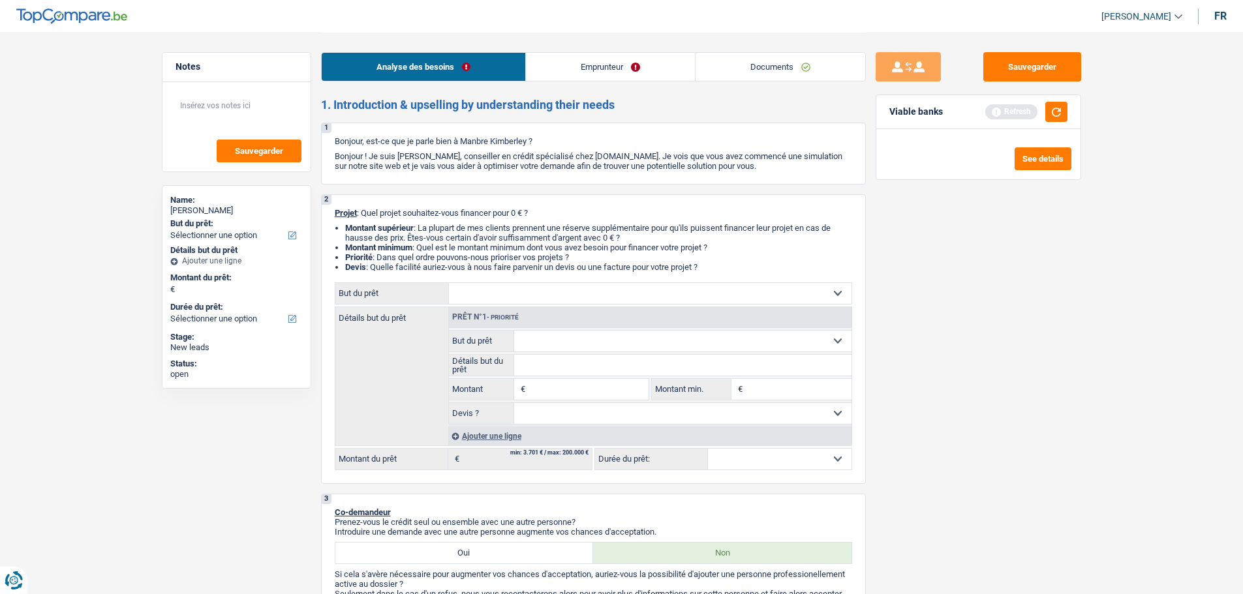
click at [566, 294] on select "Confort maison: meubles, textile, peinture, électroménager, outillage non-profe…" at bounding box center [650, 293] width 403 height 21
select select "car"
click at [449, 283] on select "Confort maison: meubles, textile, peinture, électroménager, outillage non-profe…" at bounding box center [650, 293] width 403 height 21
select select "car"
select select "24"
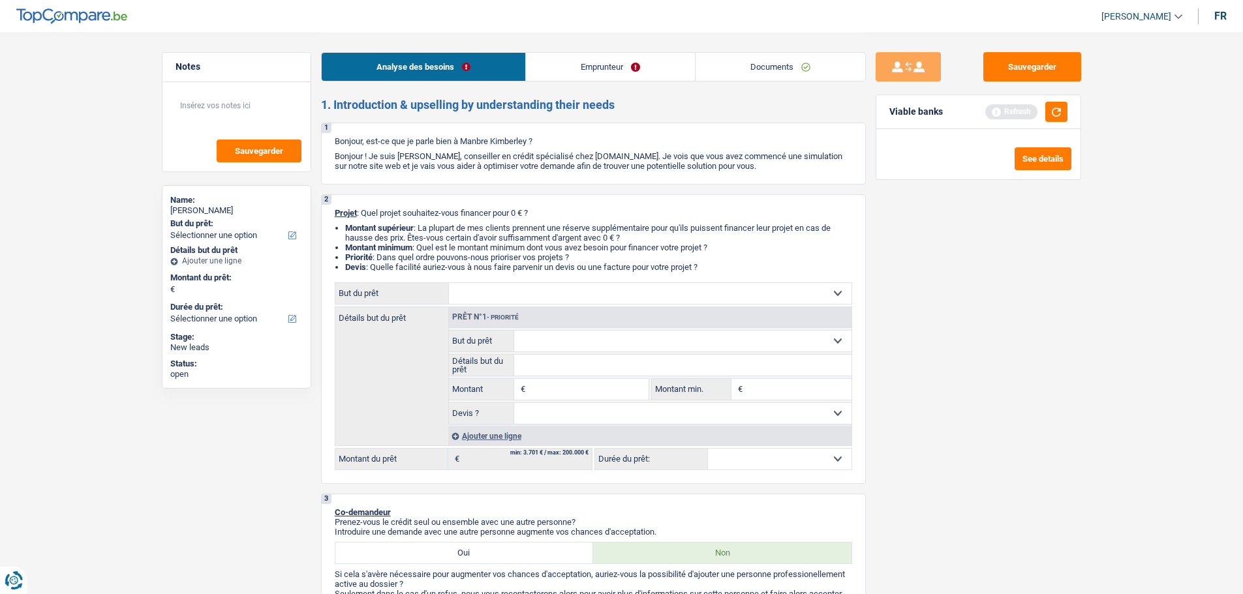
select select "car"
select select "24"
select select "car"
select select "24"
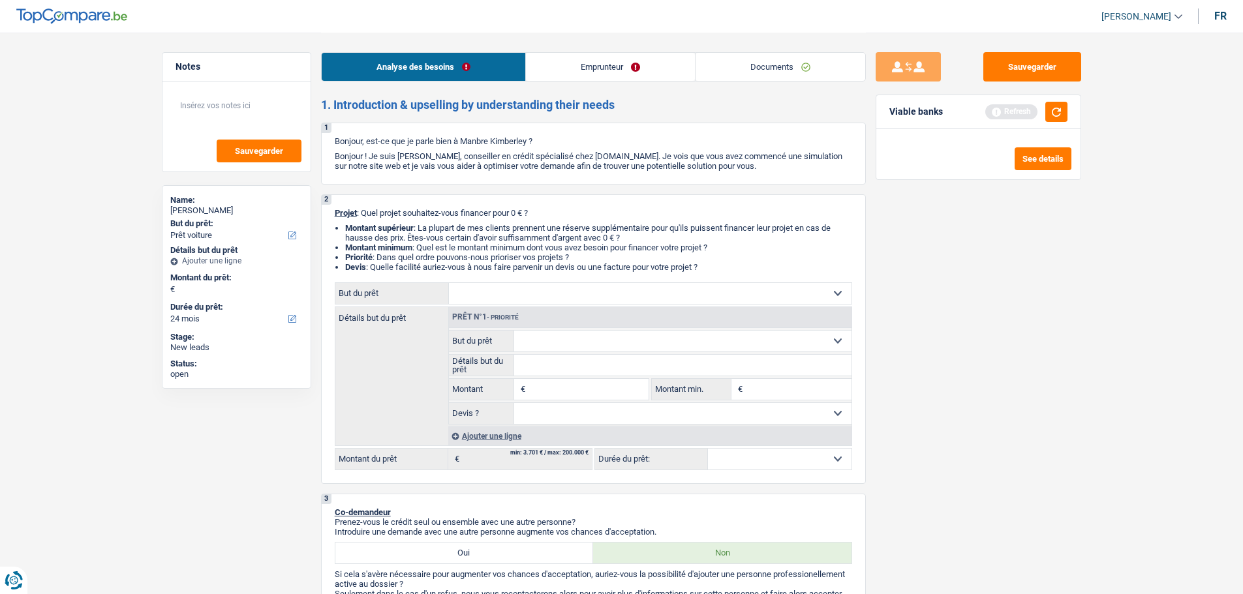
select select "car"
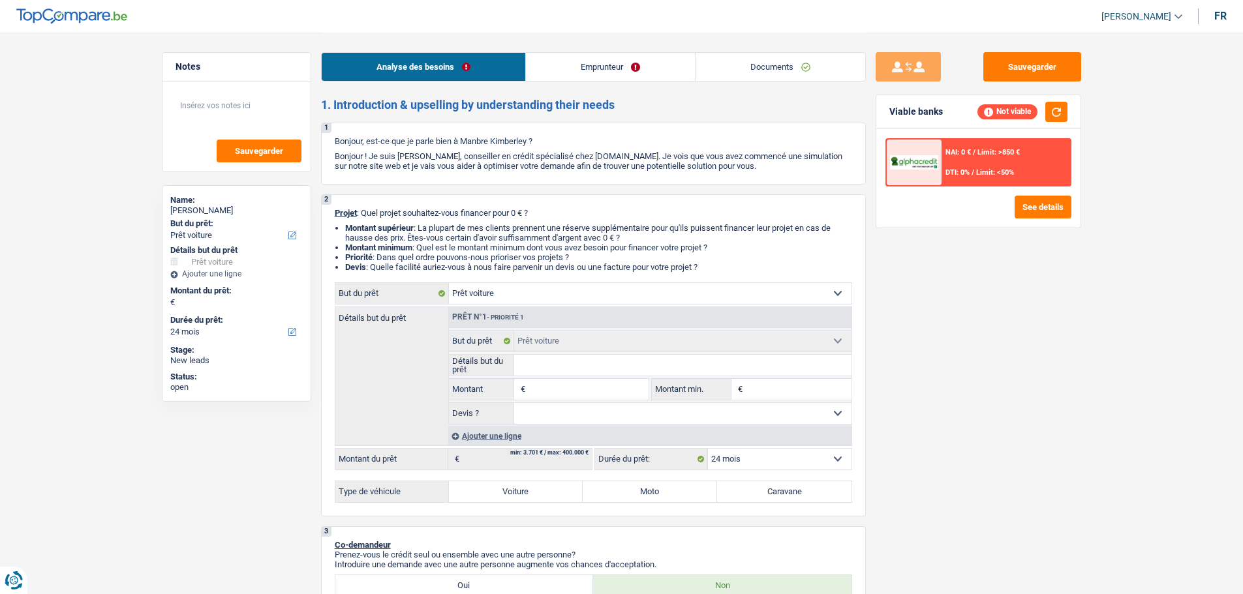
click at [590, 359] on input "Détails but du prêt" at bounding box center [682, 365] width 337 height 21
type input "A"
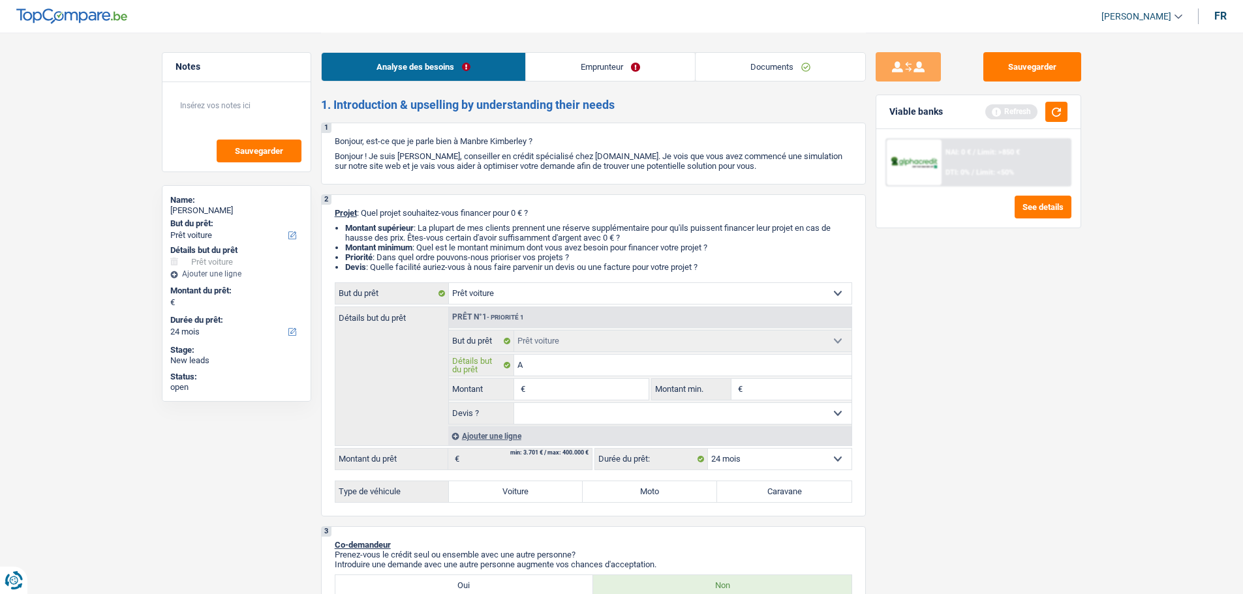
type input "Au"
type input "Aud"
type input "Audi"
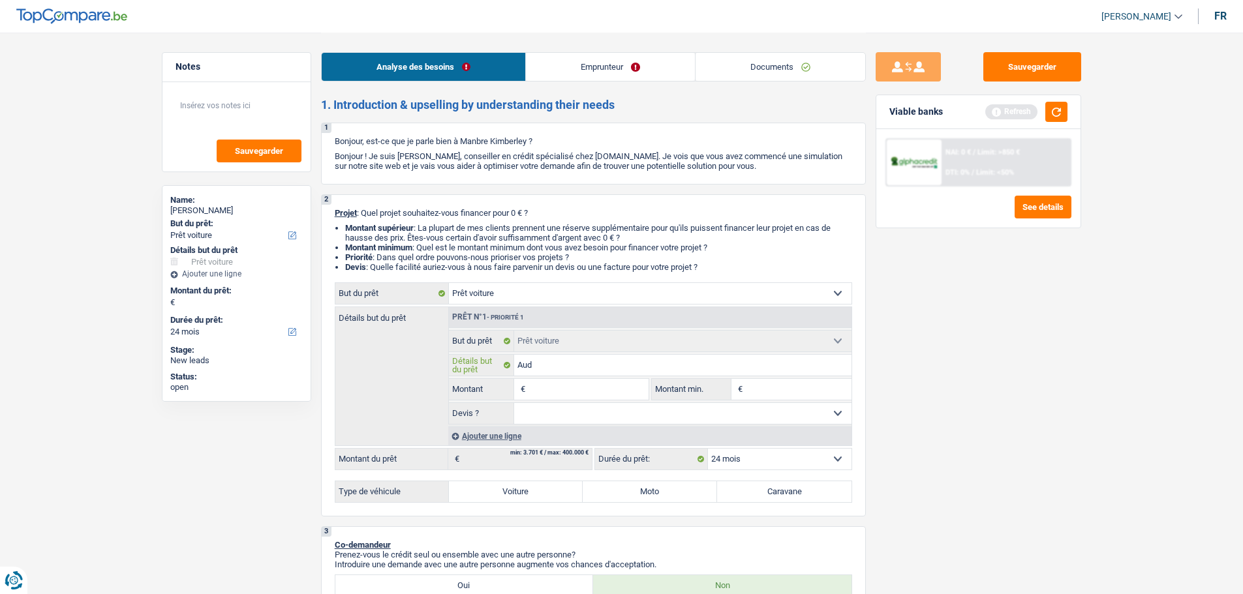
type input "Audi"
type input "Audi A"
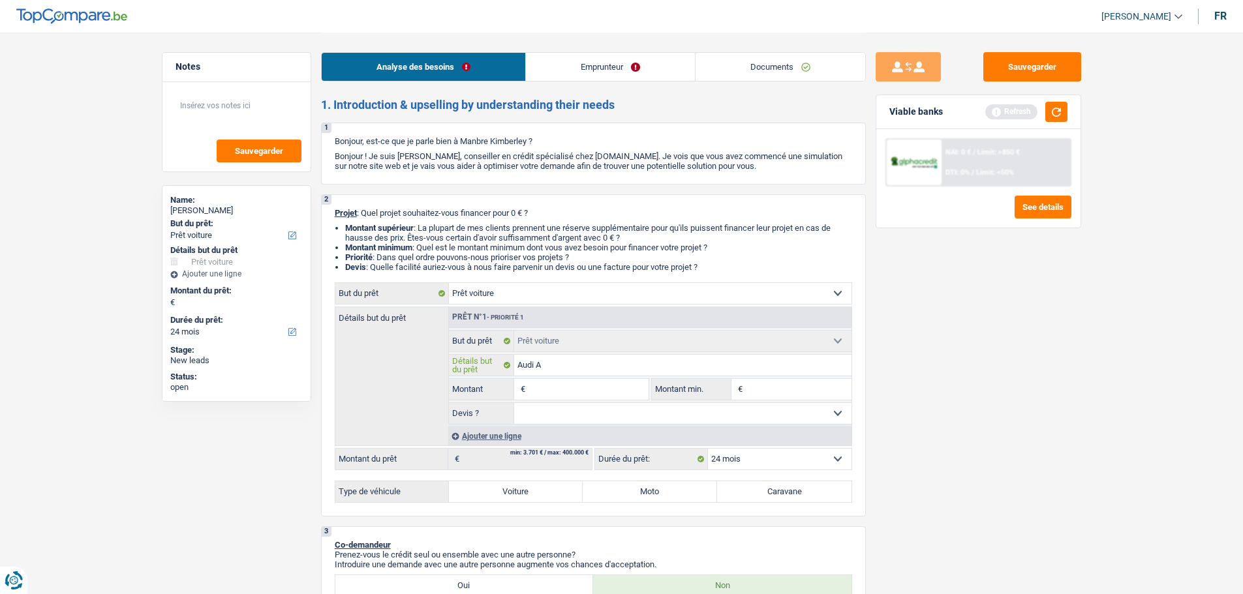
type input "Audi A3"
type input "Audi A3 2"
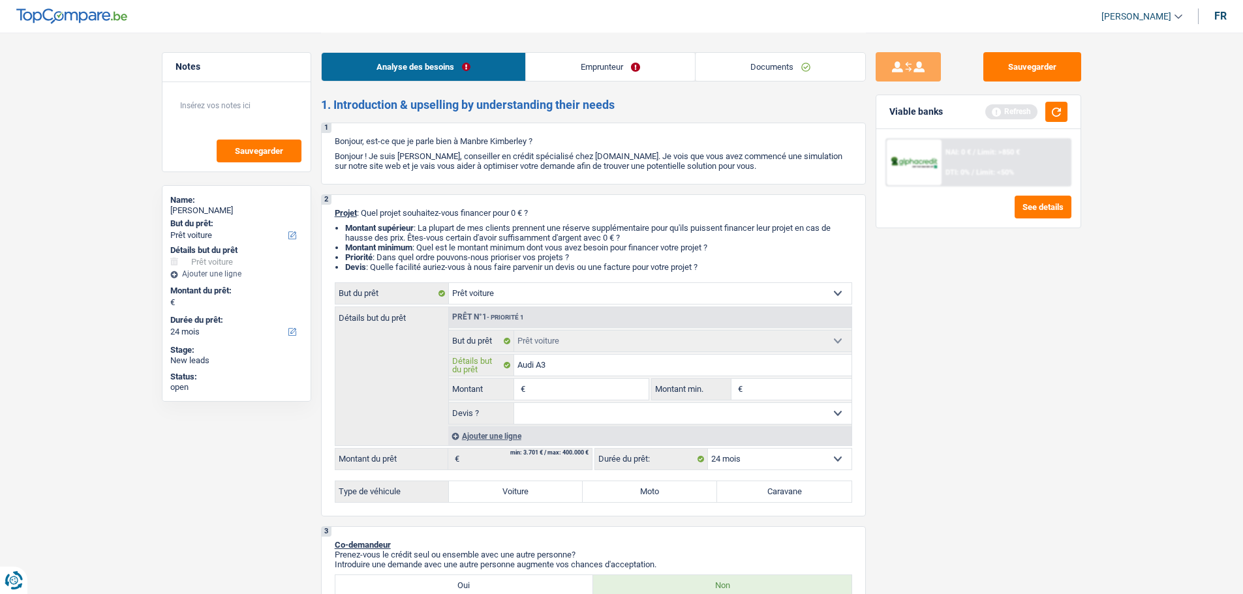
type input "Audi A3 2"
type input "Audi A3 20"
type input "Audi A3 202"
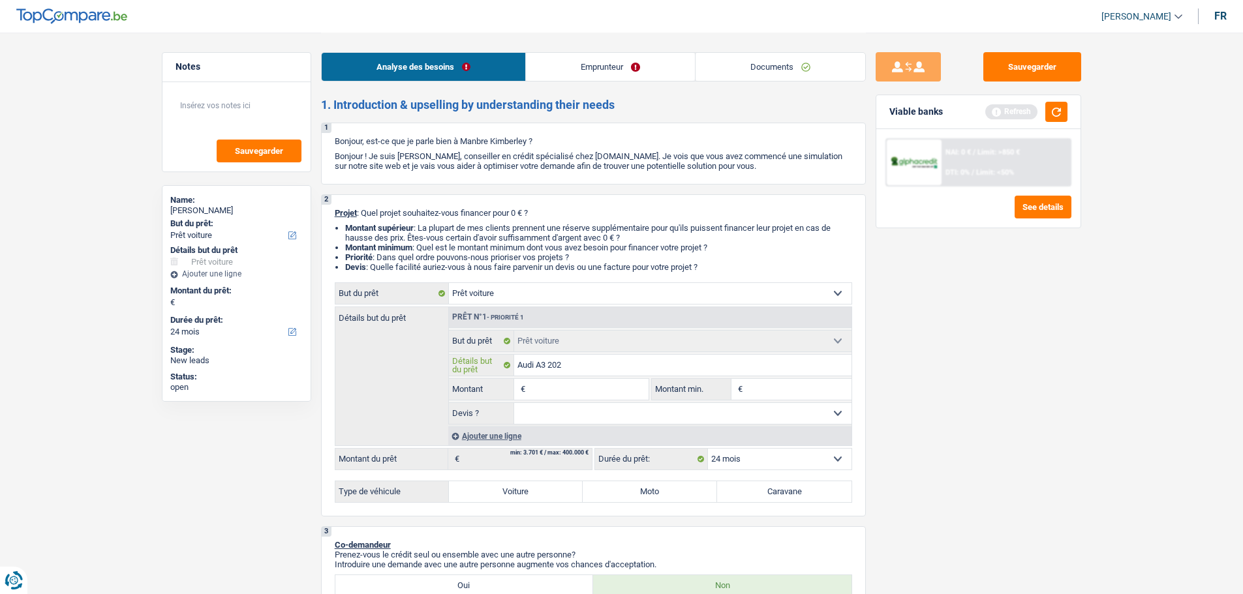
type input "Audi A3 2021"
click at [562, 392] on input "Montant" at bounding box center [587, 389] width 119 height 21
type input "2"
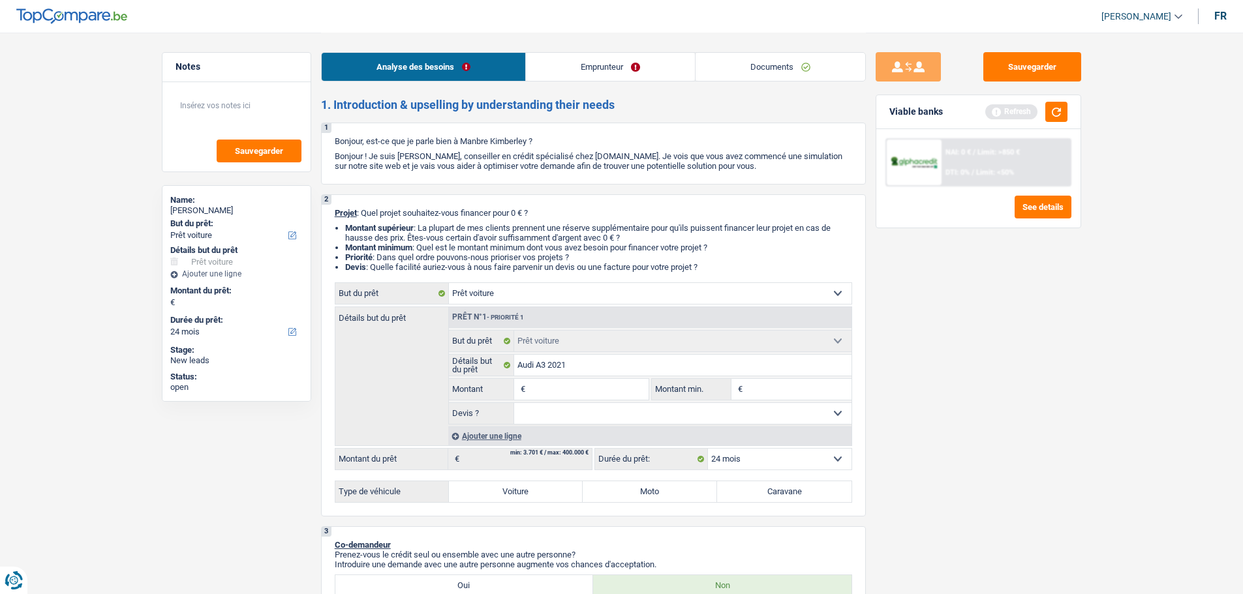
type input "2"
type input "22"
type input "225"
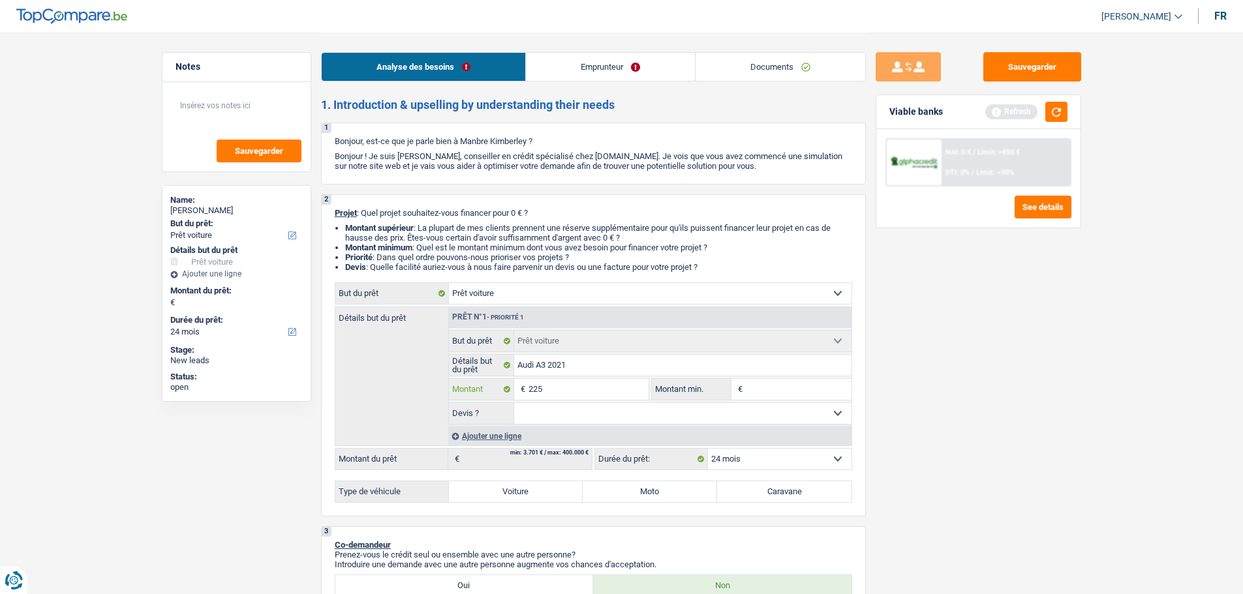
type input "2.250"
type input "22.500"
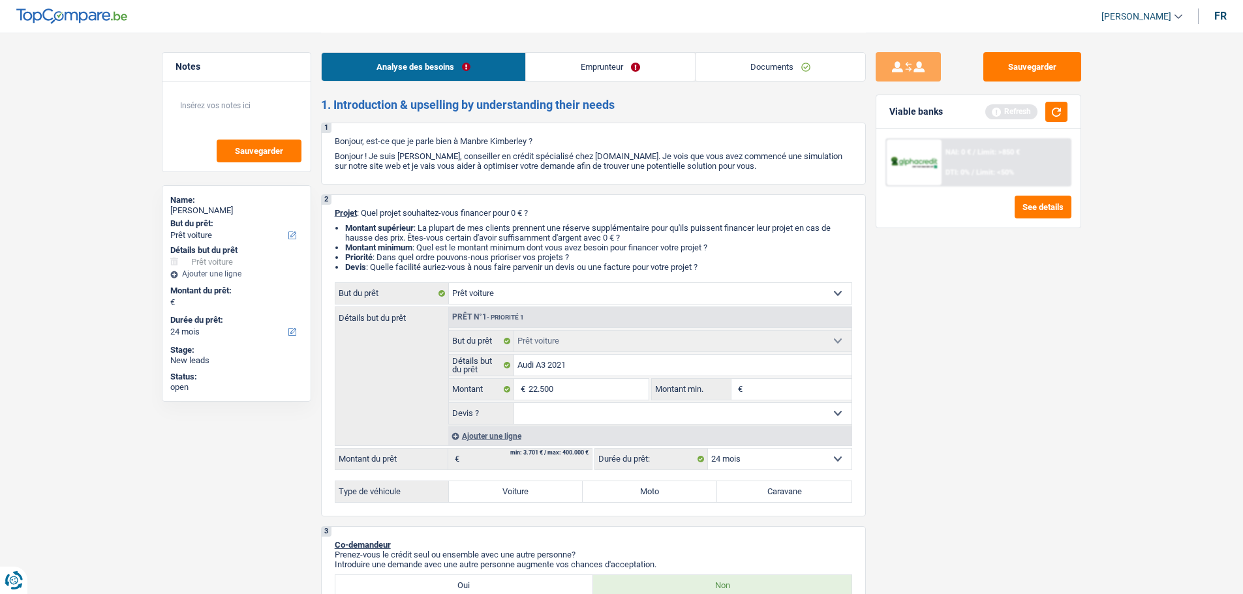
type input "22.500"
select select "60"
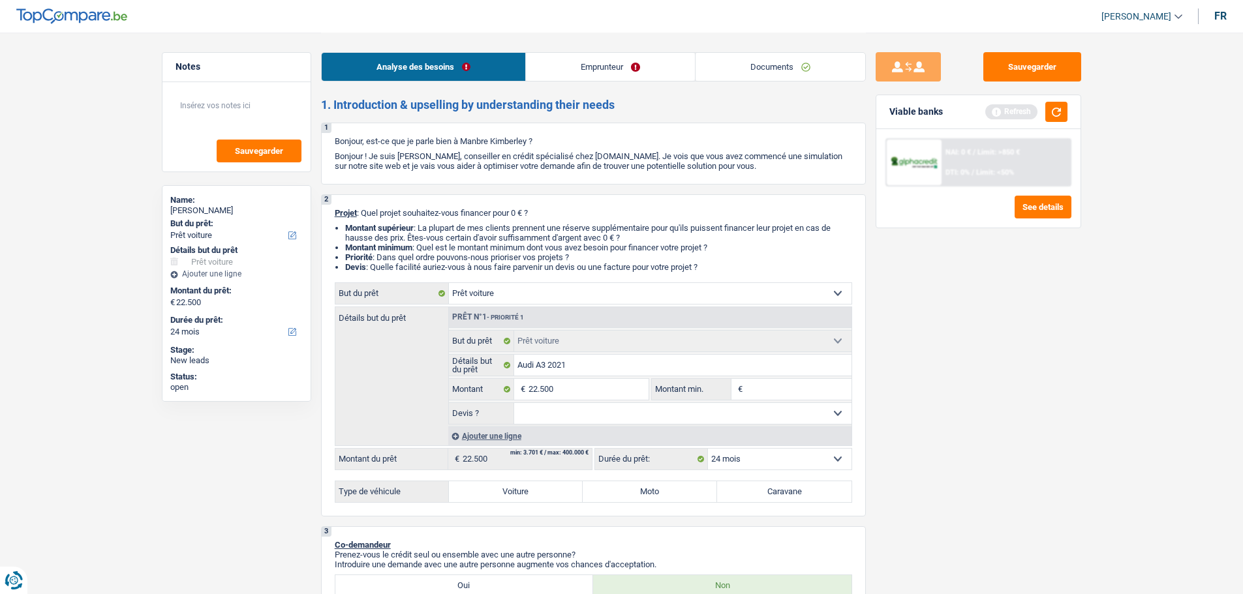
select select "60"
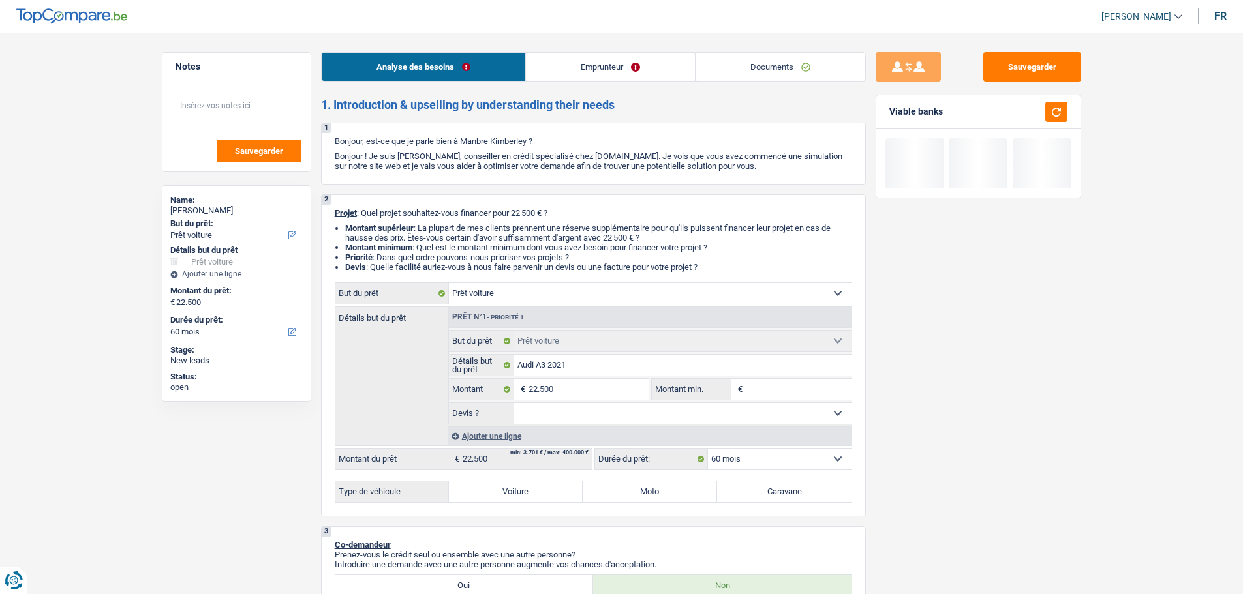
click at [761, 385] on input "Montant min." at bounding box center [799, 389] width 106 height 21
type input "2"
type input "22"
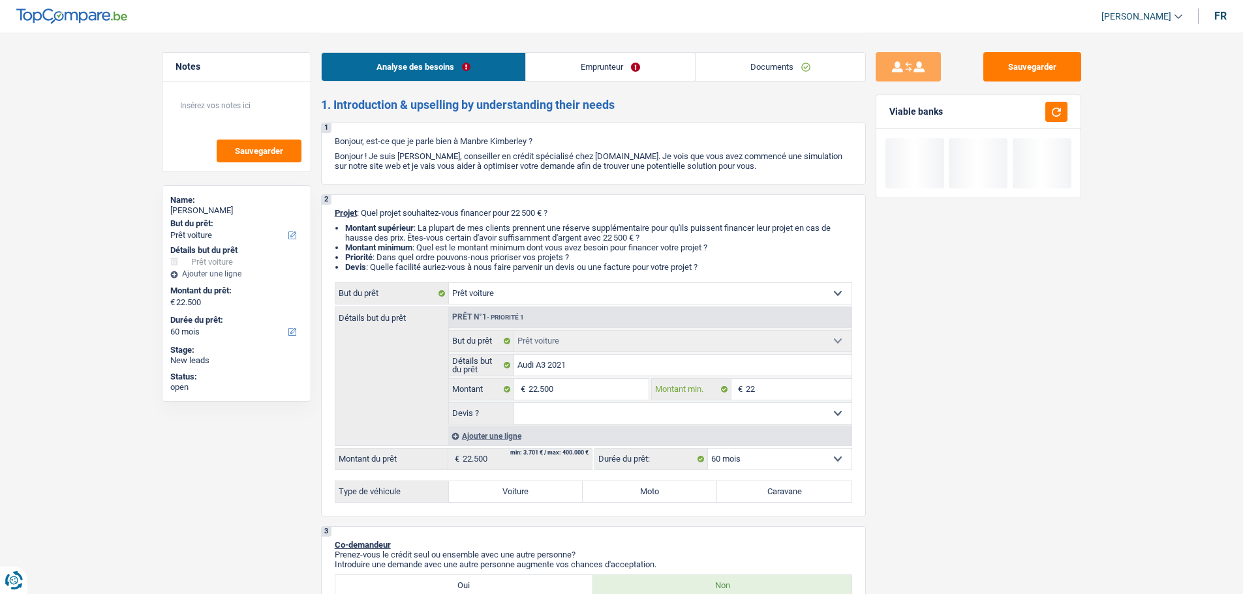
type input "220"
type input "22"
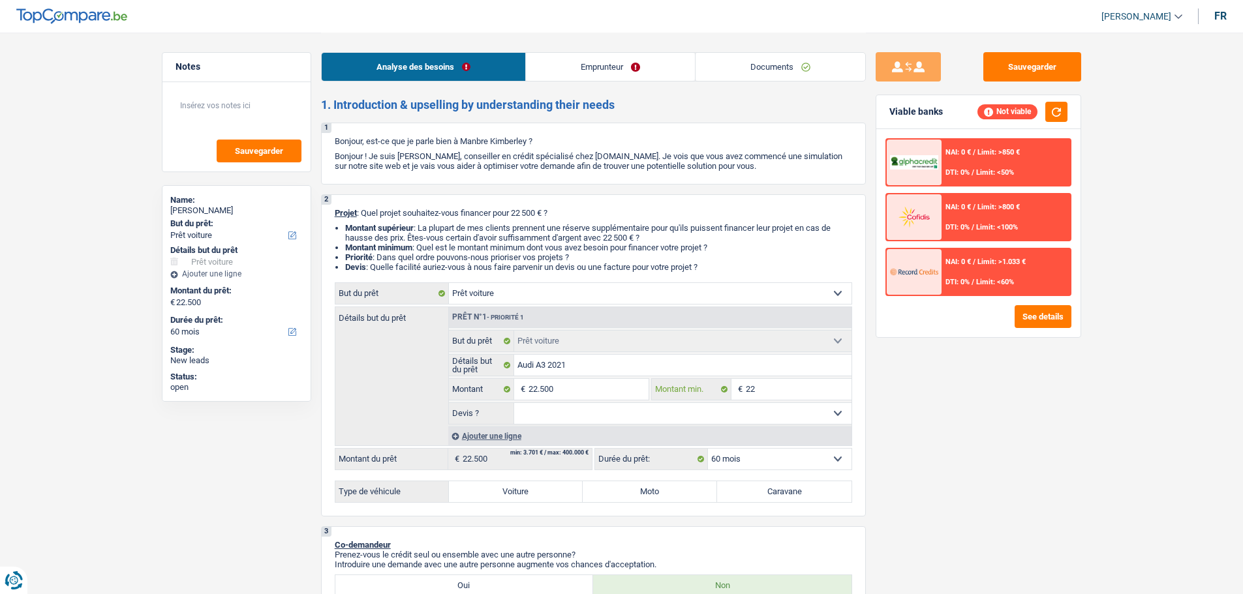
type input "225"
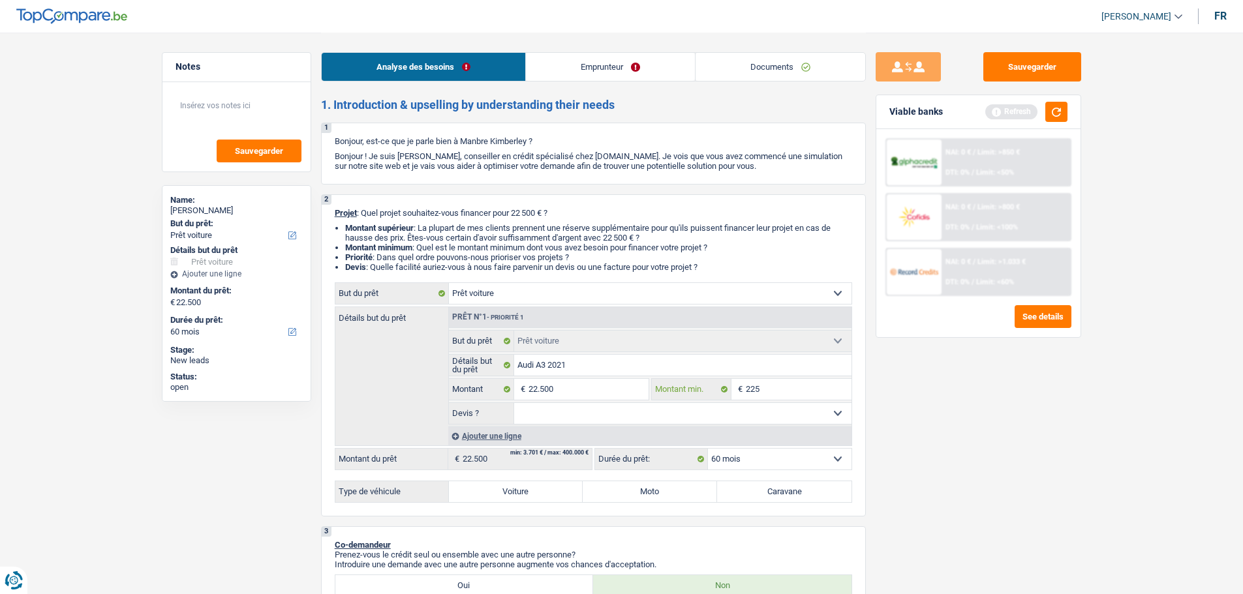
type input "2.250"
type input "22.500"
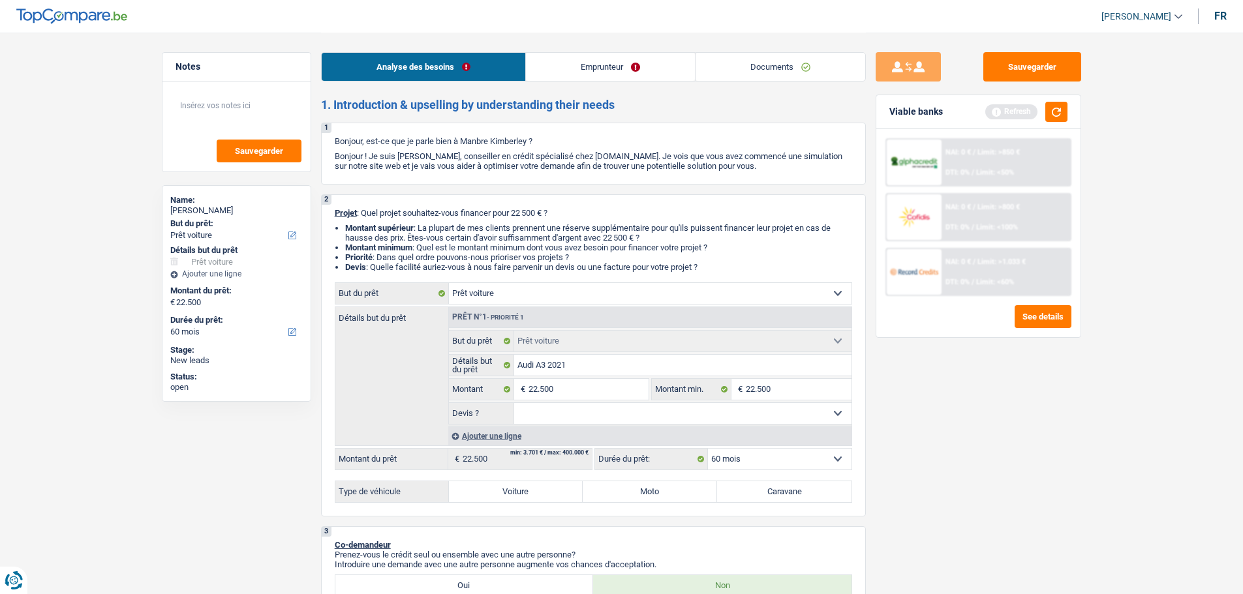
click at [624, 418] on select "Oui Non Non répondu Sélectionner une option" at bounding box center [682, 413] width 337 height 21
select select "false"
click at [514, 403] on select "Oui Non Non répondu Sélectionner une option" at bounding box center [682, 413] width 337 height 21
select select "false"
click at [487, 482] on label "Voiture" at bounding box center [516, 491] width 134 height 21
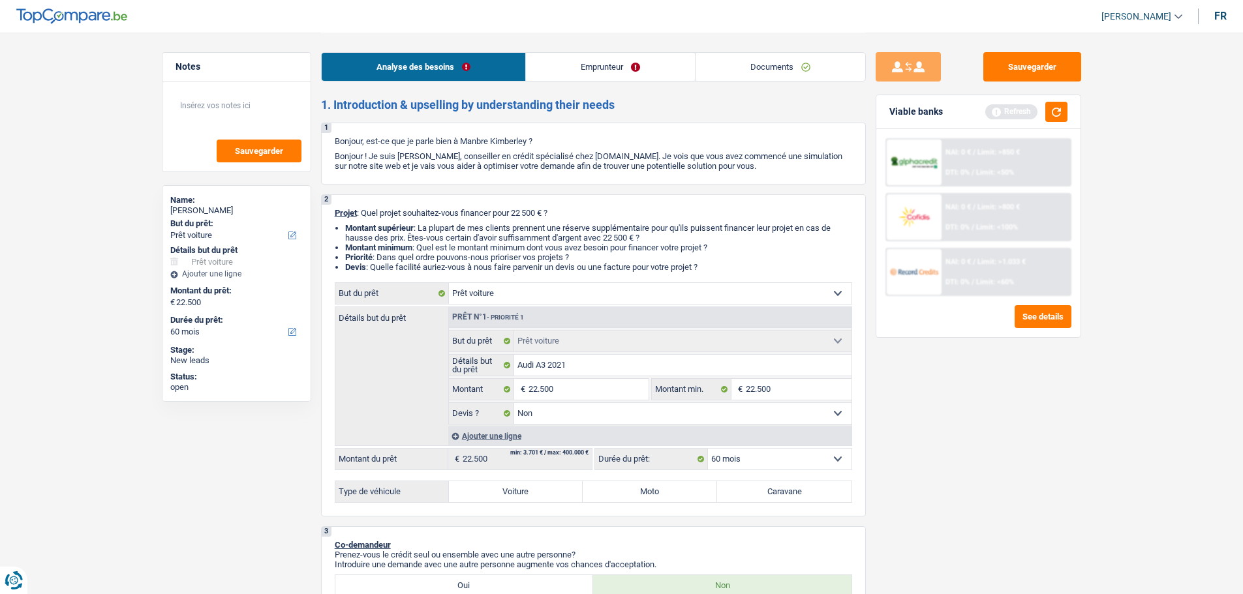
click at [487, 482] on input "Voiture" at bounding box center [516, 491] width 134 height 21
radio input "true"
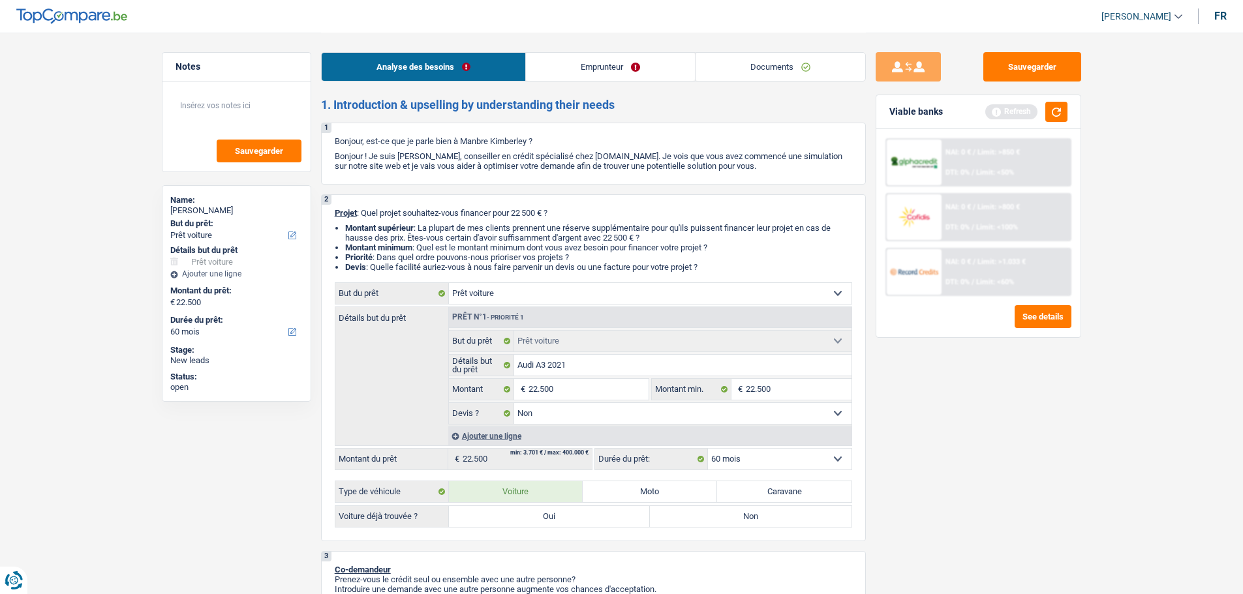
click at [549, 419] on select "Oui Non Non répondu Sélectionner une option" at bounding box center [682, 413] width 337 height 21
select select "yes"
click at [514, 403] on select "Oui Non Non répondu Sélectionner une option" at bounding box center [682, 413] width 337 height 21
select select "yes"
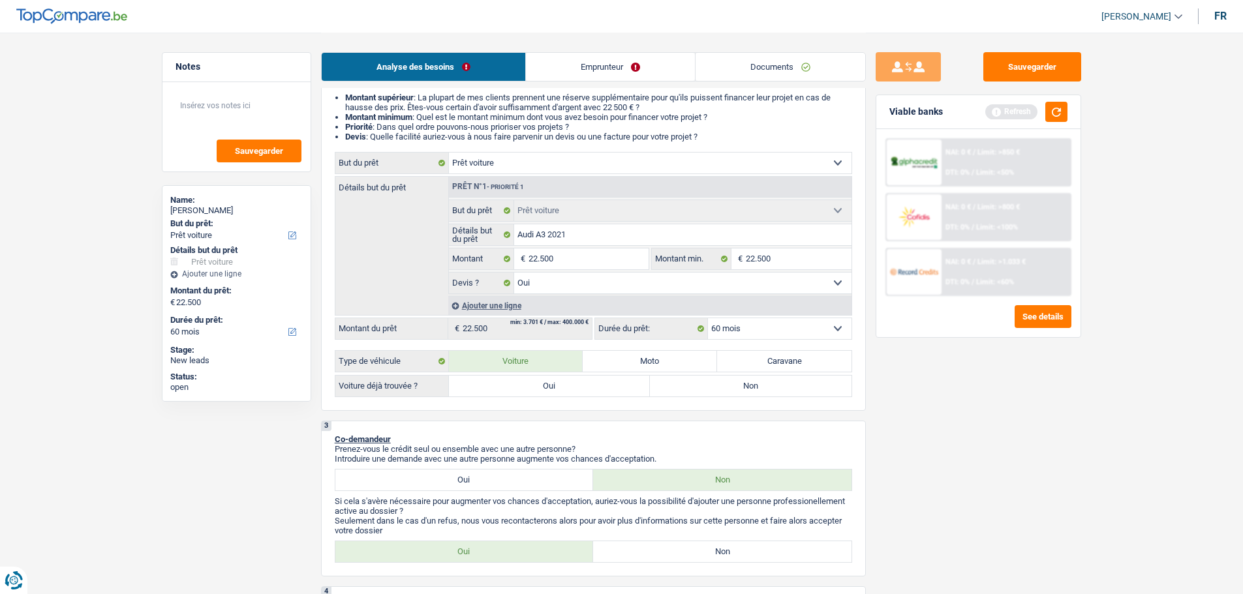
click at [529, 379] on label "Oui" at bounding box center [550, 386] width 202 height 21
click at [529, 379] on input "Oui" at bounding box center [550, 386] width 202 height 21
radio input "true"
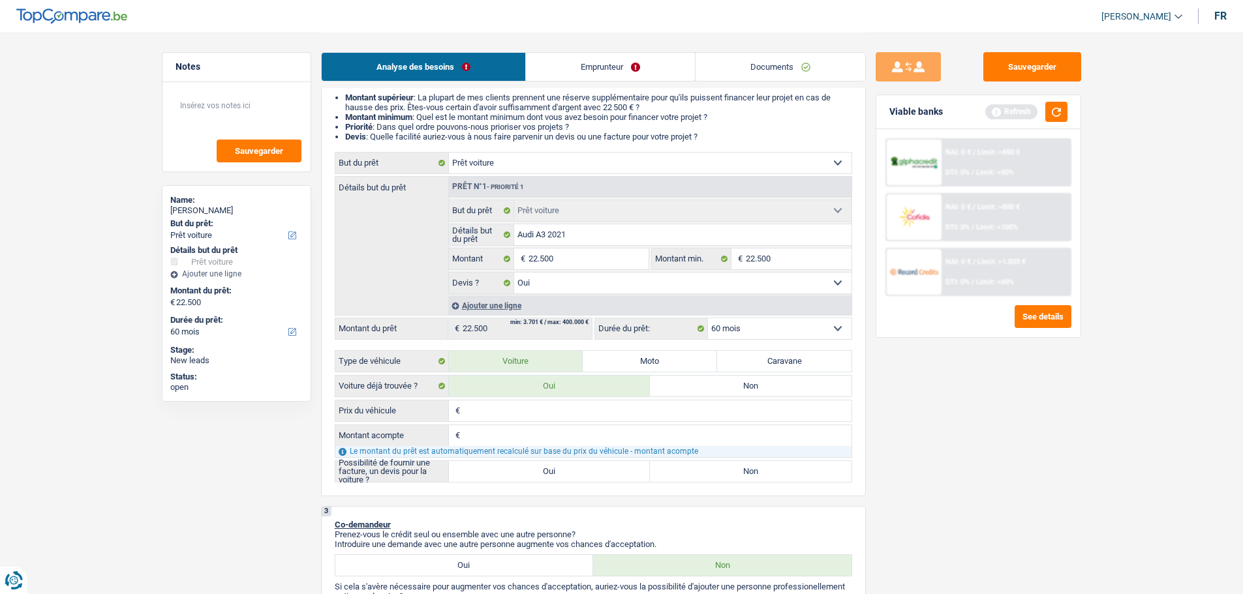
click at [508, 413] on input "Prix du véhicule" at bounding box center [657, 411] width 388 height 21
type input "2"
type input "22"
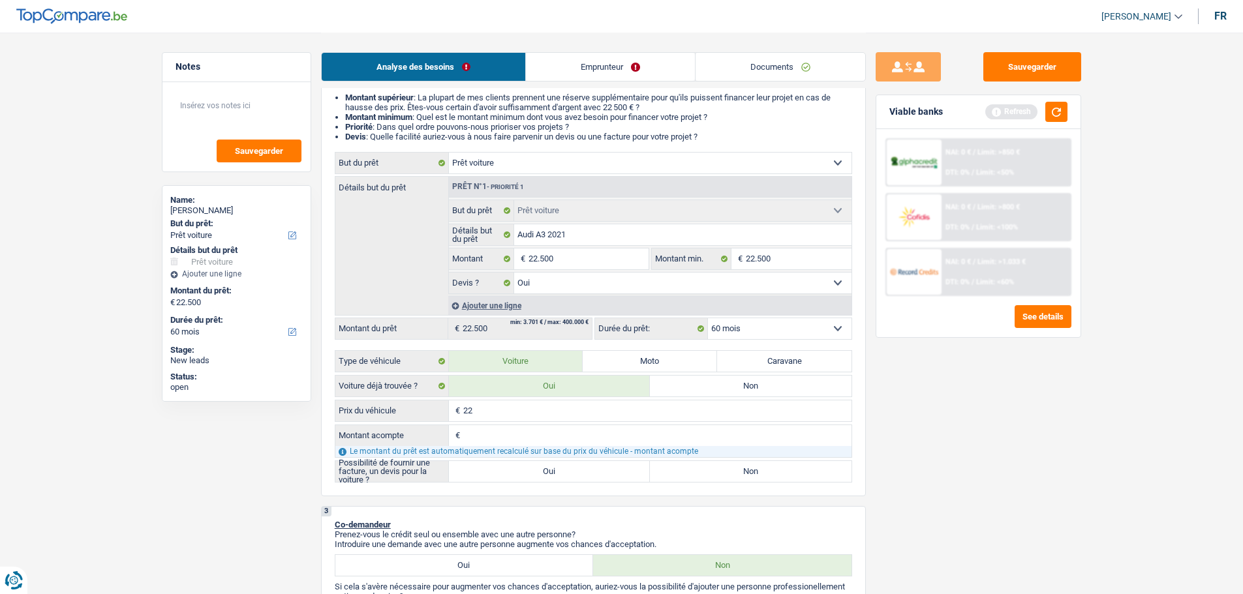
type input "225"
type input "2.250"
type input "22.500"
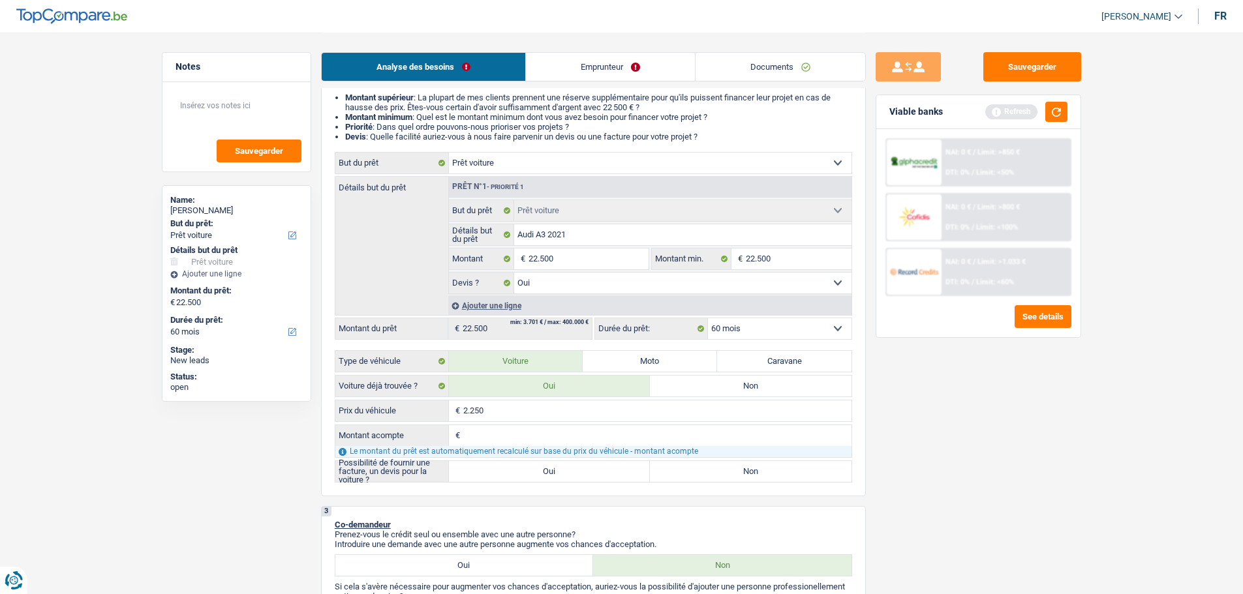
type input "22.500"
click at [501, 436] on input "Montant acompte" at bounding box center [657, 435] width 388 height 21
type input "0"
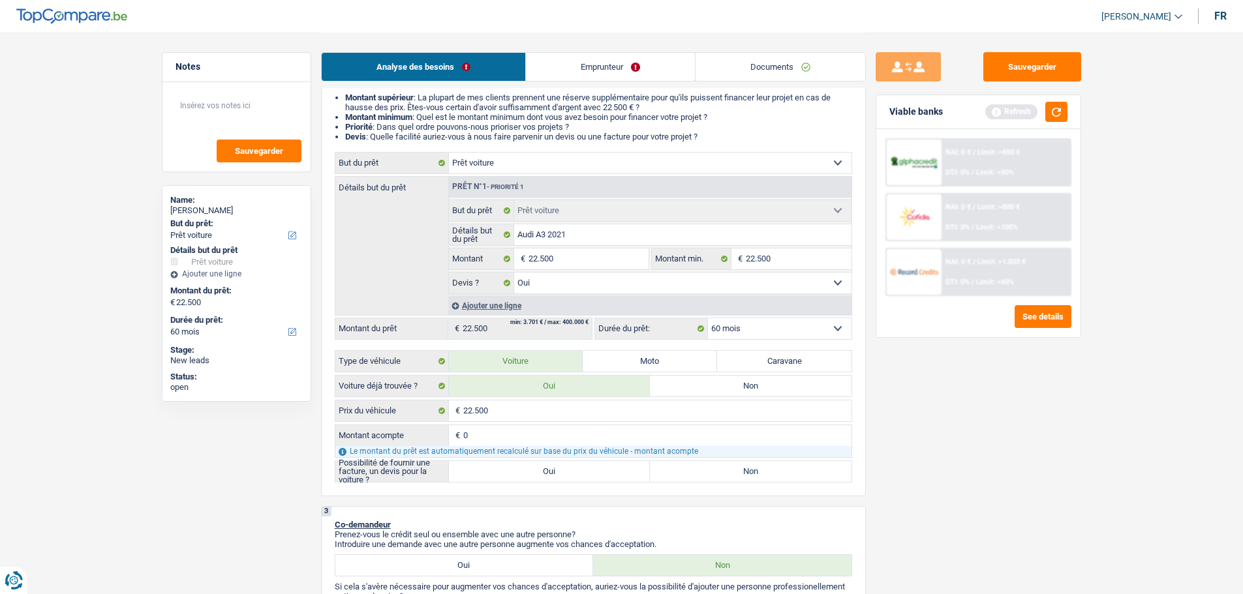
type input "0"
click at [576, 457] on div "0 € Montant acompte Le montant du prêt est automatiquement recalculé sur base d…" at bounding box center [593, 441] width 517 height 33
click at [579, 465] on label "Oui" at bounding box center [550, 471] width 202 height 21
click at [579, 465] on input "Oui" at bounding box center [550, 471] width 202 height 21
radio input "true"
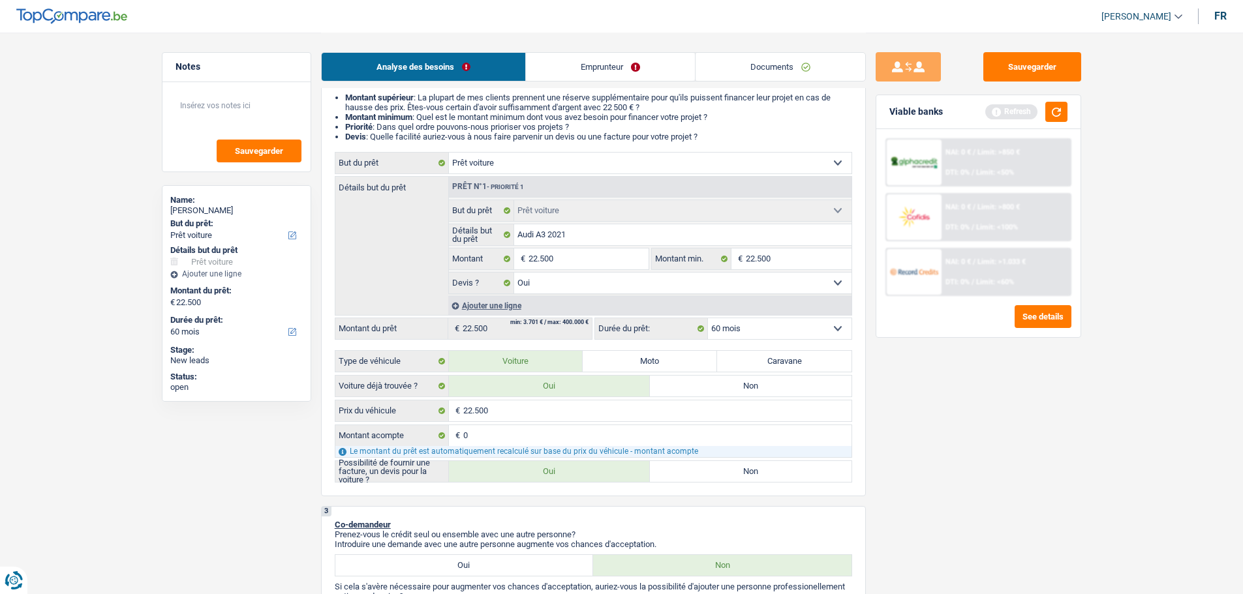
radio input "true"
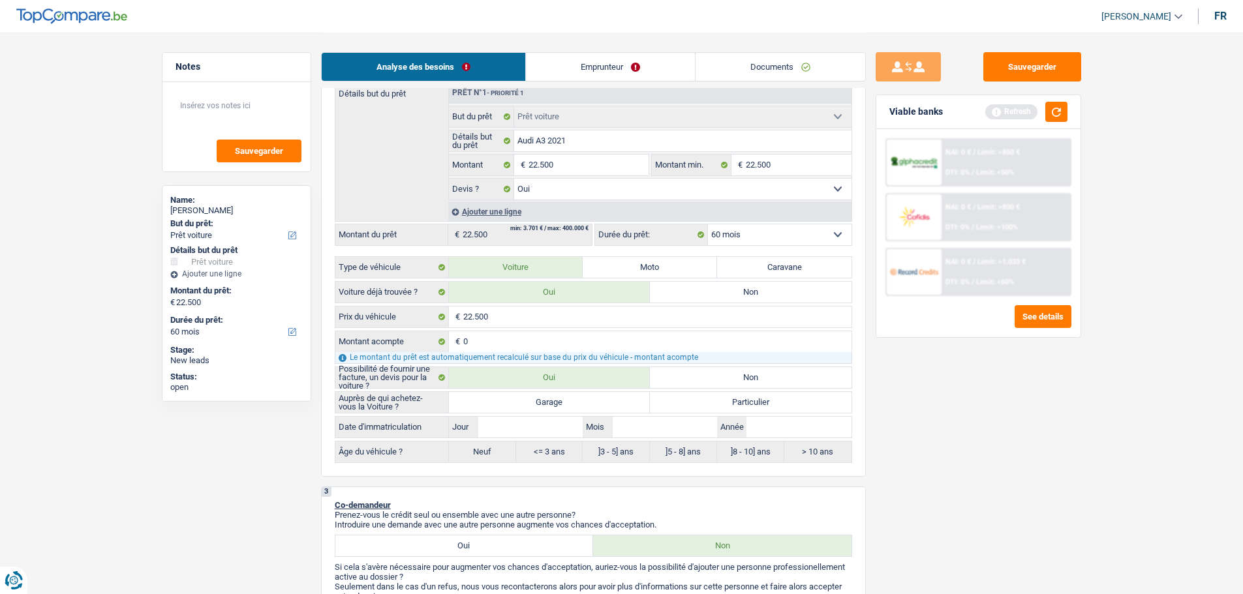
scroll to position [326, 0]
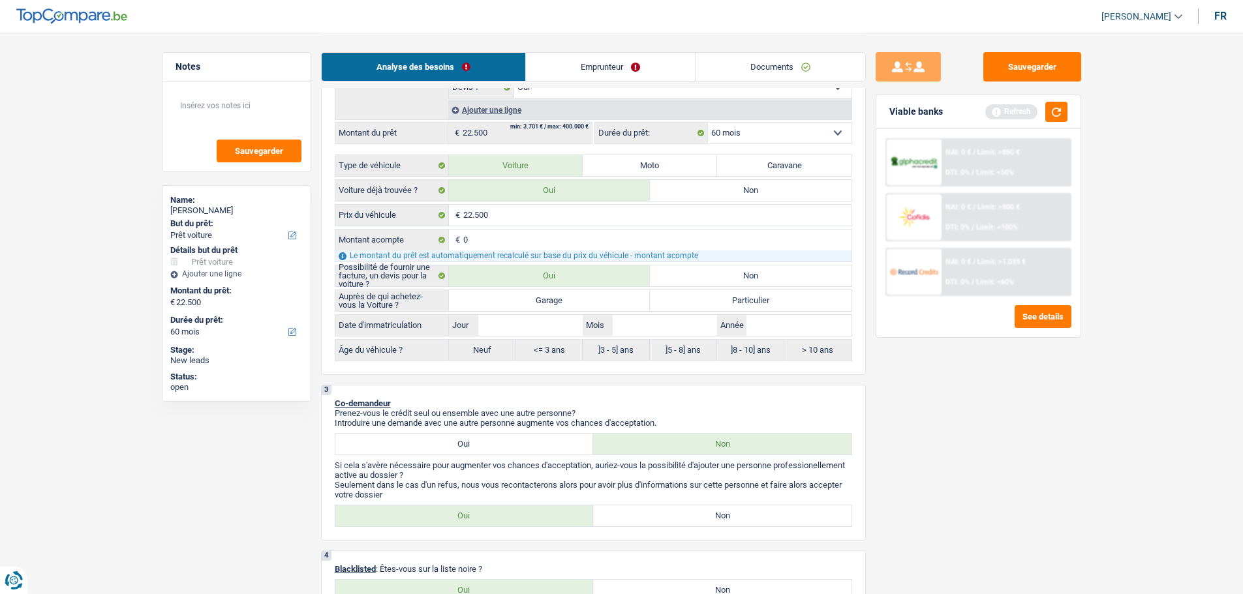
click at [592, 292] on label "Garage" at bounding box center [550, 300] width 202 height 21
click at [592, 292] on input "Garage" at bounding box center [550, 300] width 202 height 21
radio input "true"
click at [517, 324] on input "Jour" at bounding box center [530, 325] width 104 height 21
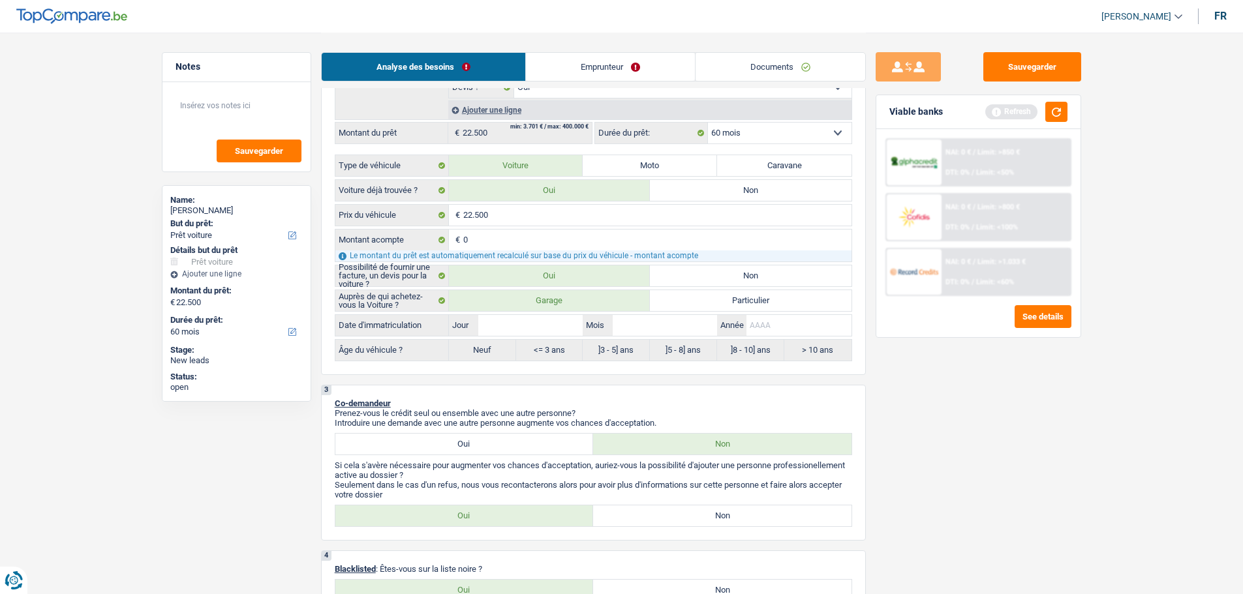
click at [769, 329] on input "Année" at bounding box center [798, 325] width 104 height 21
type input "2"
type input "20"
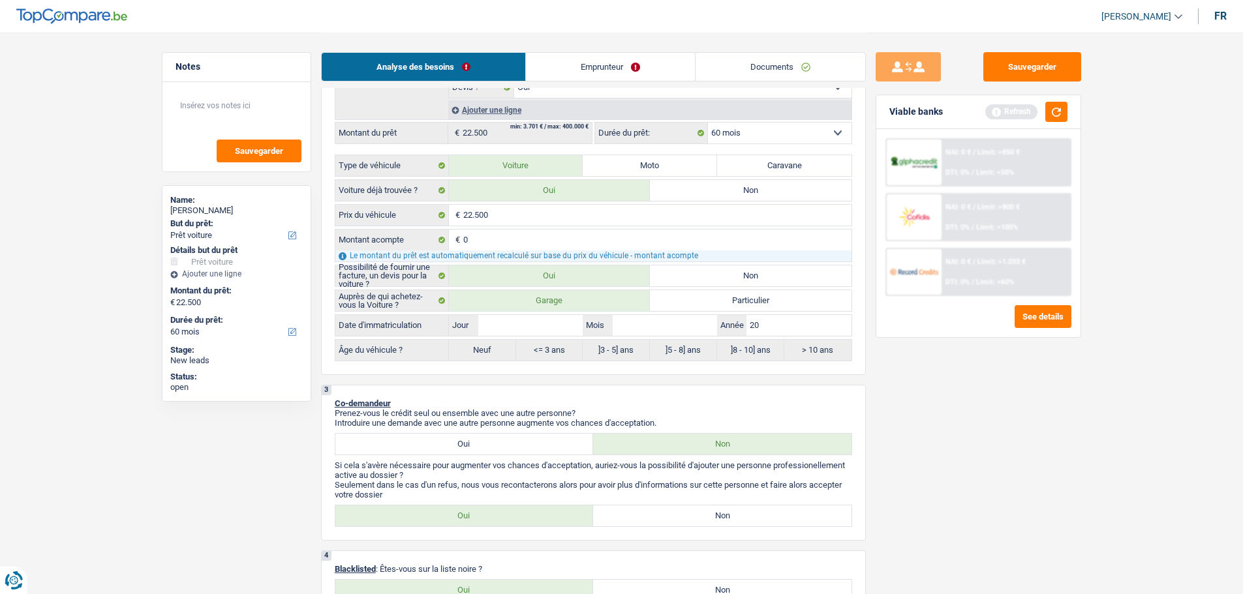
type input "202"
type input "2021"
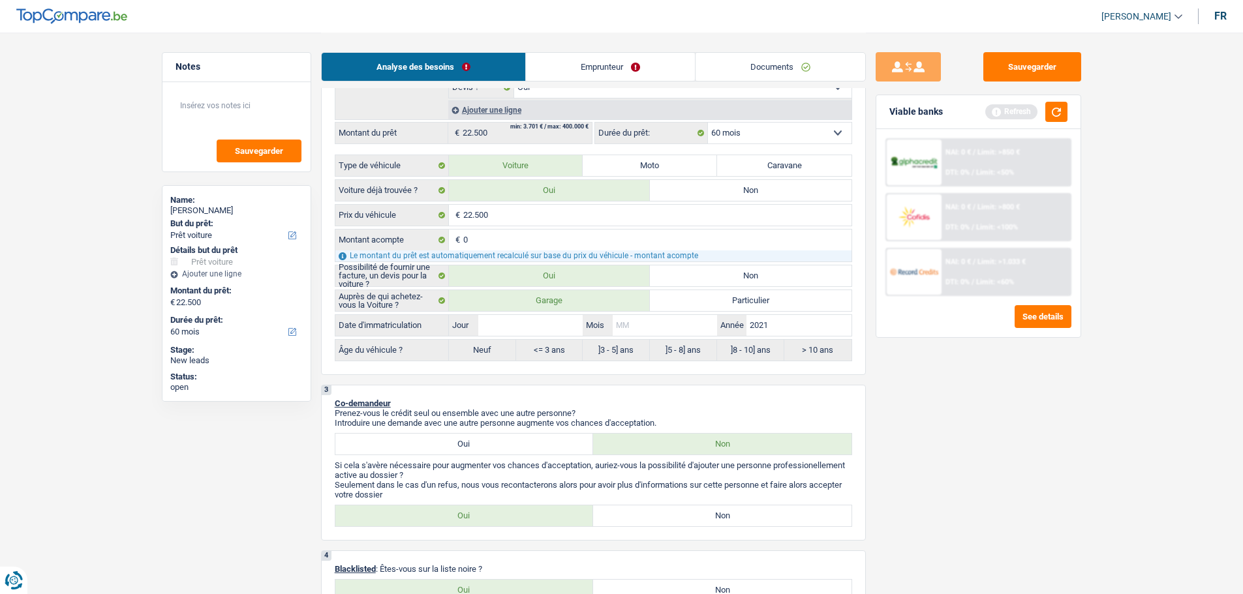
click at [692, 320] on input "Mois" at bounding box center [665, 325] width 104 height 21
type input "3"
click at [561, 322] on input "Jour" at bounding box center [530, 325] width 104 height 21
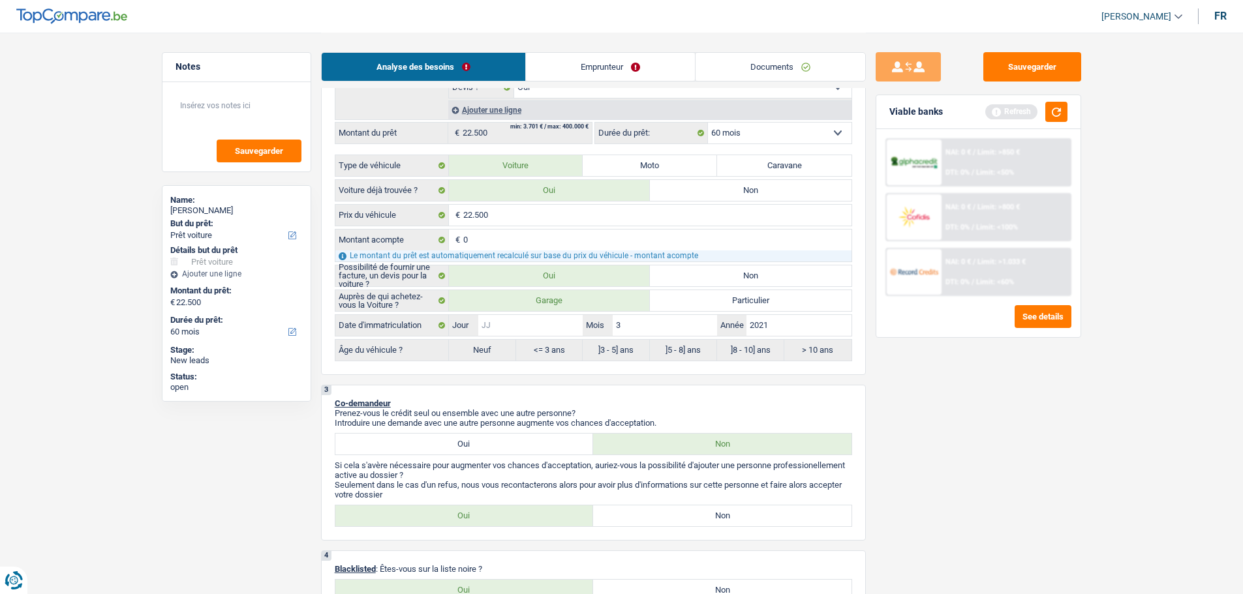
type input "1"
type input "10"
radio input "false"
type input "10"
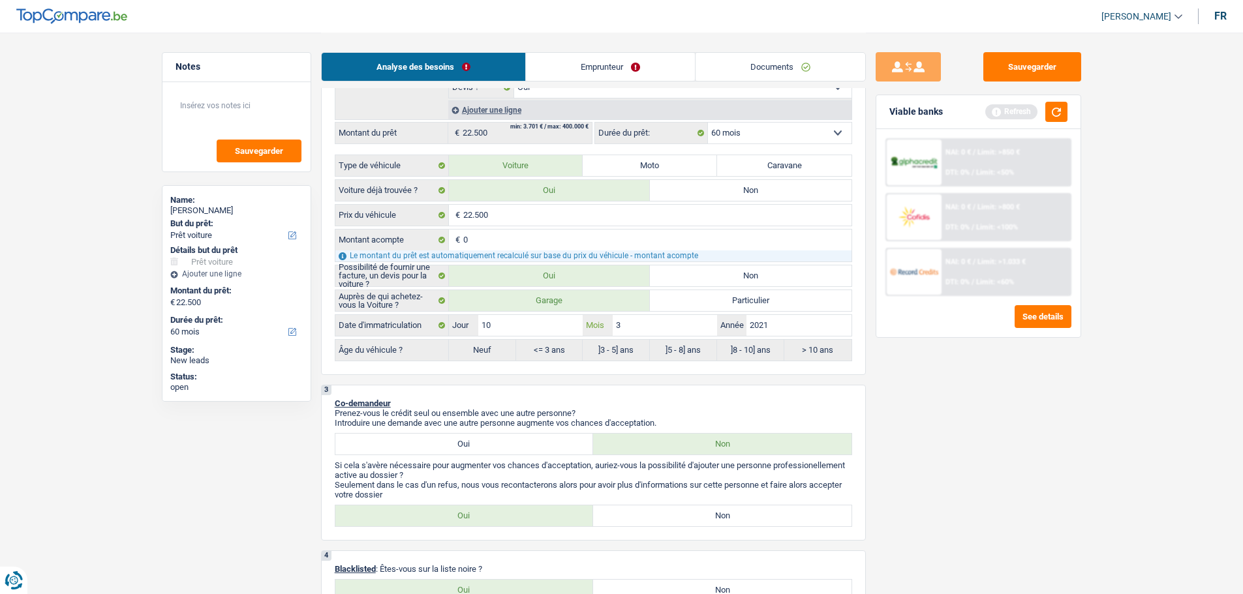
radio input "true"
click at [948, 444] on div "Sauvegarder Viable banks Refresh NAI: 0 € / Limit: >850 € DTI: 0% / Limit: <50%…" at bounding box center [978, 312] width 225 height 521
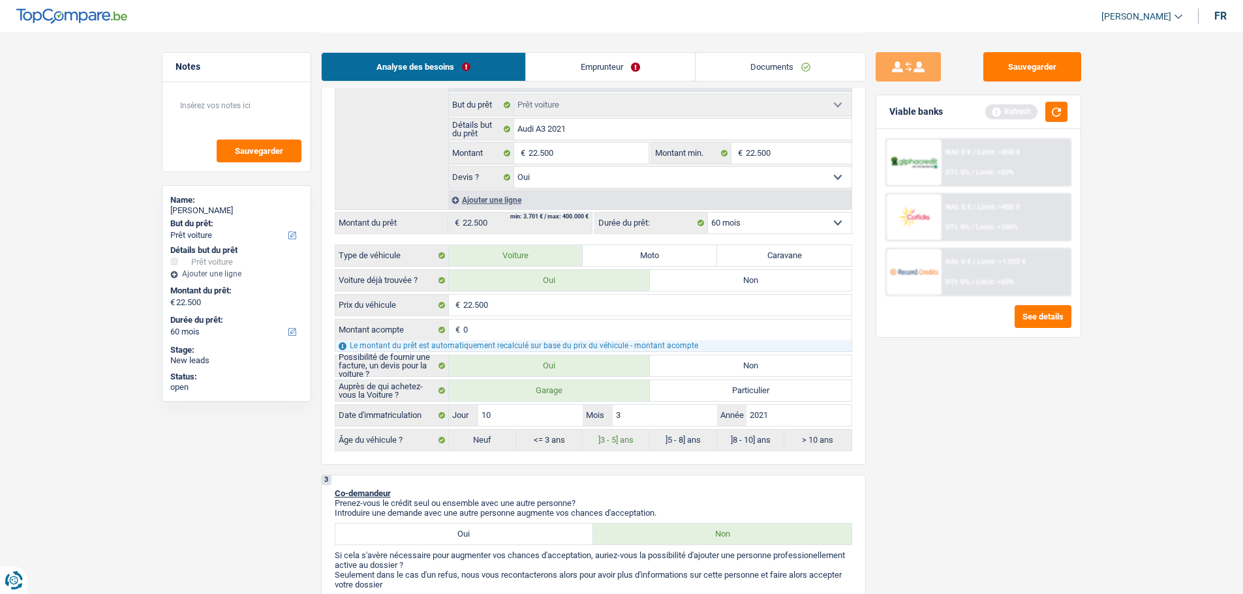
scroll to position [130, 0]
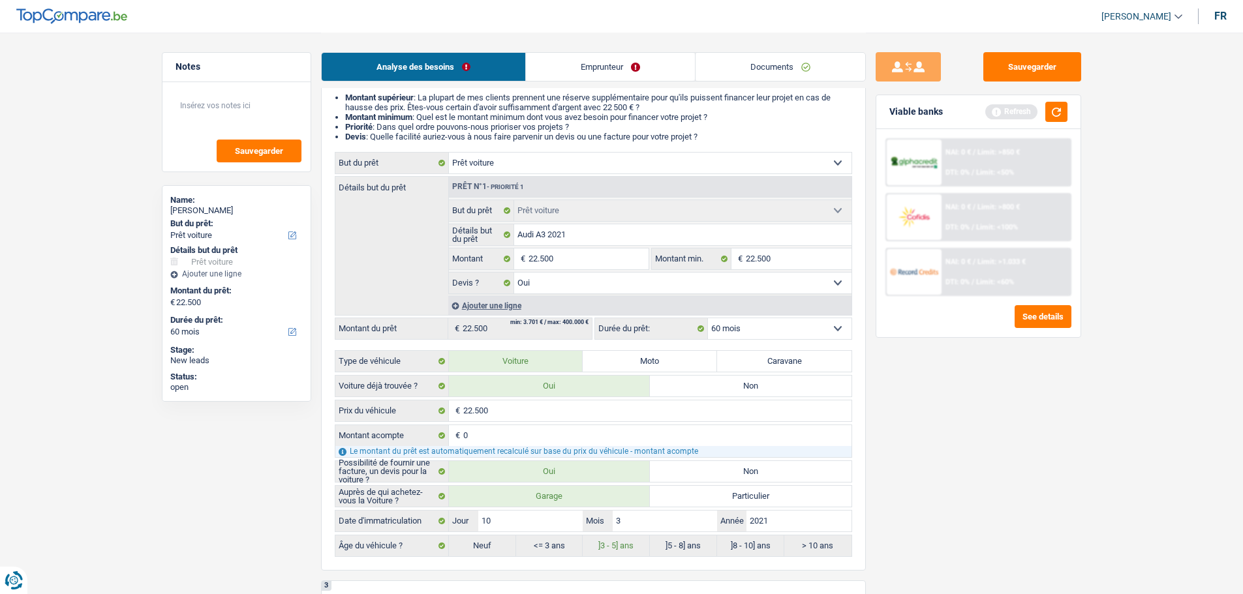
drag, startPoint x: 1179, startPoint y: 452, endPoint x: 1168, endPoint y: 458, distance: 12.5
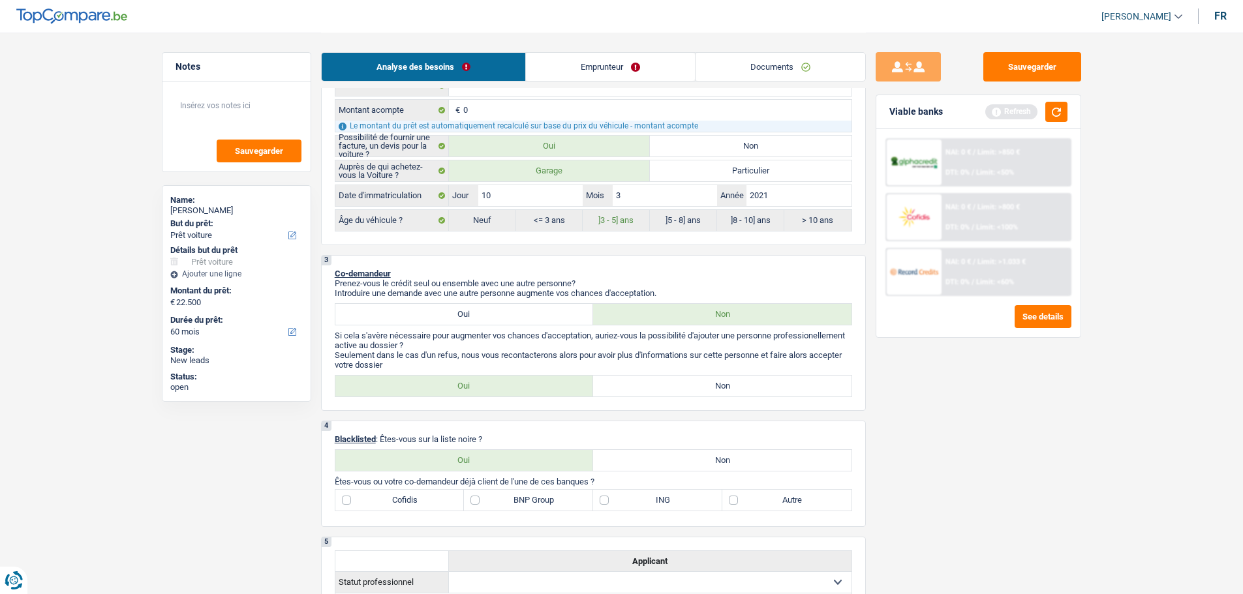
scroll to position [457, 0]
click at [655, 380] on label "Non" at bounding box center [722, 385] width 258 height 21
click at [655, 380] on input "Non" at bounding box center [722, 385] width 258 height 21
radio input "true"
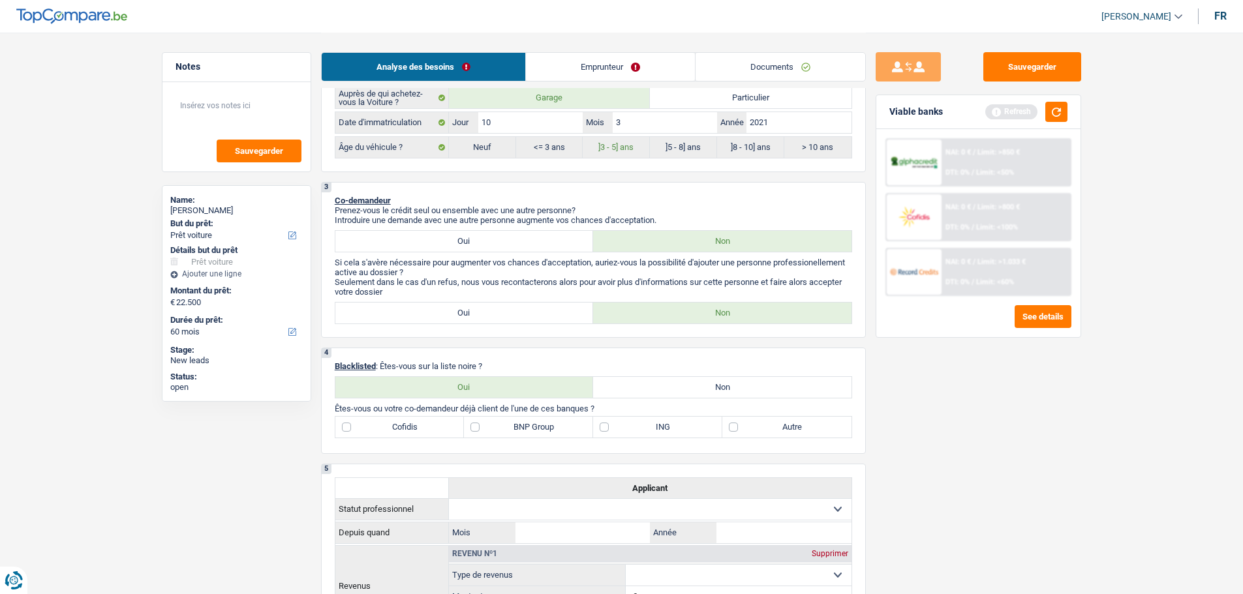
scroll to position [652, 0]
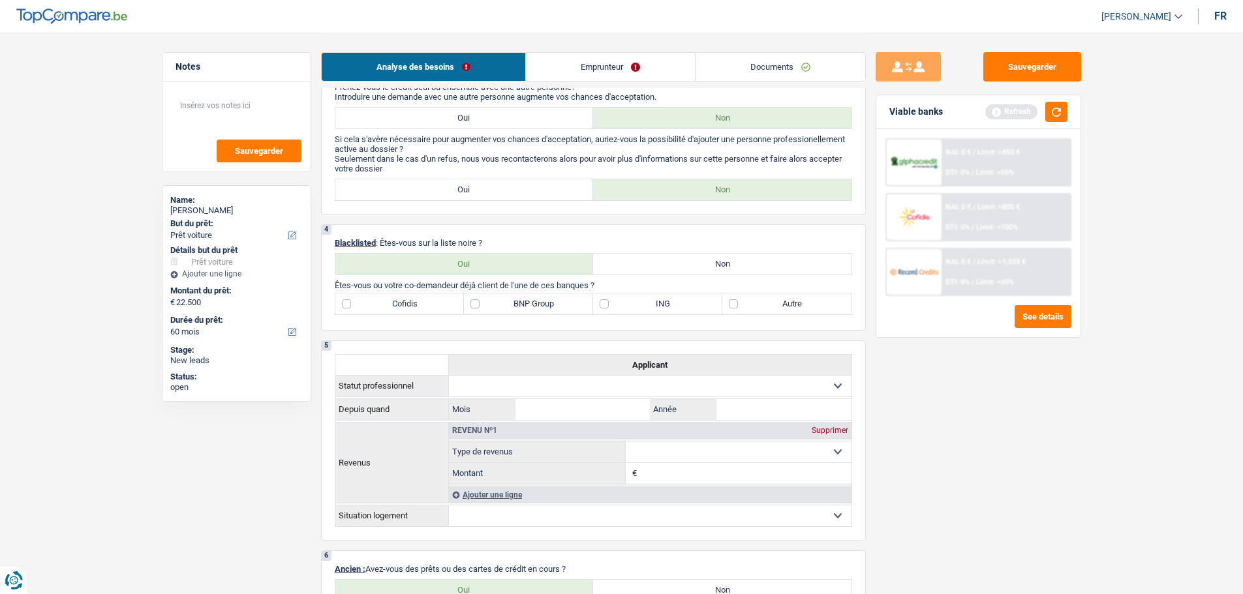
click at [689, 266] on label "Non" at bounding box center [722, 264] width 258 height 21
click at [689, 266] on input "Non" at bounding box center [722, 264] width 258 height 21
radio input "true"
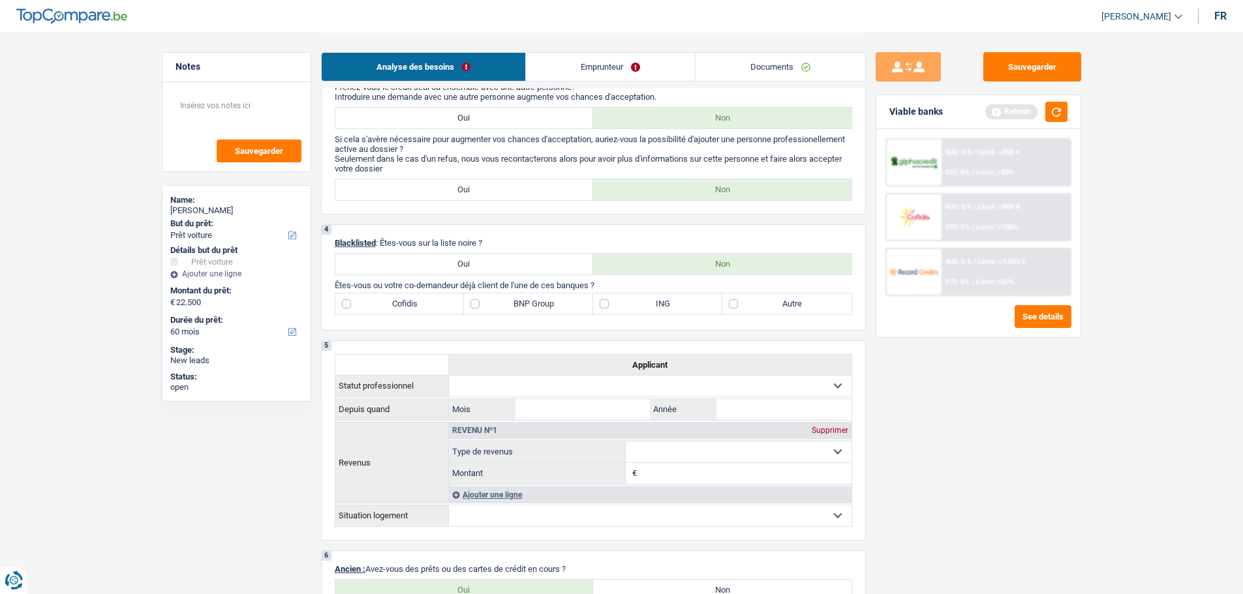
scroll to position [783, 0]
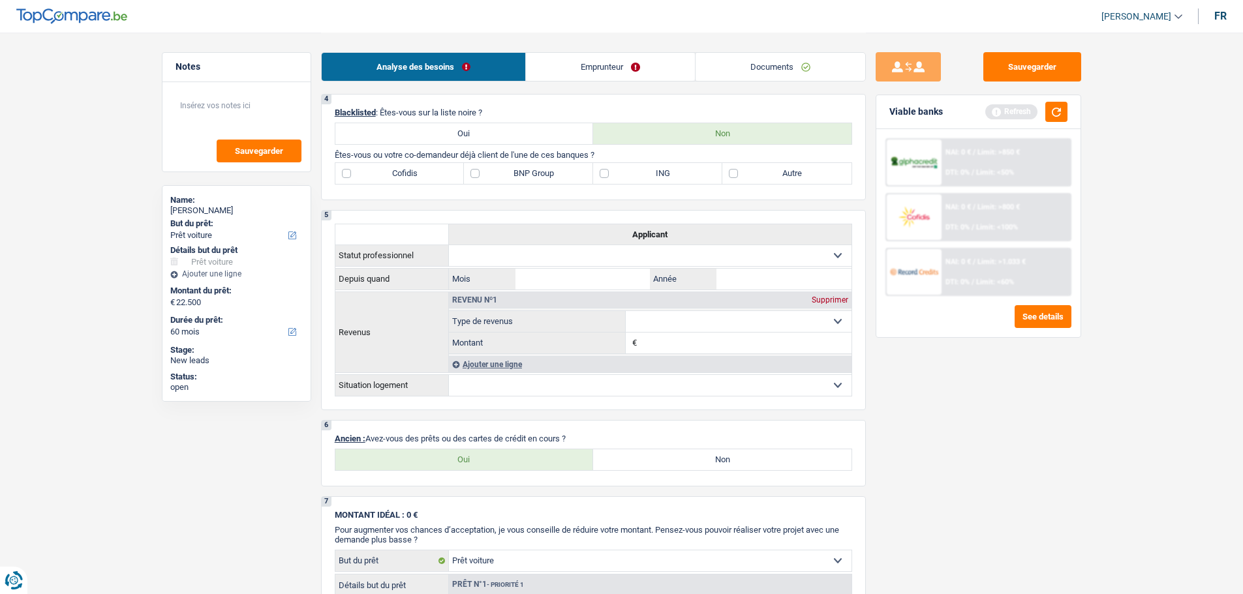
drag, startPoint x: 530, startPoint y: 457, endPoint x: 521, endPoint y: 473, distance: 18.1
click at [521, 473] on div "6 Ancien : Avez-vous des prêts ou des cartes de crédit en cours ? Oui Non Tous …" at bounding box center [593, 453] width 545 height 67
click at [542, 468] on label "Oui" at bounding box center [464, 459] width 258 height 21
click at [542, 468] on input "Oui" at bounding box center [464, 459] width 258 height 21
radio input "true"
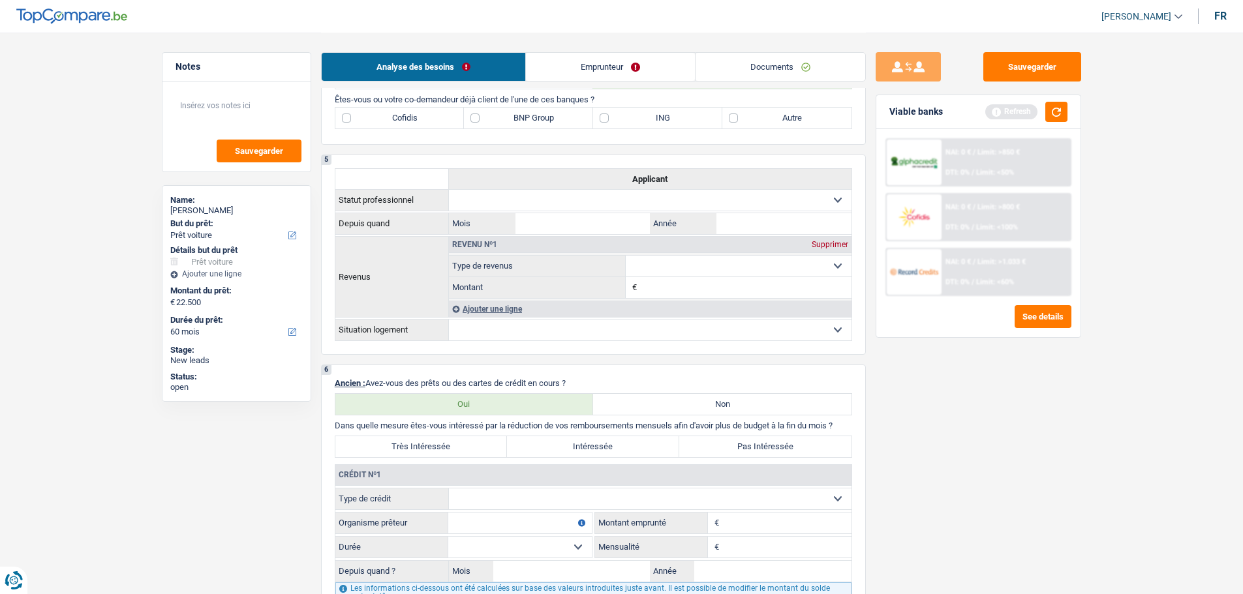
scroll to position [913, 0]
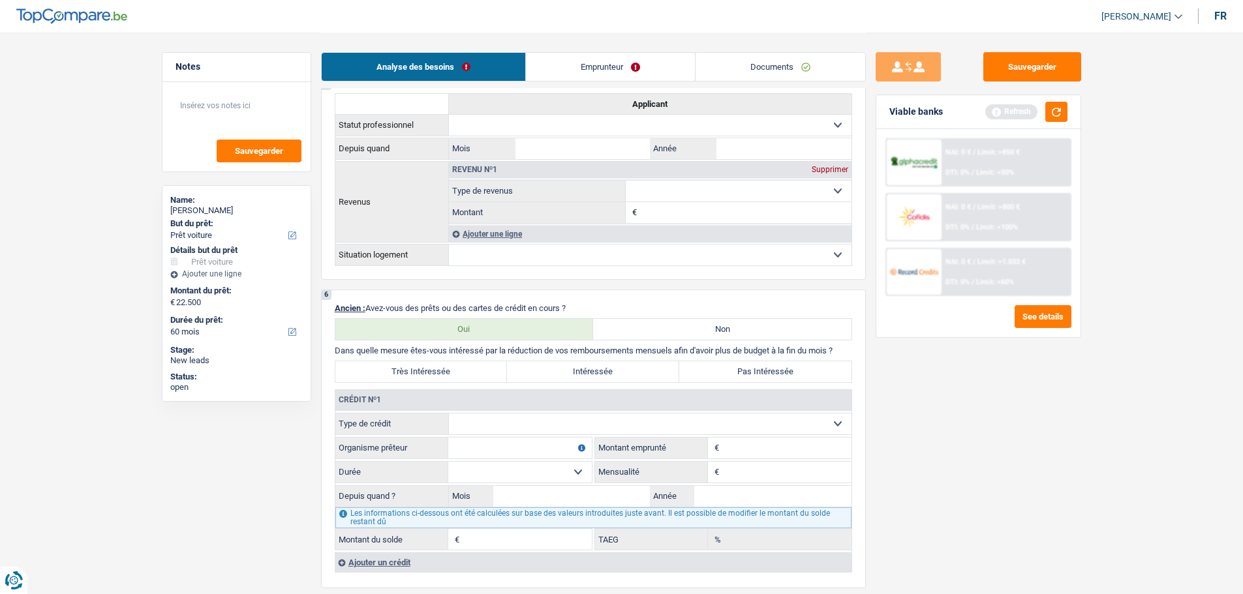
click at [534, 424] on select "Carte ou ouverture de crédit Prêt hypothécaire Vente à tempérament Prêt à tempé…" at bounding box center [650, 424] width 403 height 21
select select "cardOrCredit"
type input "0"
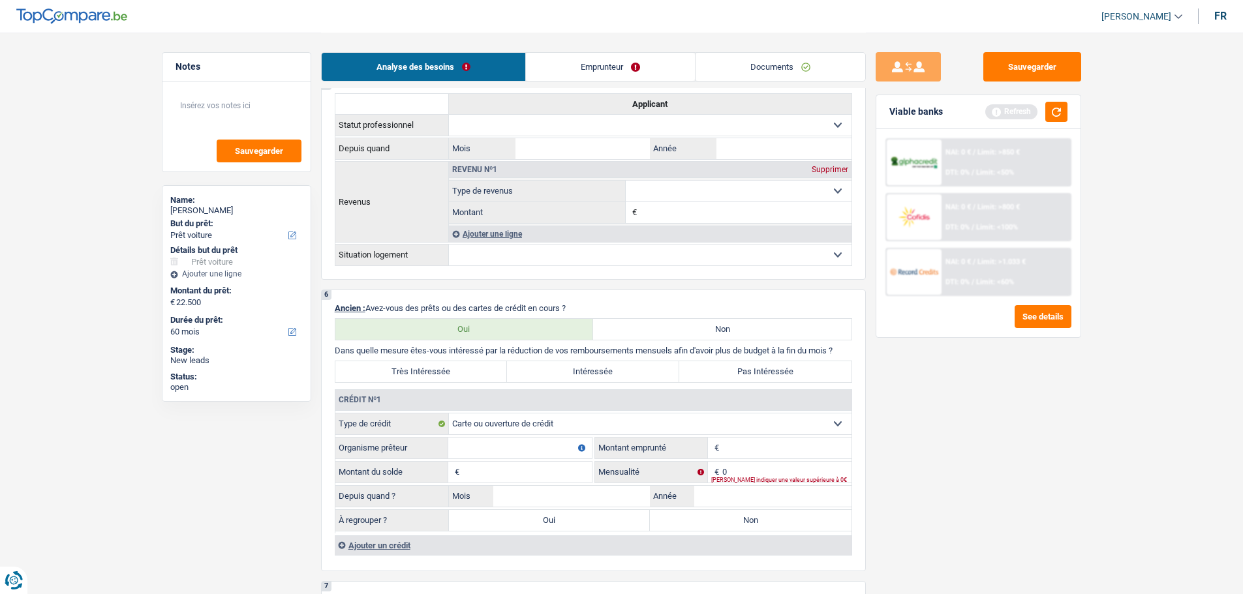
click at [554, 439] on input "Organisme prêteur" at bounding box center [520, 448] width 144 height 21
type input "Carrefour"
click at [804, 456] on input "Montant" at bounding box center [786, 448] width 129 height 21
type input "1.250"
click at [478, 466] on input "Montant du solde" at bounding box center [527, 472] width 129 height 21
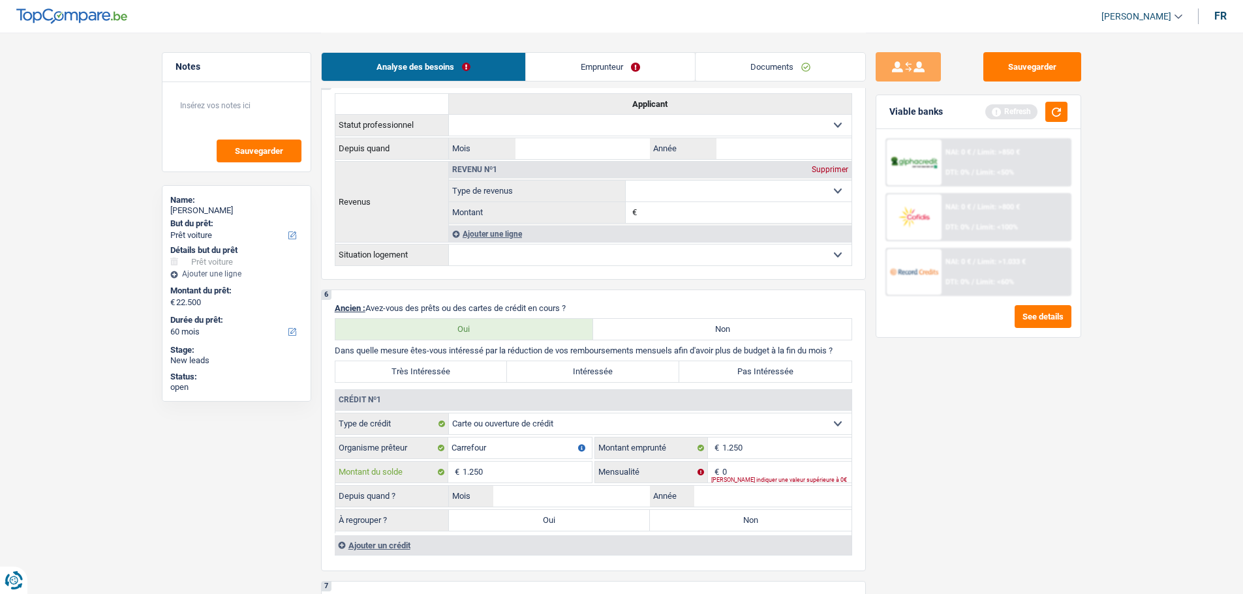
type input "1.250"
click at [767, 466] on input "0" at bounding box center [786, 472] width 129 height 21
type input "41"
click at [734, 500] on input "Année" at bounding box center [772, 496] width 157 height 21
click at [725, 521] on label "Non" at bounding box center [751, 520] width 202 height 21
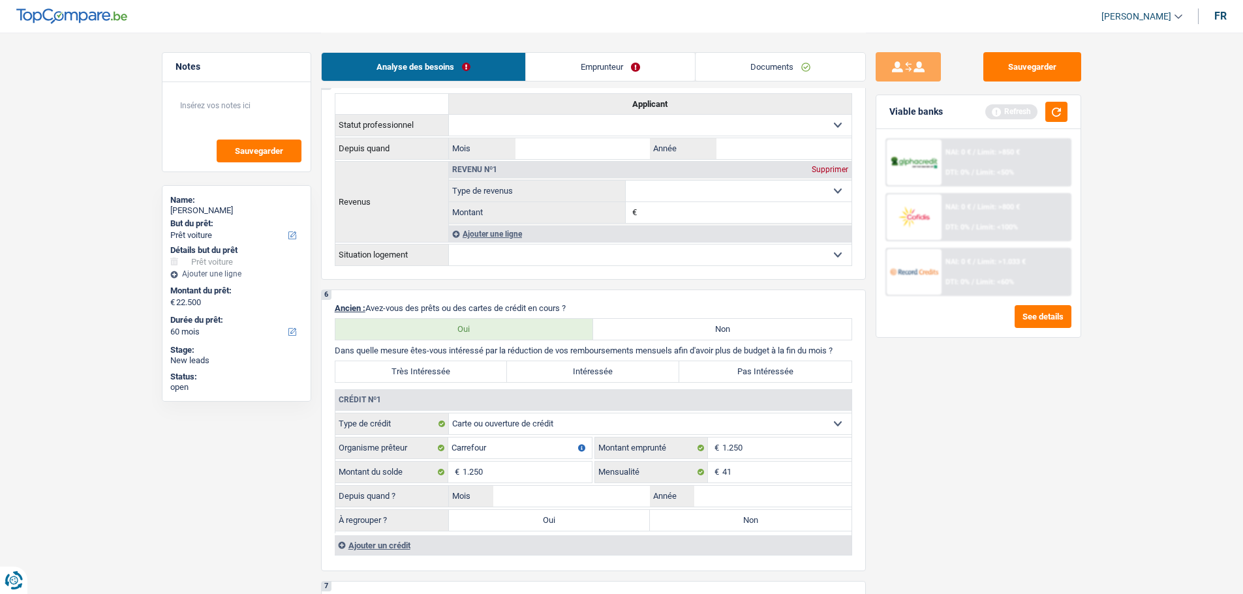
click at [725, 521] on input "Non" at bounding box center [751, 520] width 202 height 21
radio input "true"
click at [733, 493] on input "Année" at bounding box center [772, 496] width 157 height 21
type input "2025"
click at [511, 498] on input "Mois" at bounding box center [571, 496] width 157 height 21
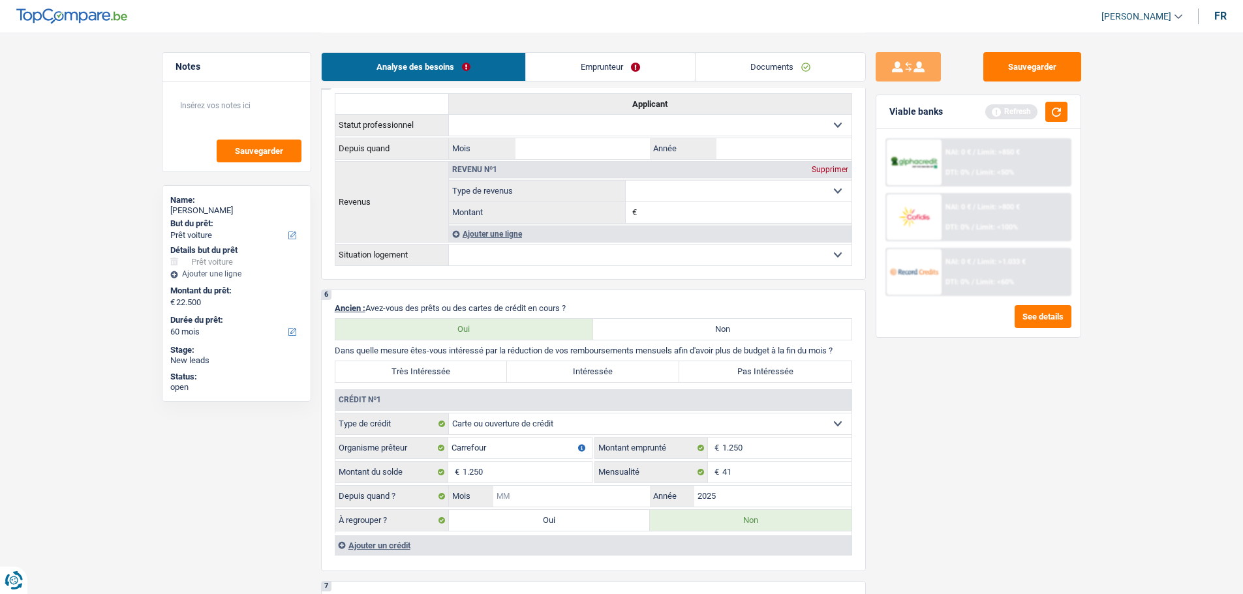
type input "6"
type input "8"
click at [1052, 504] on div "Sauvegarder Viable banks Refresh NAI: 0 € / Limit: >850 € DTI: 0% / Limit: <50%…" at bounding box center [978, 312] width 225 height 521
click at [759, 362] on label "Pas Intéressée" at bounding box center [765, 371] width 172 height 21
click at [759, 362] on input "Pas Intéressée" at bounding box center [765, 371] width 172 height 21
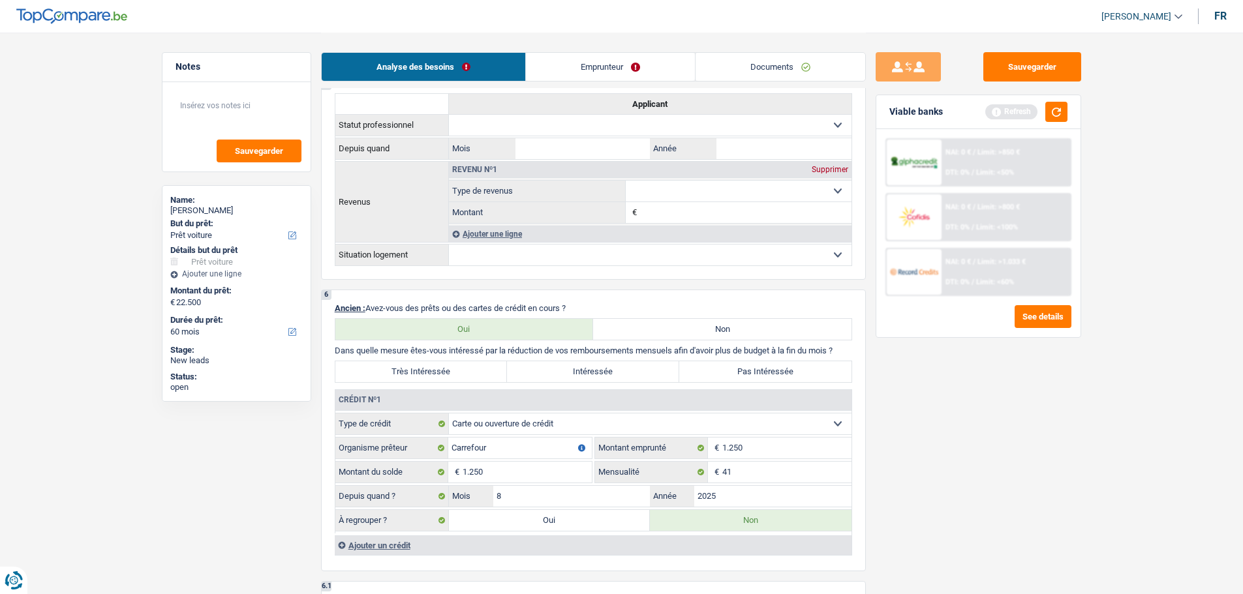
radio input "true"
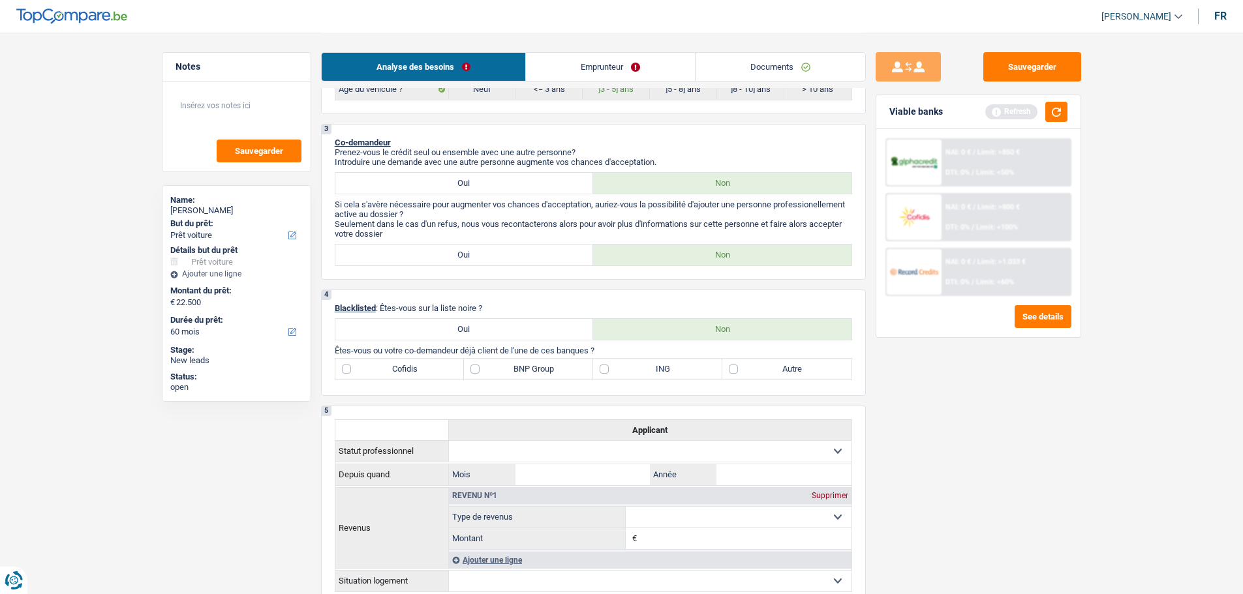
click at [774, 368] on label "Autre" at bounding box center [786, 369] width 129 height 21
click at [774, 368] on input "Autre" at bounding box center [786, 369] width 129 height 21
checkbox input "true"
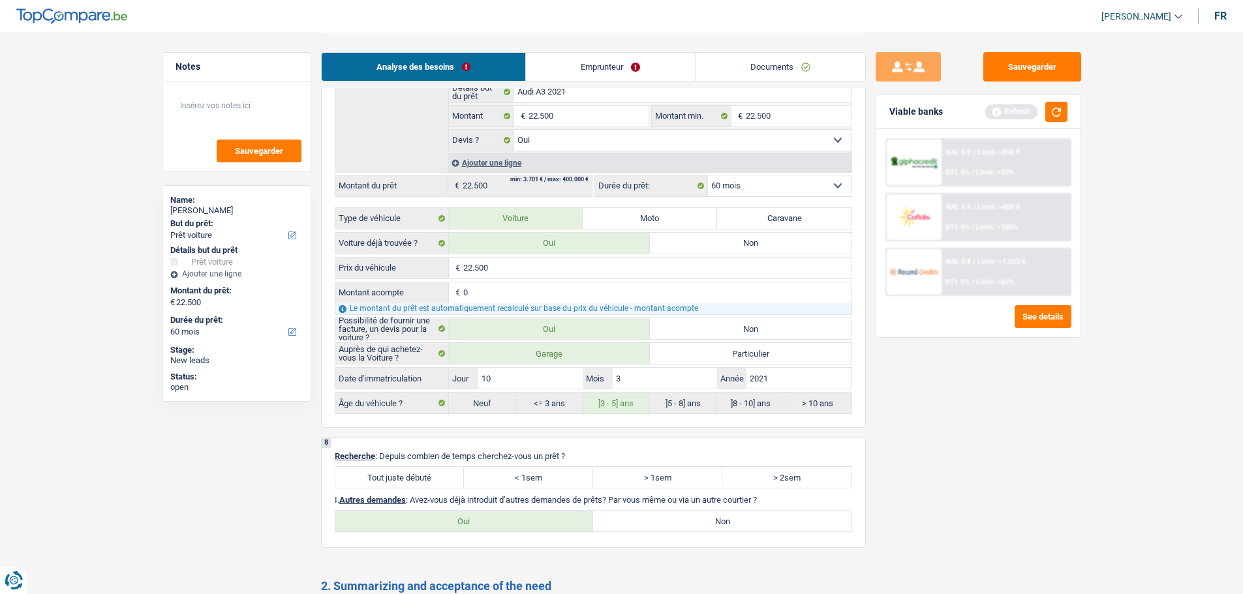
scroll to position [1696, 0]
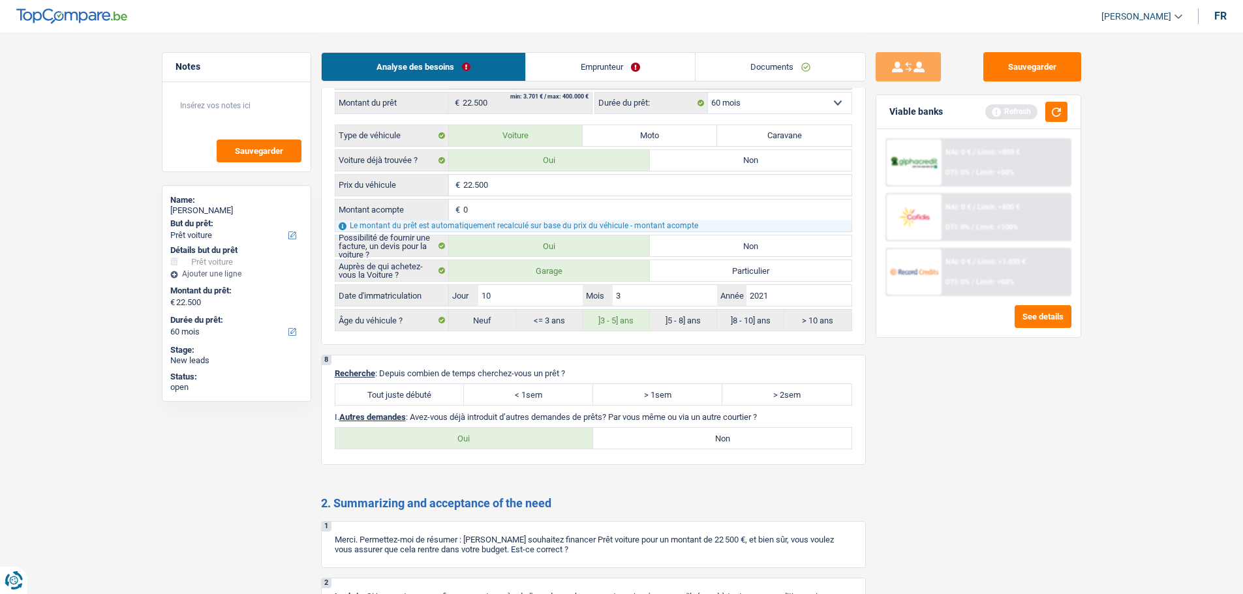
click at [419, 403] on label "Tout juste débuté" at bounding box center [399, 394] width 129 height 21
click at [419, 403] on input "Tout juste débuté" at bounding box center [399, 394] width 129 height 21
radio input "true"
click at [738, 453] on div "8 Recherche : Depuis combien de temps cherchez-vous un prêt ? Tout juste débuté…" at bounding box center [593, 410] width 545 height 110
click at [733, 446] on label "Non" at bounding box center [722, 438] width 258 height 21
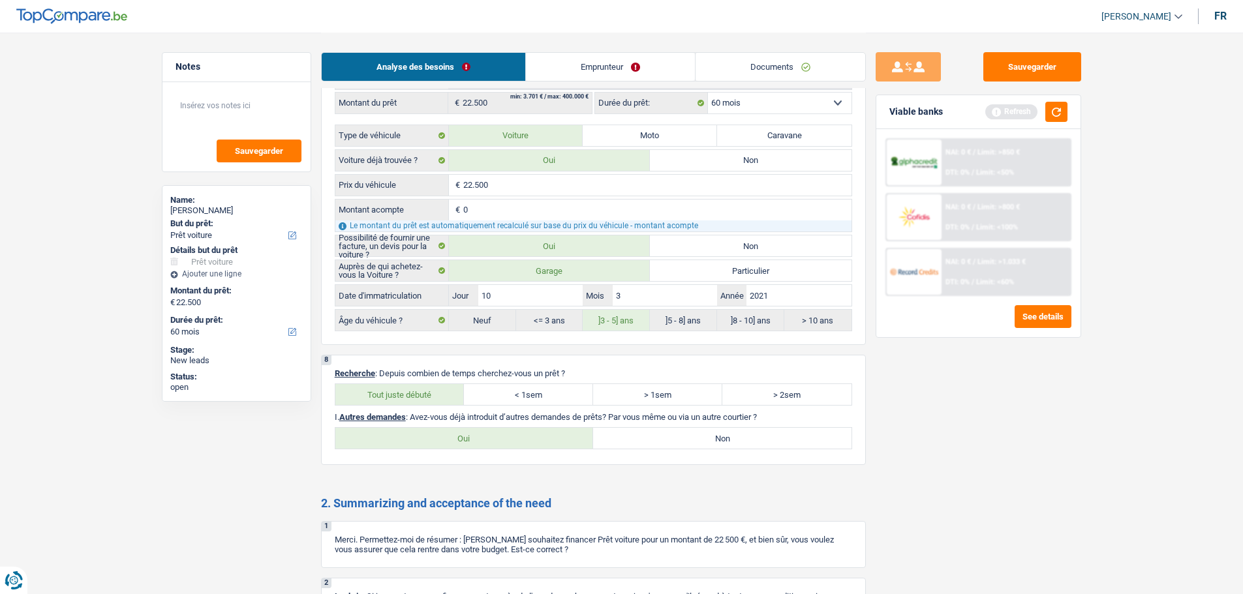
click at [733, 446] on input "Non" at bounding box center [722, 438] width 258 height 21
radio input "true"
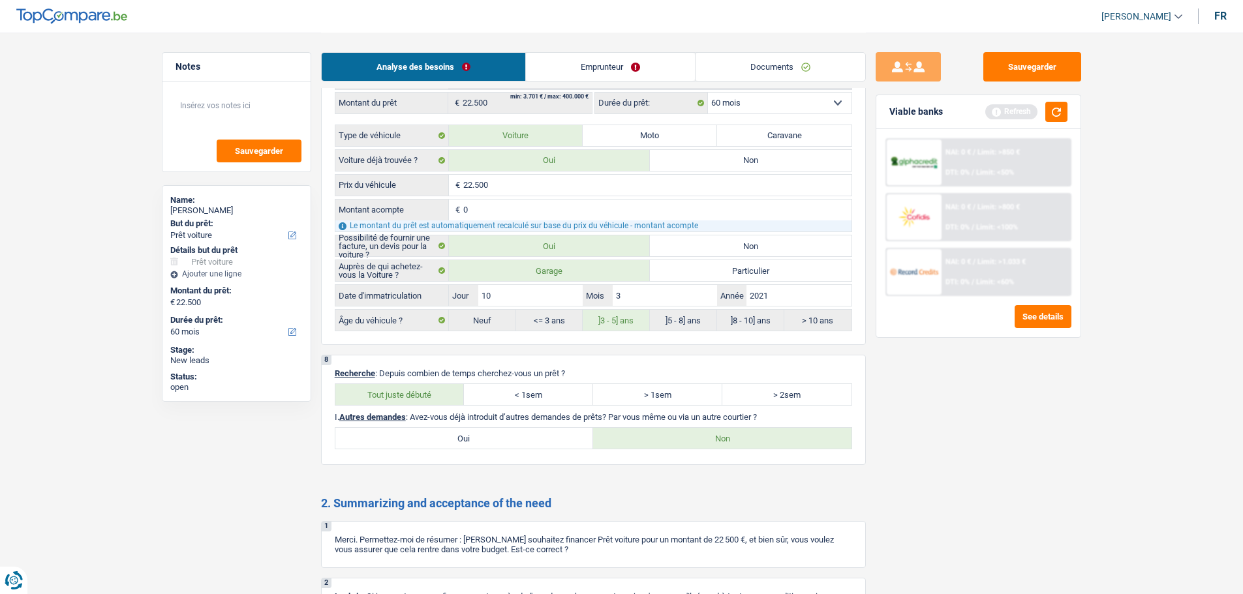
click at [609, 53] on link "Emprunteur" at bounding box center [610, 67] width 169 height 28
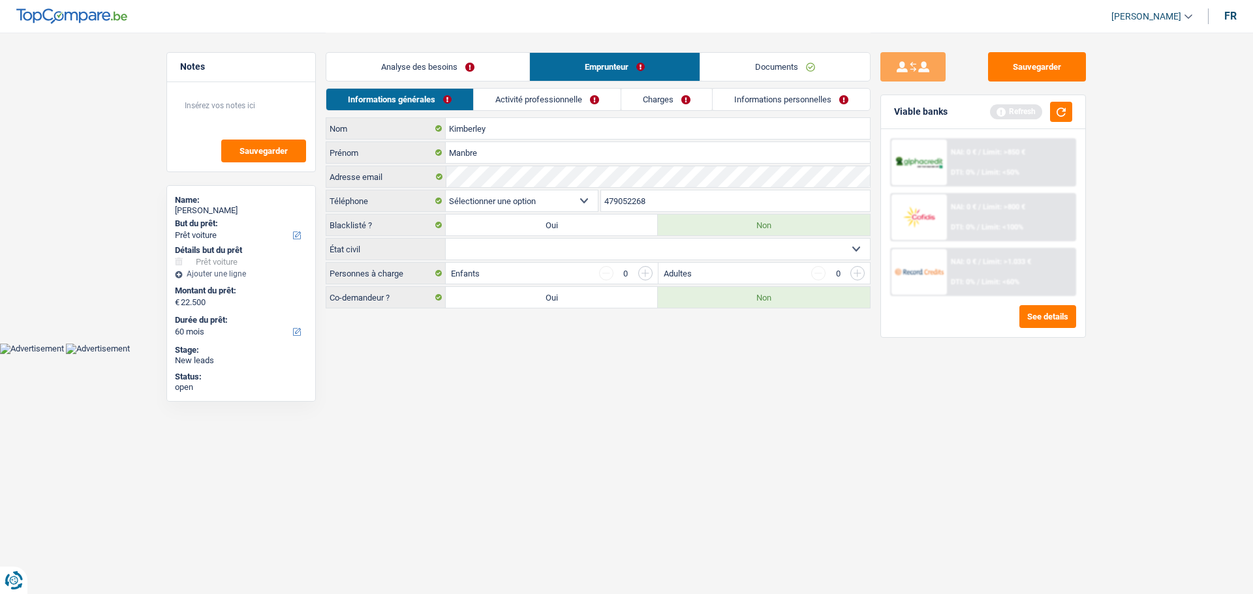
click at [559, 196] on select "BE (+32) LU (+352) Sélectionner une option" at bounding box center [522, 200] width 152 height 21
select select "32"
click at [446, 190] on select "BE (+32) LU (+352) Sélectionner une option" at bounding box center [522, 200] width 152 height 21
click at [530, 239] on select "Célibataire Marié(e) Cohabitant(e) légal(e) Divorcé(e) Veuf(ve) Séparé (de fait…" at bounding box center [658, 249] width 424 height 21
click at [556, 254] on select "Célibataire Marié(e) Cohabitant(e) légal(e) Divorcé(e) Veuf(ve) Séparé (de fait…" at bounding box center [658, 249] width 424 height 21
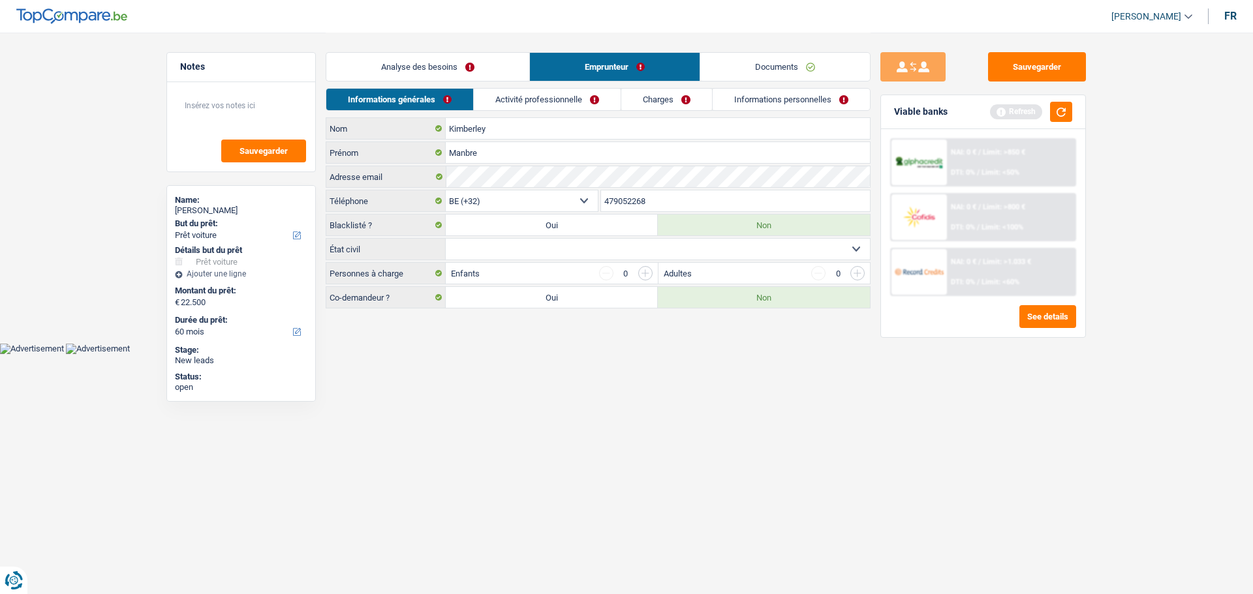
click at [607, 249] on select "Célibataire Marié(e) Cohabitant(e) légal(e) Divorcé(e) Veuf(ve) Séparé (de fait…" at bounding box center [658, 249] width 424 height 21
click at [531, 259] on select "Célibataire Marié(e) Cohabitant(e) légal(e) Divorcé(e) Veuf(ve) Séparé (de fait…" at bounding box center [658, 249] width 424 height 21
click at [664, 260] on div "Célibataire Marié(e) Cohabitant(e) légal(e) Divorcé(e) Veuf(ve) Séparé (de fait…" at bounding box center [598, 249] width 545 height 22
click at [654, 241] on select "Célibataire Marié(e) Cohabitant(e) légal(e) Divorcé(e) Veuf(ve) Séparé (de fait…" at bounding box center [658, 249] width 424 height 21
select select "single"
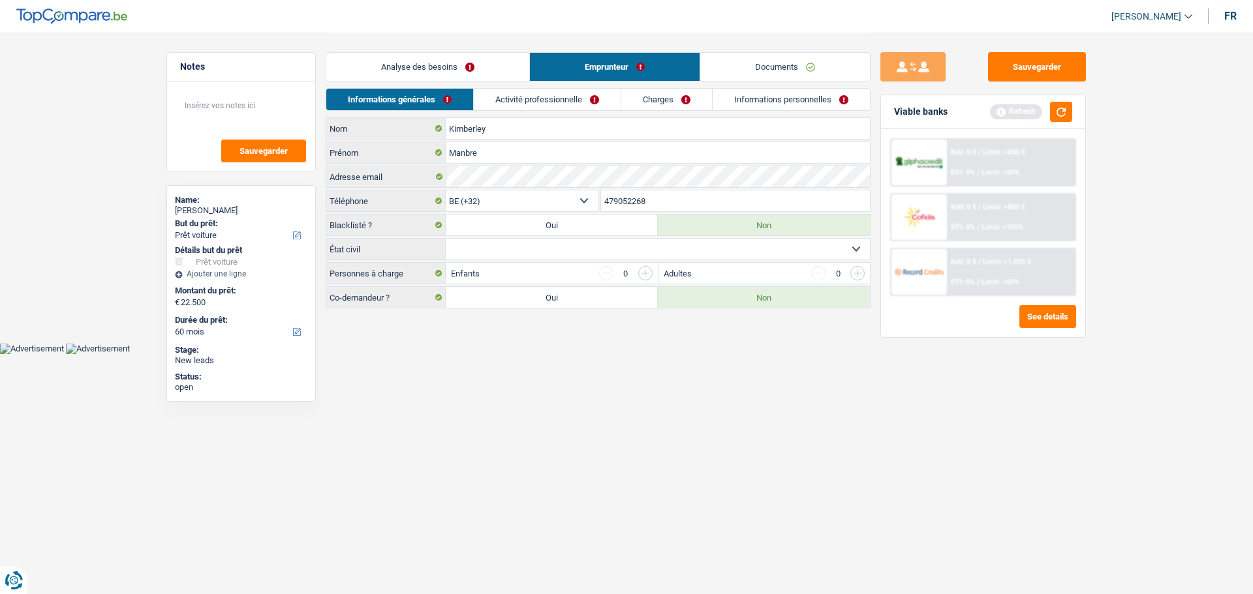
click at [446, 239] on select "Célibataire Marié(e) Cohabitant(e) légal(e) Divorcé(e) Veuf(ve) Séparé (de fait…" at bounding box center [658, 249] width 424 height 21
click at [594, 99] on link "Activité professionnelle" at bounding box center [547, 100] width 147 height 22
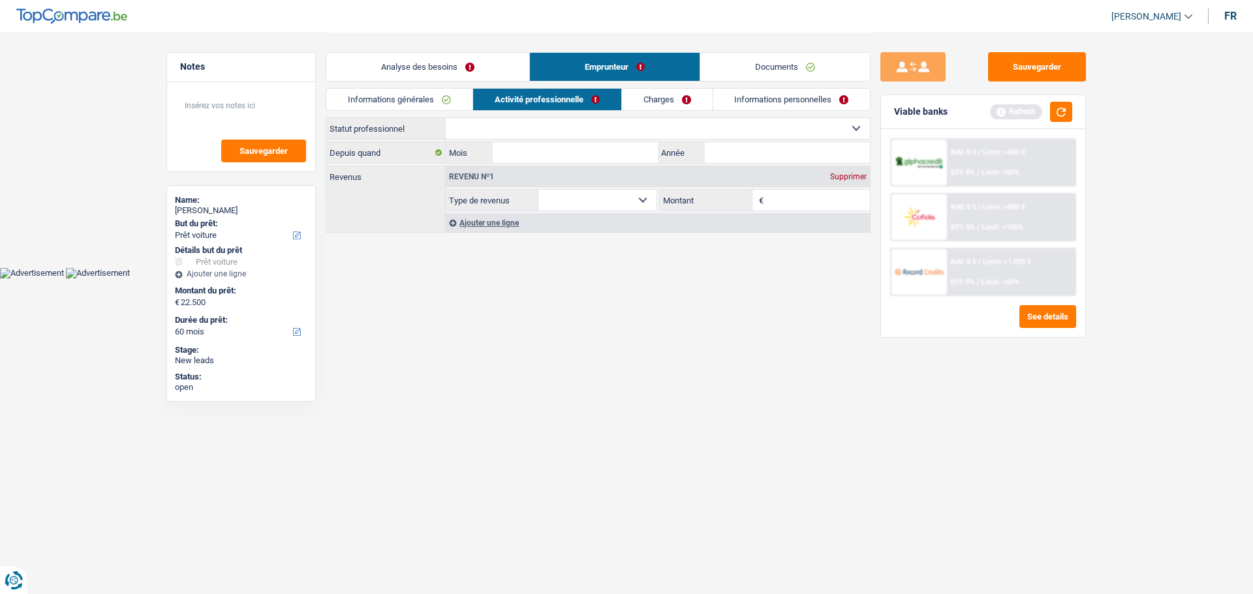
click at [568, 132] on select "Ouvrier Employé privé Employé public Invalide Indépendant Pensionné Chômeur Mut…" at bounding box center [658, 128] width 424 height 21
select select "worker"
click at [446, 118] on select "Ouvrier Employé privé Employé public Invalide Indépendant Pensionné Chômeur Mut…" at bounding box center [658, 128] width 424 height 21
select select "netSalary"
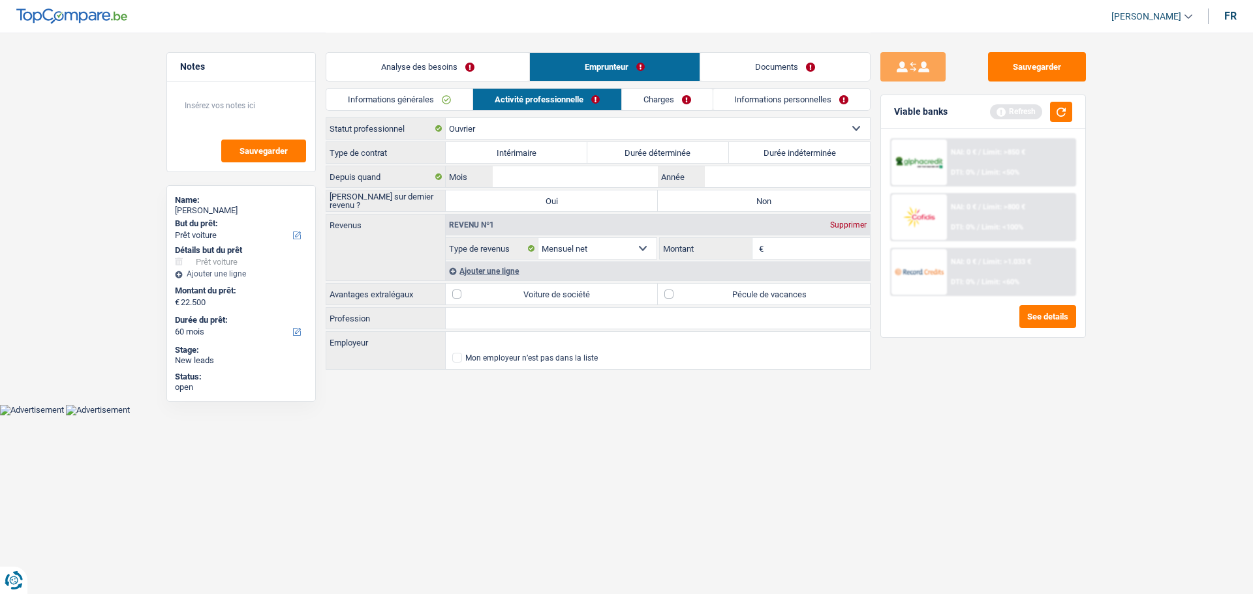
click at [820, 158] on label "Durée indéterminée" at bounding box center [800, 152] width 142 height 21
click at [820, 158] on input "Durée indéterminée" at bounding box center [800, 152] width 142 height 21
radio input "true"
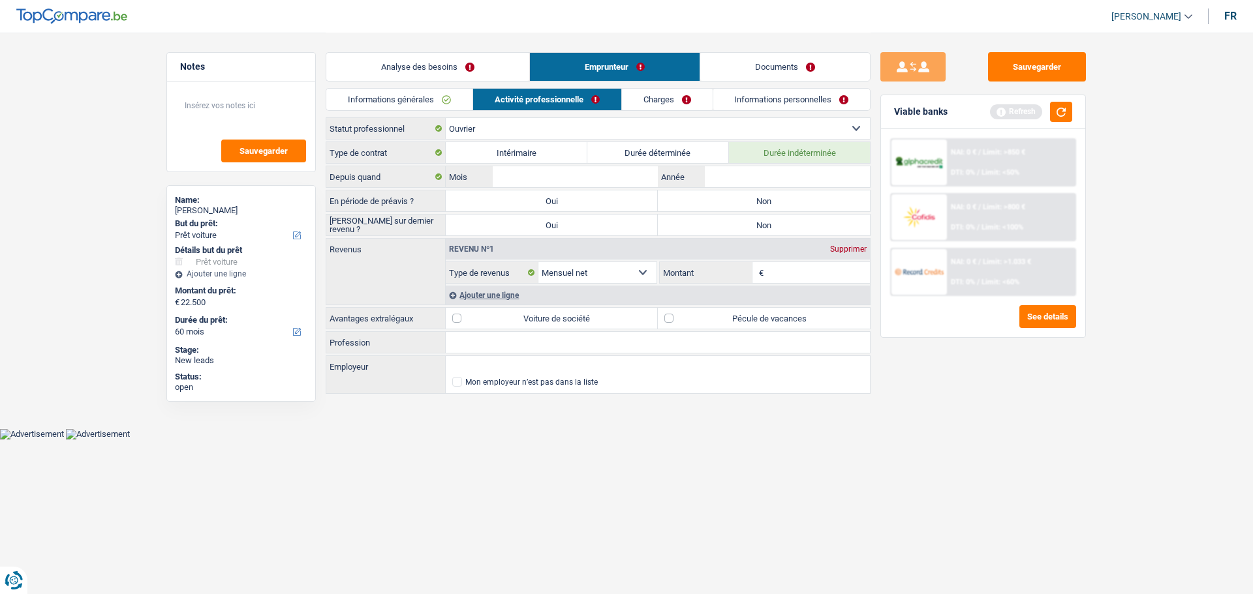
click at [624, 150] on label "Durée déterminée" at bounding box center [658, 152] width 142 height 21
click at [624, 150] on input "Durée déterminée" at bounding box center [658, 152] width 142 height 21
radio input "true"
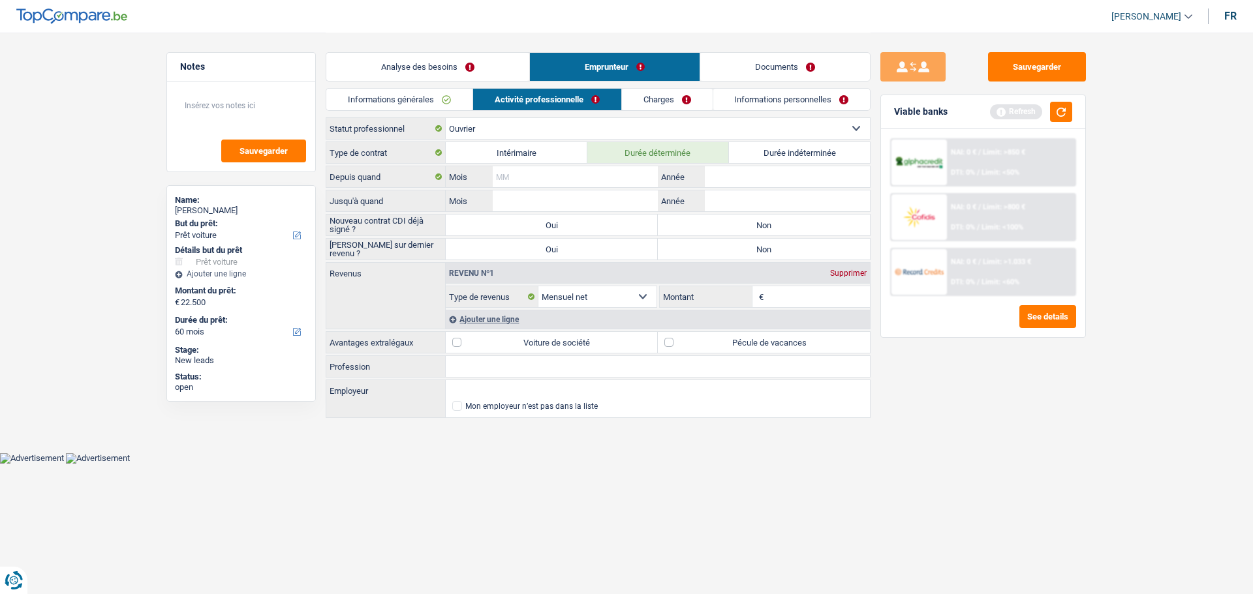
click at [615, 168] on input "Mois" at bounding box center [575, 176] width 165 height 21
type input "6"
click at [791, 174] on input "Année" at bounding box center [787, 176] width 165 height 21
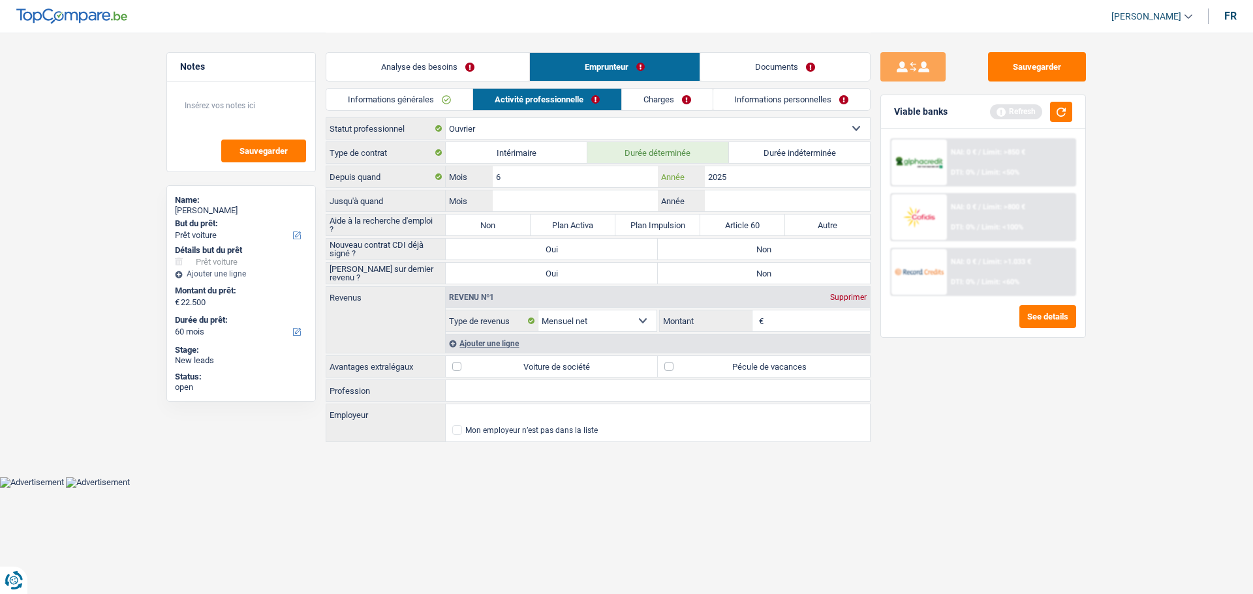
type input "2025"
click at [539, 202] on input "Mois" at bounding box center [575, 200] width 165 height 21
type input "12"
click at [757, 204] on input "Année" at bounding box center [787, 200] width 165 height 21
type input "2025"
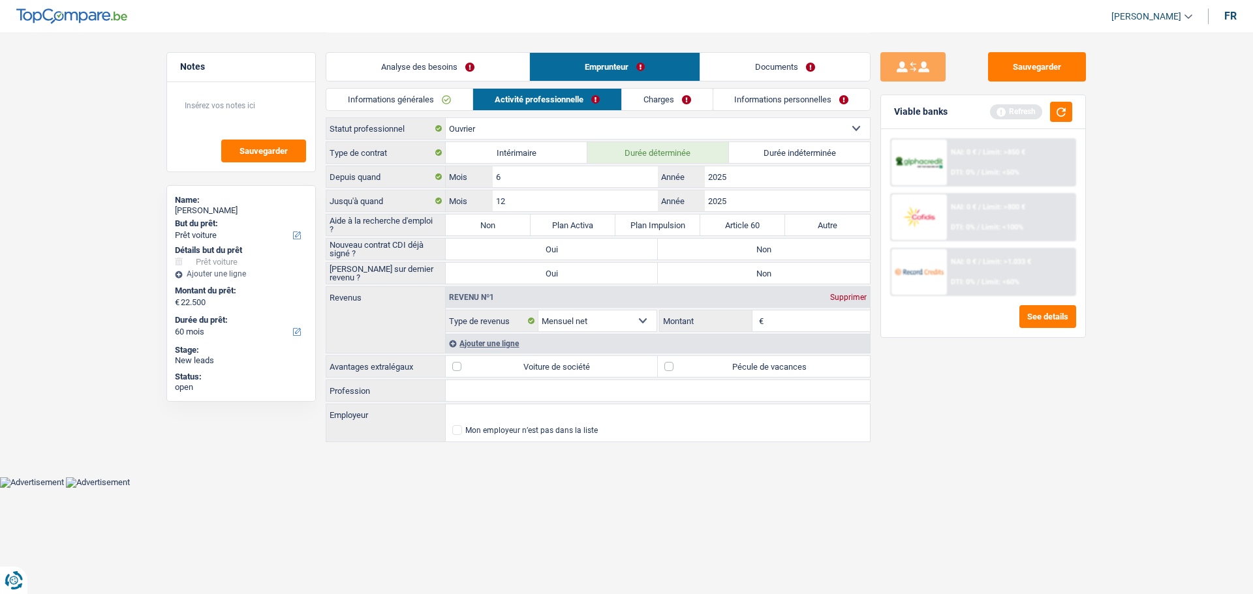
drag, startPoint x: 952, startPoint y: 341, endPoint x: 938, endPoint y: 329, distance: 18.5
click at [943, 329] on div "Sauvegarder Viable banks Refresh NAI: 0 € / Limit: >850 € DTI: 0% / Limit: <50%…" at bounding box center [982, 312] width 225 height 521
click at [791, 250] on label "Non" at bounding box center [764, 249] width 212 height 21
click at [791, 250] on input "Non" at bounding box center [764, 249] width 212 height 21
radio input "true"
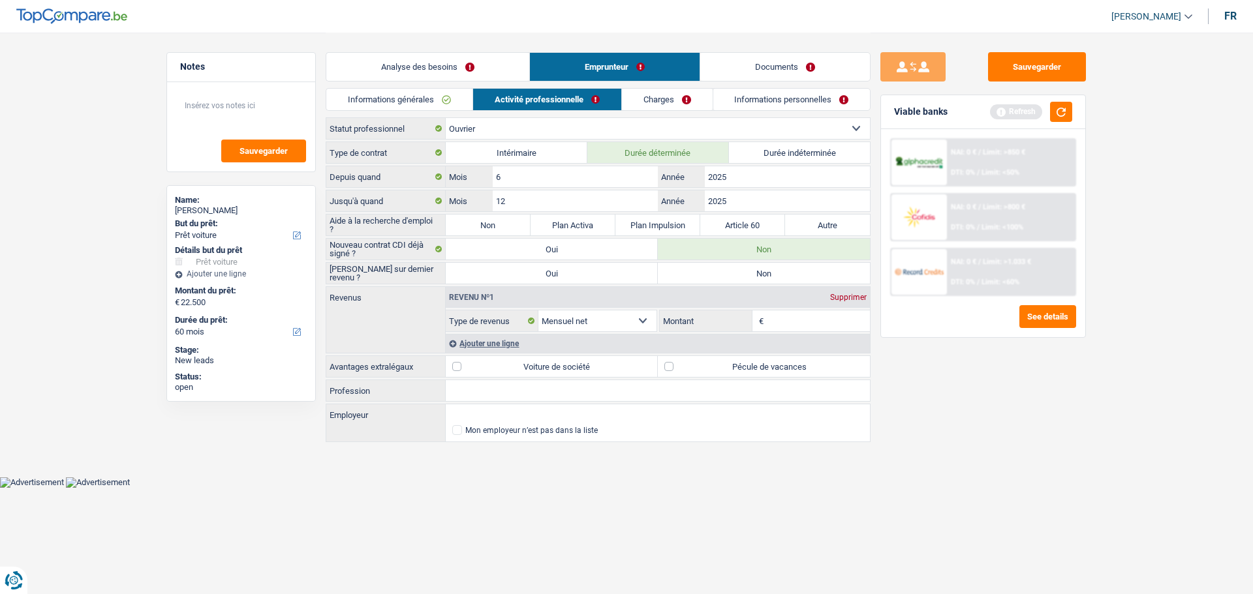
click at [792, 272] on label "Non" at bounding box center [764, 273] width 212 height 21
click at [792, 272] on input "Non" at bounding box center [764, 273] width 212 height 21
radio input "true"
click at [802, 327] on input "Montant" at bounding box center [819, 321] width 104 height 21
type input "2.500"
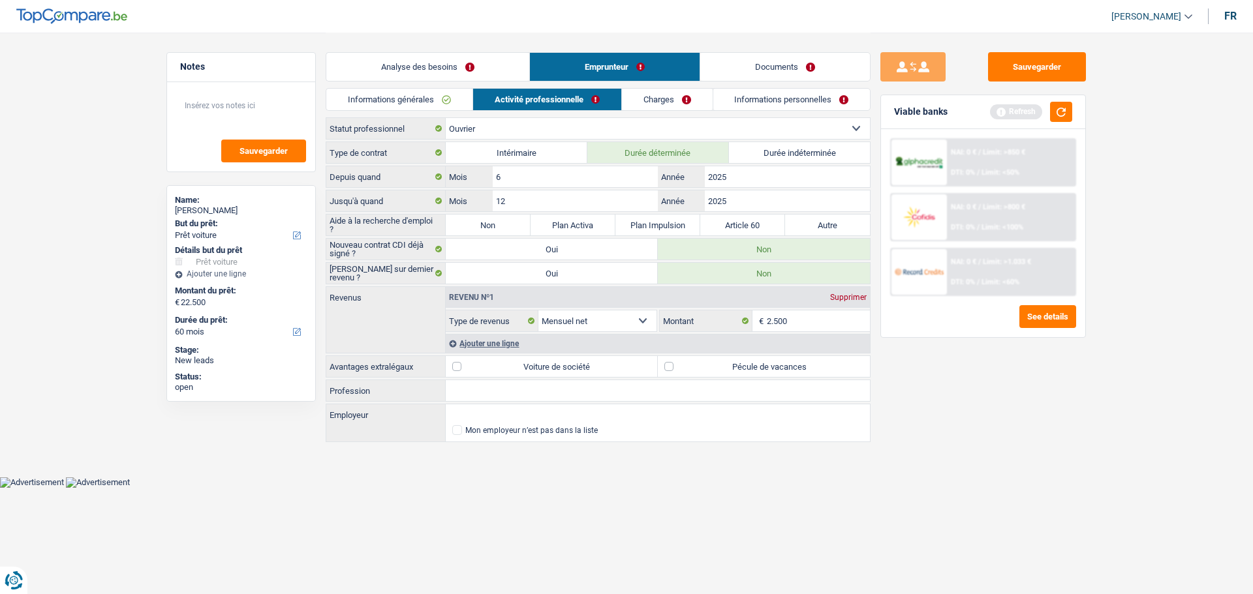
click at [928, 414] on div "Sauvegarder Viable banks Refresh NAI: 0 € / Limit: >850 € DTI: 0% / Limit: <50%…" at bounding box center [982, 312] width 225 height 521
click at [1065, 112] on button "button" at bounding box center [1061, 112] width 22 height 20
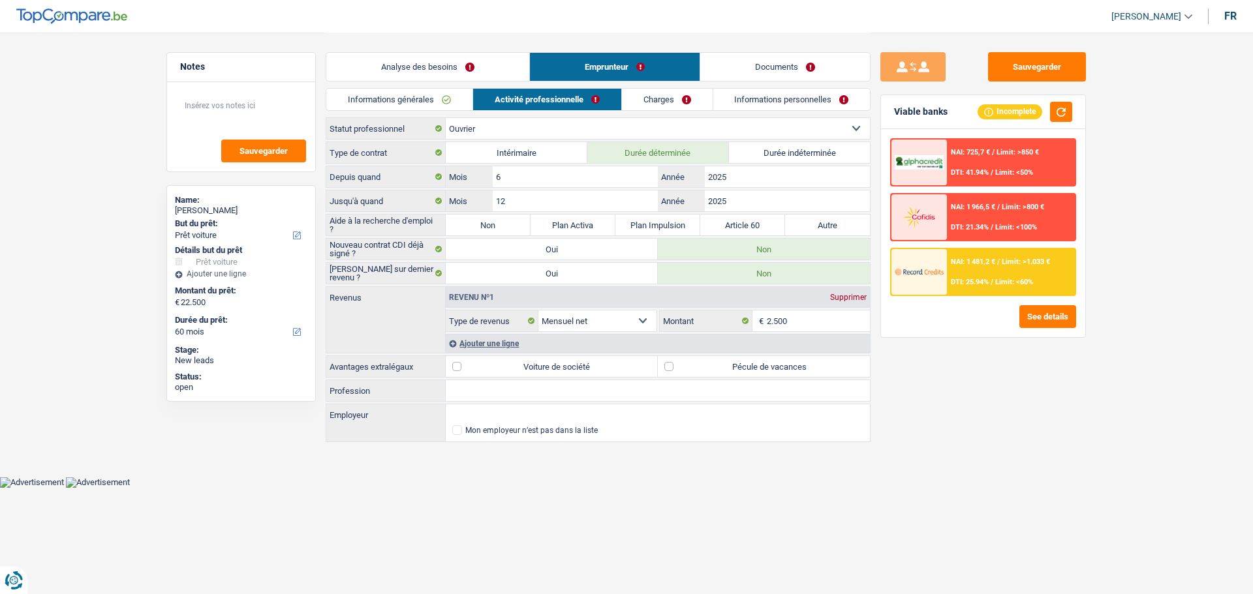
click at [504, 339] on div "Ajouter une ligne" at bounding box center [658, 343] width 424 height 19
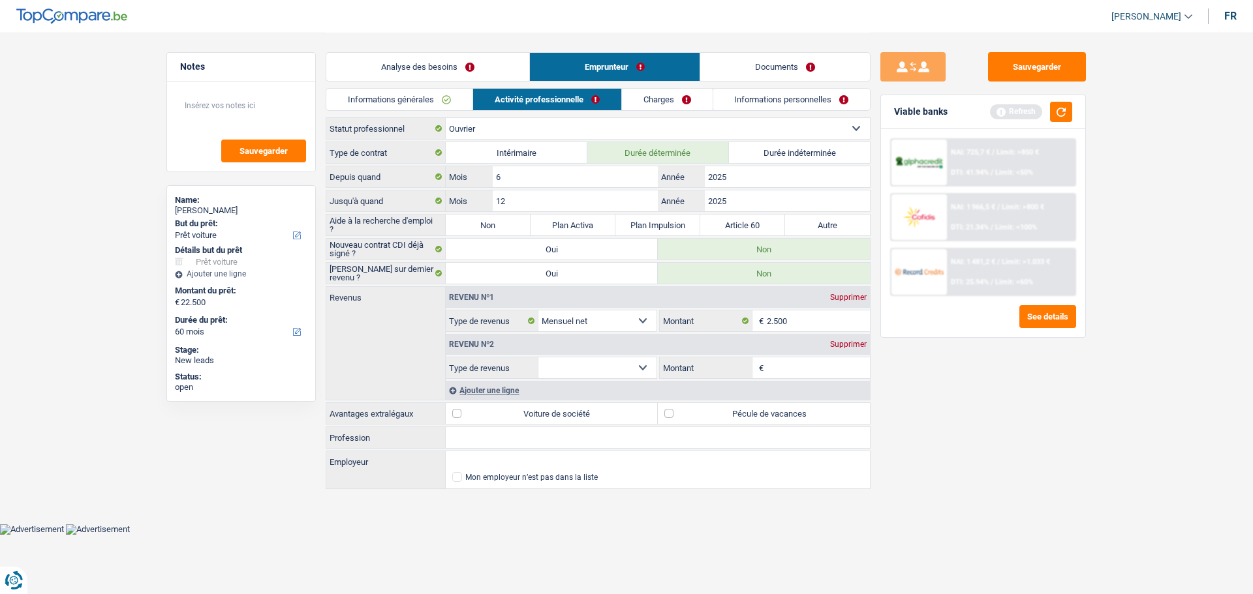
click at [622, 363] on select "Allocation d'handicap Allocations chômage Allocations familiales Chèques repas …" at bounding box center [597, 367] width 118 height 21
select select "mealVouchers"
click at [538, 357] on select "Allocation d'handicap Allocations chômage Allocations familiales Chèques repas …" at bounding box center [597, 367] width 118 height 21
click at [799, 376] on input "Montant par jour" at bounding box center [819, 367] width 104 height 21
type input "8,0"
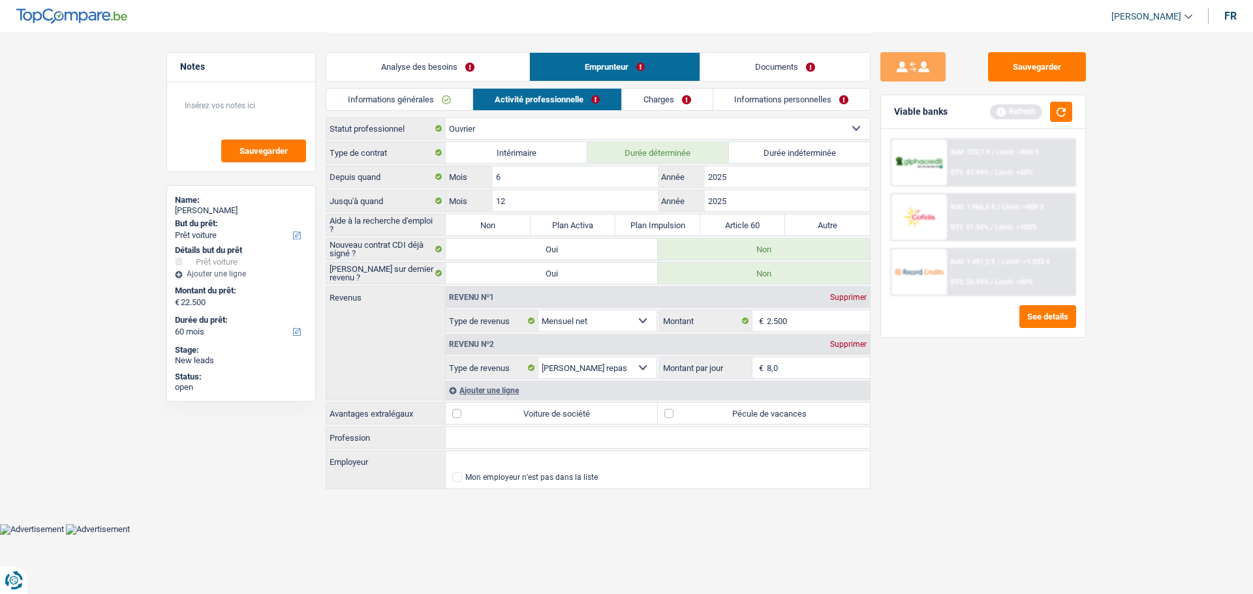
click at [952, 440] on div "Sauvegarder Viable banks Refresh NAI: 725,7 € / Limit: >850 € DTI: 41.94% / Lim…" at bounding box center [982, 312] width 225 height 521
click at [680, 411] on label "Pécule de vacances" at bounding box center [764, 413] width 212 height 21
click at [680, 411] on input "Pécule de vacances" at bounding box center [764, 413] width 212 height 21
click at [669, 407] on label "Pécule de vacances" at bounding box center [764, 413] width 212 height 21
click at [669, 407] on input "Pécule de vacances" at bounding box center [764, 413] width 212 height 21
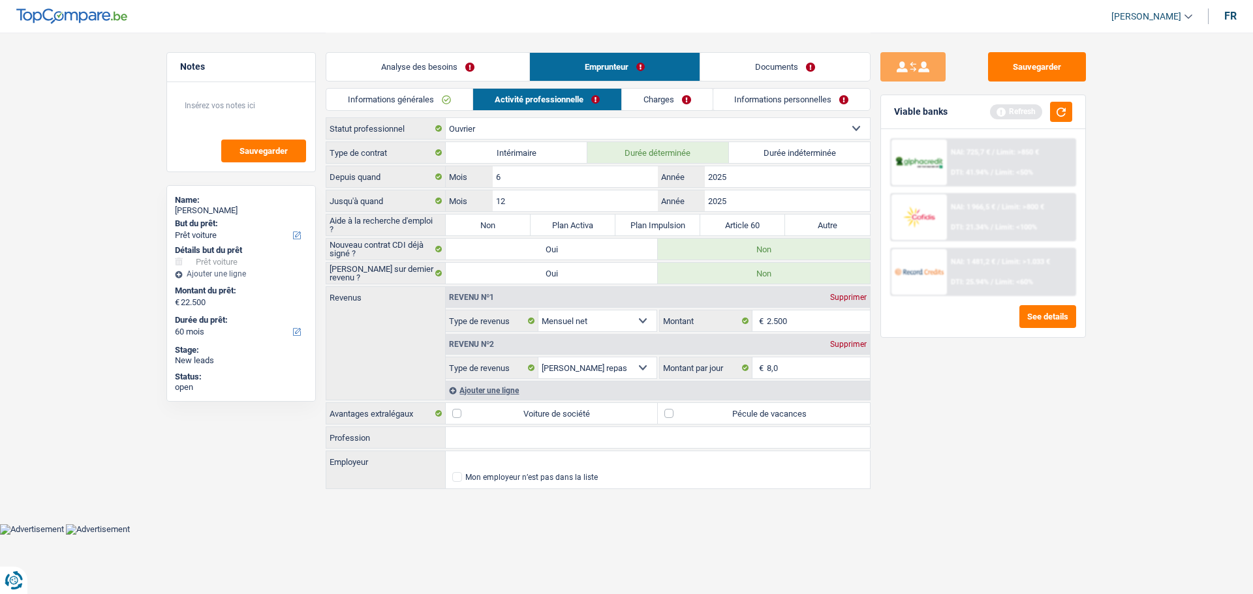
click at [682, 404] on label "Pécule de vacances" at bounding box center [764, 413] width 212 height 21
click at [682, 404] on input "Pécule de vacances" at bounding box center [764, 413] width 212 height 21
checkbox input "true"
click at [659, 89] on link "Charges" at bounding box center [667, 100] width 91 height 22
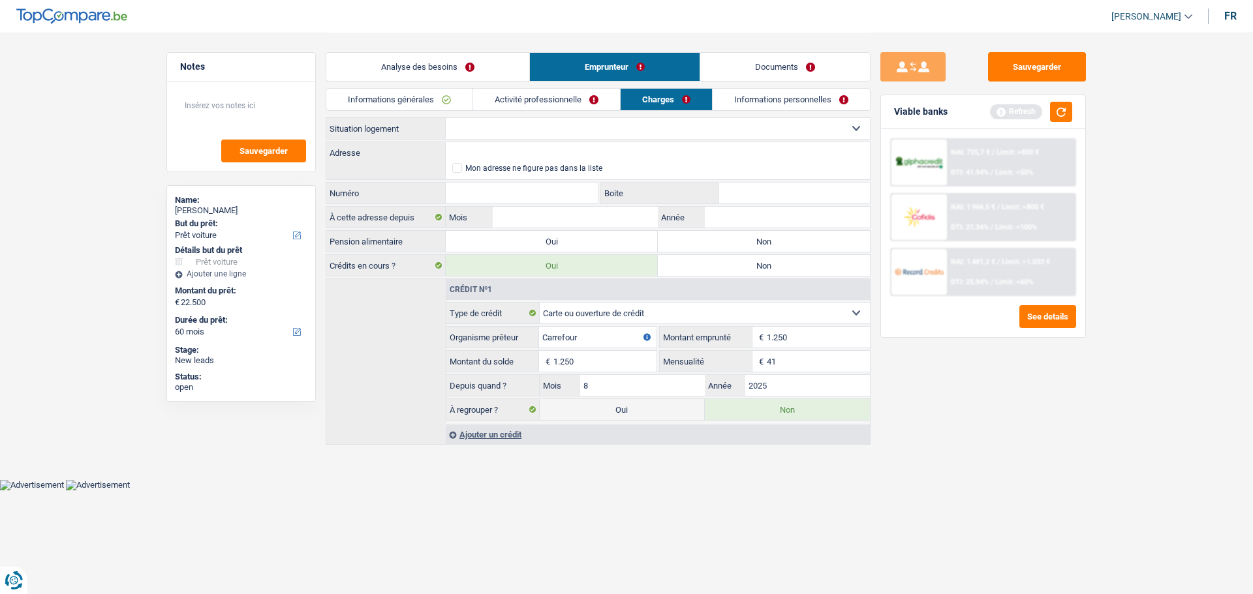
click at [556, 95] on link "Activité professionnelle" at bounding box center [546, 100] width 147 height 22
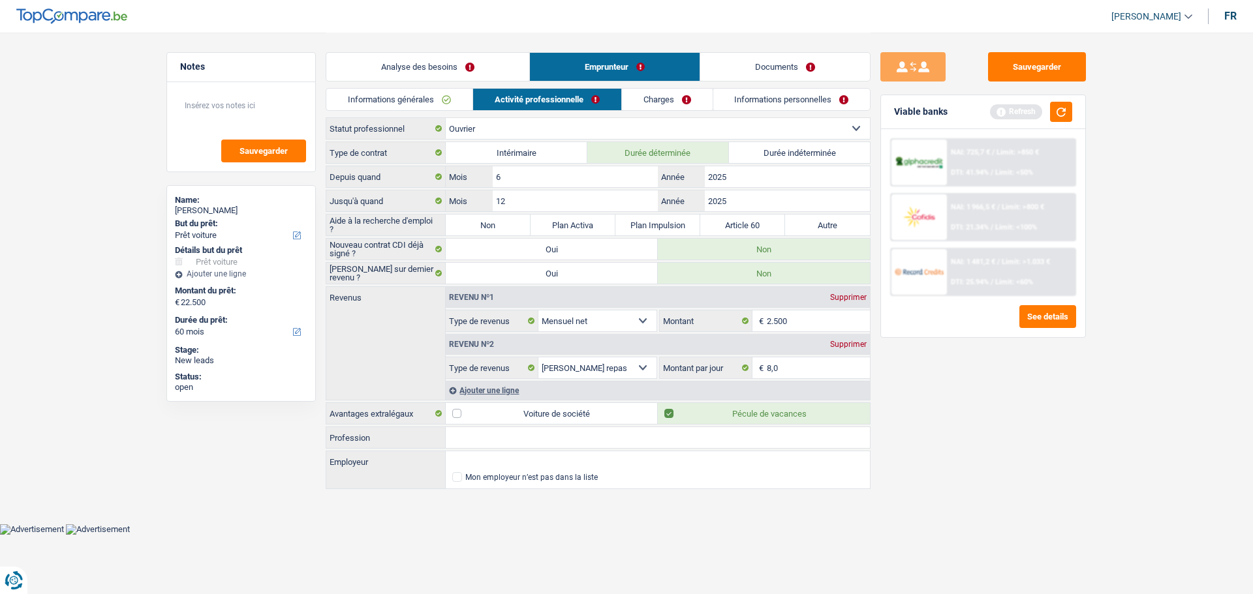
click at [678, 94] on link "Charges" at bounding box center [667, 100] width 91 height 22
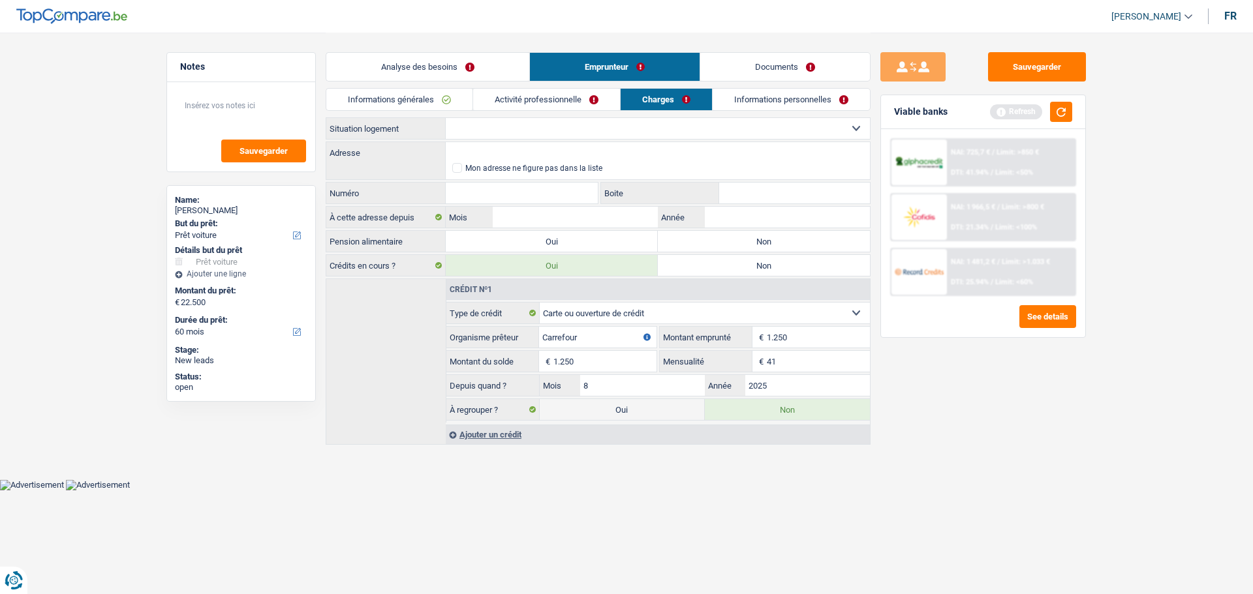
click at [560, 125] on select "Locataire Propriétaire avec prêt hypothécaire Propriétaire sans prêt hypothécai…" at bounding box center [658, 128] width 424 height 21
select select "liveWithParents"
click at [446, 118] on select "Locataire Propriétaire avec prêt hypothécaire Propriétaire sans prêt hypothécai…" at bounding box center [658, 128] width 424 height 21
drag, startPoint x: 278, startPoint y: 114, endPoint x: 292, endPoint y: 110, distance: 14.9
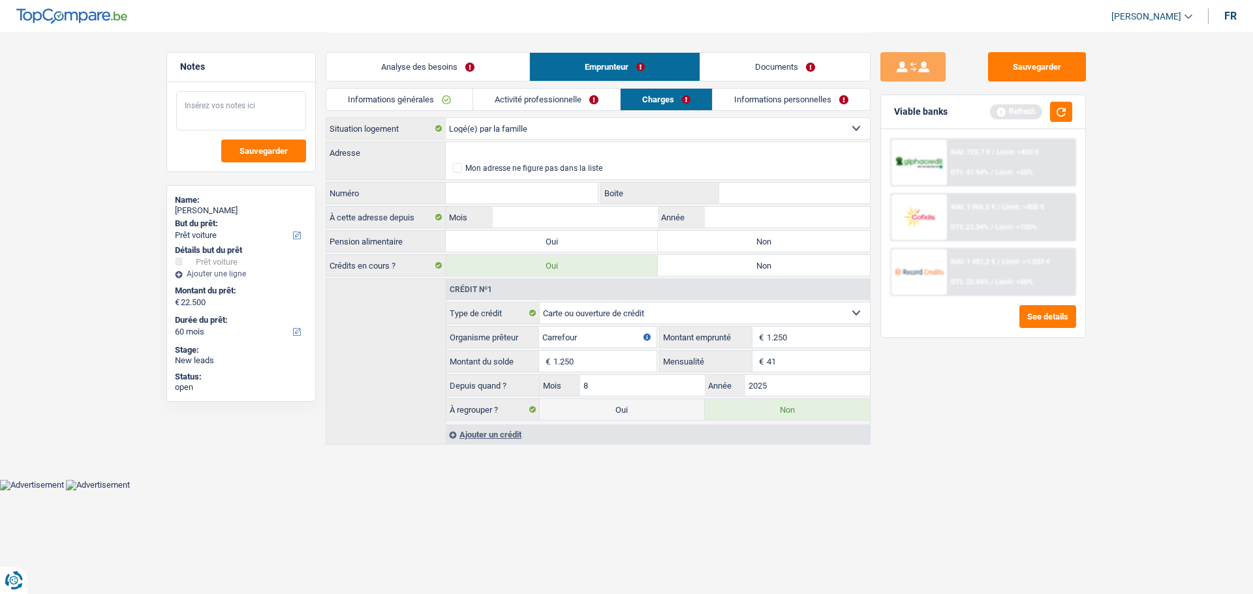
click at [279, 114] on textarea at bounding box center [241, 110] width 130 height 39
type textarea "Logé par le compagnon"
click at [489, 166] on div "Mon adresse ne figure pas dans la liste" at bounding box center [533, 168] width 137 height 8
click at [452, 168] on input "Mon adresse ne figure pas dans la liste" at bounding box center [452, 168] width 0 height 0
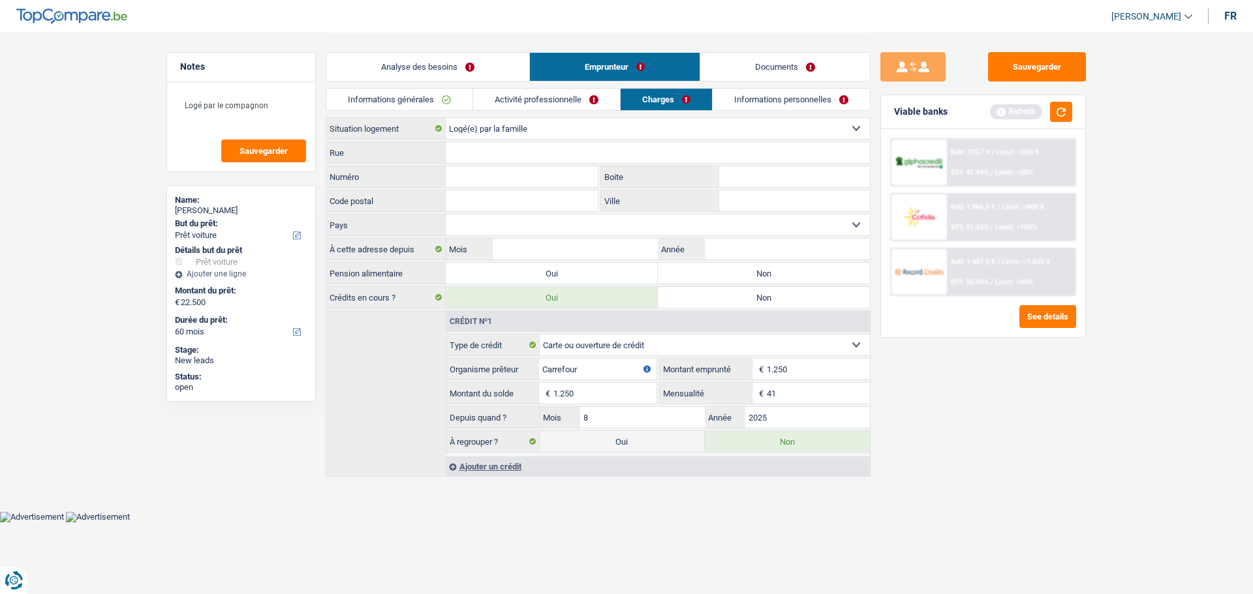
click at [493, 154] on input "Rue" at bounding box center [658, 152] width 424 height 21
type input "Rue du Waizeau"
click at [484, 211] on input "Code postal" at bounding box center [522, 200] width 152 height 21
type input "7021"
click at [763, 204] on input "Ville" at bounding box center [794, 200] width 151 height 21
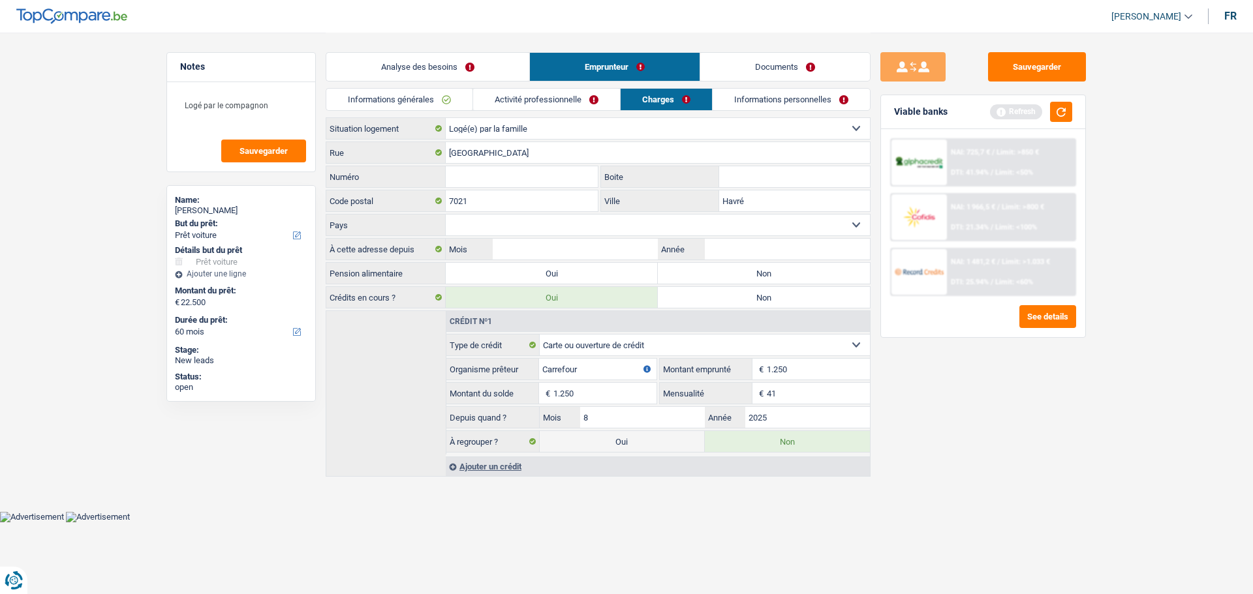
type input "Havré"
click at [490, 175] on input "Numéro" at bounding box center [522, 176] width 152 height 21
type input "2"
click at [758, 175] on input "Boite" at bounding box center [794, 176] width 151 height 21
click at [1064, 523] on html "Vous avez le contrôle de vos données Nous utilisons des cookies, tout comme nos…" at bounding box center [626, 261] width 1253 height 523
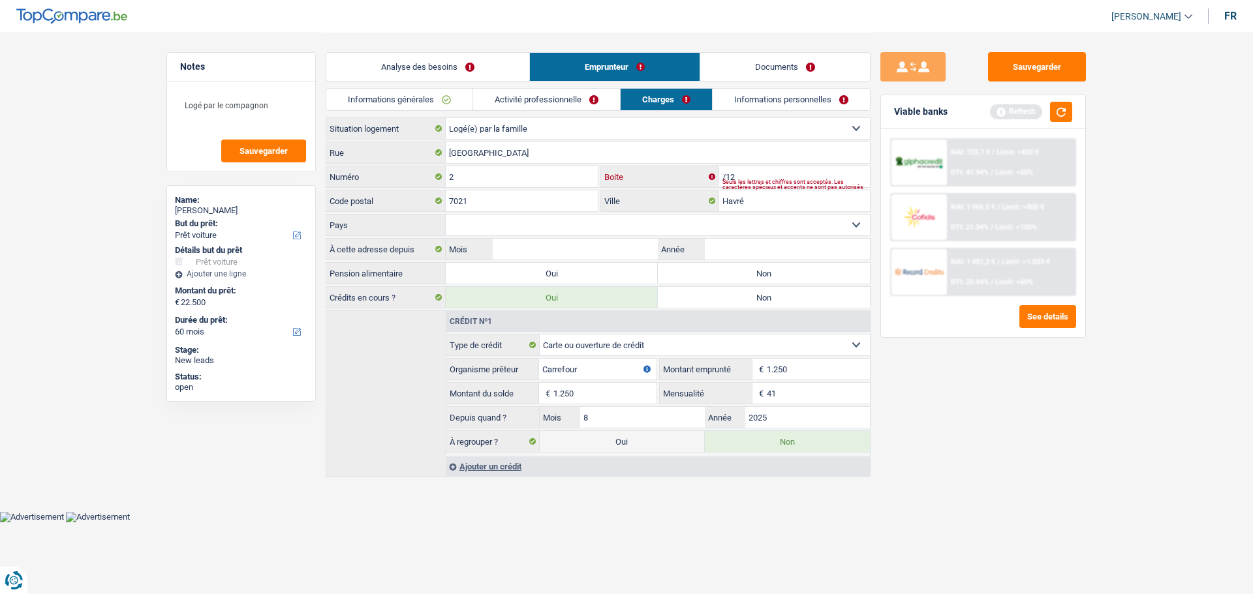
click at [725, 175] on input "/12" at bounding box center [794, 176] width 151 height 21
type input "12"
click at [1032, 493] on div "Sauvegarder Viable banks Refresh NAI: 725,7 € / Limit: >850 € DTI: 41.94% / Lim…" at bounding box center [982, 312] width 225 height 521
click at [508, 215] on select "Belgique Luxembourg Sélectionner une option" at bounding box center [658, 225] width 424 height 21
select select "BE"
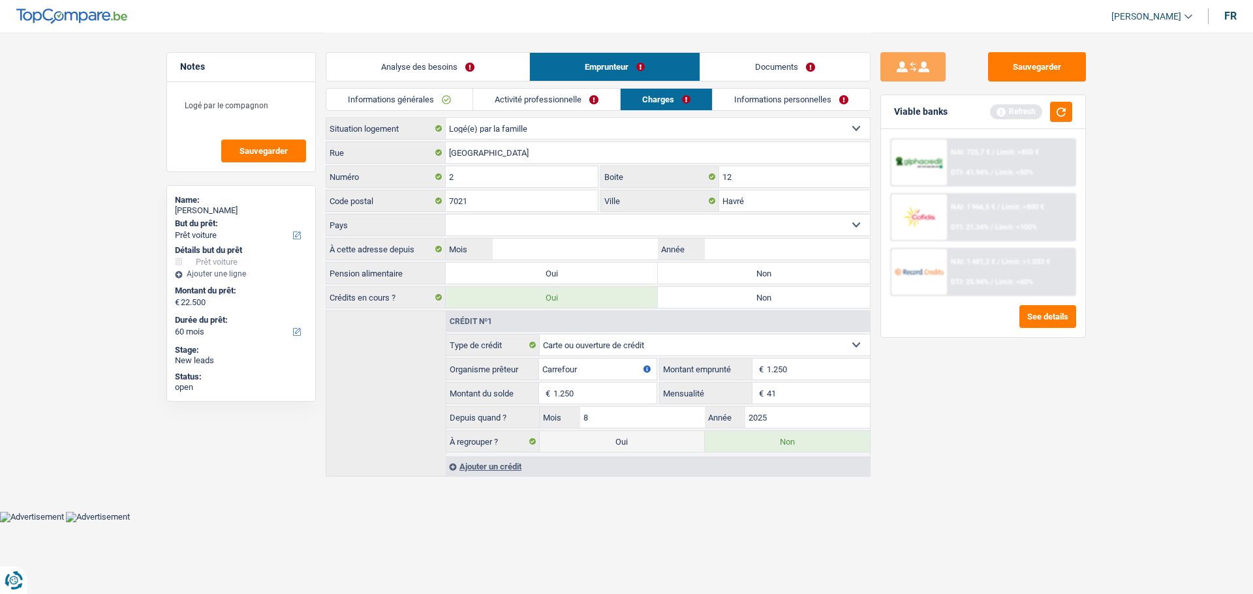
click at [446, 215] on select "Belgique Luxembourg Sélectionner une option" at bounding box center [658, 225] width 424 height 21
click at [742, 281] on label "Non" at bounding box center [764, 273] width 212 height 21
click at [742, 281] on input "Non" at bounding box center [764, 273] width 212 height 21
radio input "true"
click at [733, 246] on input "Année" at bounding box center [787, 249] width 165 height 21
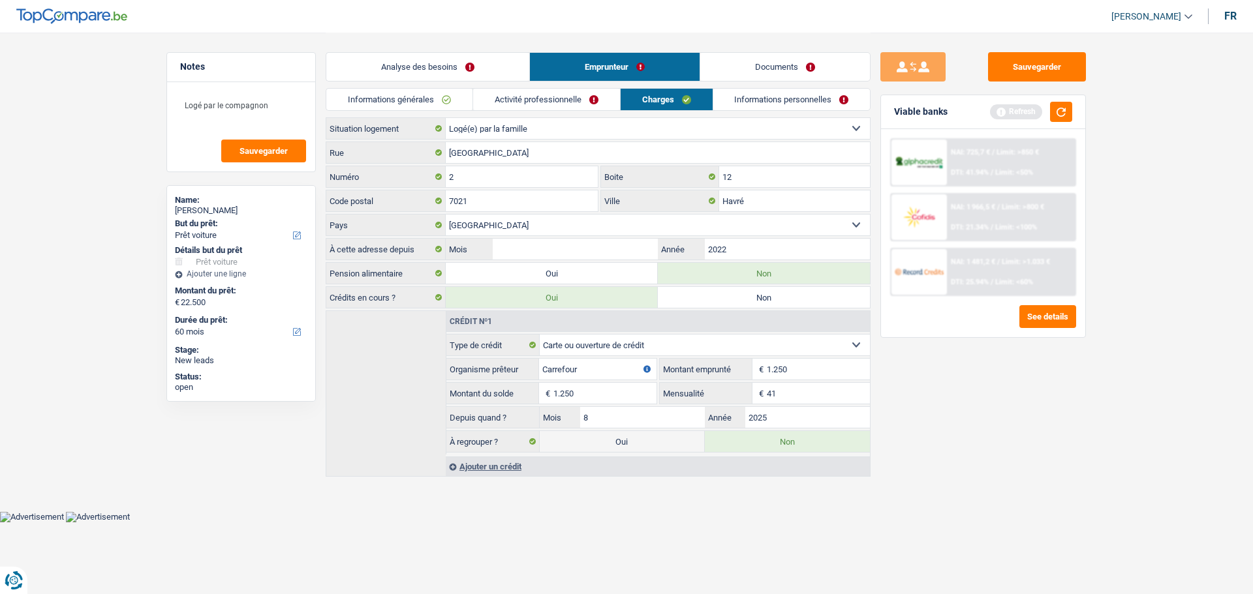
type input "2022"
click at [586, 245] on input "Mois" at bounding box center [575, 249] width 165 height 21
type input "12"
click at [975, 401] on div "Sauvegarder Viable banks Refresh NAI: 725,7 € / Limit: >850 € DTI: 41.94% / Lim…" at bounding box center [982, 312] width 225 height 521
click at [806, 104] on link "Informations personnelles" at bounding box center [791, 100] width 157 height 22
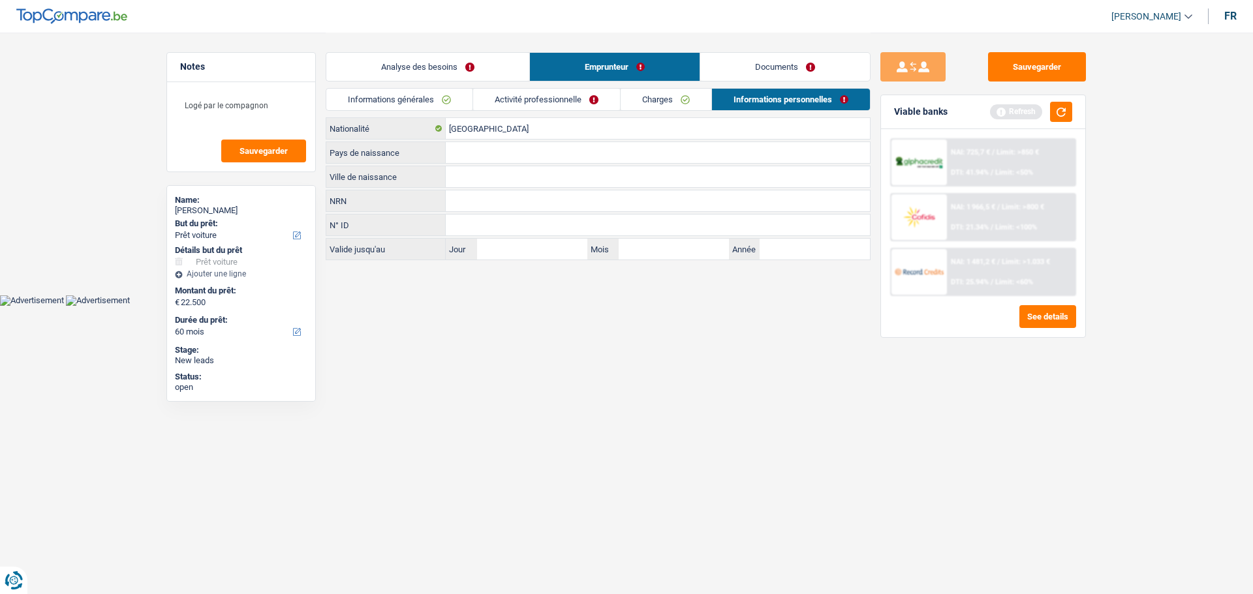
click at [487, 179] on input "Ville de naissance" at bounding box center [658, 176] width 424 height 21
type input "Mons"
drag, startPoint x: 177, startPoint y: 1, endPoint x: 459, endPoint y: 33, distance: 283.0
click at [465, 22] on header "Samy Saber Se déconnecter fr" at bounding box center [626, 16] width 1253 height 33
click at [549, 165] on div "Belgique Nationalité Pays de naissance Tous les champs sont obligatoires. Veuil…" at bounding box center [598, 188] width 545 height 143
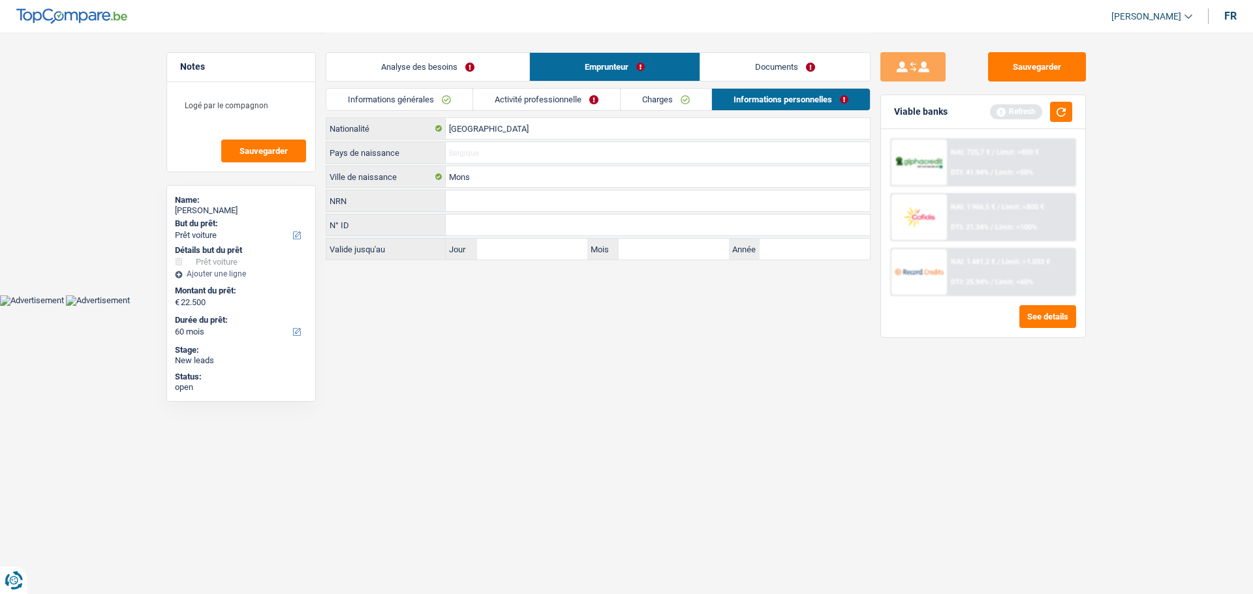
click at [553, 155] on input "Pays de naissance" at bounding box center [658, 152] width 424 height 21
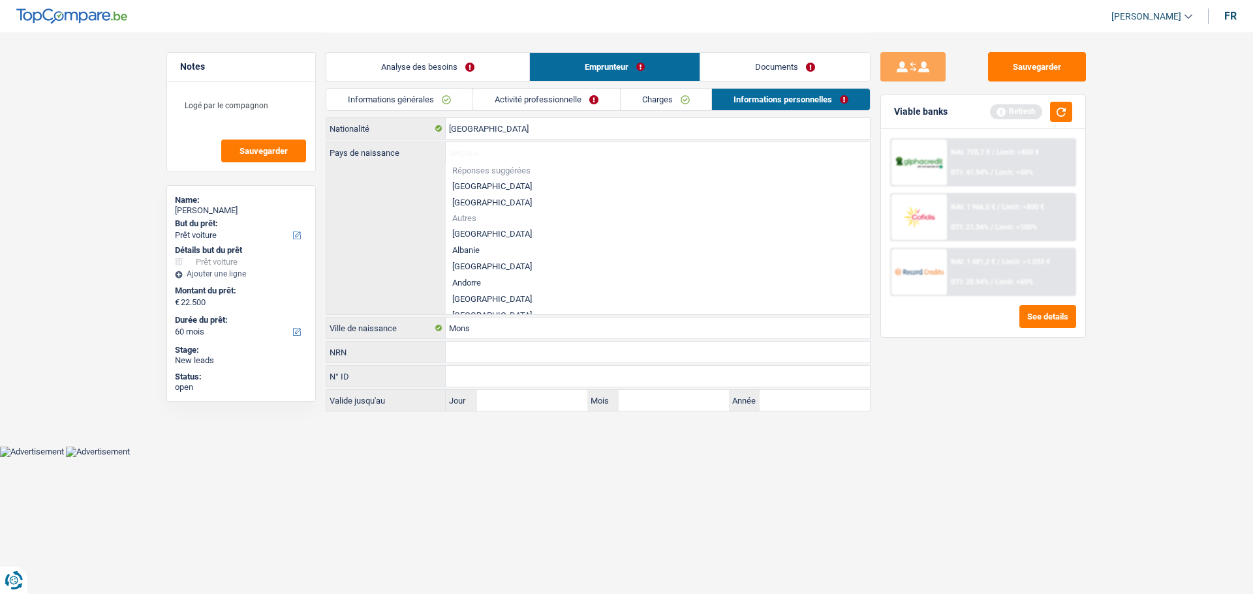
click at [464, 179] on li "[GEOGRAPHIC_DATA]" at bounding box center [658, 186] width 424 height 16
type input "[GEOGRAPHIC_DATA]"
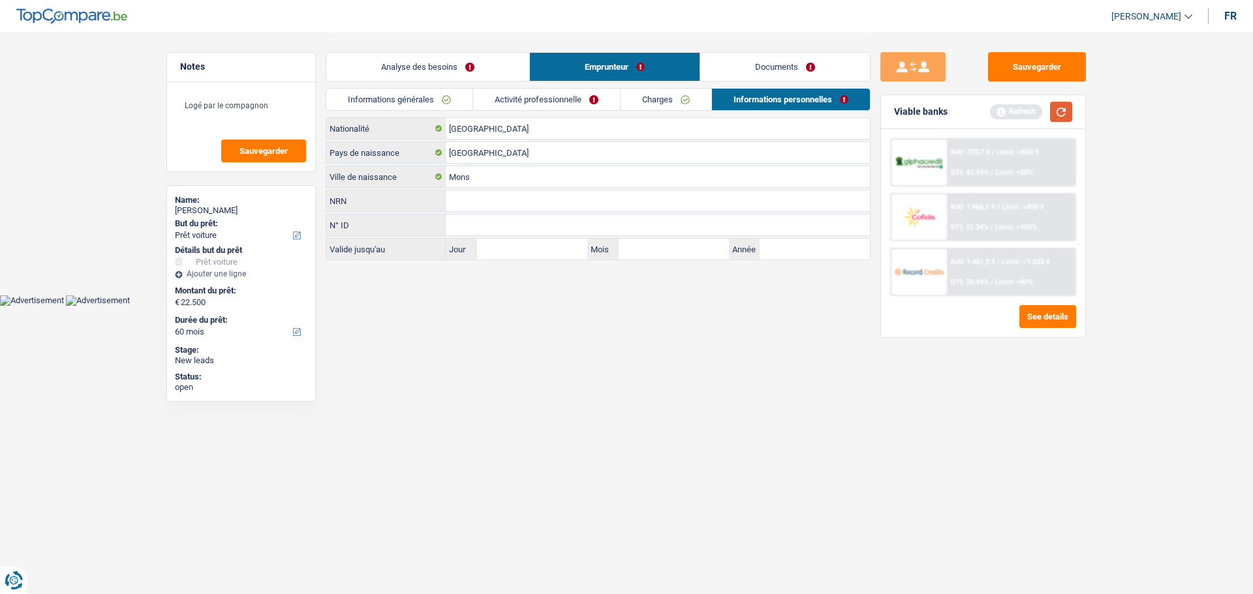
click at [1061, 112] on button "button" at bounding box center [1061, 112] width 22 height 20
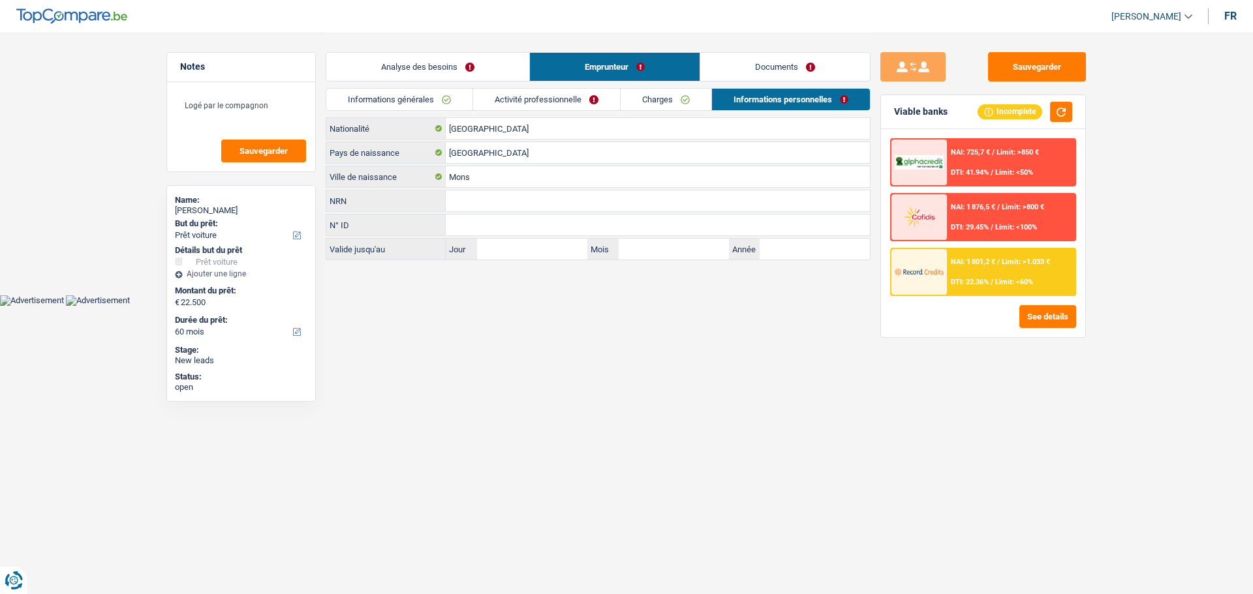
click at [471, 65] on link "Analyse des besoins" at bounding box center [427, 67] width 203 height 28
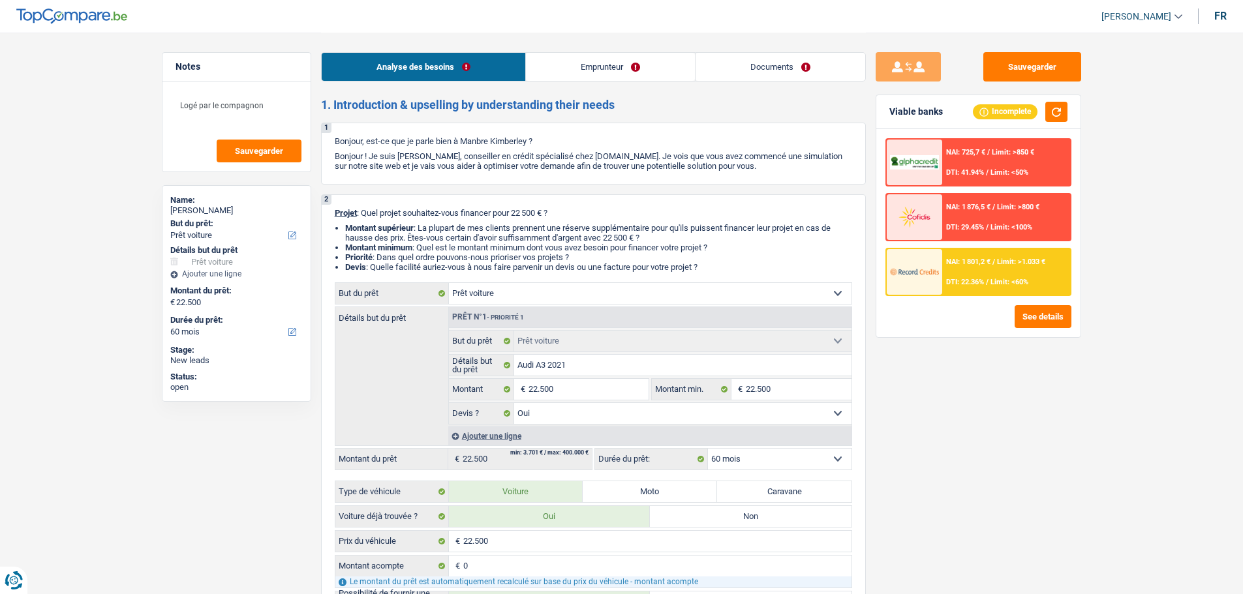
scroll to position [196, 0]
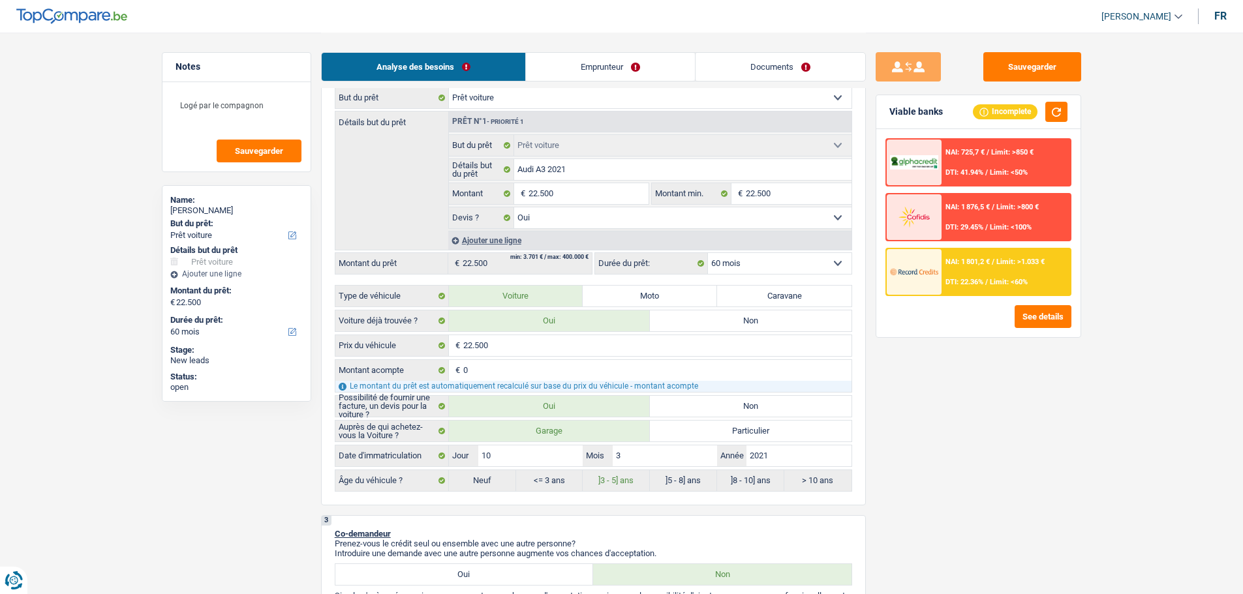
click at [1027, 250] on div "NAI: 1 801,2 € / Limit: >1.033 € DTI: 22.36% / Limit: <60%" at bounding box center [1005, 272] width 129 height 46
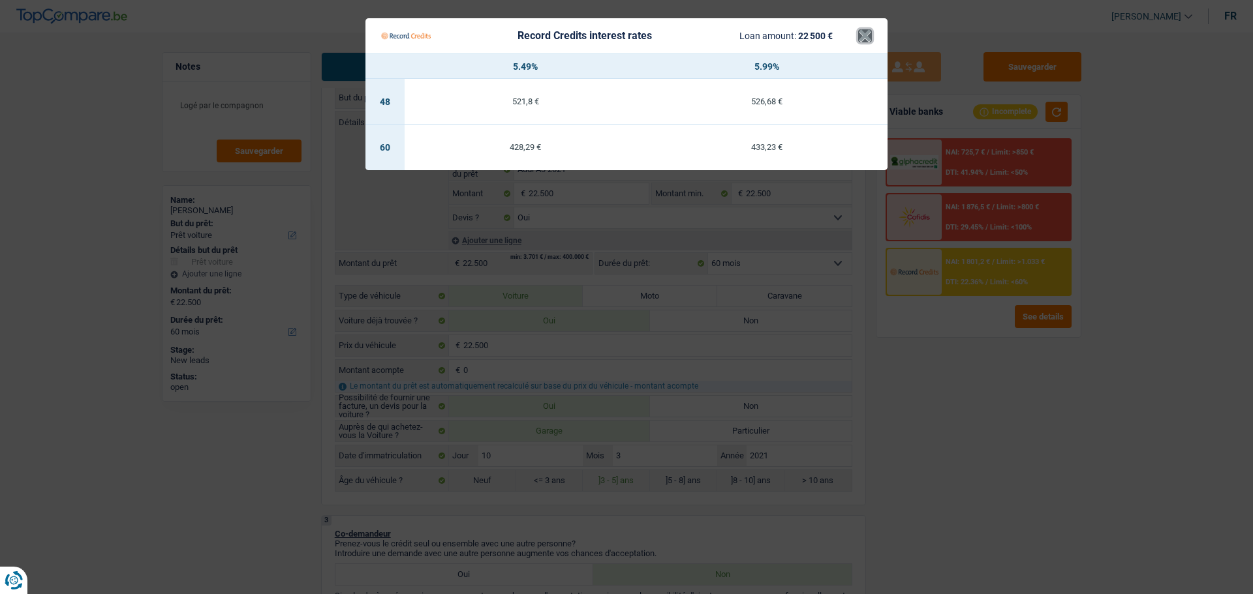
click at [866, 40] on button "×" at bounding box center [865, 35] width 14 height 13
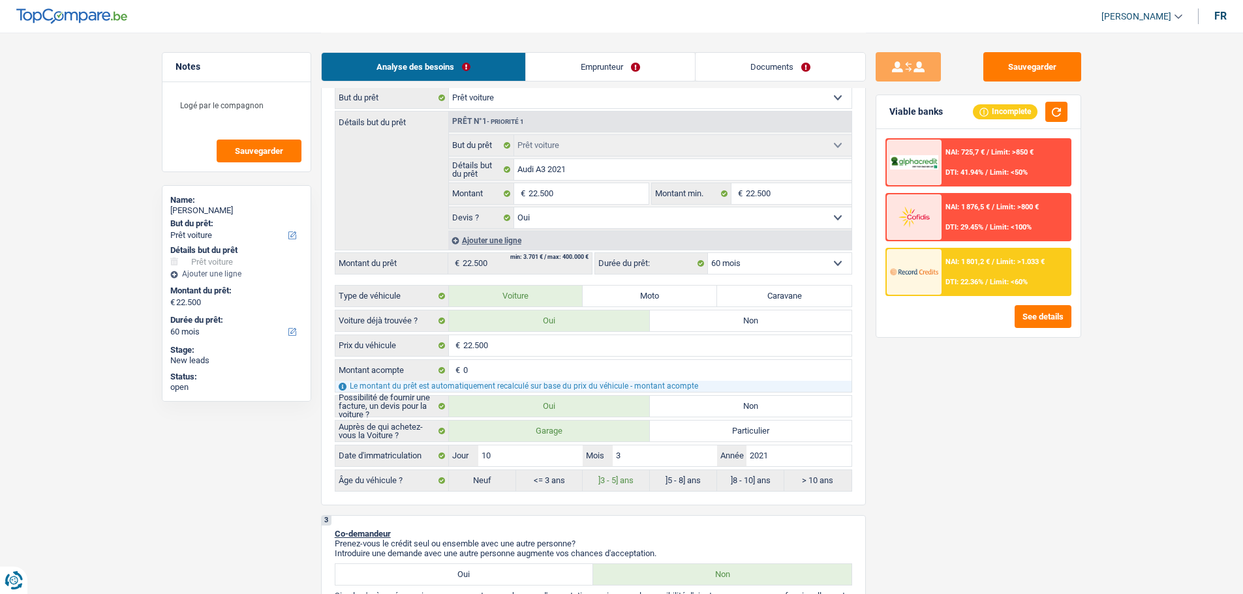
click at [780, 258] on select "12 mois 18 mois 24 mois 30 mois 36 mois 42 mois 48 mois 60 mois Sélectionner un…" at bounding box center [780, 263] width 144 height 21
select select "48"
click at [708, 253] on select "12 mois 18 mois 24 mois 30 mois 36 mois 42 mois 48 mois 60 mois Sélectionner un…" at bounding box center [780, 263] width 144 height 21
select select "48"
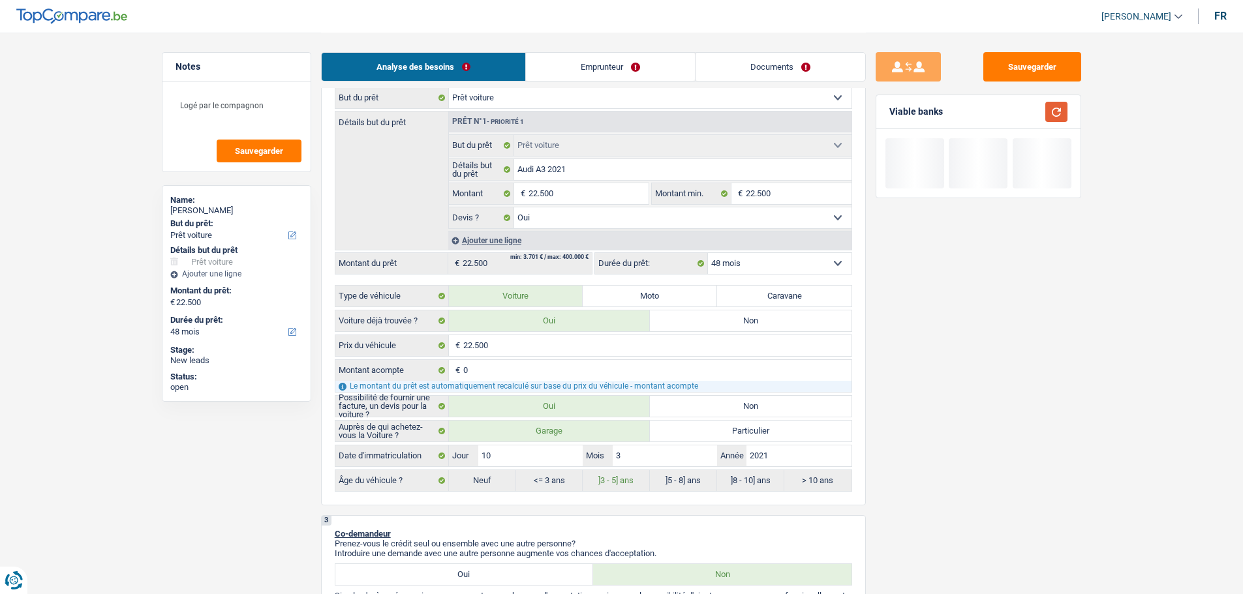
click at [1055, 112] on button "button" at bounding box center [1056, 112] width 22 height 20
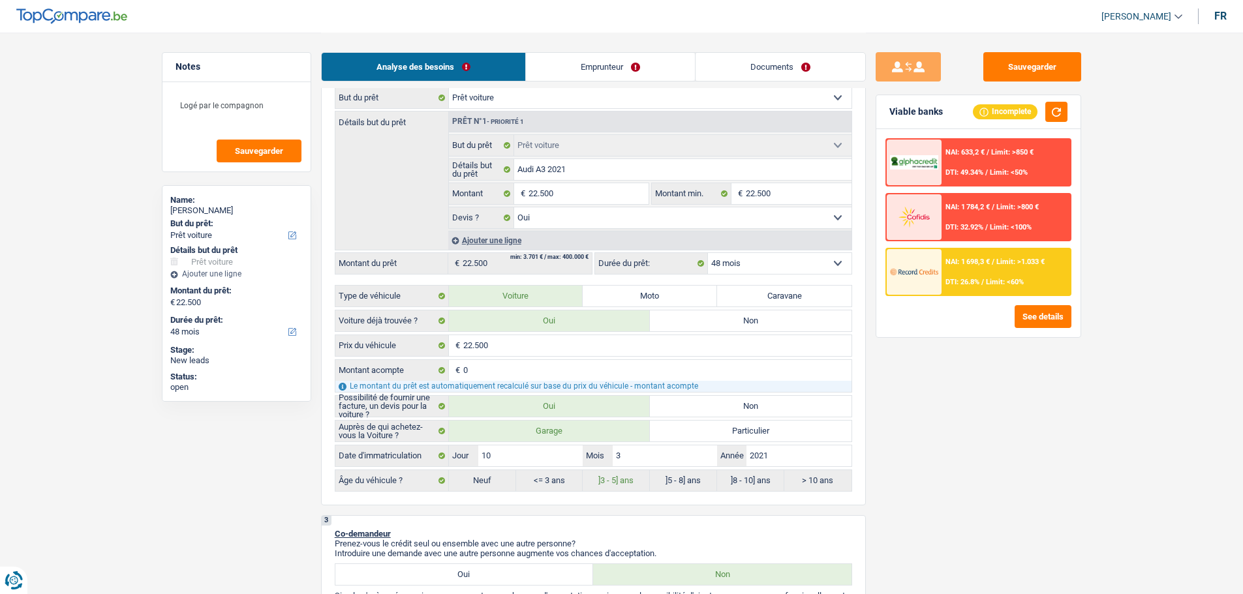
click at [769, 262] on select "12 mois 18 mois 24 mois 30 mois 36 mois 42 mois 48 mois 60 mois Sélectionner un…" at bounding box center [780, 263] width 144 height 21
click at [708, 253] on select "12 mois 18 mois 24 mois 30 mois 36 mois 42 mois 48 mois 60 mois Sélectionner un…" at bounding box center [780, 263] width 144 height 21
click at [804, 257] on select "12 mois 18 mois 24 mois 30 mois 36 mois 42 mois 48 mois 60 mois Sélectionner un…" at bounding box center [780, 263] width 144 height 21
select select "60"
click at [708, 253] on select "12 mois 18 mois 24 mois 30 mois 36 mois 42 mois 48 mois 60 mois Sélectionner un…" at bounding box center [780, 263] width 144 height 21
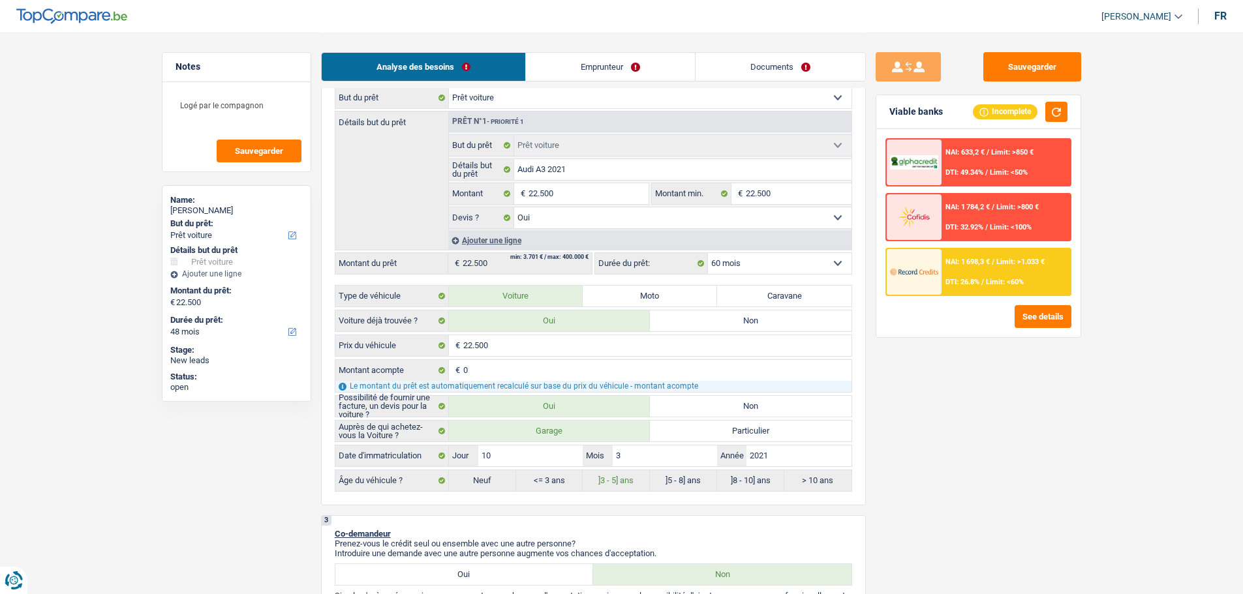
select select "60"
click at [974, 263] on span "NAI: 1 801,2 €" at bounding box center [967, 262] width 44 height 8
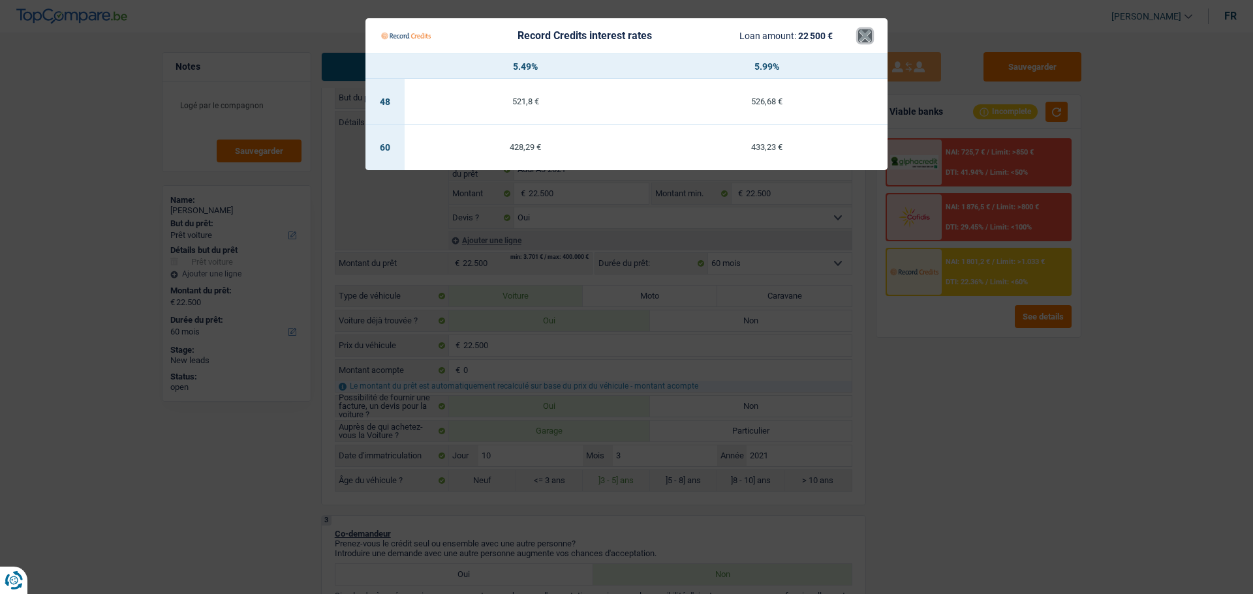
click at [859, 35] on button "×" at bounding box center [865, 35] width 14 height 13
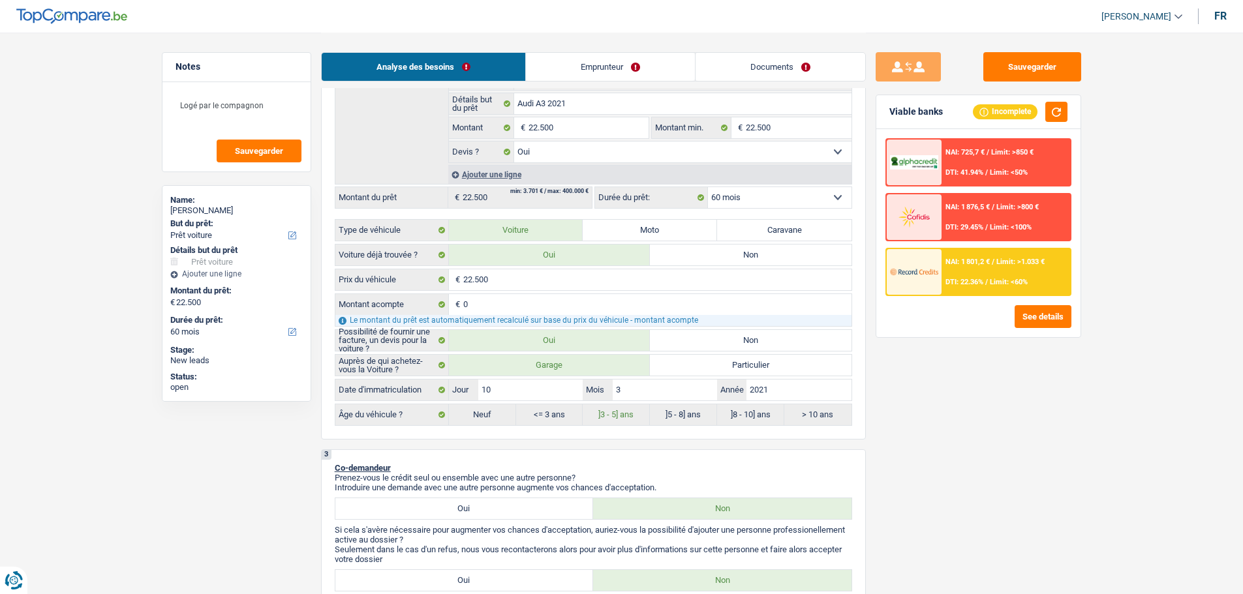
scroll to position [65, 0]
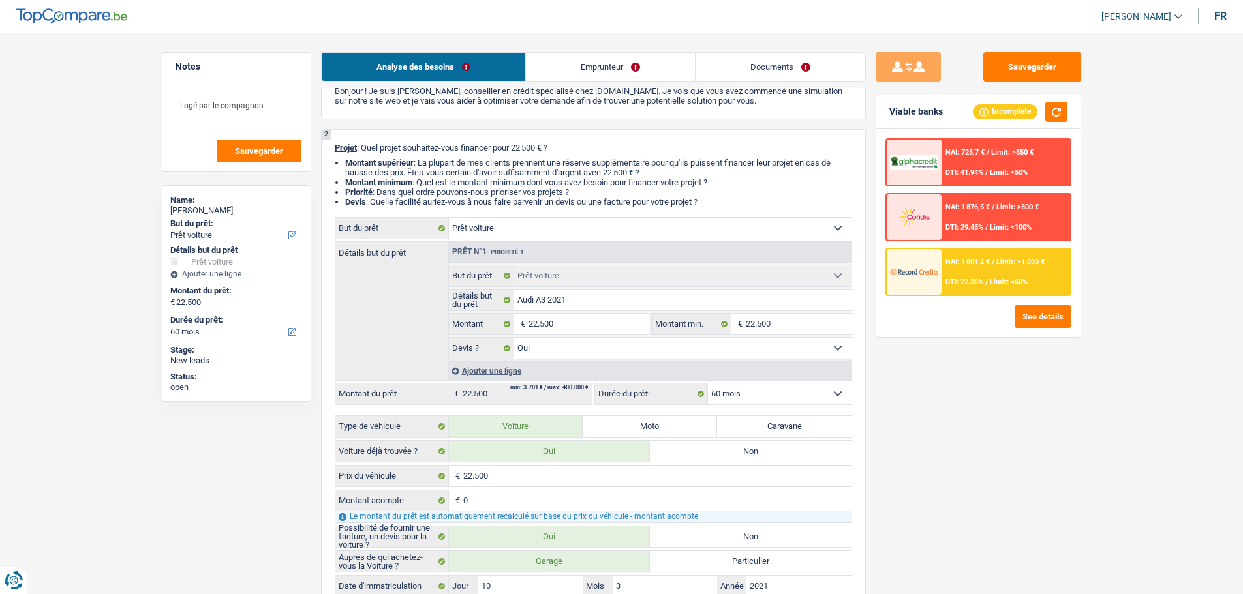
click at [990, 259] on span "NAI: 1 801,2 €" at bounding box center [967, 262] width 44 height 8
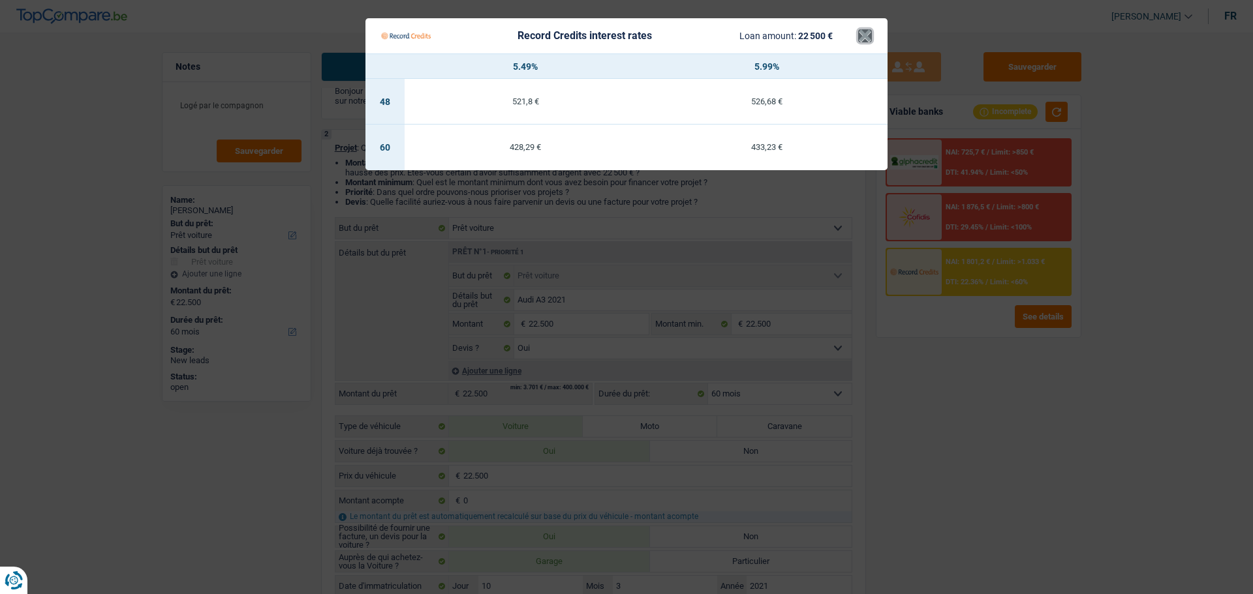
click at [864, 38] on button "×" at bounding box center [865, 35] width 14 height 13
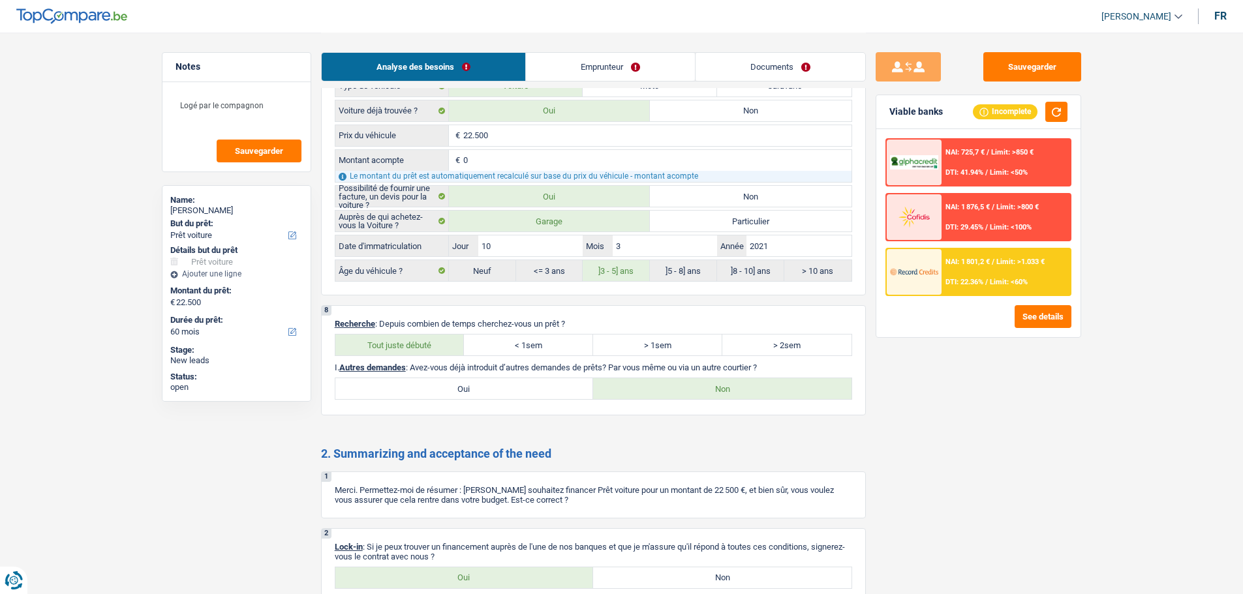
scroll to position [1977, 0]
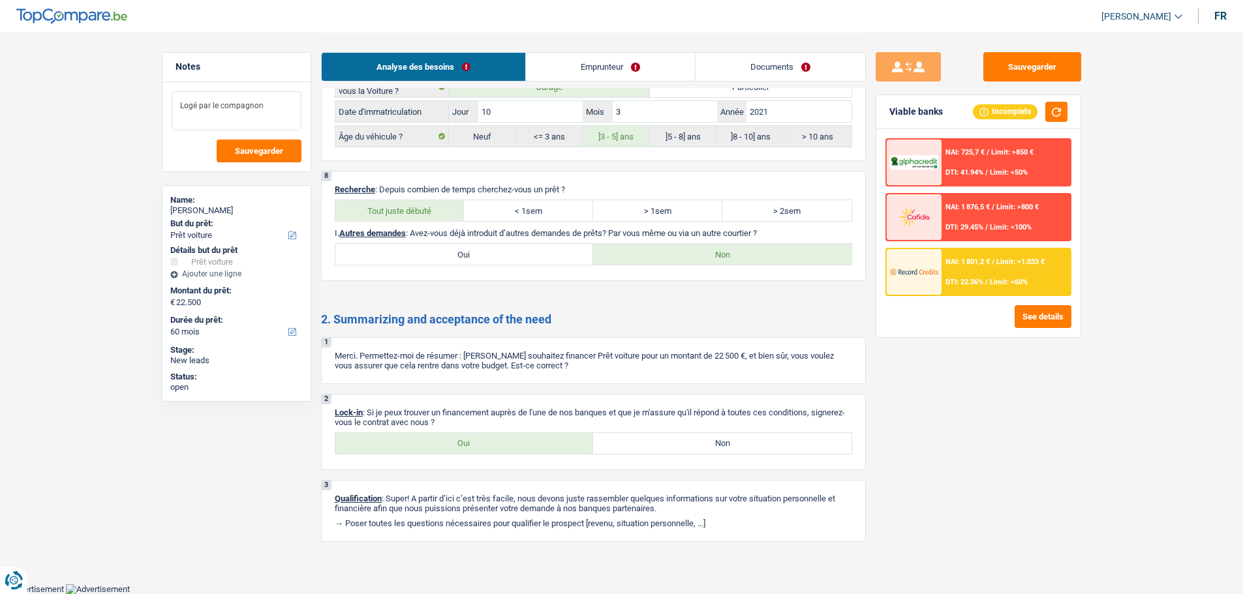
click at [284, 111] on textarea "Logé par le compagnon" at bounding box center [237, 110] width 130 height 39
click at [741, 65] on link "Documents" at bounding box center [780, 67] width 170 height 28
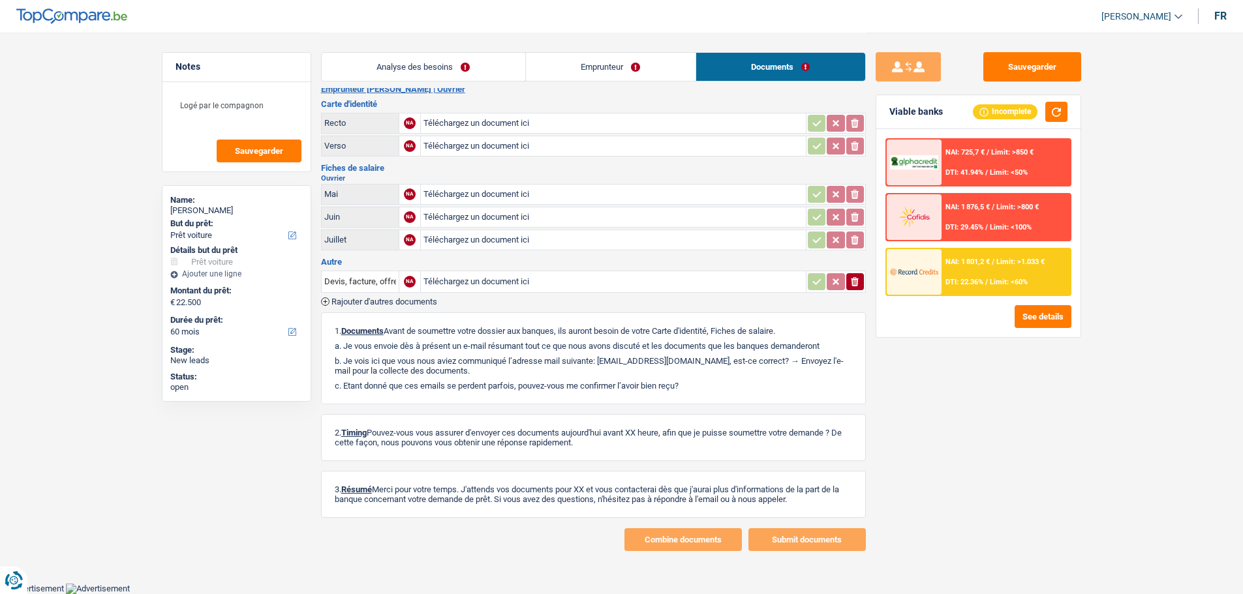
scroll to position [14, 0]
click at [591, 67] on link "Emprunteur" at bounding box center [611, 67] width 170 height 28
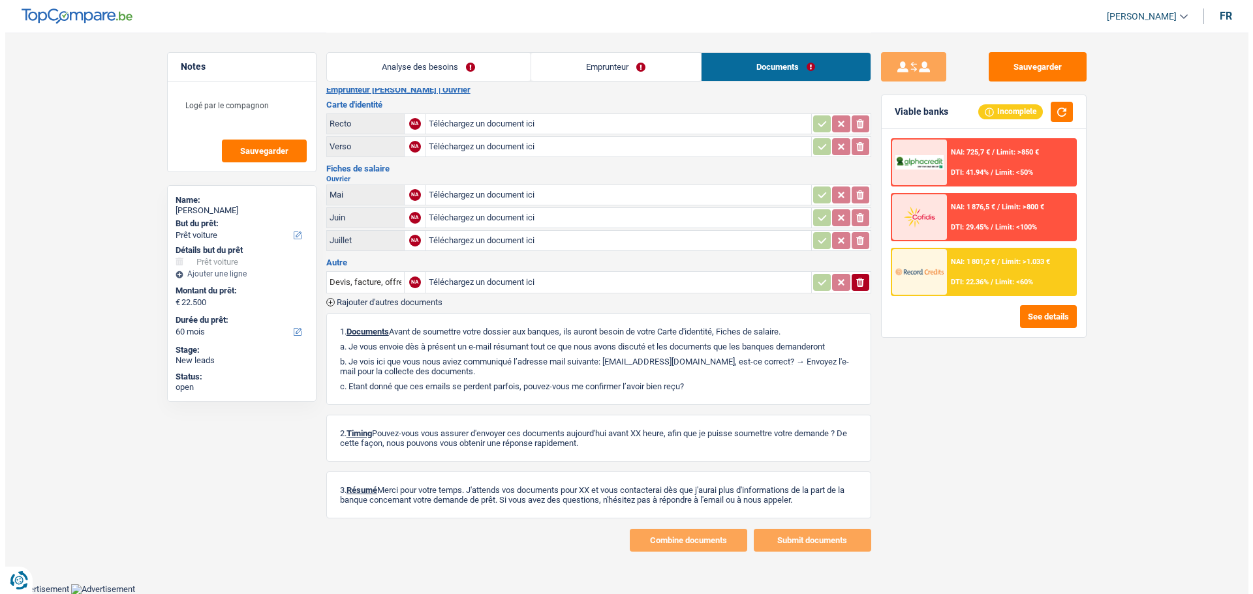
scroll to position [0, 0]
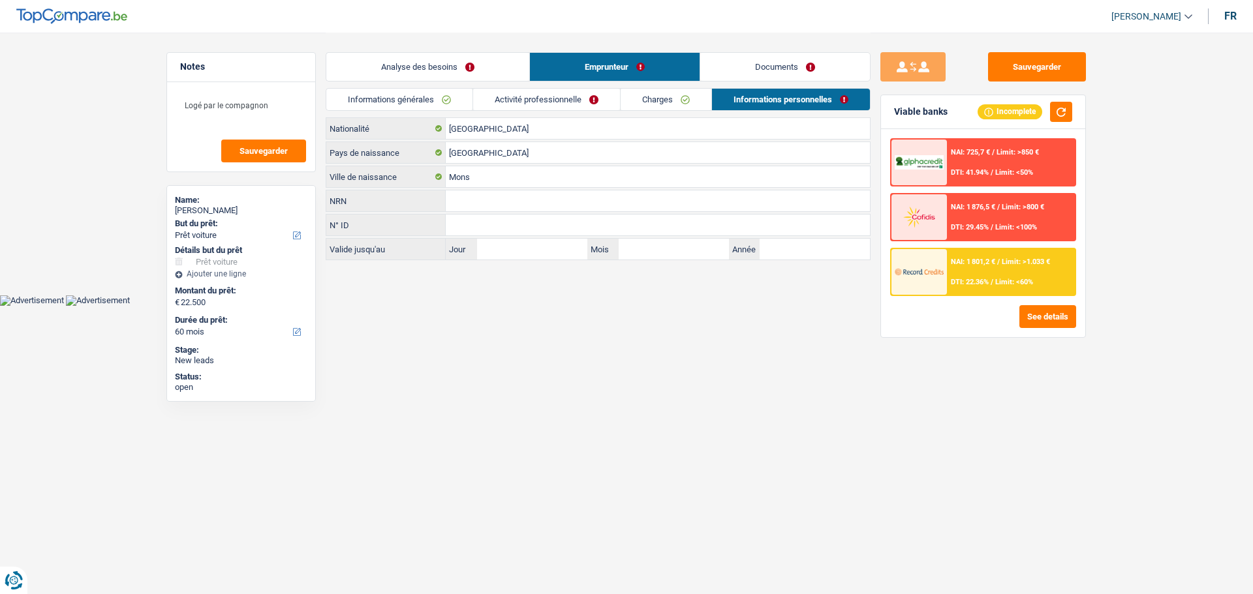
click at [568, 97] on link "Activité professionnelle" at bounding box center [546, 100] width 147 height 22
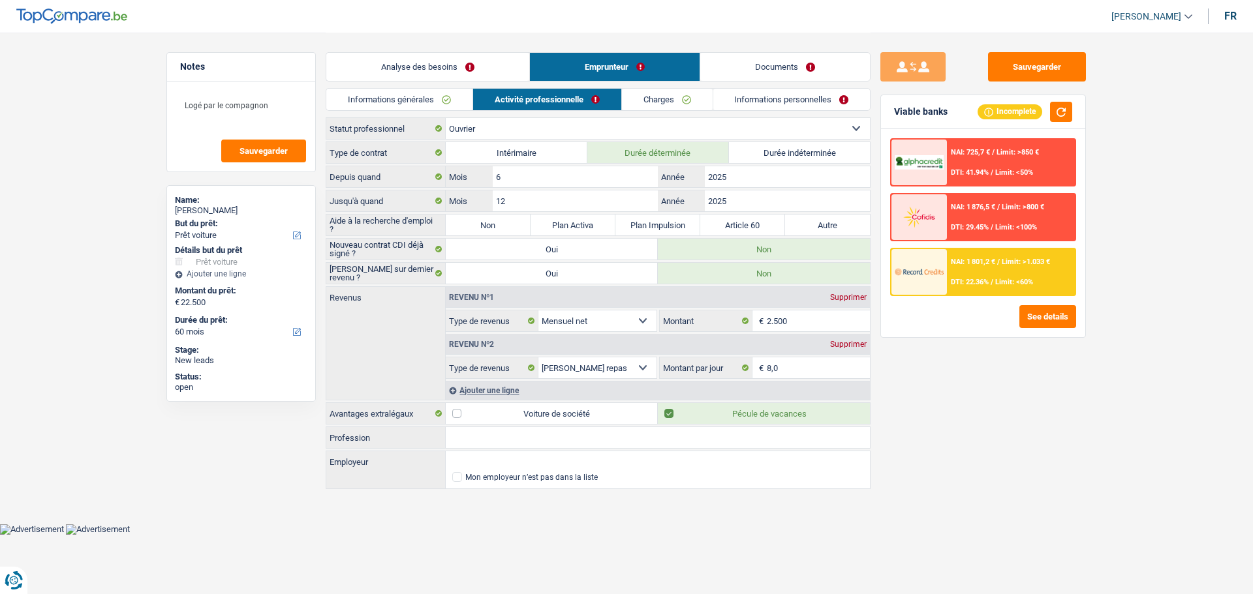
click at [791, 63] on link "Documents" at bounding box center [785, 67] width 170 height 28
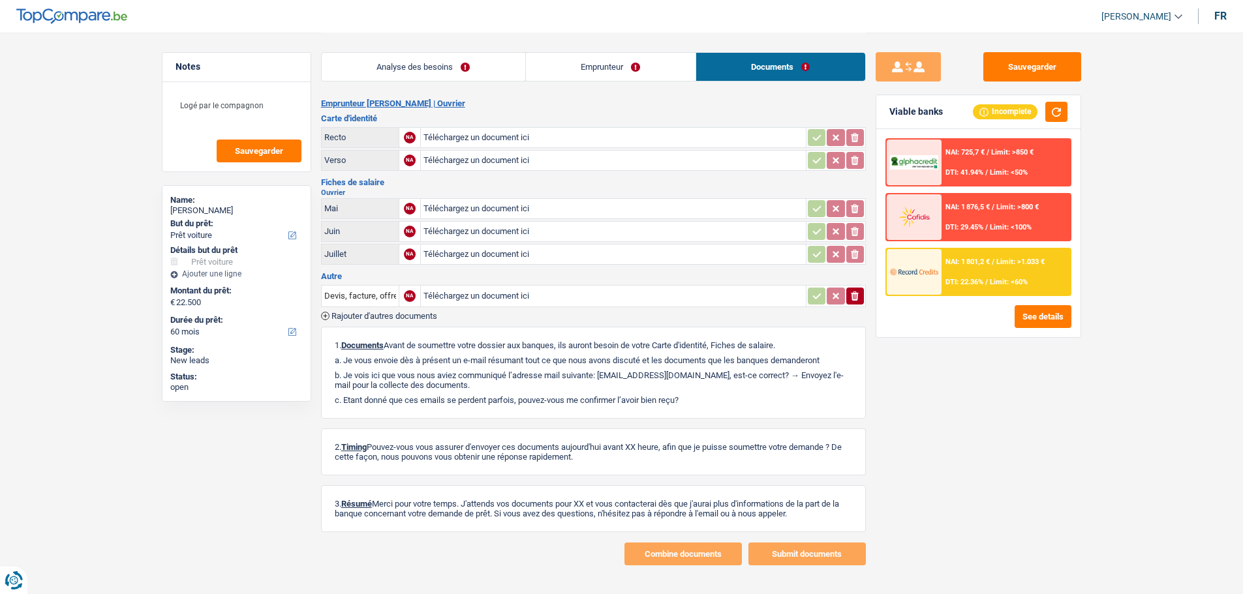
click at [448, 73] on link "Analyse des besoins" at bounding box center [424, 67] width 204 height 28
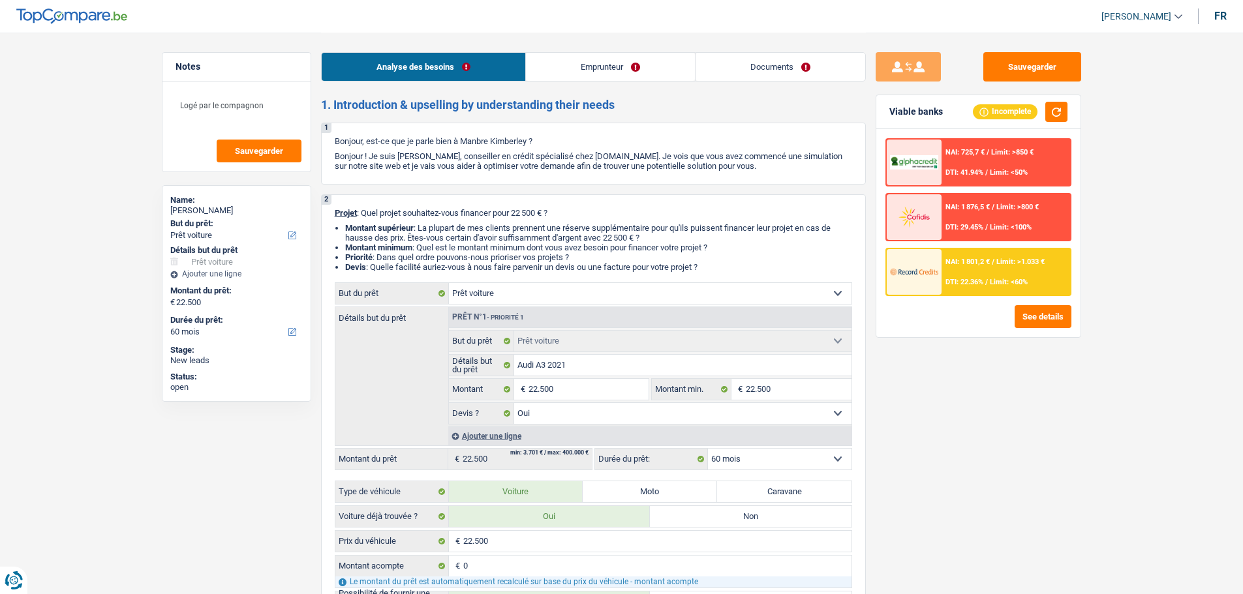
click at [607, 57] on link "Emprunteur" at bounding box center [610, 67] width 169 height 28
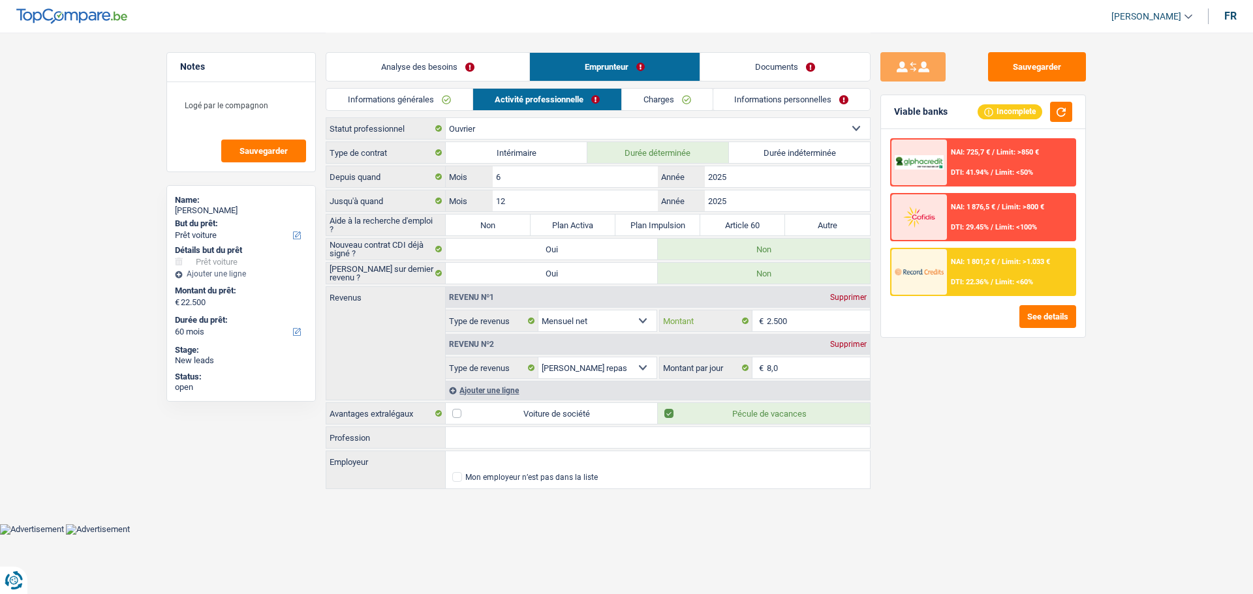
click at [794, 315] on input "2.500" at bounding box center [819, 321] width 104 height 21
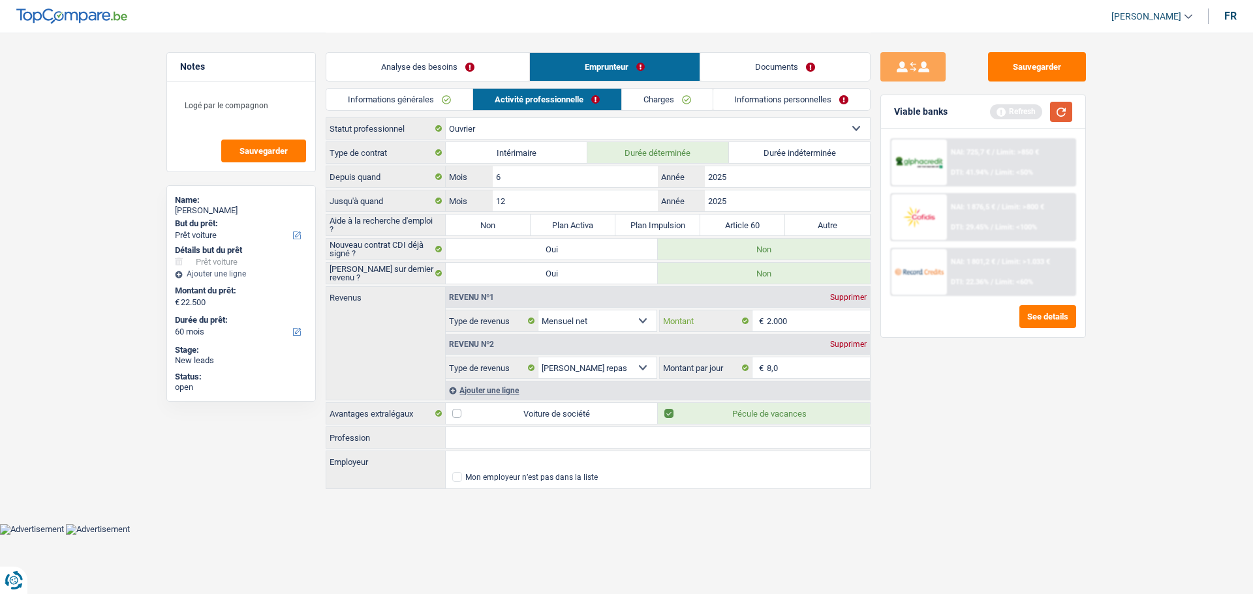
type input "2.000"
click at [1071, 109] on button "button" at bounding box center [1061, 112] width 22 height 20
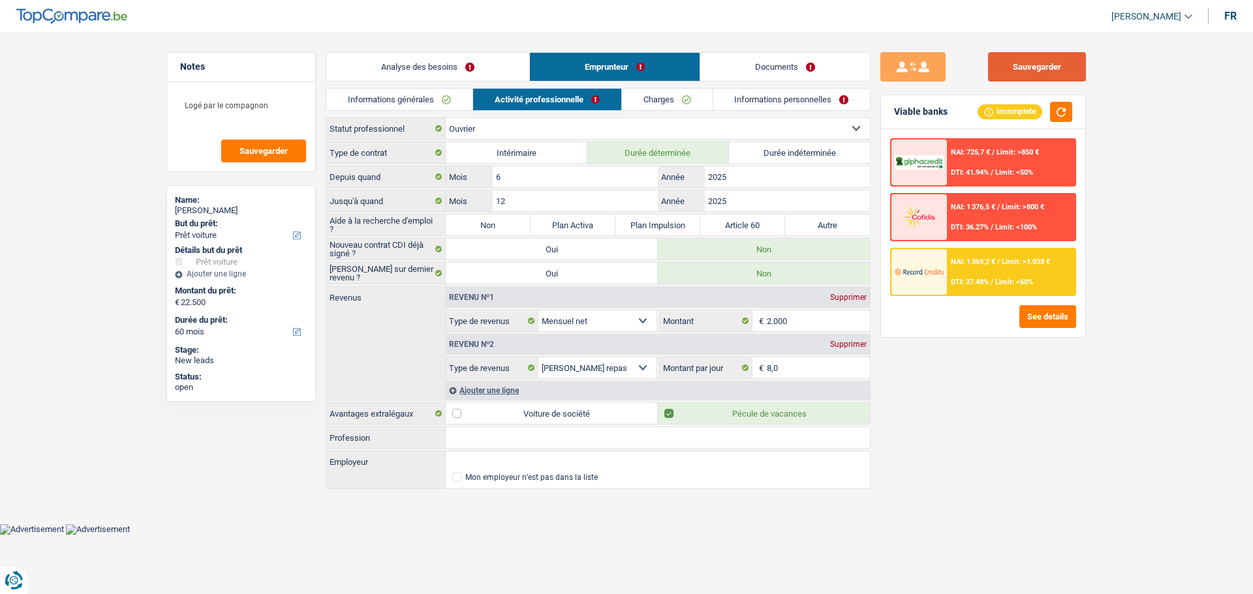
click at [1029, 71] on button "Sauvegarder" at bounding box center [1037, 66] width 98 height 29
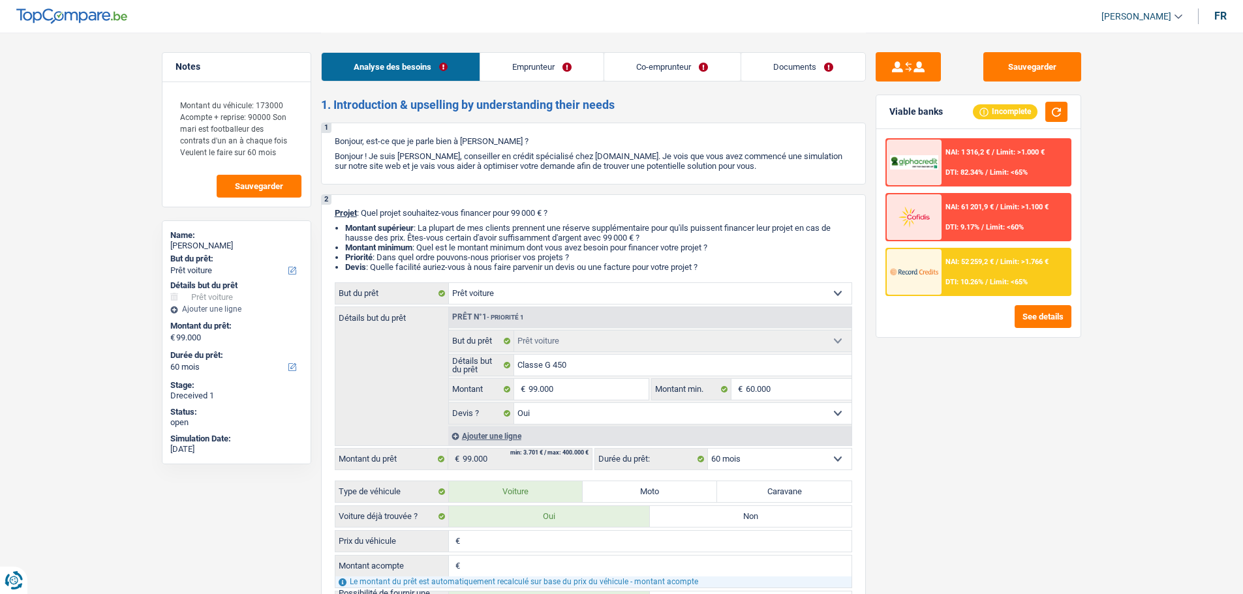
select select "car"
select select "60"
select select "car"
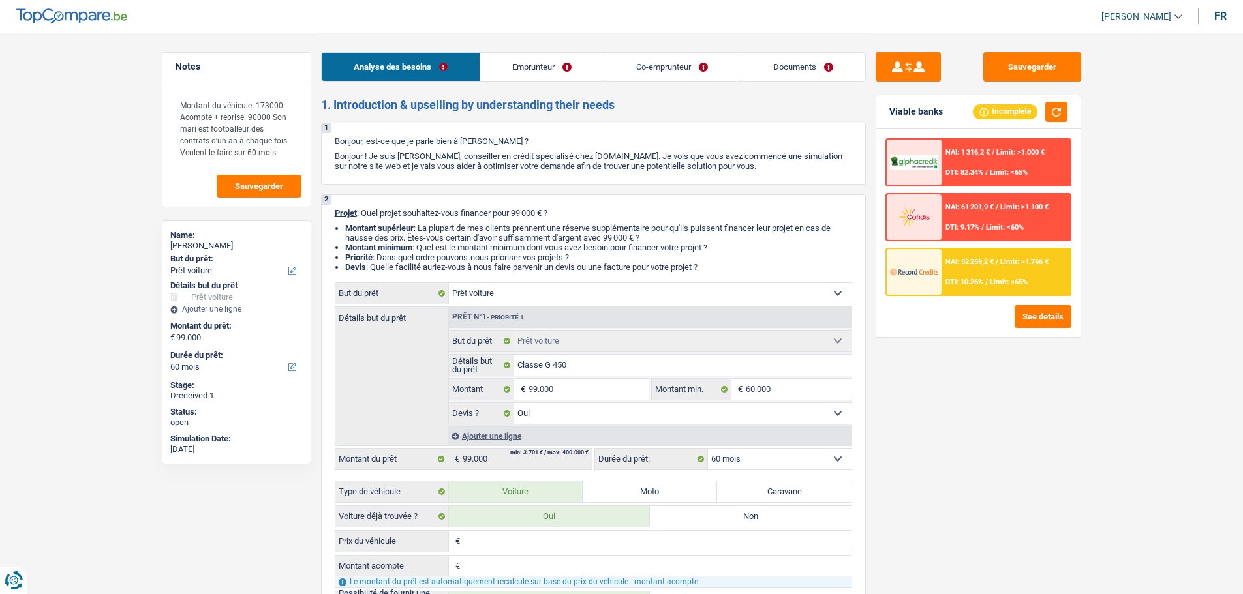
select select "yes"
select select "60"
select select "privateEmployee"
select select "housewife"
select select "netSalary"
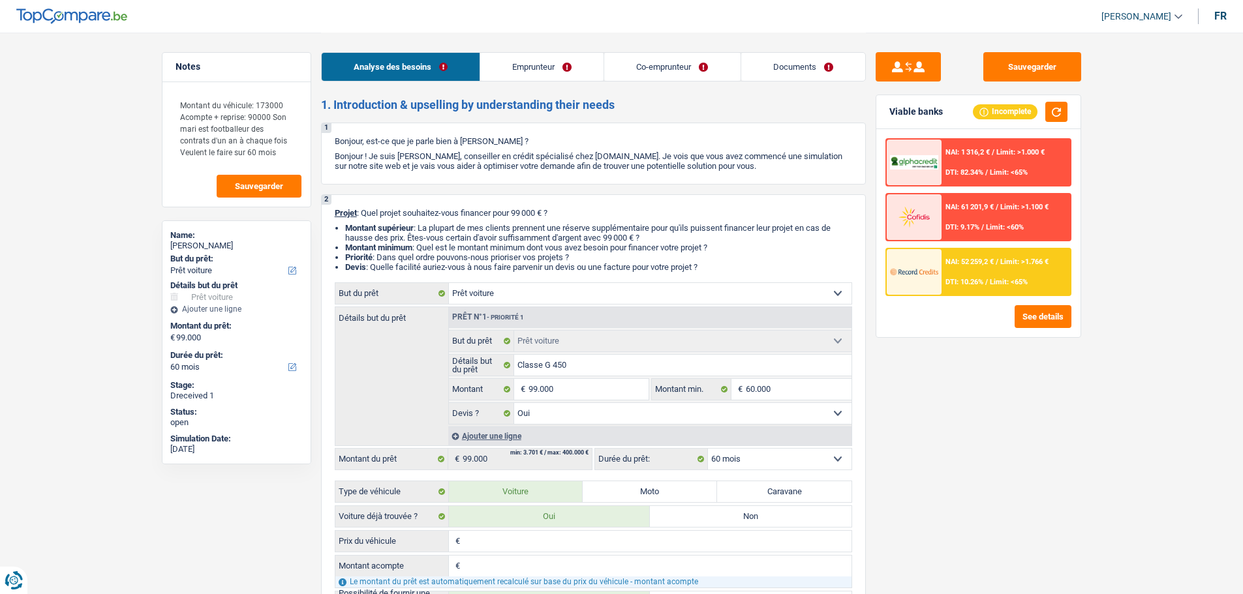
select select "rentalIncome"
select select "familyAllowances"
select select "mealVouchers"
select select "netSalary"
select select "ownerWithMortgage"
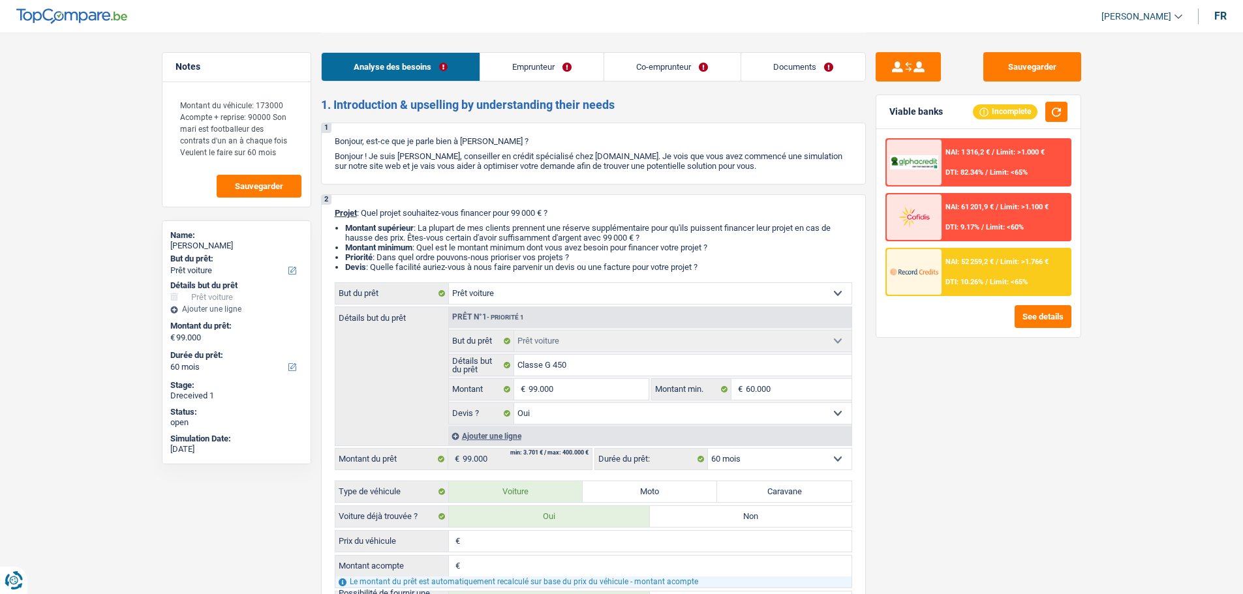
select select "mortgage"
select select "240"
select select "car"
select select "yes"
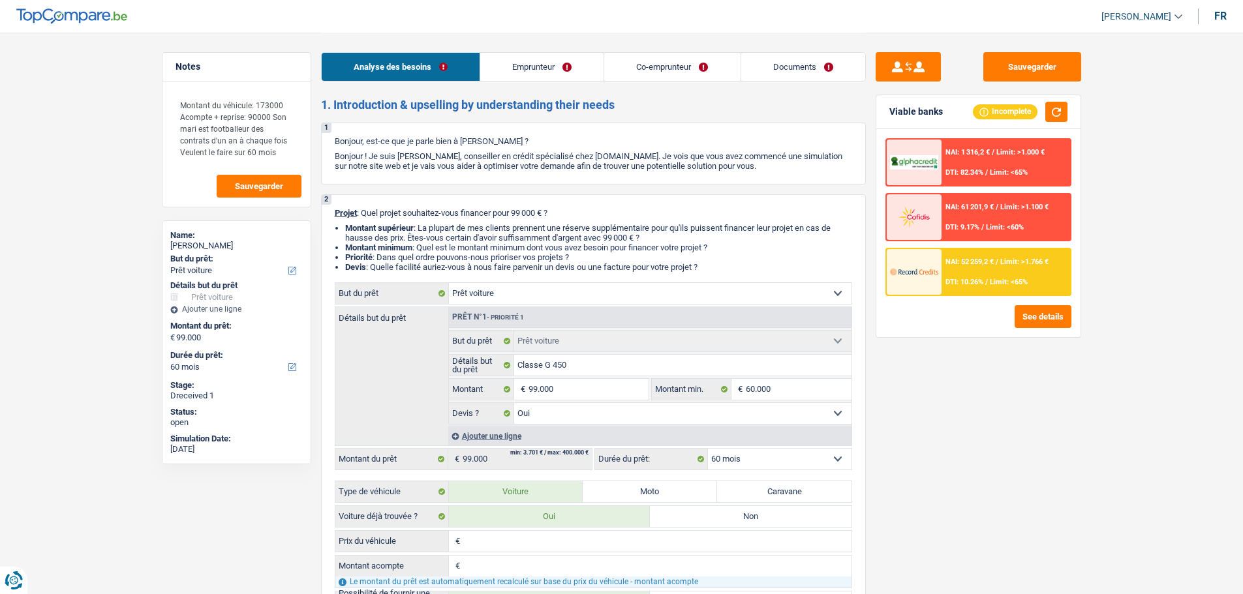
select select "60"
select select "32"
click at [654, 65] on link "Co-emprunteur" at bounding box center [672, 67] width 136 height 28
